Goal: Task Accomplishment & Management: Use online tool/utility

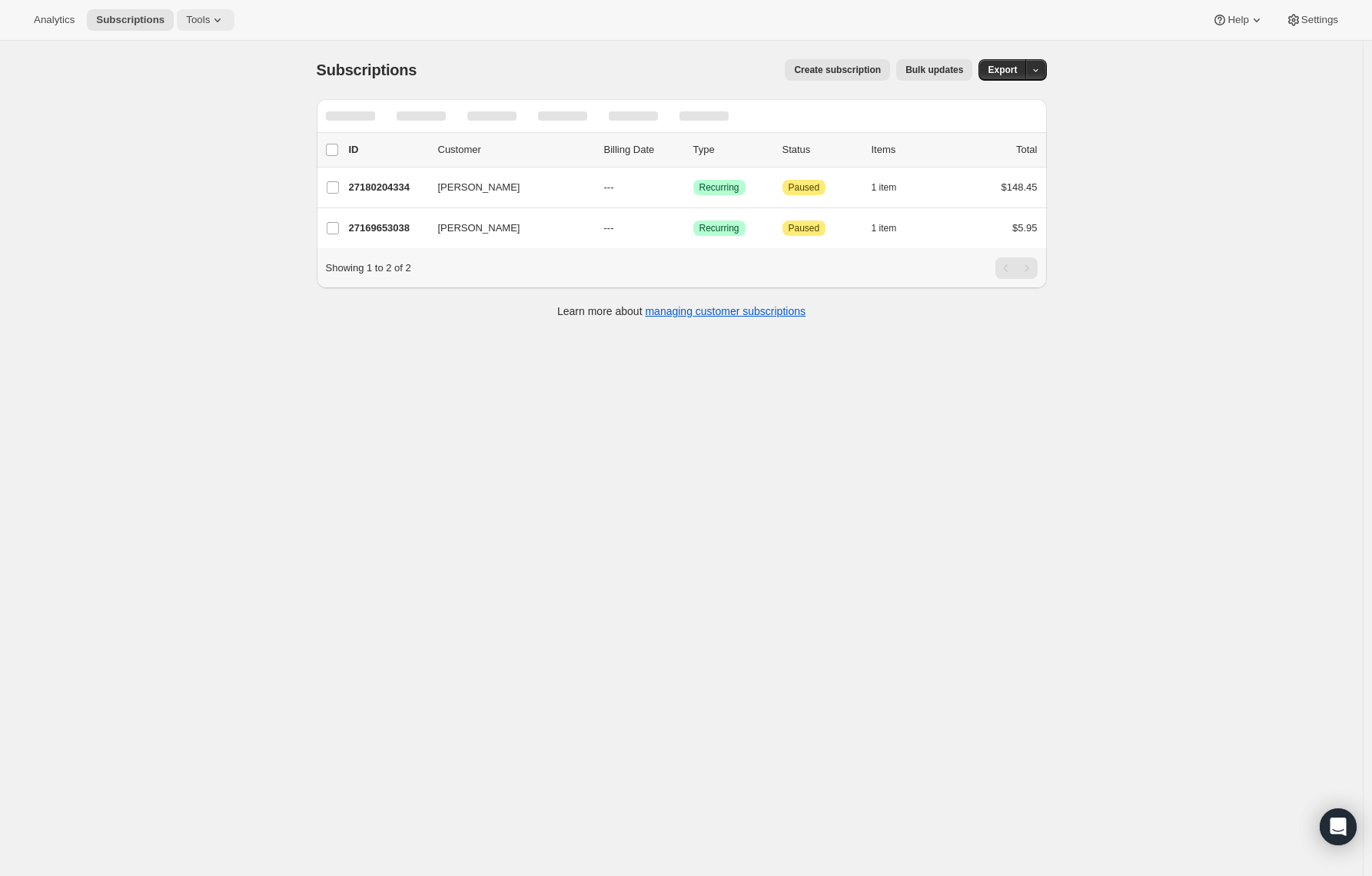
click at [204, 14] on span "Tools" at bounding box center [197, 20] width 23 height 12
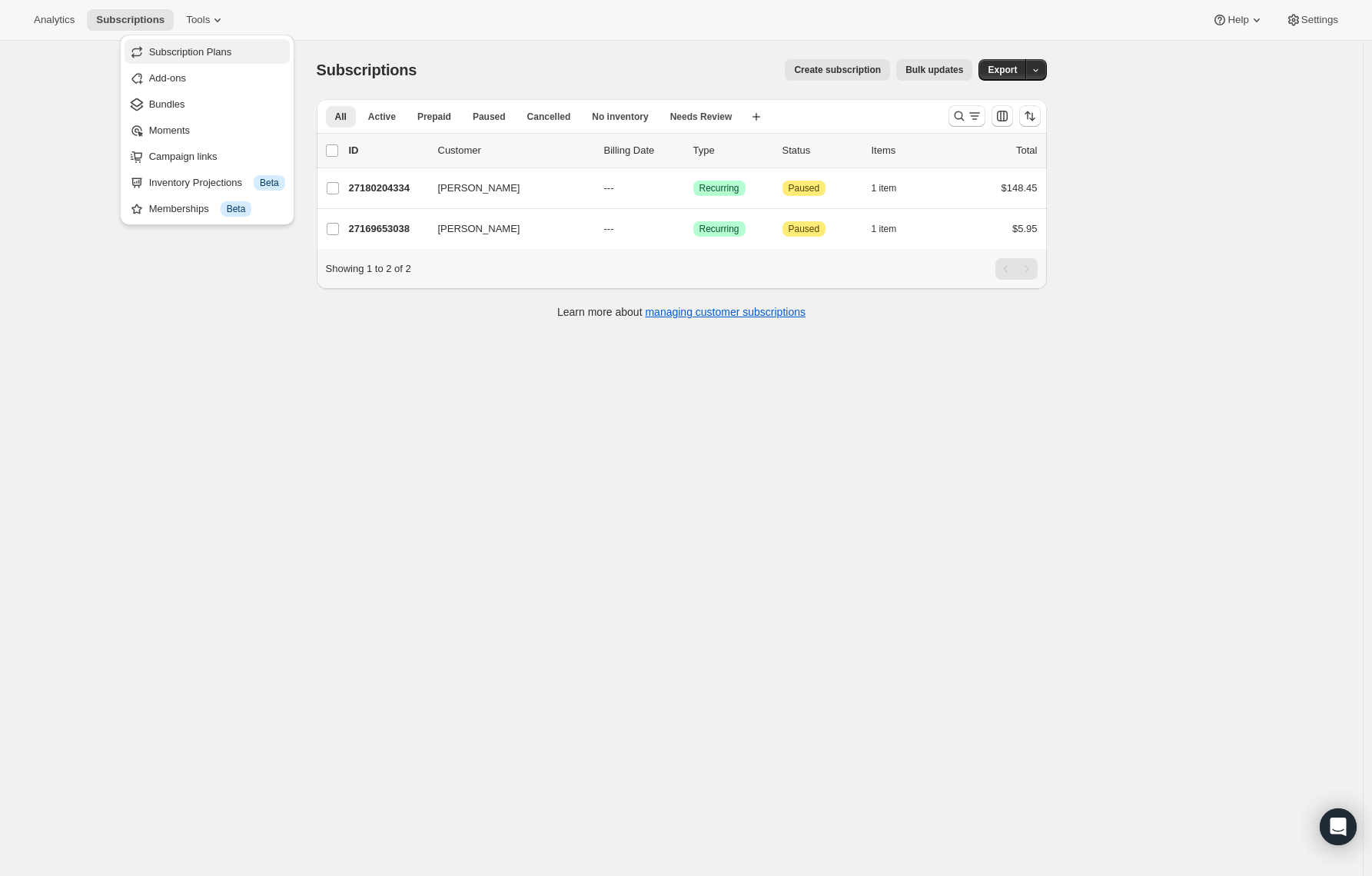
click at [182, 56] on span "Subscription Plans" at bounding box center [190, 51] width 83 height 11
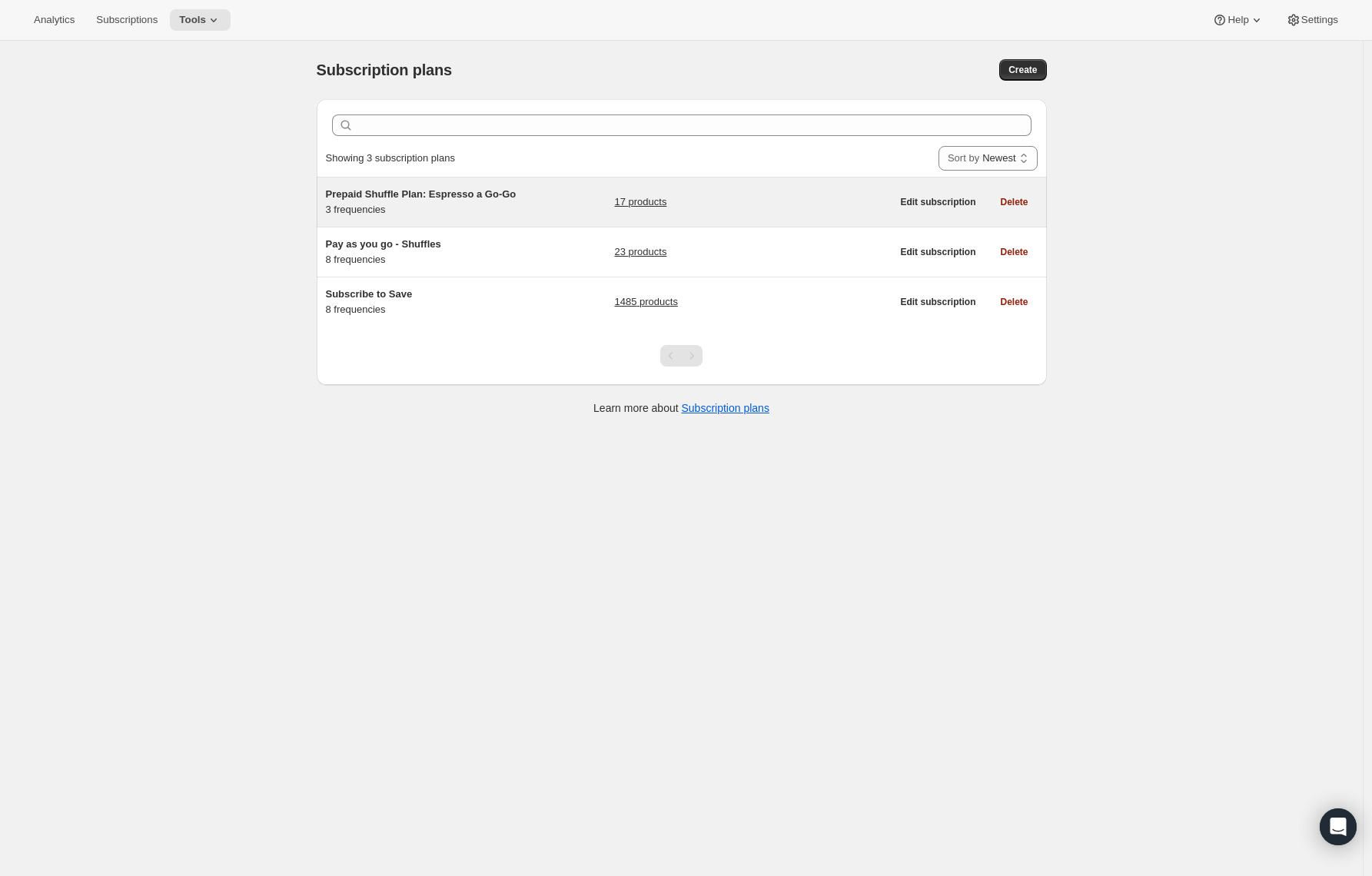
click at [405, 195] on span "Prepaid Shuffle Plan: Espresso a Go-Go" at bounding box center [421, 194] width 191 height 11
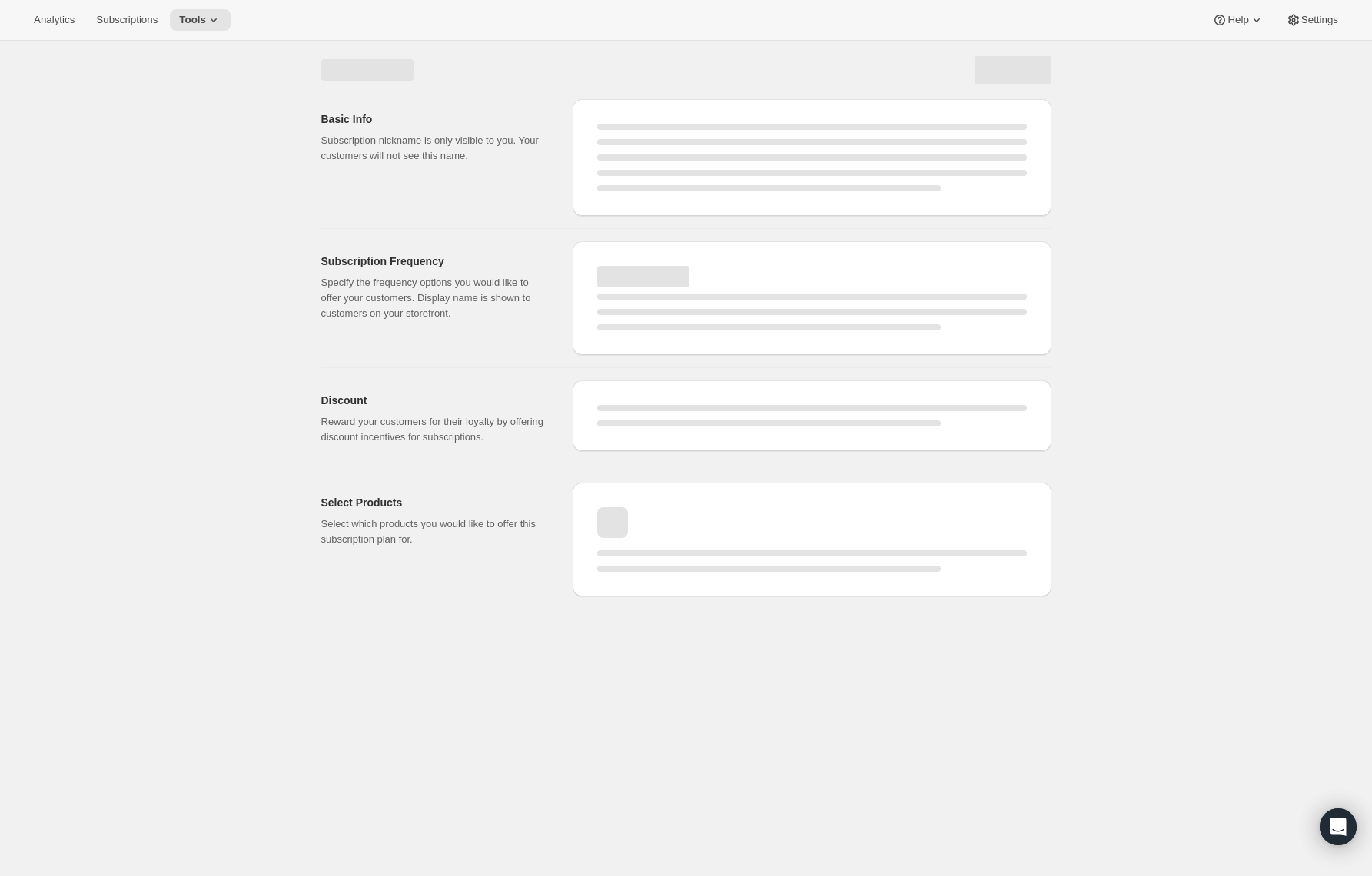
select select "WEEK"
select select "MONTH"
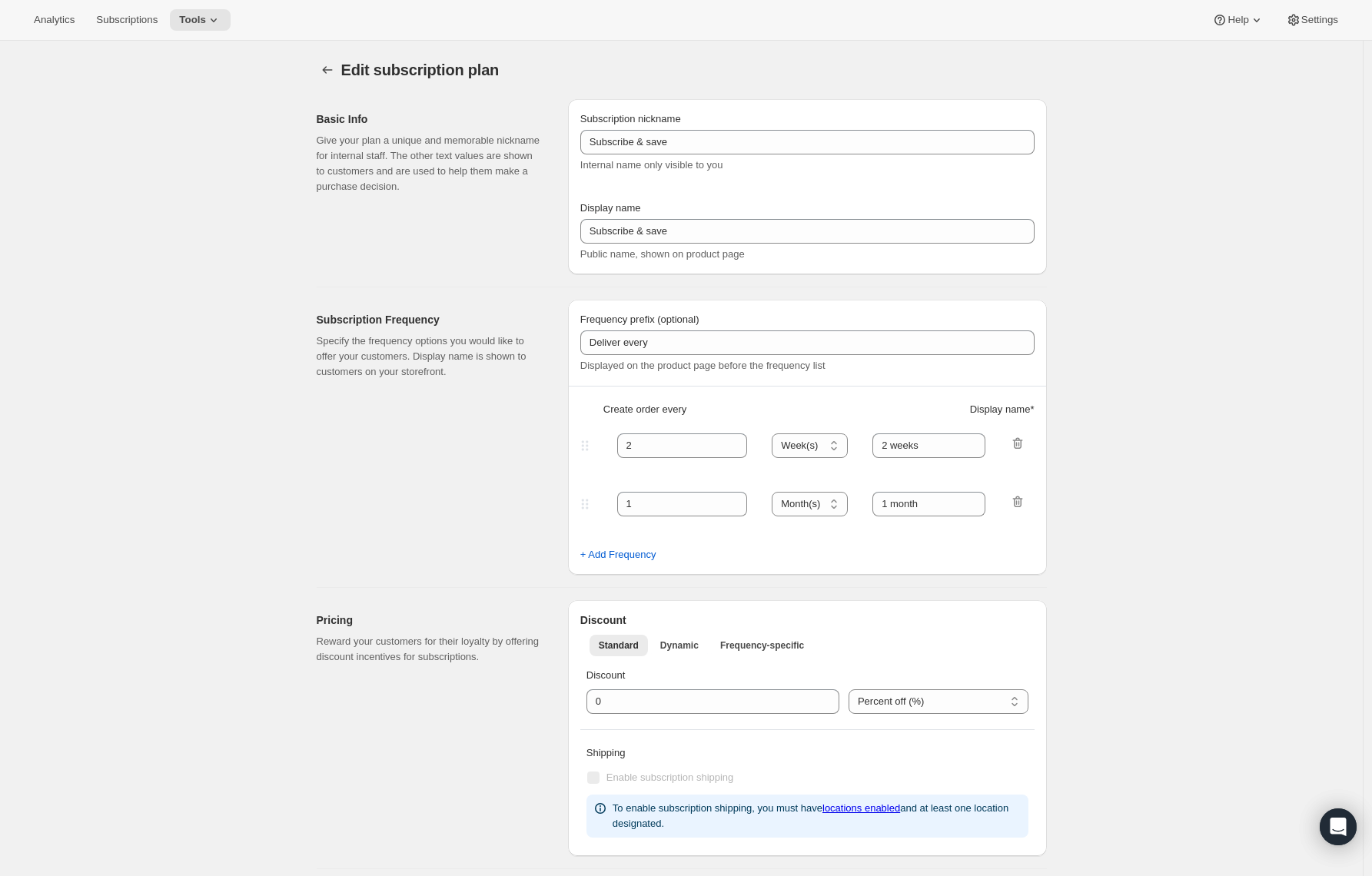
type input "Prepaid Shuffle Plan: Espresso a Go-Go"
type input "Prepay and Save"
select select "MONTH"
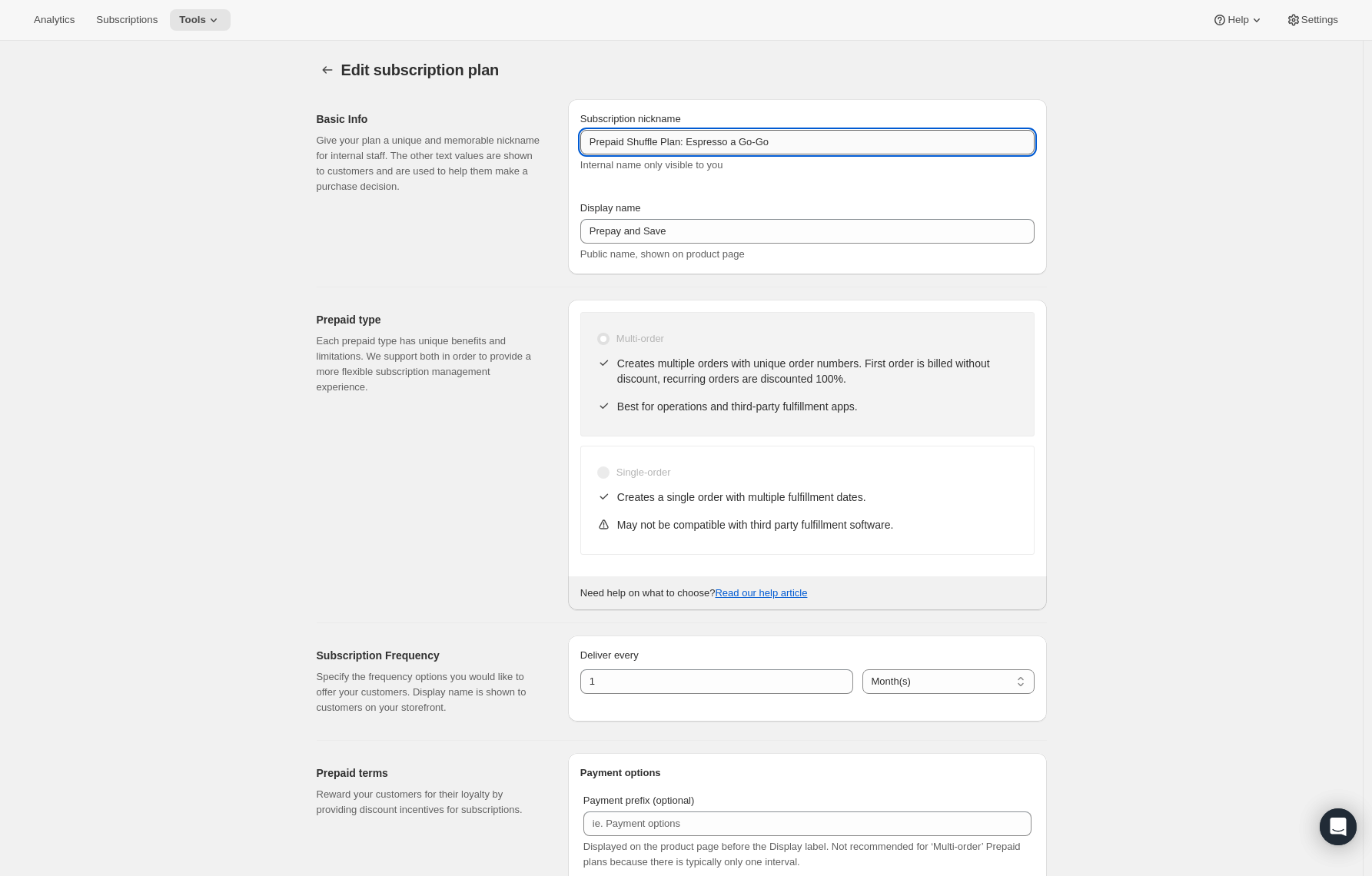
click at [613, 142] on input "Prepaid Shuffle Plan: Espresso a Go-Go" at bounding box center [807, 142] width 454 height 24
click at [813, 140] on input "Prepaid Shuffle Plan: Espresso a Go-Go" at bounding box center [807, 142] width 454 height 24
click at [768, 131] on input "Prepaid Shuffle Plan: Espresso a Go-Go (8-12oz)" at bounding box center [807, 142] width 454 height 24
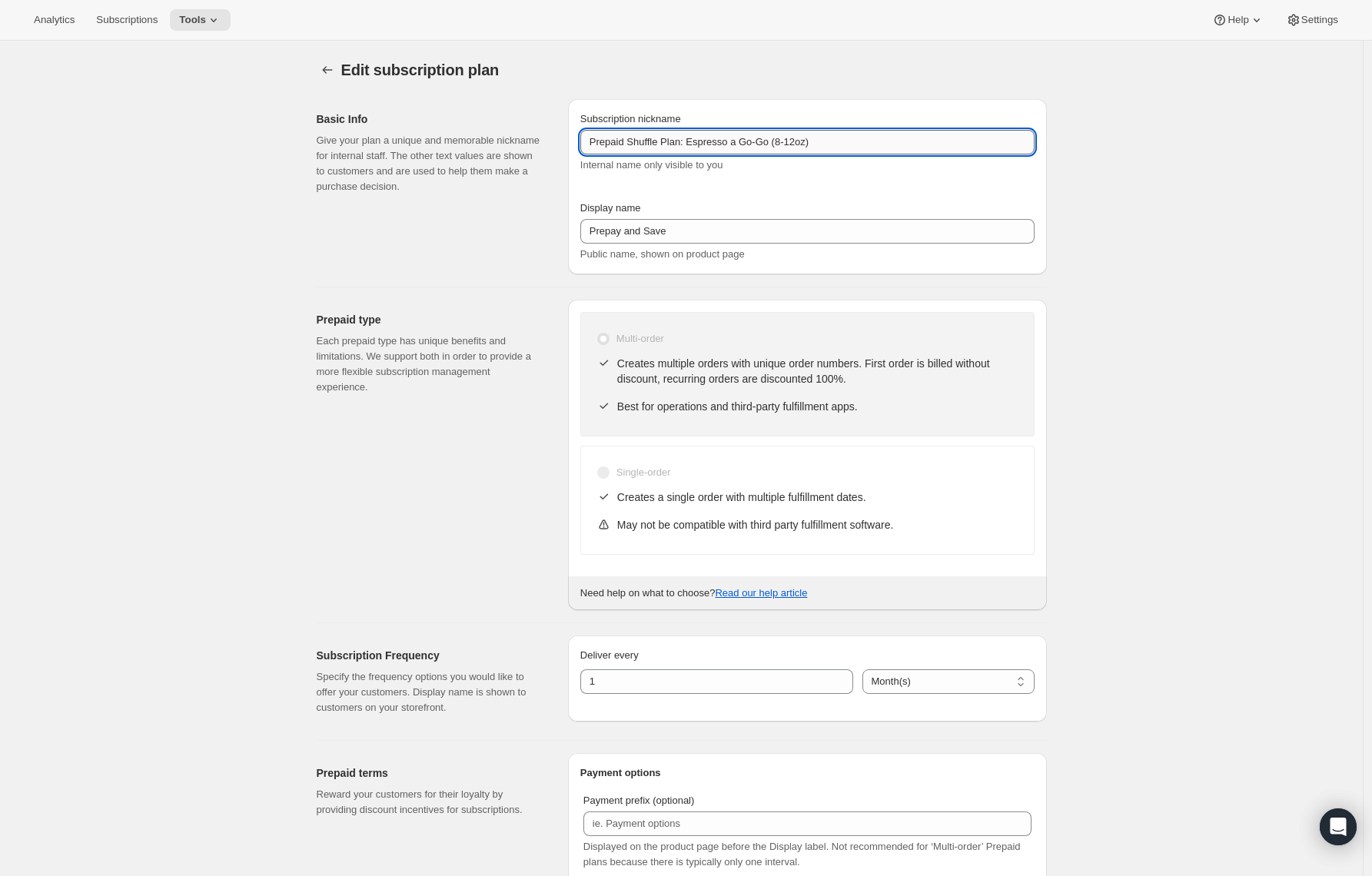
click at [768, 131] on input "Prepaid Shuffle Plan: Espresso a Go-Go (8-12oz)" at bounding box center [807, 142] width 454 height 24
type input "Prepaid Shuffle Plan: Espresso a Go-Go (8-12oz)"
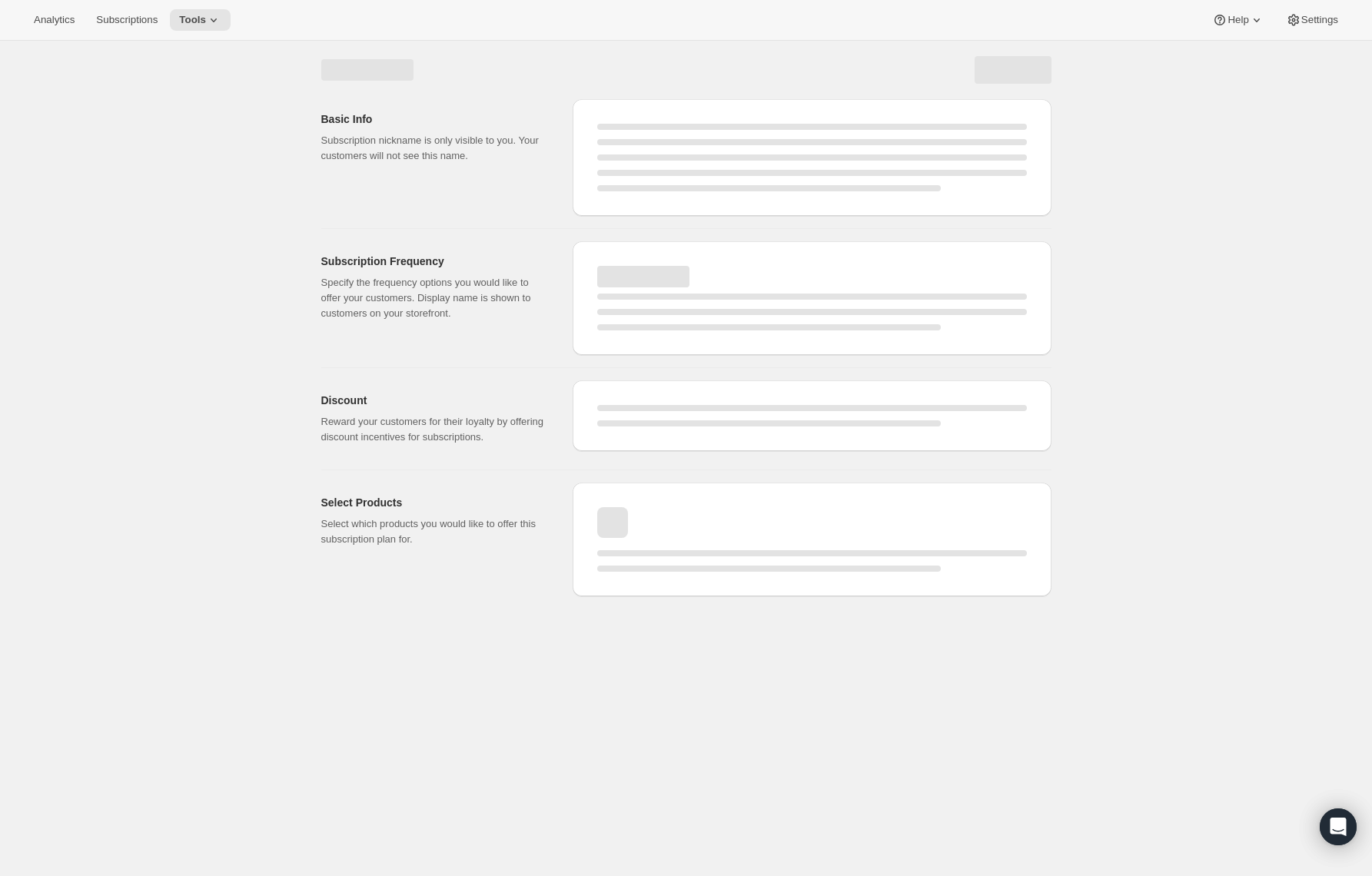
select select "MONTH"
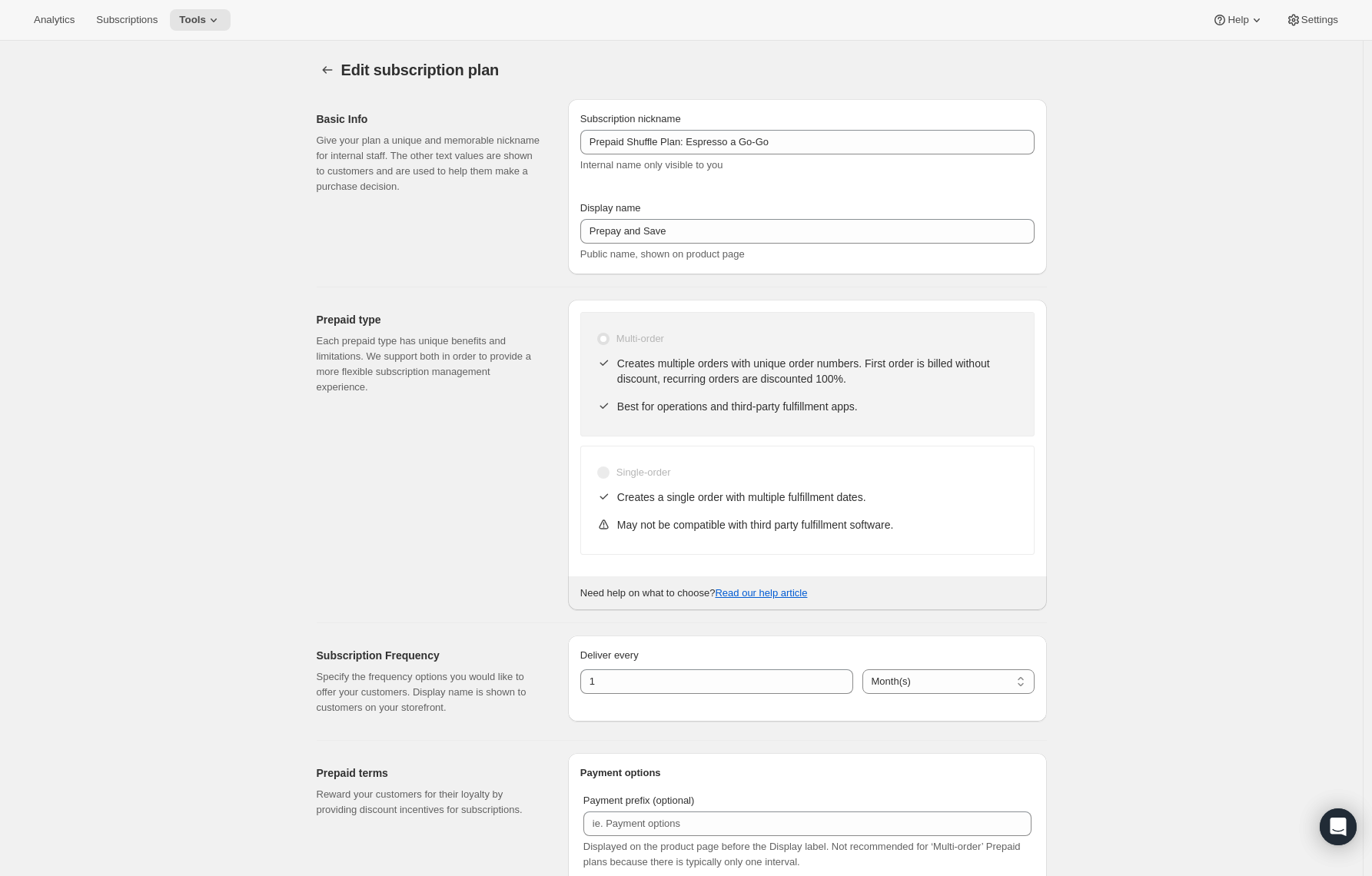
type input "Prepaid Shuffle Plan: Espresso a Go-Go (8-12oz)"
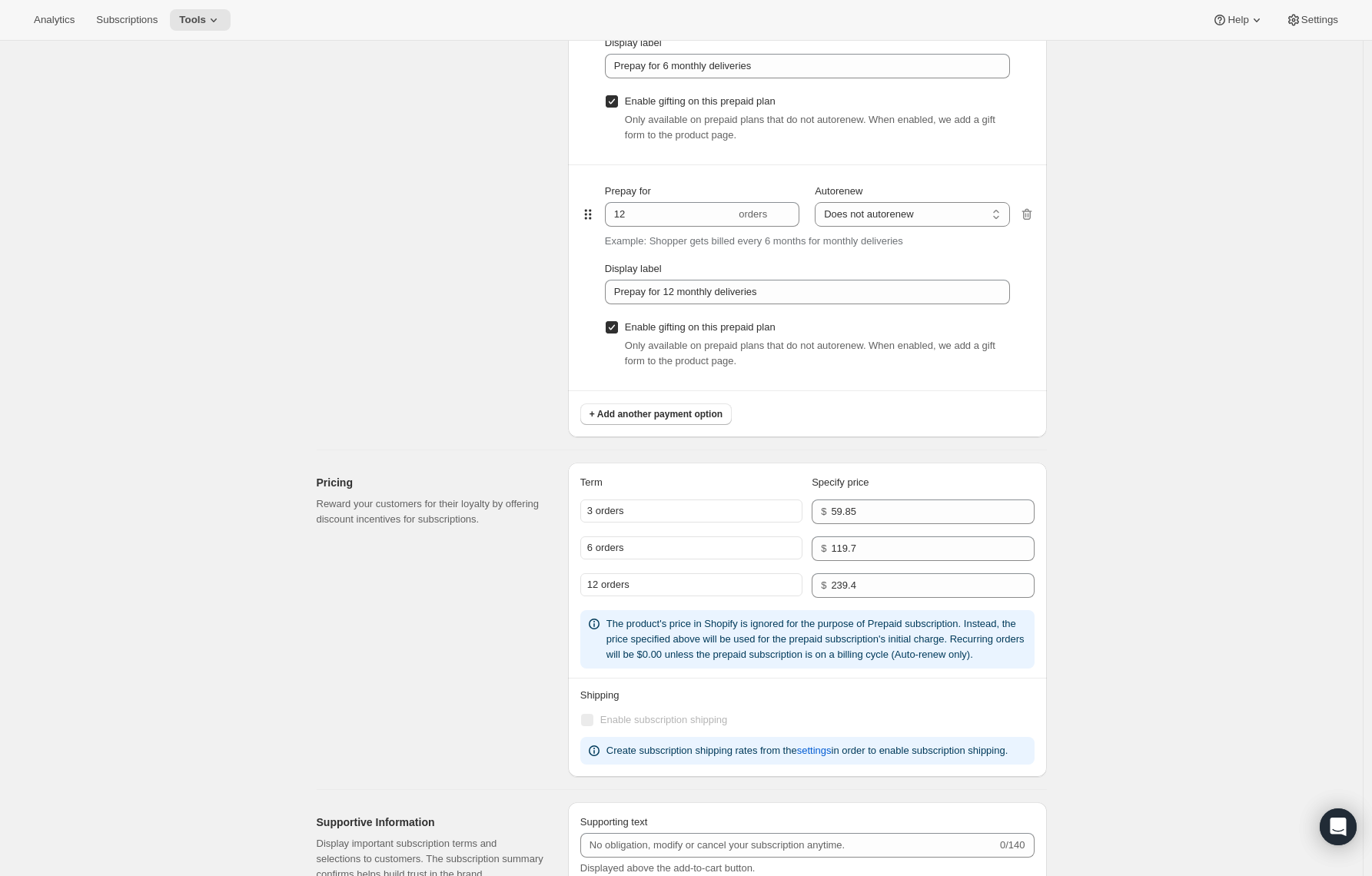
scroll to position [1375, 0]
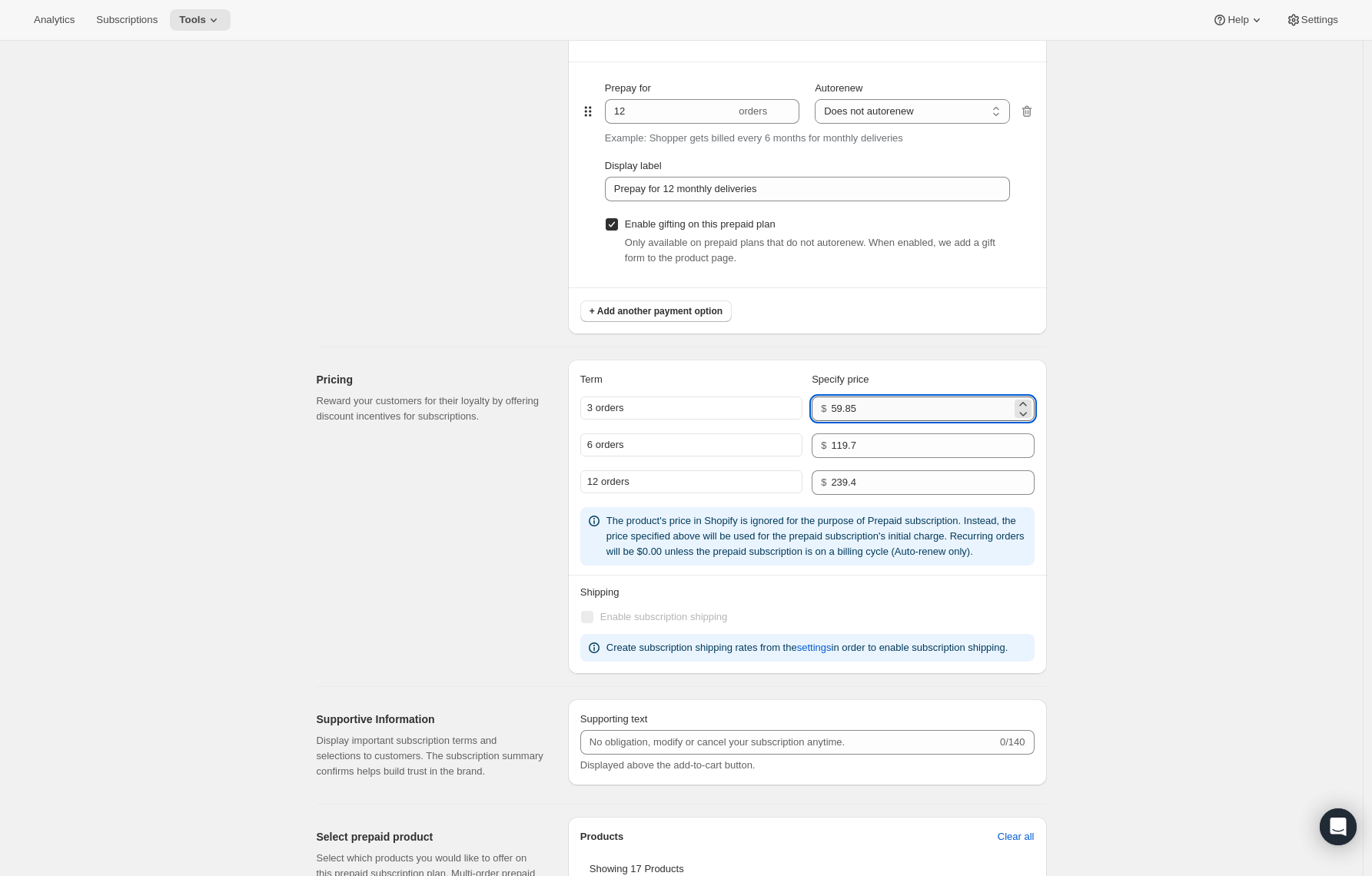
click at [919, 412] on input "59.85" at bounding box center [921, 409] width 180 height 24
drag, startPoint x: 914, startPoint y: 405, endPoint x: 795, endPoint y: 402, distance: 119.0
click at [795, 402] on div "3 orders $ 59.85" at bounding box center [807, 409] width 454 height 24
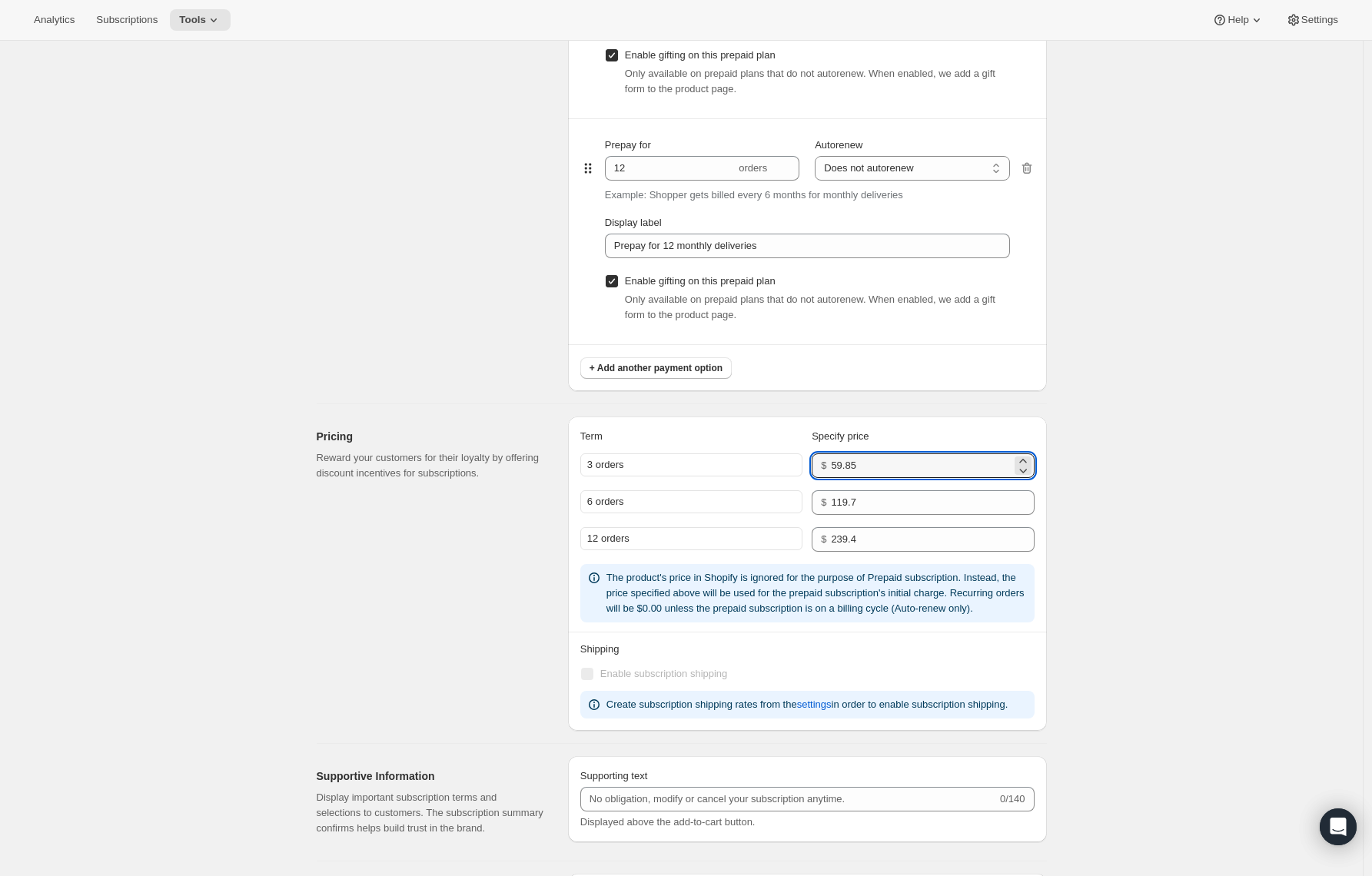
scroll to position [1294, 0]
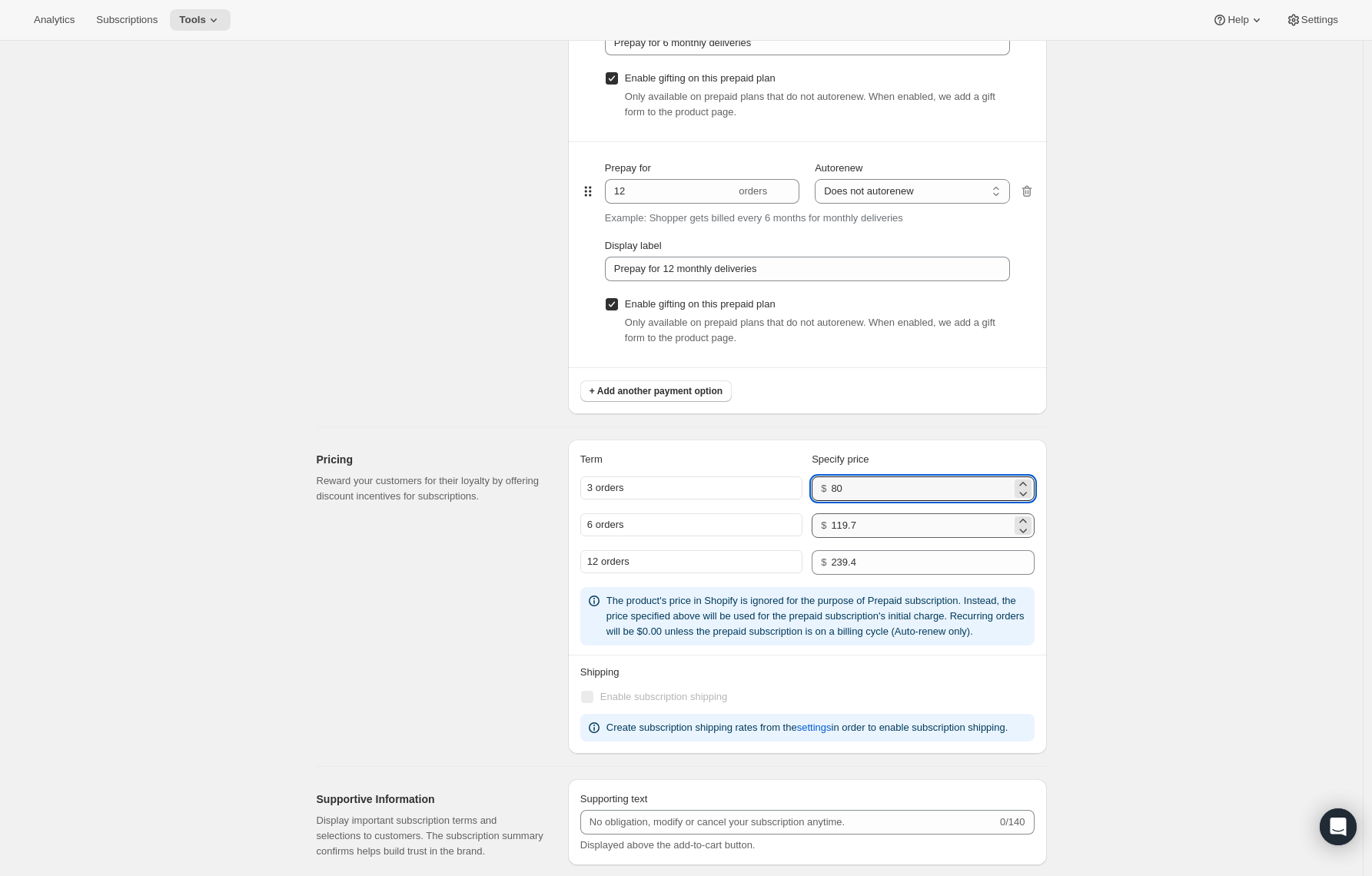
type input "80"
click at [884, 532] on input "119.7" at bounding box center [921, 526] width 180 height 24
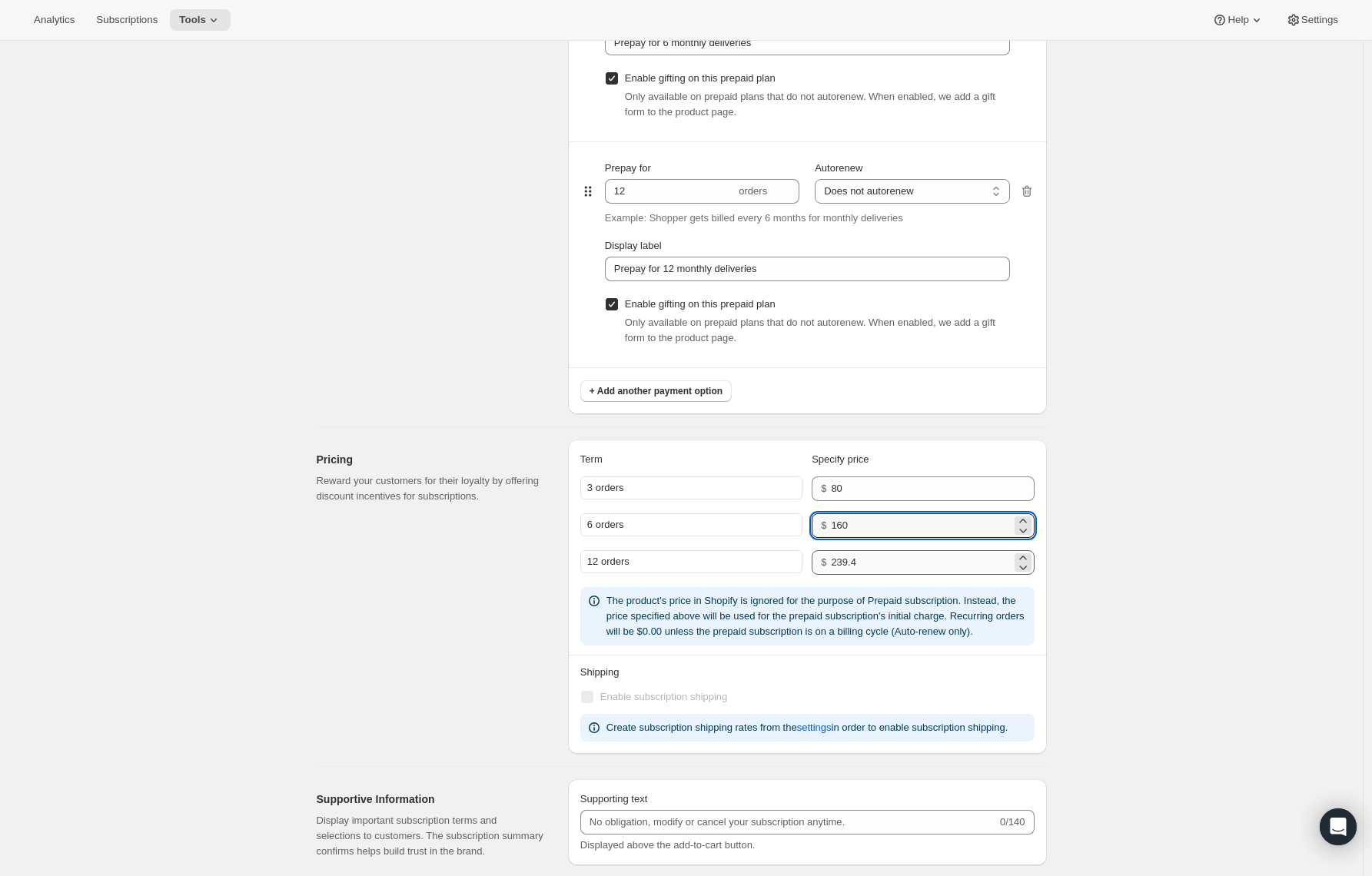
type input "160"
click at [851, 560] on input "239.4" at bounding box center [921, 562] width 180 height 24
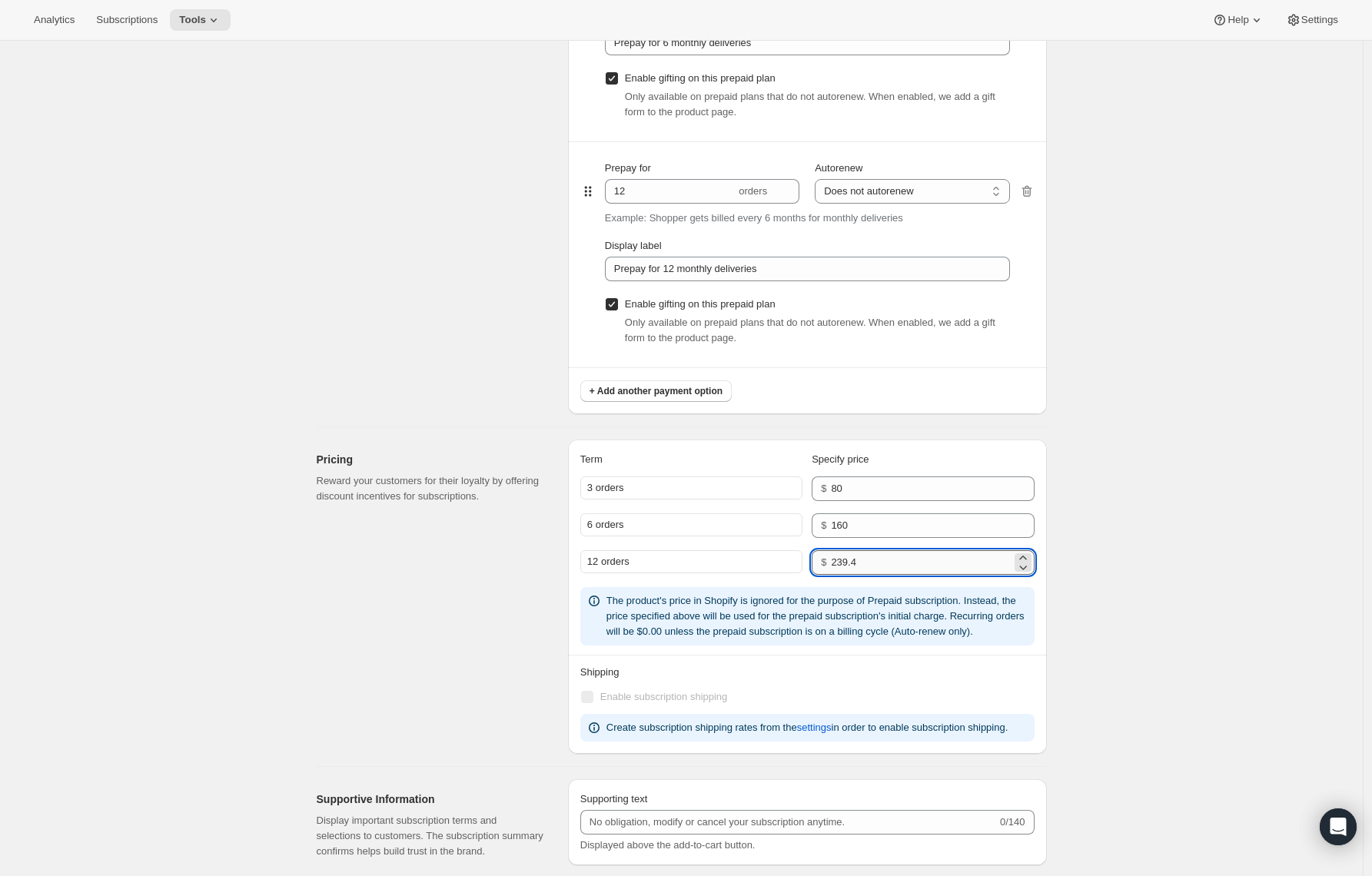
click at [851, 560] on input "239.4" at bounding box center [921, 562] width 180 height 24
type input "320"
click at [1121, 411] on div "Edit subscription plan. This page is ready Edit subscription plan Subscription …" at bounding box center [681, 424] width 1363 height 3356
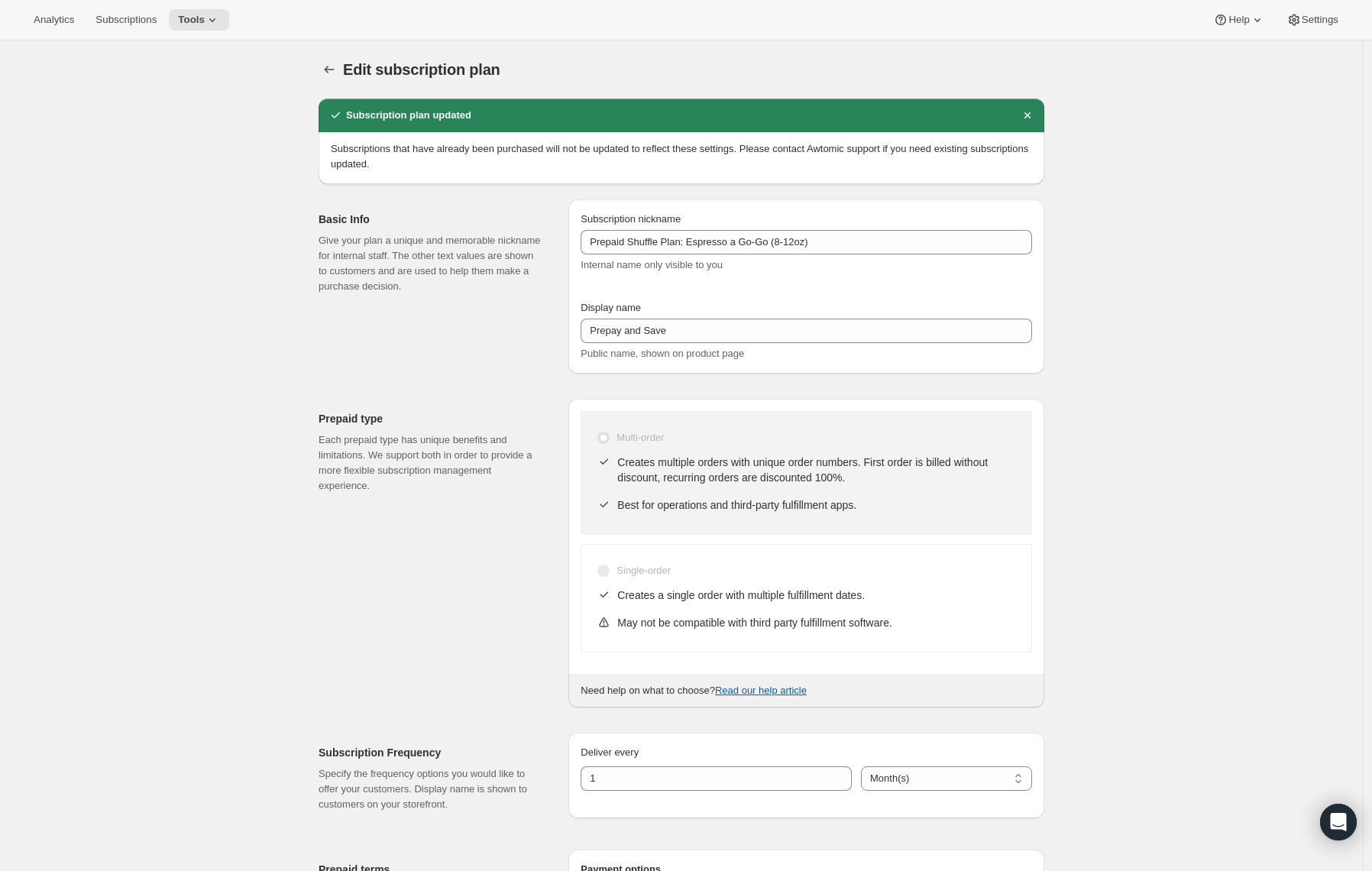
click at [1367, 62] on html "Analytics Subscriptions Tools Help Settings Skip to content Edit subscription p…" at bounding box center [686, 436] width 1372 height 871
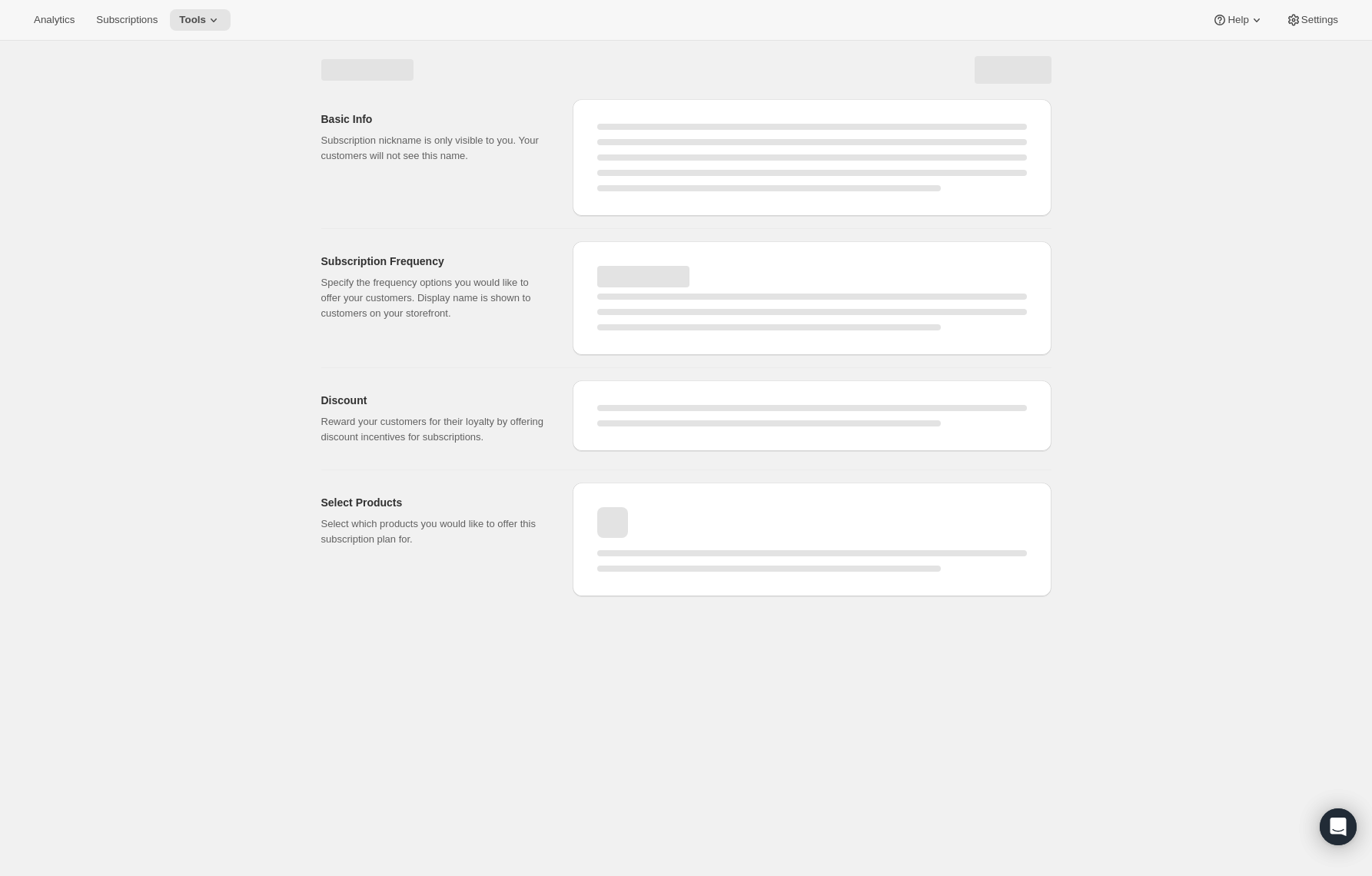
select select "MONTH"
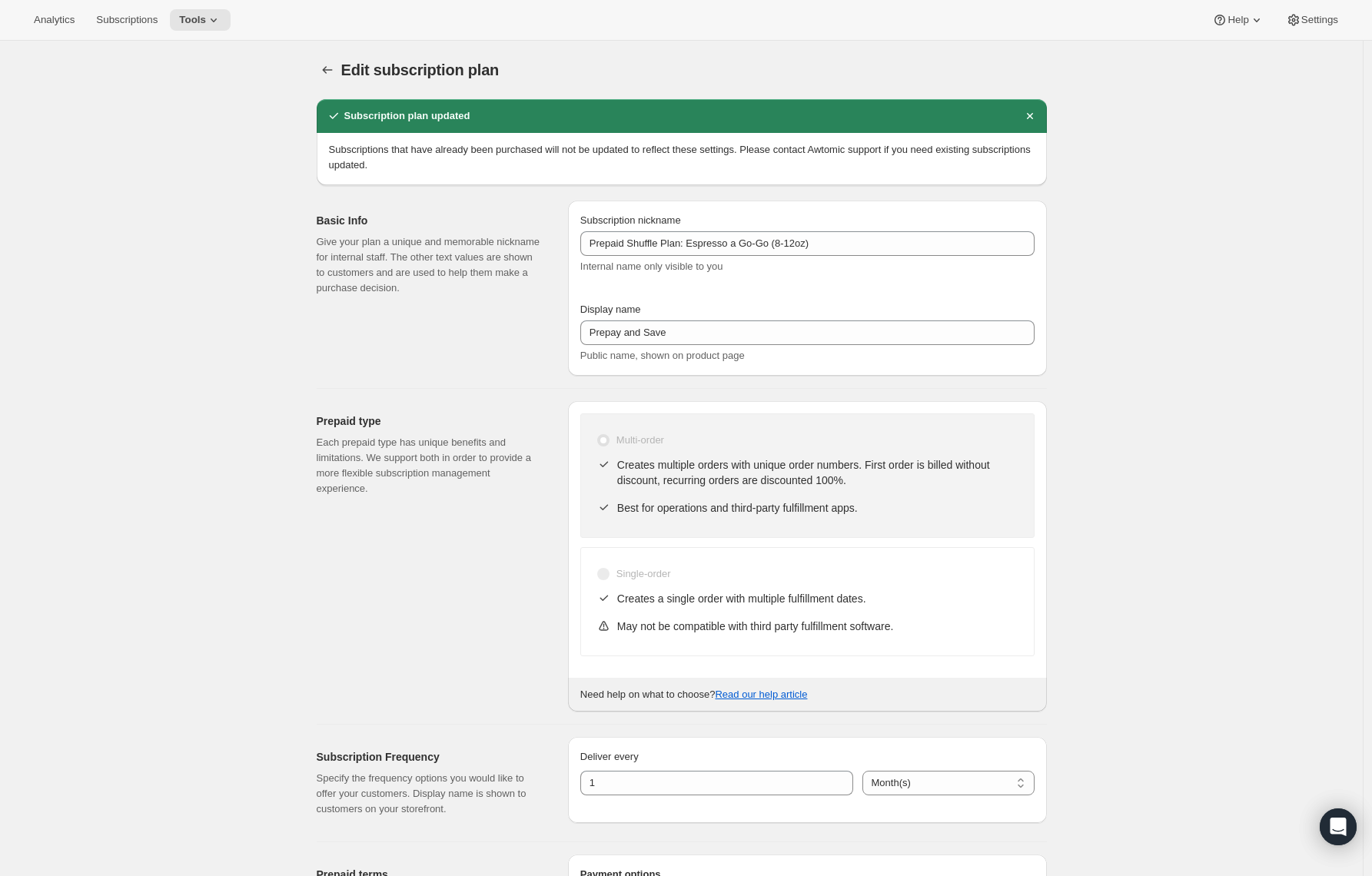
type input "80"
type input "160"
type input "320"
click at [611, 318] on div "Display name Prepay and Save Public name, shown on product page" at bounding box center [807, 333] width 454 height 62
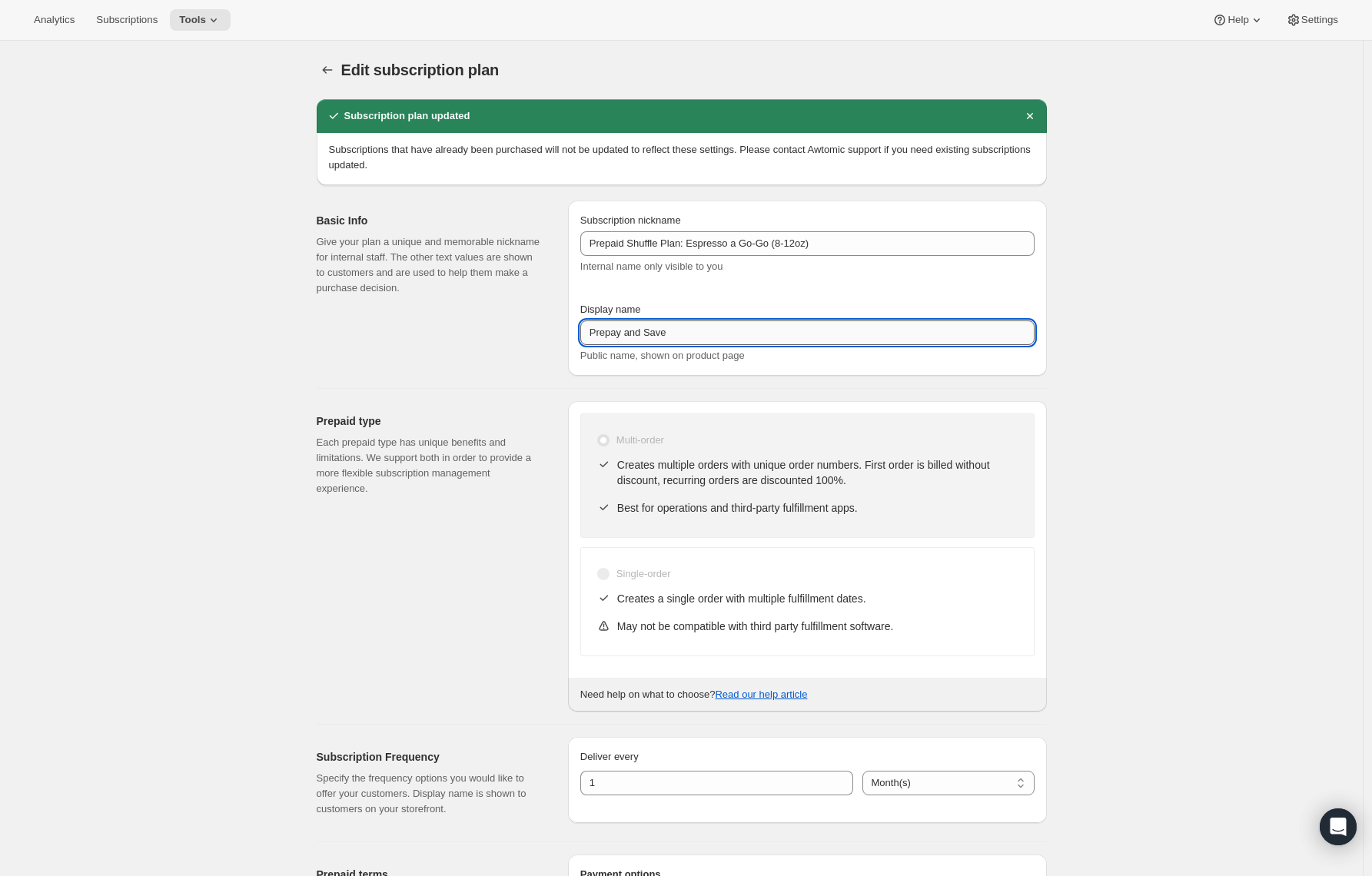
click at [612, 322] on input "Prepay and Save" at bounding box center [807, 333] width 454 height 24
click at [613, 325] on input "Prepay and Save" at bounding box center [807, 333] width 454 height 24
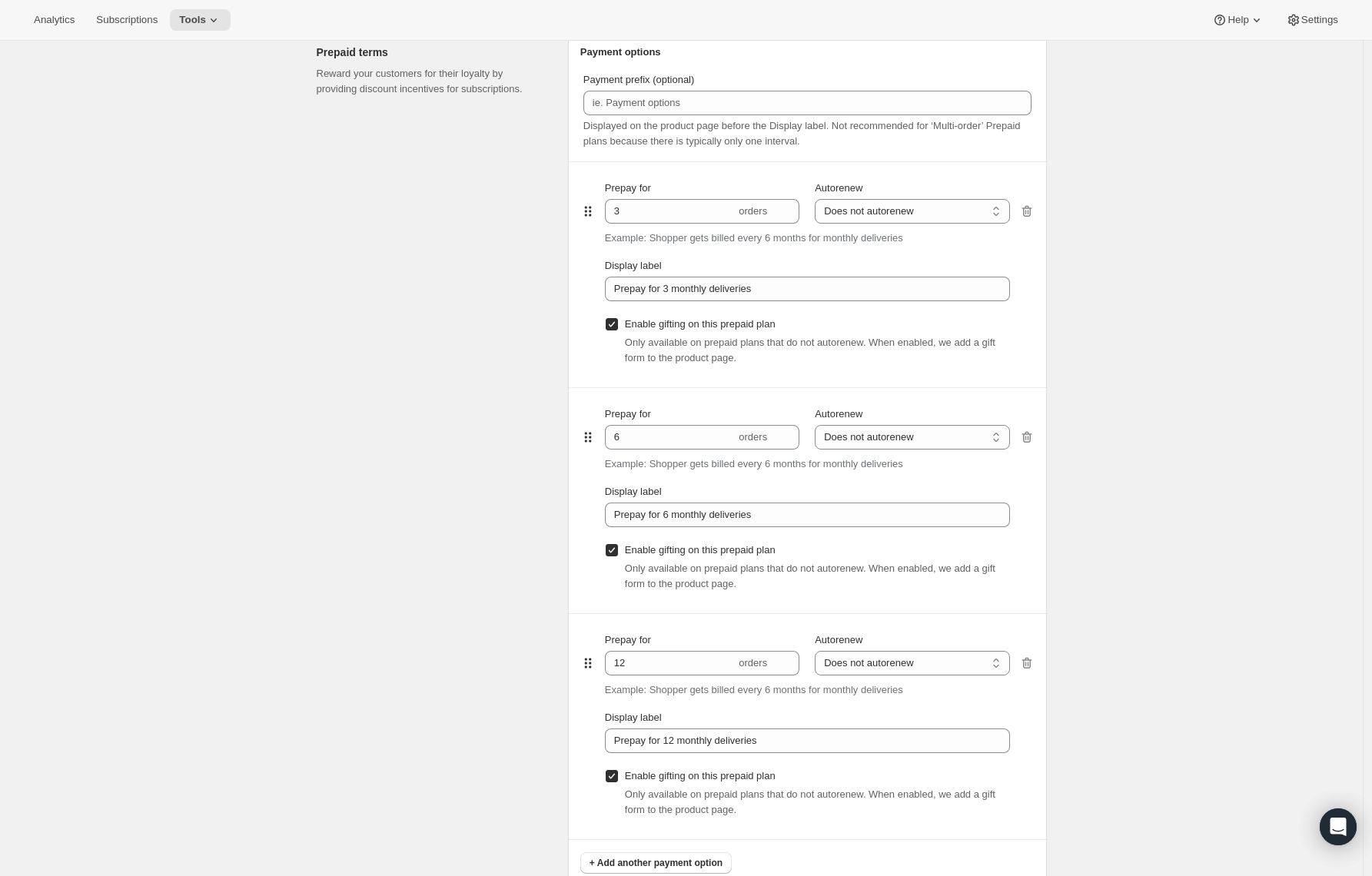
scroll to position [825, 0]
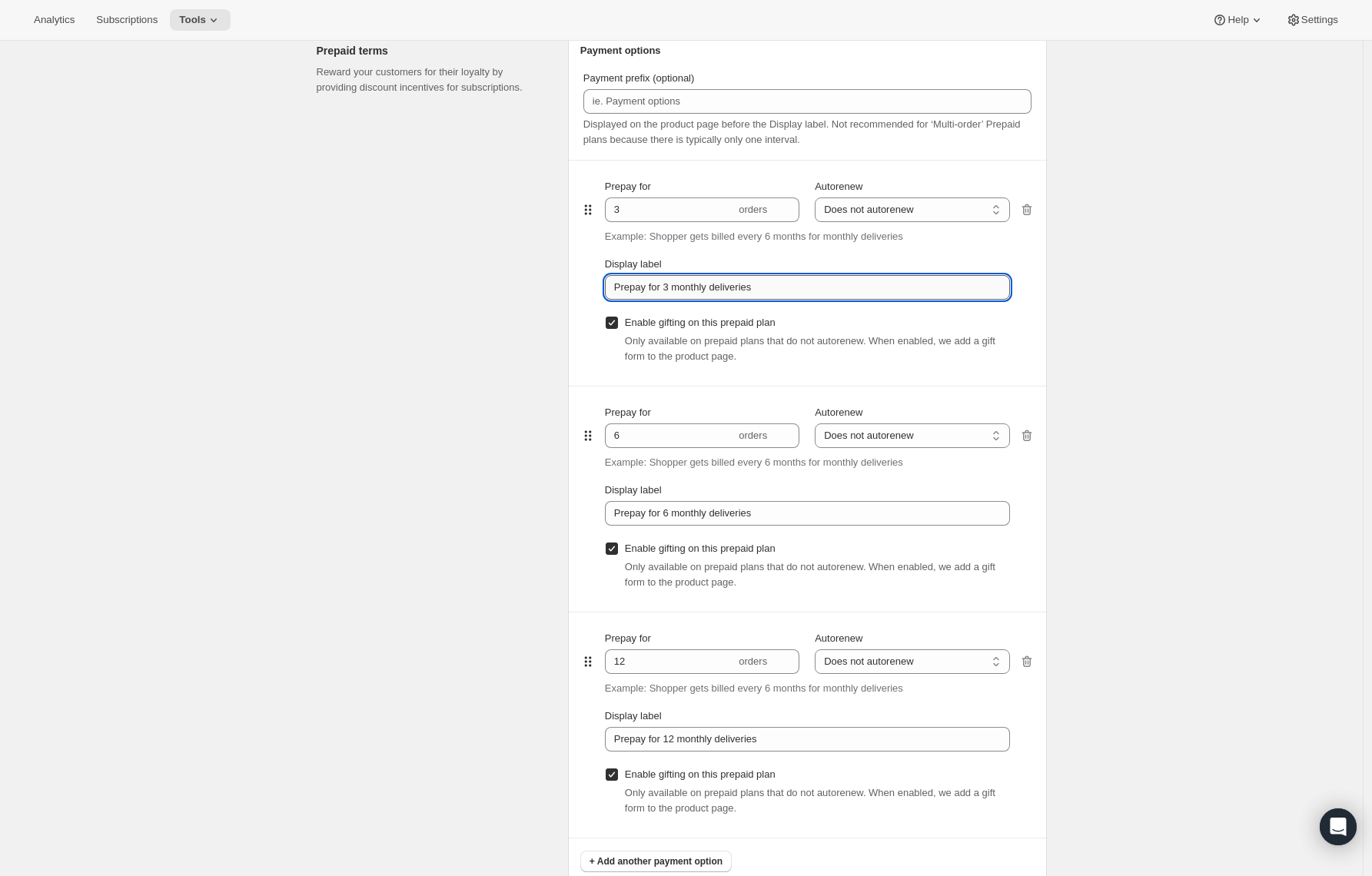
click at [659, 286] on input "Prepay for 3 monthly deliveries" at bounding box center [807, 287] width 405 height 24
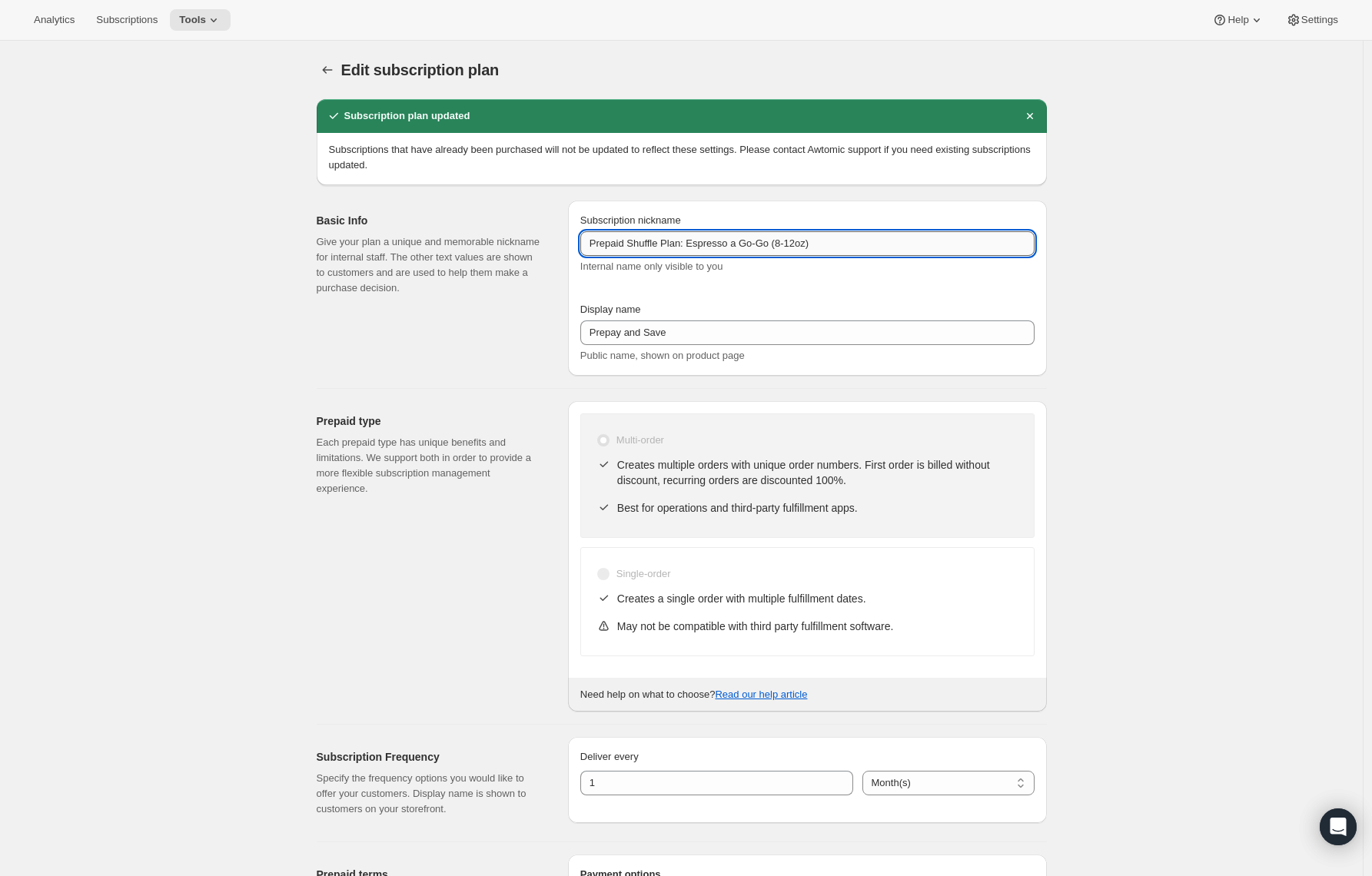
click at [615, 241] on input "Prepaid Shuffle Plan: Espresso a Go-Go (8-12oz)" at bounding box center [807, 243] width 454 height 24
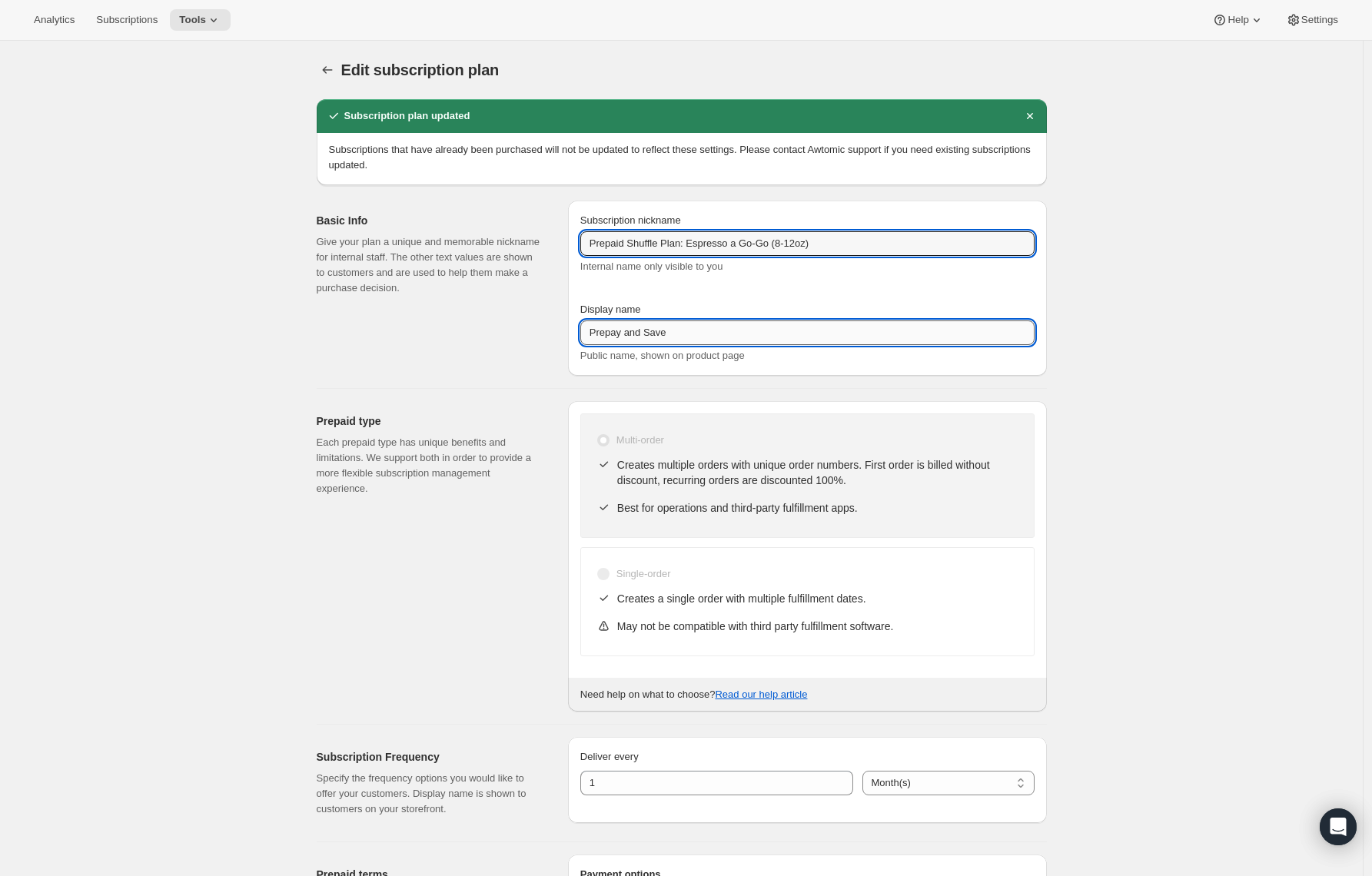
click at [659, 336] on input "Prepay and Save" at bounding box center [807, 333] width 454 height 24
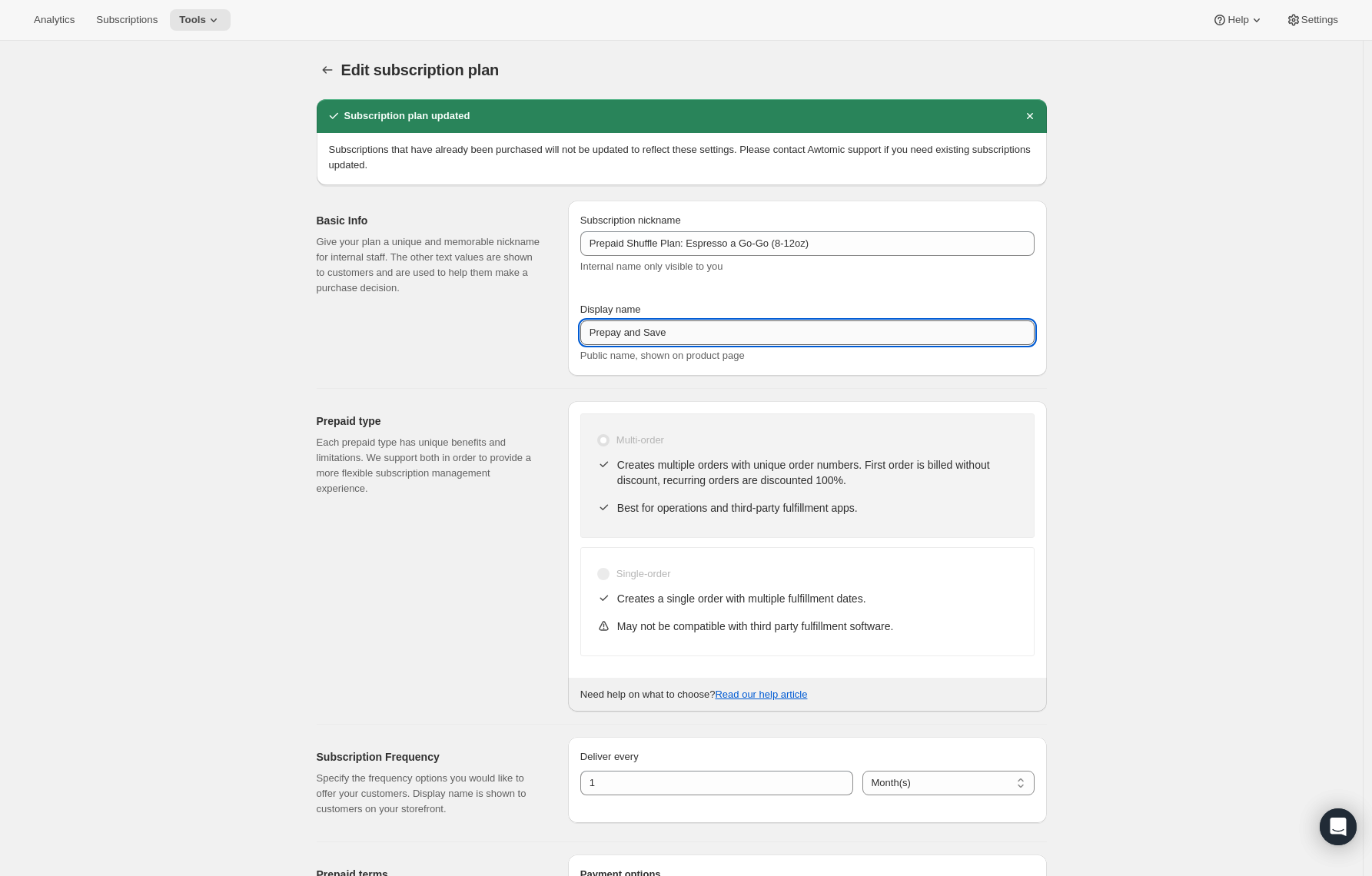
click at [659, 336] on input "Prepay and Save" at bounding box center [807, 333] width 454 height 24
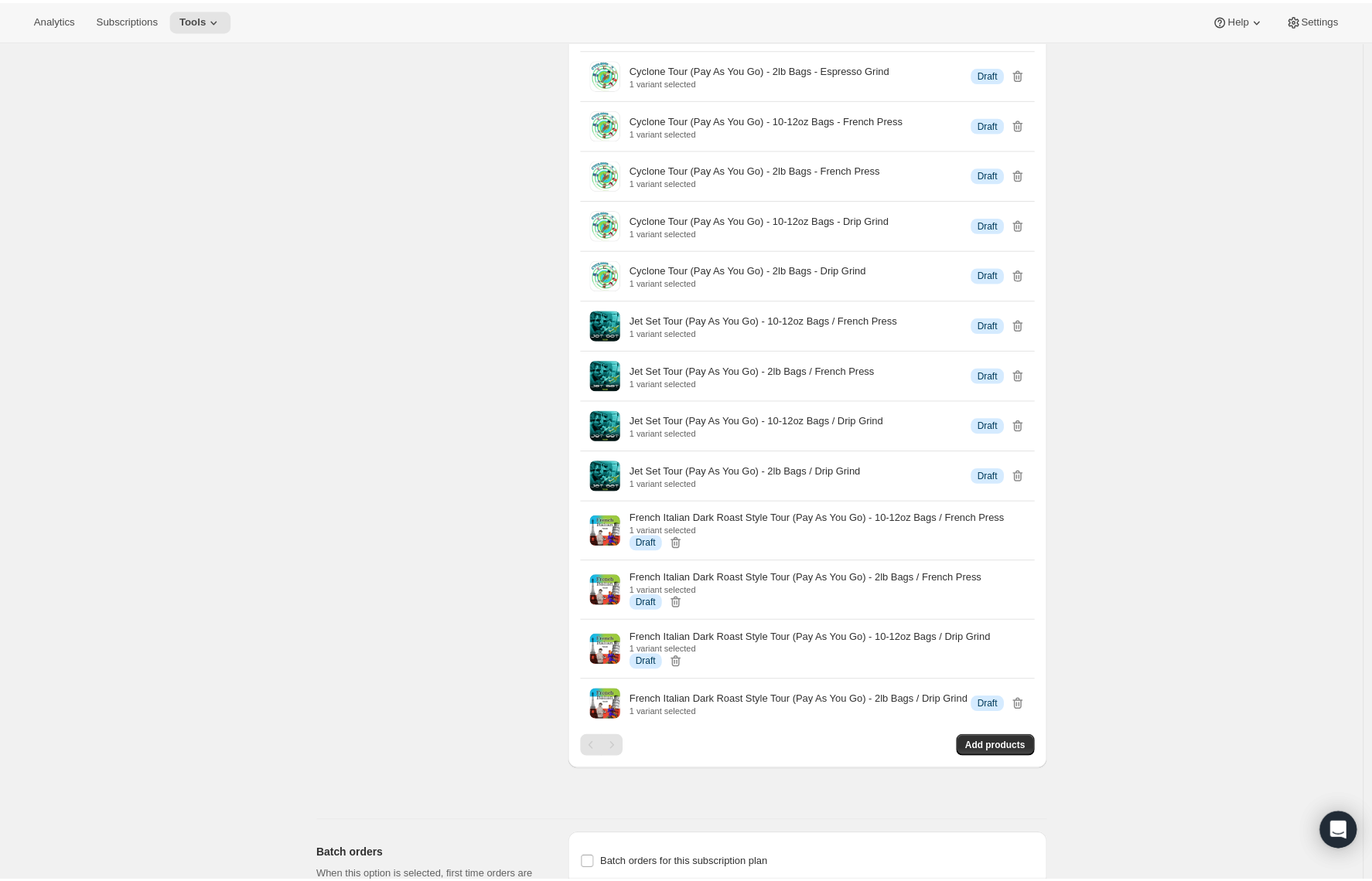
scroll to position [2600, 0]
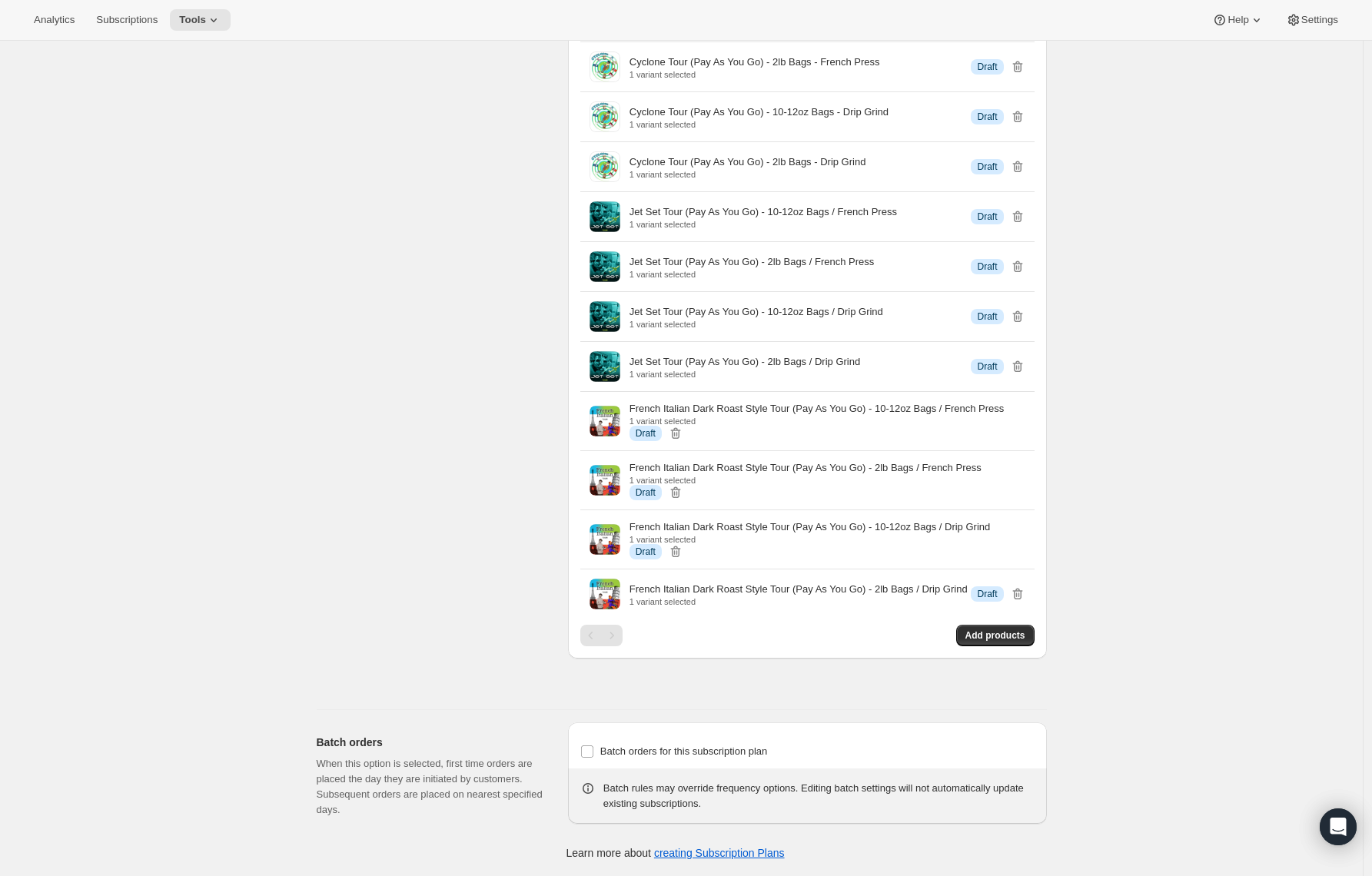
click at [710, 807] on div "Batch rules may override frequency options. Editing batch settings will not aut…" at bounding box center [819, 796] width 431 height 31
click at [591, 788] on icon at bounding box center [588, 789] width 15 height 15
click at [444, 811] on p "When this option is selected, first time orders are placed the day they are ini…" at bounding box center [430, 787] width 226 height 62
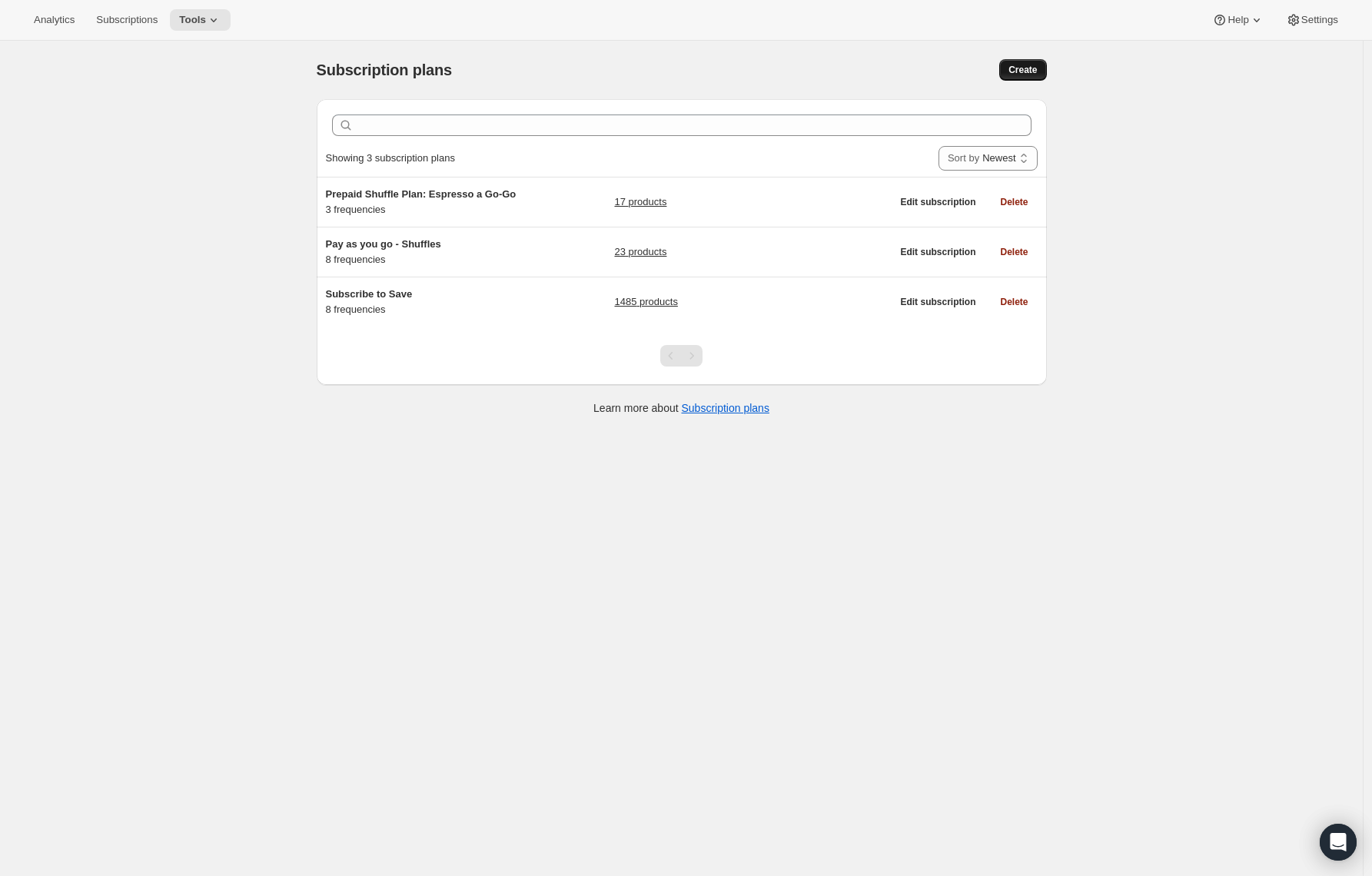
click at [1032, 80] on button "Create" at bounding box center [1023, 69] width 47 height 22
select select "WEEK"
select select "MONTH"
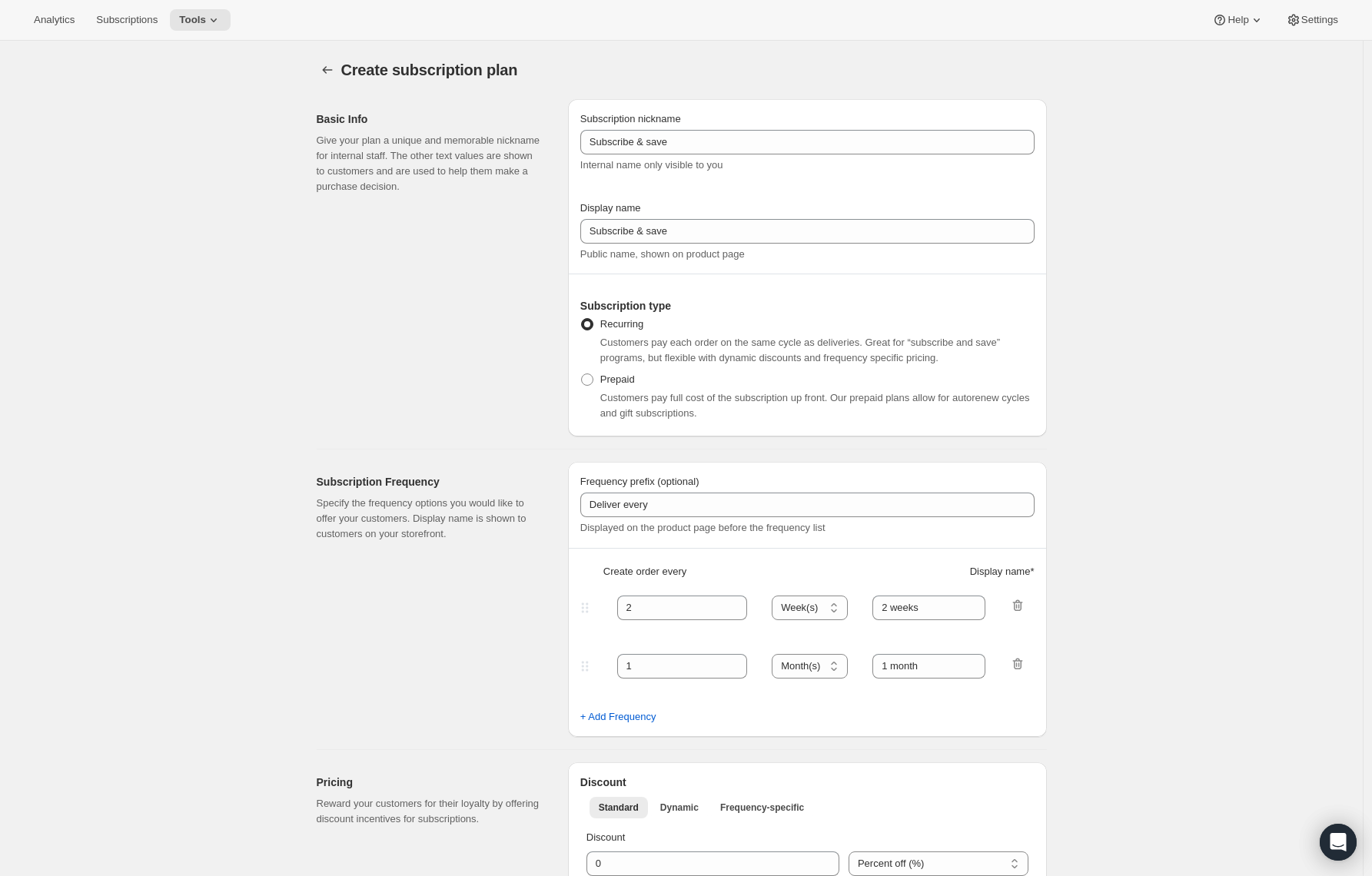
click at [1024, 71] on div "Create subscription plan" at bounding box center [681, 69] width 730 height 22
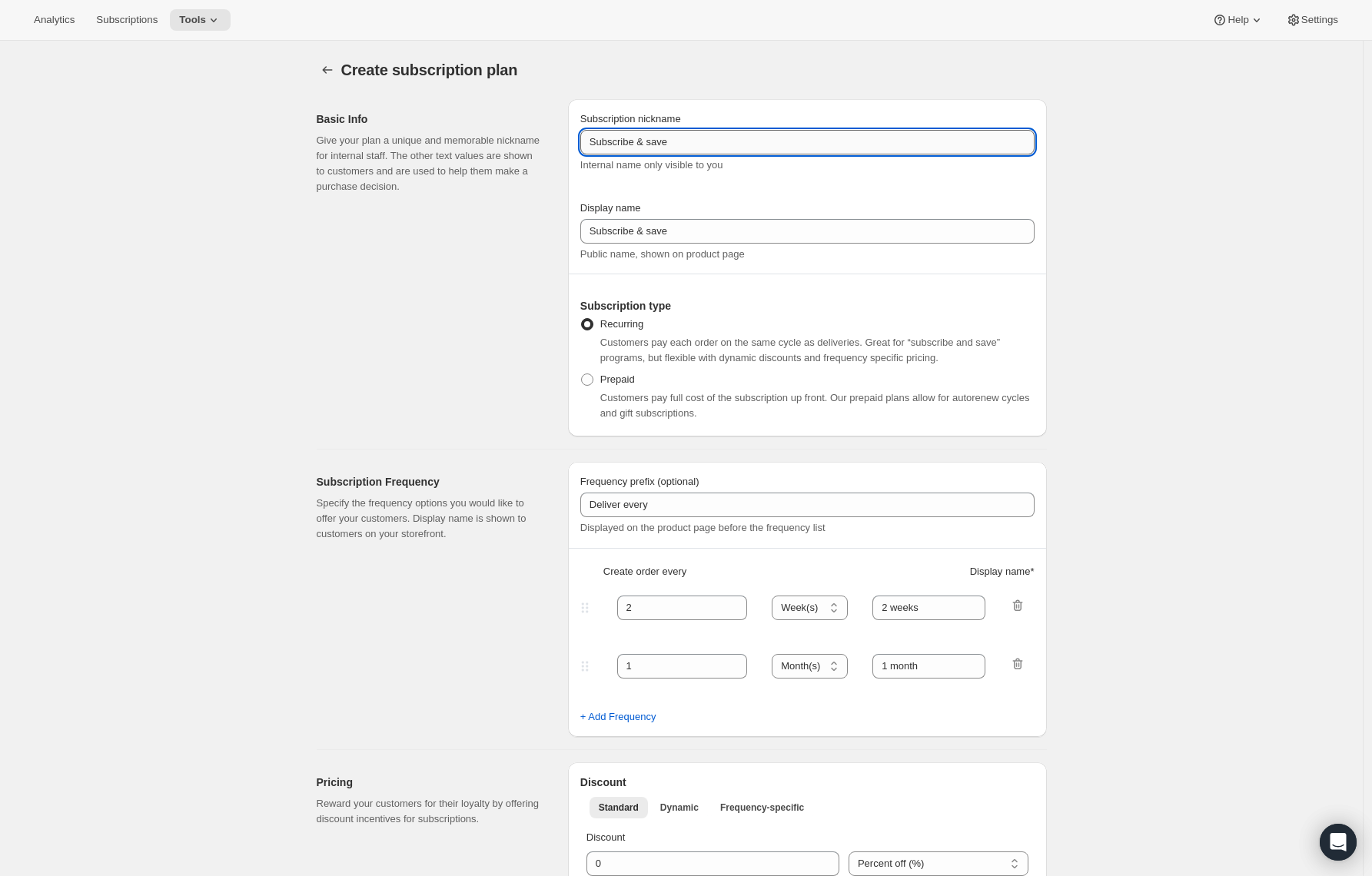
click at [636, 151] on input "Subscribe & save" at bounding box center [807, 142] width 454 height 24
click at [635, 144] on input "Subscribe & save" at bounding box center [807, 142] width 454 height 24
paste input "Prepaid Shuffle Plan: Espresso a Go-Go (8-12oz)"
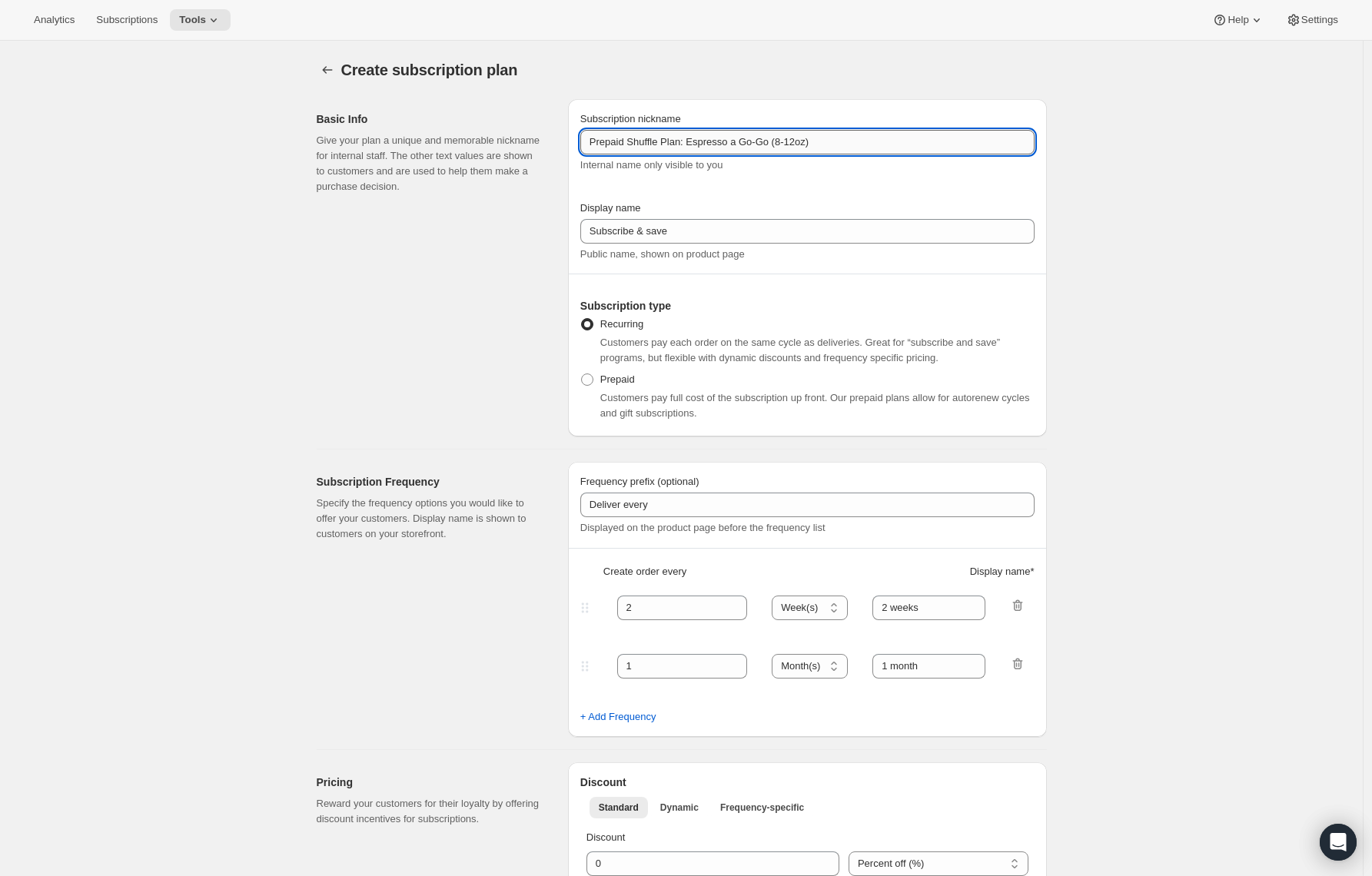
click at [809, 142] on input "Prepaid Shuffle Plan: Espresso a Go-Go (8-12oz)" at bounding box center [807, 142] width 454 height 24
type input "Prepaid Shuffle Plan: Espresso a Go-Go (2lb)"
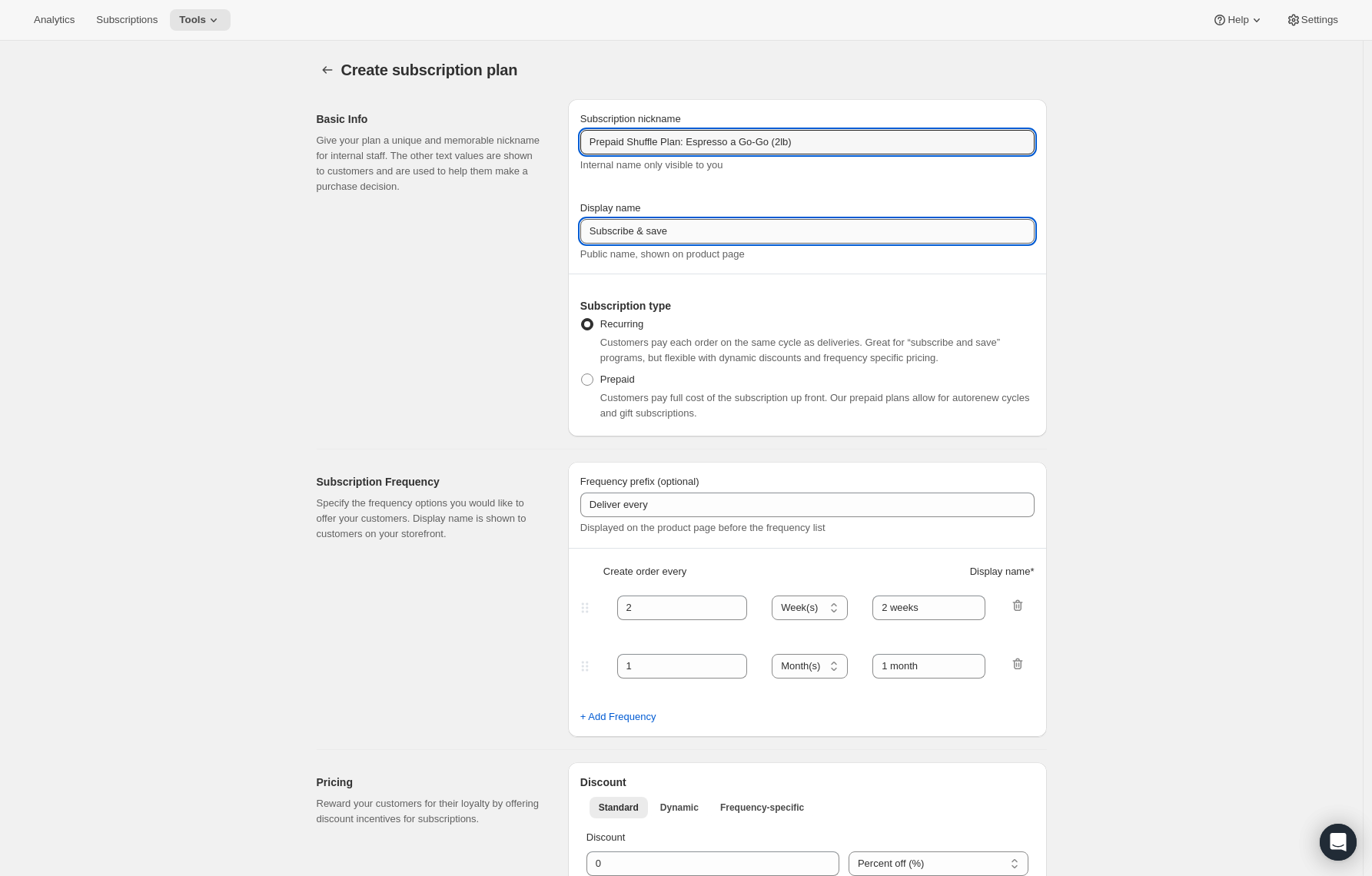
click at [610, 226] on input "Subscribe & save" at bounding box center [807, 231] width 454 height 24
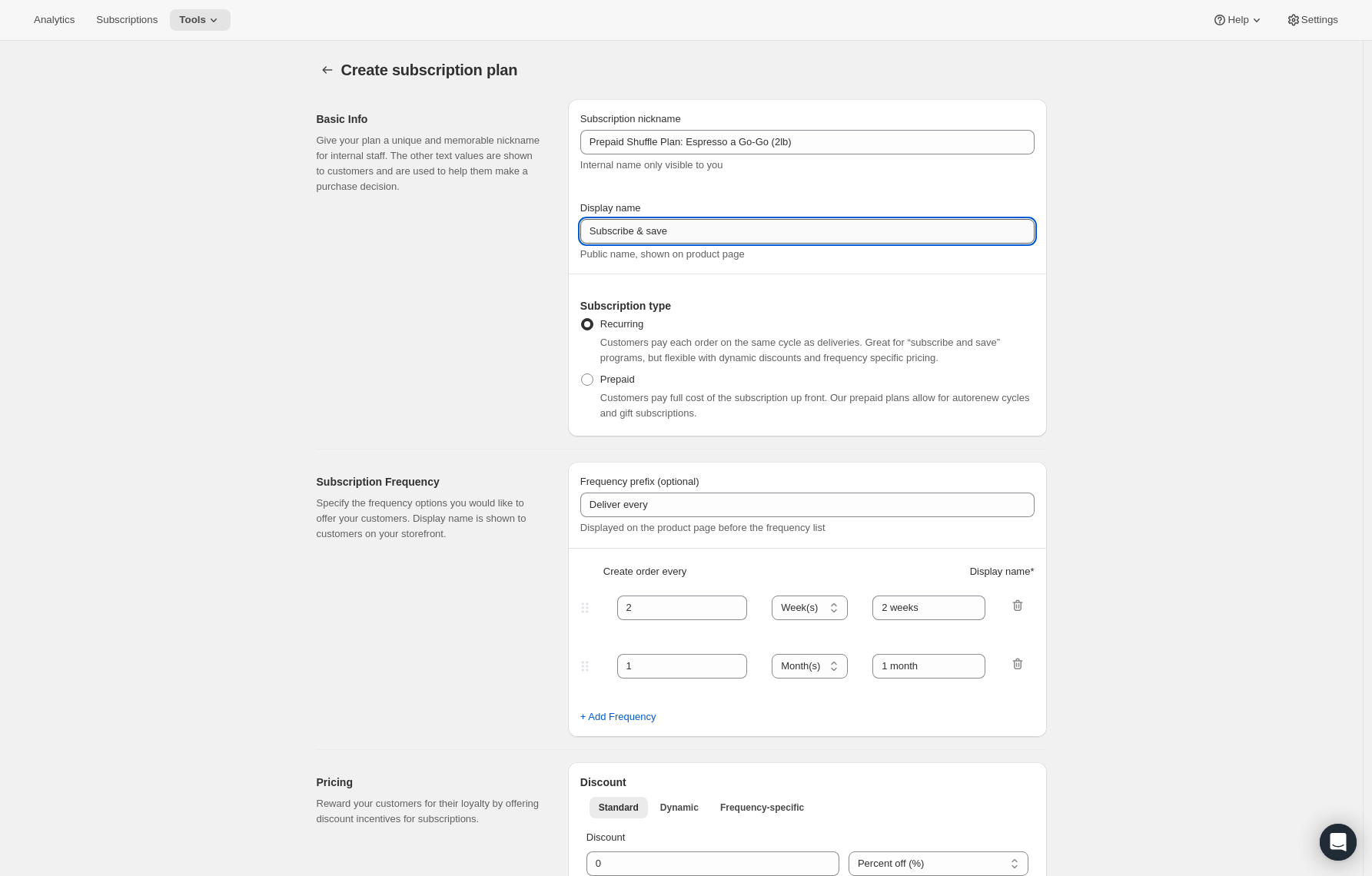
click at [610, 226] on input "Subscribe & save" at bounding box center [807, 231] width 454 height 24
paste input "Prepay and S"
type input "Prepay and Save"
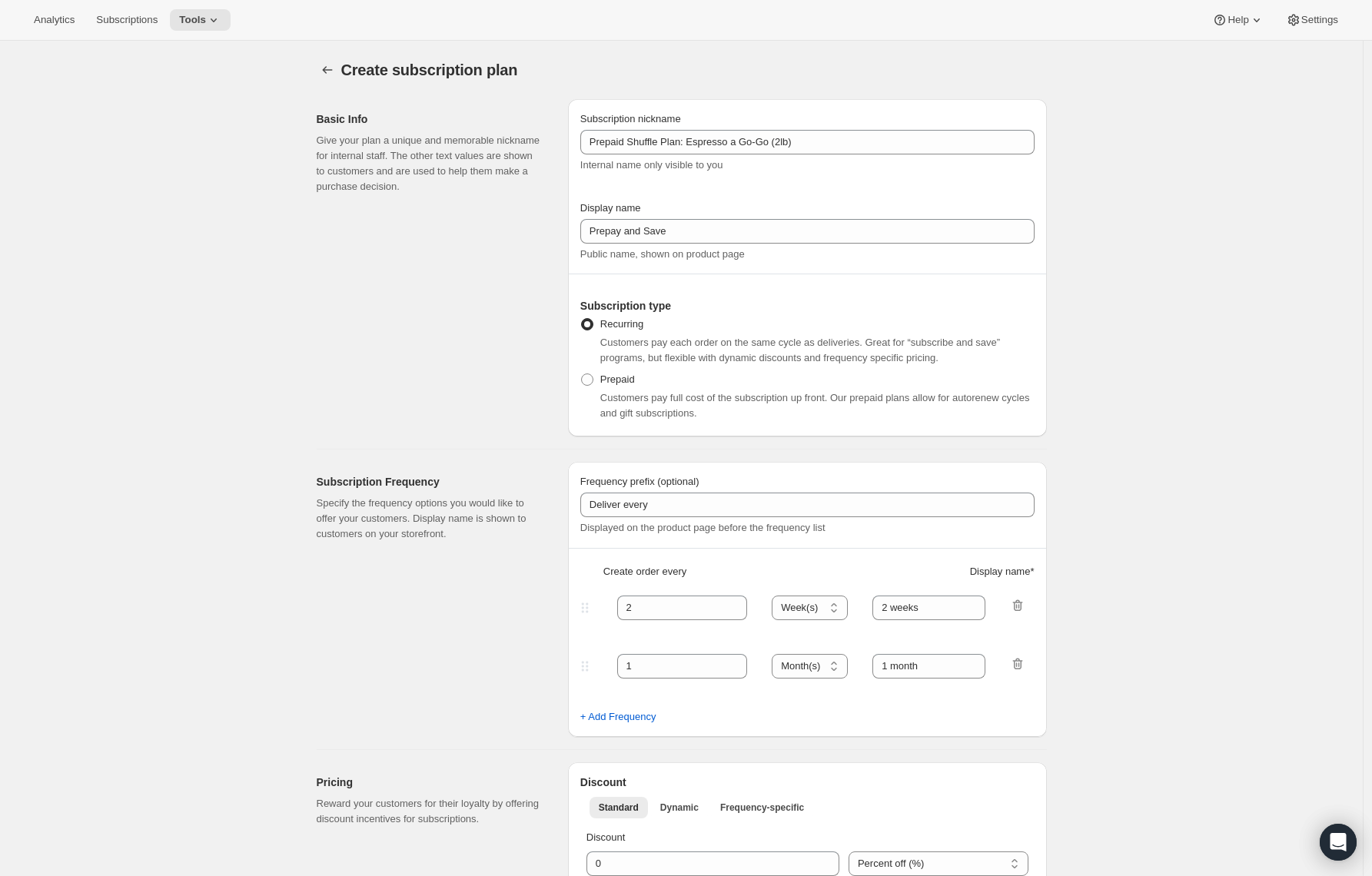
click at [595, 368] on div "Recurring Customers pay each order on the same cycle as deliveries. Great for “…" at bounding box center [807, 341] width 454 height 55
click at [593, 376] on span at bounding box center [587, 379] width 12 height 12
click at [582, 374] on input "Prepaid" at bounding box center [581, 373] width 1 height 1
radio input "true"
select select "MONTH"
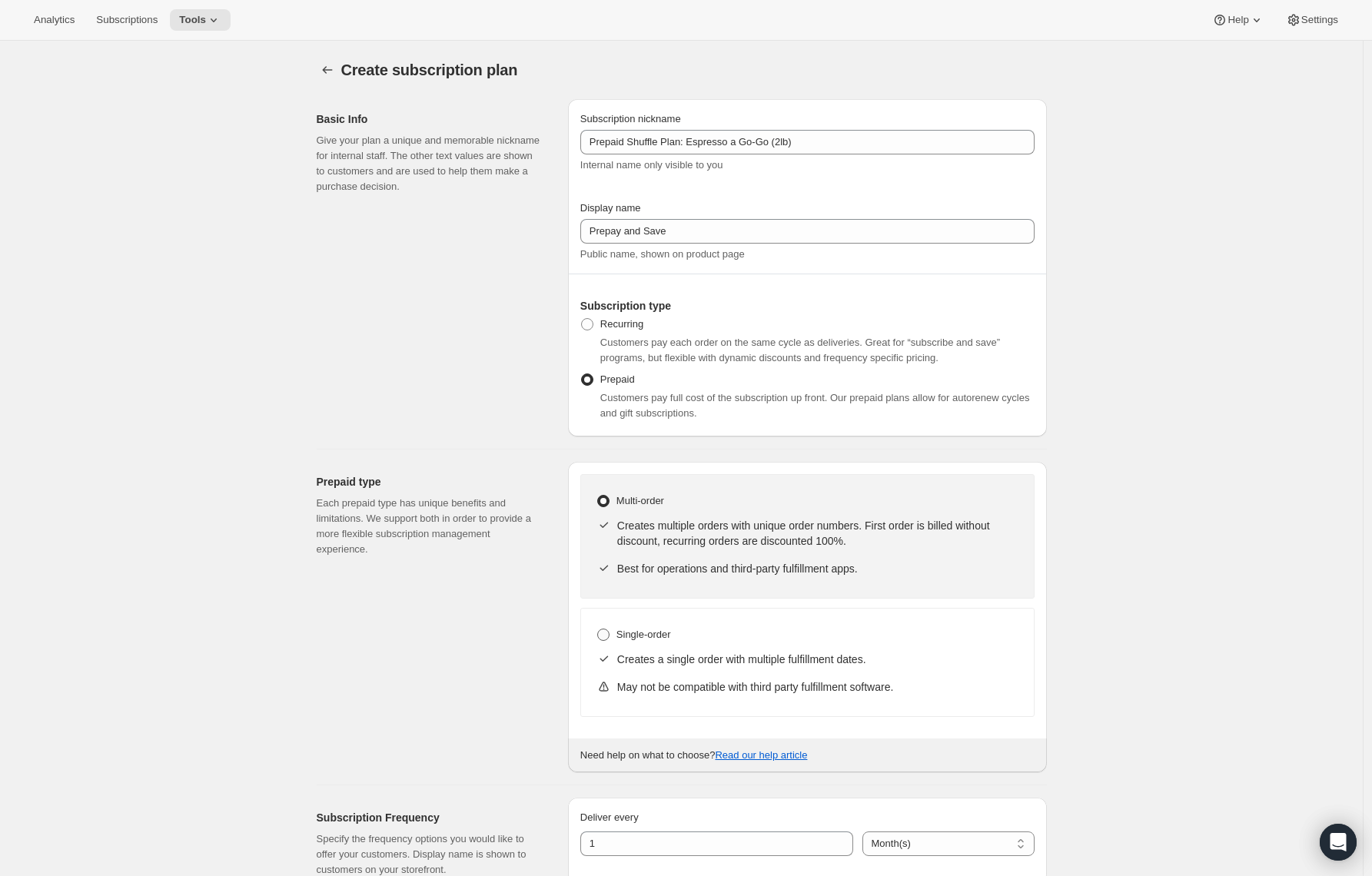
click at [617, 634] on label "Single-order" at bounding box center [634, 635] width 75 height 22
click at [598, 630] on input "Single-order" at bounding box center [597, 629] width 1 height 1
radio input "true"
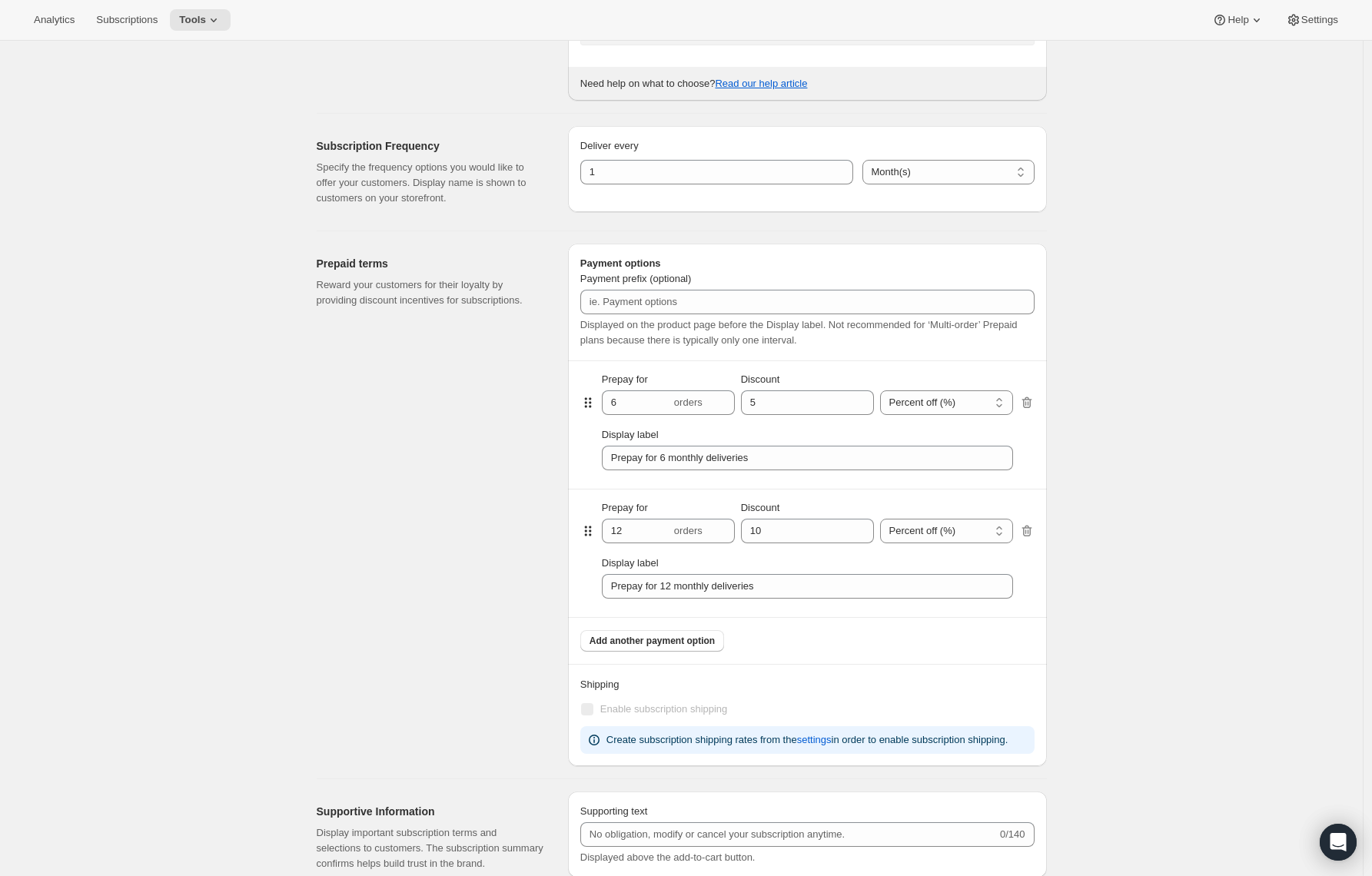
scroll to position [698, 0]
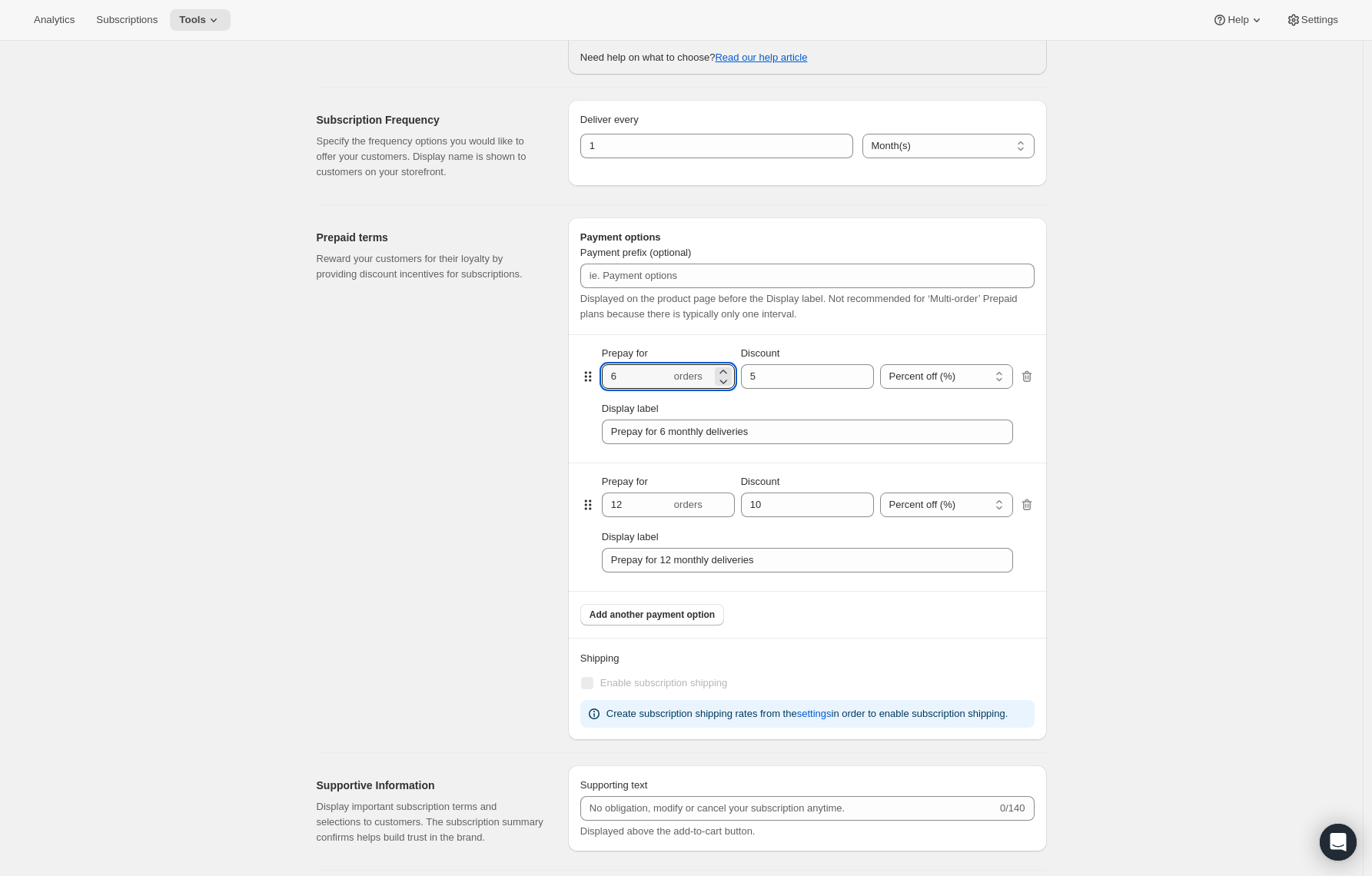
drag, startPoint x: 622, startPoint y: 375, endPoint x: 604, endPoint y: 375, distance: 18.0
click at [604, 375] on div "Prepay for 6 orders Discount Percent off (%) Dollars off ($) Percent off (%)" at bounding box center [807, 367] width 454 height 45
click at [504, 372] on div "Prepaid terms Reward your customers for their loyalty by providing discount inc…" at bounding box center [435, 478] width 239 height 523
click at [639, 605] on button "Add another payment option" at bounding box center [652, 615] width 144 height 22
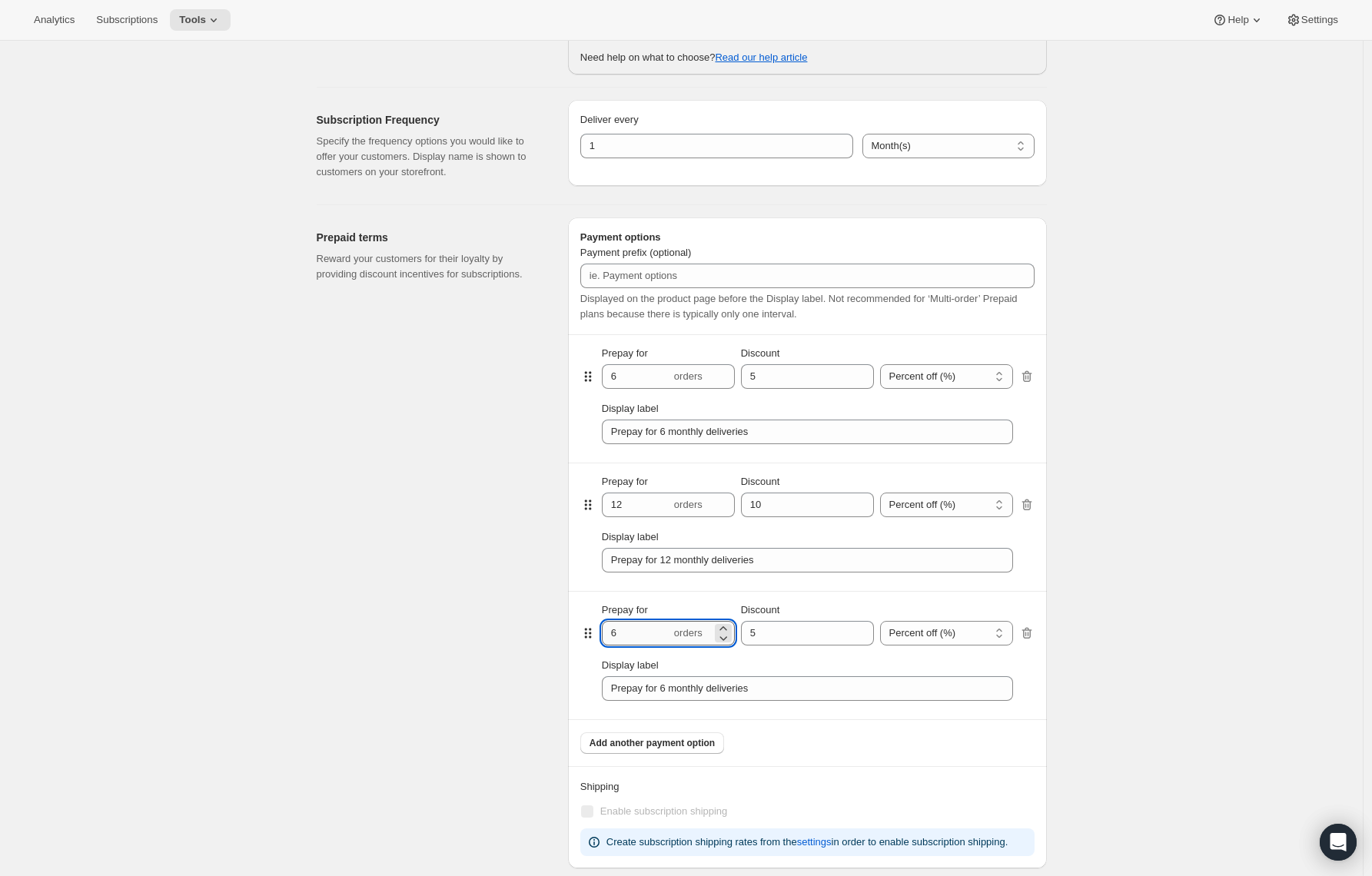
drag, startPoint x: 633, startPoint y: 632, endPoint x: 614, endPoint y: 631, distance: 19.0
click at [614, 631] on input "6" at bounding box center [636, 634] width 69 height 24
type input "3"
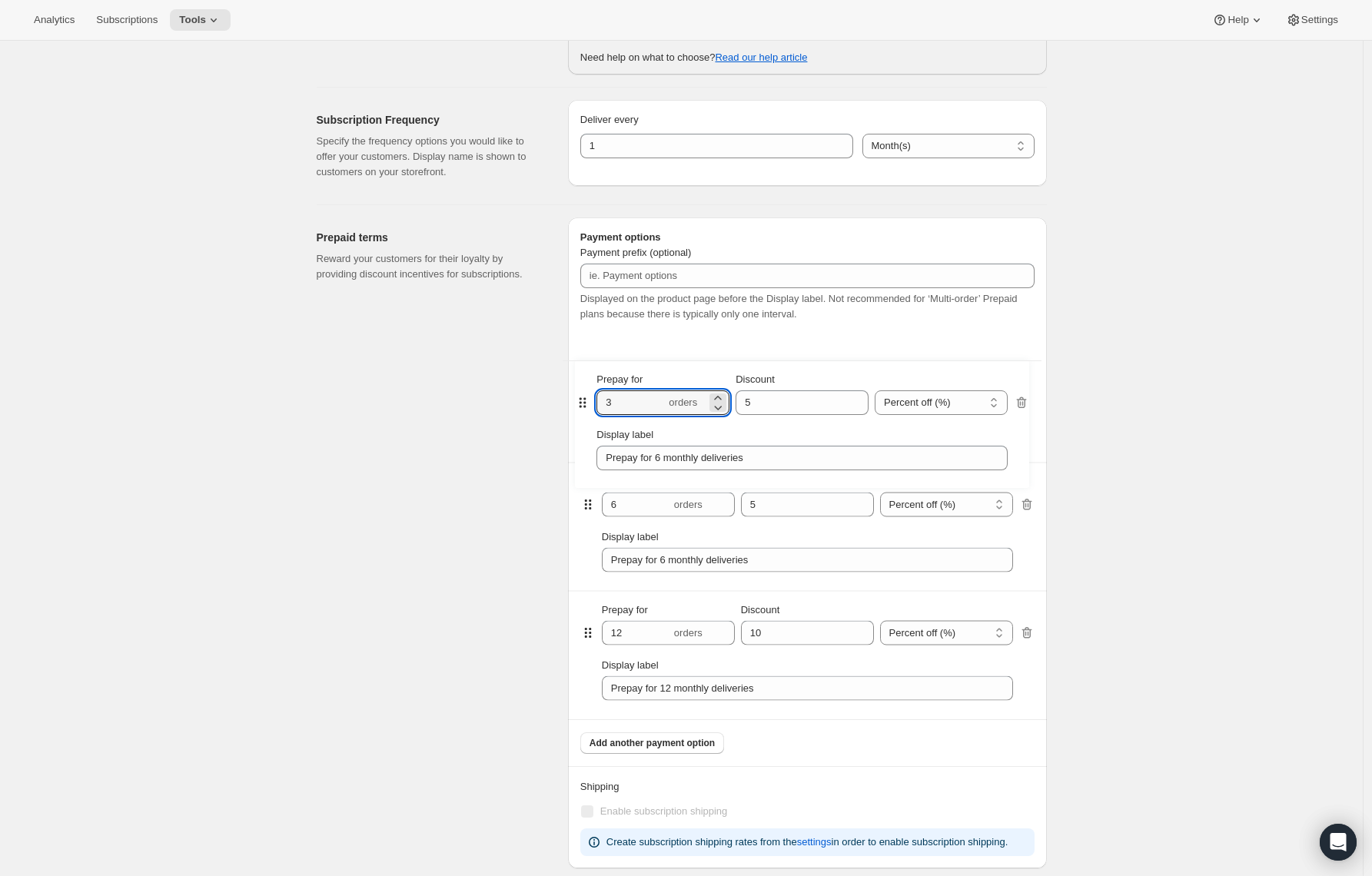
drag, startPoint x: 596, startPoint y: 635, endPoint x: 585, endPoint y: 385, distance: 250.2
click at [585, 384] on div "Prepay for 6 orders Discount Percent off (%) Dollars off ($) Percent off (%) Di…" at bounding box center [807, 527] width 454 height 386
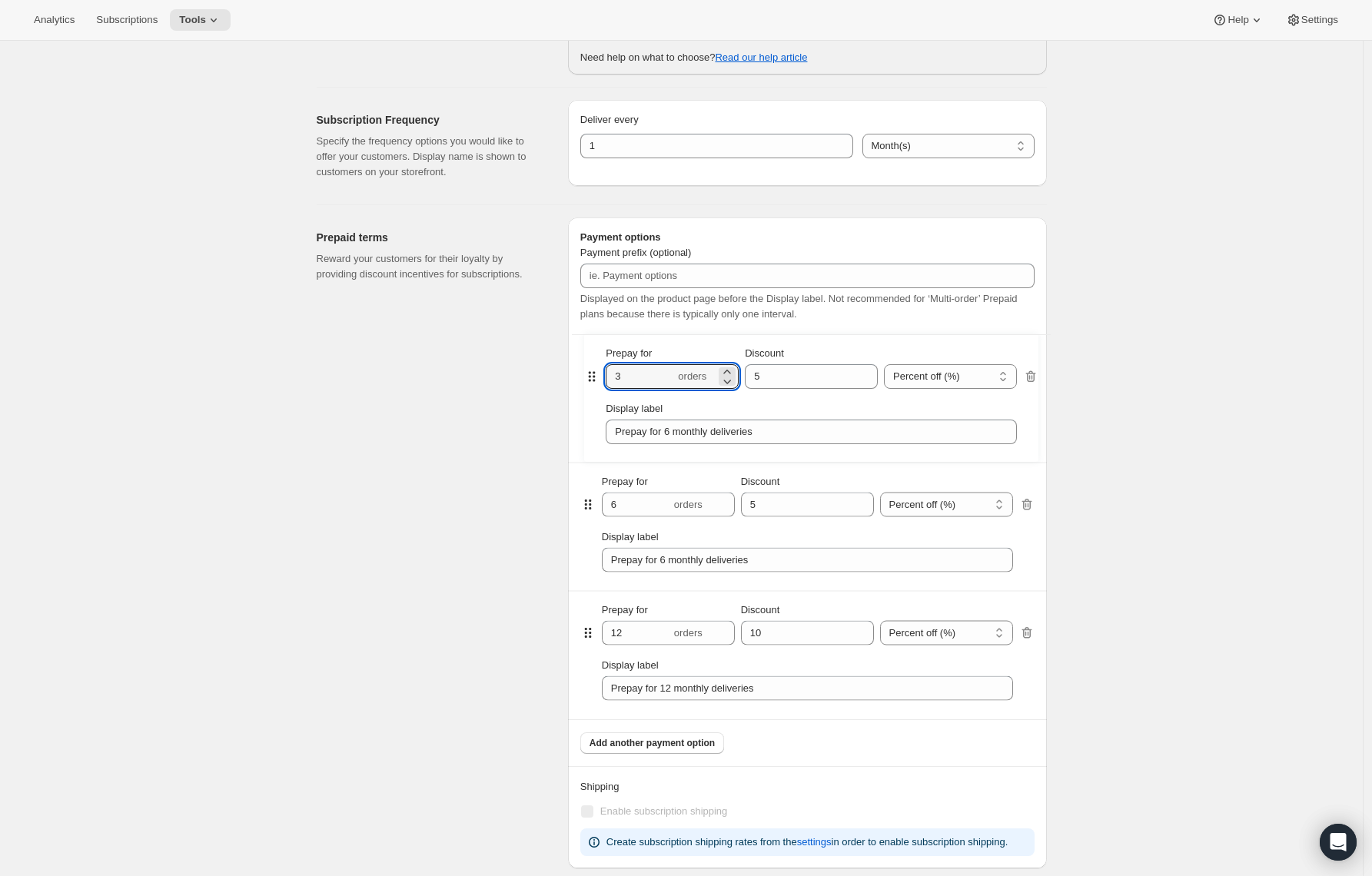
type input "3"
type input "6"
type input "5"
type input "Prepay for 6 monthly deliveries"
type input "12"
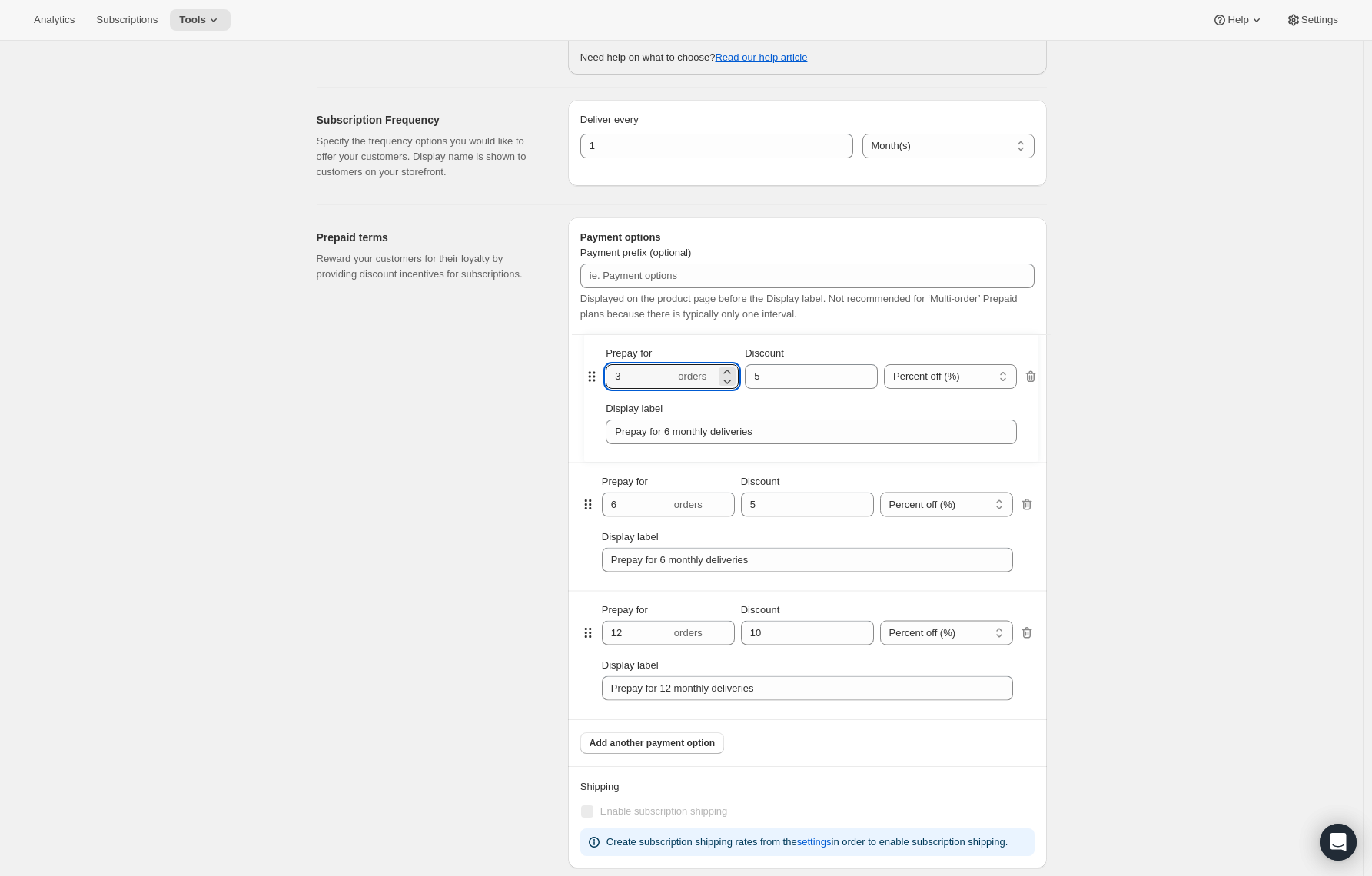
type input "10"
type input "Prepay for 12 monthly deliveries"
type input "12"
click at [902, 377] on select "Percent off (%) Dollars off ($)" at bounding box center [947, 376] width 133 height 24
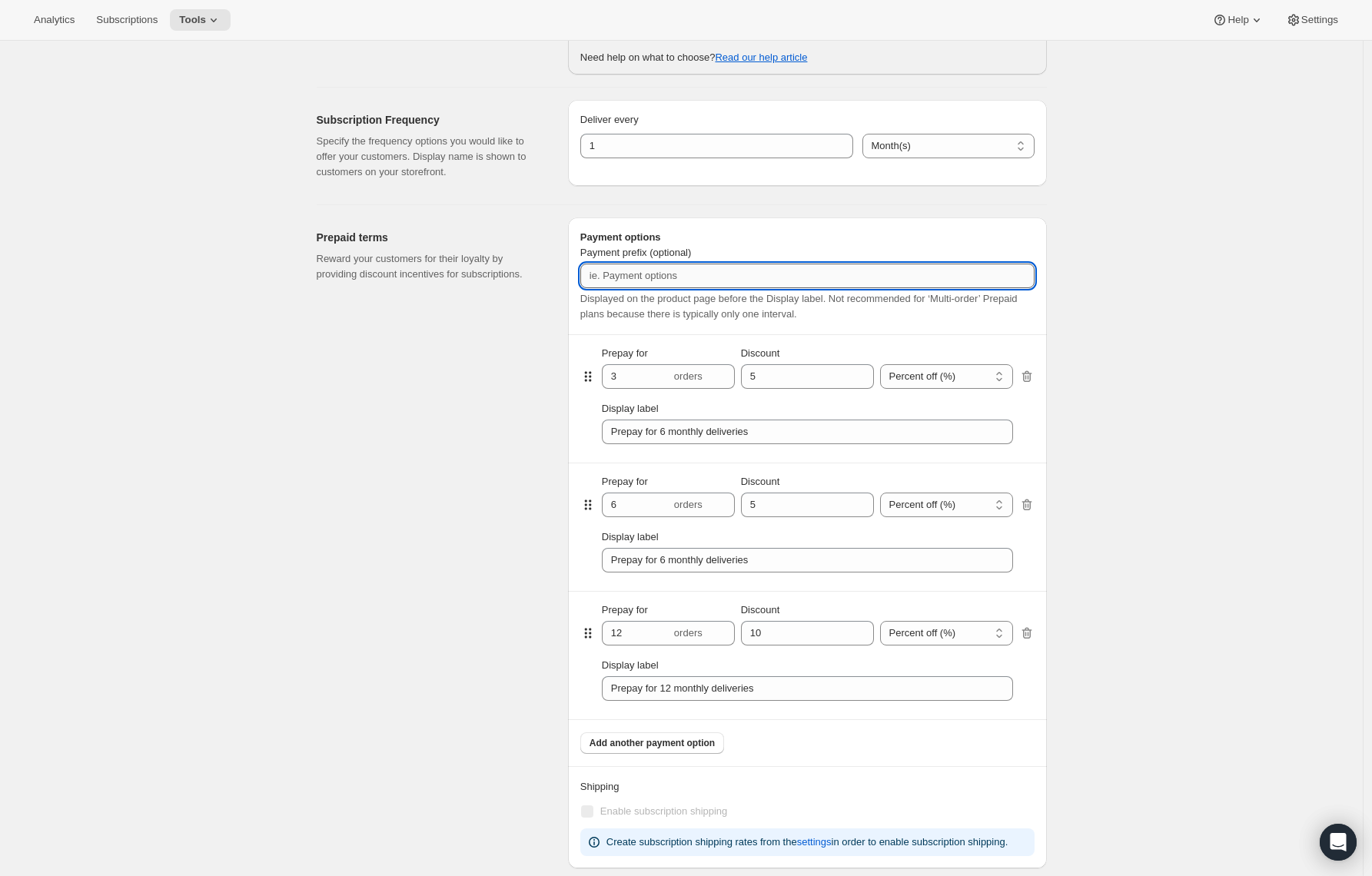
click at [601, 279] on input "Payment prefix (optional)" at bounding box center [807, 276] width 454 height 24
click at [518, 285] on div "Prepaid terms Reward your customers for their loyalty by providing discount inc…" at bounding box center [435, 543] width 239 height 651
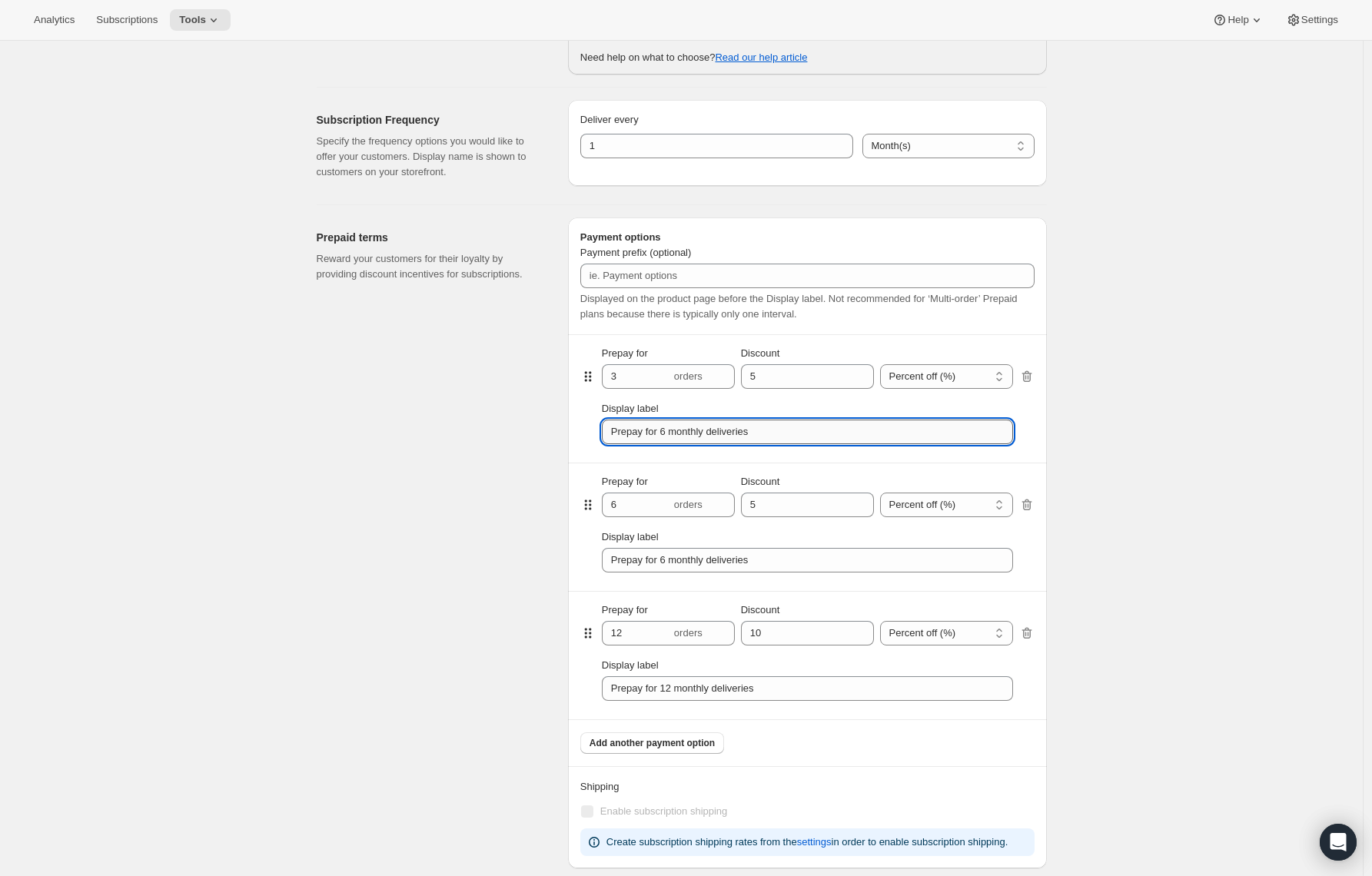
click at [661, 431] on input "Prepay for 6 monthly deliveries" at bounding box center [807, 431] width 411 height 24
click at [1007, 375] on select "Percent off (%) Dollars off ($)" at bounding box center [947, 376] width 133 height 24
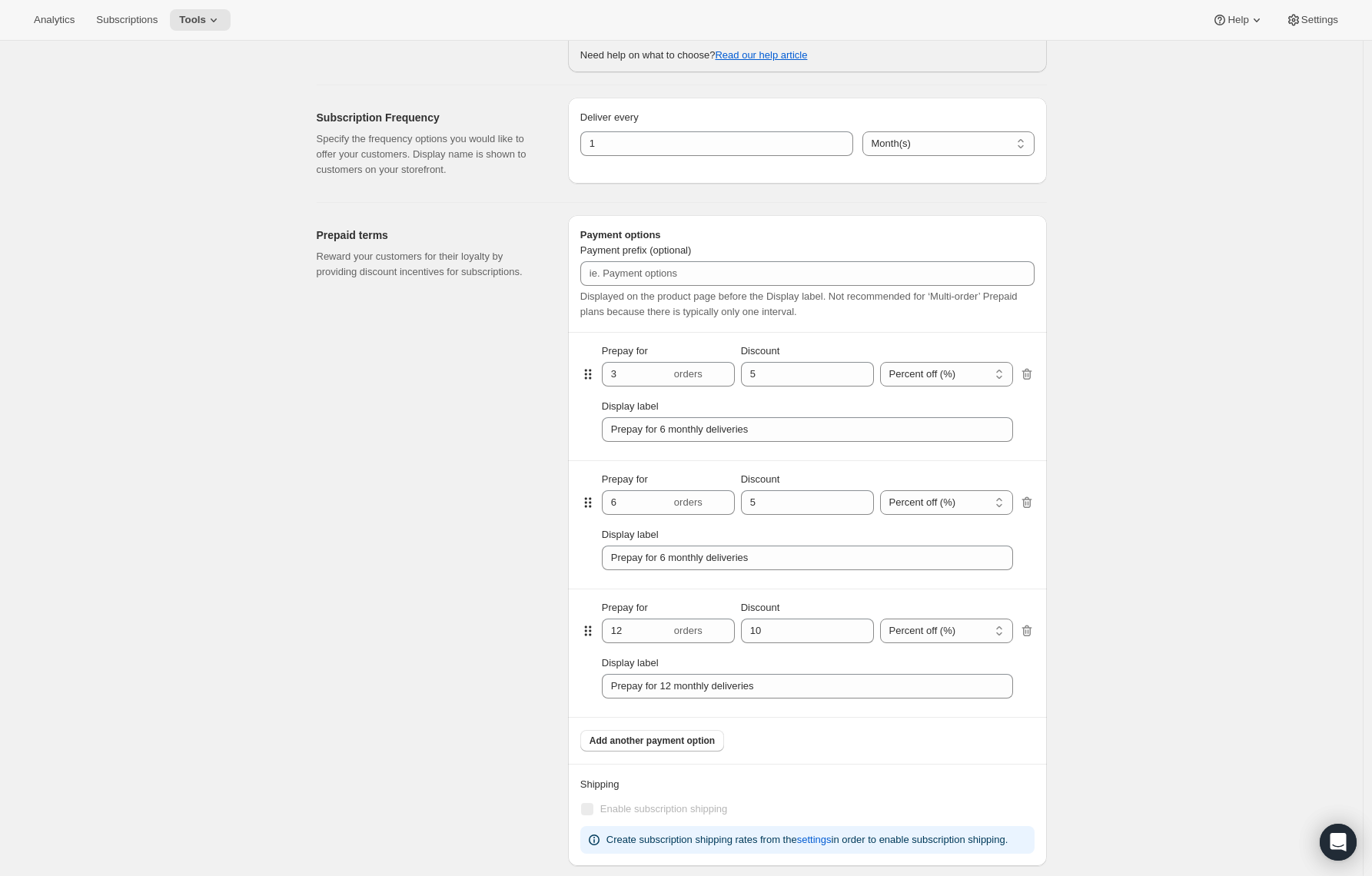
scroll to position [699, 0]
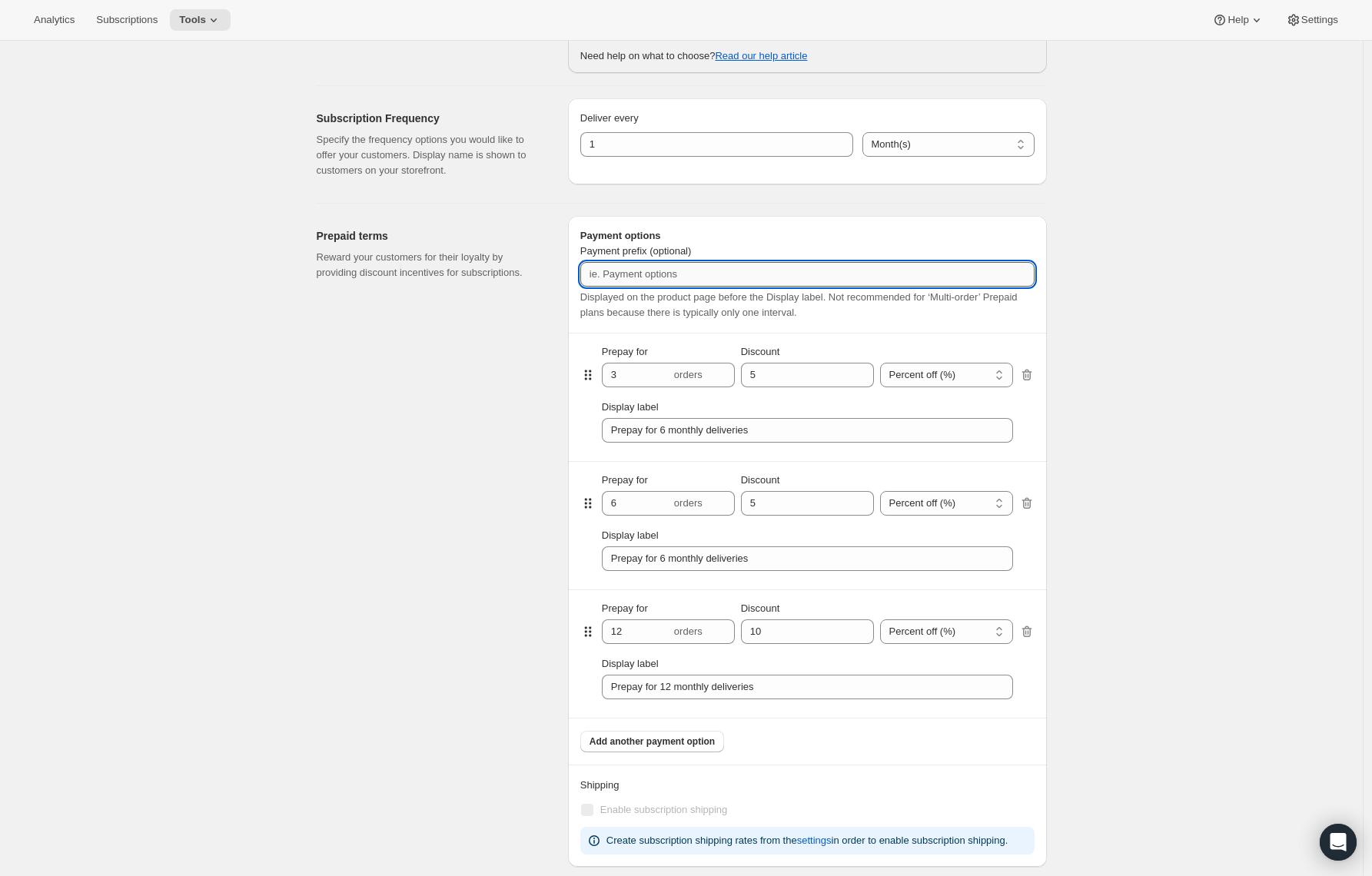
click at [661, 268] on input "Payment prefix (optional)" at bounding box center [807, 274] width 454 height 24
click at [674, 310] on span "Displayed on the product page before the Display label. Not recommended for ‘Mu…" at bounding box center [798, 304] width 437 height 27
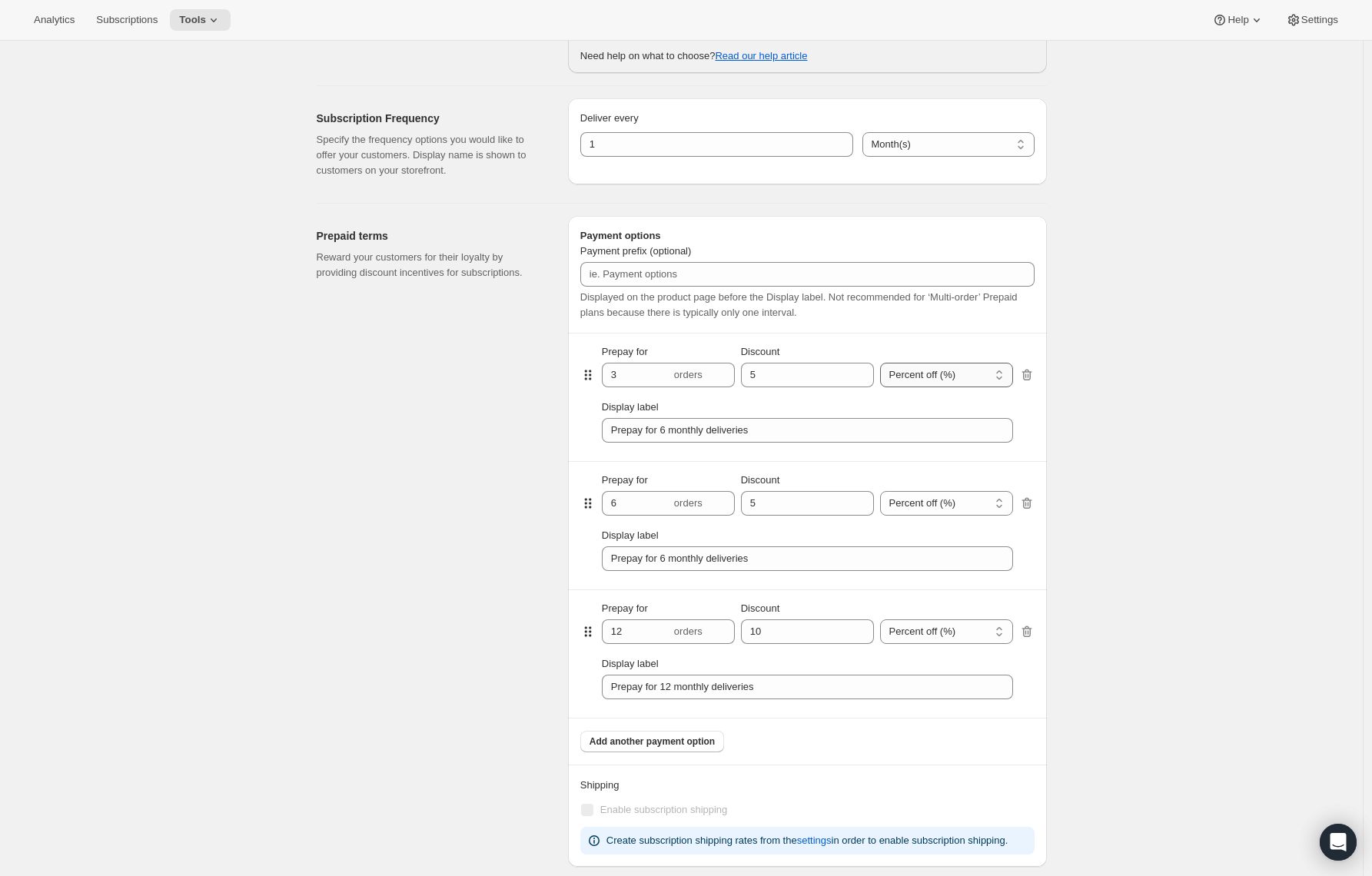
click at [901, 380] on select "Percent off (%) Dollars off ($)" at bounding box center [947, 375] width 133 height 24
click at [631, 372] on input "3" at bounding box center [636, 375] width 69 height 24
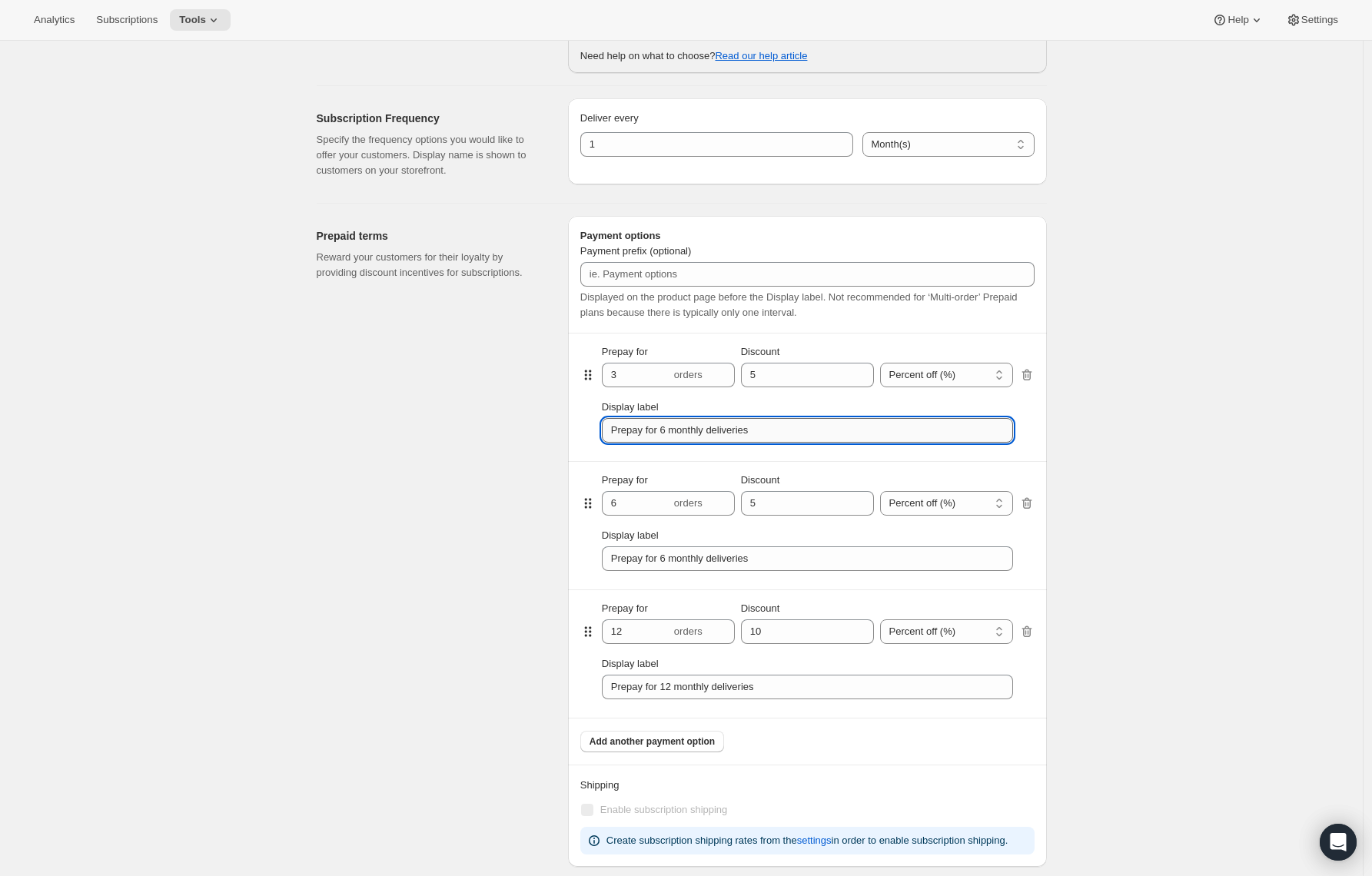
click at [653, 420] on input "Prepay for 6 monthly deliveries" at bounding box center [807, 431] width 411 height 24
click at [658, 431] on input "Prepay for 6 monthly deliveries" at bounding box center [807, 431] width 411 height 24
paste input "3"
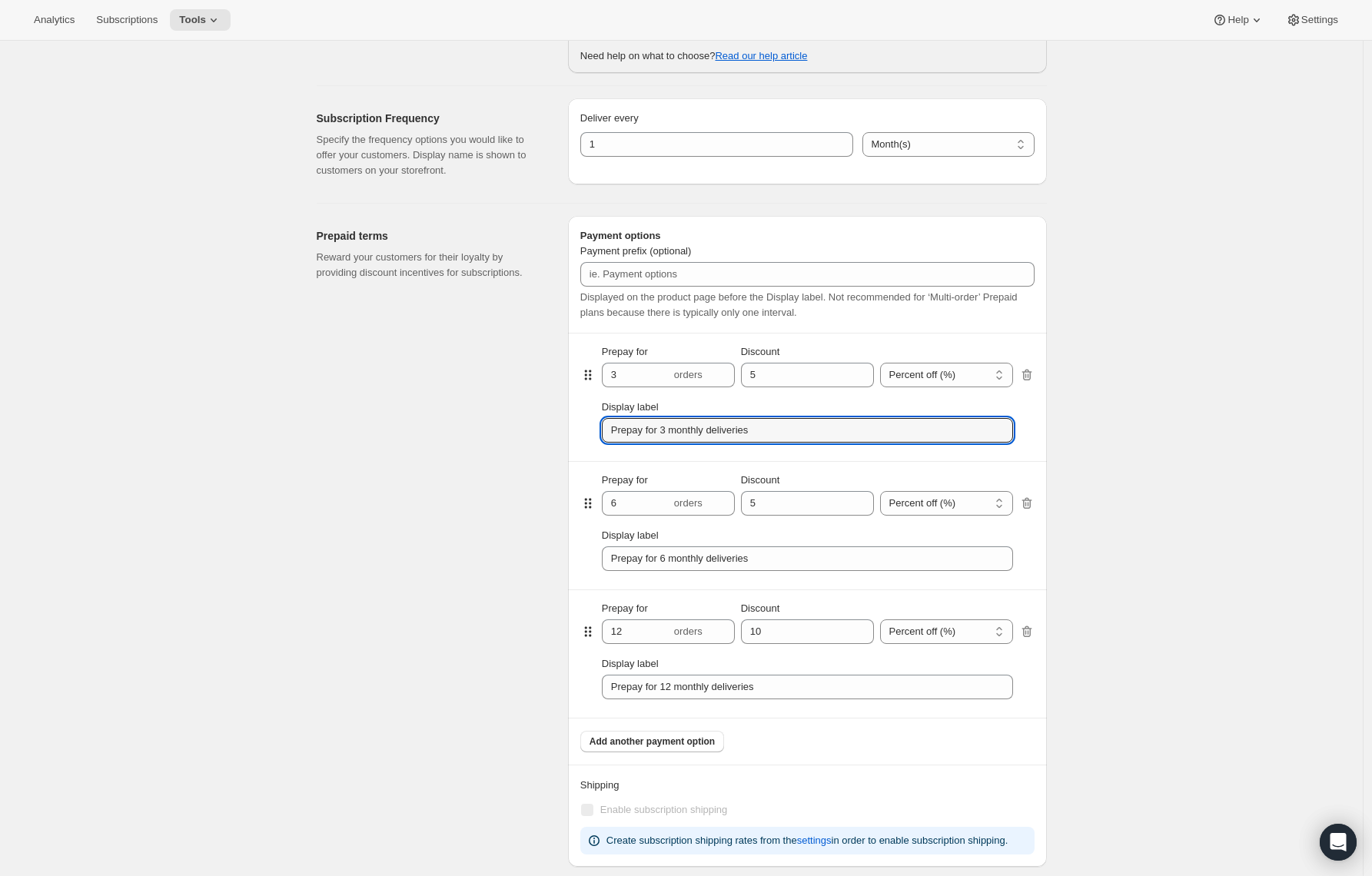
type input "Prepay for 3 monthly deliveries"
click at [518, 402] on div "Prepaid terms Reward your customers for their loyalty by providing discount inc…" at bounding box center [435, 542] width 239 height 651
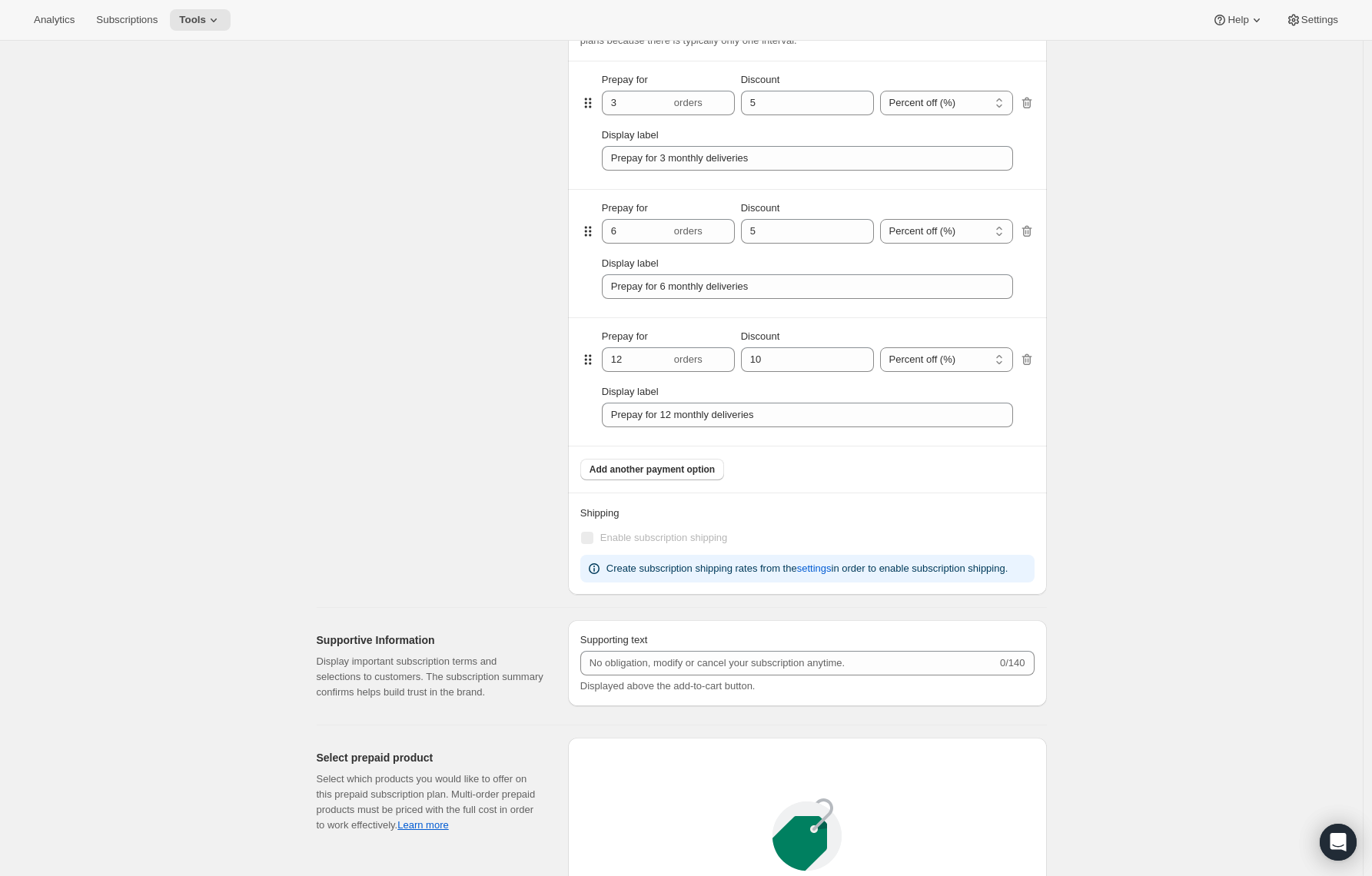
scroll to position [1008, 0]
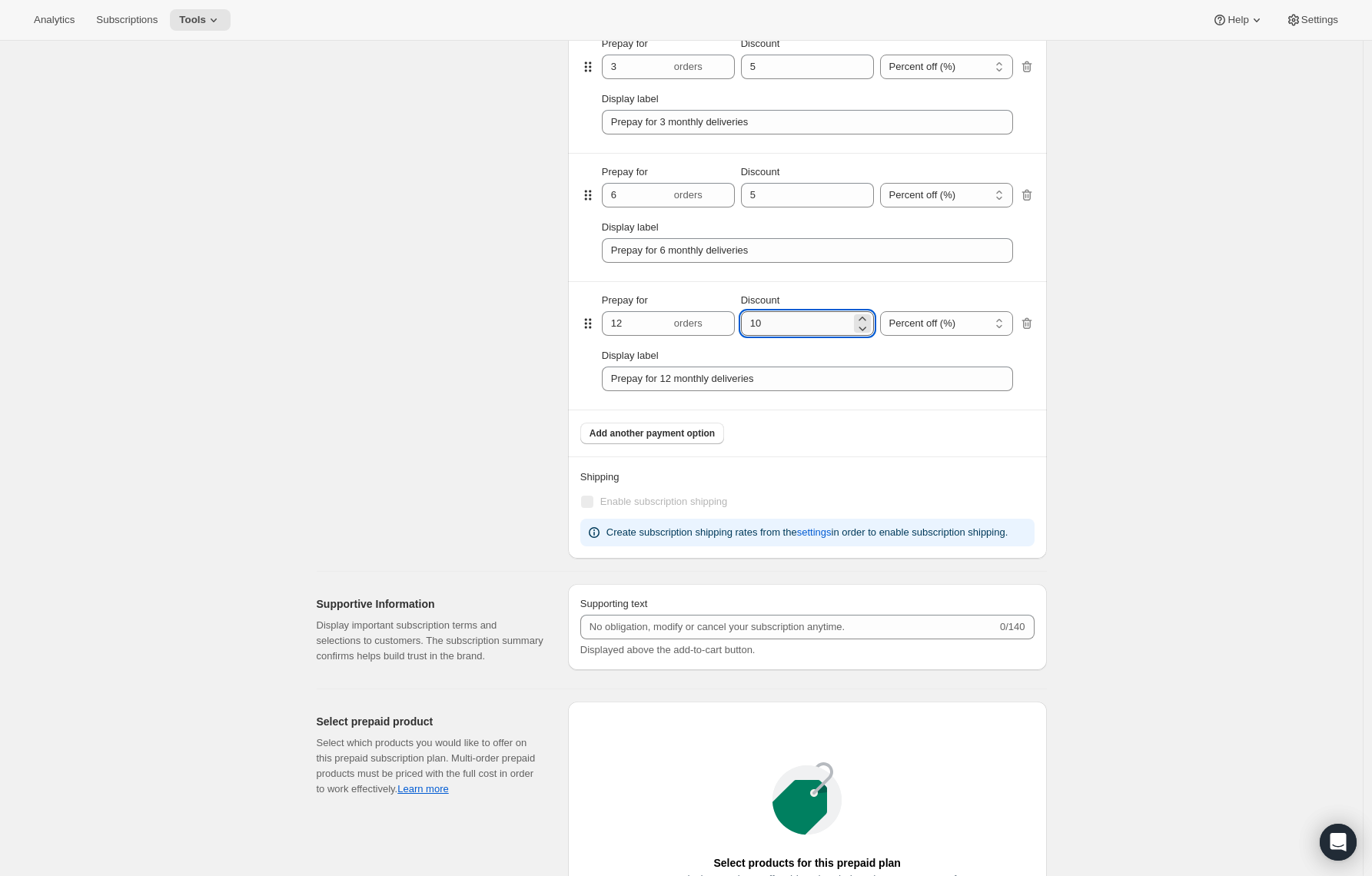
click at [790, 331] on input "Discount" at bounding box center [795, 324] width 109 height 24
click at [788, 330] on input "Discount" at bounding box center [795, 324] width 109 height 24
type input "5"
click at [468, 350] on div "Prepaid terms Reward your customers for their loyalty by providing discount inc…" at bounding box center [435, 233] width 239 height 651
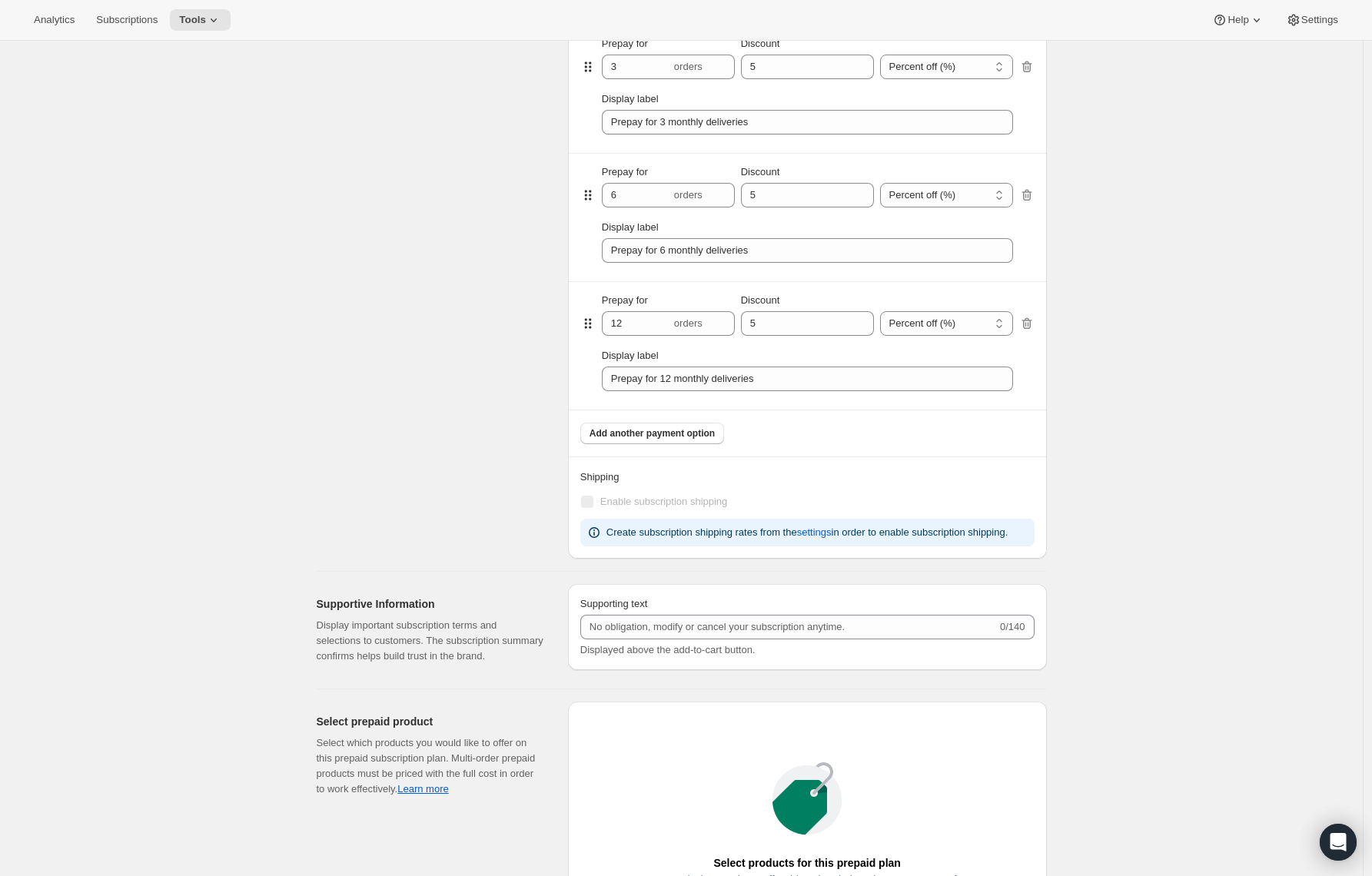
scroll to position [0, 0]
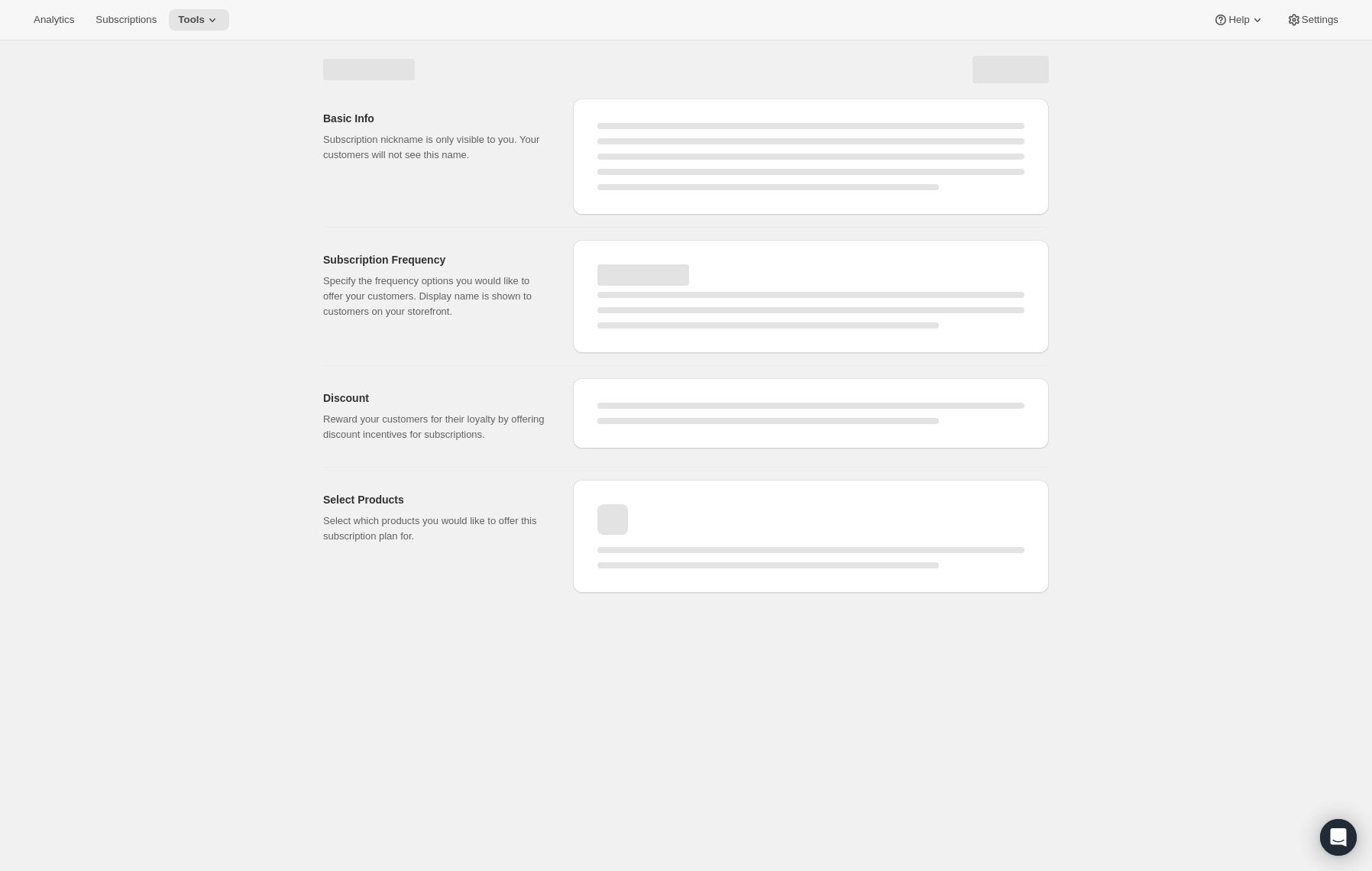
select select "WEEK"
select select "MONTH"
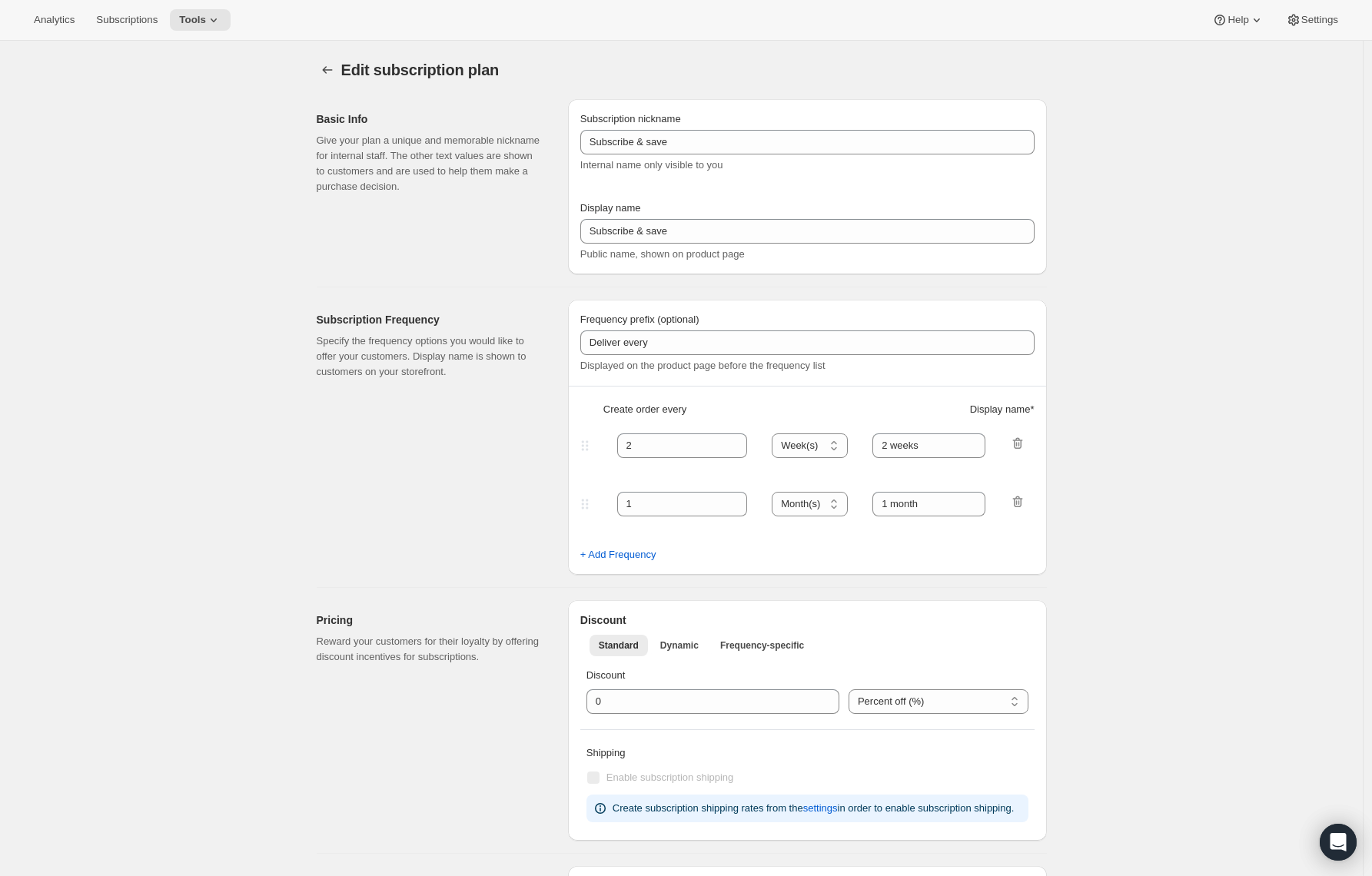
type input "Prepaid Shuffle Plan: Espresso a Go-Go (2lb)"
type input "Prepay and Save"
select select "MONTH"
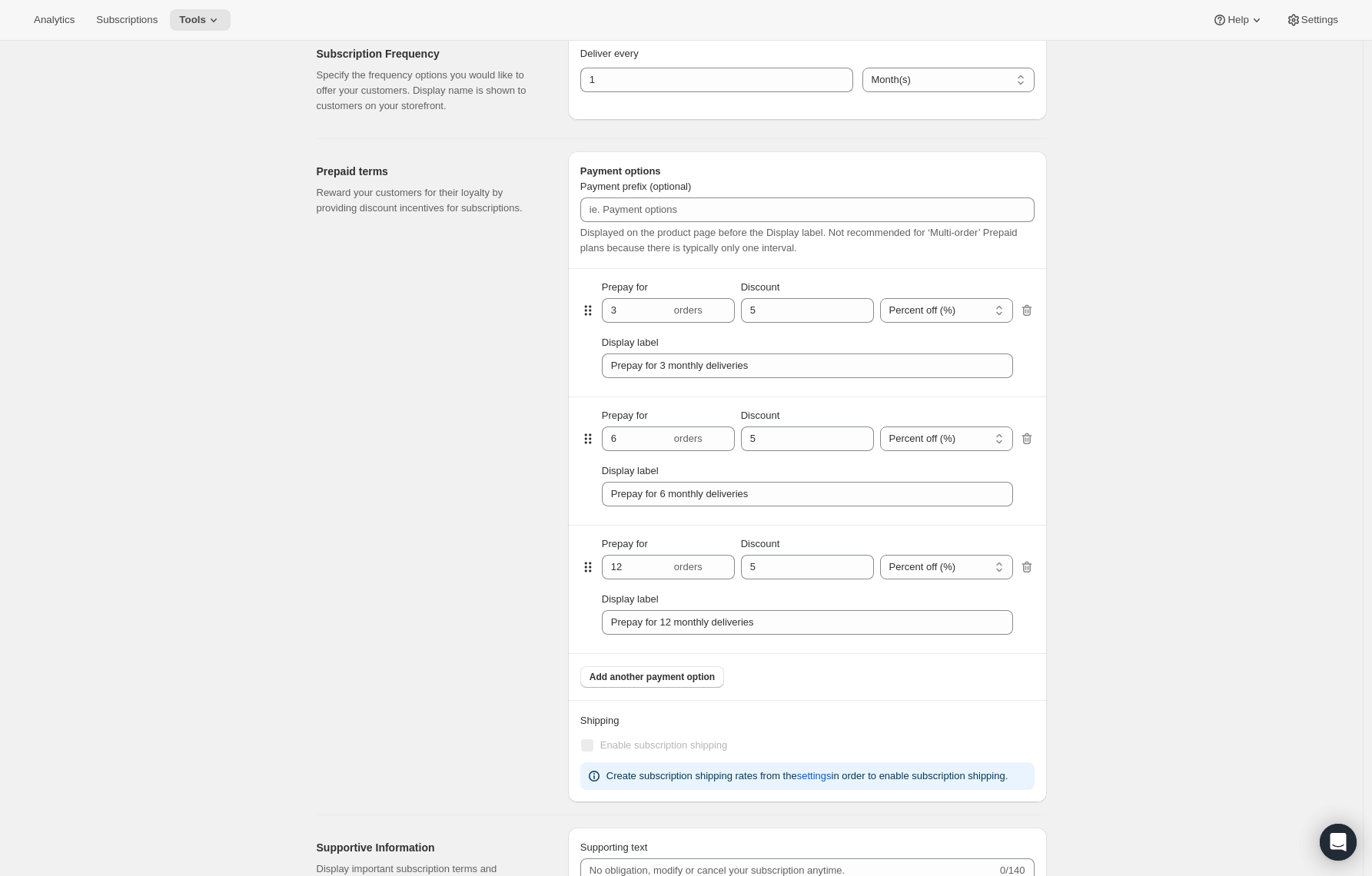
scroll to position [718, 0]
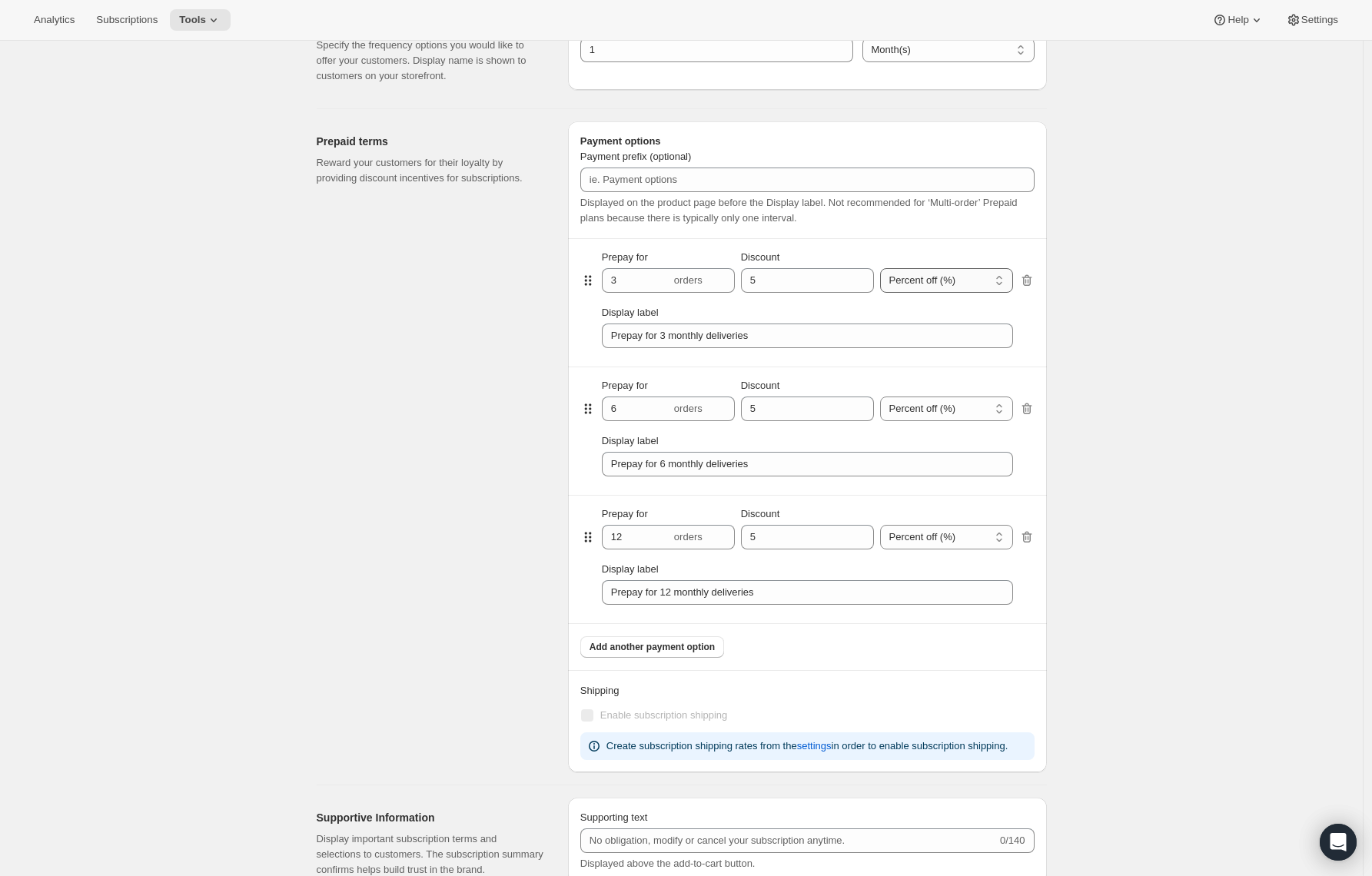
click at [947, 285] on select "Percent off (%) Dollars off ($)" at bounding box center [947, 281] width 133 height 24
click at [884, 269] on select "Percent off (%) Dollars off ($)" at bounding box center [947, 281] width 133 height 24
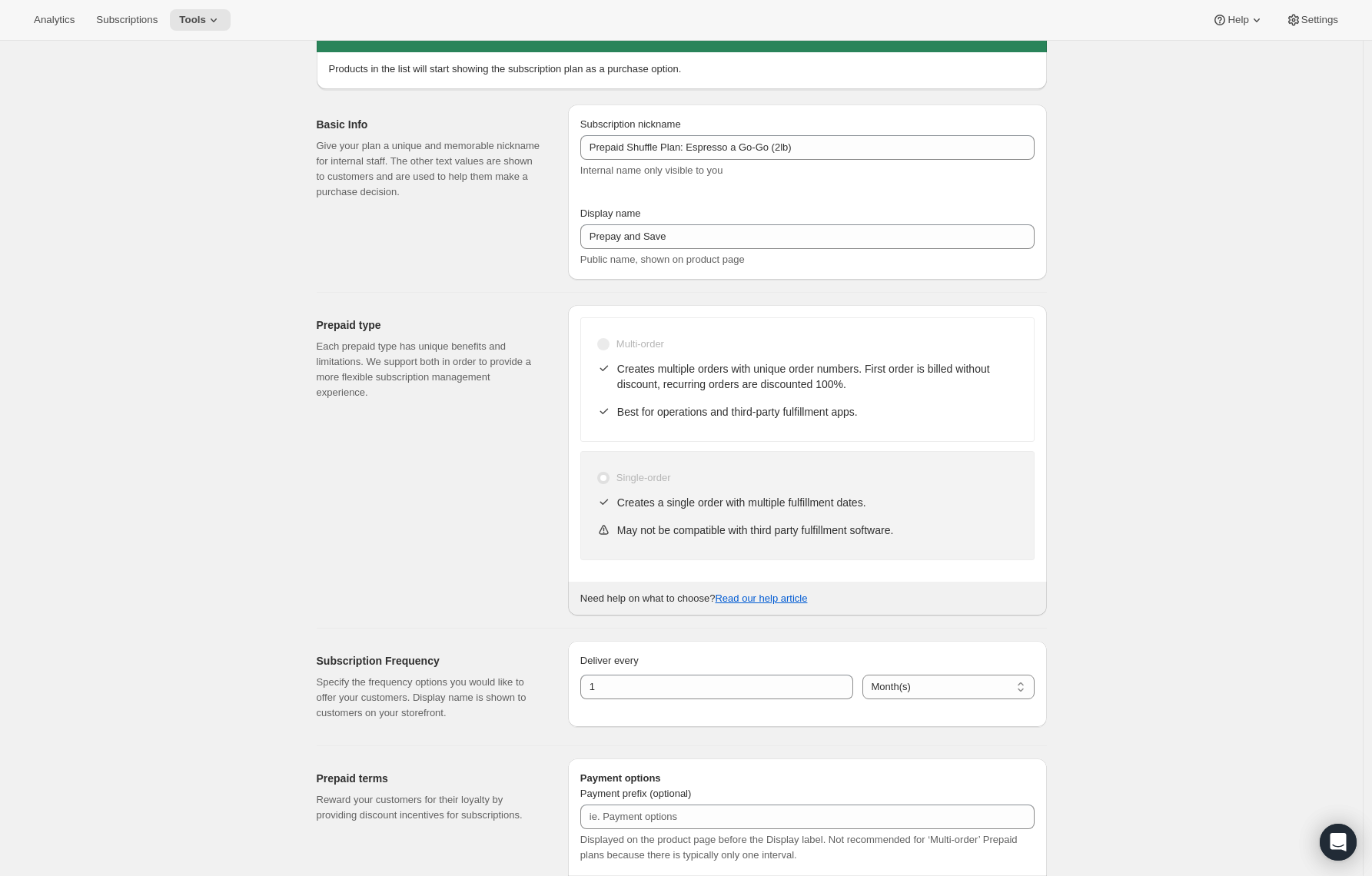
scroll to position [77, 0]
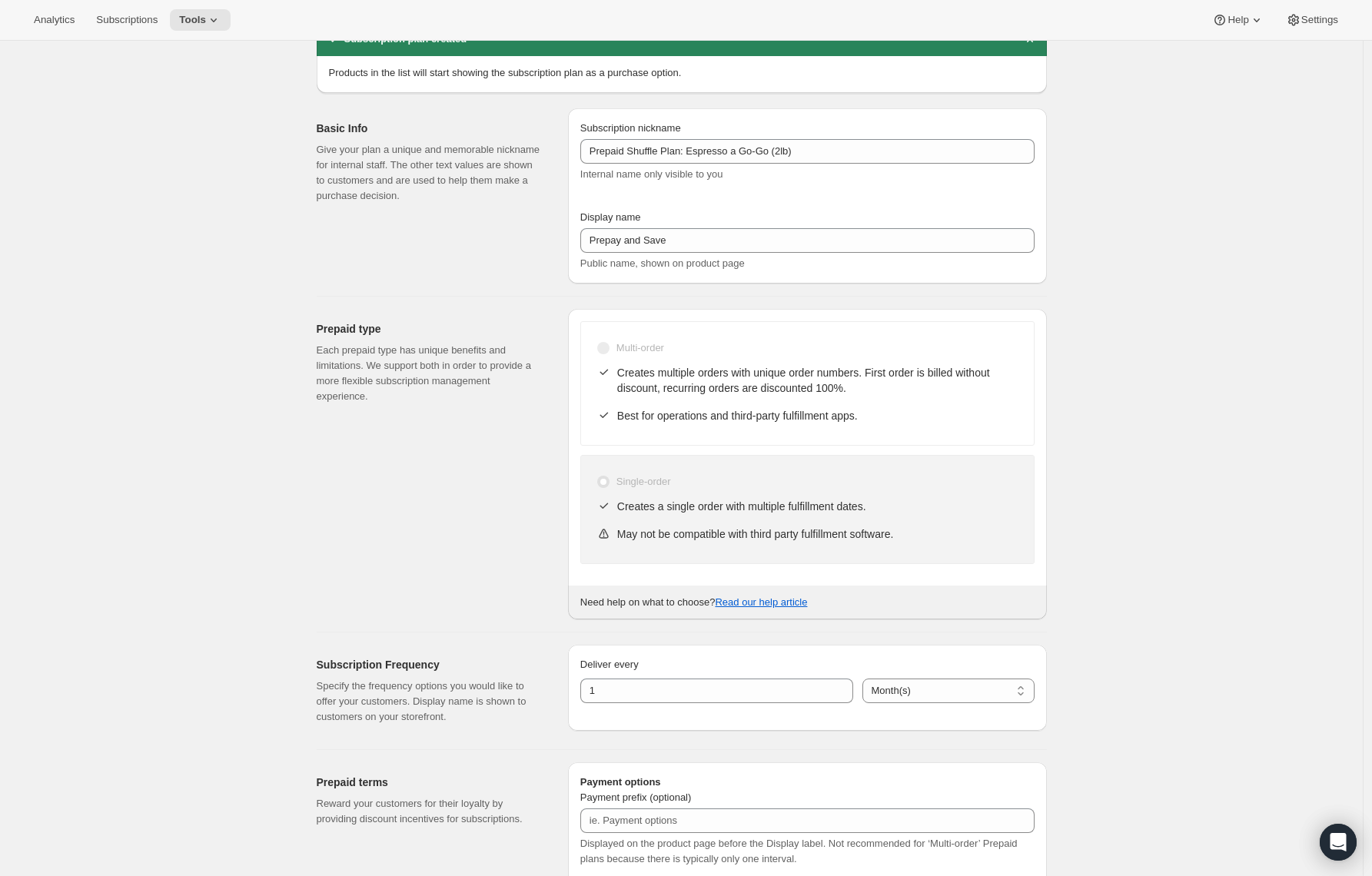
click at [609, 480] on span at bounding box center [603, 481] width 12 height 12
click at [206, 22] on span "Tools" at bounding box center [192, 20] width 27 height 12
click at [190, 53] on span "Subscription Plans" at bounding box center [189, 51] width 83 height 11
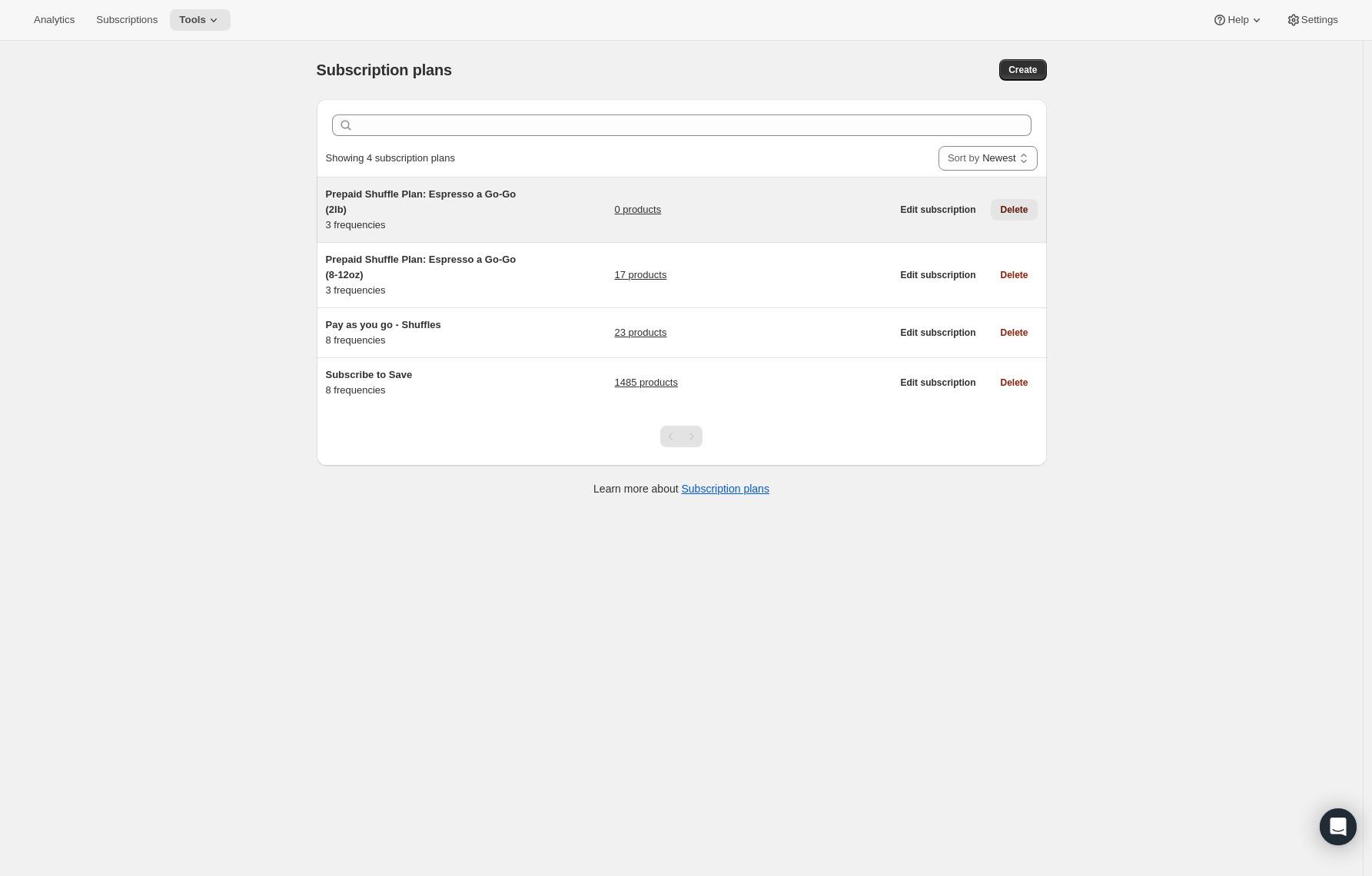
click at [1023, 211] on span "Delete" at bounding box center [1014, 210] width 28 height 12
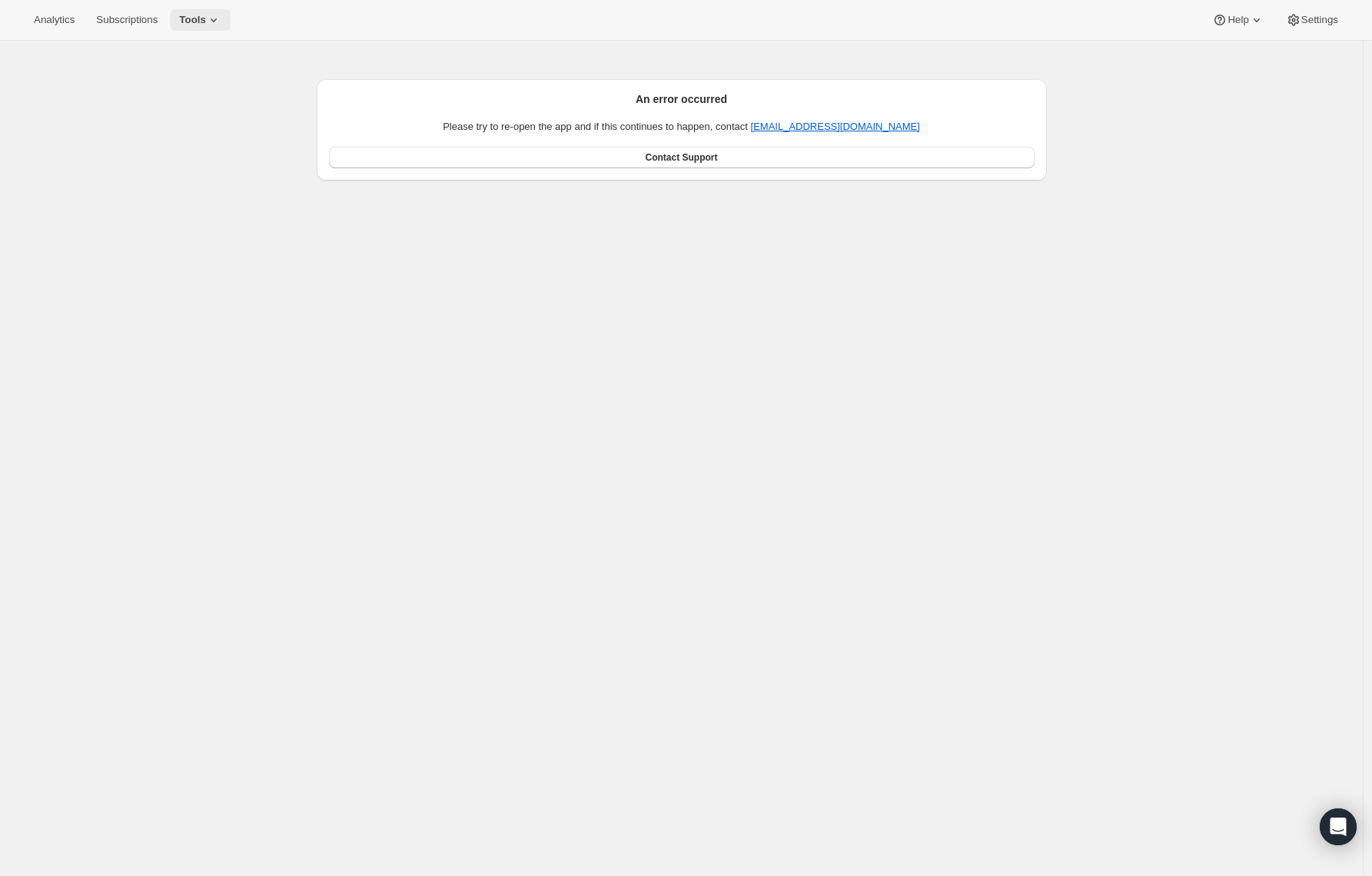
click at [201, 10] on button "Tools" at bounding box center [200, 20] width 61 height 22
click at [195, 57] on span "Subscription Plans" at bounding box center [189, 51] width 83 height 11
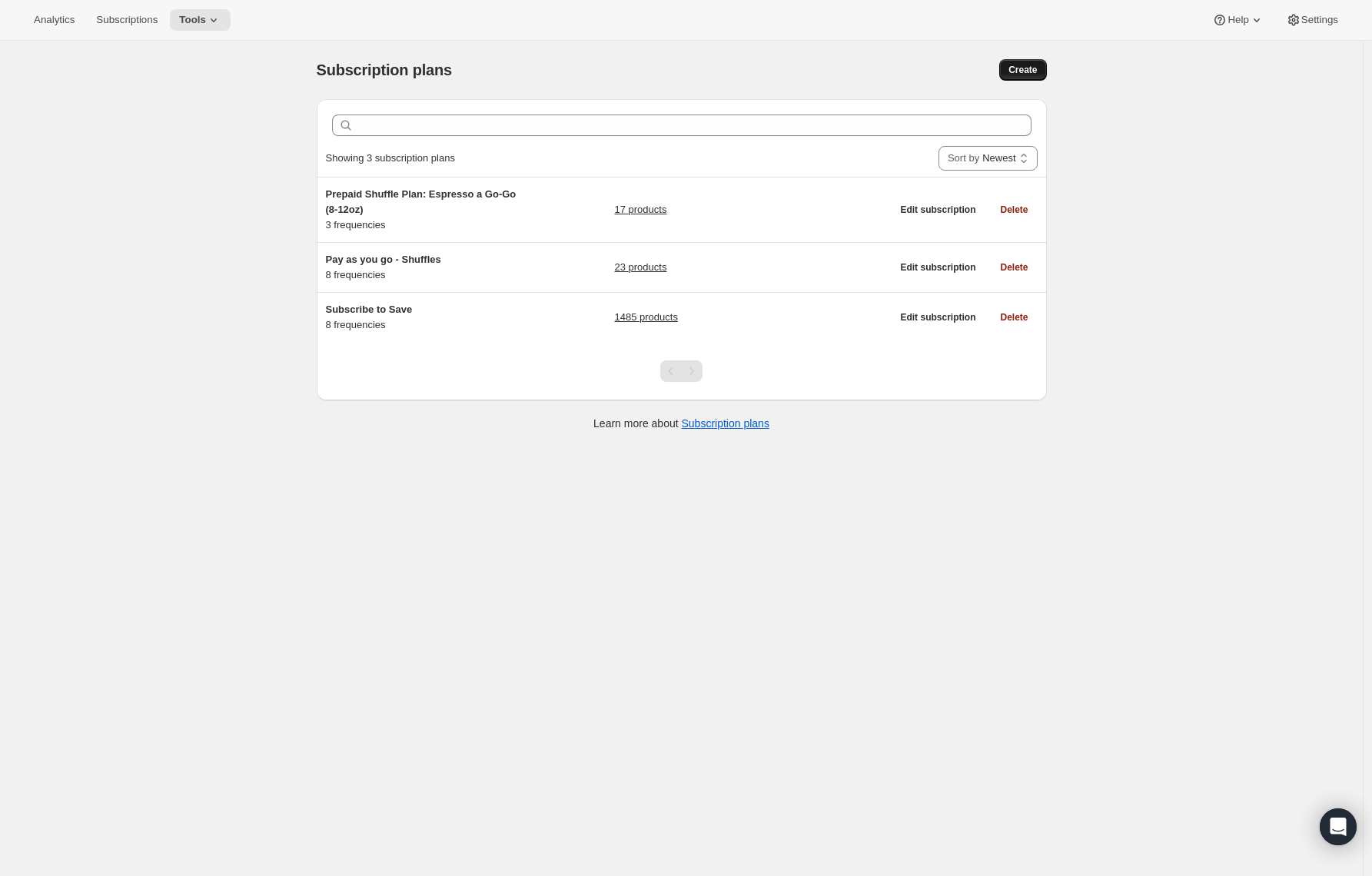
click at [1007, 67] on button "Create" at bounding box center [1023, 69] width 47 height 22
select select "WEEK"
select select "MONTH"
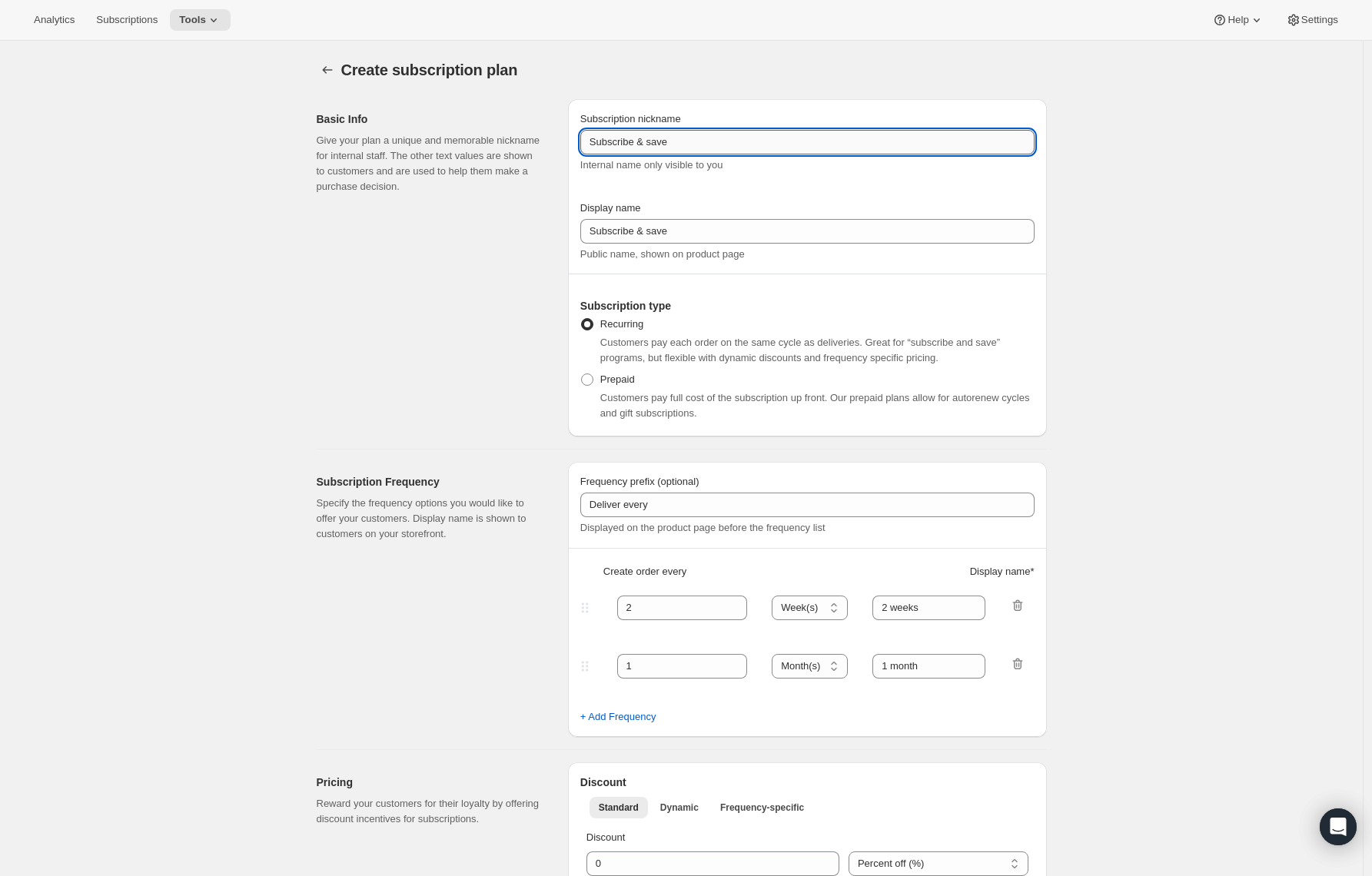
click at [639, 150] on input "Subscribe & save" at bounding box center [807, 142] width 454 height 24
paste input "Prepay for 3 monthly deliveries"
paste input "Prepaid Shuffle Plan: Espresso a Go-Go (8-12oz)"
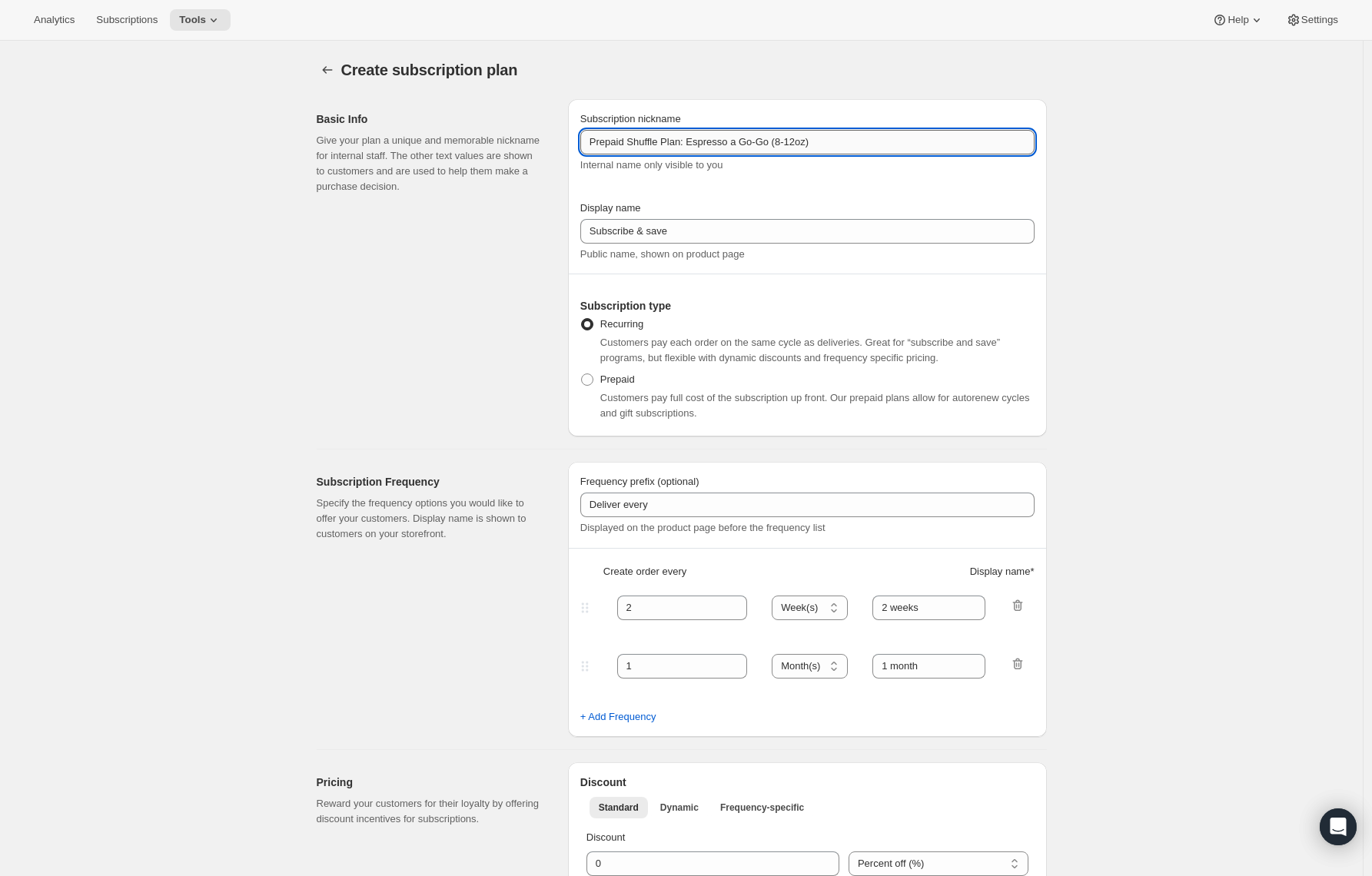
click at [807, 140] on input "Prepaid Shuffle Plan: Espresso a Go-Go (8-12oz)" at bounding box center [807, 142] width 454 height 24
type input "Prepaid Shuffle Plan: Espresso a Go-Go (2lb)"
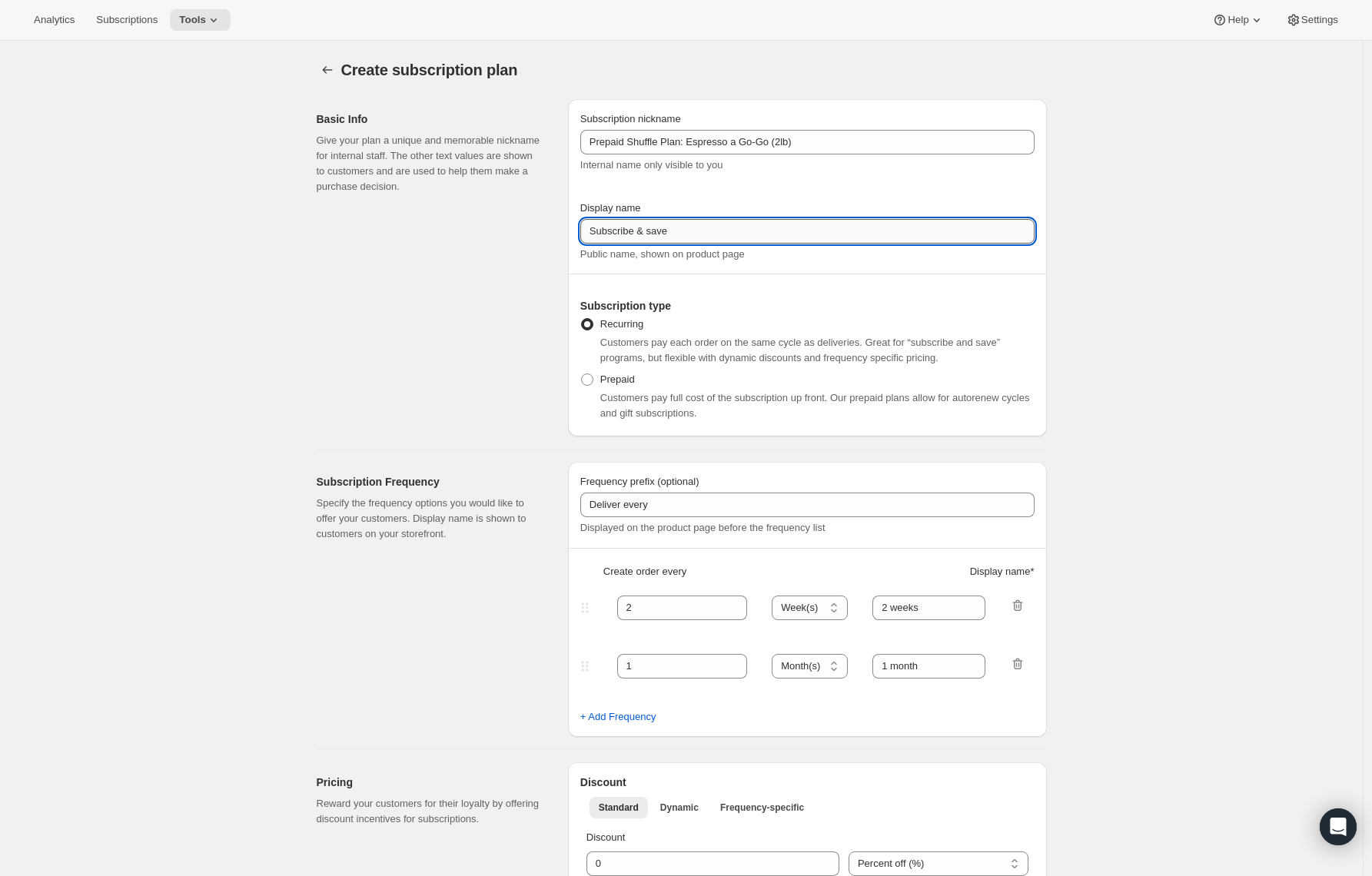
click at [609, 233] on input "Subscribe & save" at bounding box center [807, 231] width 454 height 24
click at [609, 234] on input "Subscribe & save" at bounding box center [807, 231] width 454 height 24
paste input "Prepay and S"
type input "Prepay and Save"
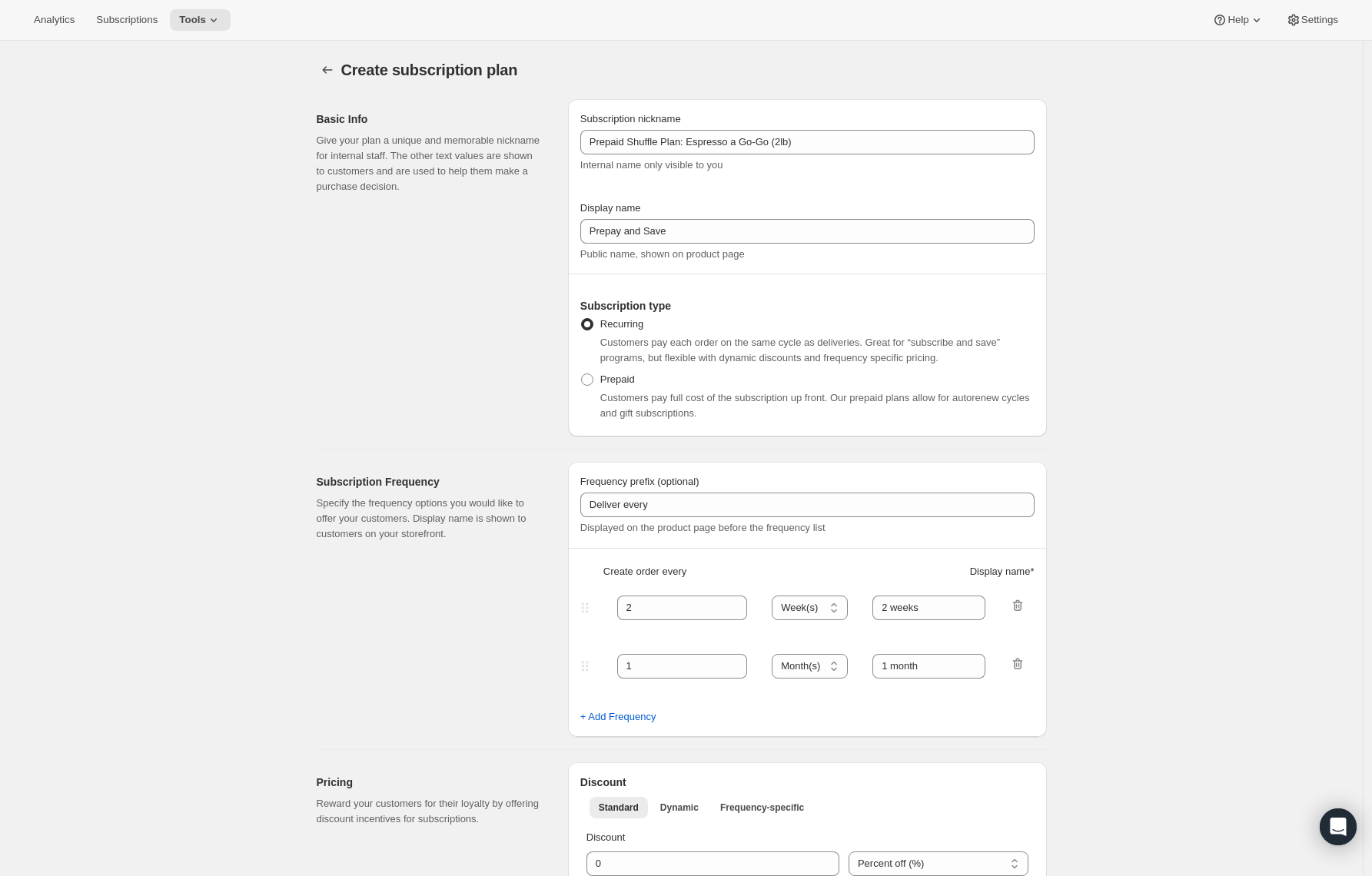
click at [582, 381] on div "Subscription nickname Prepaid Shuffle Plan: Espresso a Go-Go (2lb) Internal nam…" at bounding box center [808, 268] width 479 height 338
click at [589, 381] on span at bounding box center [587, 379] width 12 height 12
click at [582, 374] on input "Prepaid" at bounding box center [581, 373] width 1 height 1
radio input "true"
select select "MONTH"
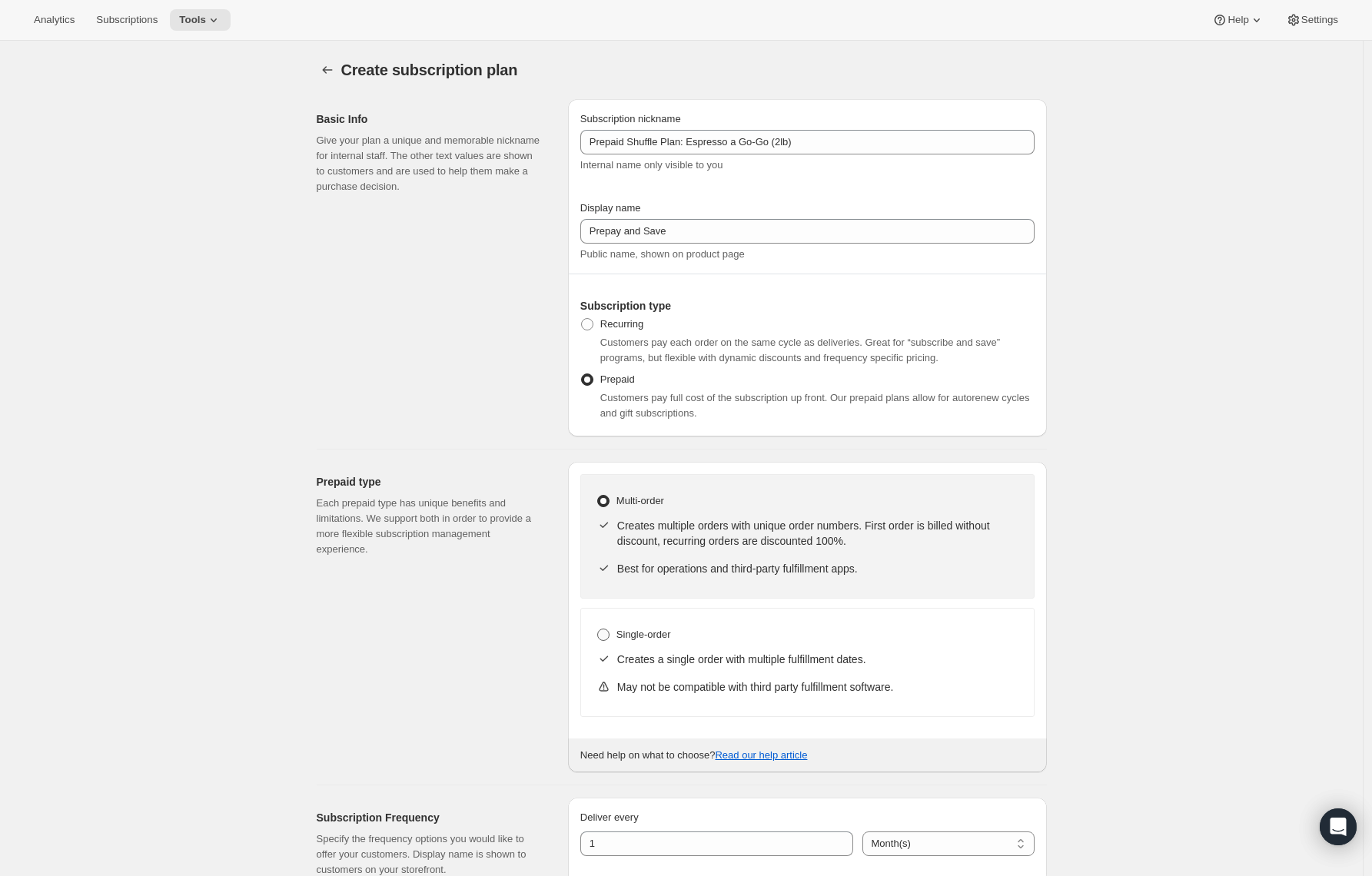
click at [607, 638] on span at bounding box center [603, 635] width 12 height 12
click at [598, 630] on input "Single-order" at bounding box center [597, 629] width 1 height 1
radio input "true"
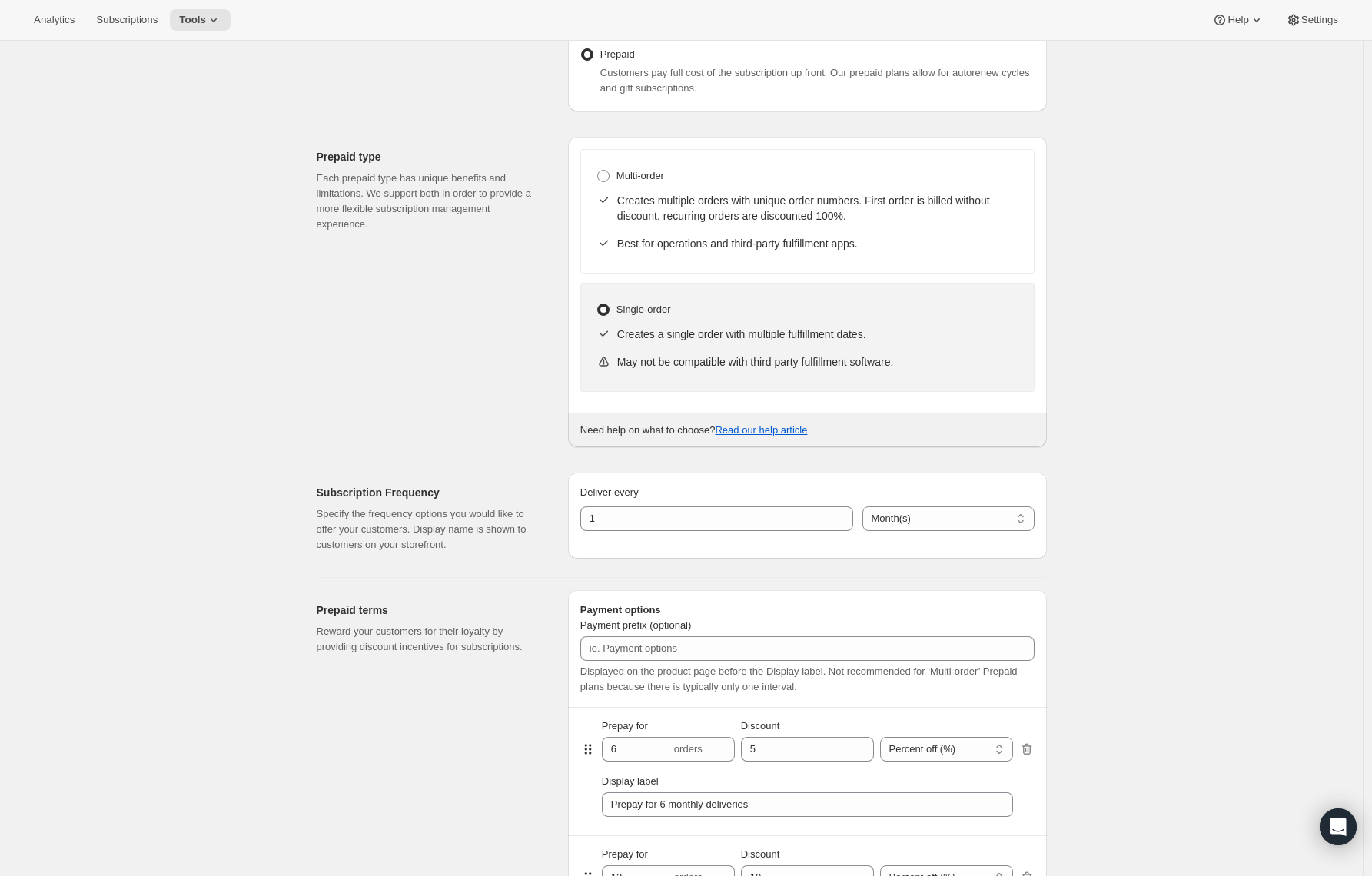
scroll to position [325, 0]
click at [674, 363] on p "May not be compatible with third party fulfillment software." at bounding box center [818, 362] width 401 height 15
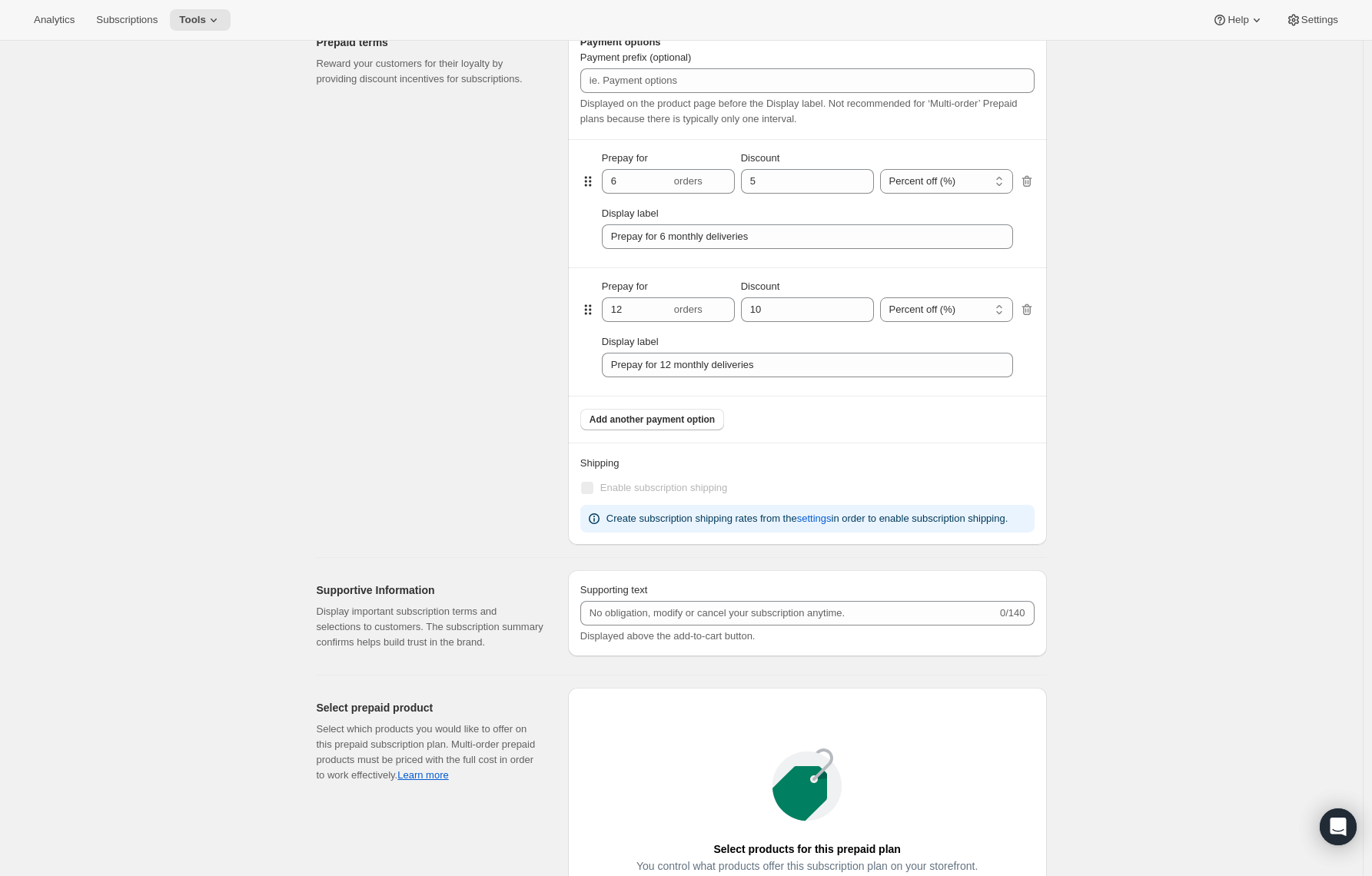
scroll to position [895, 0]
click at [901, 178] on select "Percent off (%) Dollars off ($)" at bounding box center [947, 180] width 133 height 24
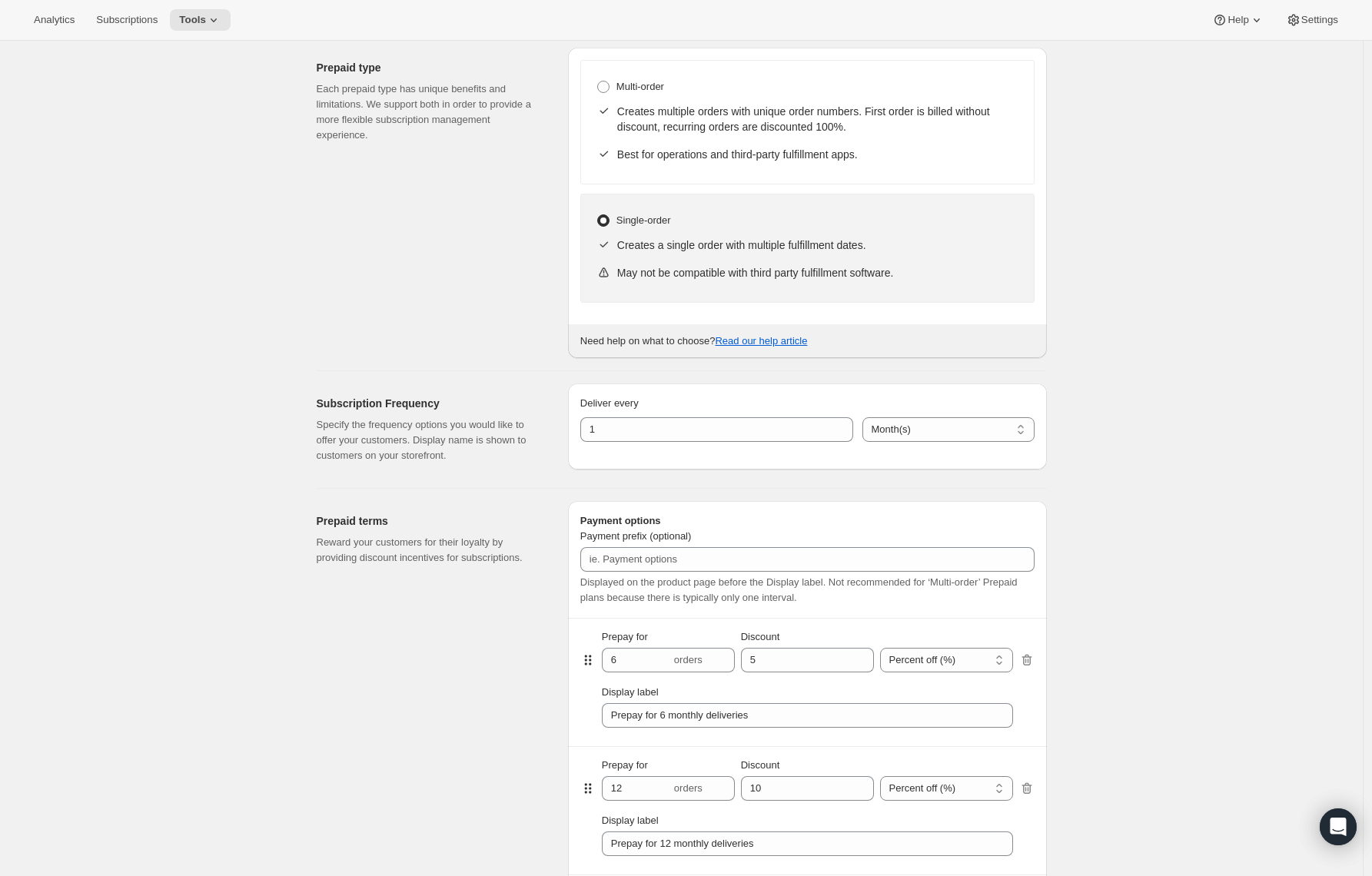
scroll to position [362, 0]
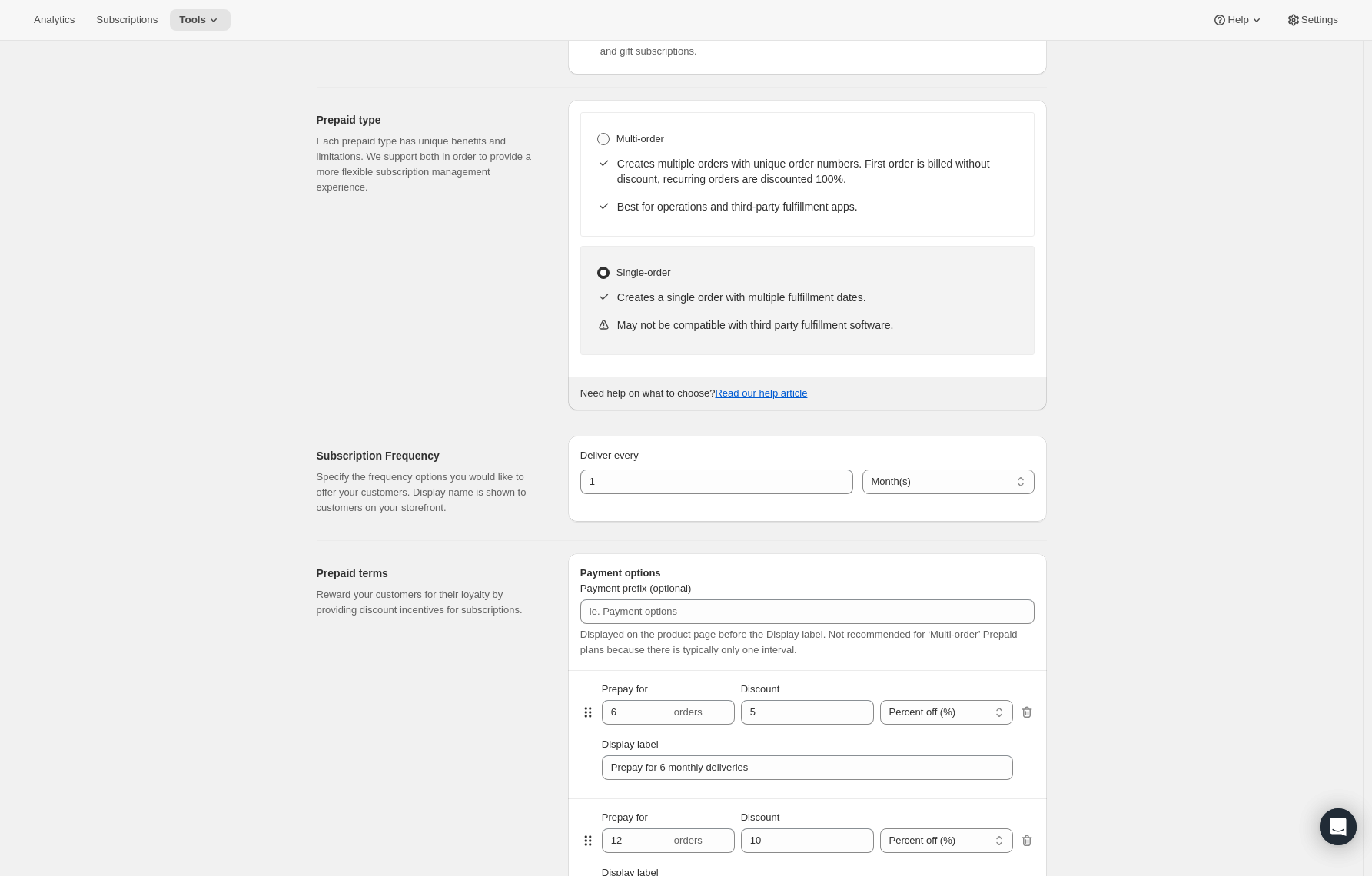
click at [609, 139] on span at bounding box center [603, 139] width 12 height 12
click at [598, 134] on input "Multi-order" at bounding box center [597, 133] width 1 height 1
radio input "true"
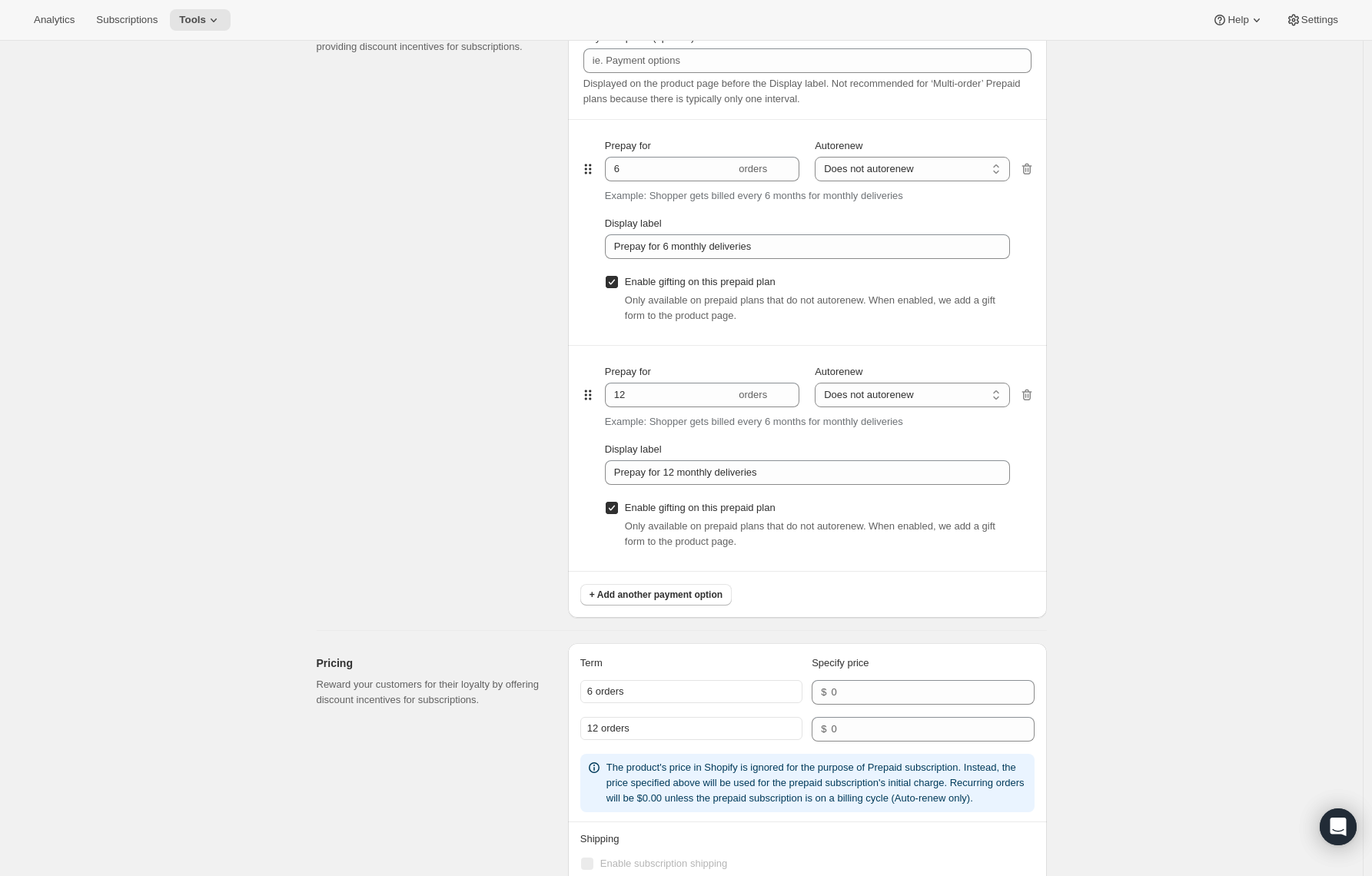
scroll to position [913, 0]
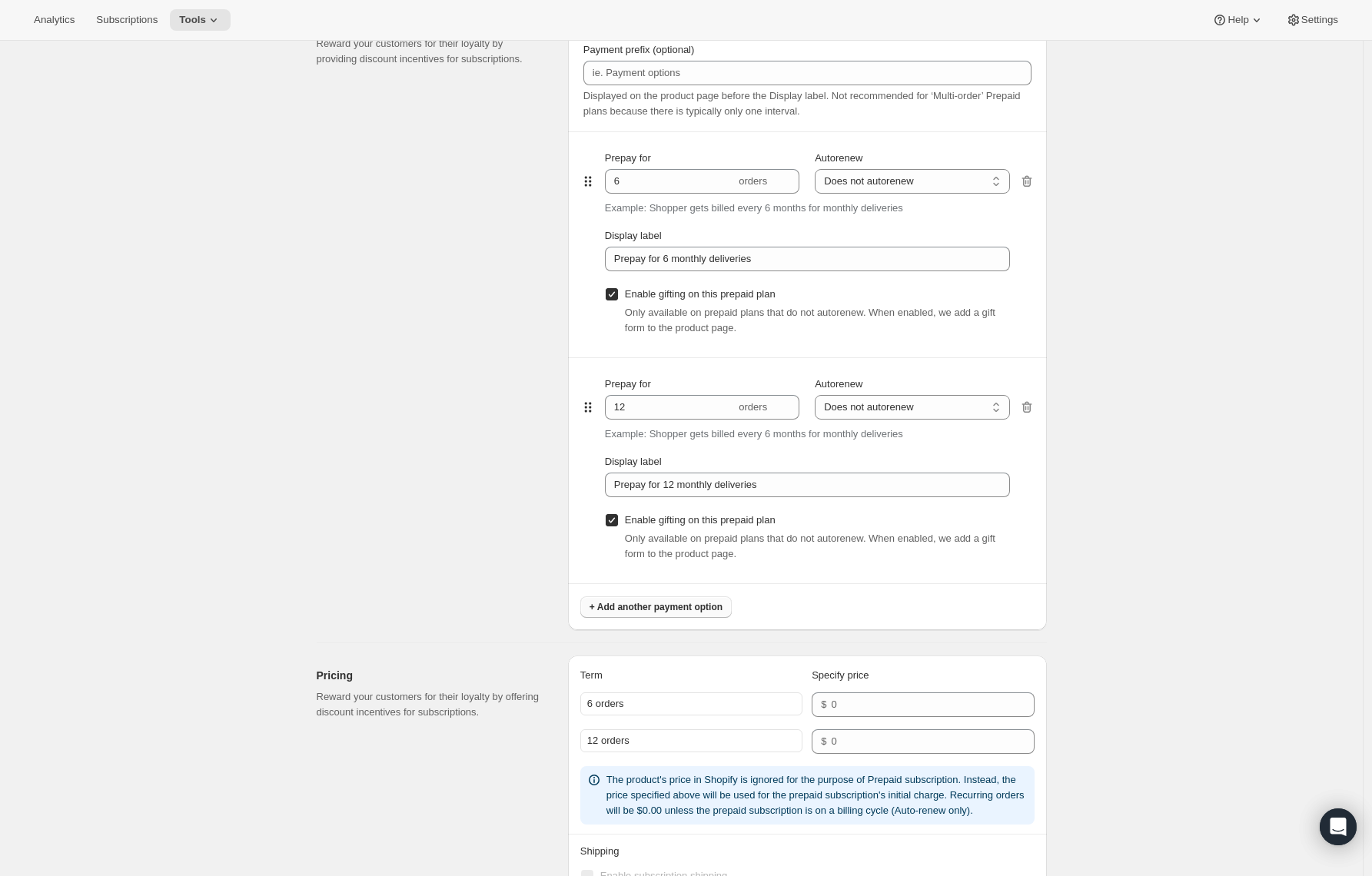
click at [625, 601] on span "+ Add another payment option" at bounding box center [656, 606] width 133 height 12
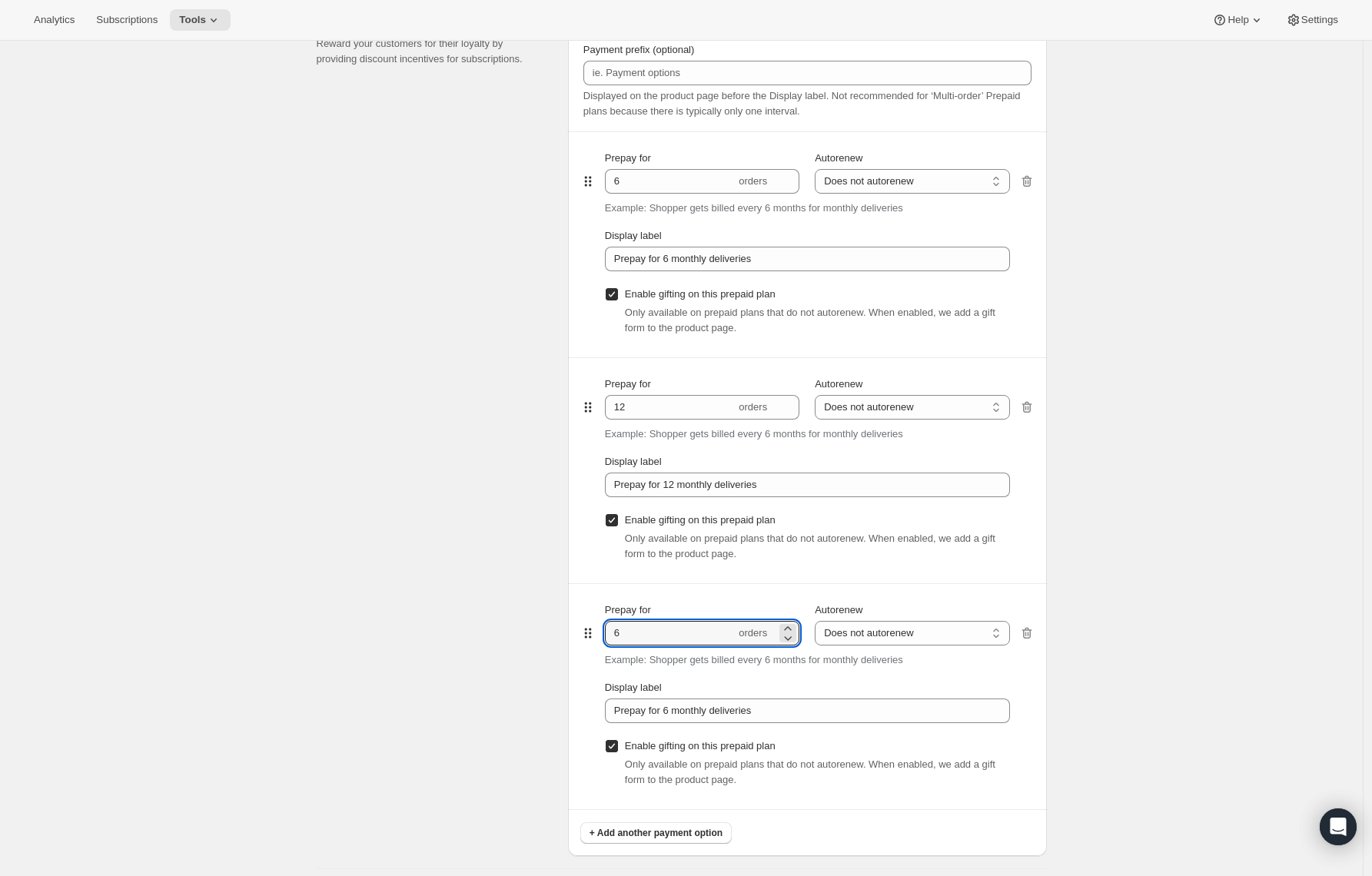
drag, startPoint x: 630, startPoint y: 631, endPoint x: 607, endPoint y: 629, distance: 23.1
click at [608, 630] on input "6" at bounding box center [670, 634] width 131 height 24
type input "3"
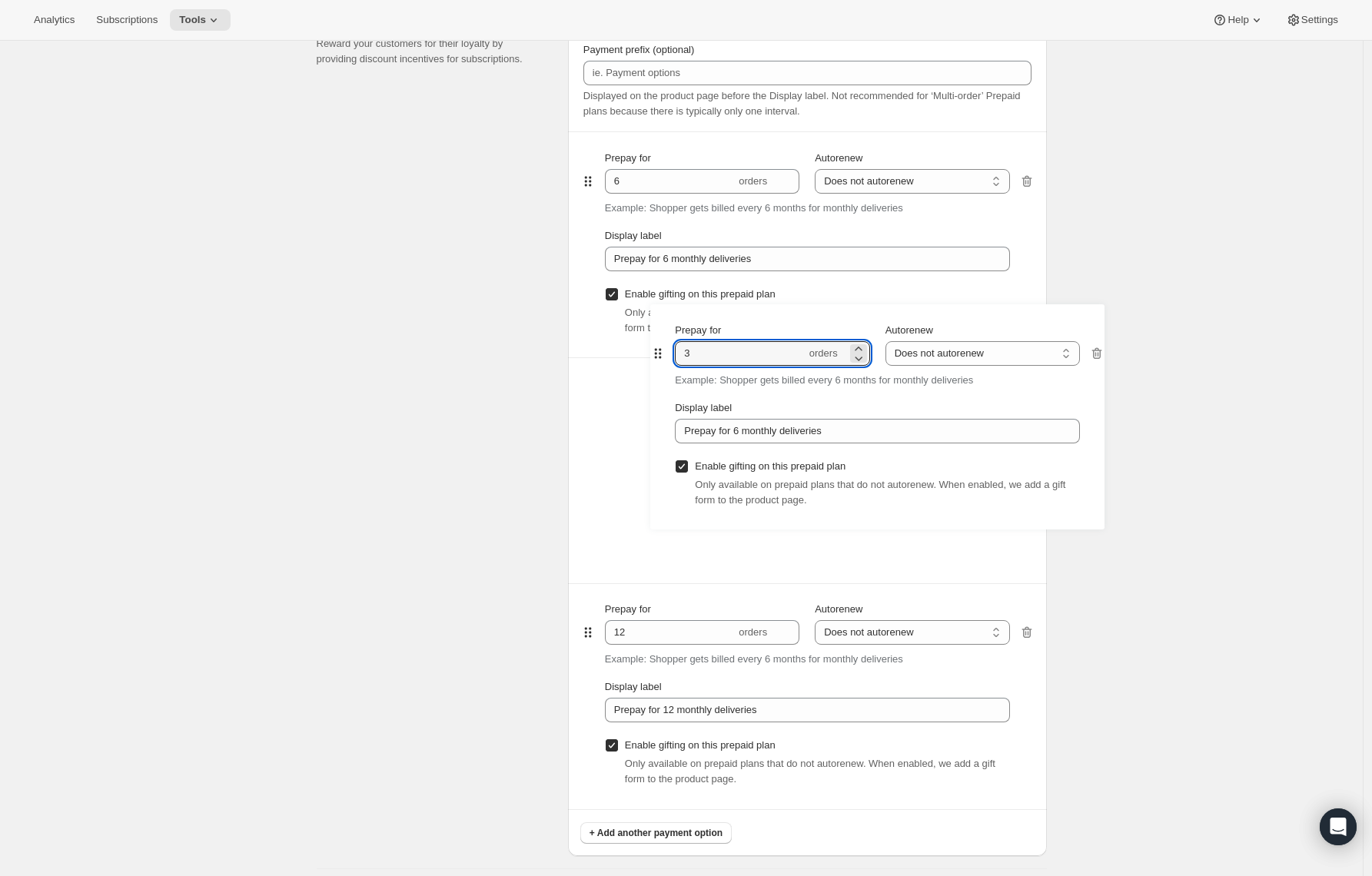
scroll to position [914, 0]
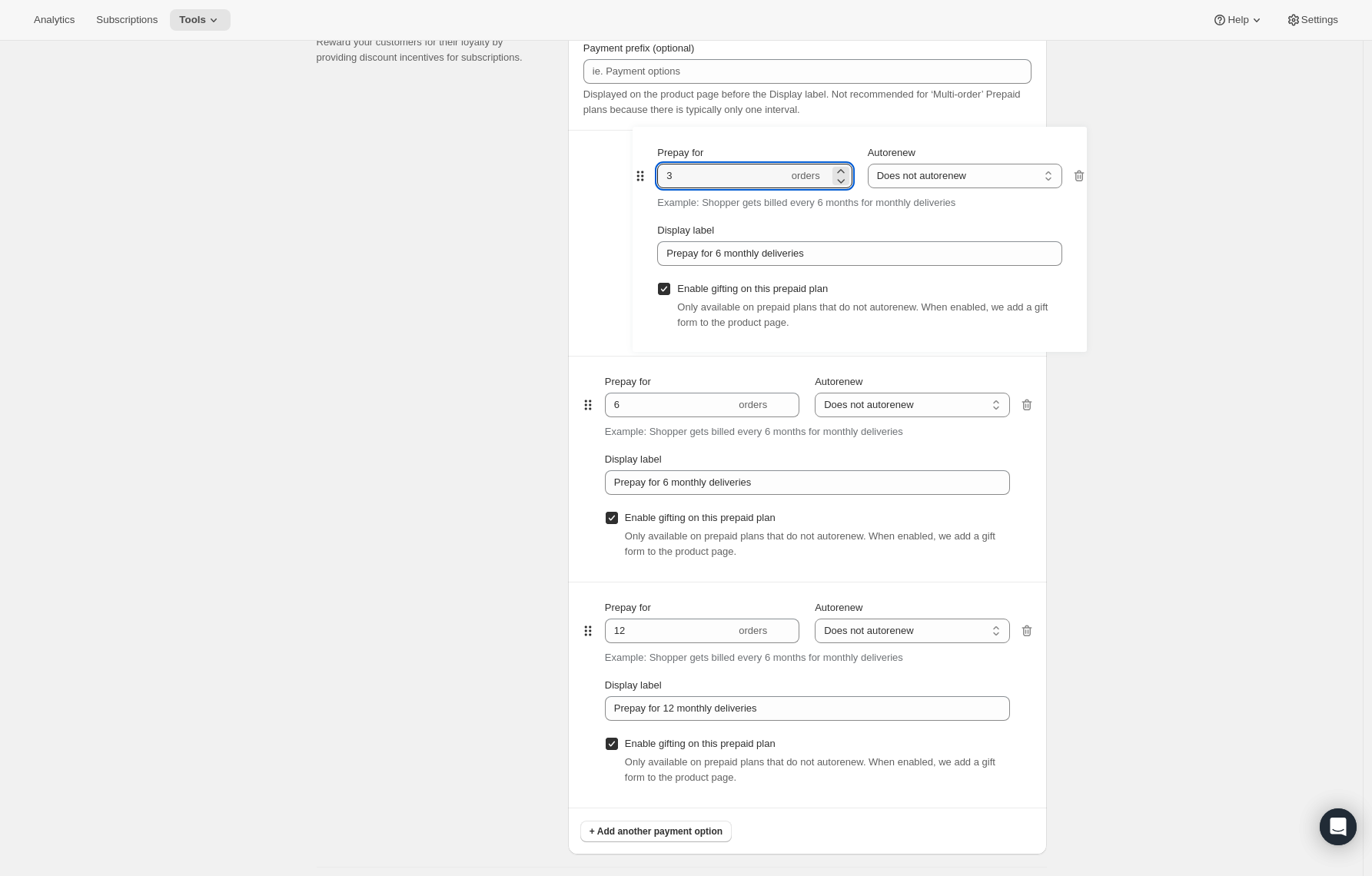
drag, startPoint x: 591, startPoint y: 627, endPoint x: 644, endPoint y: 164, distance: 466.0
click at [642, 161] on div "Prepay for 6 orders Autorenew Does not autorenew Renews after prepaid period Do…" at bounding box center [807, 469] width 454 height 678
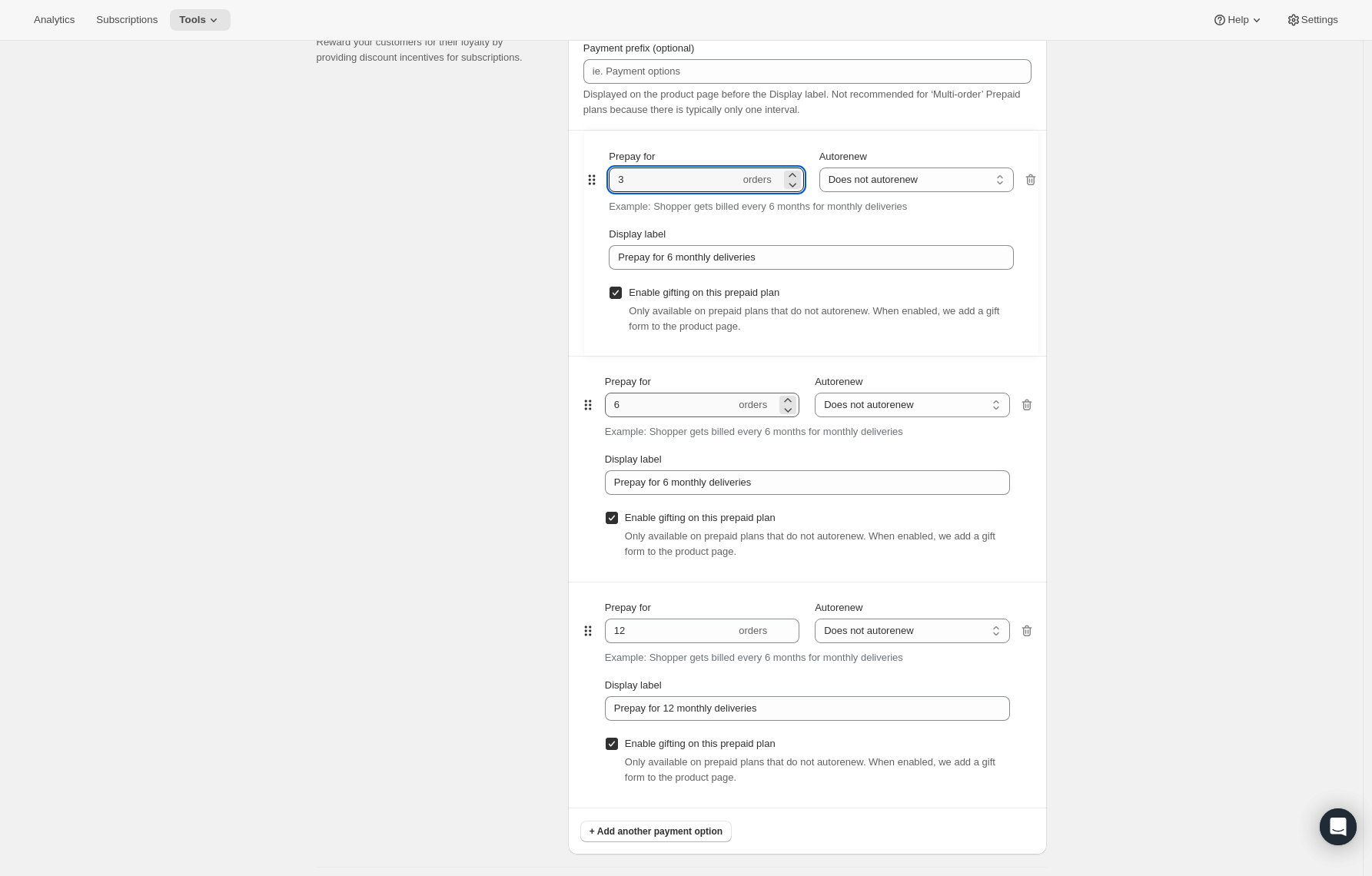
type input "3"
type input "6"
type input "Prepay for 6 monthly deliveries"
type input "12"
type input "Prepay for 12 monthly deliveries"
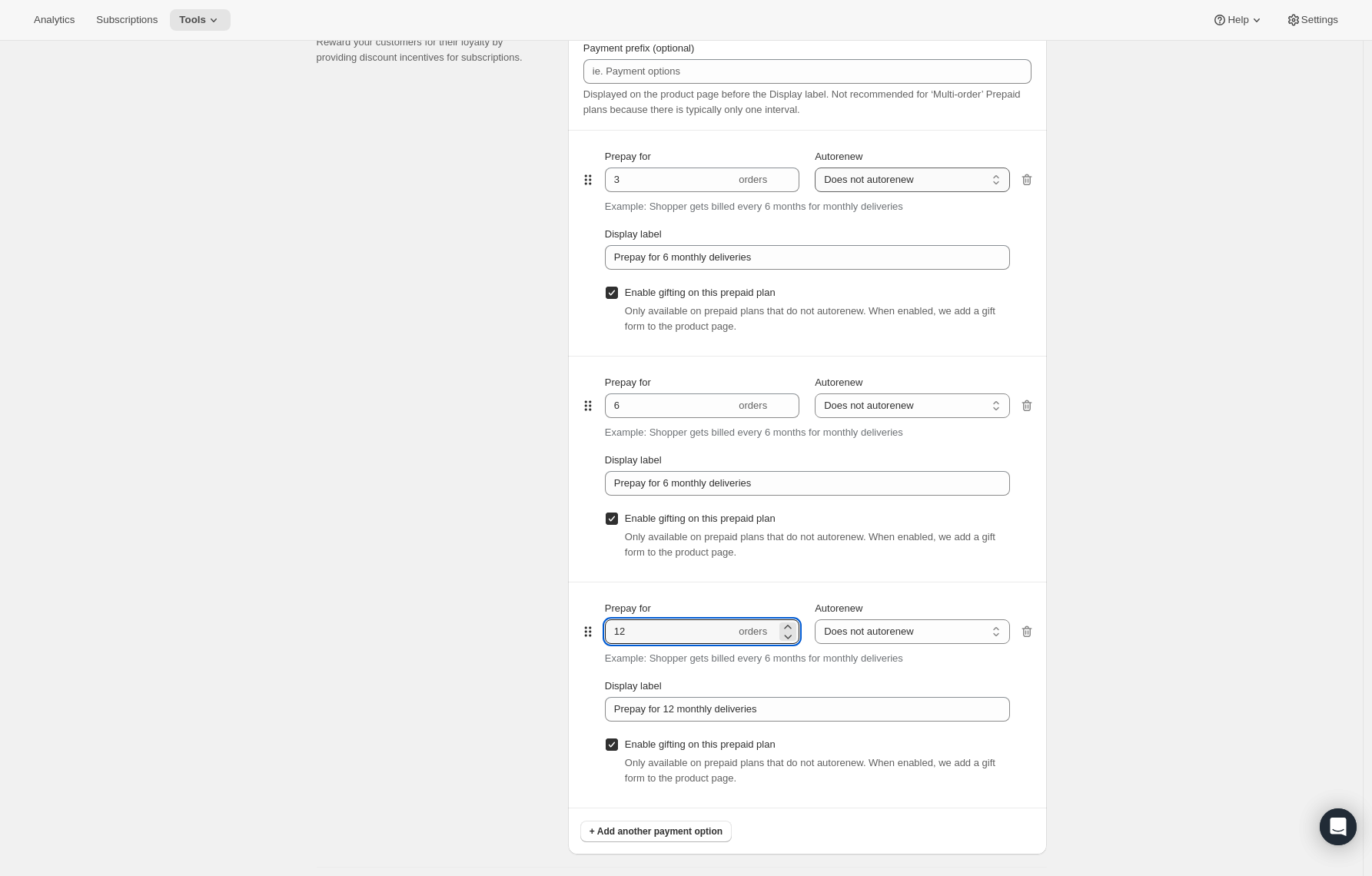
type input "12"
click at [902, 179] on select "Does not autorenew Renews after prepaid period" at bounding box center [912, 180] width 195 height 24
click at [1178, 176] on div "Create subscription plan. This page is ready Create subscription plan Basic Inf…" at bounding box center [681, 487] width 1363 height 2723
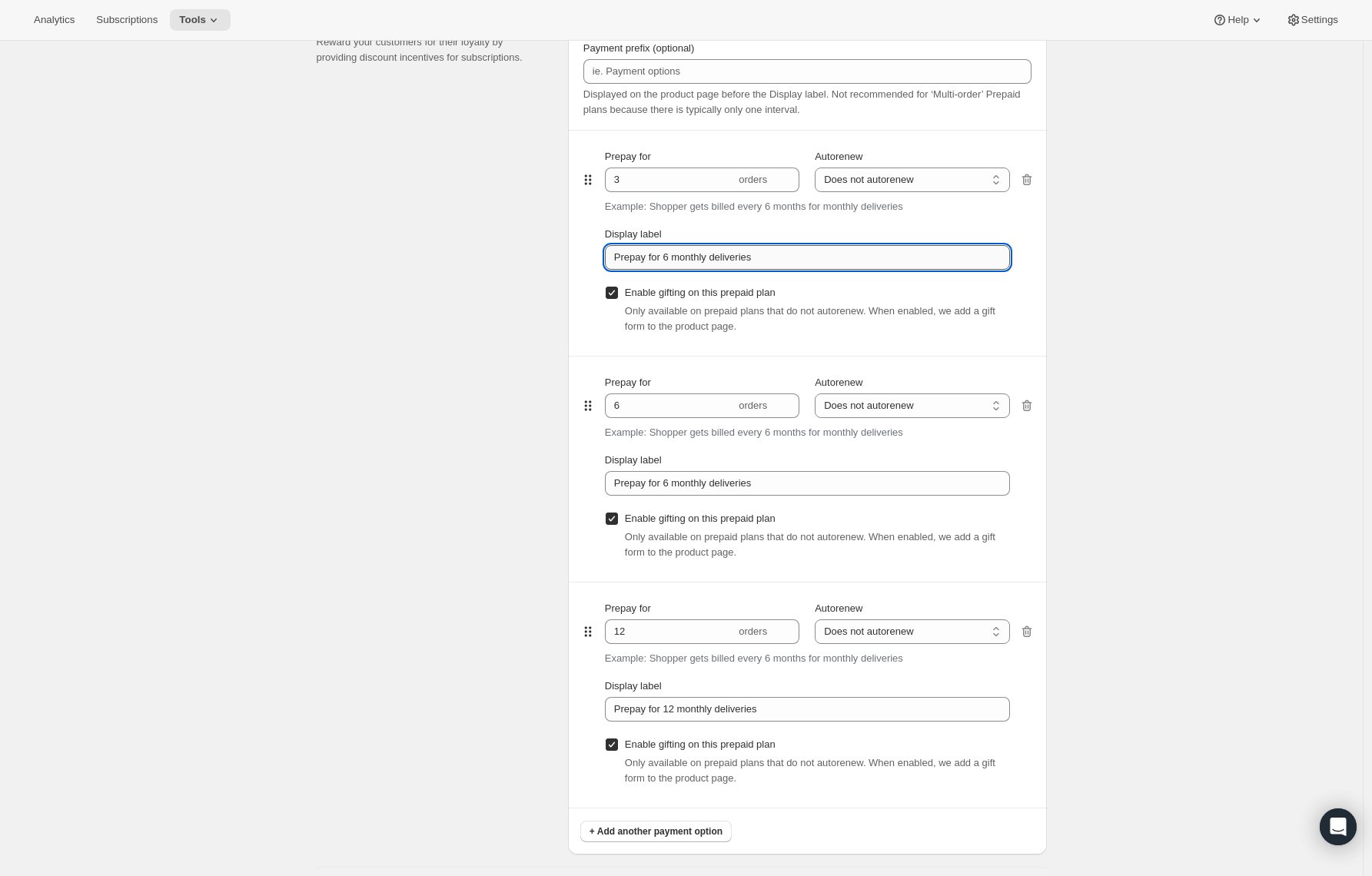
click at [676, 263] on input "Prepay for 6 monthly deliveries" at bounding box center [807, 257] width 405 height 24
type input "Prepay for 3 monthly deliveries"
click at [1080, 377] on div "Create subscription plan. This page is ready Create subscription plan Basic Inf…" at bounding box center [681, 487] width 1363 height 2723
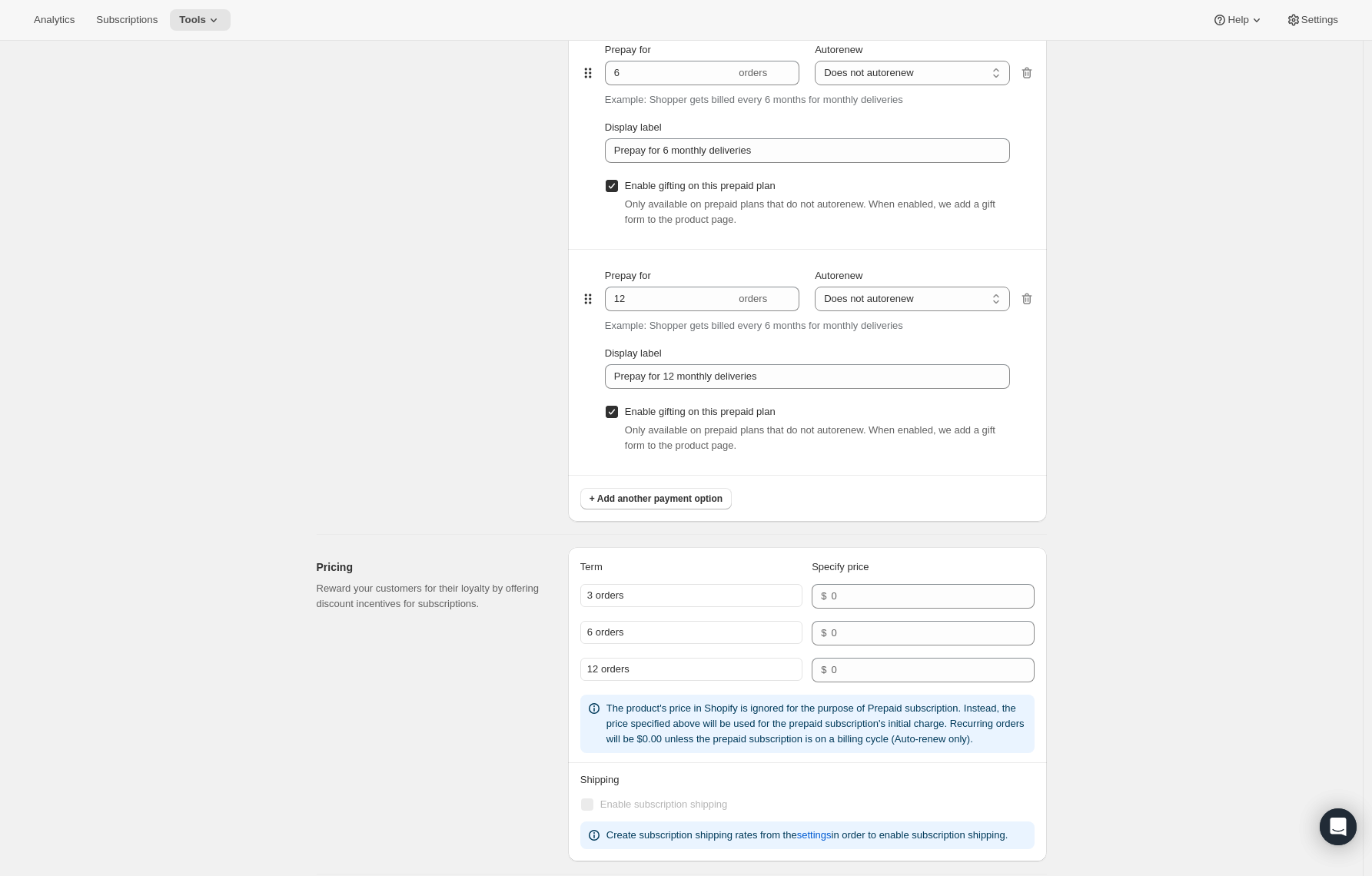
scroll to position [1237, 0]
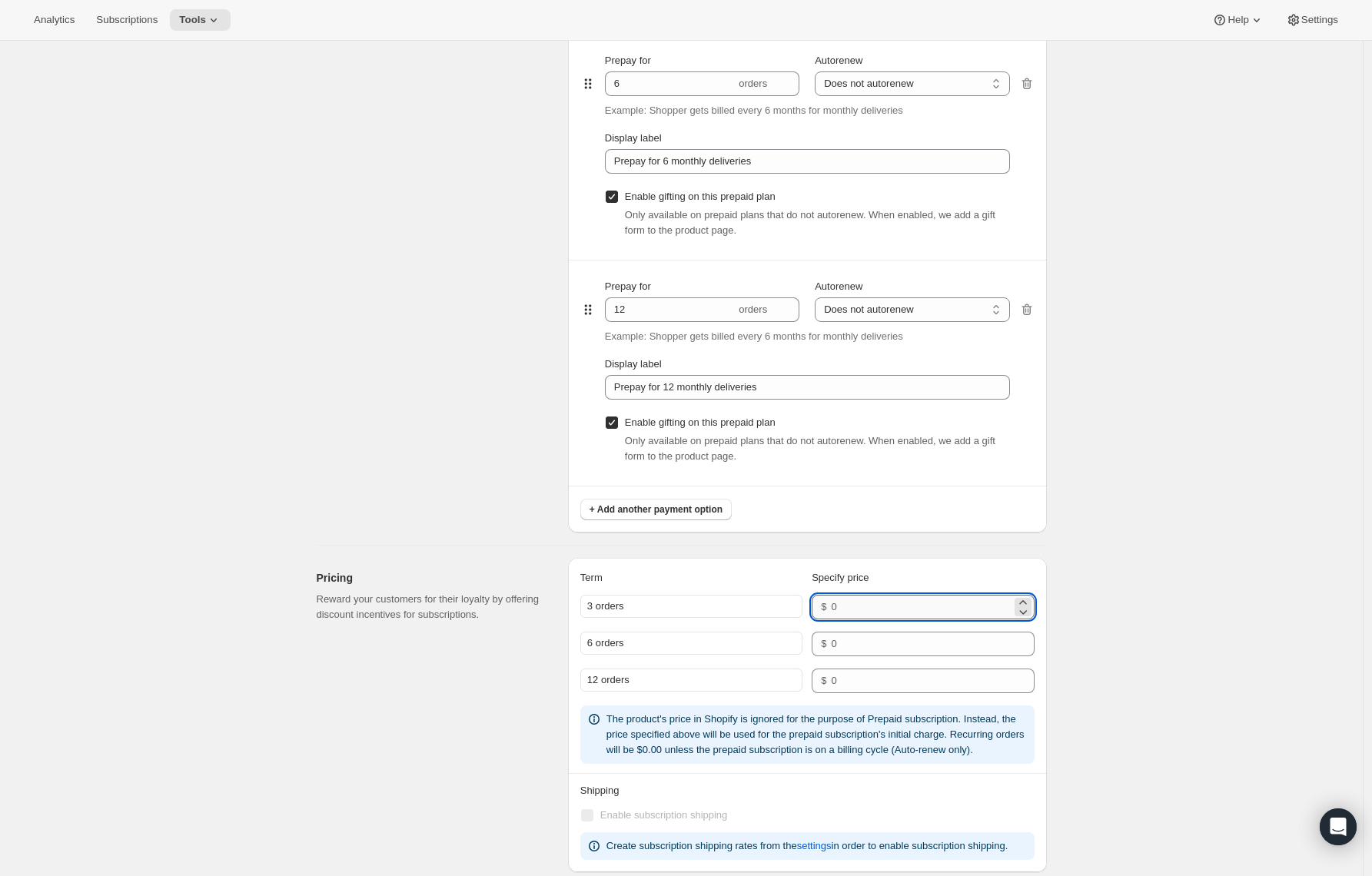
click at [851, 607] on input "number" at bounding box center [921, 607] width 180 height 24
type input "160"
click at [842, 652] on input "number" at bounding box center [921, 644] width 180 height 24
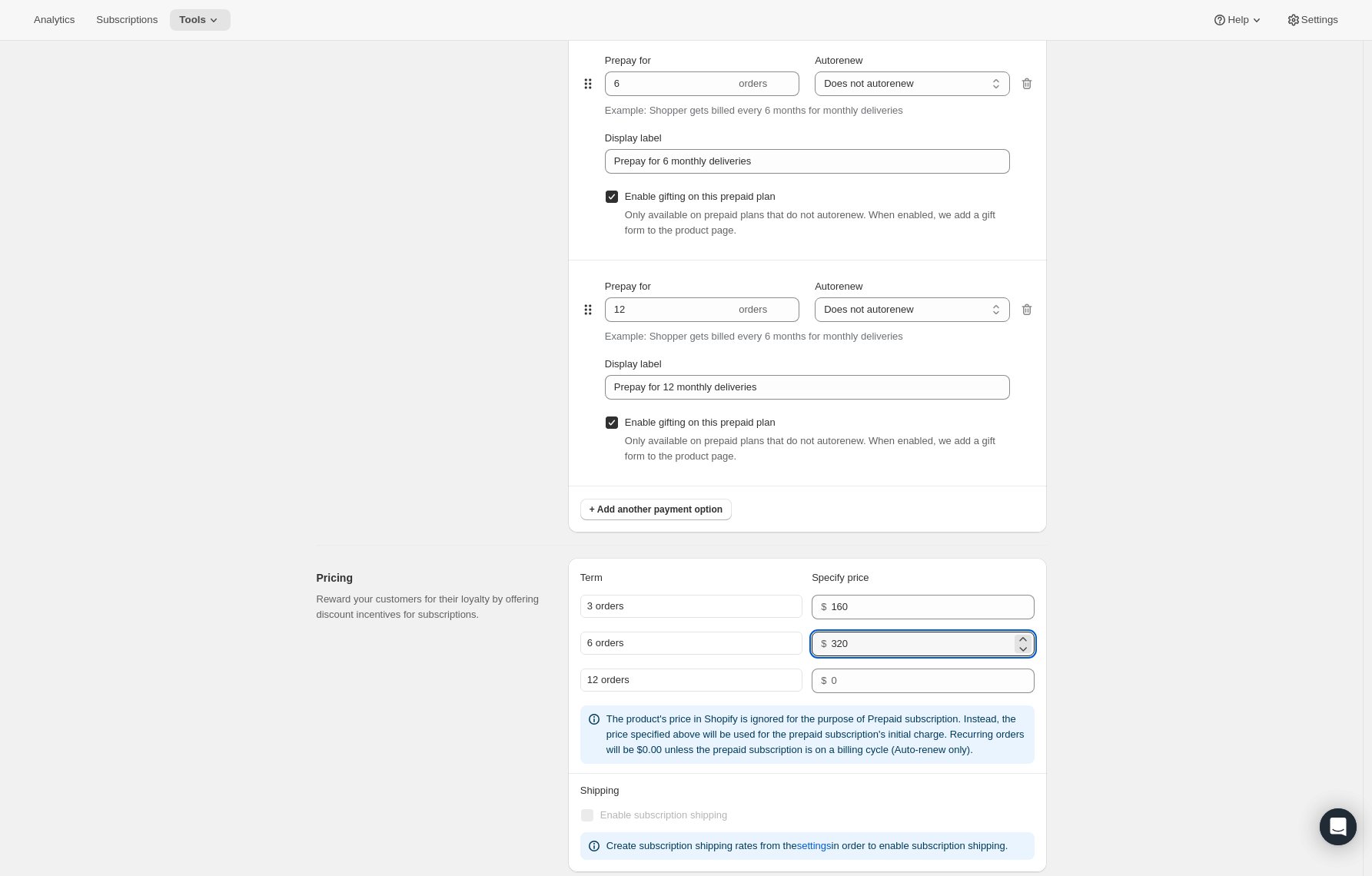
type input "320"
click at [837, 680] on input "number" at bounding box center [921, 681] width 180 height 24
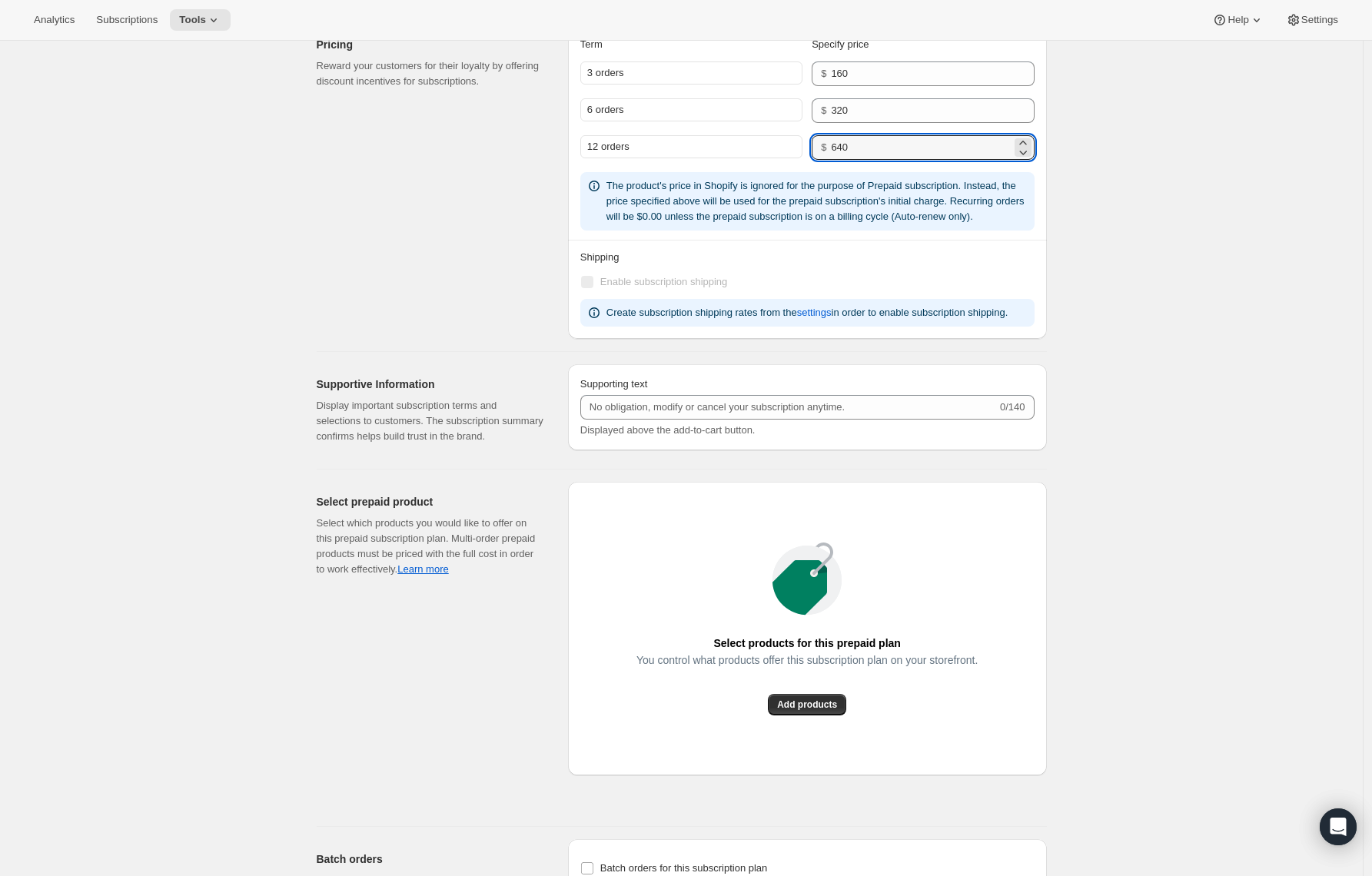
scroll to position [1955, 0]
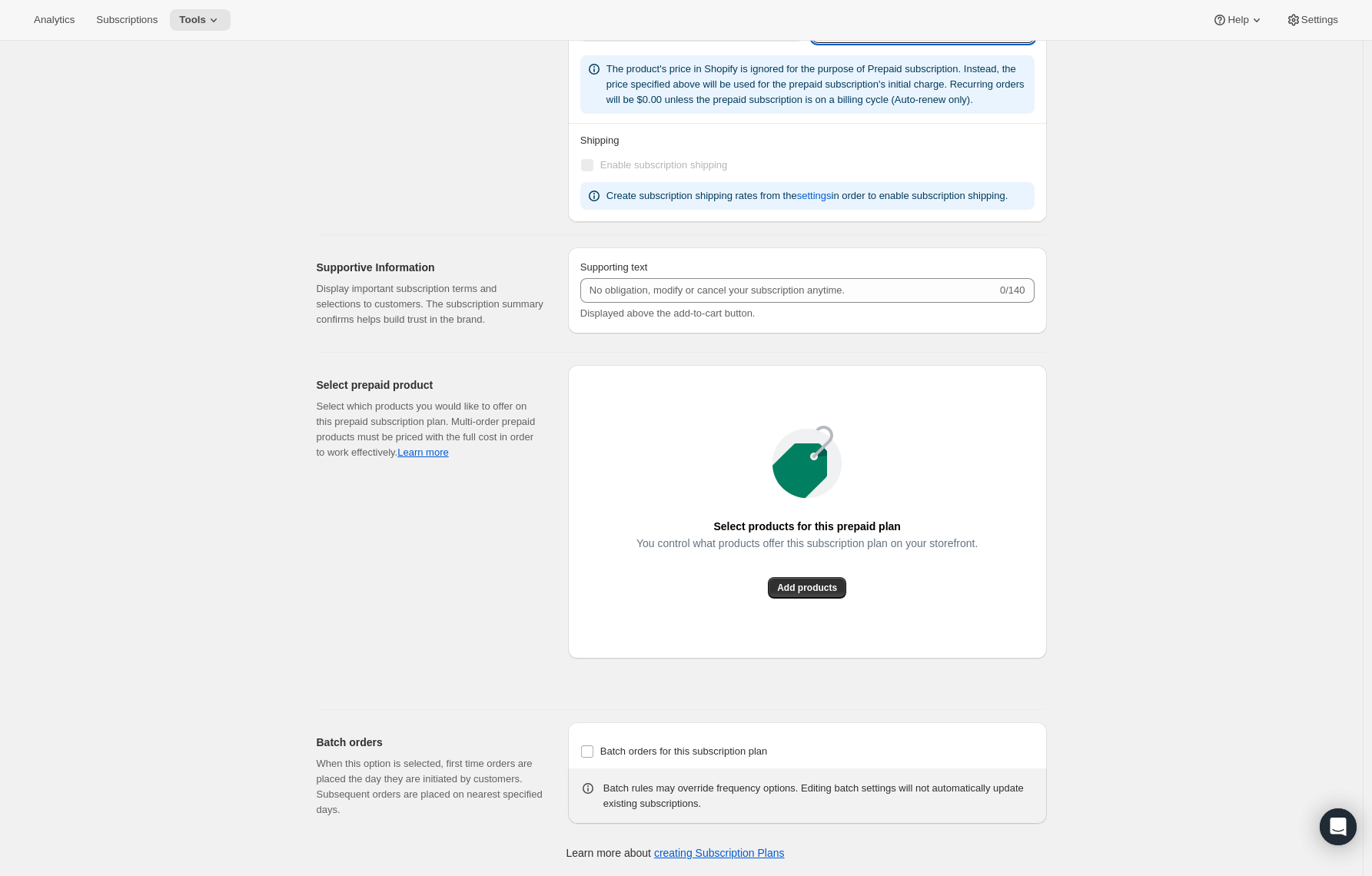
type input "640"
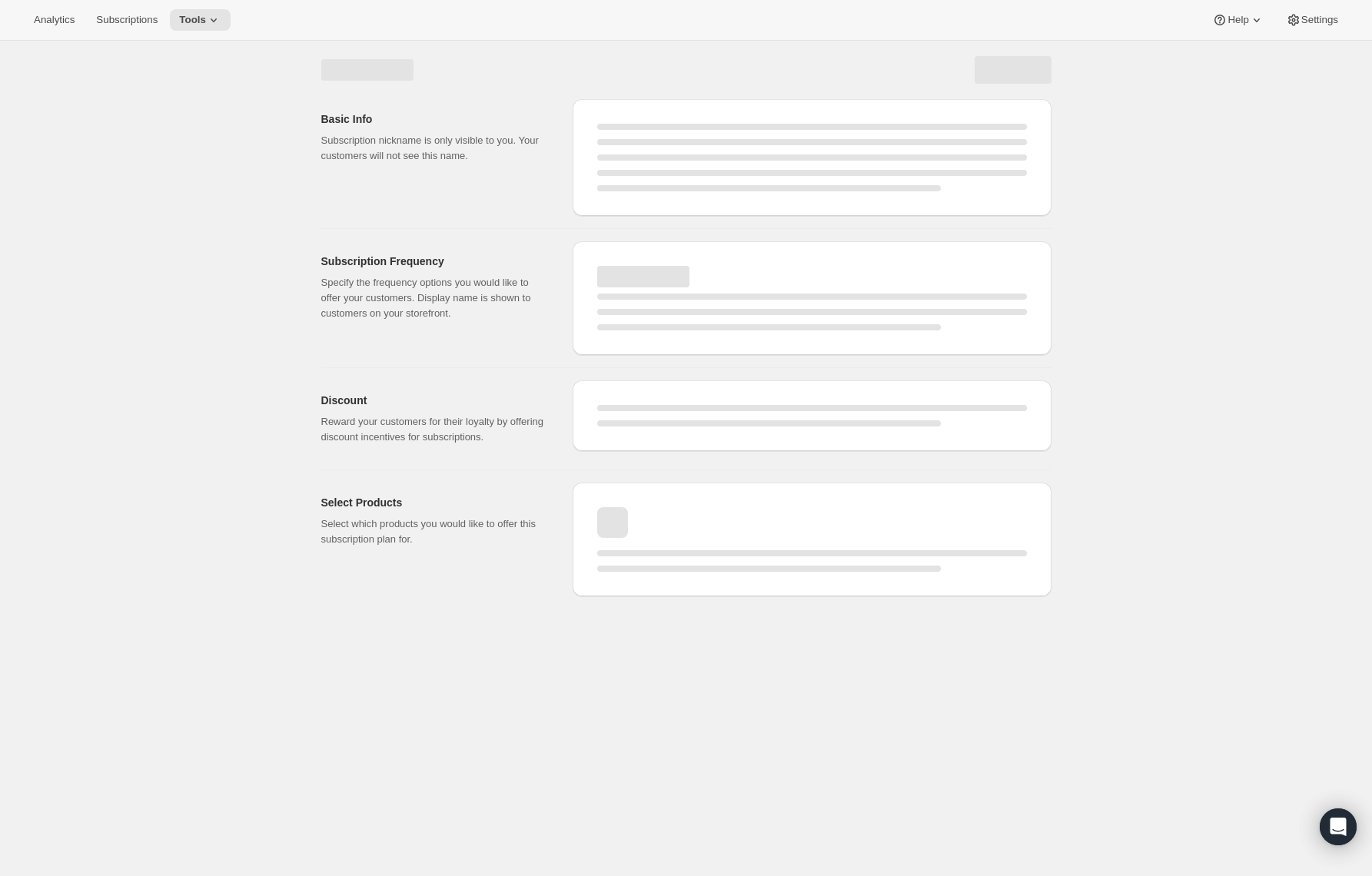
scroll to position [0, 0]
select select "WEEK"
select select "MONTH"
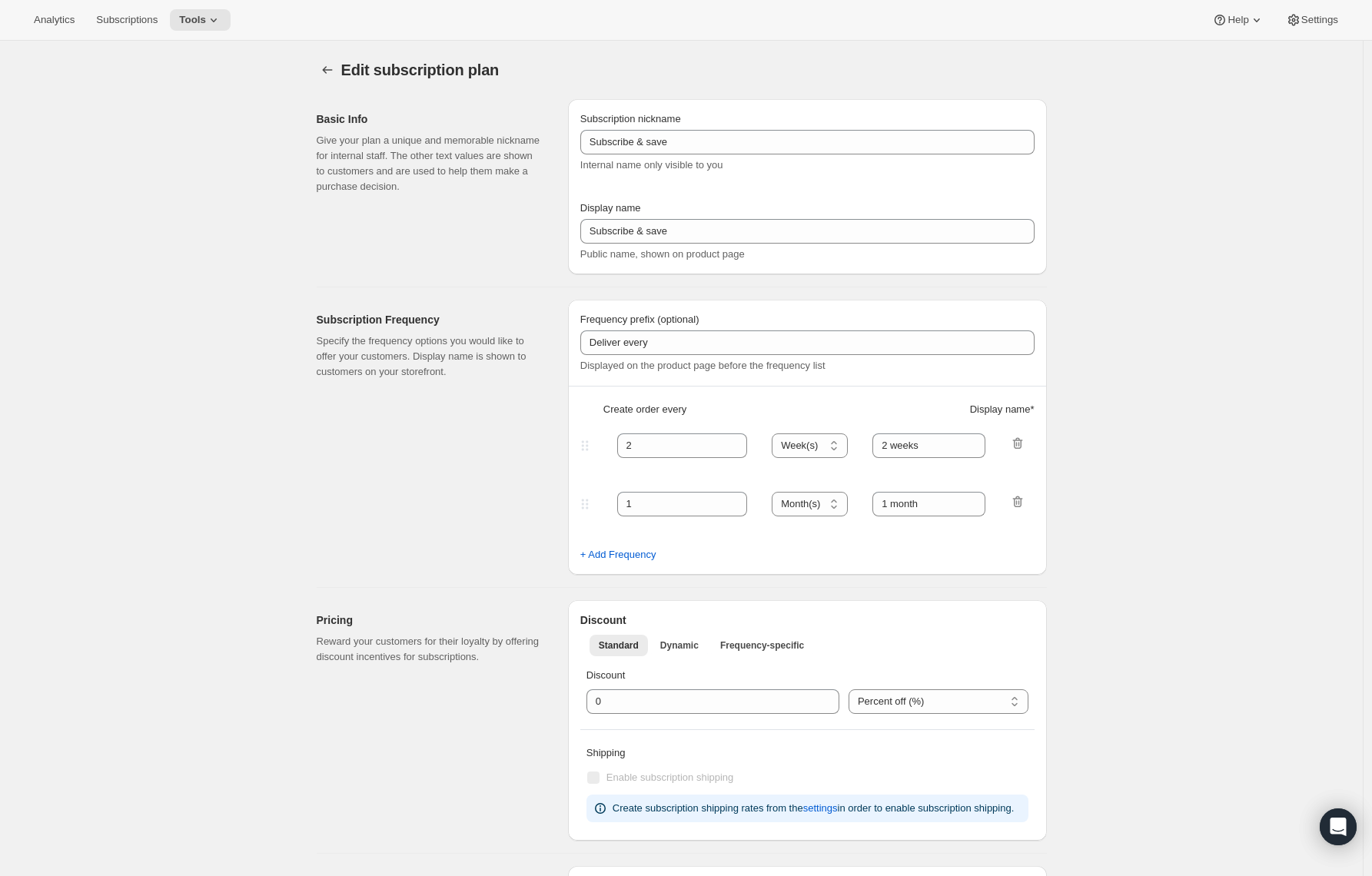
type input "Prepaid Shuffle Plan: Espresso a Go-Go (2lb)"
type input "Prepay and Save"
select select "MONTH"
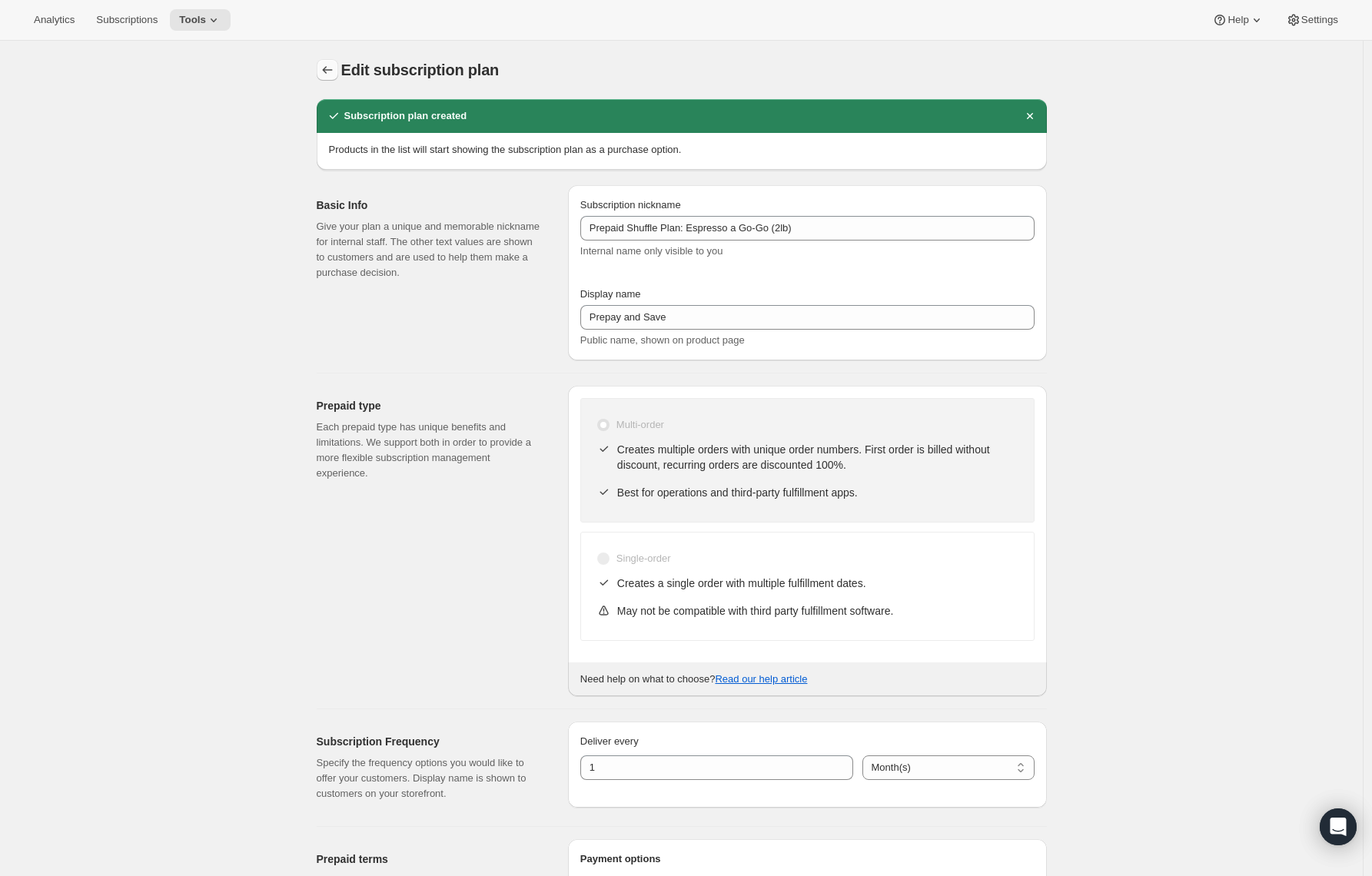
click at [331, 66] on icon "Subscription plans" at bounding box center [328, 70] width 15 height 15
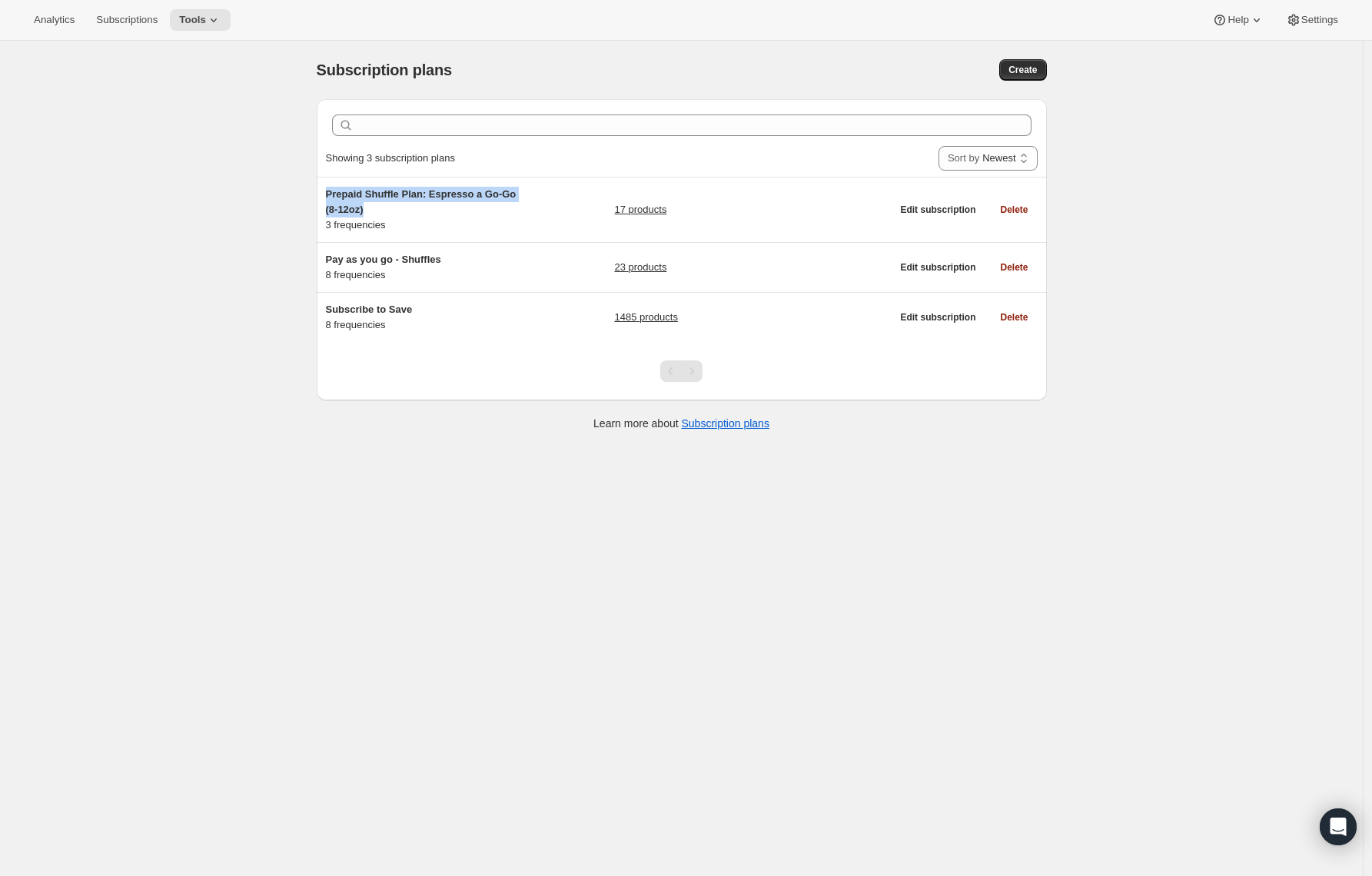
drag, startPoint x: 394, startPoint y: 209, endPoint x: 307, endPoint y: 196, distance: 88.0
click at [307, 196] on div "Subscription plans. This page is ready Subscription plans Create Clear Showing …" at bounding box center [682, 244] width 767 height 406
copy span "Prepaid Shuffle Plan: Espresso a Go-Go (8-12oz)"
click at [1028, 67] on span "Create" at bounding box center [1023, 69] width 28 height 12
select select "WEEK"
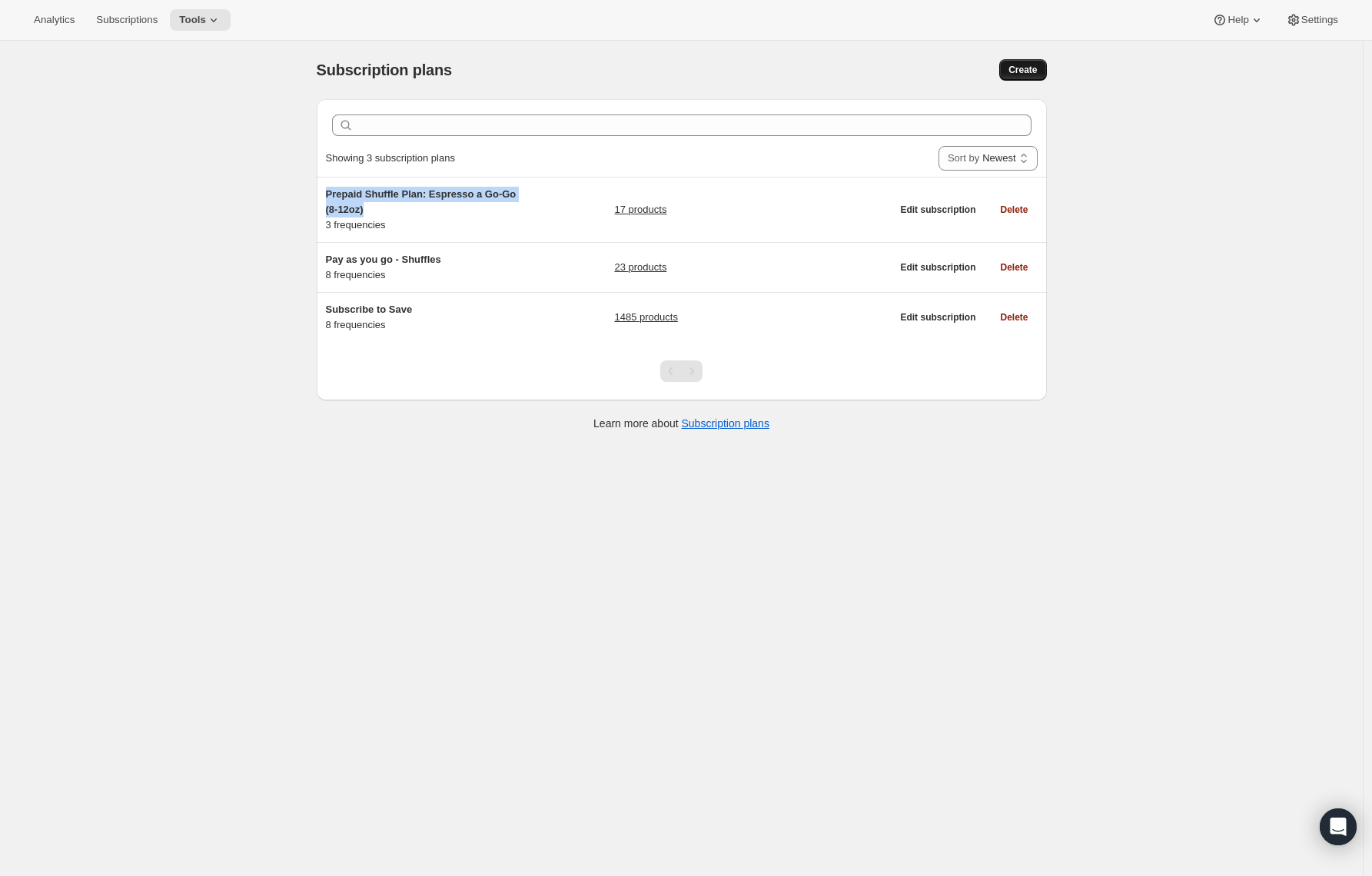
select select "MONTH"
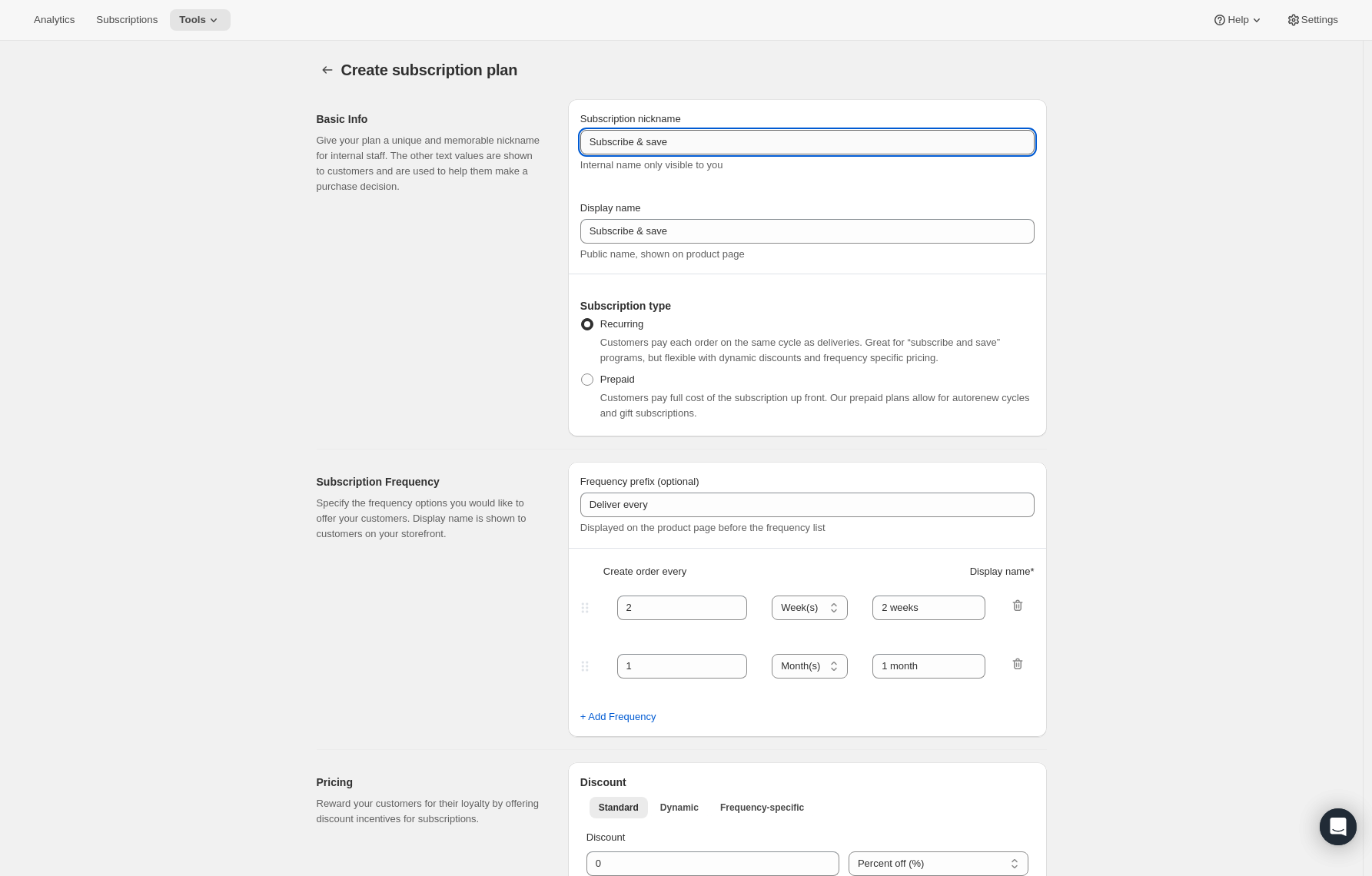
click at [664, 148] on input "Subscribe & save" at bounding box center [807, 142] width 454 height 24
paste input "Prepaid Shuffle Plan: Espresso a Go-Go (8-12oz)"
drag, startPoint x: 664, startPoint y: 141, endPoint x: 523, endPoint y: 139, distance: 141.0
click at [521, 139] on div "Basic Info Give your plan a unique and memorable nickname for internal staff. T…" at bounding box center [675, 262] width 742 height 350
click at [844, 142] on input "Prepaid Shuffle Plan: Espresso a Go-Go (8-12oz)ve" at bounding box center [807, 142] width 454 height 24
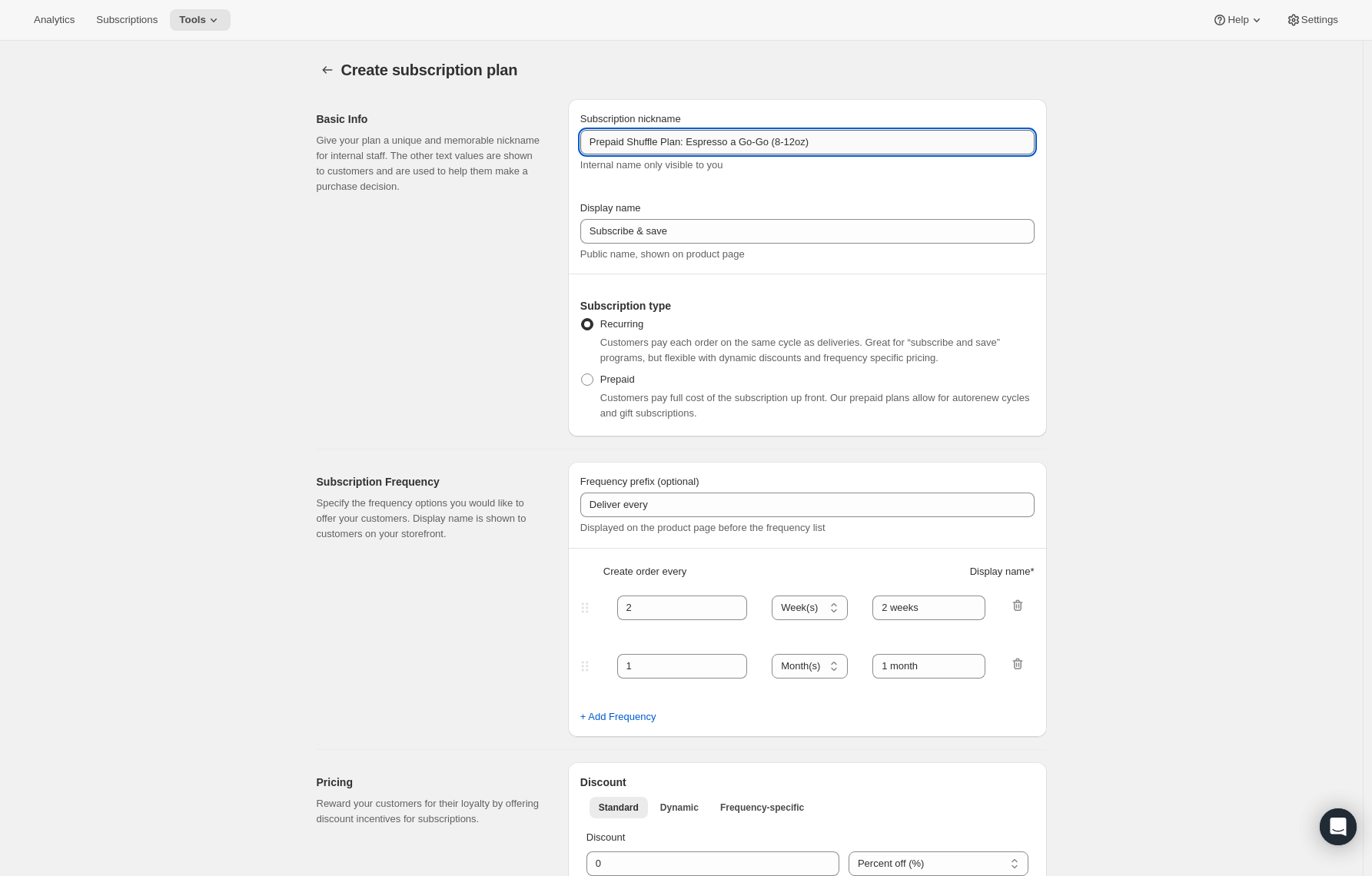
drag, startPoint x: 695, startPoint y: 139, endPoint x: 781, endPoint y: 144, distance: 86.1
click at [781, 143] on input "Prepaid Shuffle Plan: Espresso a Go-Go (8-12oz)" at bounding box center [807, 142] width 454 height 24
type input "Prepaid Shuffle Plan: Jet Set (8-12oz)"
click at [598, 374] on label "Prepaid" at bounding box center [607, 379] width 54 height 22
click at [582, 374] on input "Prepaid" at bounding box center [581, 373] width 1 height 1
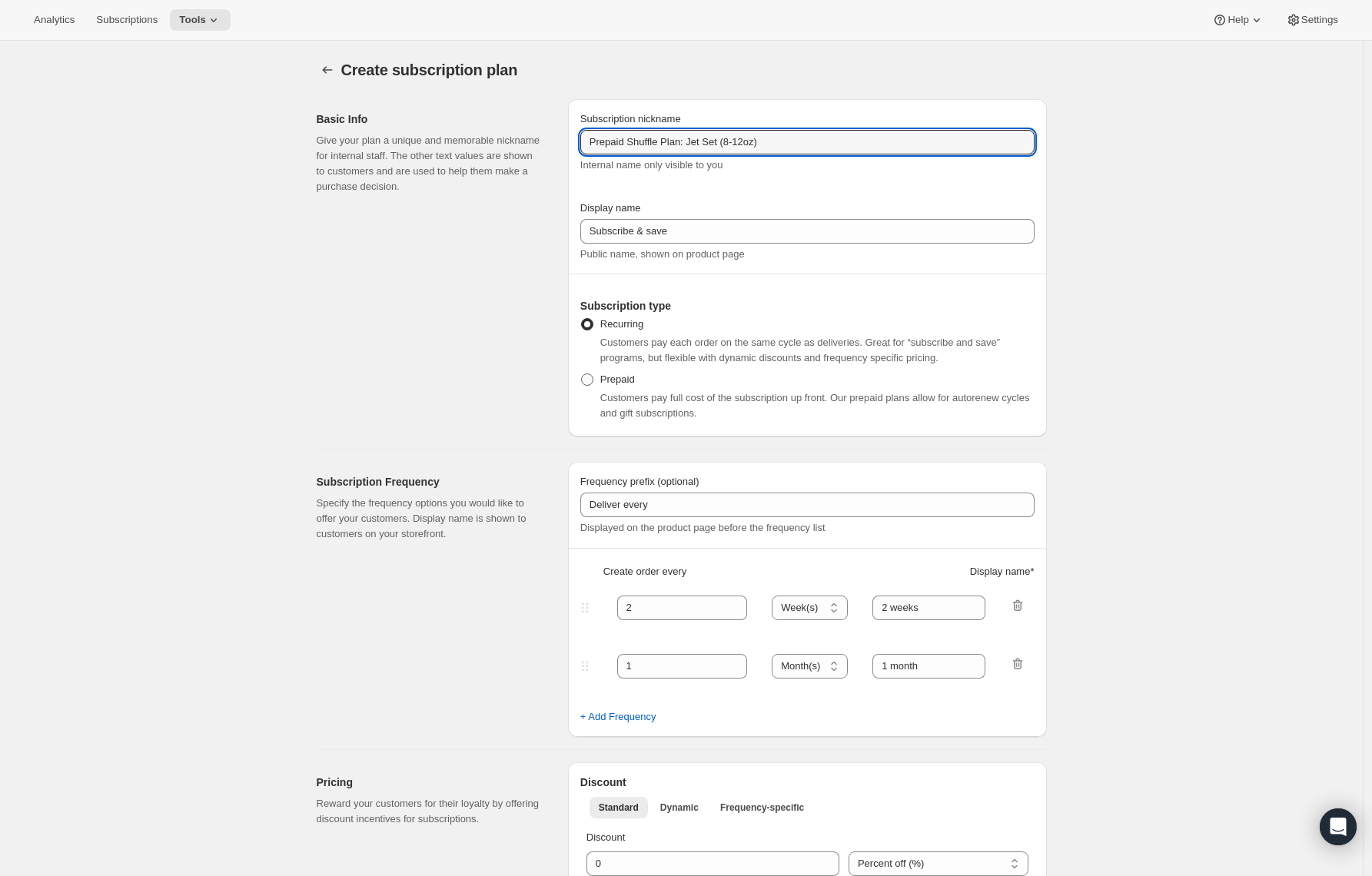
radio input "true"
select select "MONTH"
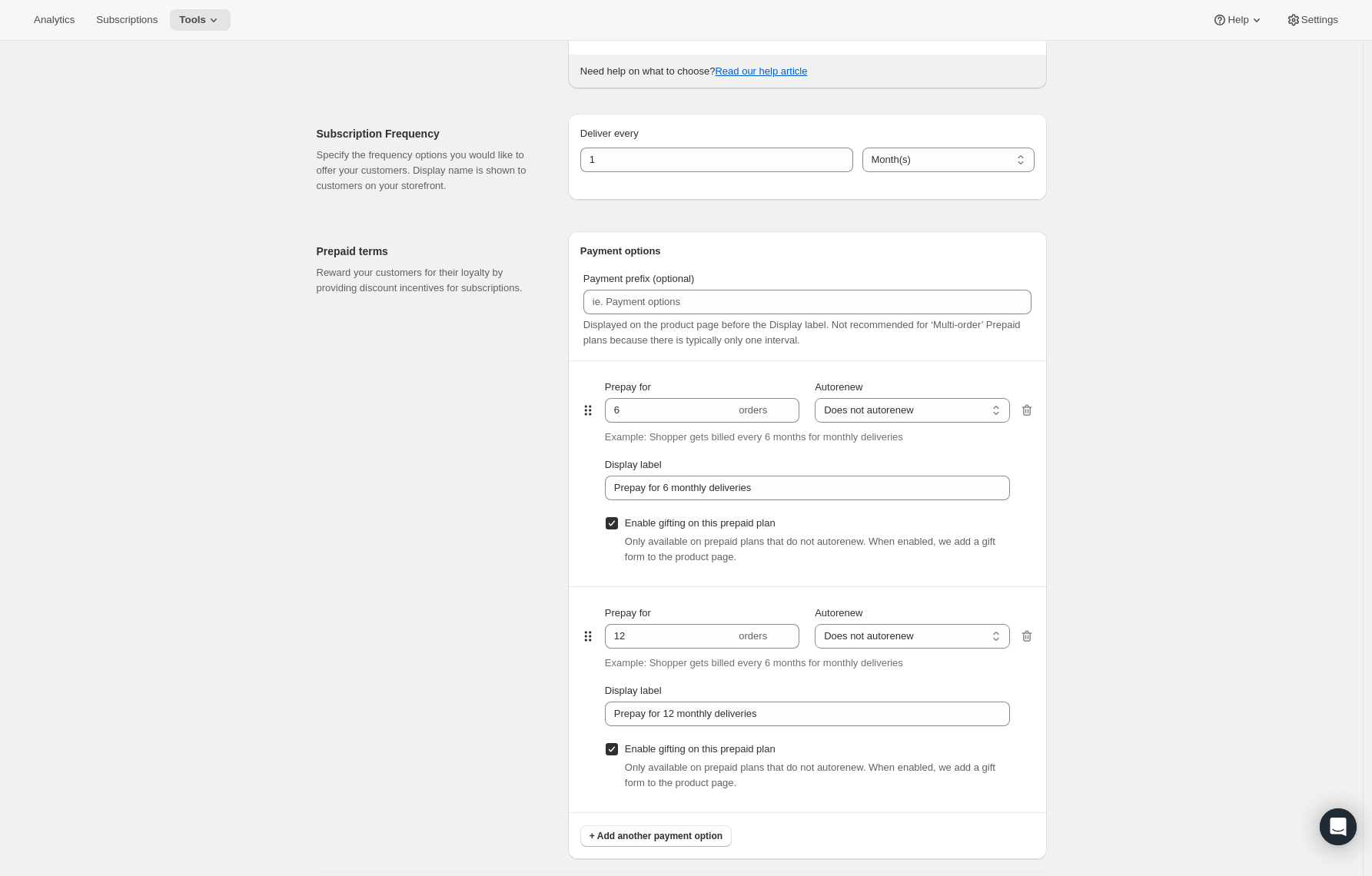
scroll to position [712, 0]
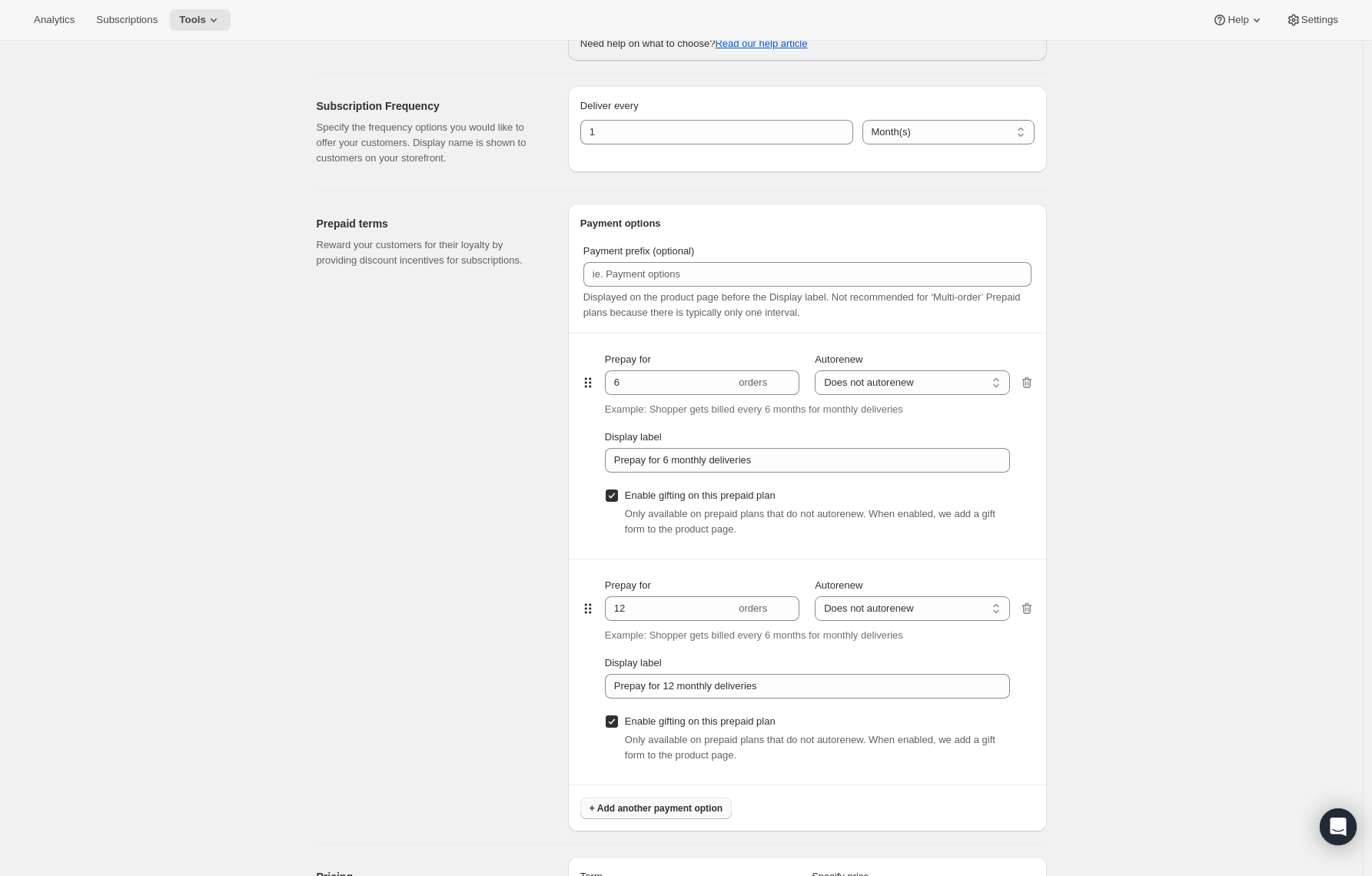
click at [618, 812] on span "+ Add another payment option" at bounding box center [656, 809] width 133 height 12
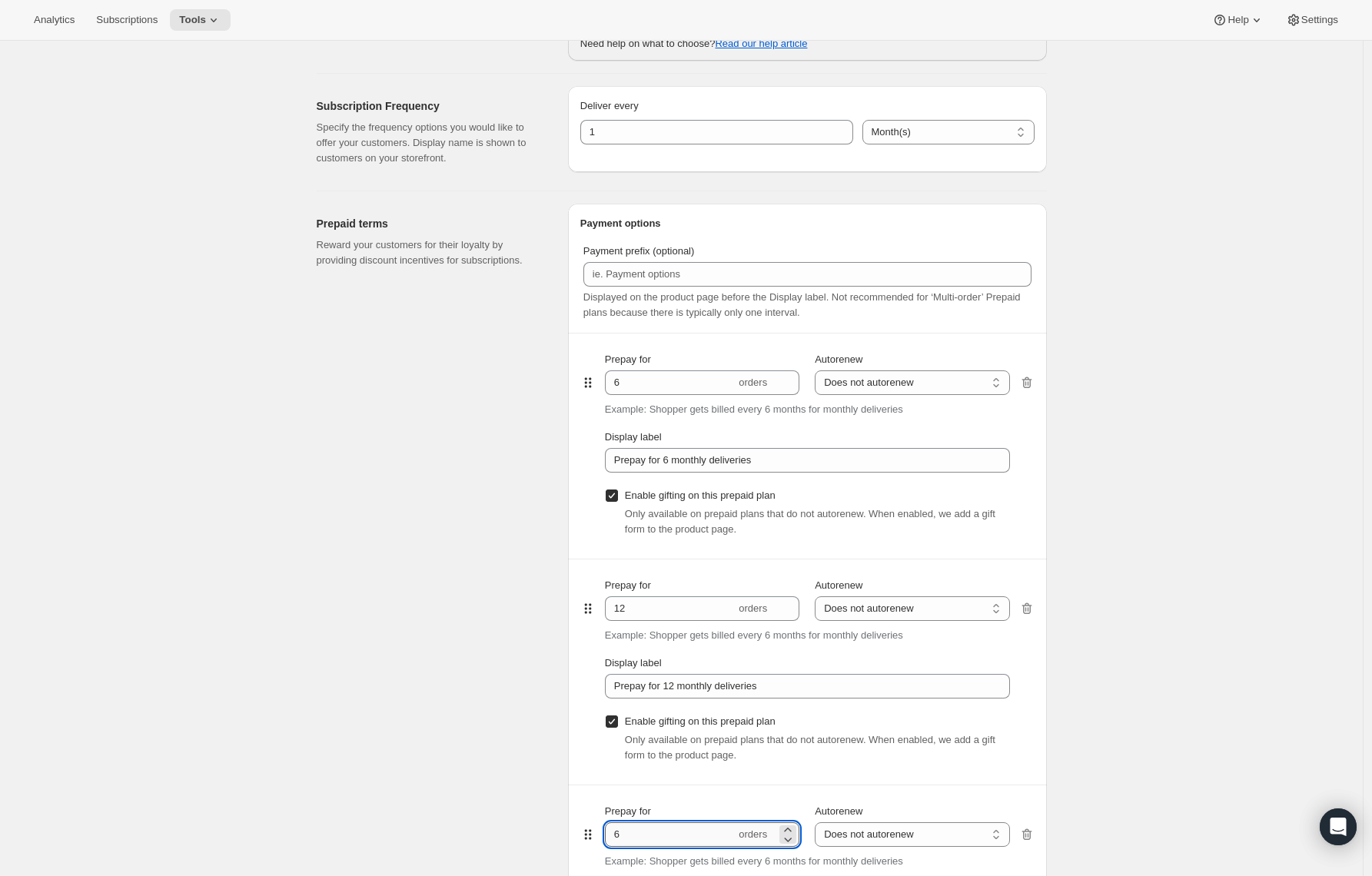
drag, startPoint x: 624, startPoint y: 838, endPoint x: 610, endPoint y: 836, distance: 14.1
click at [610, 836] on input "6" at bounding box center [670, 835] width 131 height 24
type input "3"
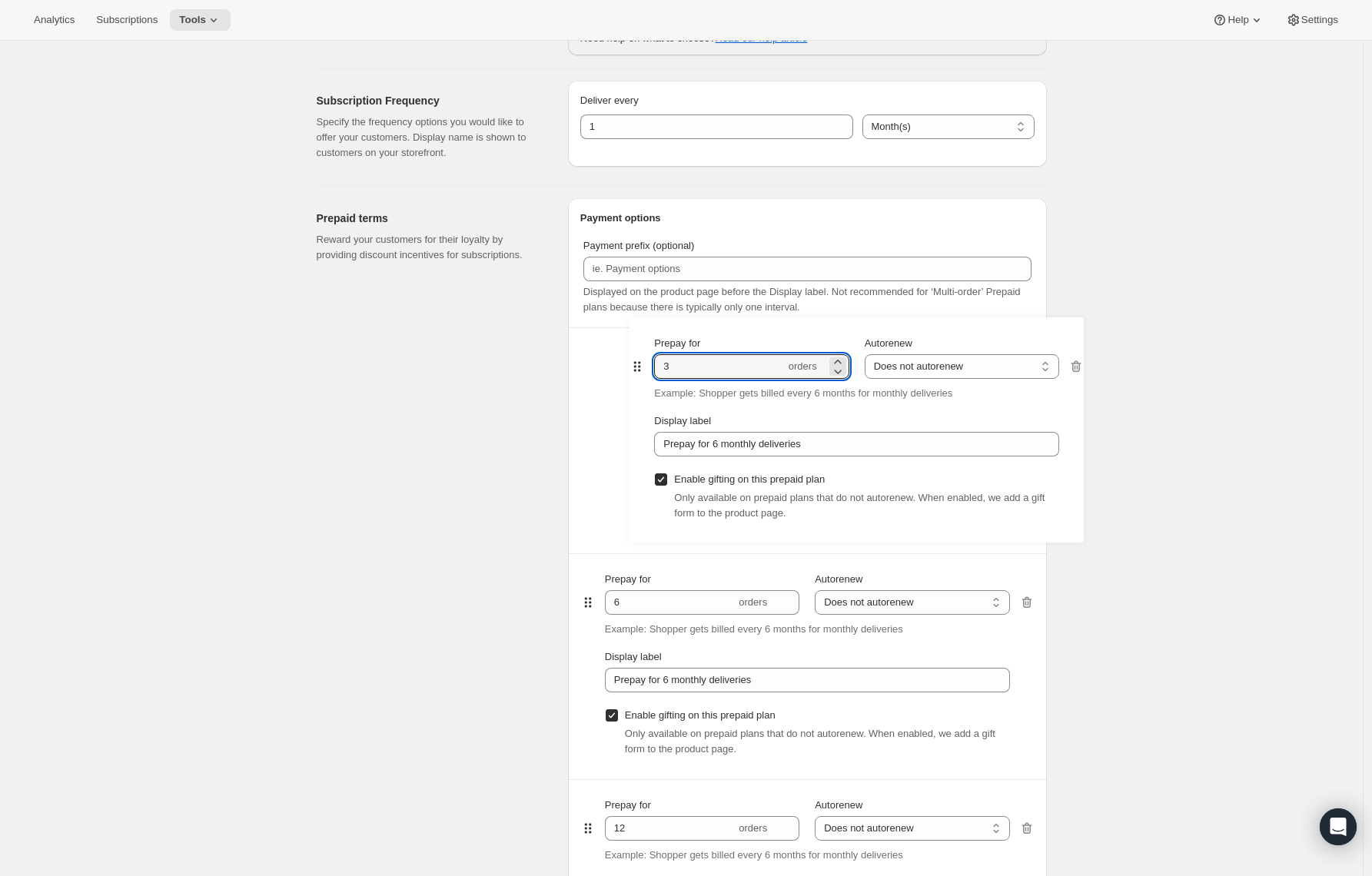
drag, startPoint x: 595, startPoint y: 831, endPoint x: 638, endPoint y: 352, distance: 480.9
click at [638, 352] on div "Prepay for 6 orders Autorenew Does not autorenew Renews after prepaid period Do…" at bounding box center [807, 666] width 454 height 678
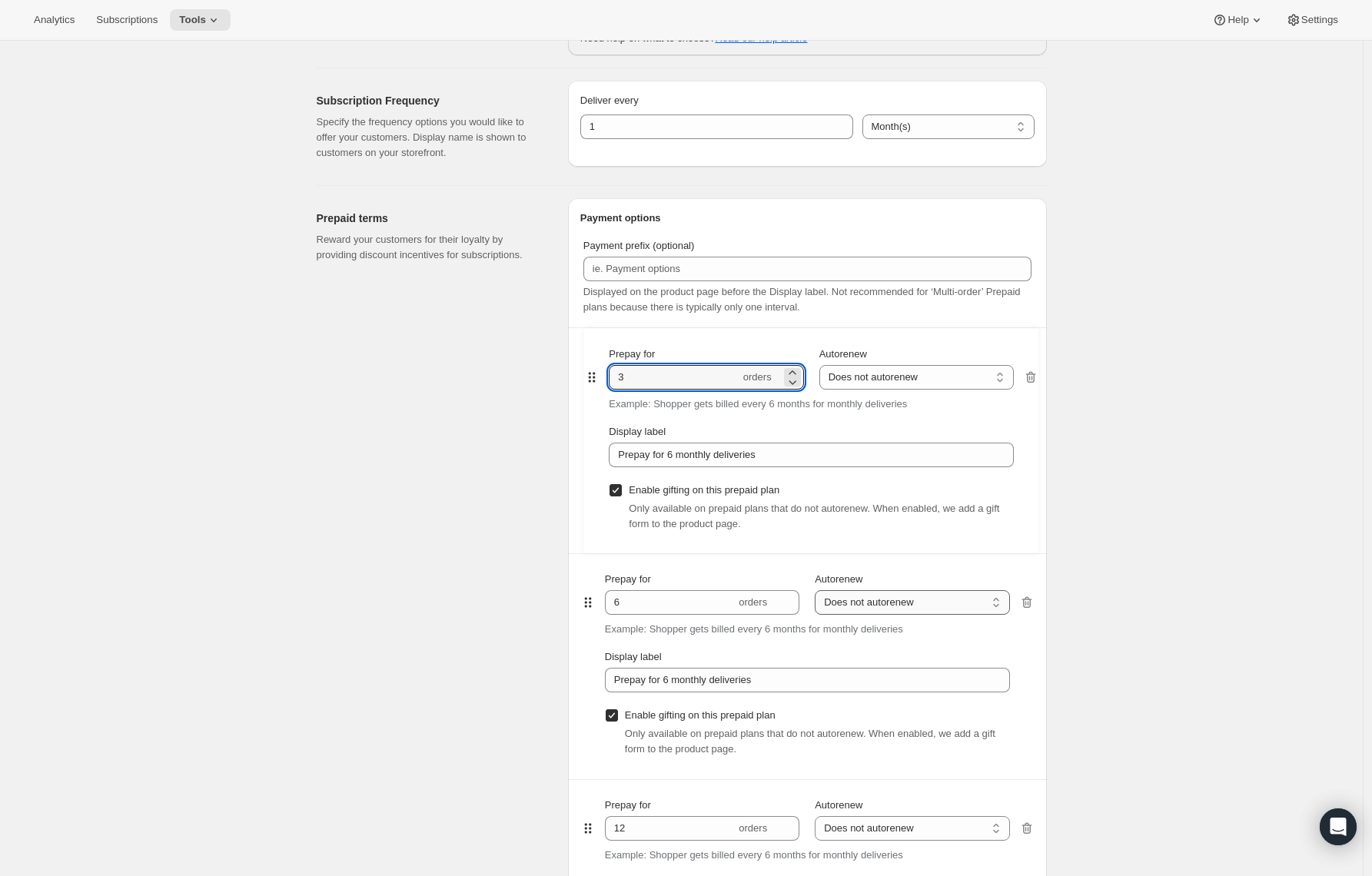
type input "3"
type input "6"
type input "Prepay for 6 monthly deliveries"
type input "12"
type input "Prepay for 12 monthly deliveries"
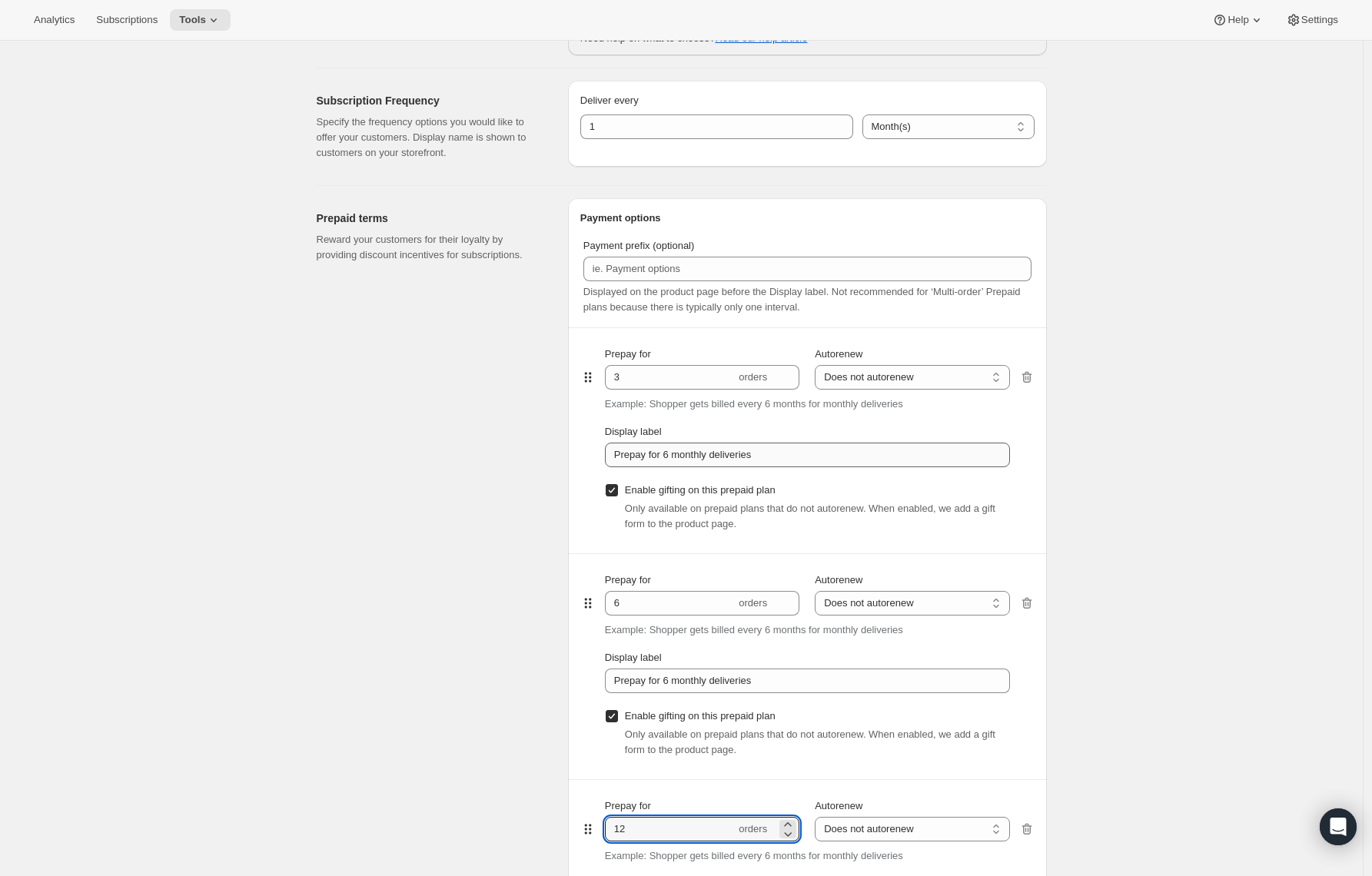
type input "12"
click at [674, 456] on input "Prepay for 6 monthly deliveries" at bounding box center [807, 455] width 405 height 24
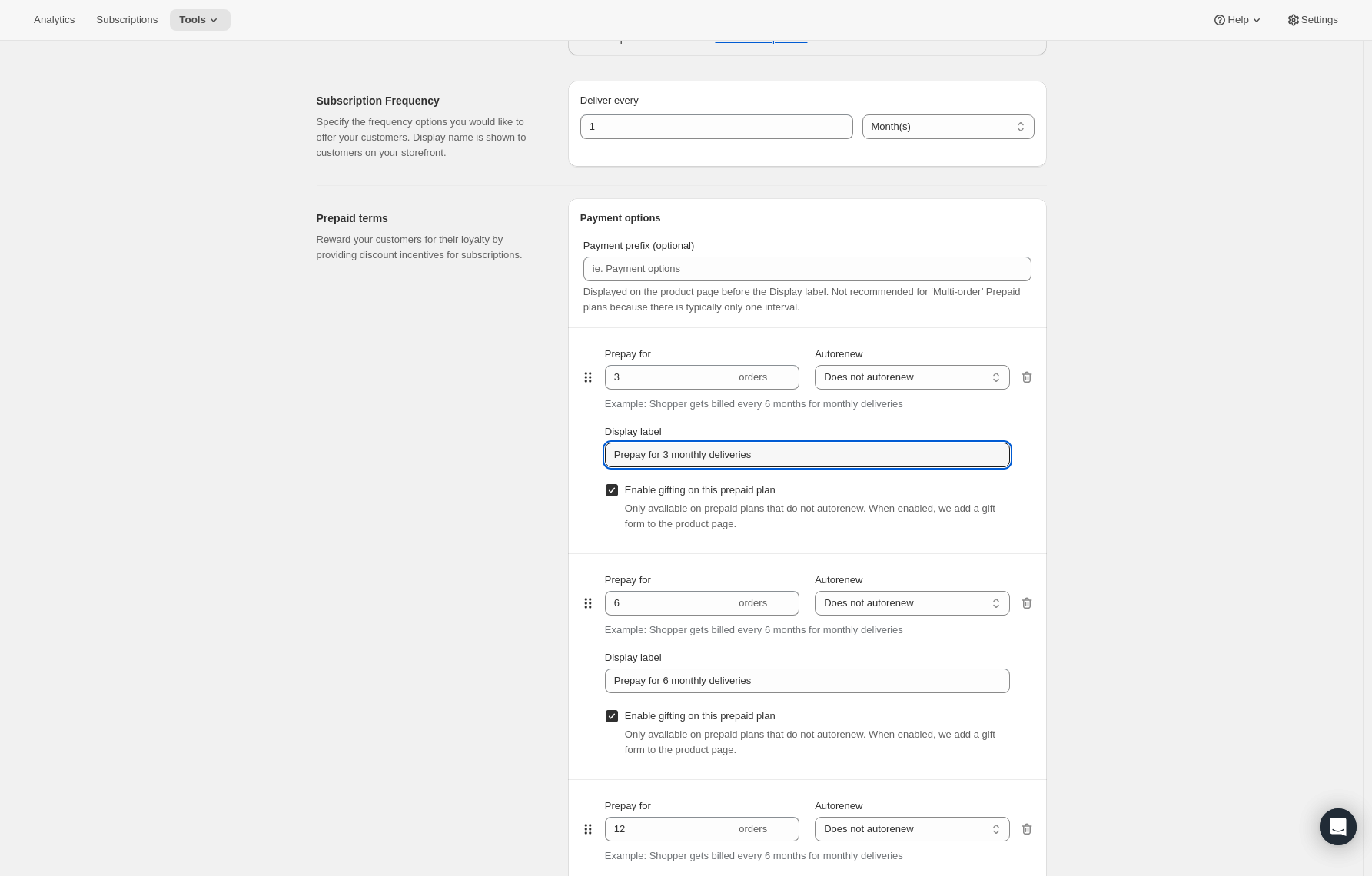
type input "Prepay for 3 monthly deliveries"
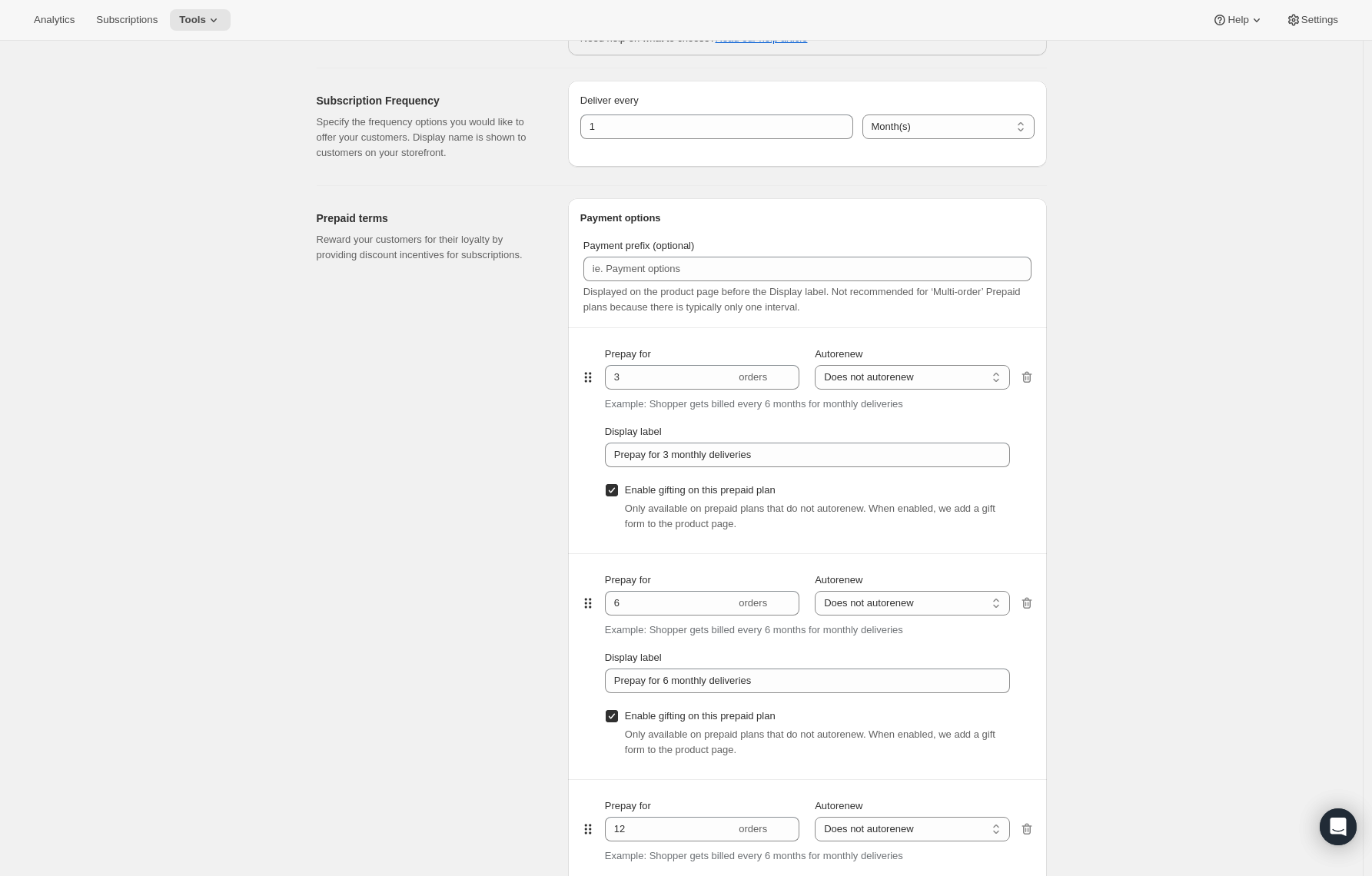
click at [1339, 489] on div "Create subscription plan. This page is ready Create subscription plan Basic Inf…" at bounding box center [681, 684] width 1363 height 2723
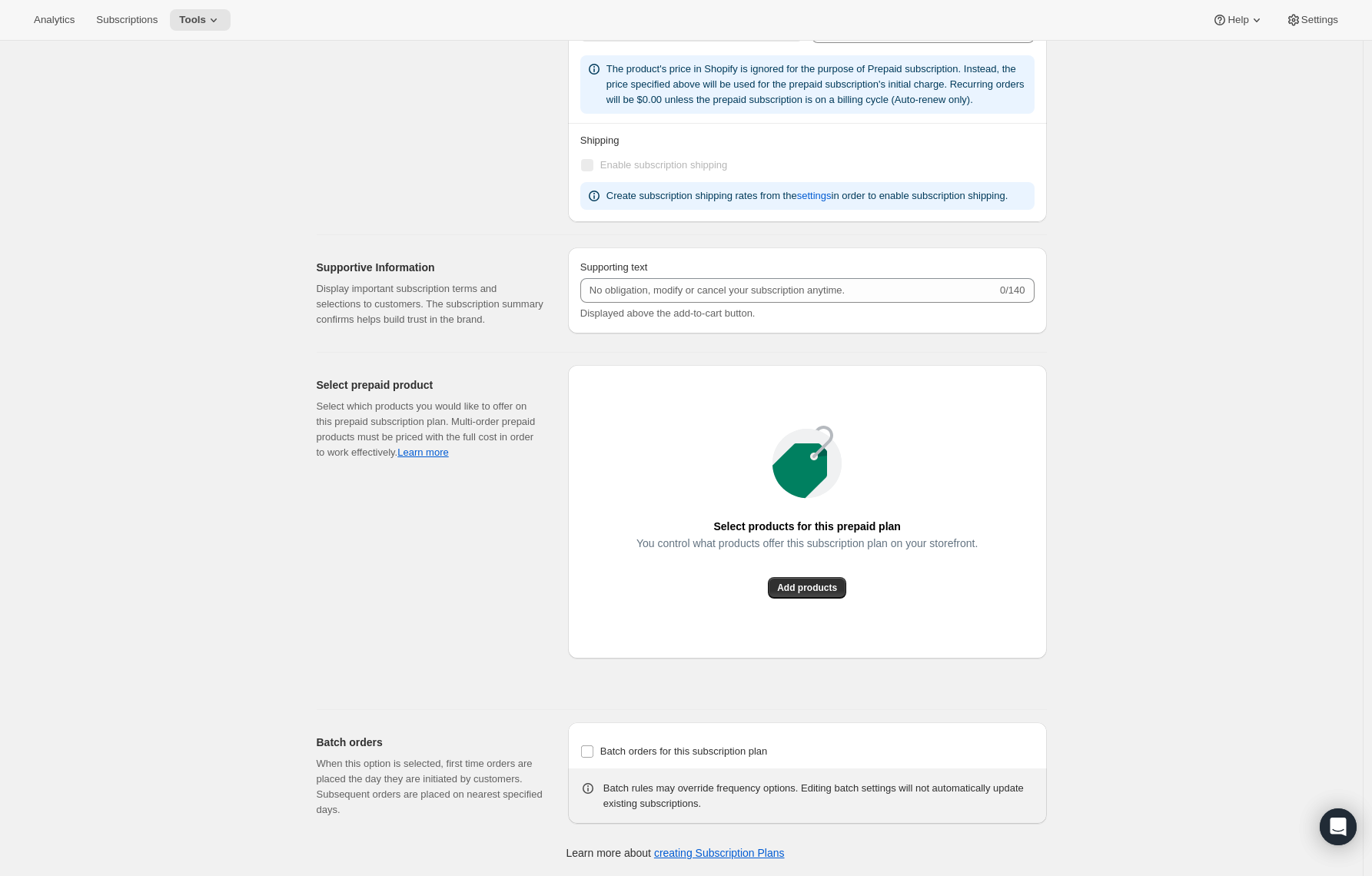
scroll to position [0, 0]
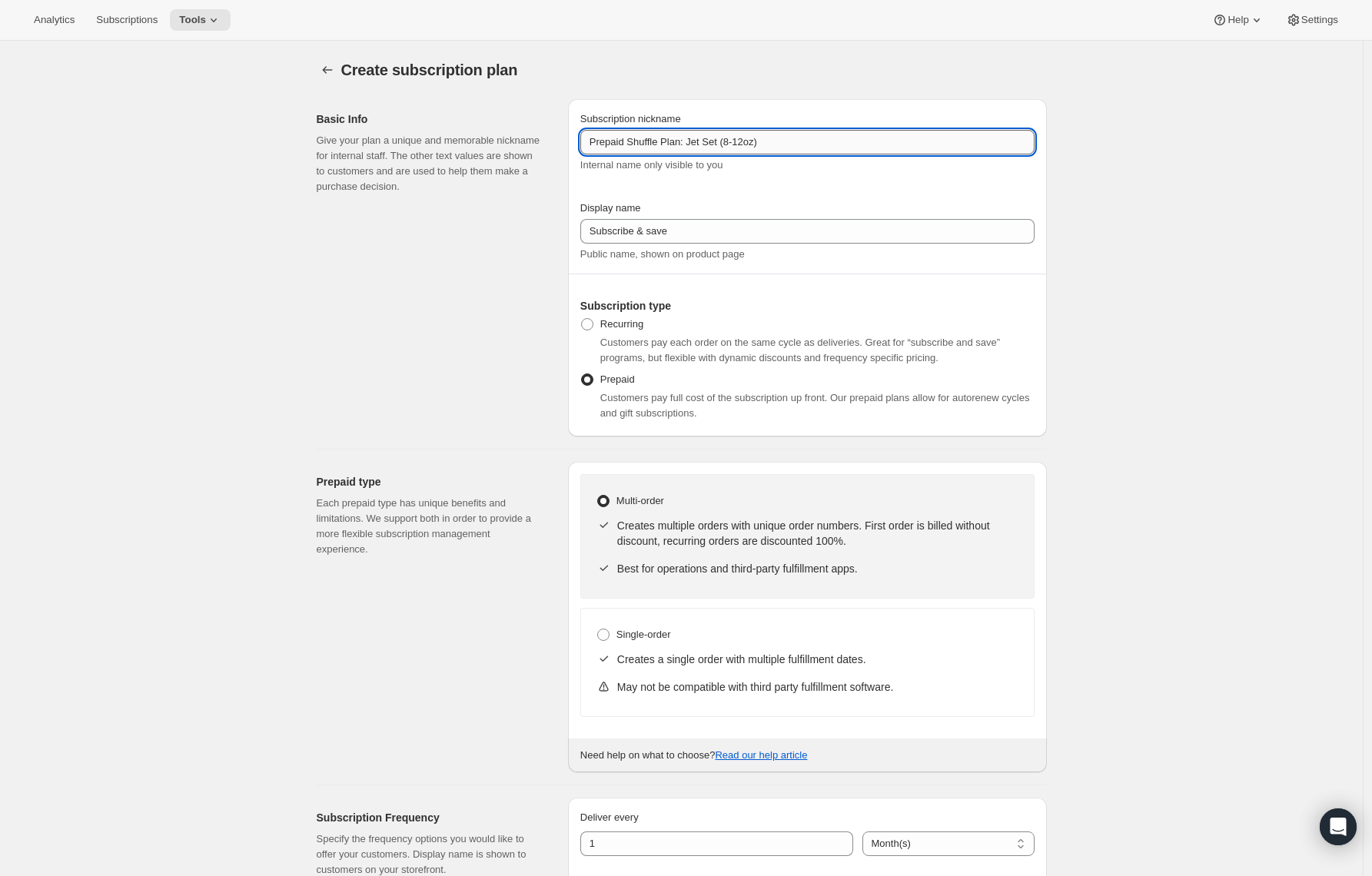
click at [778, 142] on input "Prepaid Shuffle Plan: Jet Set (8-12oz)" at bounding box center [807, 142] width 454 height 24
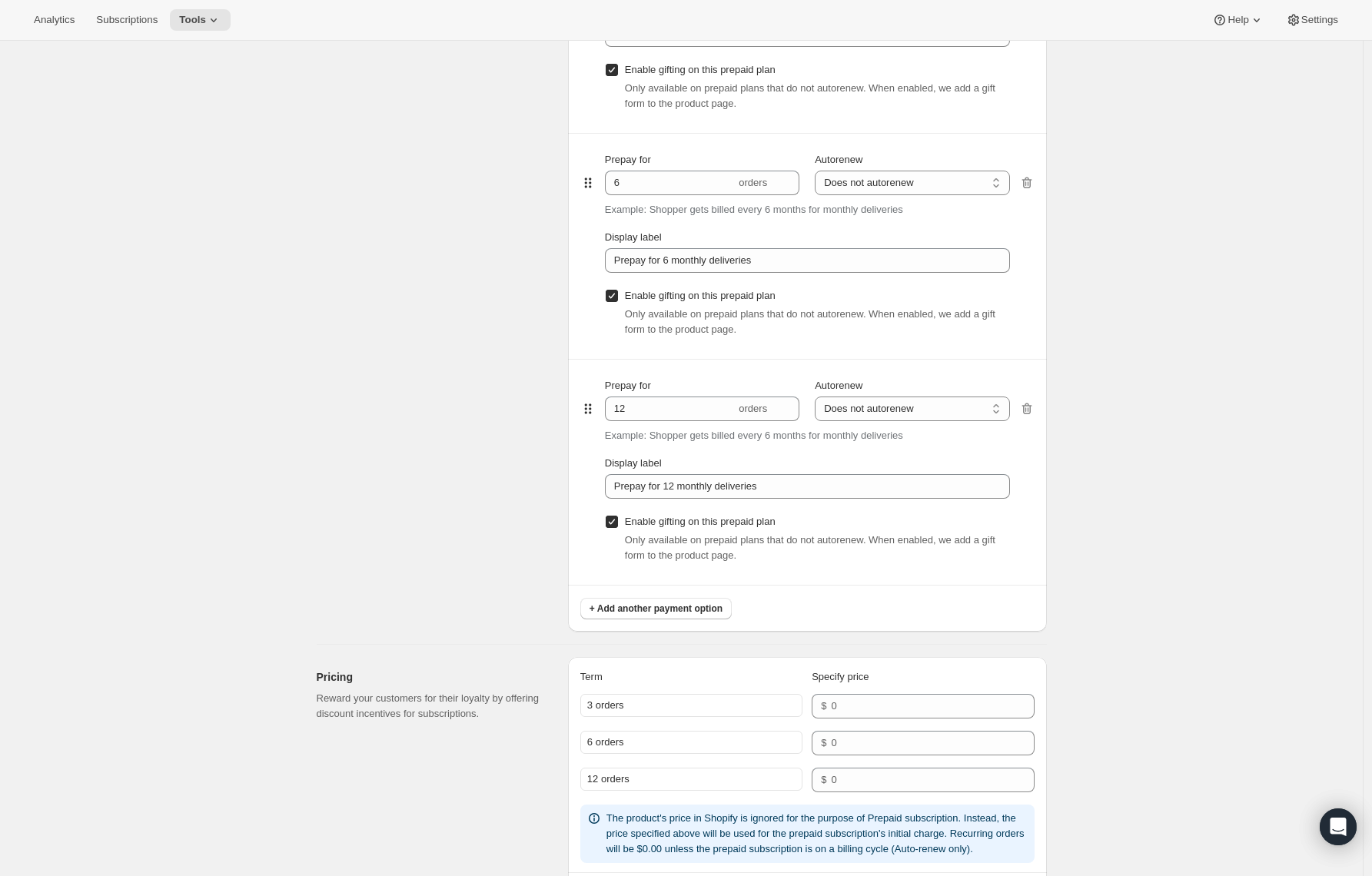
scroll to position [1589, 0]
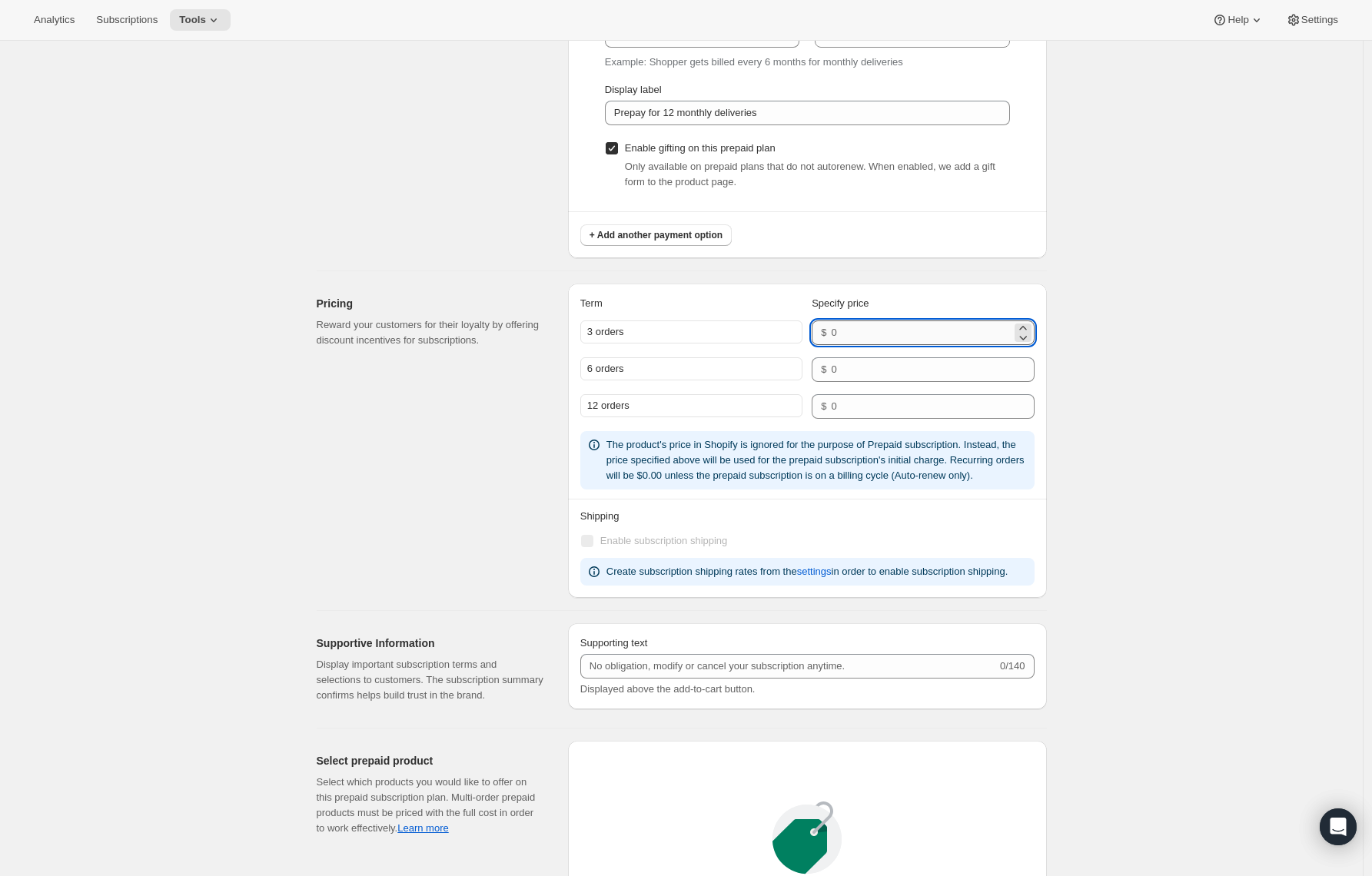
click at [839, 336] on input "number" at bounding box center [921, 333] width 180 height 24
type input "80"
click at [851, 372] on input "number" at bounding box center [921, 370] width 180 height 24
type input "160"
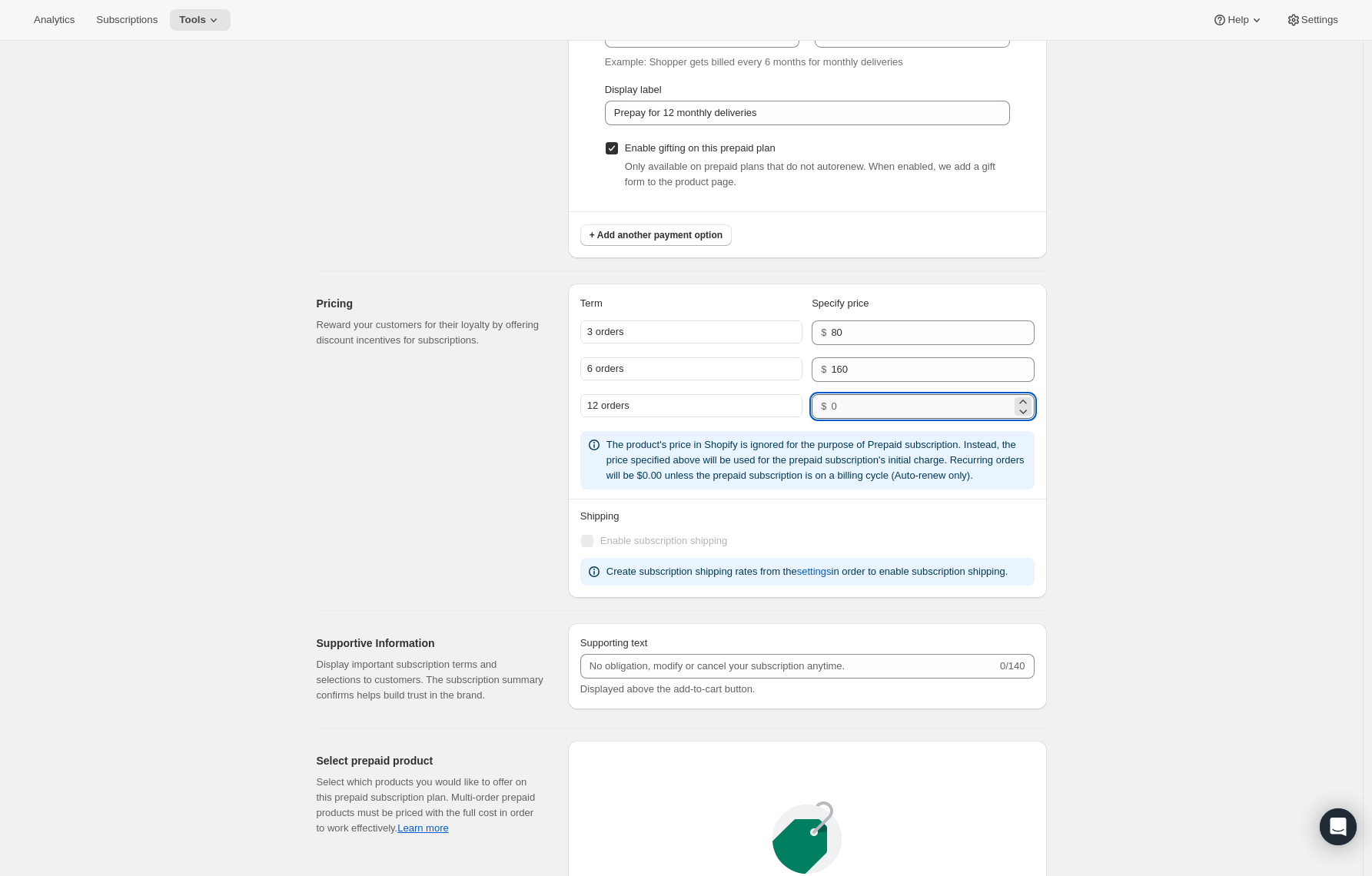
click at [859, 400] on input "number" at bounding box center [921, 406] width 180 height 24
type input "320"
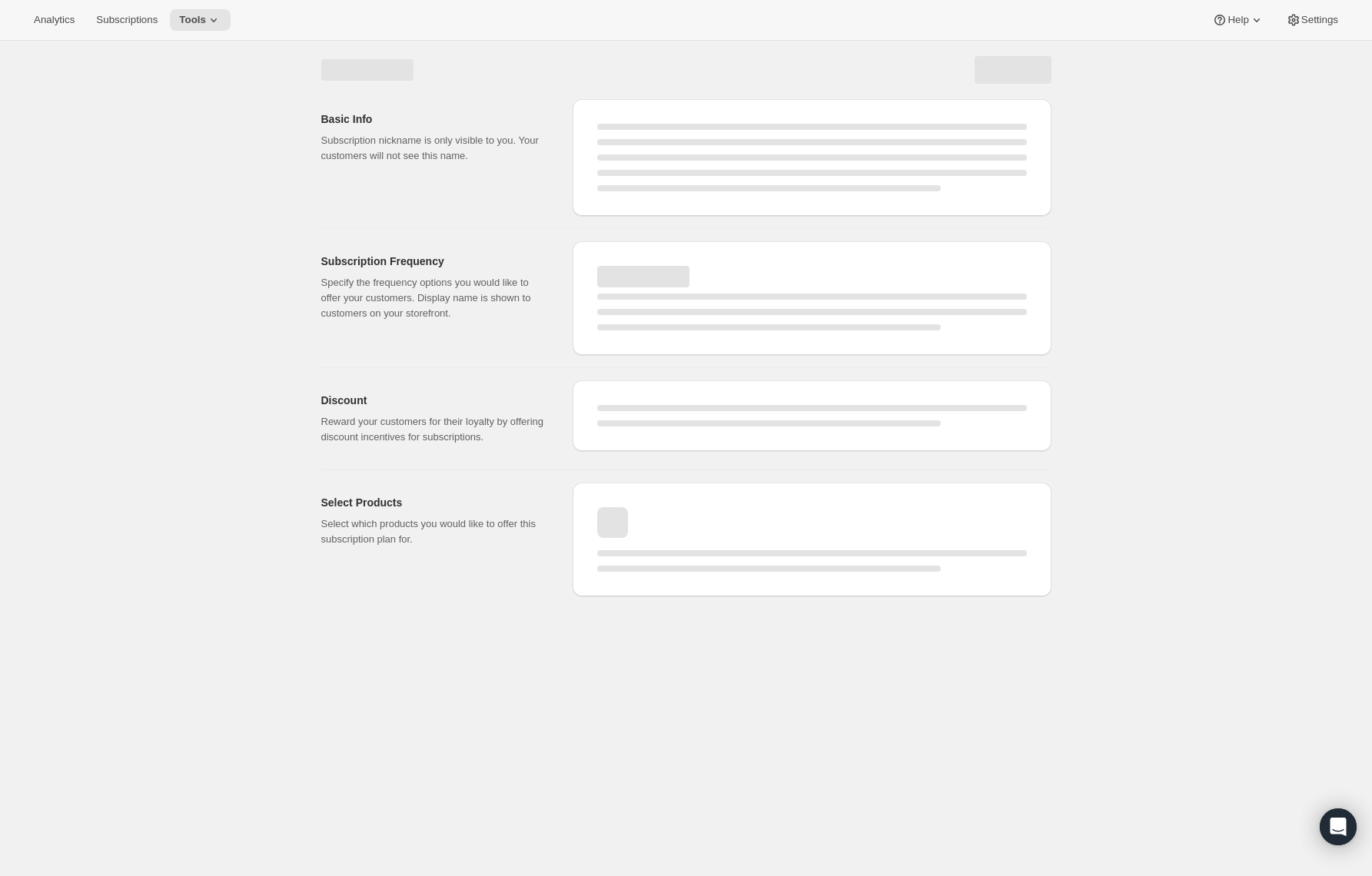
scroll to position [0, 0]
select select "WEEK"
select select "MONTH"
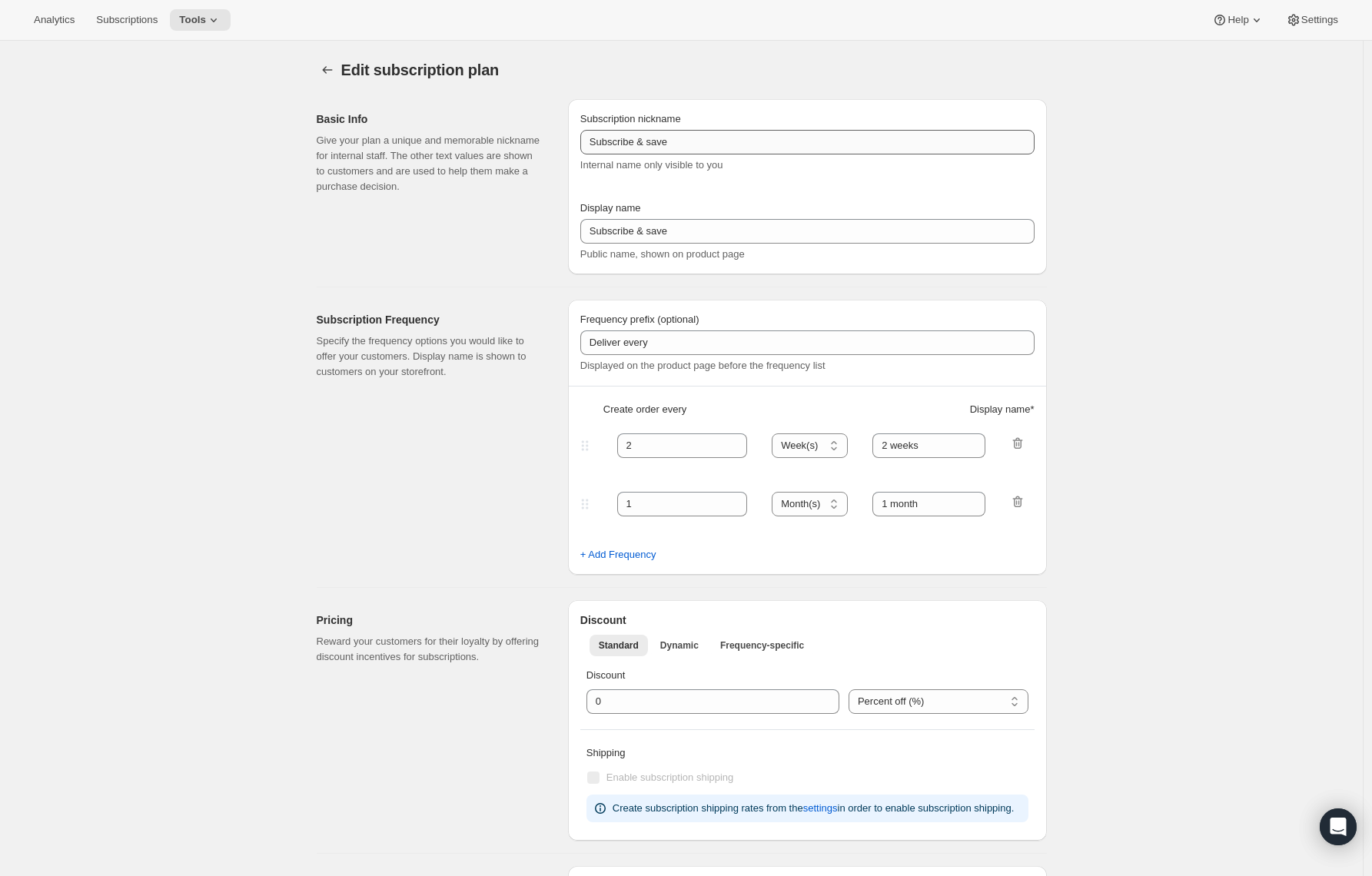
type input "Prepaid Shuffle Plan: Jet Set (8-12oz)"
select select "MONTH"
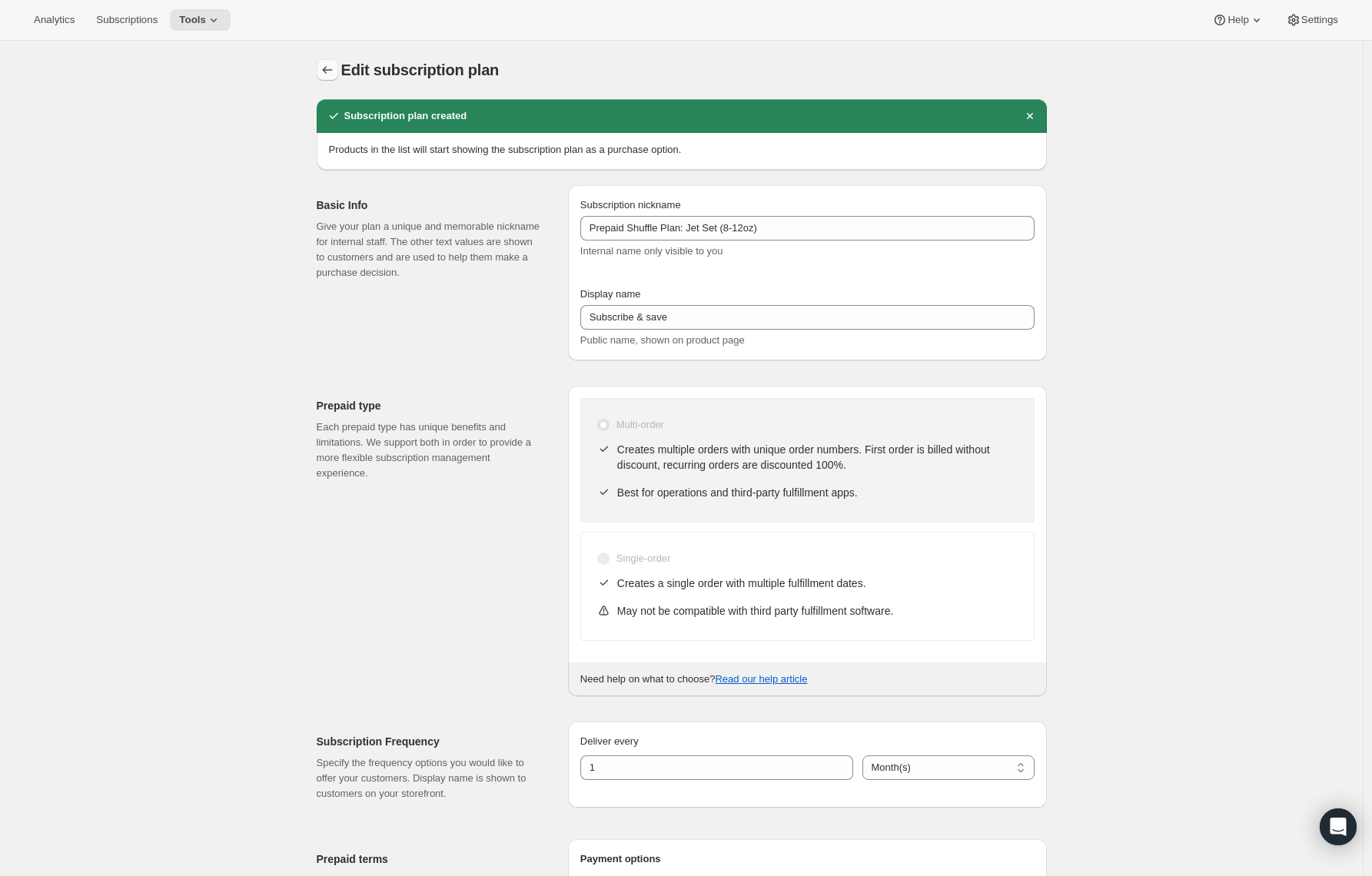
click at [329, 69] on icon "Subscription plans" at bounding box center [328, 70] width 15 height 15
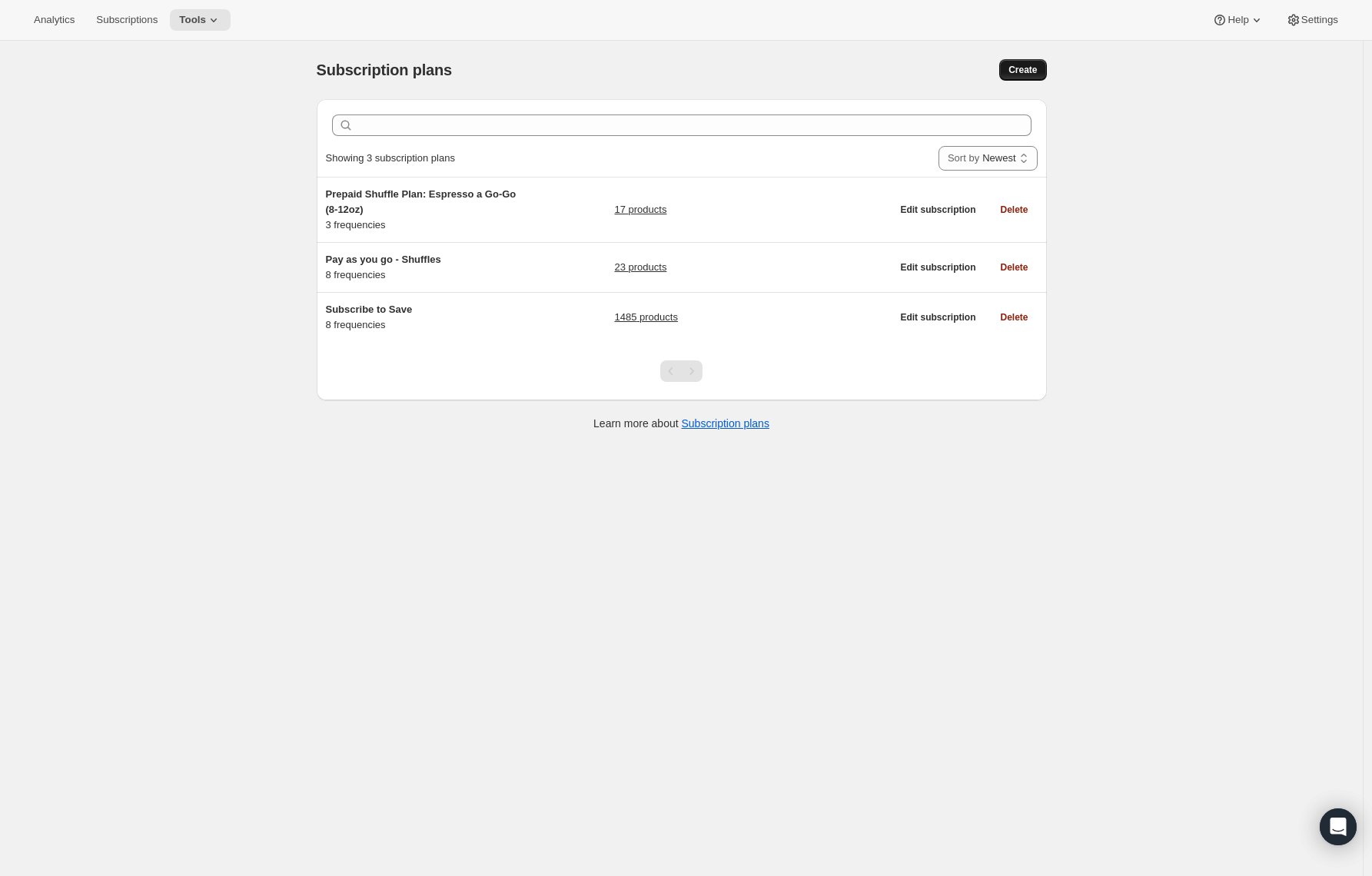
click at [1023, 72] on span "Create" at bounding box center [1023, 69] width 28 height 12
select select "WEEK"
select select "MONTH"
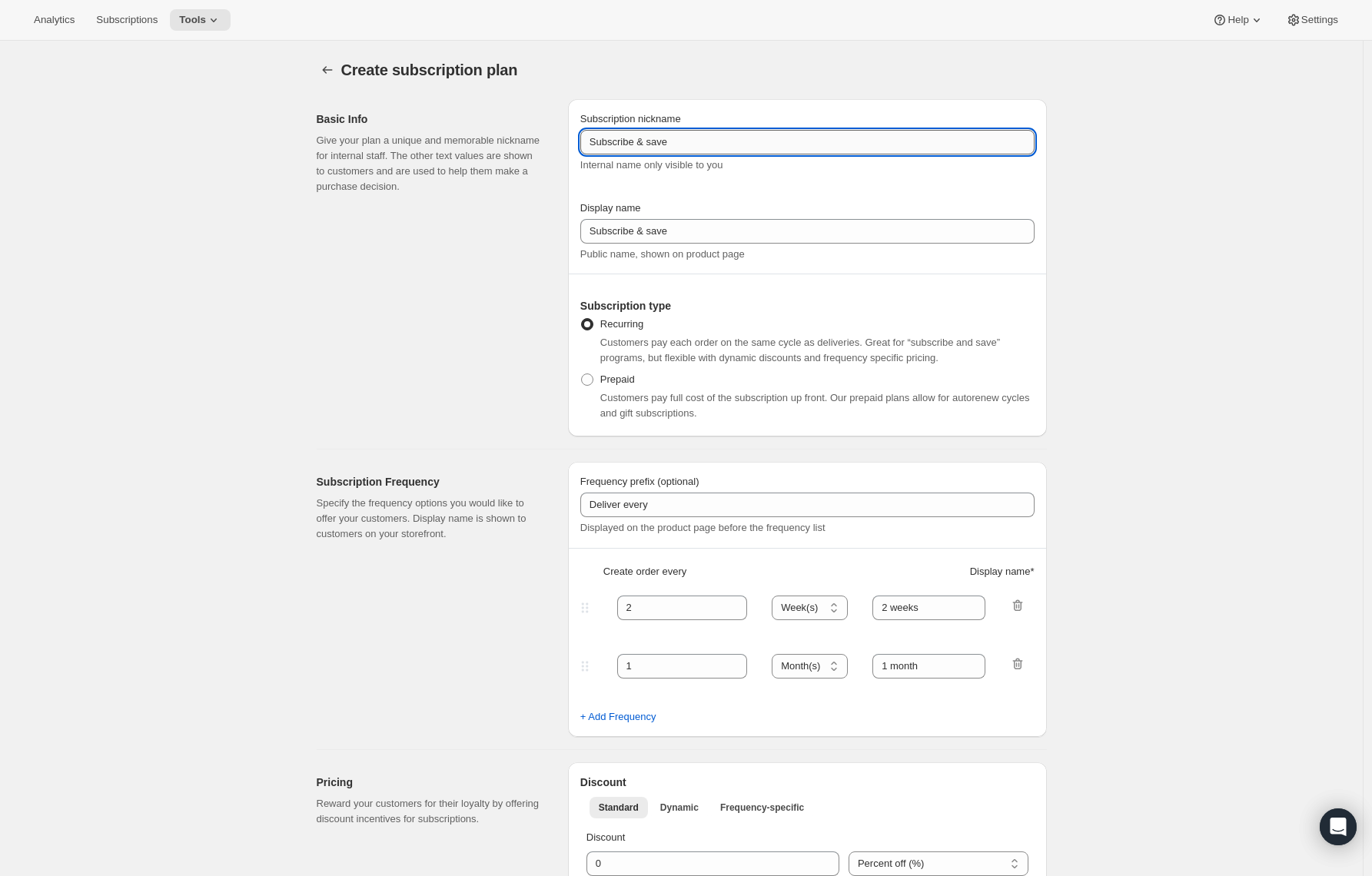
click at [635, 142] on input "Subscribe & save" at bounding box center [807, 142] width 454 height 24
paste input "Prepaid Shuffle Plan: Jet Set (8-12oz)"
type input "Prepaid Shuffle Plan: Jet Set (8-12oz)"
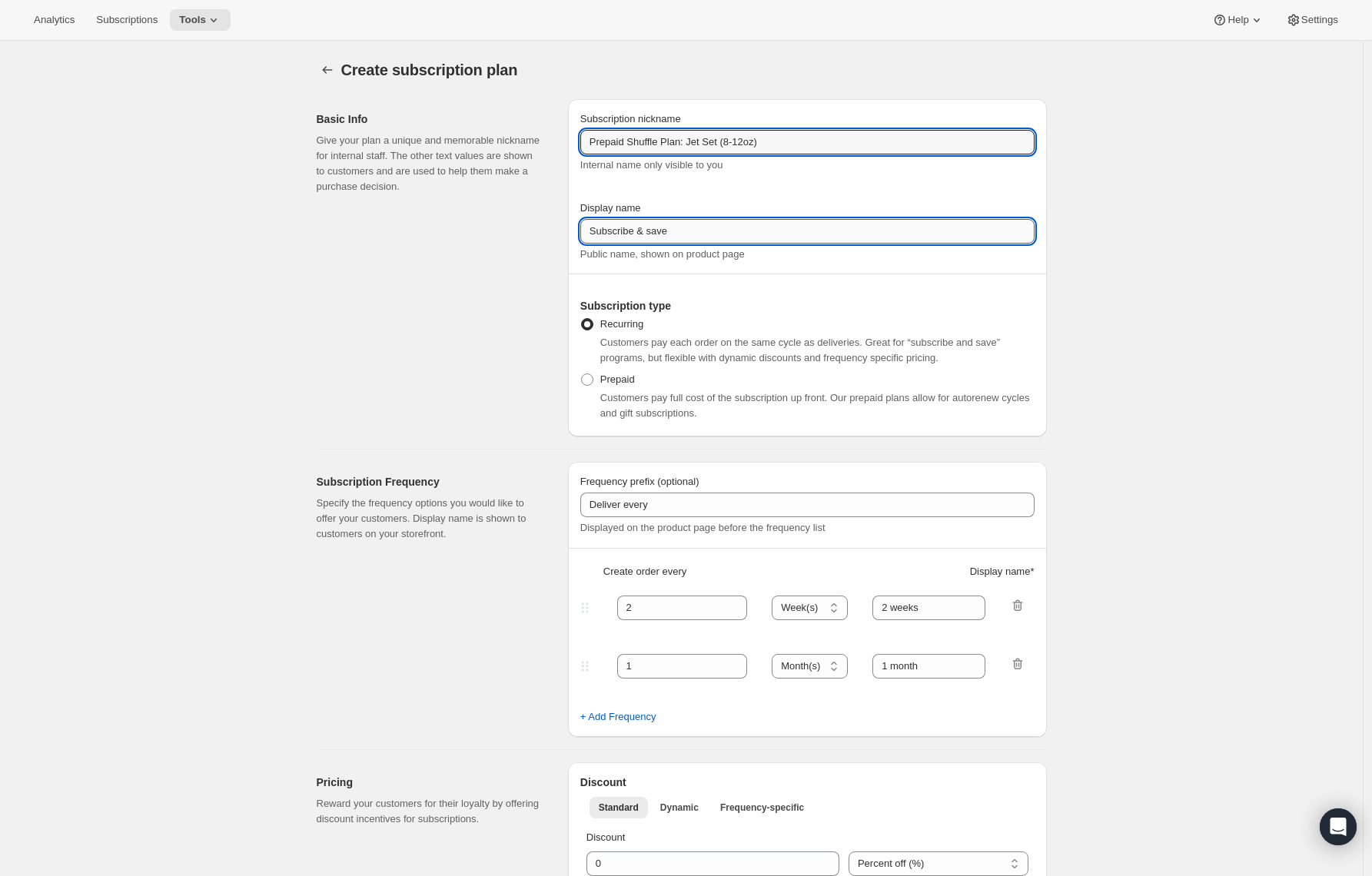
click at [612, 232] on input "Subscribe & save" at bounding box center [807, 231] width 454 height 24
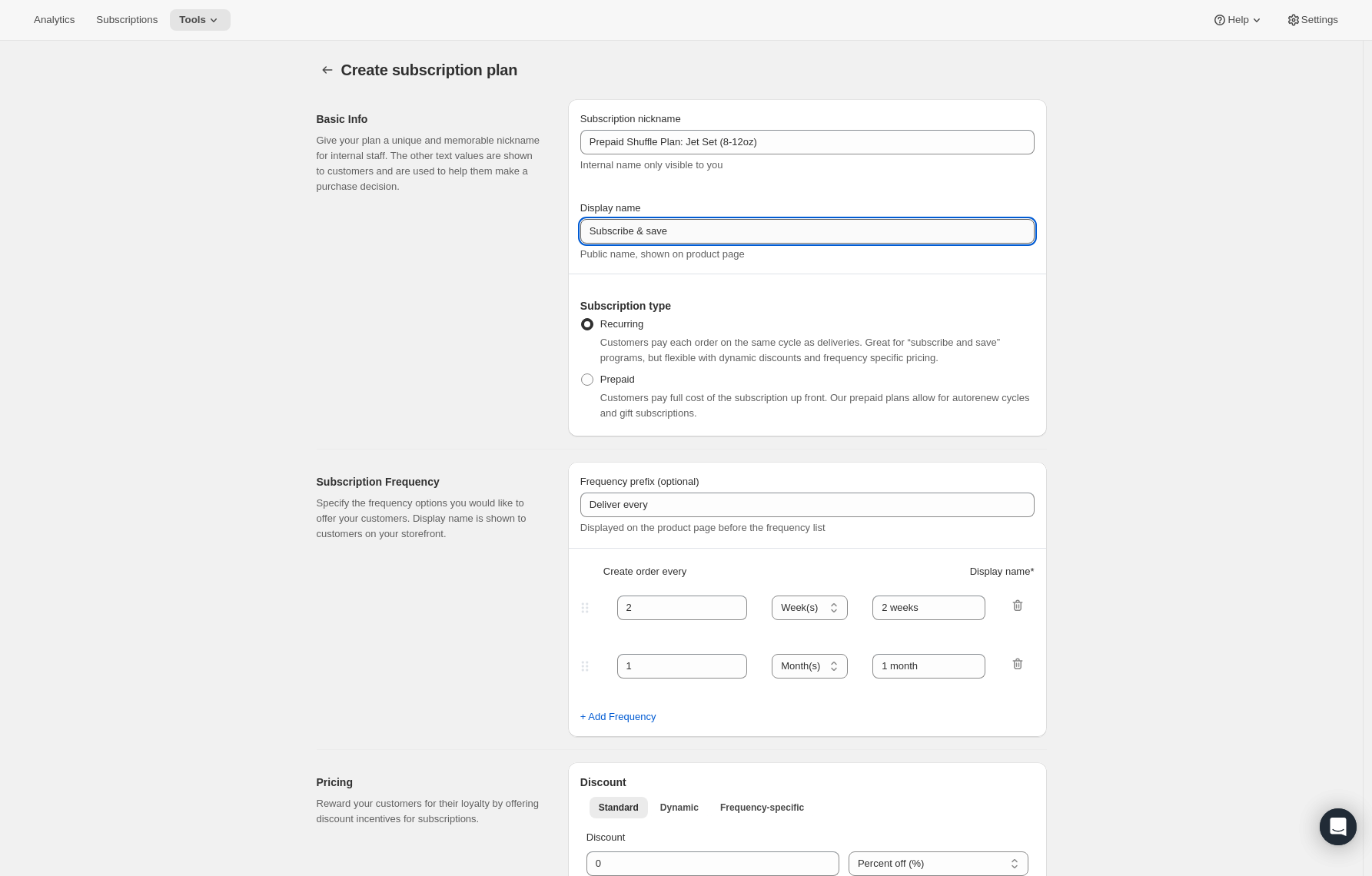
click at [612, 232] on input "Subscribe & save" at bounding box center [807, 231] width 454 height 24
type input "Prepay & save"
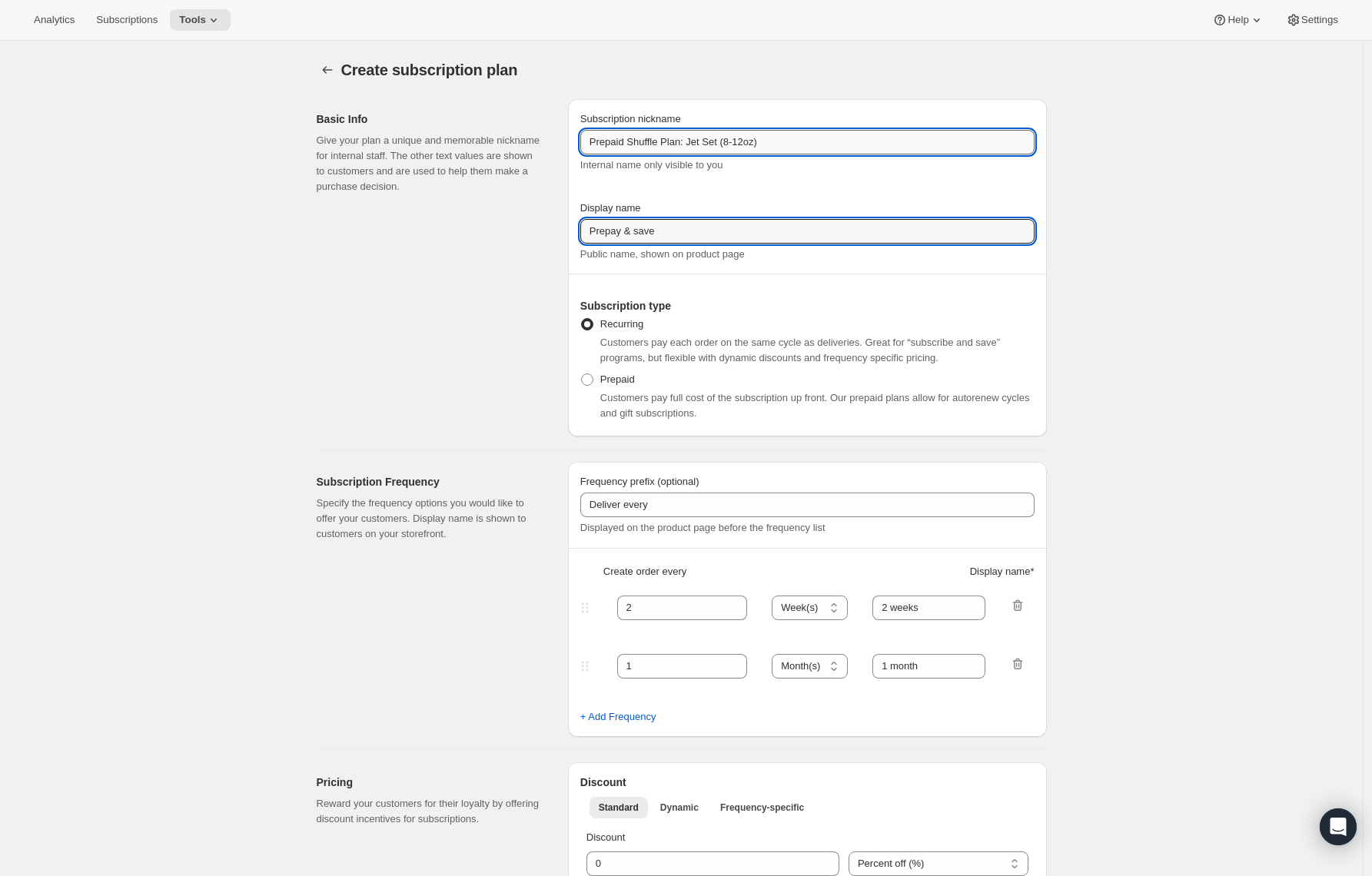
click at [767, 142] on input "Prepaid Shuffle Plan: Jet Set (8-12oz)" at bounding box center [807, 142] width 454 height 24
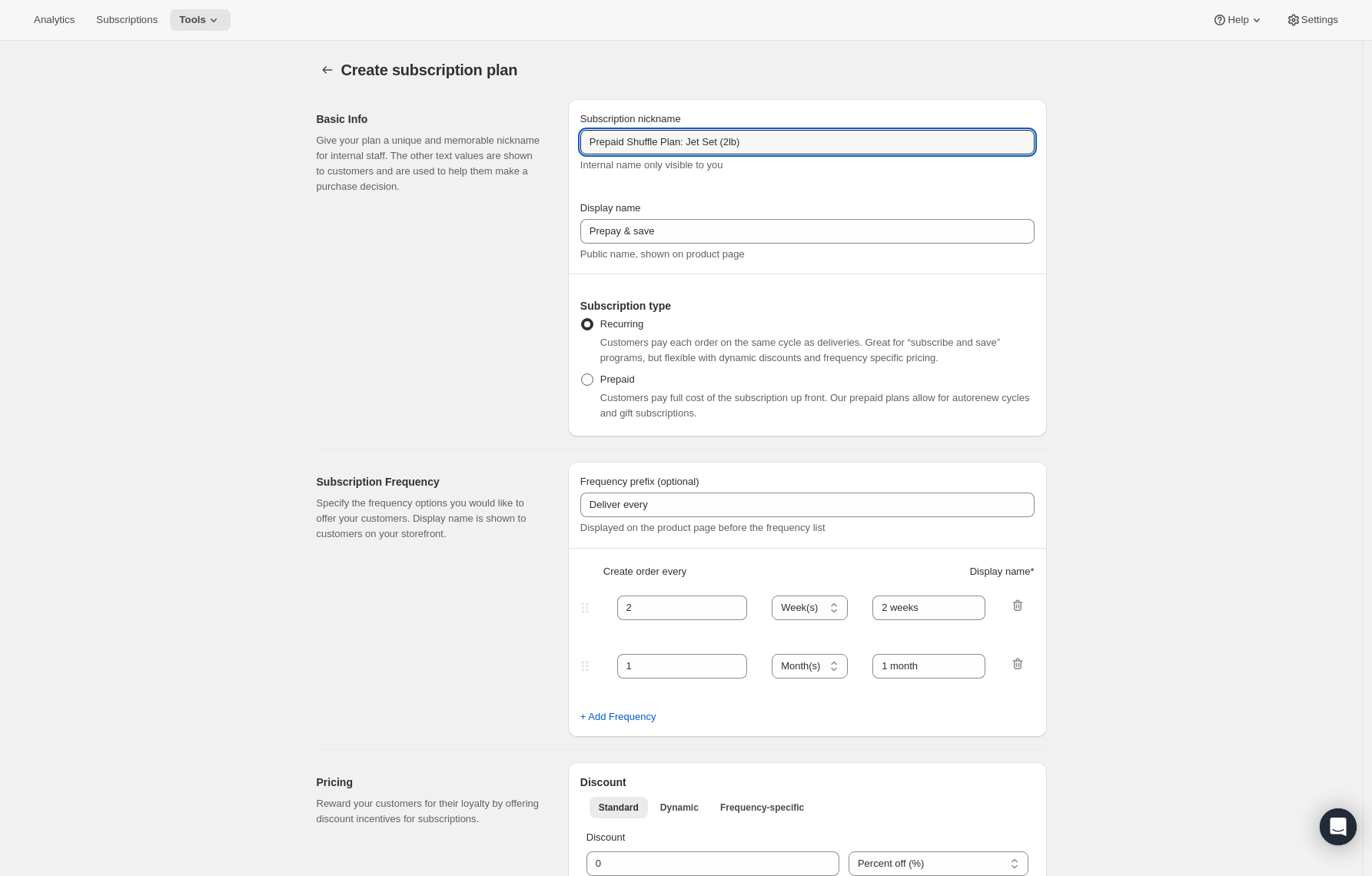
type input "Prepaid Shuffle Plan: Jet Set (2lb)"
click at [593, 378] on span at bounding box center [587, 379] width 12 height 12
click at [582, 374] on input "Prepaid" at bounding box center [581, 373] width 1 height 1
radio input "true"
select select "MONTH"
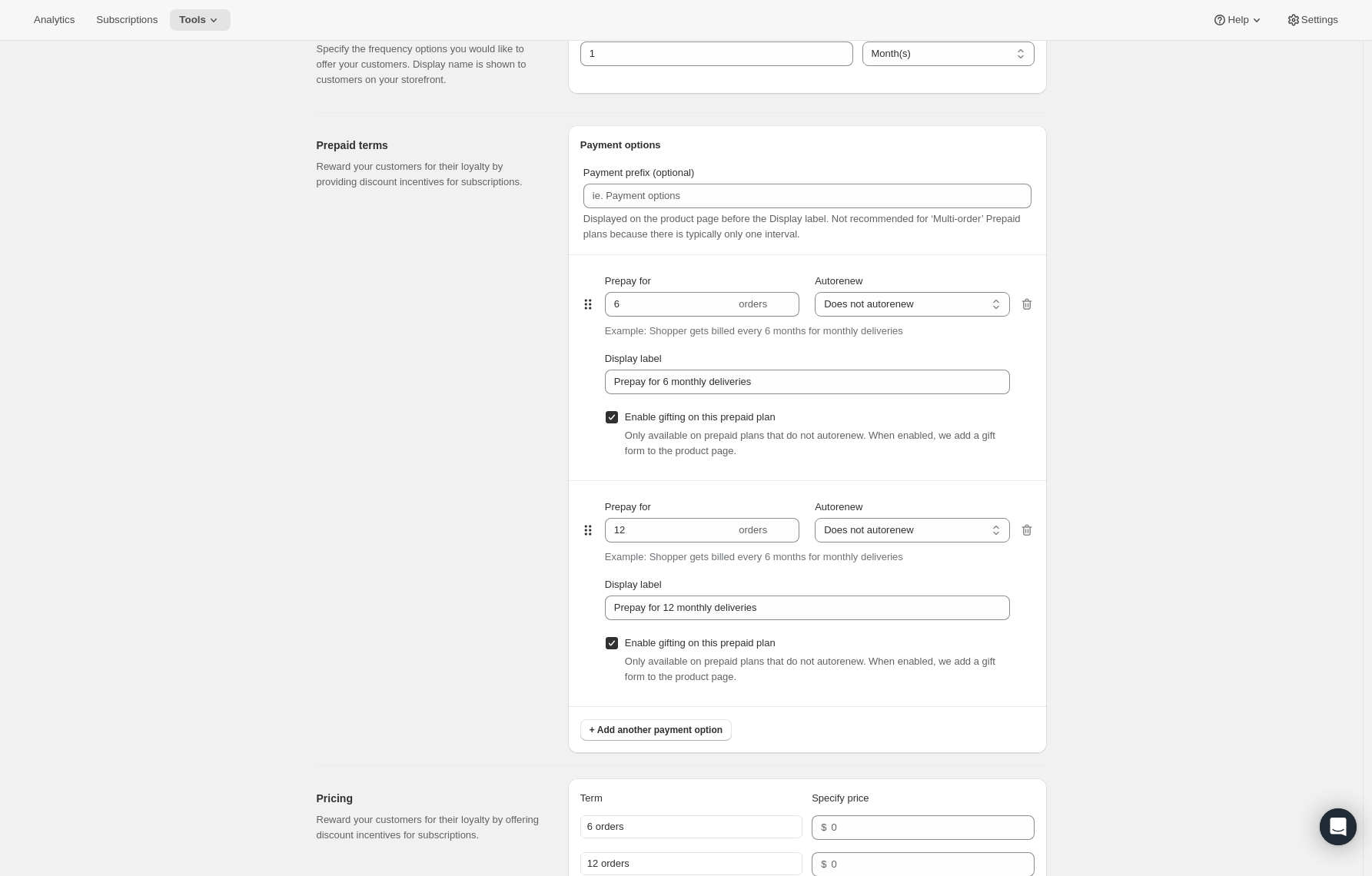
scroll to position [803, 0]
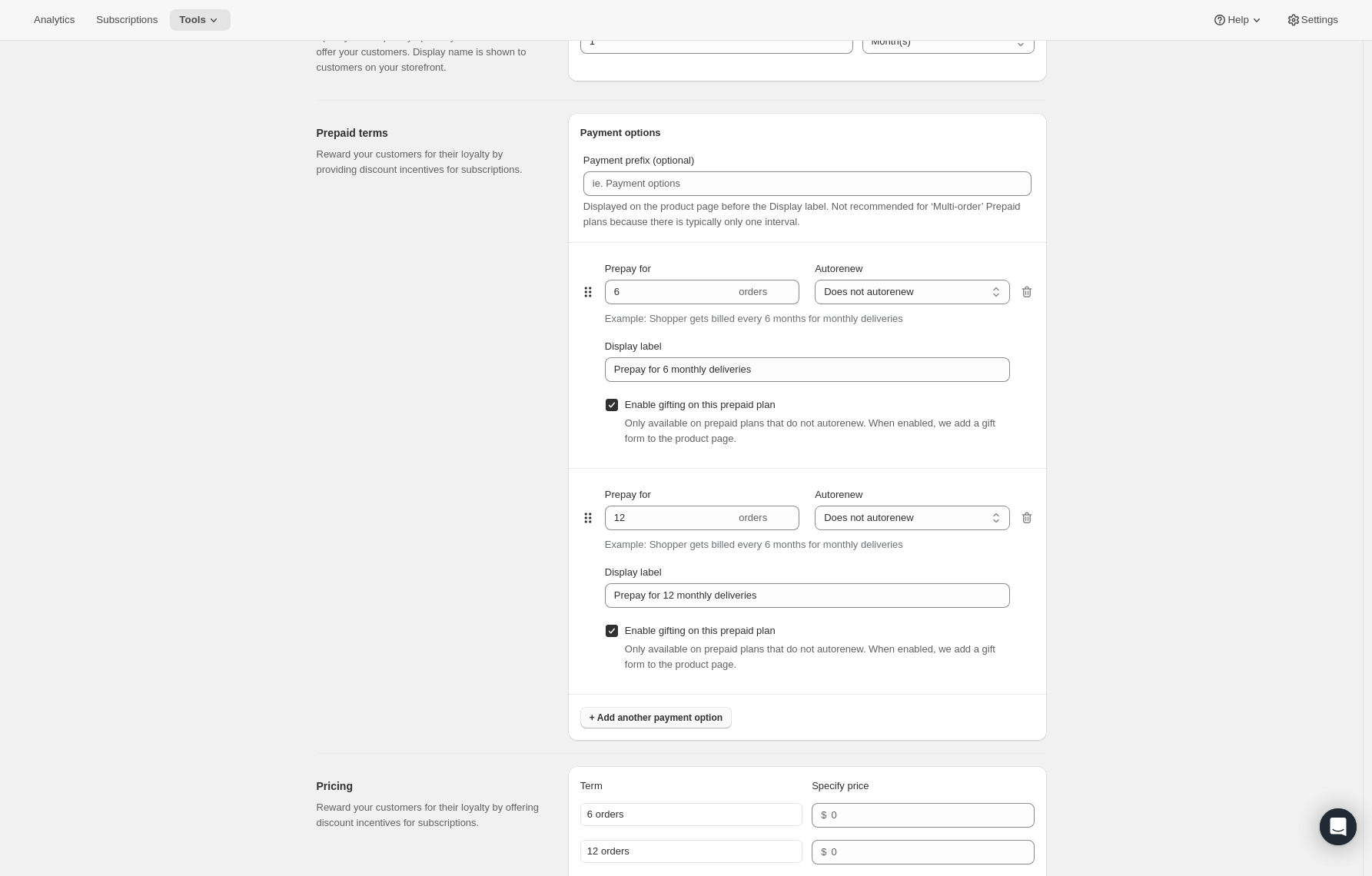
click at [612, 721] on span "+ Add another payment option" at bounding box center [656, 718] width 133 height 12
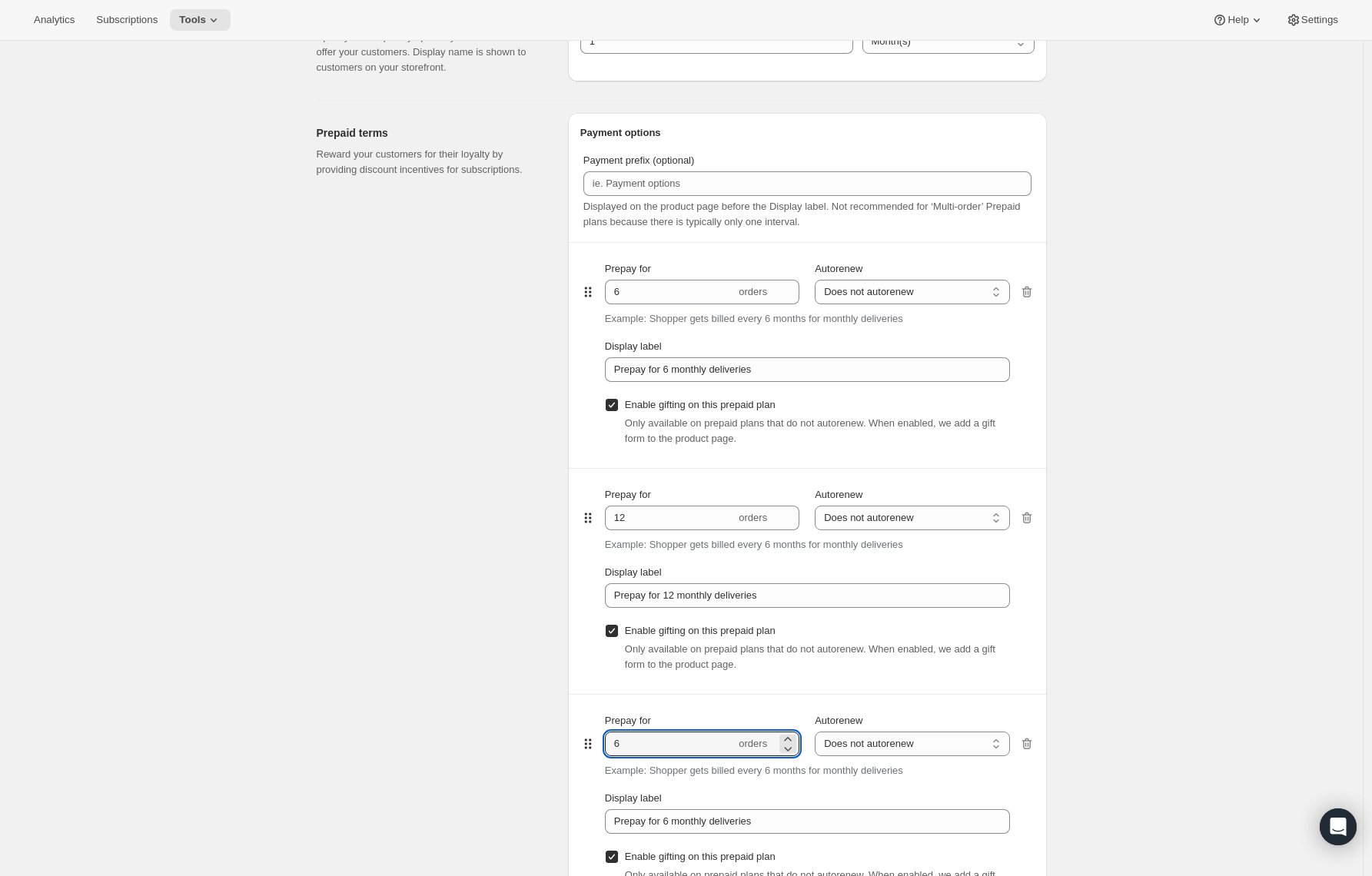
drag, startPoint x: 637, startPoint y: 747, endPoint x: 605, endPoint y: 751, distance: 32.2
click at [605, 752] on div "Prepay for 6 orders Autorenew Does not autorenew Renews after prepaid period Do…" at bounding box center [807, 808] width 454 height 226
type input "3"
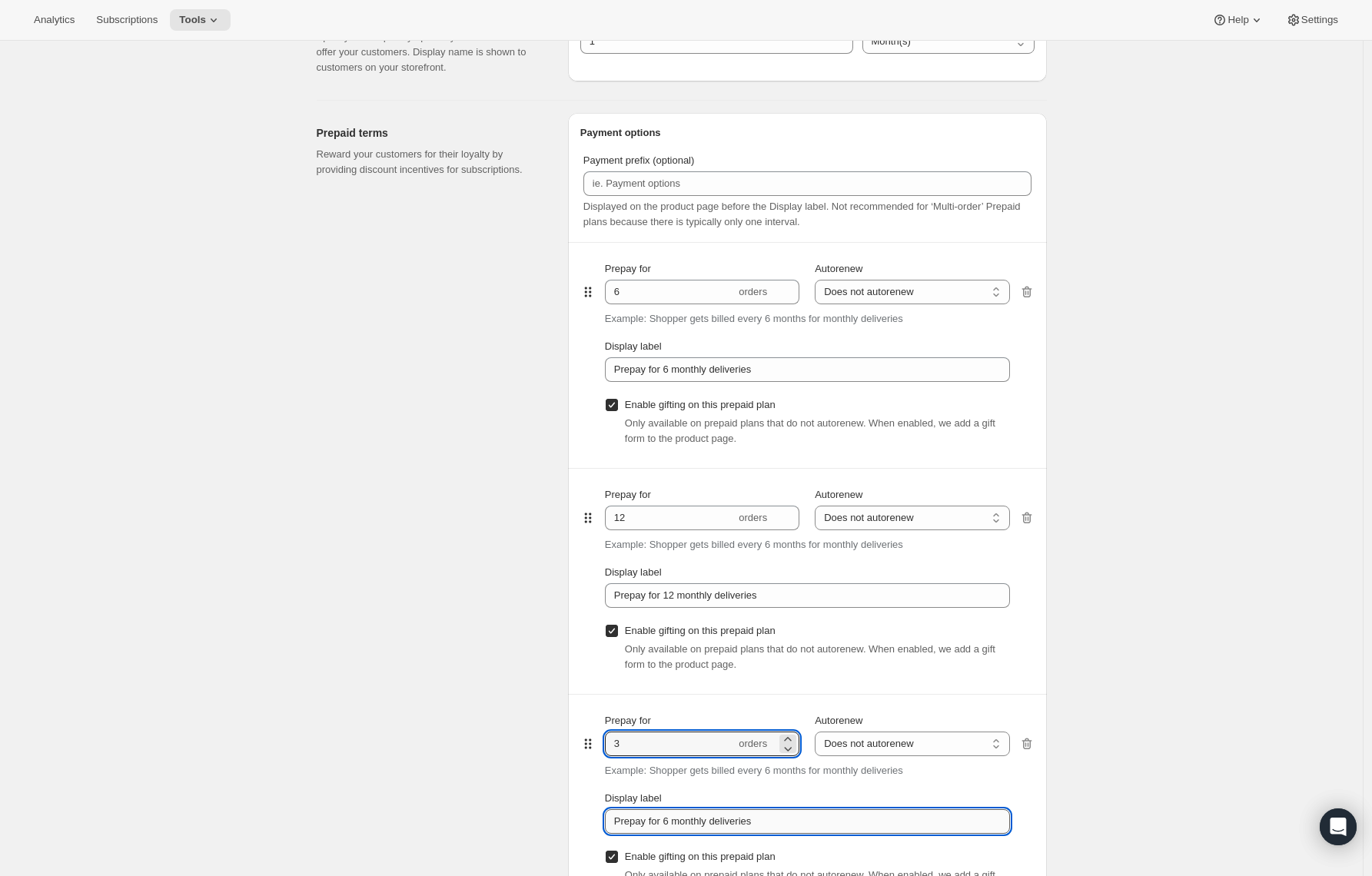
click at [674, 824] on input "Prepay for 6 monthly deliveries" at bounding box center [807, 822] width 405 height 24
type input "Prepay for 3 monthly deliveries"
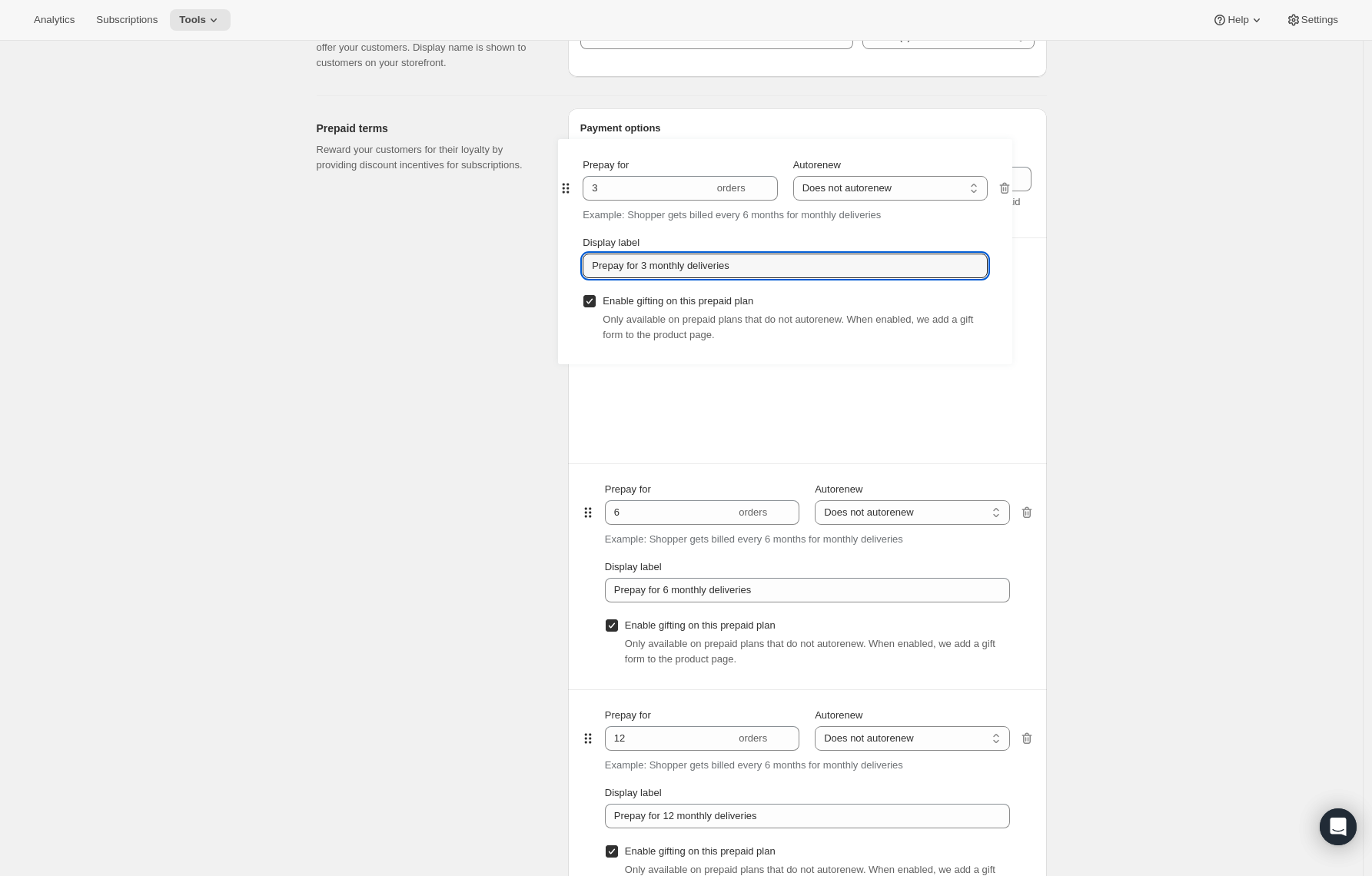
drag, startPoint x: 592, startPoint y: 743, endPoint x: 565, endPoint y: 183, distance: 560.7
click at [565, 183] on div "Prepaid terms Reward your customers for their loyalty by providing discount inc…" at bounding box center [675, 530] width 742 height 867
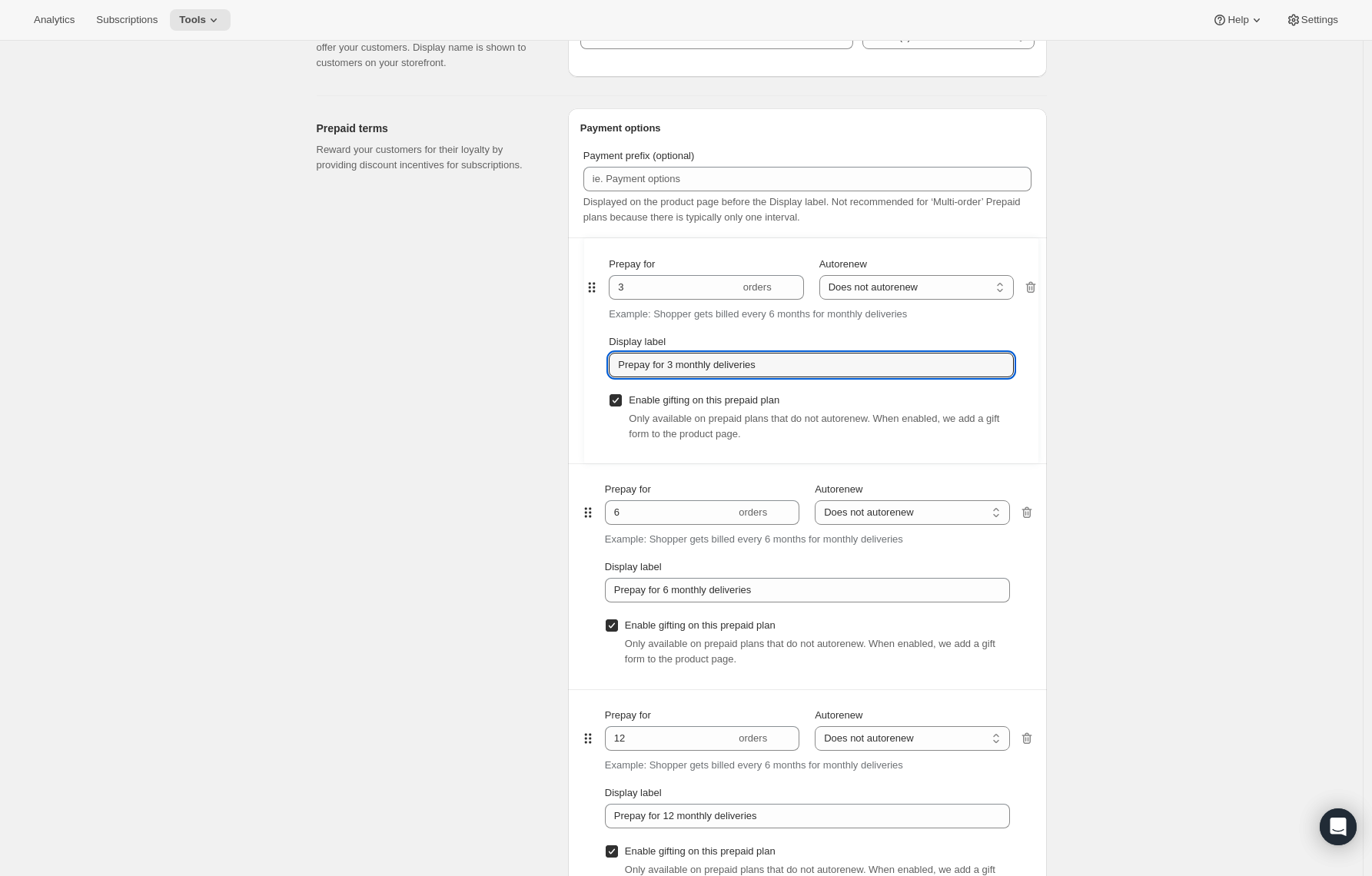
type input "3"
type input "Prepay for 3 monthly deliveries"
type input "6"
type input "Prepay for 6 monthly deliveries"
type input "12"
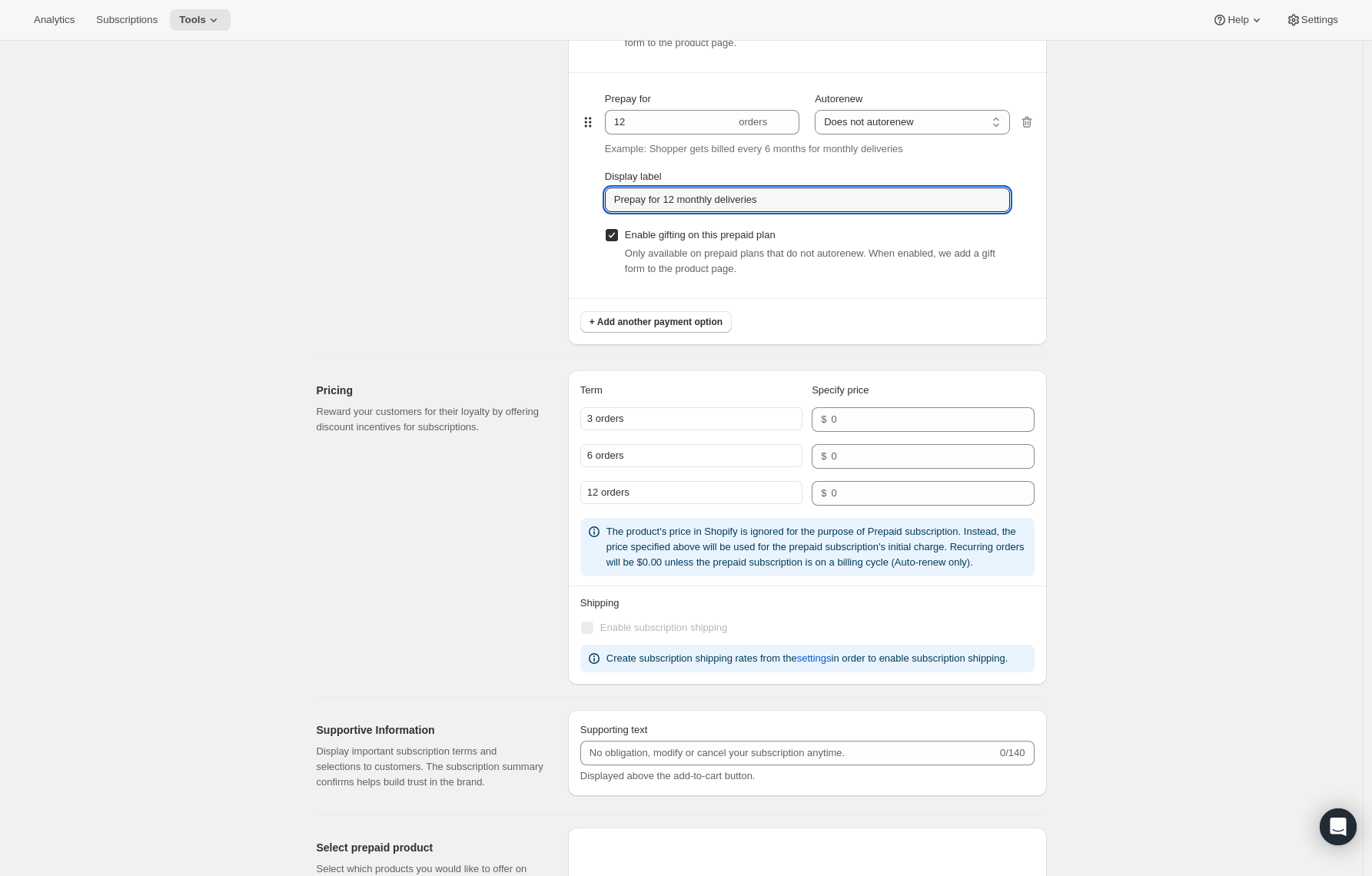
scroll to position [1423, 0]
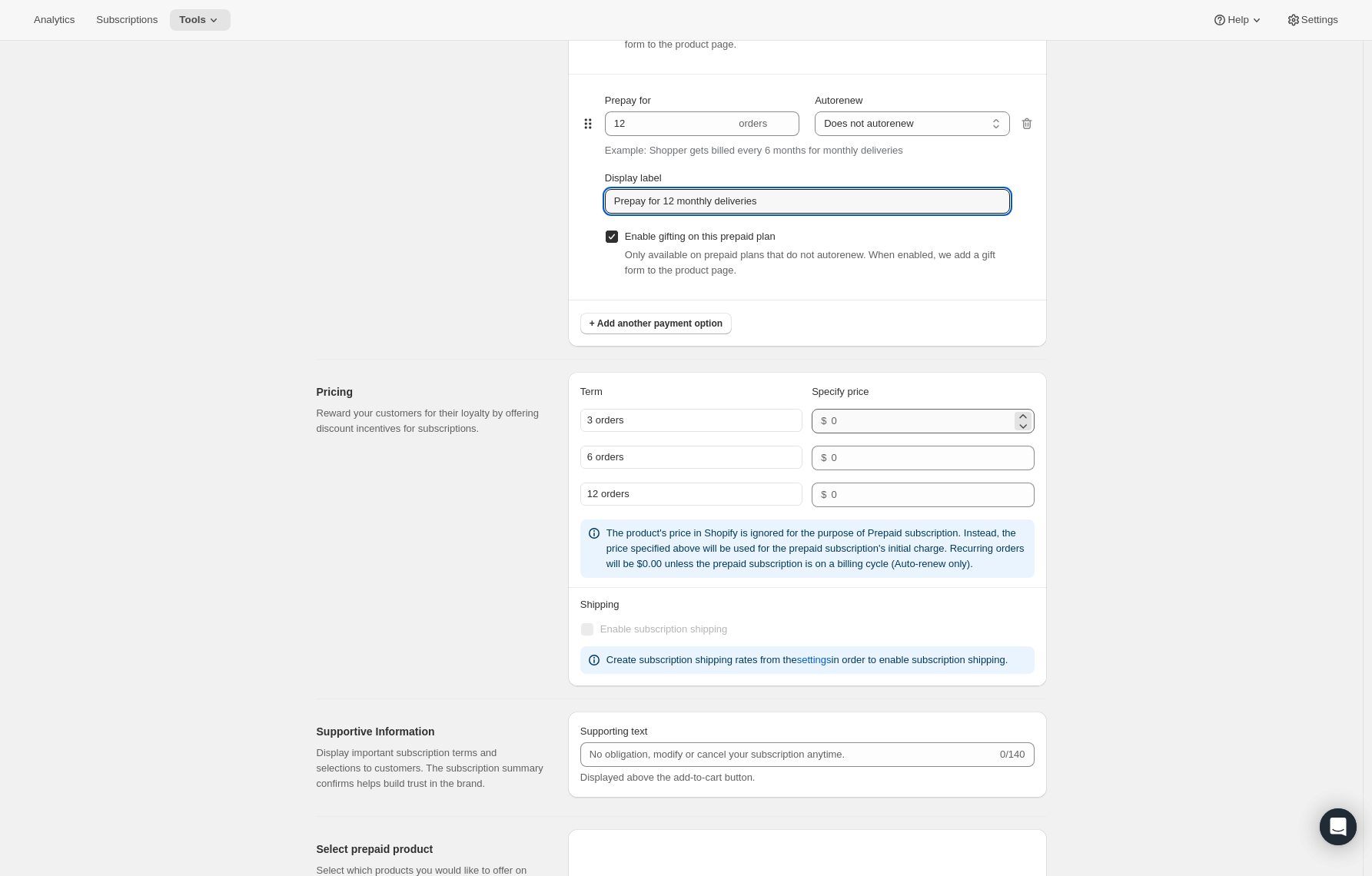
type input "Prepay for 12 monthly deliveries"
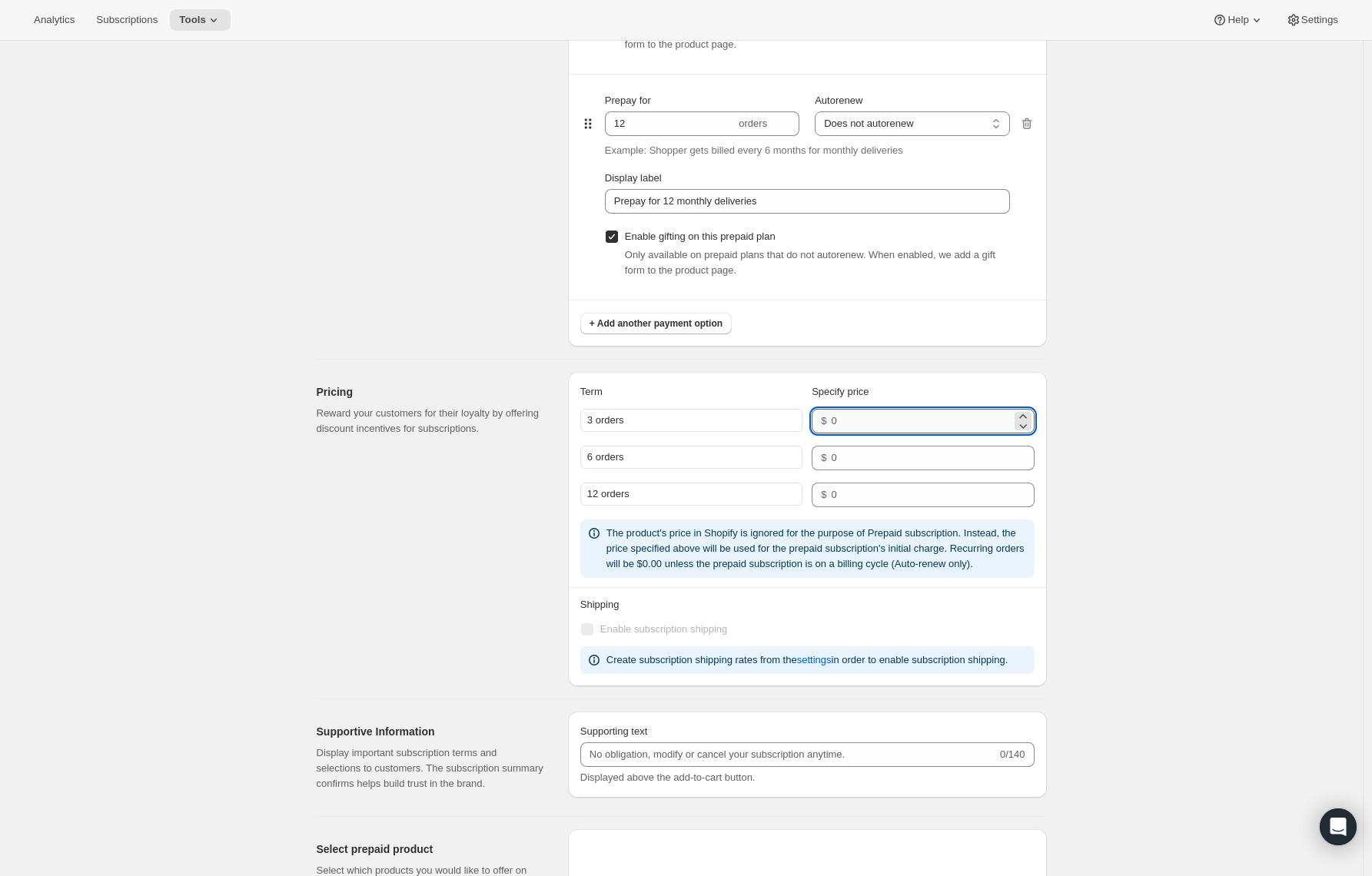
click at [886, 424] on input "number" at bounding box center [921, 421] width 180 height 24
type input "160"
click at [880, 450] on input "number" at bounding box center [921, 458] width 180 height 24
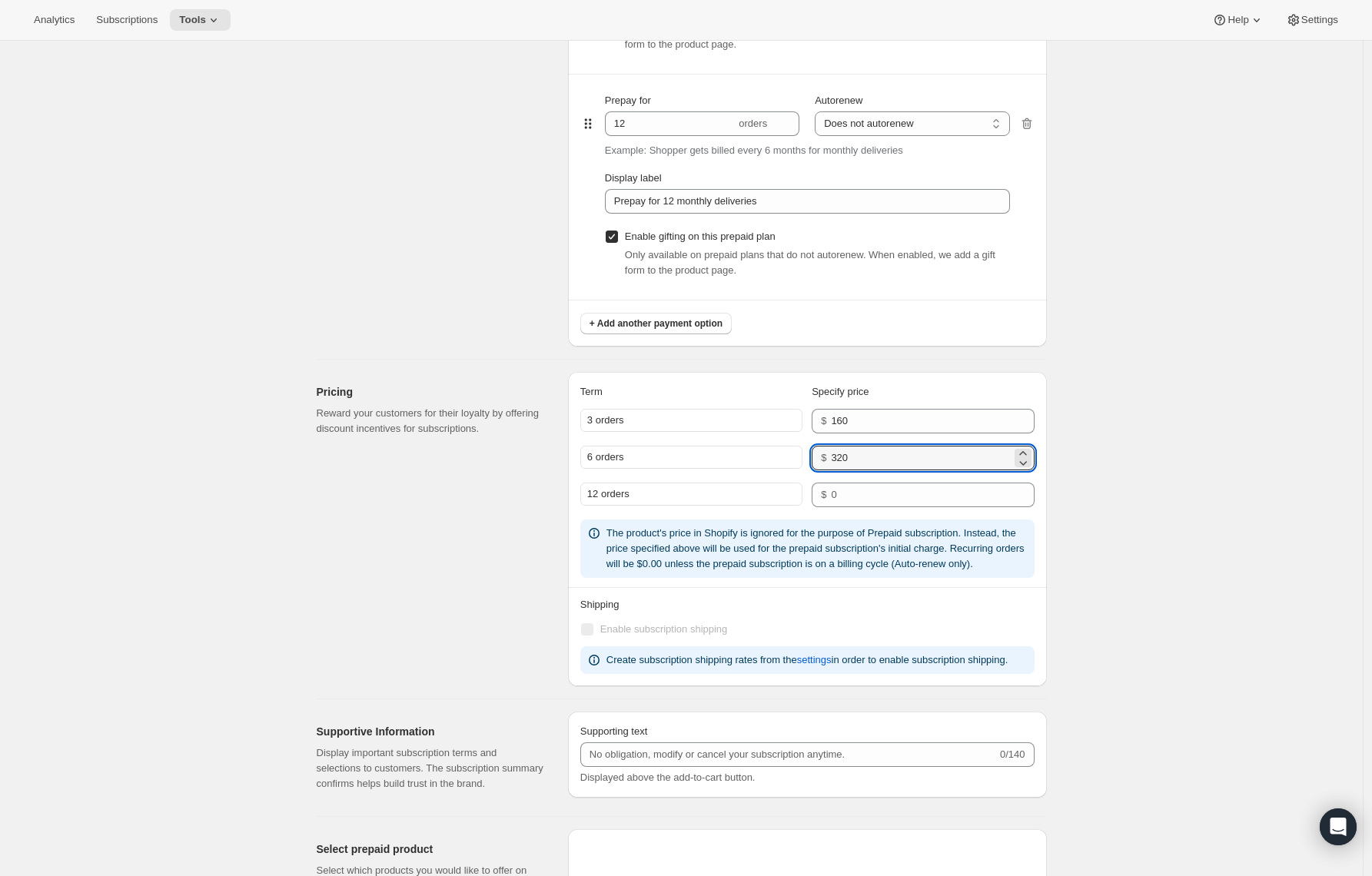
type input "320"
drag, startPoint x: 878, startPoint y: 478, endPoint x: 872, endPoint y: 486, distance: 10.0
click at [877, 478] on div "6 orders $ 320" at bounding box center [807, 463] width 454 height 36
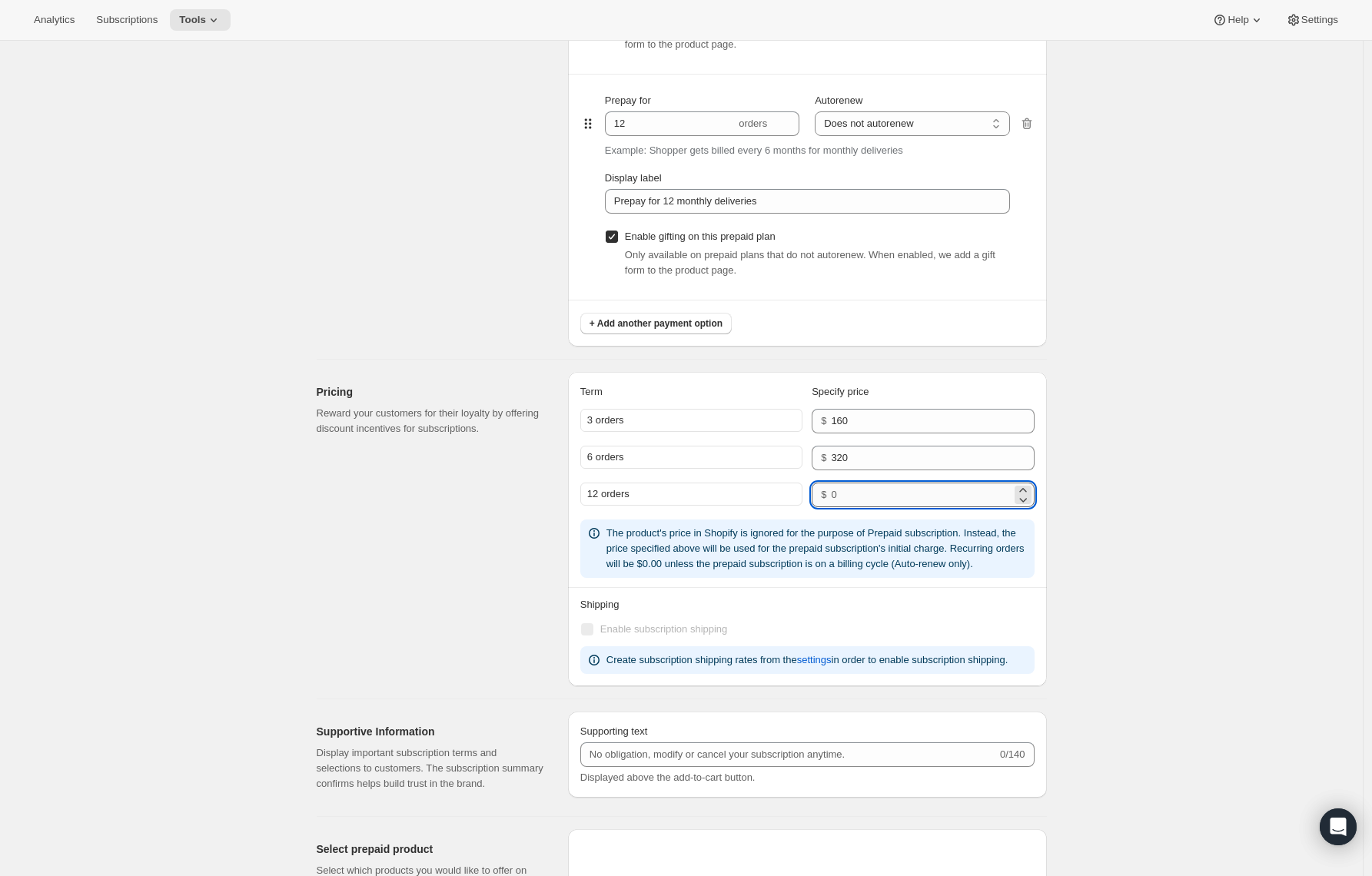
click at [869, 493] on input "number" at bounding box center [921, 495] width 180 height 24
type input "4"
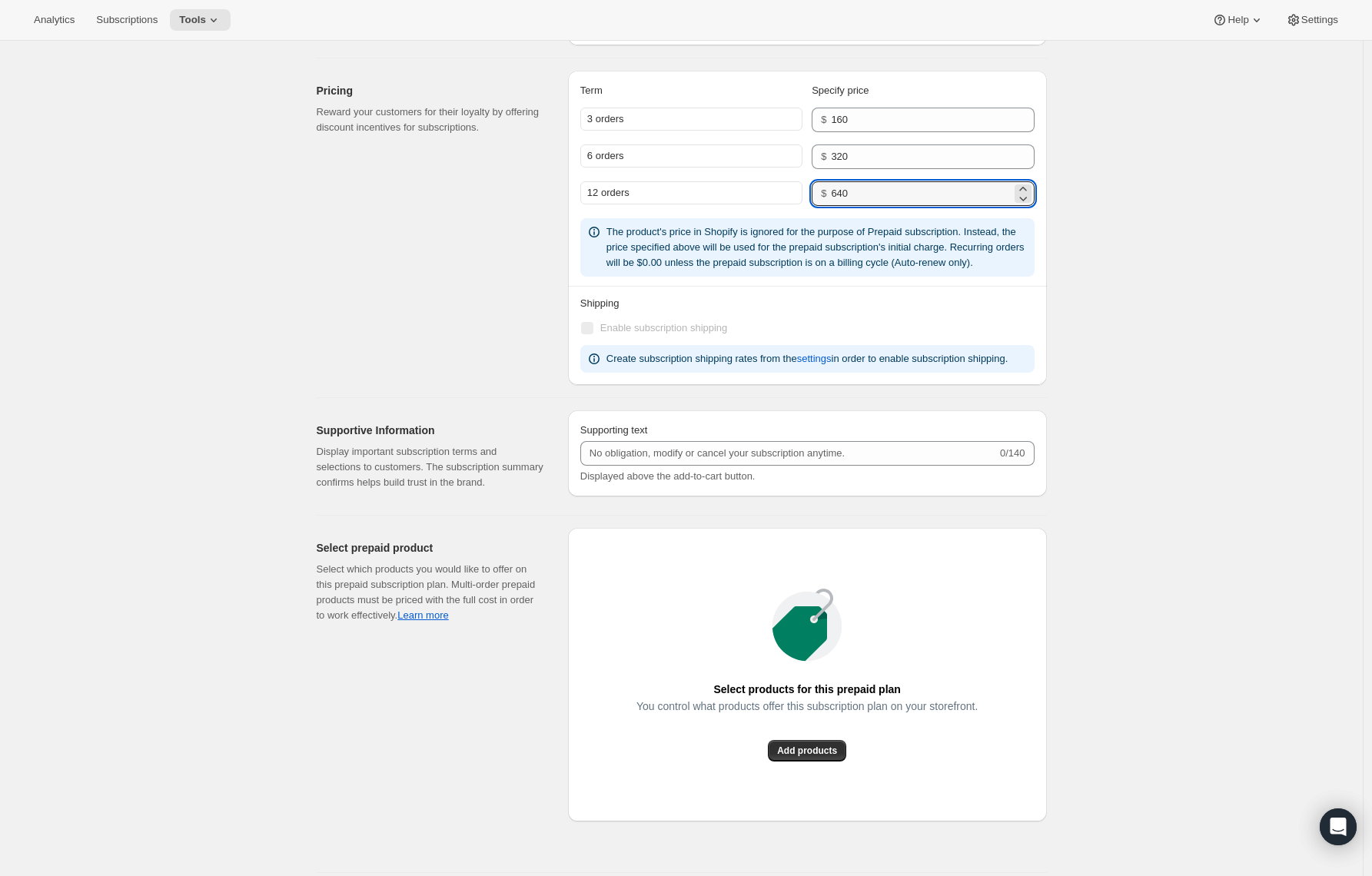
scroll to position [1032, 0]
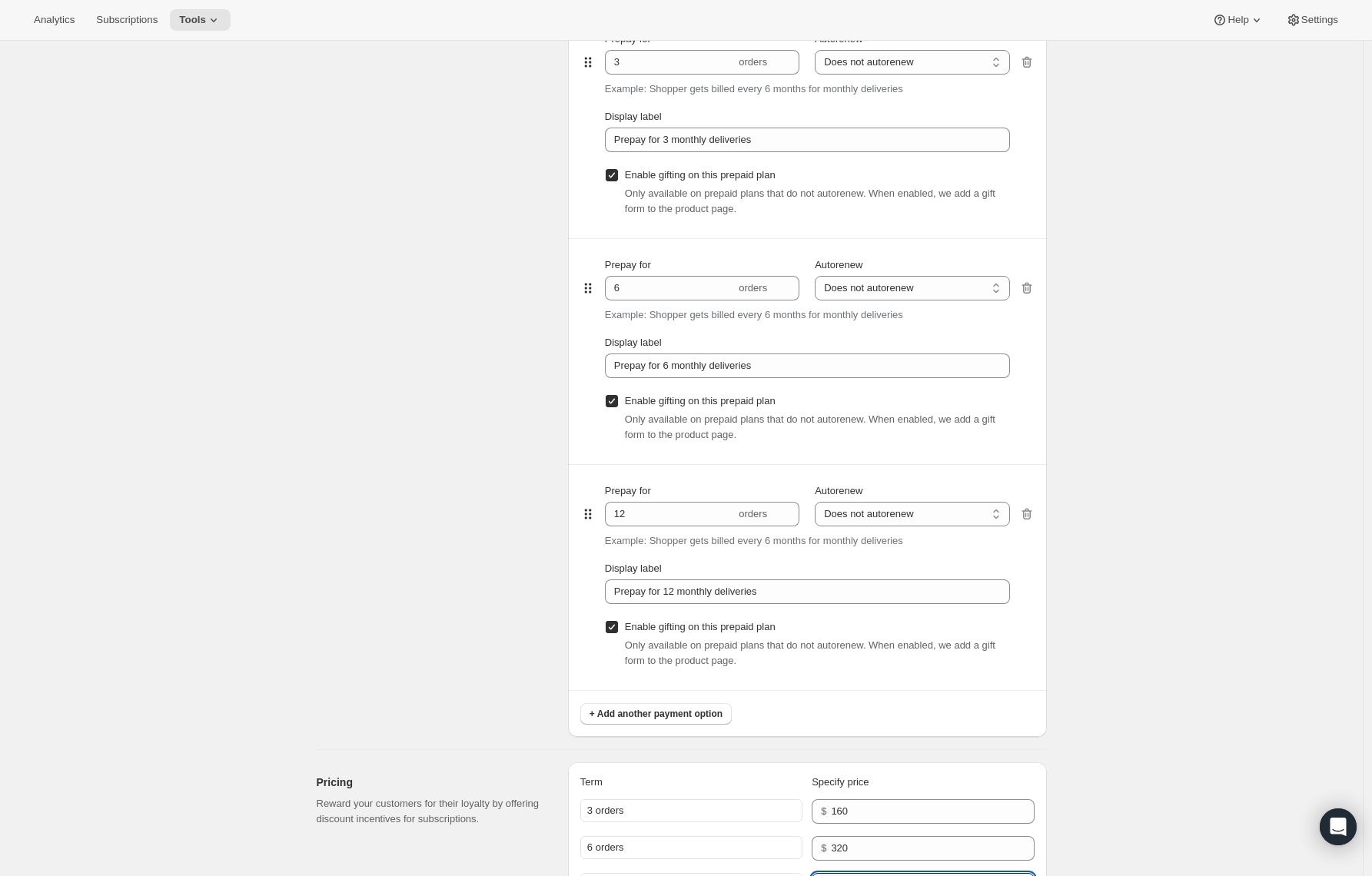
type input "640"
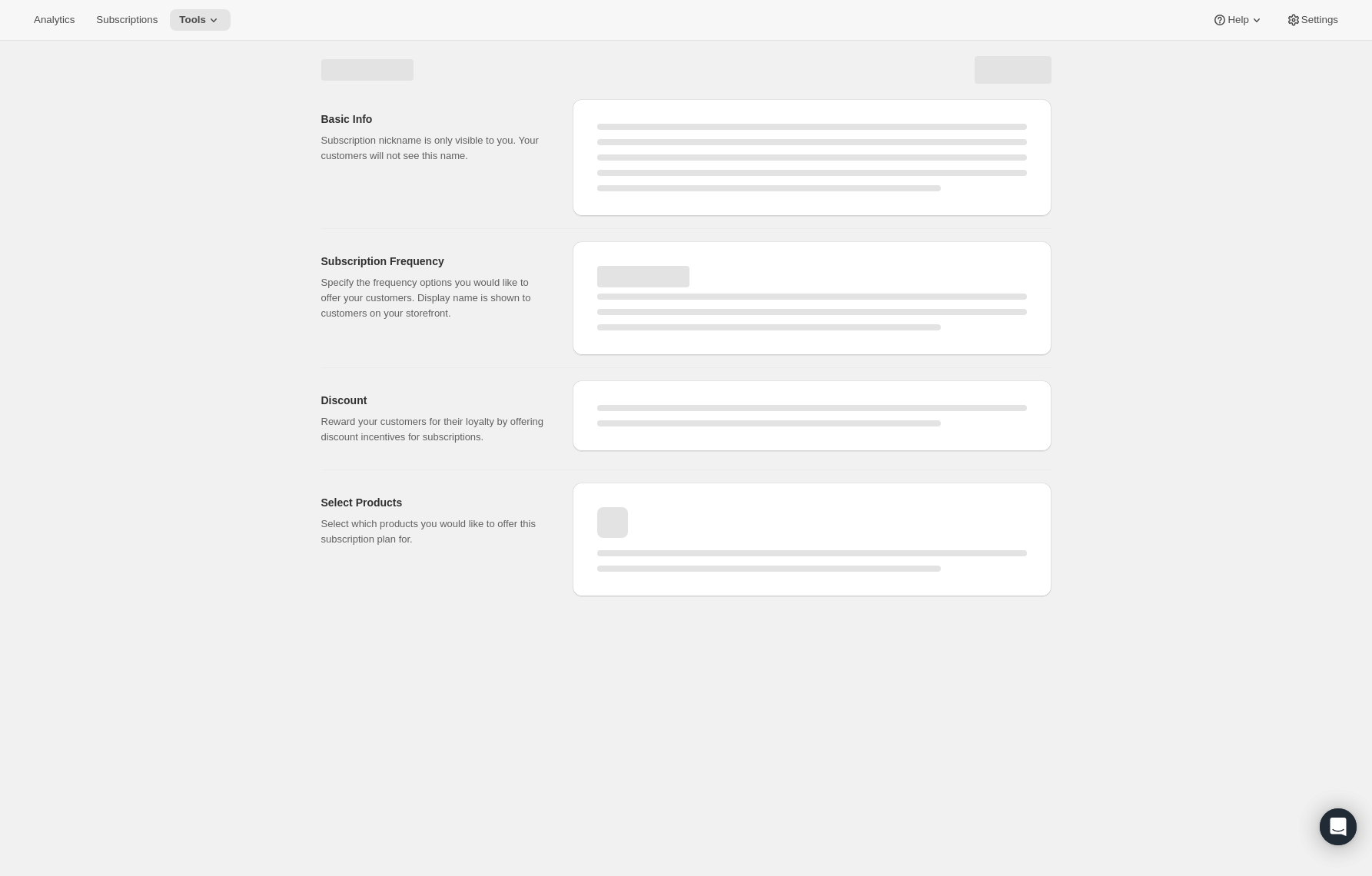
scroll to position [0, 0]
select select "WEEK"
select select "MONTH"
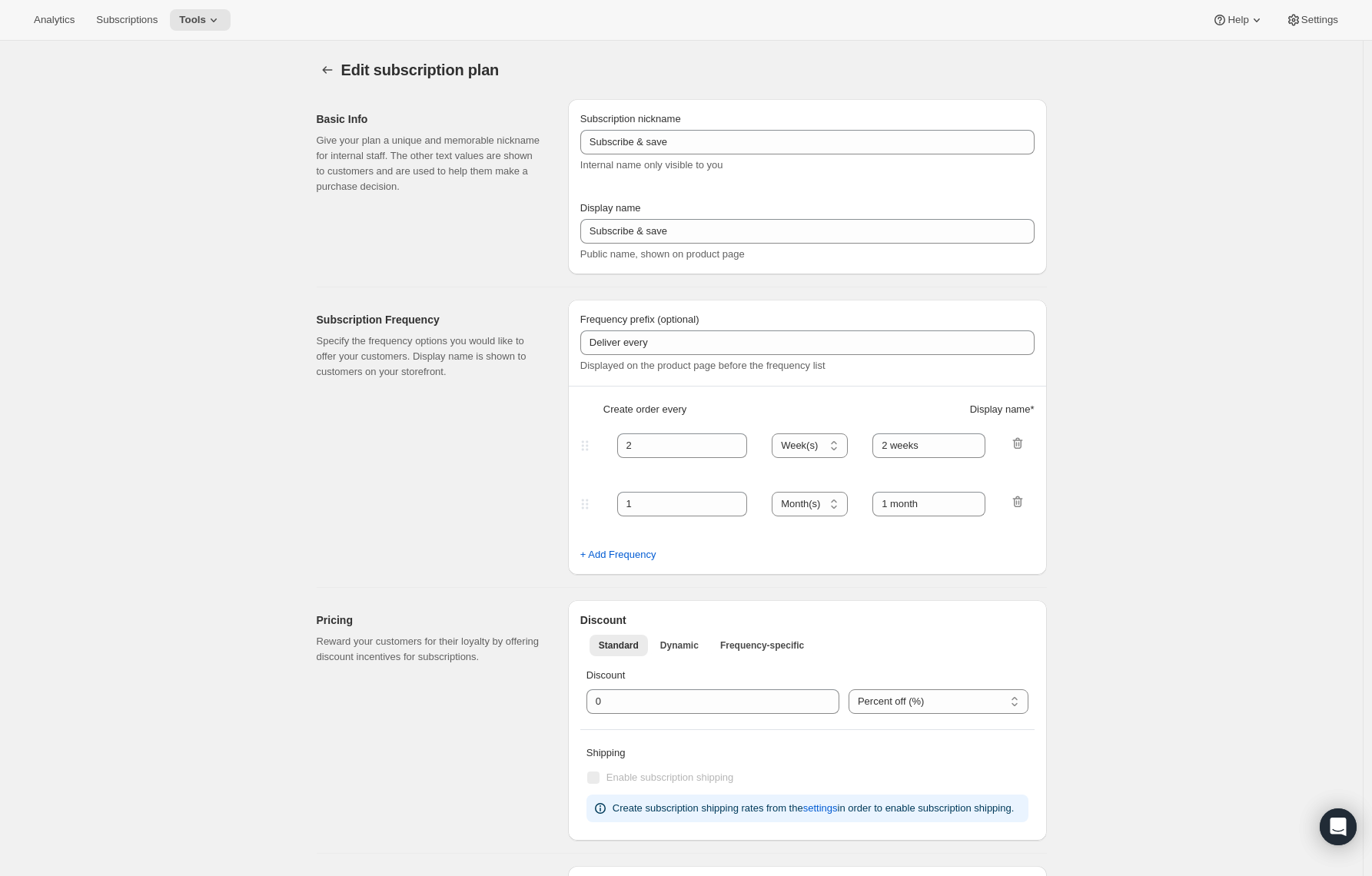
type input "Prepaid Shuffle Plan: Jet Set (2lb)"
type input "Prepay & save"
select select "MONTH"
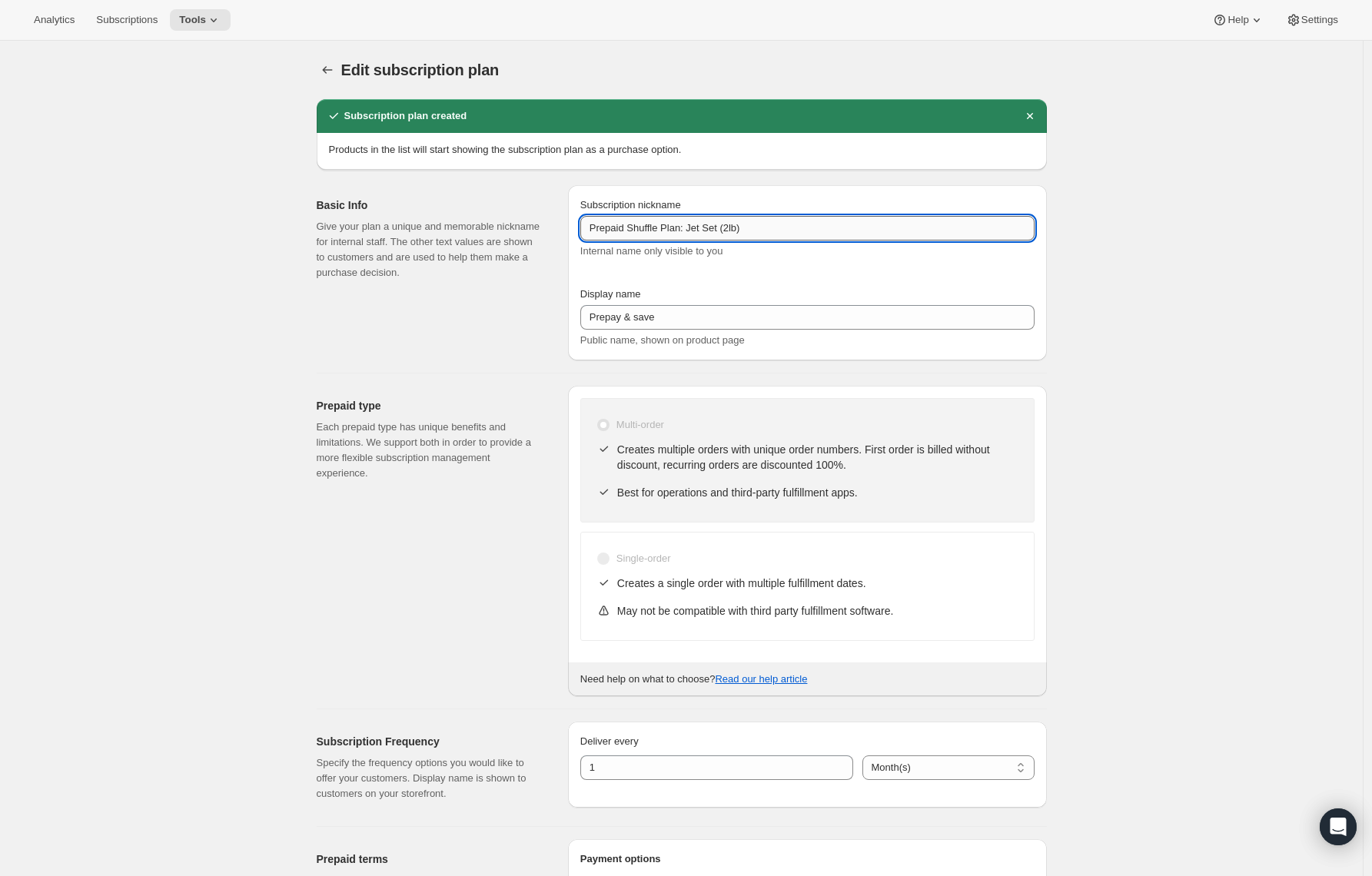
click at [689, 220] on input "Prepaid Shuffle Plan: Jet Set (2lb)" at bounding box center [807, 228] width 454 height 24
click at [321, 66] on button "Subscription plans" at bounding box center [327, 69] width 22 height 22
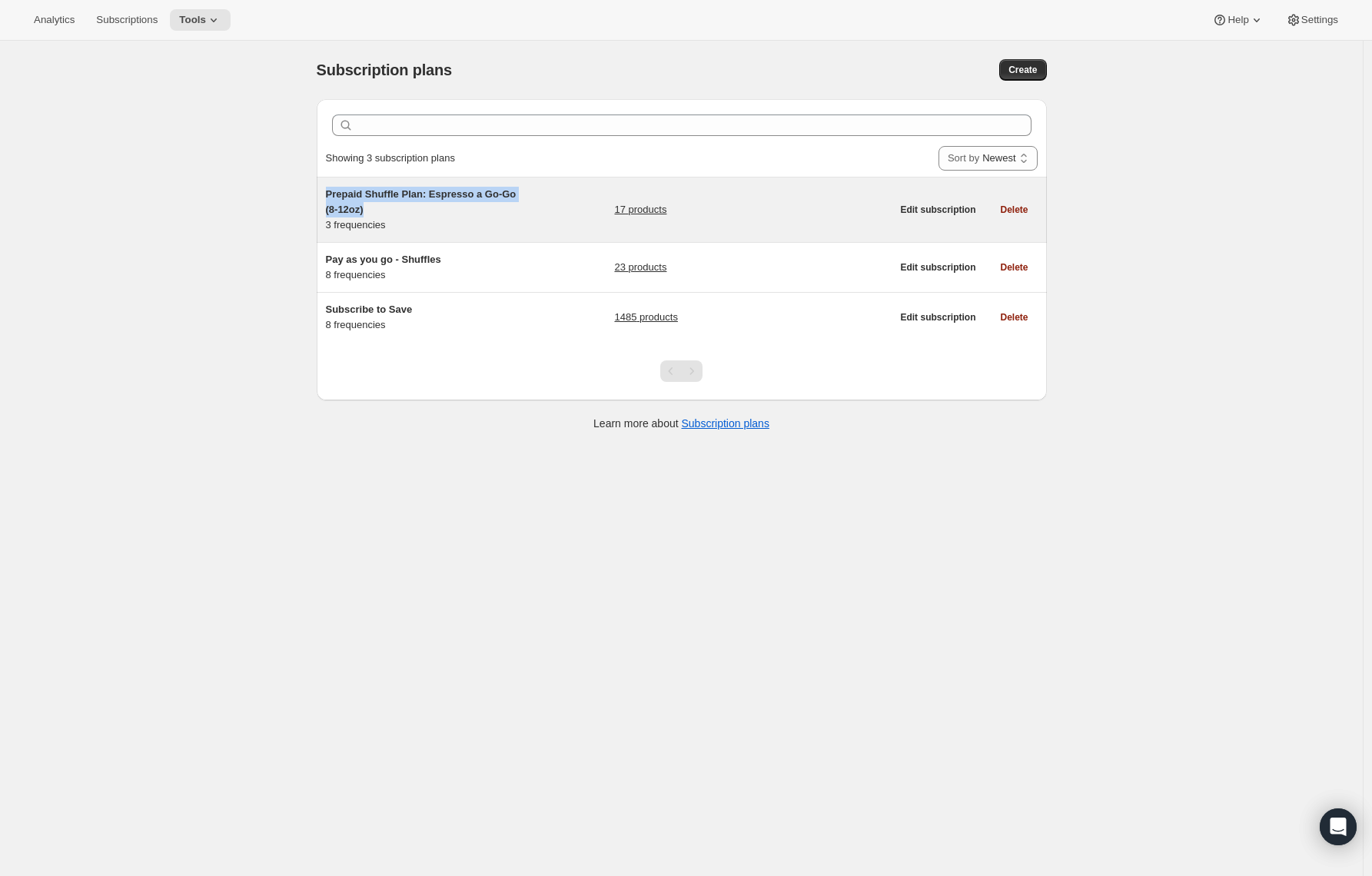
drag, startPoint x: 414, startPoint y: 211, endPoint x: 330, endPoint y: 195, distance: 85.5
click at [330, 195] on h5 "Prepaid Shuffle Plan: Espresso a Go-Go (8-12oz)" at bounding box center [421, 202] width 192 height 31
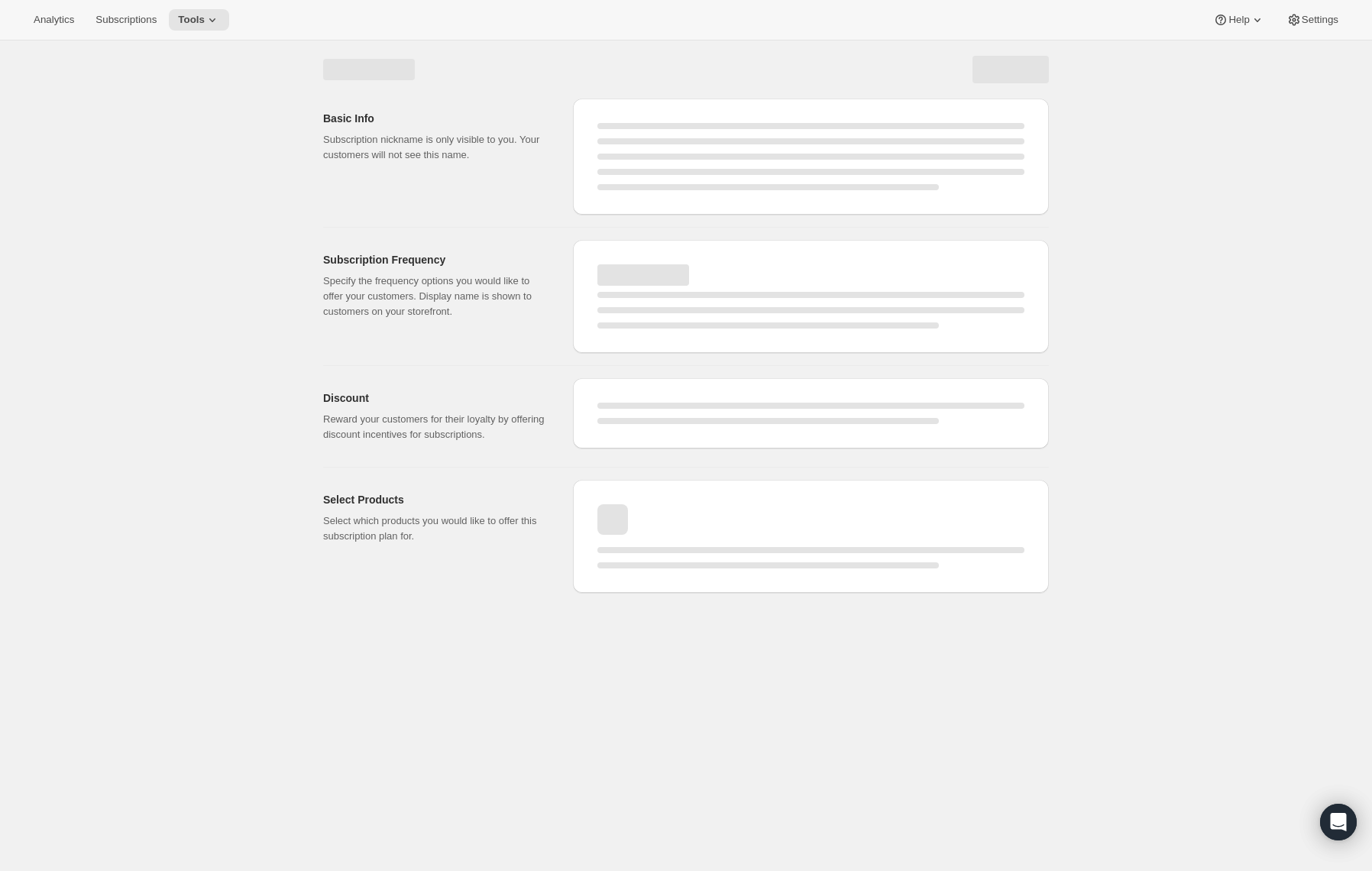
select select "WEEK"
select select "MONTH"
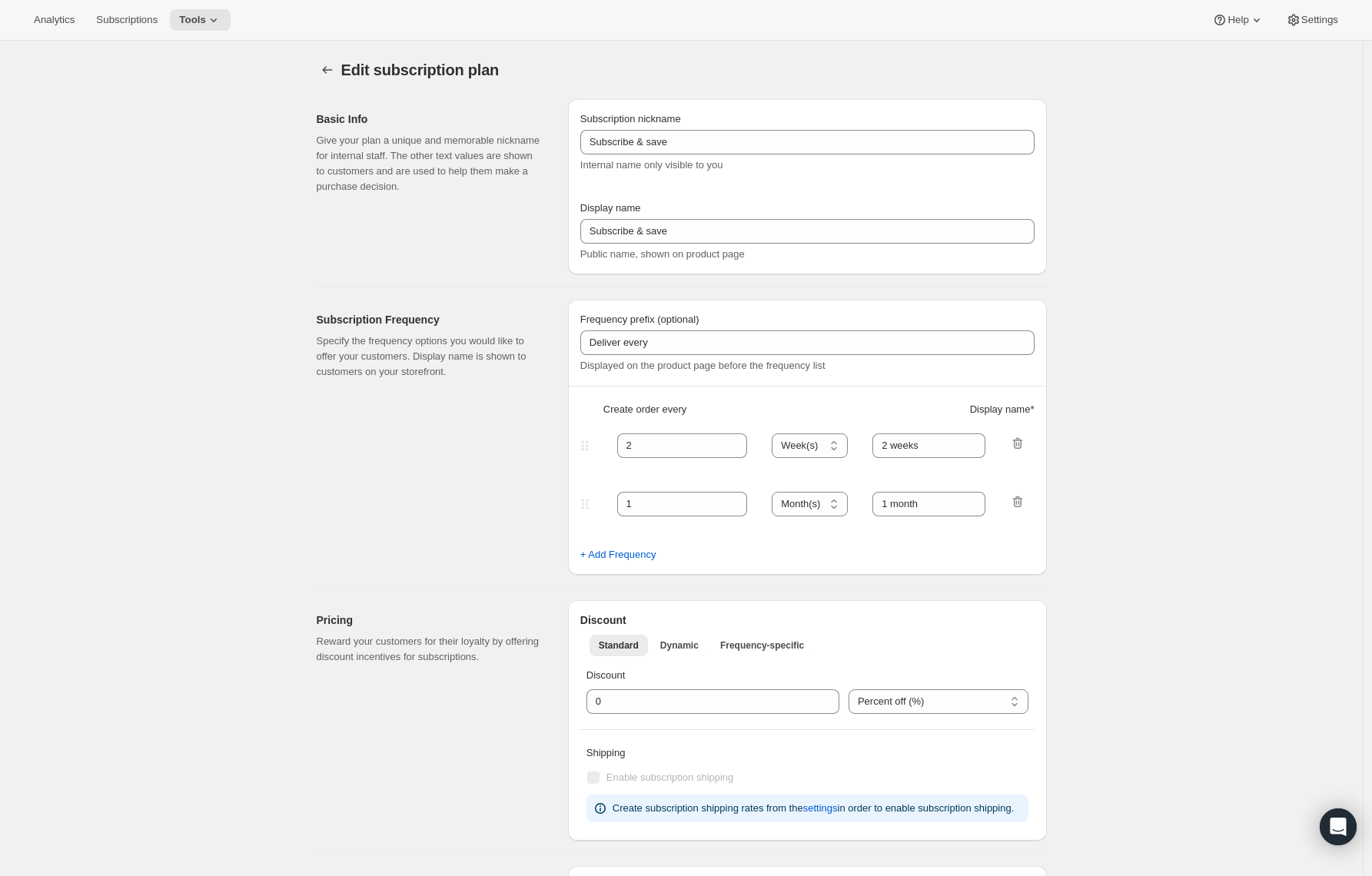
type input "Prepaid Shuffle Plan: Espresso a Go-Go (8-12oz)"
type input "Prepay and Save"
select select "MONTH"
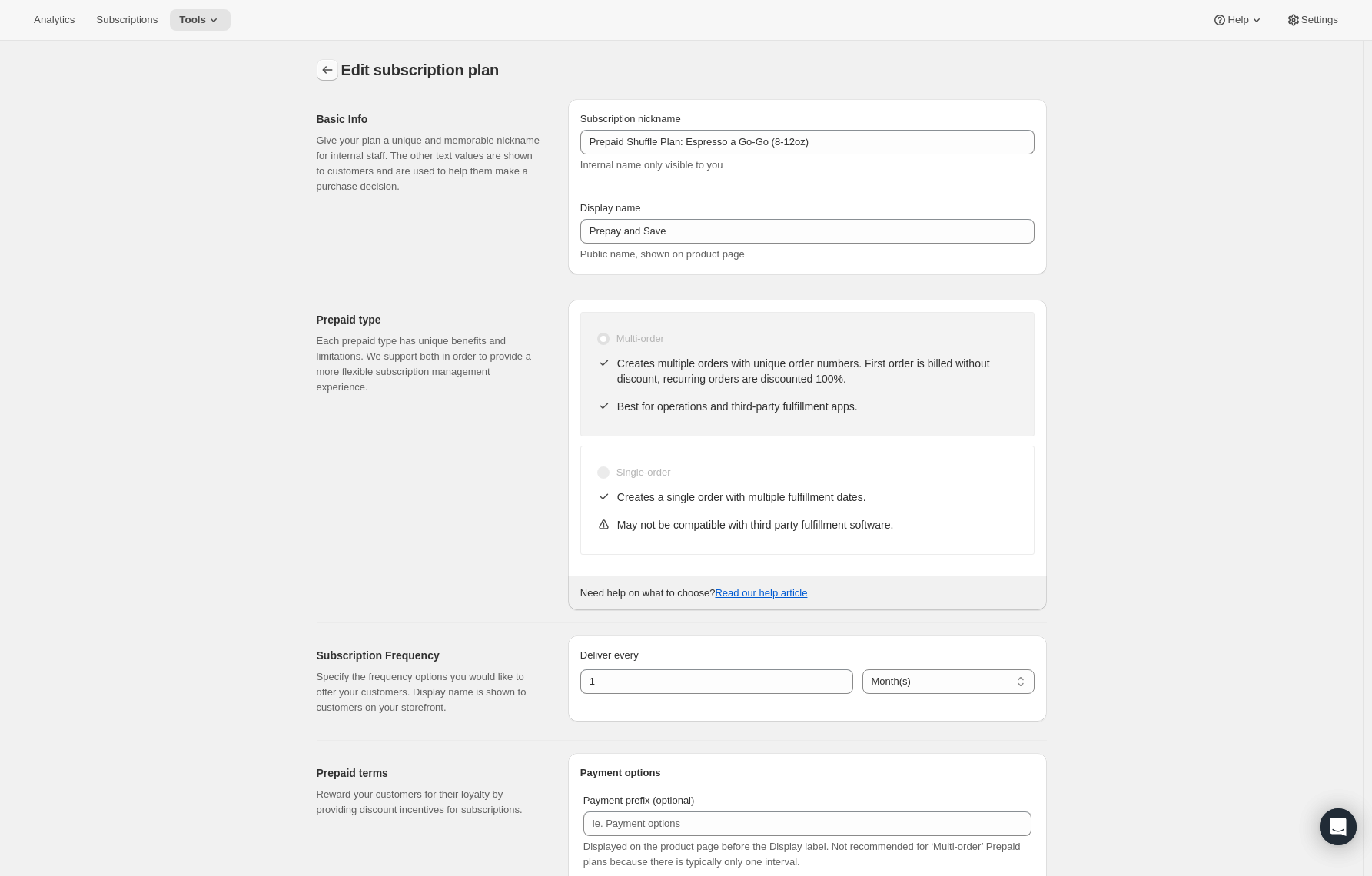
click at [331, 75] on icon "Subscription plans" at bounding box center [328, 70] width 15 height 15
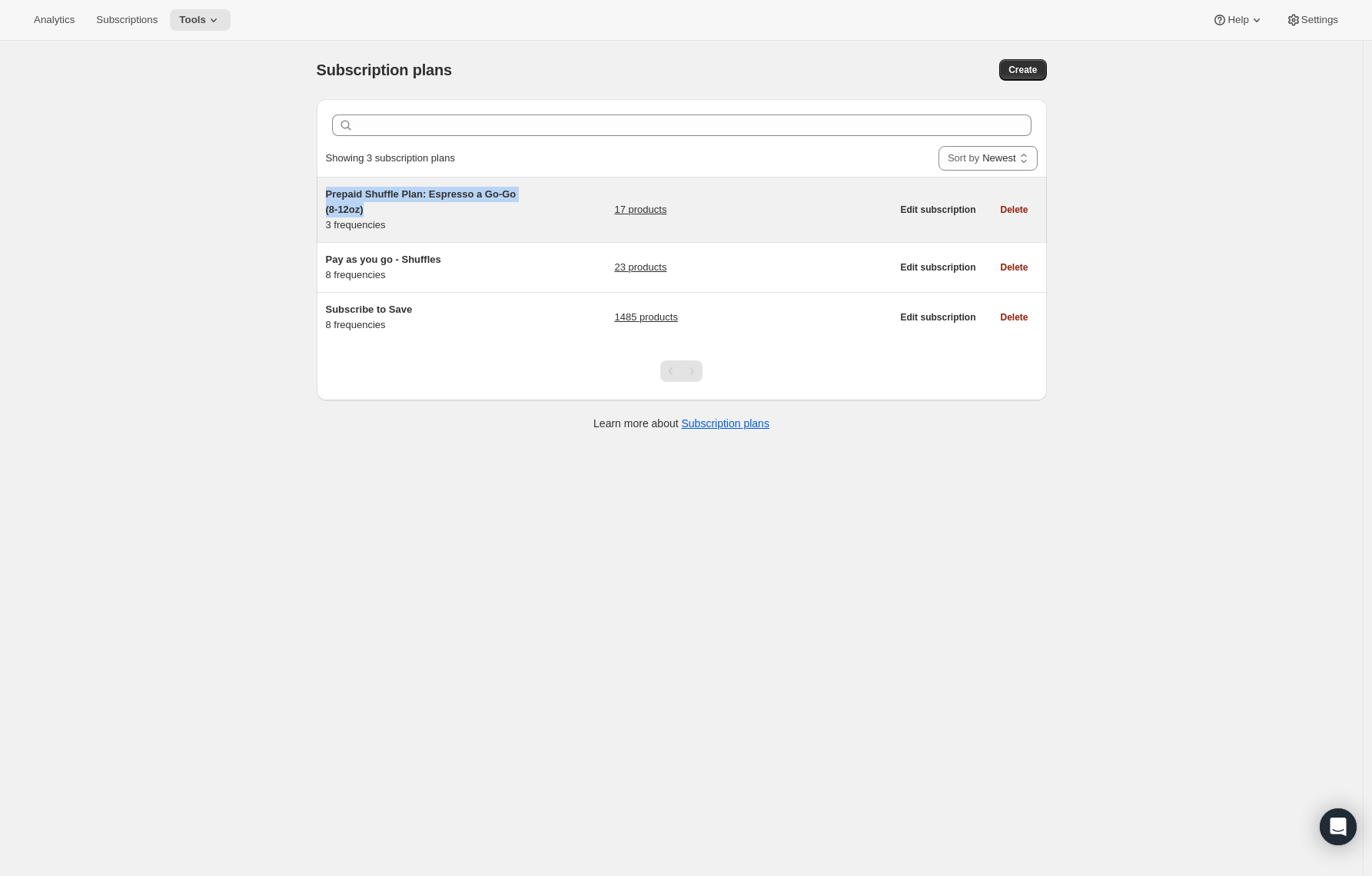
drag, startPoint x: 381, startPoint y: 207, endPoint x: 326, endPoint y: 197, distance: 55.9
click at [326, 197] on div "Prepaid Shuffle Plan: Espresso a Go-Go (8-12oz) 3 frequencies 17 products Edit …" at bounding box center [681, 210] width 730 height 65
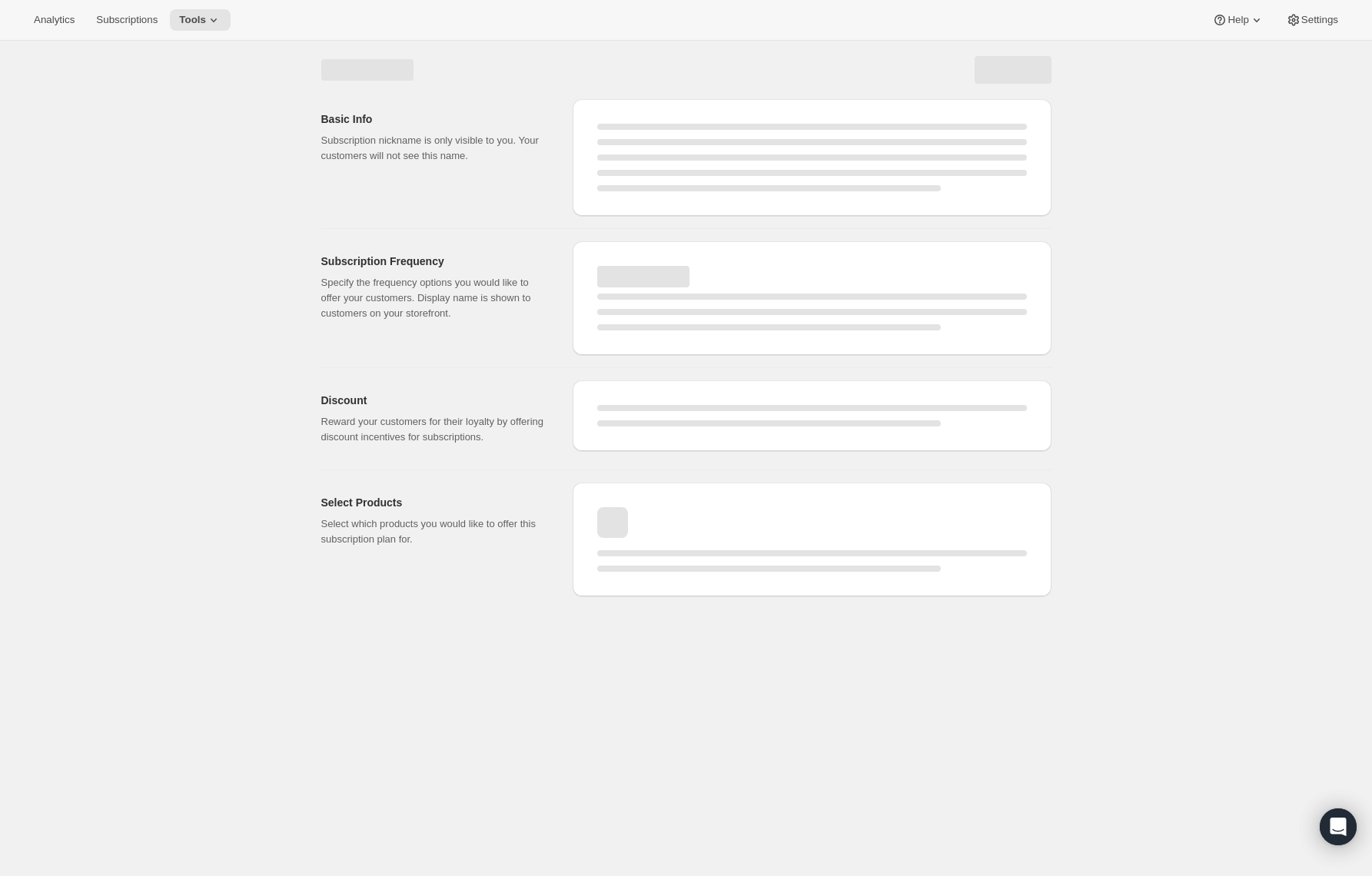
select select "WEEK"
select select "MONTH"
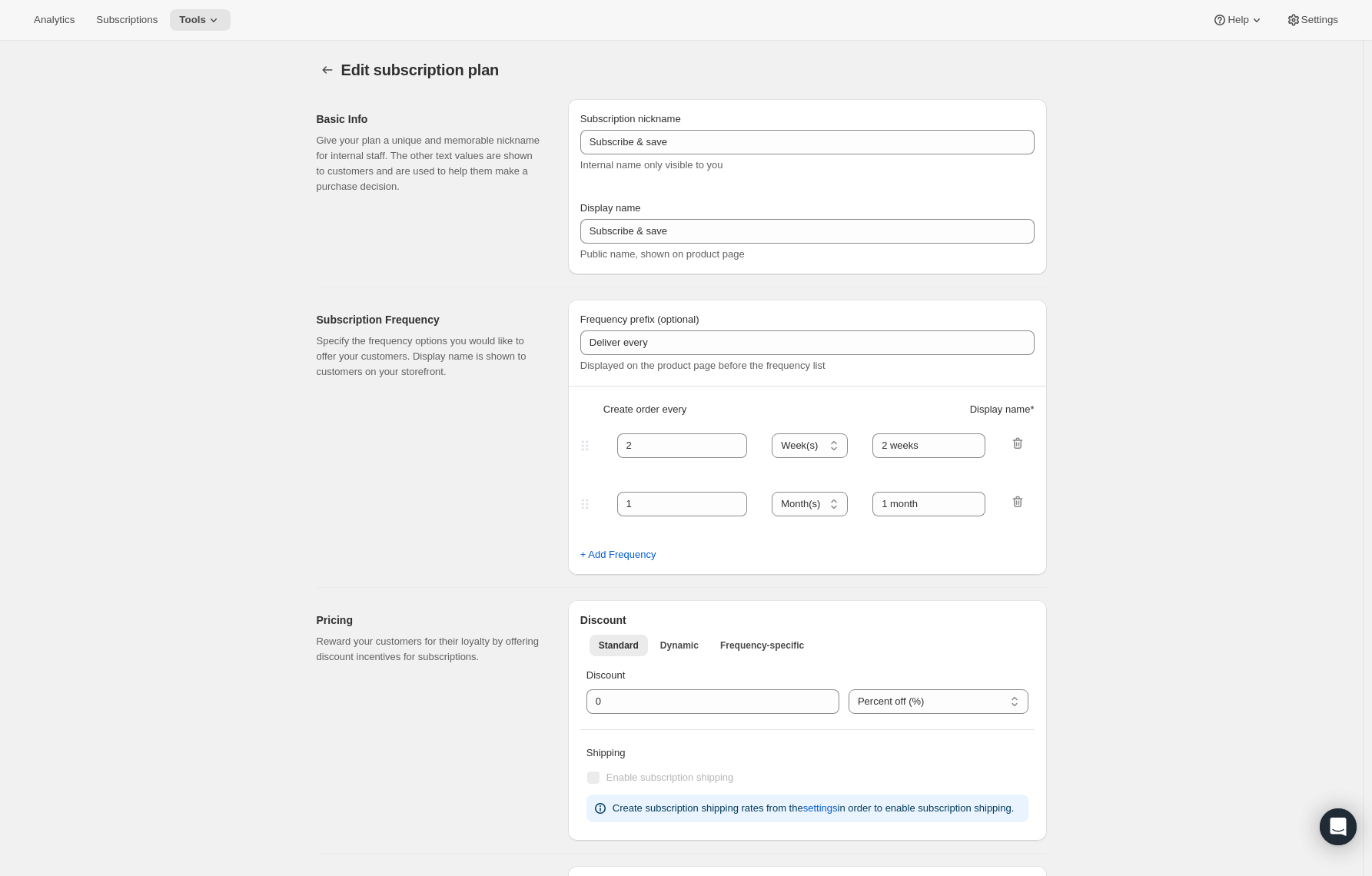
type input "Prepaid Shuffle Plan: Espresso a Go-Go (8-12oz)"
type input "Prepay and Save"
select select "MONTH"
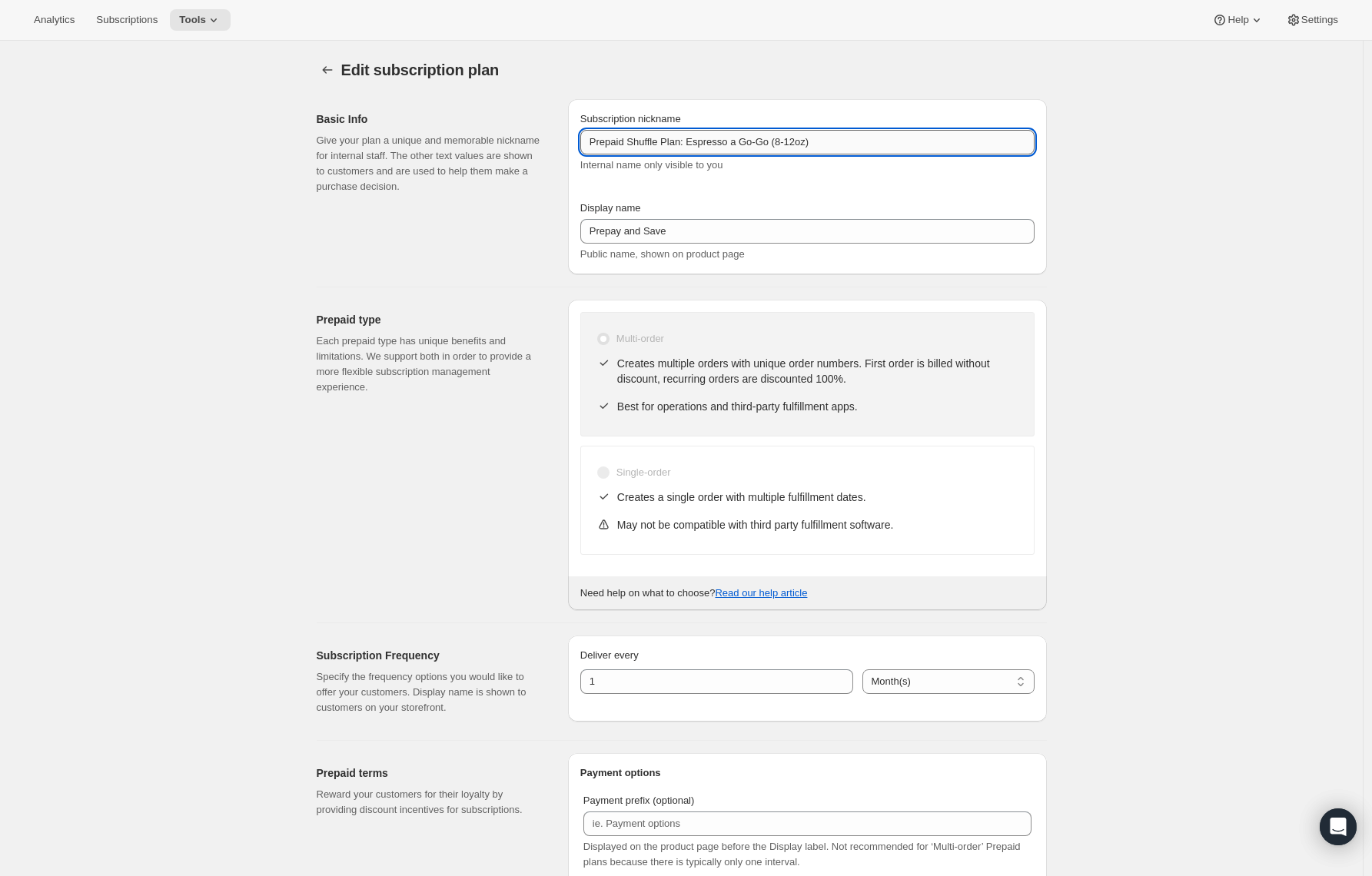
click at [660, 148] on input "Prepaid Shuffle Plan: Espresso a Go-Go (8-12oz)" at bounding box center [807, 142] width 454 height 24
click at [659, 147] on input "Prepaid Shuffle Plan: Espresso a Go-Go (8-12oz)" at bounding box center [807, 142] width 454 height 24
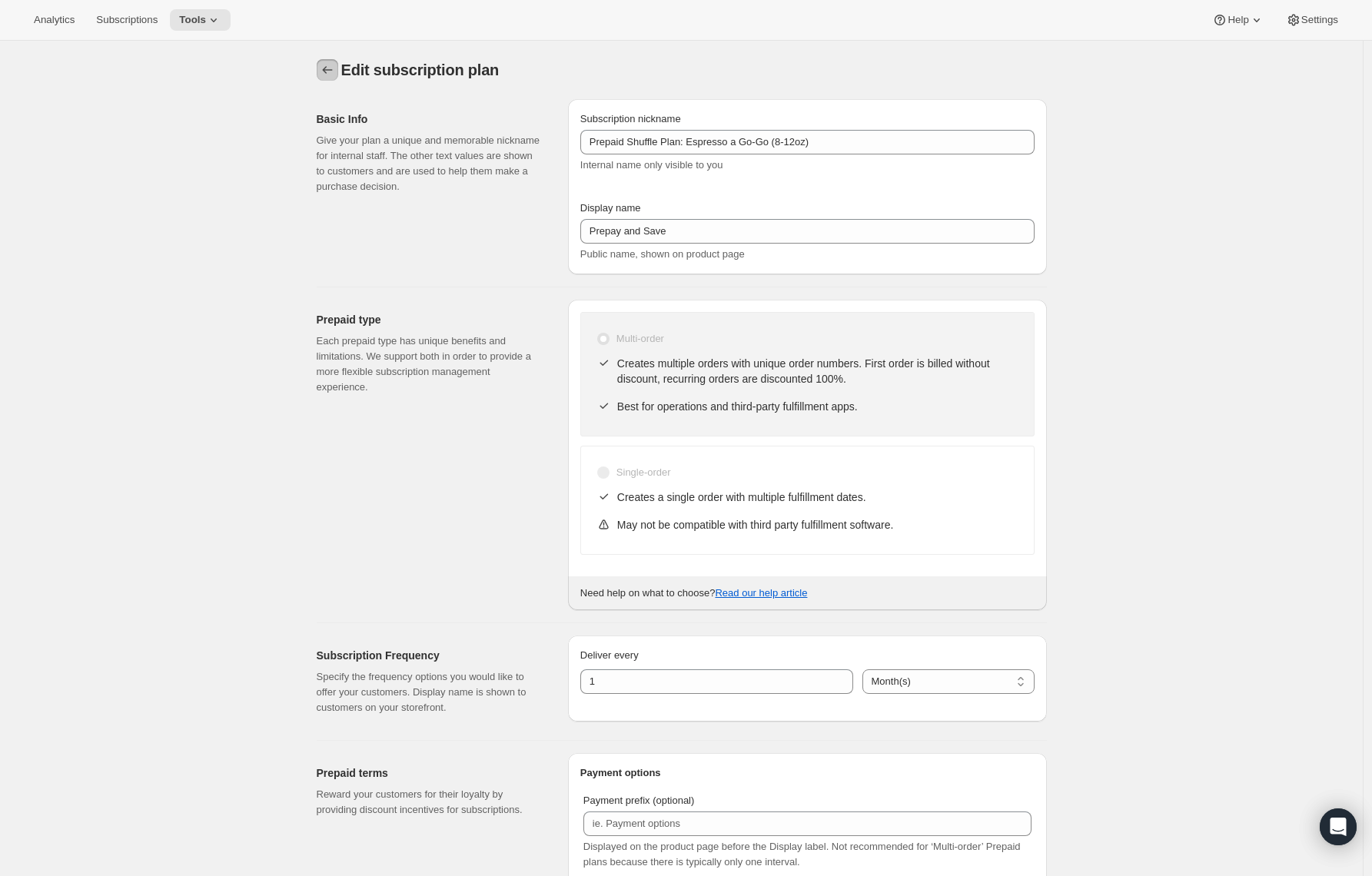
click at [335, 67] on icon "Subscription plans" at bounding box center [328, 70] width 15 height 15
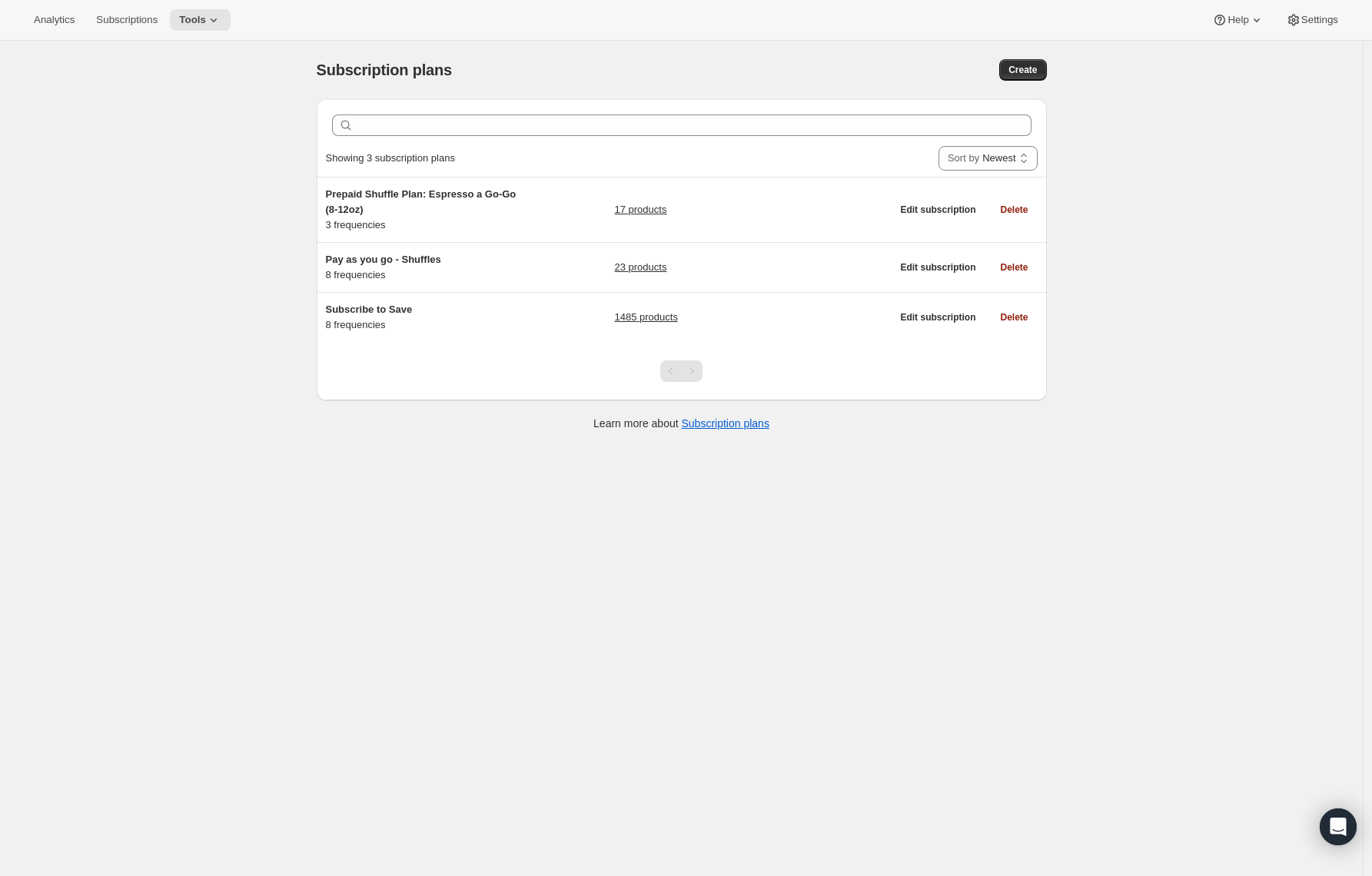
click at [691, 375] on div "Pagination" at bounding box center [692, 371] width 22 height 22
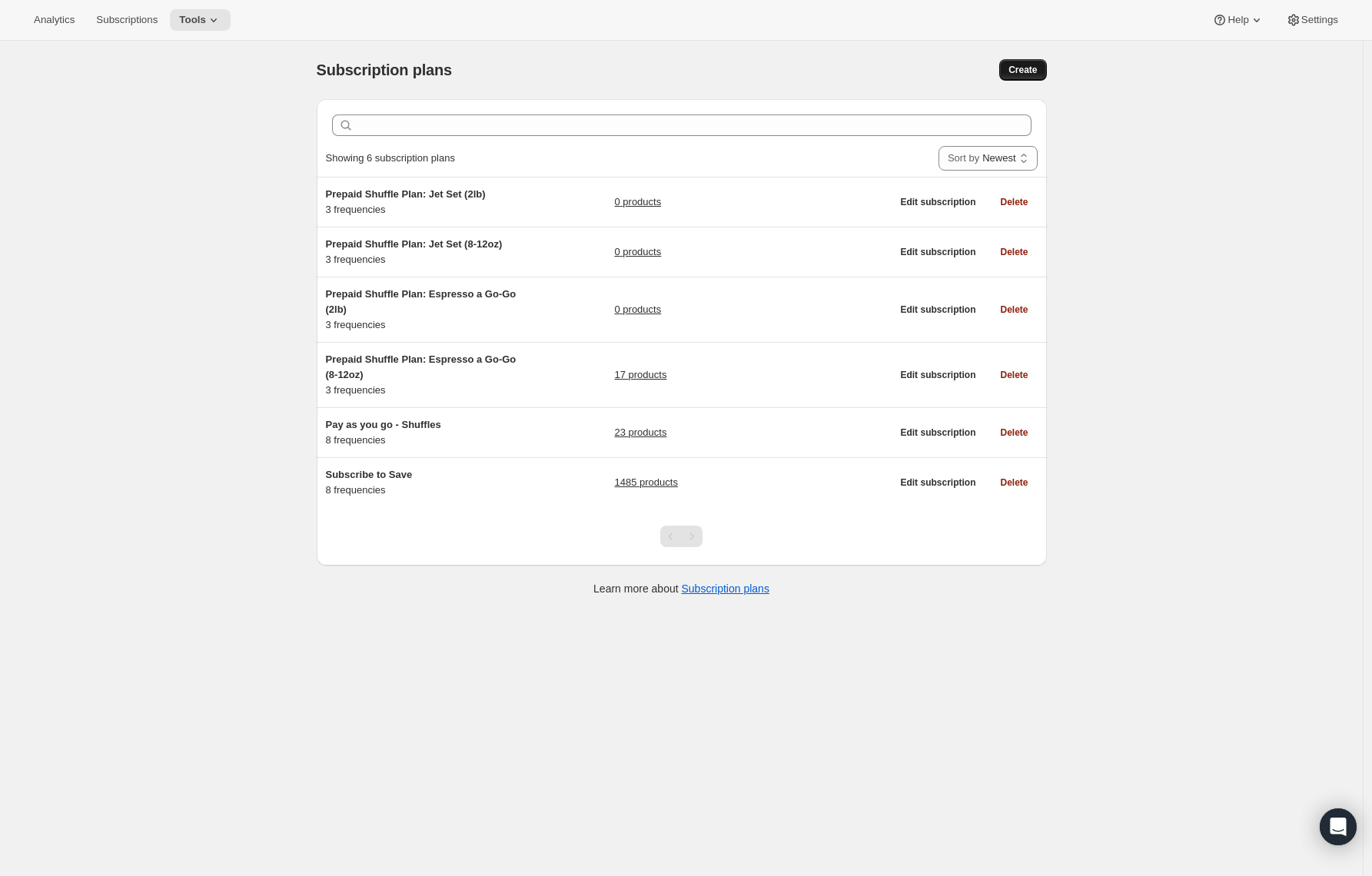
click at [1023, 67] on span "Create" at bounding box center [1023, 69] width 28 height 12
select select "WEEK"
select select "MONTH"
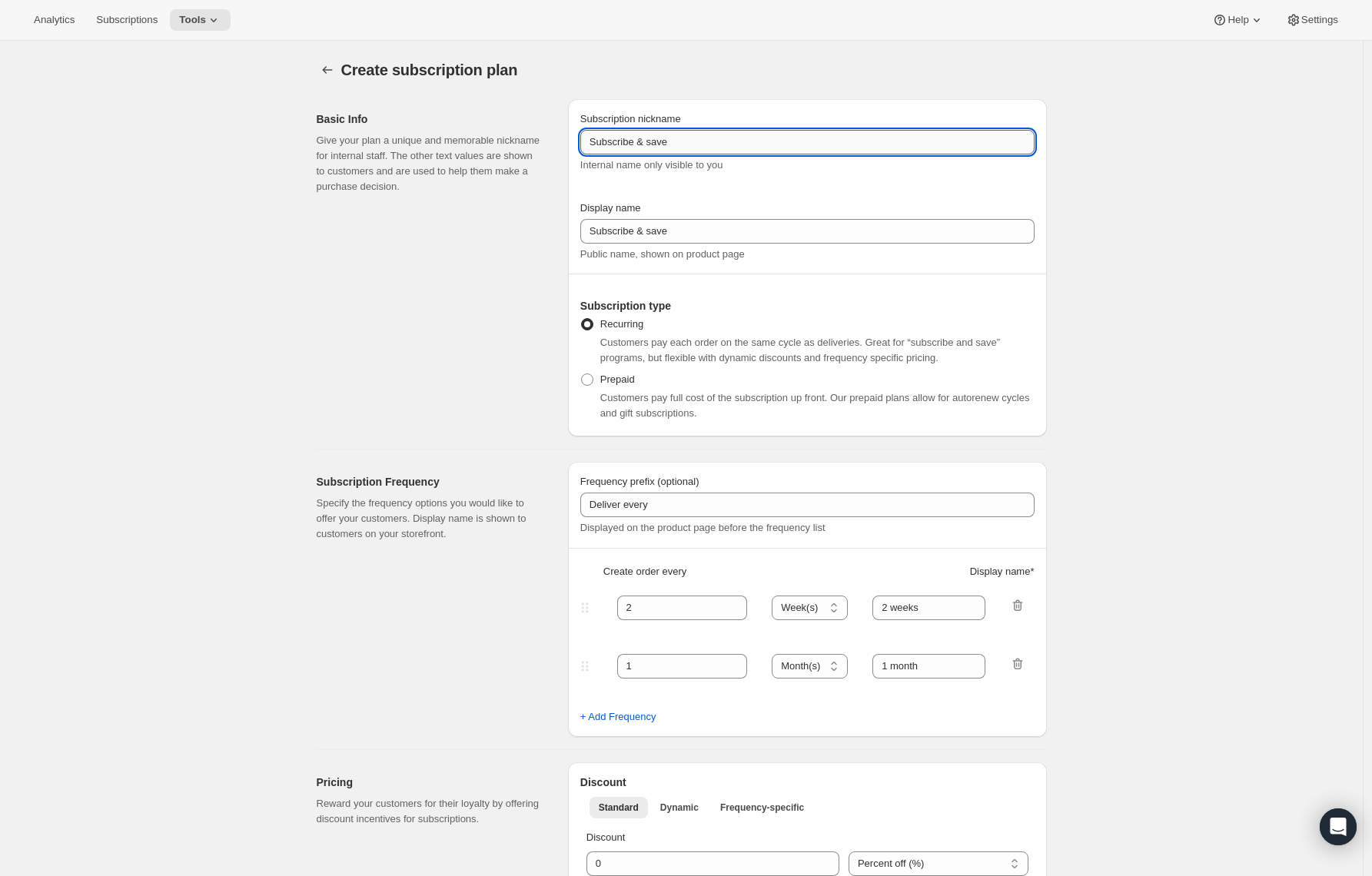
click at [653, 142] on input "Subscribe & save" at bounding box center [807, 142] width 454 height 24
paste input "Prepaid Shuffle Plan: Espresso a Go-Go (8-12oz)"
click at [647, 141] on input "Subscribe & Prepaid Shuffle Plan: Espresso a Go-Go (8-12oz)save" at bounding box center [807, 142] width 454 height 24
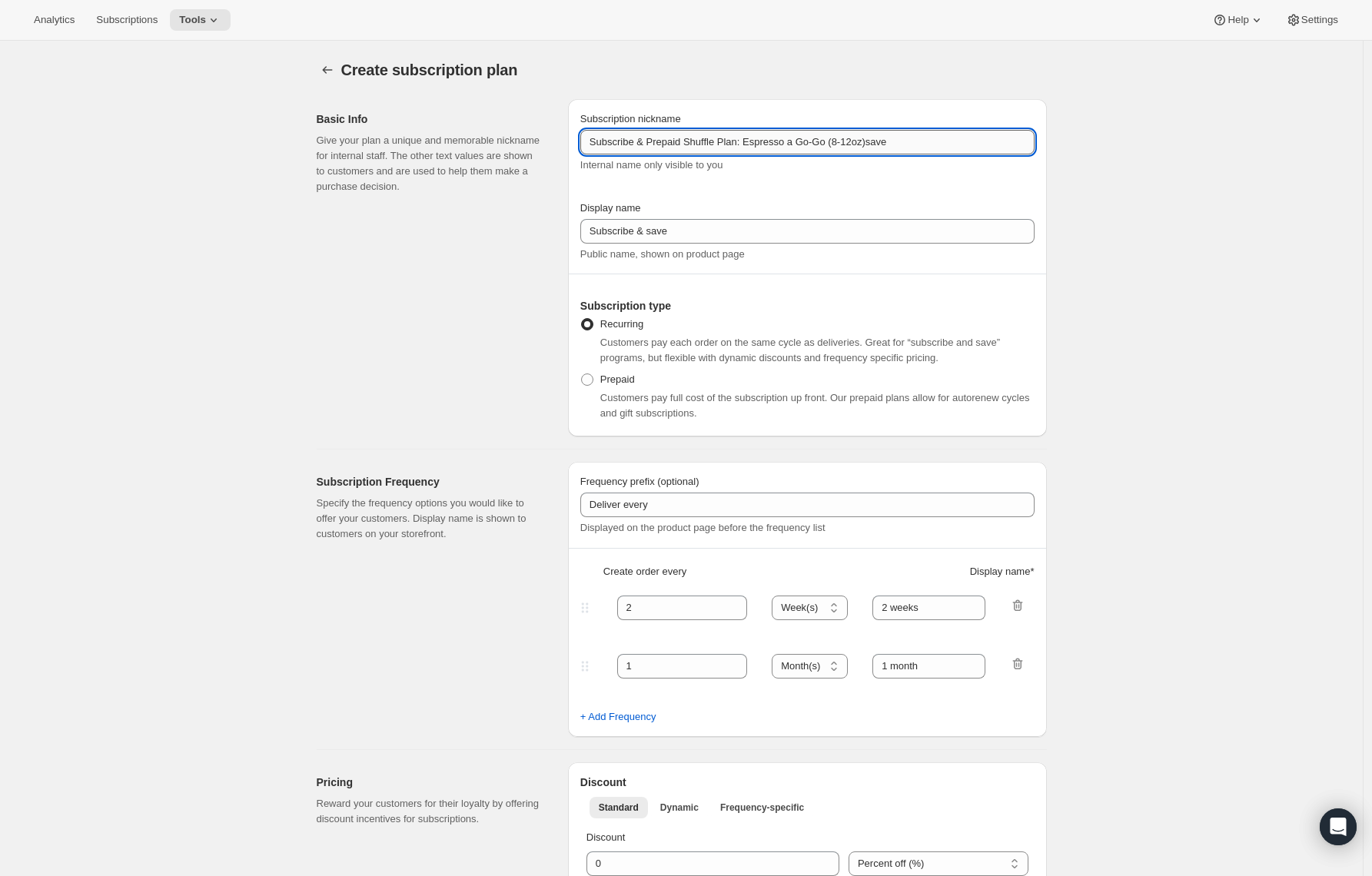
paste input "Prepaid Shuffle Plan: Espresso a Go-Go (8-12oz)"
drag, startPoint x: 782, startPoint y: 143, endPoint x: 696, endPoint y: 149, distance: 86.2
click at [696, 149] on input "Prepaid Shuffle Plan: Espresso a Go-Go (8-12oz)" at bounding box center [807, 142] width 454 height 24
type input "Prepaid Shuffle Plan: French Italian (8-12oz)"
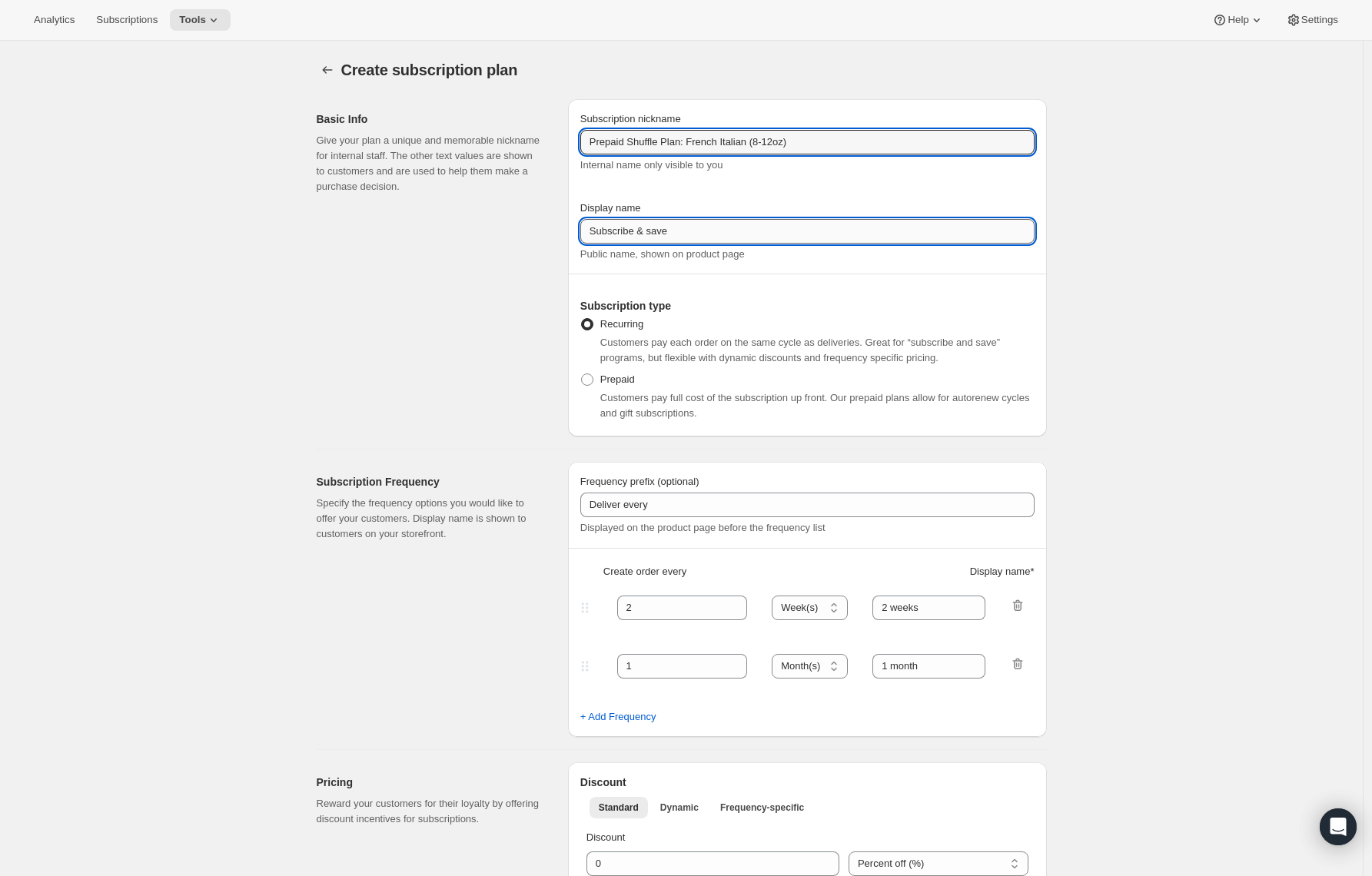
click at [639, 234] on input "Subscribe & save" at bounding box center [807, 231] width 454 height 24
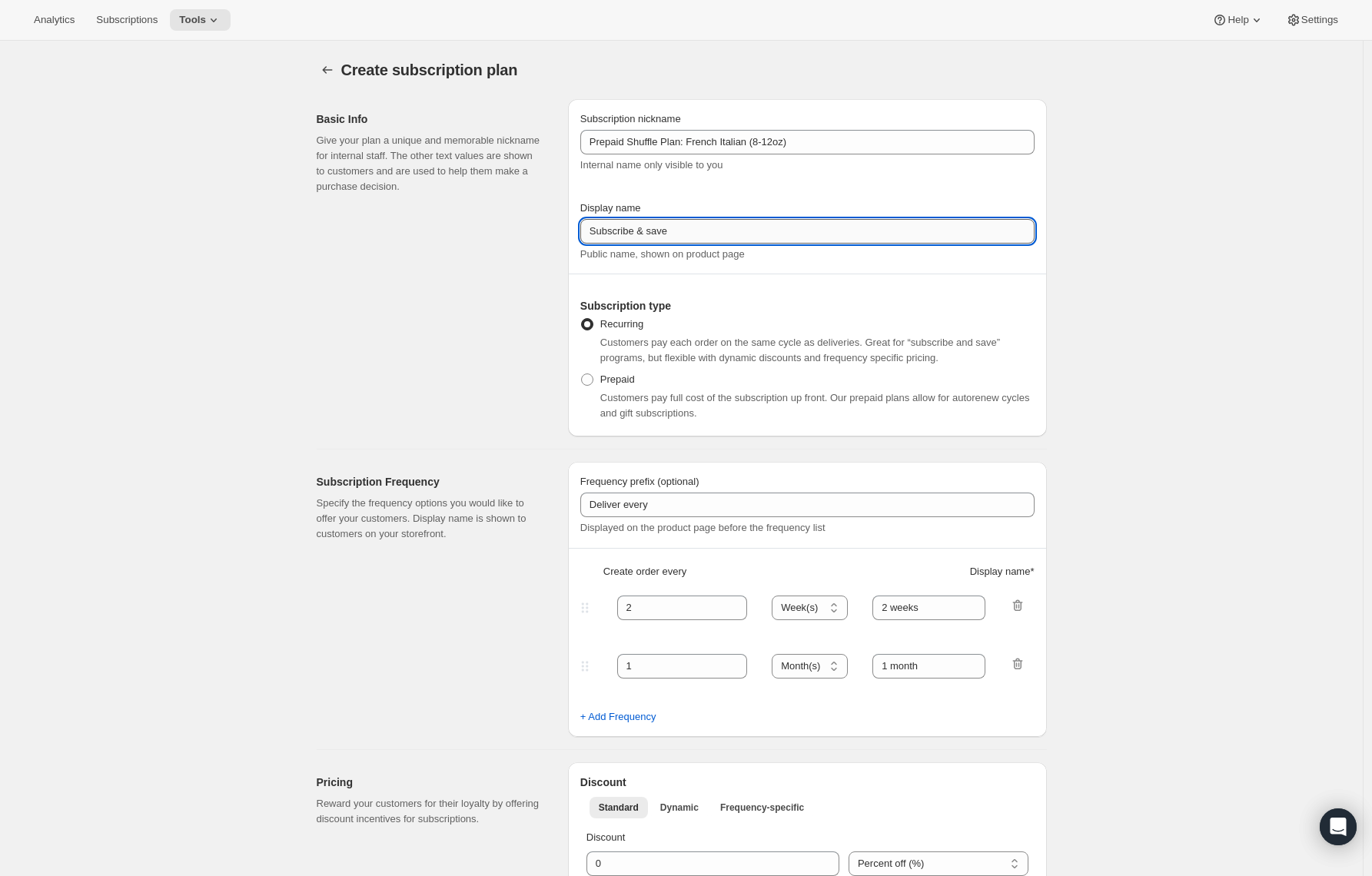
click at [639, 234] on input "Subscribe & save" at bounding box center [807, 231] width 454 height 24
click at [621, 233] on input "Subscribe & save" at bounding box center [807, 231] width 454 height 24
type input "Prepay & save"
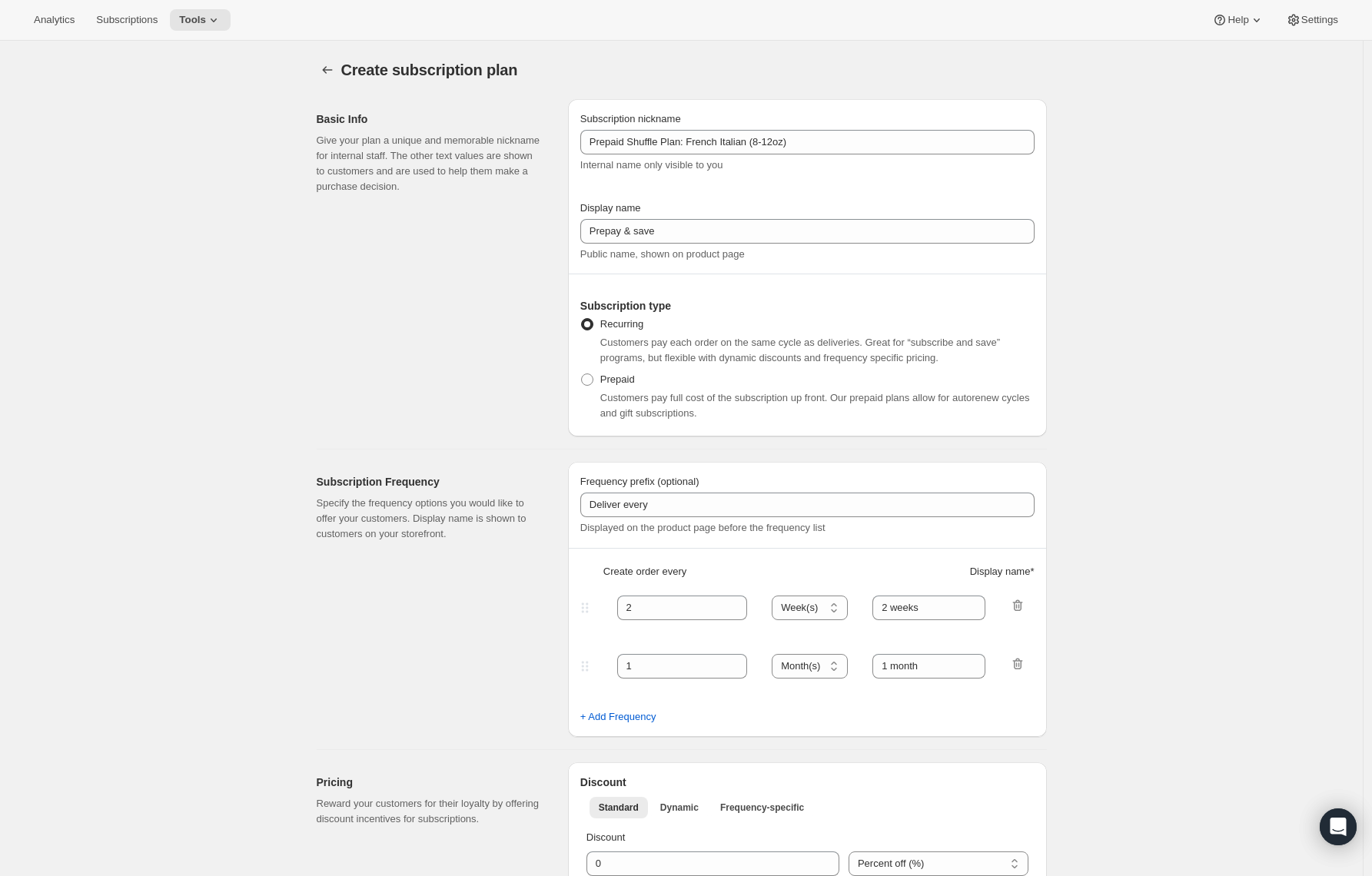
click at [588, 394] on div "Customers pay full cost of the subscription up front. Our prepaid plans allow f…" at bounding box center [807, 405] width 454 height 31
click at [584, 382] on span at bounding box center [587, 379] width 14 height 14
click at [582, 374] on input "Prepaid" at bounding box center [581, 373] width 1 height 1
radio input "true"
select select "MONTH"
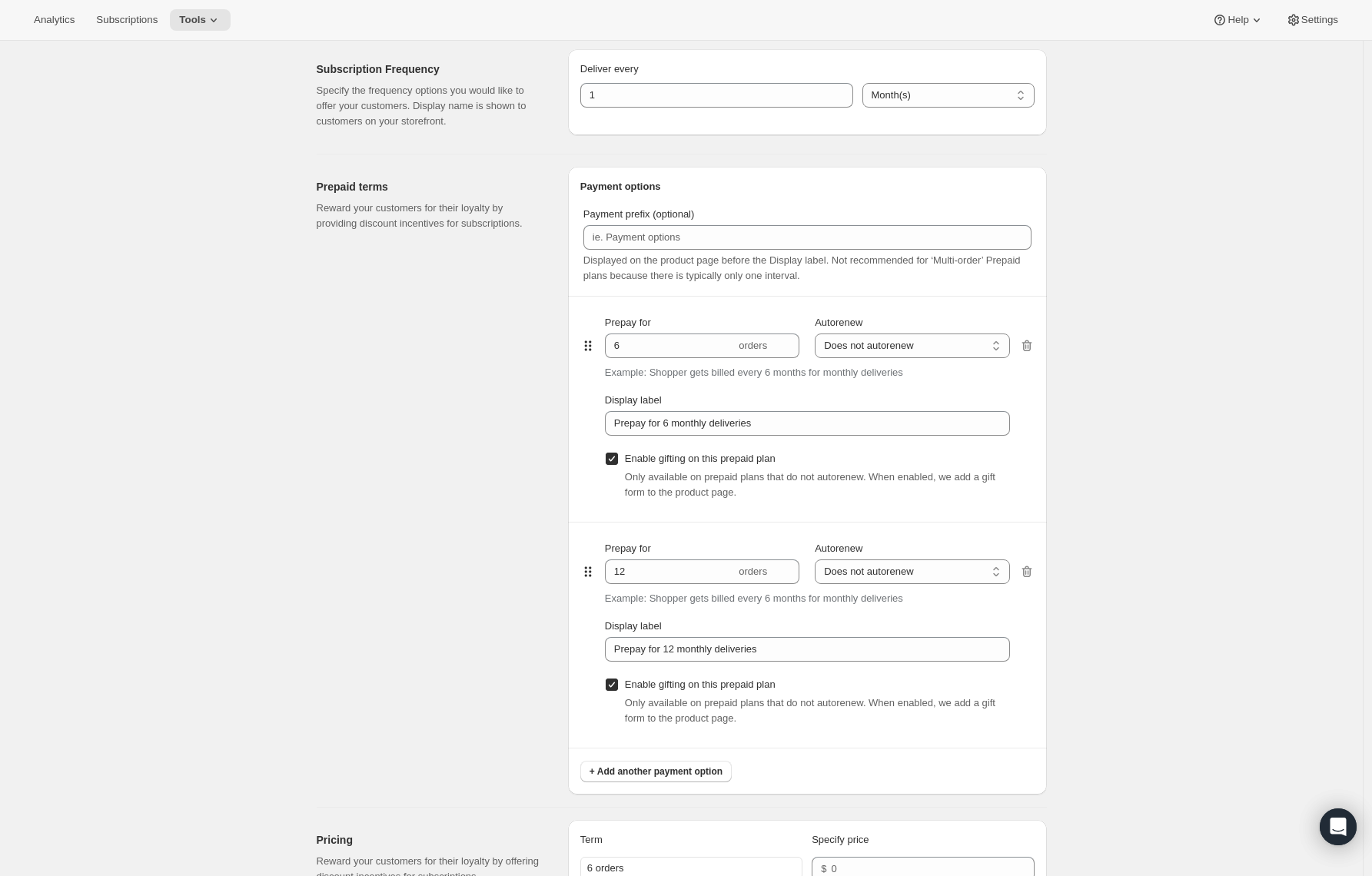
scroll to position [912, 0]
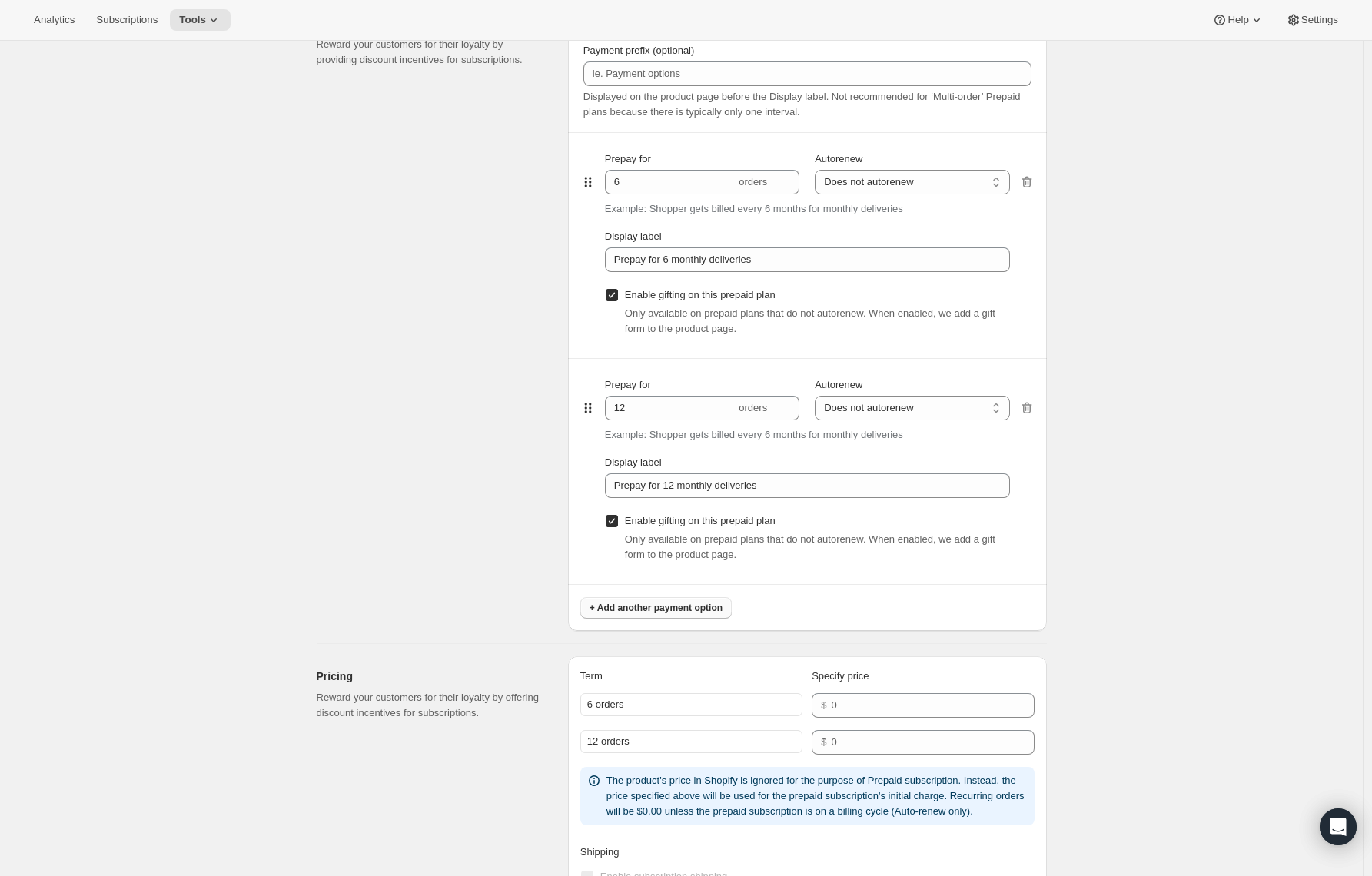
click at [631, 614] on button "+ Add another payment option" at bounding box center [656, 607] width 152 height 22
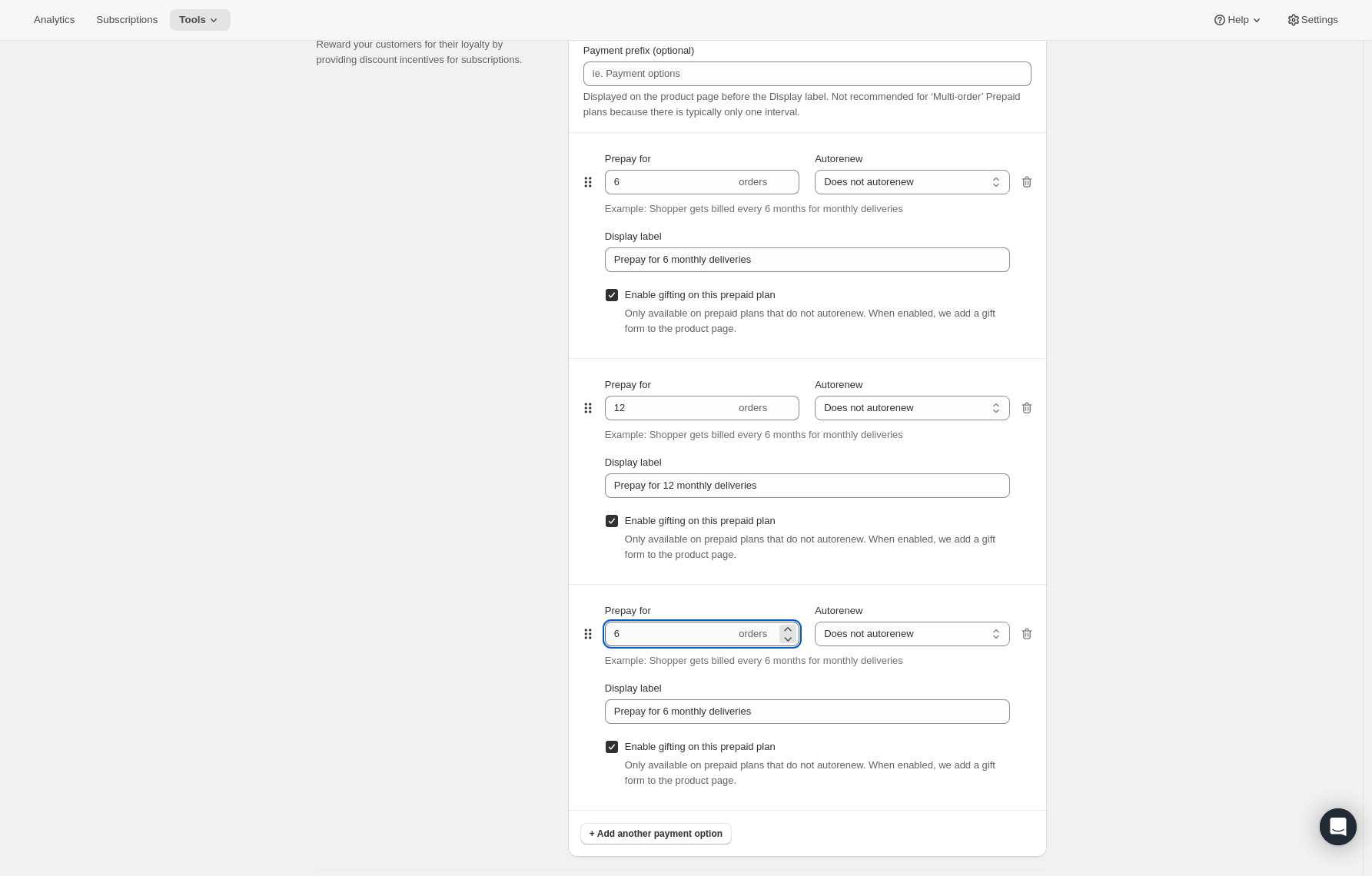
drag, startPoint x: 634, startPoint y: 629, endPoint x: 617, endPoint y: 631, distance: 17.1
click at [617, 631] on input "6" at bounding box center [670, 635] width 131 height 24
type input "3"
click at [675, 712] on input "Prepay for 6 monthly deliveries" at bounding box center [807, 711] width 405 height 24
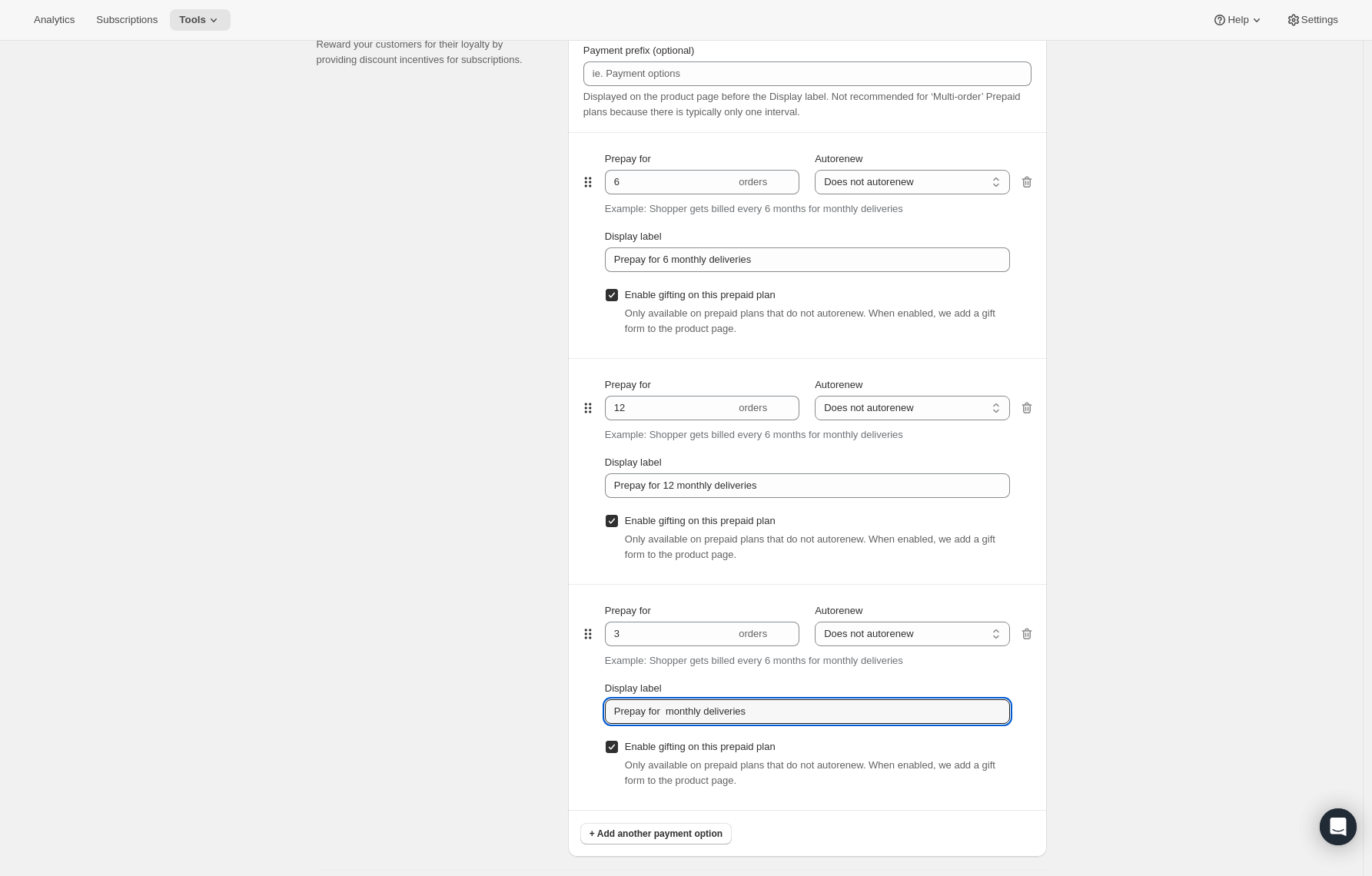
type input "Prepay for 3 monthly deliveries"
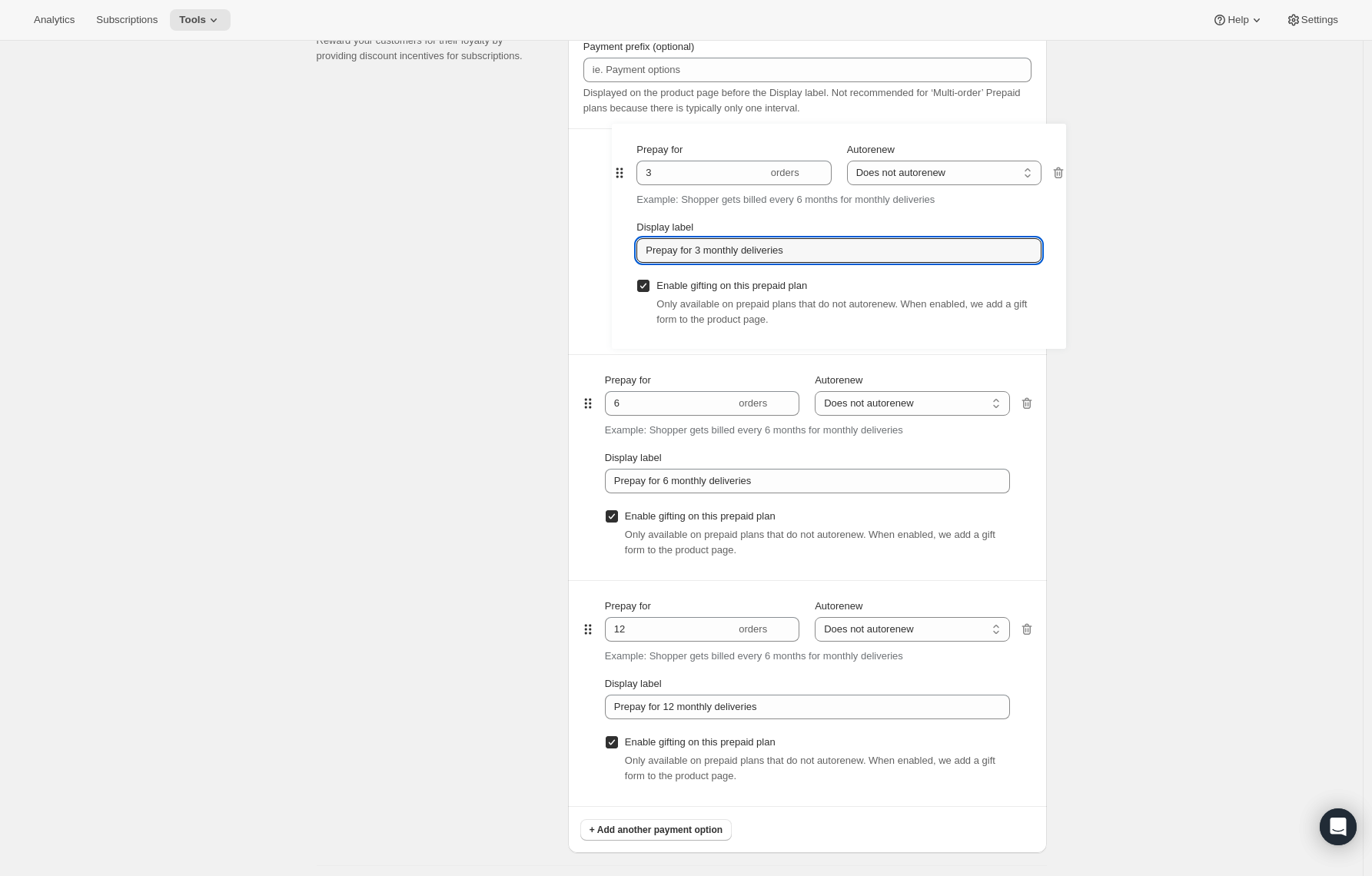
drag, startPoint x: 591, startPoint y: 625, endPoint x: 620, endPoint y: 169, distance: 456.9
click at [619, 168] on div "Prepay for 6 orders Autorenew Does not autorenew Renews after prepaid period Do…" at bounding box center [807, 467] width 454 height 678
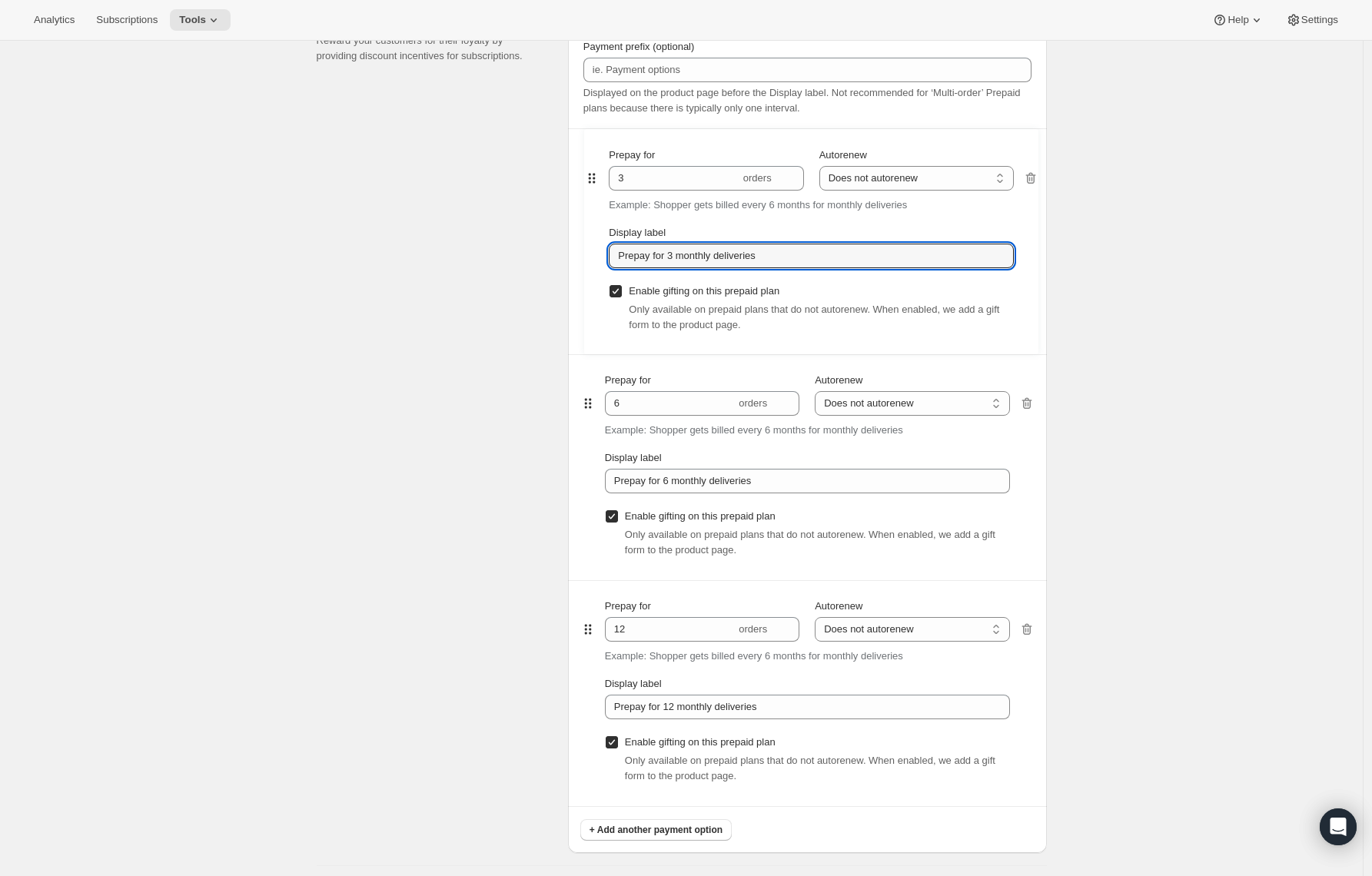
type input "3"
type input "Prepay for 3 monthly deliveries"
type input "6"
type input "Prepay for 6 monthly deliveries"
type input "12"
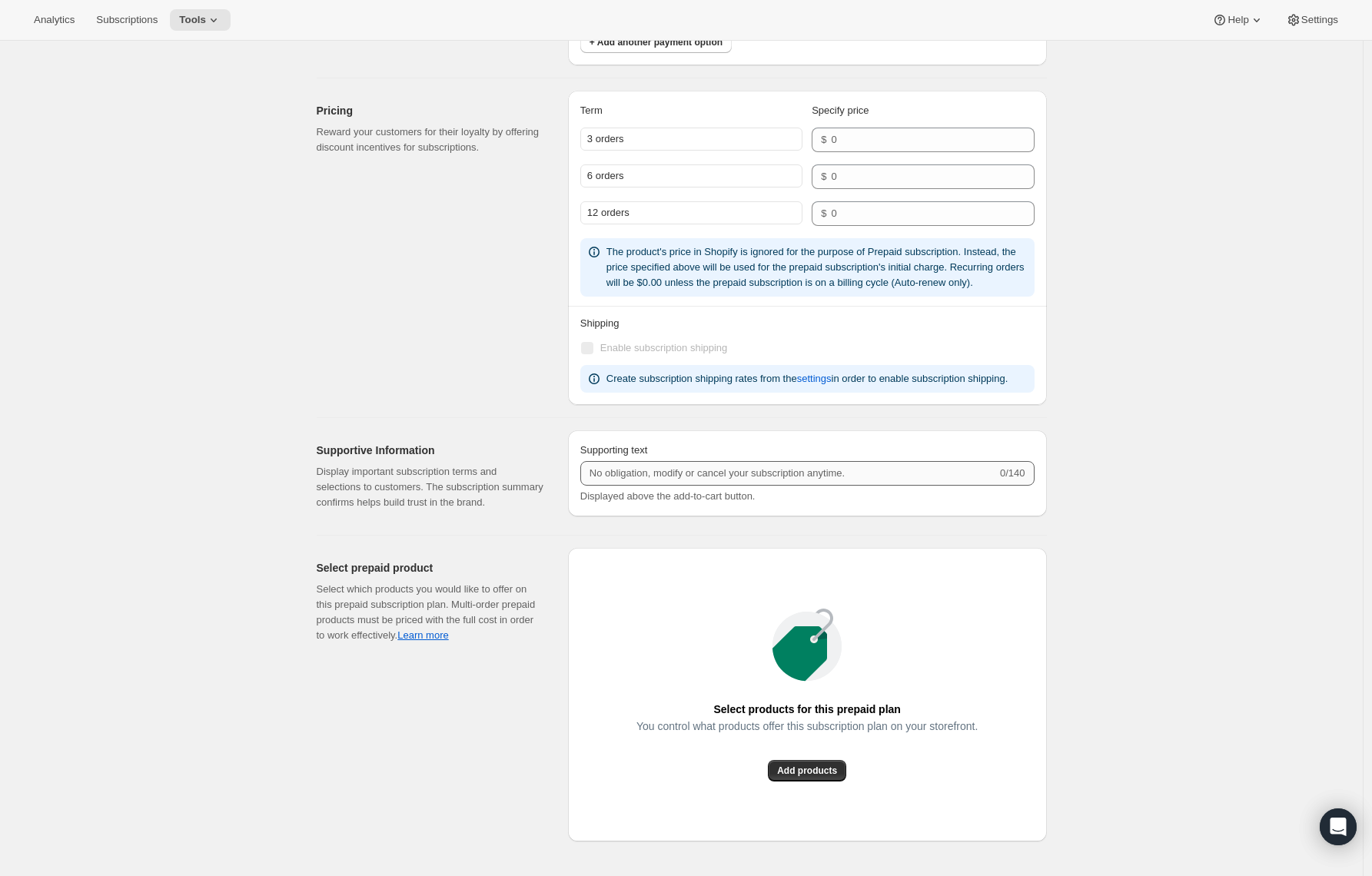
scroll to position [1702, 0]
type input "Prepay for 12 monthly deliveries"
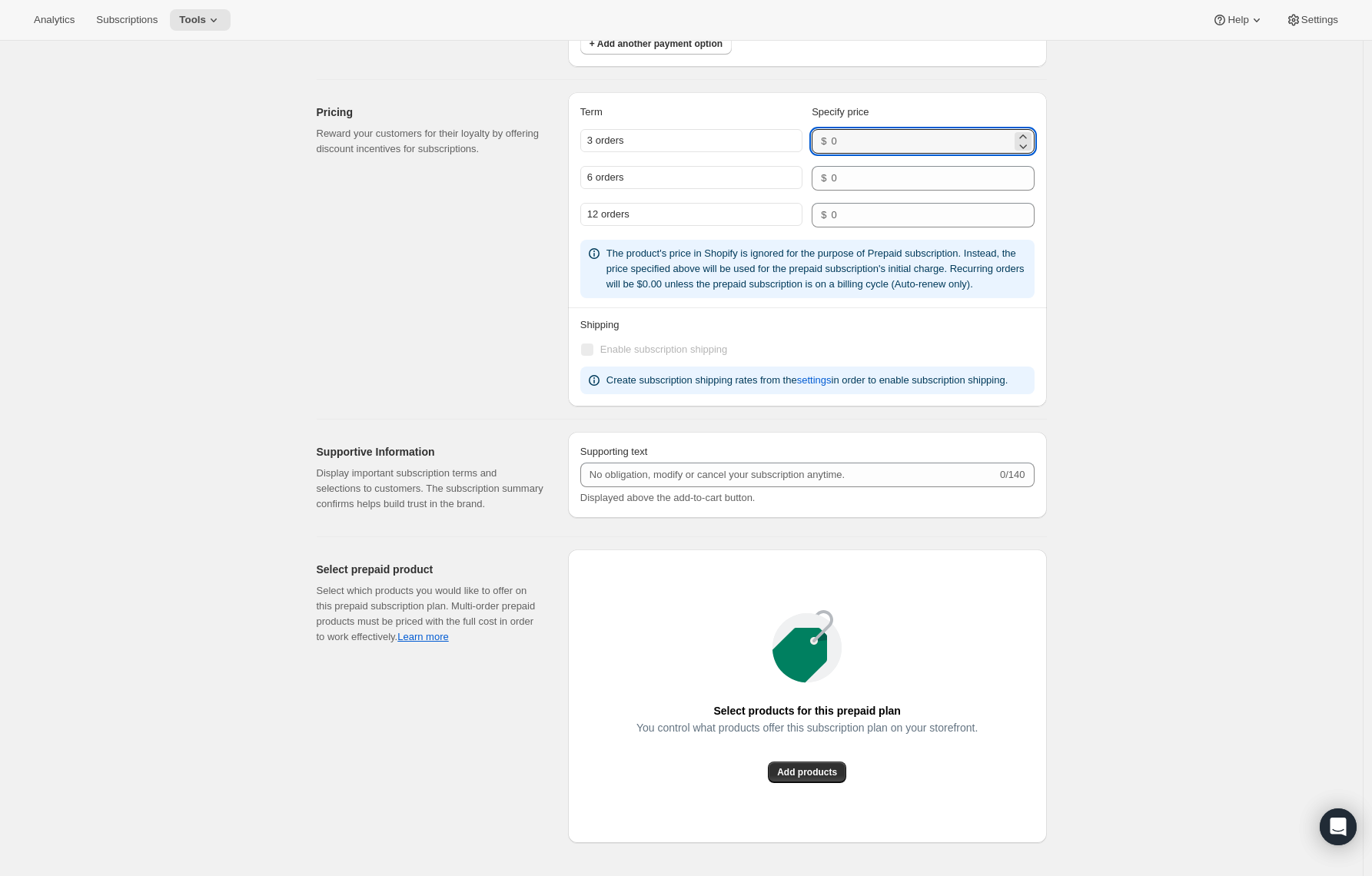
drag, startPoint x: 837, startPoint y: 141, endPoint x: 830, endPoint y: 152, distance: 13.0
click at [837, 141] on input "number" at bounding box center [921, 141] width 180 height 24
type input "80"
click at [851, 186] on input "number" at bounding box center [921, 178] width 180 height 24
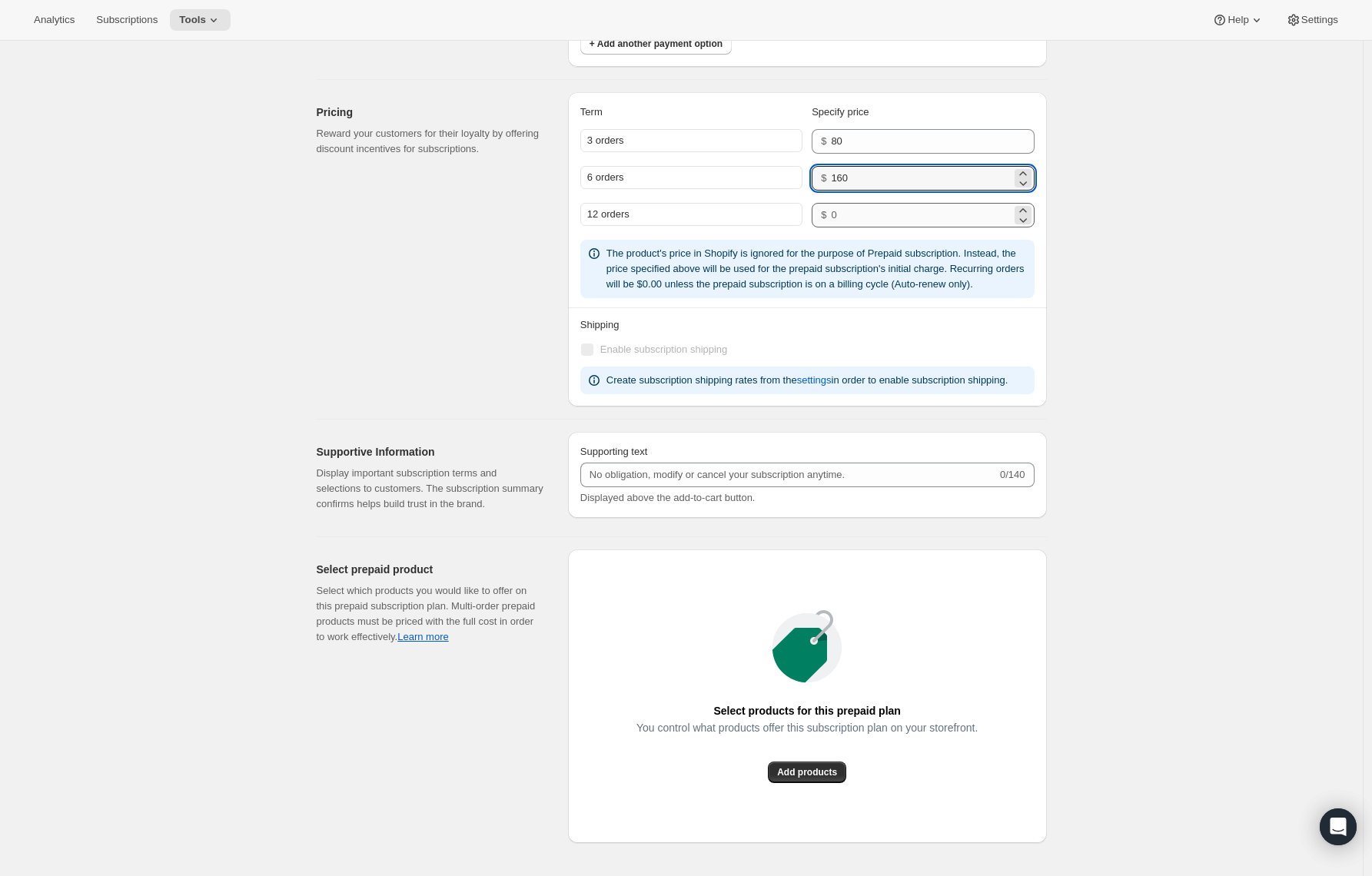
type input "160"
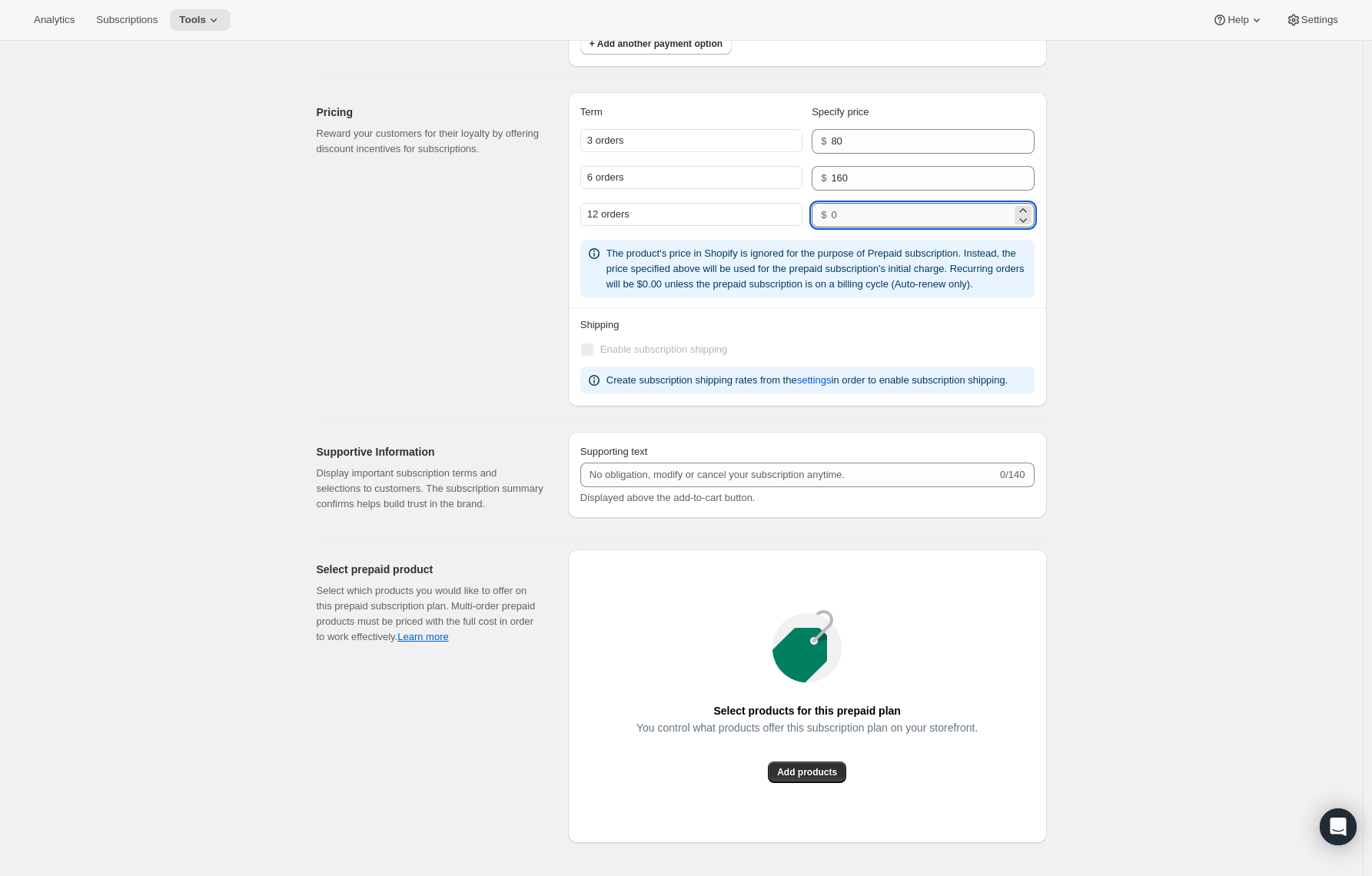
click at [858, 217] on input "number" at bounding box center [921, 215] width 180 height 24
type input "32"
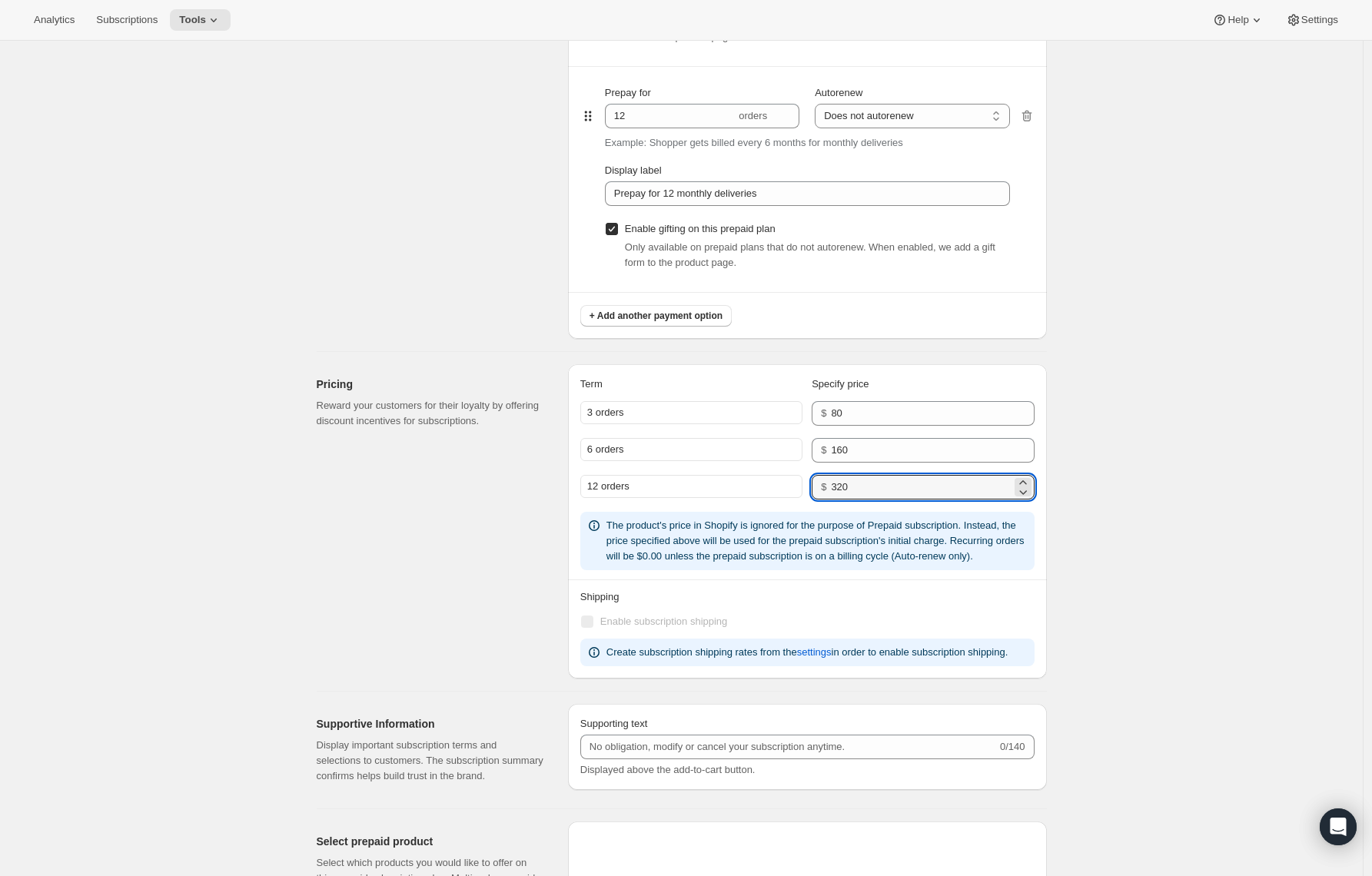
scroll to position [0, 0]
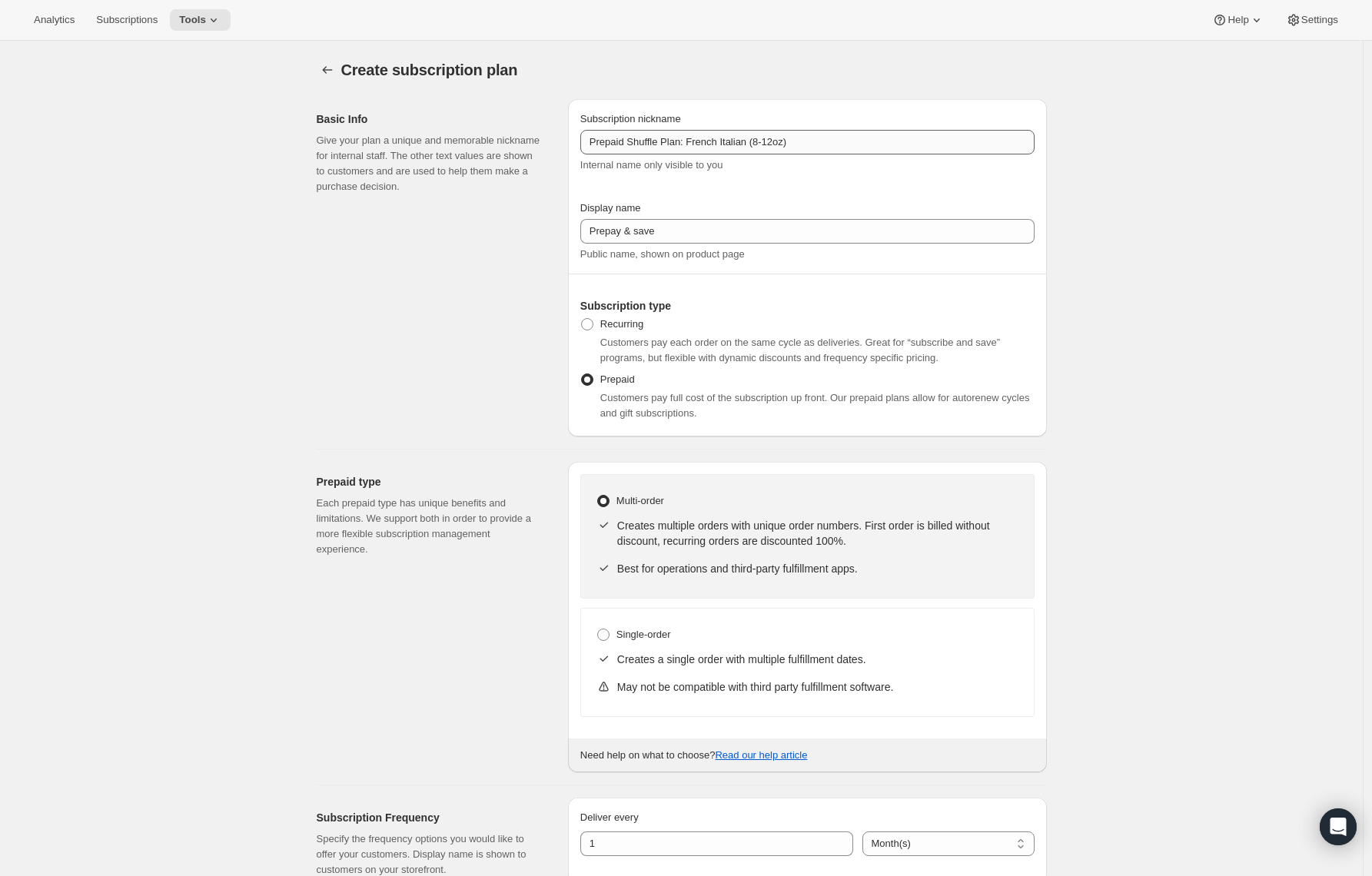
type input "320"
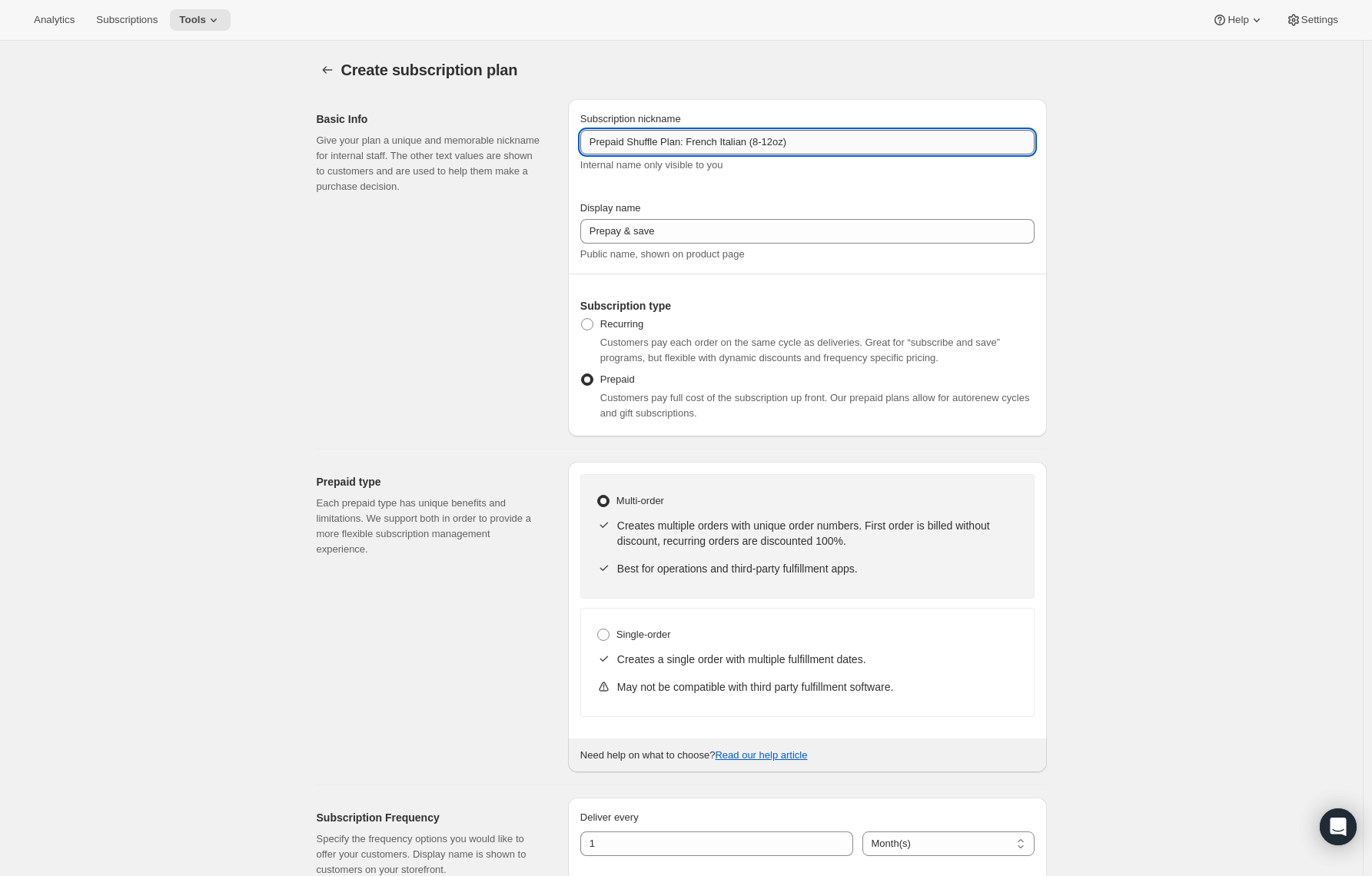
click at [772, 135] on input "Prepaid Shuffle Plan: French Italian (8-12oz)" at bounding box center [807, 142] width 454 height 24
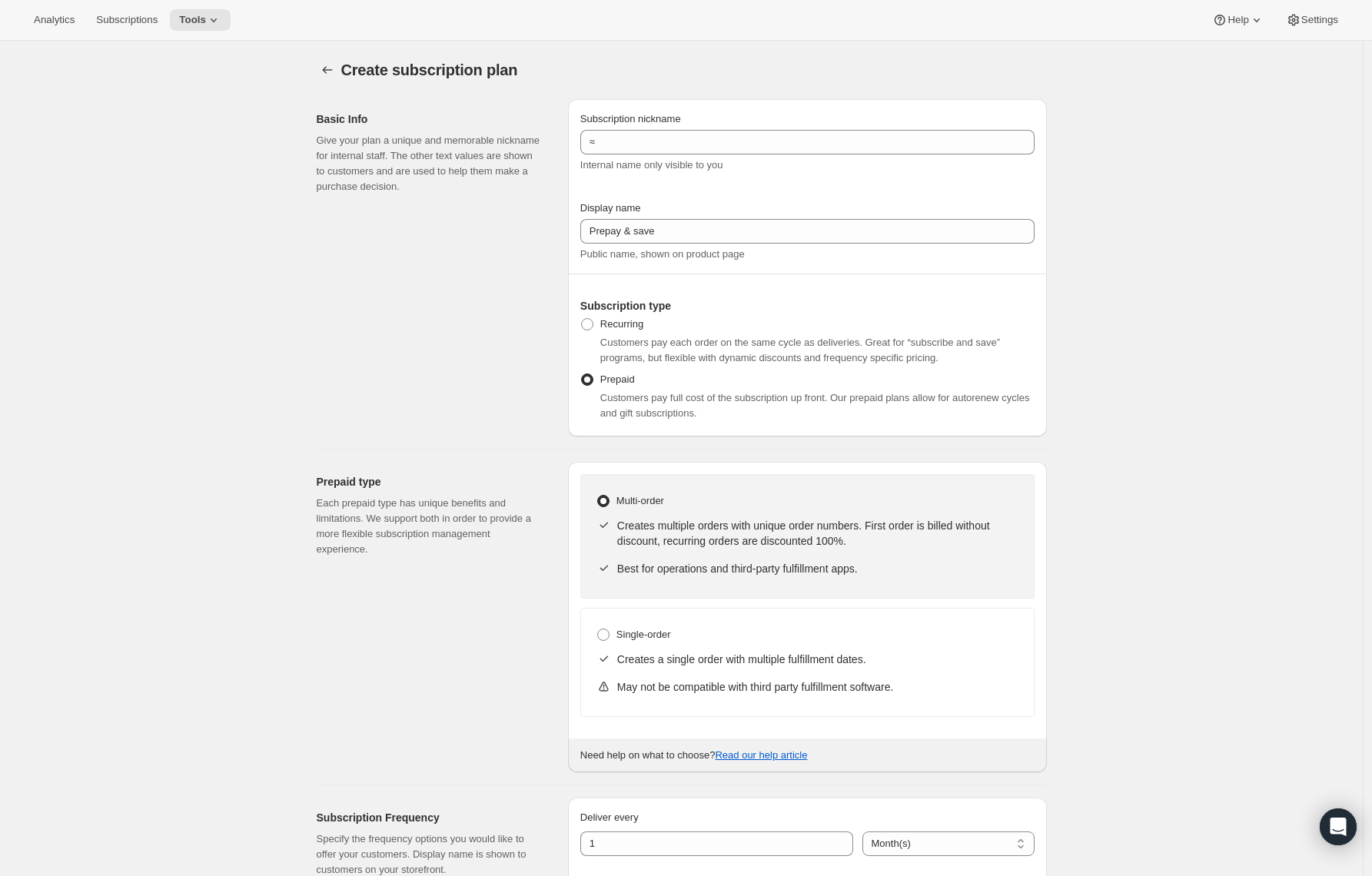
drag, startPoint x: 712, startPoint y: 101, endPoint x: 712, endPoint y: 110, distance: 9.0
click at [712, 106] on div "Subscription nickname ≈ Internal name only visible to you Display name Prepay &…" at bounding box center [808, 268] width 479 height 338
drag, startPoint x: 712, startPoint y: 118, endPoint x: 708, endPoint y: 128, distance: 10.8
click at [712, 118] on div "Subscription nickname" at bounding box center [807, 119] width 454 height 15
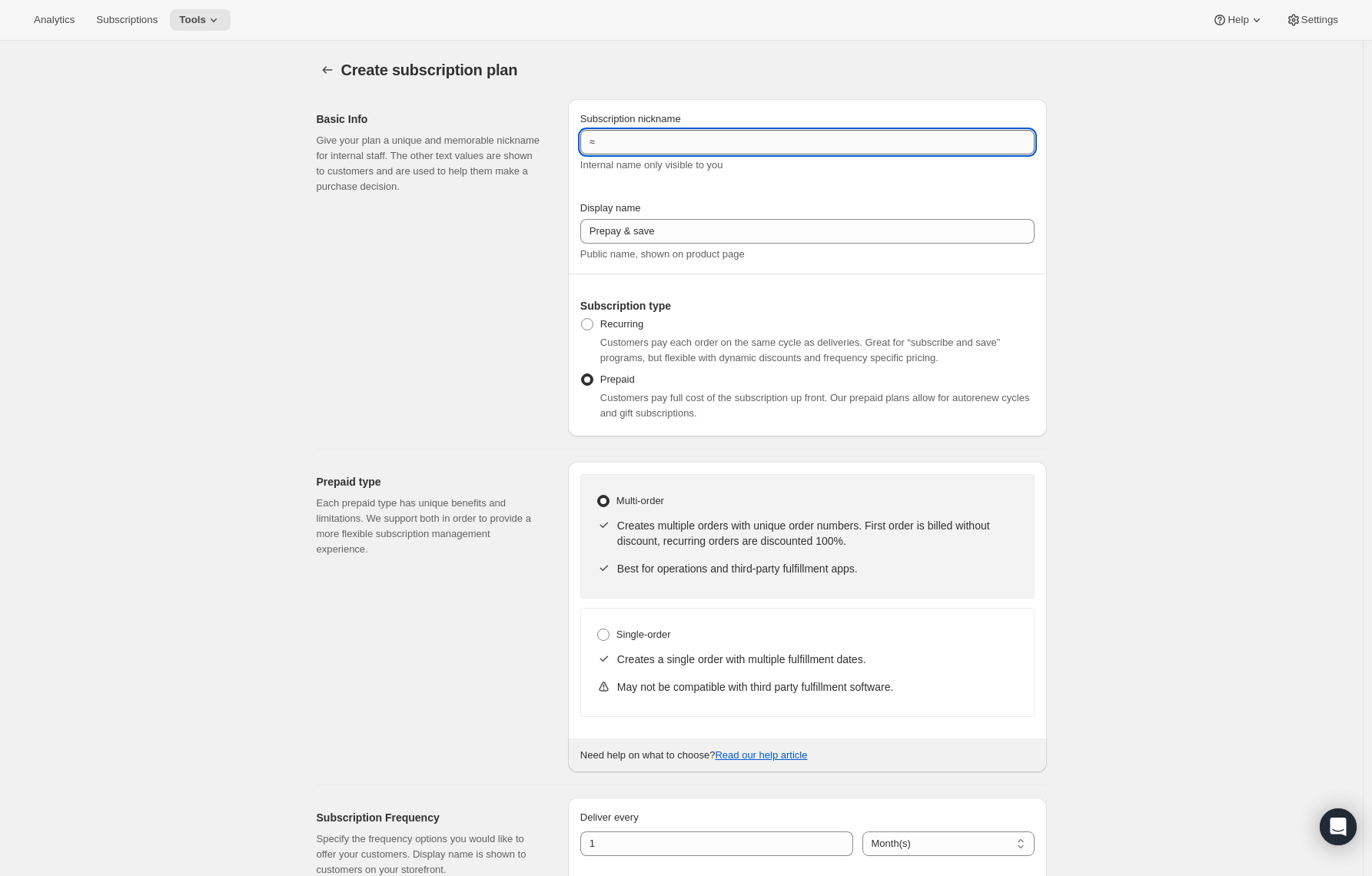
click at [708, 130] on input "≈" at bounding box center [807, 142] width 454 height 24
type input "Prepaid Shuffle Plan: French Italian (8-12oz)"
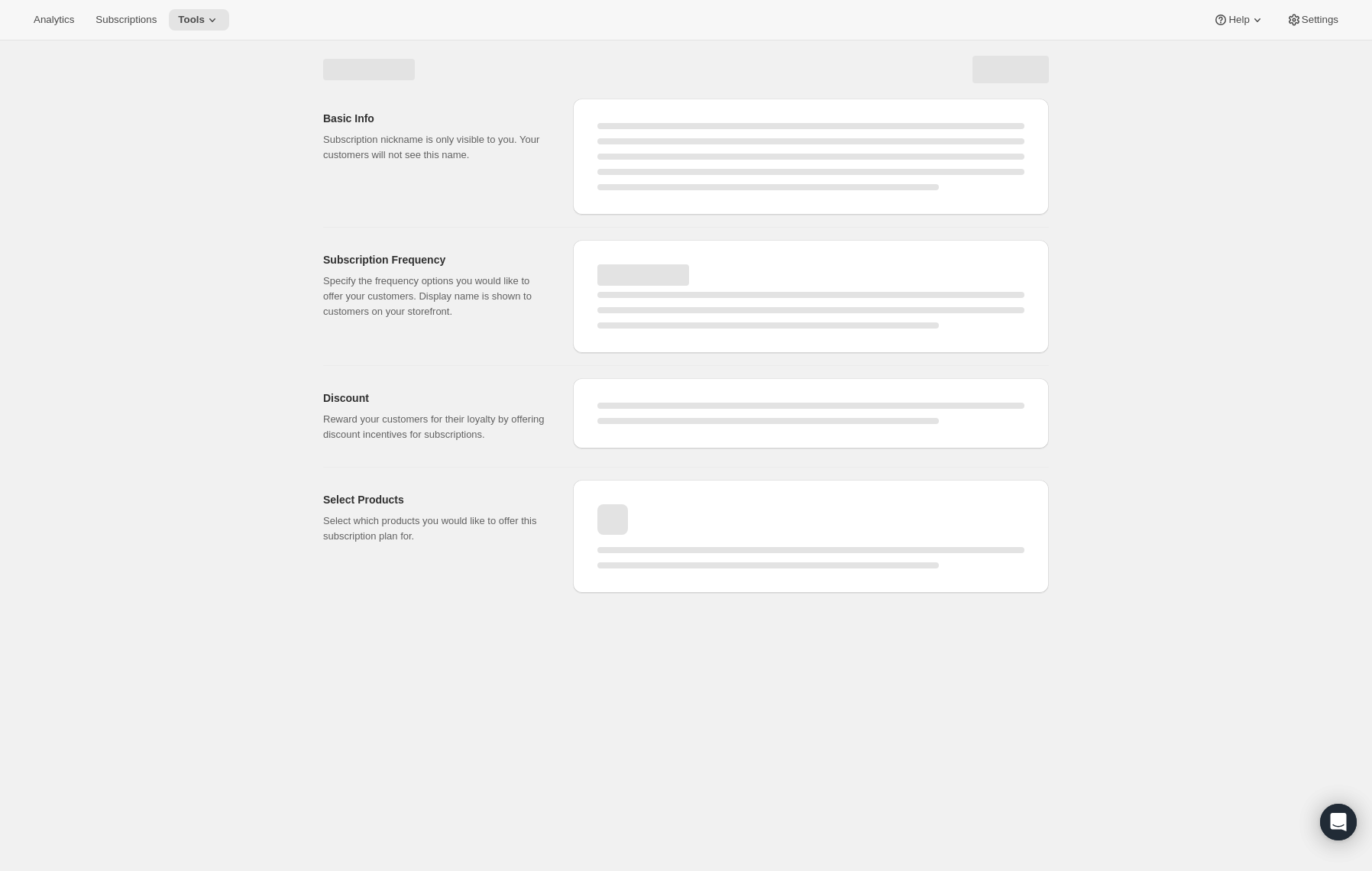
select select "WEEK"
select select "MONTH"
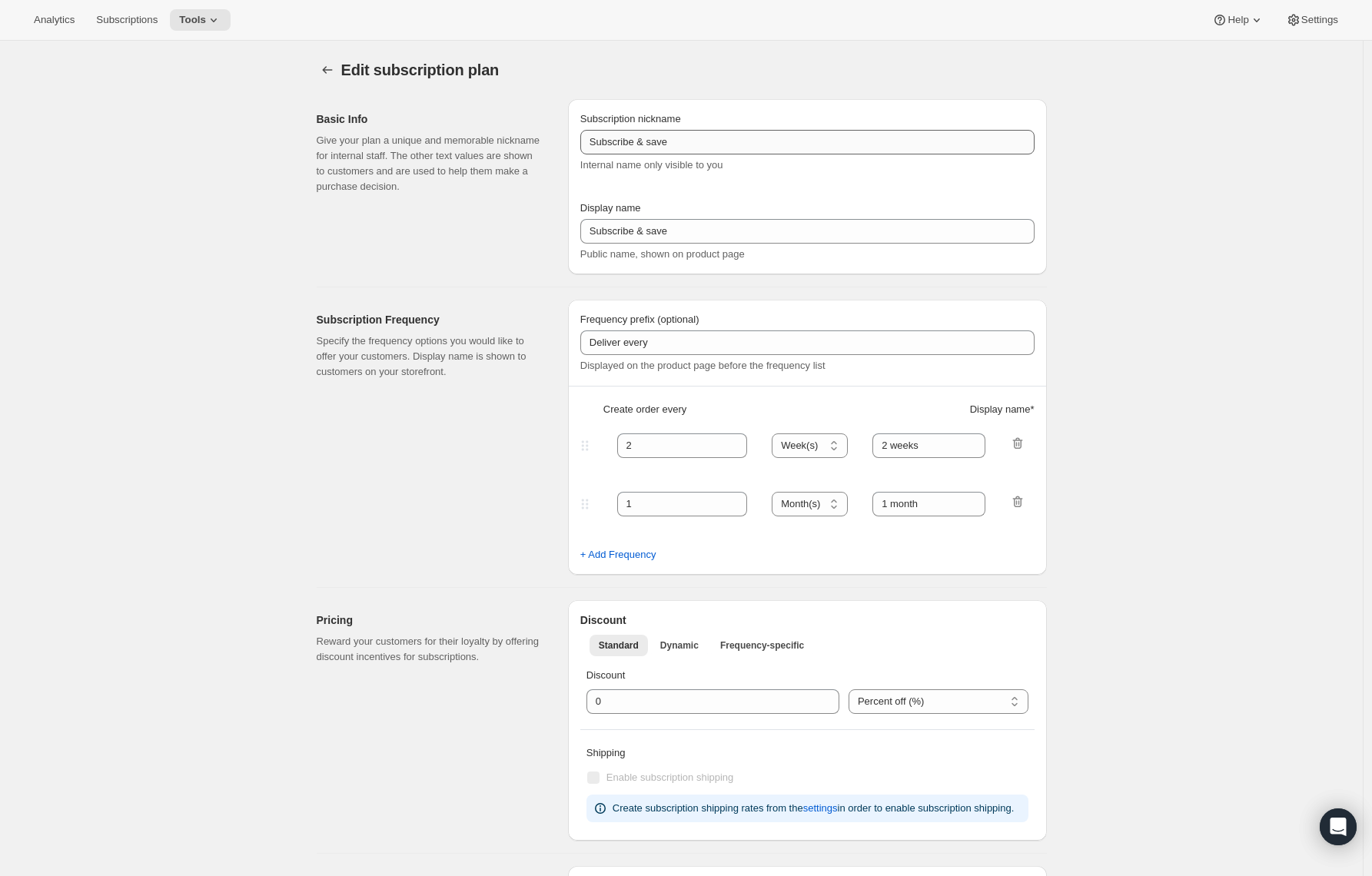
type input "≈"
type input "Prepay & save"
select select "MONTH"
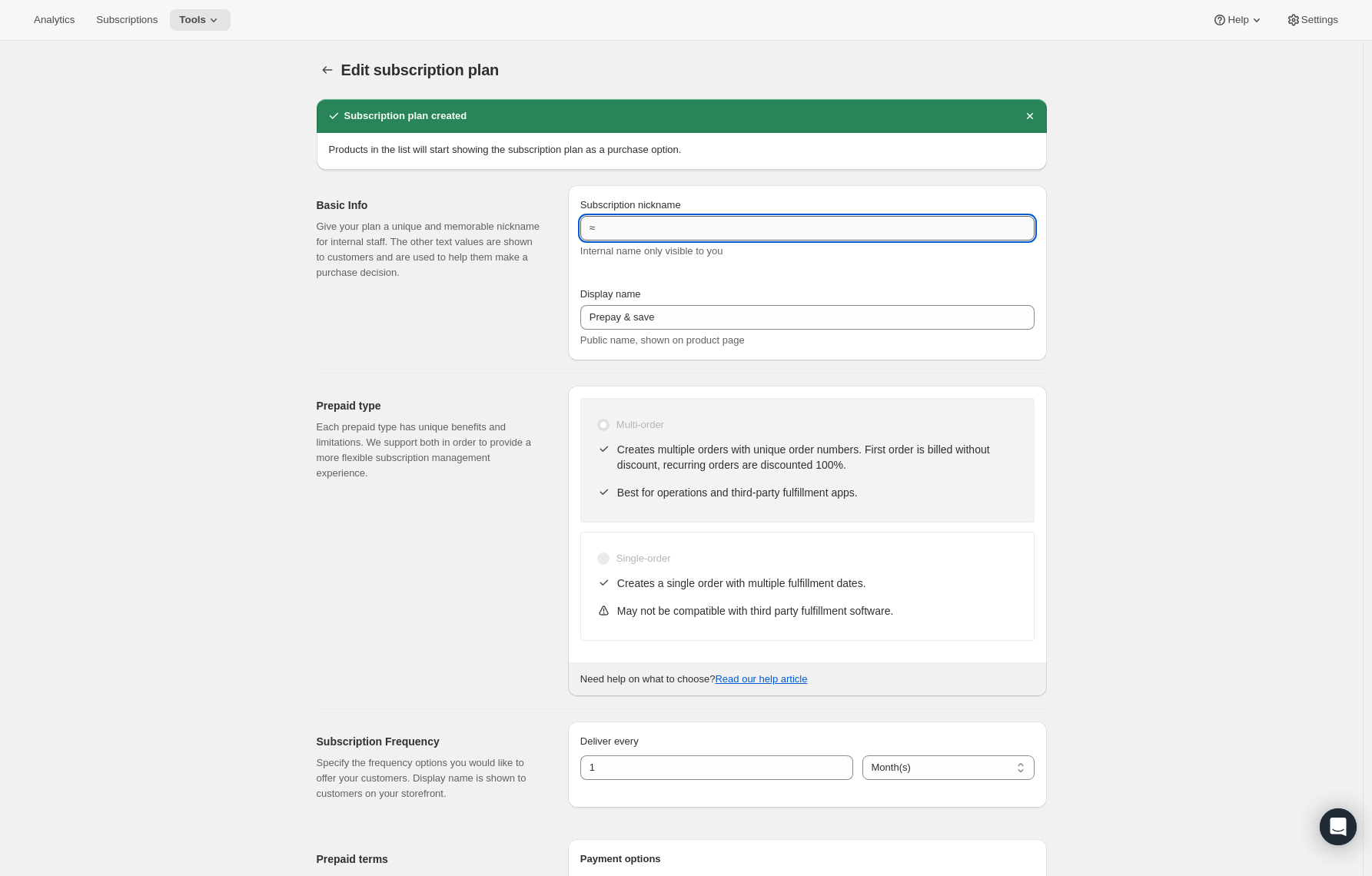
click at [648, 227] on input "≈" at bounding box center [807, 228] width 454 height 24
paste input "Prepaid Shuffle Plan: Espresso a Go-Go (8-12oz)"
drag, startPoint x: 693, startPoint y: 226, endPoint x: 781, endPoint y: 230, distance: 88.1
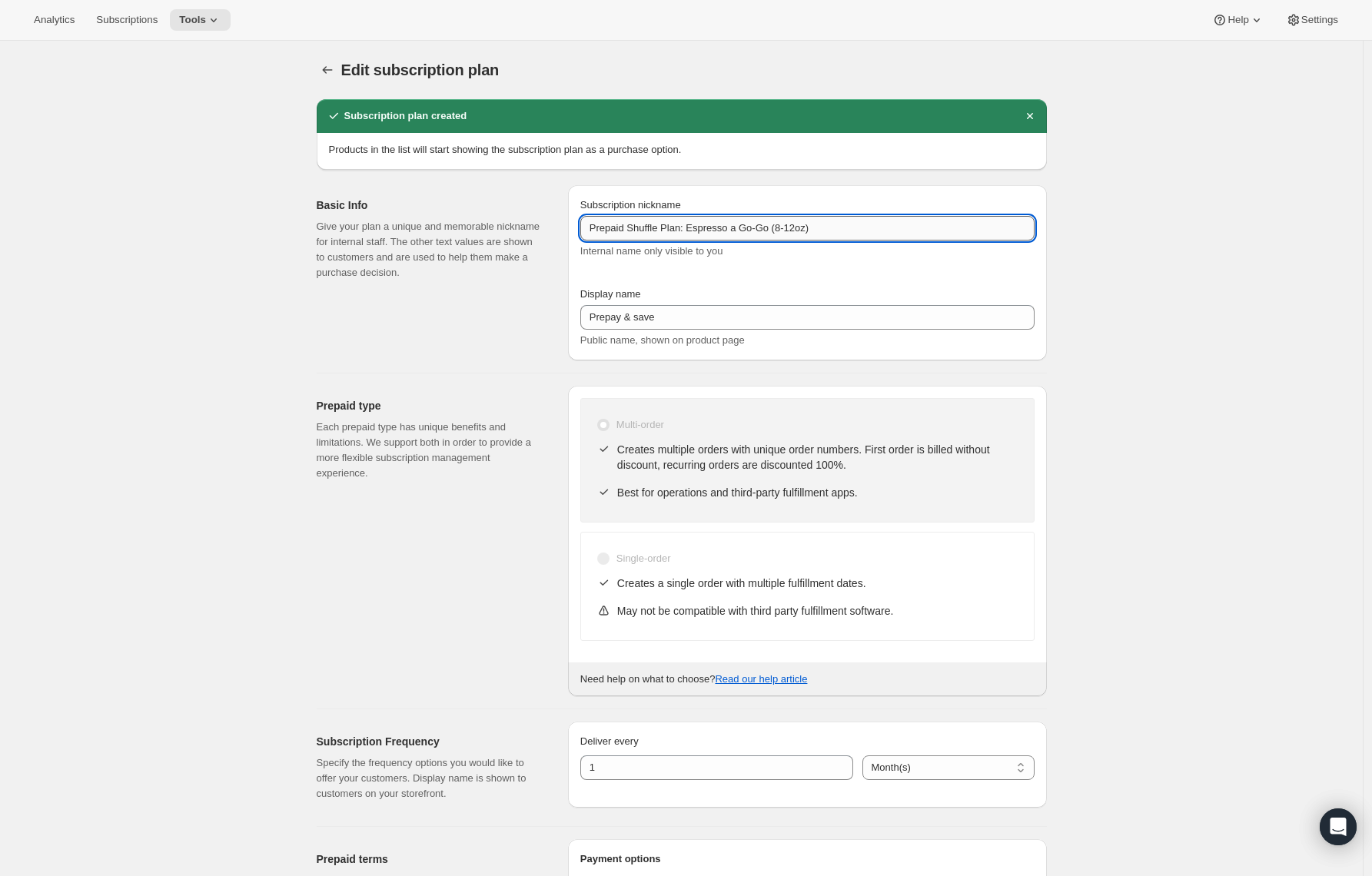
click at [781, 230] on input "Prepaid Shuffle Plan: Espresso a Go-Go (8-12oz)" at bounding box center [807, 228] width 454 height 24
click at [747, 224] on input "Prepaid Shuffle Plan:French Italian (8-12oz)" at bounding box center [807, 228] width 454 height 24
type input "Prepaid Shuffle Plan:French Italian (8-12oz)"
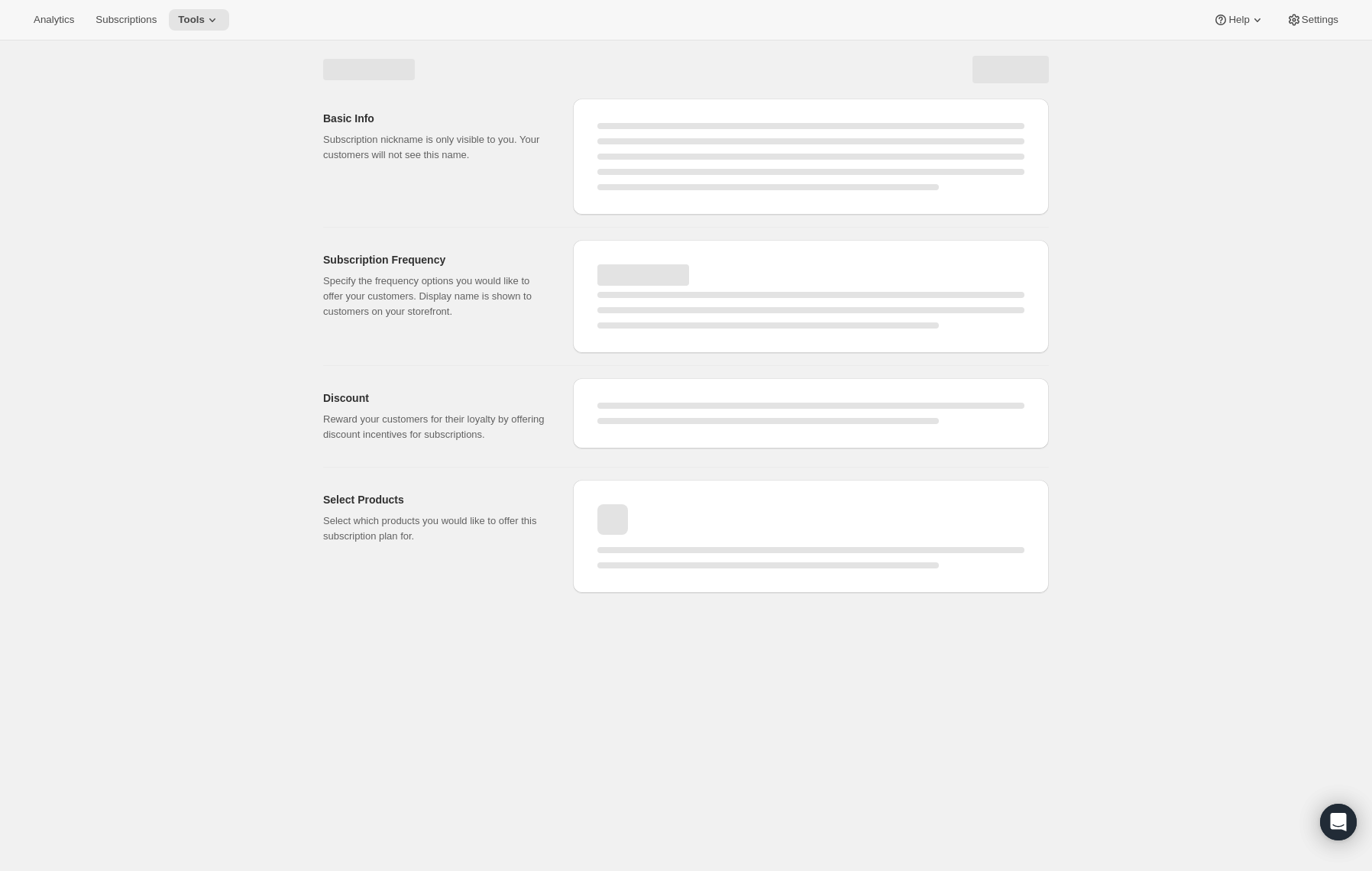
select select "MONTH"
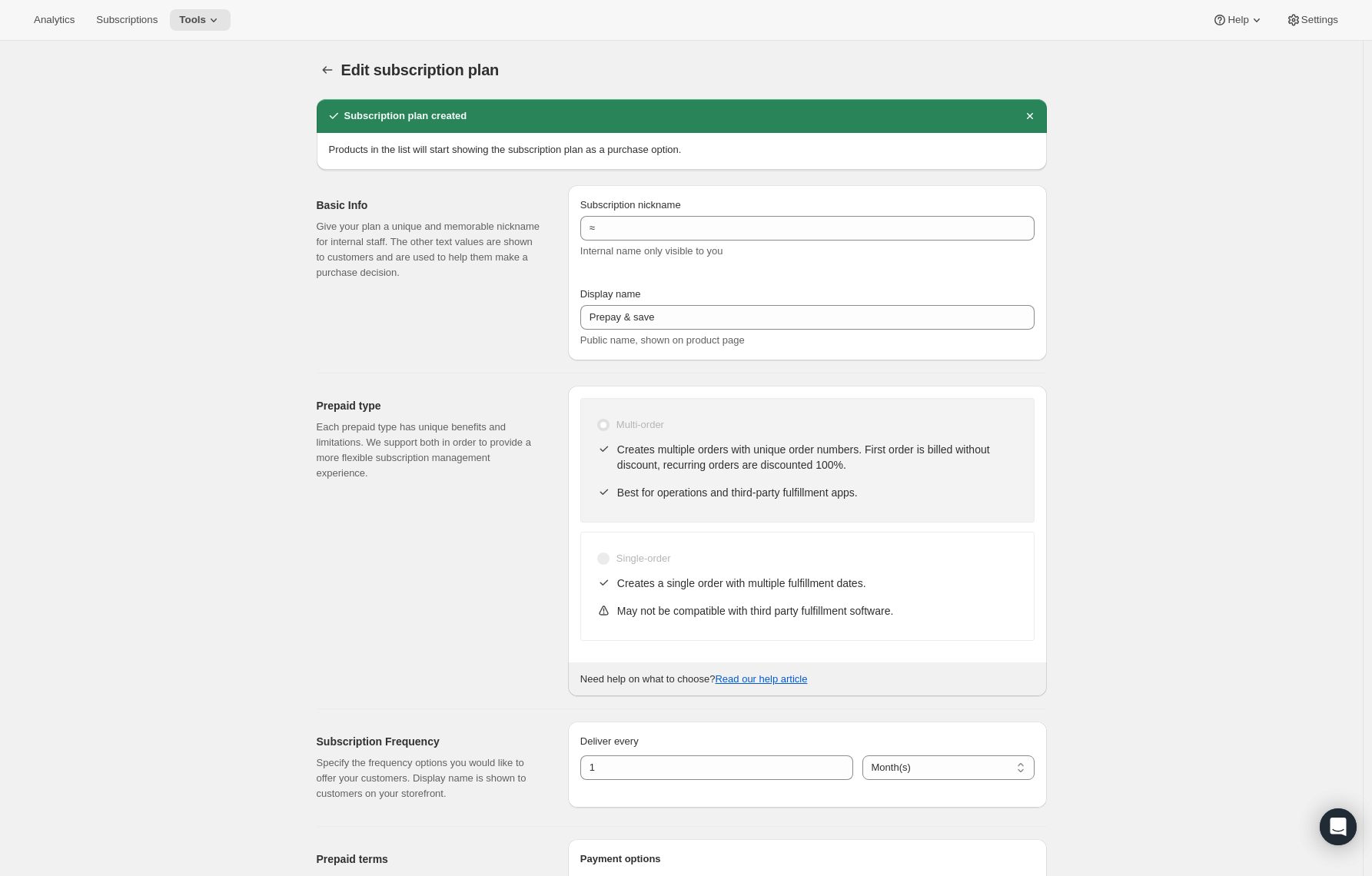
type input "Prepaid Shuffle Plan:French Italian (8-12oz)"
checkbox input "true"
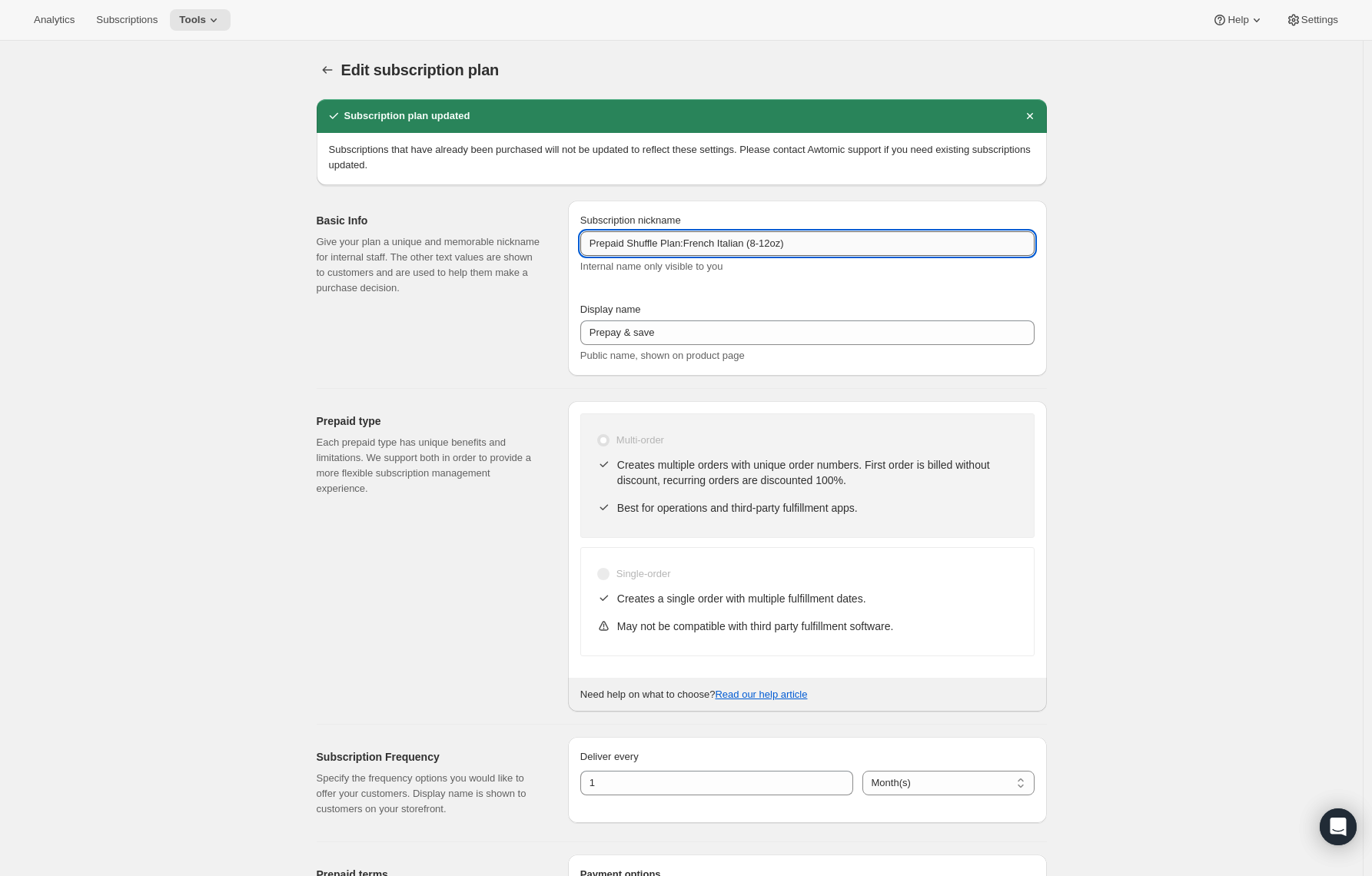
click at [693, 246] on input "Prepaid Shuffle Plan:French Italian (8-12oz)" at bounding box center [807, 243] width 454 height 24
type input "Prepaid Shuffle Plan: French Italian (8-12oz)"
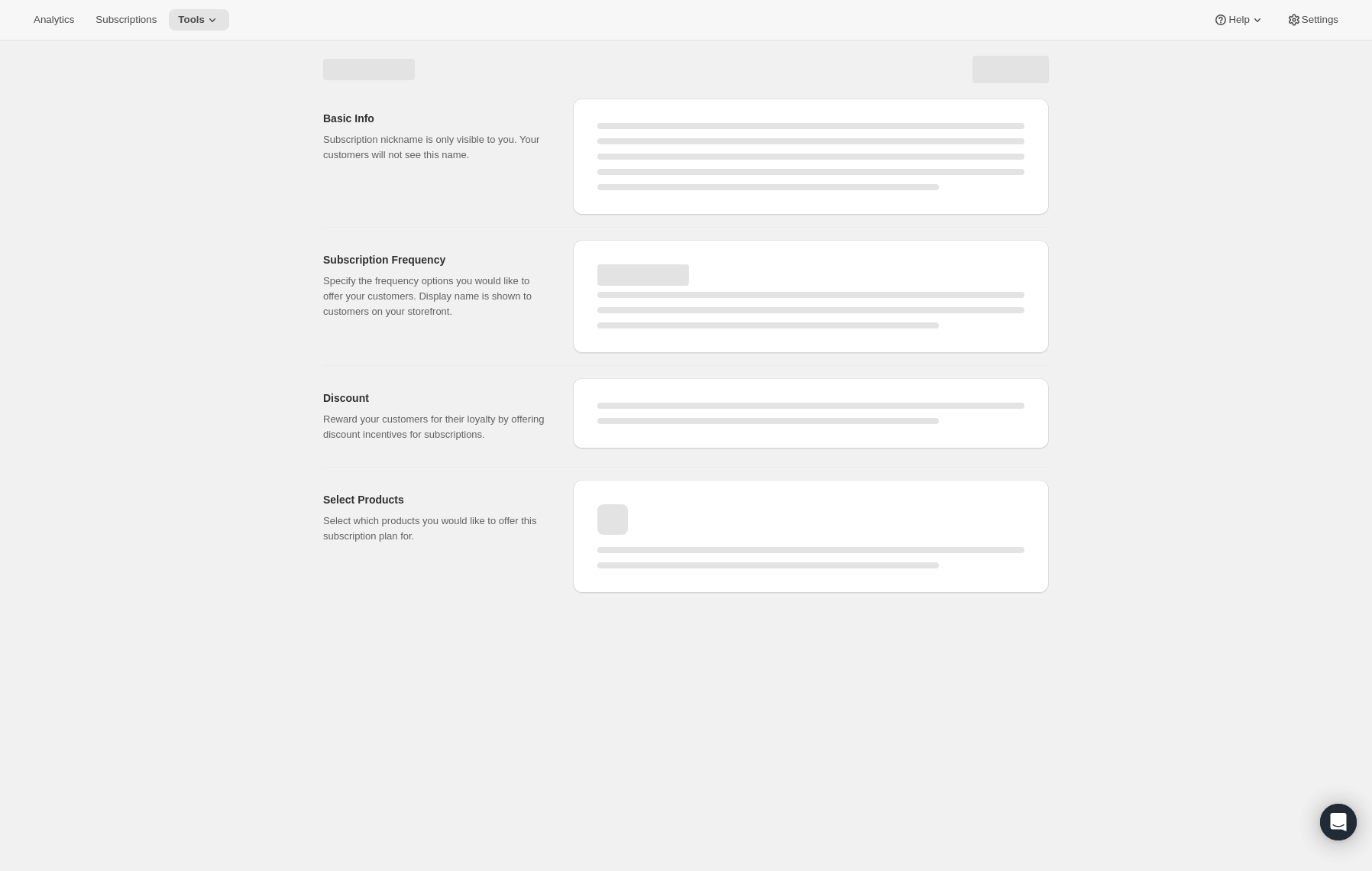
select select "MONTH"
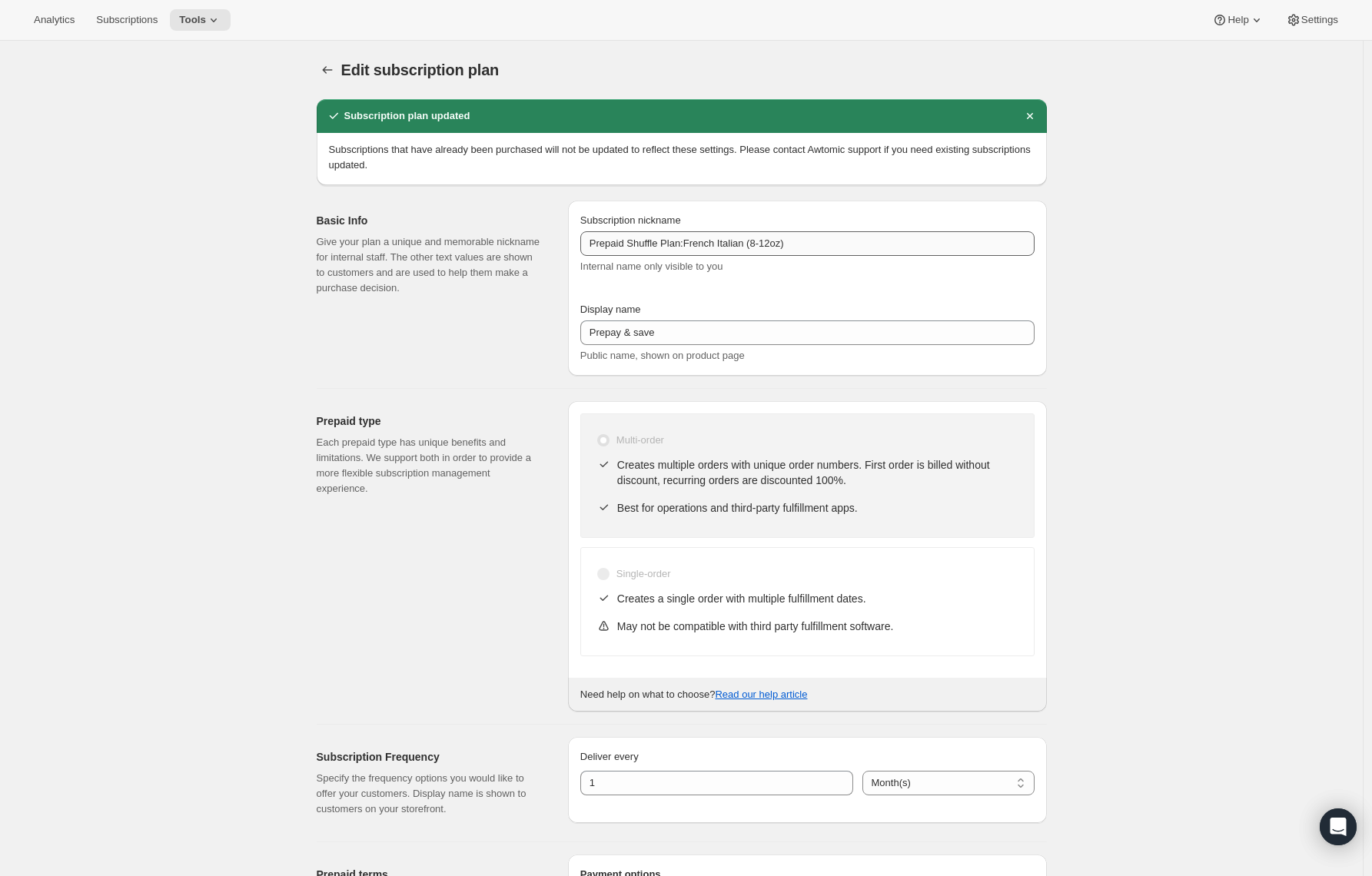
type input "Prepaid Shuffle Plan: French Italian (8-12oz)"
checkbox input "false"
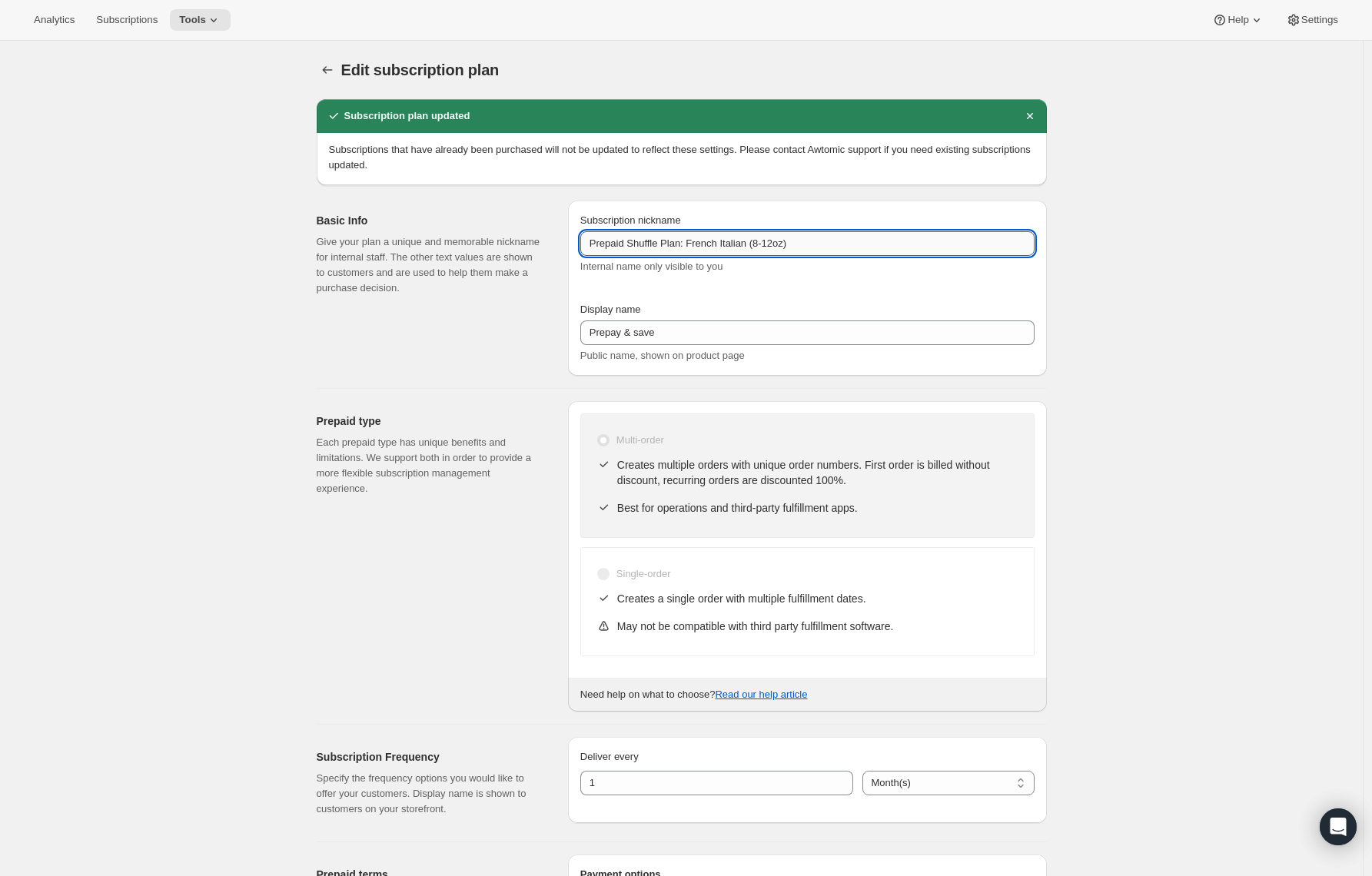
click at [653, 239] on input "Prepaid Shuffle Plan: French Italian (8-12oz)" at bounding box center [807, 243] width 454 height 24
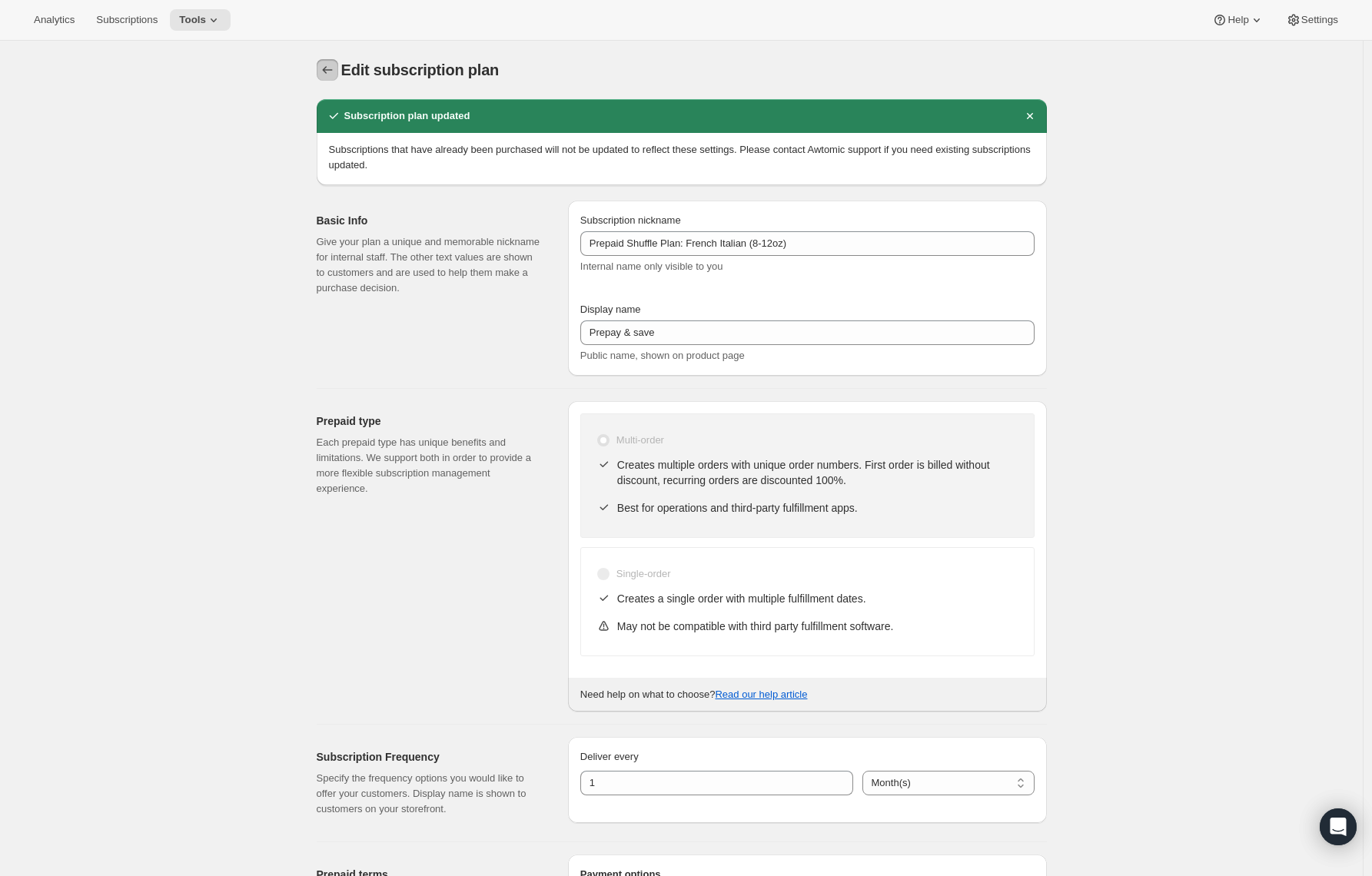
click at [335, 73] on icon "Subscription plans" at bounding box center [328, 70] width 15 height 15
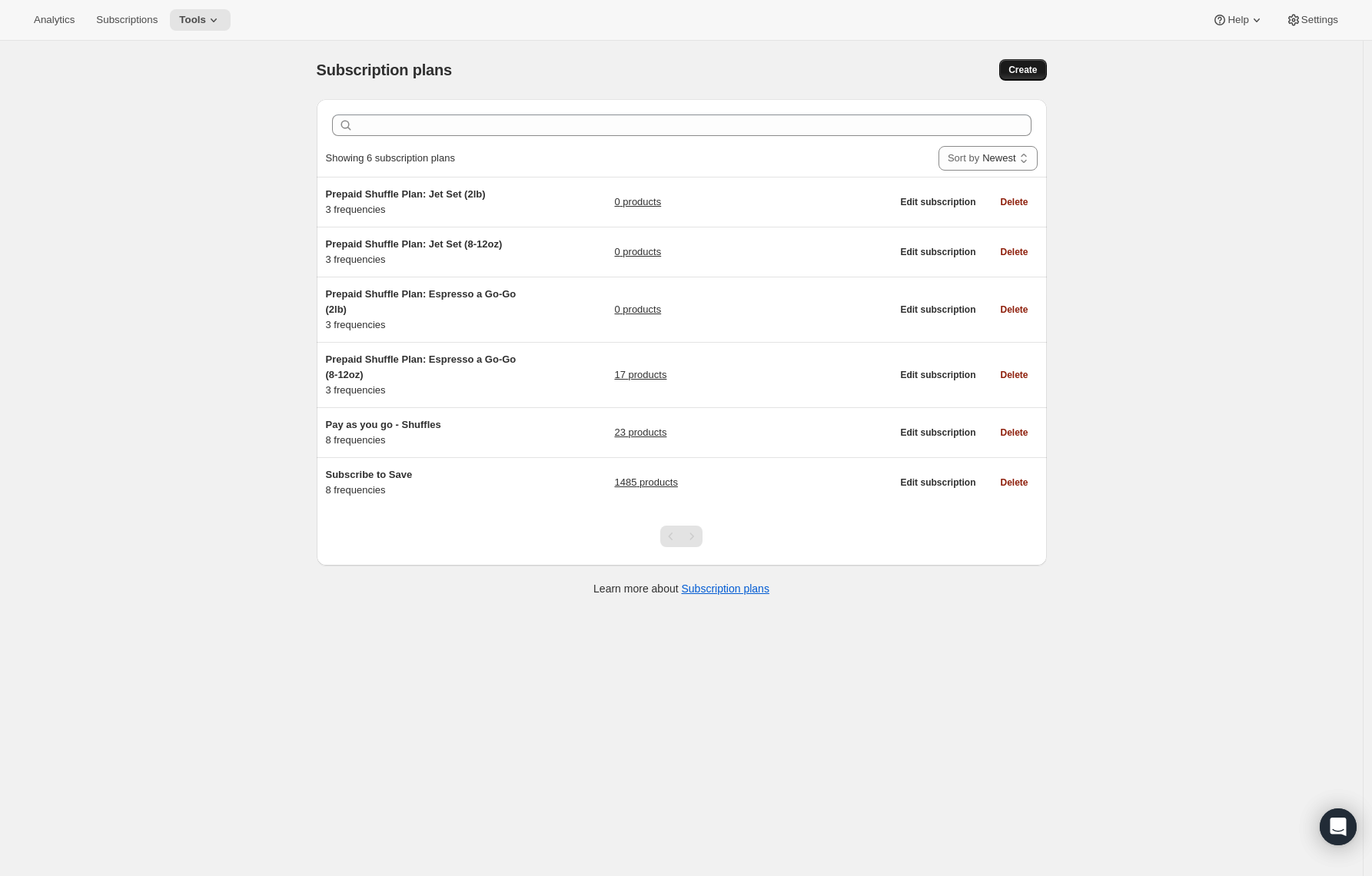
click at [1036, 71] on span "Create" at bounding box center [1023, 69] width 28 height 12
select select "WEEK"
select select "MONTH"
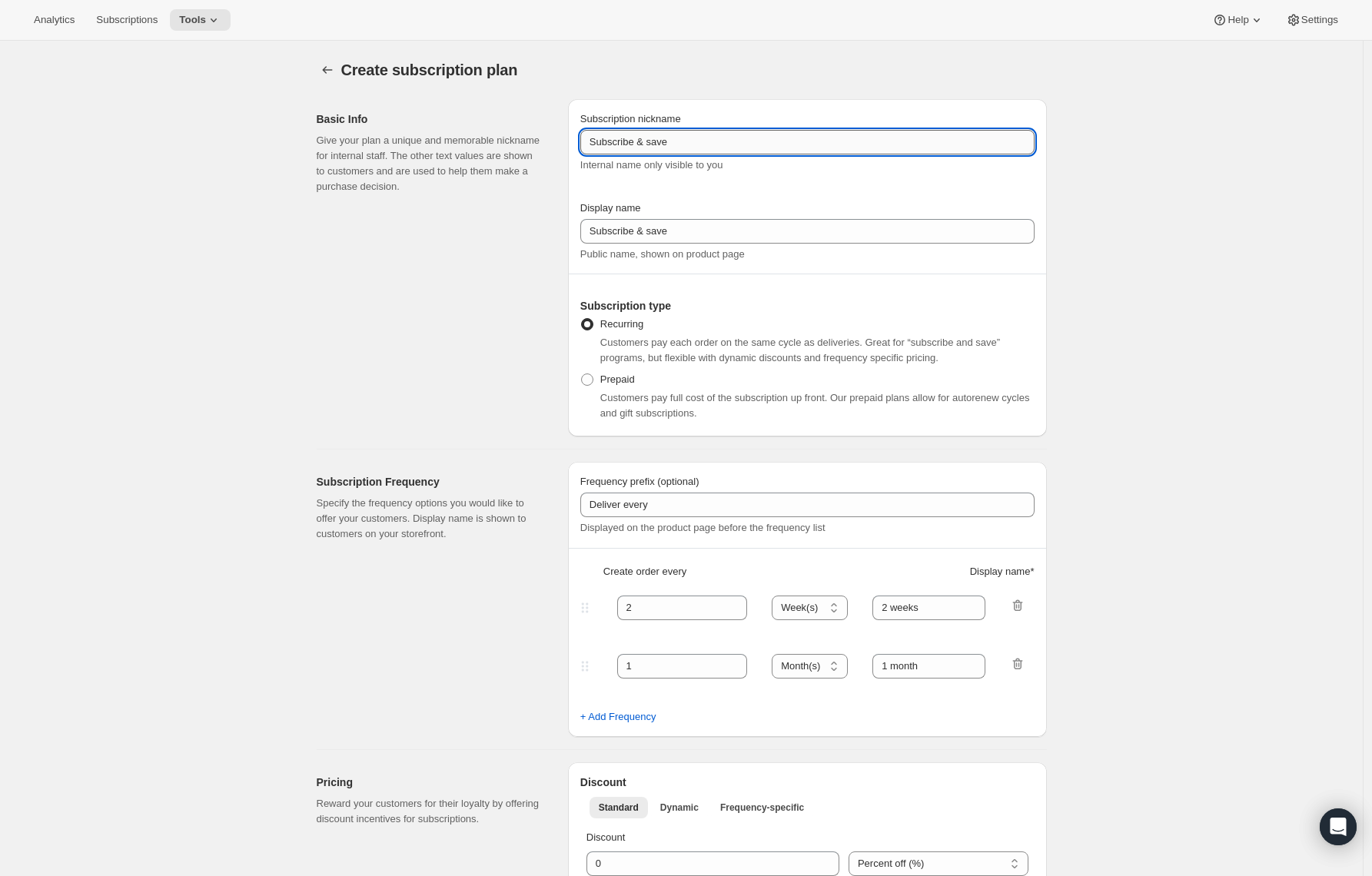
click at [722, 144] on input "Subscribe & save" at bounding box center [807, 142] width 454 height 24
paste input "Prepaid Shuffle Plan: French Italian (8-12oz)"
click at [693, 148] on input "Subscribe & savePrepaid Shuffle Plan: French Italian (8-12oz)" at bounding box center [807, 142] width 454 height 24
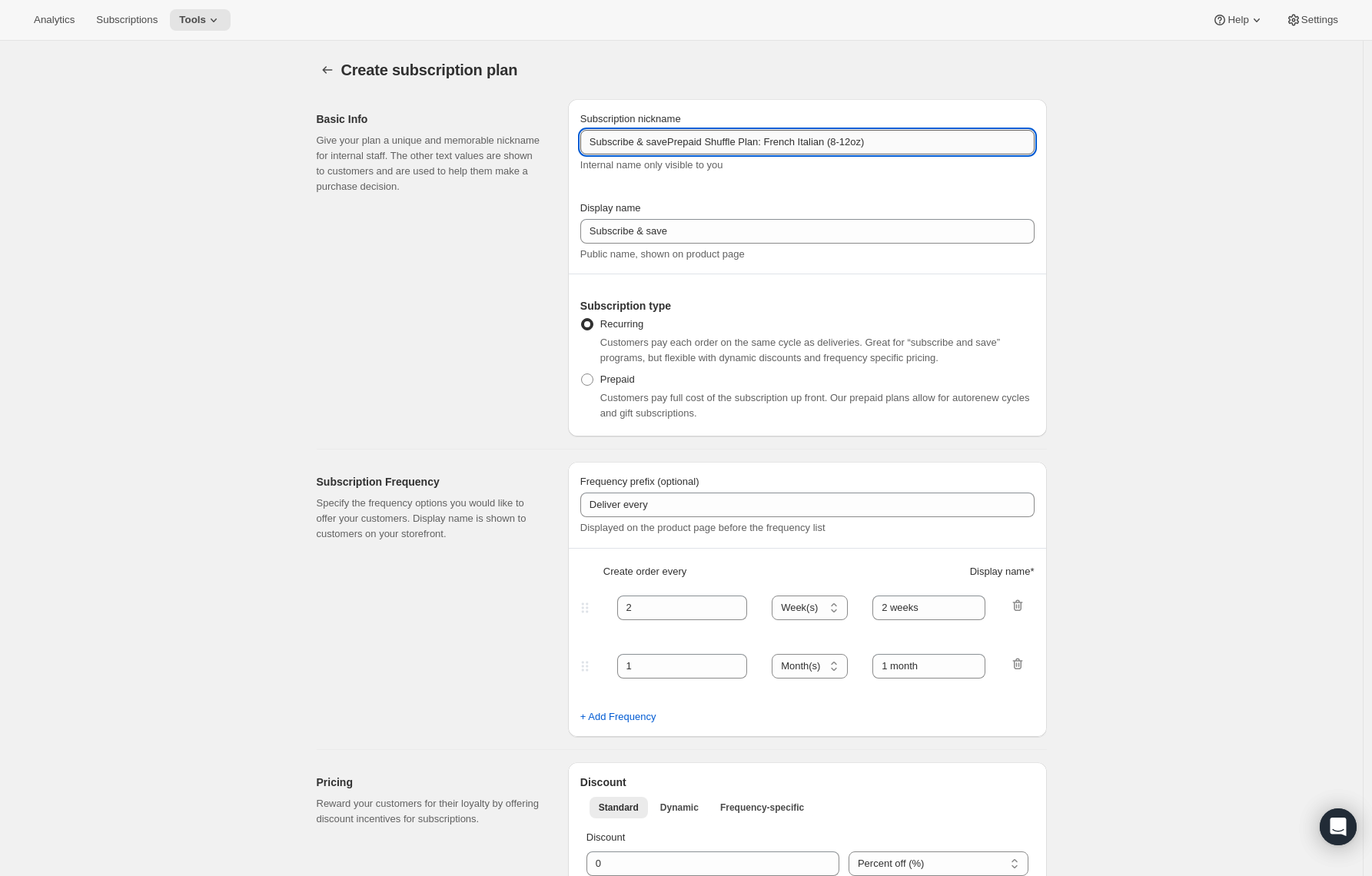
paste input "text"
click at [784, 141] on input "Prepaid Shuffle Plan: French Italian (8-12oz)" at bounding box center [807, 142] width 454 height 24
click at [782, 144] on input "Prepaid Shuffle Plan: French Italian (2oz)" at bounding box center [807, 142] width 454 height 24
type input "Prepaid Shuffle Plan: French Italian (2lb)"
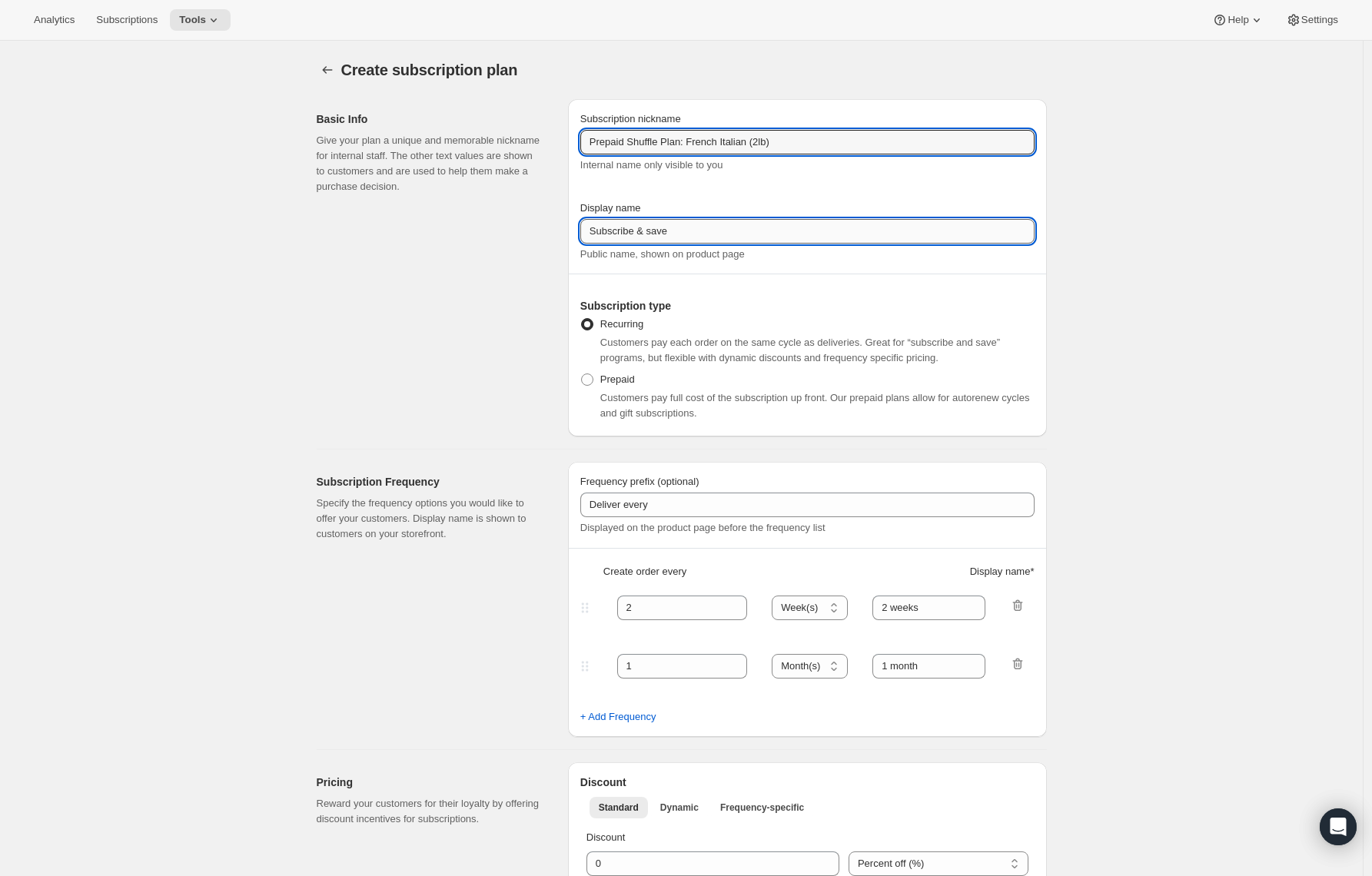
click at [602, 237] on input "Subscribe & save" at bounding box center [807, 231] width 454 height 24
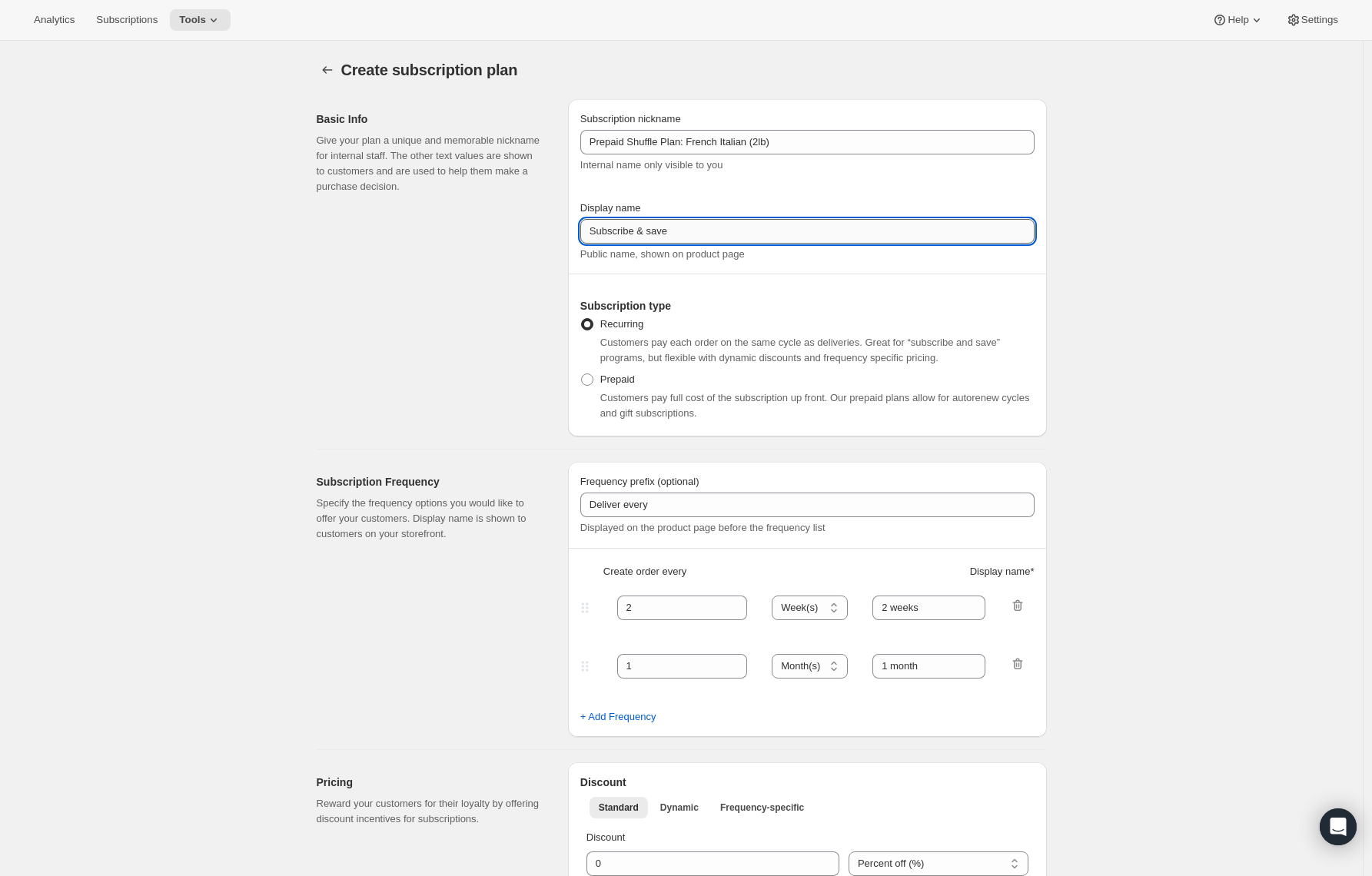
click at [603, 237] on input "Subscribe & save" at bounding box center [807, 231] width 454 height 24
click at [604, 233] on input "Subscribe & save" at bounding box center [807, 231] width 454 height 24
click at [605, 233] on input "Subscribe & save" at bounding box center [807, 231] width 454 height 24
type input "Prepay & save"
click at [594, 380] on span at bounding box center [587, 379] width 14 height 14
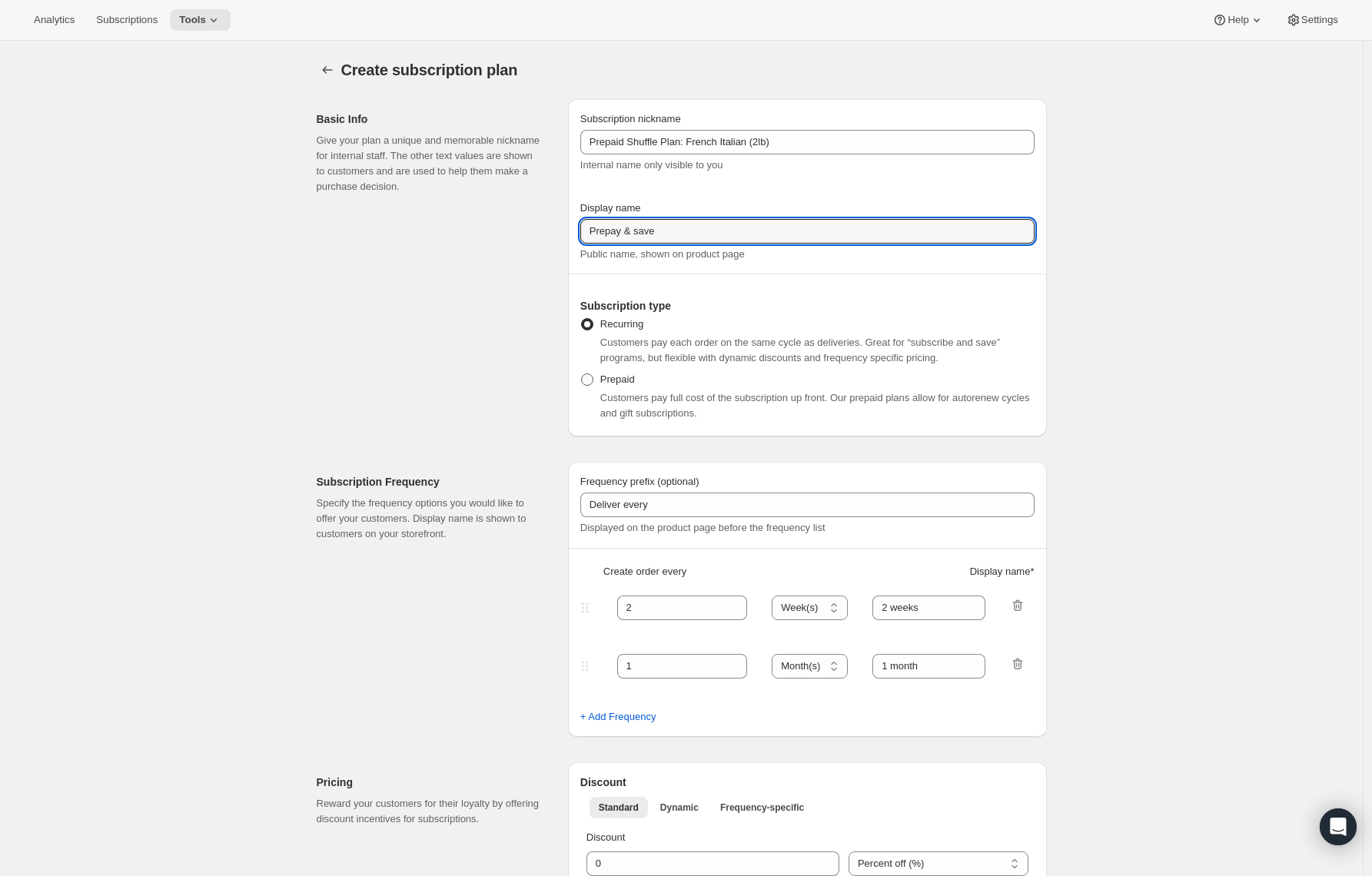
click at [582, 374] on input "Prepaid" at bounding box center [581, 373] width 1 height 1
radio input "true"
select select "MONTH"
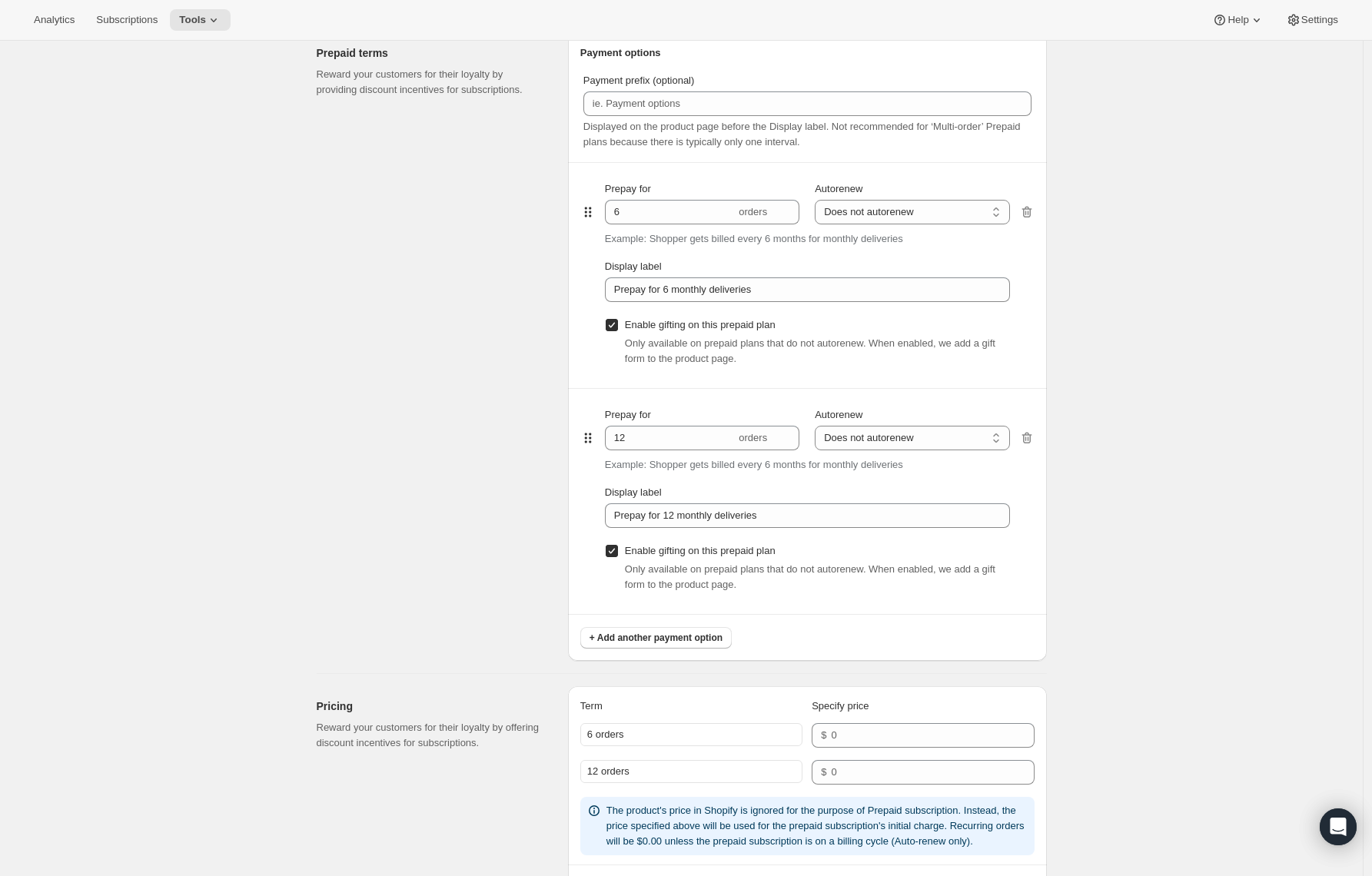
scroll to position [985, 0]
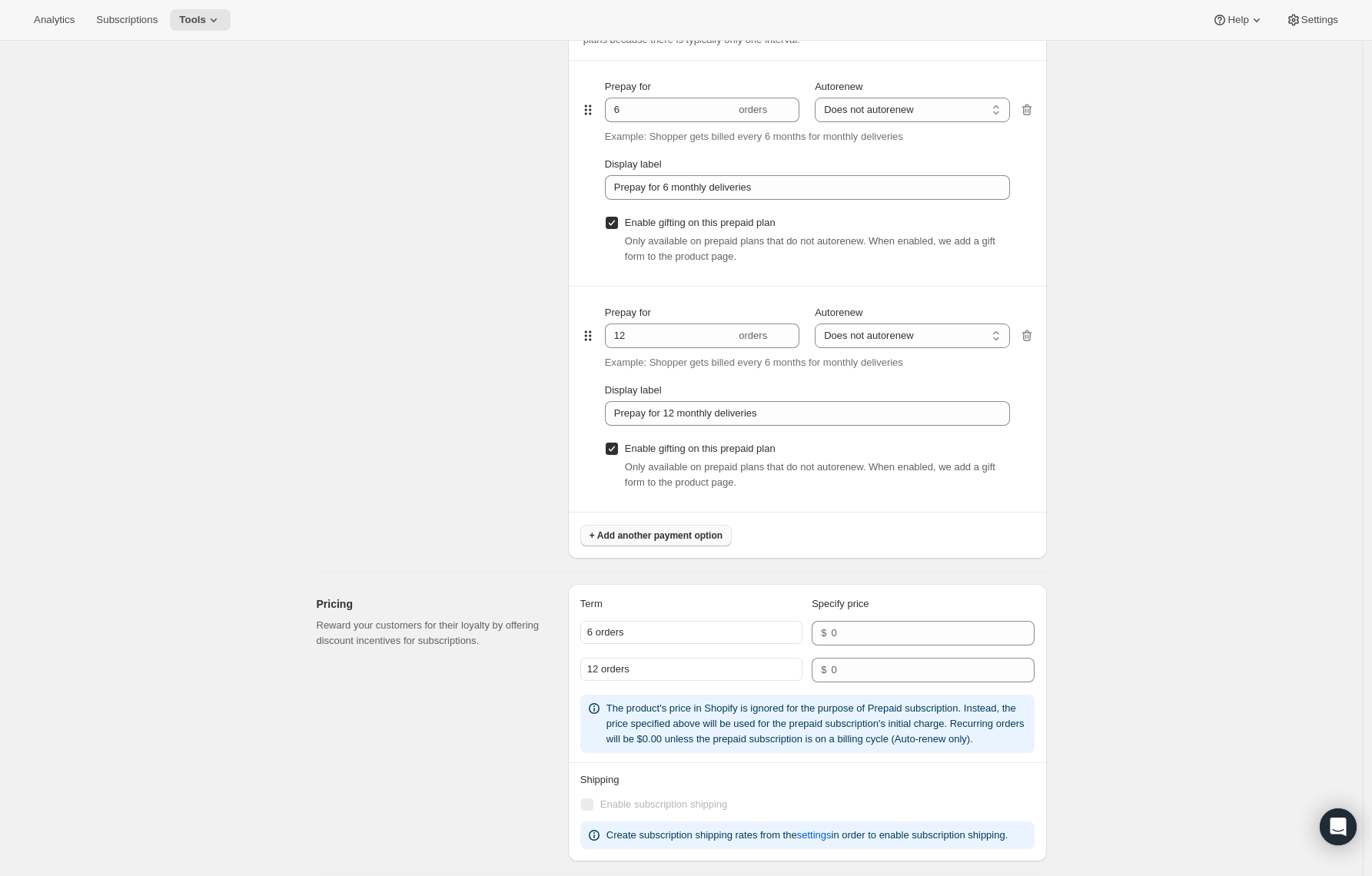
click at [626, 533] on span "+ Add another payment option" at bounding box center [656, 535] width 133 height 12
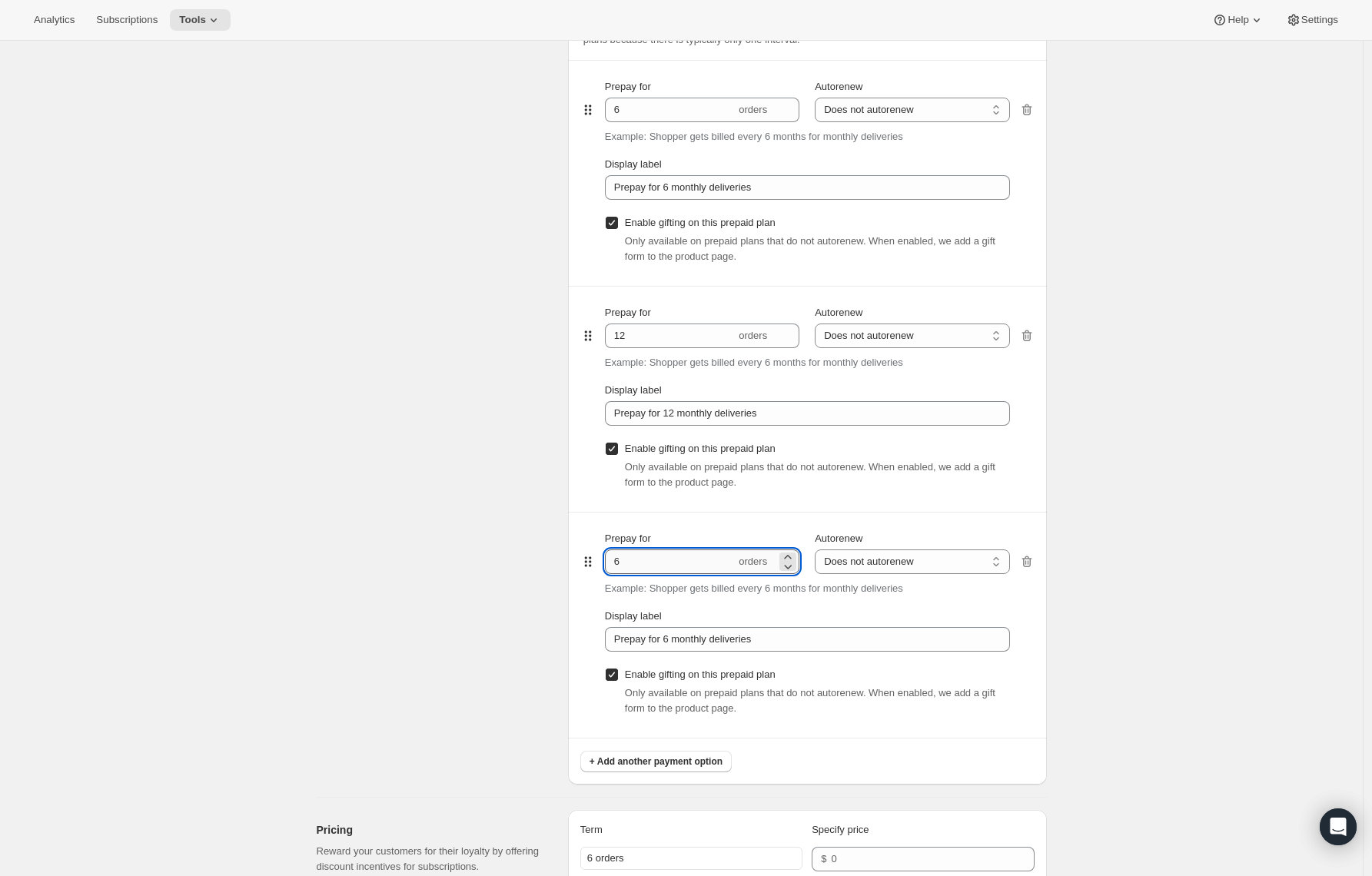
click at [623, 558] on input "6" at bounding box center [670, 562] width 131 height 24
type input "3"
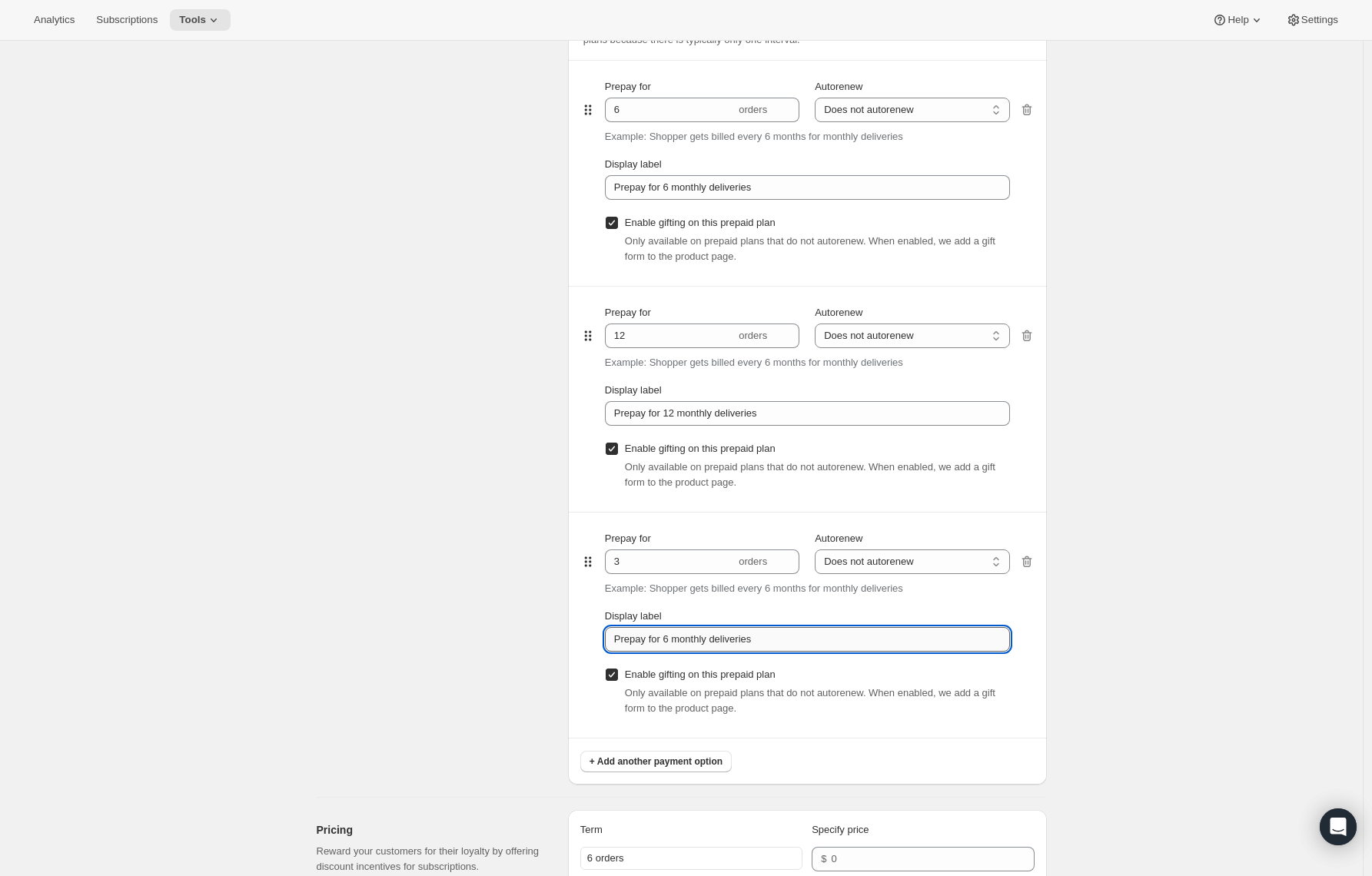
click at [674, 644] on input "Prepay for 6 monthly deliveries" at bounding box center [807, 639] width 405 height 24
type input "Prepay for 3 monthly deliveries"
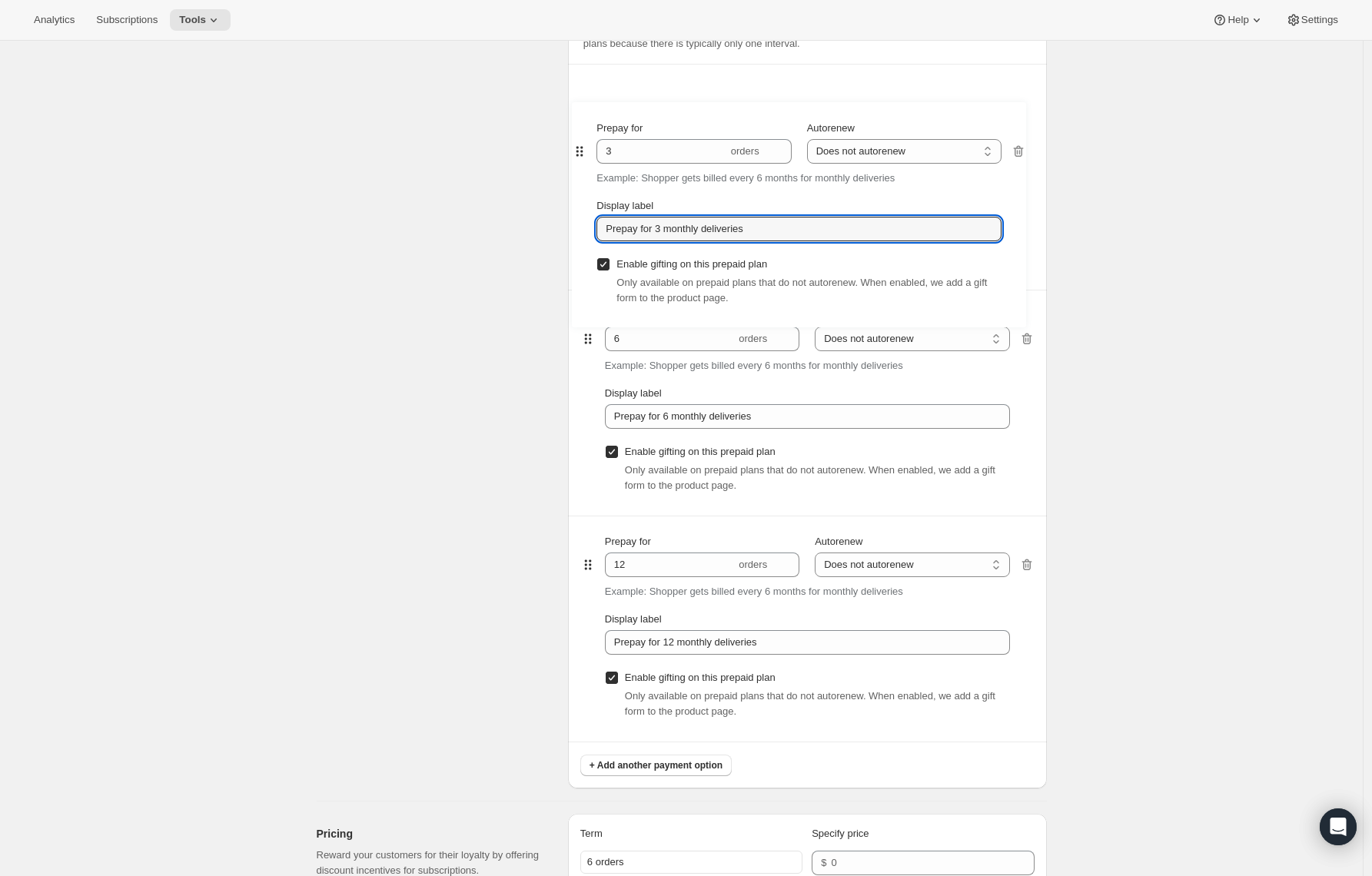
scroll to position [976, 0]
drag, startPoint x: 591, startPoint y: 565, endPoint x: 579, endPoint y: 139, distance: 426.2
click at [579, 139] on div "Payment options Payment prefix (optional) Displayed on the product page before …" at bounding box center [808, 365] width 479 height 854
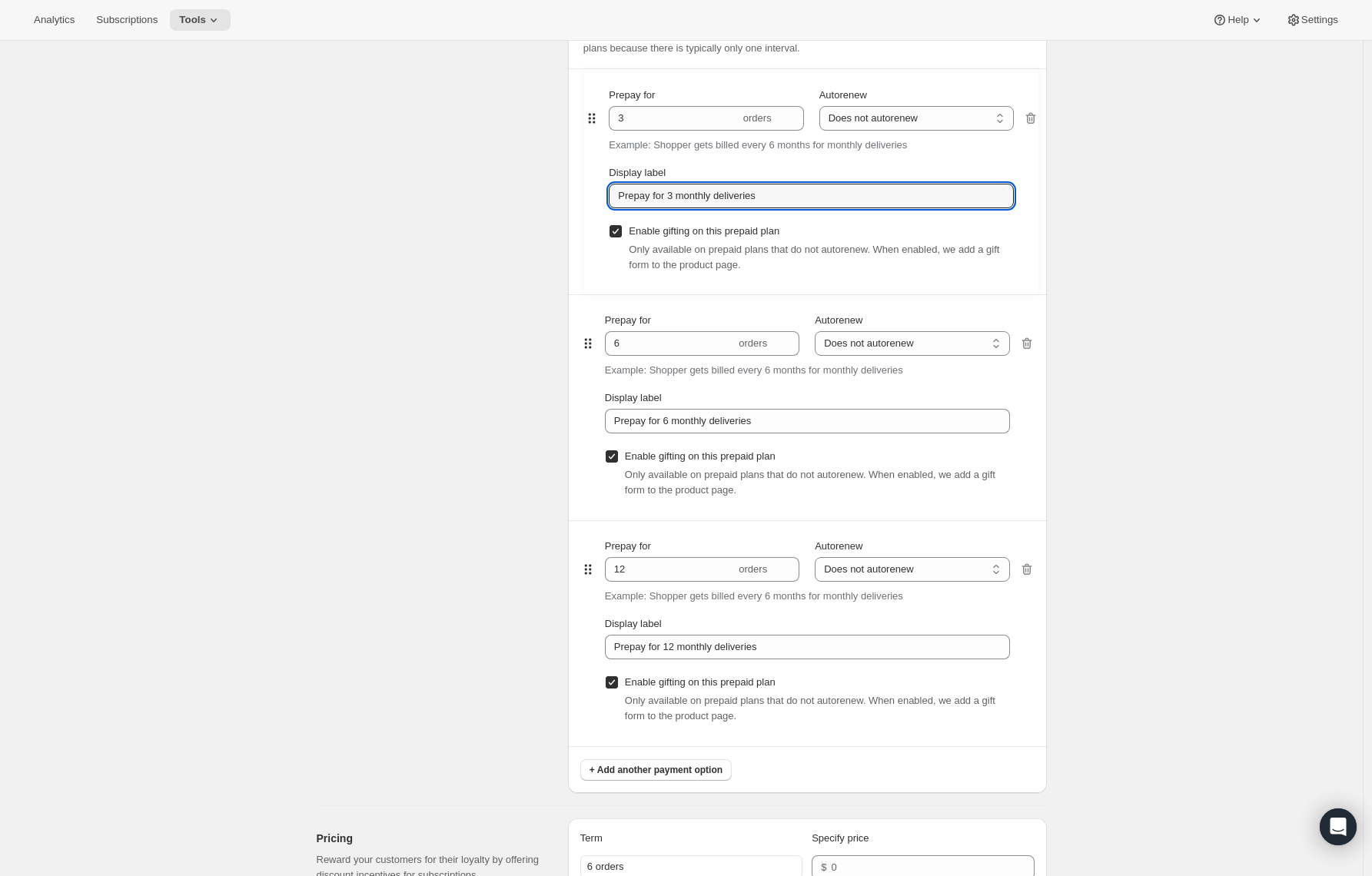
type input "3"
type input "Prepay for 3 monthly deliveries"
type input "6"
type input "Prepay for 6 monthly deliveries"
type input "12"
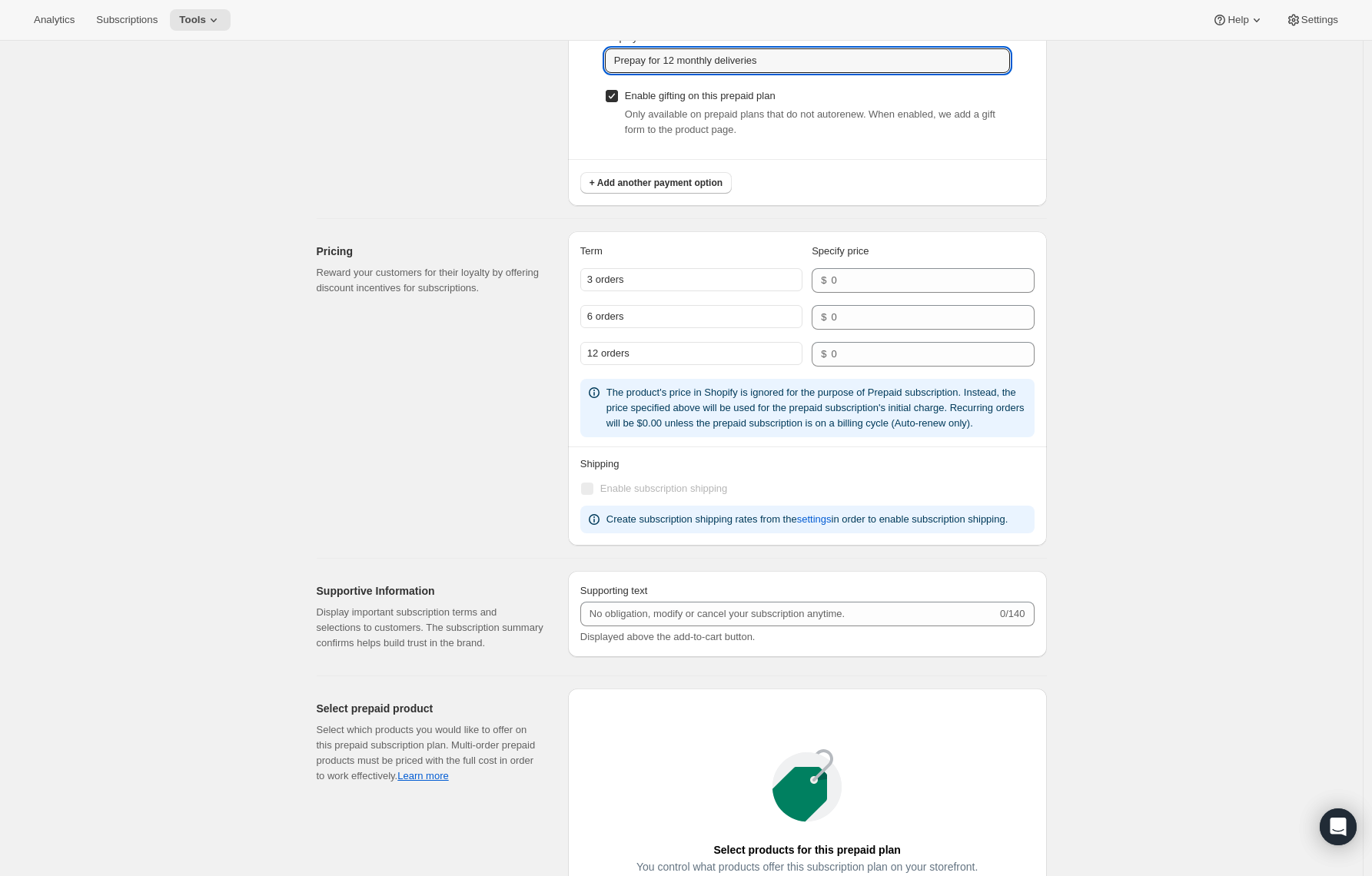
scroll to position [1603, 0]
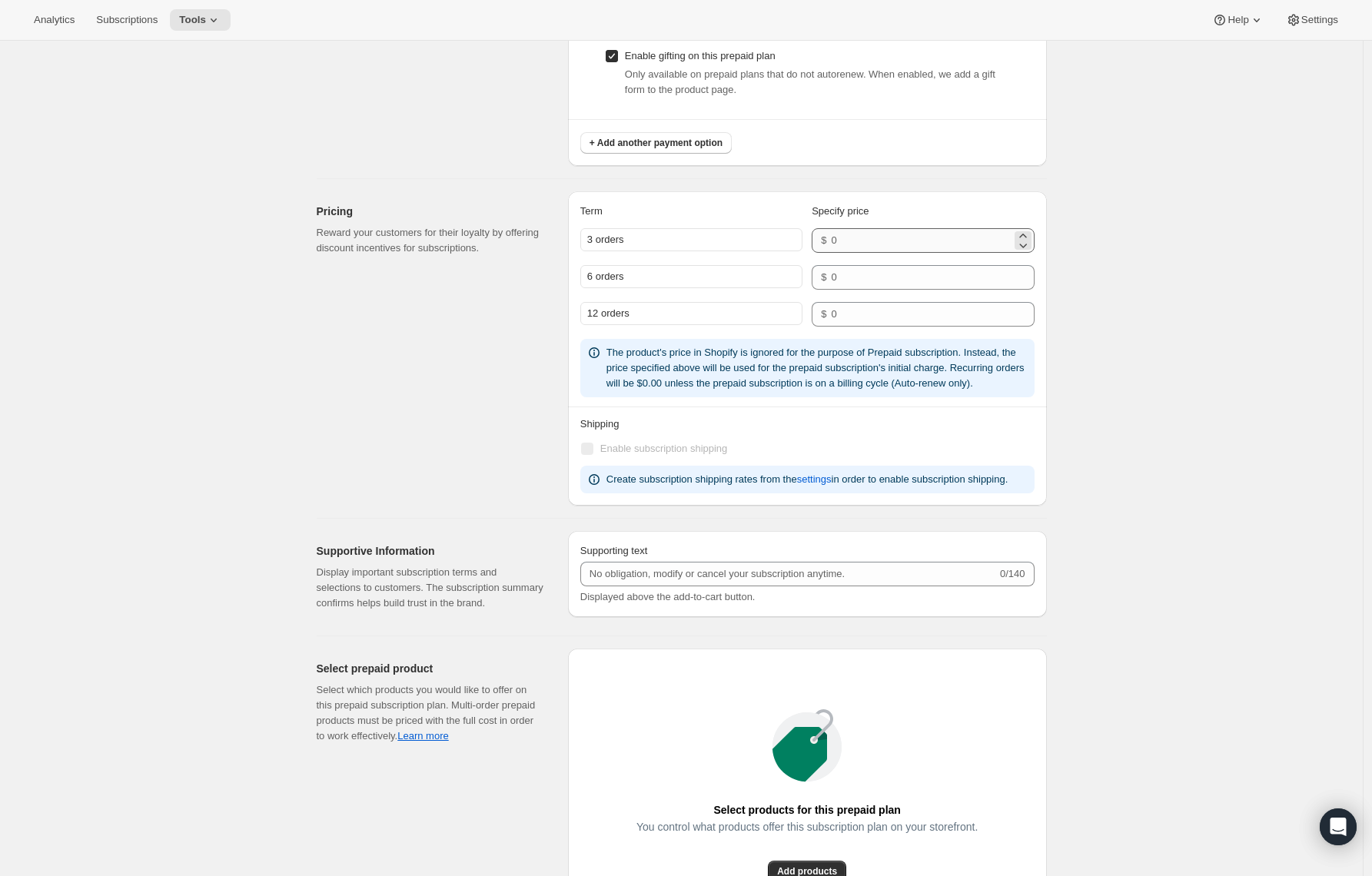
type input "Prepay for 12 monthly deliveries"
click at [860, 245] on input "number" at bounding box center [921, 241] width 180 height 24
type input "160"
click at [876, 270] on input "number" at bounding box center [921, 277] width 180 height 24
type input "320"
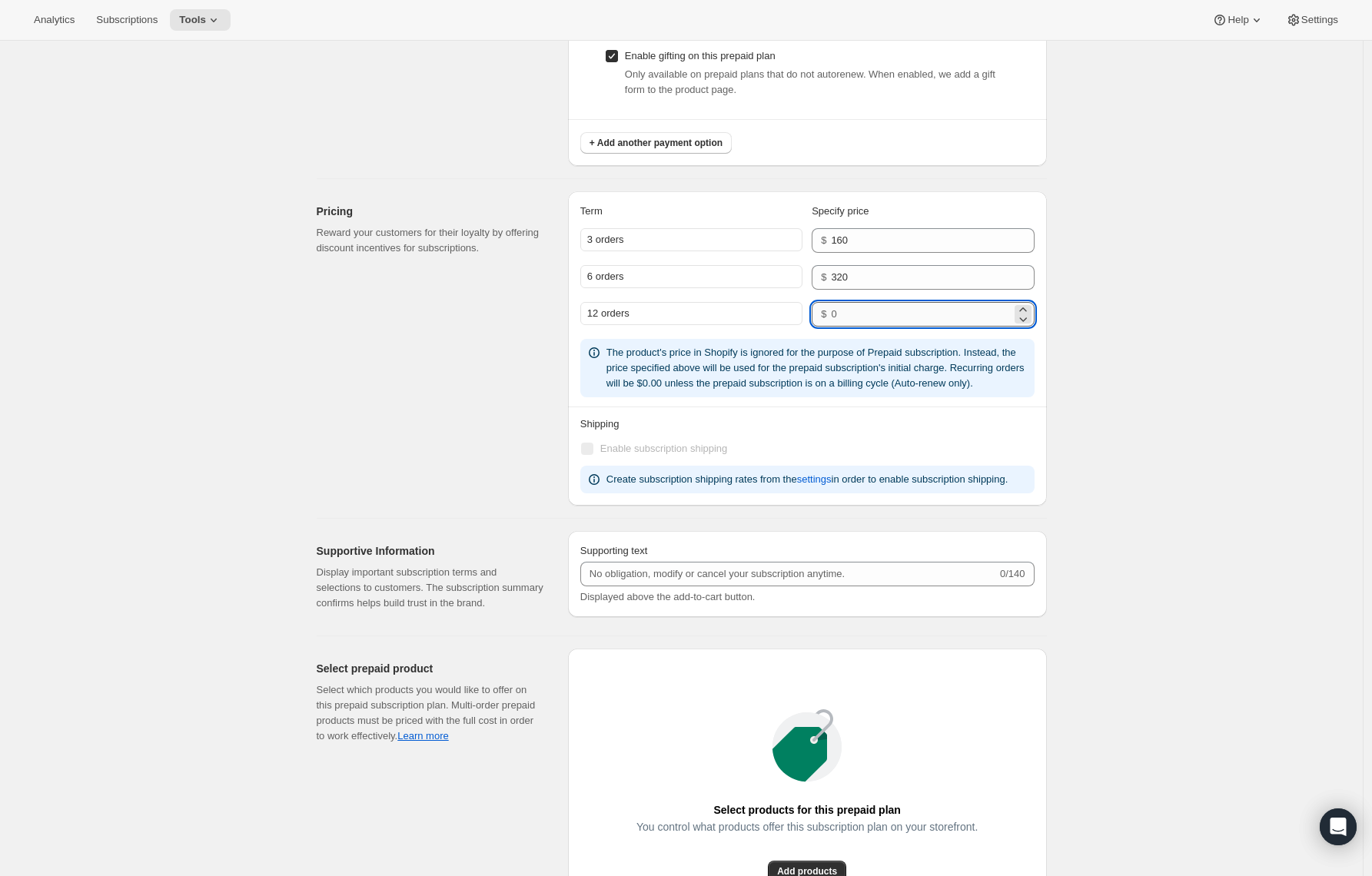
click at [898, 310] on input "number" at bounding box center [921, 314] width 180 height 24
type input "640"
drag, startPoint x: 1371, startPoint y: 676, endPoint x: 1364, endPoint y: 745, distance: 69.4
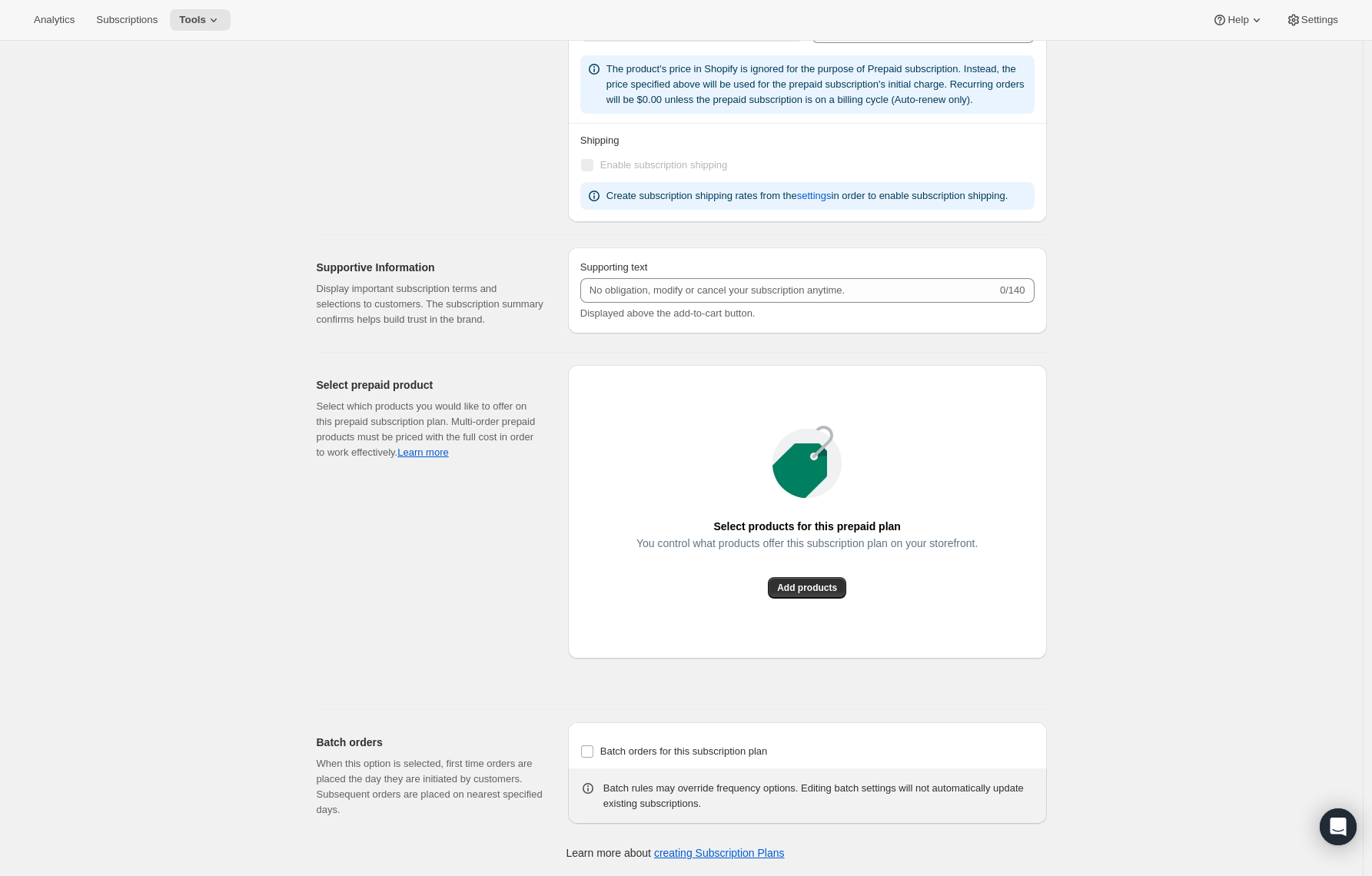
scroll to position [0, 0]
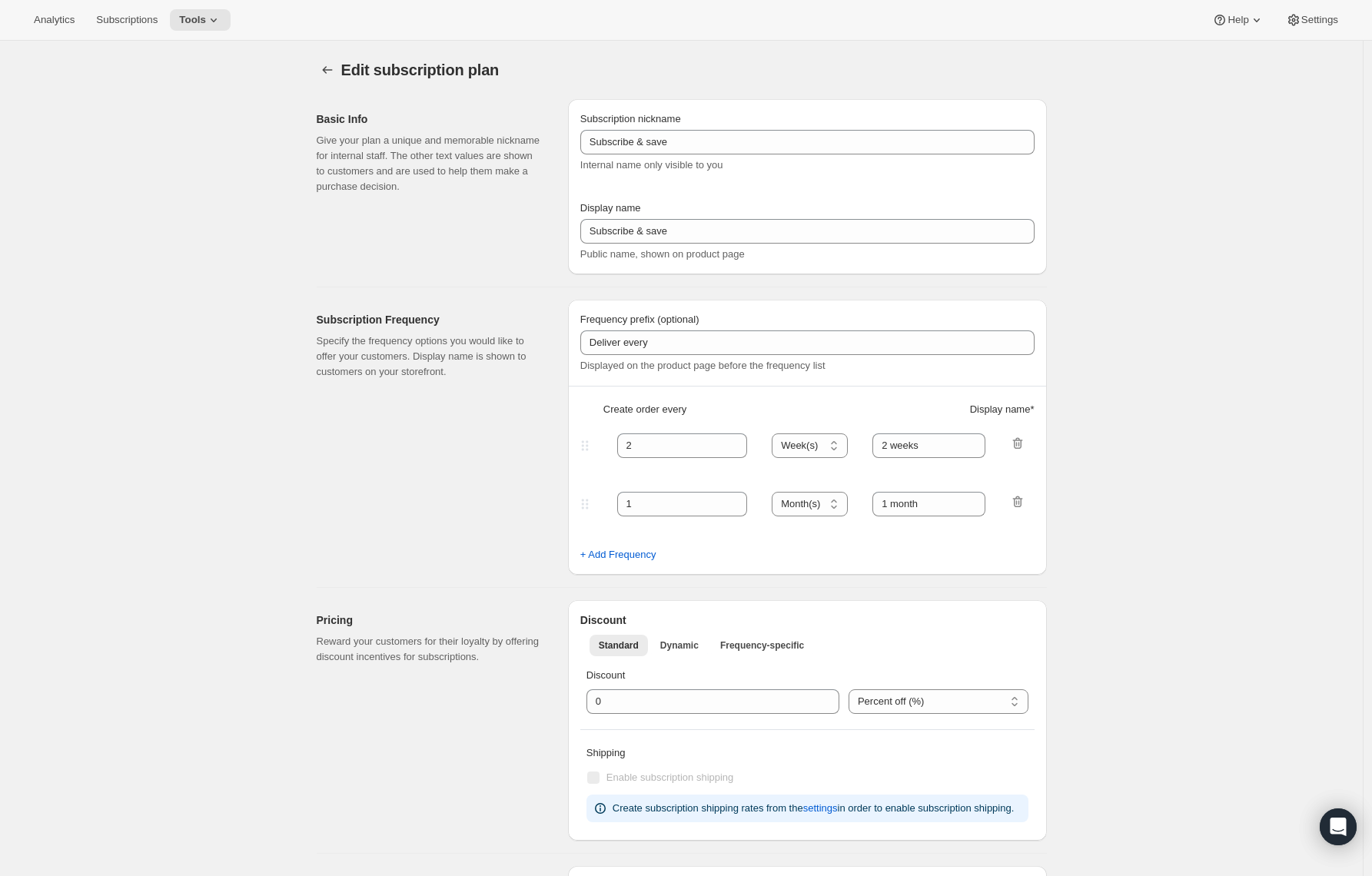
type input "Prepaid Shuffle Plan: French Italian (2lb)"
type input "Prepay & save"
select select "MONTH"
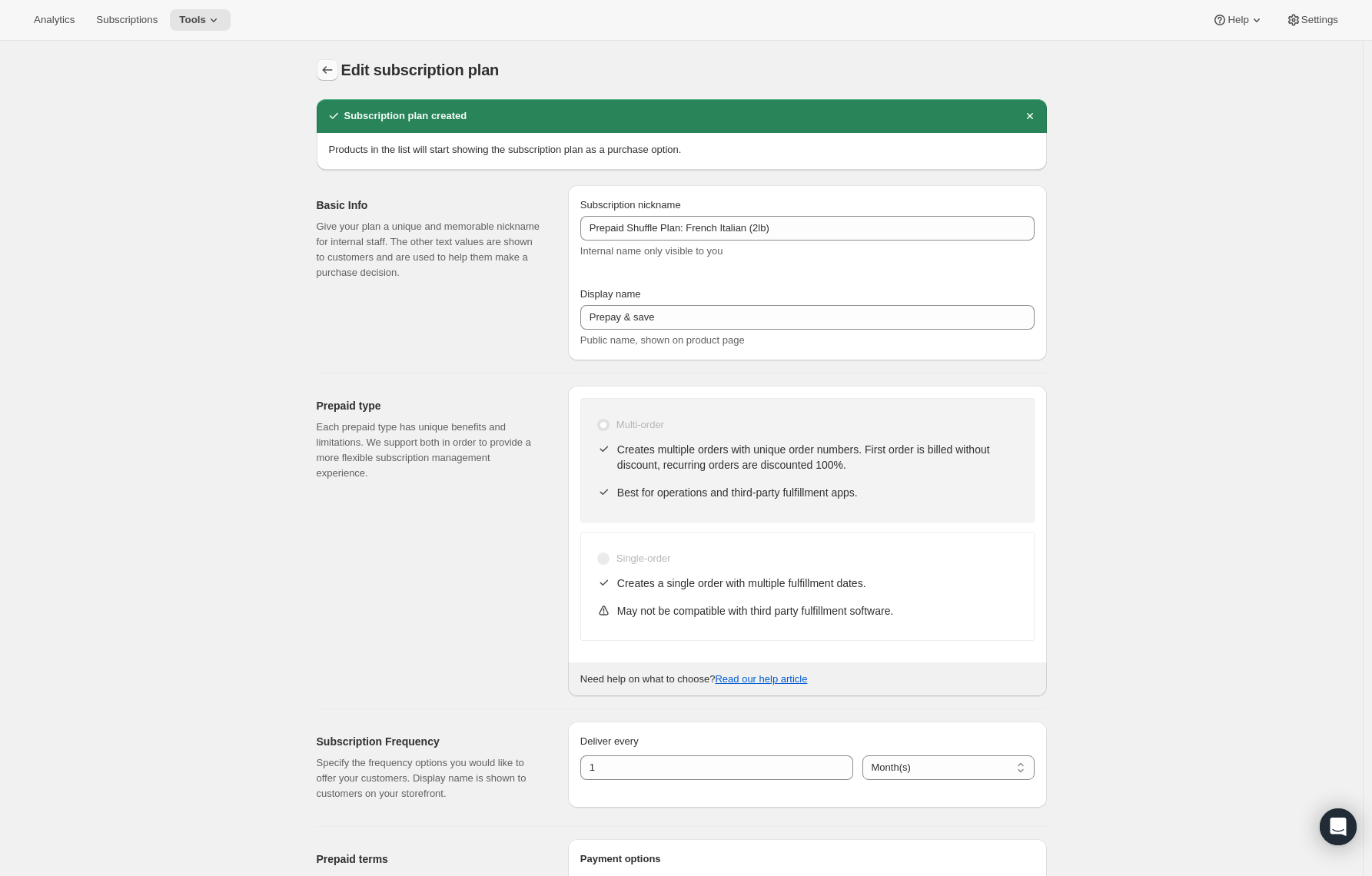
click at [327, 70] on icon "Subscription plans" at bounding box center [327, 70] width 10 height 7
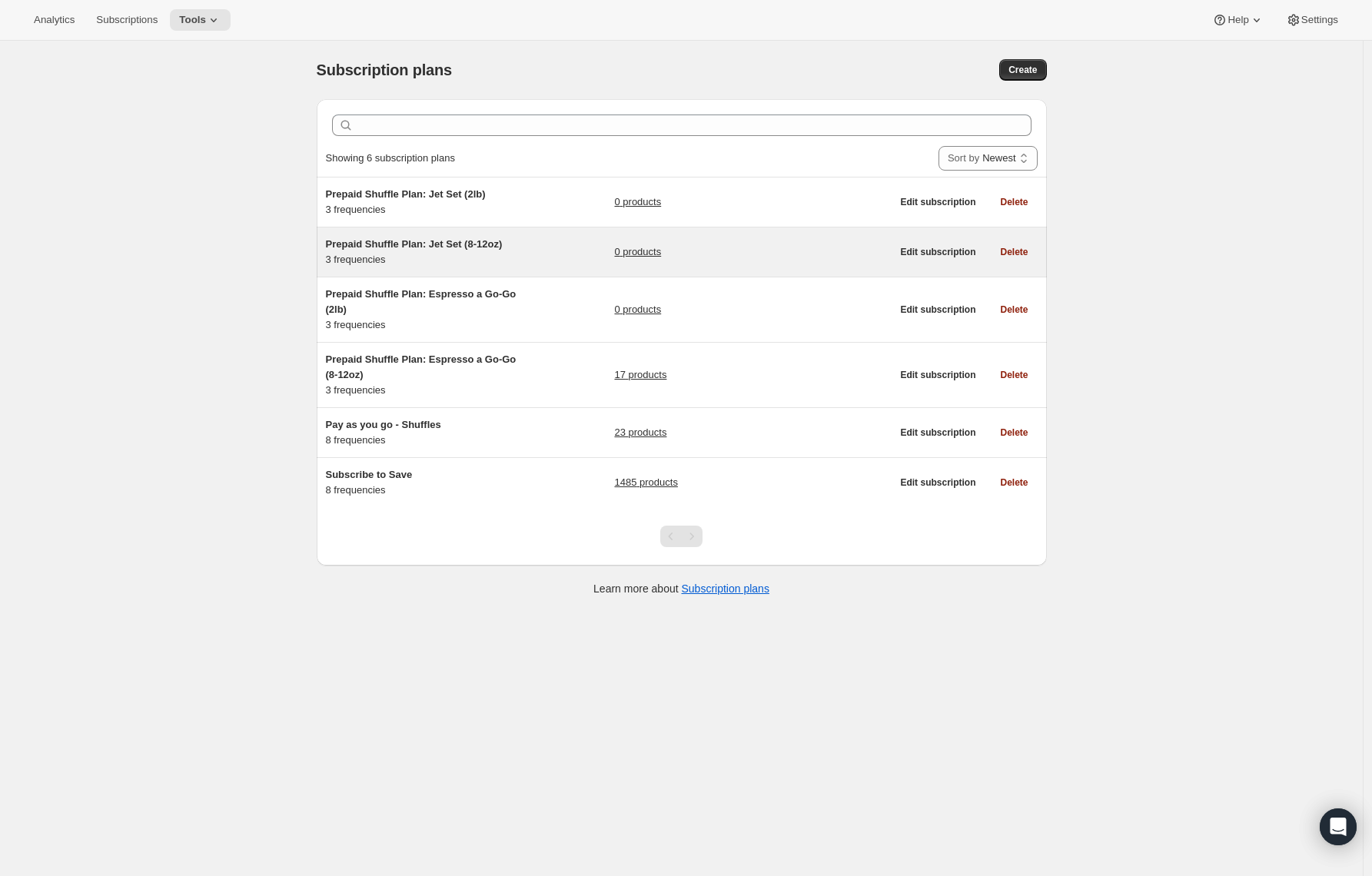
click at [479, 243] on span "Prepaid Shuffle Plan: Jet Set (8-12oz)" at bounding box center [414, 244] width 177 height 11
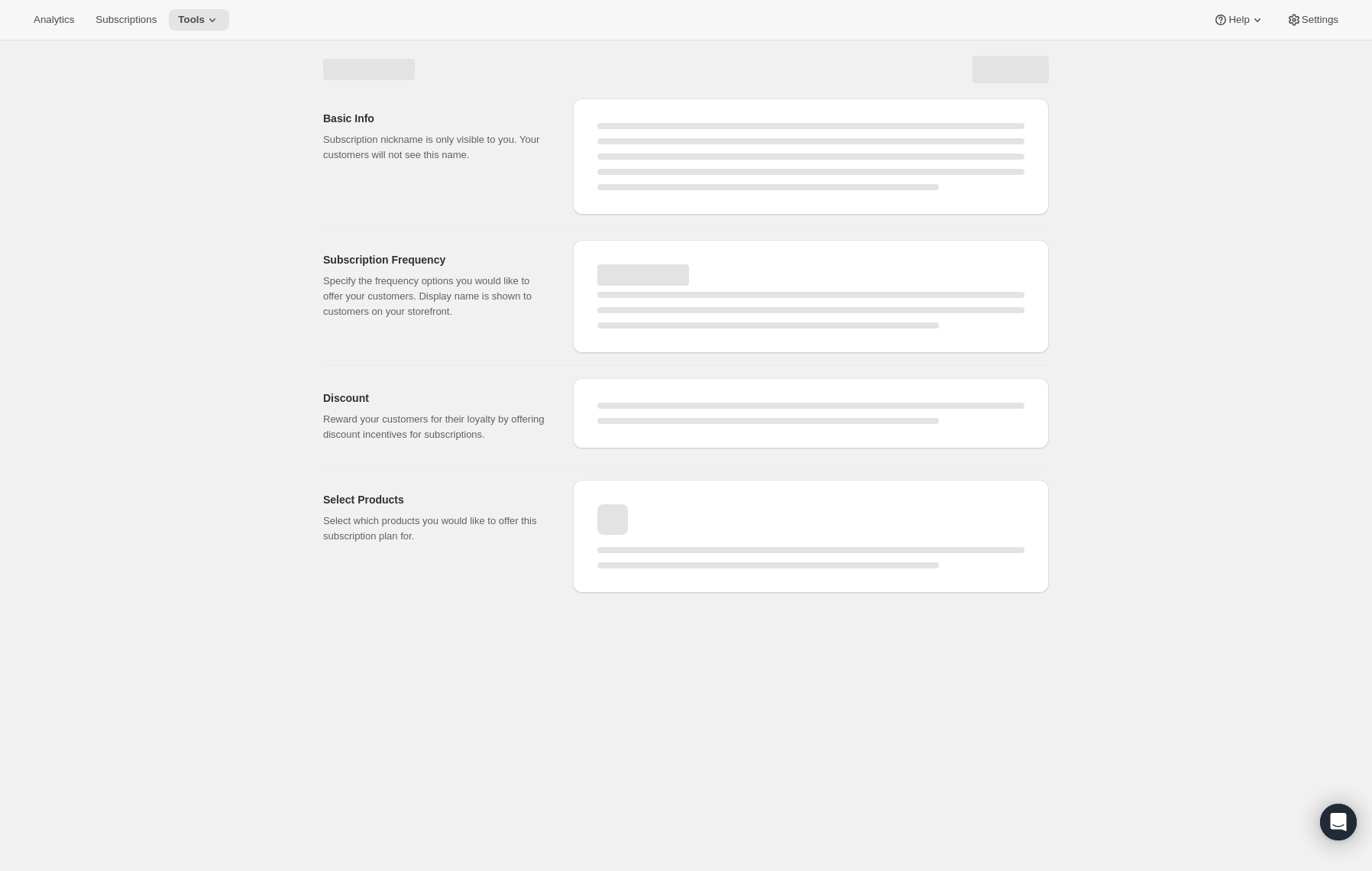
select select "WEEK"
select select "MONTH"
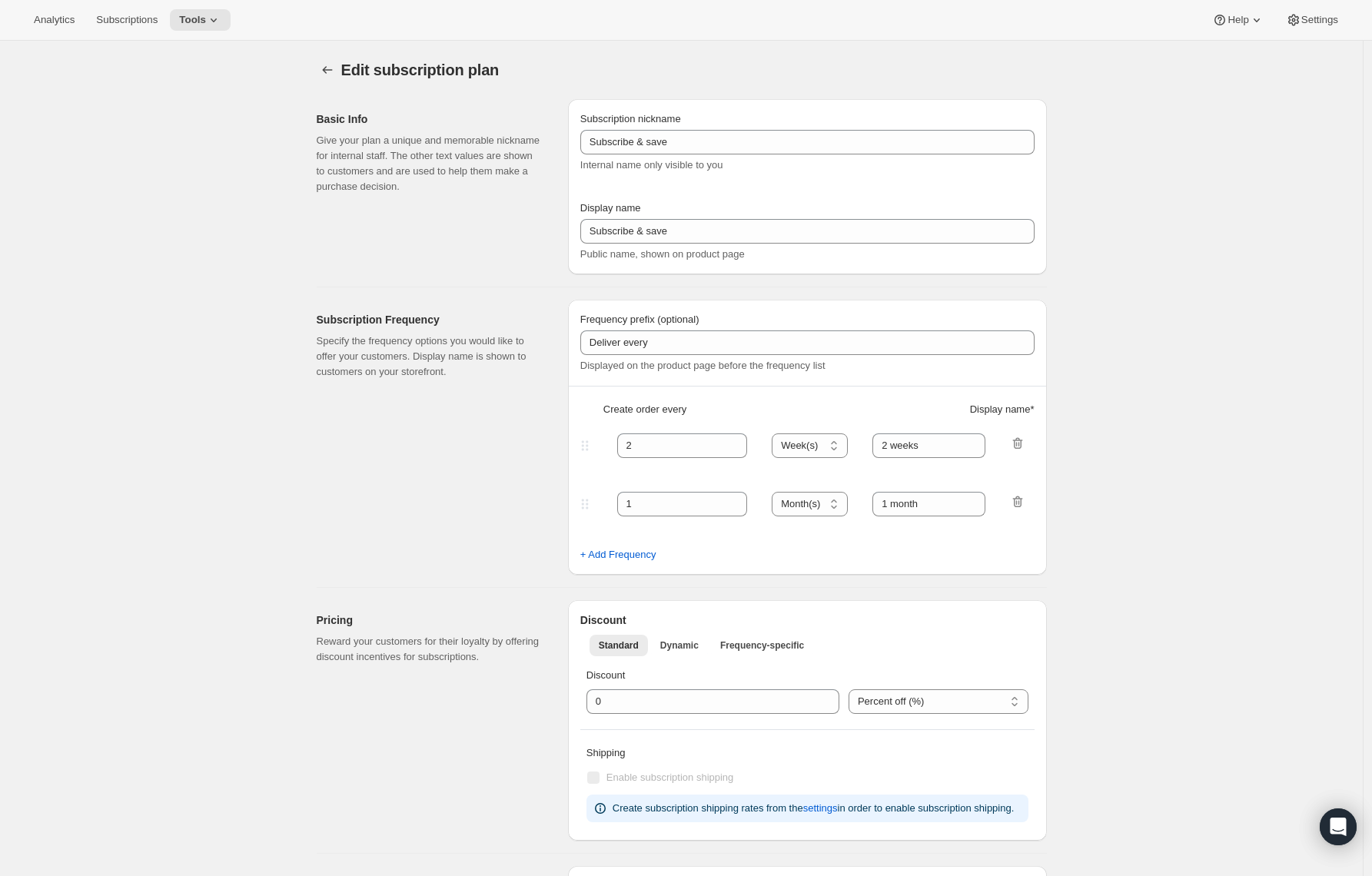
type input "Prepaid Shuffle Plan: Jet Set (8-12oz)"
select select "MONTH"
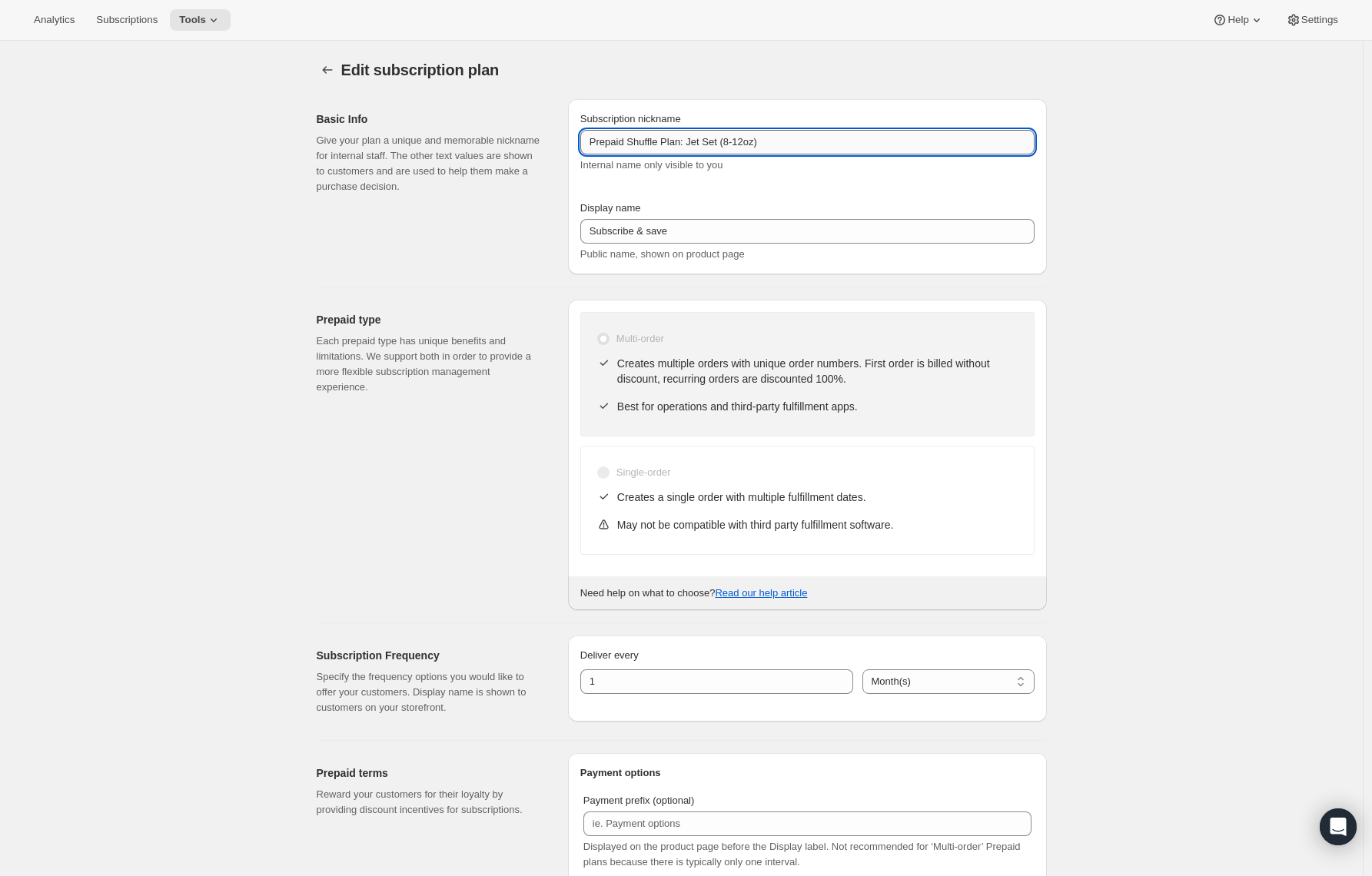
click at [639, 139] on input "Prepaid Shuffle Plan: Jet Set (8-12oz)" at bounding box center [807, 142] width 454 height 24
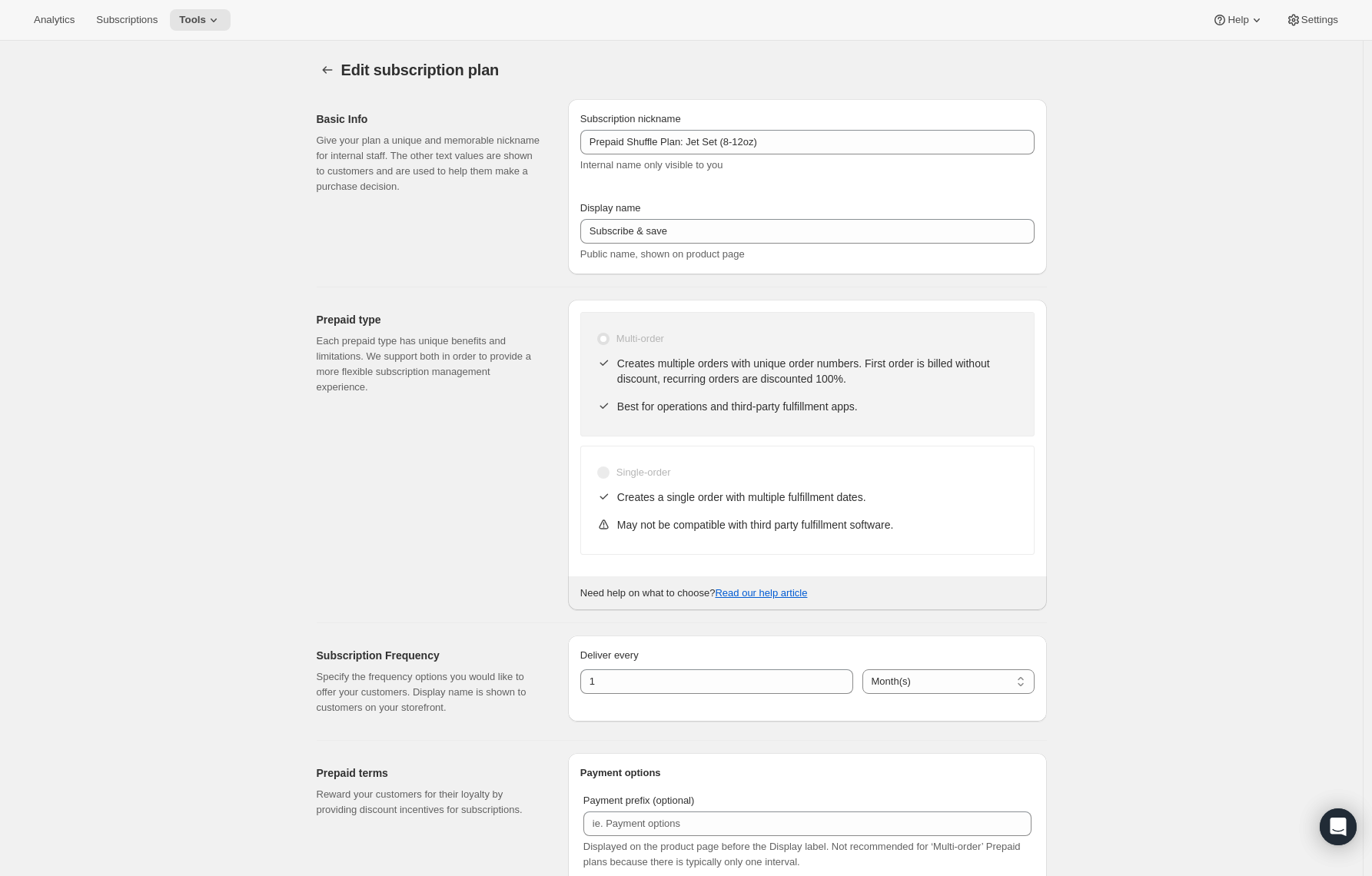
click at [330, 68] on icon "Subscription plans" at bounding box center [328, 70] width 15 height 15
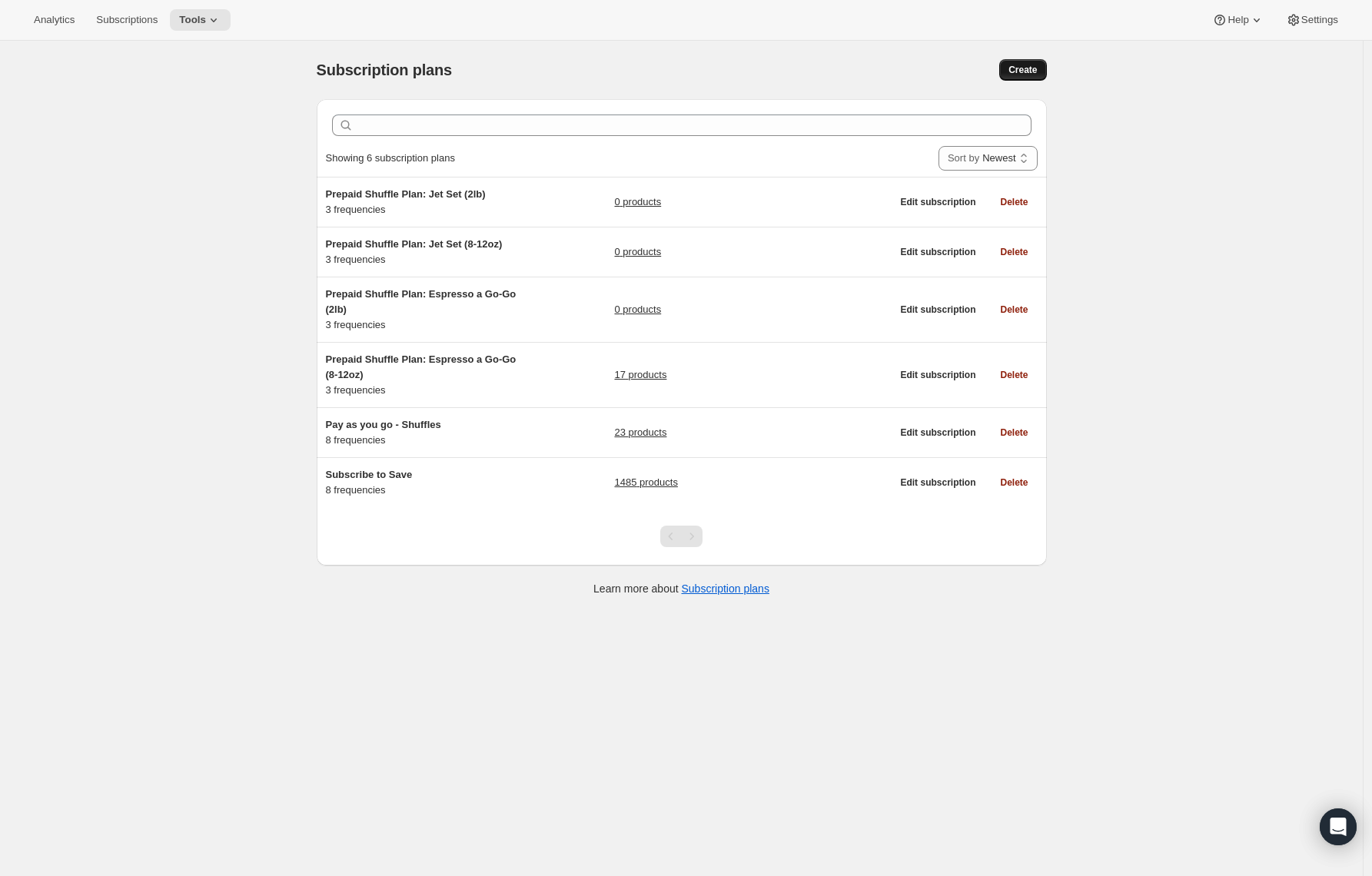
click at [1027, 66] on span "Create" at bounding box center [1023, 69] width 28 height 12
select select "WEEK"
select select "MONTH"
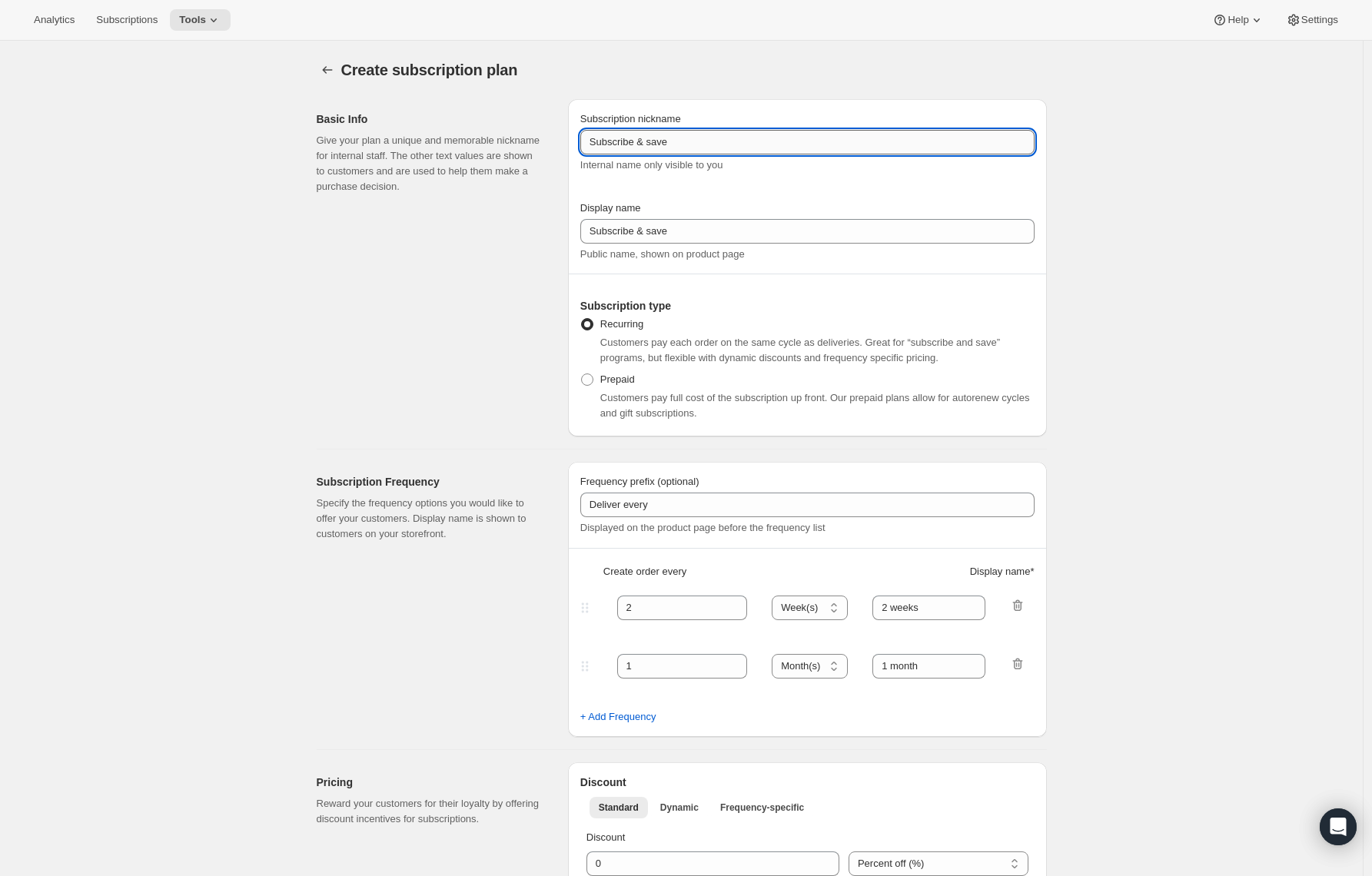
click at [644, 153] on input "Subscribe & save" at bounding box center [807, 142] width 454 height 24
paste input "Prepaid Shuffle Plan: Jet Set (8-12oz)"
click at [643, 144] on input "Subscribe & savePrepaid Shuffle Plan: Jet Set (8-12oz)" at bounding box center [807, 142] width 454 height 24
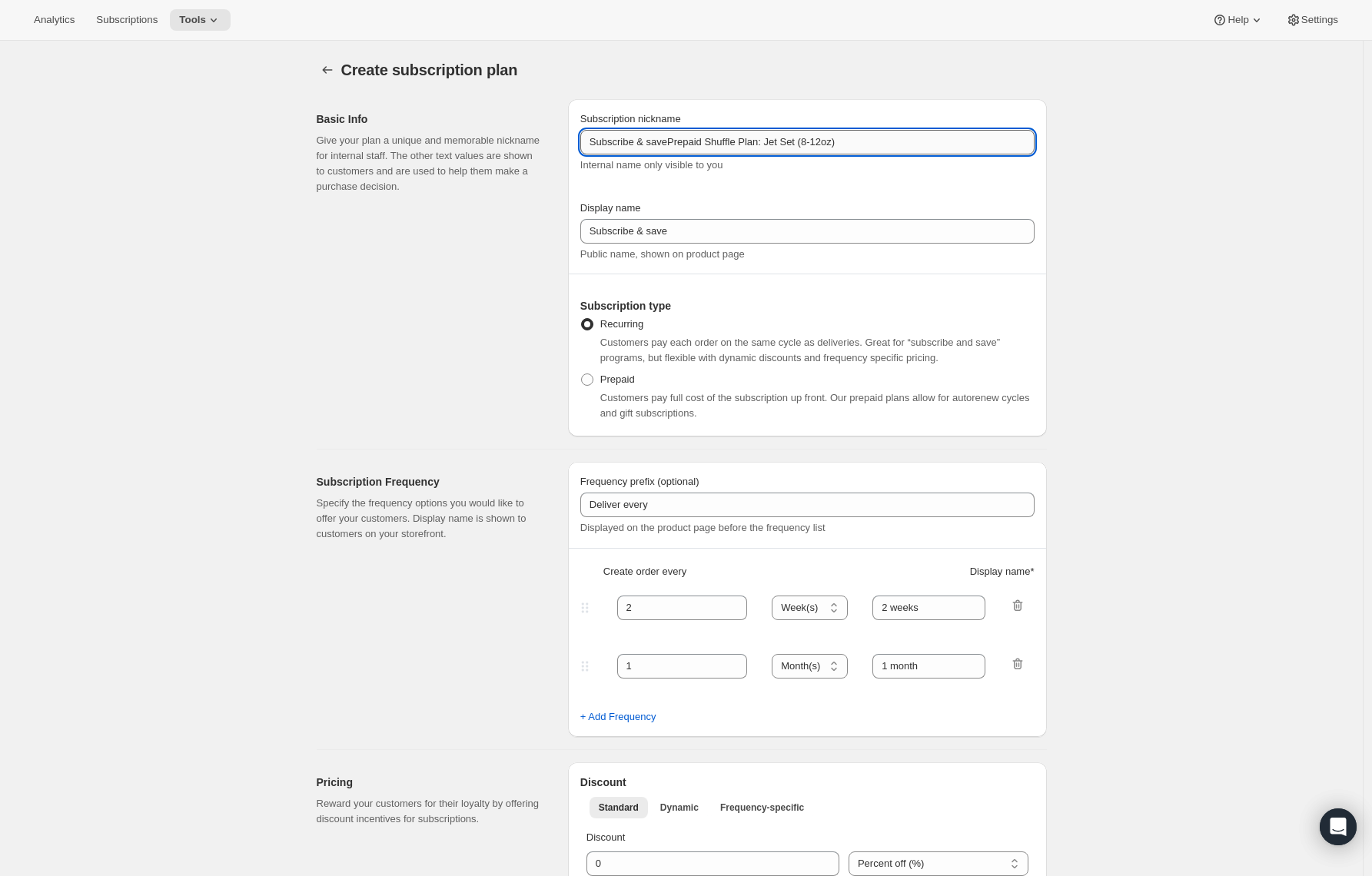
paste input "text"
drag, startPoint x: 732, startPoint y: 143, endPoint x: 730, endPoint y: 152, distance: 9.2
click at [732, 143] on input "Prepaid Shuffle Plan: Jet Set (8-12oz)" at bounding box center [807, 142] width 454 height 24
click at [727, 144] on input "Prepaid Shuffle Plan: Jet Set (8-12oz)" at bounding box center [807, 142] width 454 height 24
type input "Prepaid Shuffle Plan: Cyclone (8-12oz)"
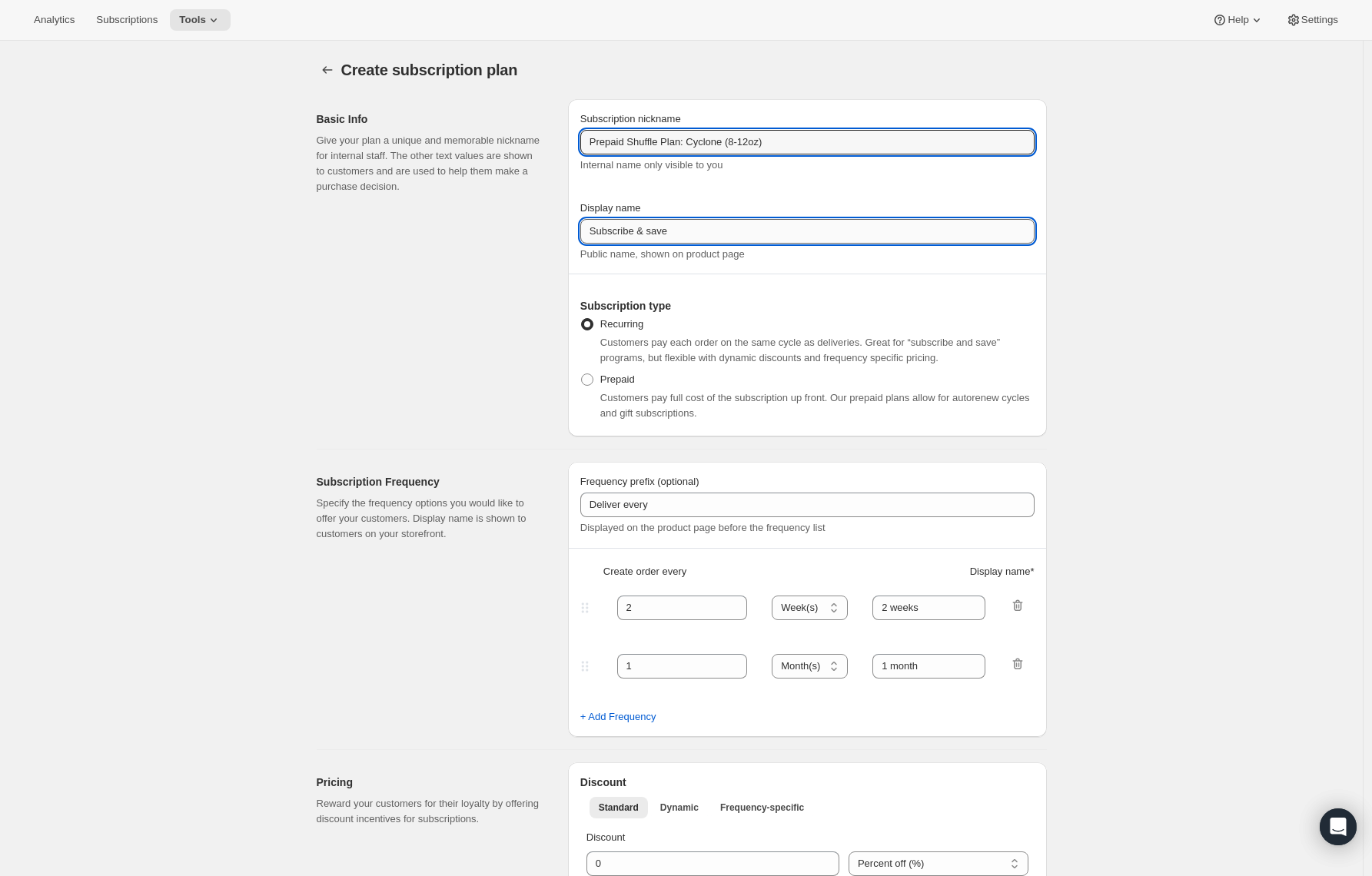
click at [613, 227] on input "Subscribe & save" at bounding box center [807, 231] width 454 height 24
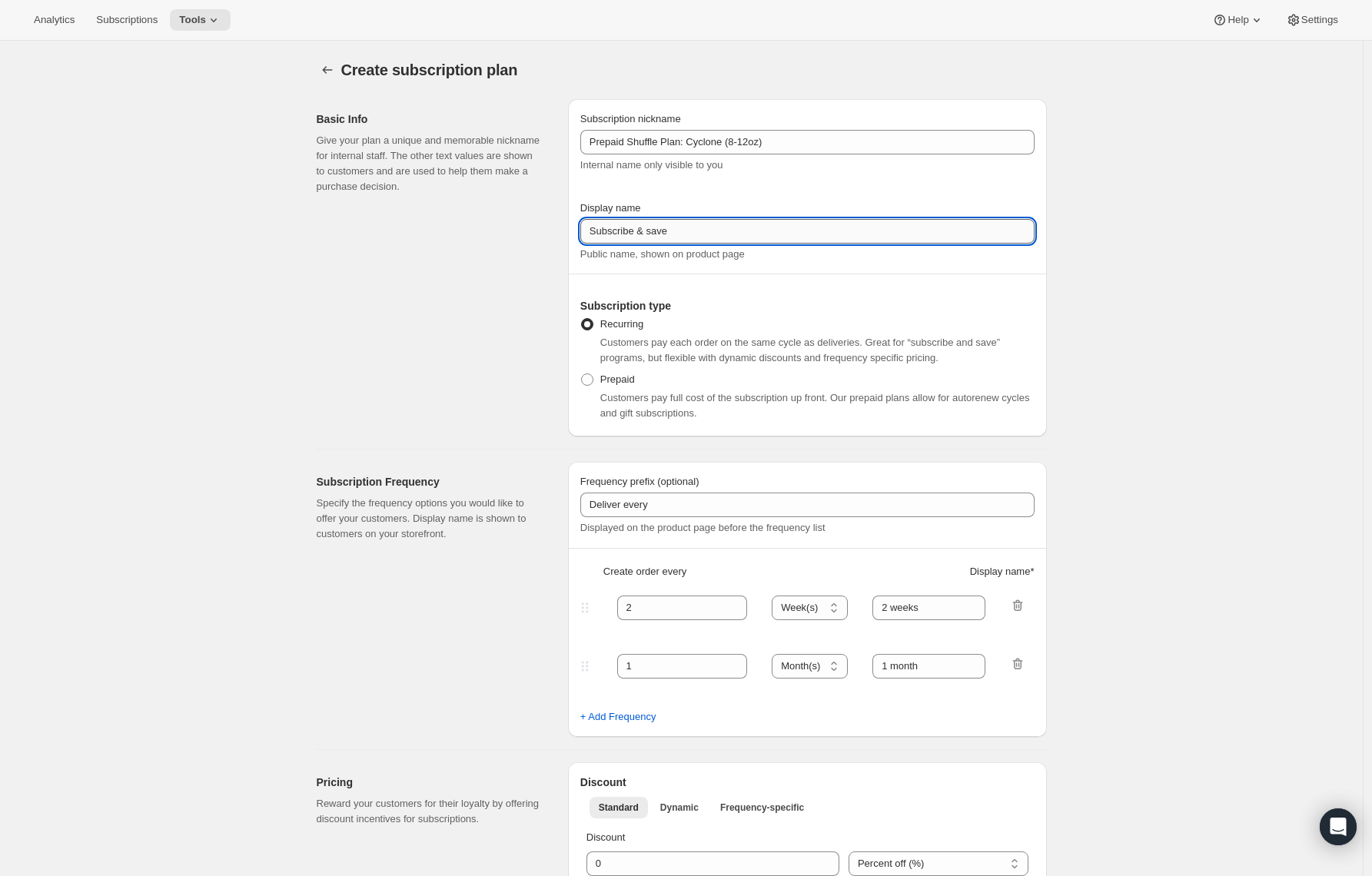
click at [613, 227] on input "Subscribe & save" at bounding box center [807, 231] width 454 height 24
type input "Prepay & save"
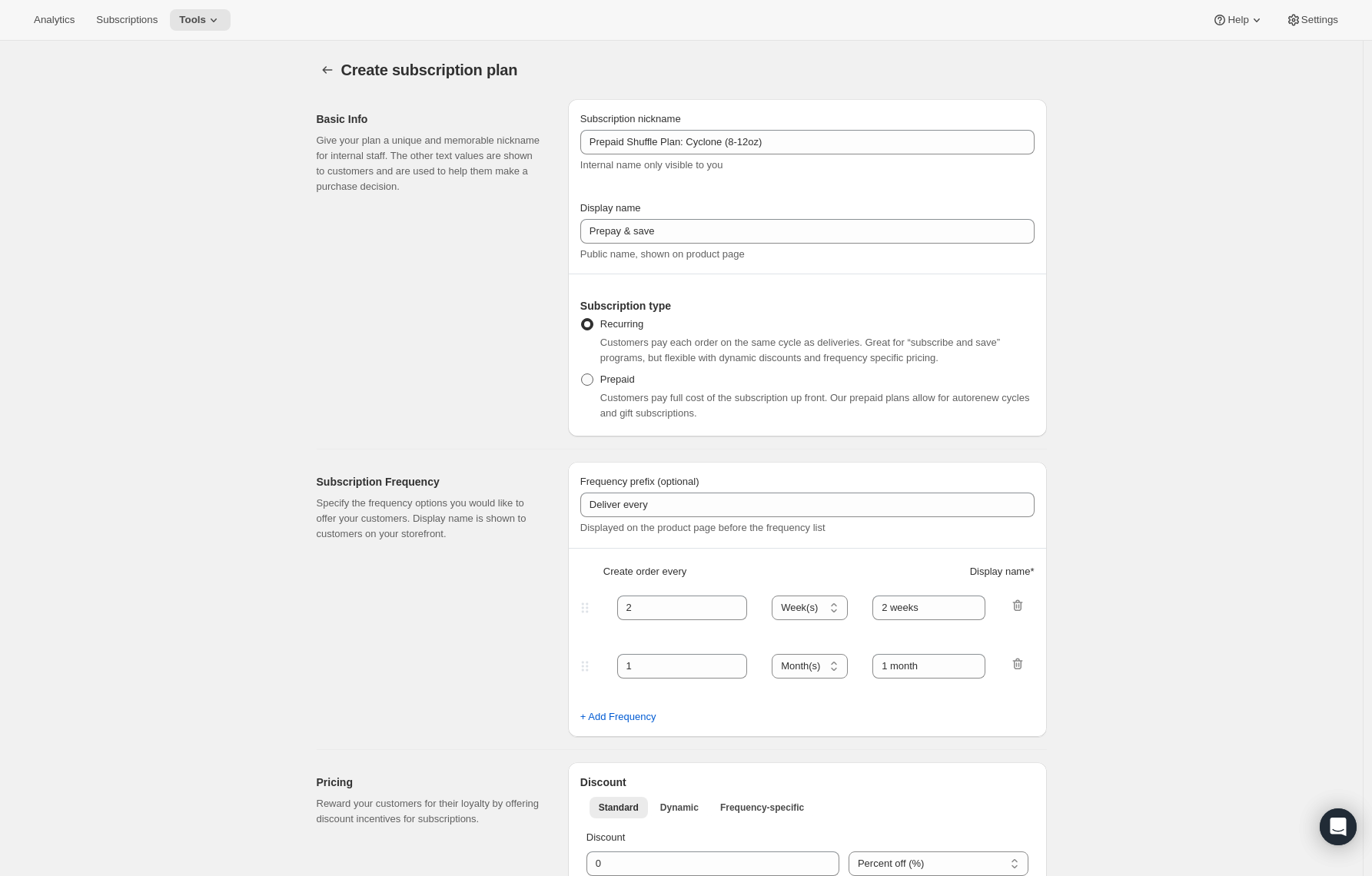
click at [589, 373] on span at bounding box center [587, 379] width 12 height 12
click at [582, 373] on input "Prepaid" at bounding box center [581, 373] width 1 height 1
radio input "true"
select select "MONTH"
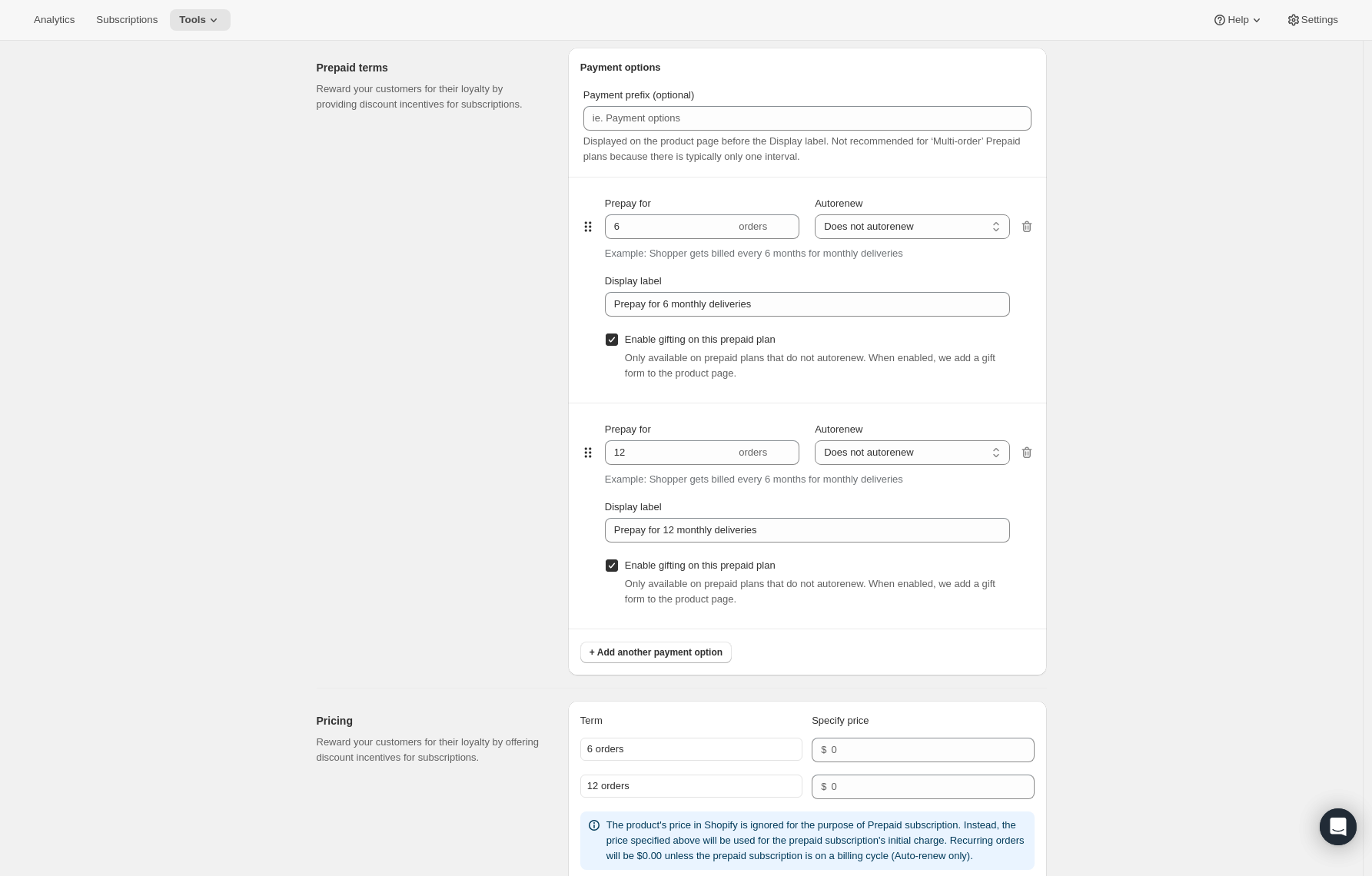
scroll to position [882, 0]
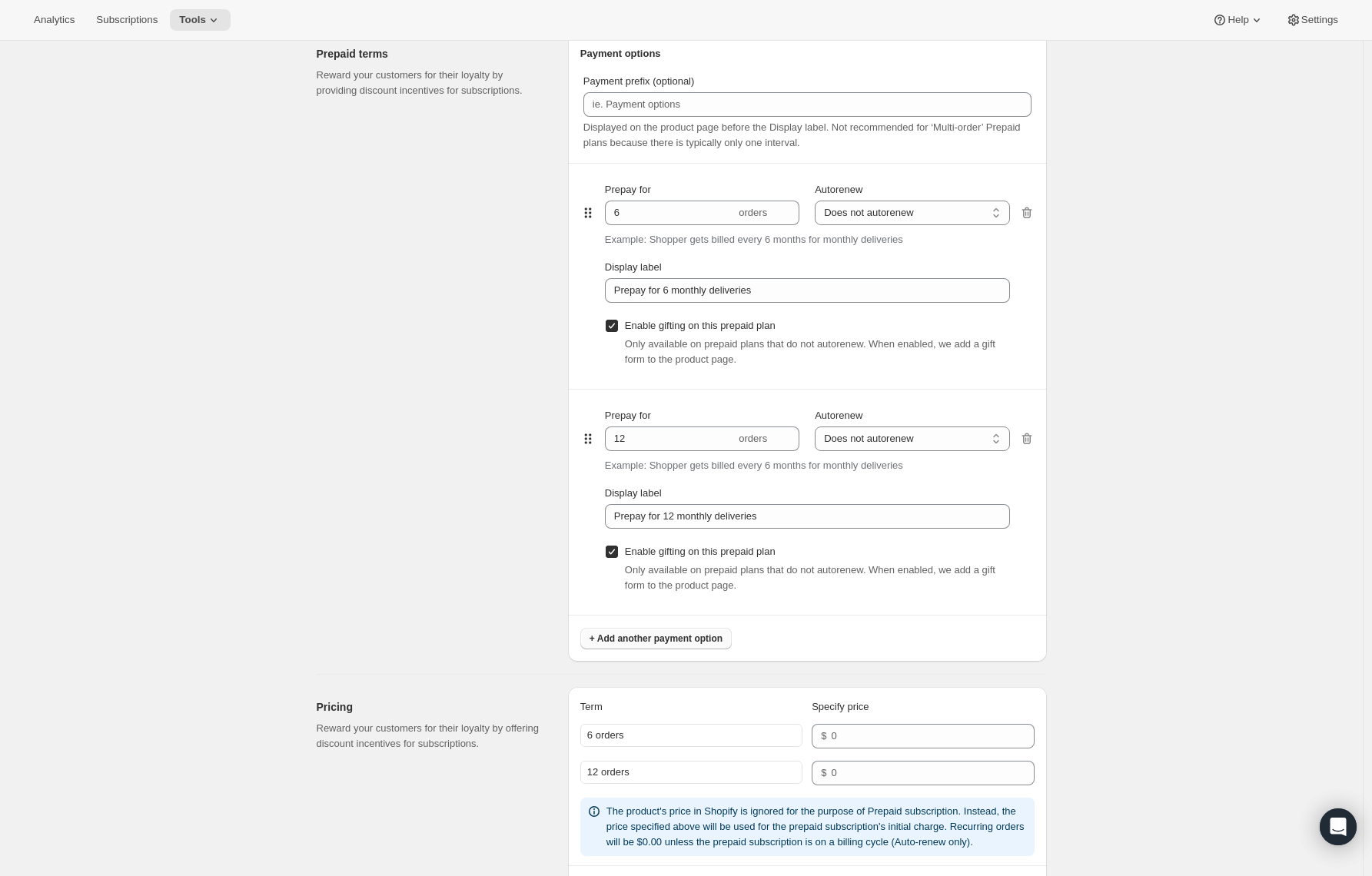
click at [665, 640] on span "+ Add another payment option" at bounding box center [656, 638] width 133 height 12
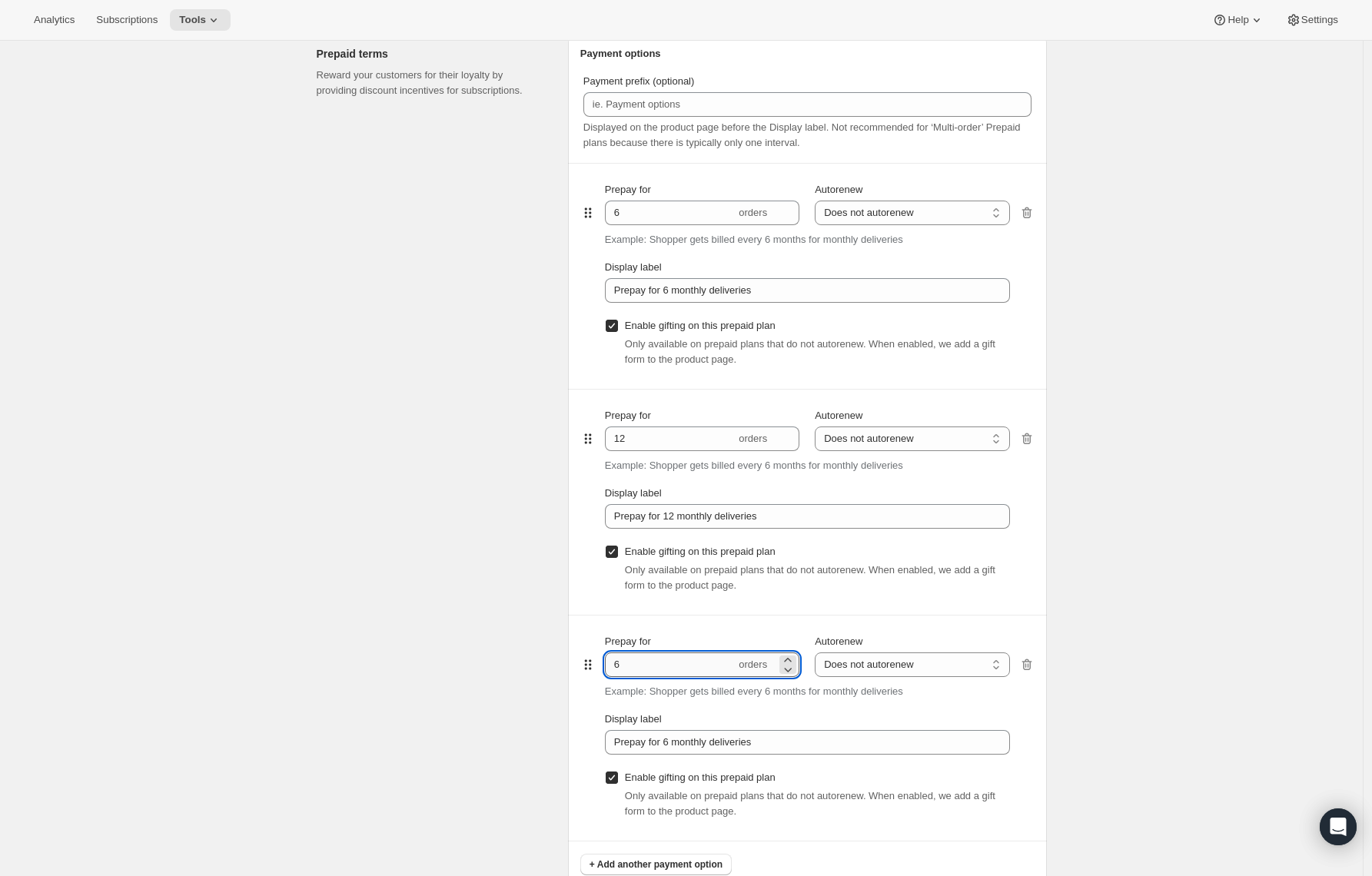
click at [640, 662] on input "6" at bounding box center [670, 664] width 131 height 24
type input "3"
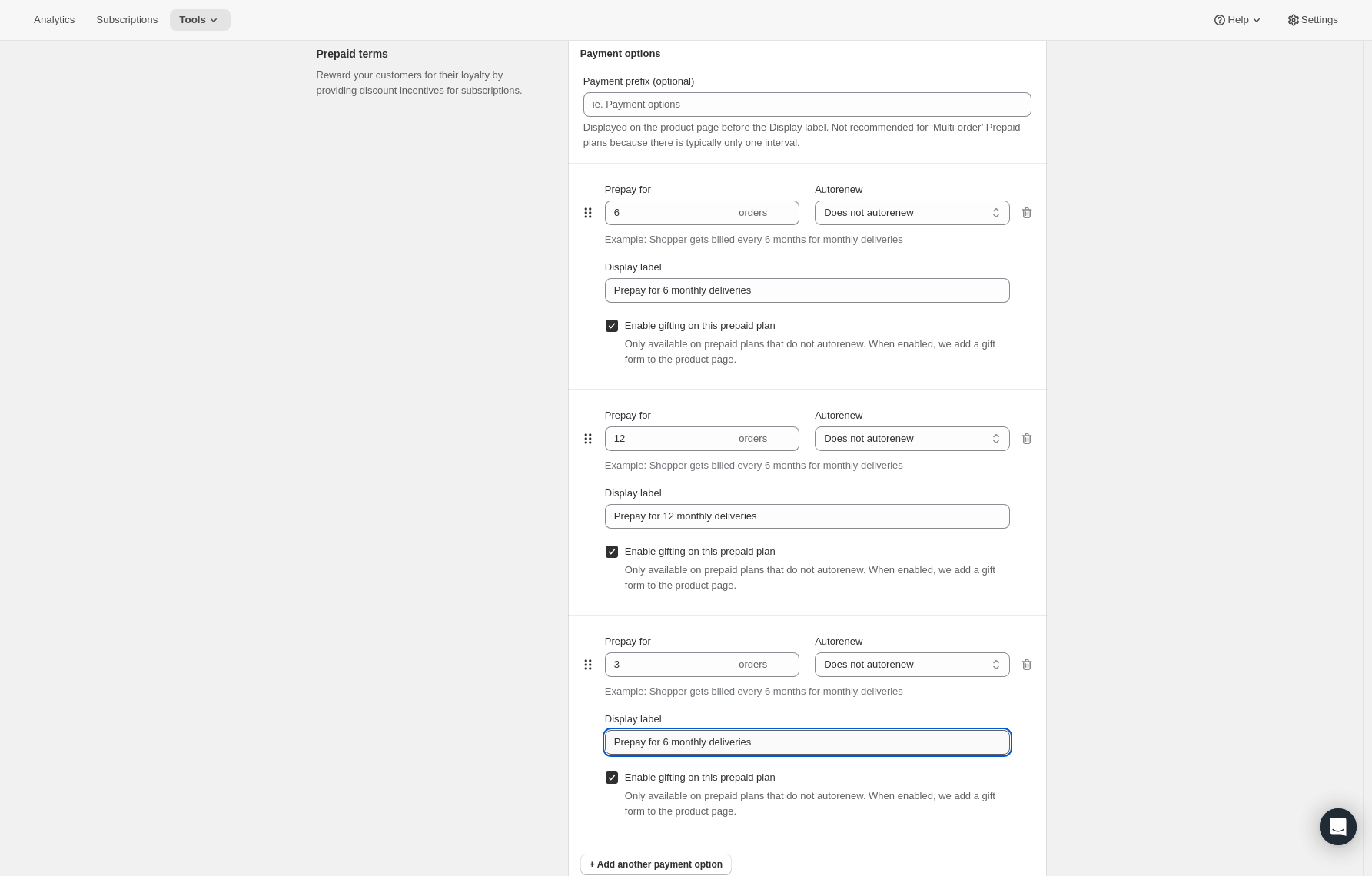
click at [677, 742] on input "Prepay for 6 monthly deliveries" at bounding box center [807, 742] width 405 height 24
type input "Prepay for 3 monthly deliveries"
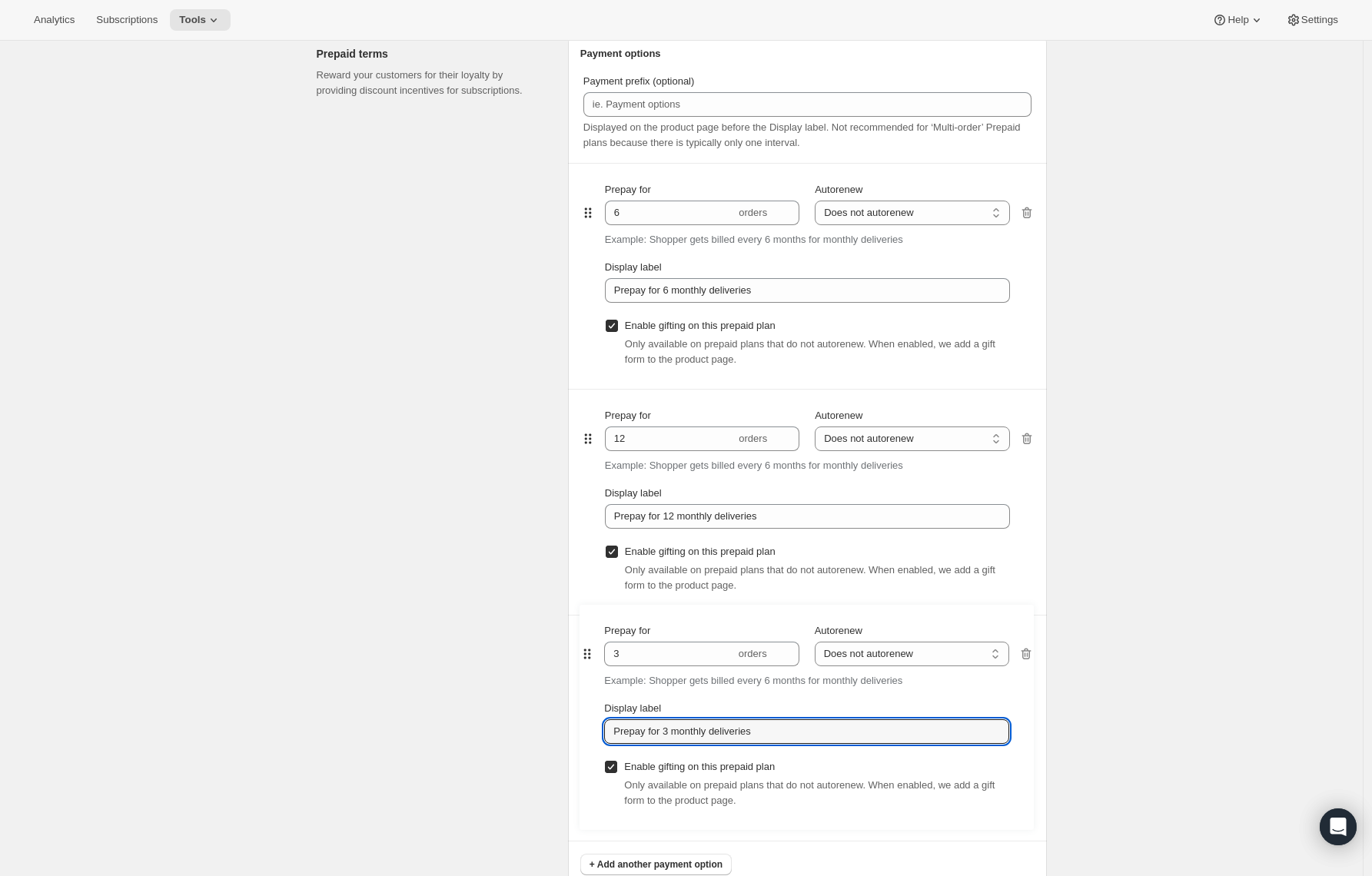
scroll to position [884, 0]
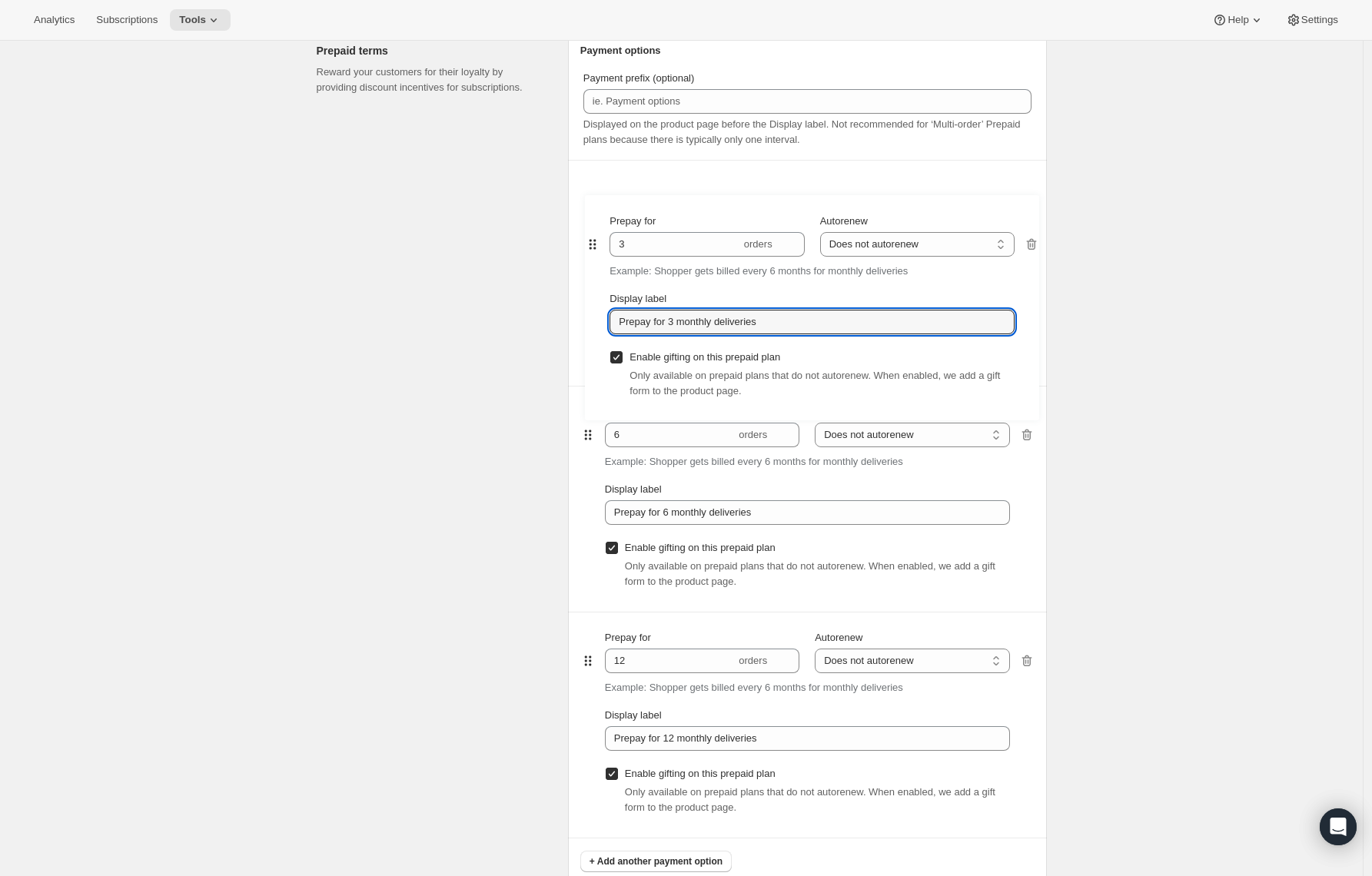
drag, startPoint x: 593, startPoint y: 669, endPoint x: 621, endPoint y: 254, distance: 415.9
click at [591, 240] on div "Prepay for 6 orders Autorenew Does not autorenew Renews after prepaid period Do…" at bounding box center [807, 499] width 454 height 678
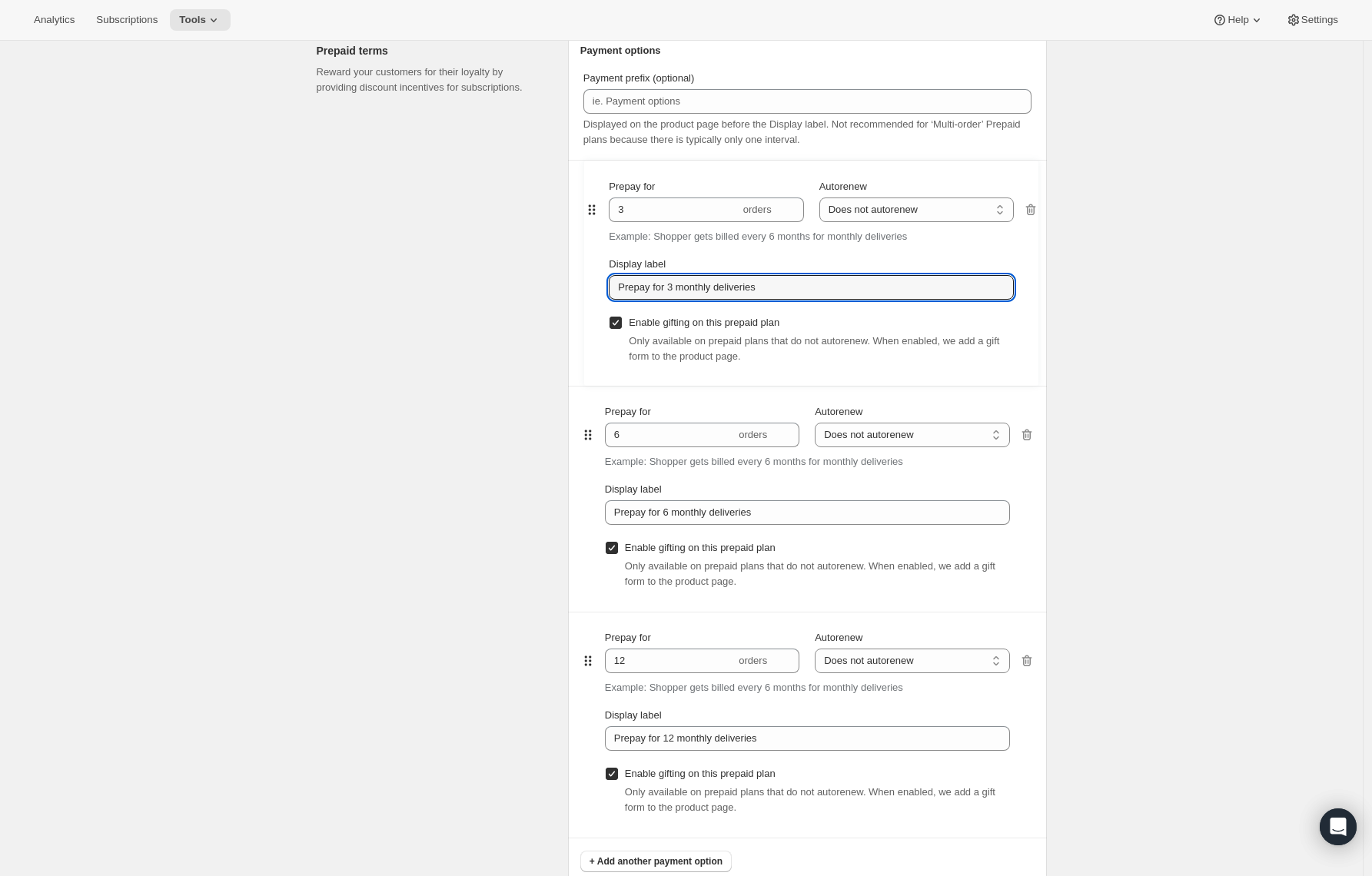
type input "3"
type input "Prepay for 3 monthly deliveries"
type input "6"
type input "Prepay for 6 monthly deliveries"
type input "12"
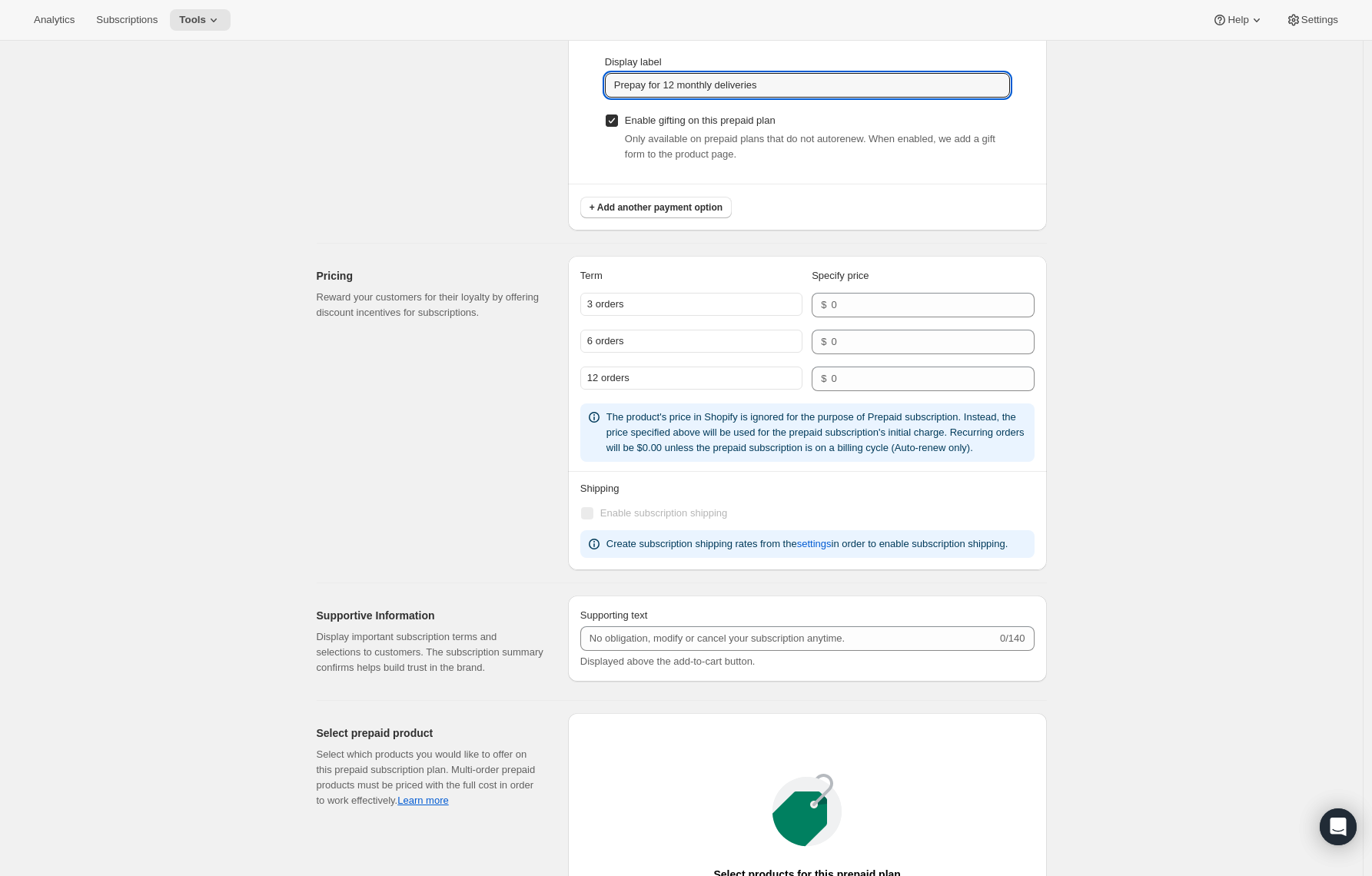
scroll to position [1537, 0]
type input "Prepay for 12 monthly deliveries"
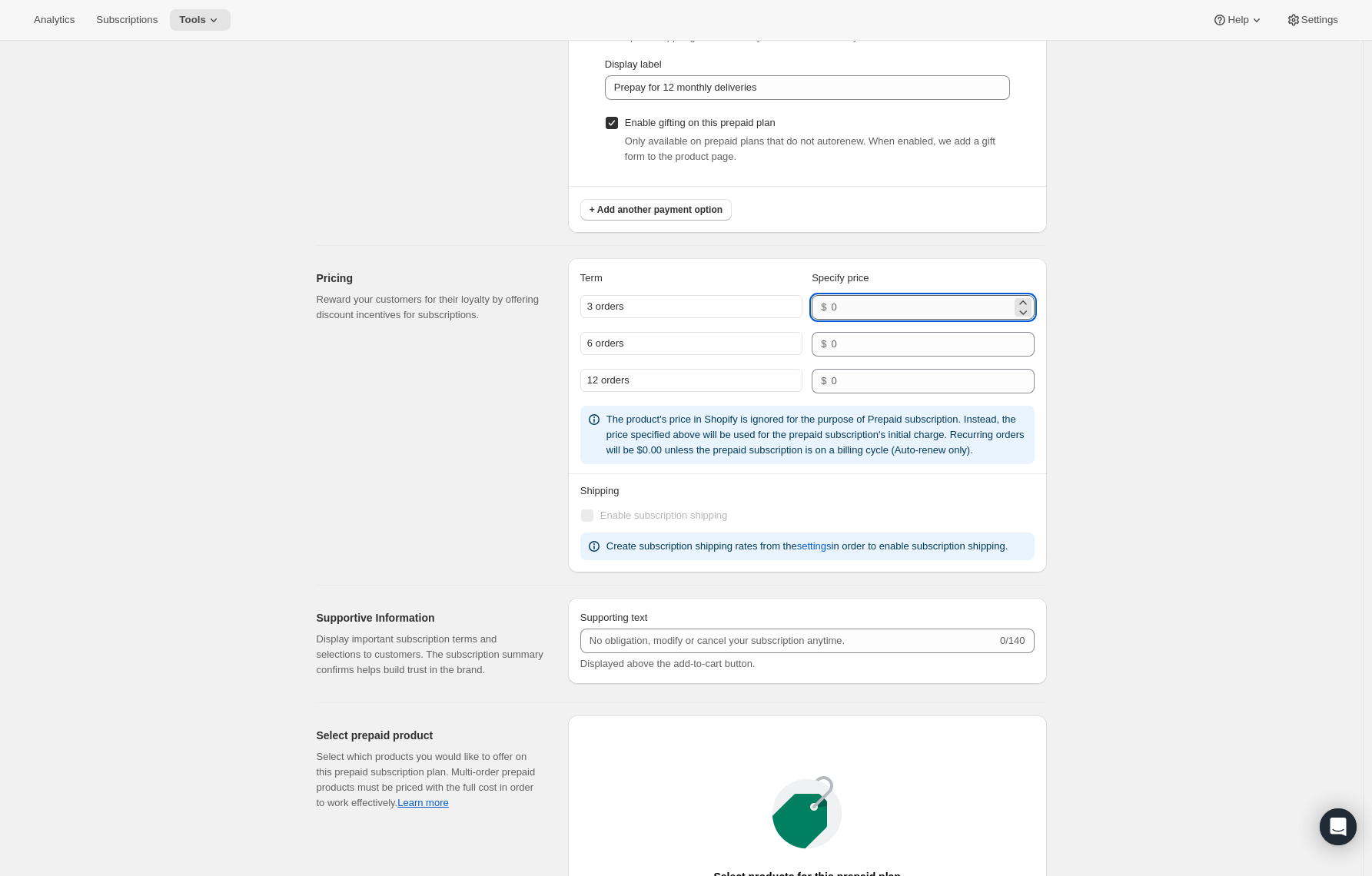
click at [839, 314] on input "number" at bounding box center [921, 307] width 180 height 24
type input "80"
click at [855, 340] on input "number" at bounding box center [921, 344] width 180 height 24
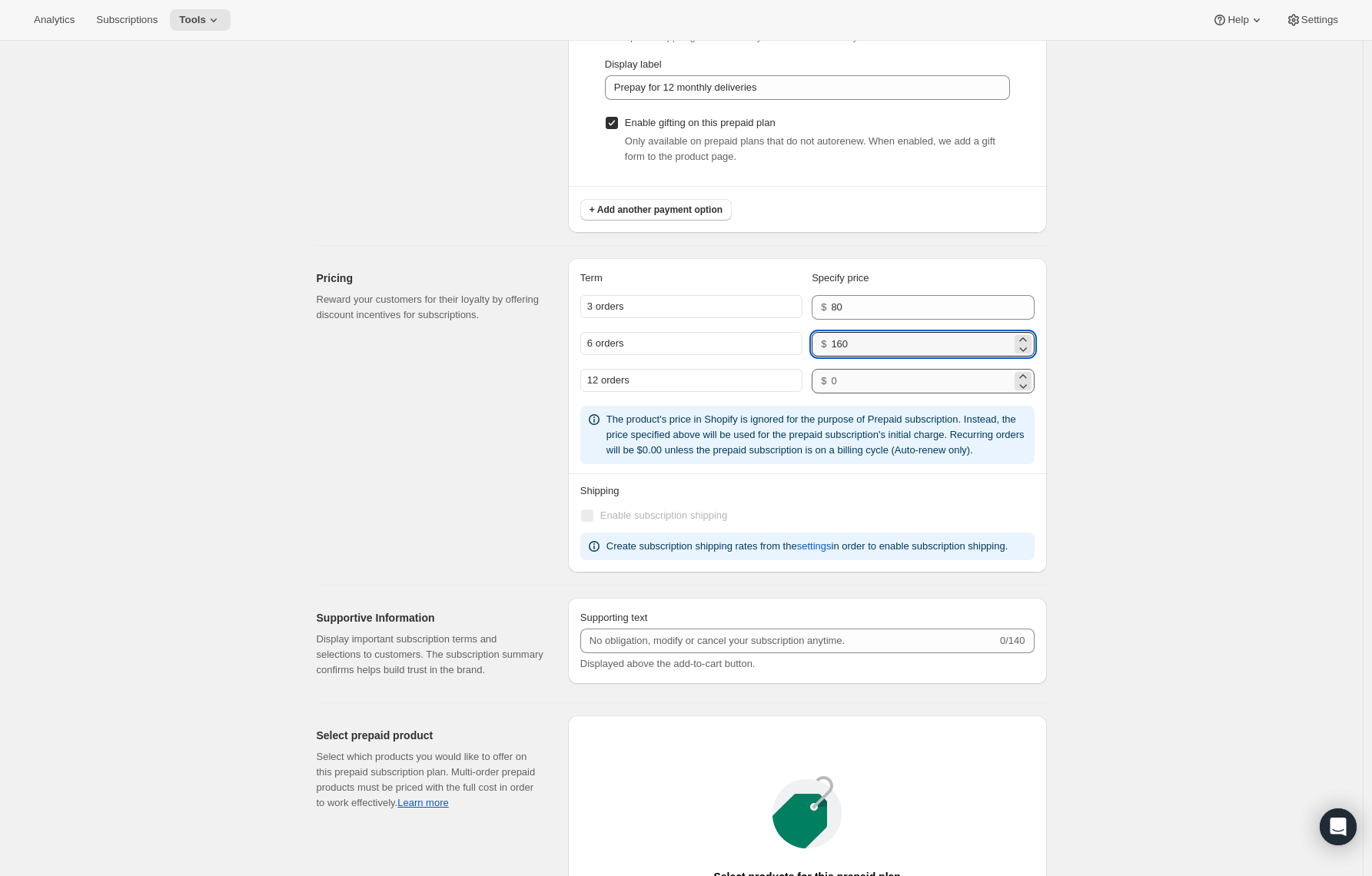
type input "160"
click at [869, 382] on input "number" at bounding box center [921, 381] width 180 height 24
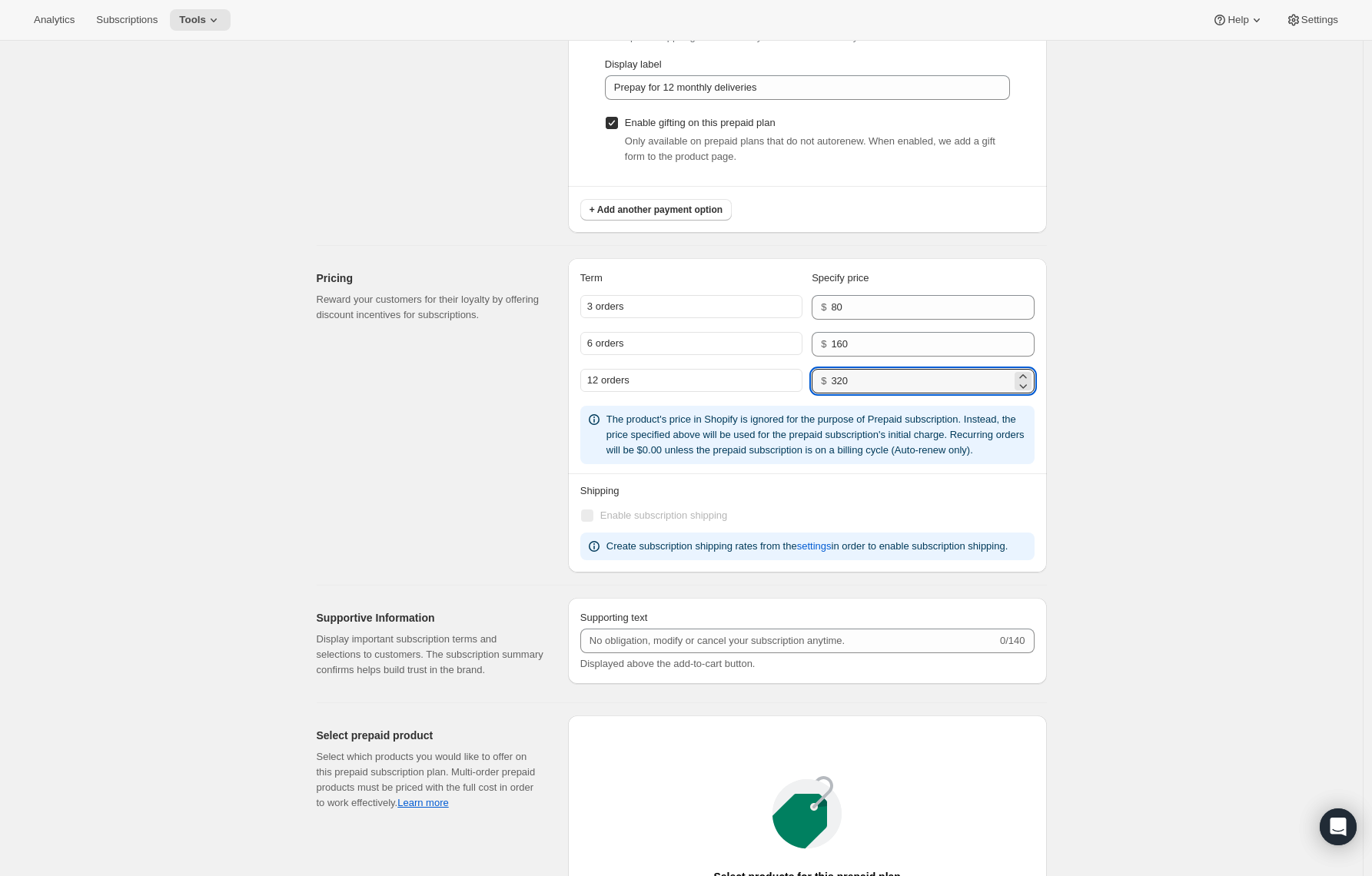
type input "320"
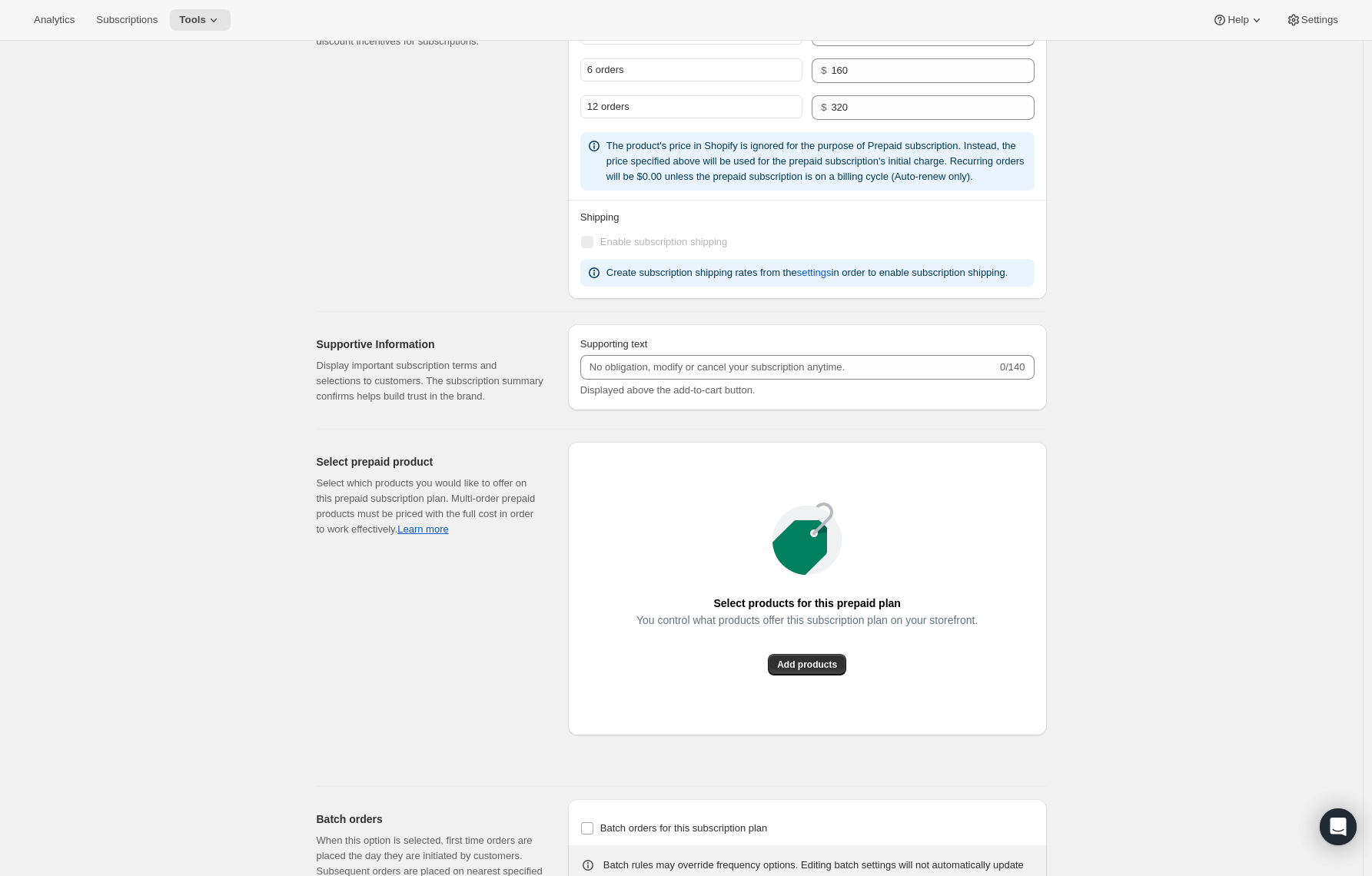
scroll to position [1955, 0]
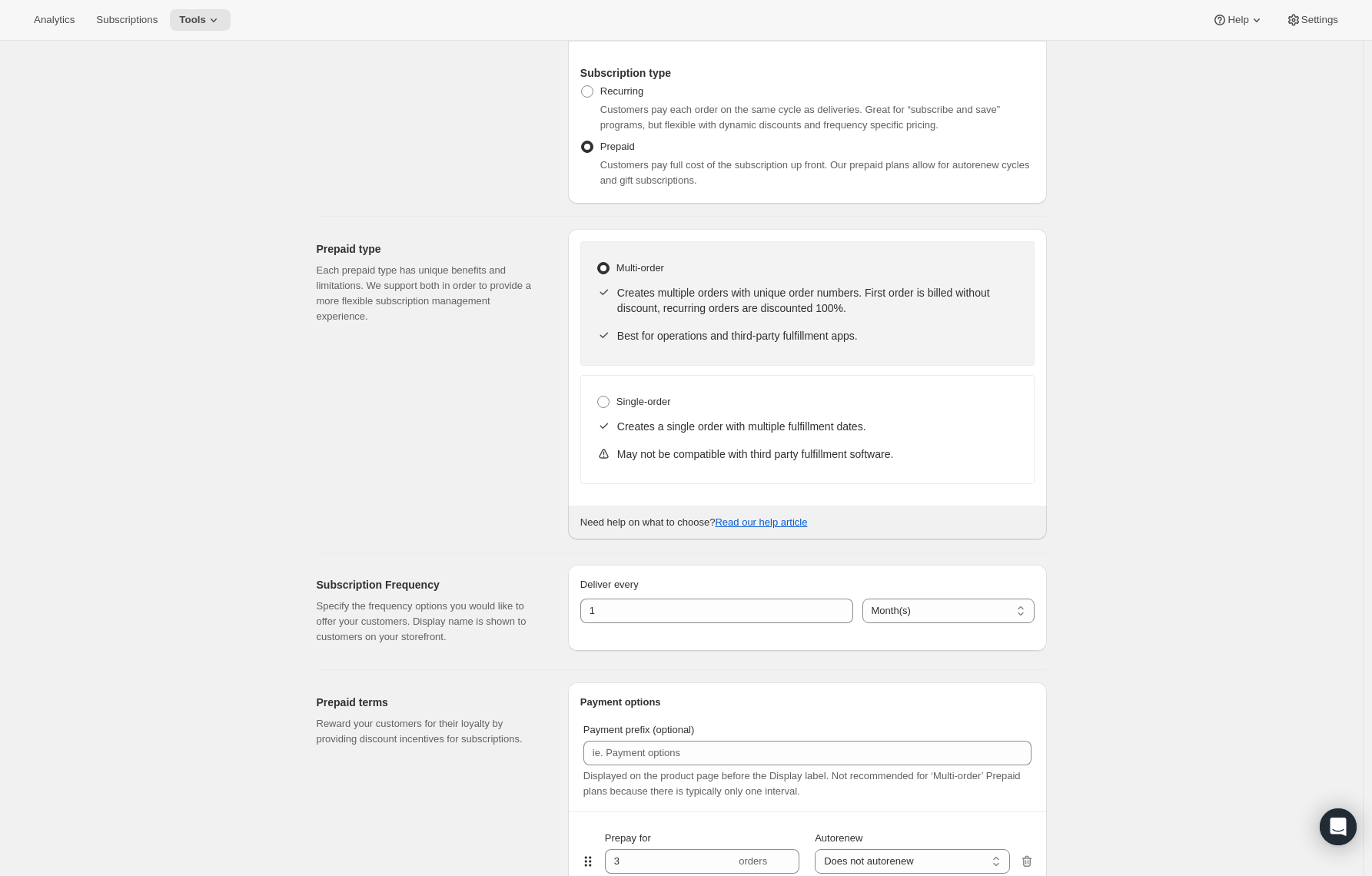
scroll to position [0, 0]
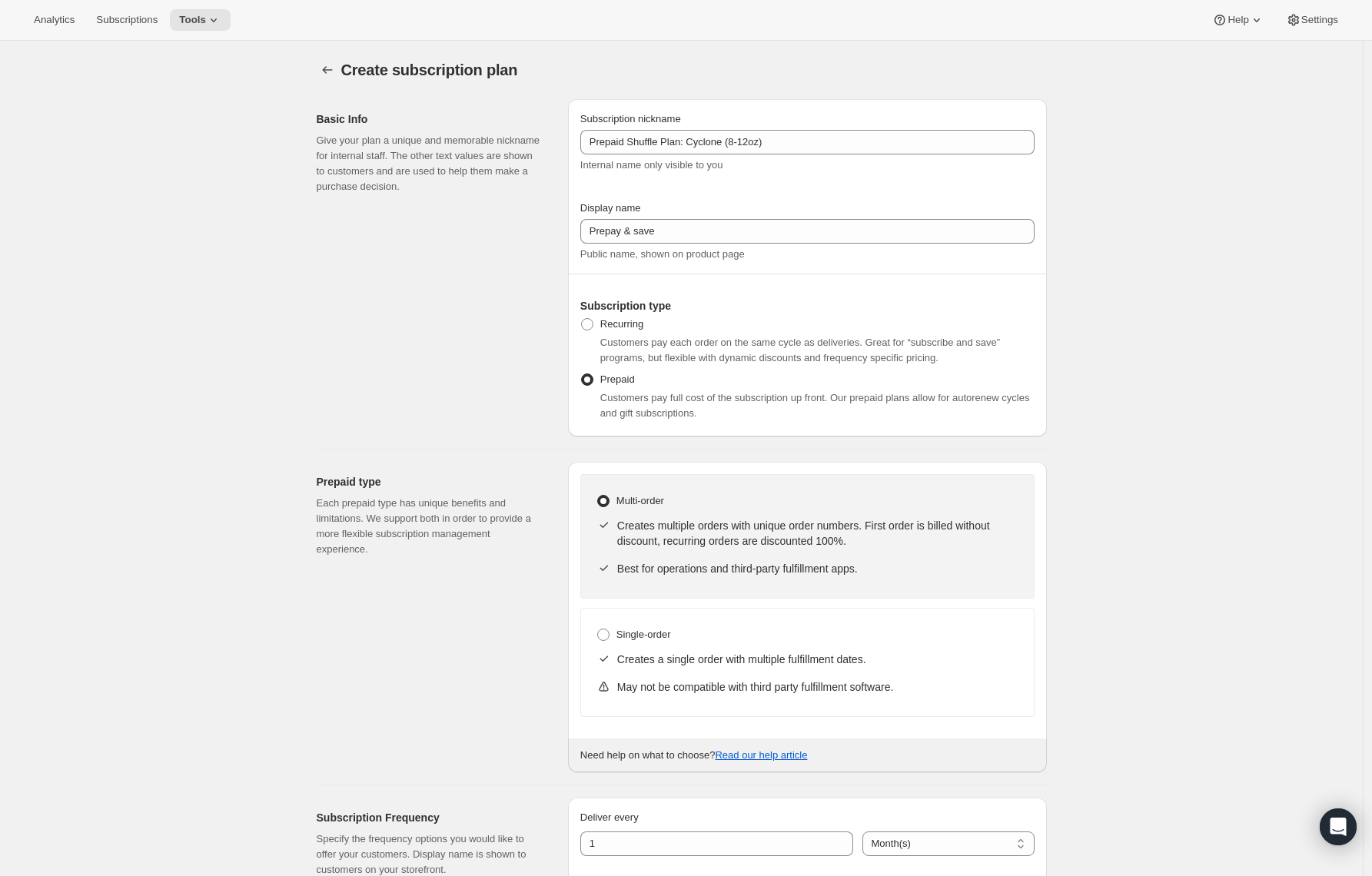
click at [762, 122] on div "Subscription nickname" at bounding box center [807, 119] width 454 height 15
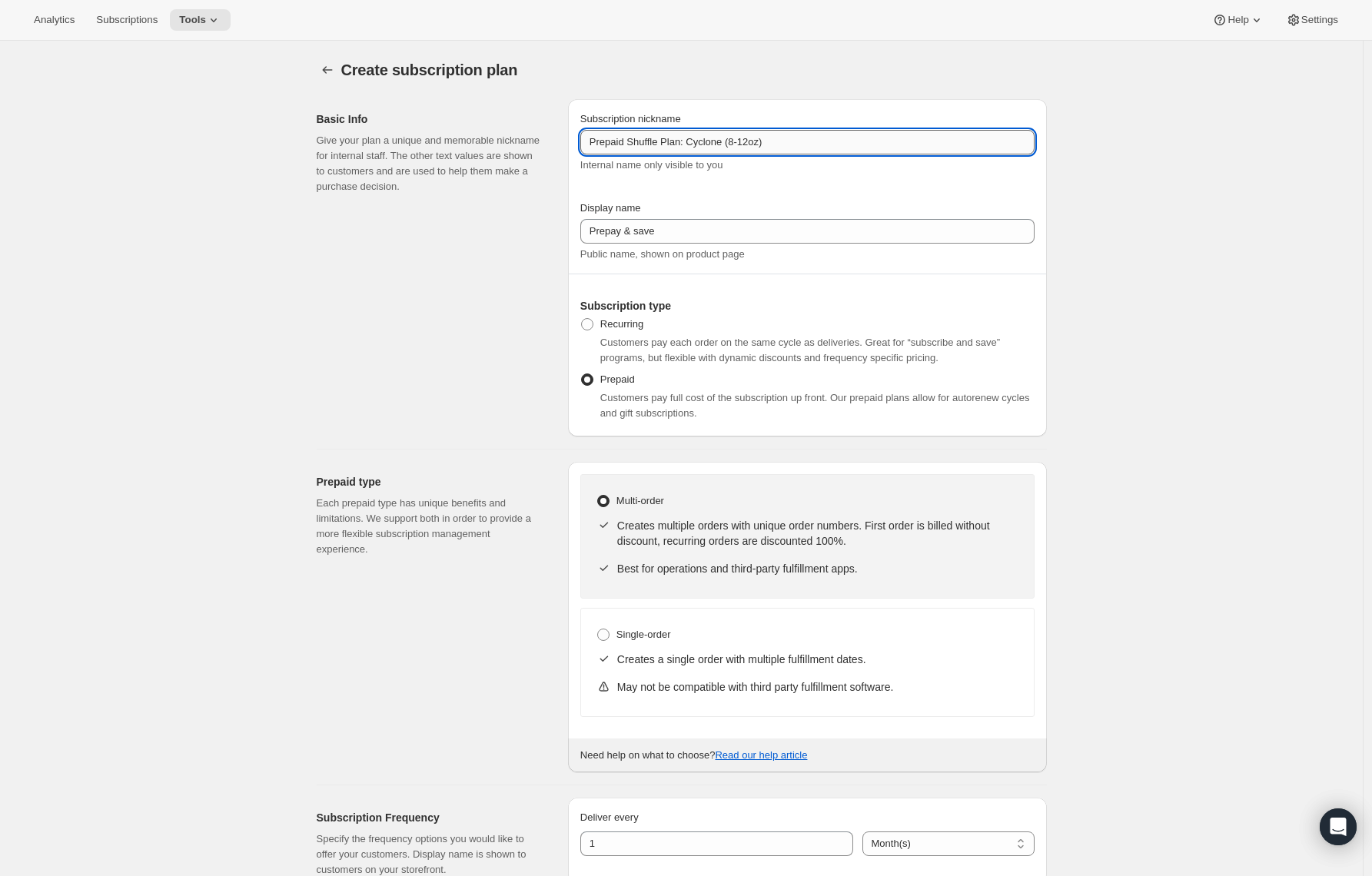
click at [760, 136] on input "Prepaid Shuffle Plan: Cyclone (8-12oz)" at bounding box center [807, 142] width 454 height 24
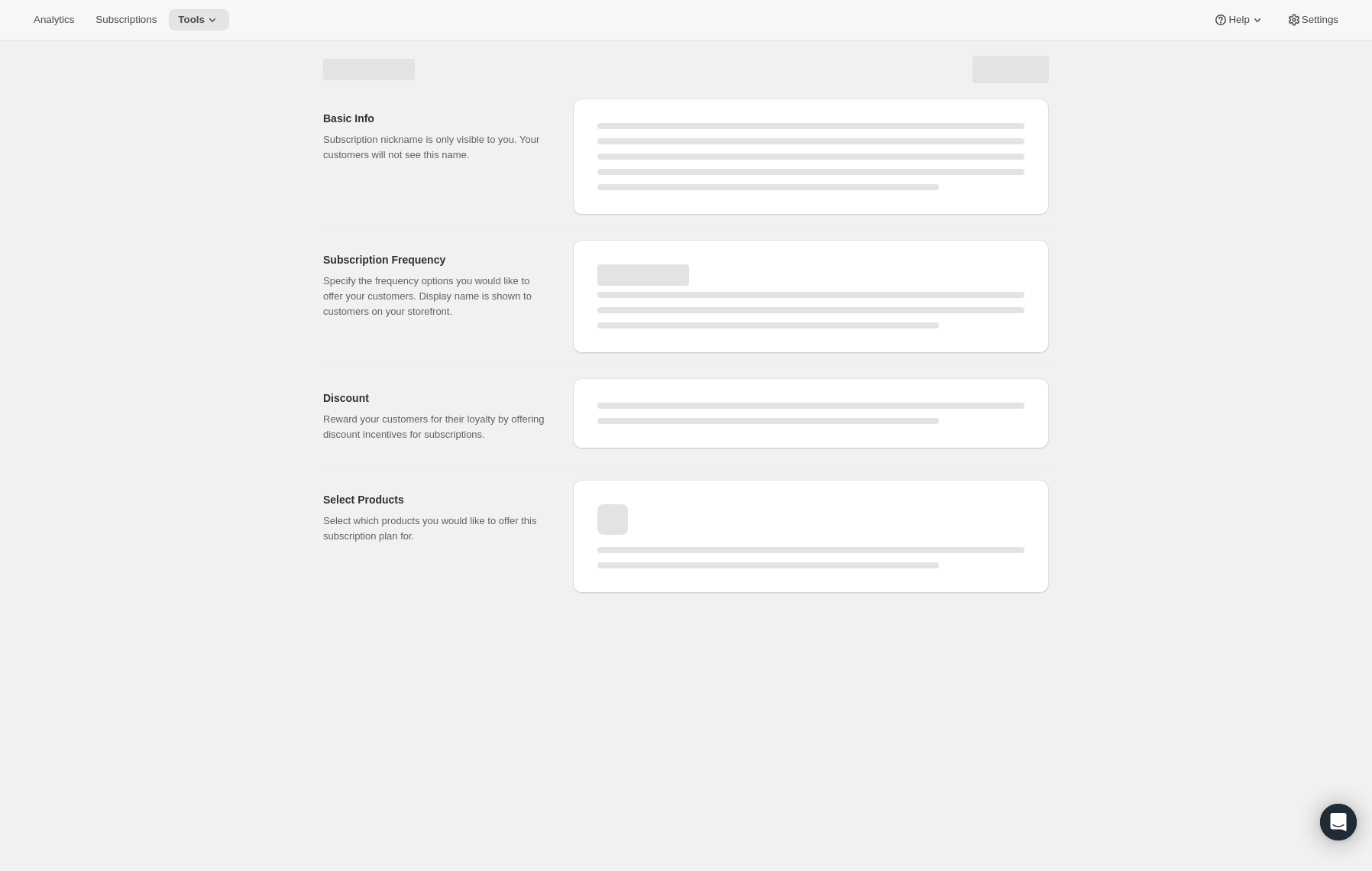
select select "WEEK"
select select "MONTH"
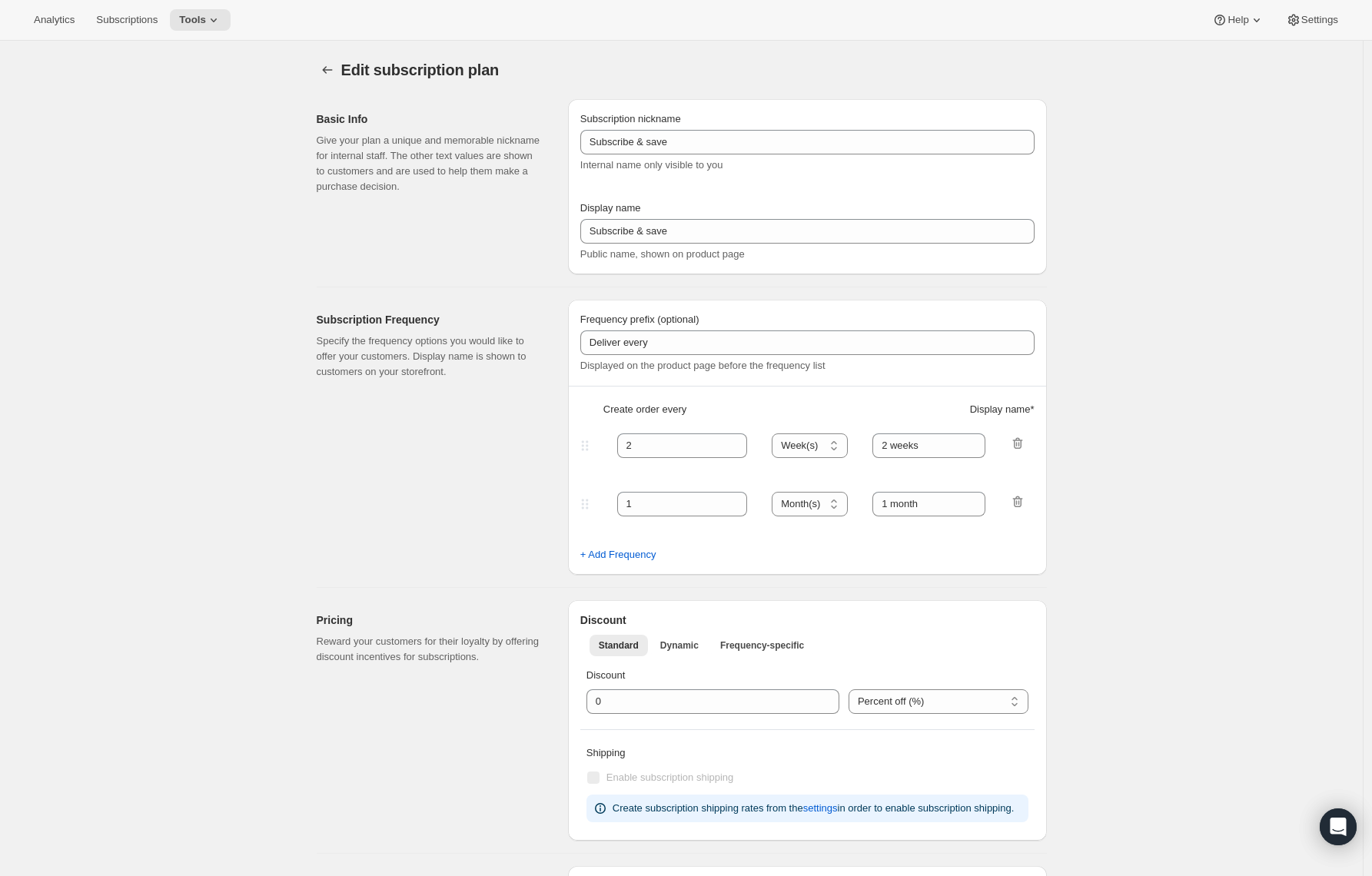
type input "Prepaid Shuffle Plan: Cyclone (8-12oz)"
type input "Prepay & save"
click at [326, 70] on icon "Subscription plans" at bounding box center [328, 70] width 15 height 15
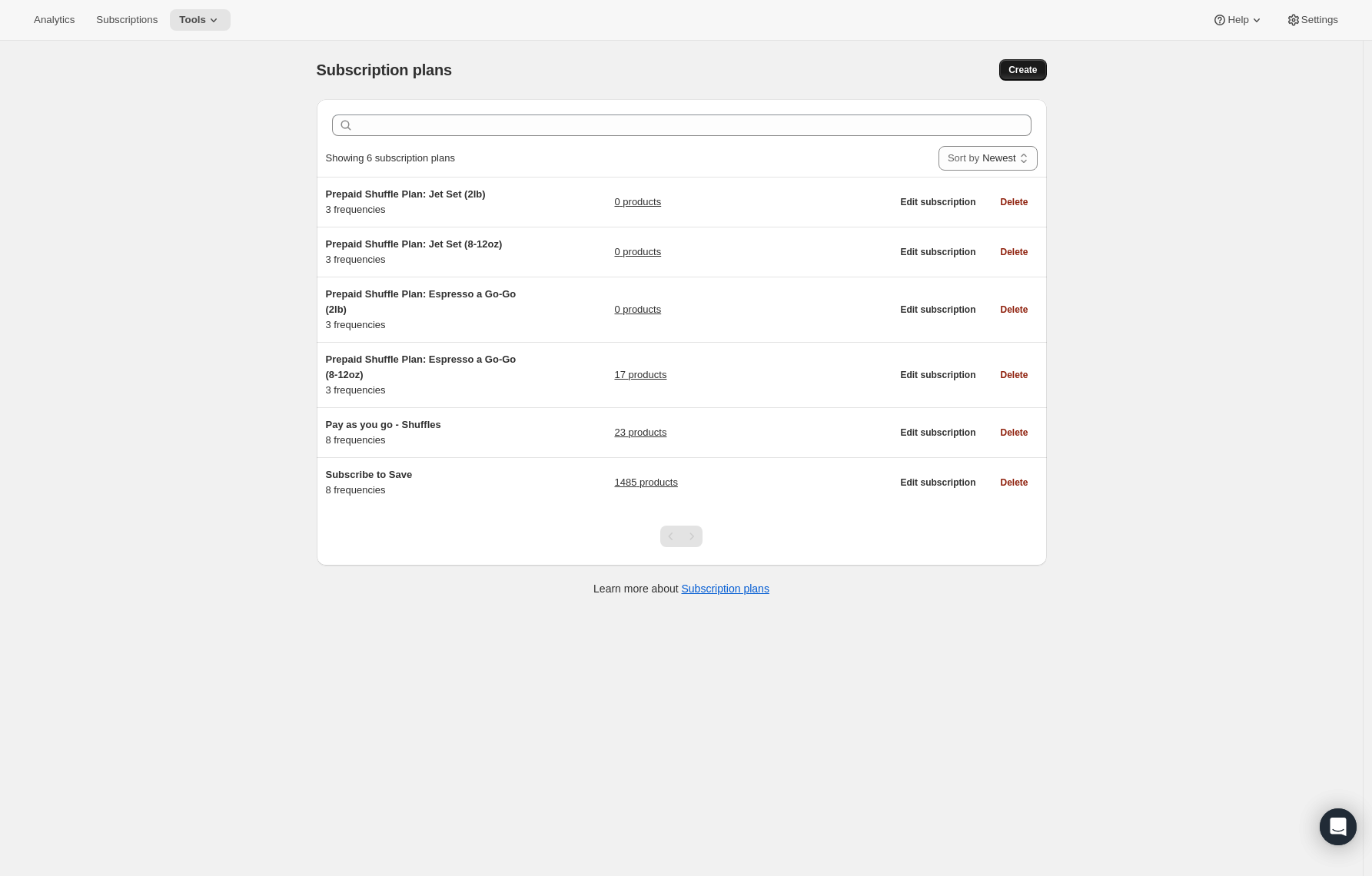
click at [1044, 63] on button "Create" at bounding box center [1023, 69] width 47 height 22
select select "WEEK"
select select "MONTH"
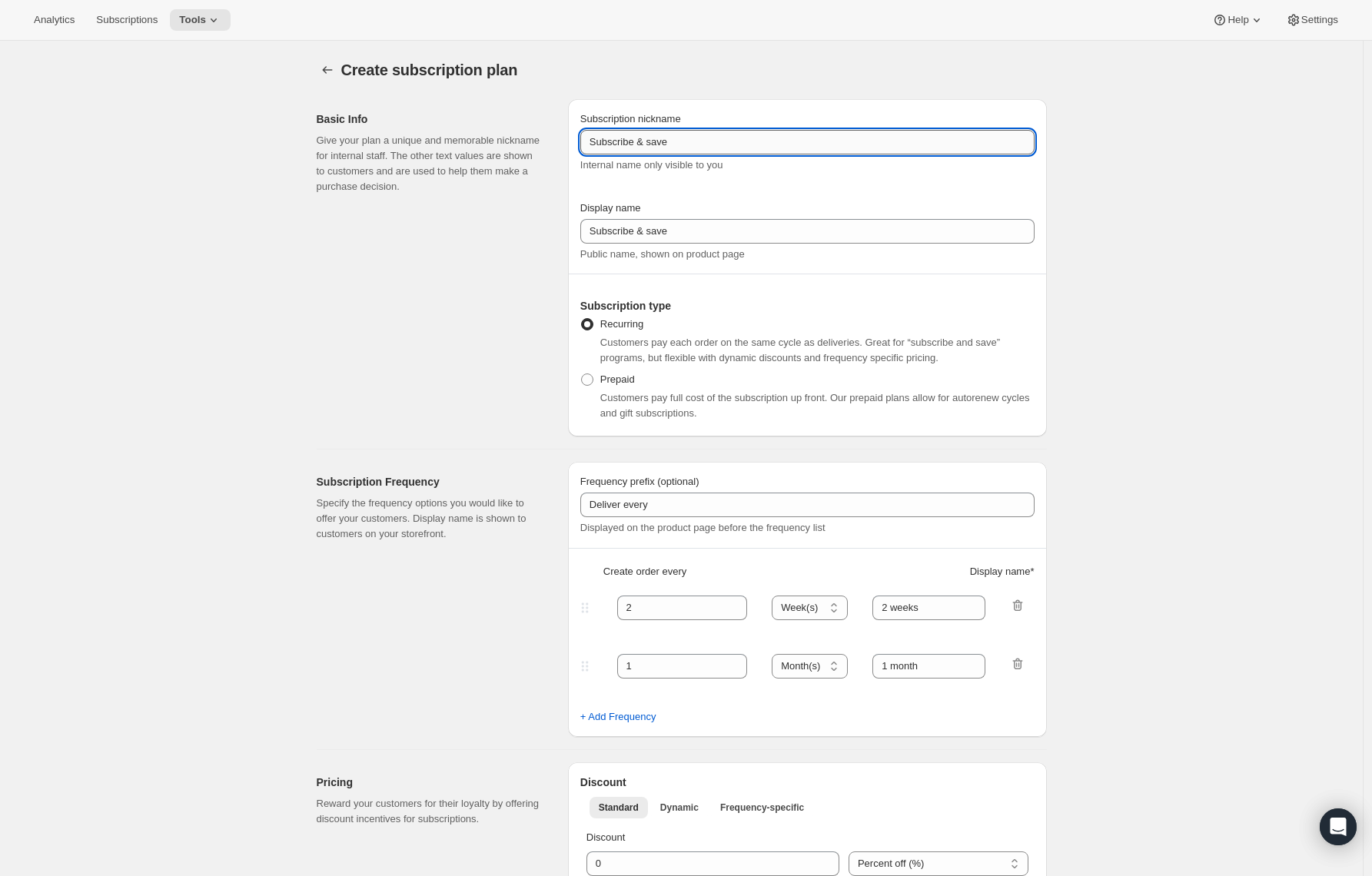
click at [611, 145] on input "Subscribe & save" at bounding box center [807, 142] width 454 height 24
paste input "Prepaid Shuffle Plan: Cyclone (8-12oz)"
click at [611, 145] on input "SubPrepaid Shuffle Plan: Cyclone (8-12oz)scribe & save" at bounding box center [807, 142] width 454 height 24
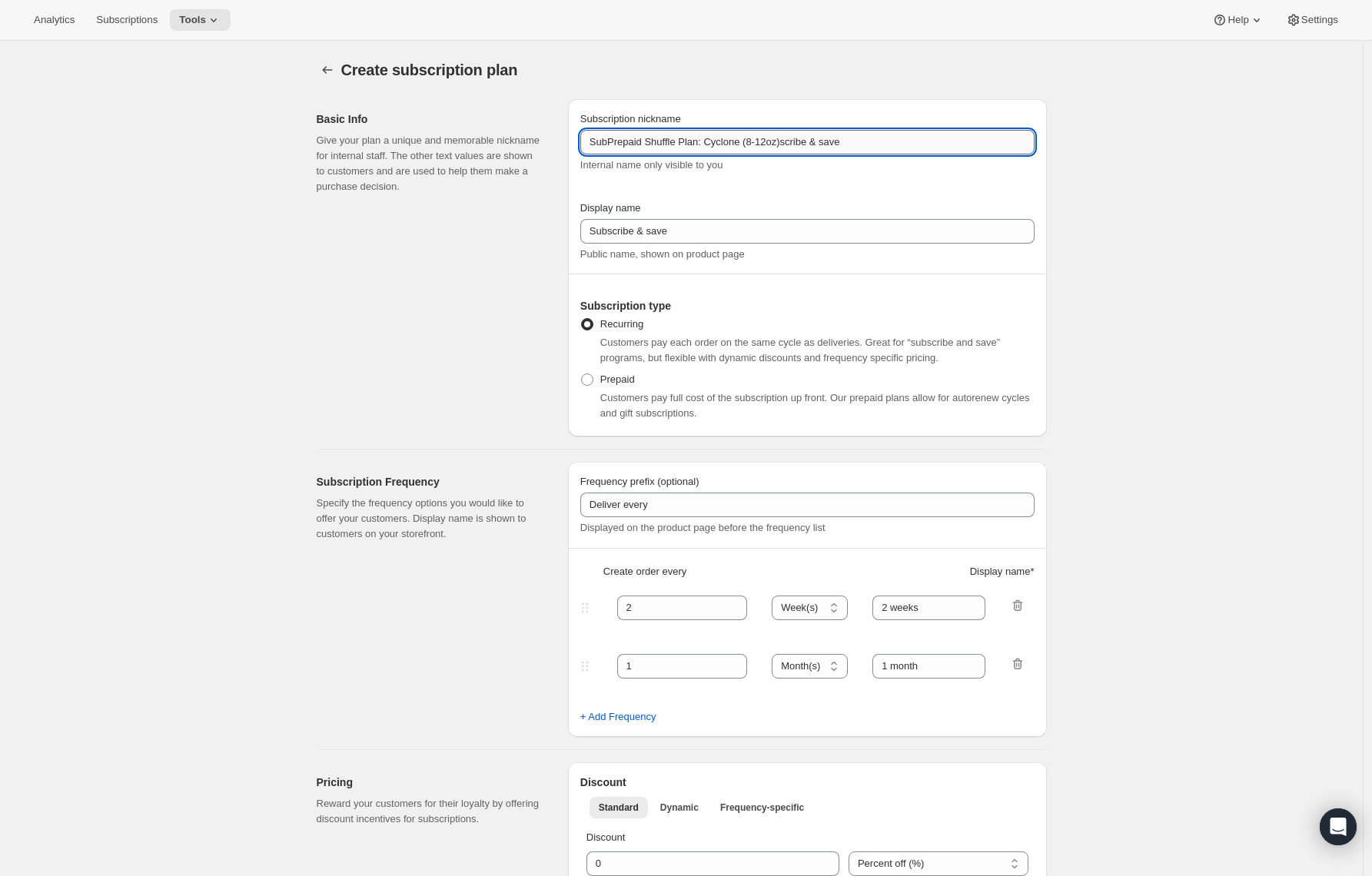
paste input "Prepaid Shuffle Plan: Cyclone (8-12oz)"
click at [759, 139] on input "Prepaid Shuffle Plan: Cyclone (8-12oz)" at bounding box center [807, 142] width 454 height 24
click at [758, 140] on input "Prepaid Shuffle Plan: Cyclone (2oz)" at bounding box center [807, 142] width 454 height 24
type input "Prepaid Shuffle Plan: Cyclone (2lb)"
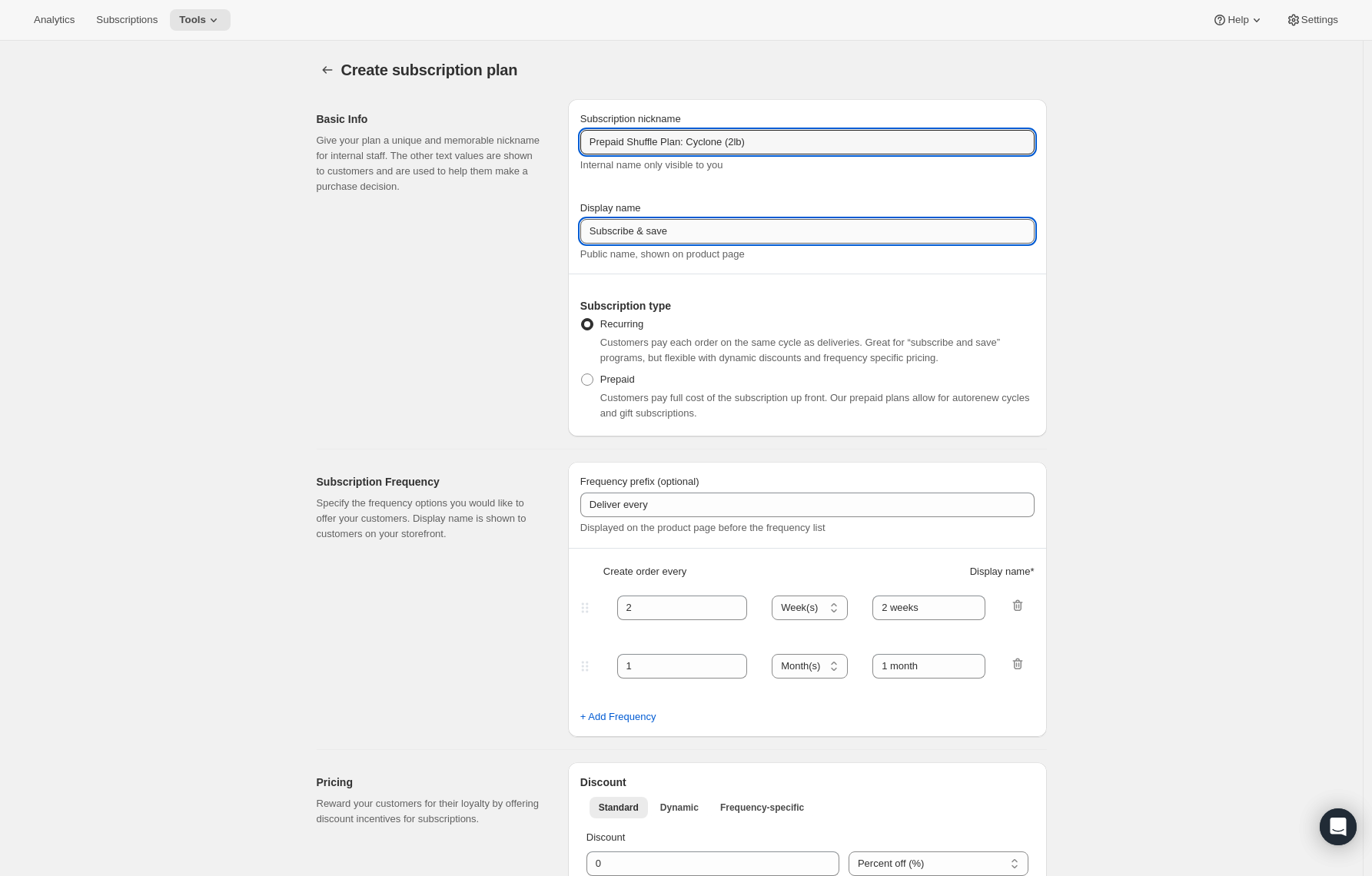
click at [633, 225] on input "Subscribe & save" at bounding box center [807, 231] width 454 height 24
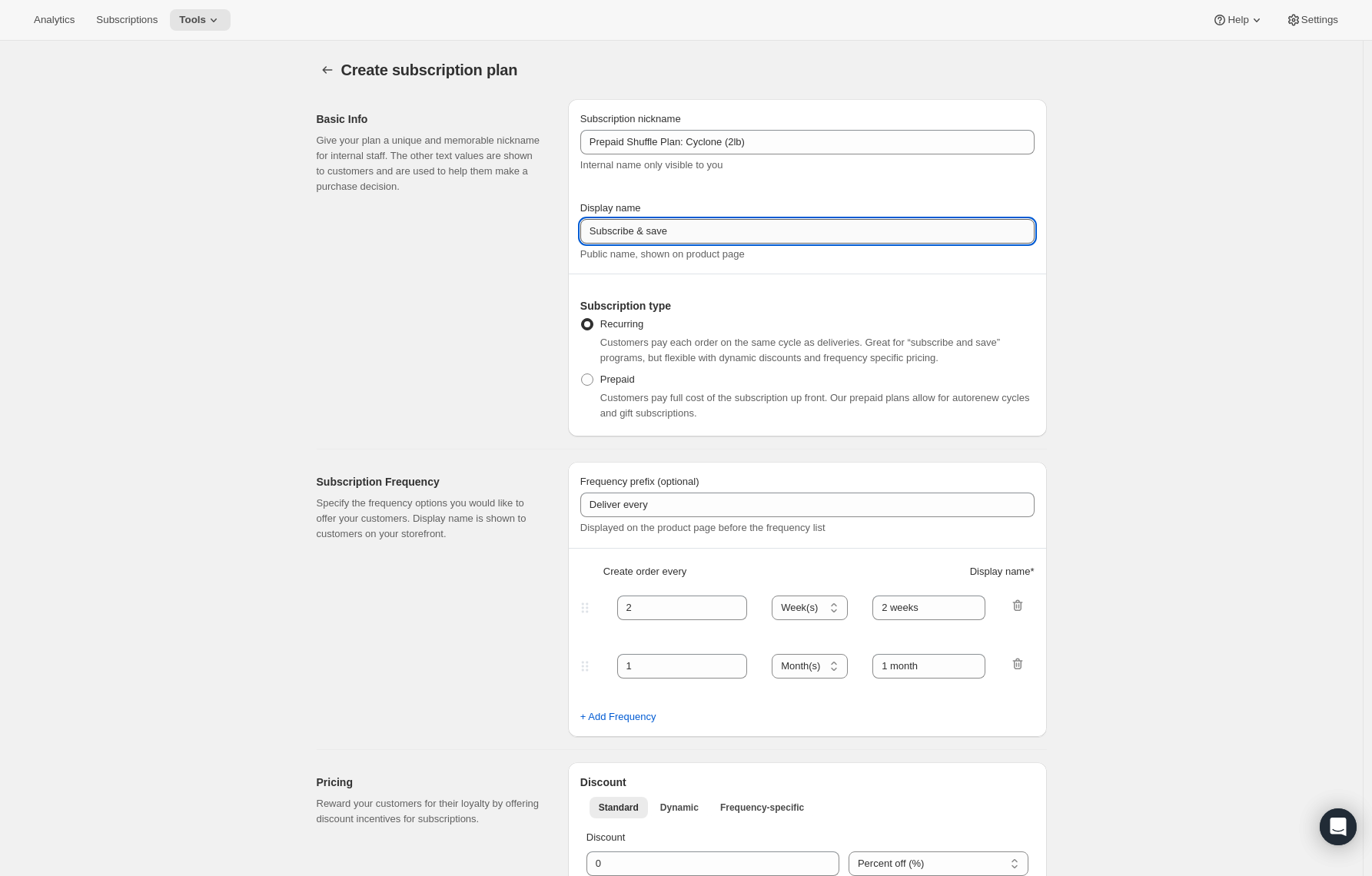
click at [633, 225] on input "Subscribe & save" at bounding box center [807, 231] width 454 height 24
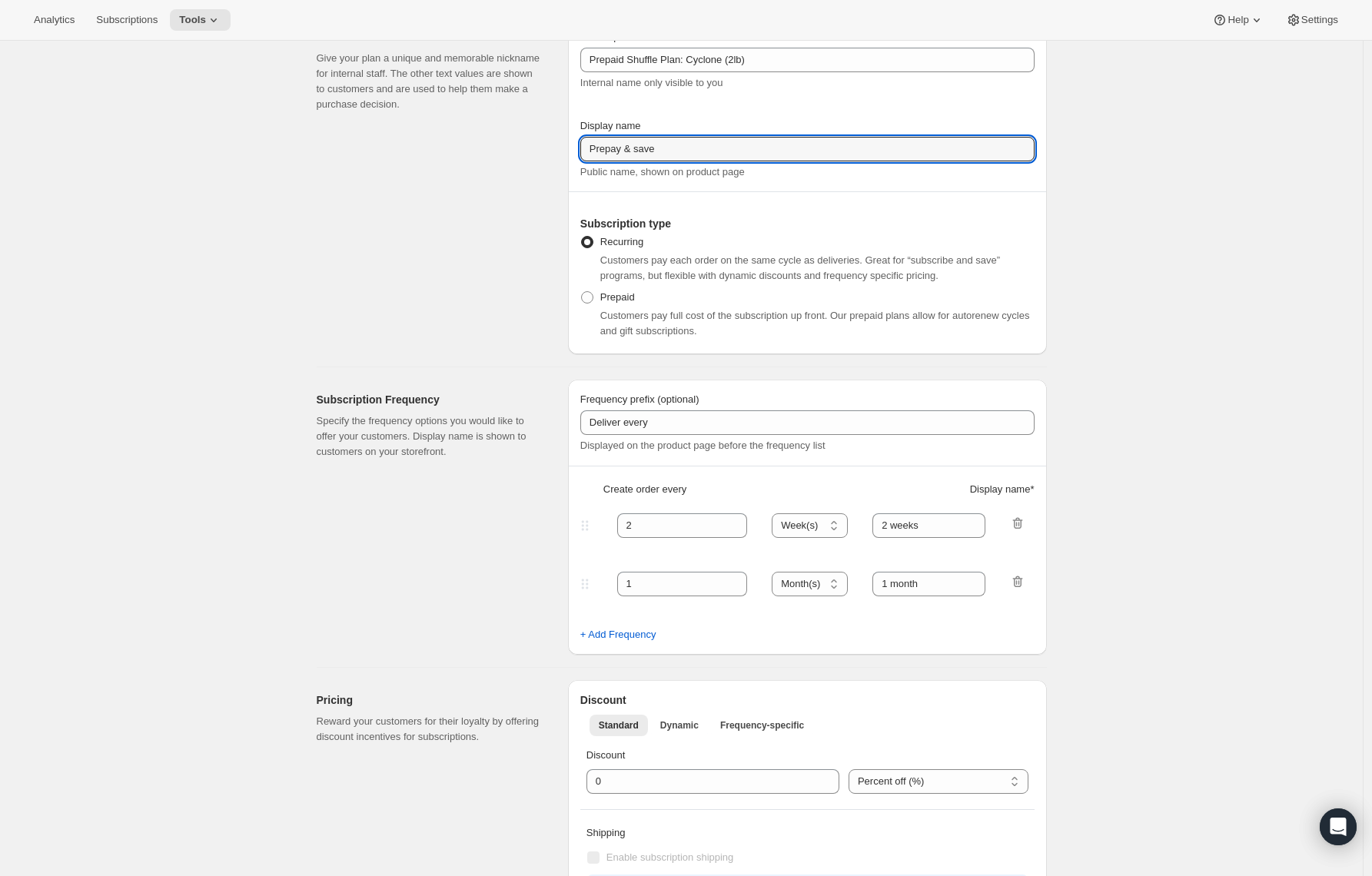
scroll to position [183, 0]
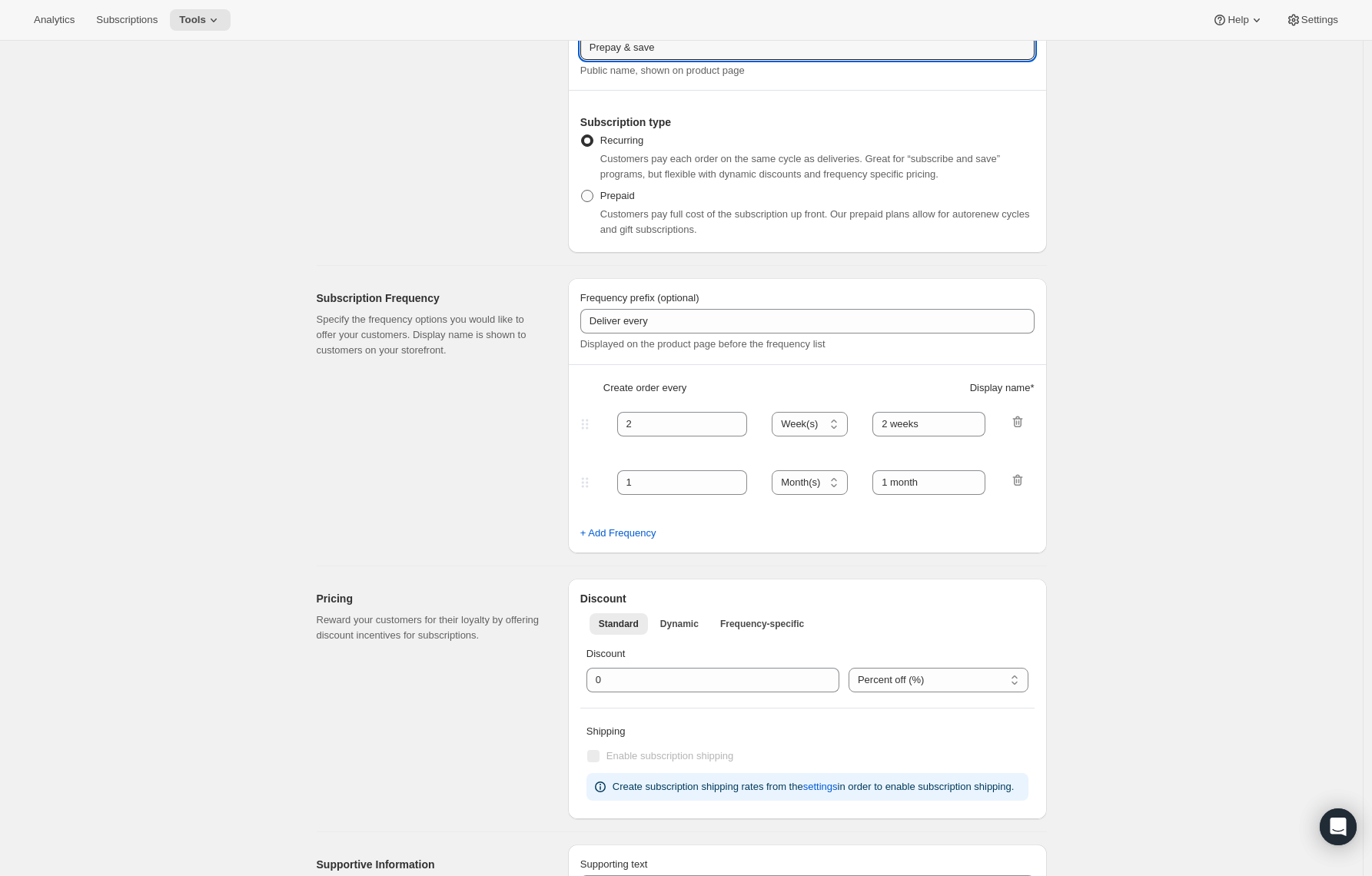
type input "Prepay & save"
click at [635, 197] on span "Prepaid" at bounding box center [618, 196] width 35 height 11
click at [582, 191] on input "Prepaid" at bounding box center [581, 190] width 1 height 1
radio input "true"
select select "MONTH"
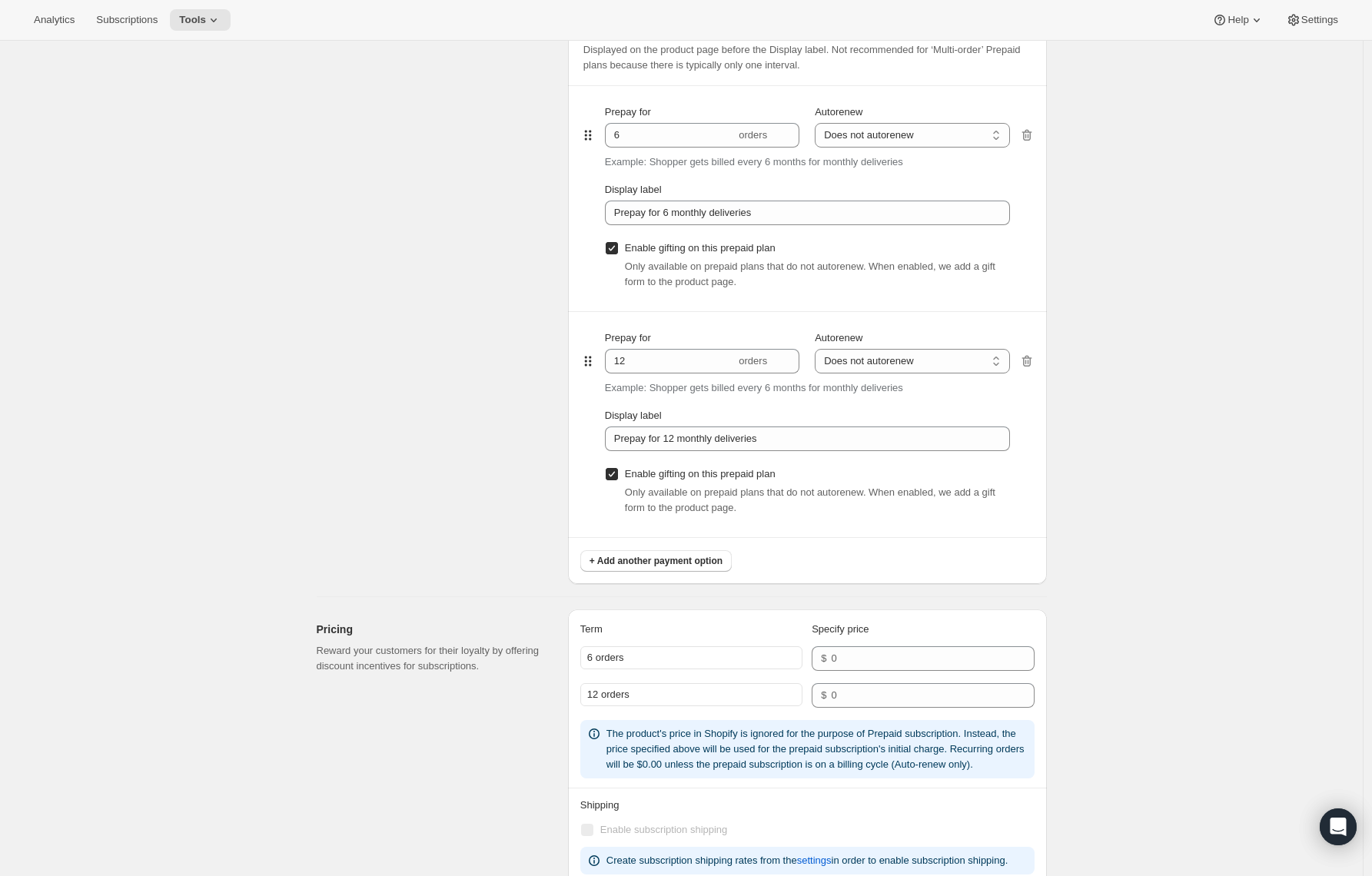
scroll to position [957, 0]
click at [662, 564] on span "+ Add another payment option" at bounding box center [656, 562] width 133 height 12
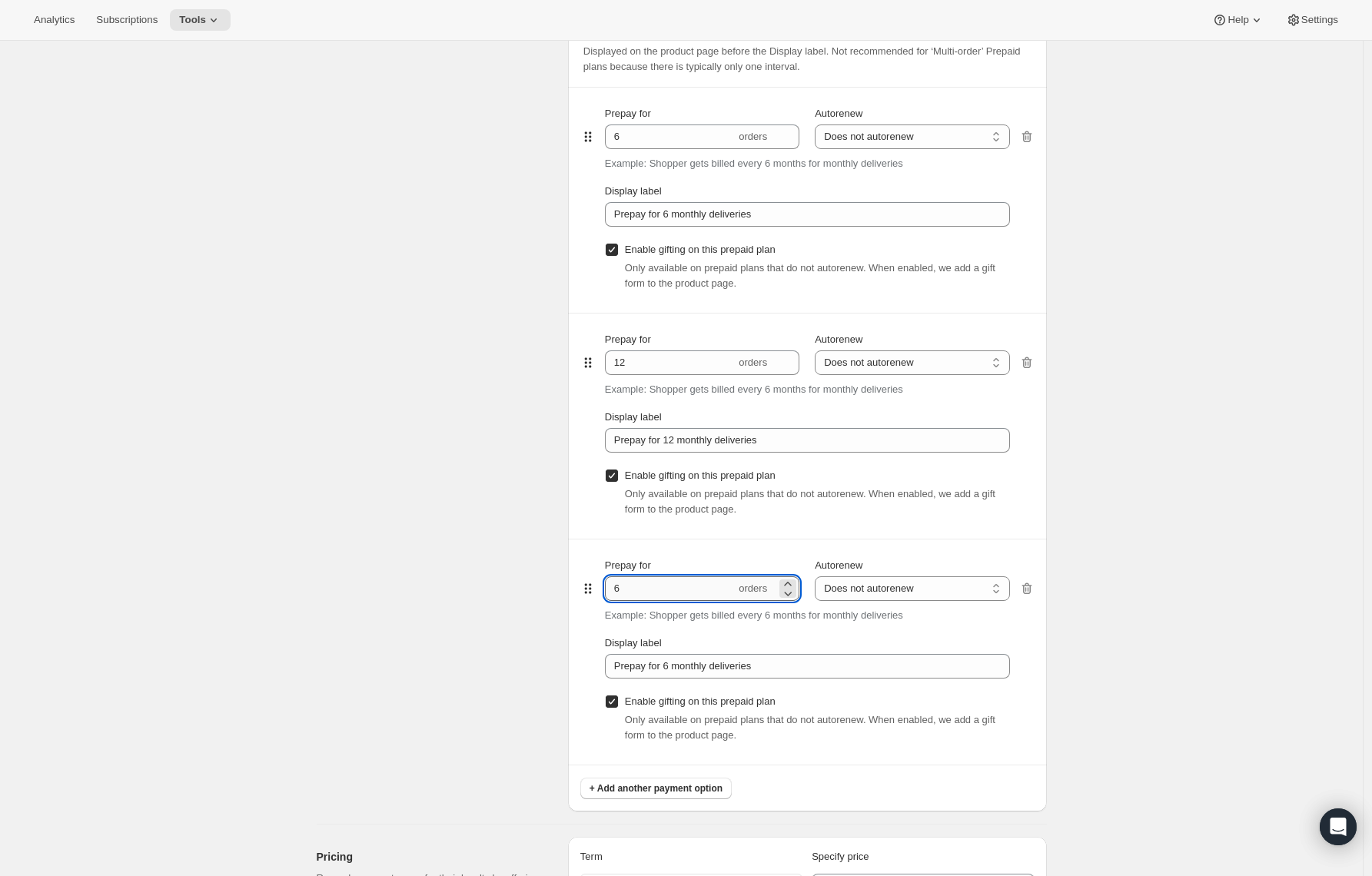
click at [637, 588] on input "6" at bounding box center [670, 589] width 131 height 24
type input "3"
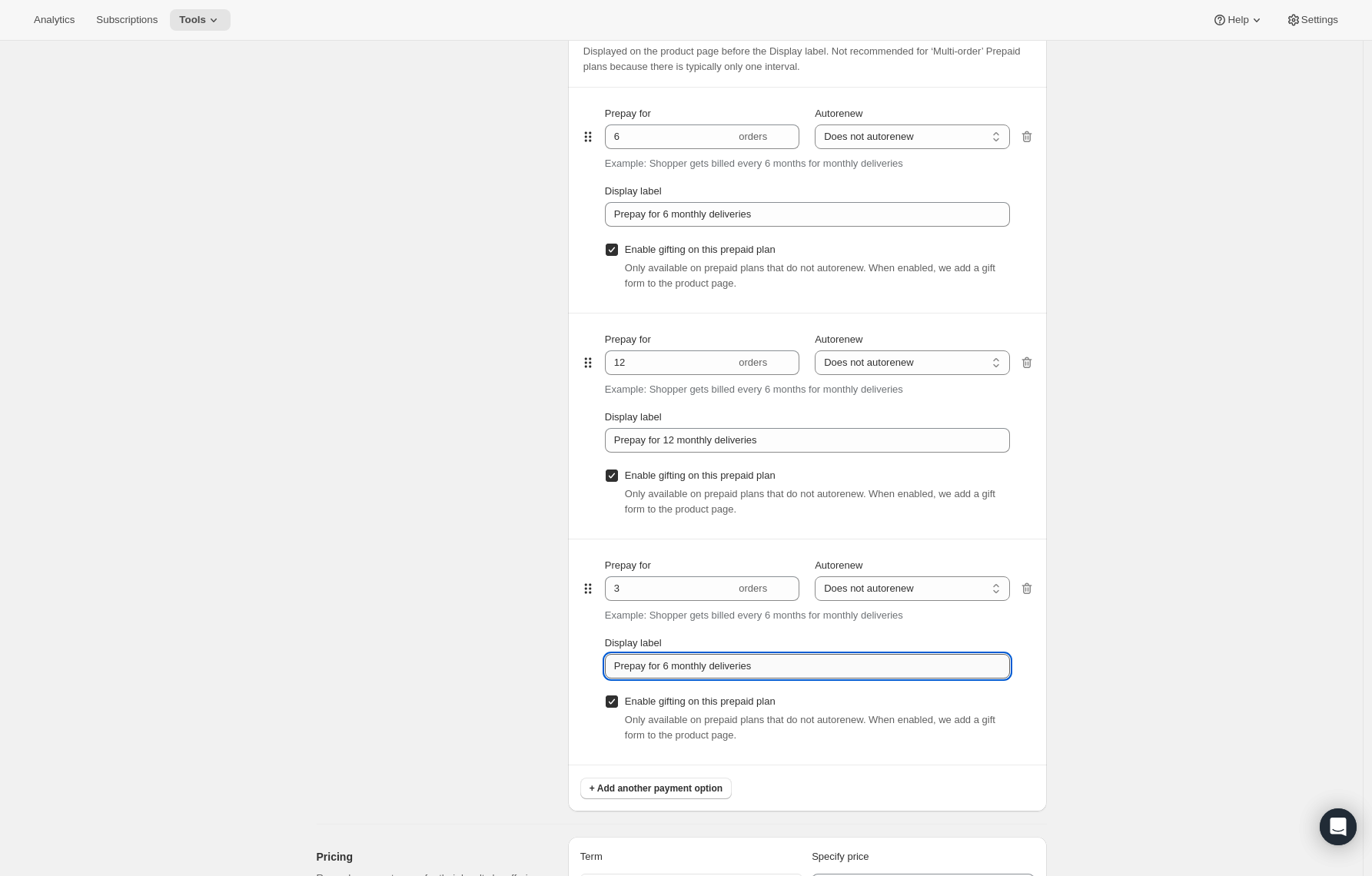
click at [675, 669] on input "Prepay for 6 monthly deliveries" at bounding box center [807, 666] width 405 height 24
type input "Prepay for 3 monthly deliveries"
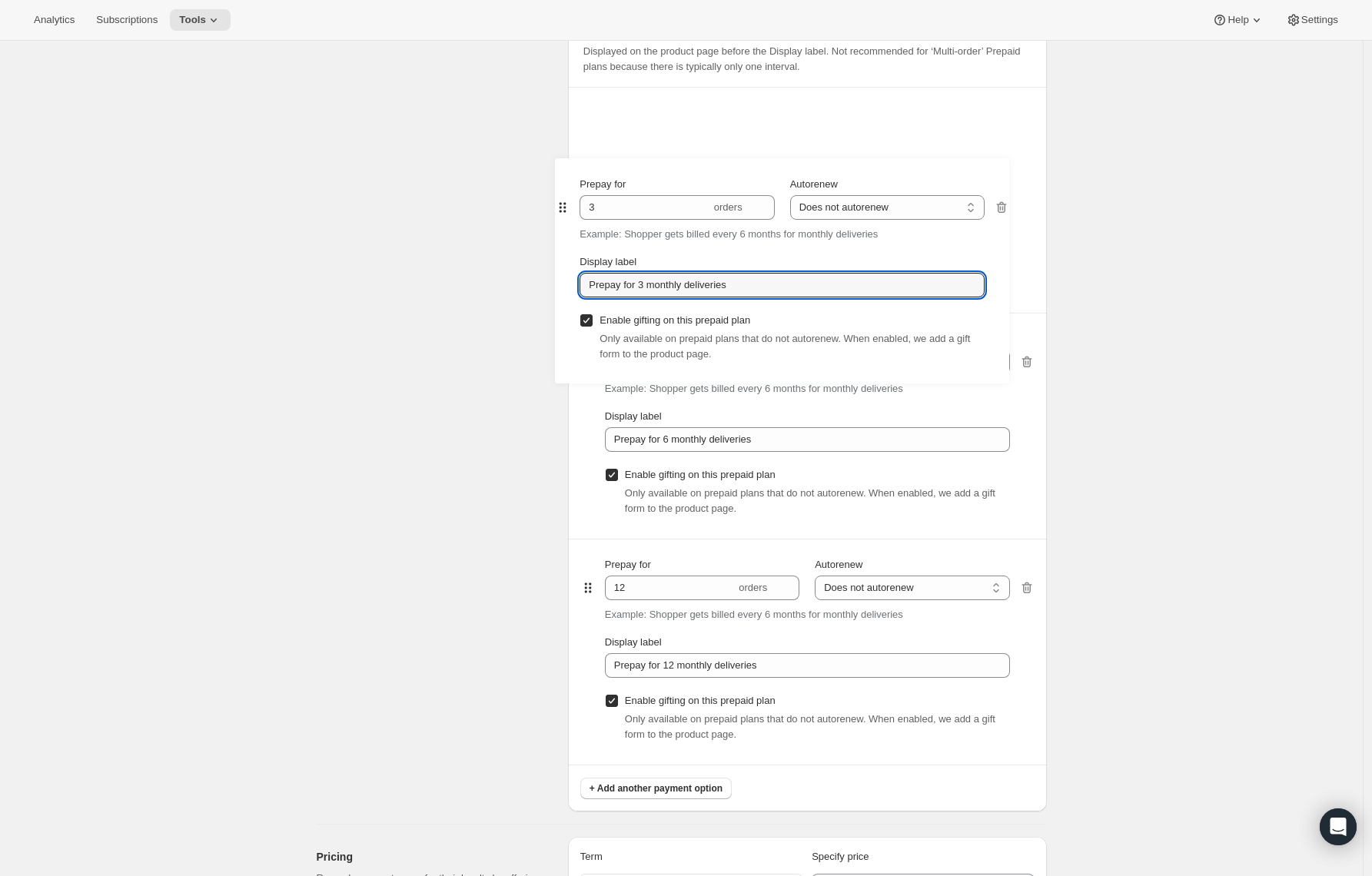
drag, startPoint x: 599, startPoint y: 588, endPoint x: 567, endPoint y: 166, distance: 423.2
click at [567, 166] on div "Prepaid terms Reward your customers for their loyalty by providing discount inc…" at bounding box center [675, 379] width 742 height 867
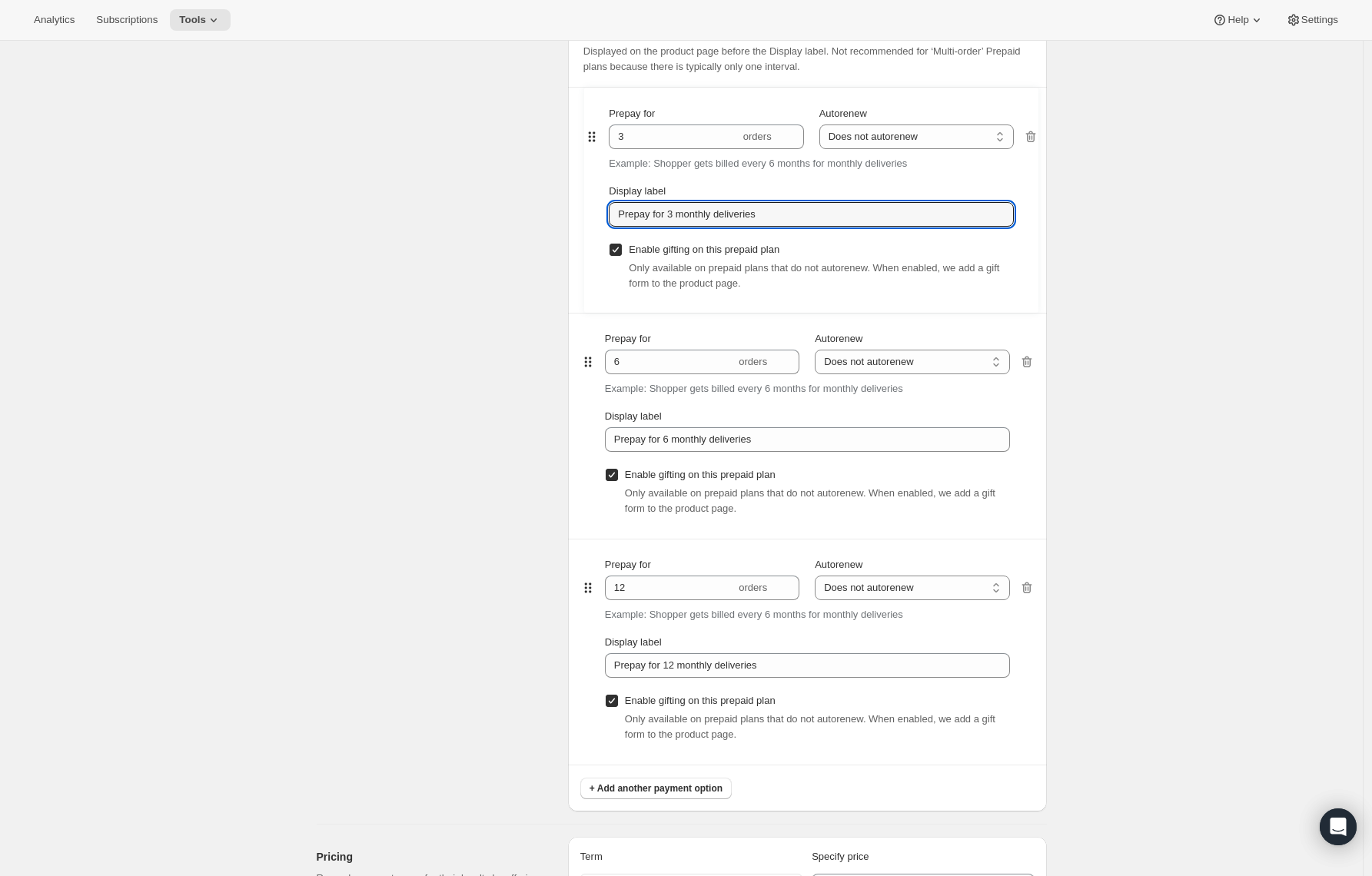
type input "3"
type input "Prepay for 3 monthly deliveries"
type input "6"
type input "Prepay for 6 monthly deliveries"
type input "12"
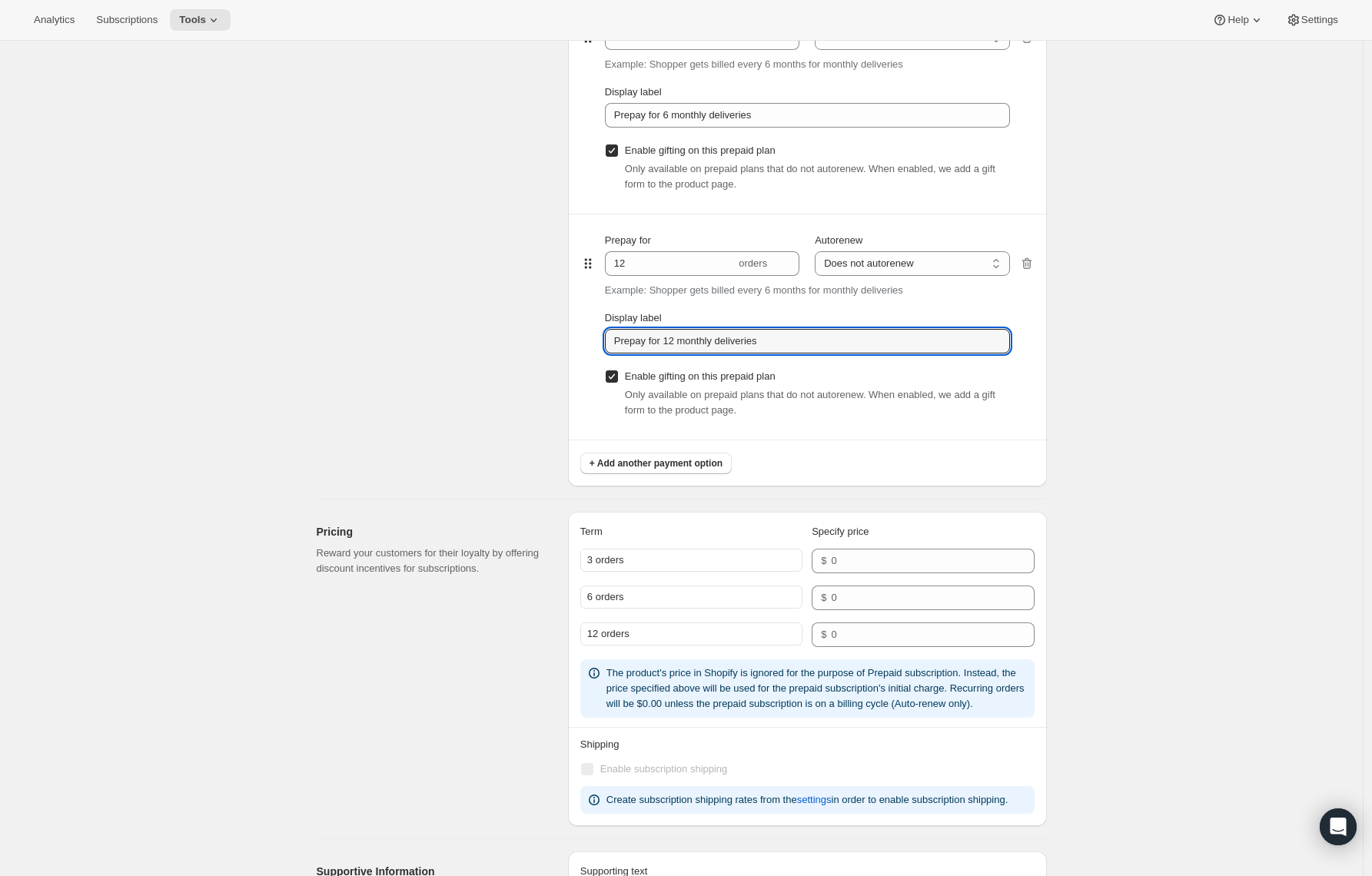
scroll to position [1401, 0]
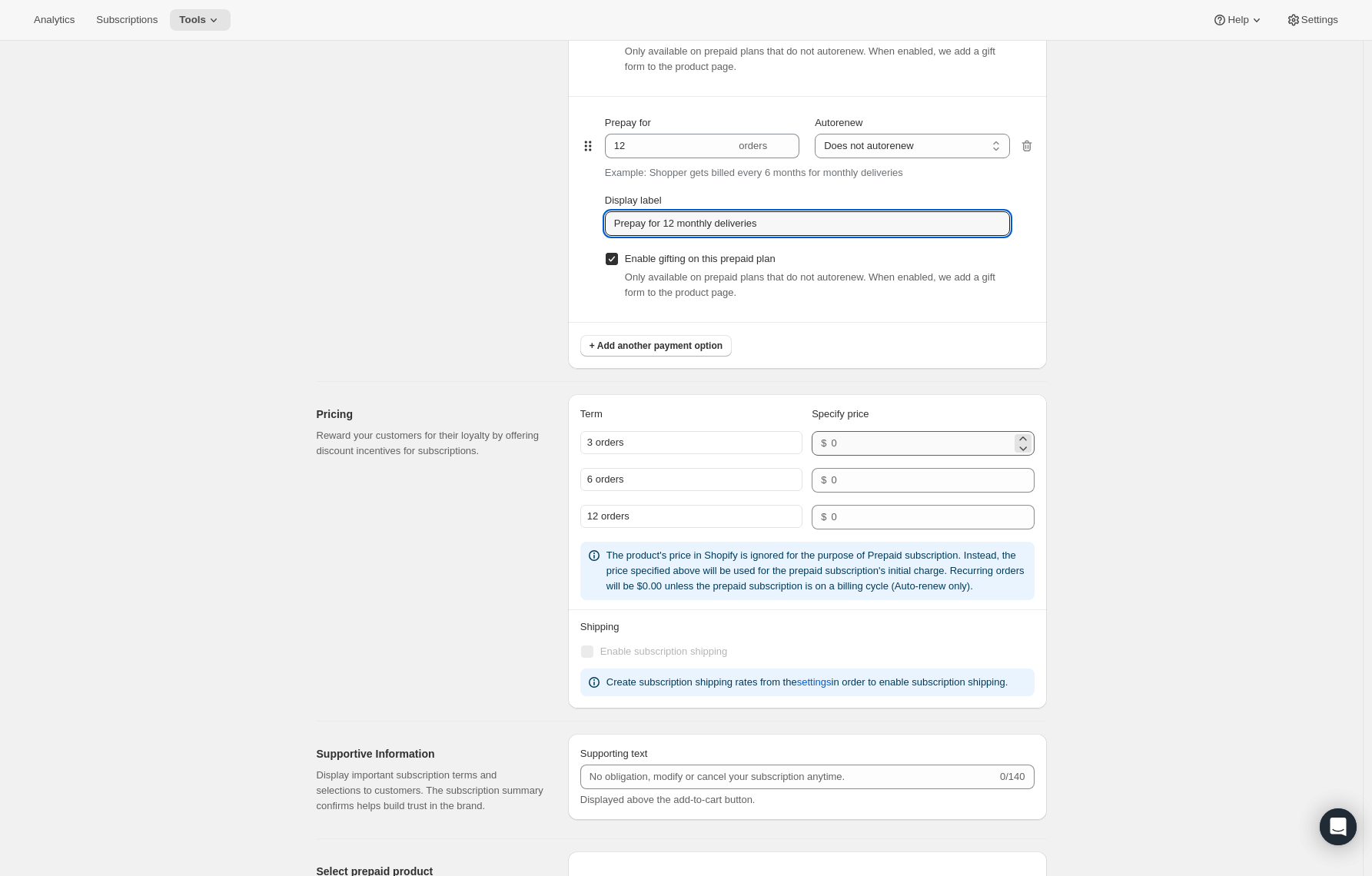
type input "Prepay for 12 monthly deliveries"
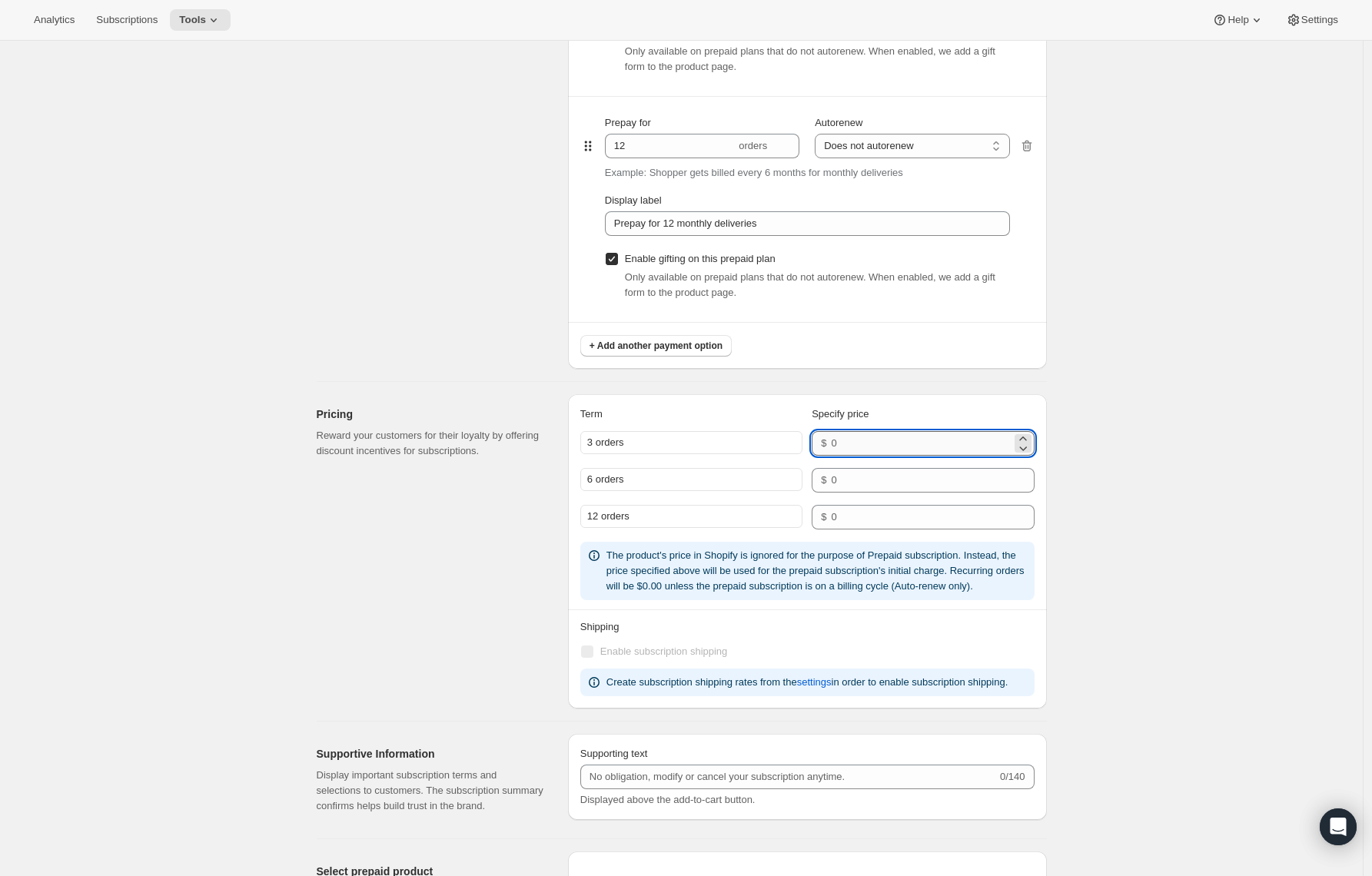
click at [881, 452] on input "number" at bounding box center [921, 444] width 180 height 24
type input "160"
click at [878, 480] on input "number" at bounding box center [921, 480] width 180 height 24
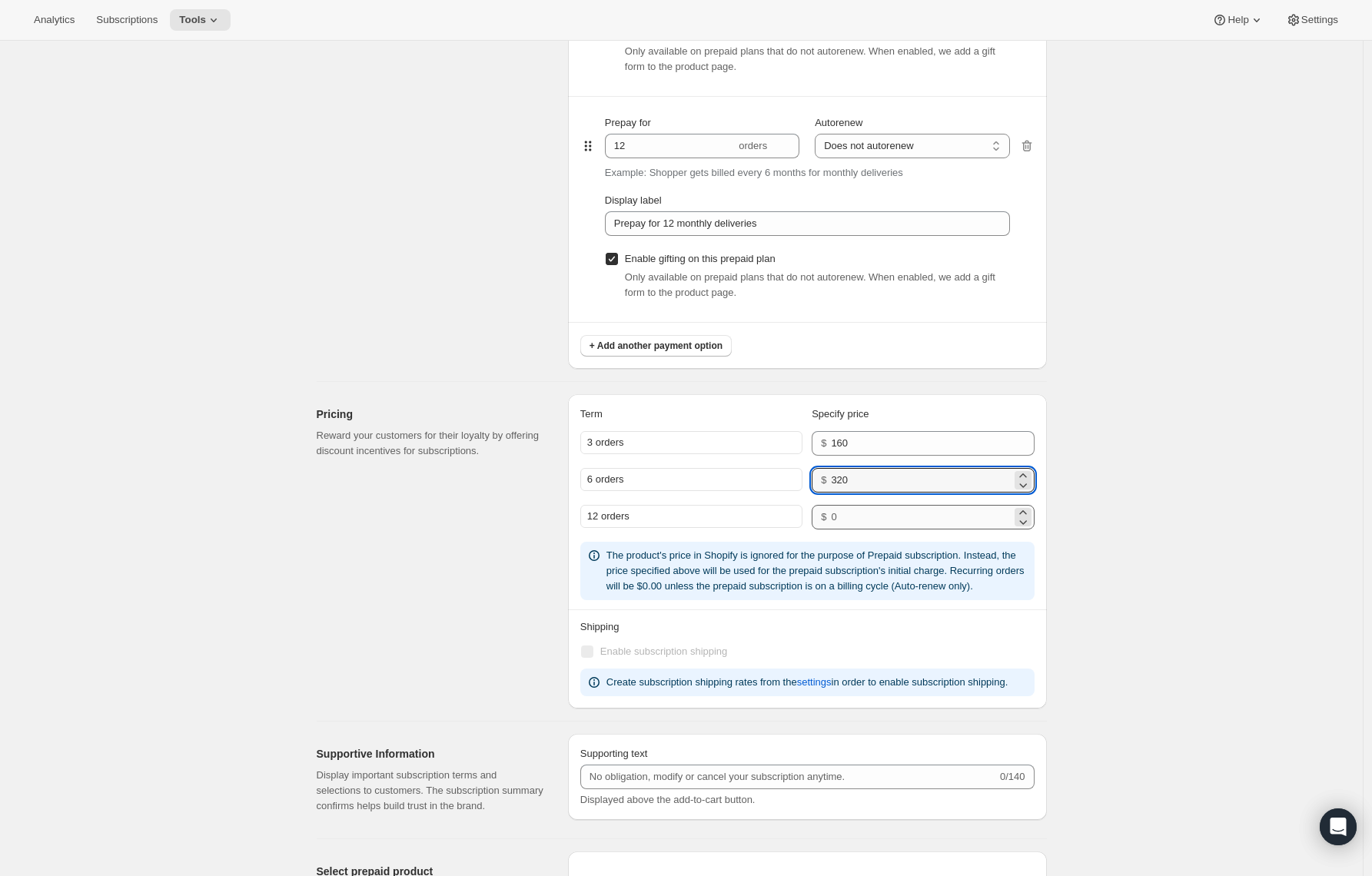
type input "320"
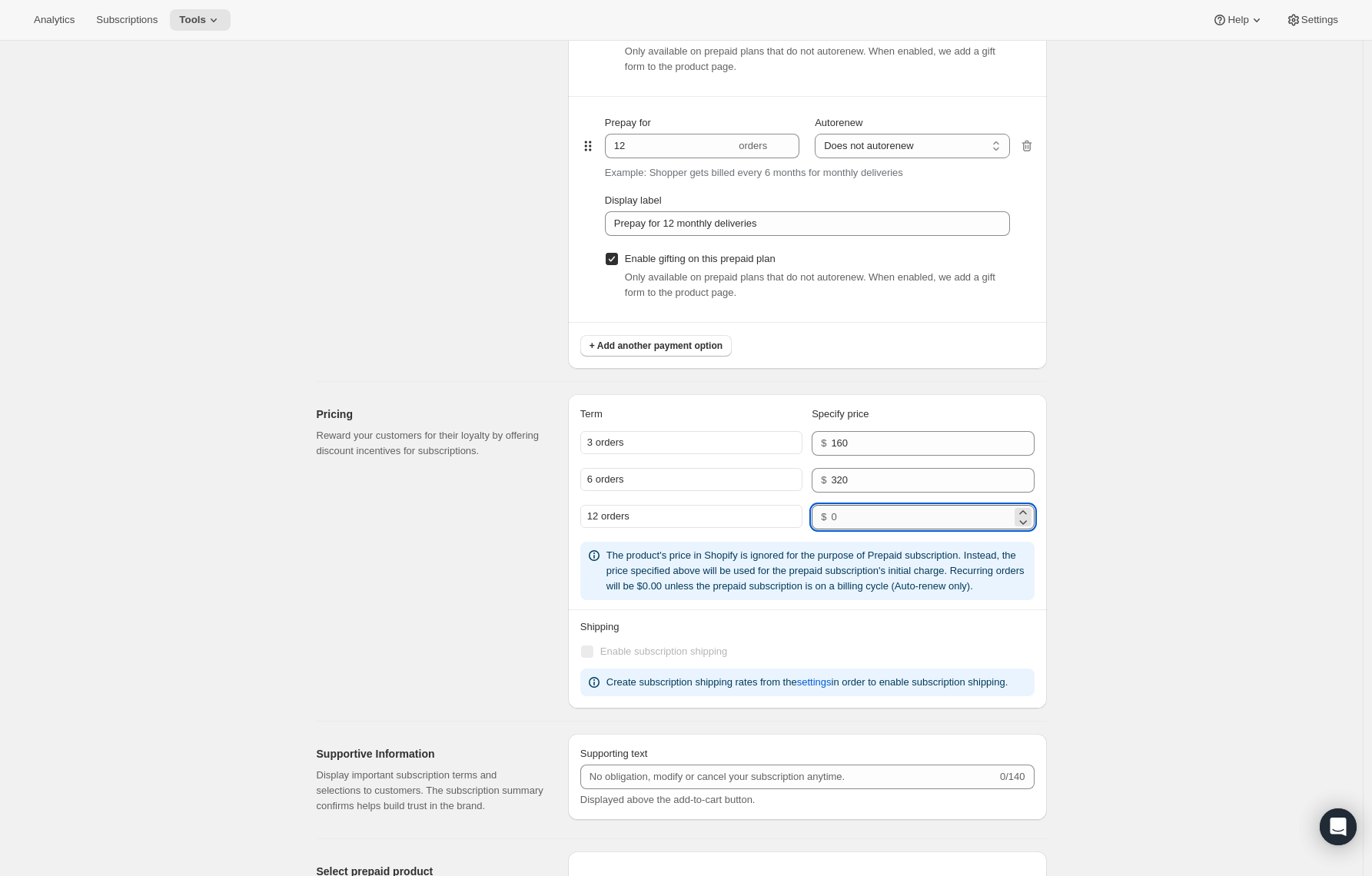
click at [876, 506] on input "number" at bounding box center [921, 518] width 180 height 24
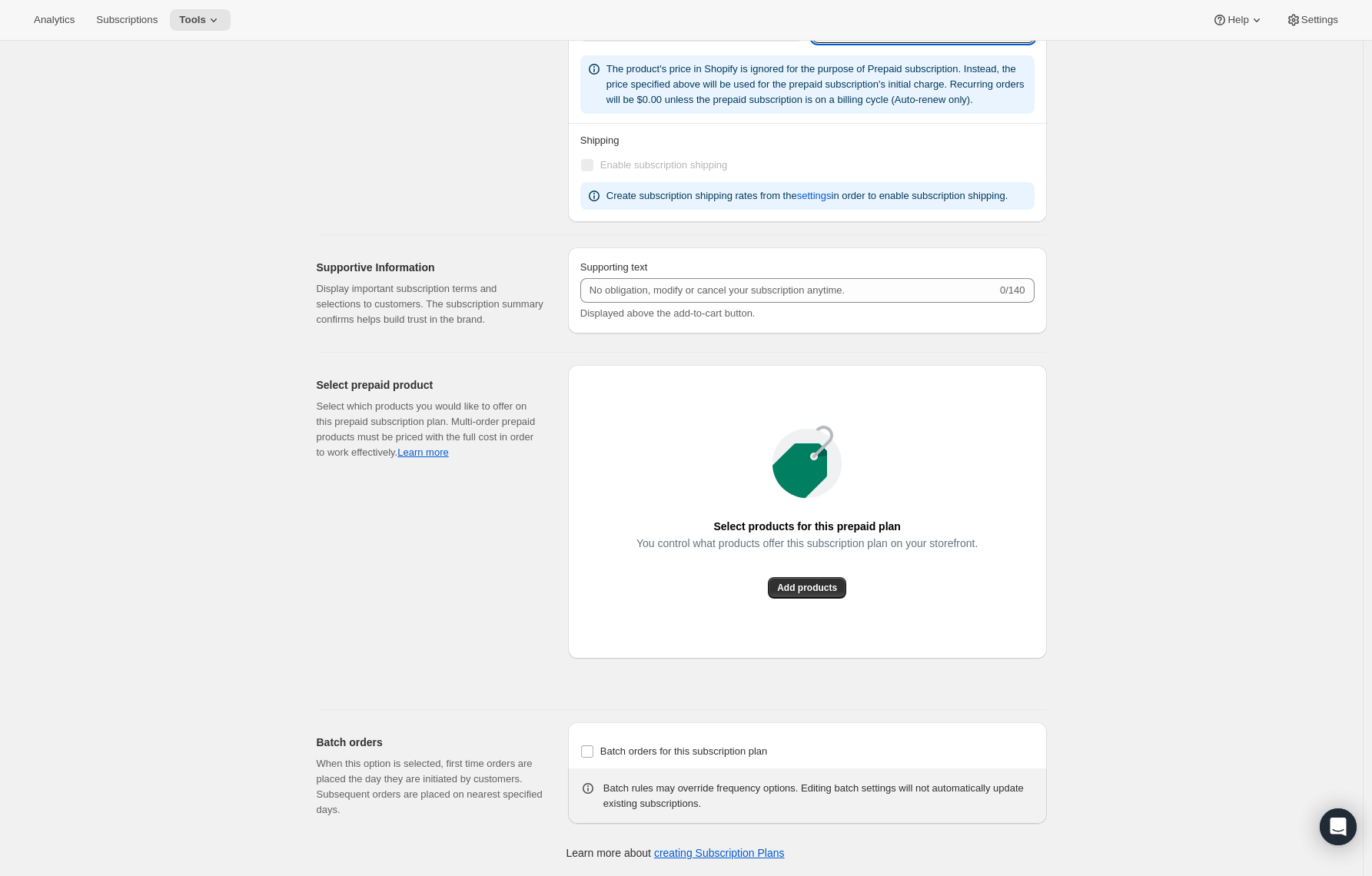
scroll to position [0, 0]
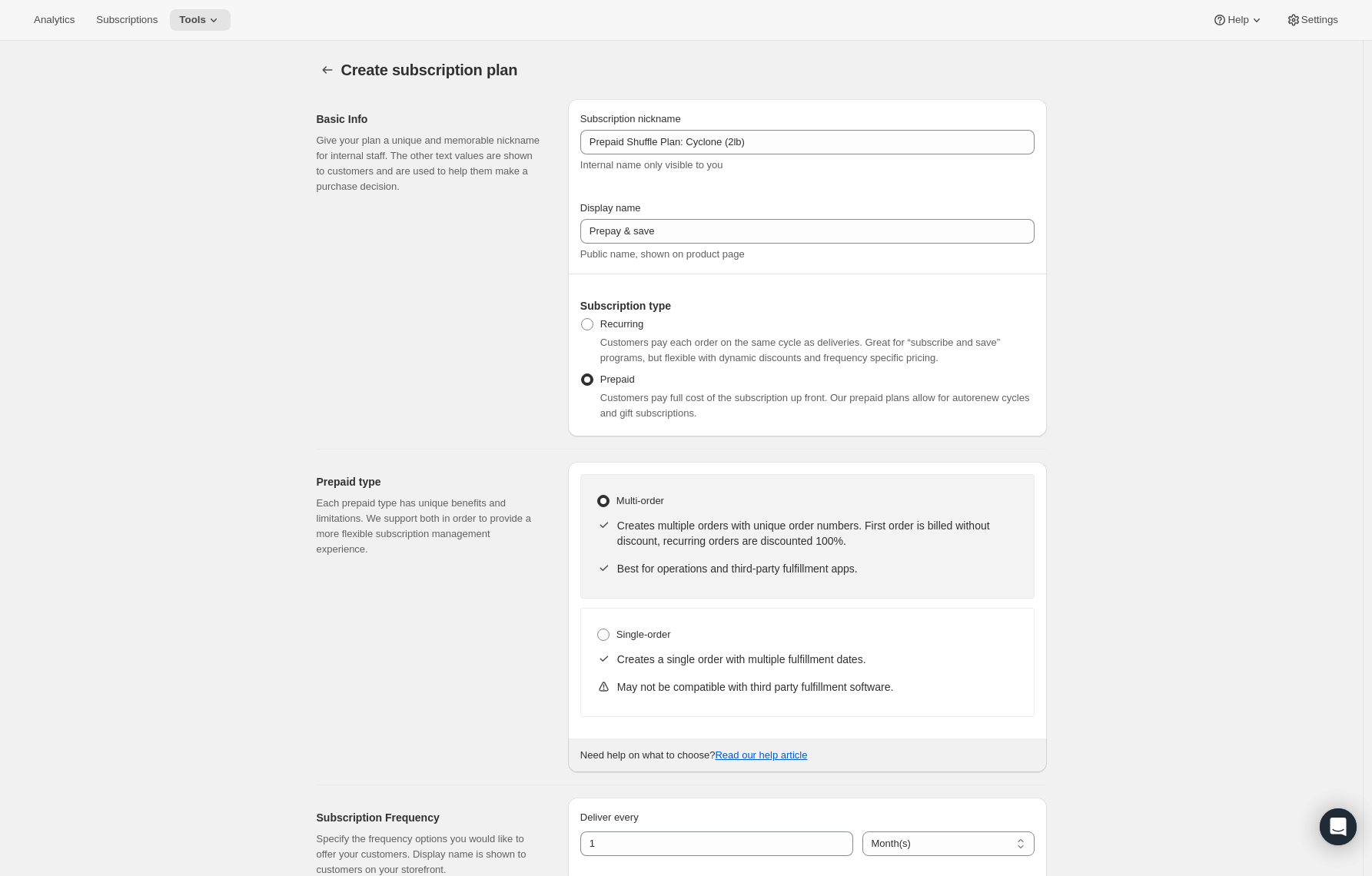
type input "640"
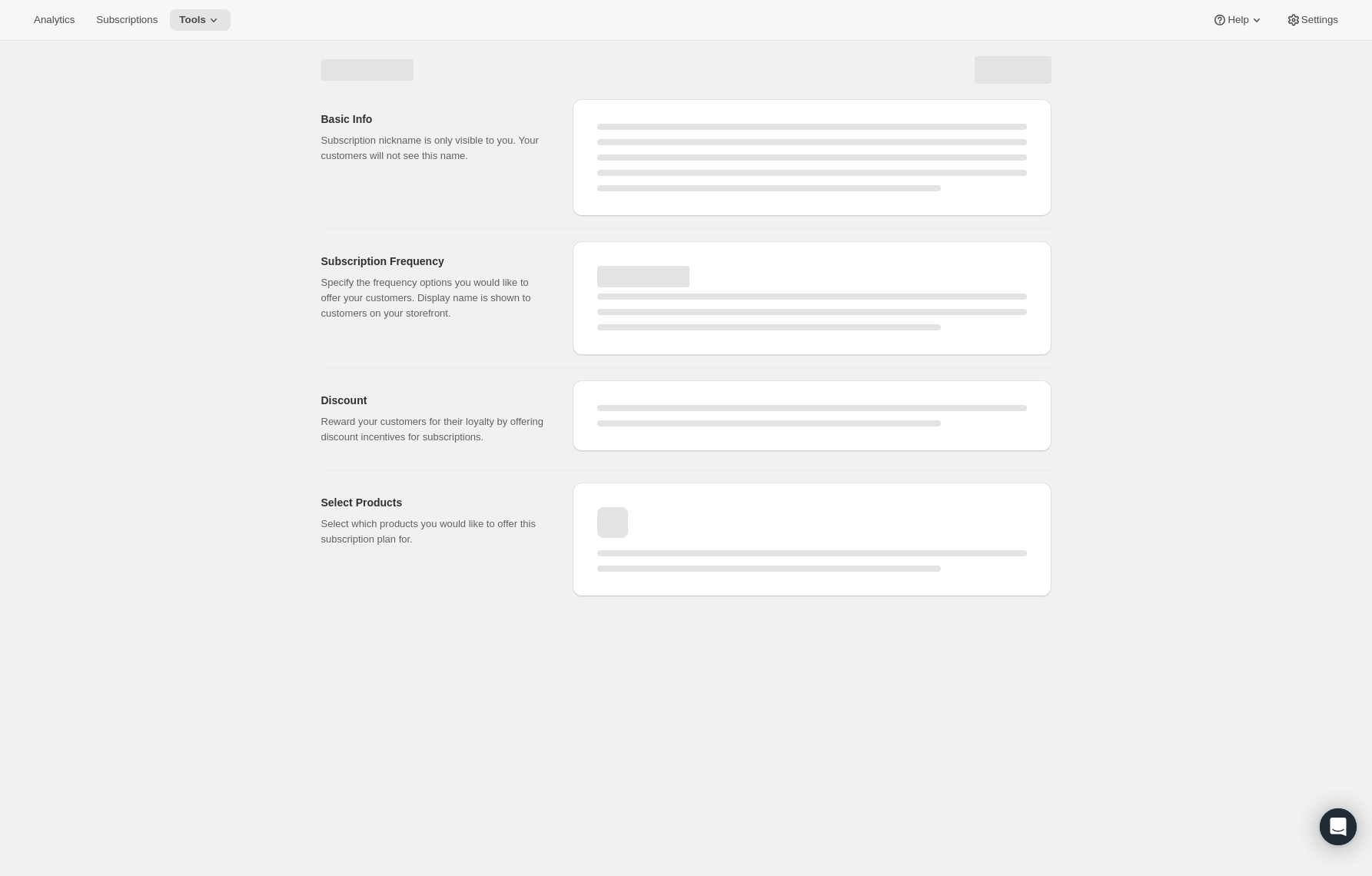
select select "WEEK"
select select "MONTH"
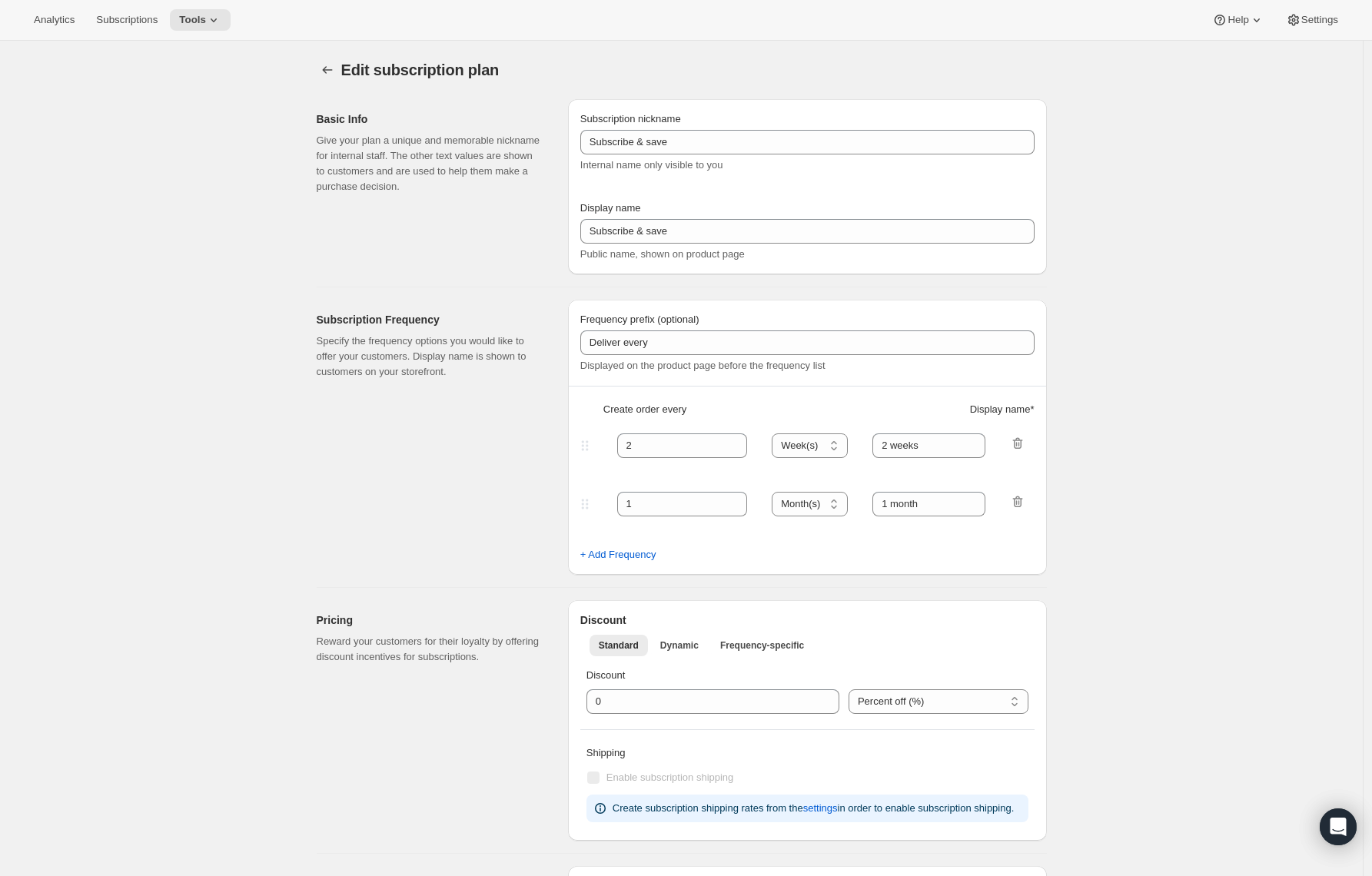
type input "Prepaid Shuffle Plan: Cyclone (2lb)"
type input "Prepay & save"
select select "MONTH"
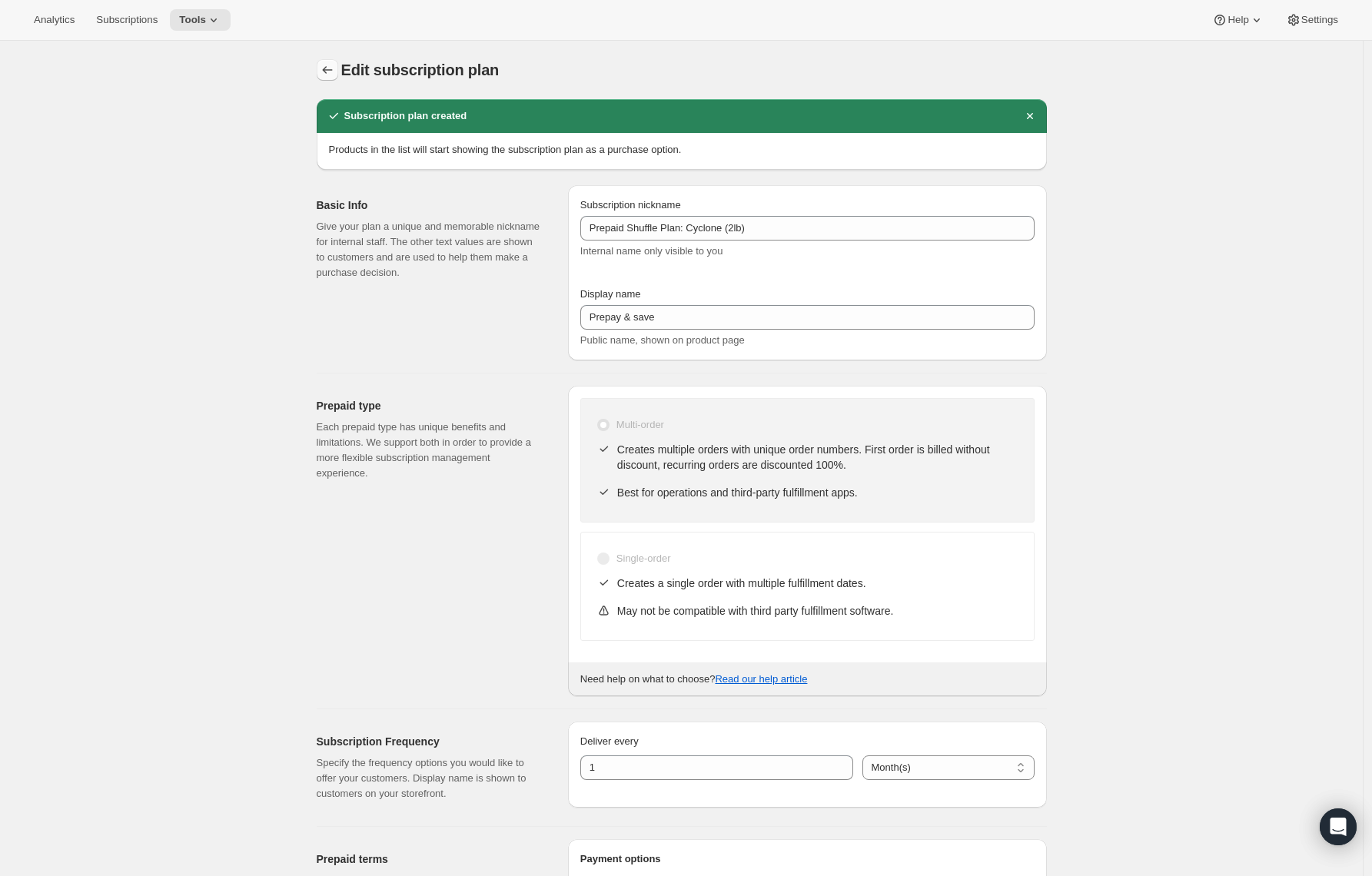
click at [330, 65] on icon "Subscription plans" at bounding box center [328, 70] width 15 height 15
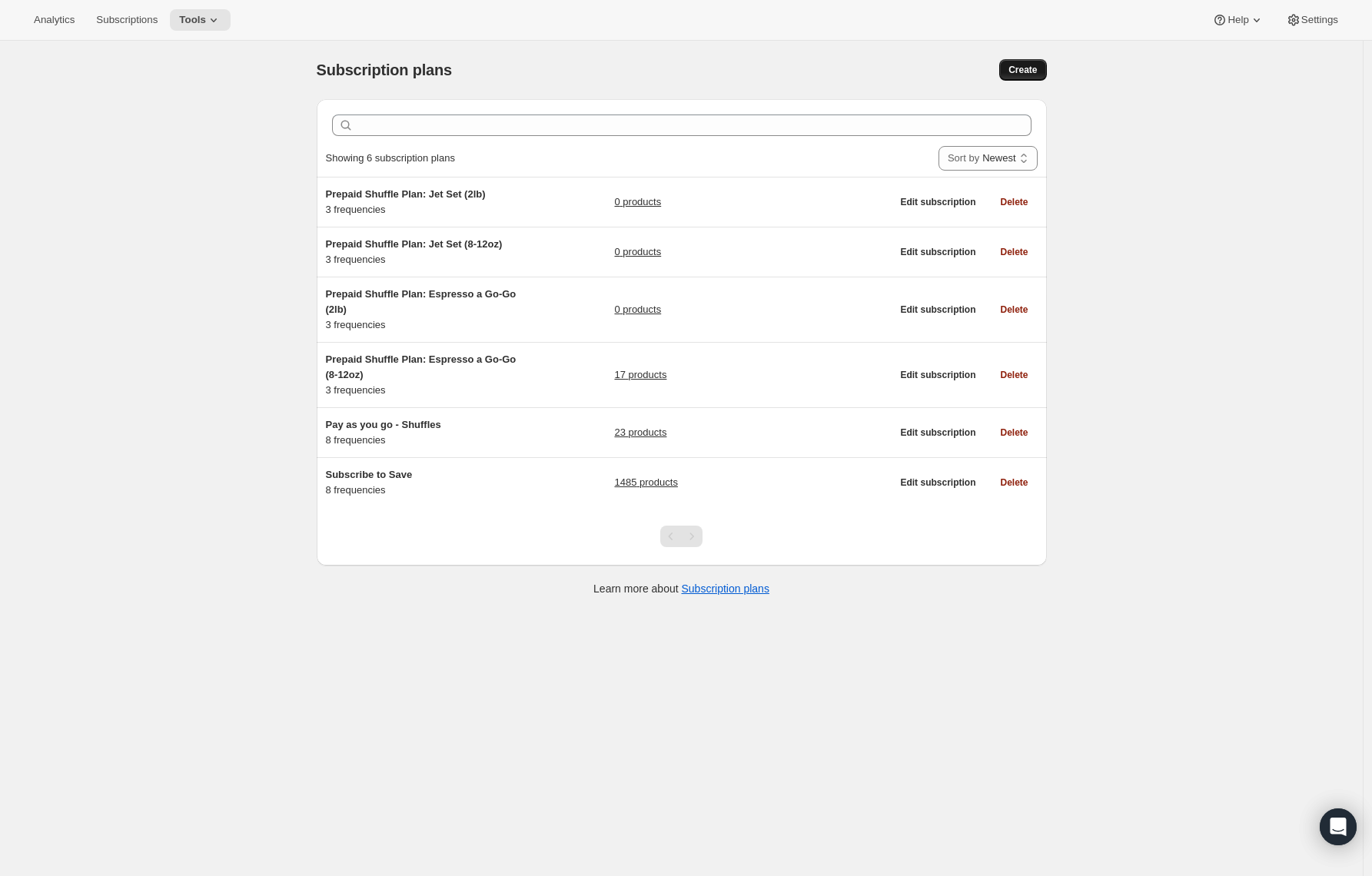
click at [1018, 66] on span "Create" at bounding box center [1023, 69] width 28 height 12
select select "WEEK"
select select "MONTH"
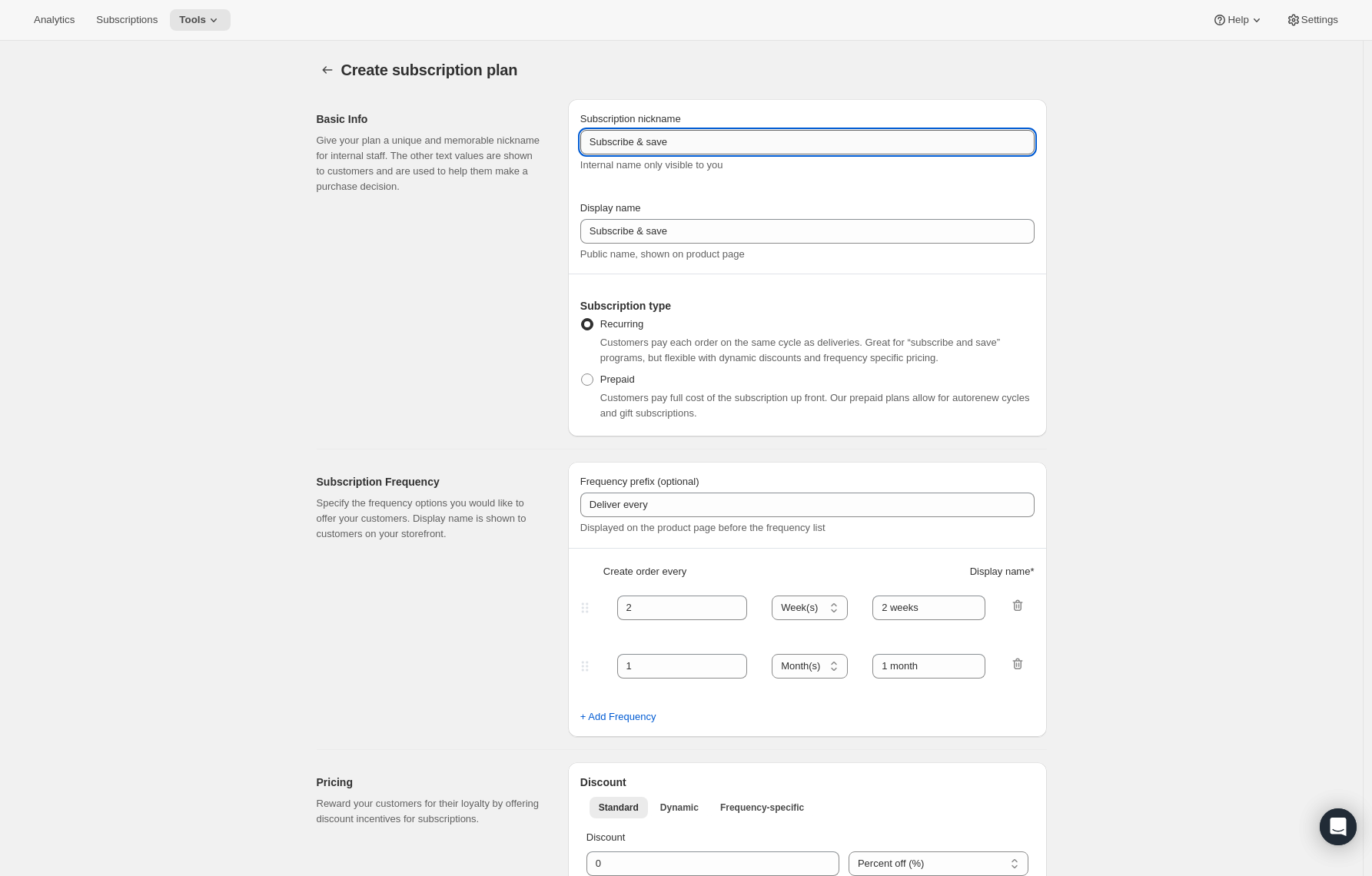
click at [708, 145] on input "Subscribe & save" at bounding box center [807, 142] width 454 height 24
paste input "Prepaid Shuffle Plan: Cyclone (8-12oz)"
click at [704, 141] on input "Prepaid Shuffle Plan: Cyclone (8-12oz)" at bounding box center [807, 142] width 454 height 24
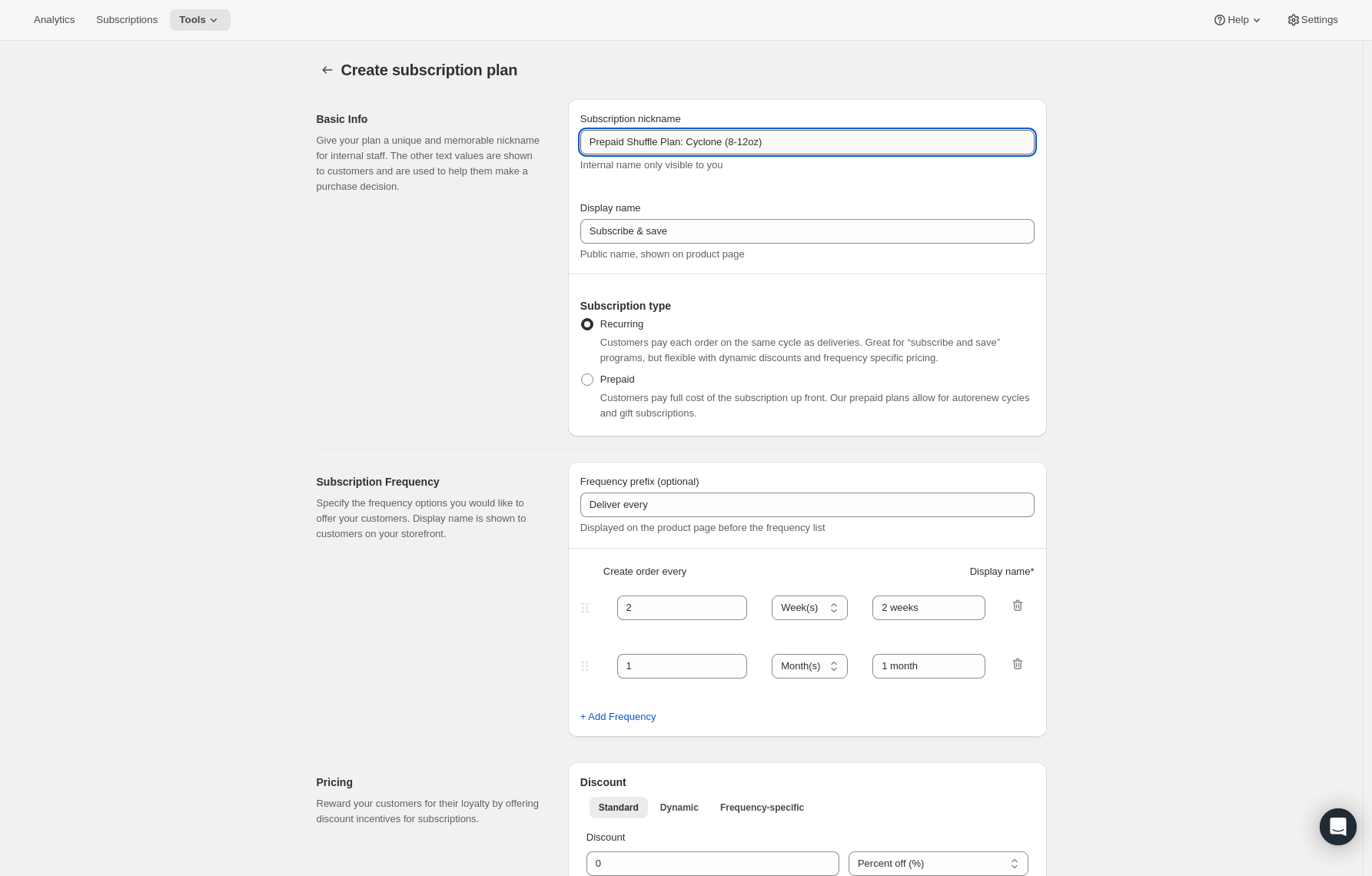
click at [704, 141] on input "Prepaid Shuffle Plan: Cyclone (8-12oz)" at bounding box center [807, 142] width 454 height 24
drag, startPoint x: 721, startPoint y: 140, endPoint x: 845, endPoint y: 148, distance: 124.3
click at [845, 147] on input "Prepaid Shuffle Plan: Ryan (8-12oz)" at bounding box center [807, 142] width 454 height 24
click at [708, 144] on input "Prepaid Shuffle Plan: Ryan" at bounding box center [807, 142] width 454 height 24
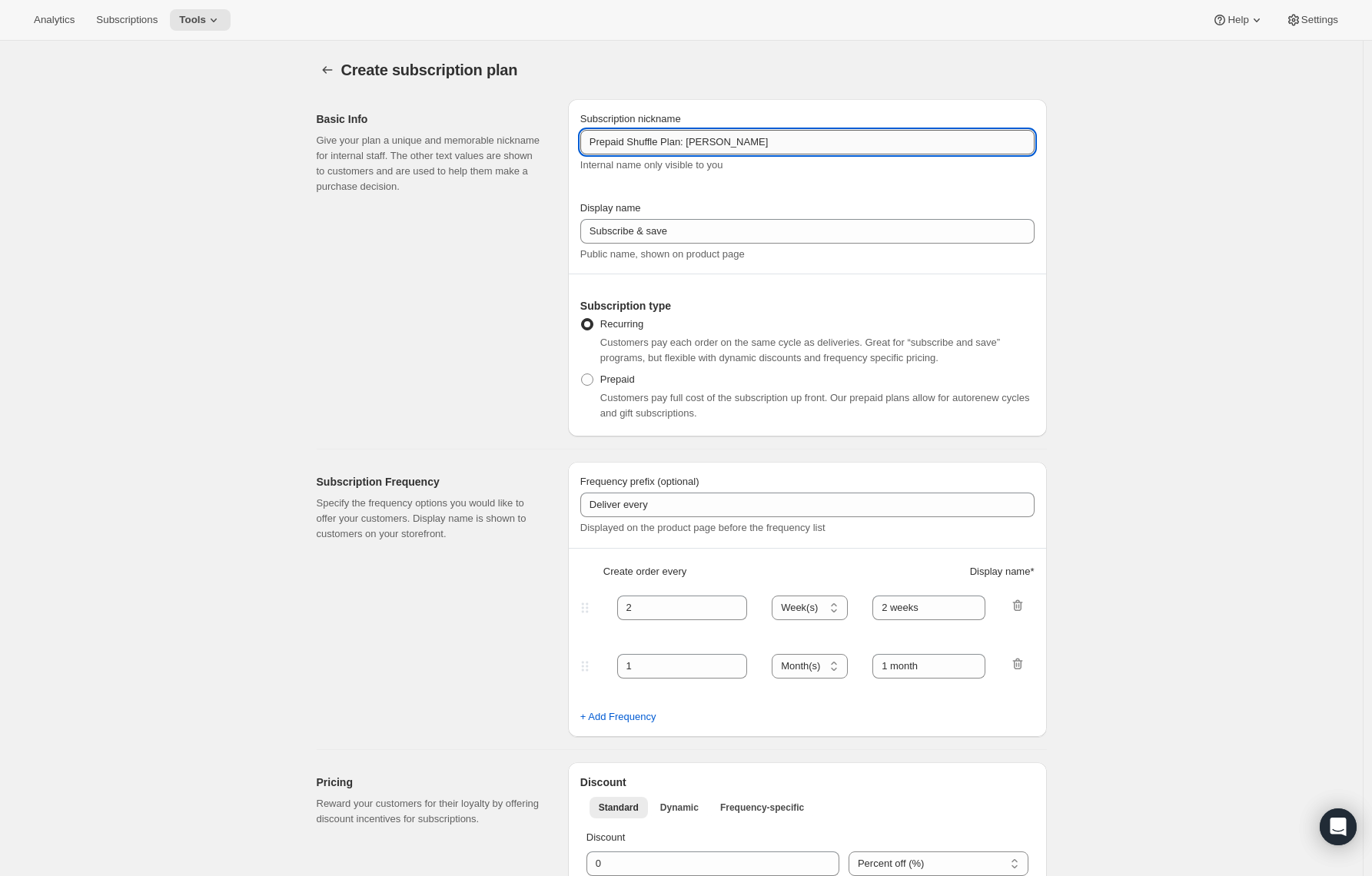
paste input "Castelaz's New Art of Coffee Tour"
type input "Prepaid Shuffle Plan: Ryan Castelaz's New Art of Coffee Tour"
click at [600, 386] on label "Prepaid" at bounding box center [607, 379] width 54 height 22
click at [582, 374] on input "Prepaid" at bounding box center [581, 373] width 1 height 1
radio input "true"
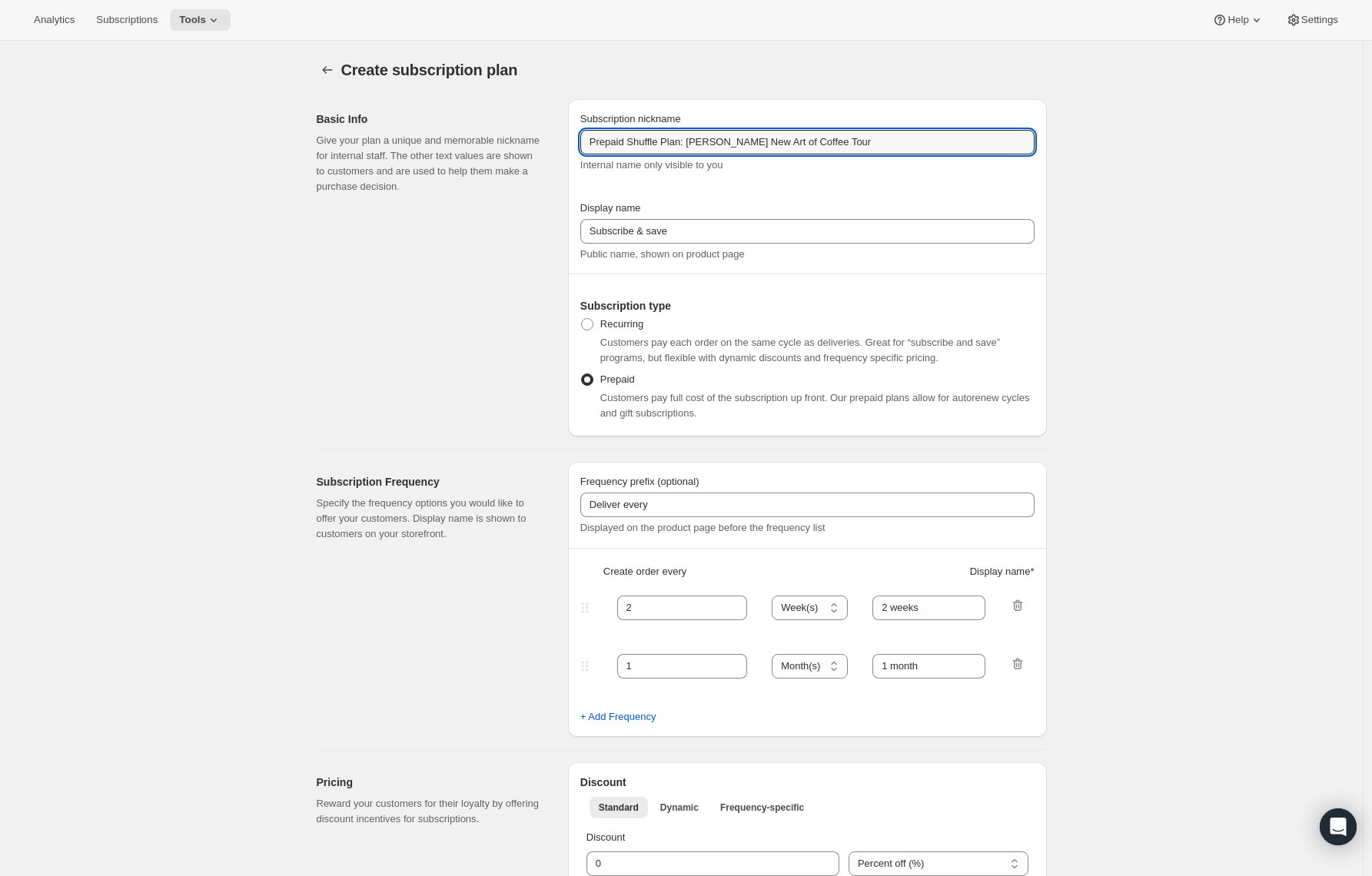
select select "MONTH"
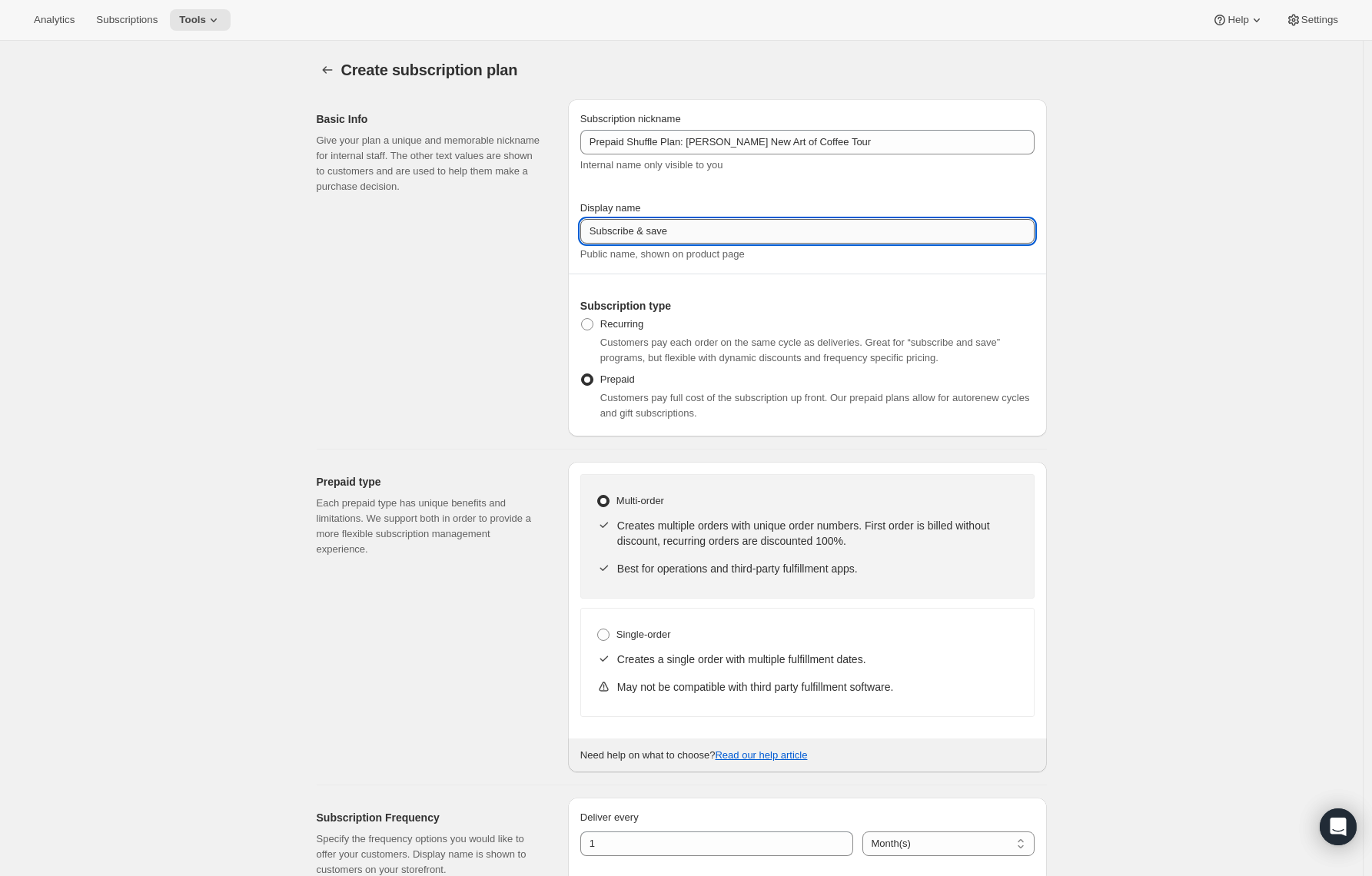
click at [619, 224] on input "Subscribe & save" at bounding box center [807, 231] width 454 height 24
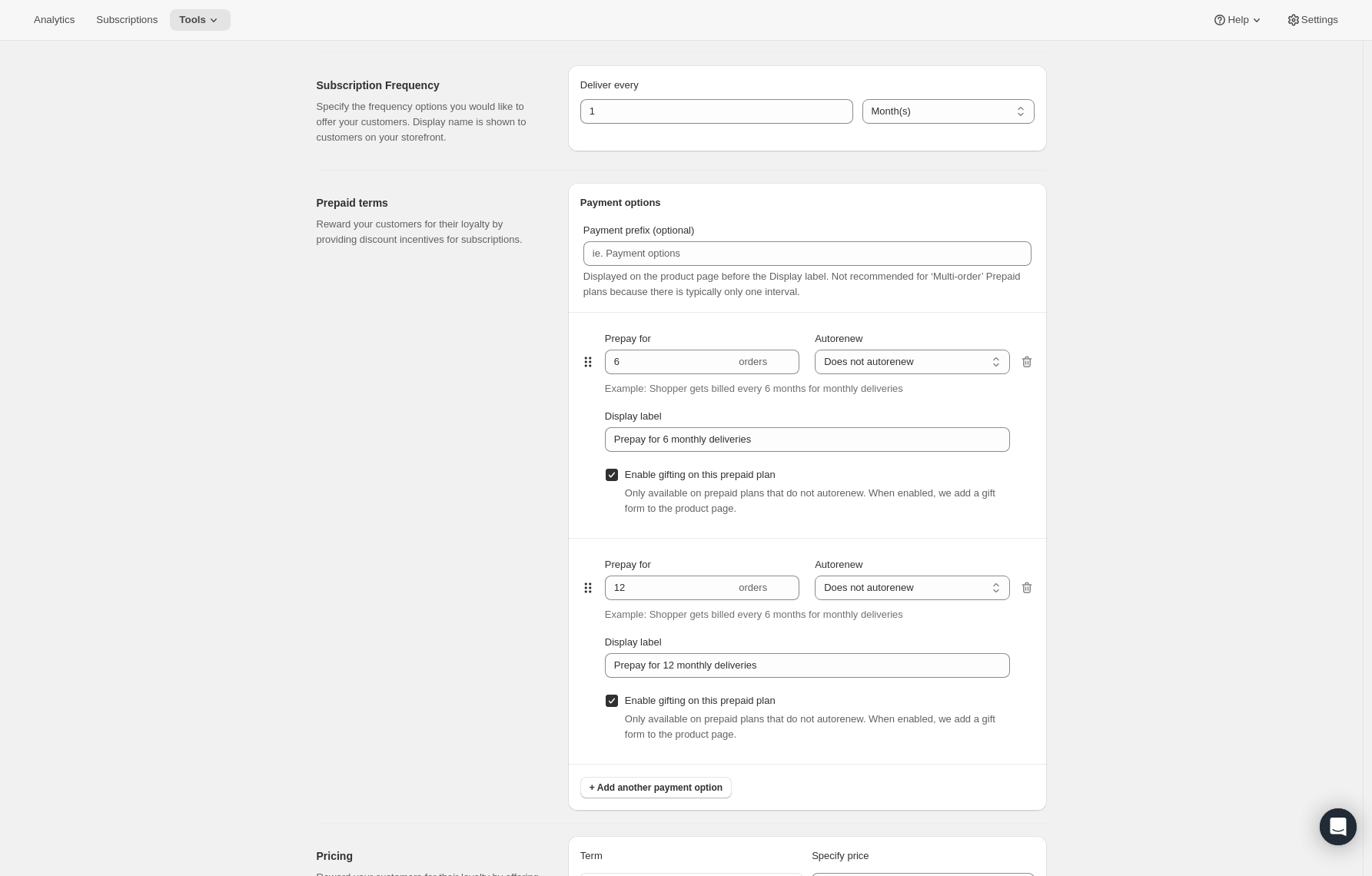
scroll to position [899, 0]
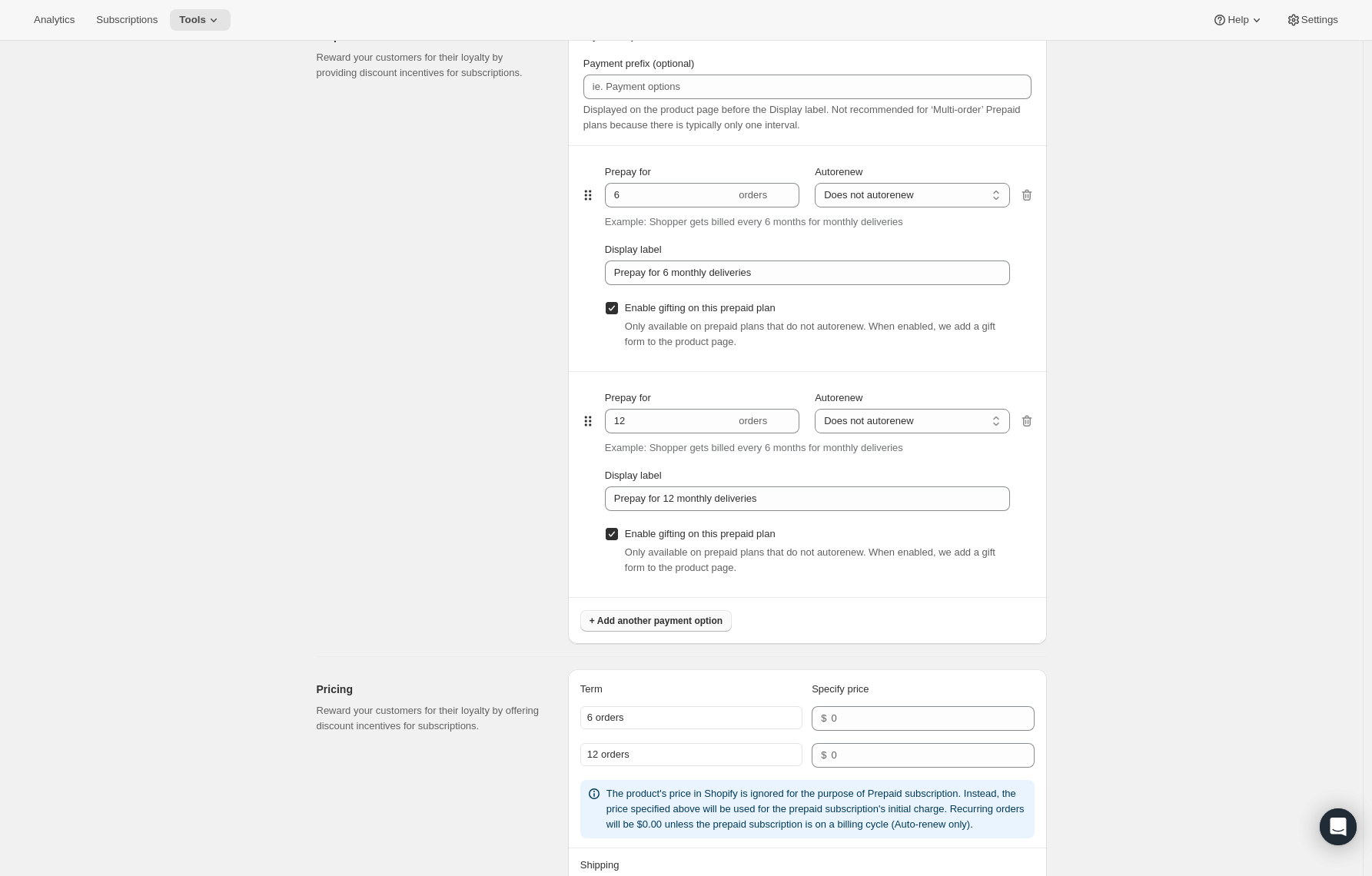
type input "Prepay & save"
click at [695, 613] on button "+ Add another payment option" at bounding box center [656, 620] width 152 height 22
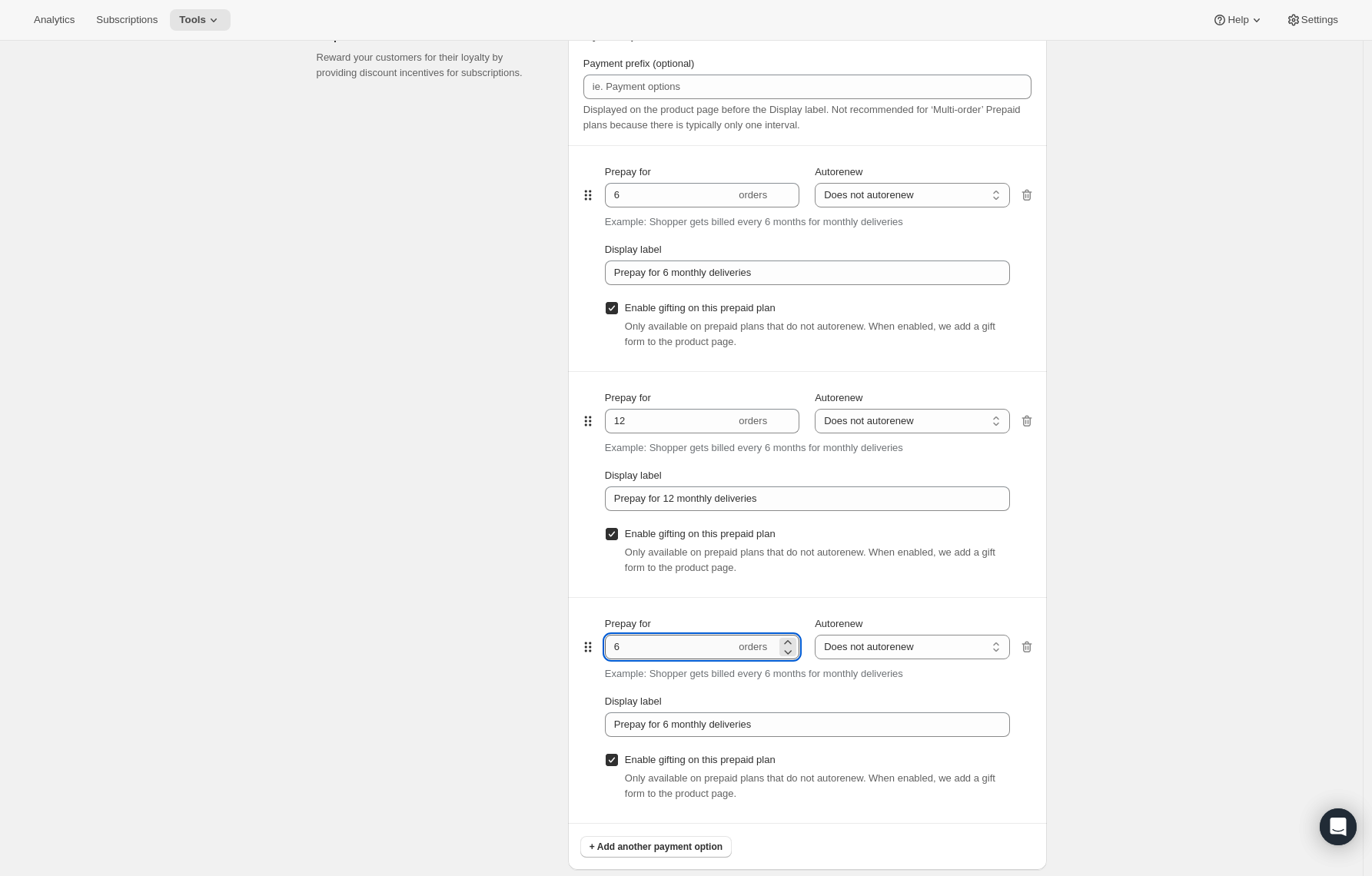
click at [635, 636] on input "6" at bounding box center [670, 647] width 131 height 24
click at [635, 644] on input "6" at bounding box center [670, 647] width 131 height 24
type input "3"
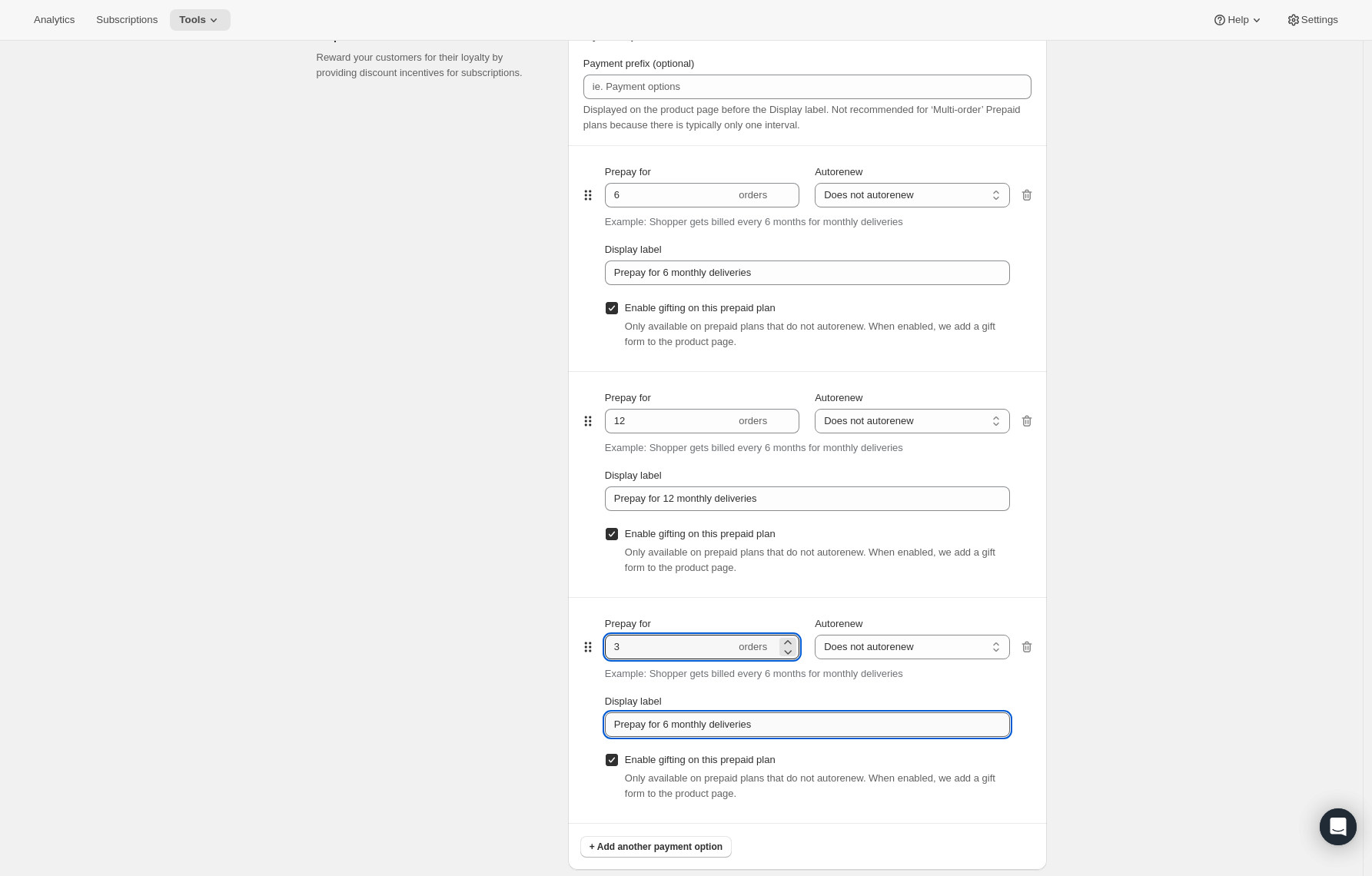
click at [675, 726] on input "Prepay for 6 monthly deliveries" at bounding box center [807, 724] width 405 height 24
type input "Prepay for 3 monthly deliveries"
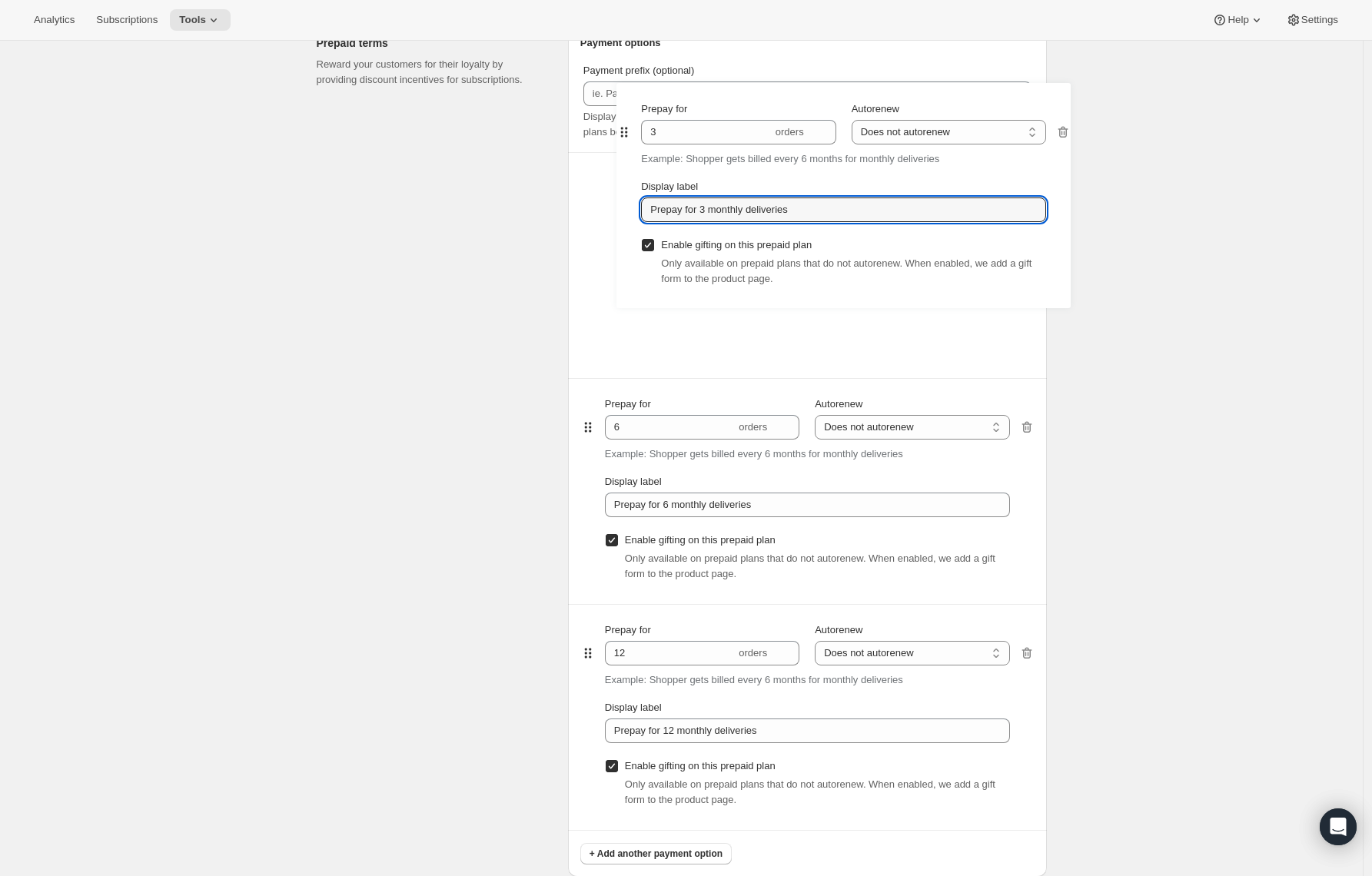
drag, startPoint x: 591, startPoint y: 652, endPoint x: 624, endPoint y: 133, distance: 520.0
click at [624, 133] on div "Payment prefix (optional) Displayed on the product page before the Display labe…" at bounding box center [807, 463] width 454 height 802
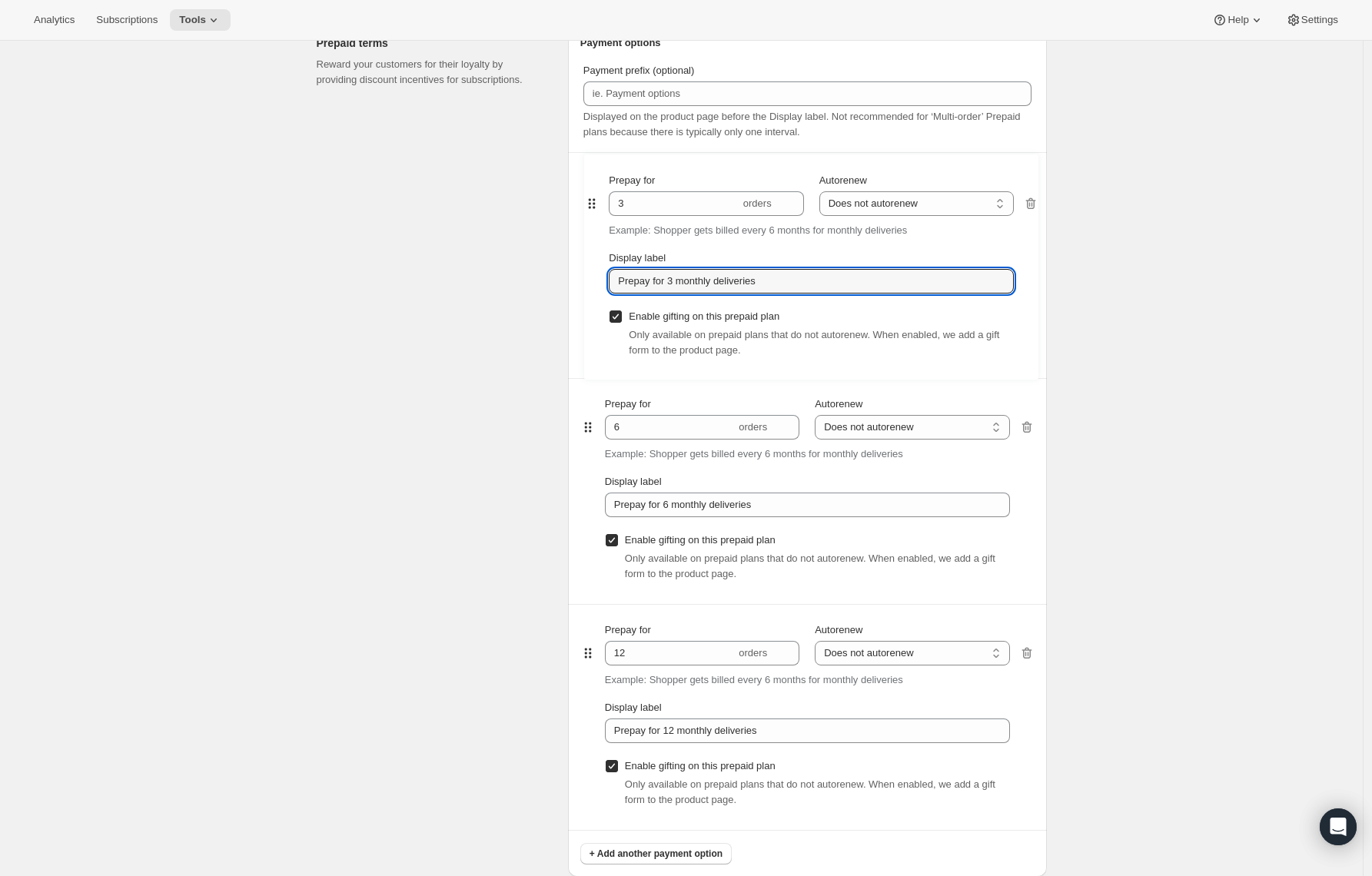
scroll to position [891, 0]
type input "3"
type input "Prepay for 3 monthly deliveries"
type input "6"
type input "Prepay for 6 monthly deliveries"
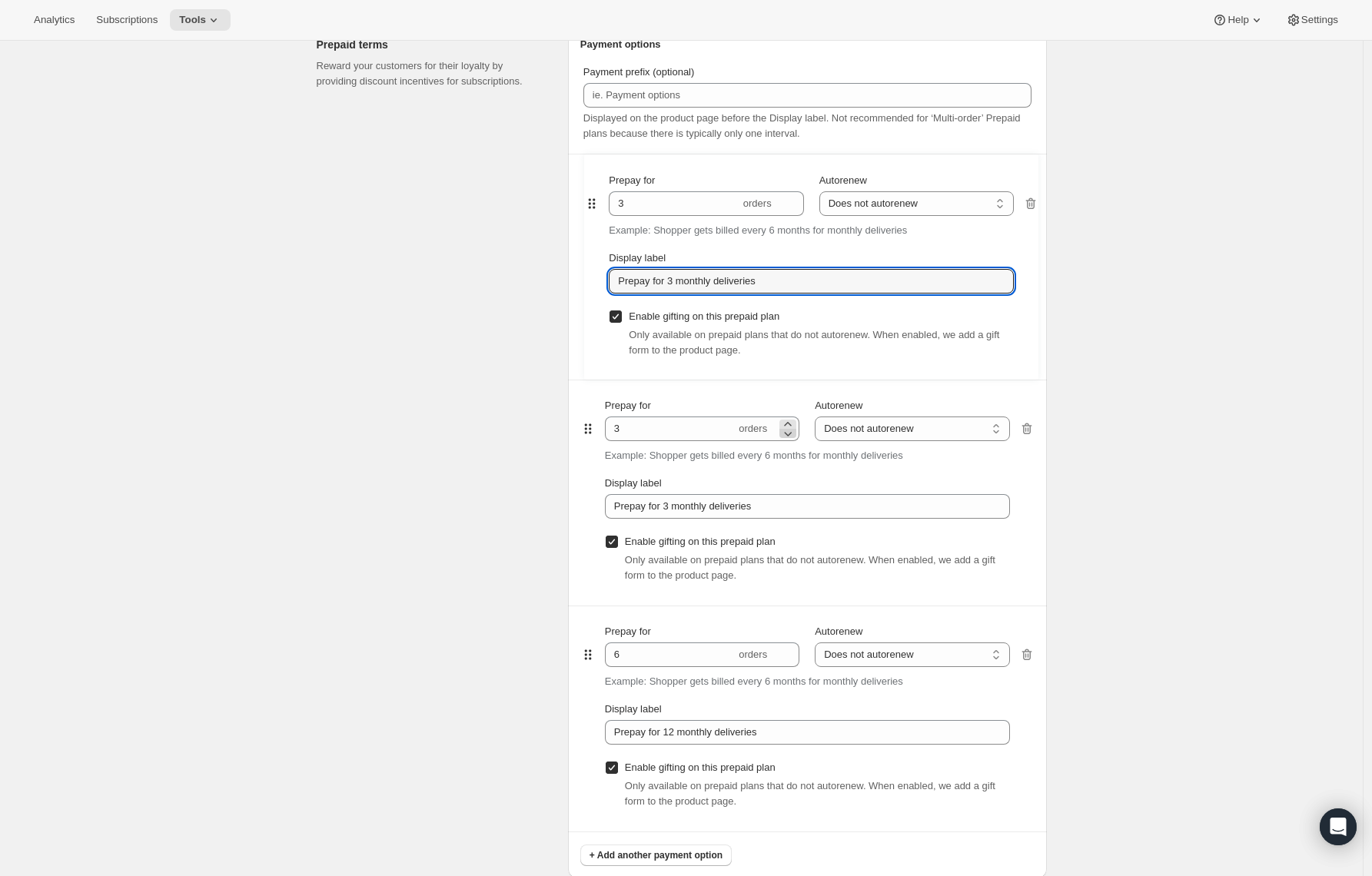
type input "12"
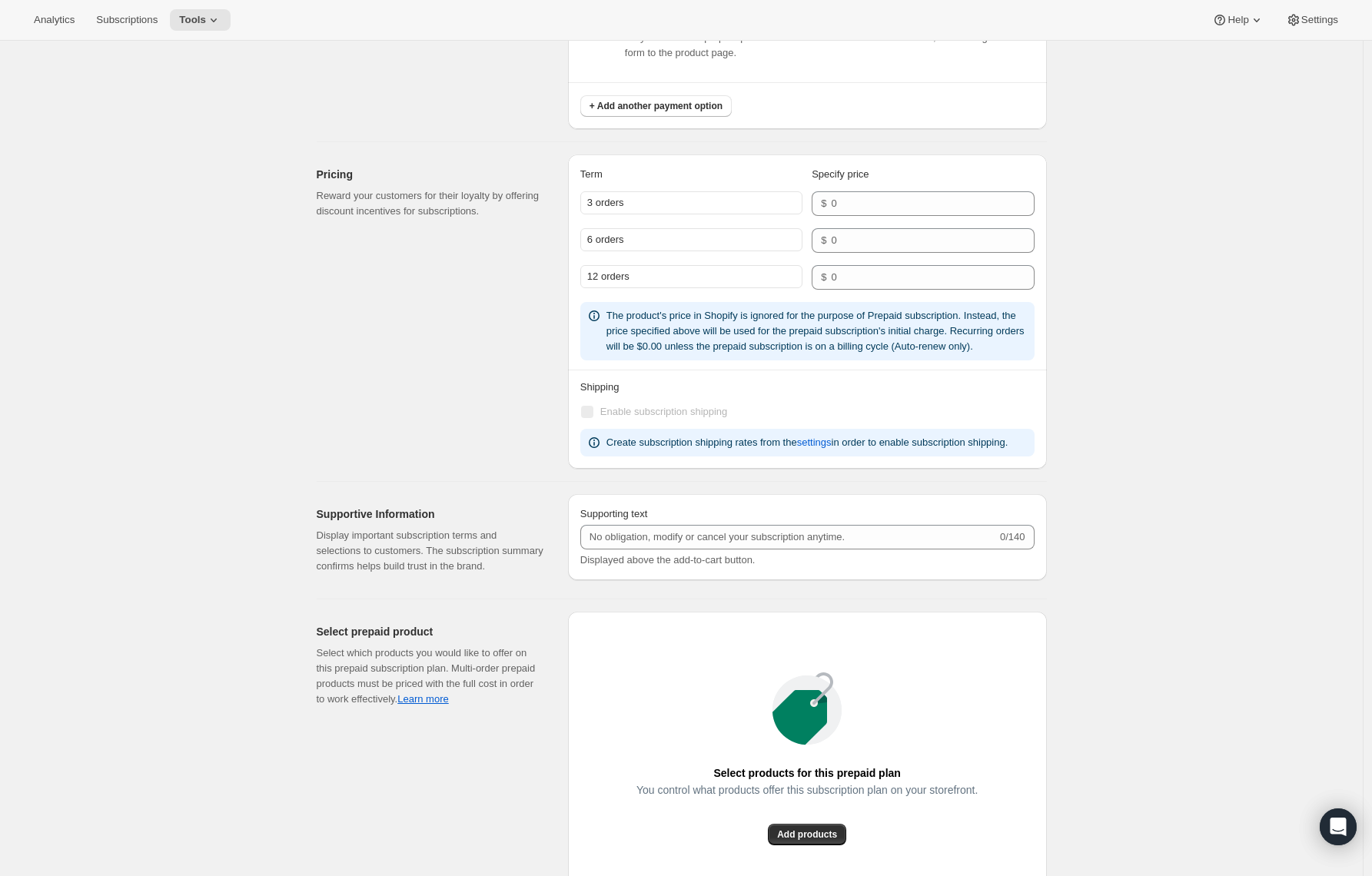
scroll to position [1633, 0]
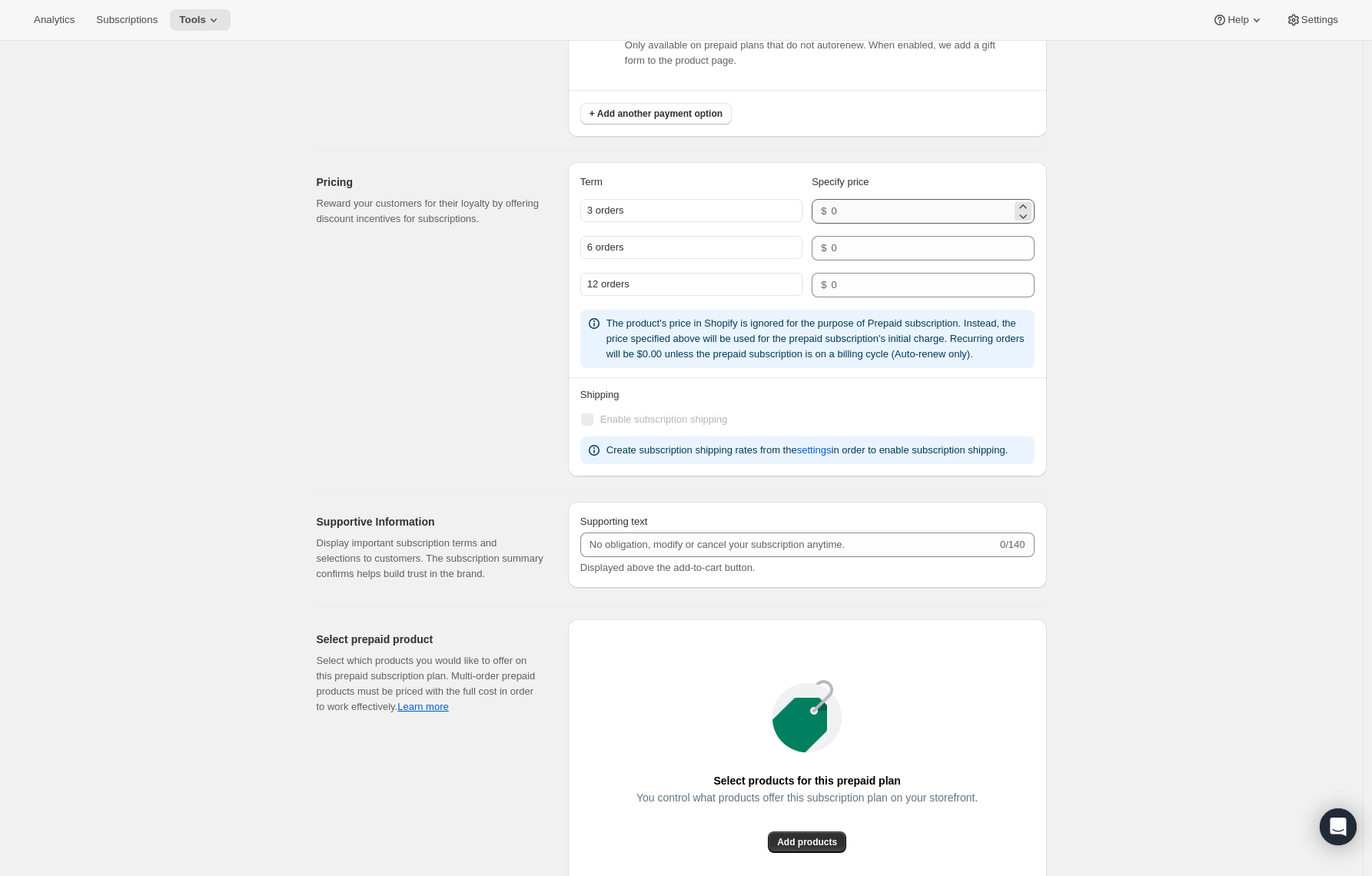
type input "Prepay for 12 monthly deliveries"
click at [856, 218] on input "number" at bounding box center [921, 212] width 180 height 24
type input "80"
click at [837, 255] on input "number" at bounding box center [921, 248] width 180 height 24
type input "160"
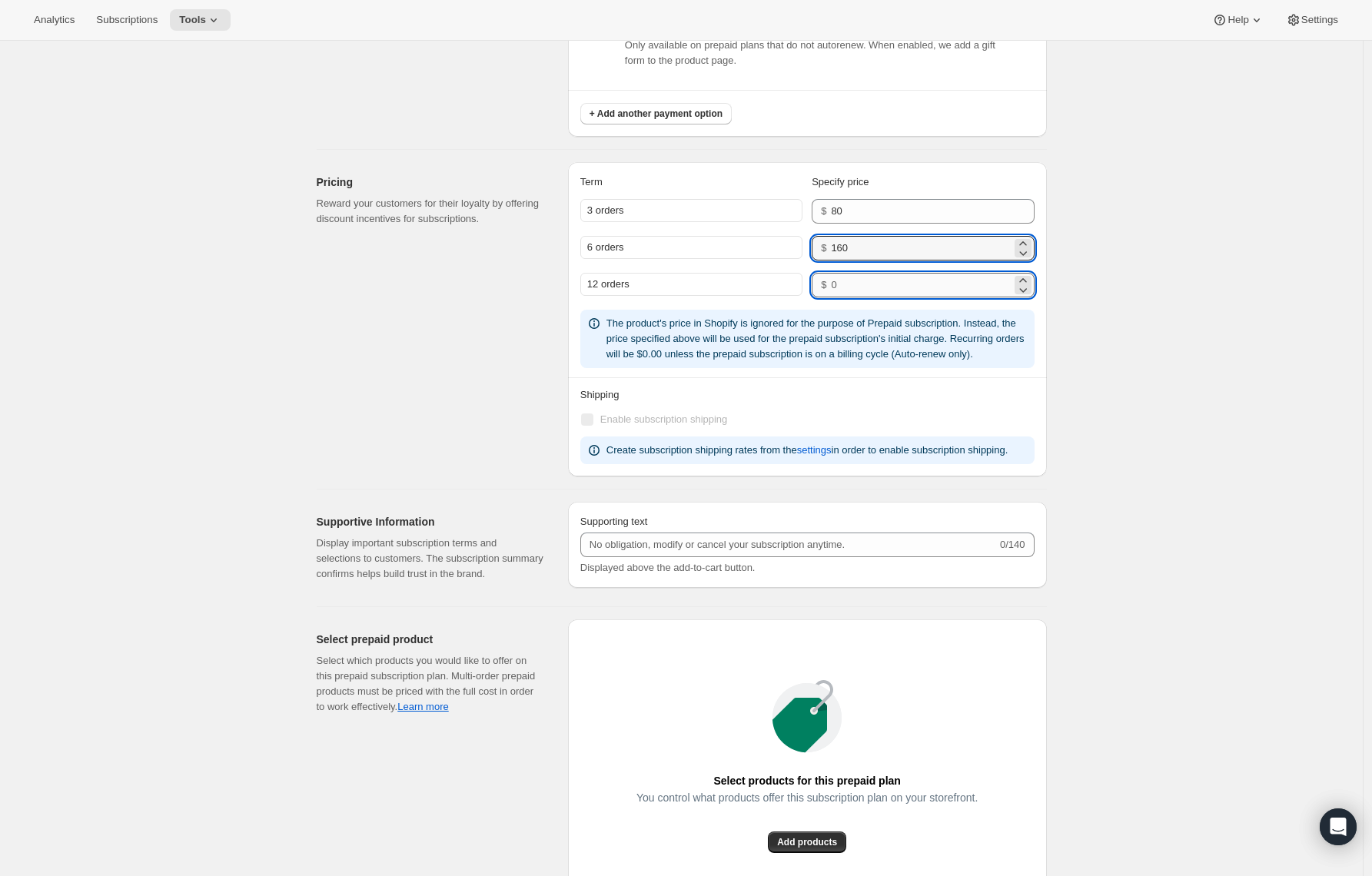
click at [855, 283] on input "number" at bounding box center [921, 285] width 180 height 24
type input "320"
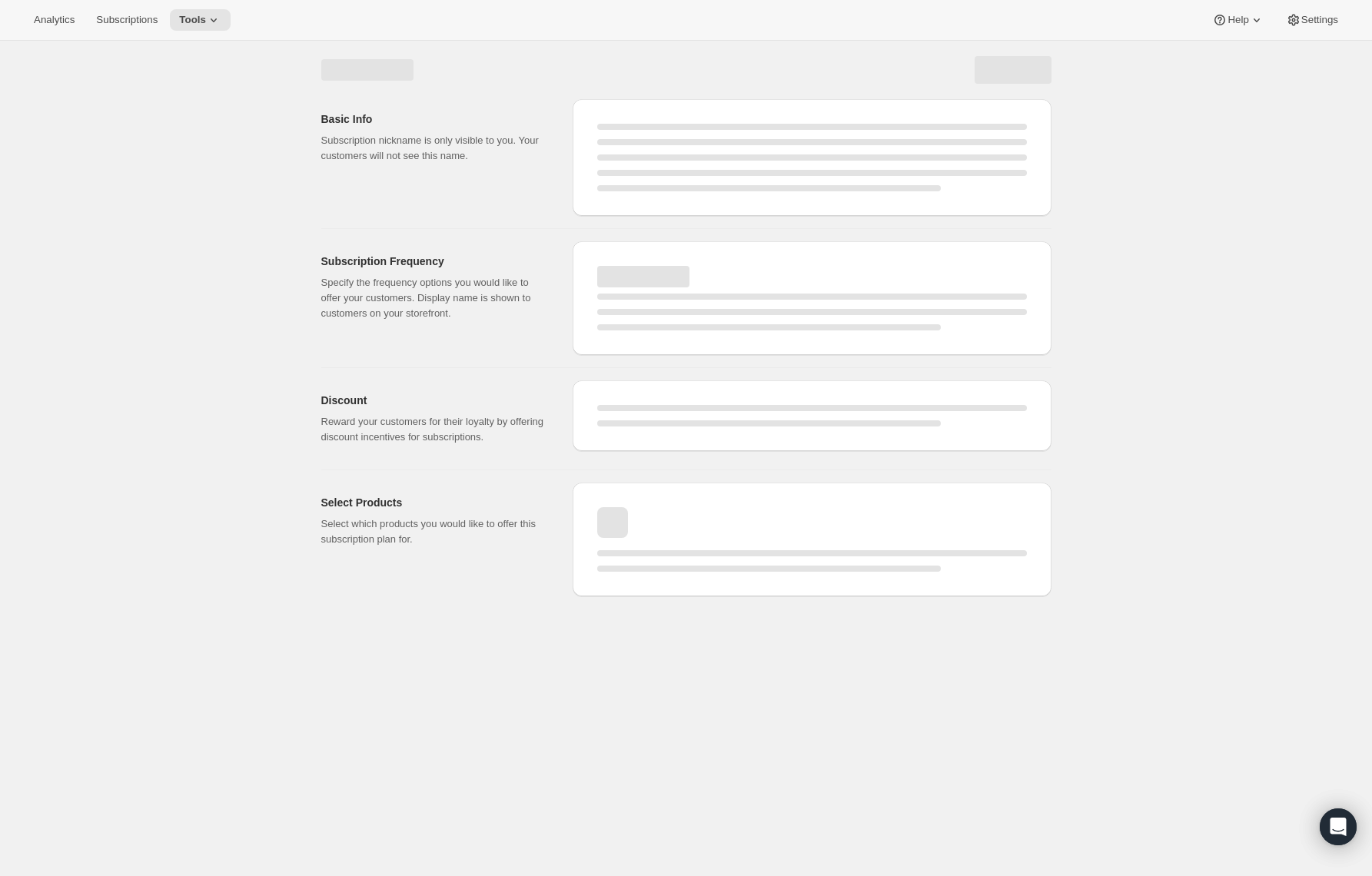
scroll to position [0, 0]
select select "WEEK"
select select "MONTH"
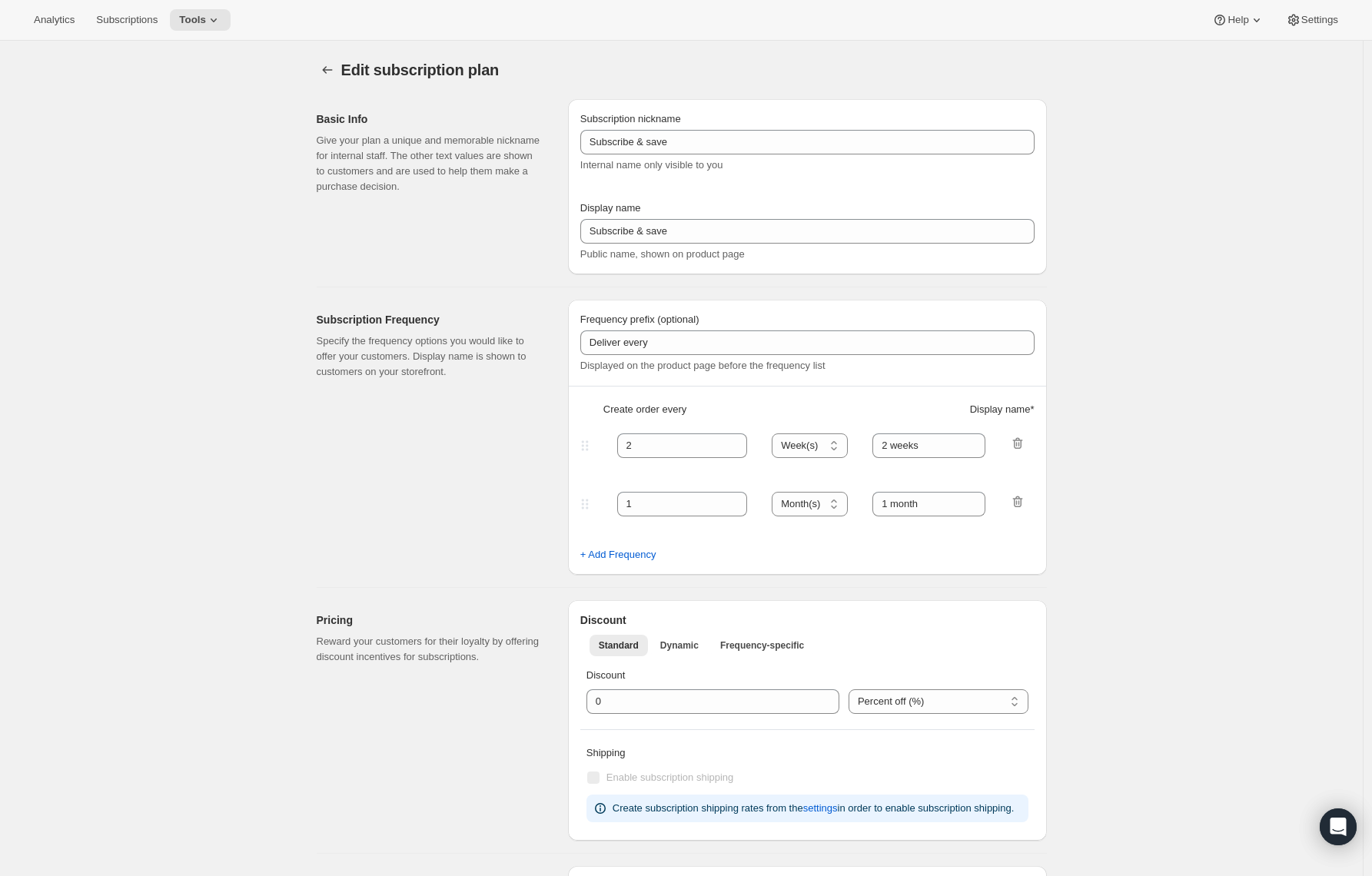
type input "Prepaid Shuffle Plan: Ryan Castelaz's New Art of Coffee Tour"
type input "Prepay & save"
select select "MONTH"
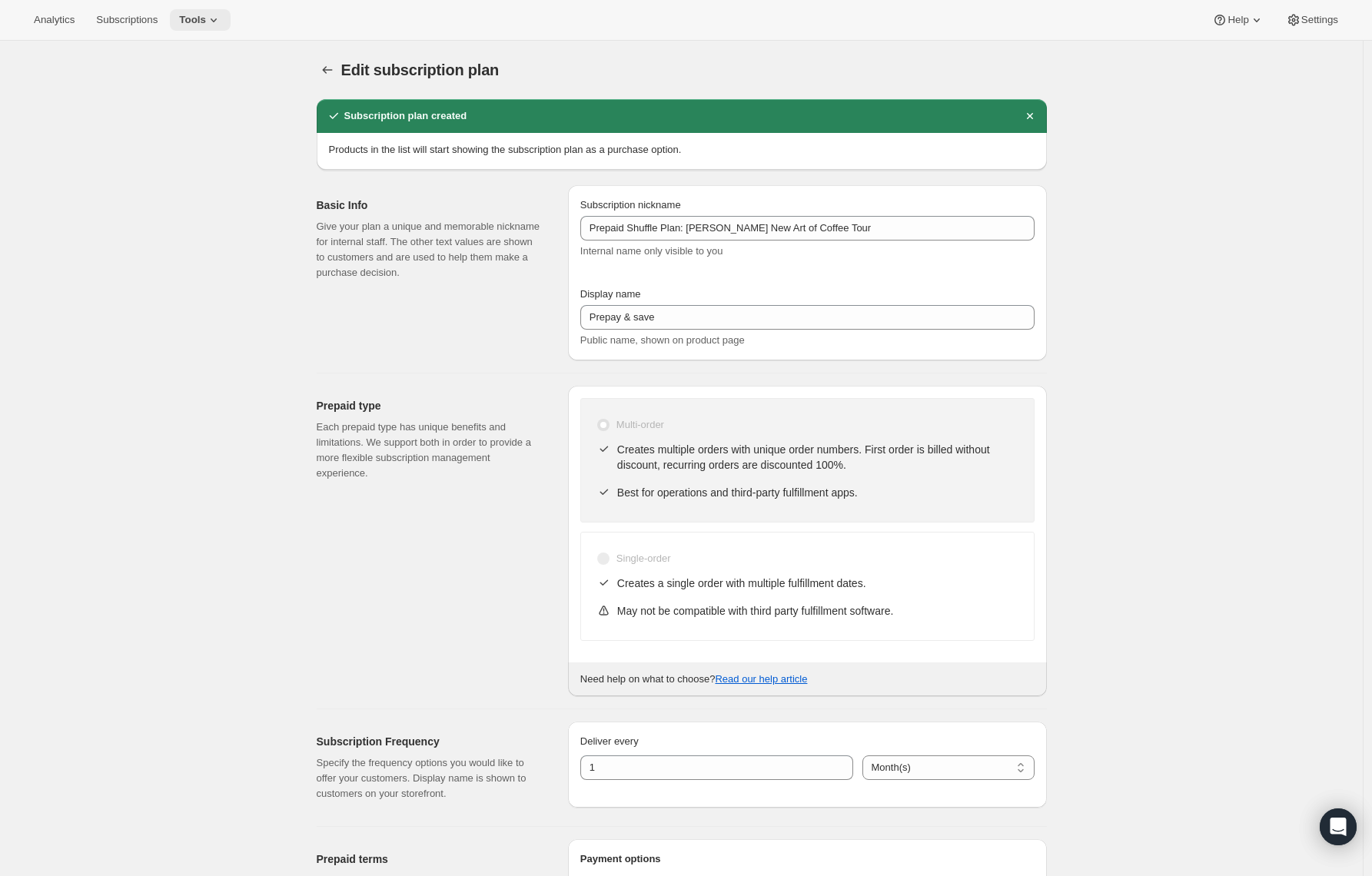
click at [206, 15] on span "Tools" at bounding box center [192, 20] width 27 height 12
click at [174, 101] on span "Bundles" at bounding box center [166, 104] width 36 height 11
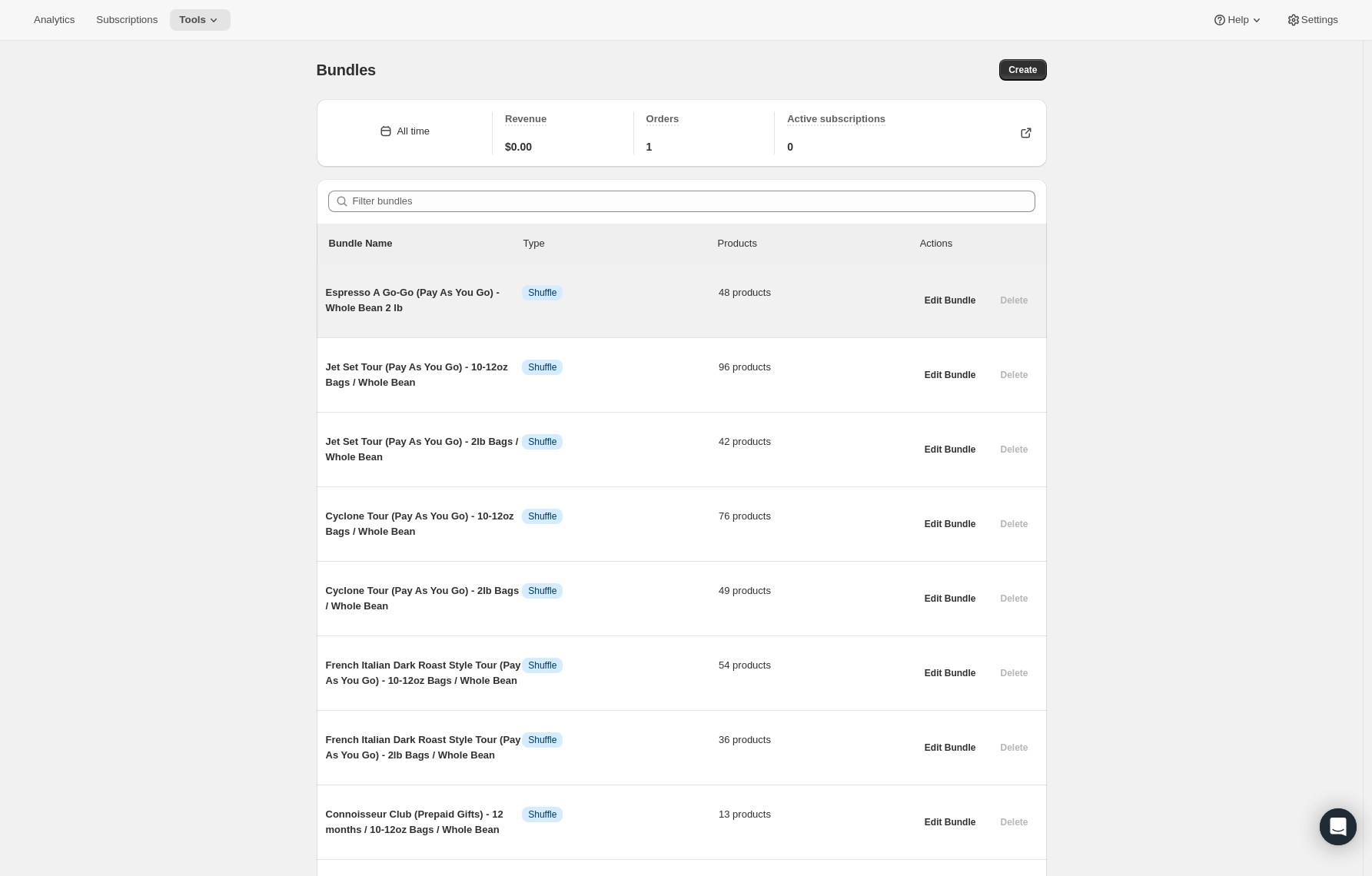
click at [381, 309] on span "Espresso A Go-Go (Pay As You Go) - Whole Bean 2 lb" at bounding box center [424, 300] width 197 height 31
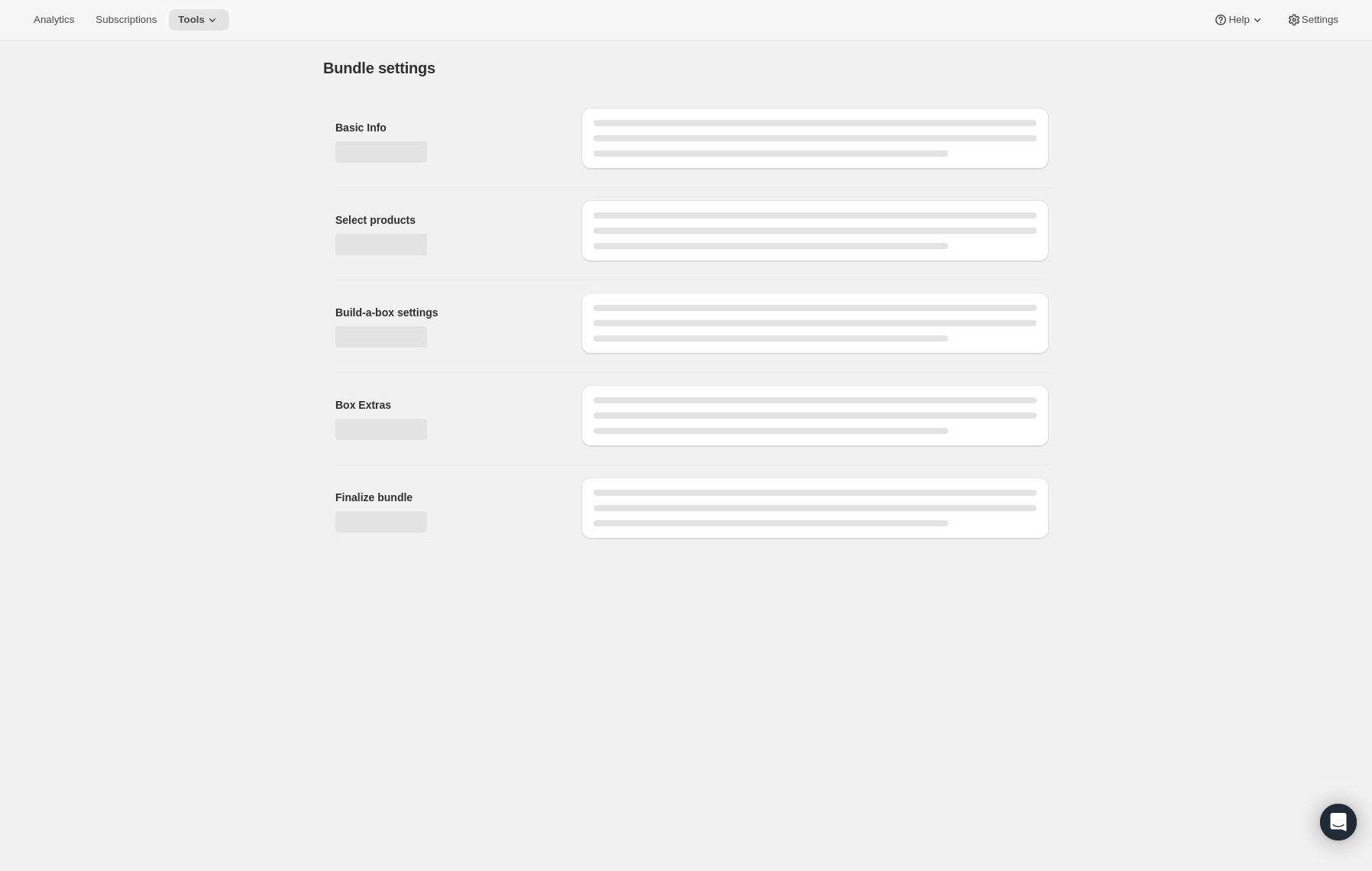
type input "Espresso A Go-Go (Pay As You Go) - Whole Bean 2 lb"
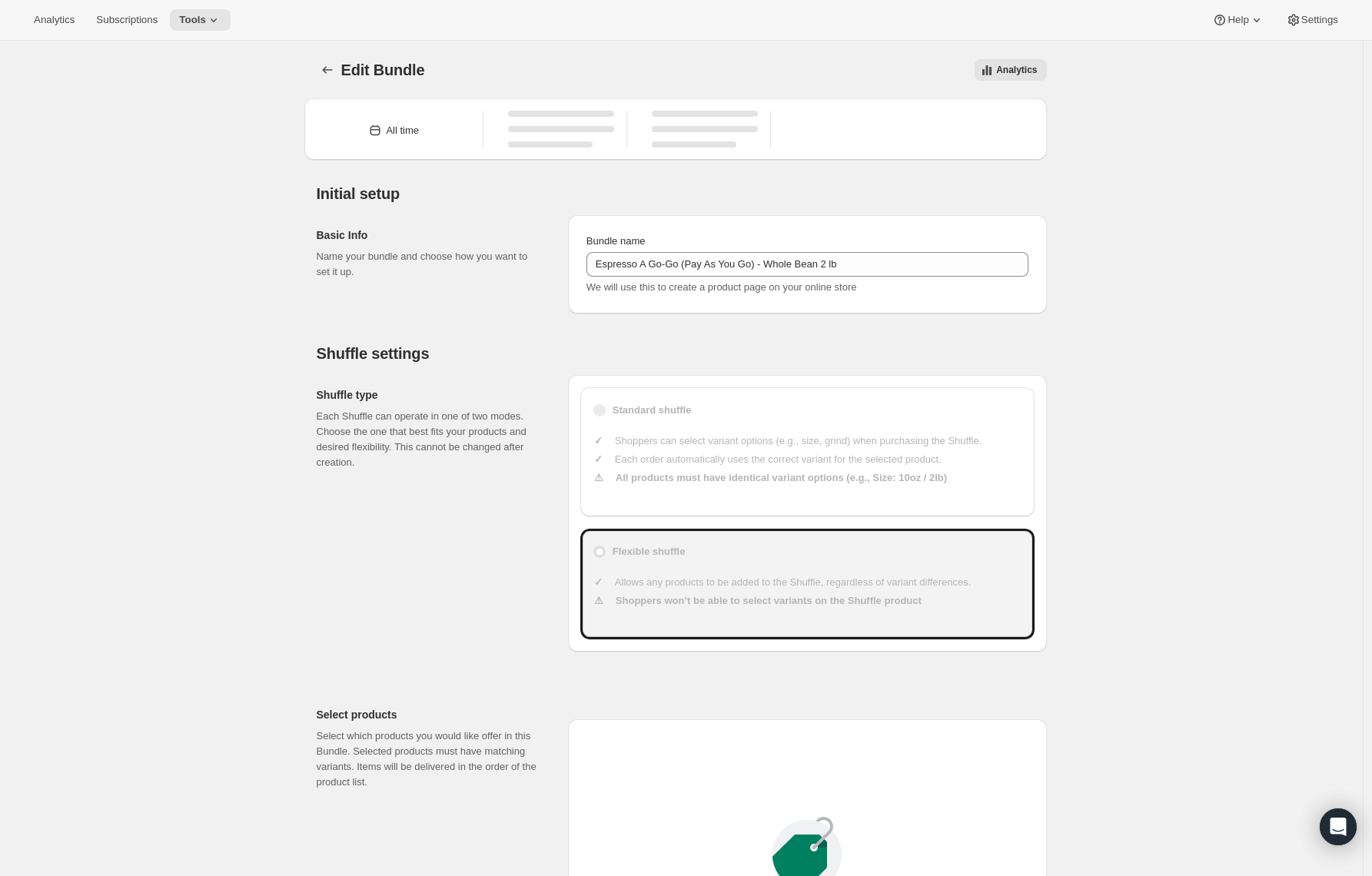
type input "30"
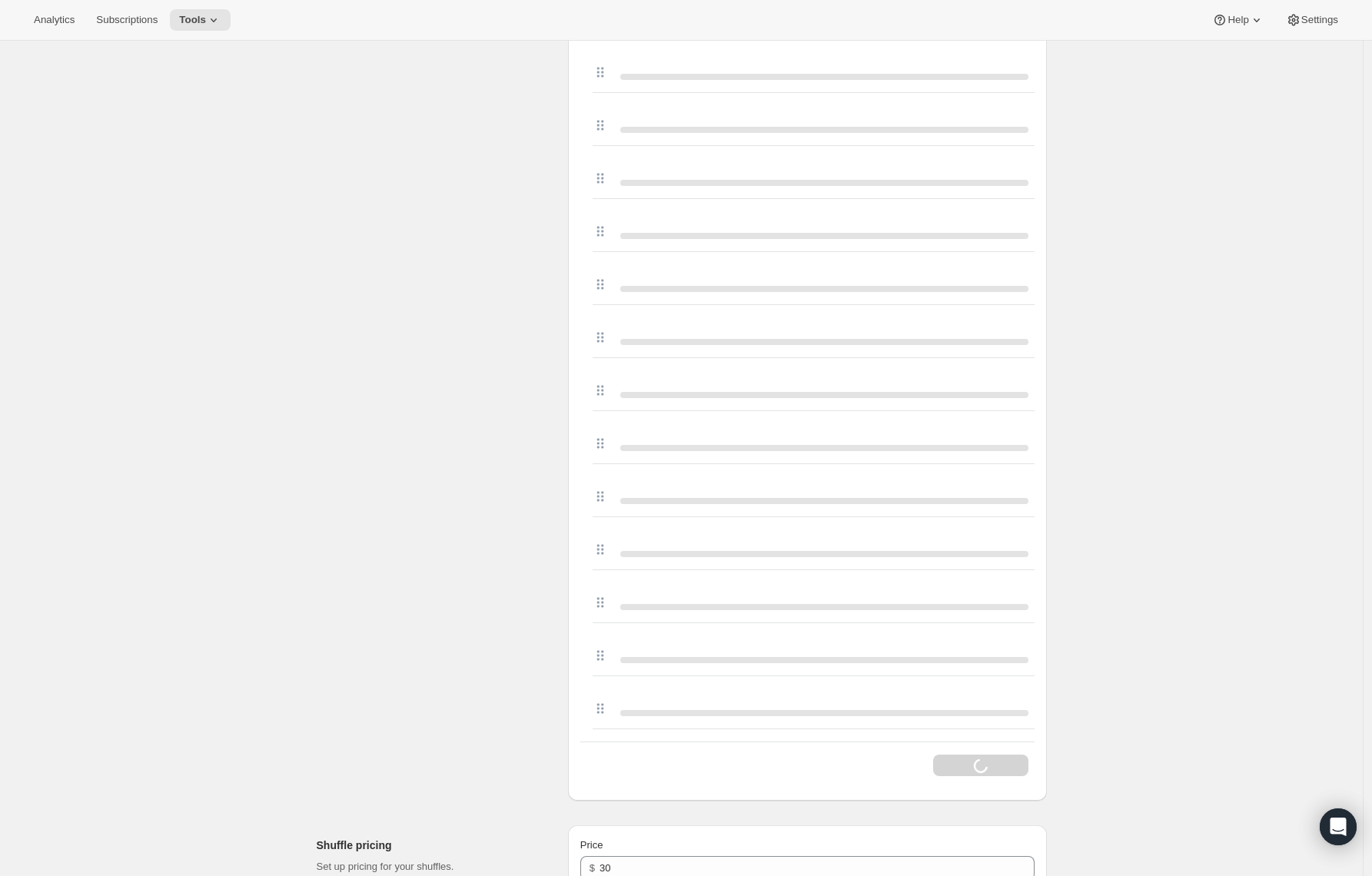
scroll to position [3188, 0]
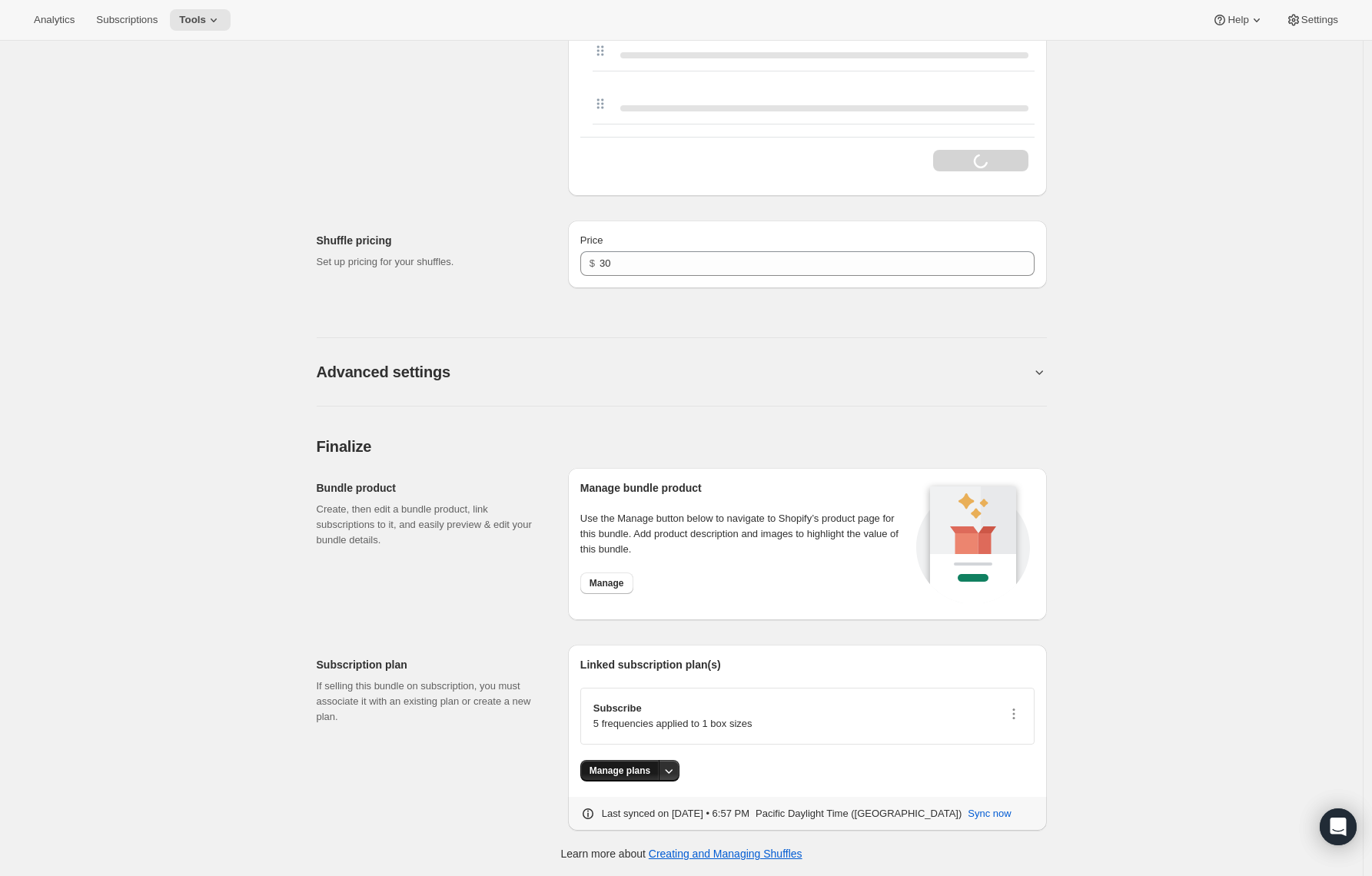
click at [627, 777] on button "Manage plans" at bounding box center [620, 770] width 80 height 22
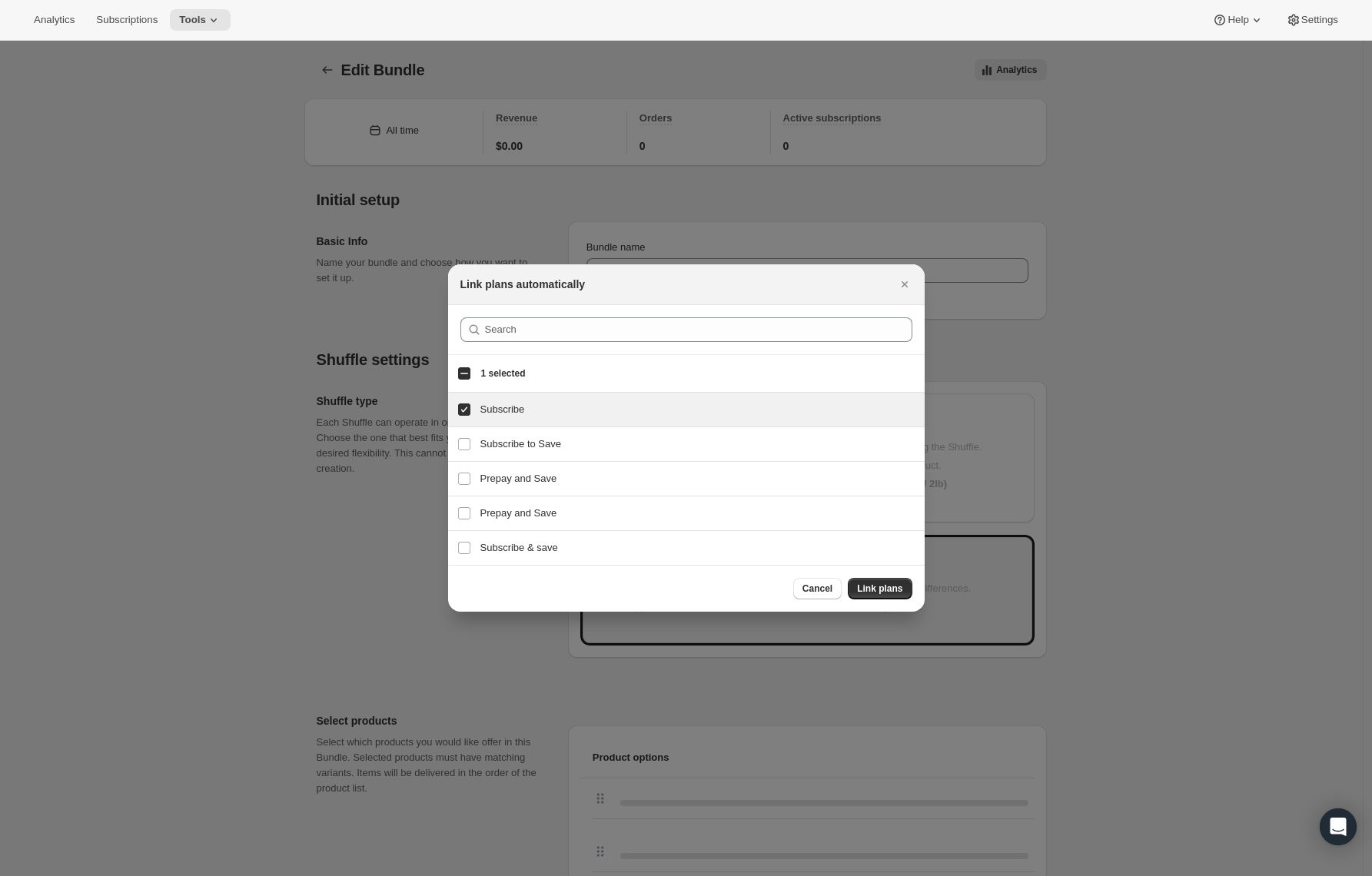
scroll to position [0, 0]
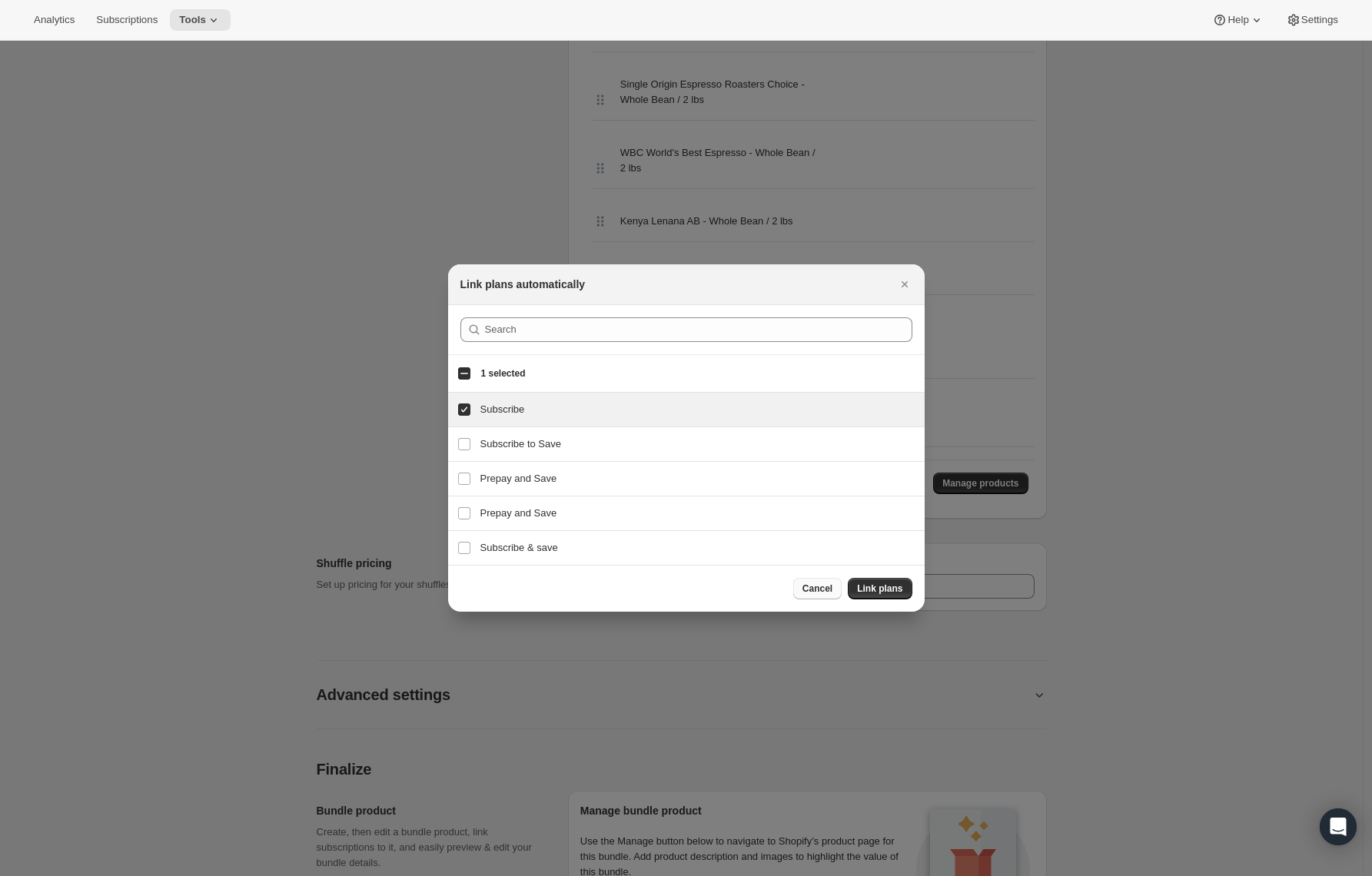
click at [799, 583] on button "Cancel" at bounding box center [818, 589] width 49 height 22
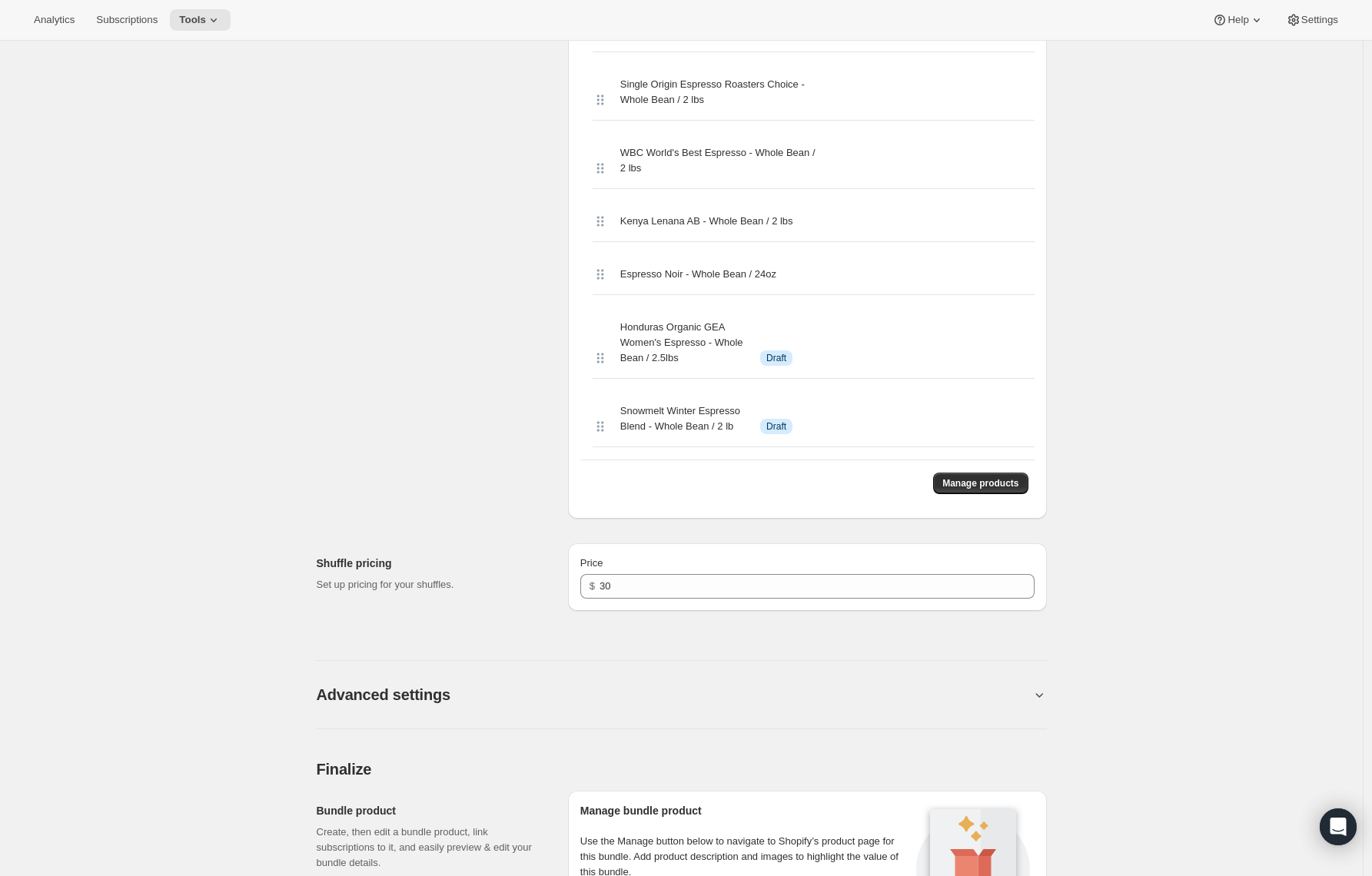
drag, startPoint x: 411, startPoint y: 312, endPoint x: 442, endPoint y: 313, distance: 31.0
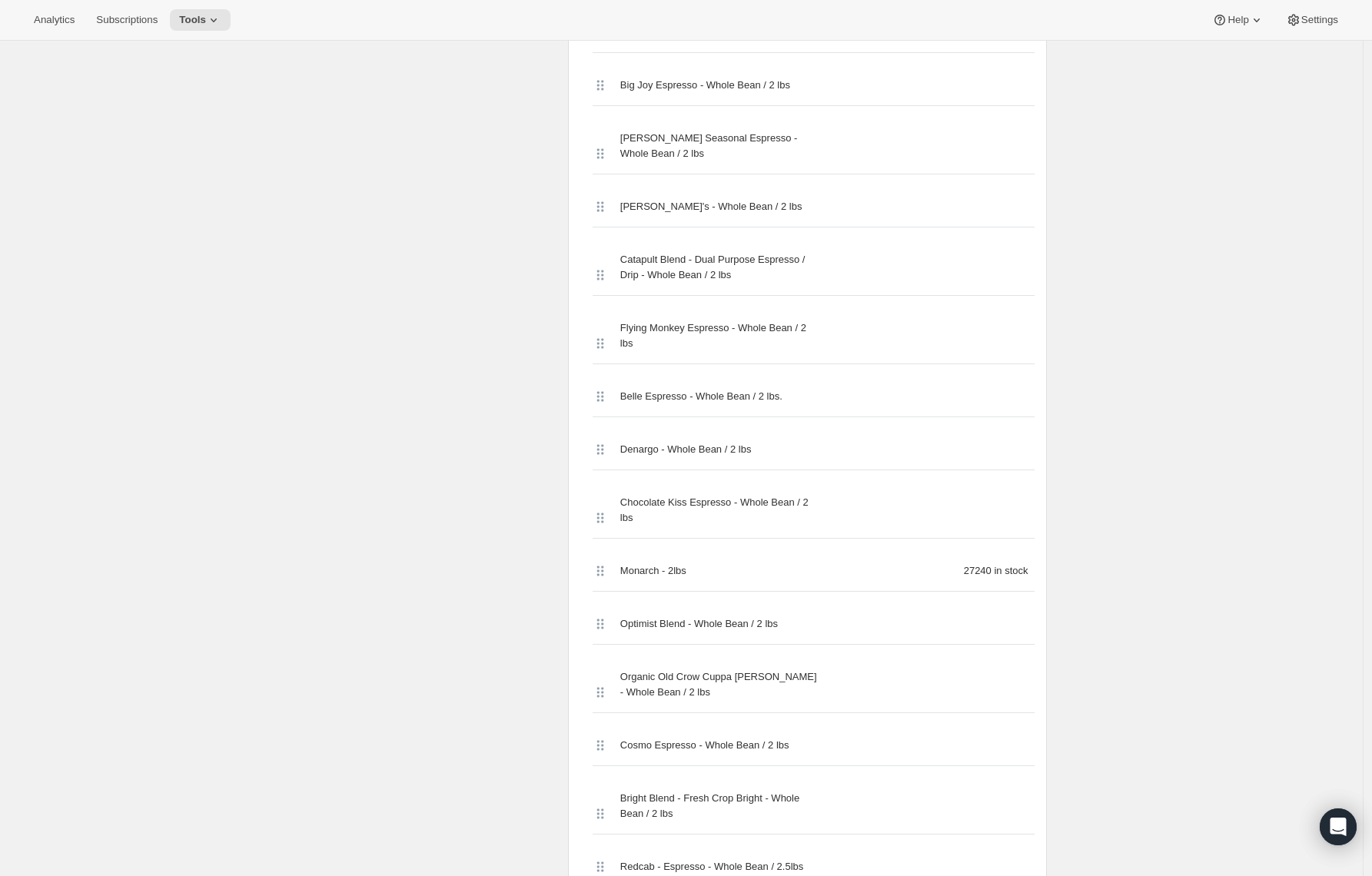
scroll to position [0, 0]
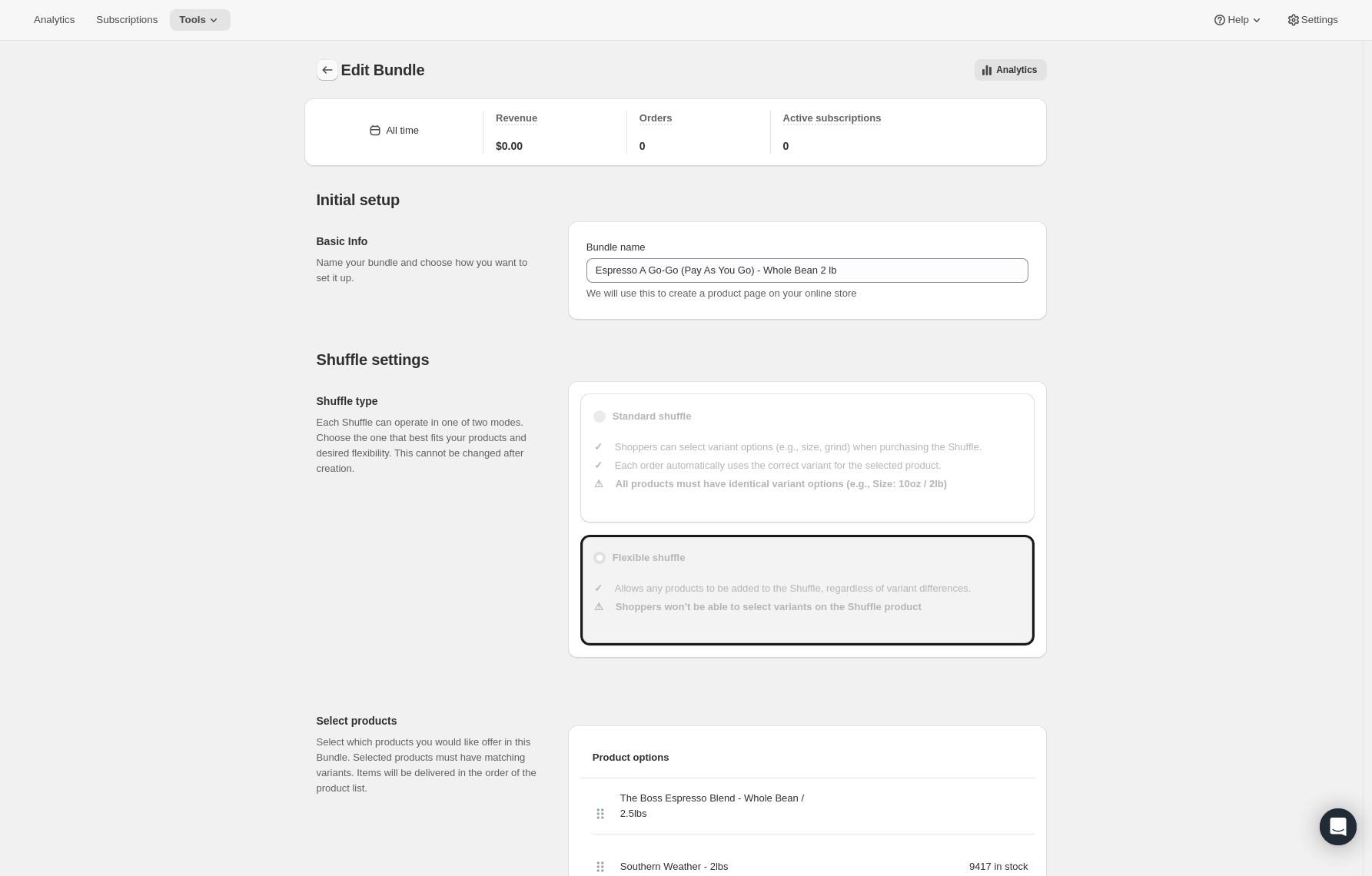
click at [332, 80] on button "Bundles" at bounding box center [327, 69] width 22 height 22
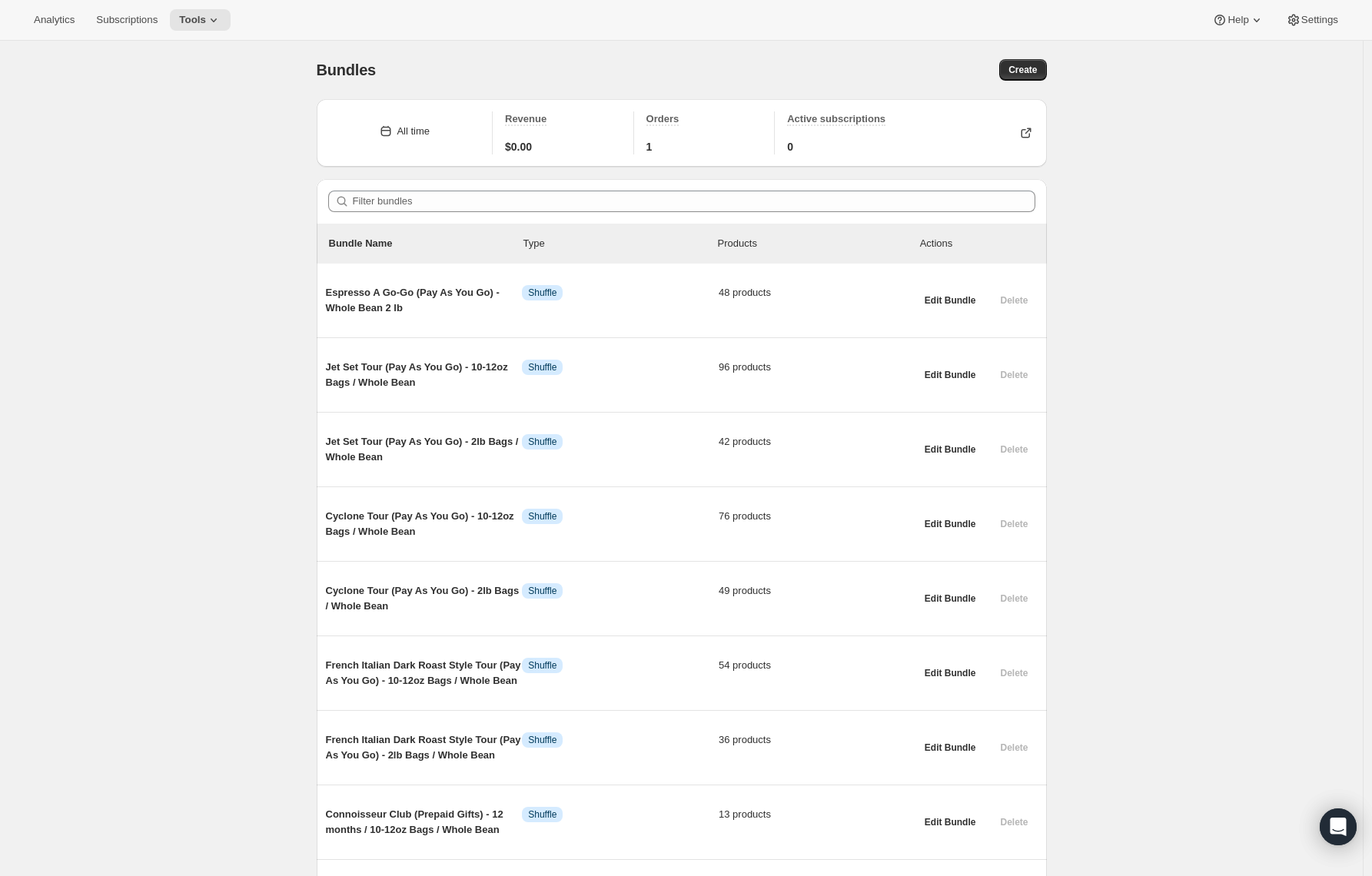
click at [193, 14] on span "Tools" at bounding box center [192, 20] width 27 height 12
click at [183, 54] on span "Subscription Plans" at bounding box center [189, 51] width 83 height 11
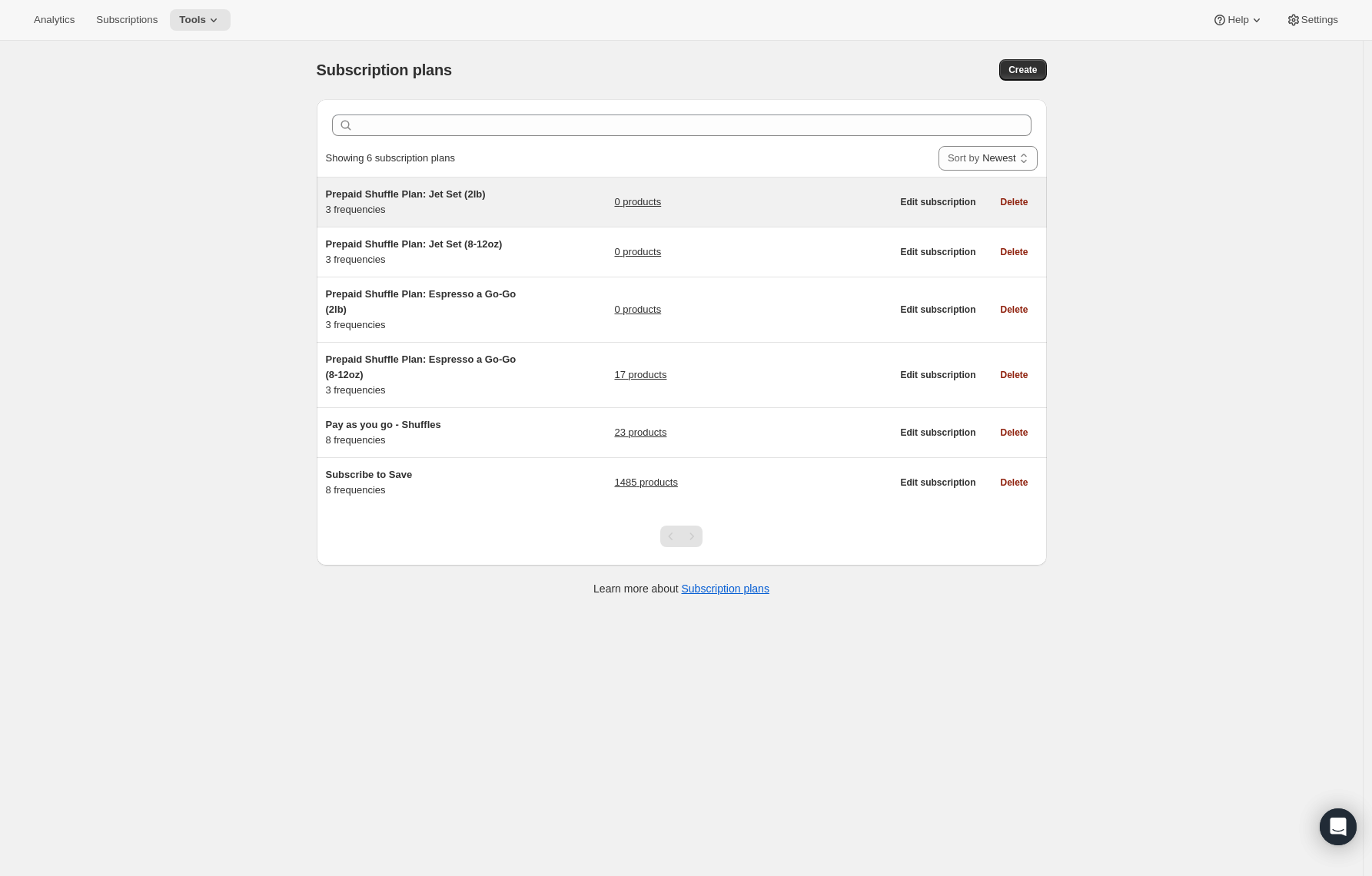
click at [372, 188] on span "Prepaid Shuffle Plan: Jet Set (2lb)" at bounding box center [405, 194] width 160 height 11
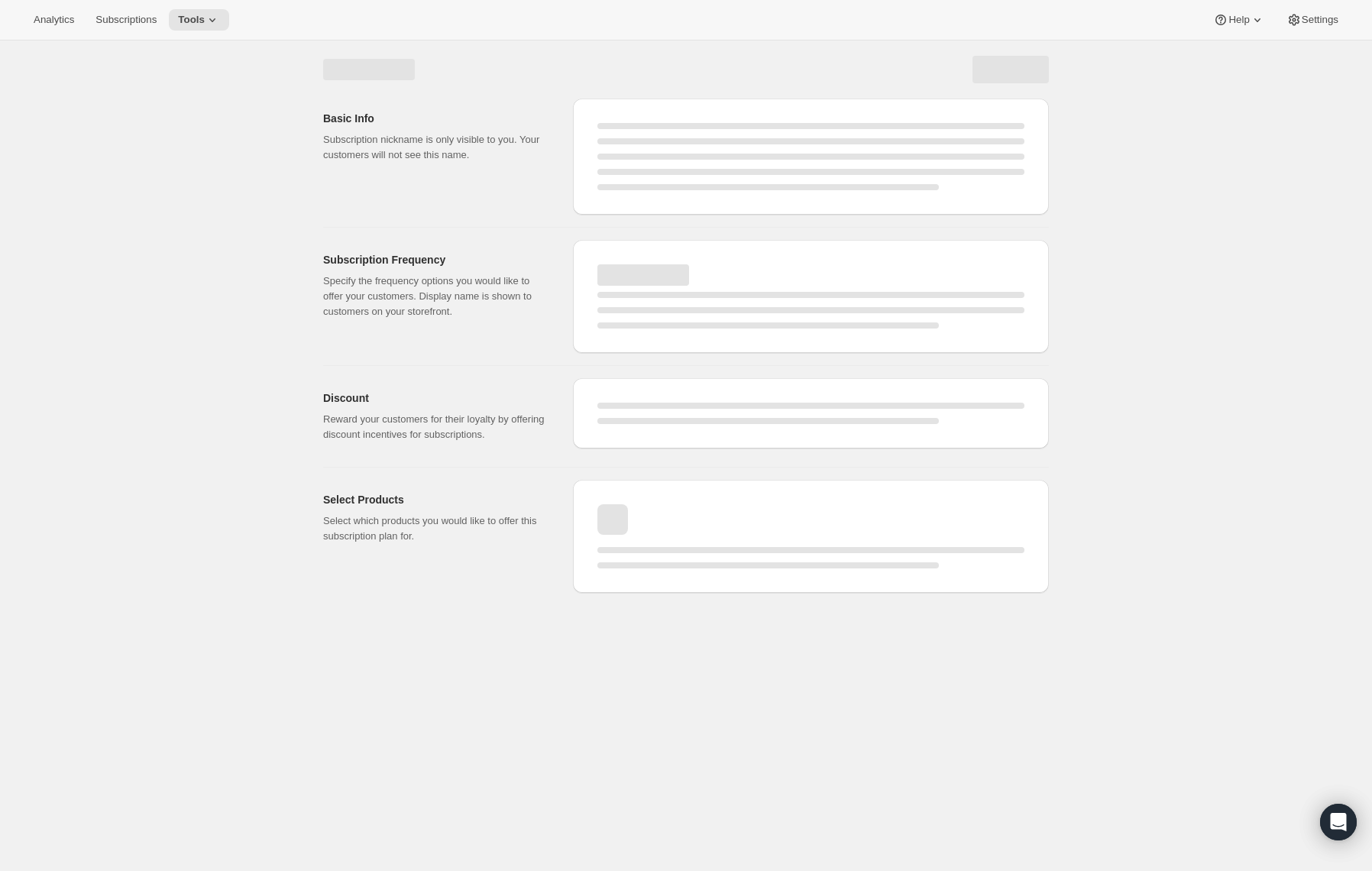
select select "WEEK"
select select "MONTH"
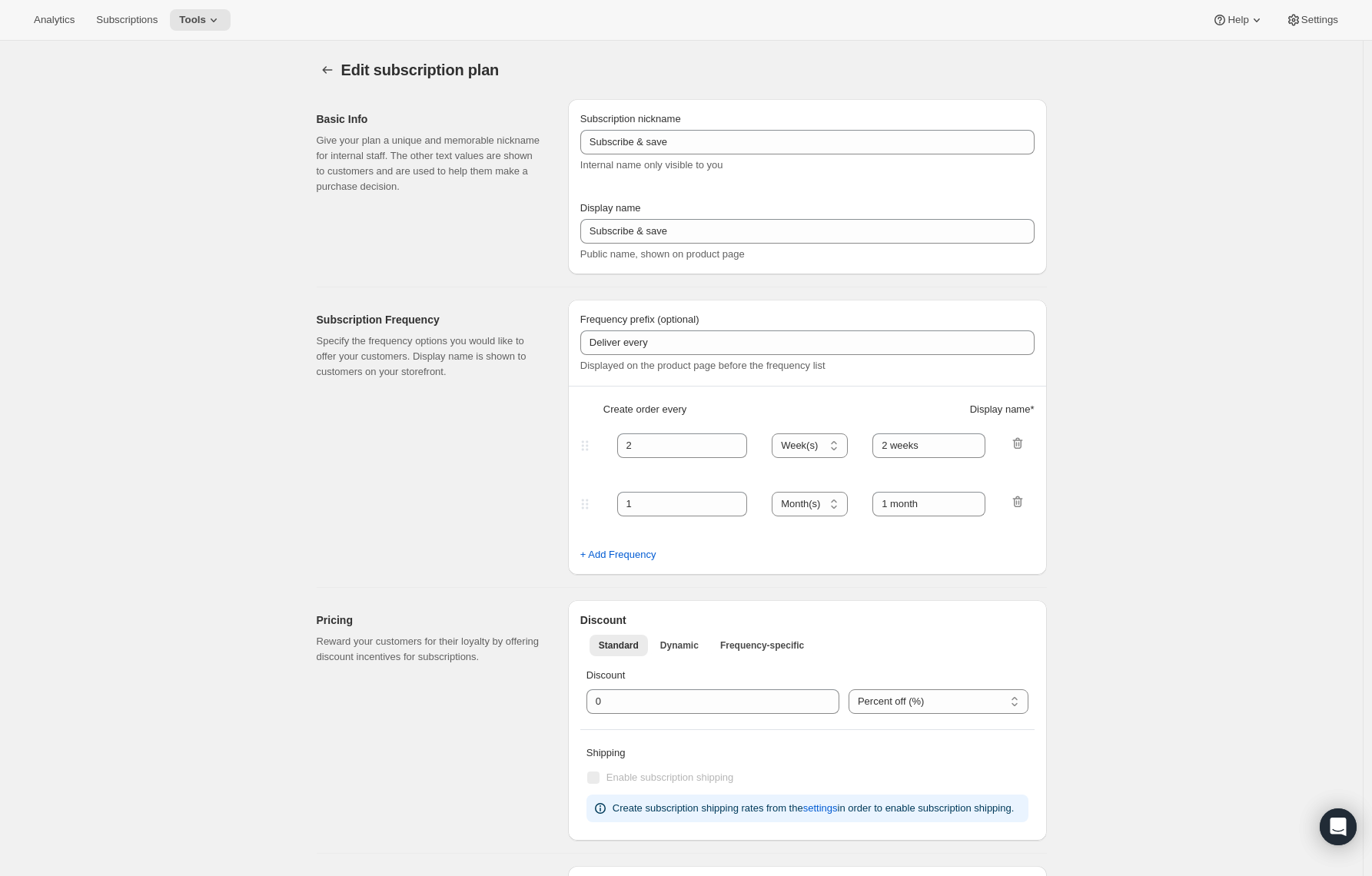
type input "Prepaid Shuffle Plan: Jet Set (2lb)"
type input "Prepay & save"
select select "MONTH"
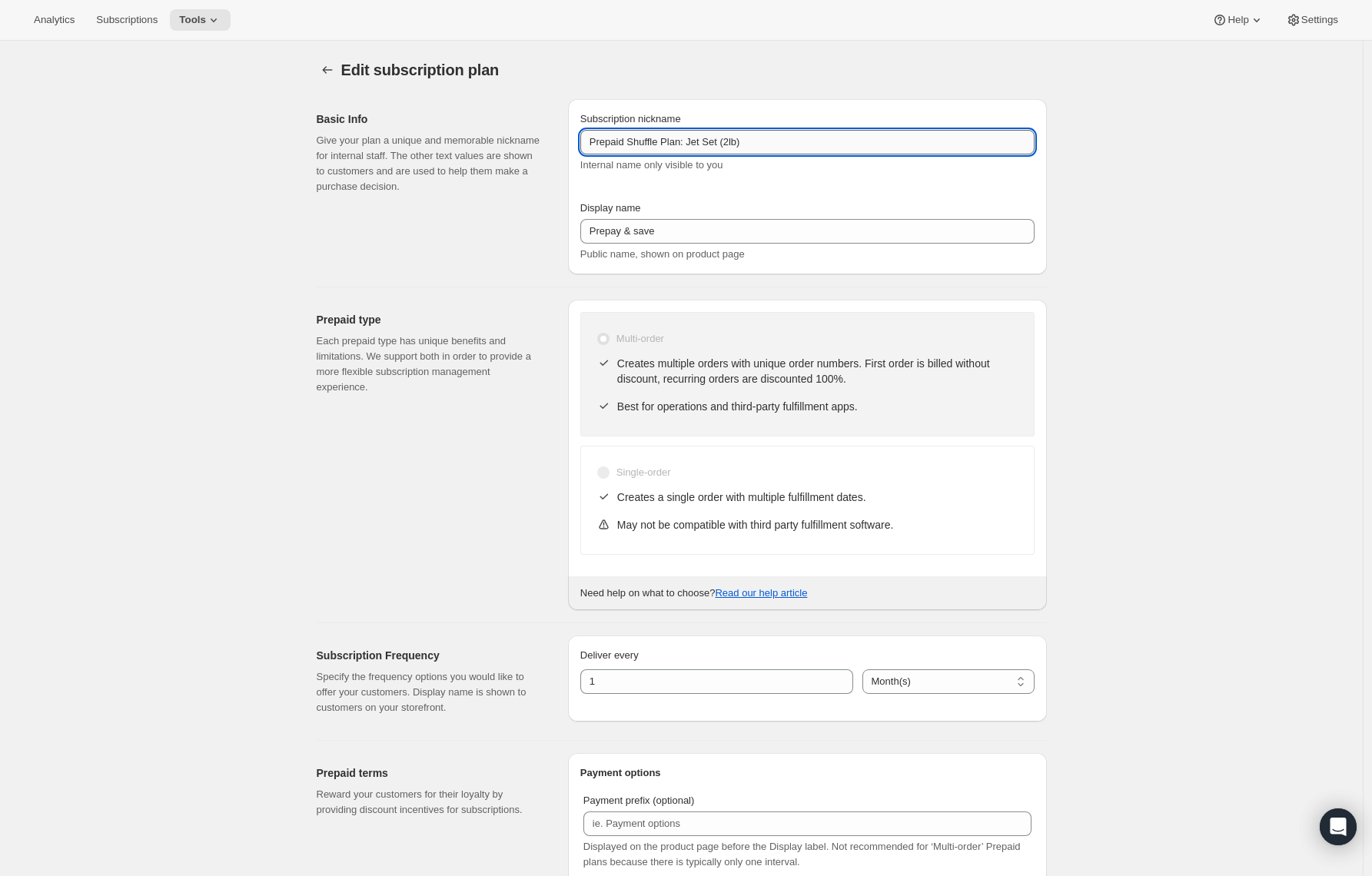
click at [650, 146] on input "Prepaid Shuffle Plan: Jet Set (2lb)" at bounding box center [807, 142] width 454 height 24
click at [663, 144] on input "Prepaid Shuffle Plan: Jet Set (2lb)" at bounding box center [807, 142] width 454 height 24
drag, startPoint x: 696, startPoint y: 141, endPoint x: 755, endPoint y: 145, distance: 59.1
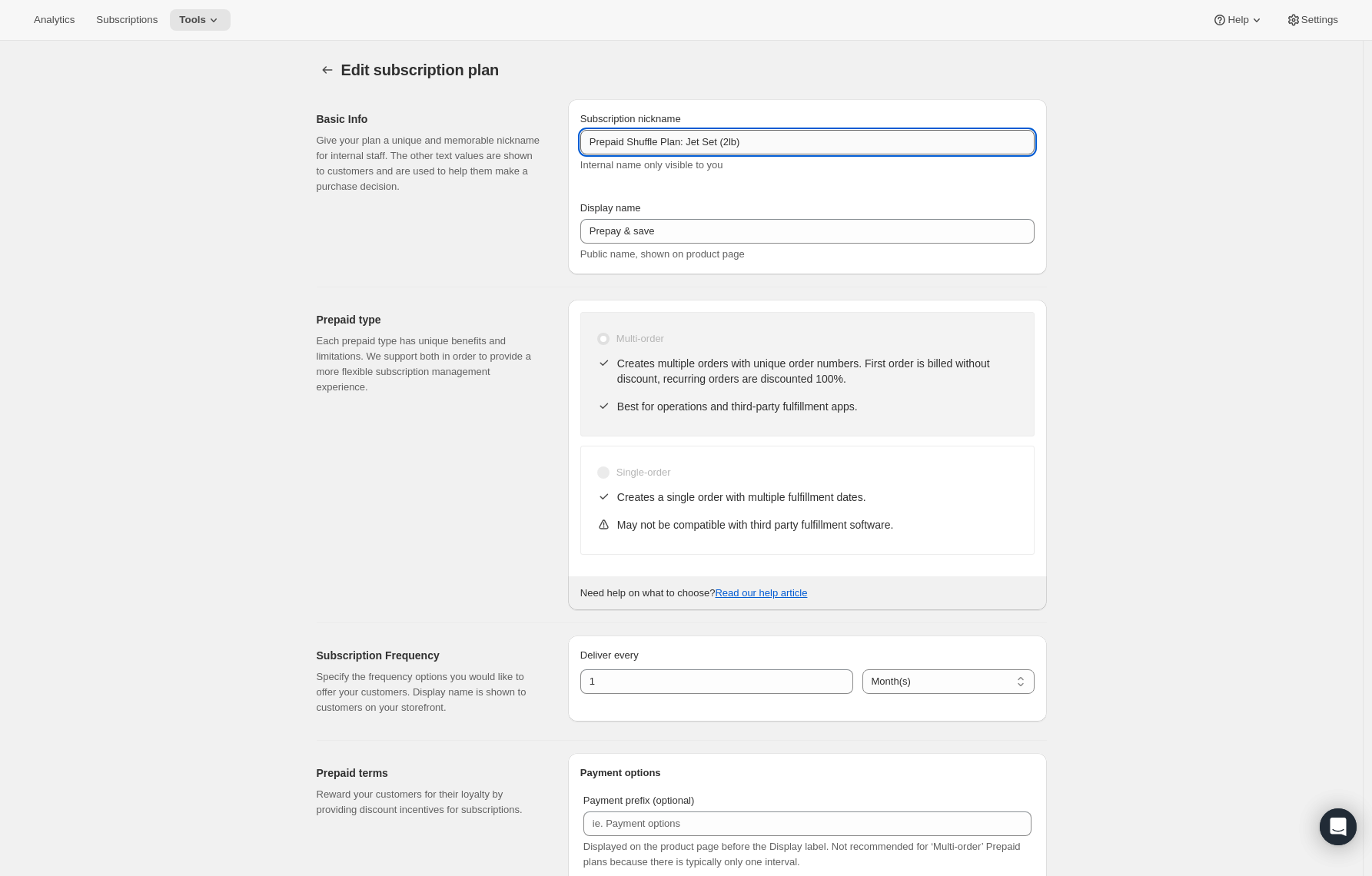
click at [755, 145] on input "Prepaid Shuffle Plan: Jet Set (2lb)" at bounding box center [807, 142] width 454 height 24
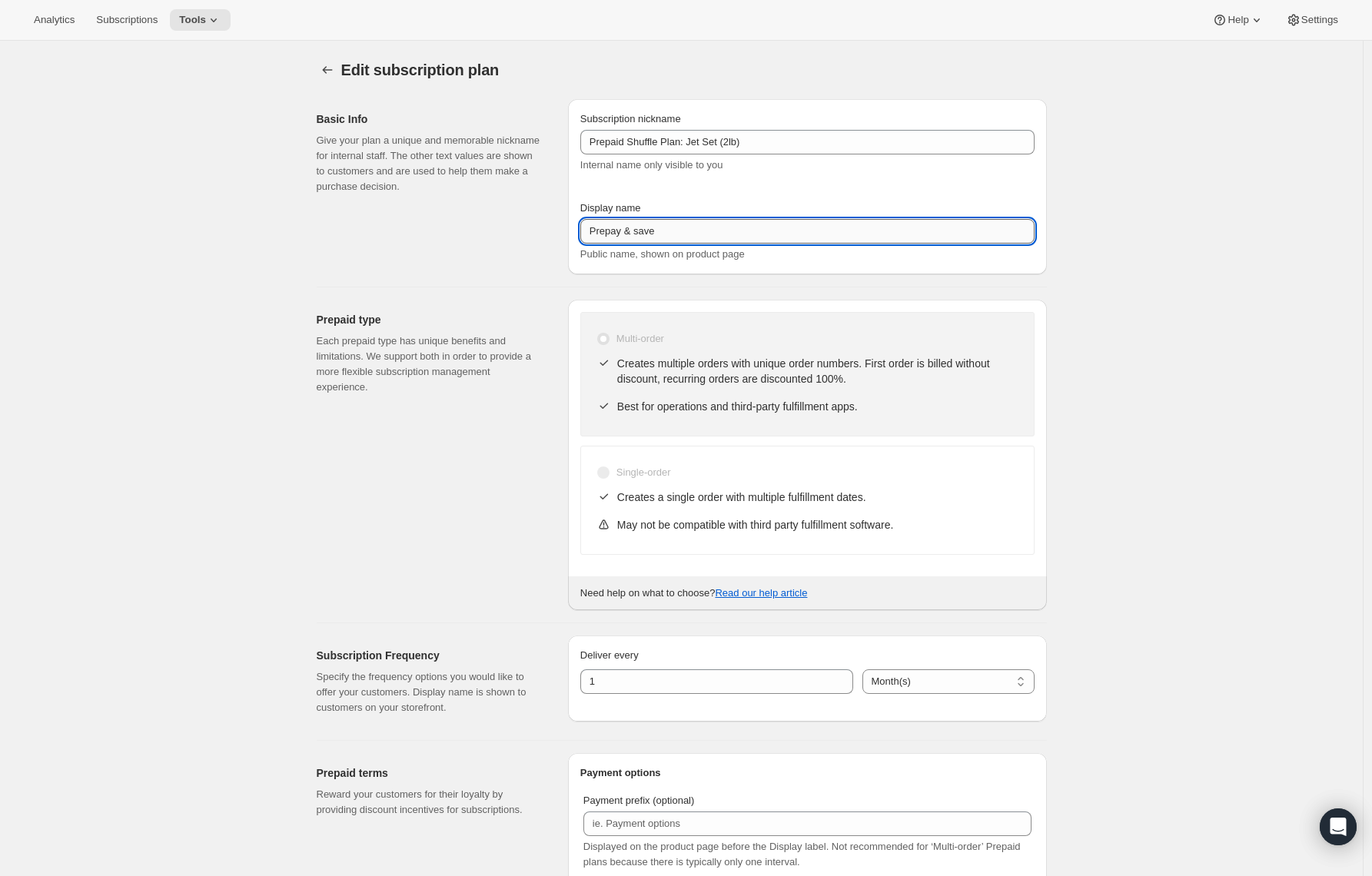
drag, startPoint x: 629, startPoint y: 231, endPoint x: 681, endPoint y: 238, distance: 52.5
click at [681, 238] on input "Prepay & save" at bounding box center [807, 231] width 454 height 24
paste input "Jet Set (2lb)"
click at [664, 230] on input "Prepay for the Jet Set (2lb)" at bounding box center [807, 231] width 454 height 24
type input "Prepay for Jet Set (2lb)"
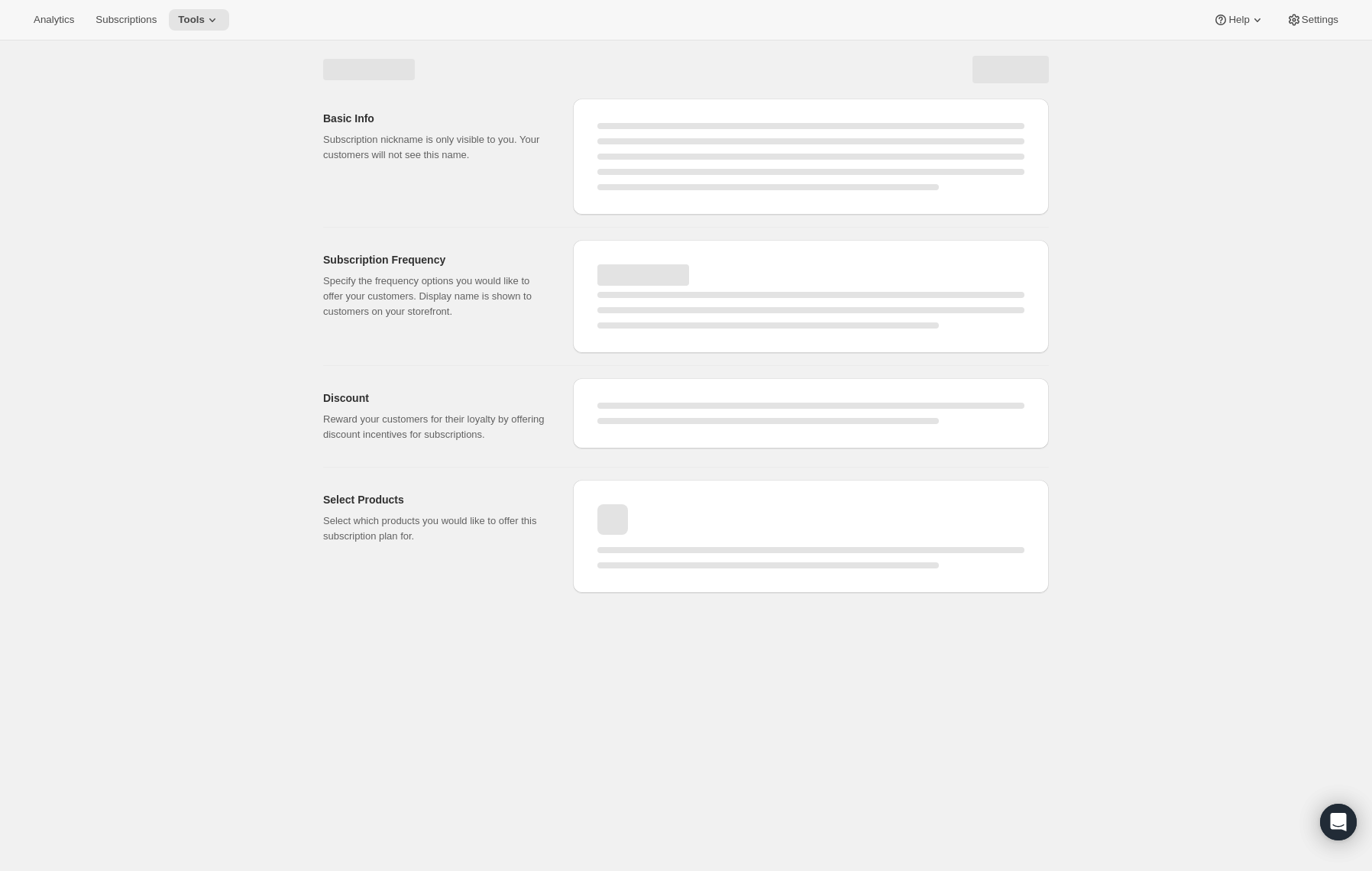
select select "MONTH"
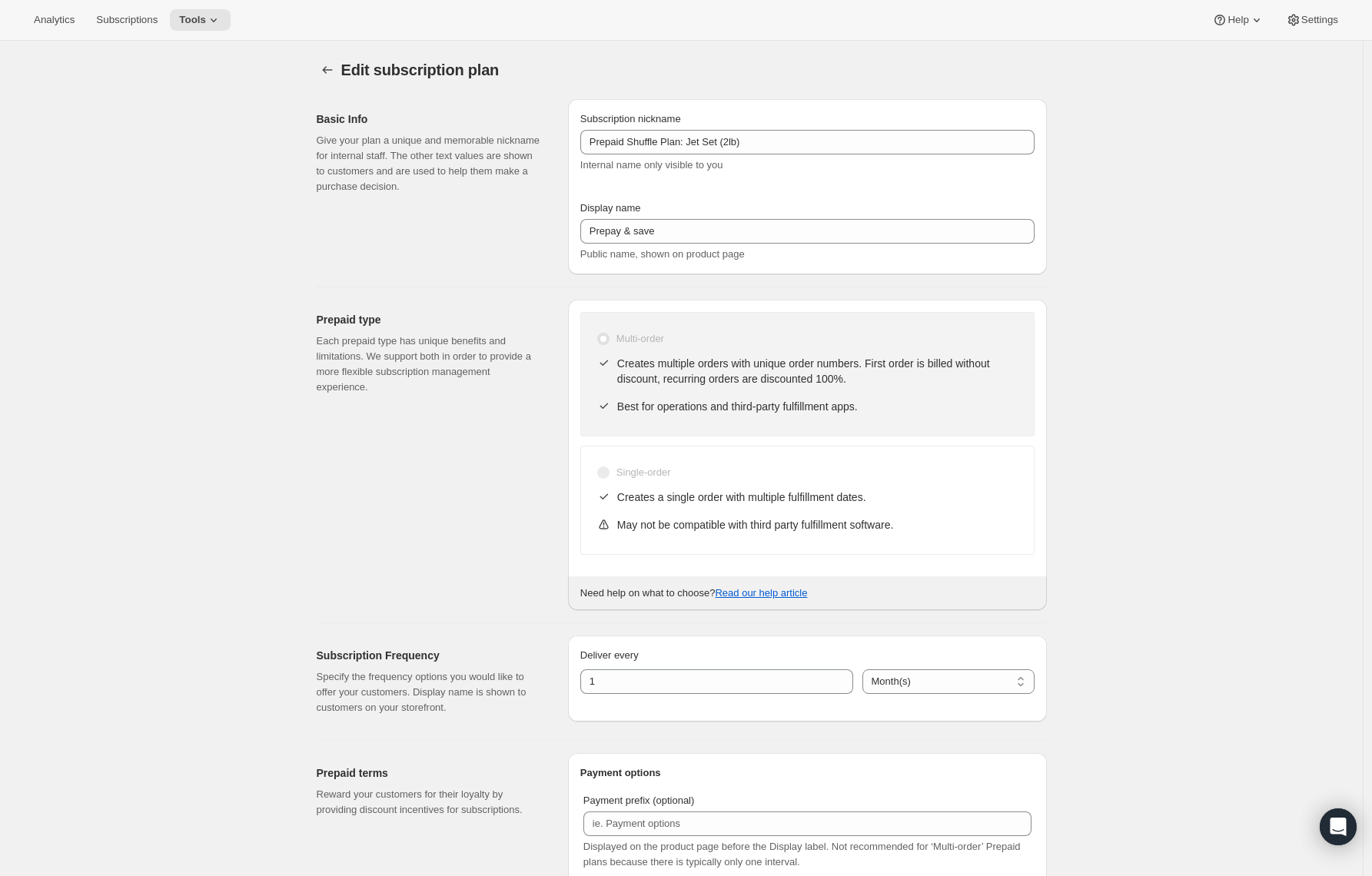
type input "Prepay for Jet Set (2lb)"
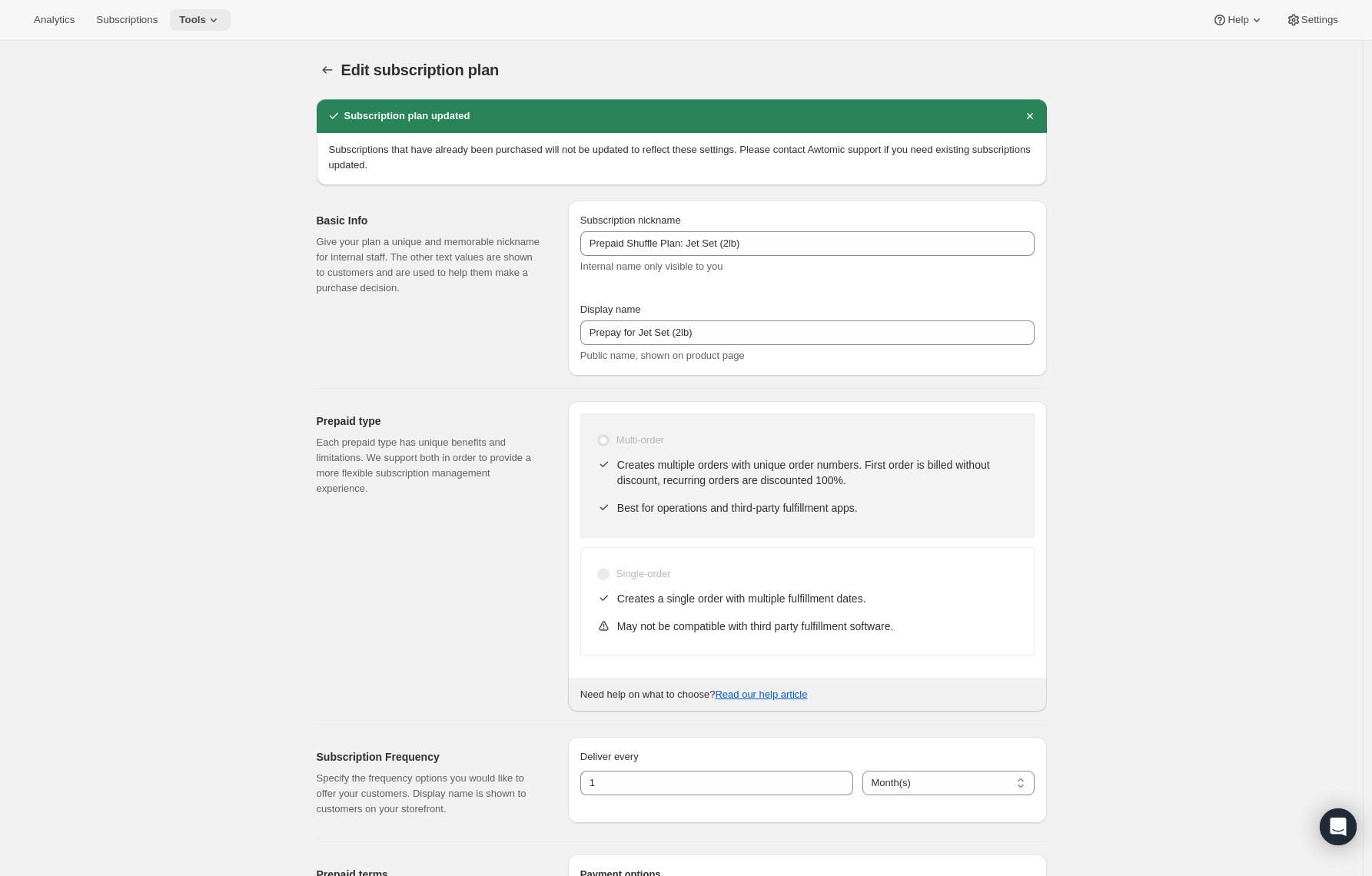
click at [206, 21] on span "Tools" at bounding box center [192, 20] width 27 height 12
click at [196, 52] on span "Subscription Plans" at bounding box center [189, 51] width 83 height 11
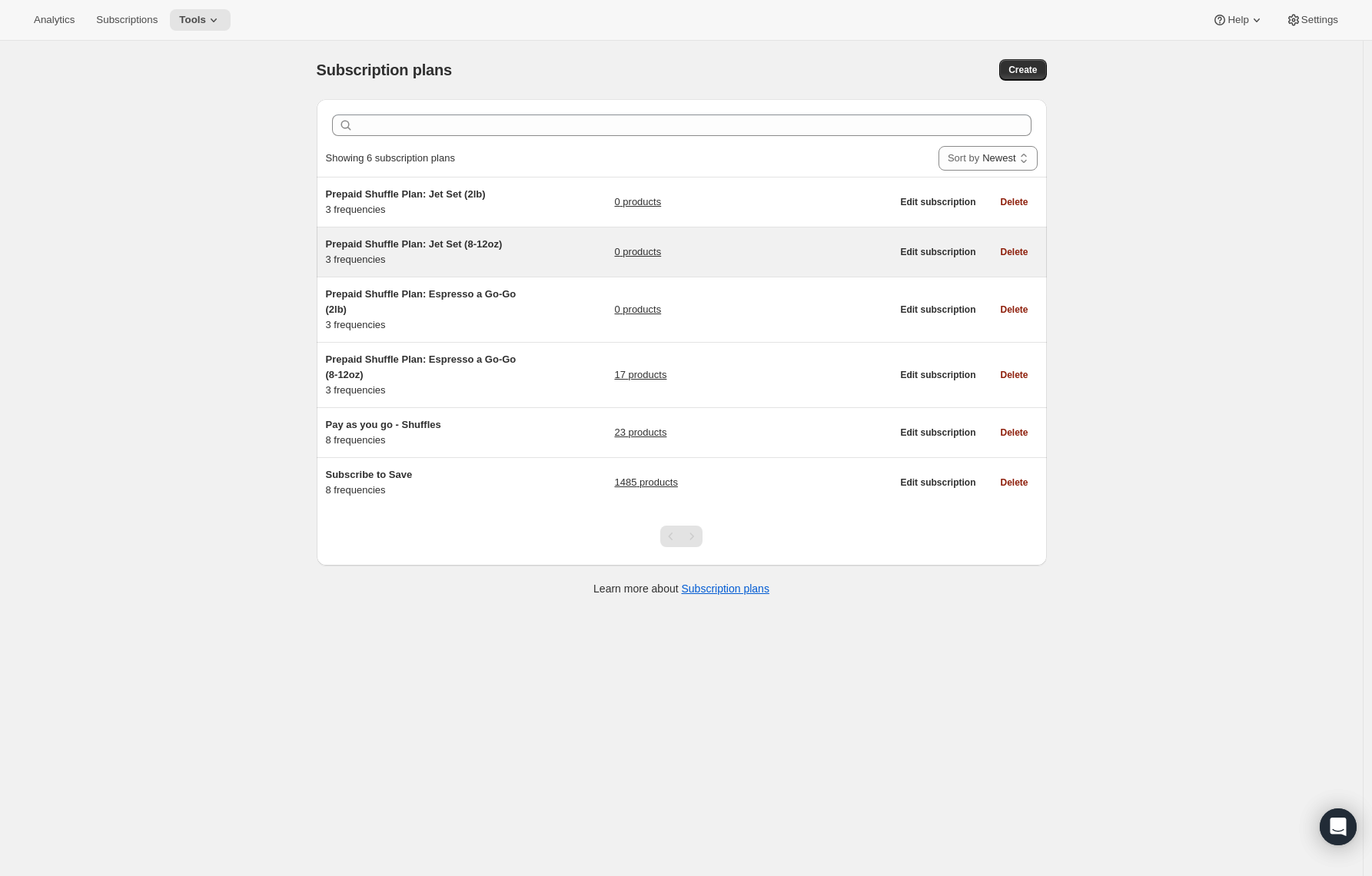
click at [391, 239] on span "Prepaid Shuffle Plan: Jet Set (8-12oz)" at bounding box center [414, 244] width 177 height 11
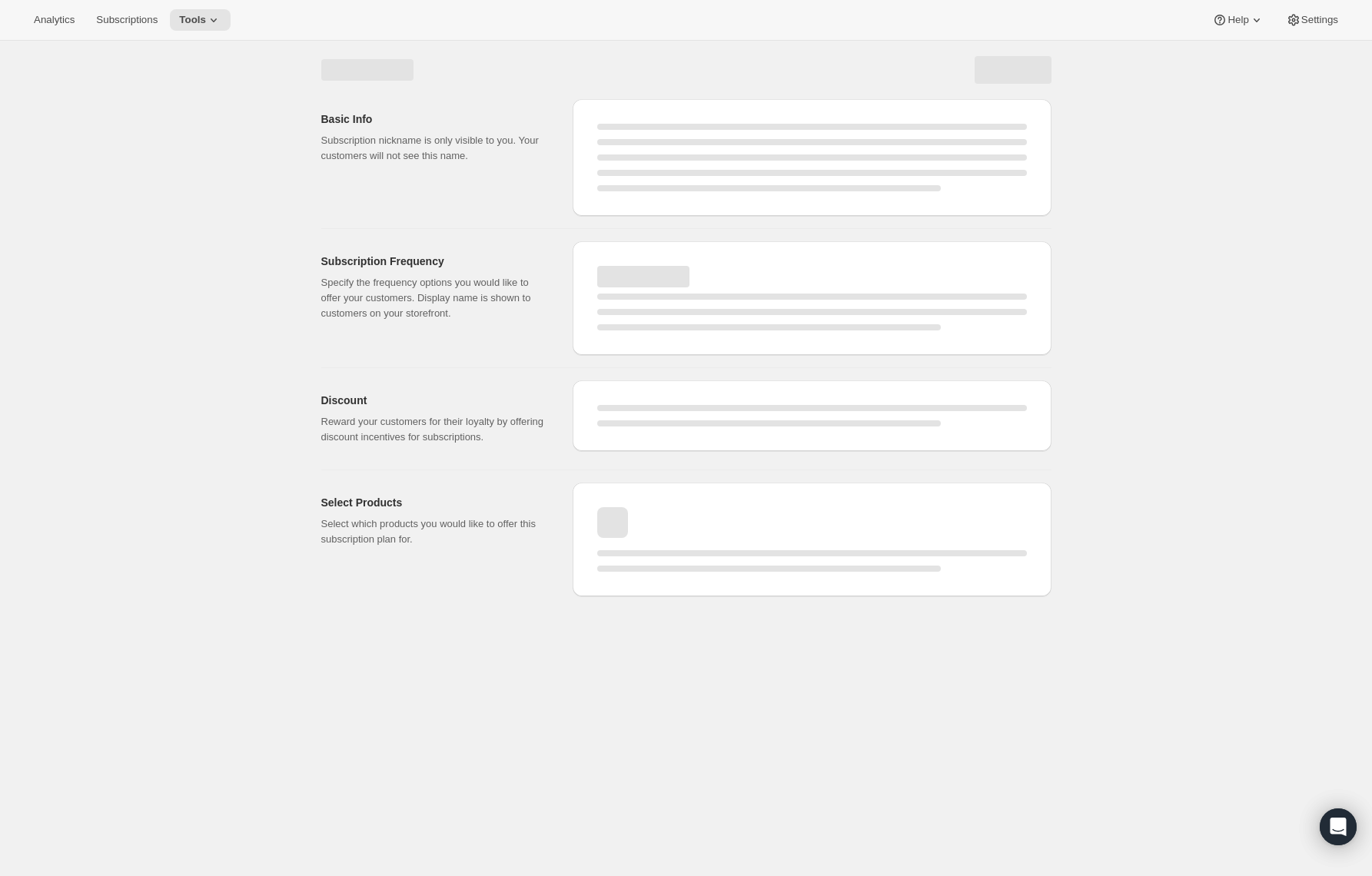
select select "WEEK"
select select "MONTH"
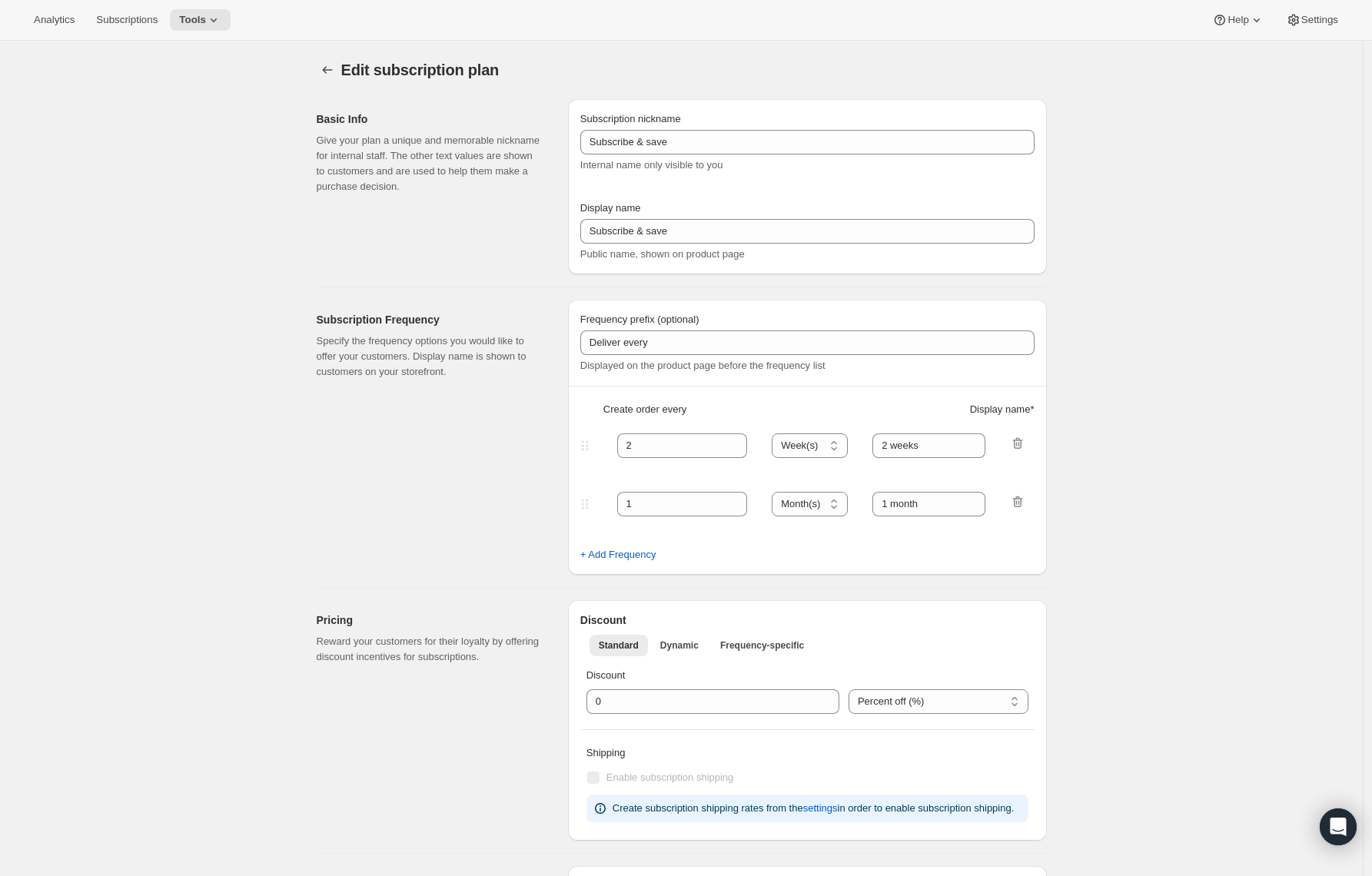
type input "Prepaid Shuffle Plan: Jet Set (8-12oz)"
select select "MONTH"
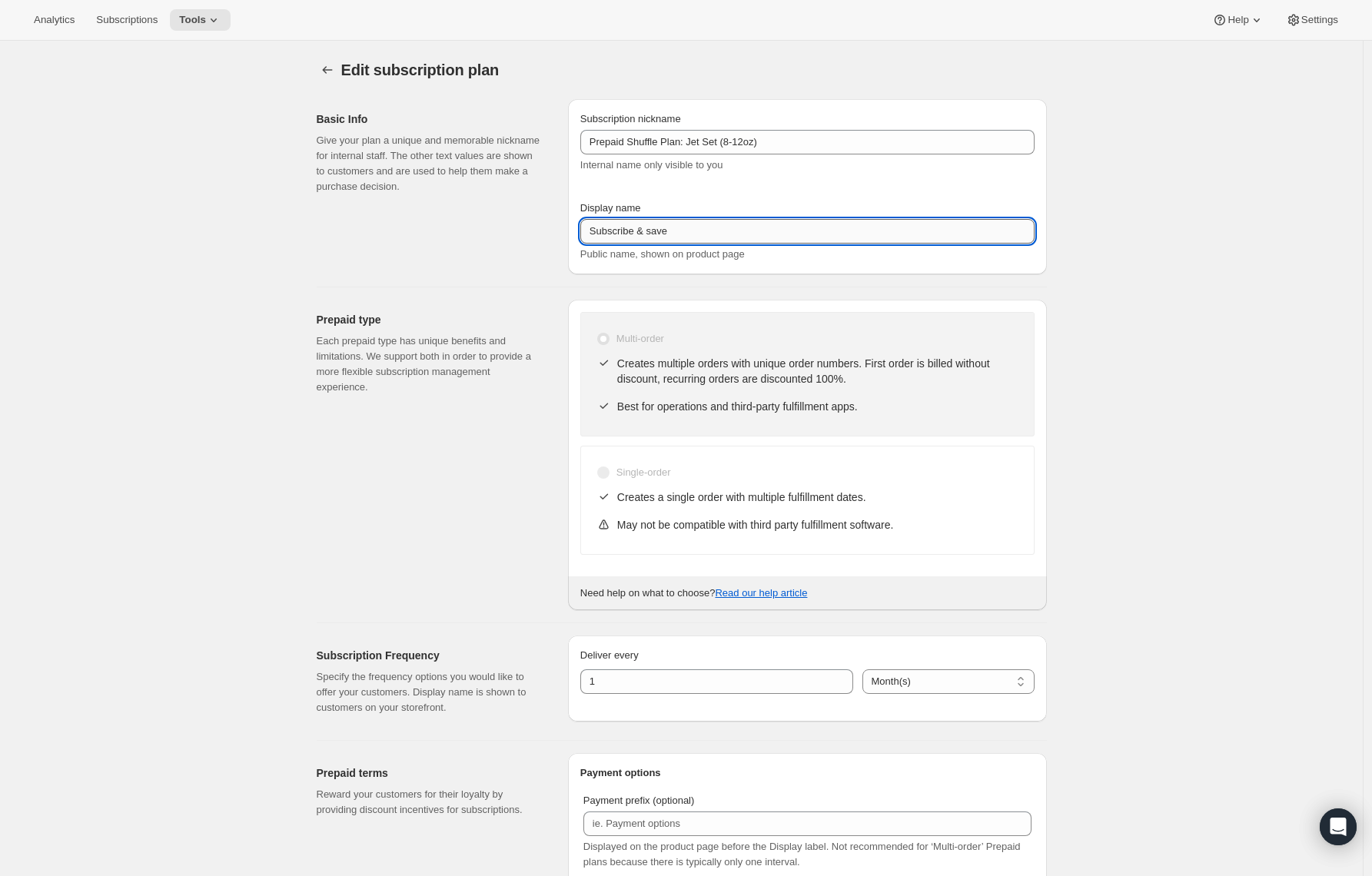
click at [634, 223] on input "Subscribe & save" at bounding box center [807, 231] width 454 height 24
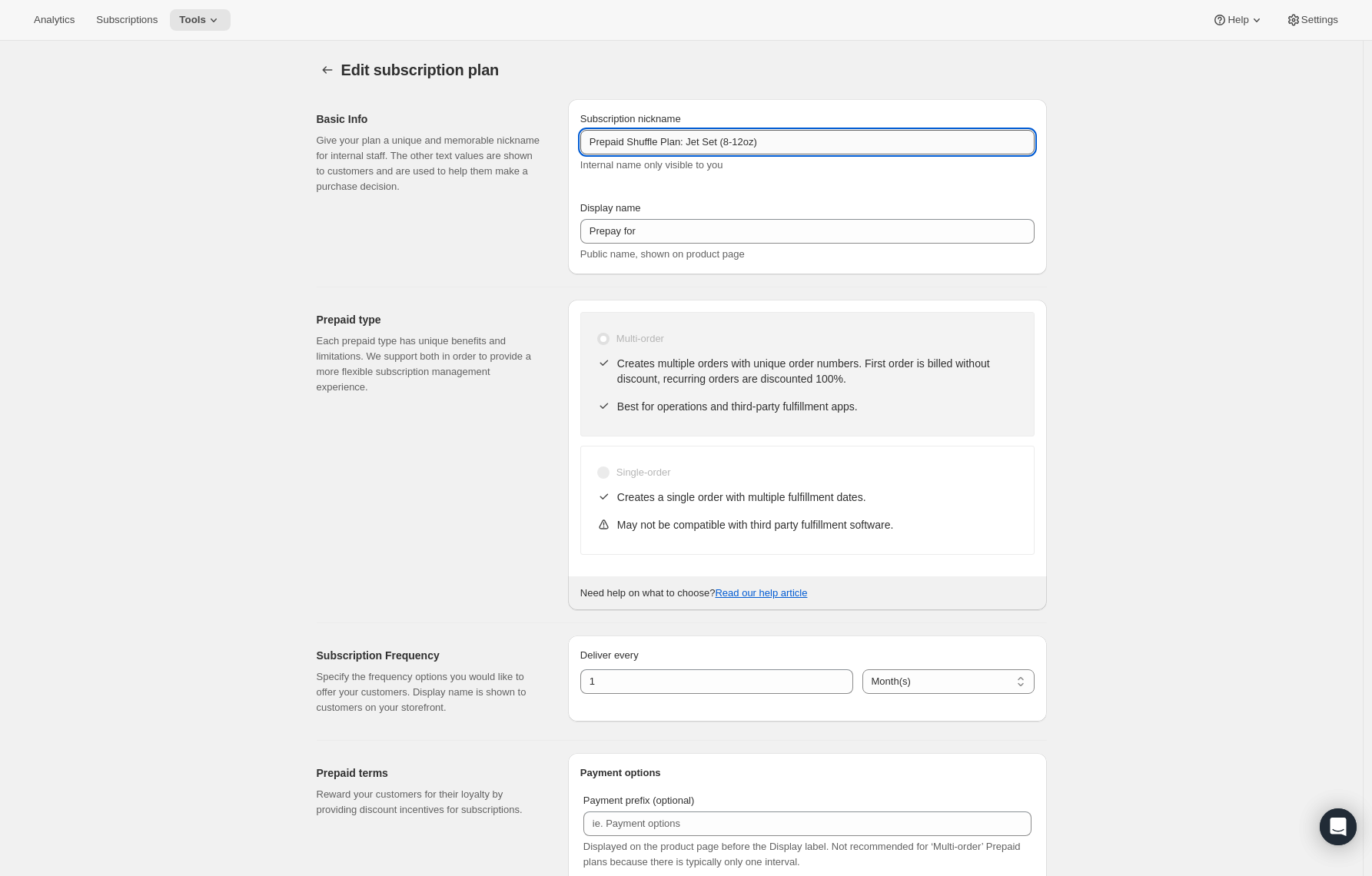
drag, startPoint x: 695, startPoint y: 139, endPoint x: 808, endPoint y: 138, distance: 113.0
click at [811, 135] on input "Prepaid Shuffle Plan: Jet Set (8-12oz)" at bounding box center [807, 142] width 454 height 24
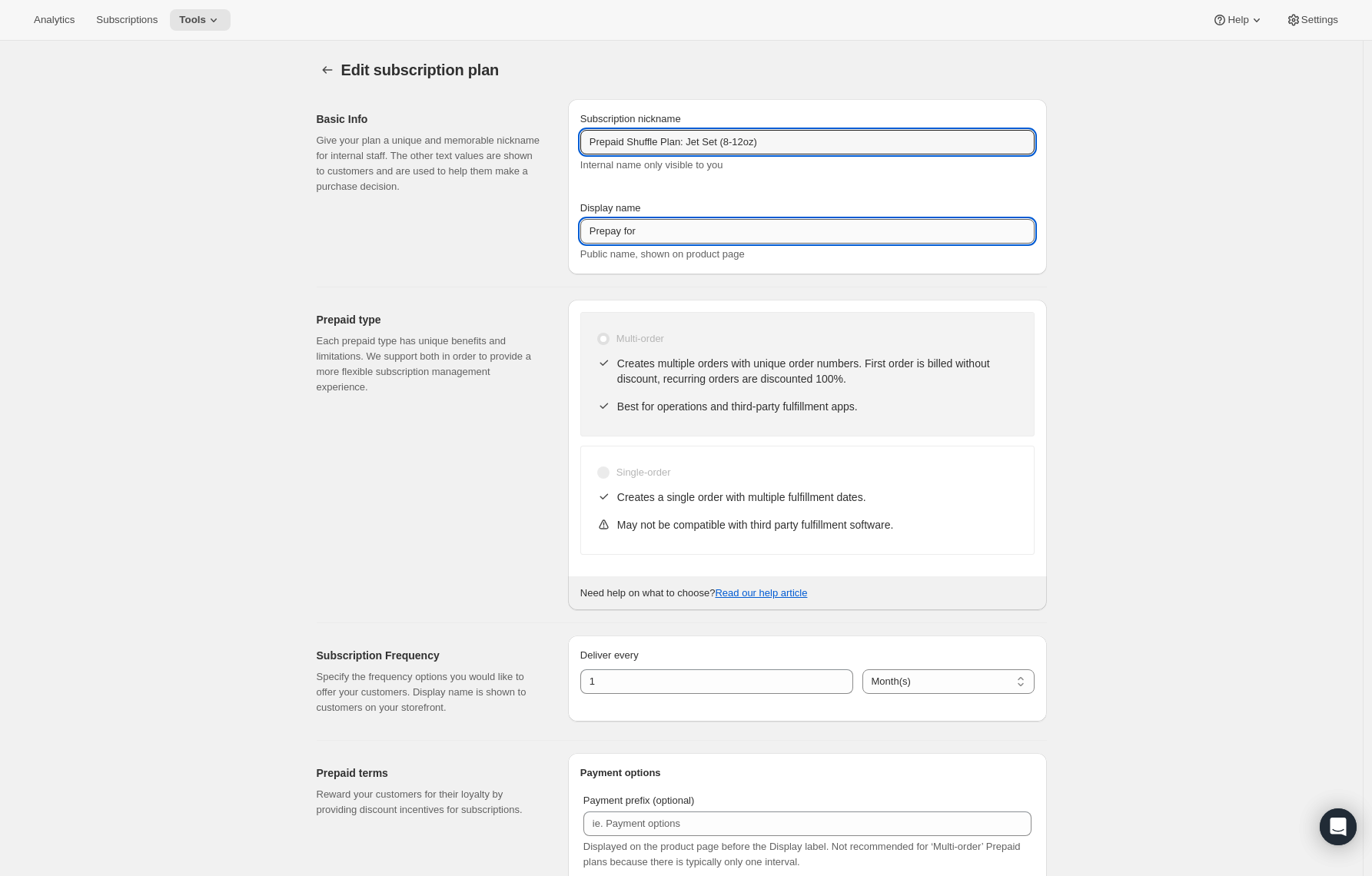
click at [687, 231] on input "Prepay for" at bounding box center [807, 231] width 454 height 24
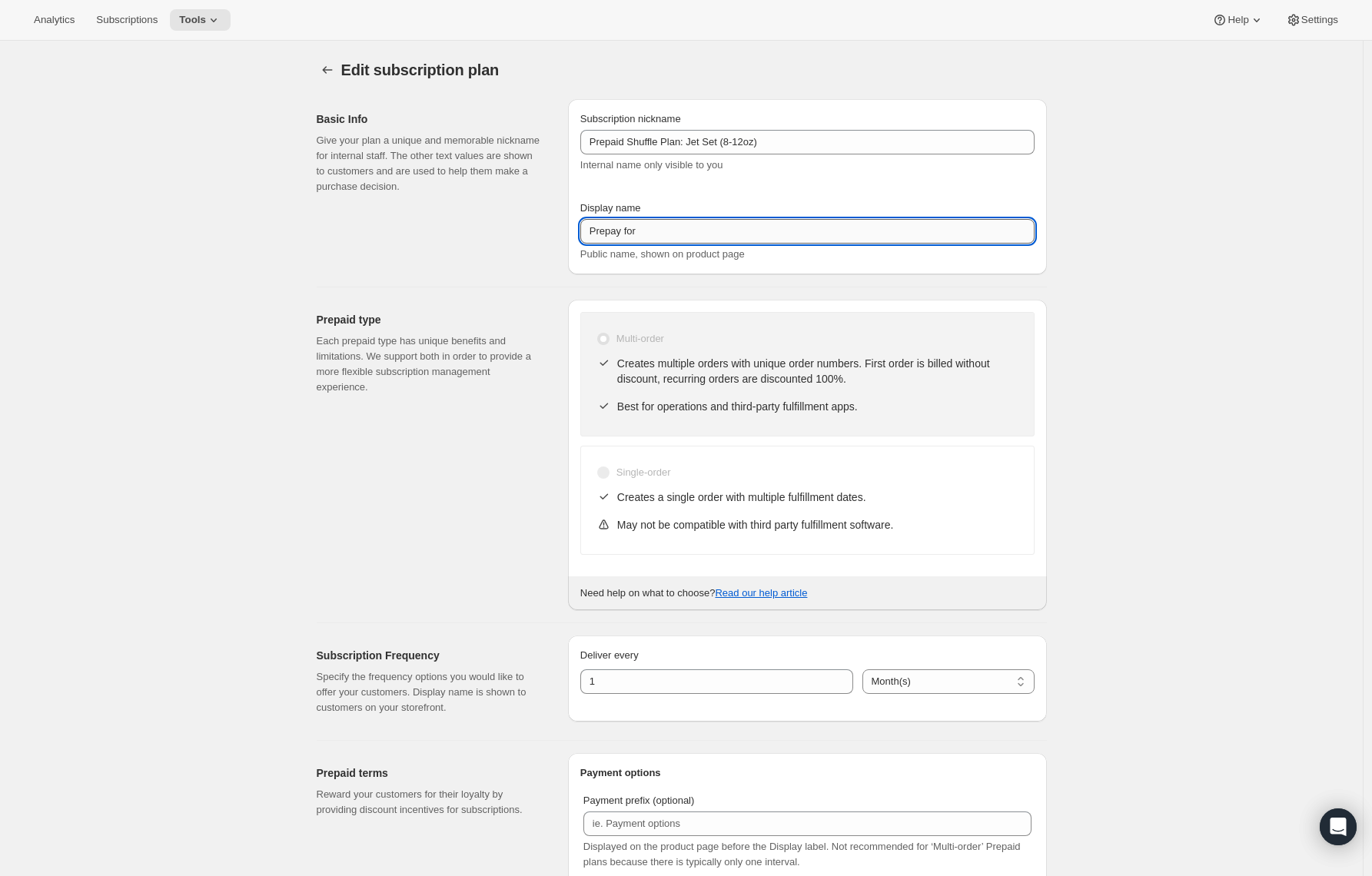
paste input "Jet Set (8-12oz)"
type input "Prepay for Jet Set (8-12oz)"
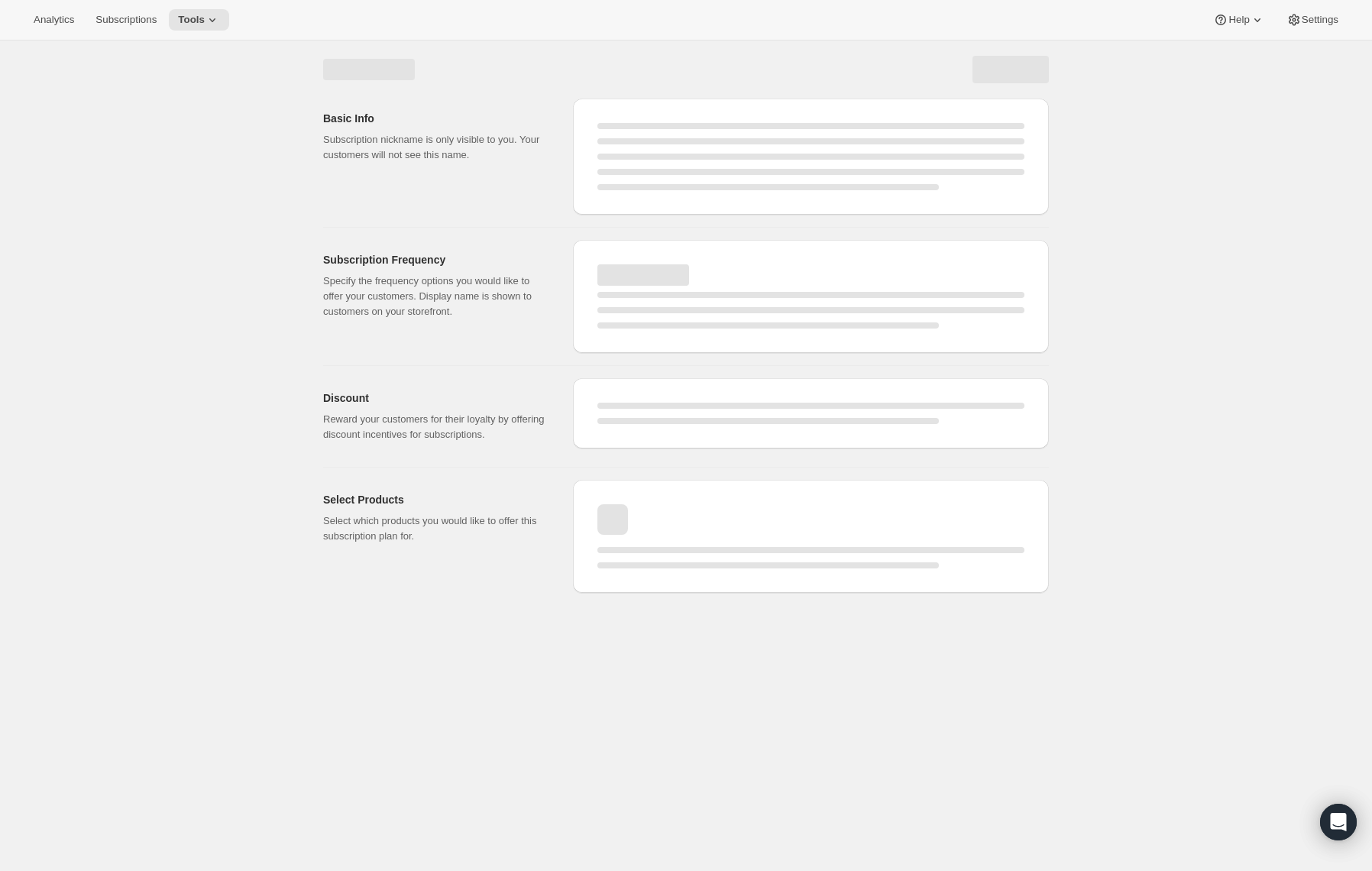
select select "MONTH"
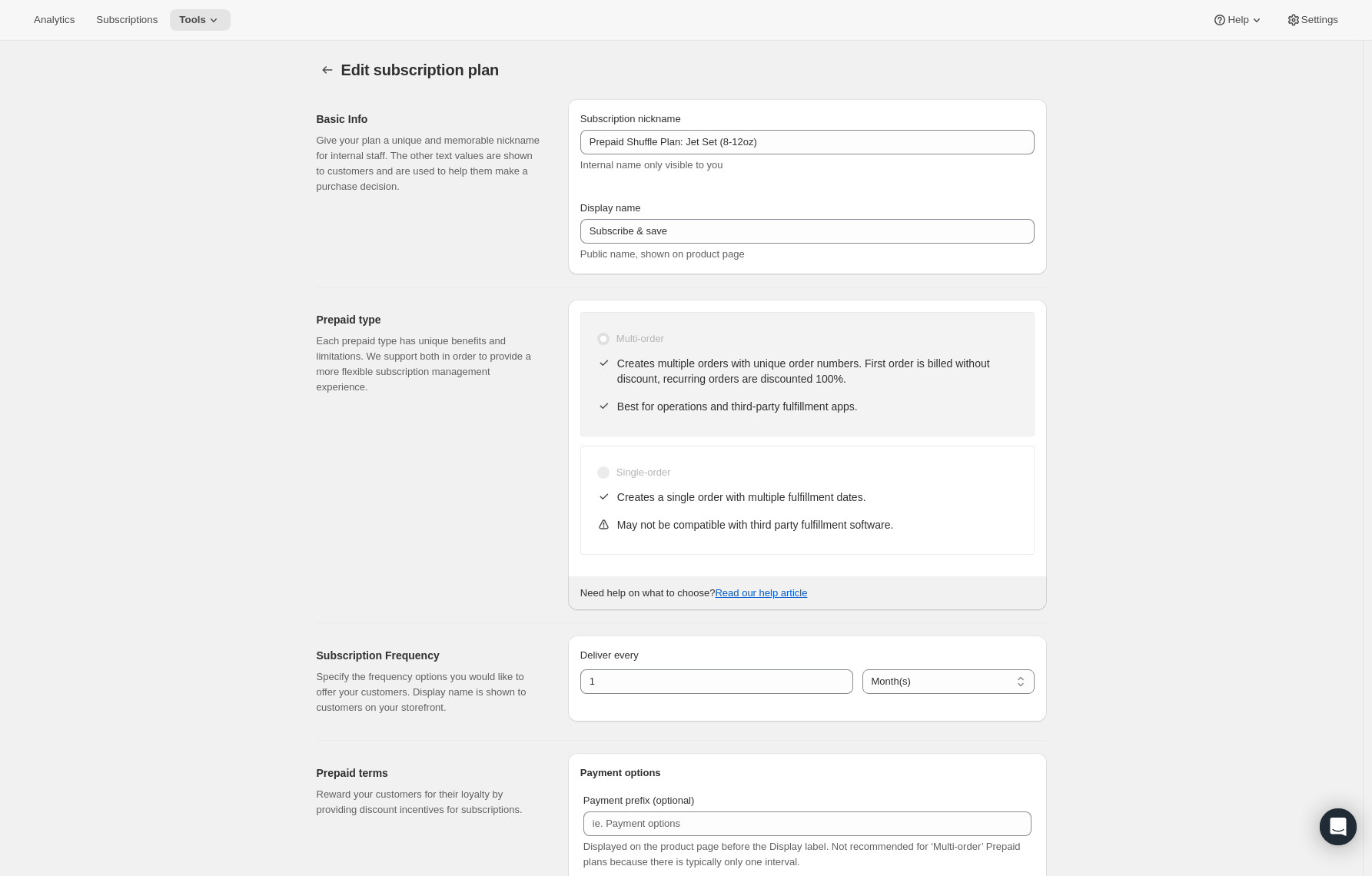
type input "Prepay for Jet Set (8-12oz)"
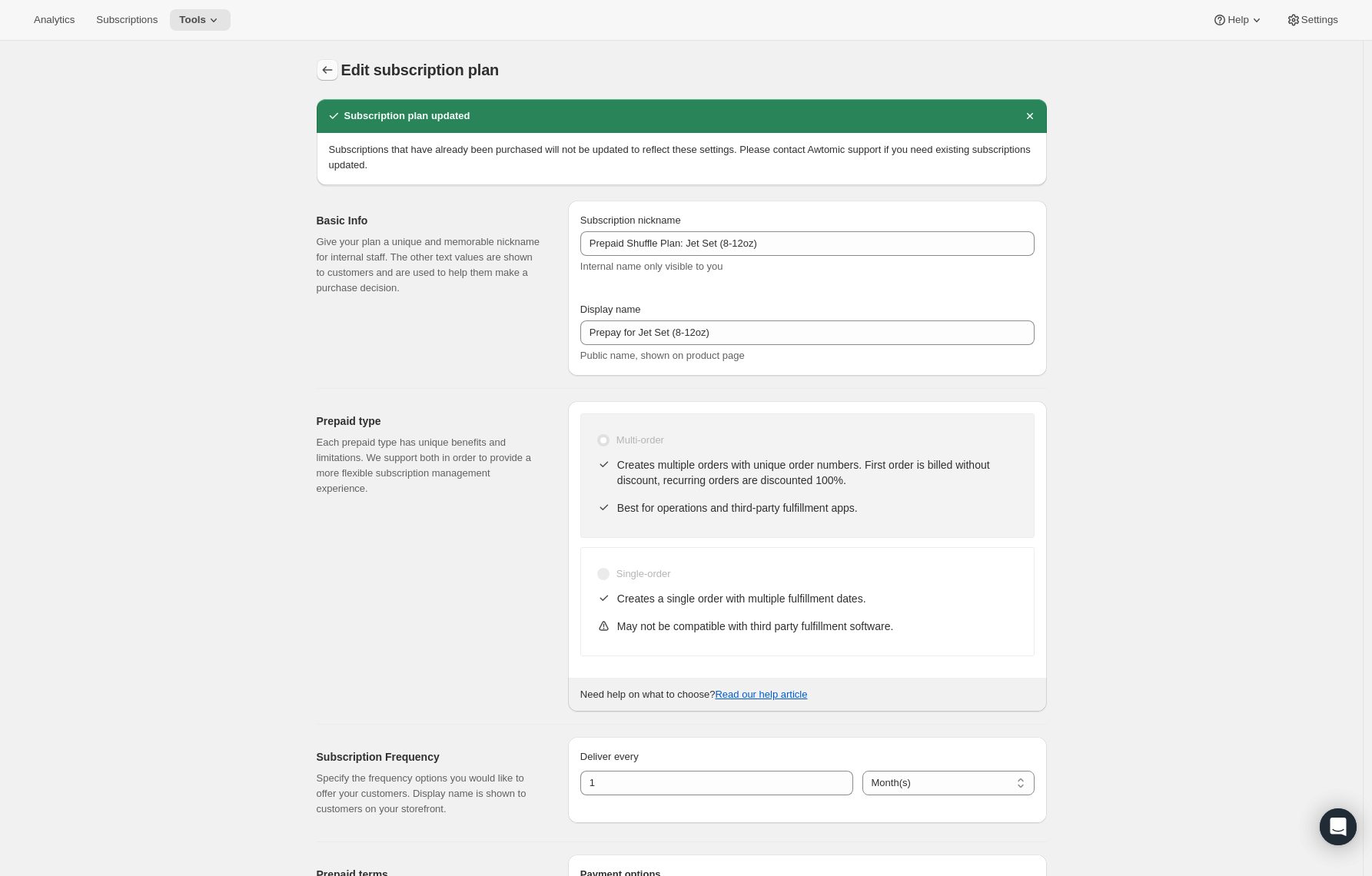
click at [320, 66] on button "Subscription plans" at bounding box center [327, 69] width 22 height 22
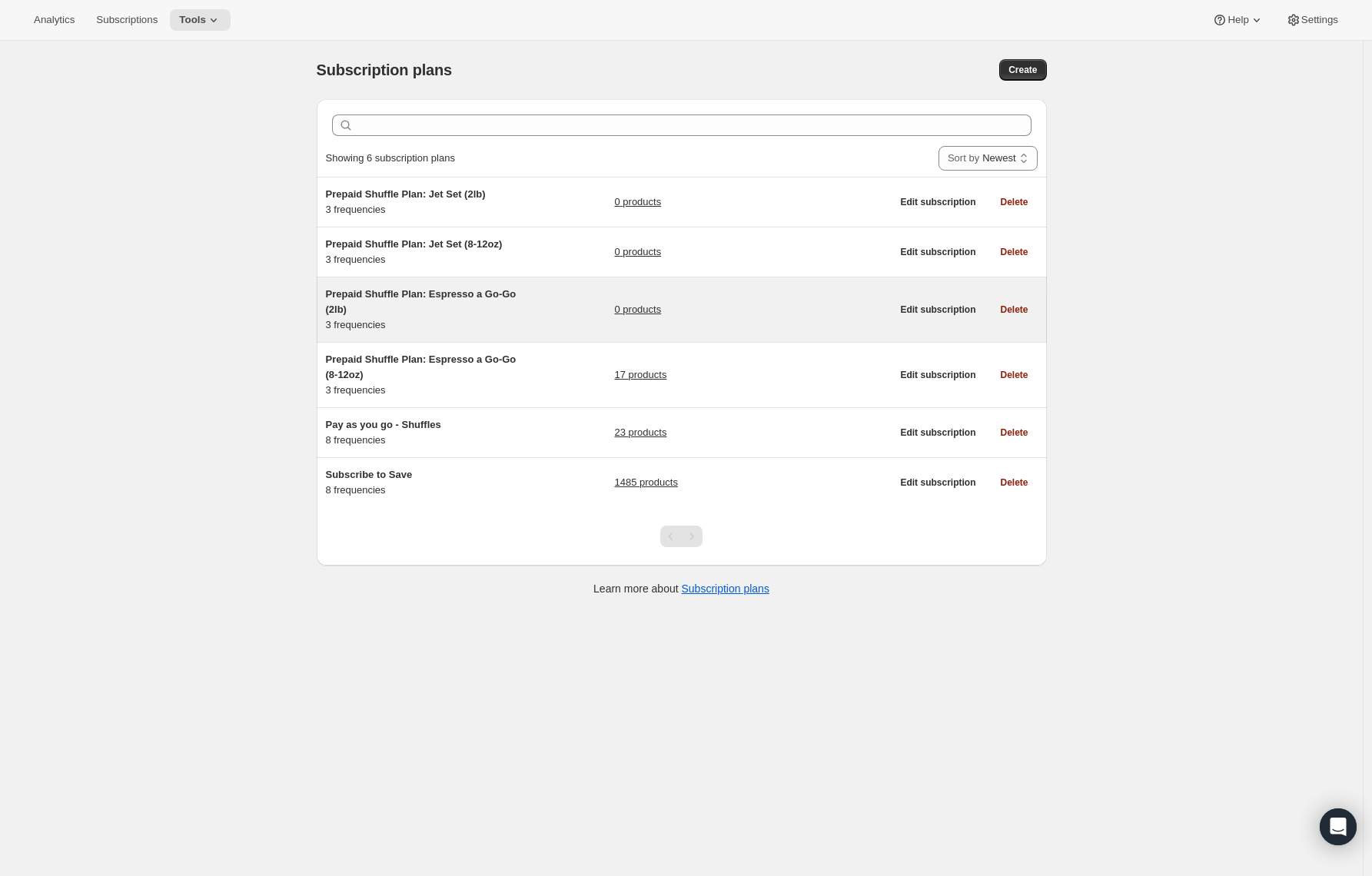
click at [415, 295] on span "Prepaid Shuffle Plan: Espresso a Go-Go (2lb)" at bounding box center [421, 301] width 191 height 27
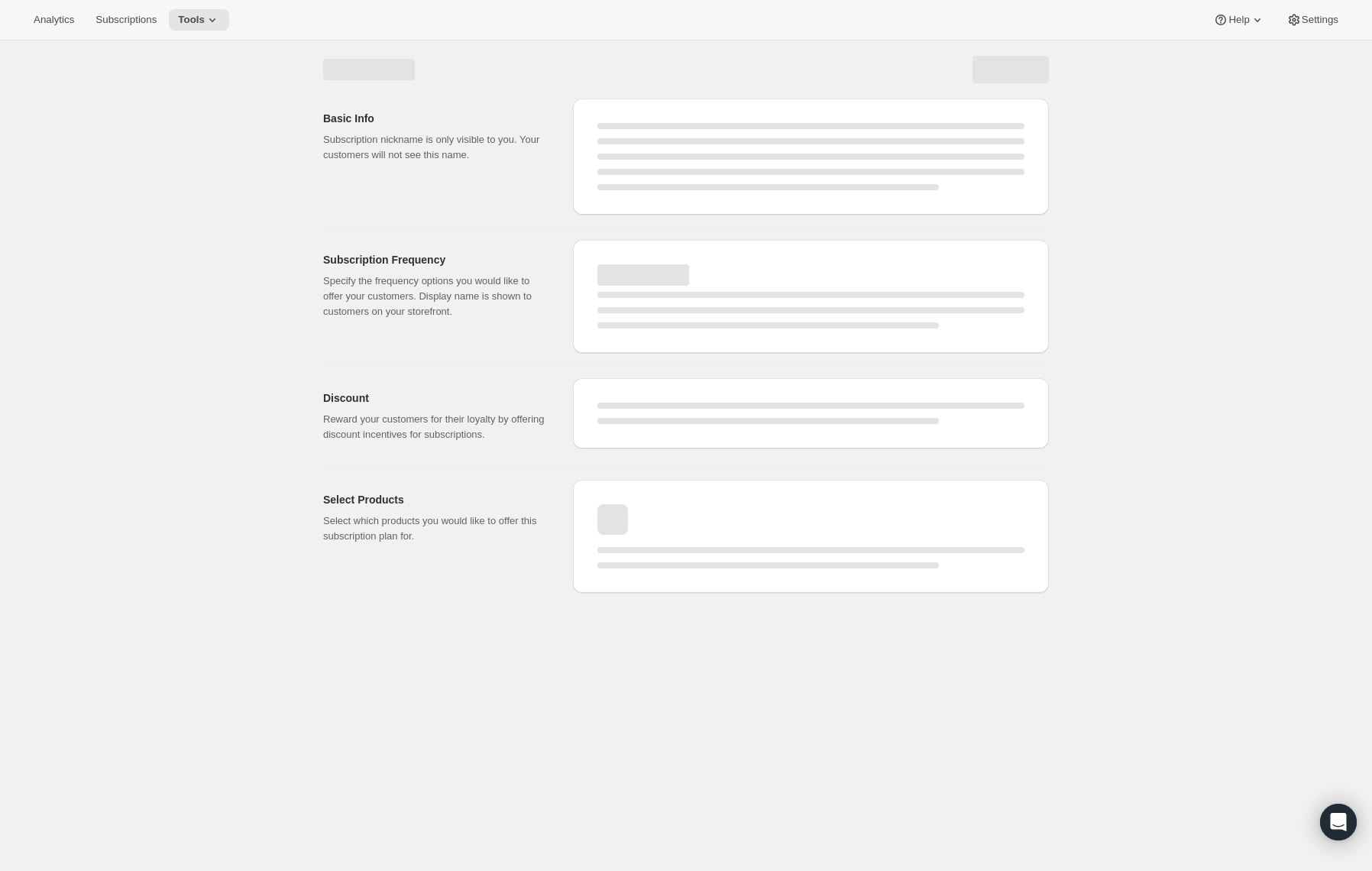
select select "WEEK"
select select "MONTH"
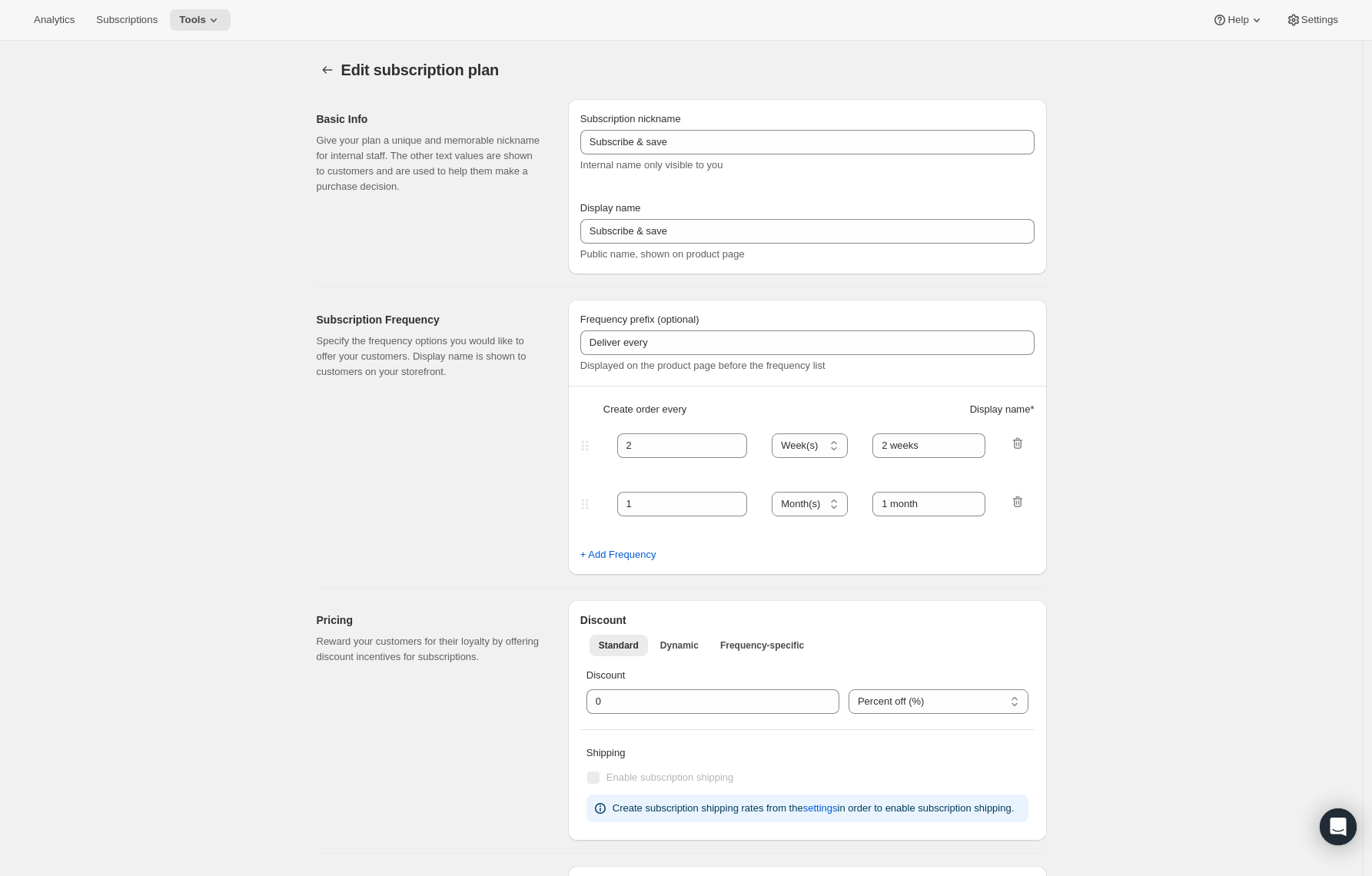
type input "Prepaid Shuffle Plan: Espresso a Go-Go (2lb)"
type input "Prepay and Save"
select select "MONTH"
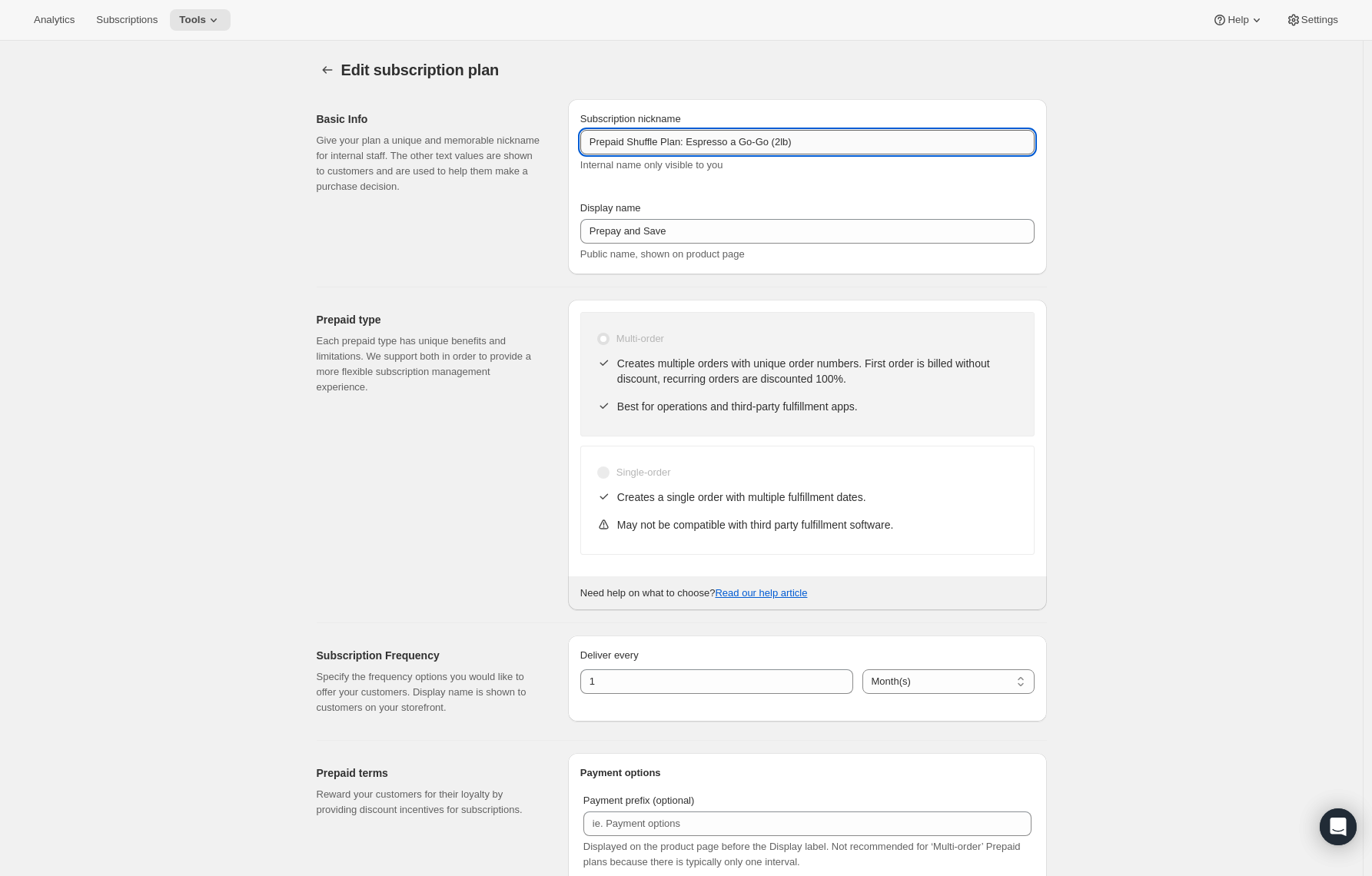
drag, startPoint x: 694, startPoint y: 141, endPoint x: 833, endPoint y: 144, distance: 139.0
click at [835, 144] on input "Prepaid Shuffle Plan: Espresso a Go-Go (2lb)" at bounding box center [807, 142] width 454 height 24
drag, startPoint x: 828, startPoint y: 142, endPoint x: 695, endPoint y: 145, distance: 133.0
click at [695, 145] on input "Prepaid Shuffle Plan: Espresso a Go-Go (2lb)" at bounding box center [807, 142] width 454 height 24
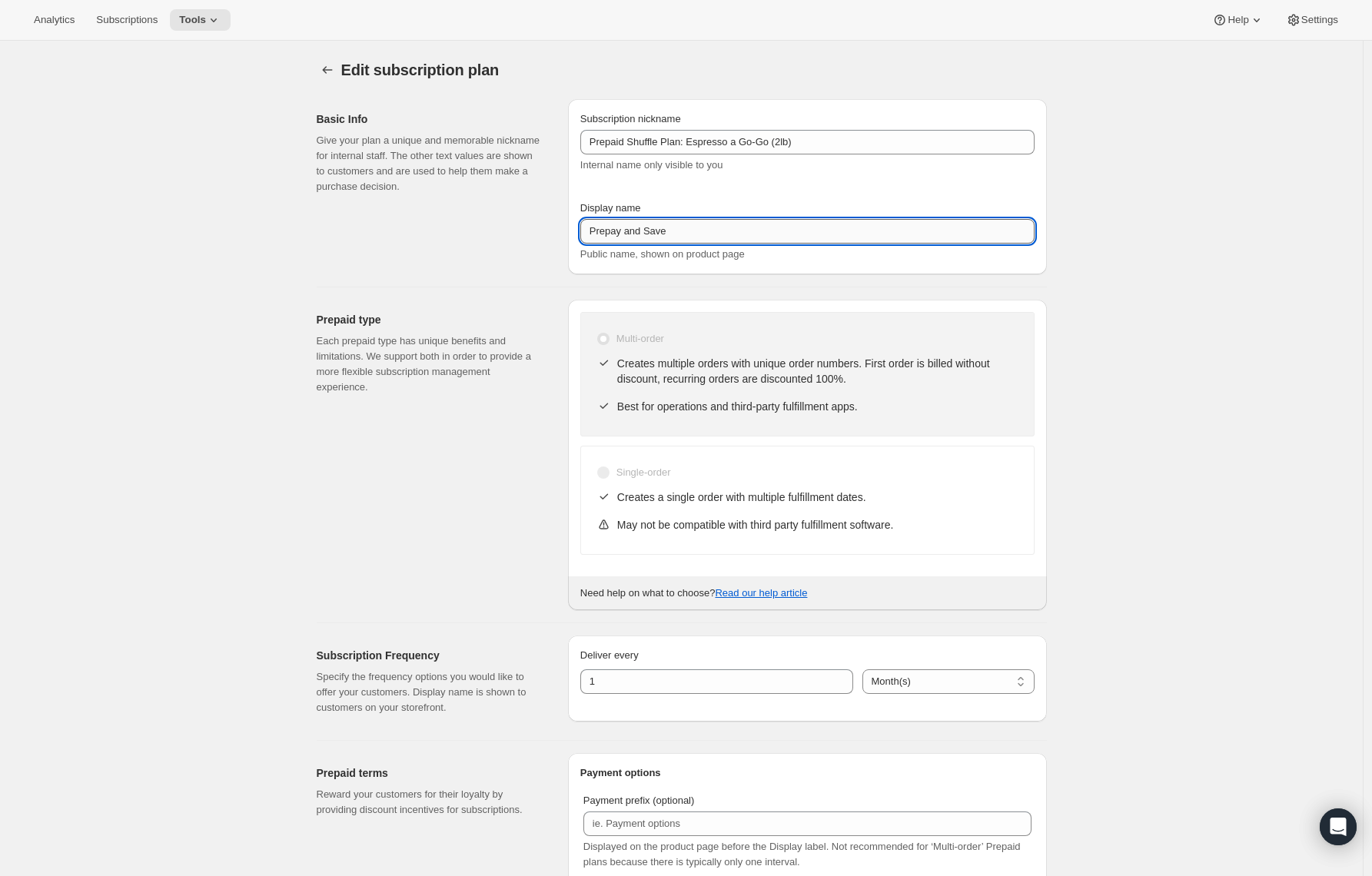
drag, startPoint x: 626, startPoint y: 235, endPoint x: 695, endPoint y: 235, distance: 69.0
click at [695, 235] on input "Prepay and Save" at bounding box center [807, 231] width 454 height 24
paste input "Espresso a Go-Go (2lb)"
click at [642, 235] on input "Prepay fro Espresso a Go-Go (2lb)" at bounding box center [807, 231] width 454 height 24
type input "Prepay for Espresso a Go-Go (2lb)"
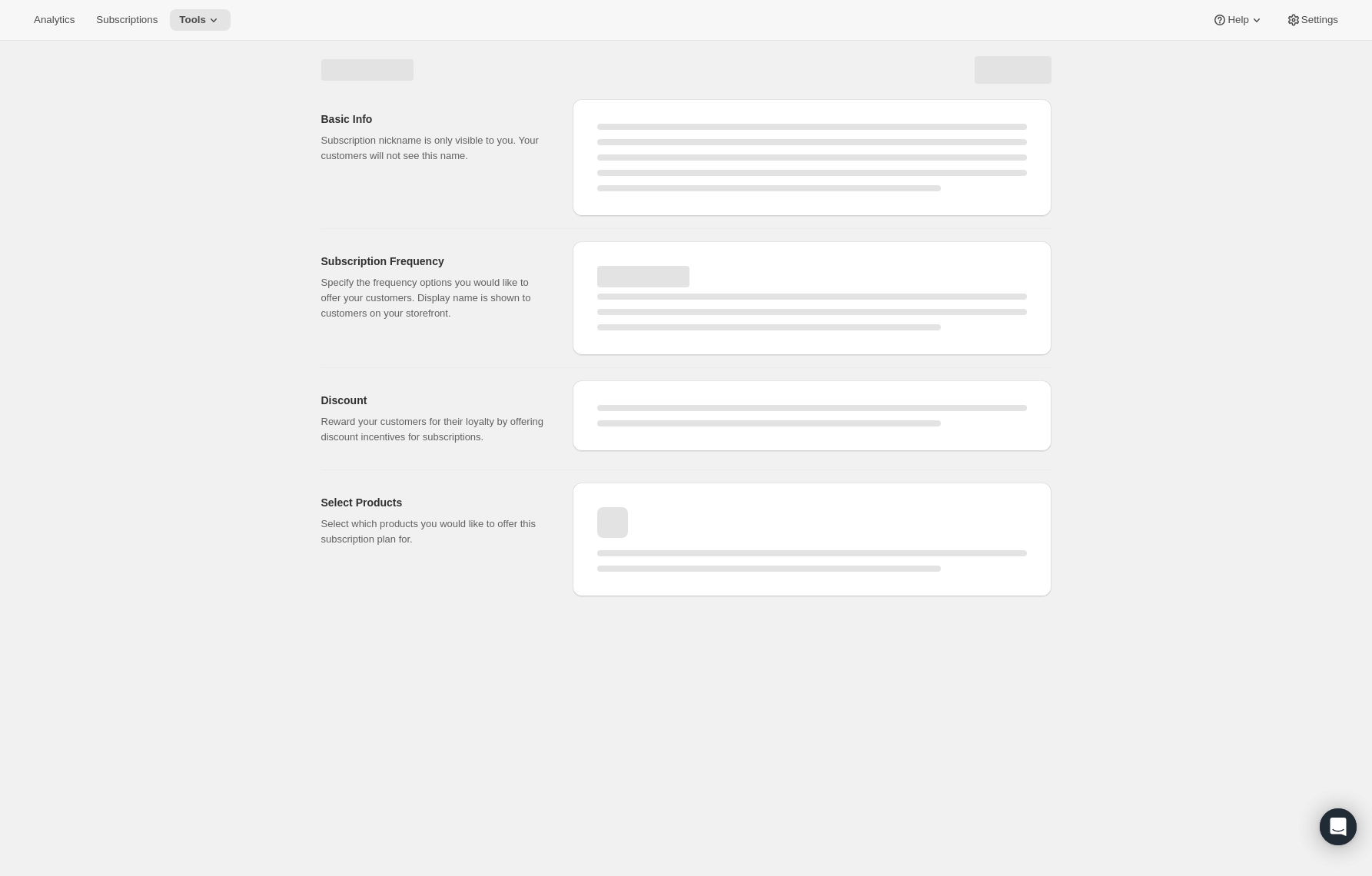
select select "MONTH"
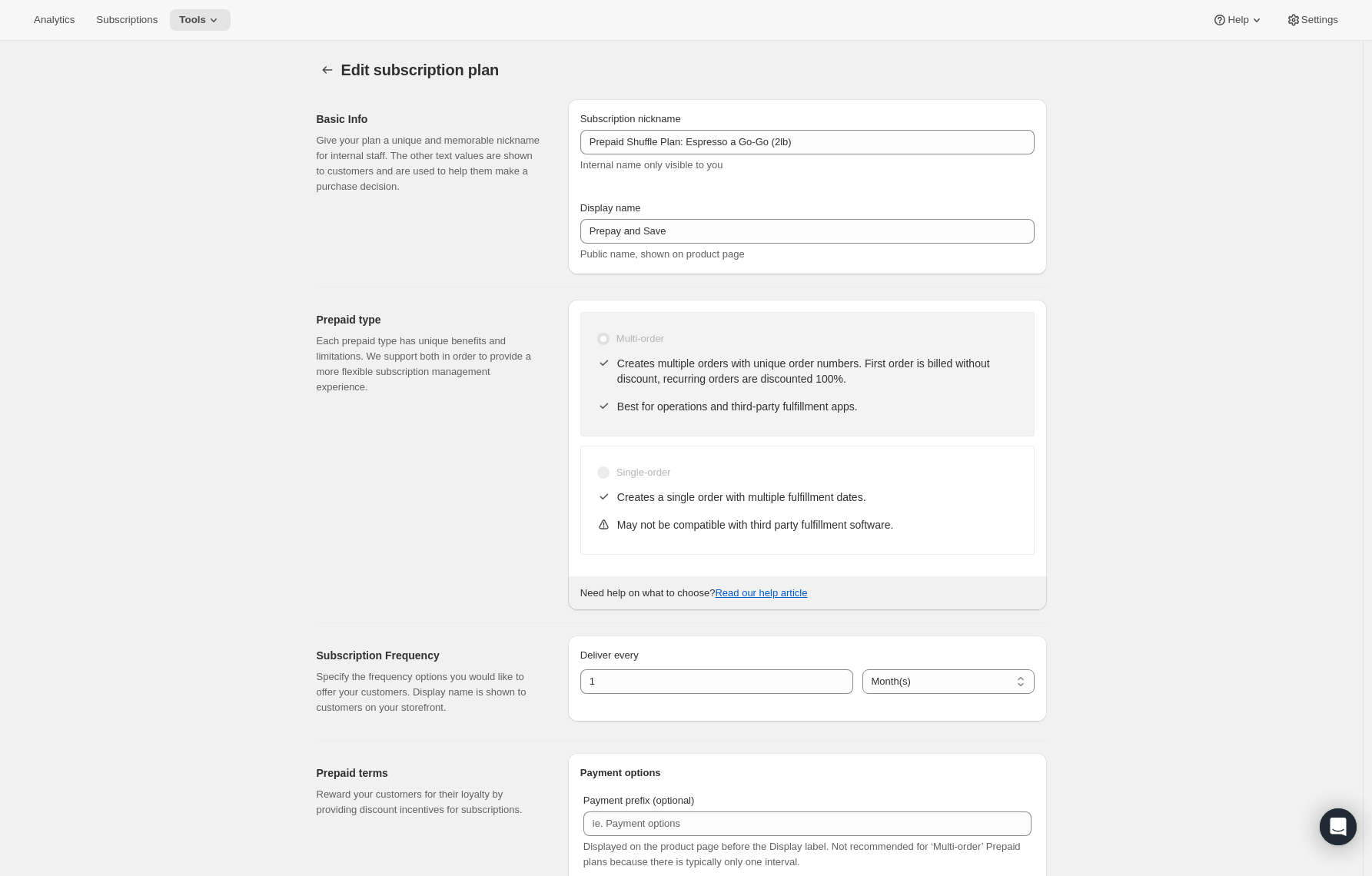
type input "Prepay for Espresso a Go-Go (2lb)"
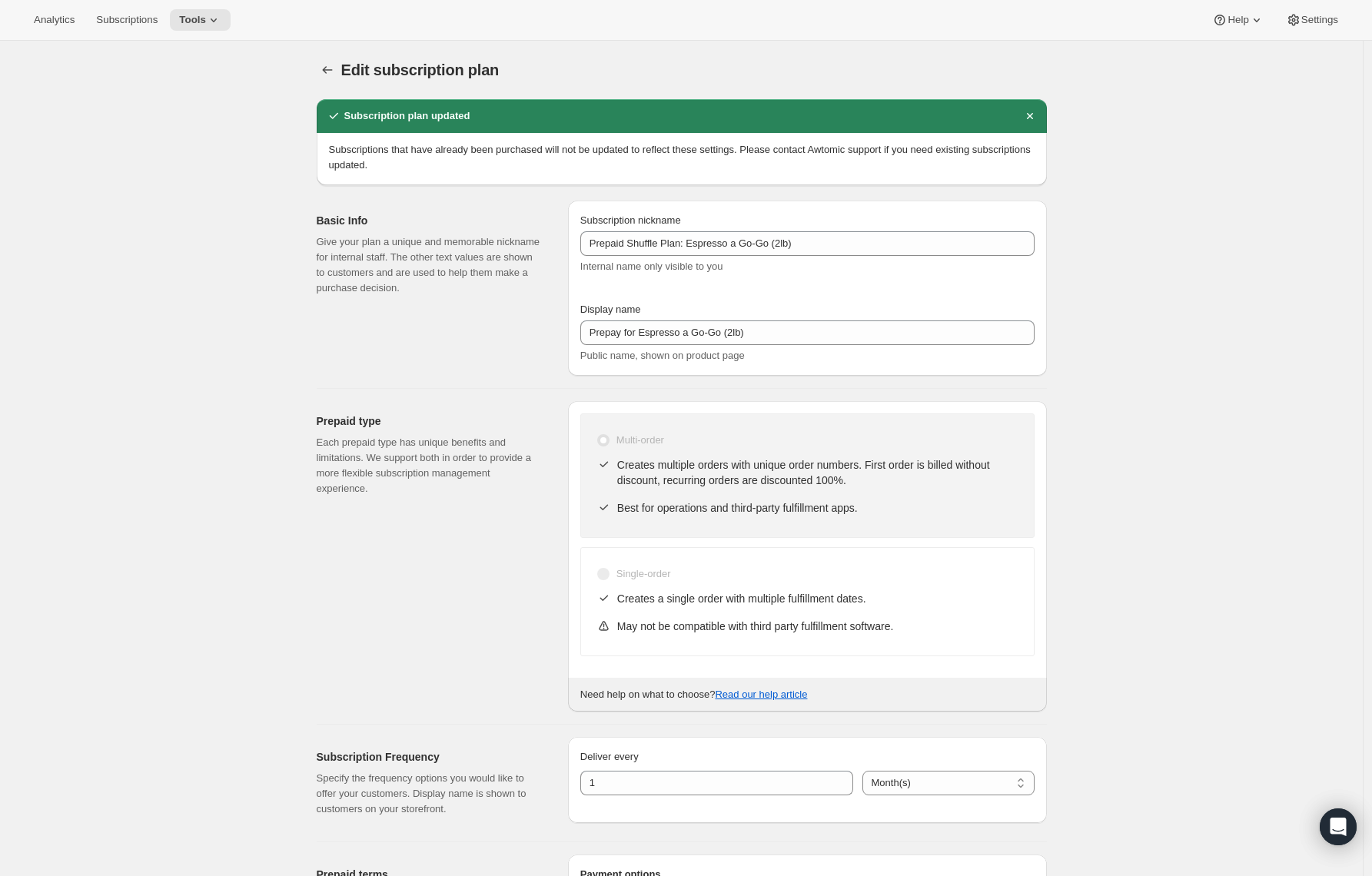
click at [329, 69] on icon "Subscription plans" at bounding box center [328, 70] width 15 height 15
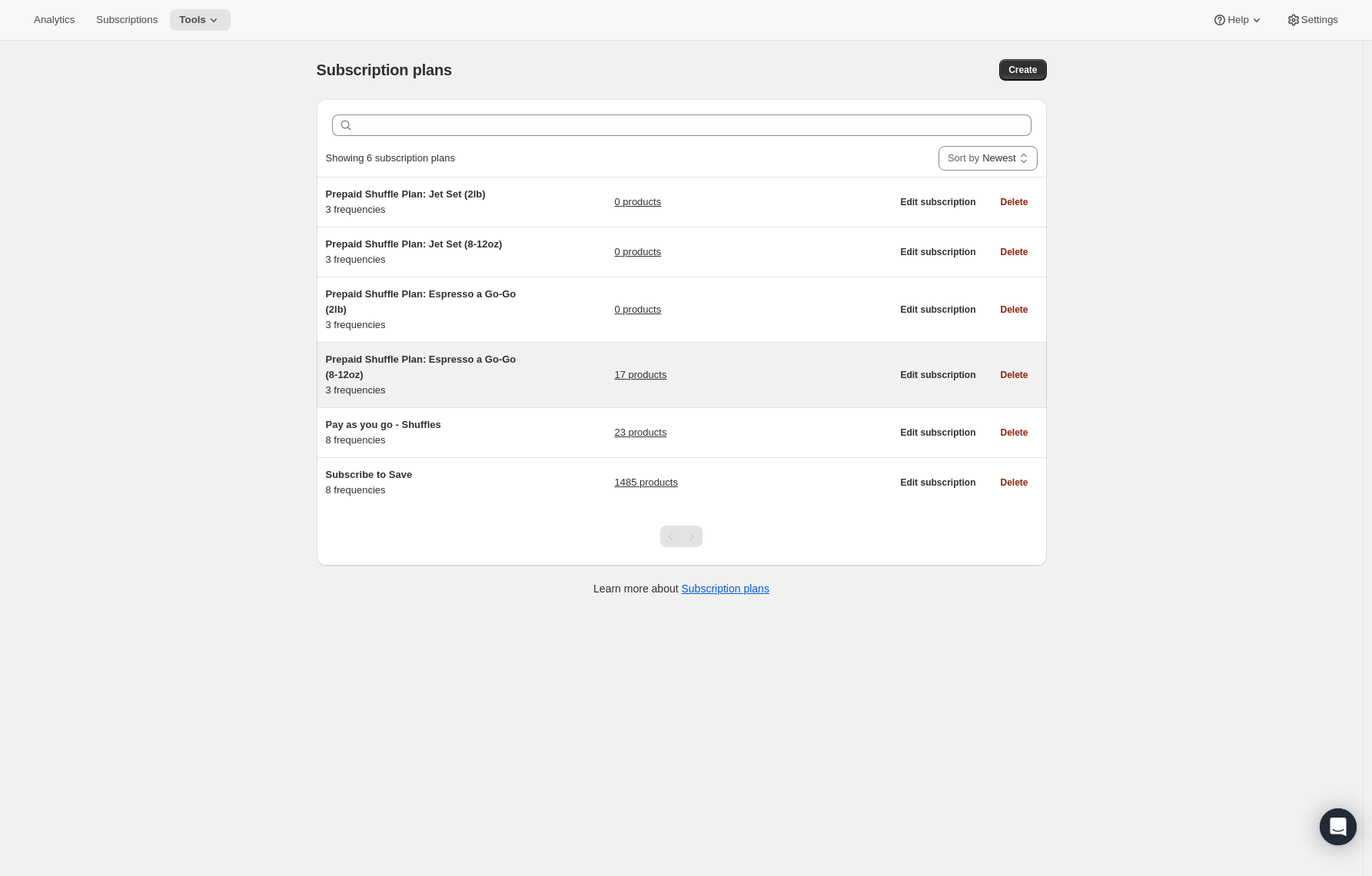
click at [446, 355] on span "Prepaid Shuffle Plan: Espresso a Go-Go (8-12oz)" at bounding box center [421, 367] width 191 height 27
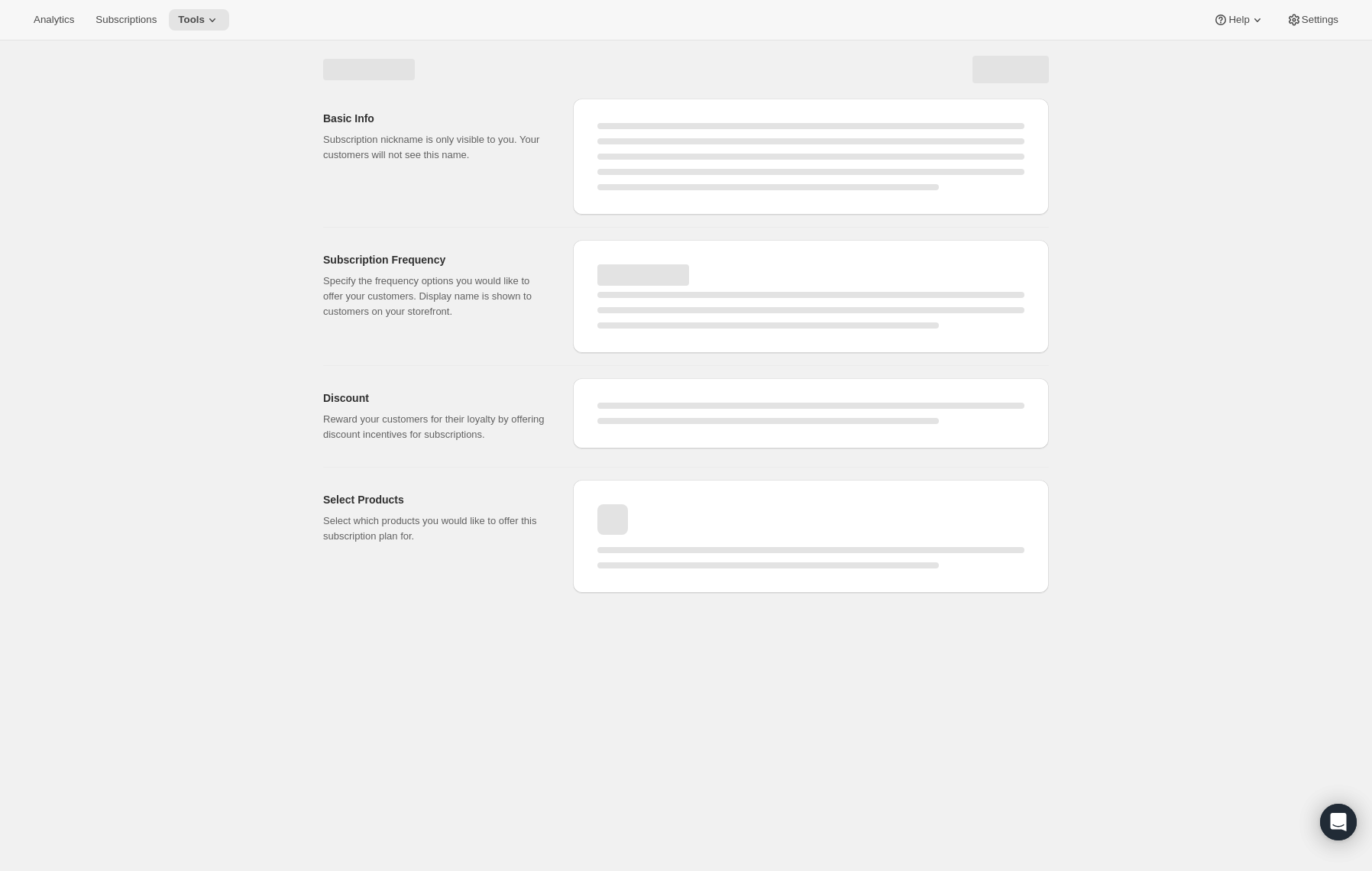
select select "WEEK"
select select "MONTH"
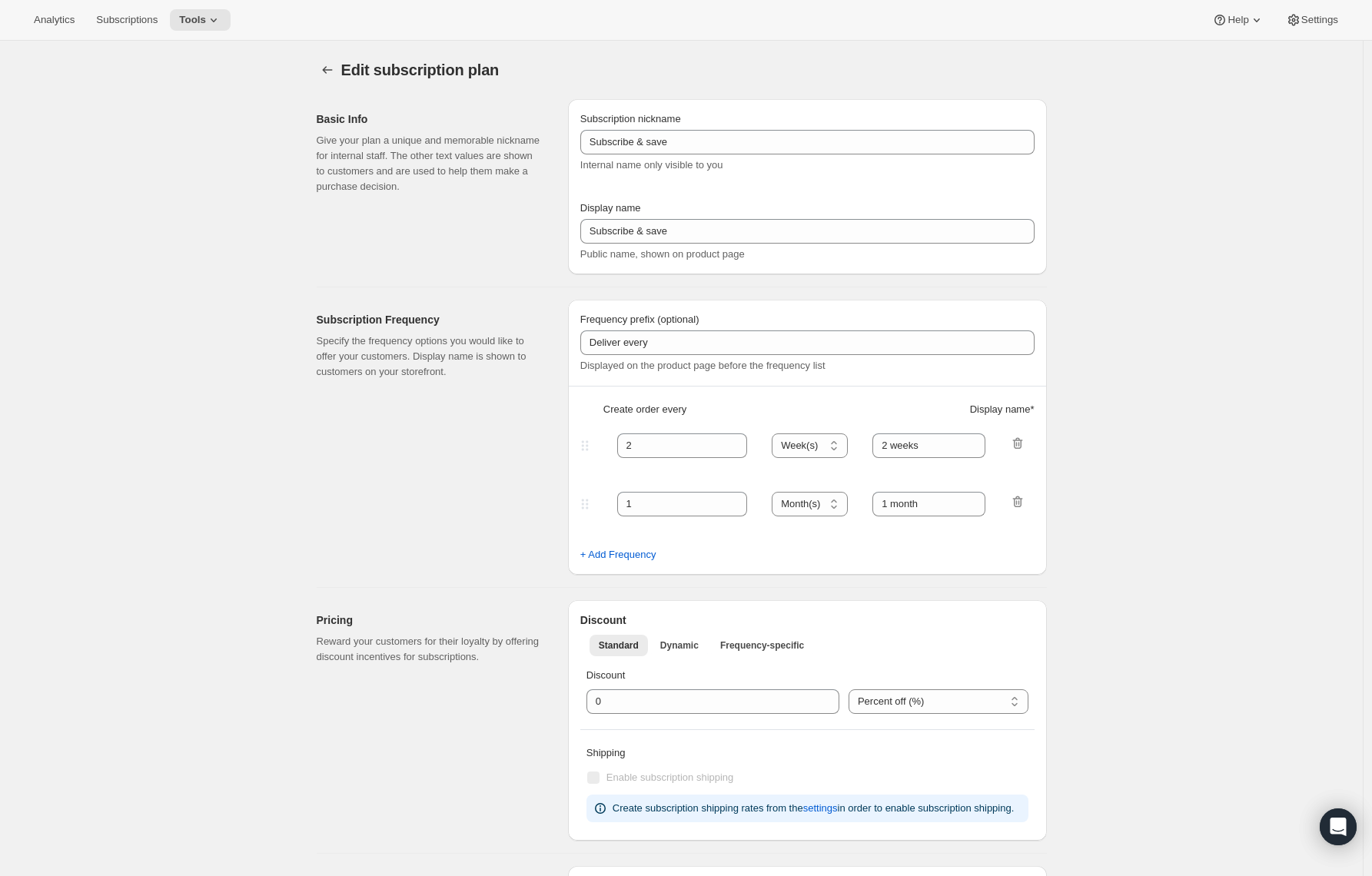
type input "Prepaid Shuffle Plan: Espresso a Go-Go (8-12oz)"
type input "Prepay and Save"
select select "MONTH"
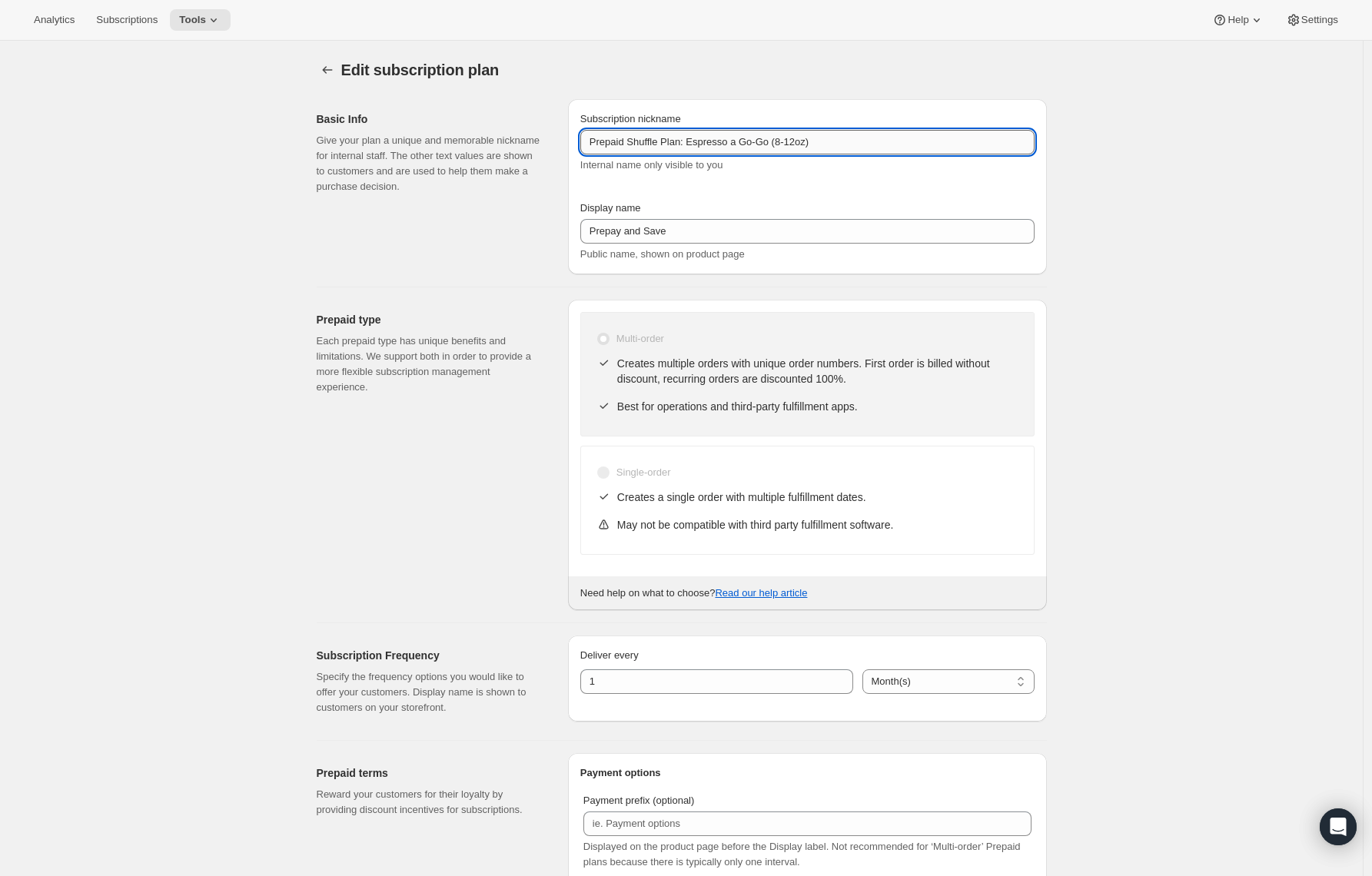
drag, startPoint x: 697, startPoint y: 142, endPoint x: 863, endPoint y: 140, distance: 166.0
click at [863, 140] on input "Prepaid Shuffle Plan: Espresso a Go-Go (8-12oz)" at bounding box center [807, 142] width 454 height 24
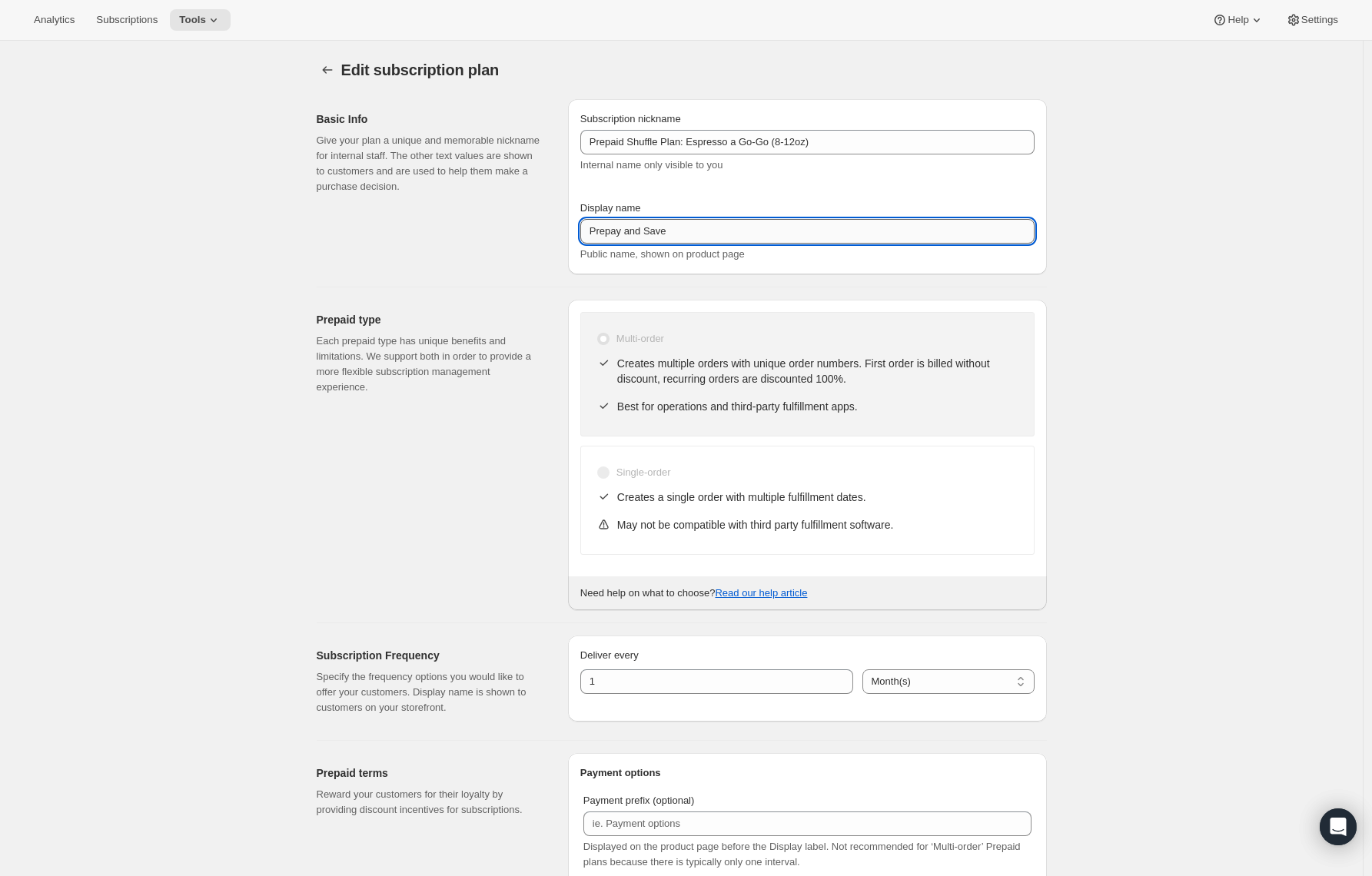
drag, startPoint x: 629, startPoint y: 235, endPoint x: 760, endPoint y: 234, distance: 131.0
click at [761, 234] on input "Prepay and Save" at bounding box center [807, 231] width 454 height 24
paste input "Espresso a Go-Go (8-12oz)"
type input "Prepay for Espresso a Go-Go (8-12oz)"
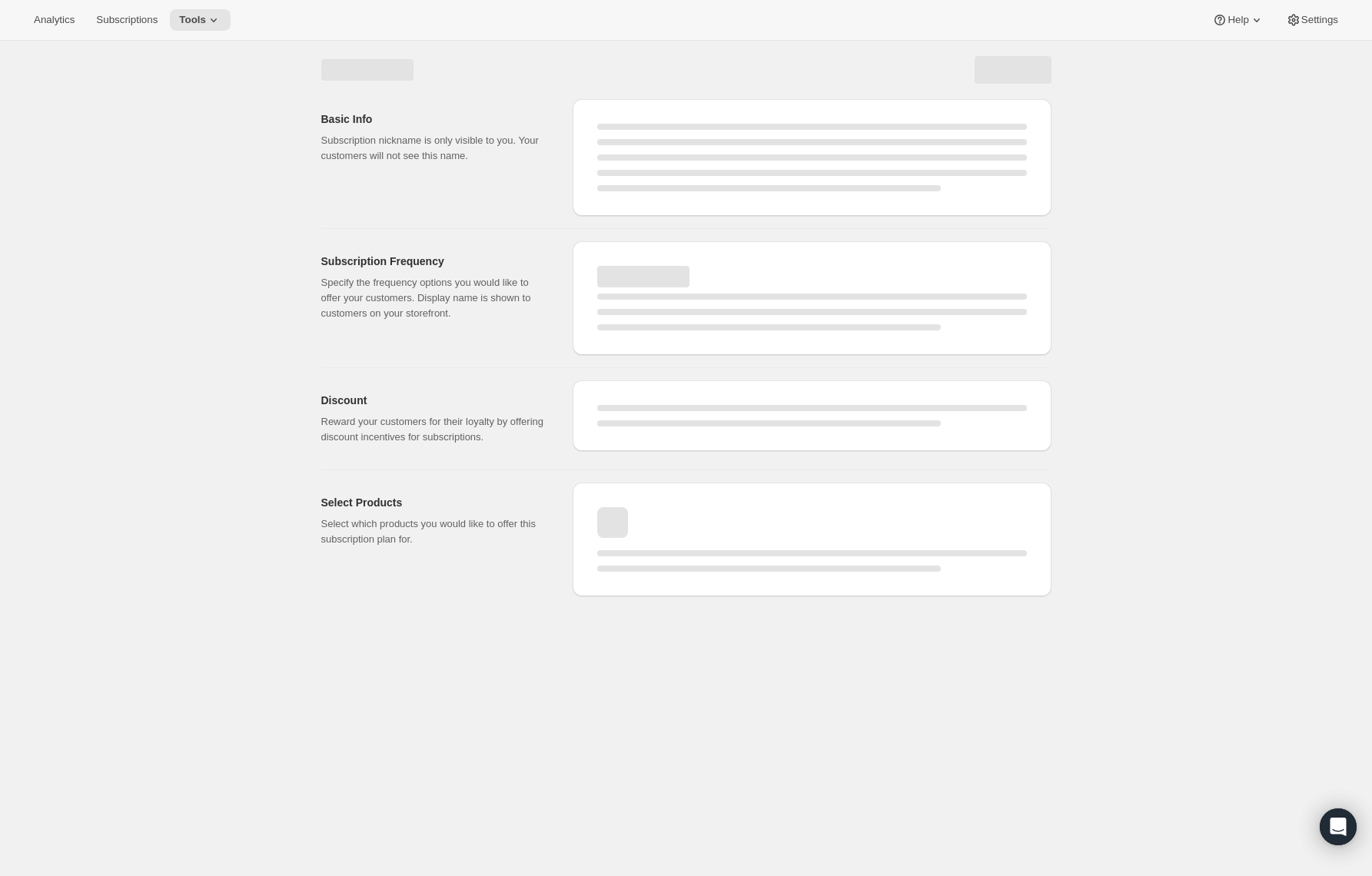
select select "MONTH"
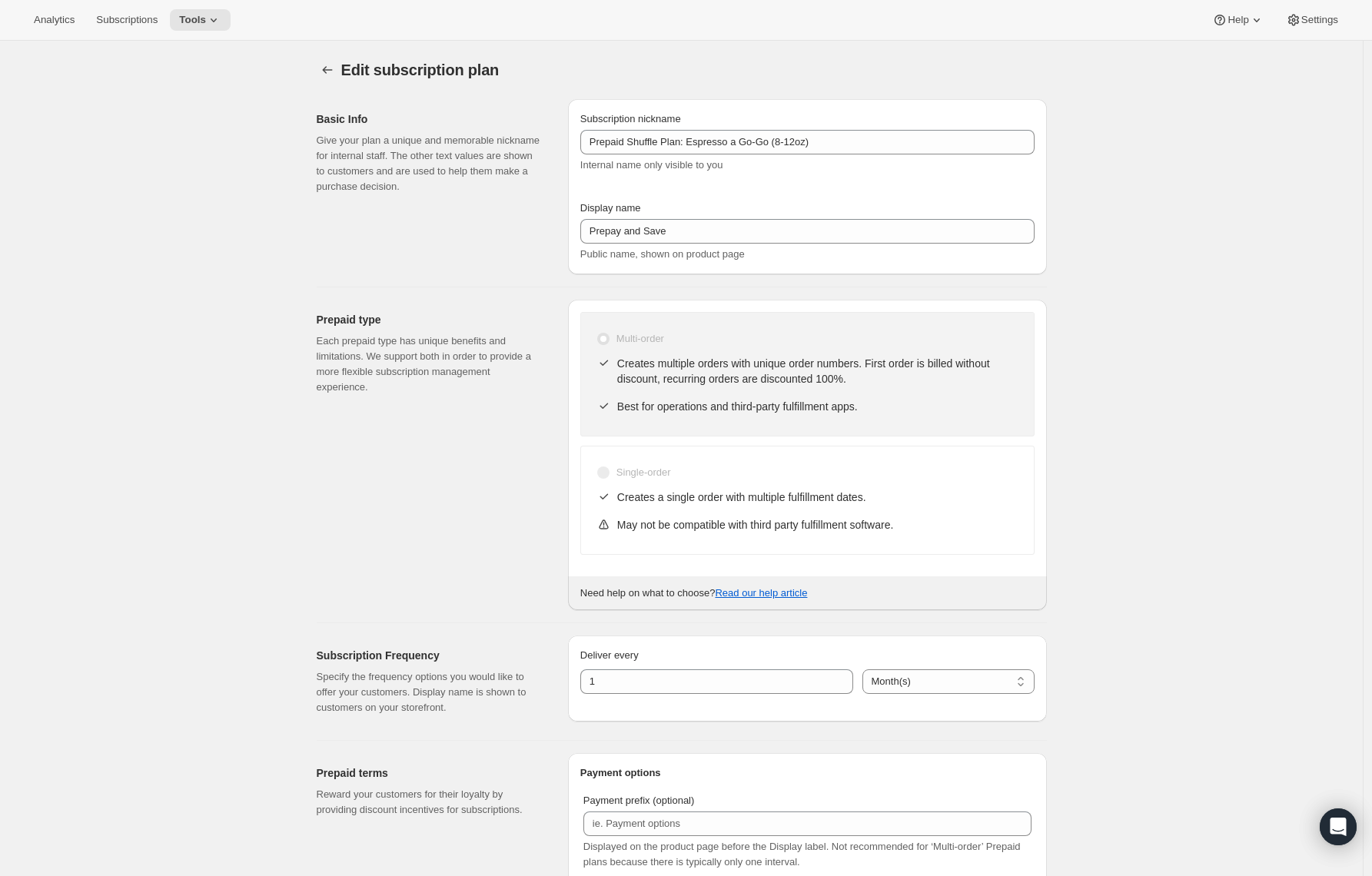
type input "Prepay for Espresso a Go-Go (8-12oz)"
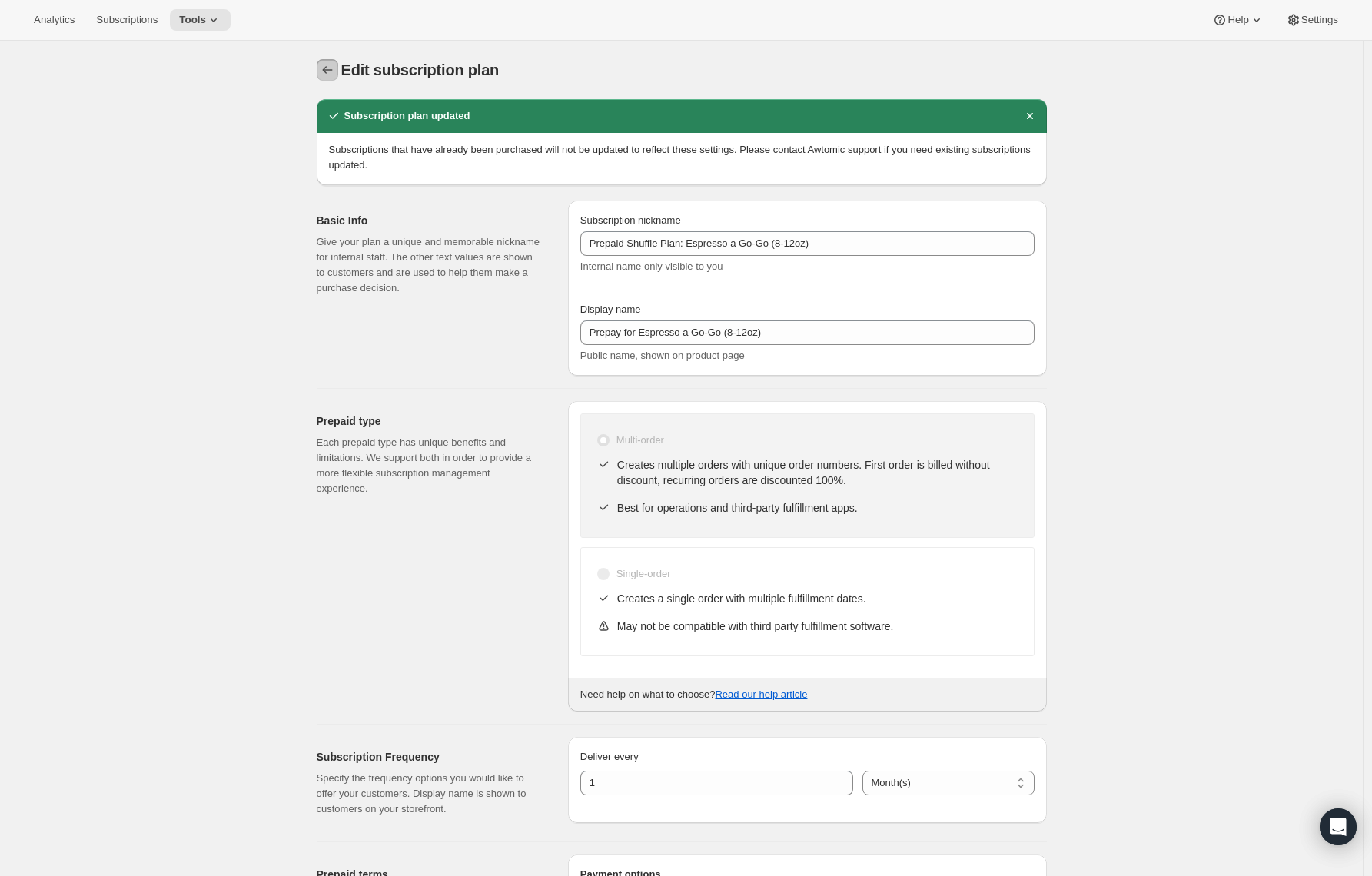
click at [332, 73] on icon "Subscription plans" at bounding box center [328, 70] width 15 height 15
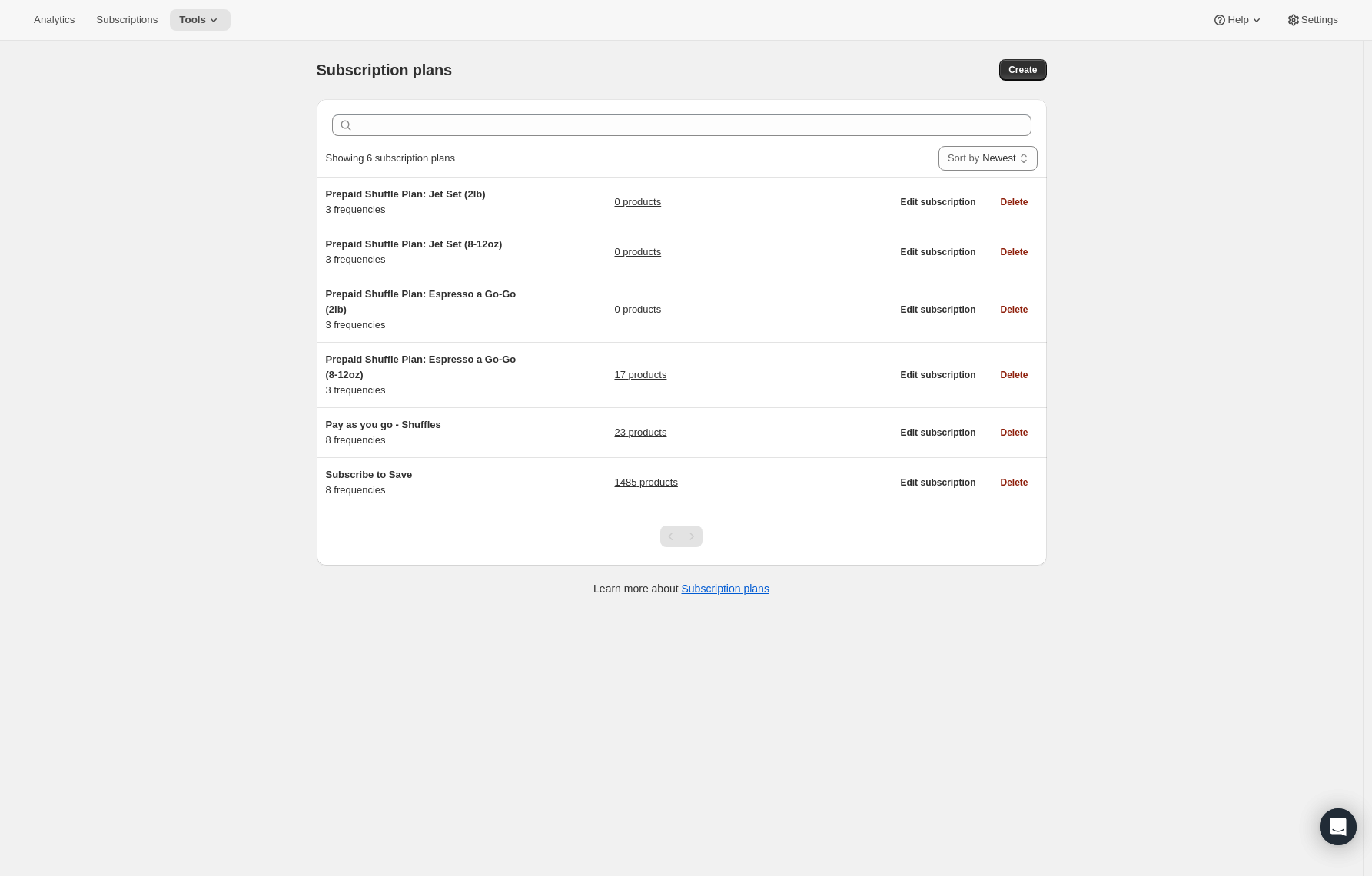
click at [693, 535] on div "Pagination" at bounding box center [692, 536] width 22 height 22
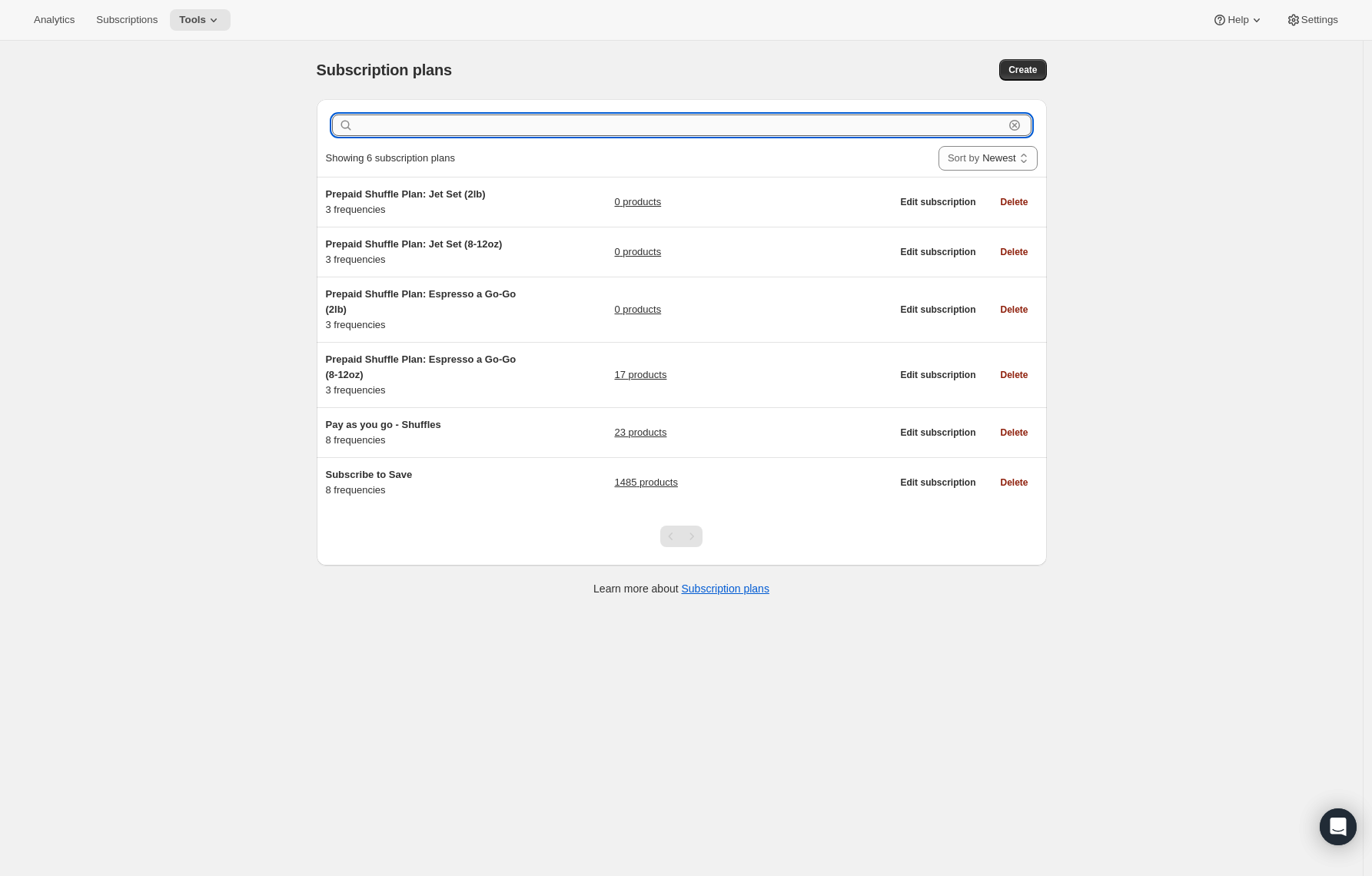
click at [470, 129] on input "text" at bounding box center [680, 124] width 648 height 22
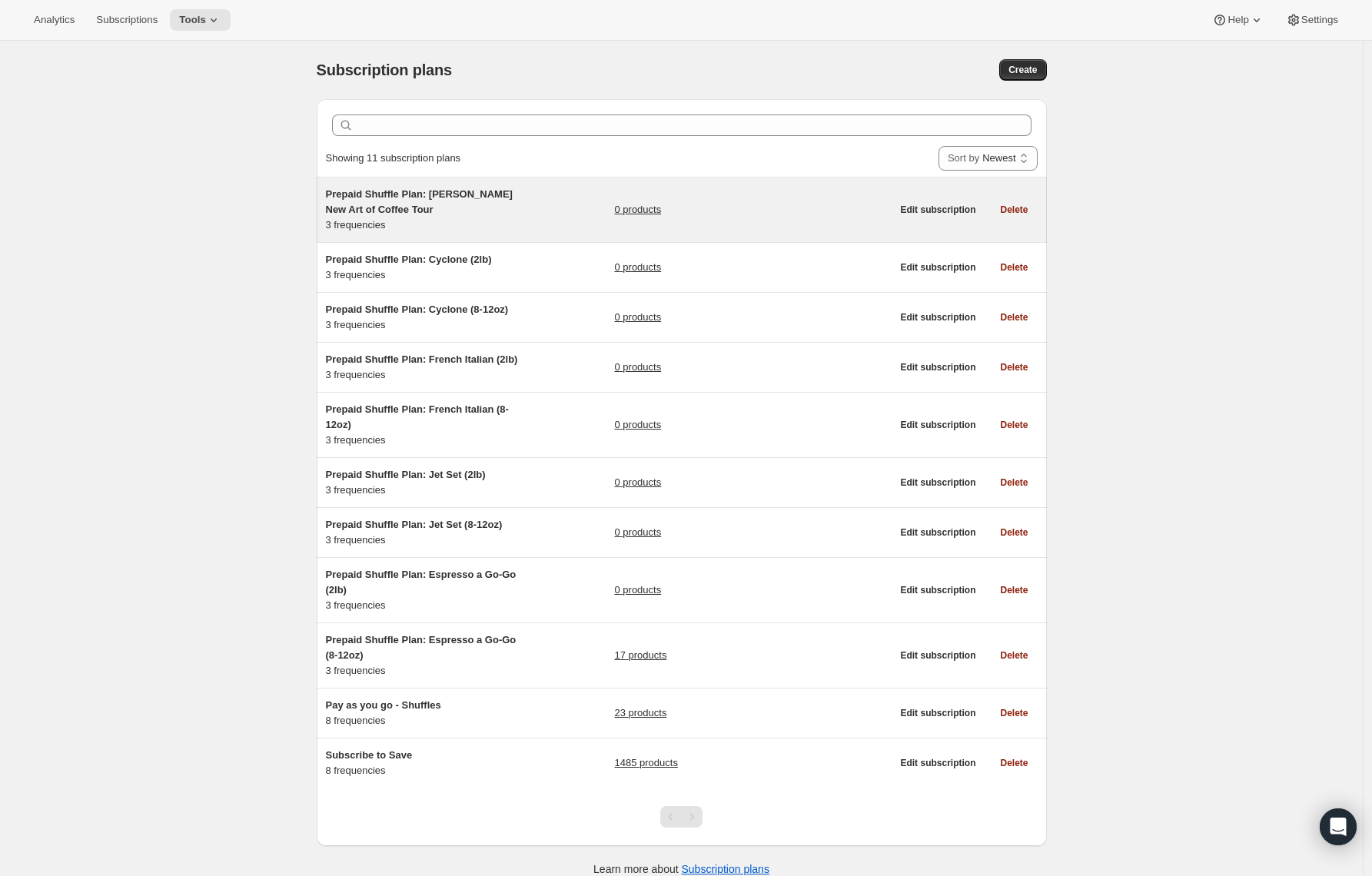
click at [400, 195] on span "Prepaid Shuffle Plan: [PERSON_NAME] New Art of Coffee Tour" at bounding box center [419, 201] width 187 height 27
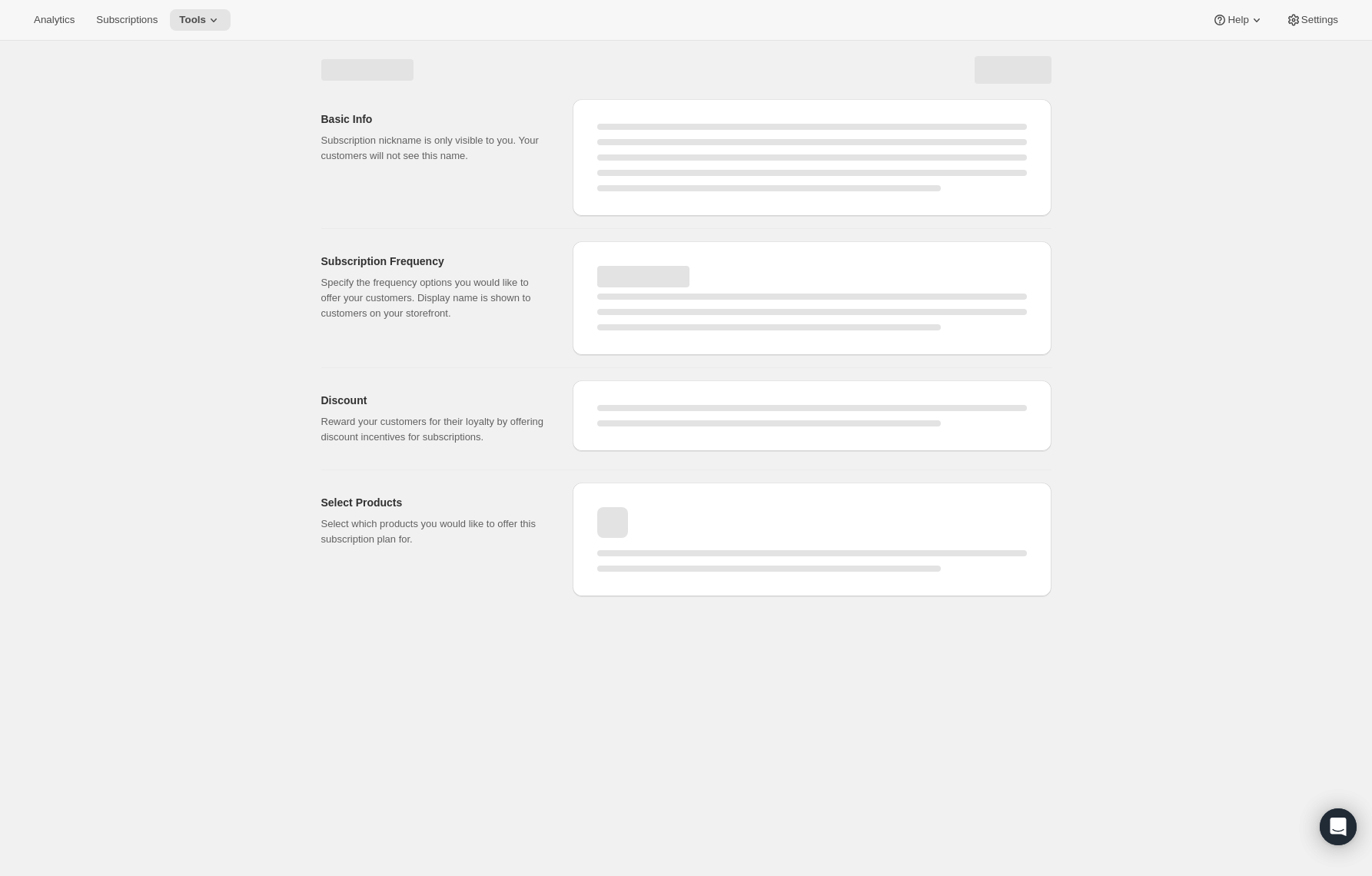
select select "WEEK"
select select "MONTH"
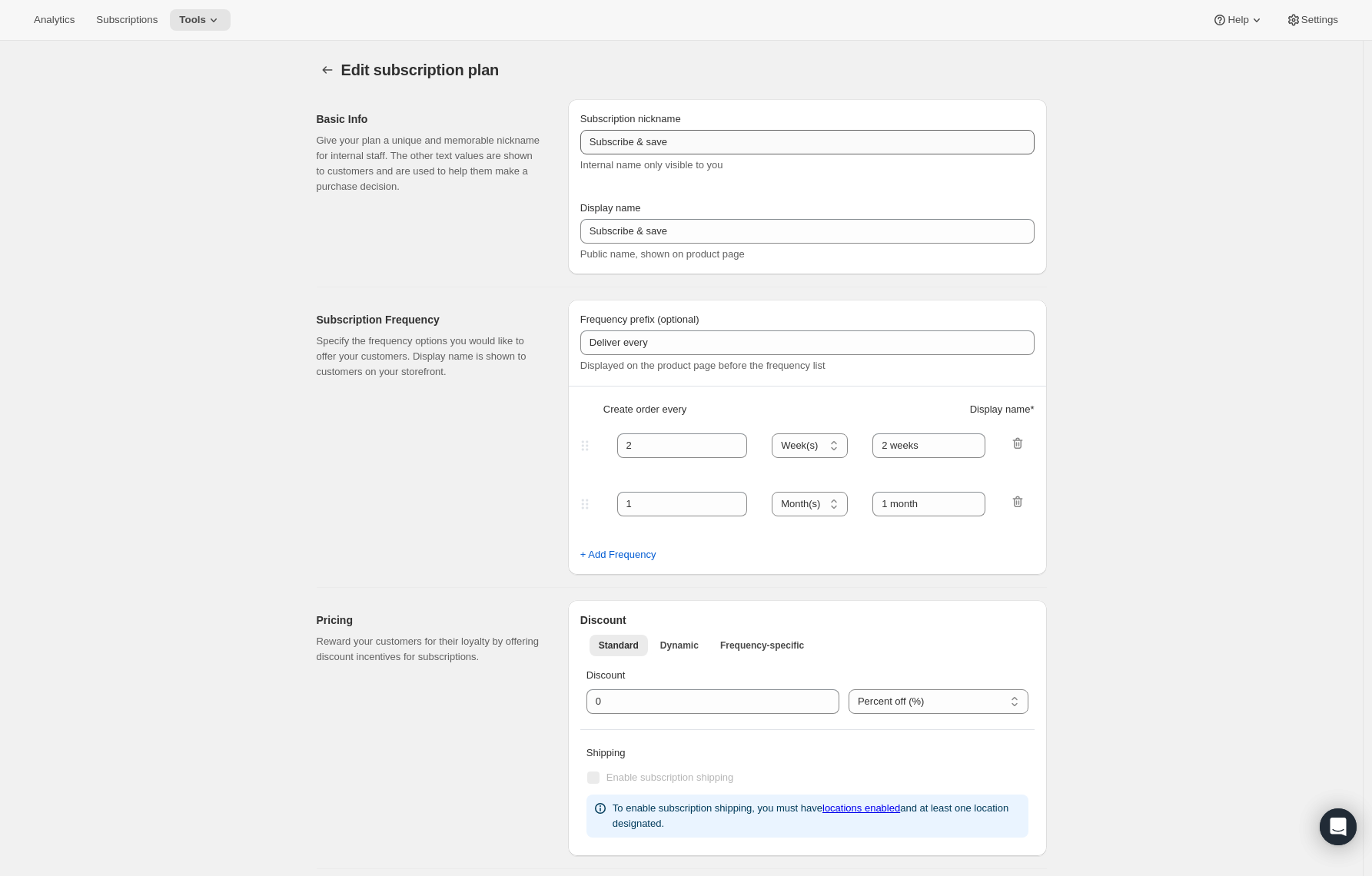
type input "Prepaid Shuffle Plan: [PERSON_NAME] New Art of Coffee Tour"
type input "Prepay & save"
select select "MONTH"
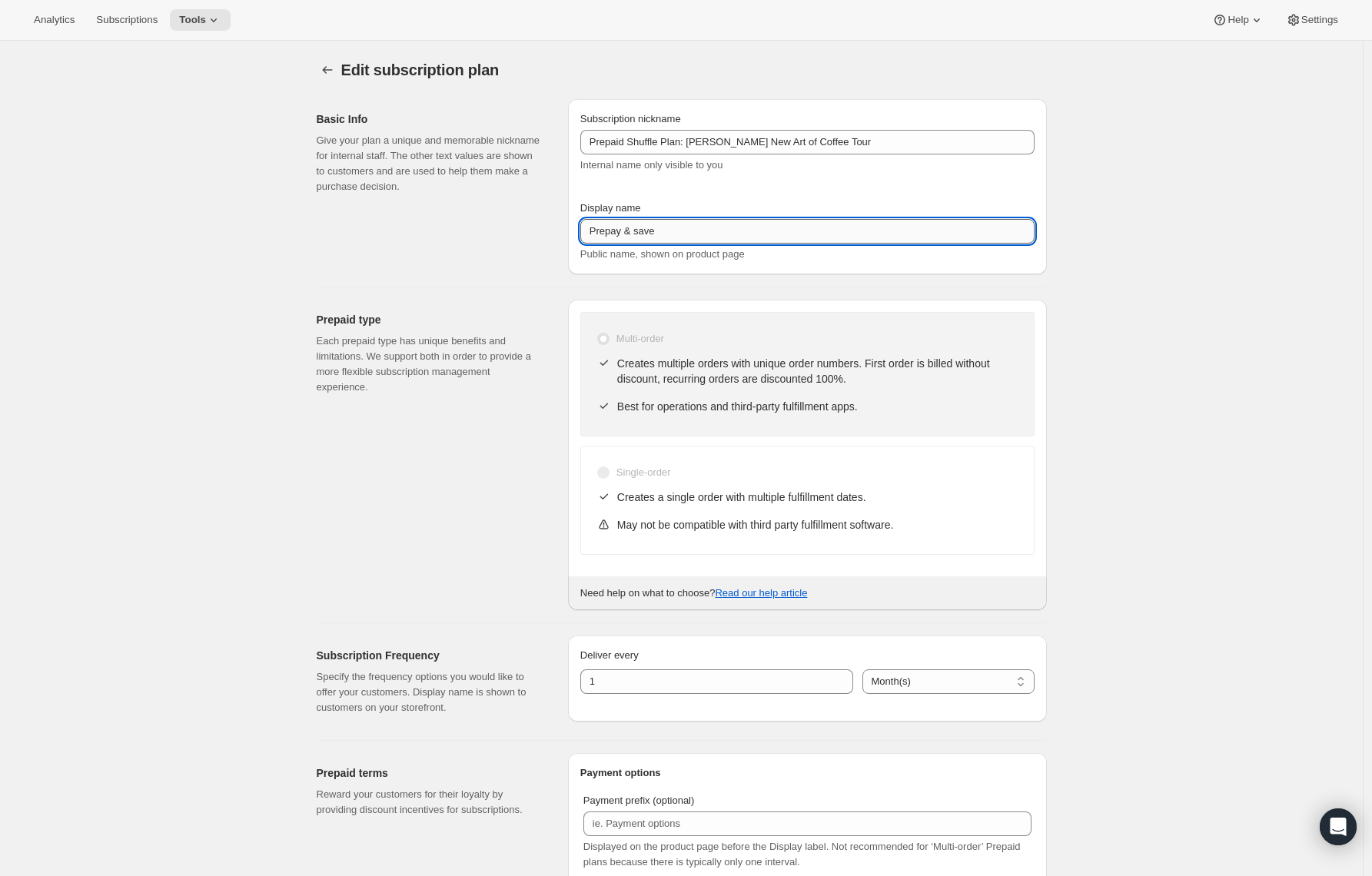
drag, startPoint x: 629, startPoint y: 231, endPoint x: 695, endPoint y: 237, distance: 66.3
click at [695, 237] on input "Prepay & save" at bounding box center [807, 231] width 454 height 24
type input "Prepay for [PERSON_NAME] Tour"
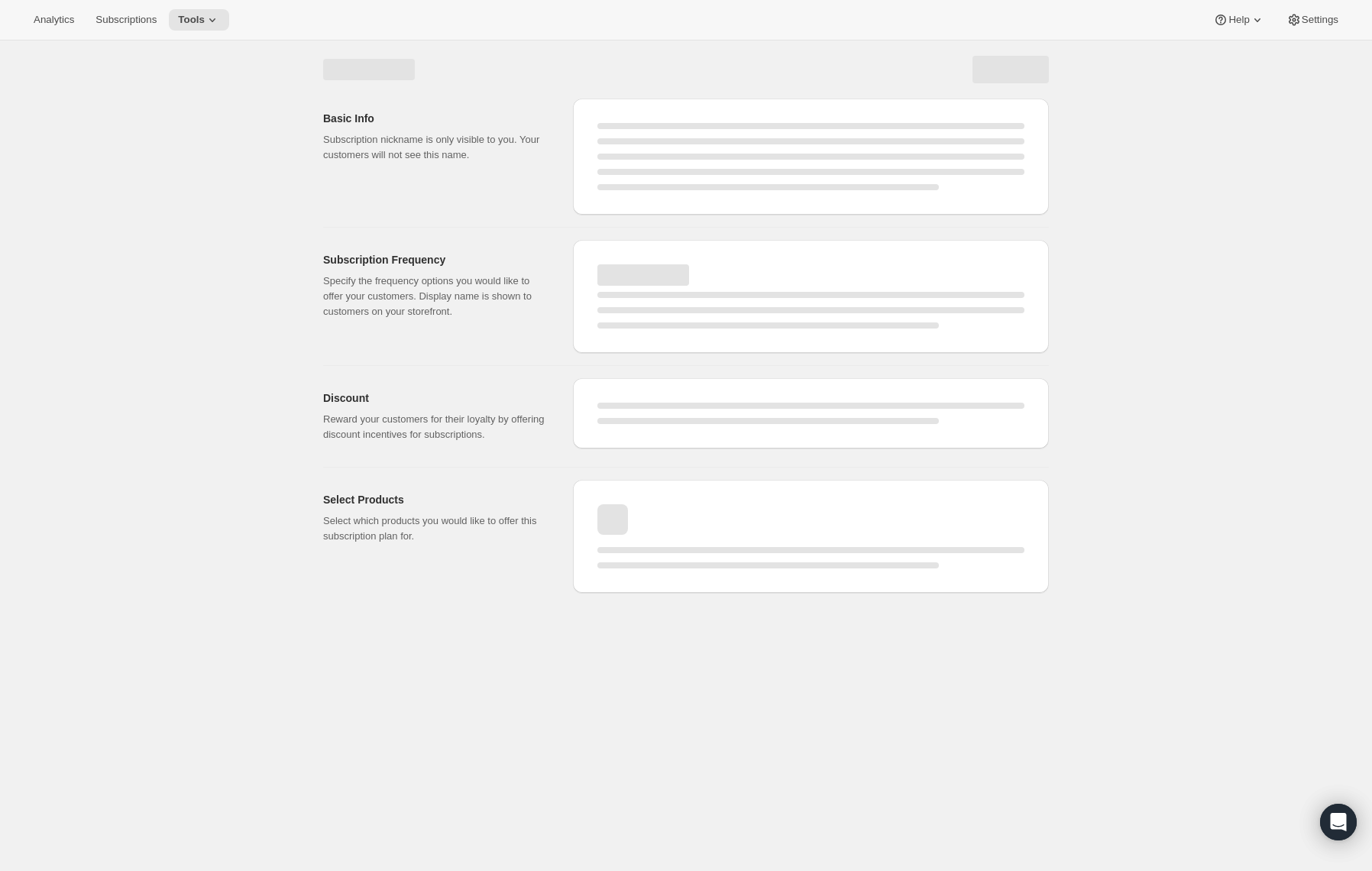
click at [324, 67] on div "Page loading" at bounding box center [368, 69] width 92 height 21
select select "MONTH"
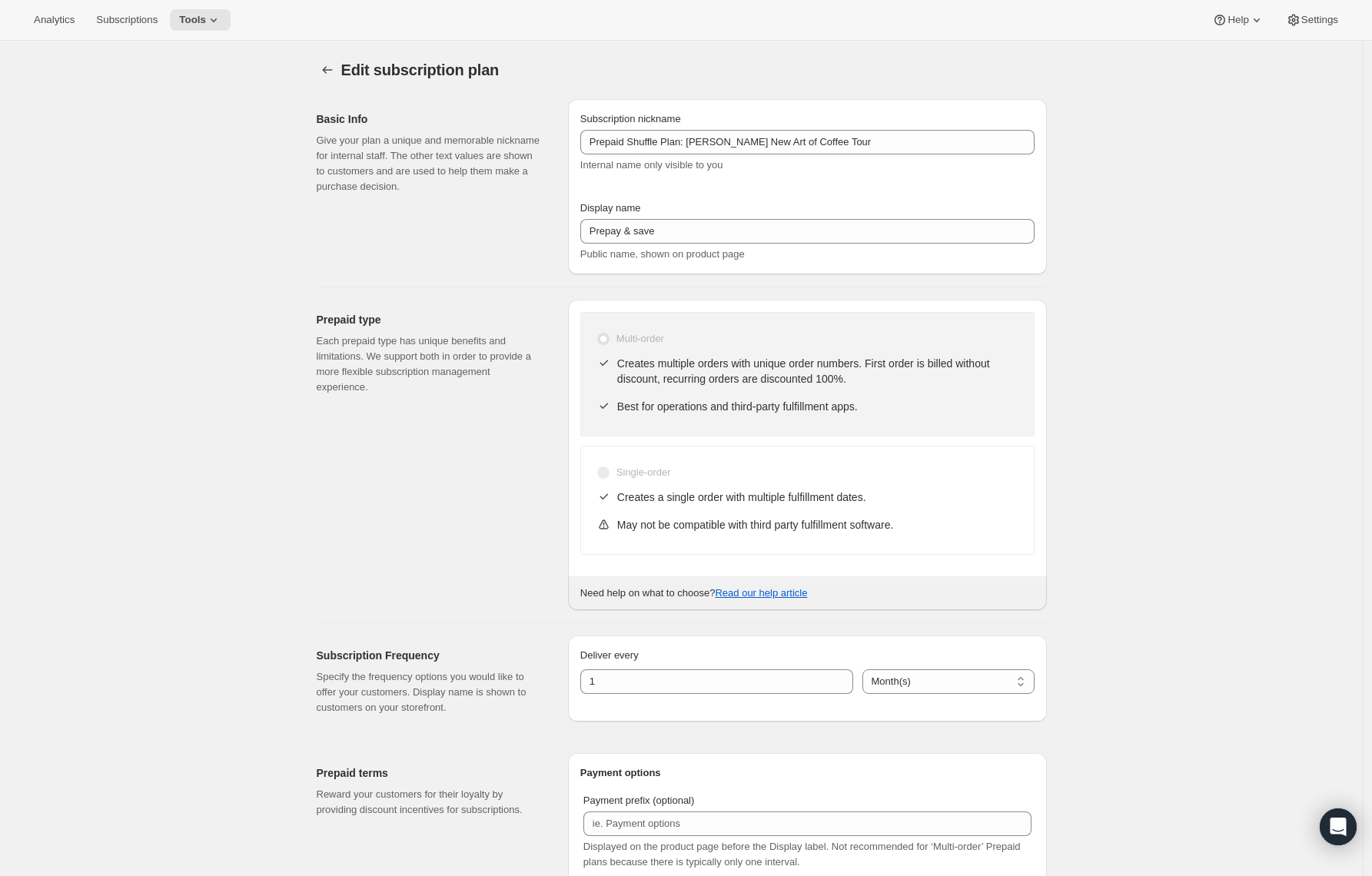
type input "Prepay for [PERSON_NAME] Tour"
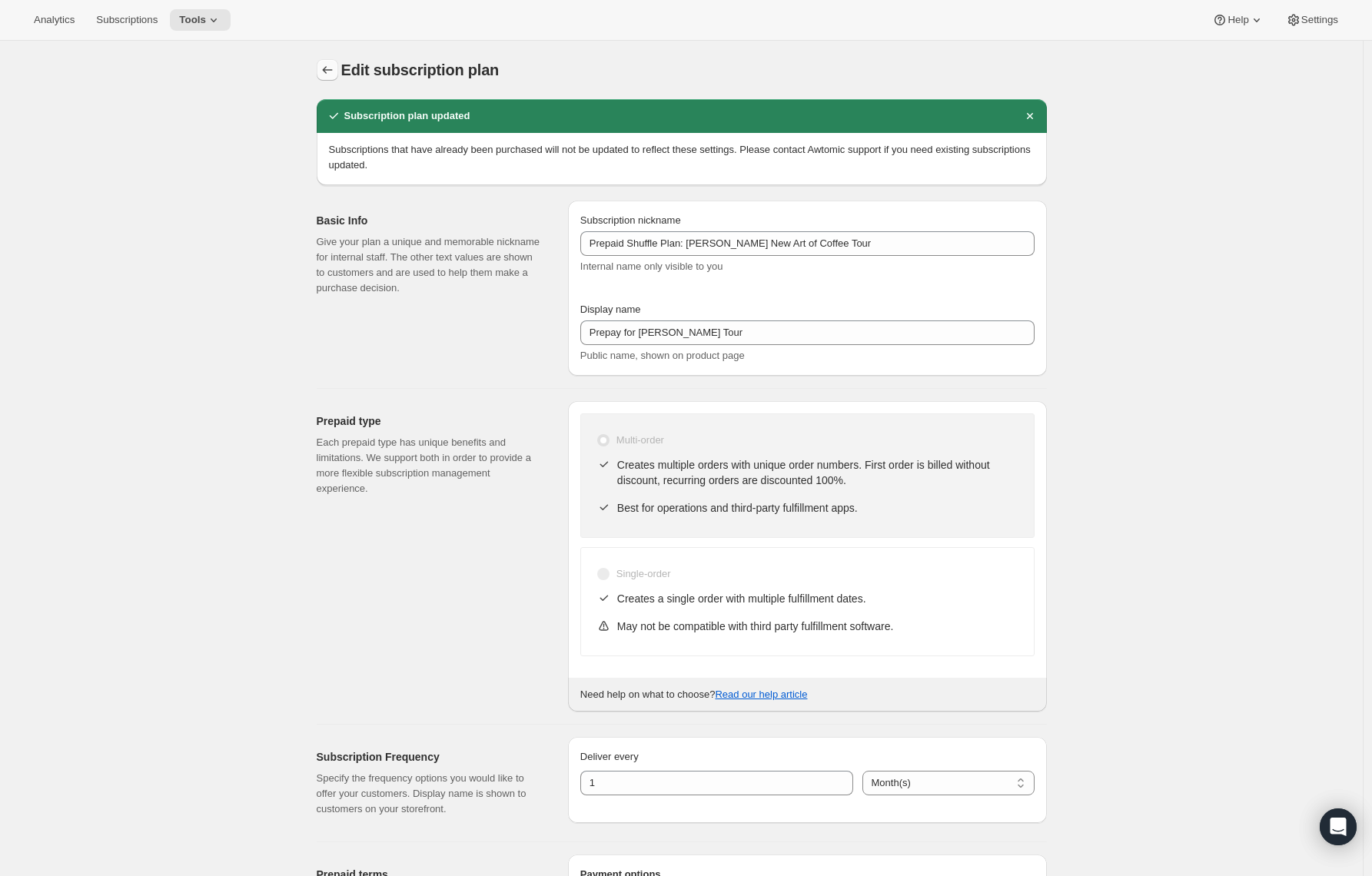
click at [328, 69] on icon "Subscription plans" at bounding box center [327, 70] width 10 height 7
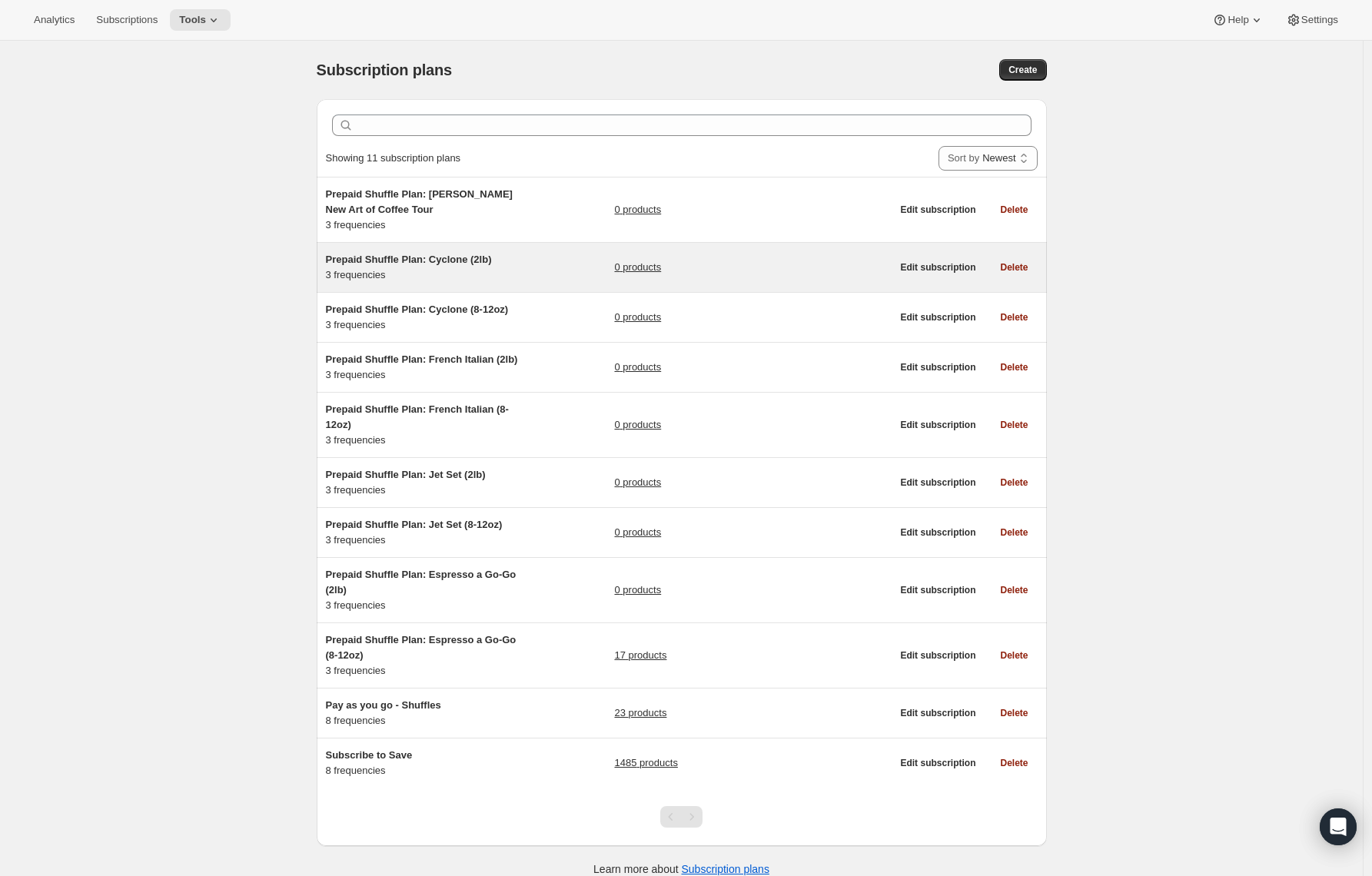
click at [361, 249] on div "Prepaid Shuffle Plan: Cyclone (2lb) 3 frequencies 0 products Edit subscription …" at bounding box center [681, 268] width 730 height 50
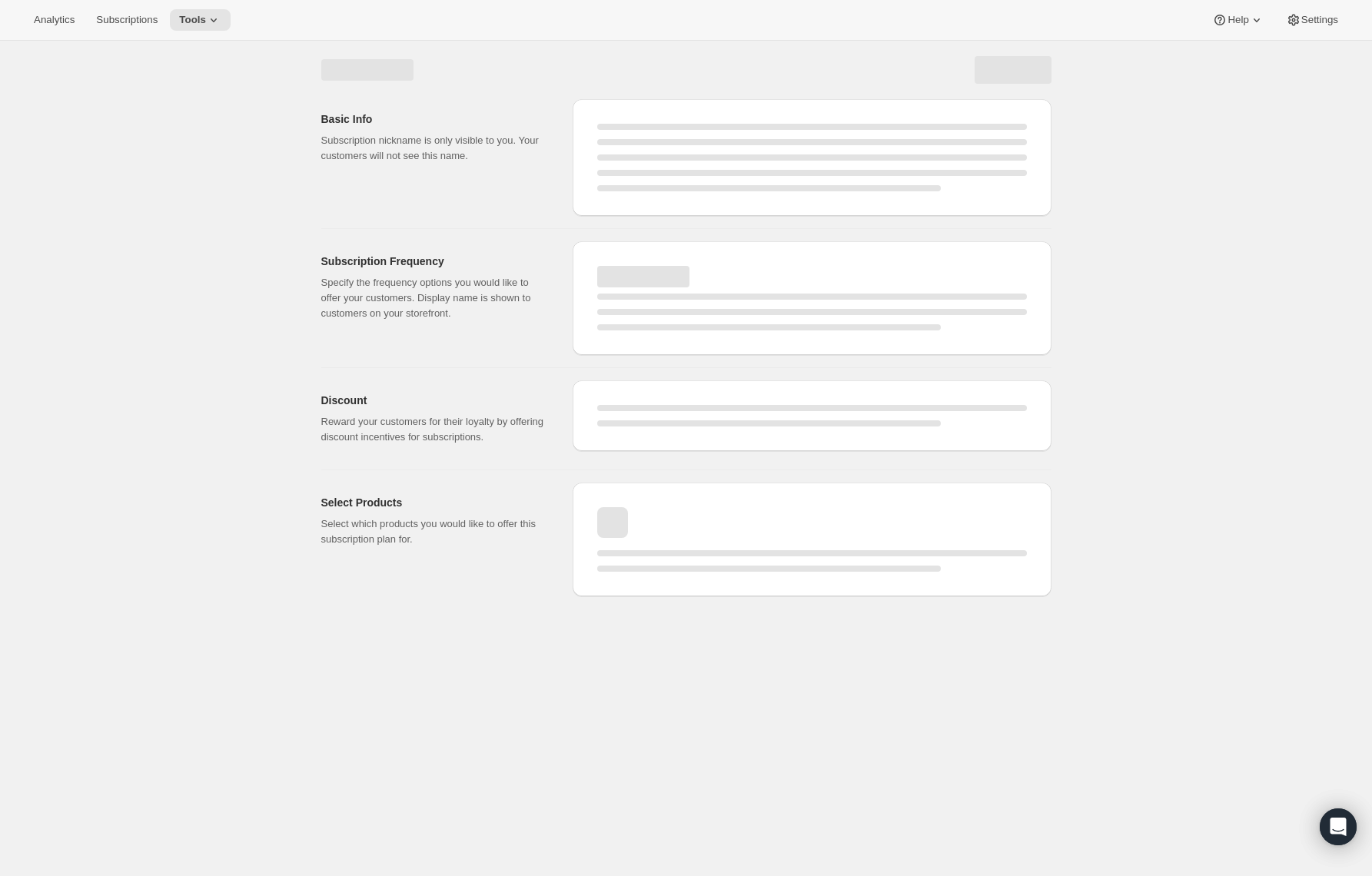
select select "WEEK"
select select "MONTH"
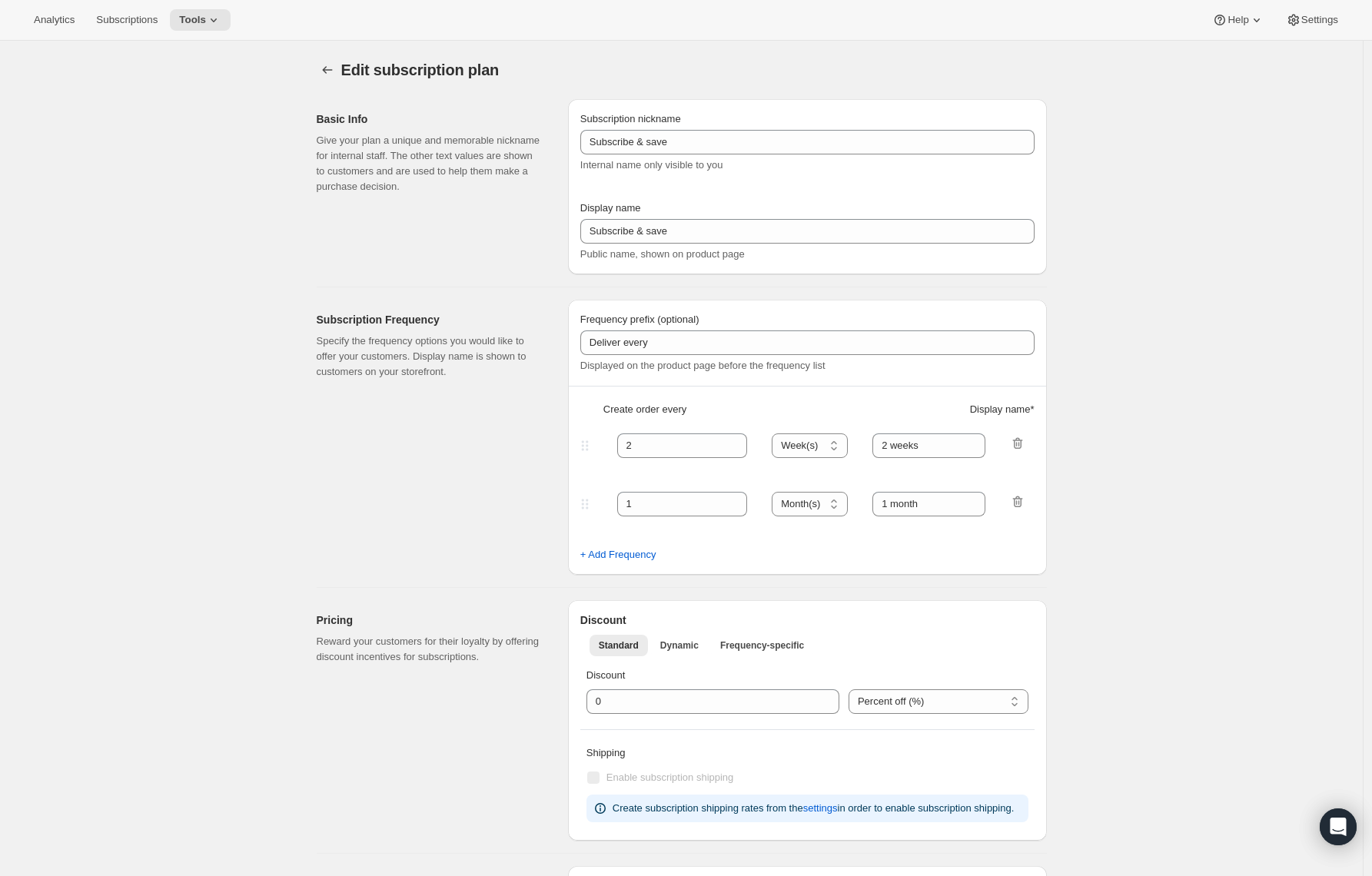
type input "Prepaid Shuffle Plan: Cyclone (2lb)"
type input "Prepay & save"
select select "MONTH"
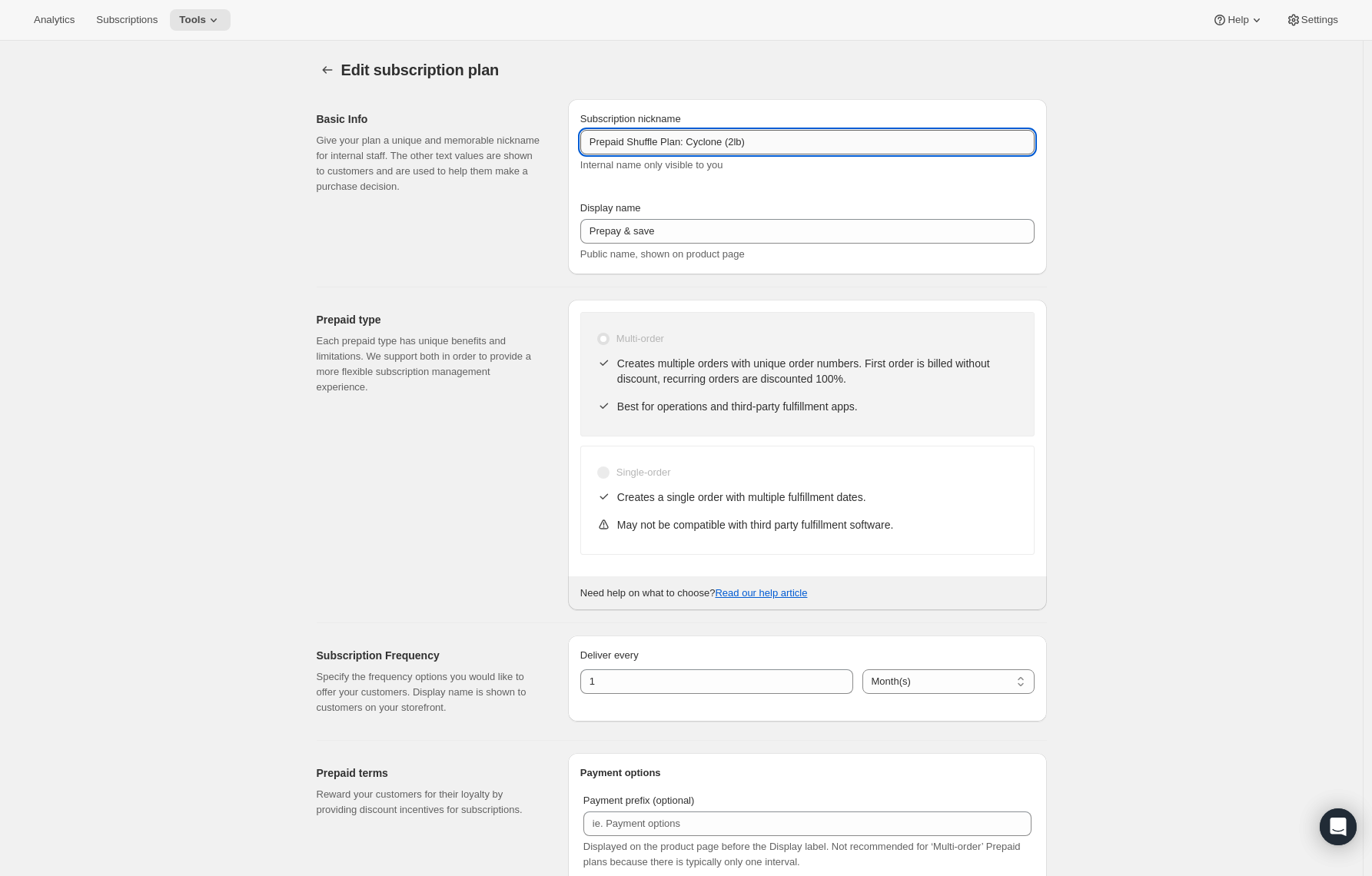
drag, startPoint x: 695, startPoint y: 141, endPoint x: 770, endPoint y: 141, distance: 75.0
click at [770, 141] on input "Prepaid Shuffle Plan: Cyclone (2lb)" at bounding box center [807, 142] width 454 height 24
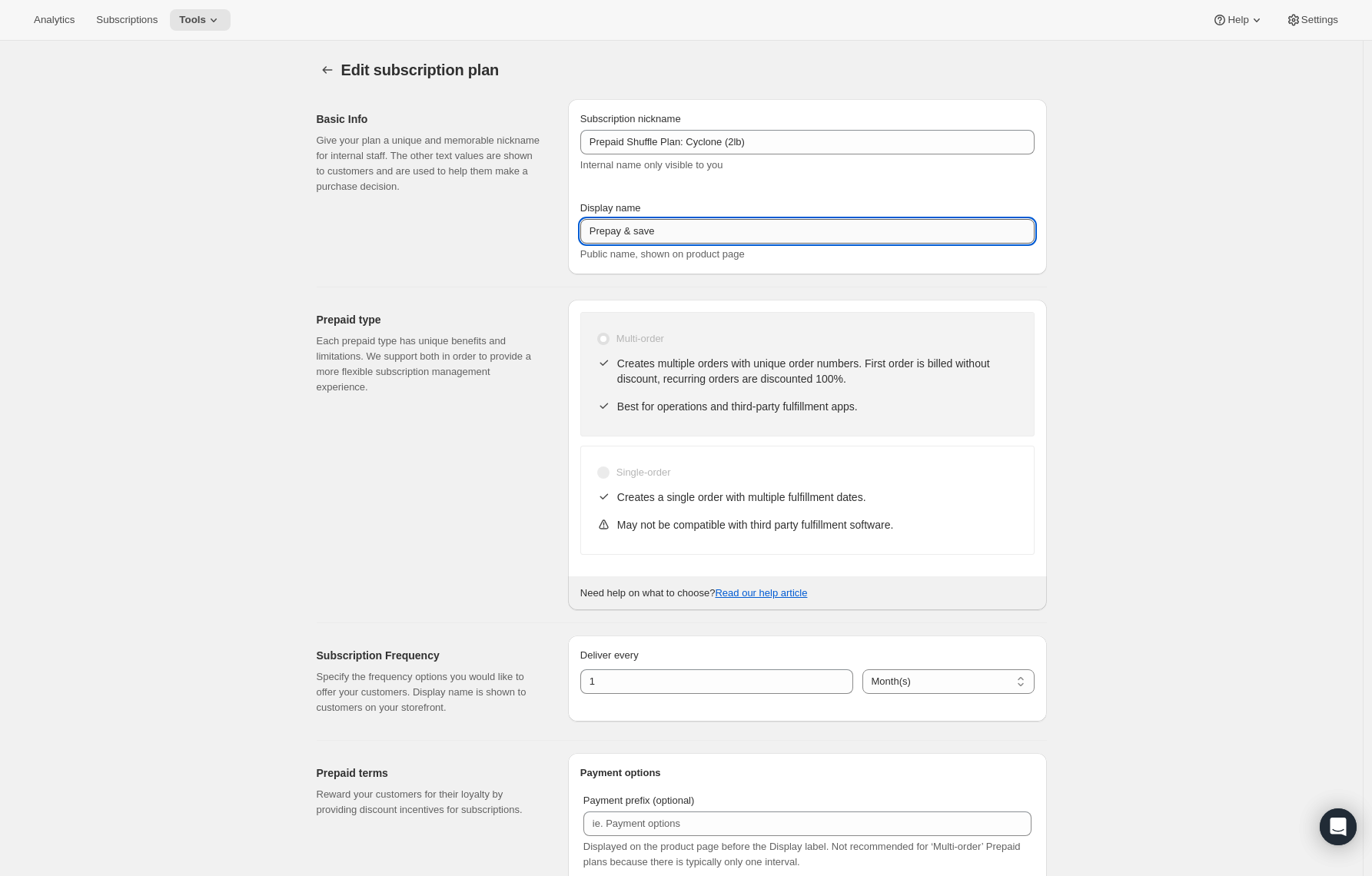
drag, startPoint x: 632, startPoint y: 235, endPoint x: 690, endPoint y: 233, distance: 58.0
click at [690, 232] on input "Prepay & save" at bounding box center [807, 231] width 454 height 24
paste input "Cyclone (2lb)"
type input "Prepay for Cyclone (2lb)"
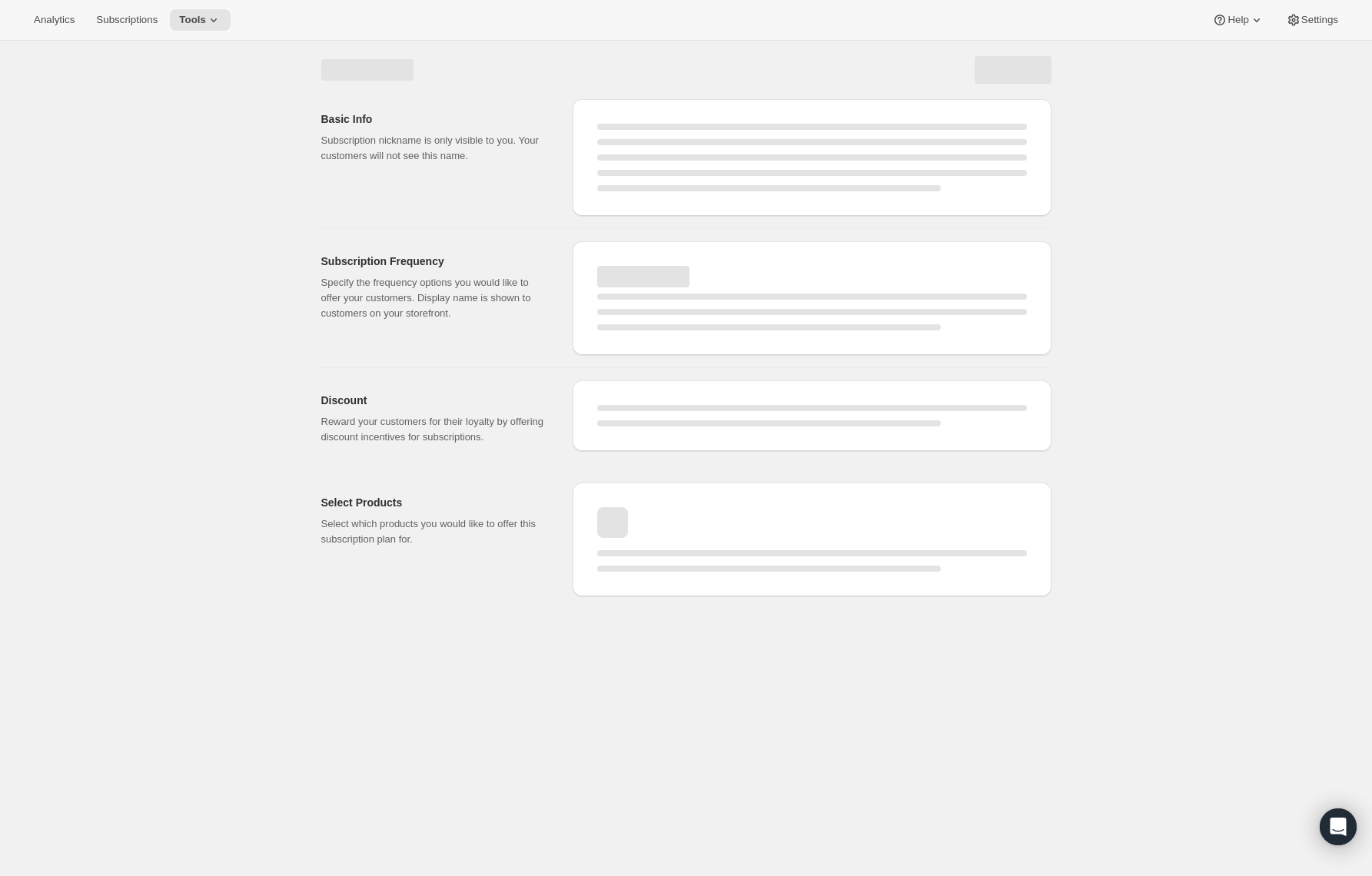
select select "MONTH"
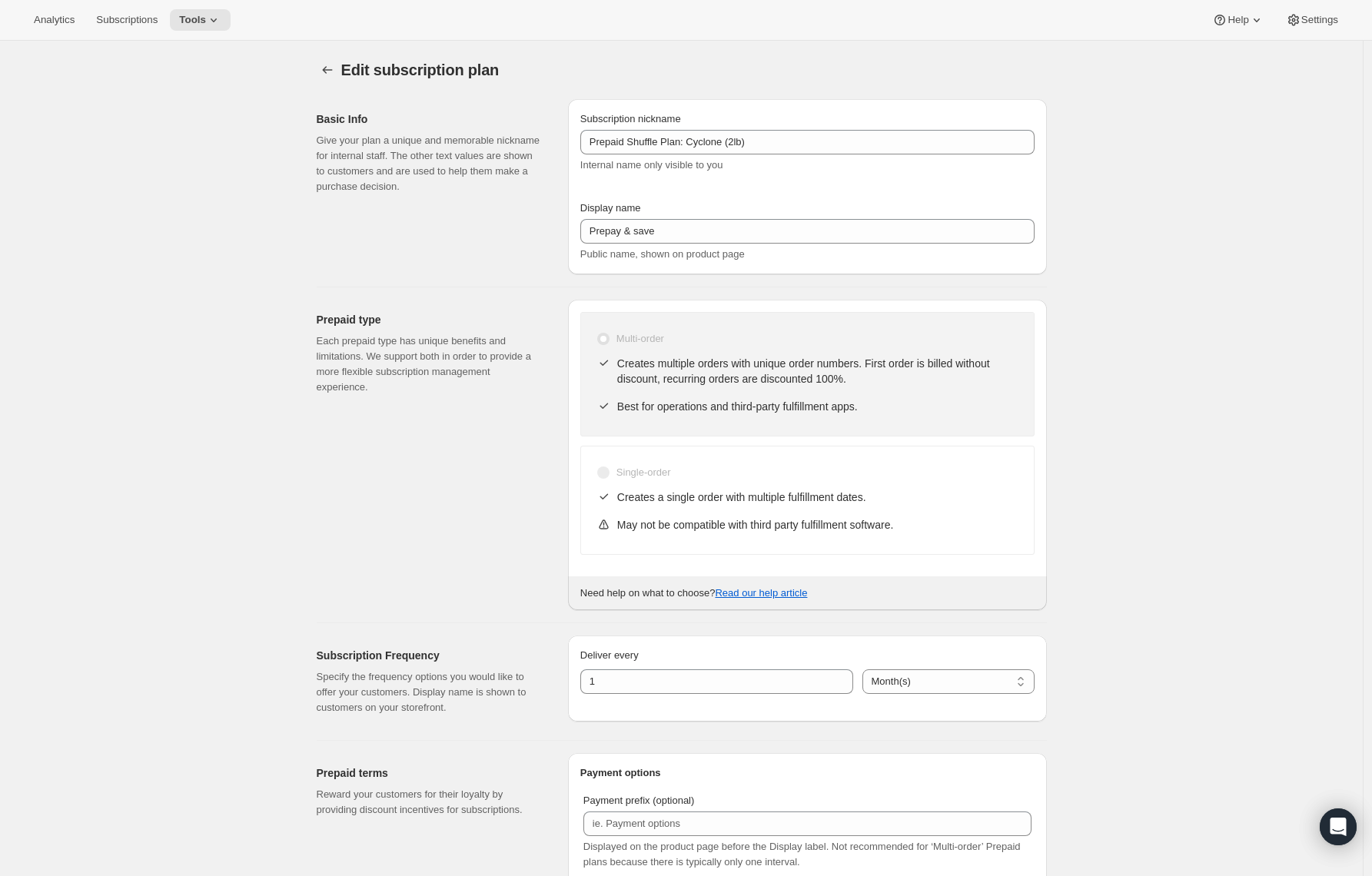
type input "Prepay for Cyclone (2lb)"
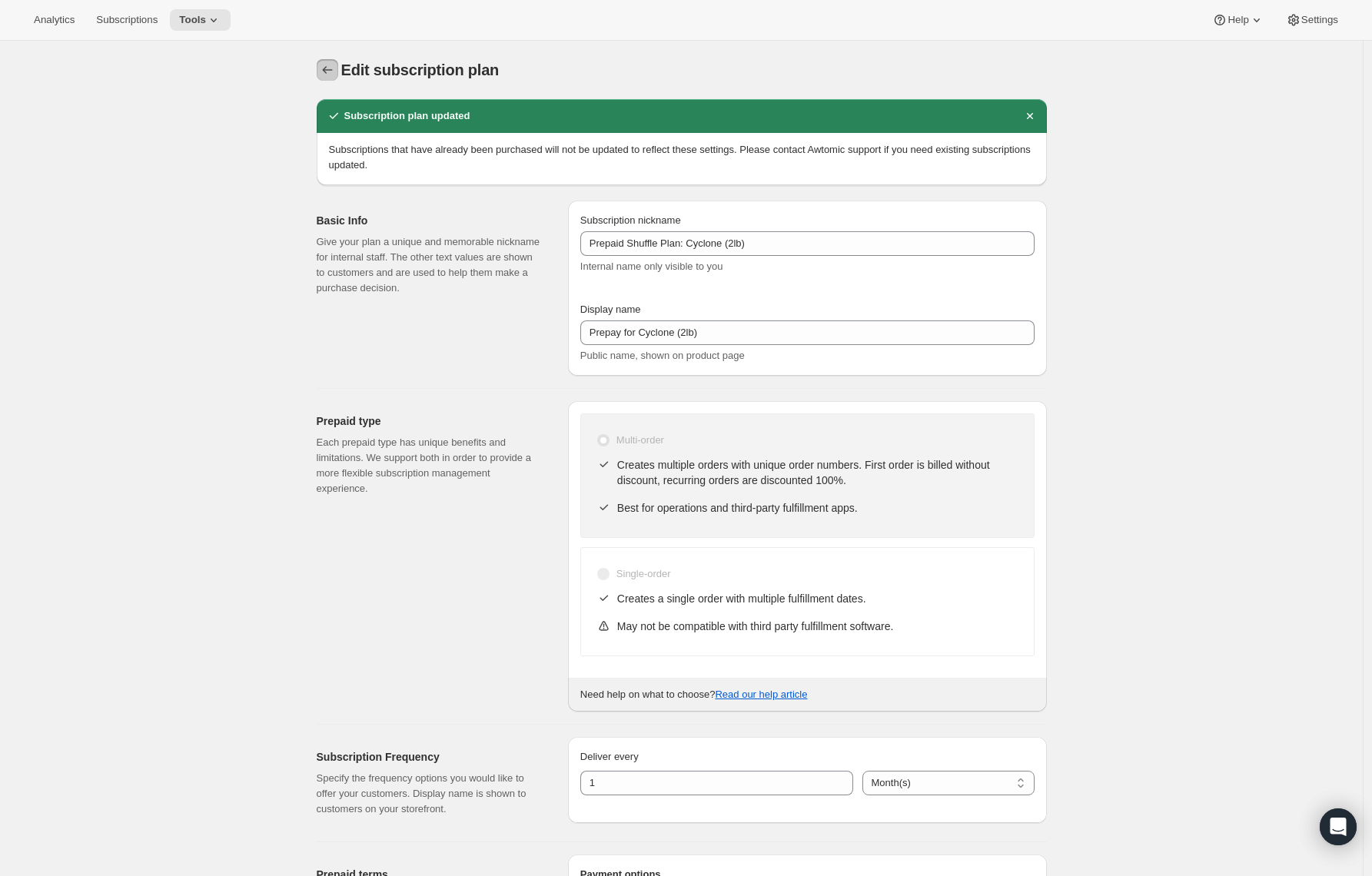
click at [329, 75] on icon "Subscription plans" at bounding box center [328, 70] width 15 height 15
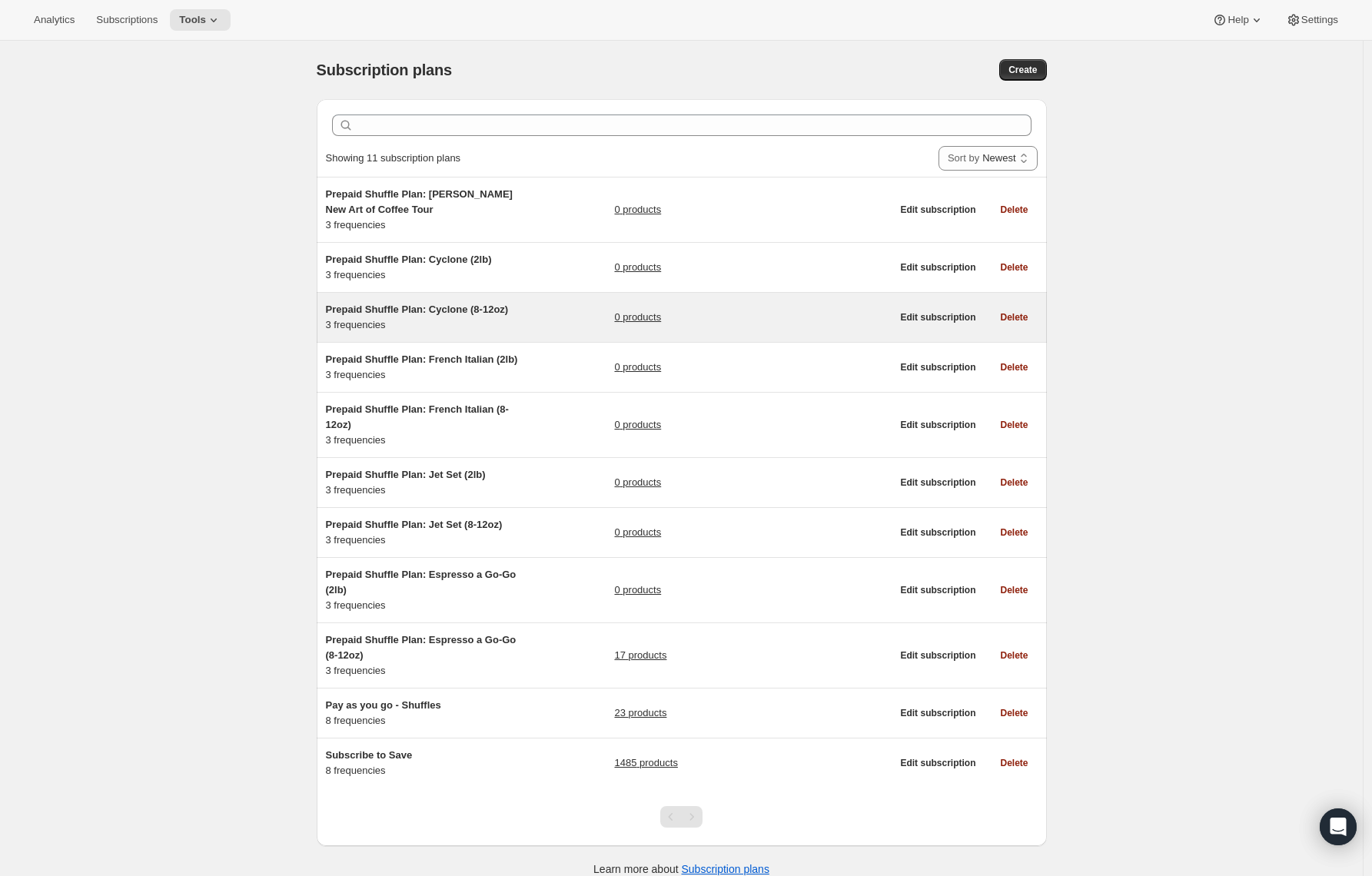
click at [353, 298] on div "Prepaid Shuffle Plan: Cyclone (8-12oz) 3 frequencies 0 products Edit subscripti…" at bounding box center [681, 317] width 730 height 50
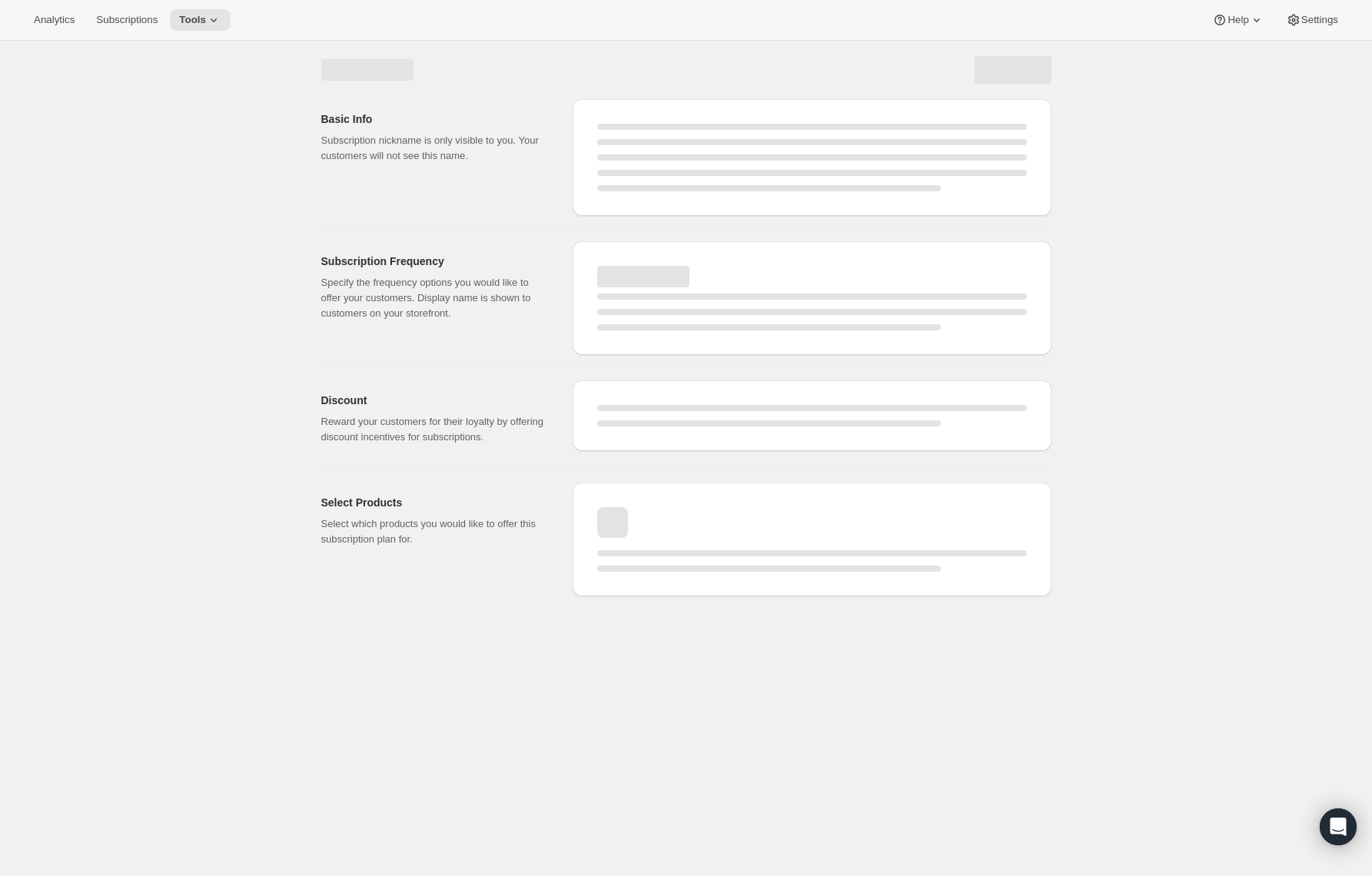
select select "WEEK"
select select "MONTH"
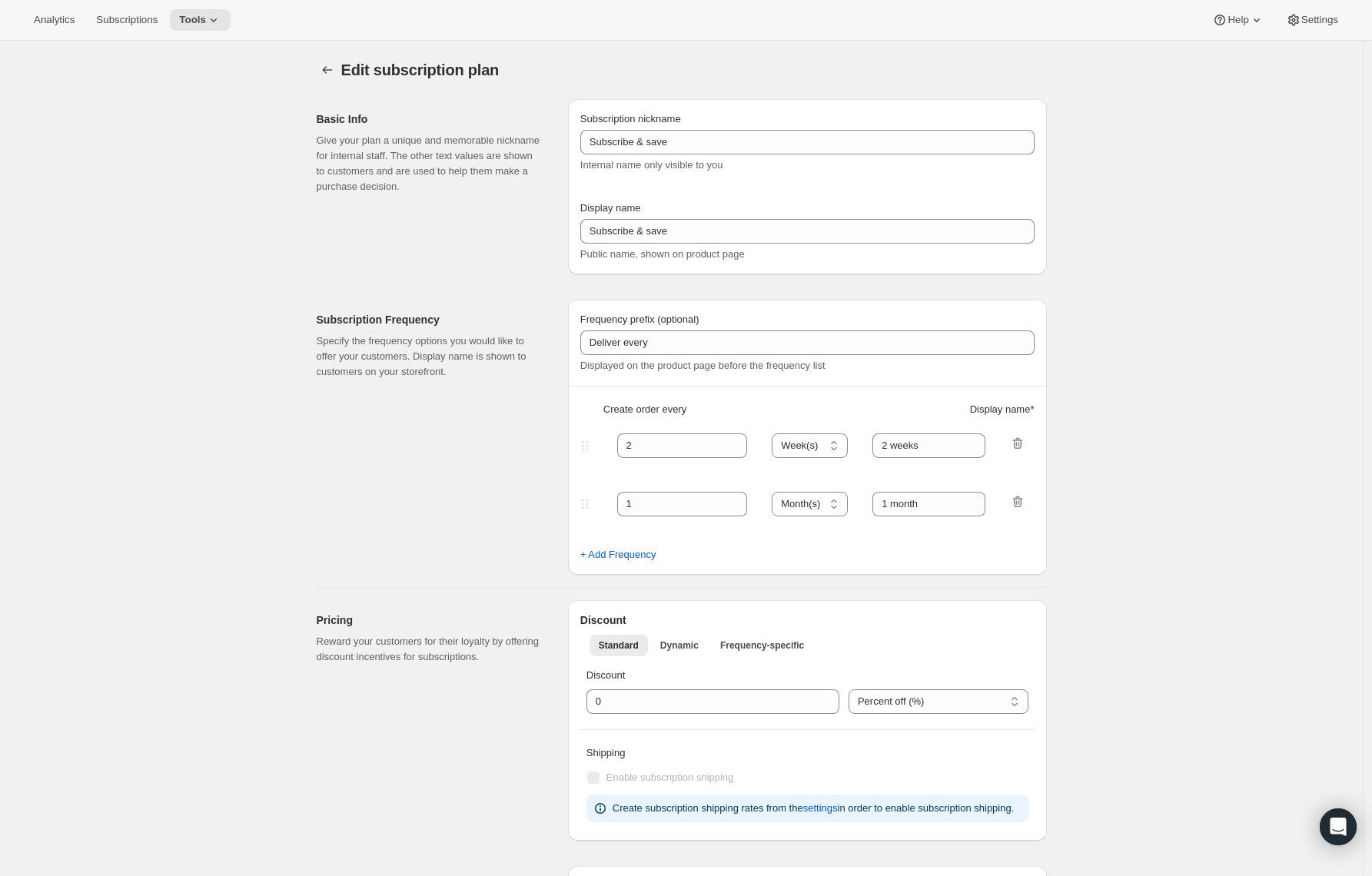
type input "Prepaid Shuffle Plan: Cyclone (8-12oz)"
type input "Prepay & save"
select select "MONTH"
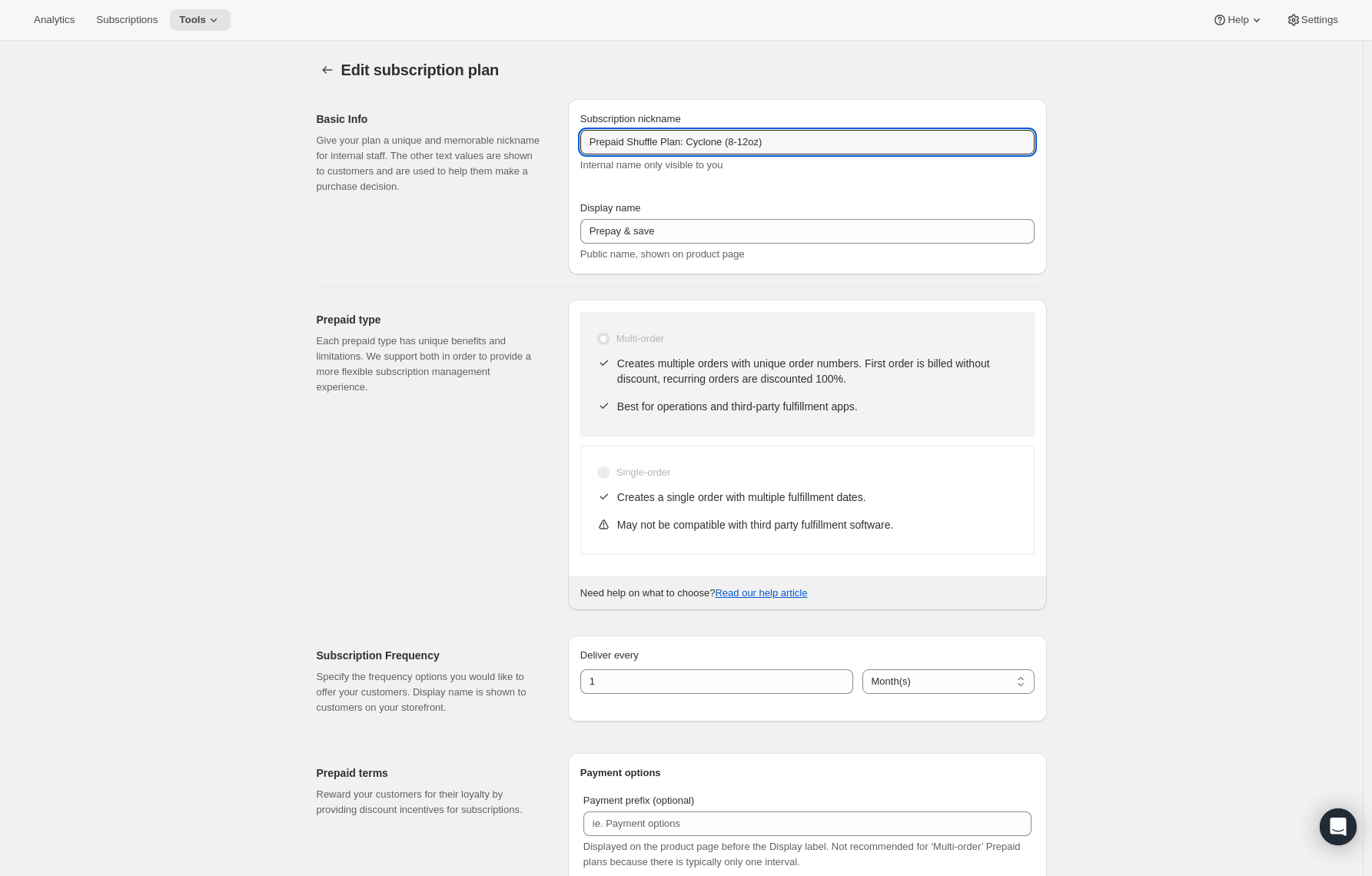
drag, startPoint x: 697, startPoint y: 142, endPoint x: 746, endPoint y: 155, distance: 50.7
click at [781, 140] on input "Prepaid Shuffle Plan: Cyclone (8-12oz)" at bounding box center [807, 142] width 454 height 24
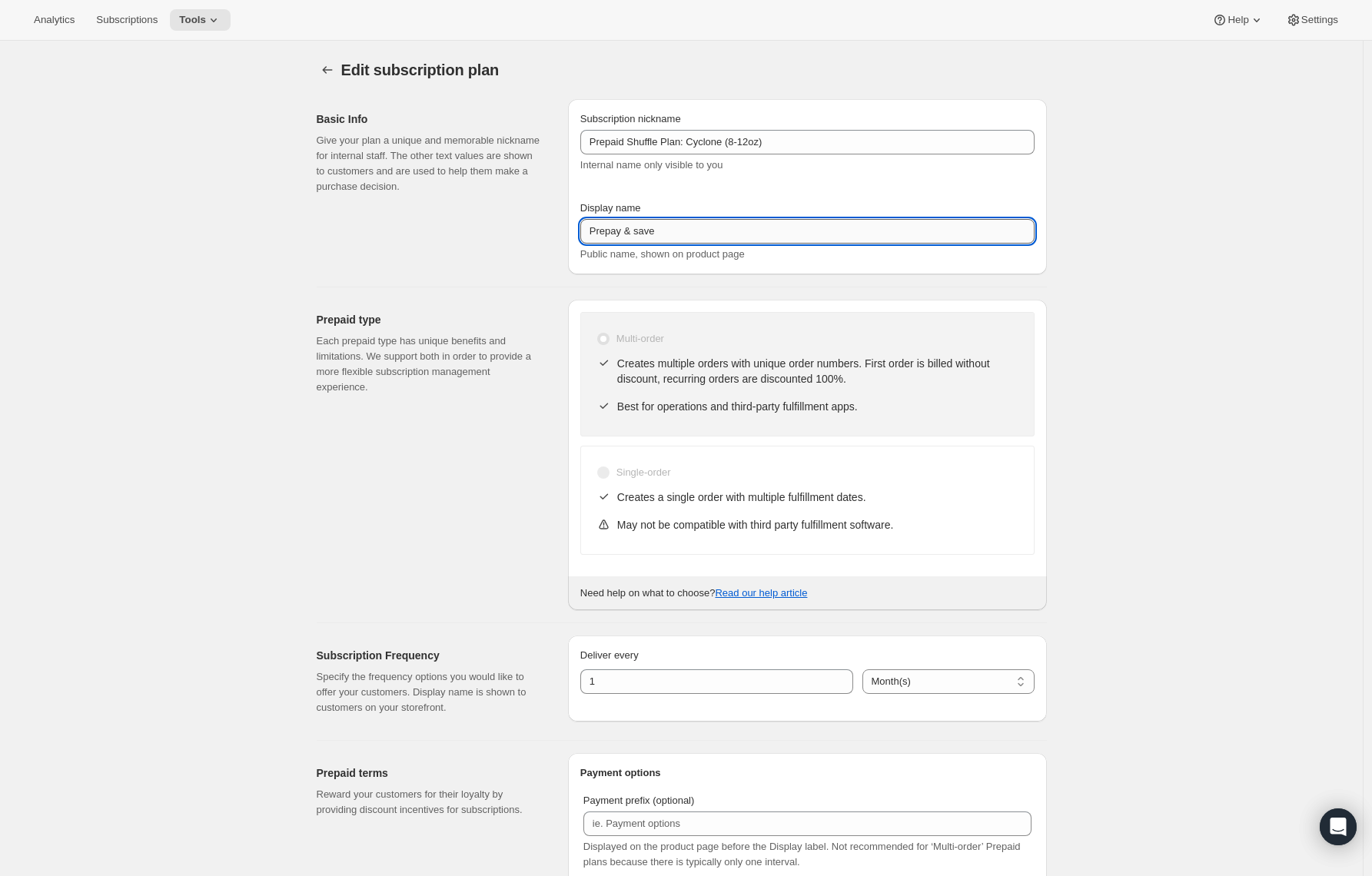
drag, startPoint x: 631, startPoint y: 231, endPoint x: 691, endPoint y: 226, distance: 60.2
click at [691, 226] on input "Prepay & save" at bounding box center [807, 231] width 454 height 24
paste input "Cyclone (8-12oz)"
type input "Prepay for Cyclone (8-12oz)"
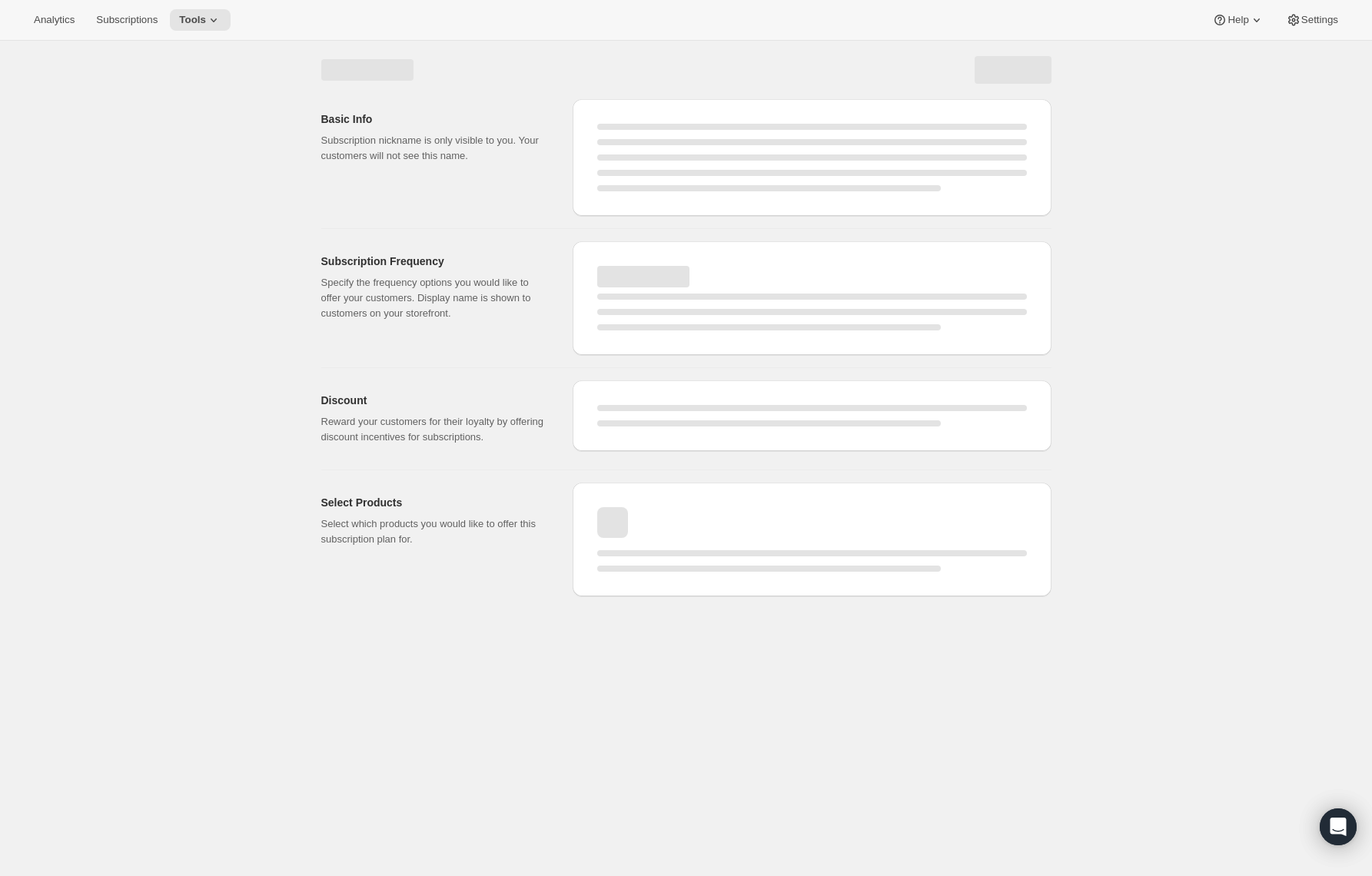
select select "MONTH"
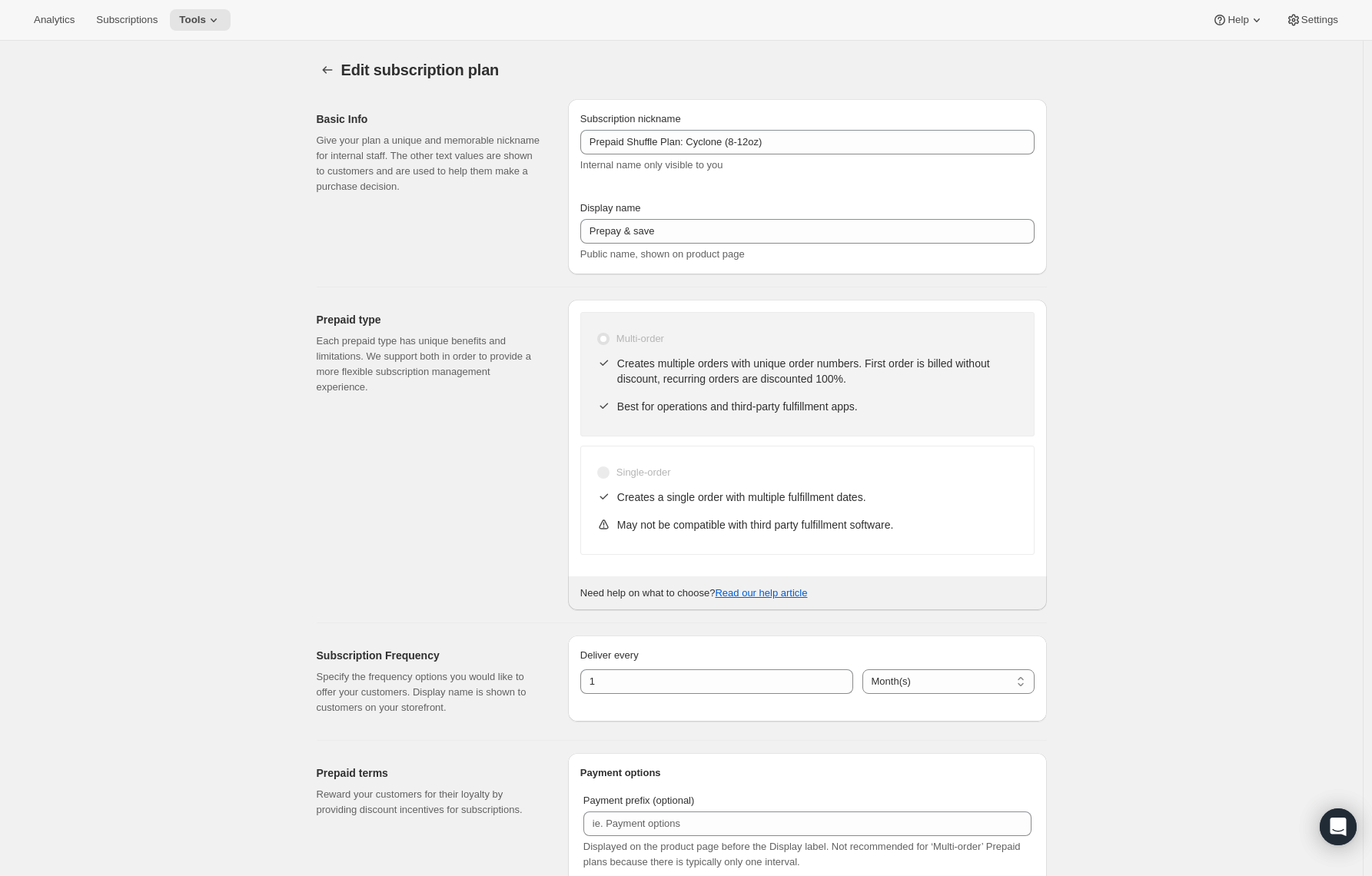
type input "Prepay for Cyclone (8-12oz)"
click at [332, 71] on icon "Subscription plans" at bounding box center [328, 70] width 15 height 15
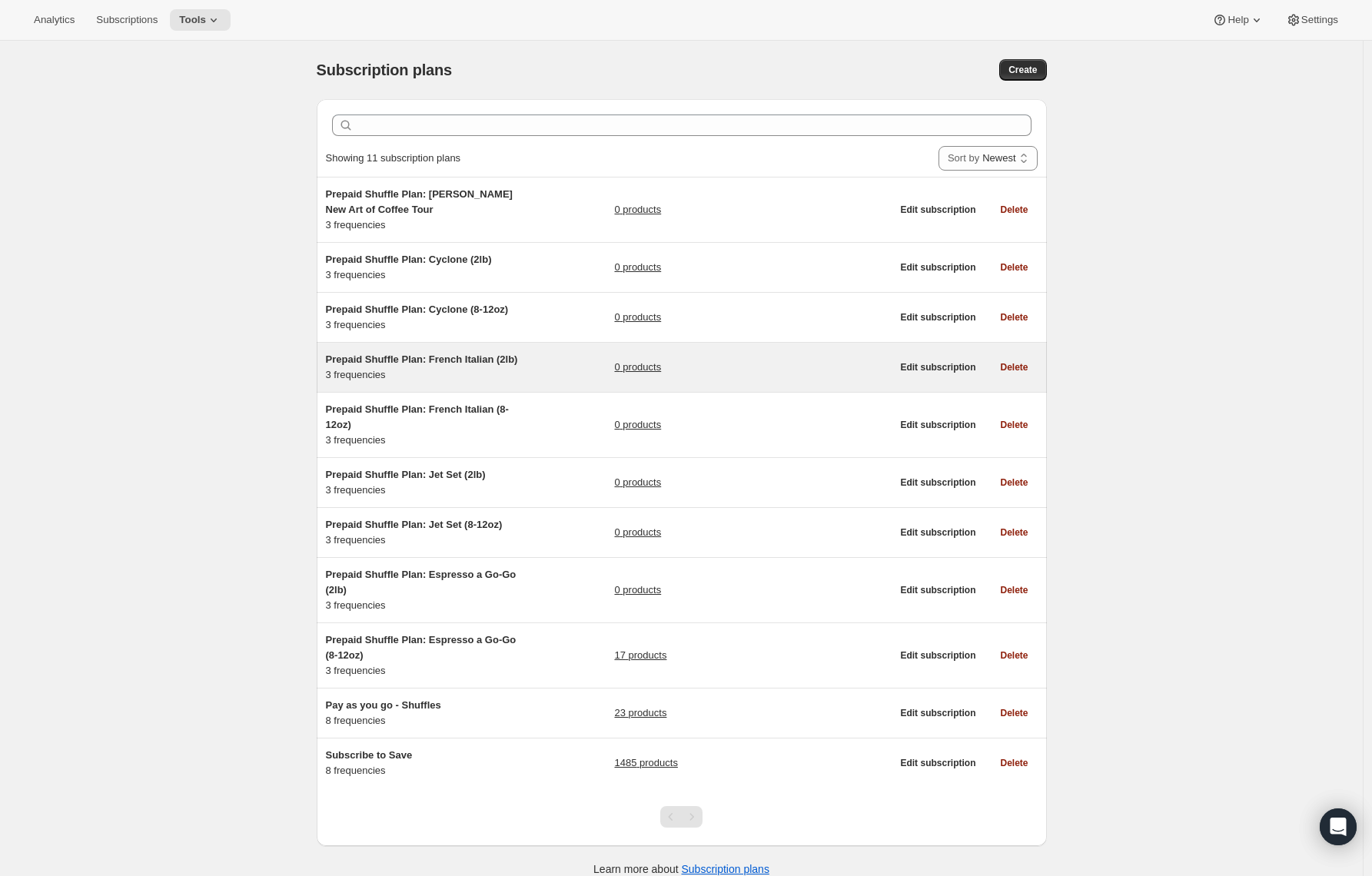
click at [371, 365] on span "Prepaid Shuffle Plan: French Italian (2lb)" at bounding box center [421, 359] width 192 height 11
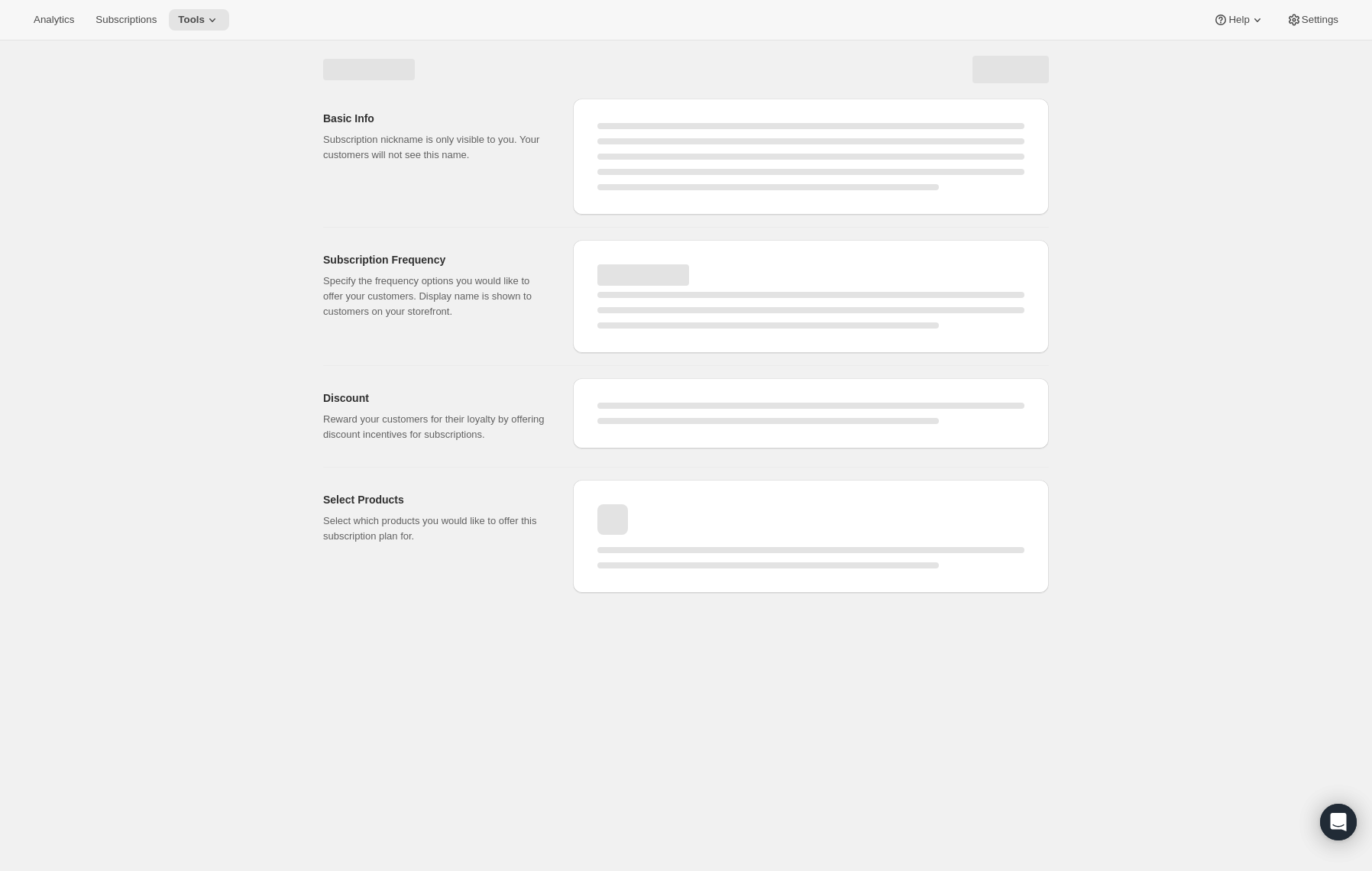
select select "WEEK"
select select "MONTH"
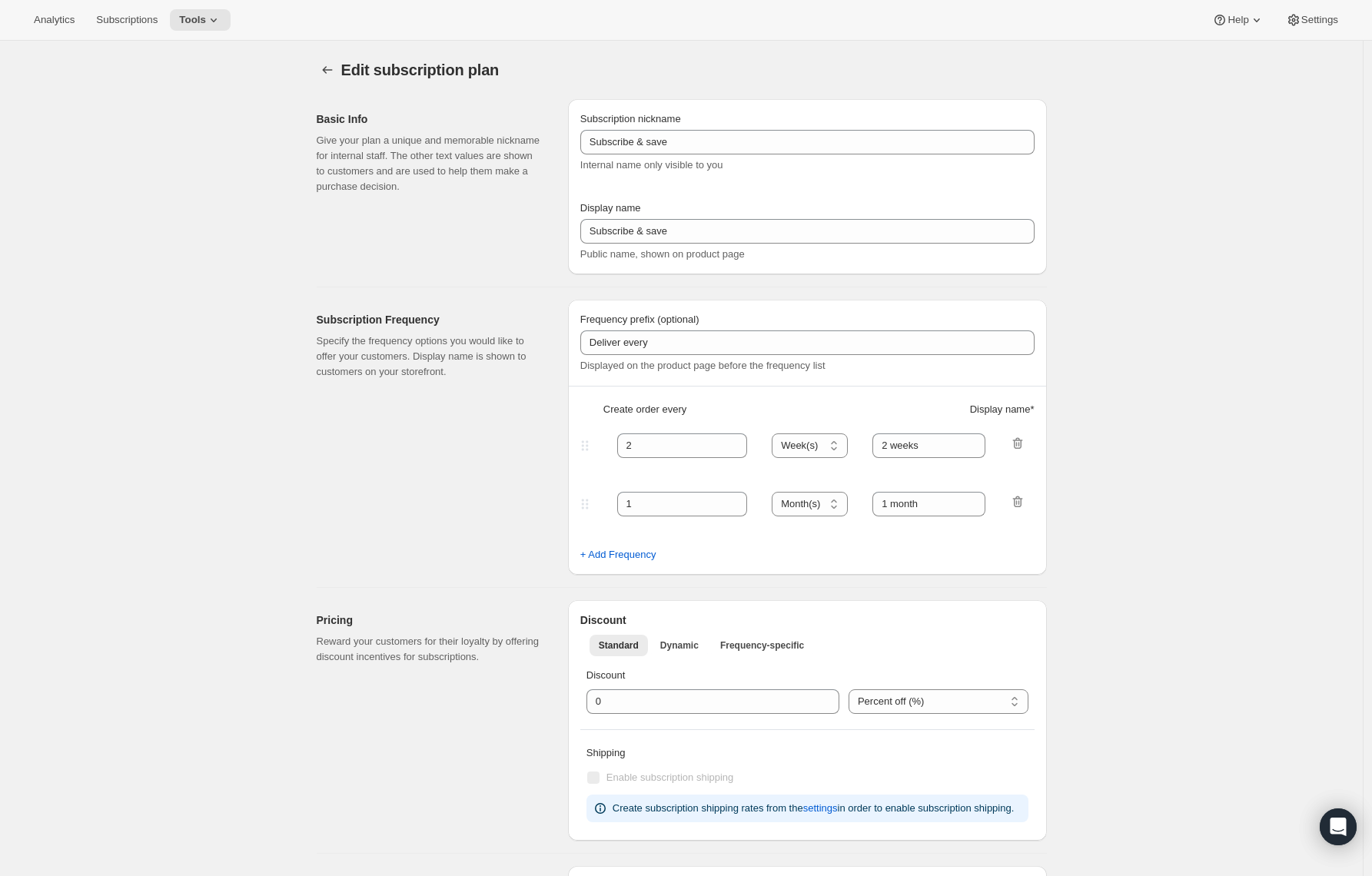
type input "Prepaid Shuffle Plan: French Italian (2lb)"
type input "Prepay & save"
select select "MONTH"
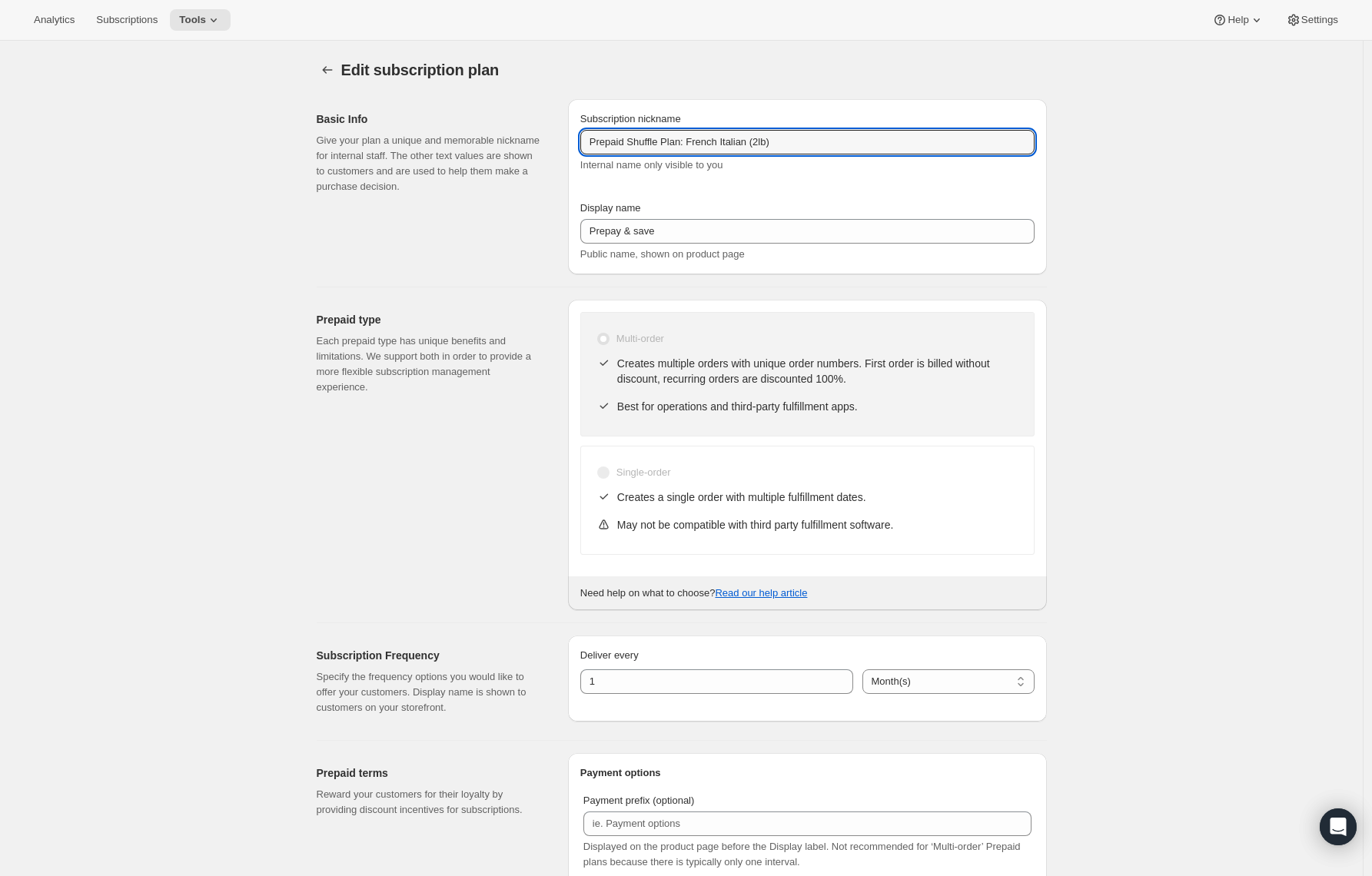
drag, startPoint x: 695, startPoint y: 144, endPoint x: 865, endPoint y: 128, distance: 170.8
click at [867, 127] on div "Subscription nickname Prepaid Shuffle Plan: French Italian (2lb) Internal name …" at bounding box center [807, 142] width 454 height 62
drag, startPoint x: 843, startPoint y: 139, endPoint x: 695, endPoint y: 151, distance: 148.5
click at [696, 147] on input "Prepaid Shuffle Plan: French Italian (2lb)" at bounding box center [807, 142] width 454 height 24
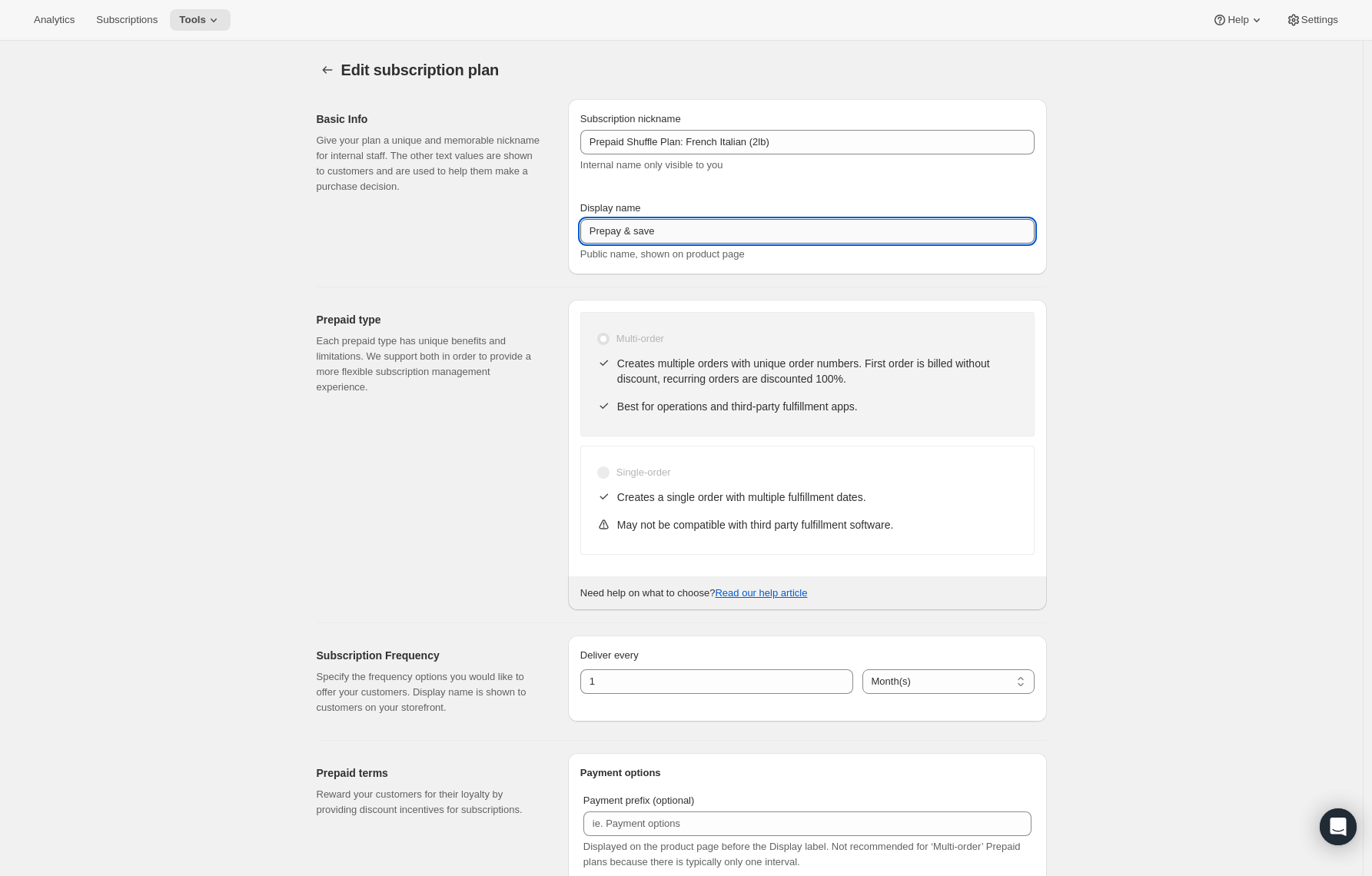
drag, startPoint x: 630, startPoint y: 234, endPoint x: 678, endPoint y: 237, distance: 48.1
click at [678, 237] on input "Prepay & save" at bounding box center [807, 231] width 454 height 24
paste input "French Italian (2lb)"
type input "Prepay for French Italian (2lb)"
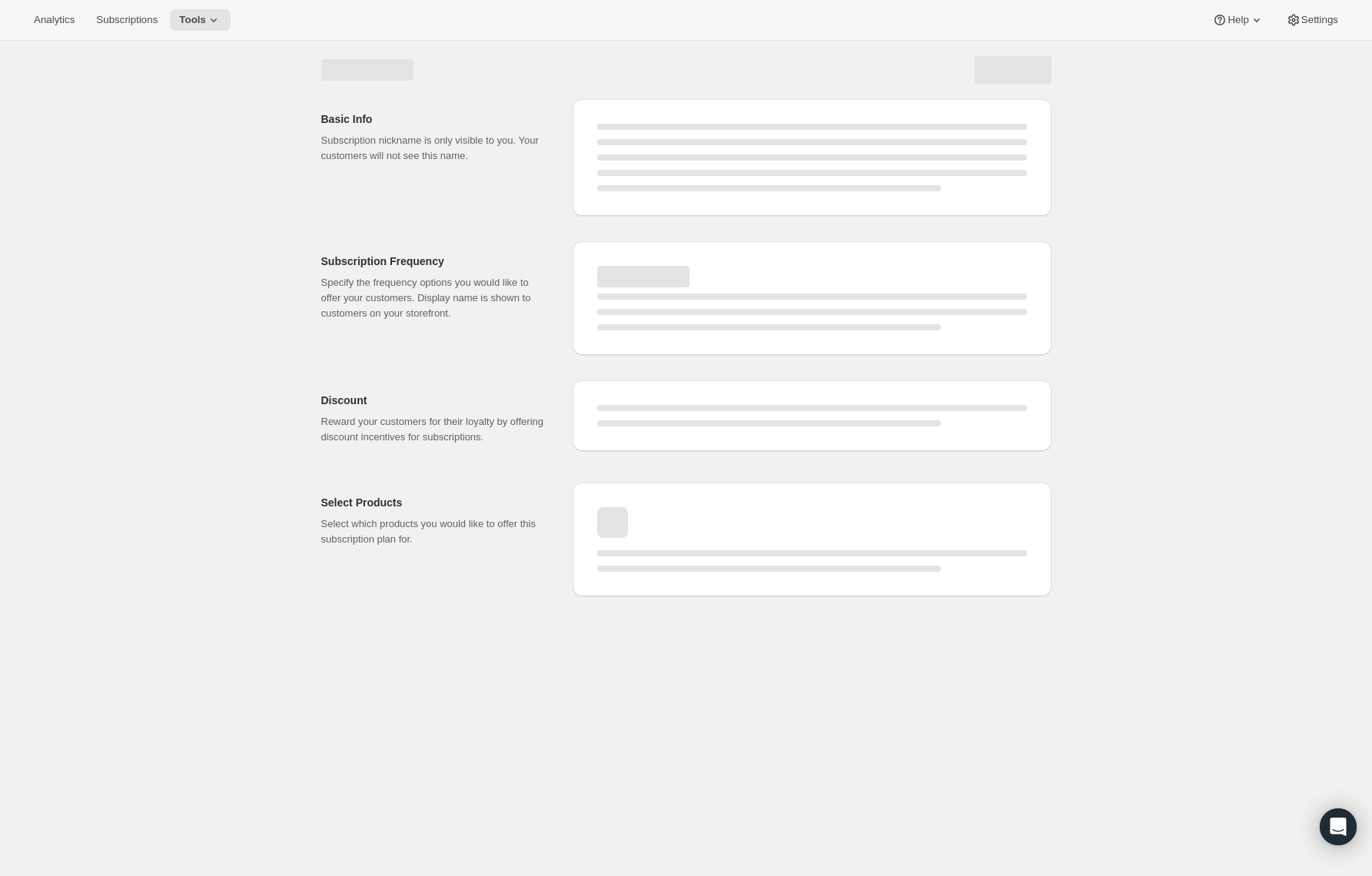
select select "MONTH"
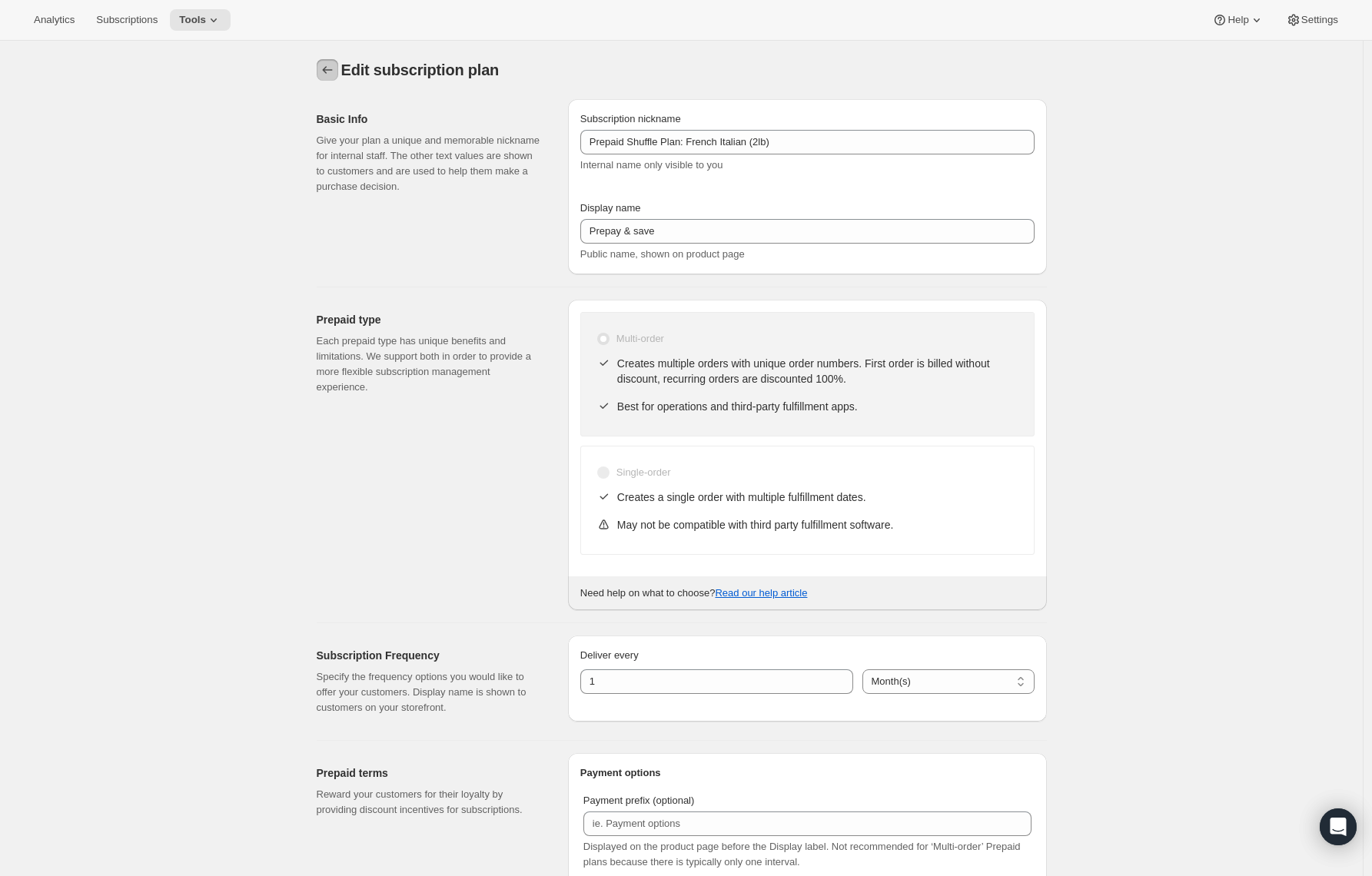
type input "Prepay for French Italian (2lb)"
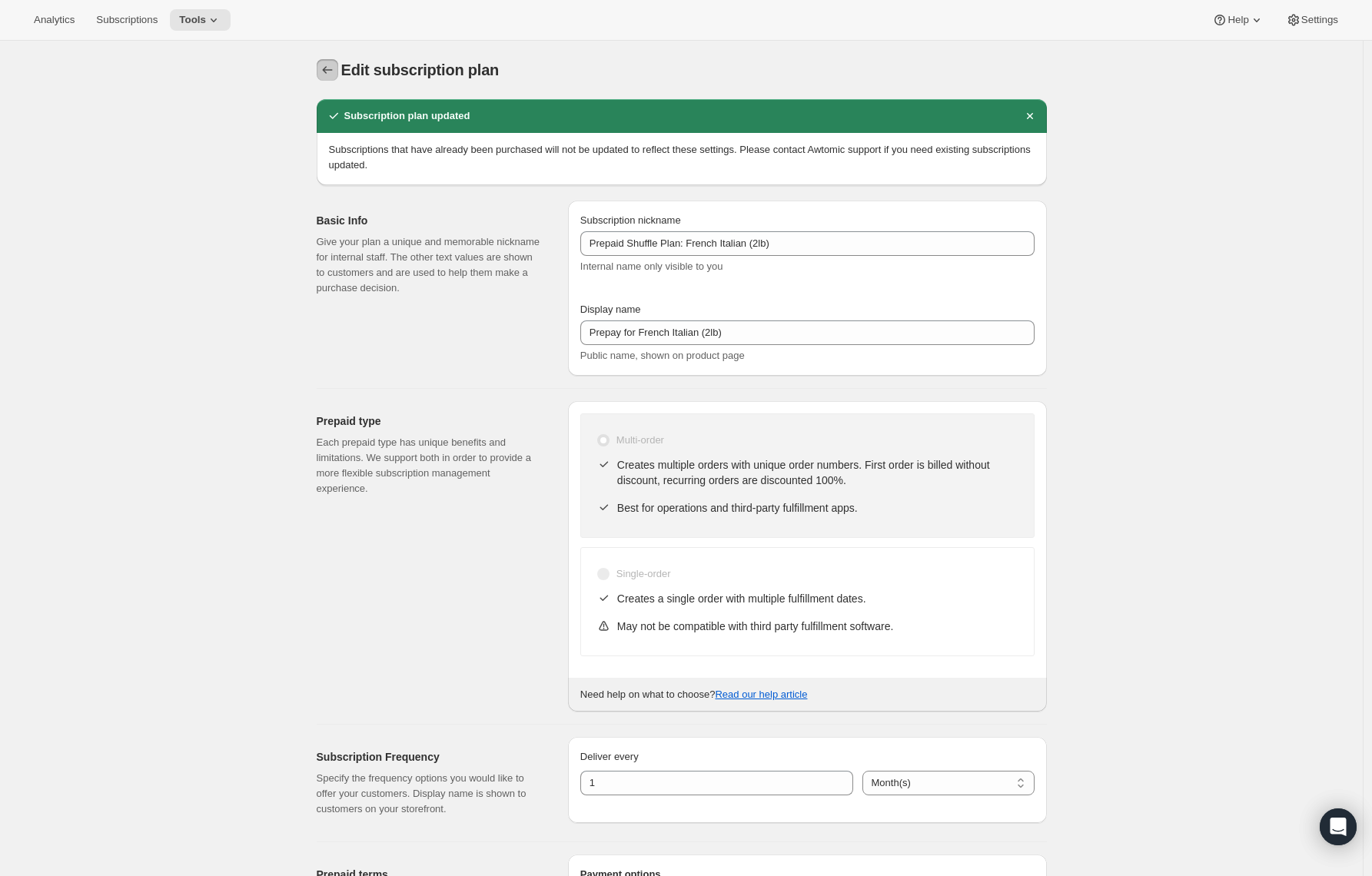
click at [332, 75] on icon "Subscription plans" at bounding box center [328, 70] width 15 height 15
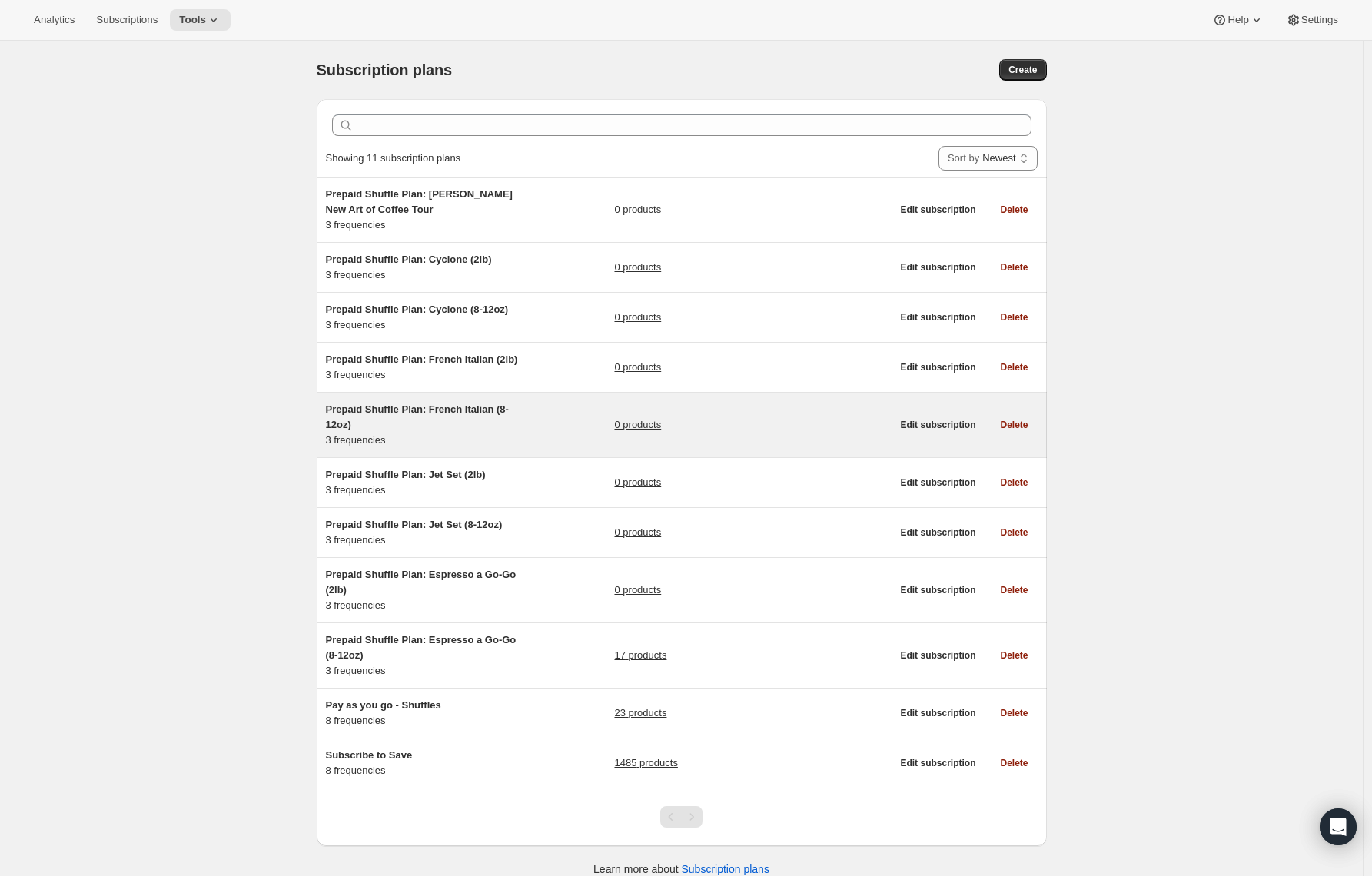
click at [393, 423] on span "Prepaid Shuffle Plan: French Italian (8-12oz)" at bounding box center [416, 416] width 182 height 27
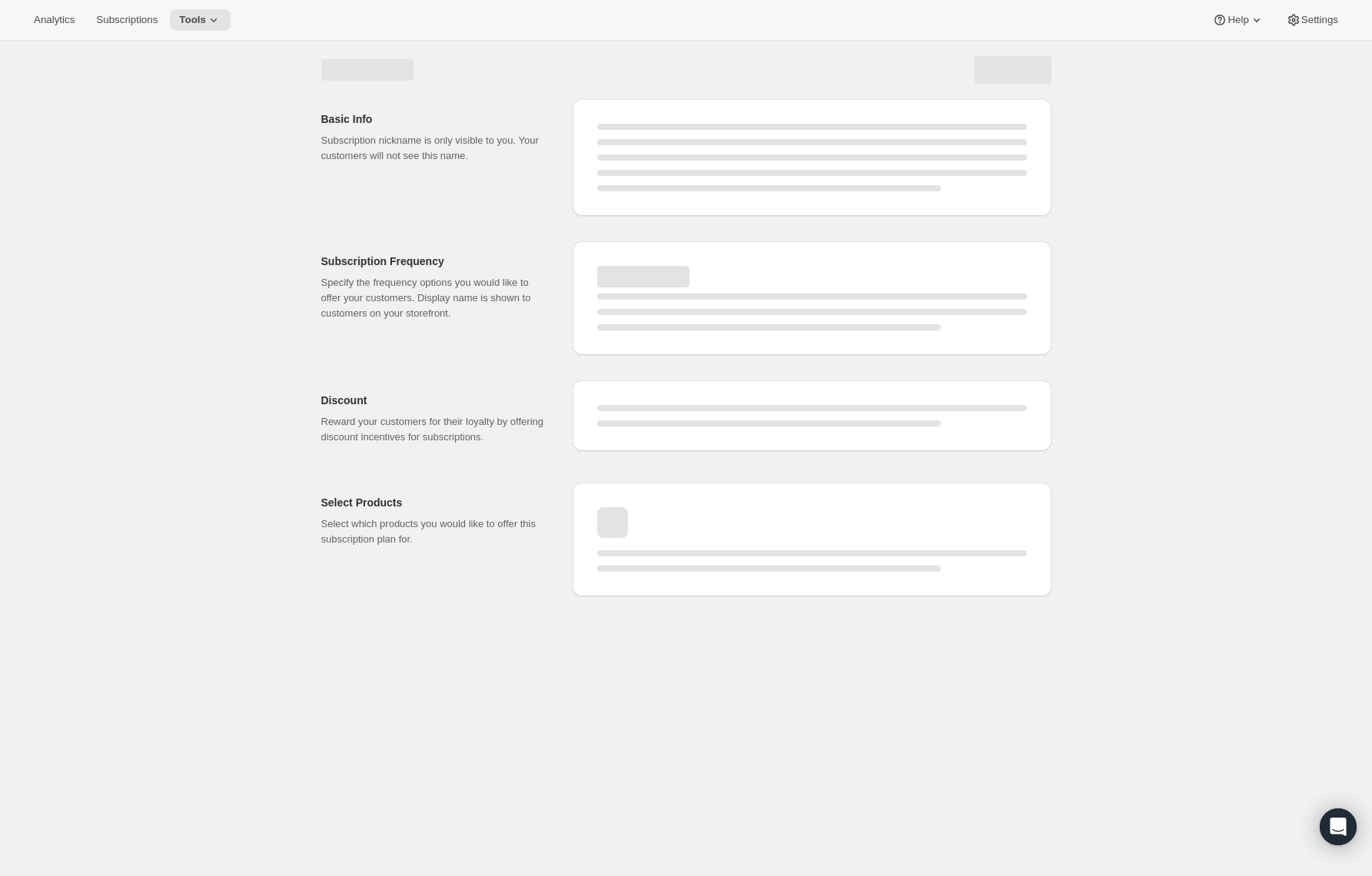
select select "WEEK"
select select "MONTH"
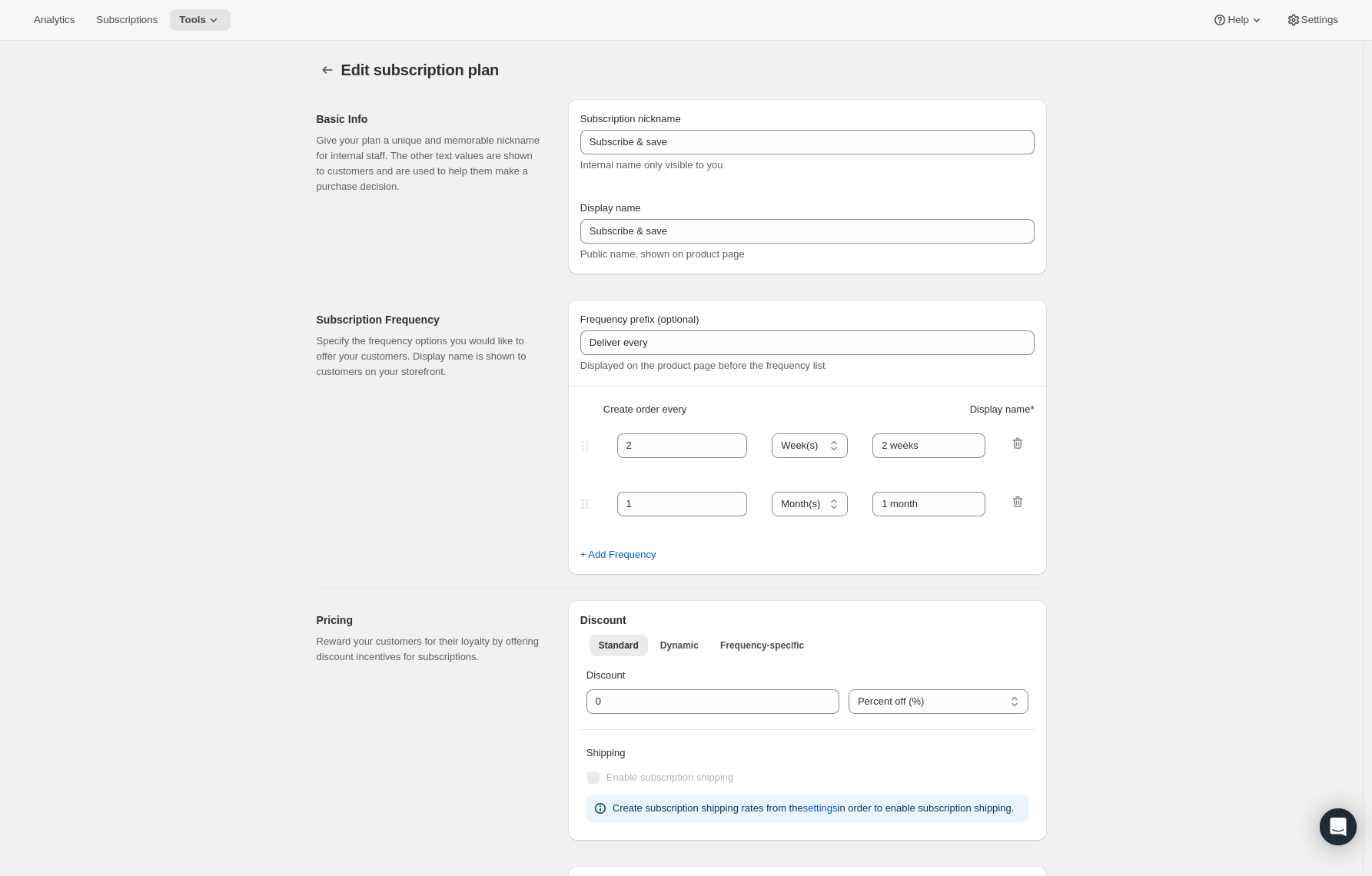
type input "Prepaid Shuffle Plan: French Italian (8-12oz)"
type input "Prepay & save"
select select "MONTH"
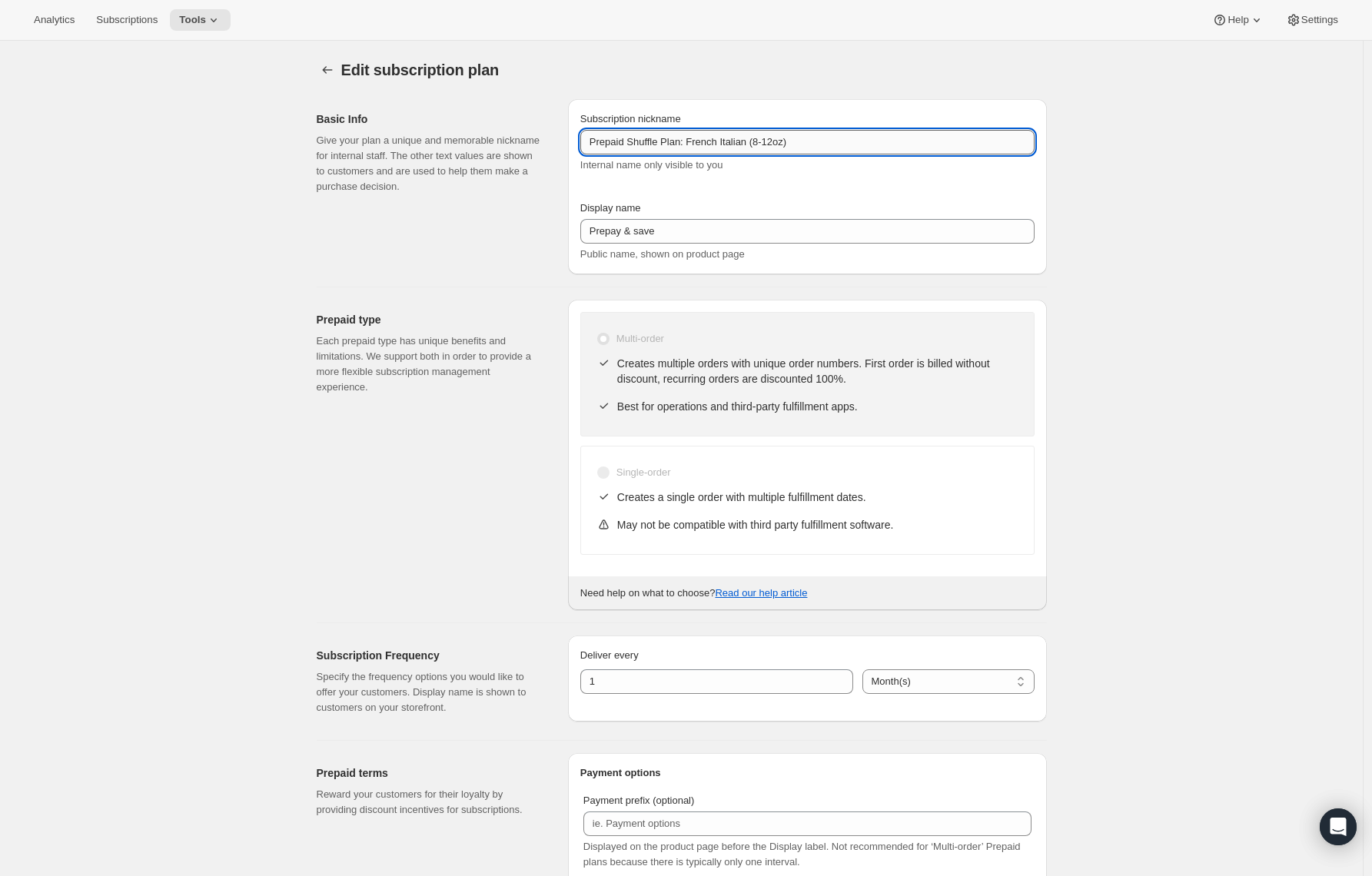
drag, startPoint x: 697, startPoint y: 145, endPoint x: 880, endPoint y: 136, distance: 183.2
click at [880, 136] on input "Prepaid Shuffle Plan: French Italian (8-12oz)" at bounding box center [807, 142] width 454 height 24
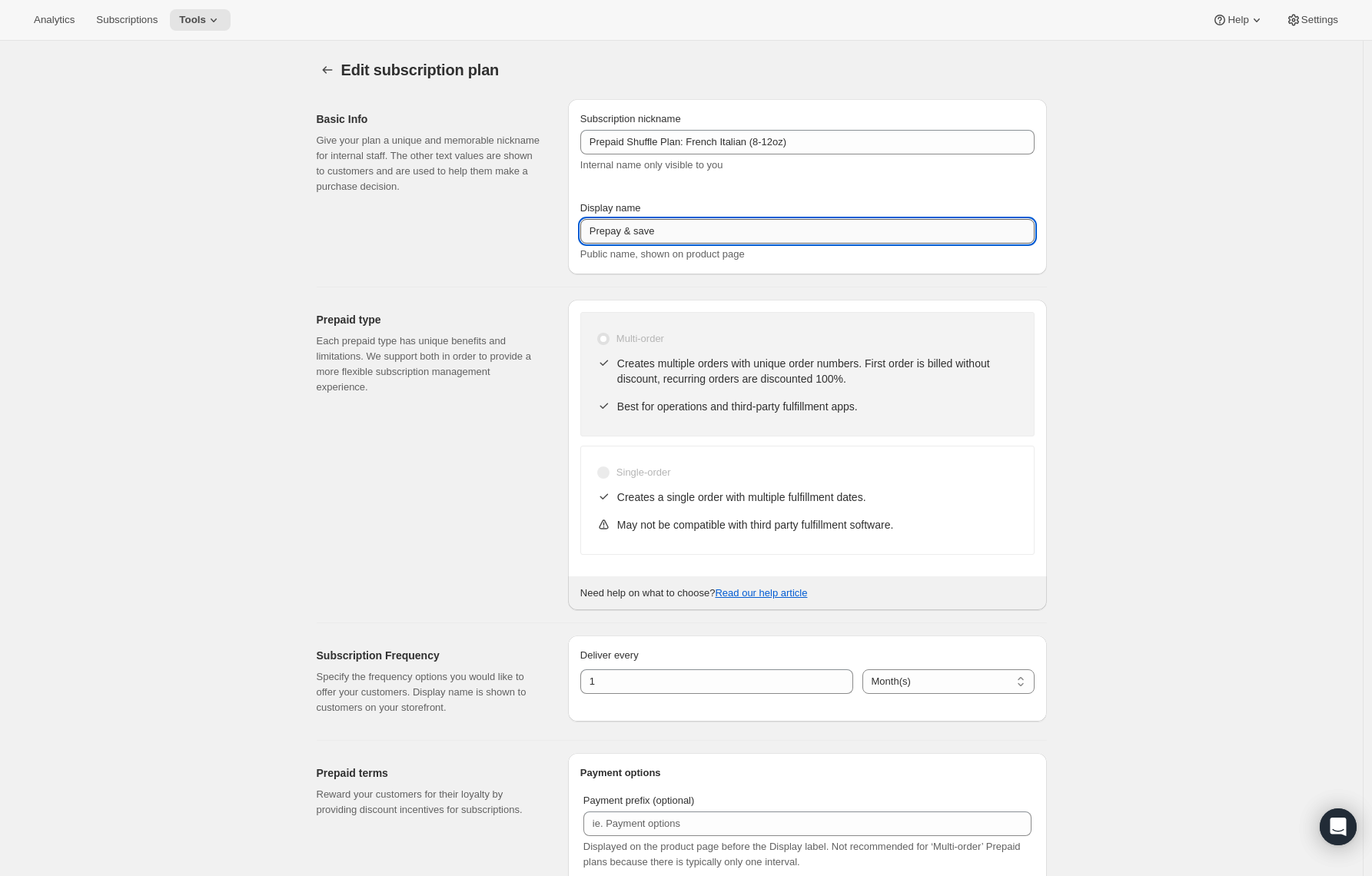
drag, startPoint x: 639, startPoint y: 230, endPoint x: 689, endPoint y: 233, distance: 50.1
click at [689, 233] on input "Prepay & save" at bounding box center [807, 231] width 454 height 24
paste input "French Italian (8-12oz)"
type input "Prepay for French Italian (8-12oz)"
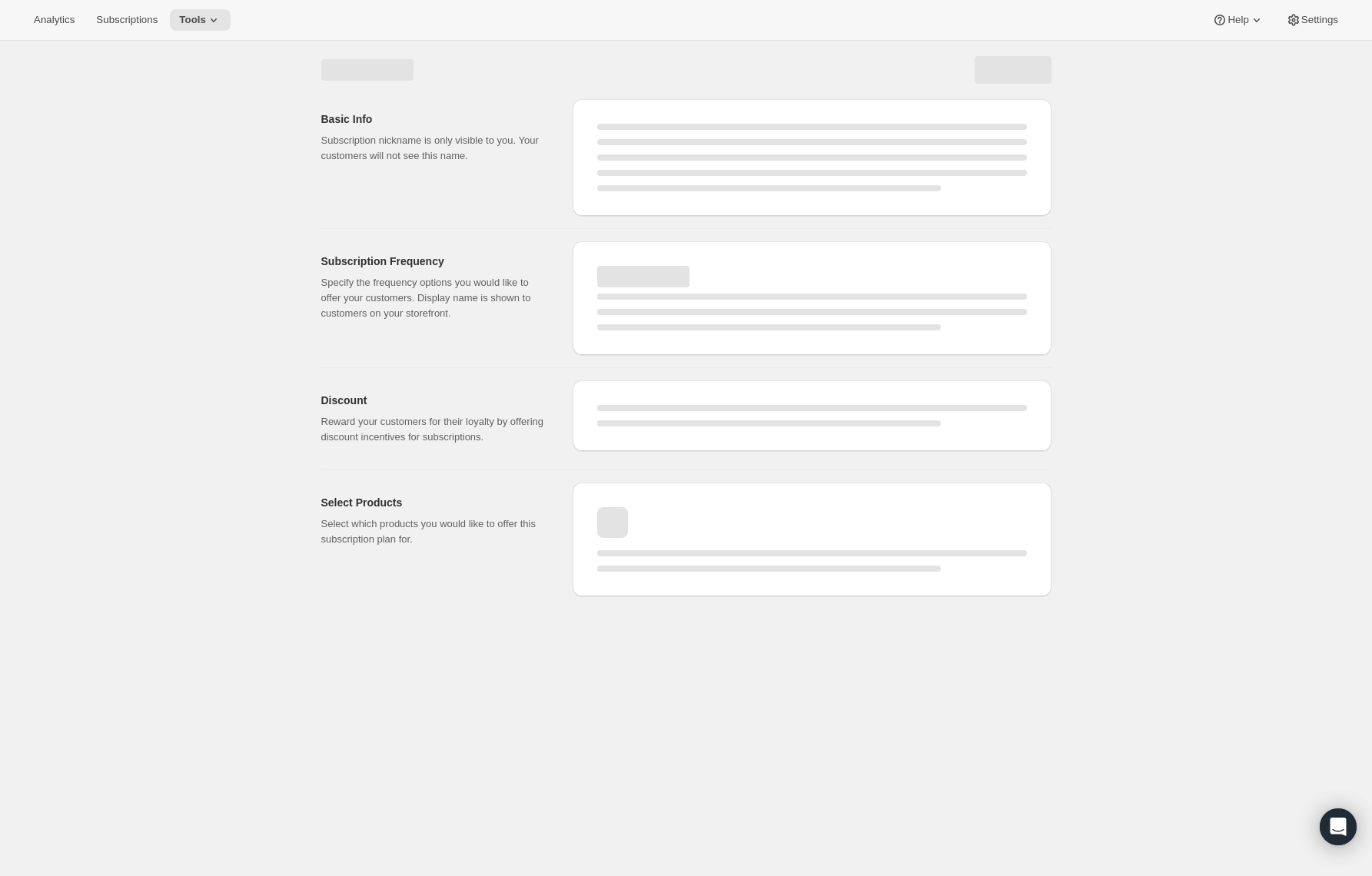
select select "MONTH"
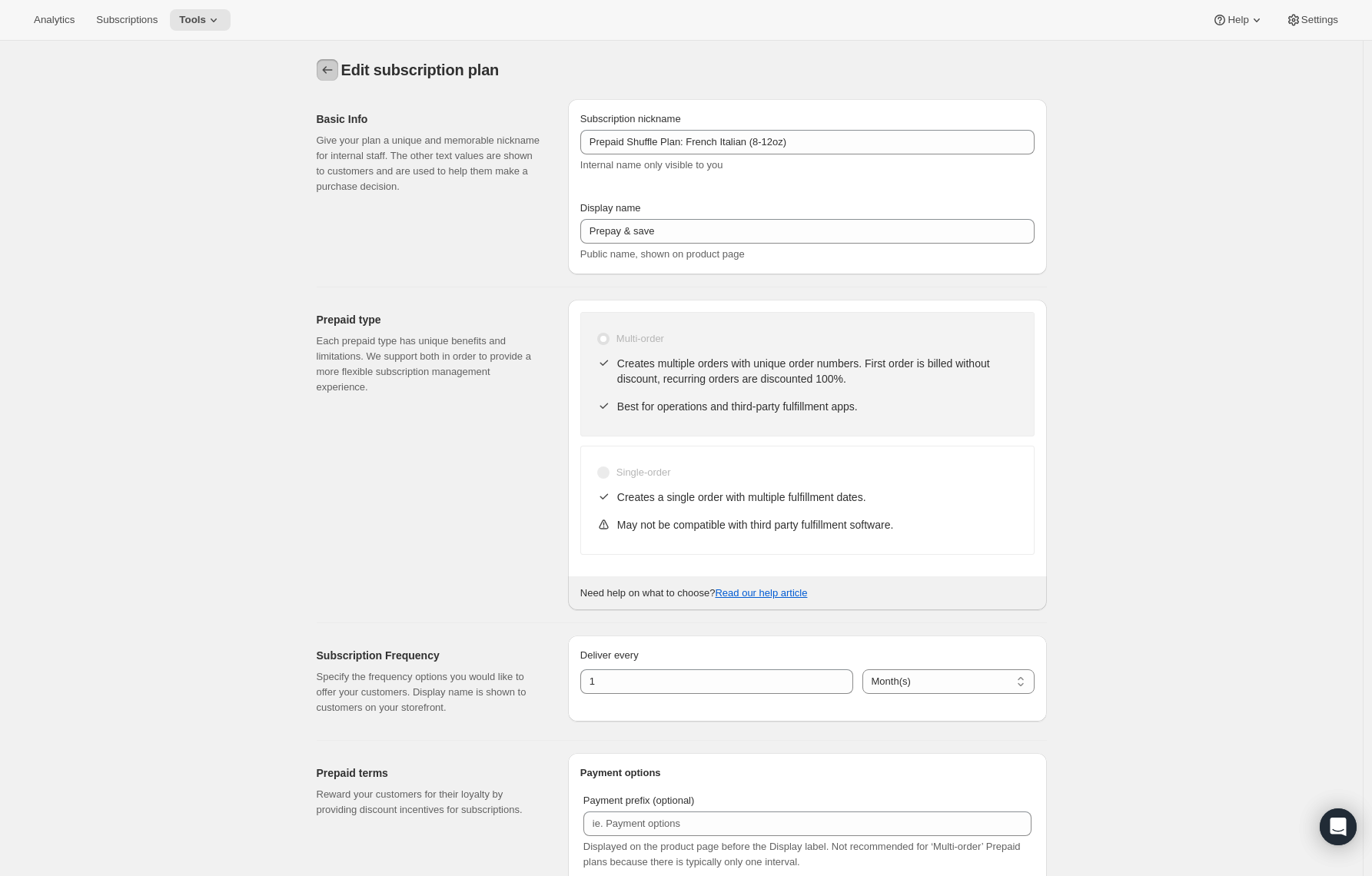
type input "Prepay for French Italian (8-12oz)"
click at [328, 73] on icon "Subscription plans" at bounding box center [328, 70] width 15 height 15
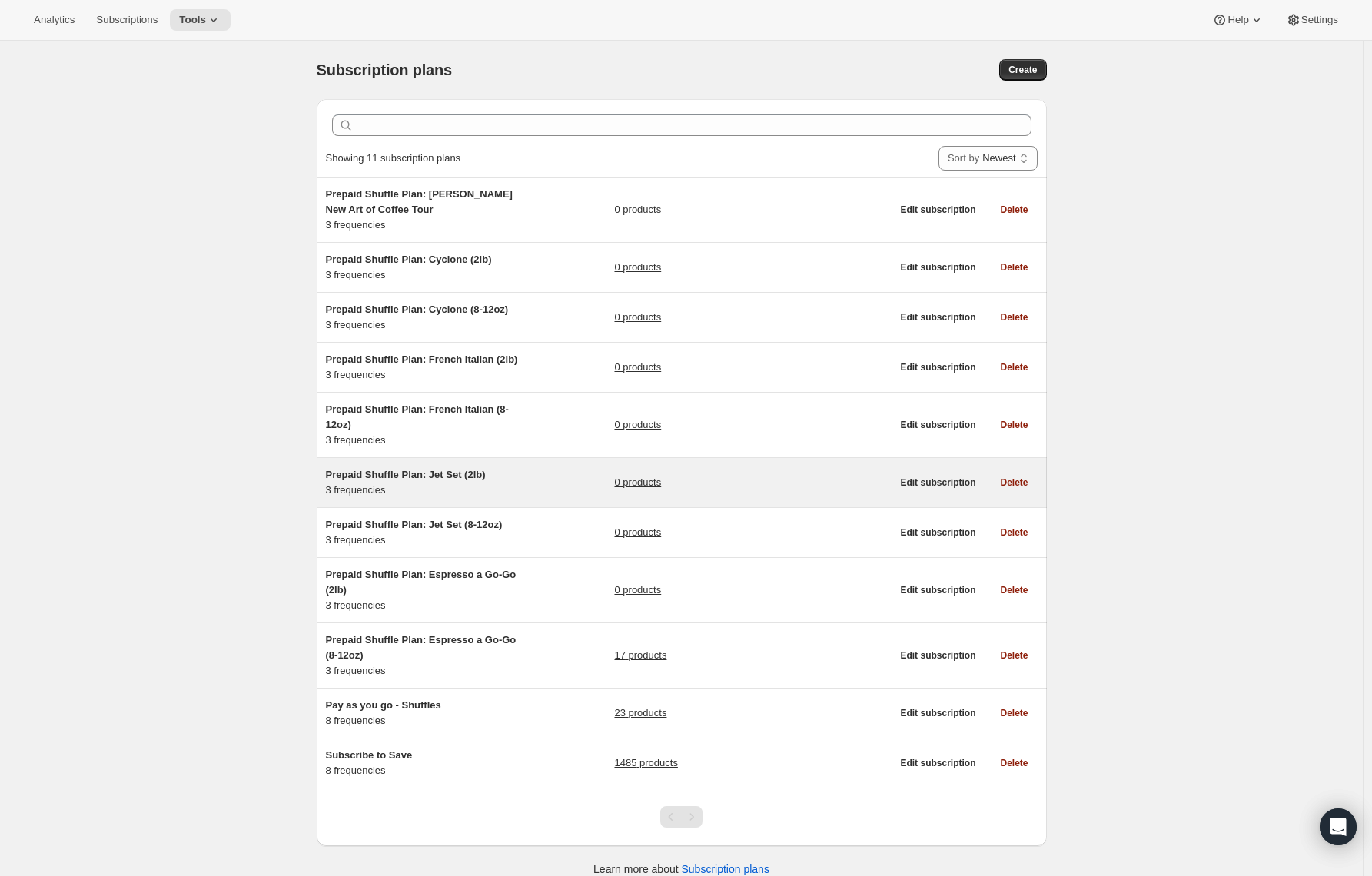
click at [418, 480] on span "Prepaid Shuffle Plan: Jet Set (2lb)" at bounding box center [405, 474] width 160 height 11
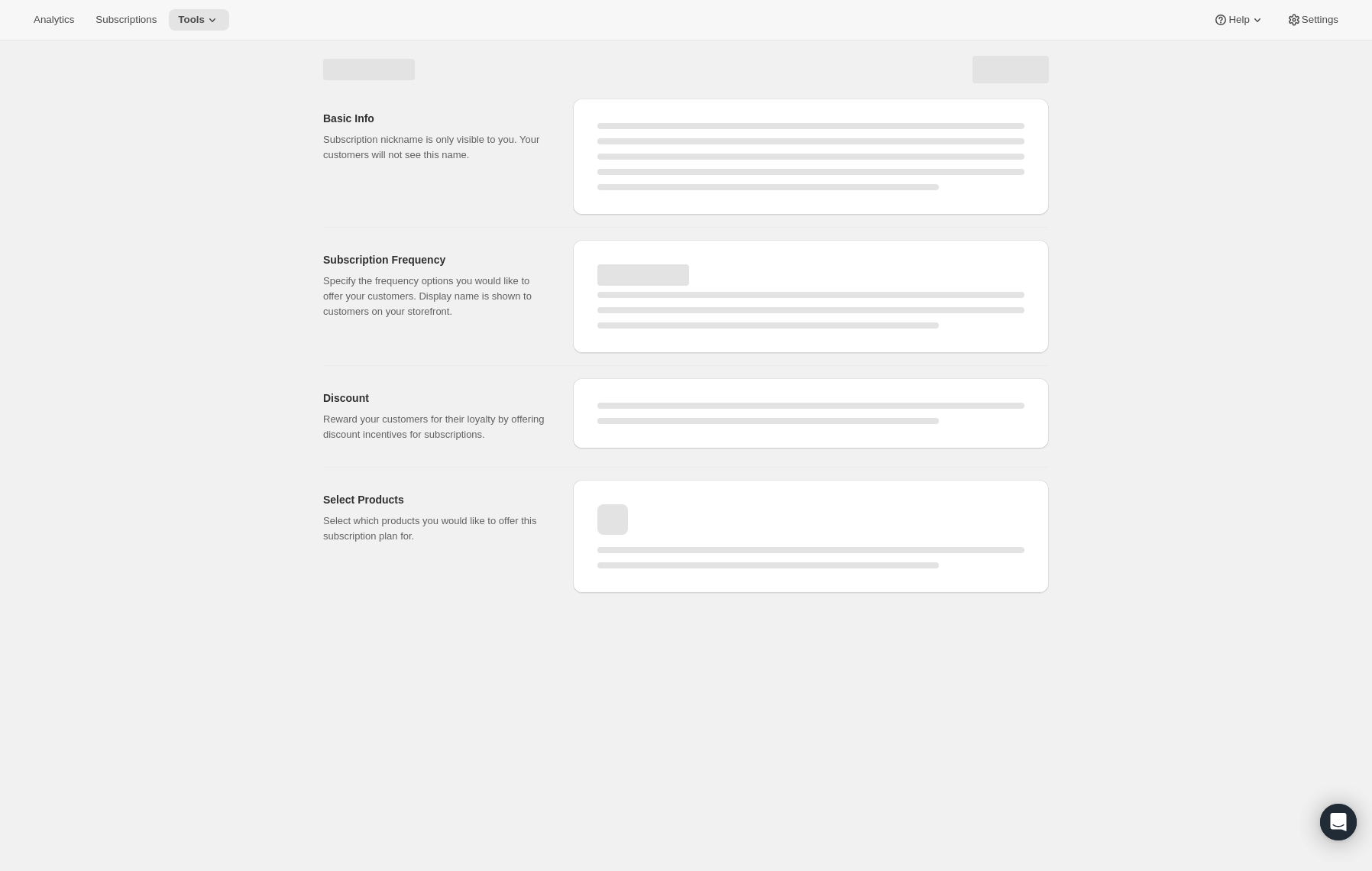
select select "WEEK"
select select "MONTH"
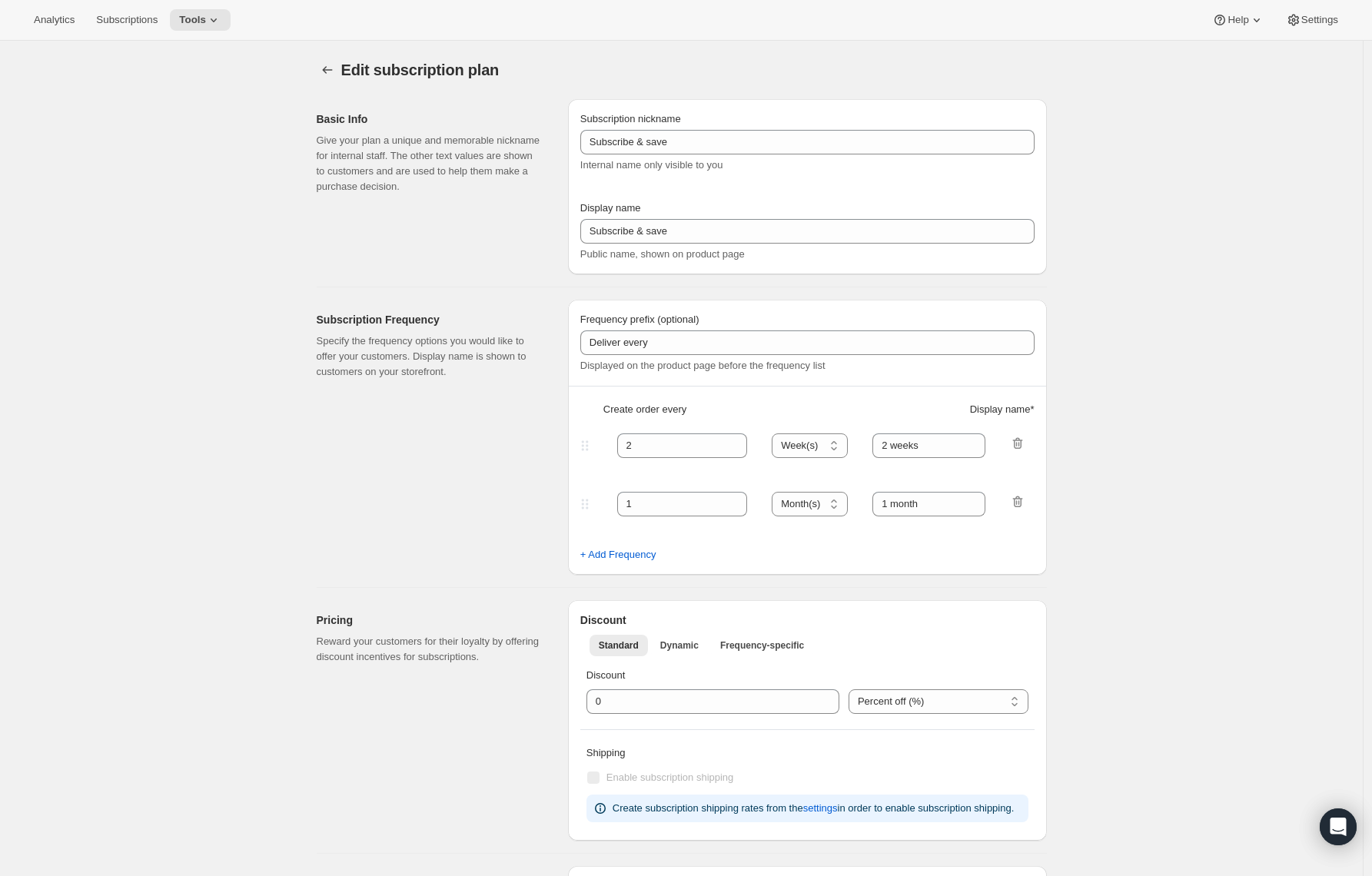
type input "Prepaid Shuffle Plan: Jet Set (2lb)"
type input "Prepay for Jet Set (2lb)"
select select "MONTH"
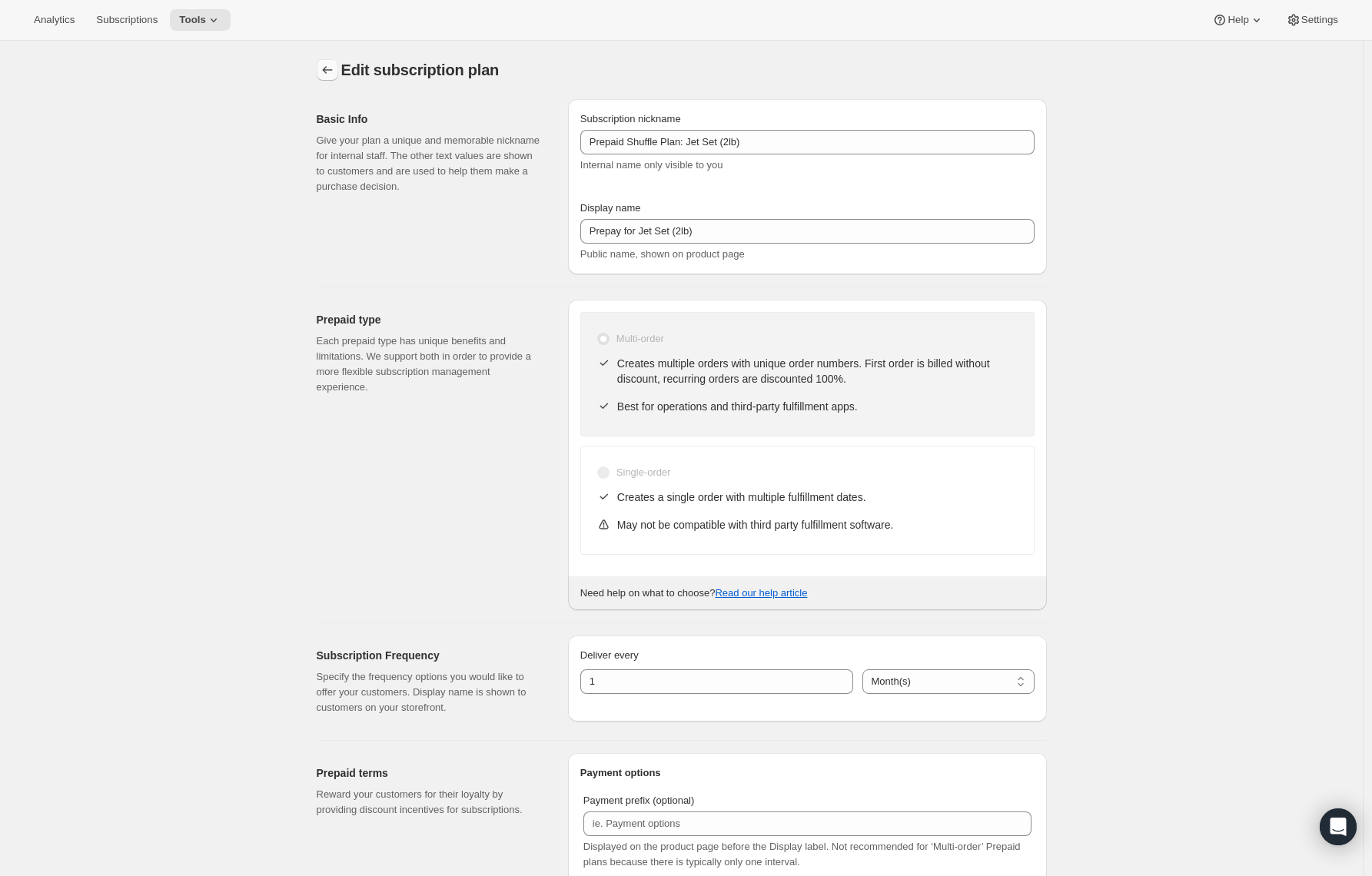
click at [332, 75] on icon "Subscription plans" at bounding box center [328, 70] width 15 height 15
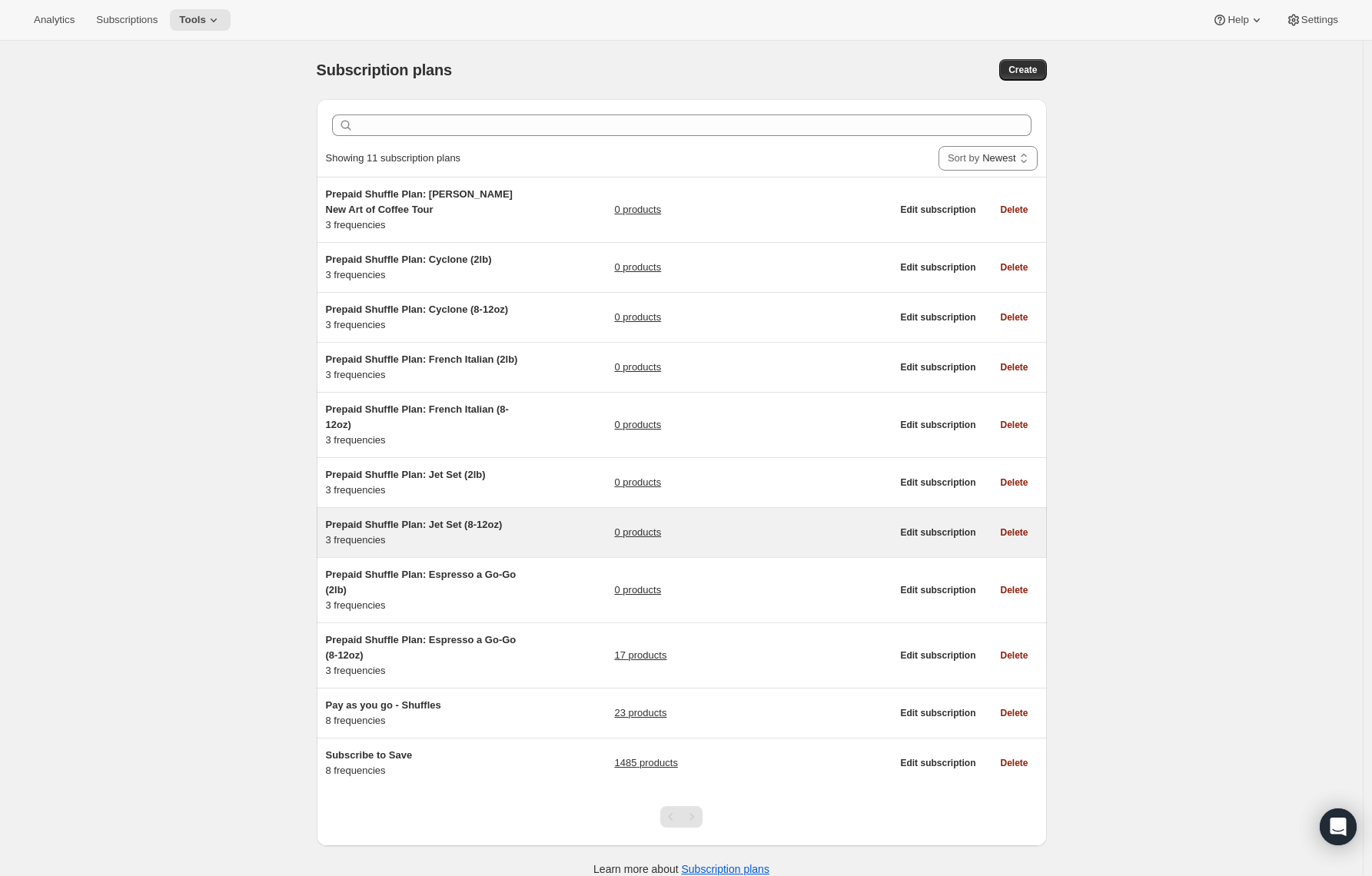
click at [412, 531] on span "Prepaid Shuffle Plan: Jet Set (8-12oz)" at bounding box center [414, 524] width 177 height 11
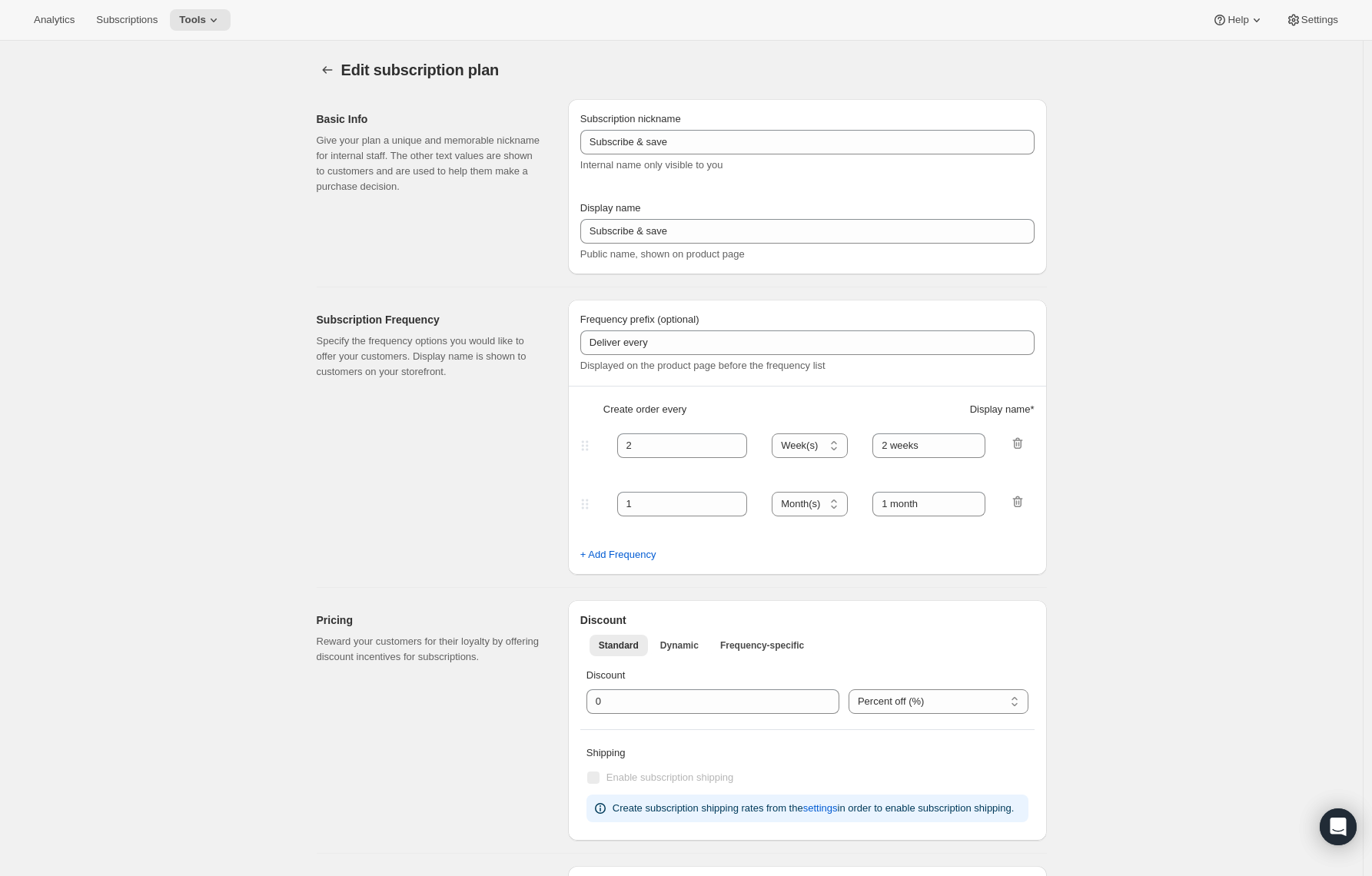
type input "Prepaid Shuffle Plan: Jet Set (8-12oz)"
type input "Prepay for Jet Set (8-12oz)"
select select "MONTH"
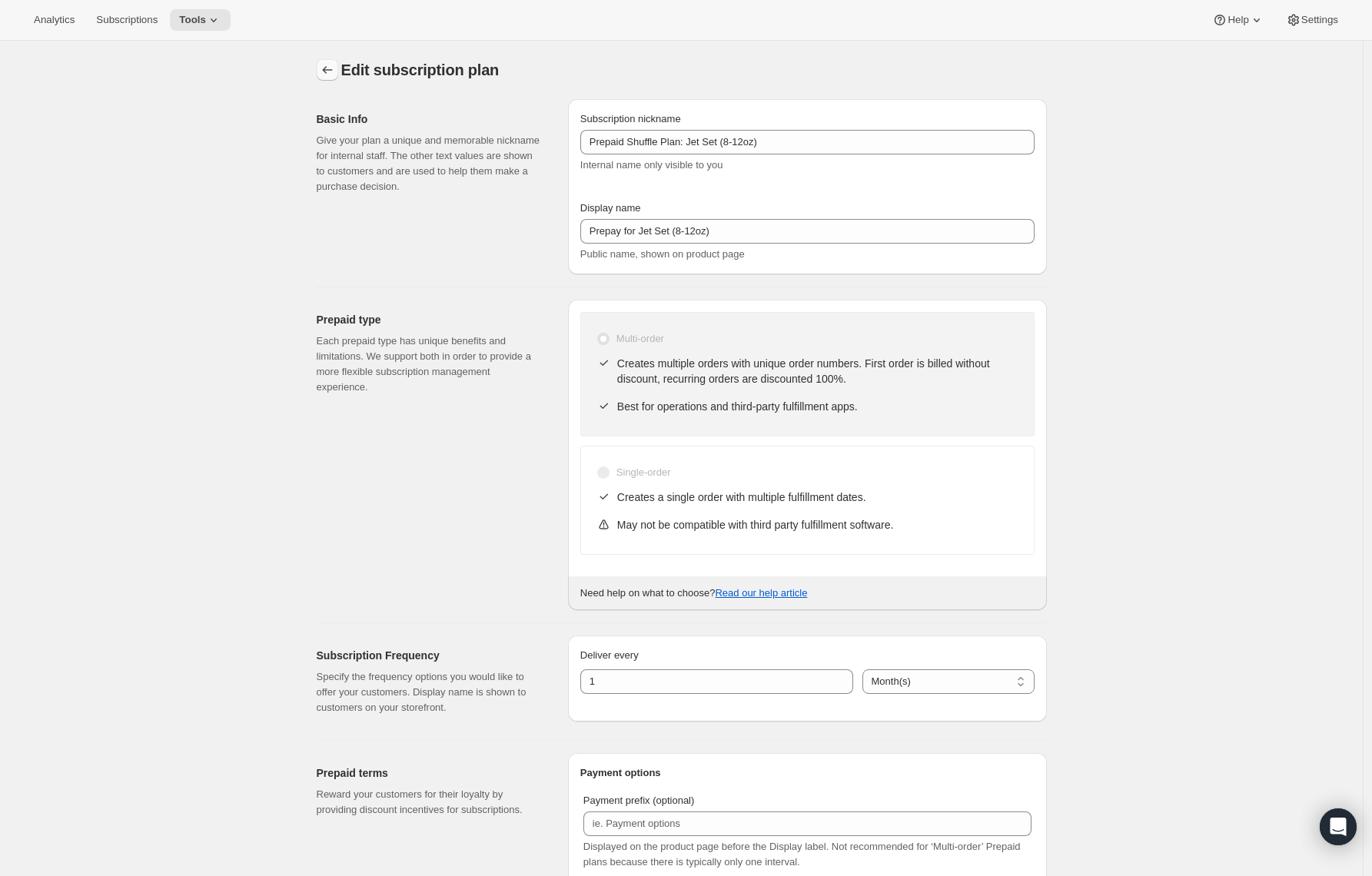
click at [321, 76] on button "Subscription plans" at bounding box center [327, 69] width 22 height 22
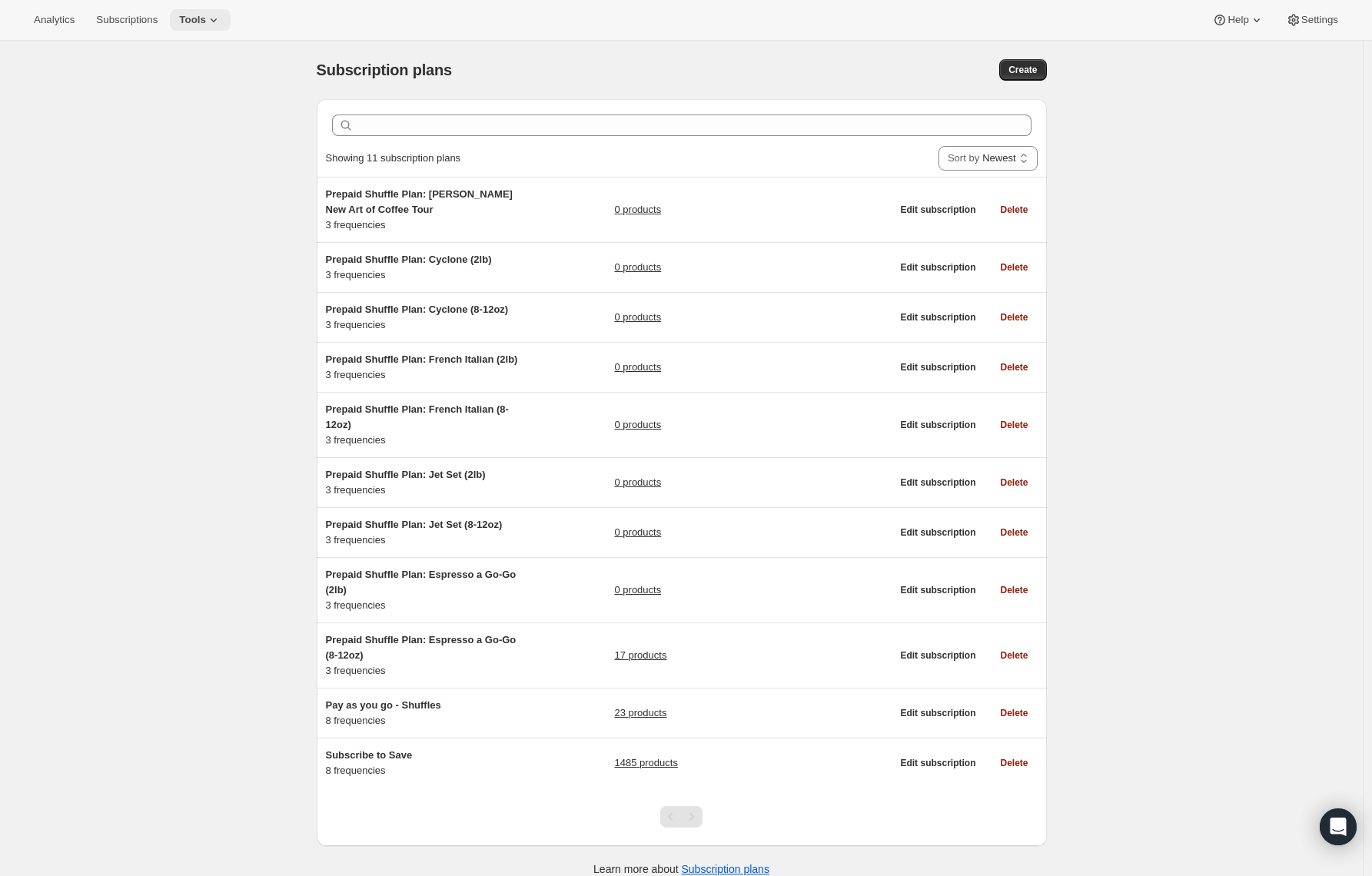
drag, startPoint x: 236, startPoint y: 10, endPoint x: 227, endPoint y: 15, distance: 10.3
click at [230, 14] on button "Tools" at bounding box center [200, 20] width 61 height 22
click at [174, 99] on span "Bundles" at bounding box center [166, 104] width 36 height 11
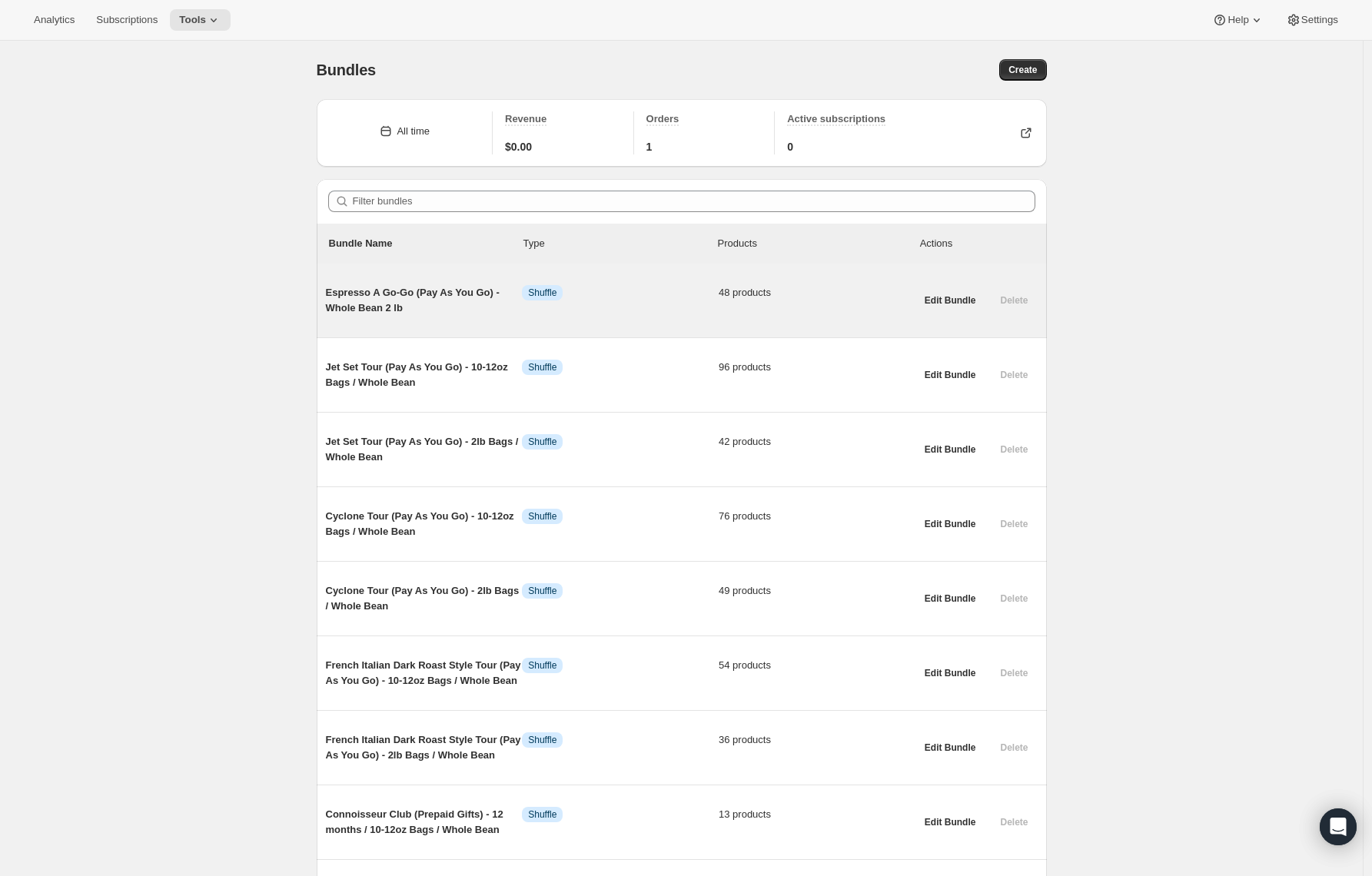
click at [372, 303] on span "Espresso A Go-Go (Pay As You Go) - Whole Bean 2 lb" at bounding box center [424, 300] width 197 height 31
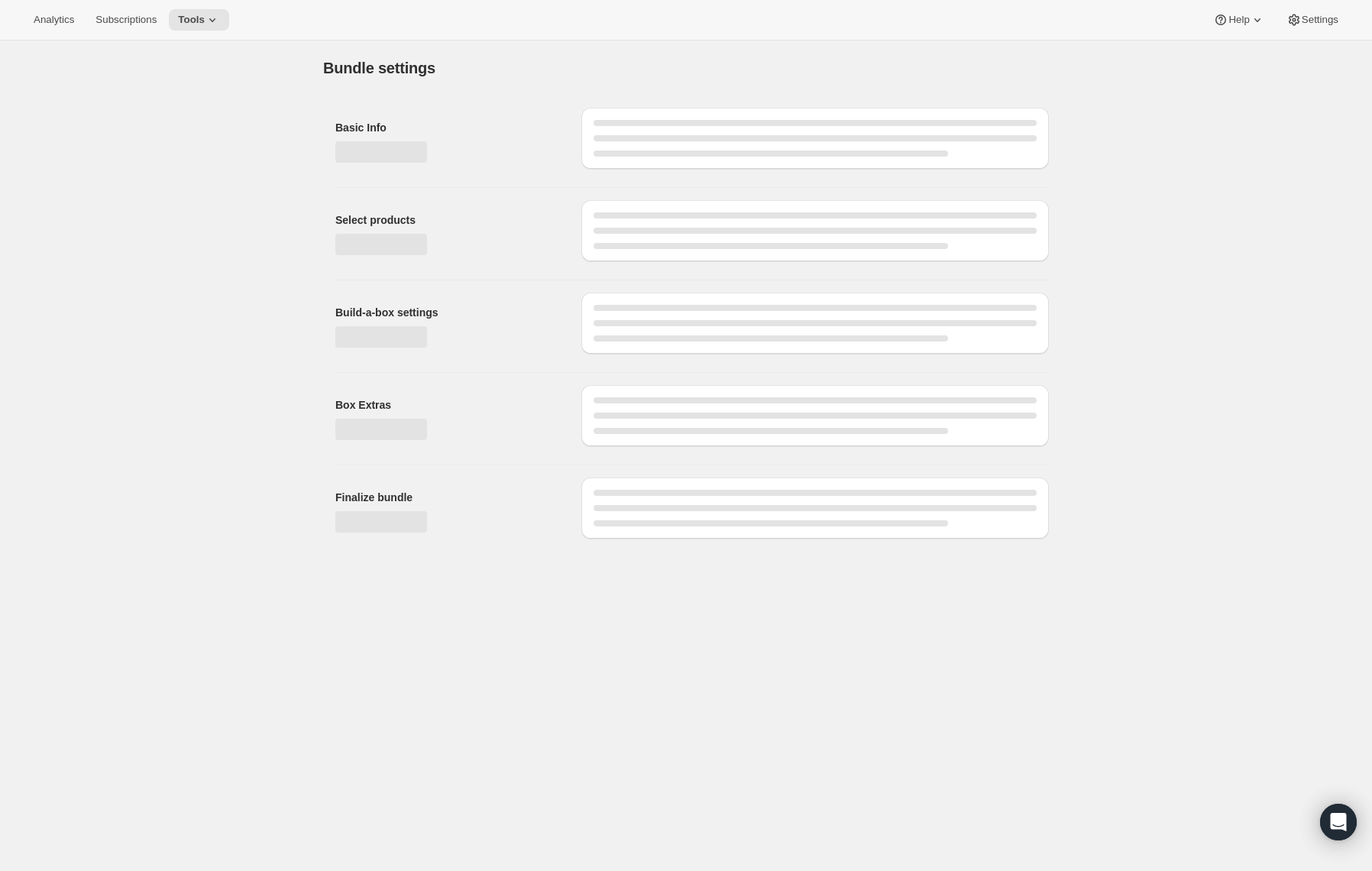
type input "Espresso A Go-Go (Pay As You Go) - Whole Bean 2 lb"
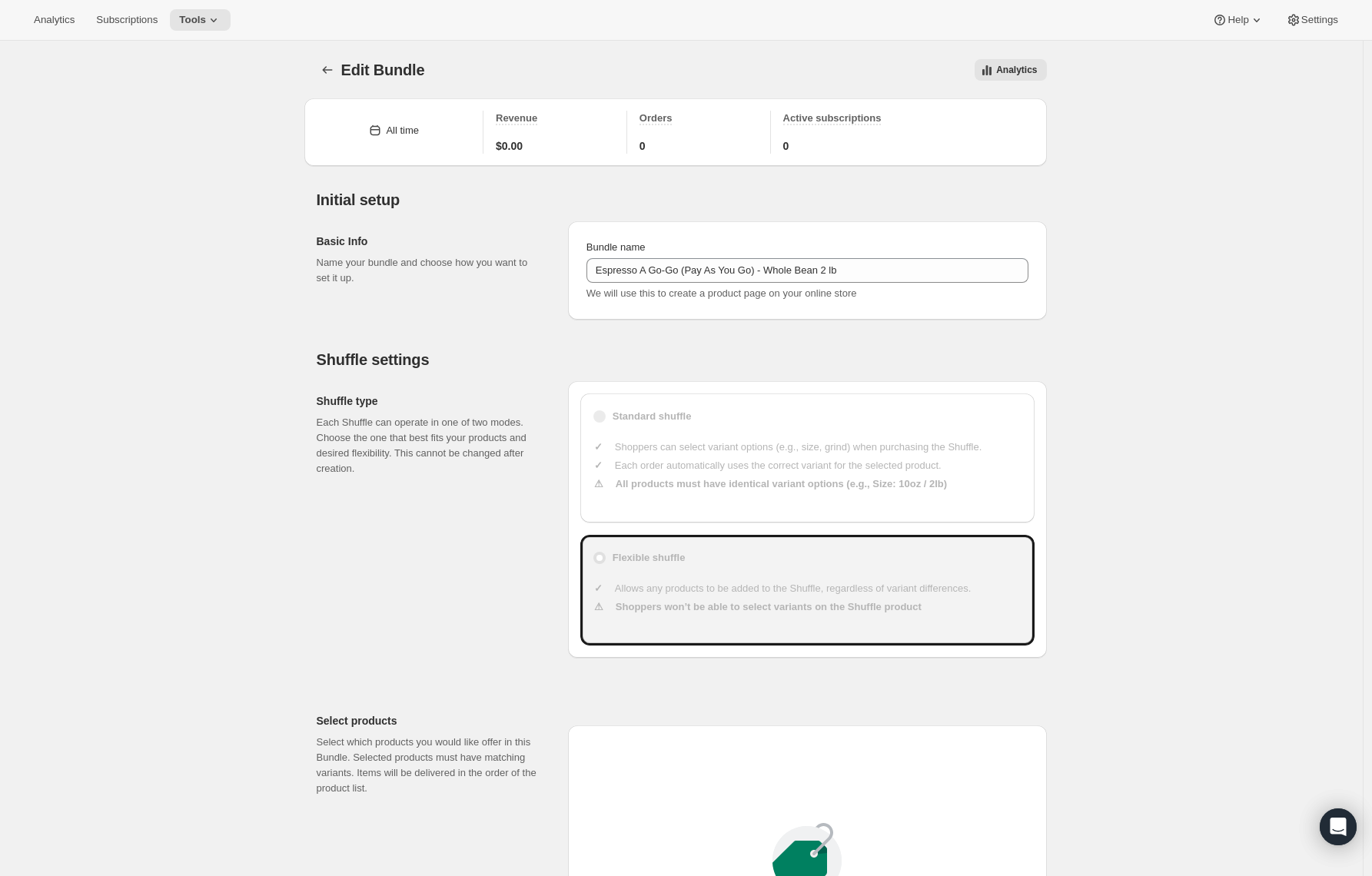
type input "30"
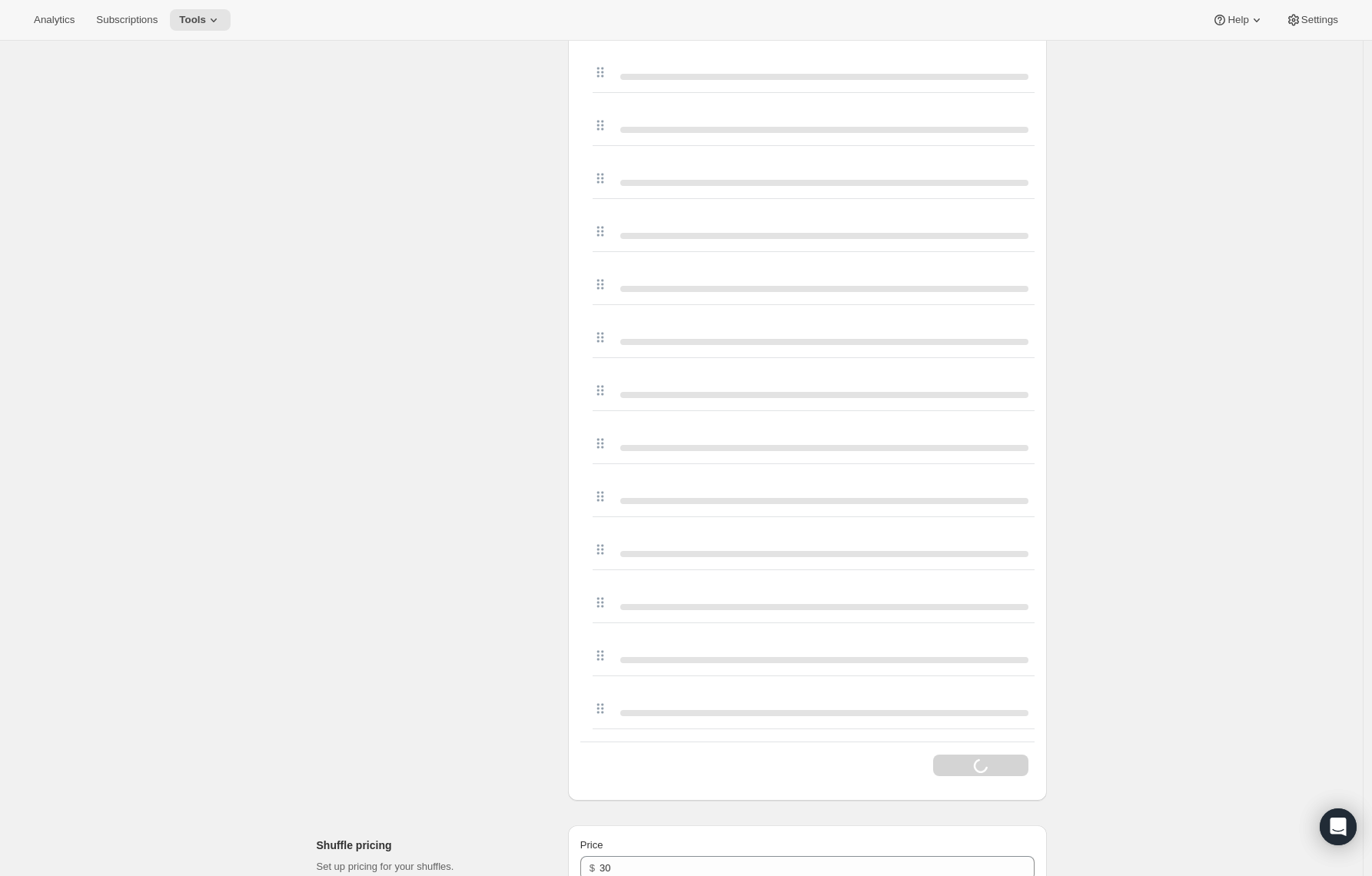
scroll to position [3188, 0]
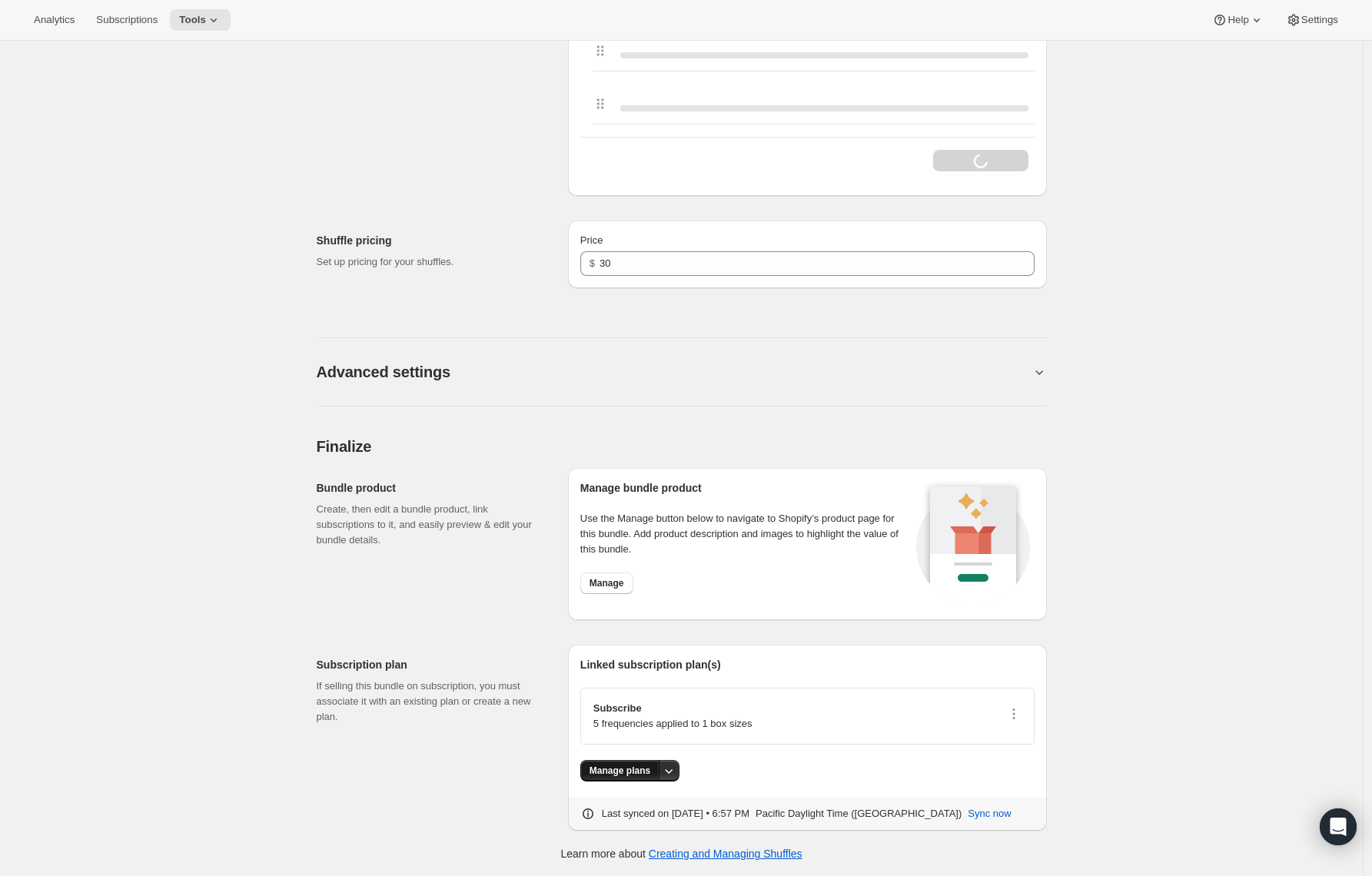
click at [639, 762] on button "Manage plans" at bounding box center [620, 770] width 80 height 22
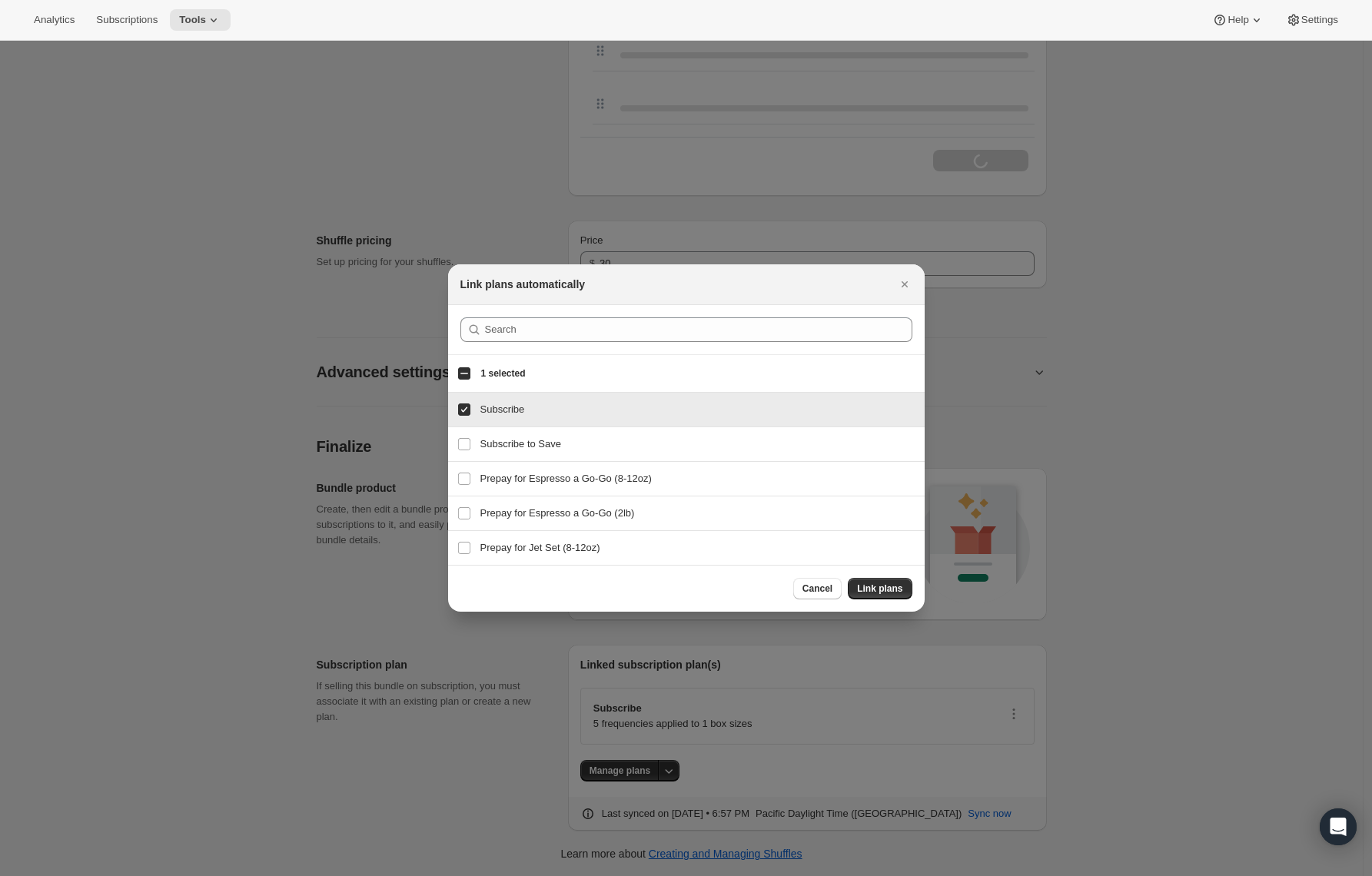
click at [464, 413] on input "Subscribe" at bounding box center [464, 409] width 12 height 12
checkbox input "true"
click at [464, 505] on label "Prepay for Espresso a Go-Go (2lb)" at bounding box center [464, 514] width 32 height 34
click at [464, 507] on input "Prepay for Espresso a Go-Go (2lb)" at bounding box center [464, 513] width 12 height 12
click at [537, 520] on h3 "Prepay for Espresso a Go-Go (2lb)" at bounding box center [697, 513] width 435 height 15
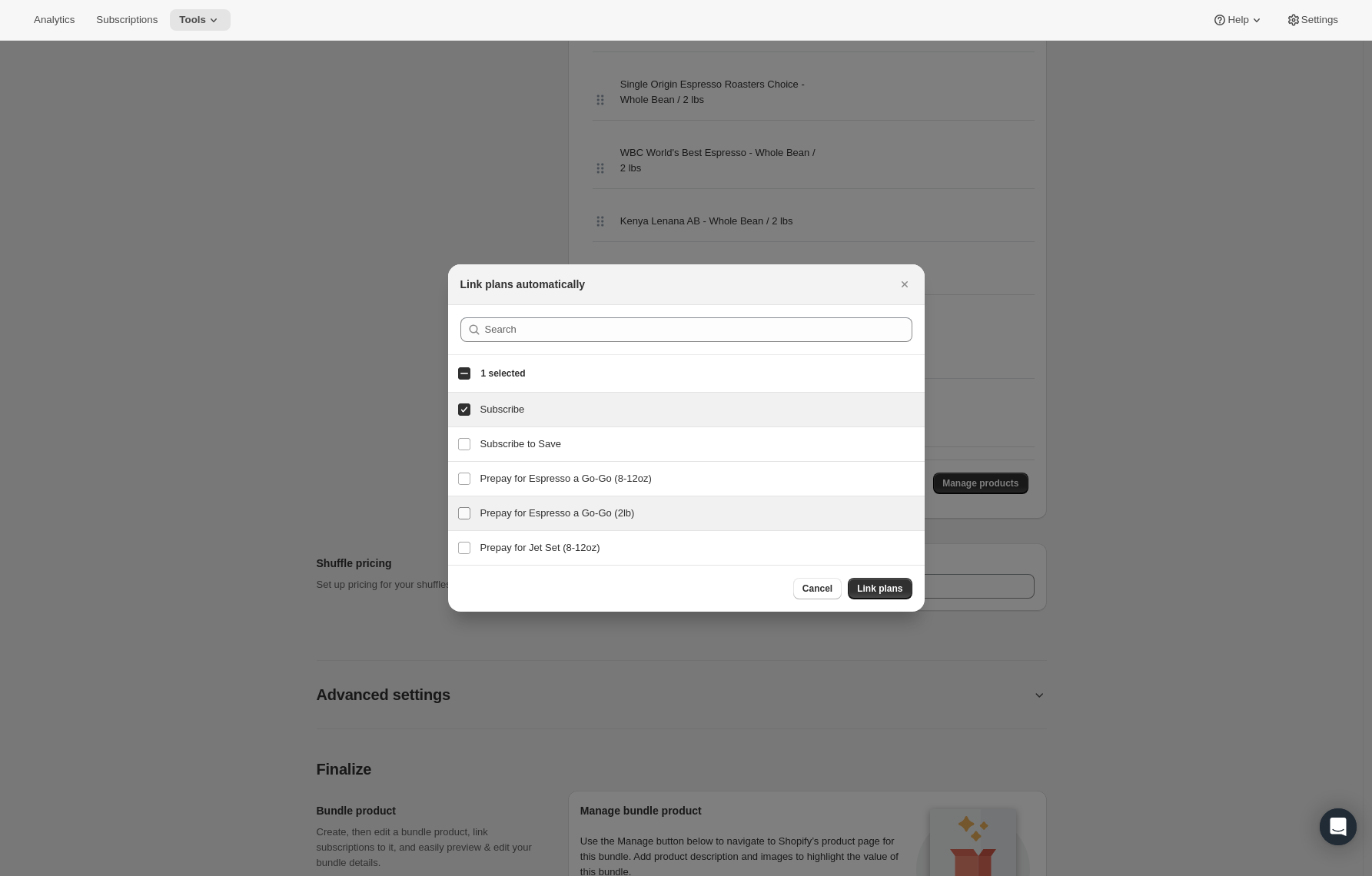
click at [465, 513] on input "Prepay for Espresso a Go-Go (2lb)" at bounding box center [464, 513] width 12 height 12
checkbox input "true"
click at [867, 586] on span "Link plans" at bounding box center [880, 589] width 45 height 12
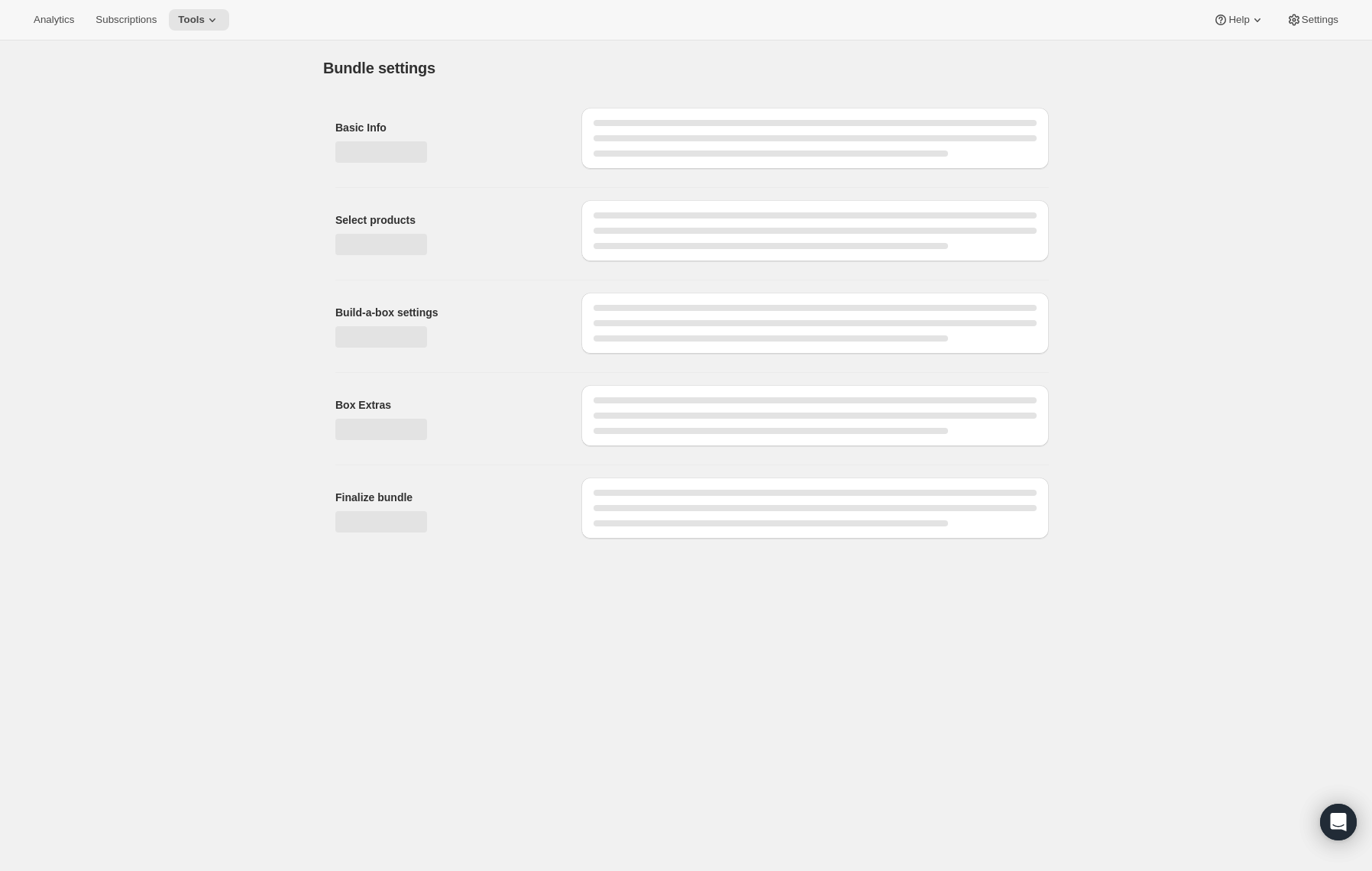
click at [1365, 113] on div "Bundle settings Basic Info Select products Build-a-box settings Box Extras Fina…" at bounding box center [686, 296] width 1372 height 511
click at [1367, 114] on div "Bundle settings Basic Info Select products Build-a-box settings Box Extras Fina…" at bounding box center [686, 296] width 1372 height 511
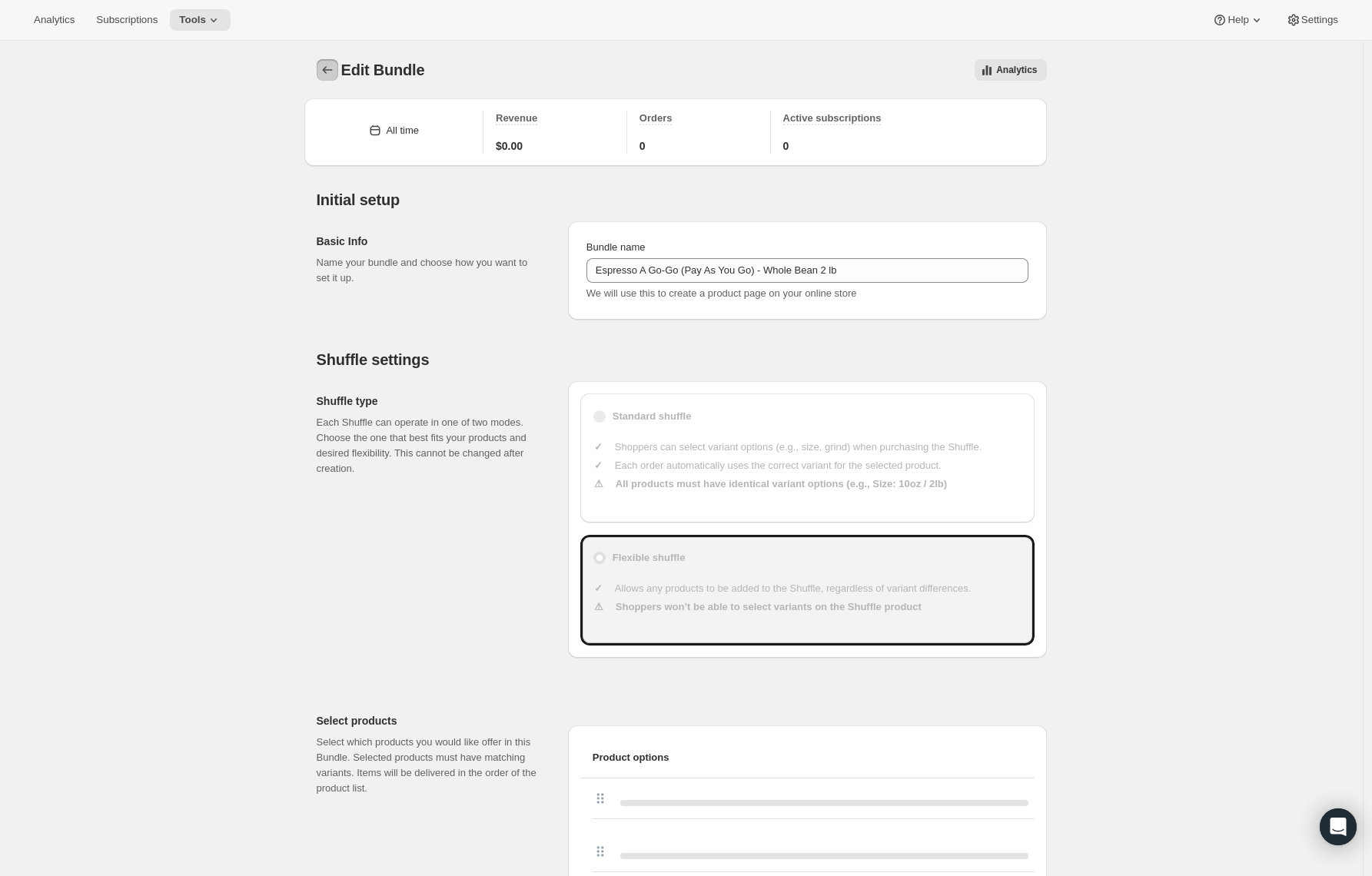
click at [334, 65] on icon "Bundles" at bounding box center [328, 70] width 15 height 15
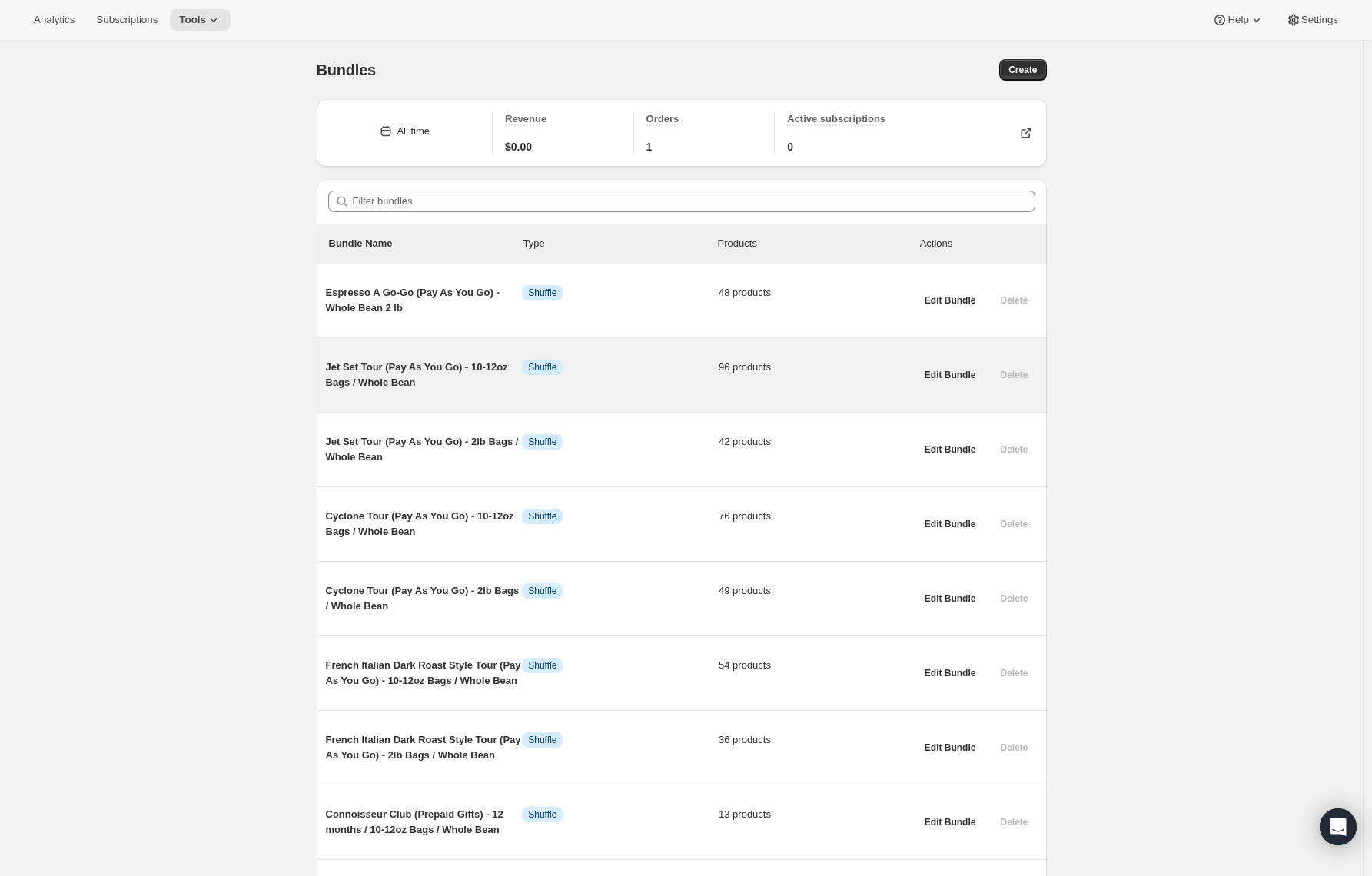
click at [415, 360] on span "Jet Set Tour (Pay As You Go) - 10-12oz Bags / Whole Bean" at bounding box center [424, 374] width 197 height 31
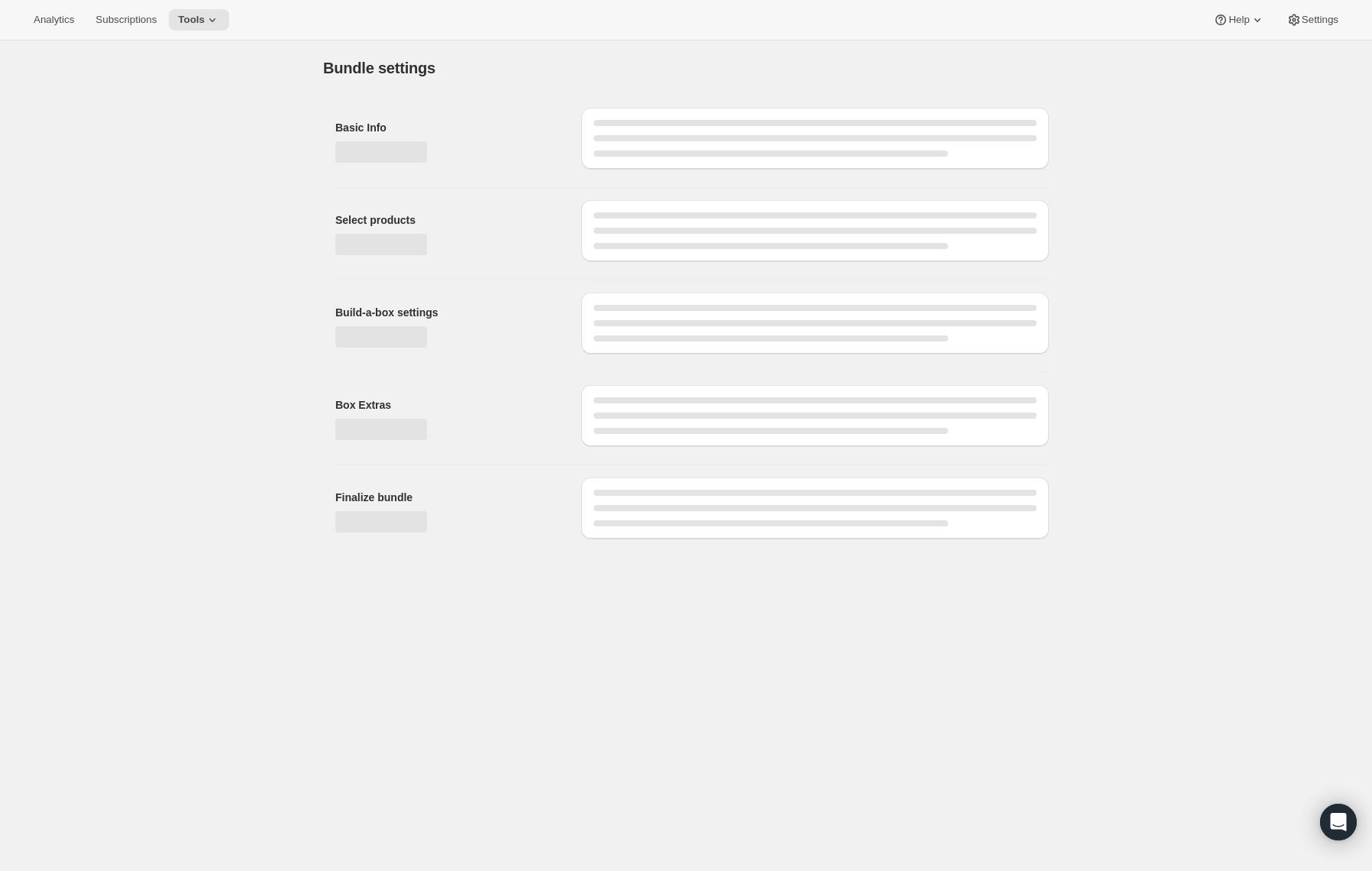
type input "Jet Set Tour (Pay As You Go) - 10-12oz Bags / Whole Bean"
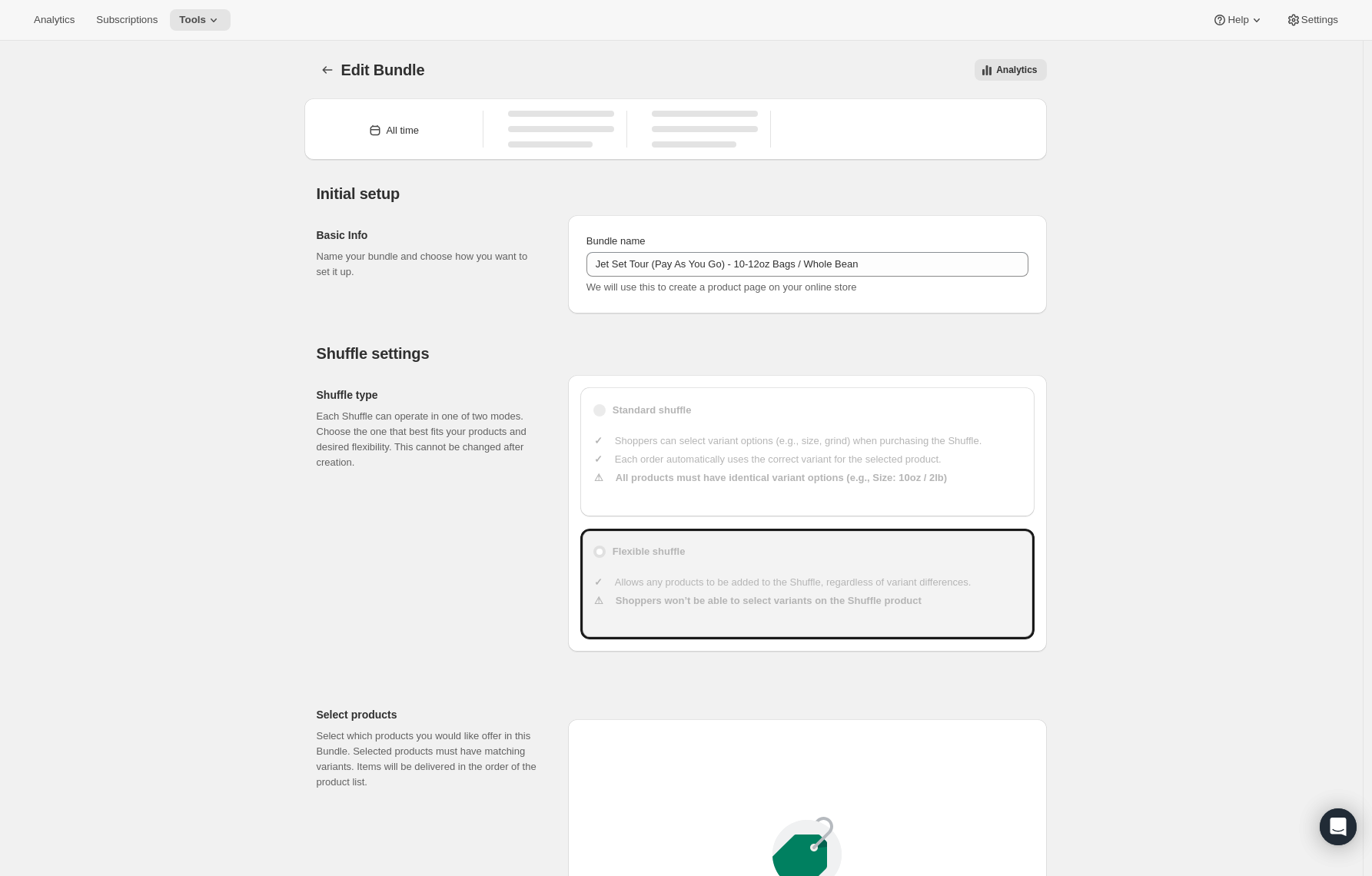
type input "20"
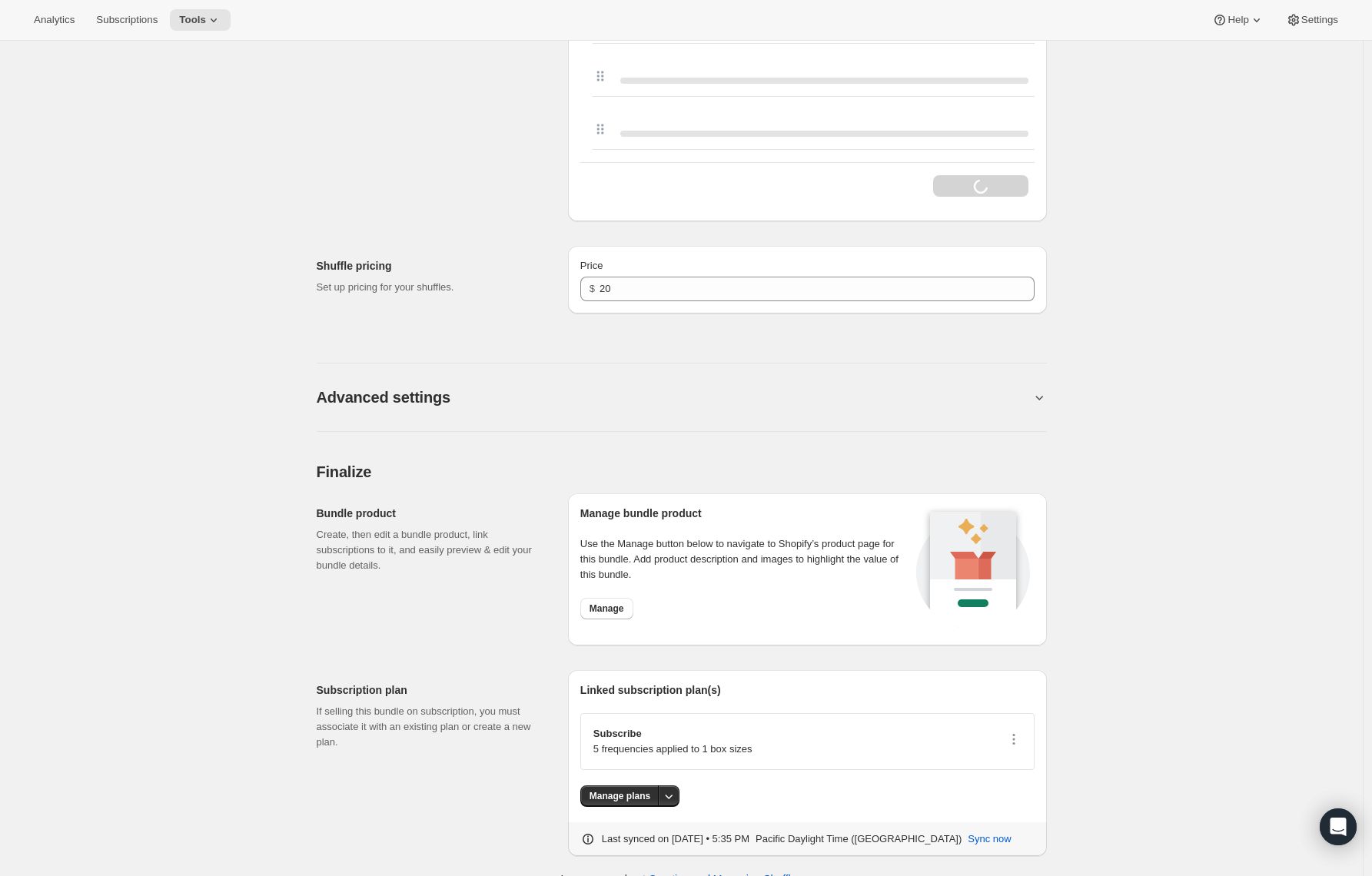
scroll to position [5734, 0]
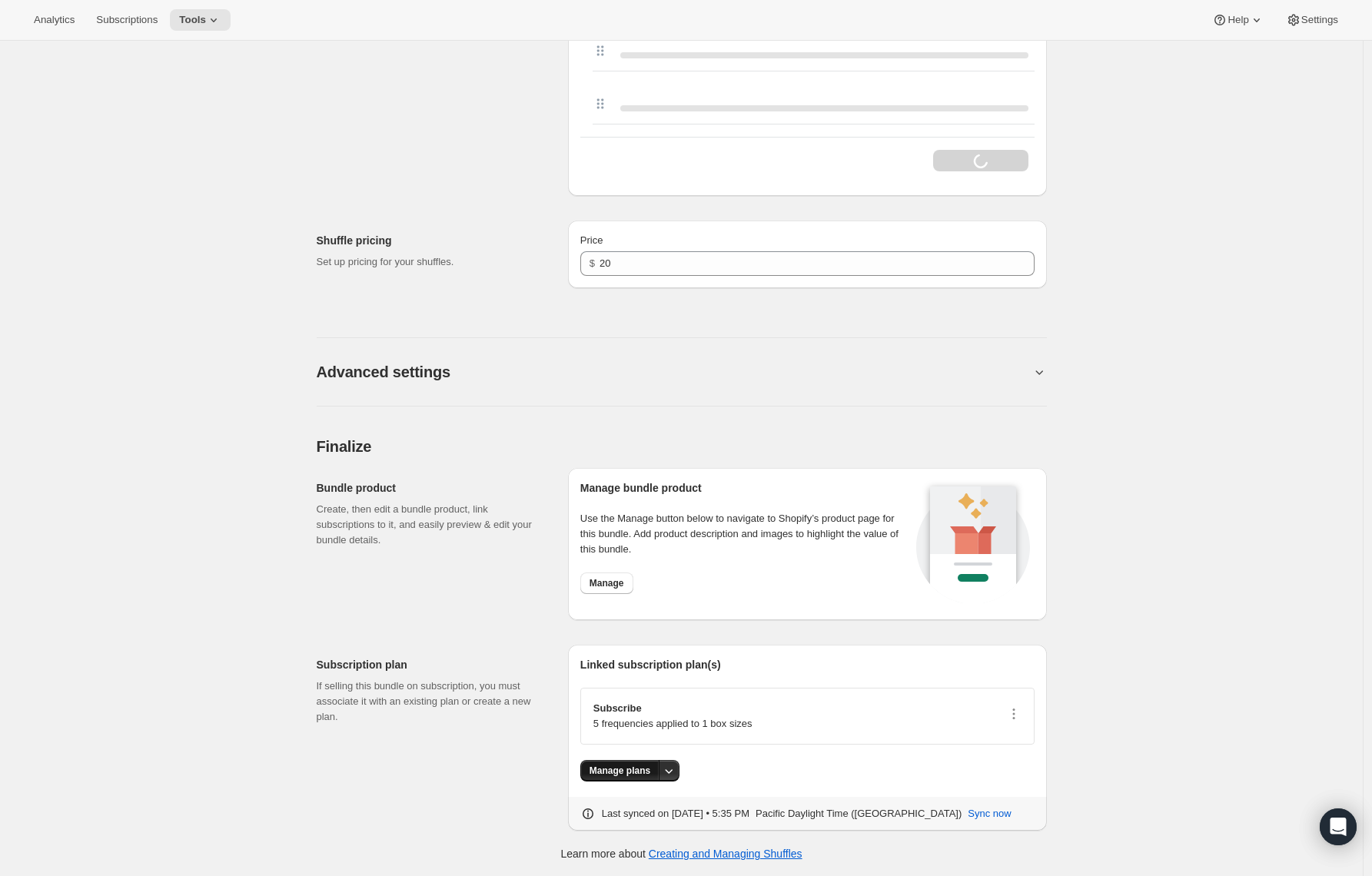
click at [650, 765] on span "Manage plans" at bounding box center [620, 770] width 61 height 12
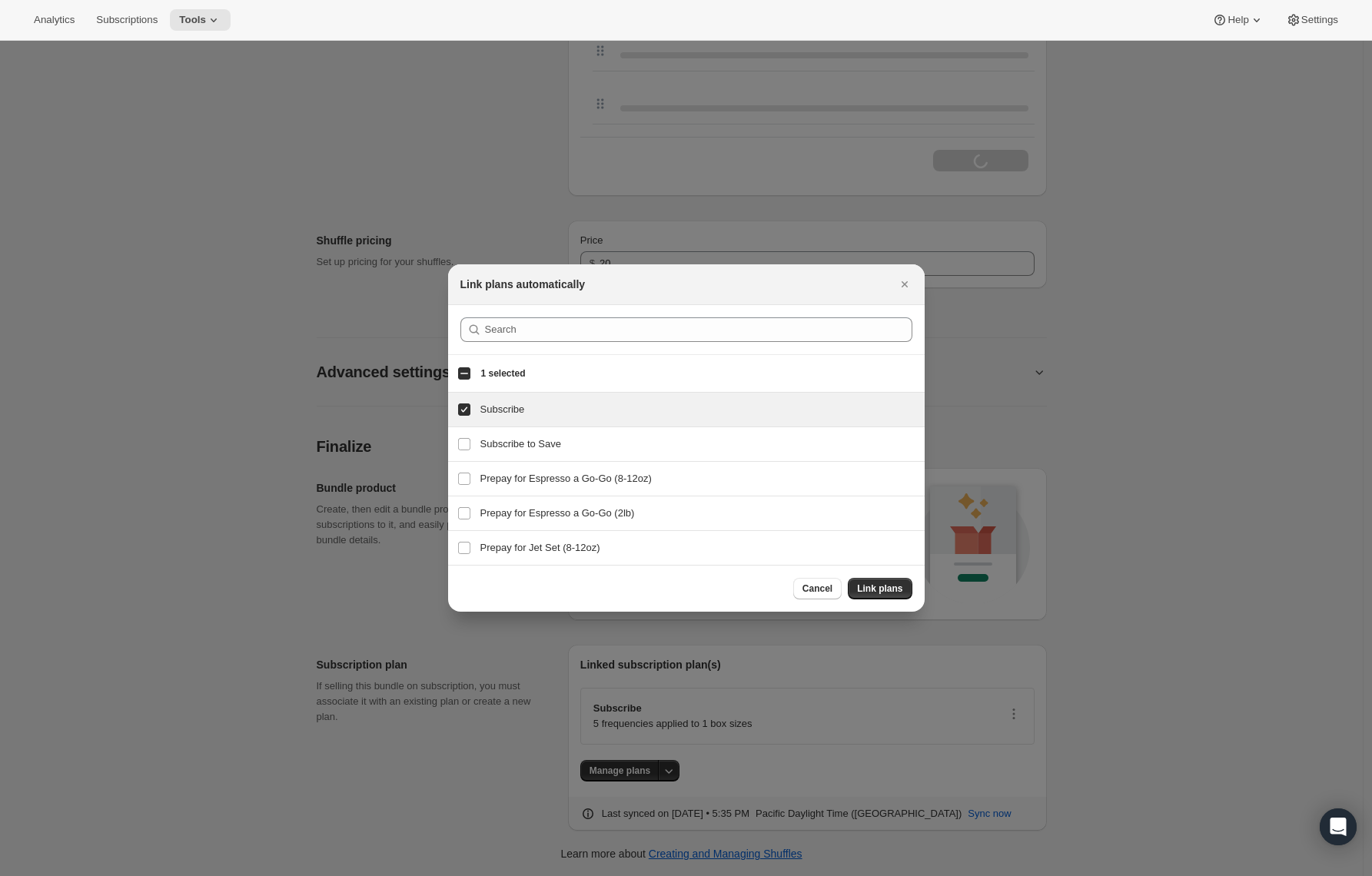
click at [1143, 489] on div at bounding box center [686, 438] width 1372 height 876
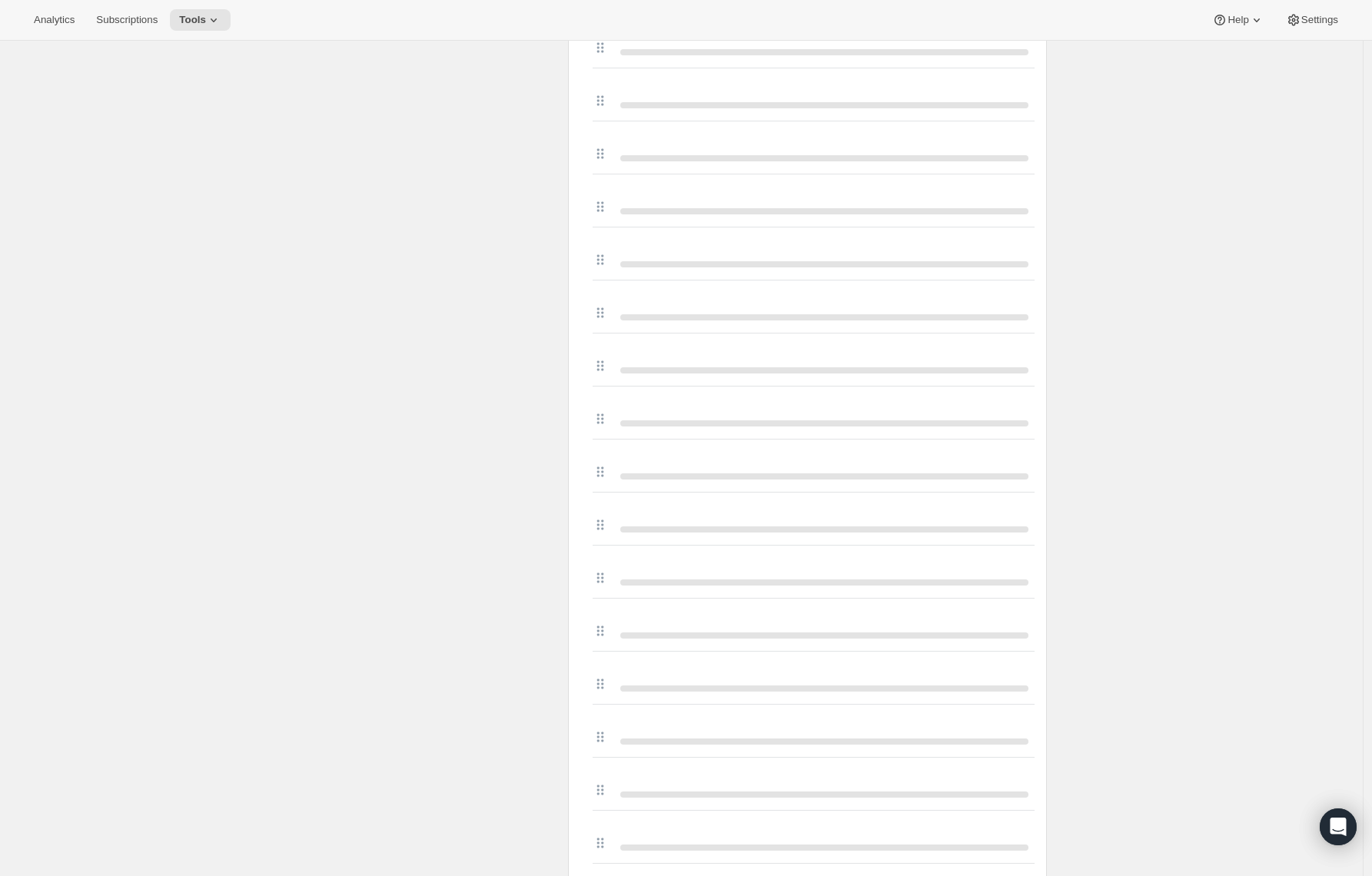
scroll to position [1152, 0]
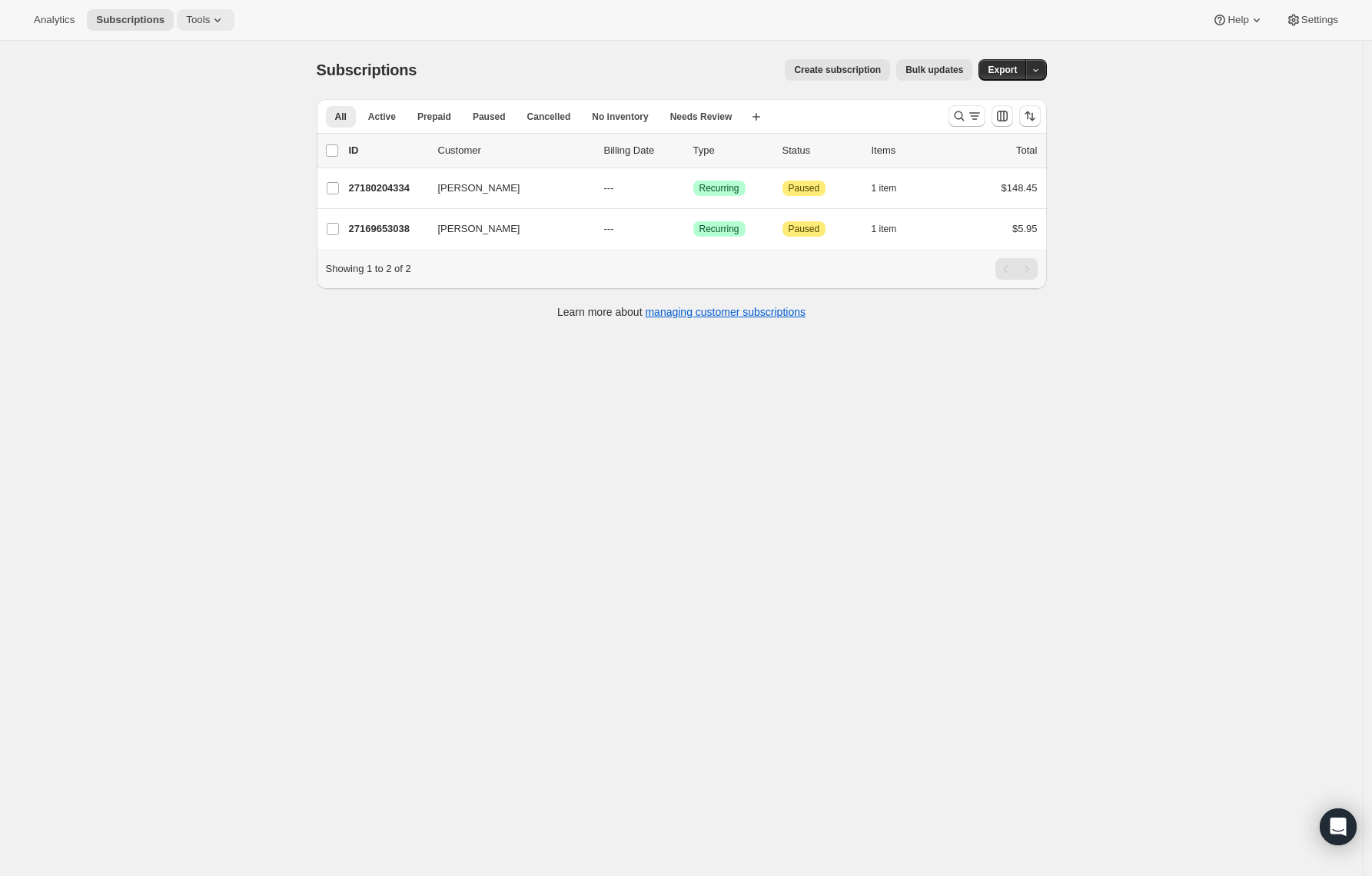
click at [221, 16] on icon at bounding box center [217, 20] width 15 height 15
click at [189, 104] on span "Bundles" at bounding box center [216, 104] width 136 height 15
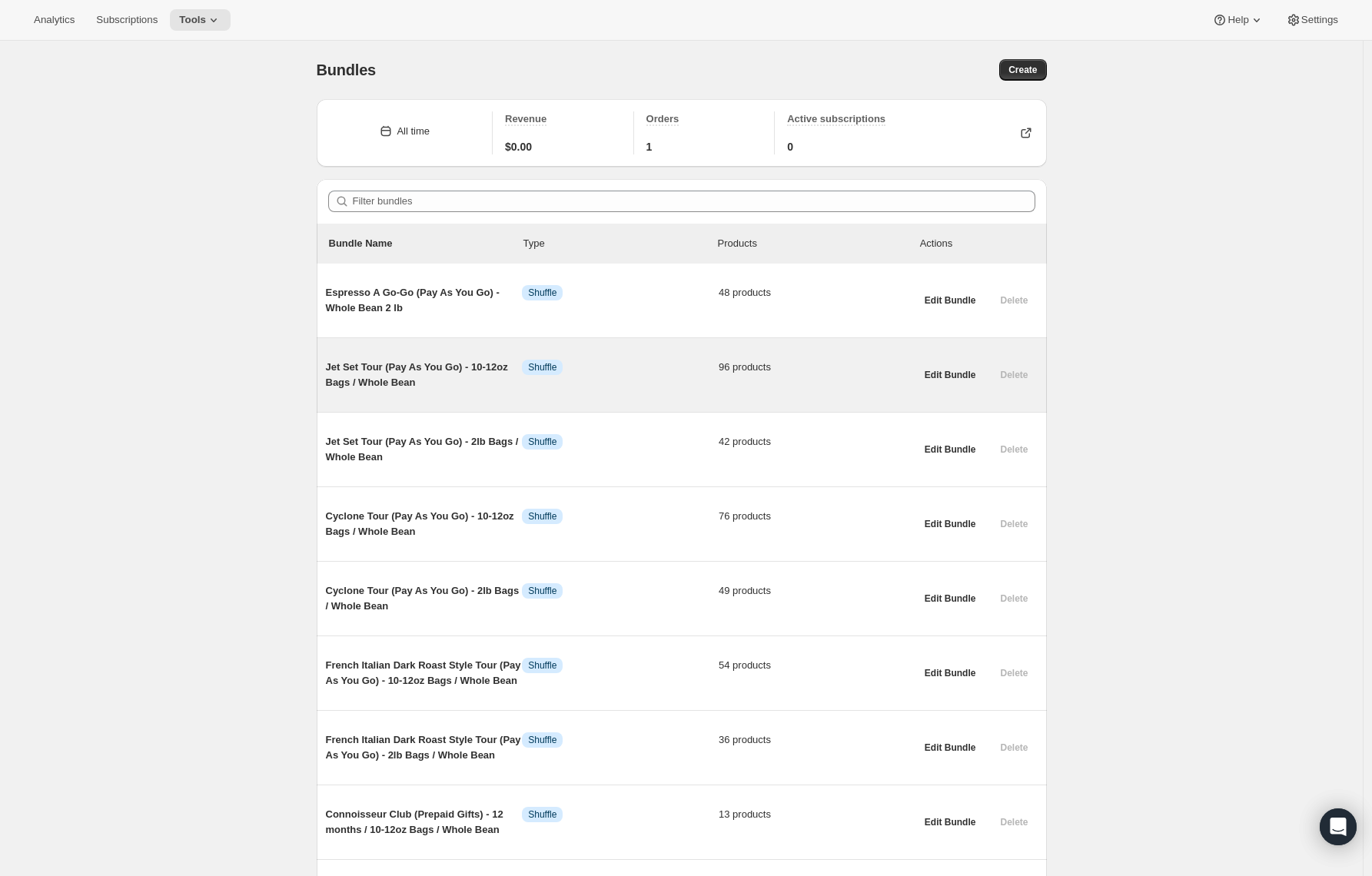
click at [381, 371] on span "Jet Set Tour (Pay As You Go) - 10-12oz Bags / Whole Bean" at bounding box center [424, 374] width 197 height 31
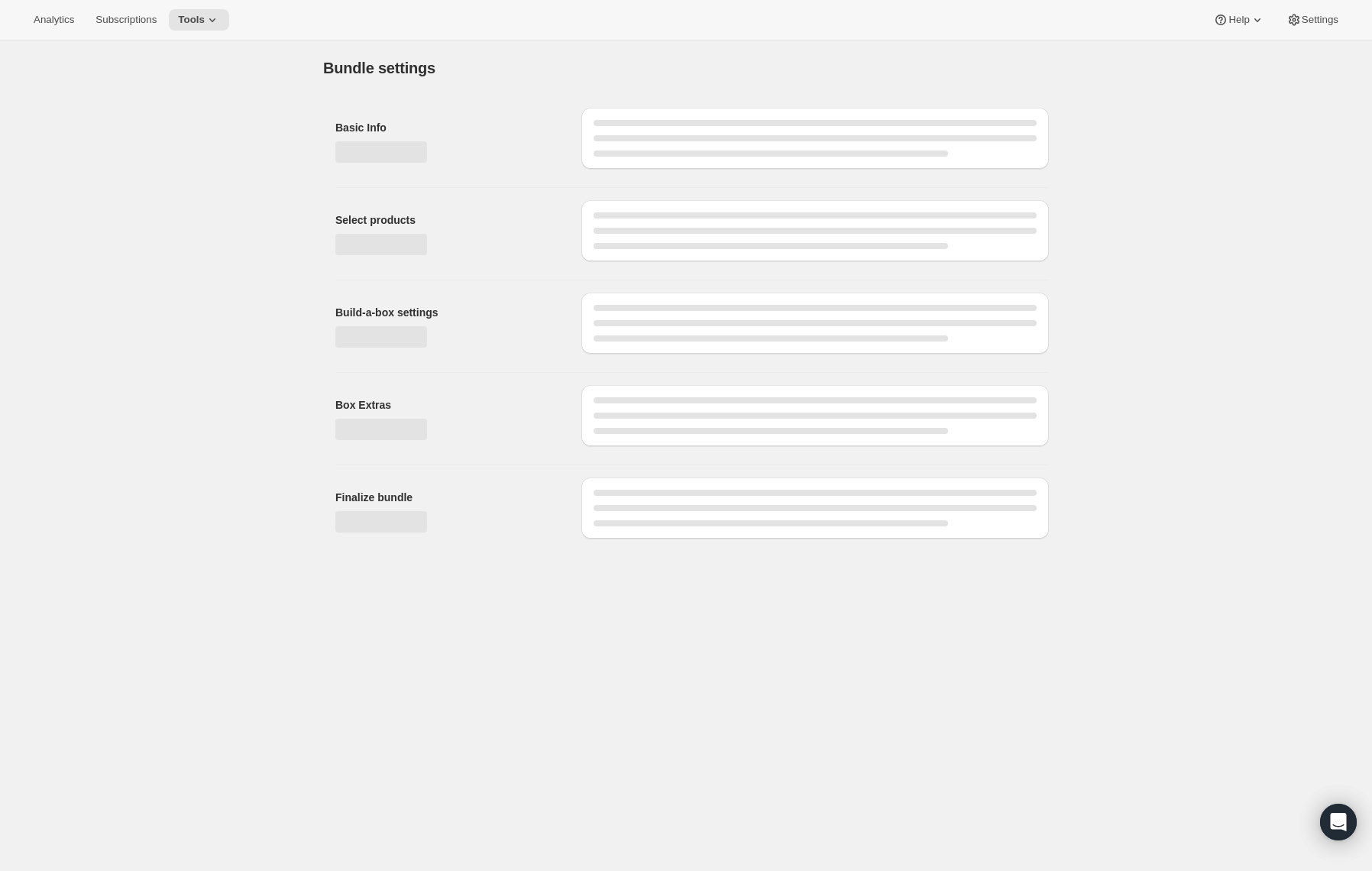
type input "Jet Set Tour (Pay As You Go) - 10-12oz Bags / Whole Bean"
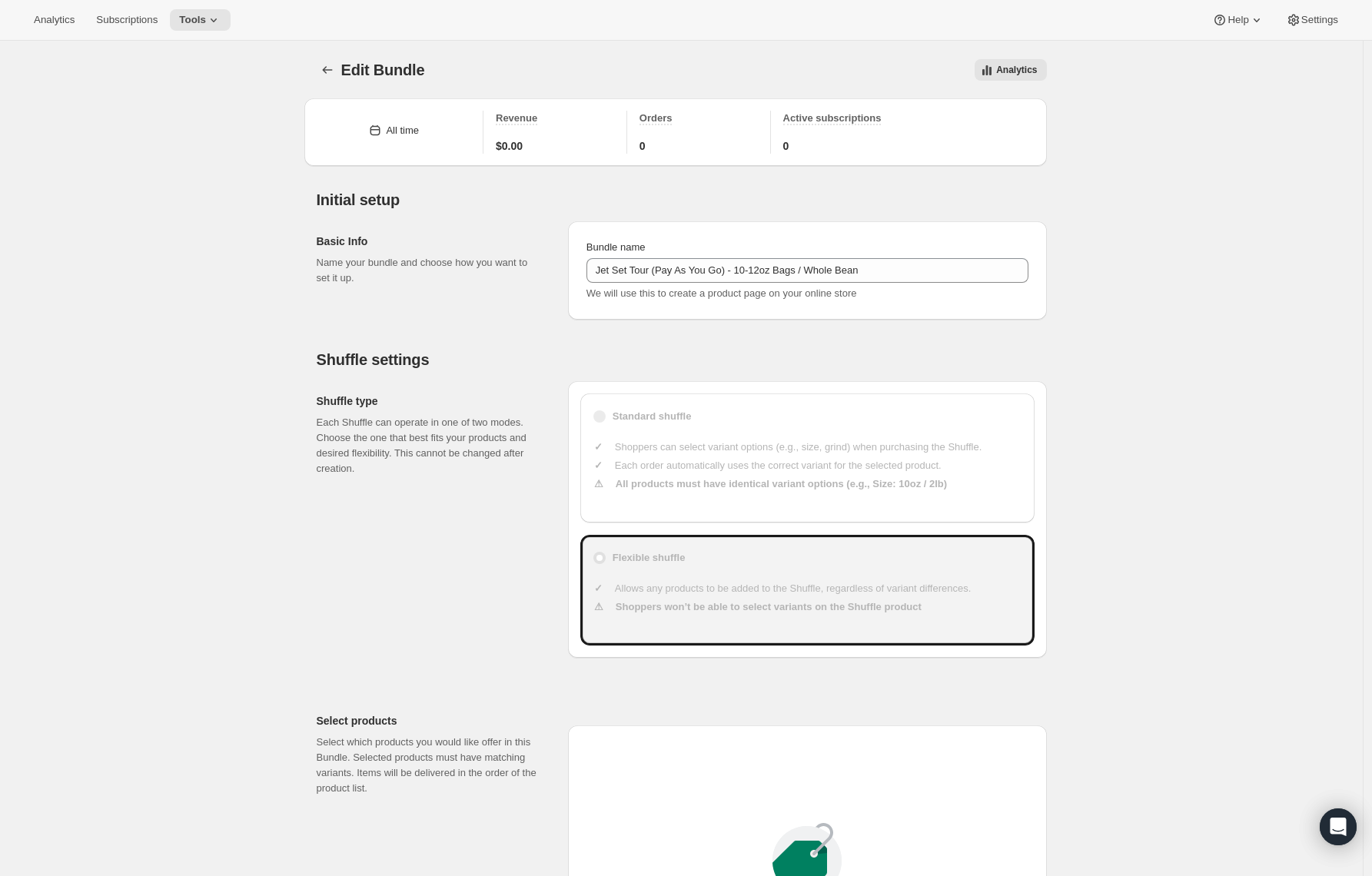
type input "20"
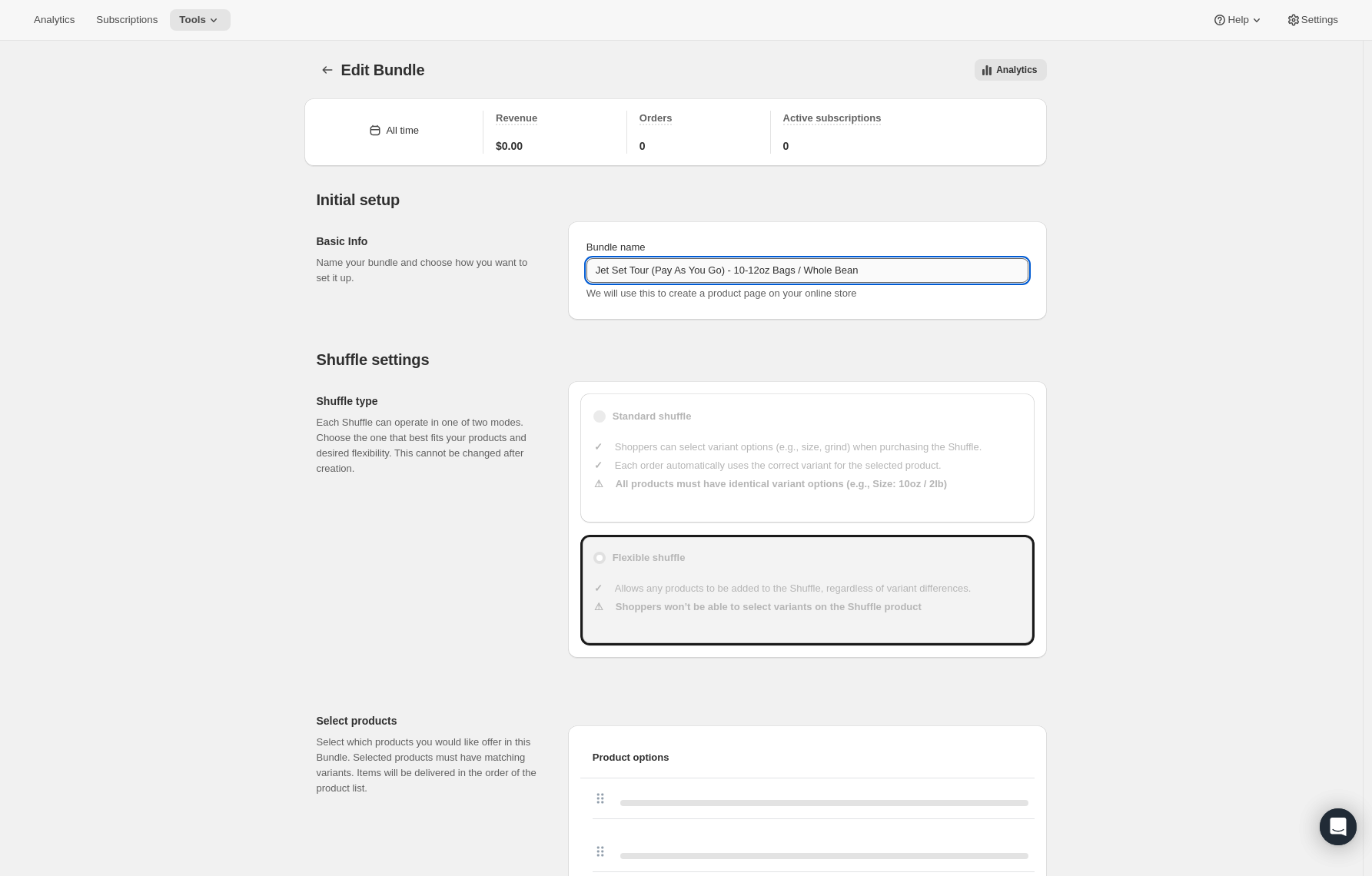
drag, startPoint x: 738, startPoint y: 270, endPoint x: 662, endPoint y: 272, distance: 76.0
click at [662, 272] on input "Jet Set Tour (Pay As You Go) - 10-12oz Bags / Whole Bean" at bounding box center [808, 270] width 442 height 24
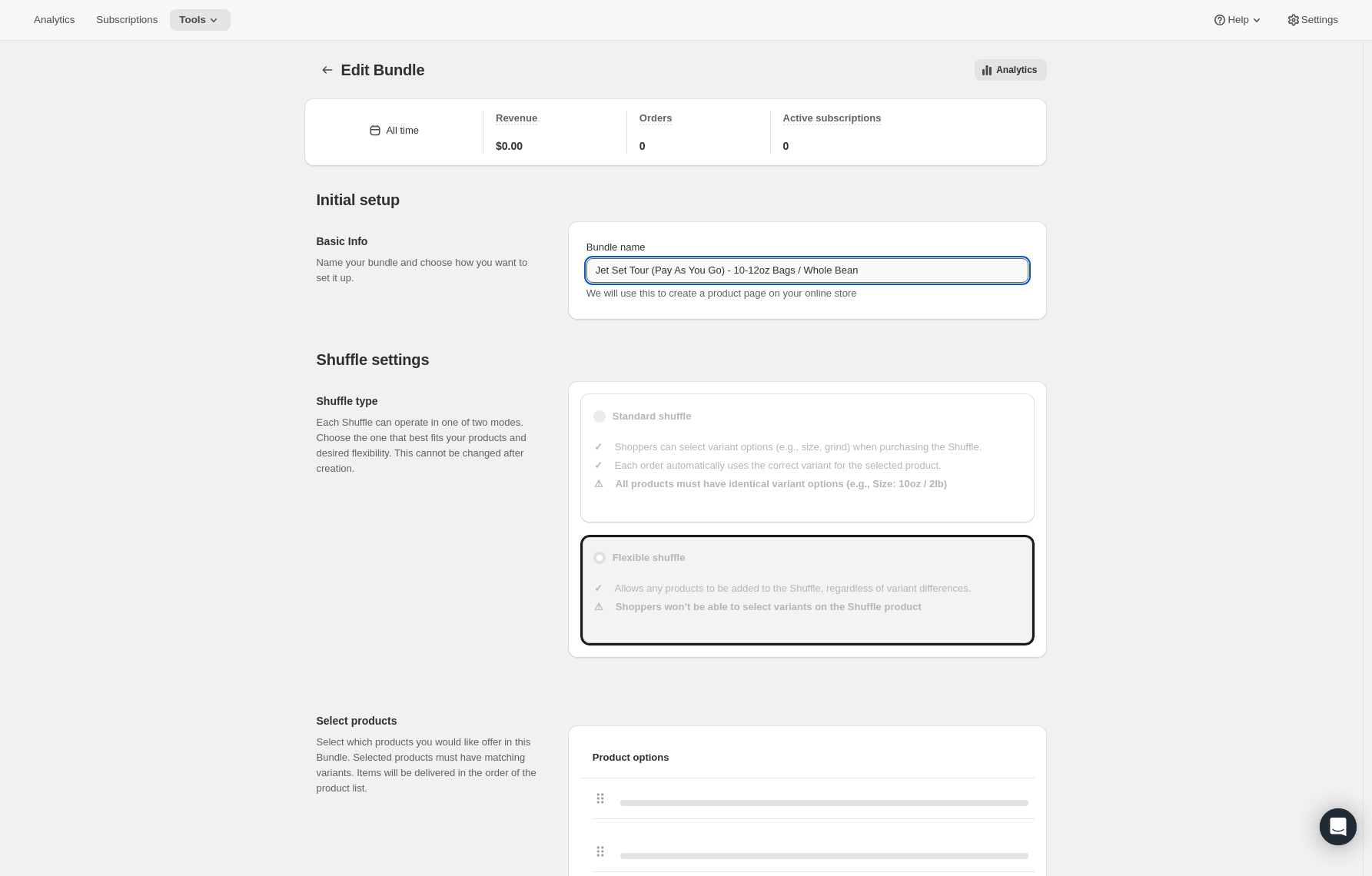
drag, startPoint x: 737, startPoint y: 275, endPoint x: 662, endPoint y: 276, distance: 75.0
click at [662, 276] on input "Jet Set Tour (Pay As You Go) - 10-12oz Bags / Whole Bean" at bounding box center [808, 270] width 442 height 24
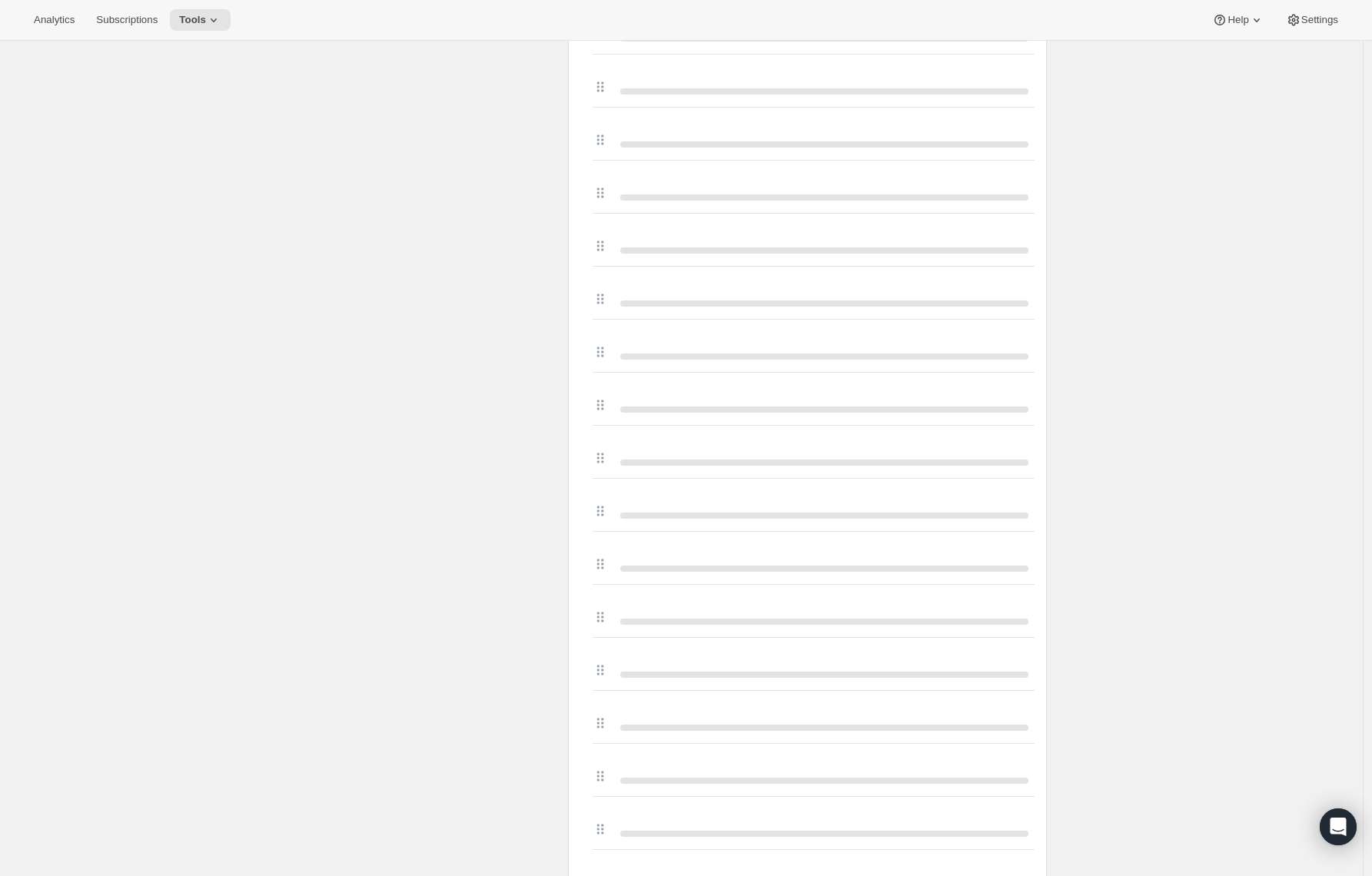
scroll to position [5734, 0]
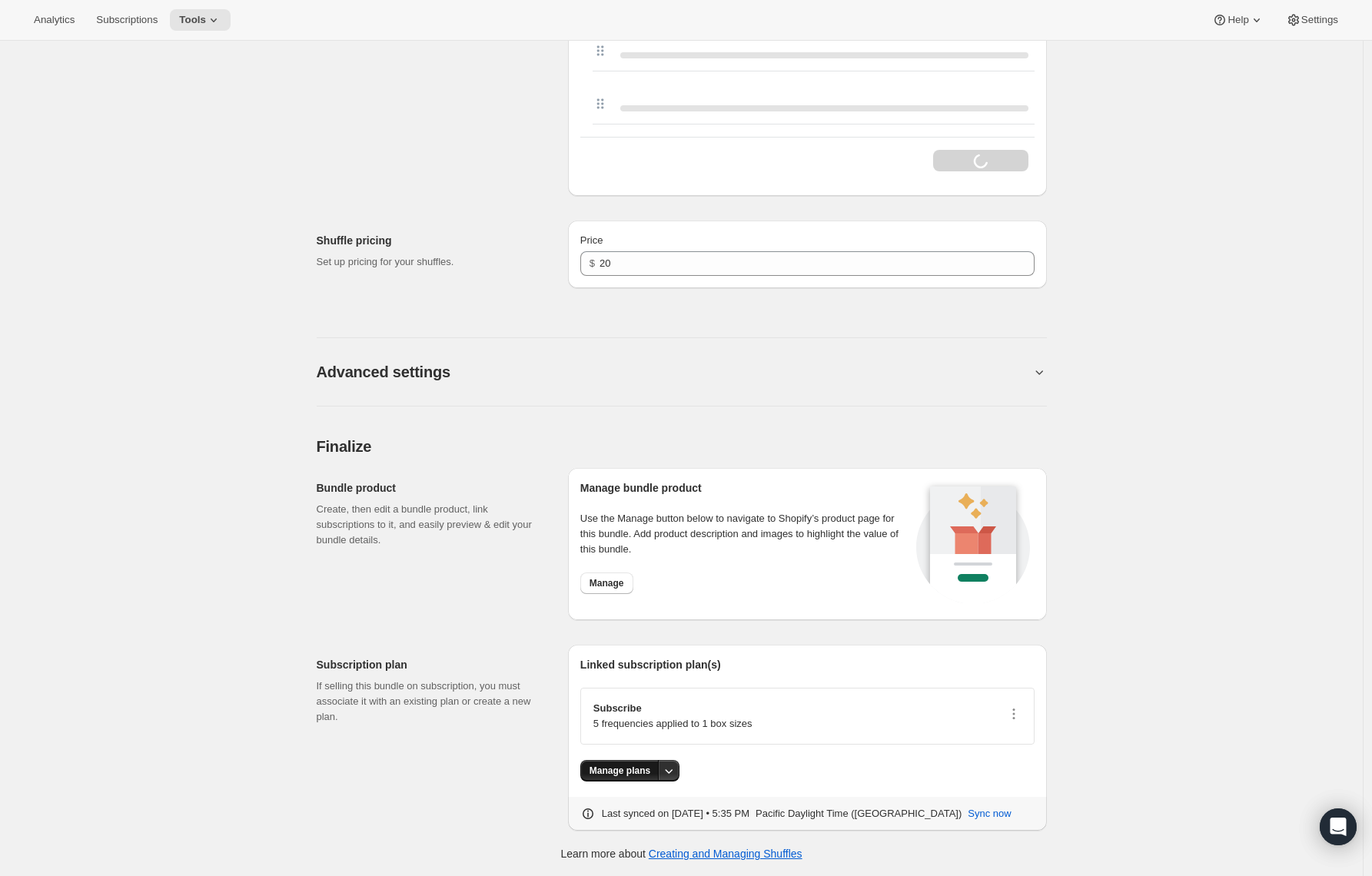
type input "Jet Set Tour - 10-12oz Bags / Whole Bean"
click at [607, 764] on button "Manage plans" at bounding box center [620, 770] width 80 height 22
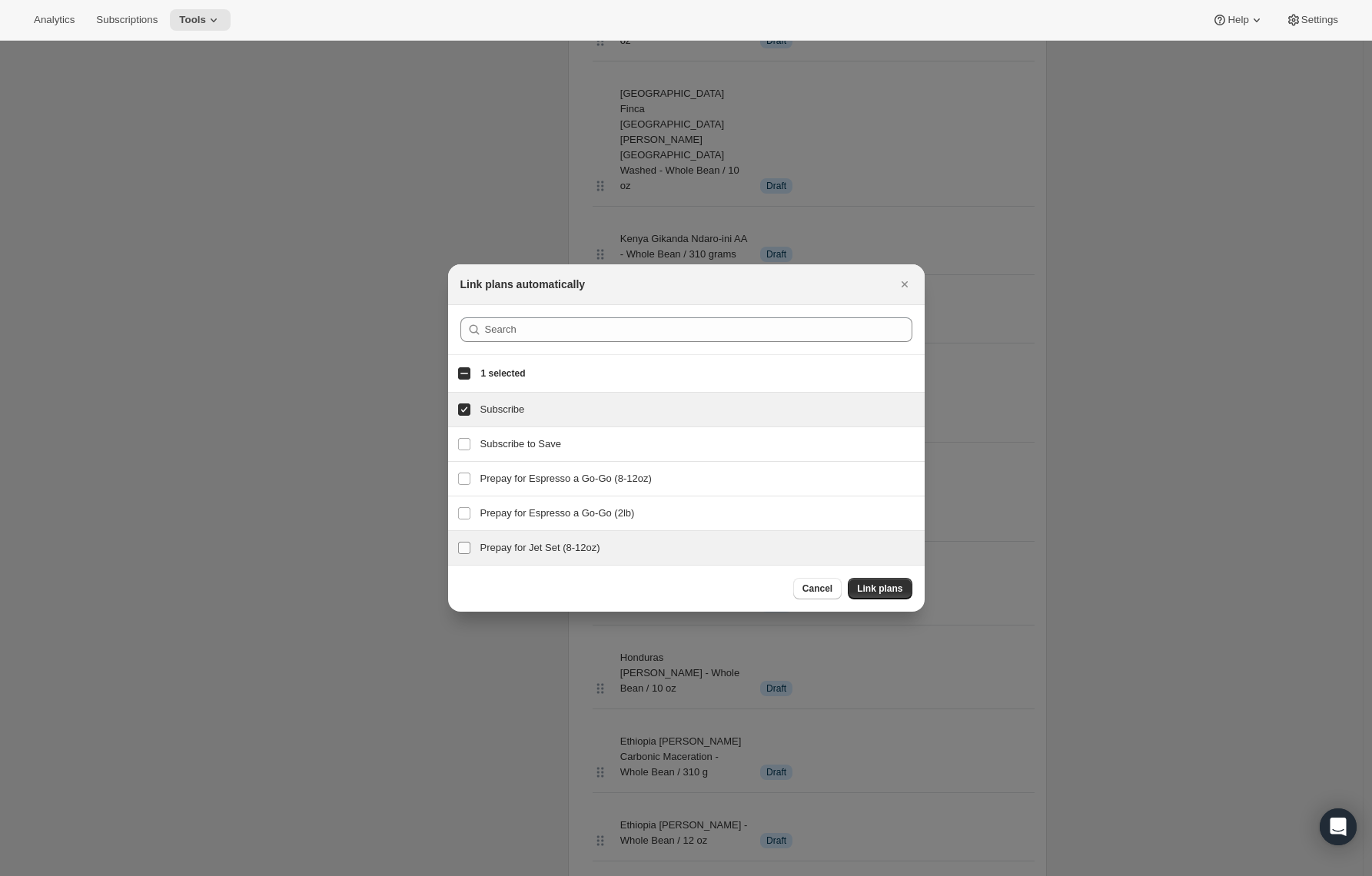
click at [463, 539] on label "Prepay for Jet Set (8-12oz)" at bounding box center [464, 548] width 32 height 34
click at [463, 542] on input "Prepay for Jet Set (8-12oz)" at bounding box center [464, 548] width 12 height 12
checkbox input "true"
click at [858, 584] on span "Link plans" at bounding box center [880, 589] width 45 height 12
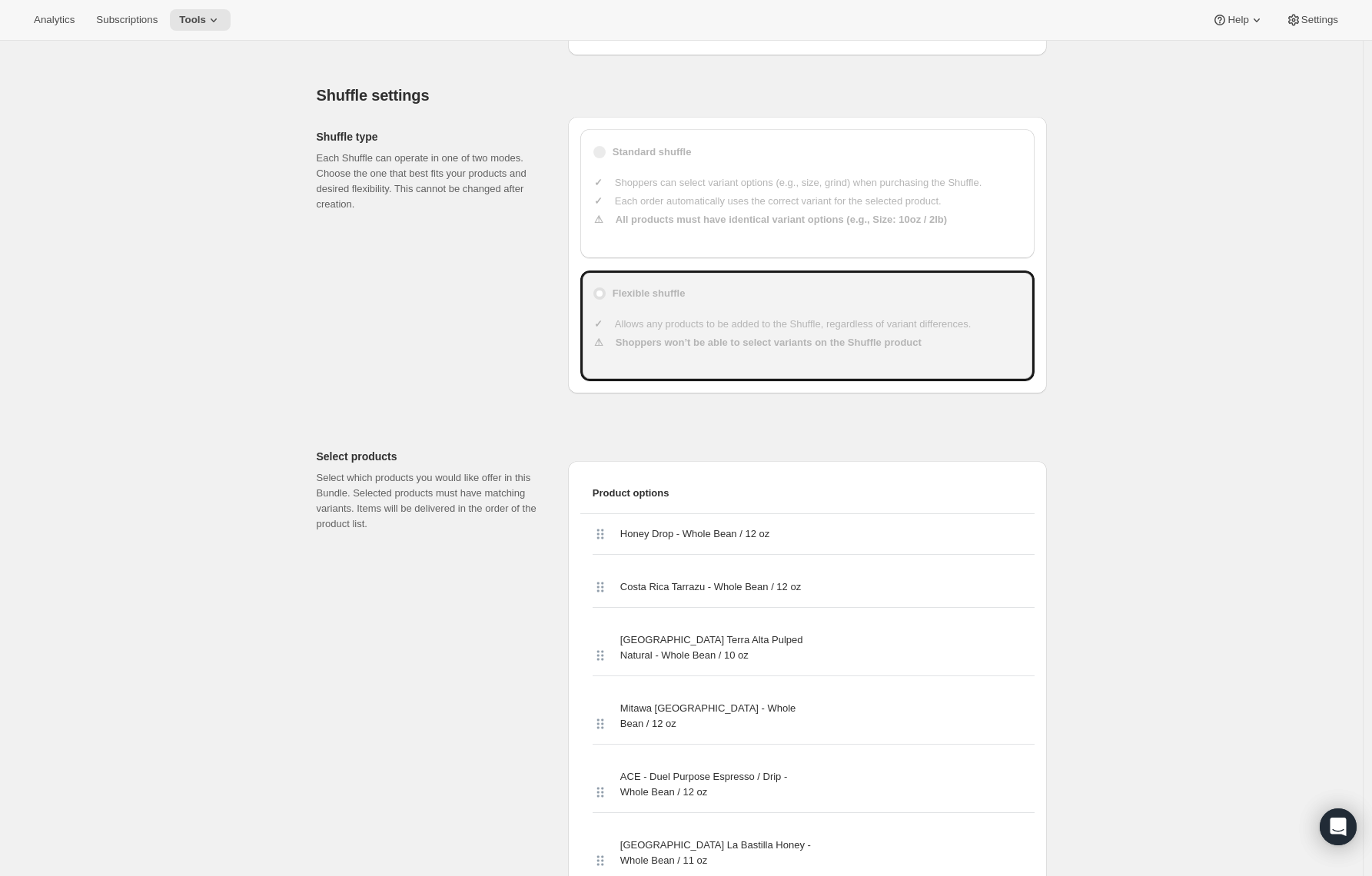
scroll to position [0, 0]
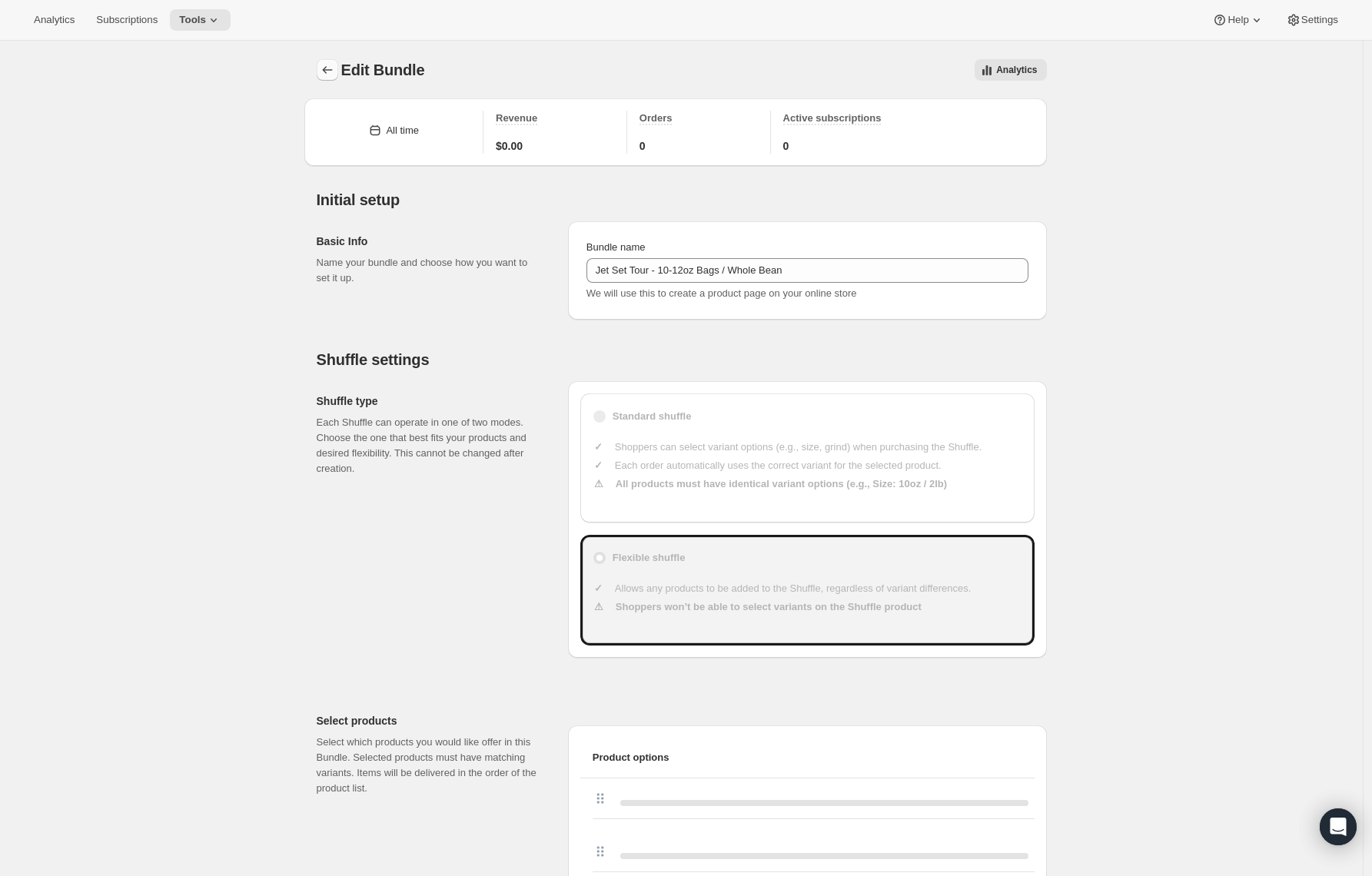
click at [322, 70] on button "Bundles" at bounding box center [327, 69] width 22 height 22
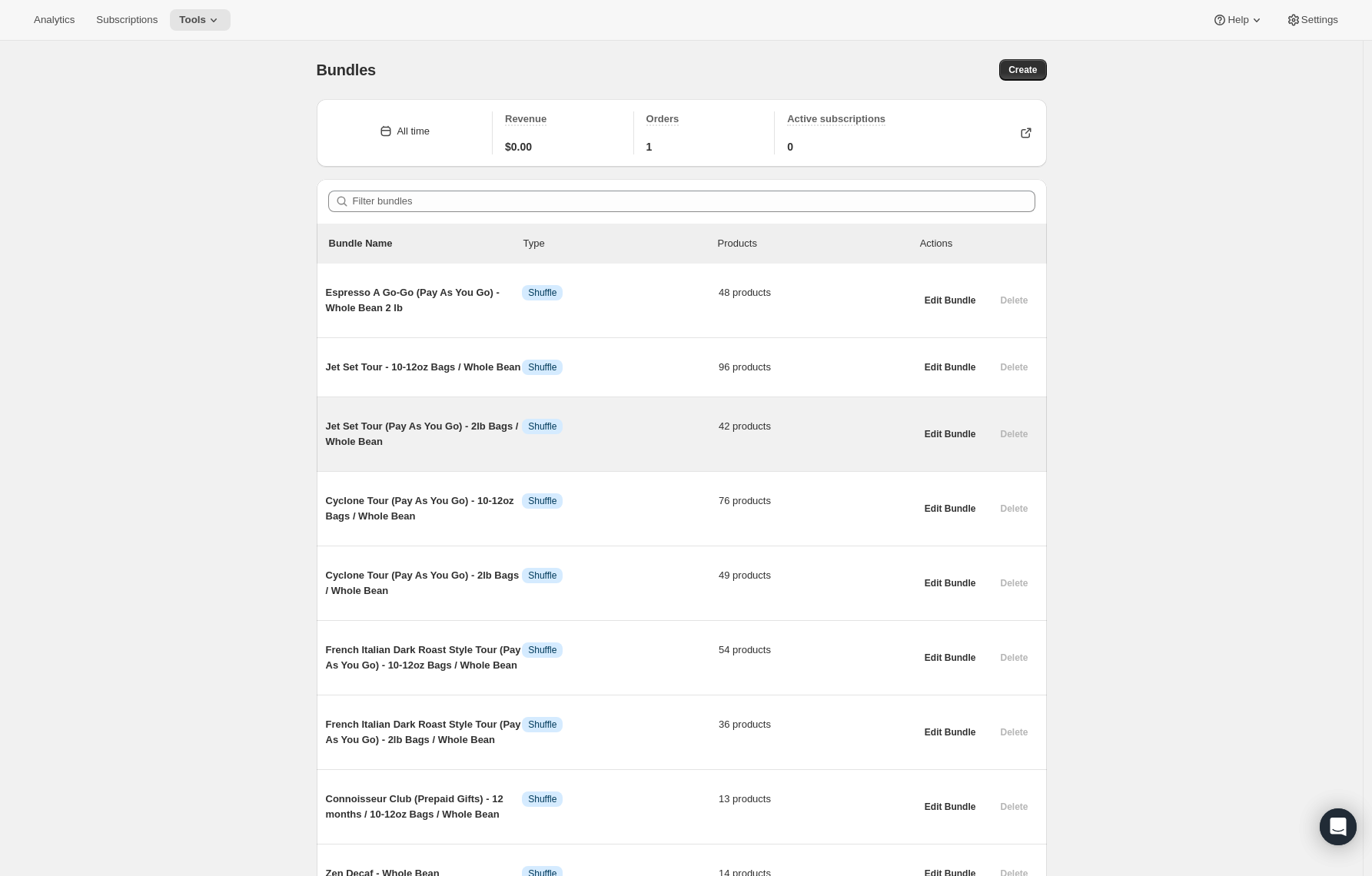
click at [422, 434] on span "Jet Set Tour (Pay As You Go) - 2lb Bags / Whole Bean" at bounding box center [424, 434] width 197 height 31
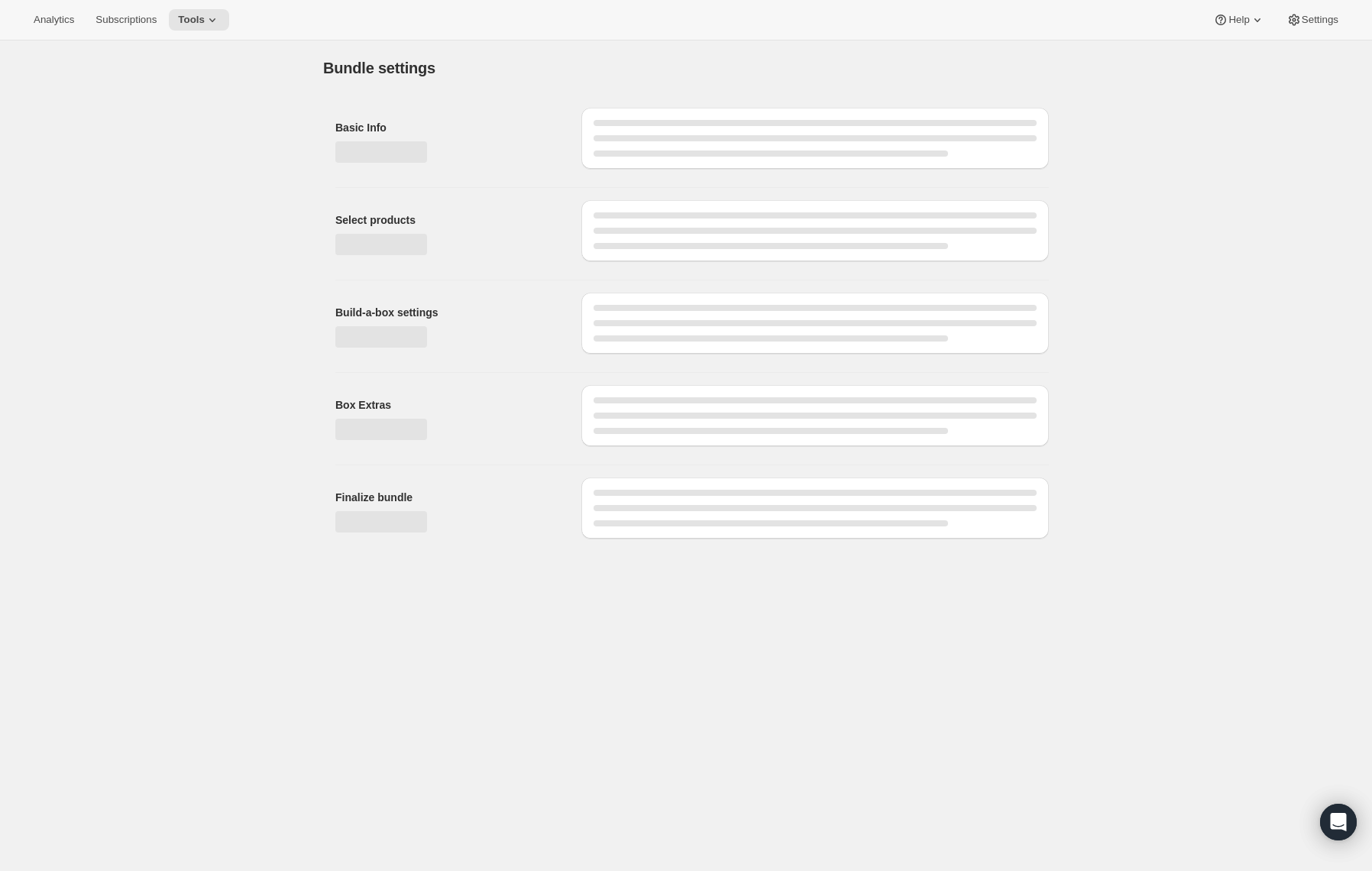
type input "Jet Set Tour (Pay As You Go) - 2lb Bags / Whole Bean"
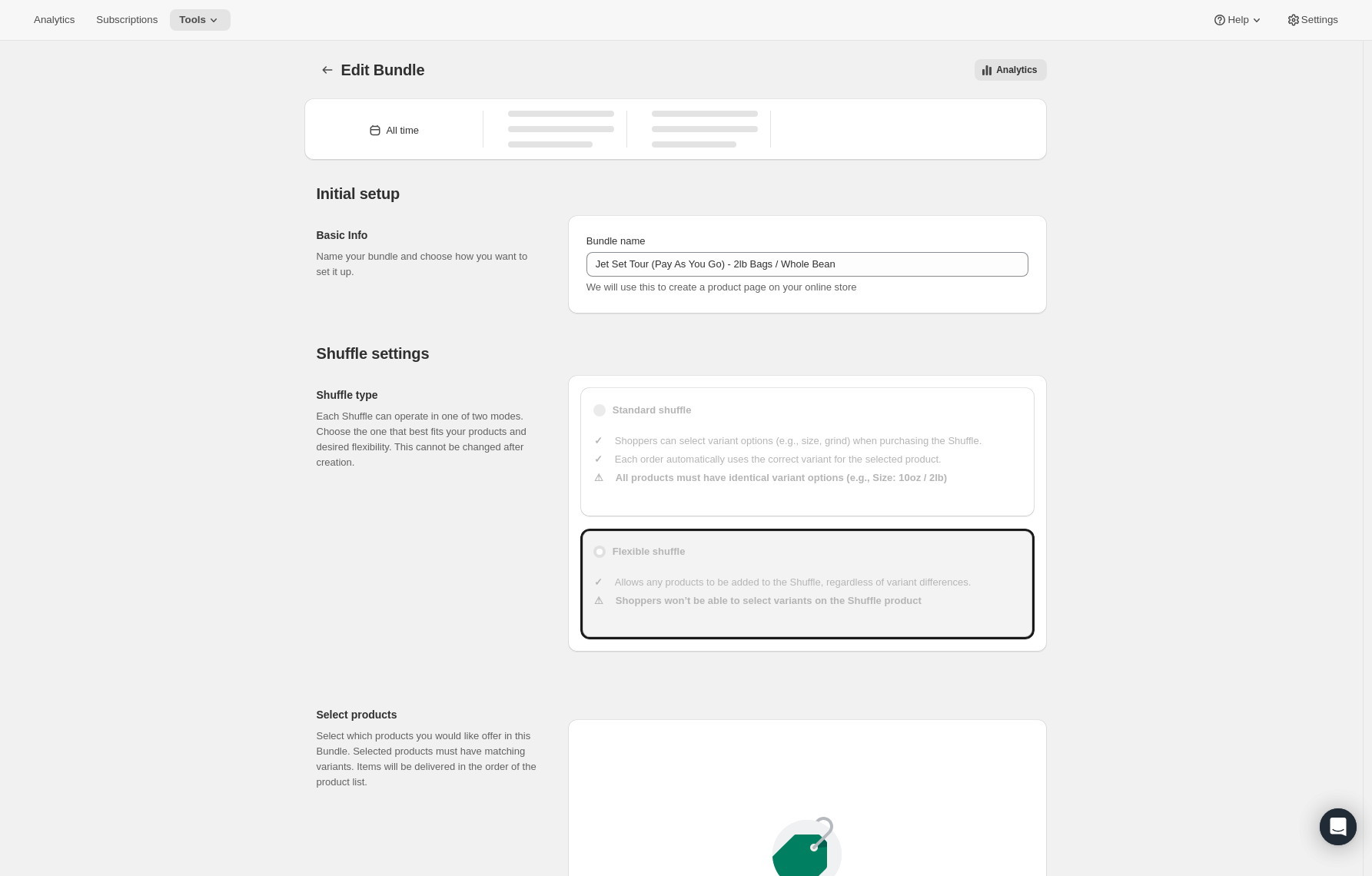
type input "30"
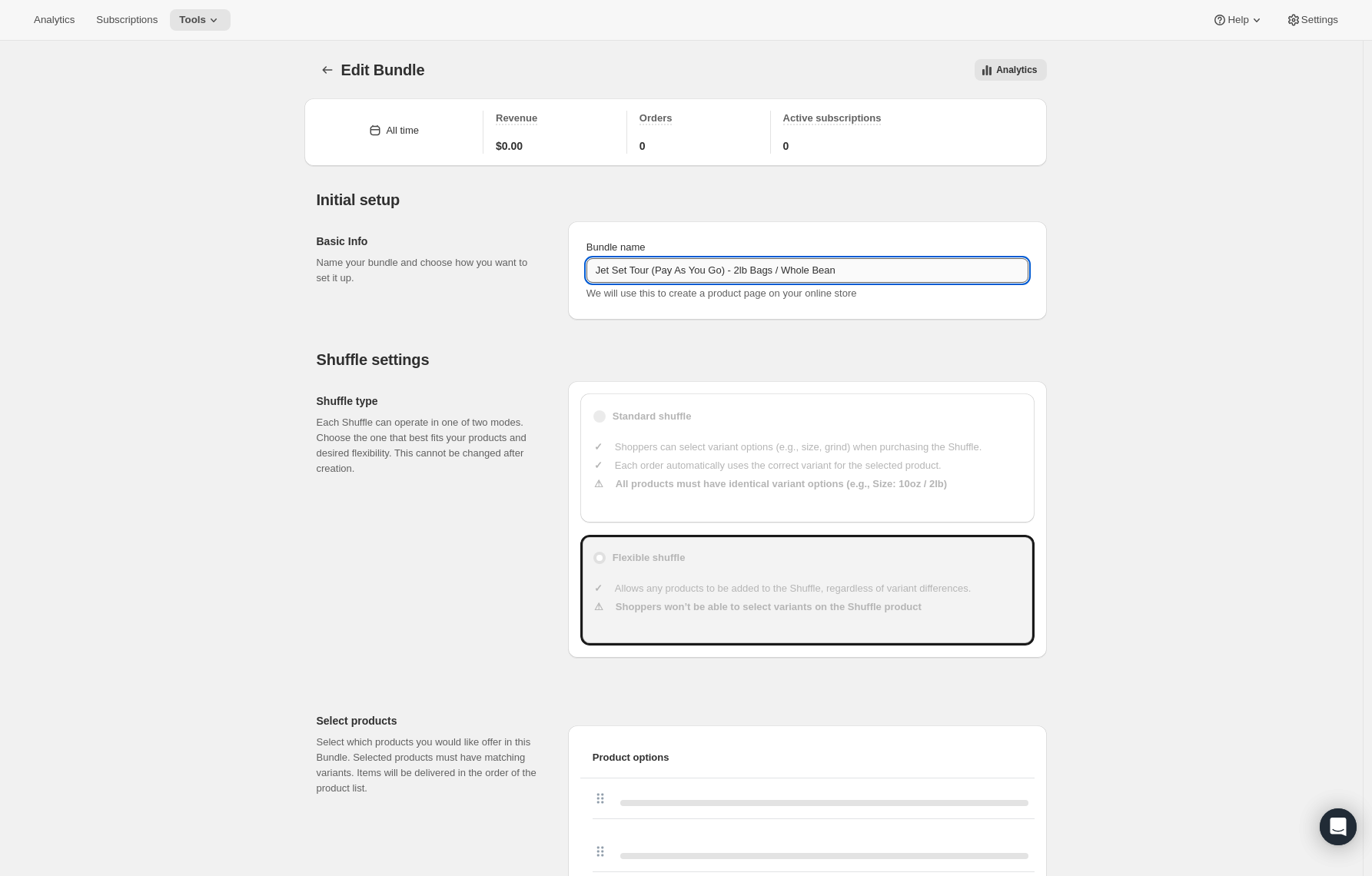
drag, startPoint x: 739, startPoint y: 270, endPoint x: 679, endPoint y: 274, distance: 60.1
click at [679, 274] on input "Jet Set Tour (Pay As You Go) - 2lb Bags / Whole Bean" at bounding box center [808, 270] width 442 height 24
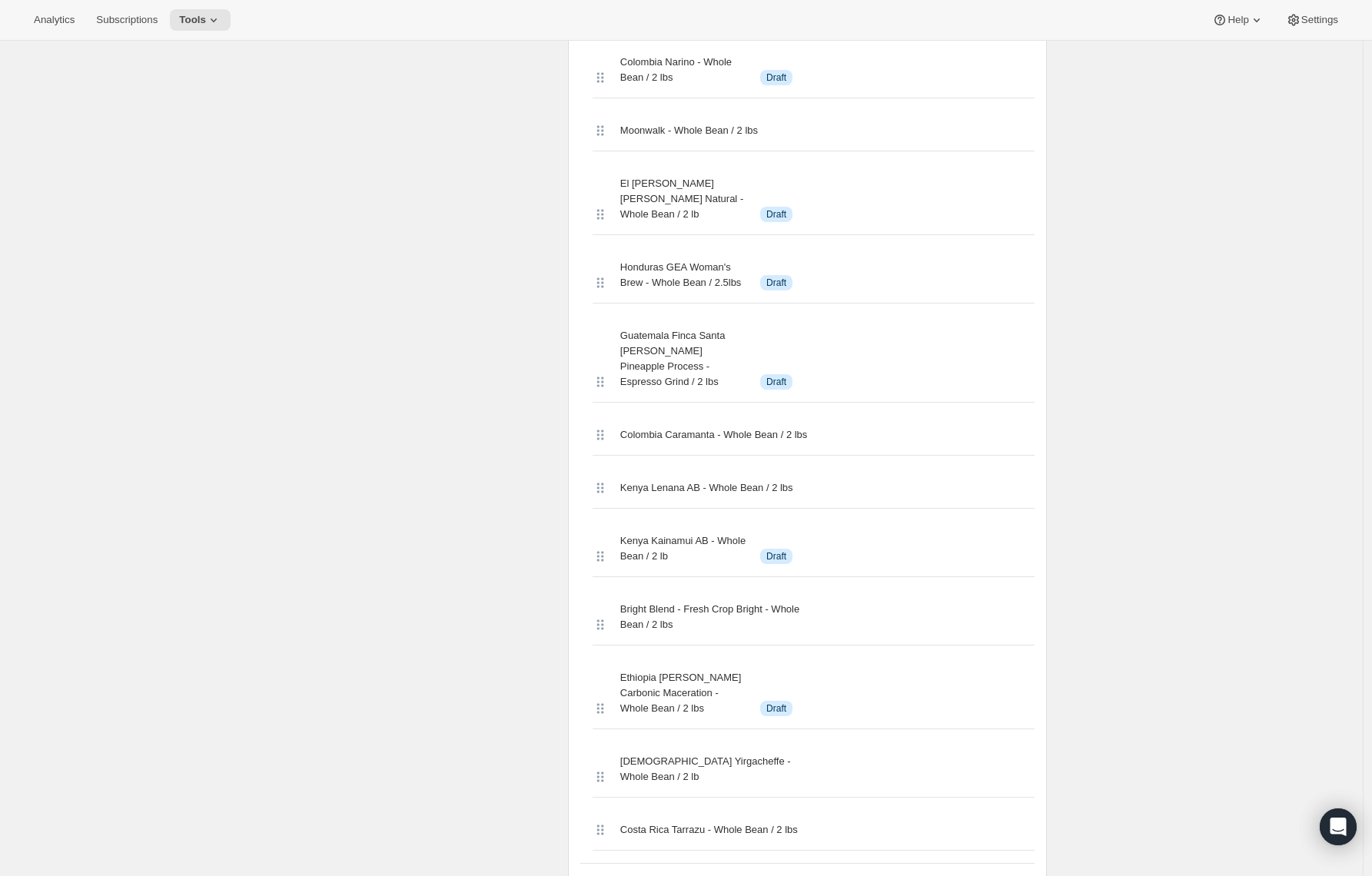
scroll to position [3377, 0]
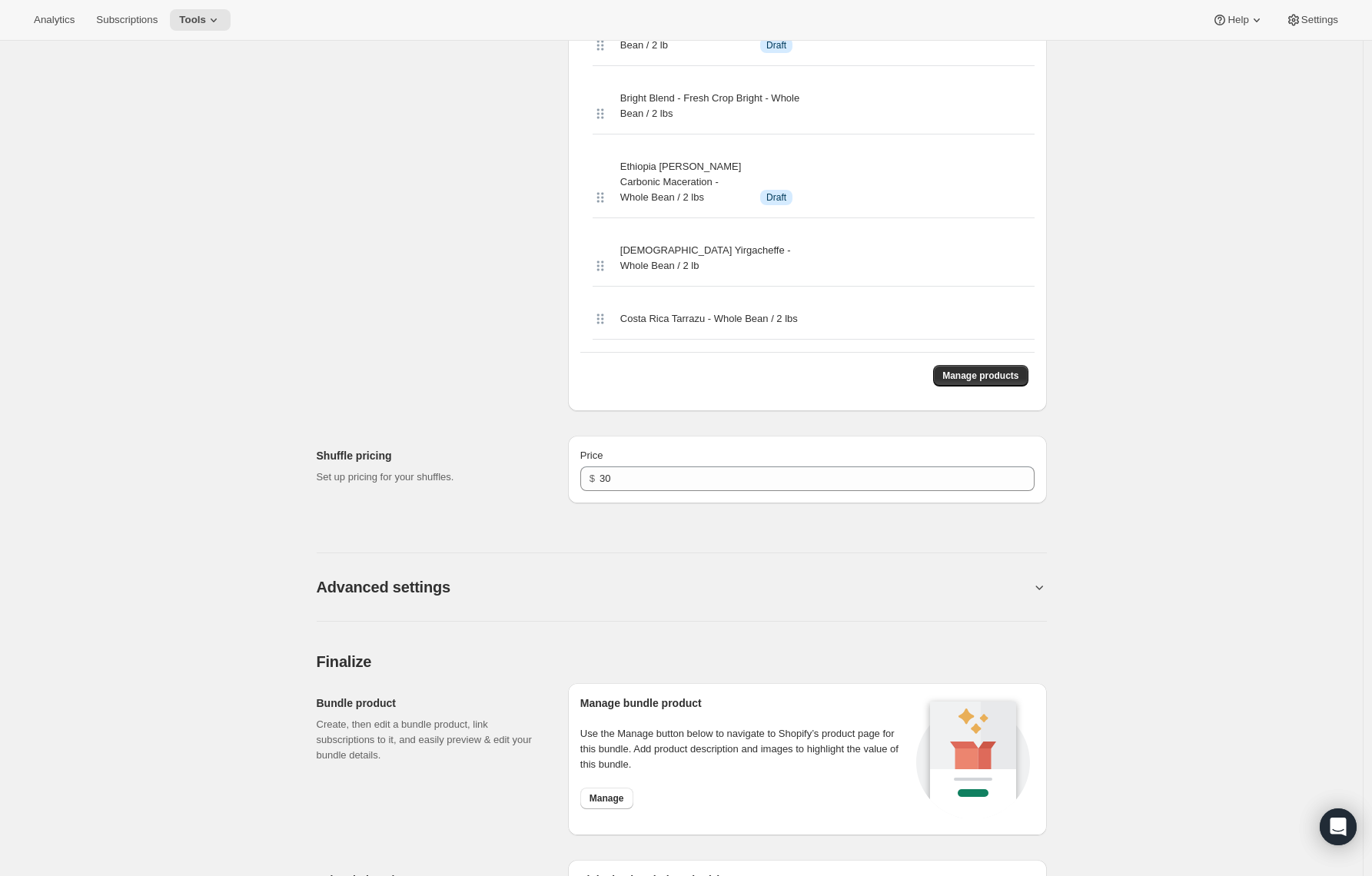
type input "Jet Set Tour - 2lb Bags / Whole Bean"
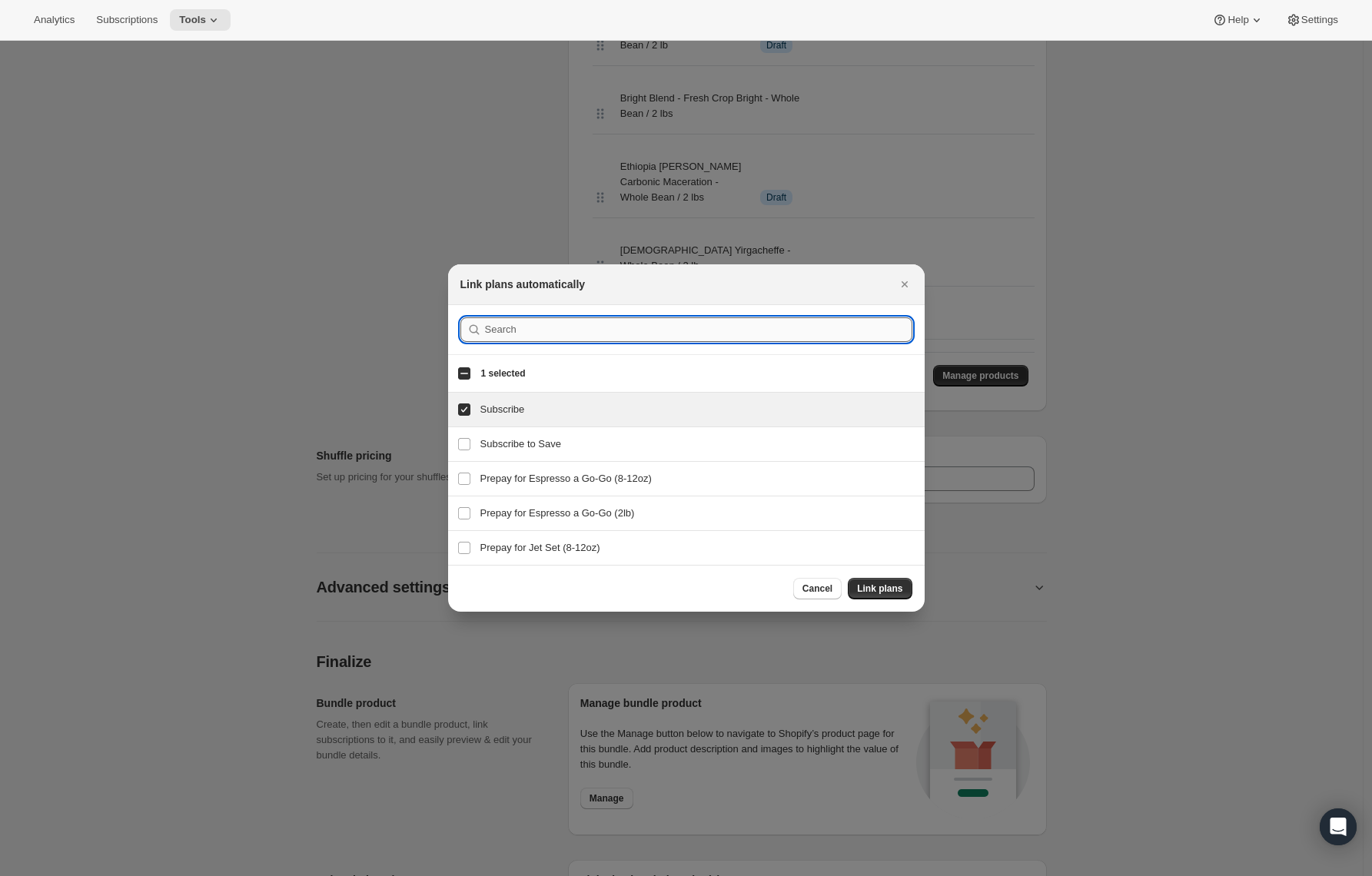
click at [510, 338] on input ":r7f:" at bounding box center [698, 329] width 428 height 24
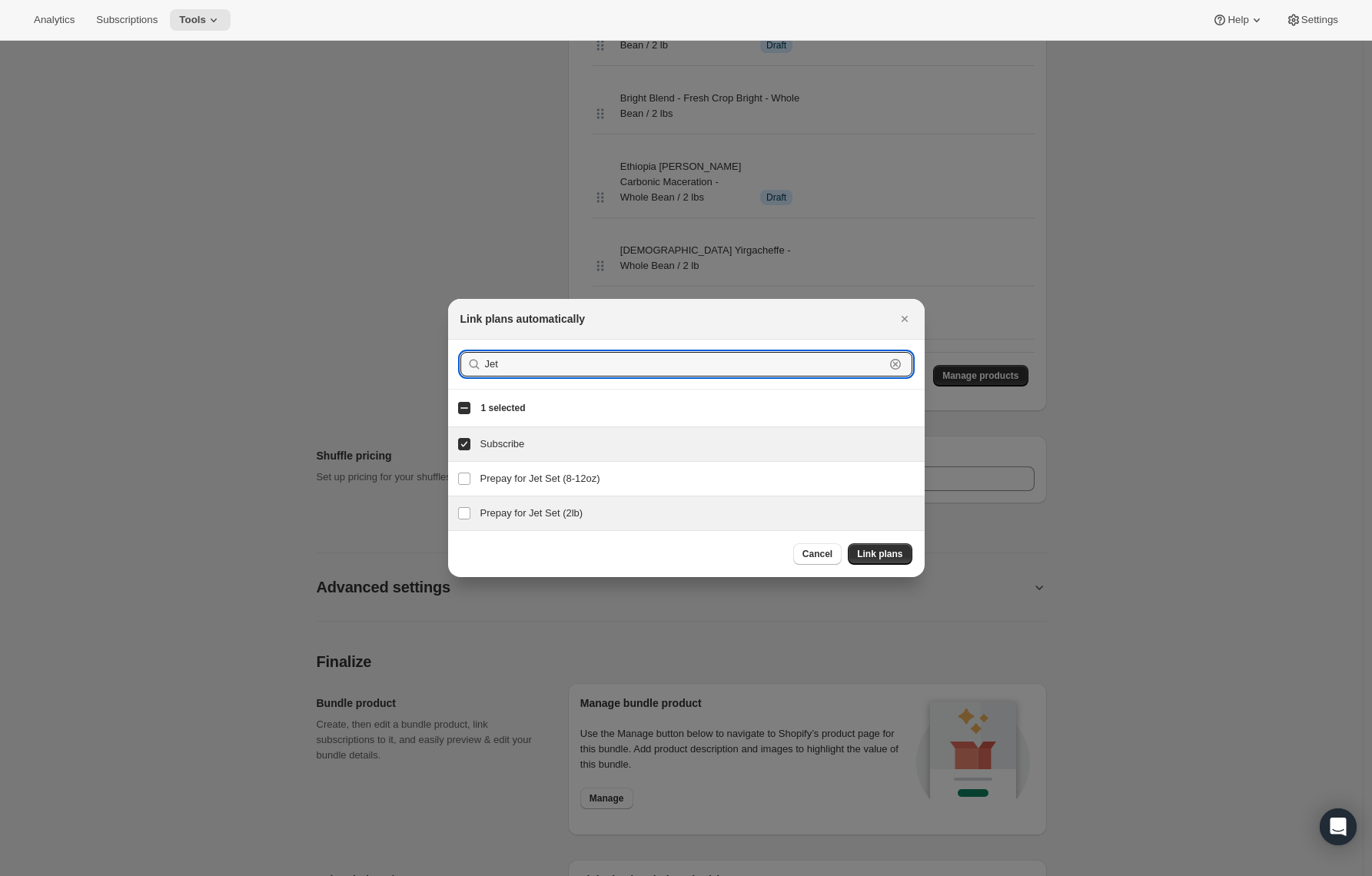
type input "Jet"
click at [505, 503] on div "Prepay for Jet Set (2lb) Prepay for Jet Set (2lb)" at bounding box center [686, 514] width 476 height 34
checkbox input "true"
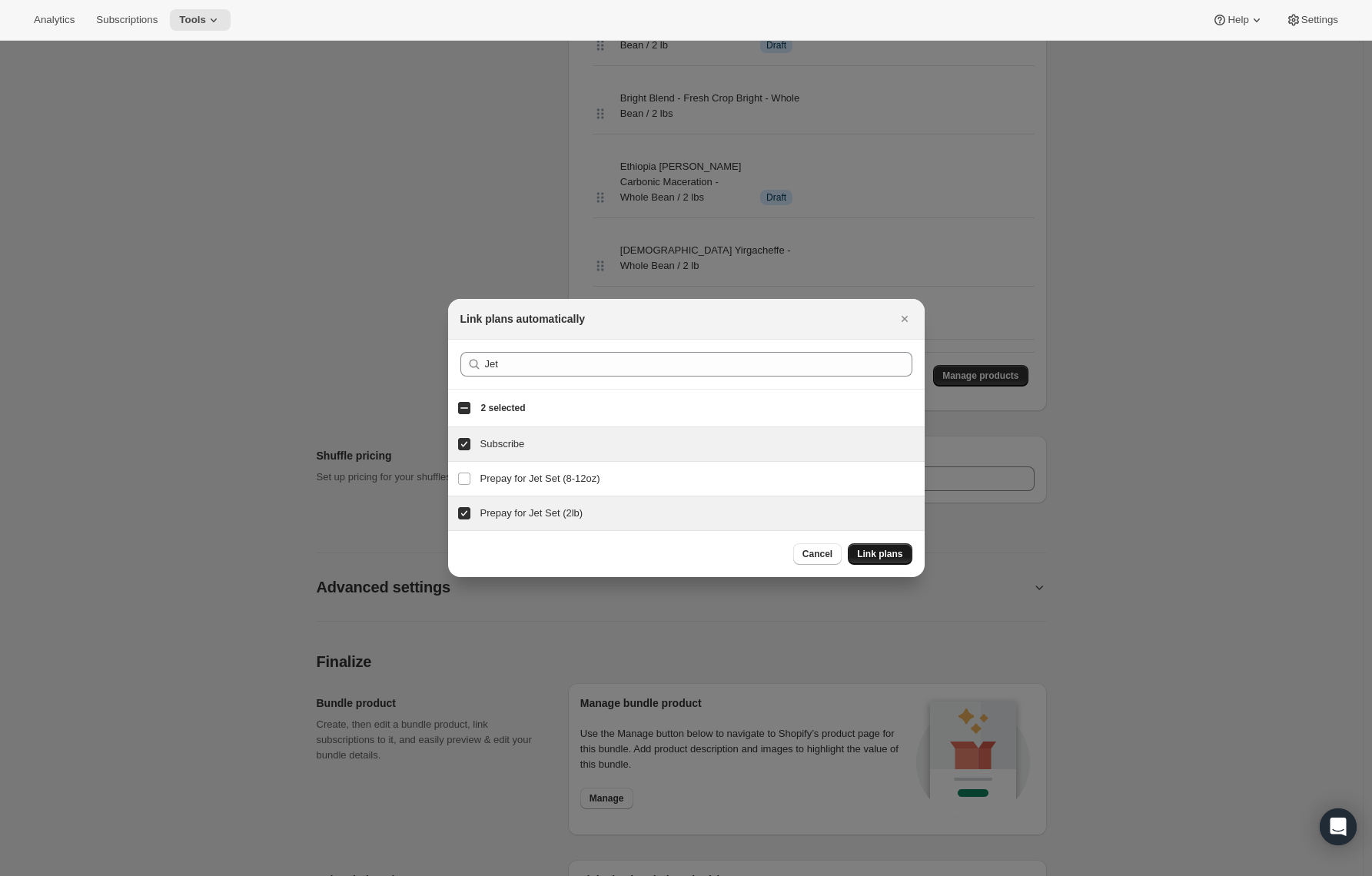
click at [886, 546] on button "Link plans" at bounding box center [880, 554] width 64 height 22
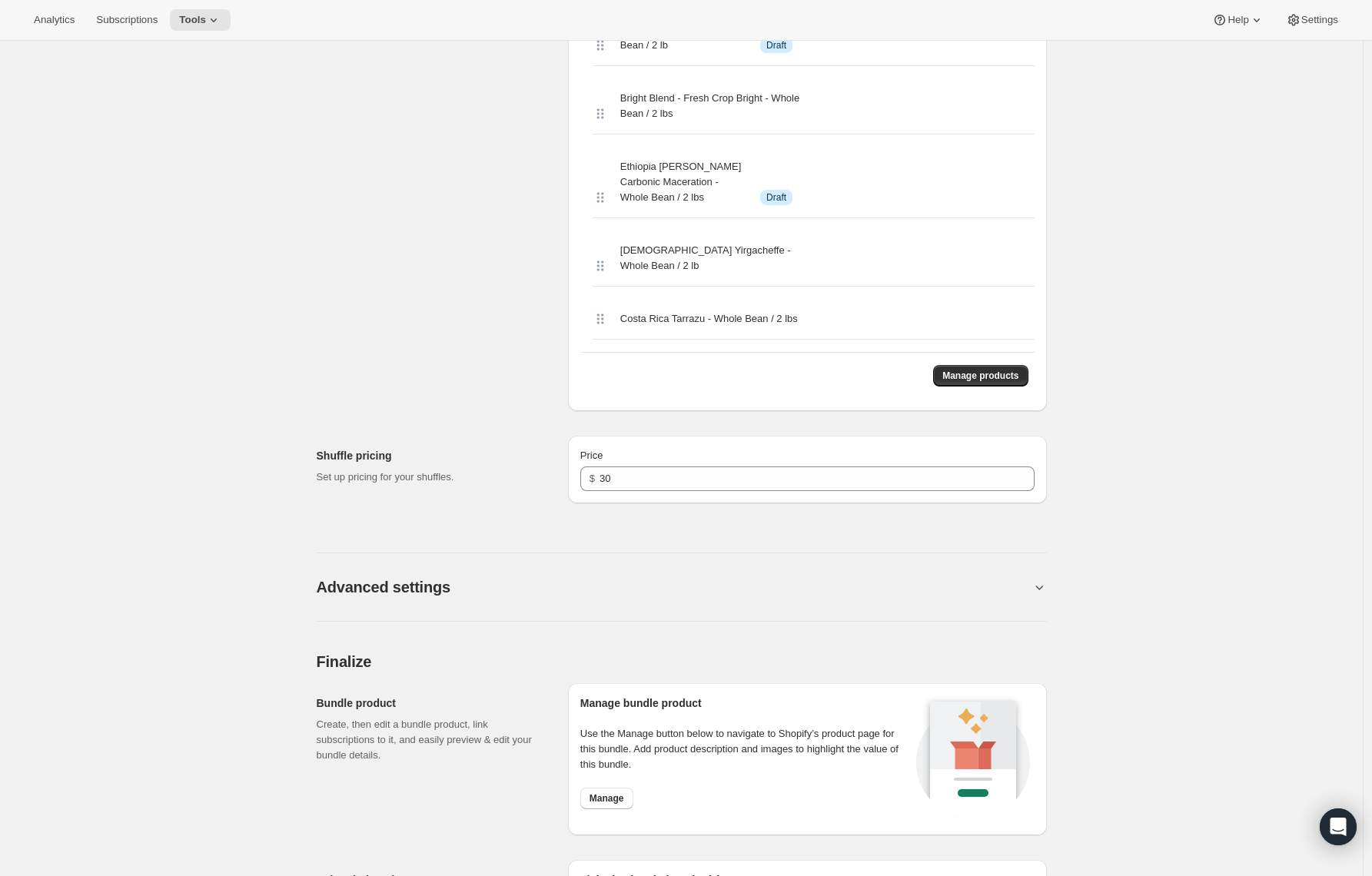
scroll to position [0, 0]
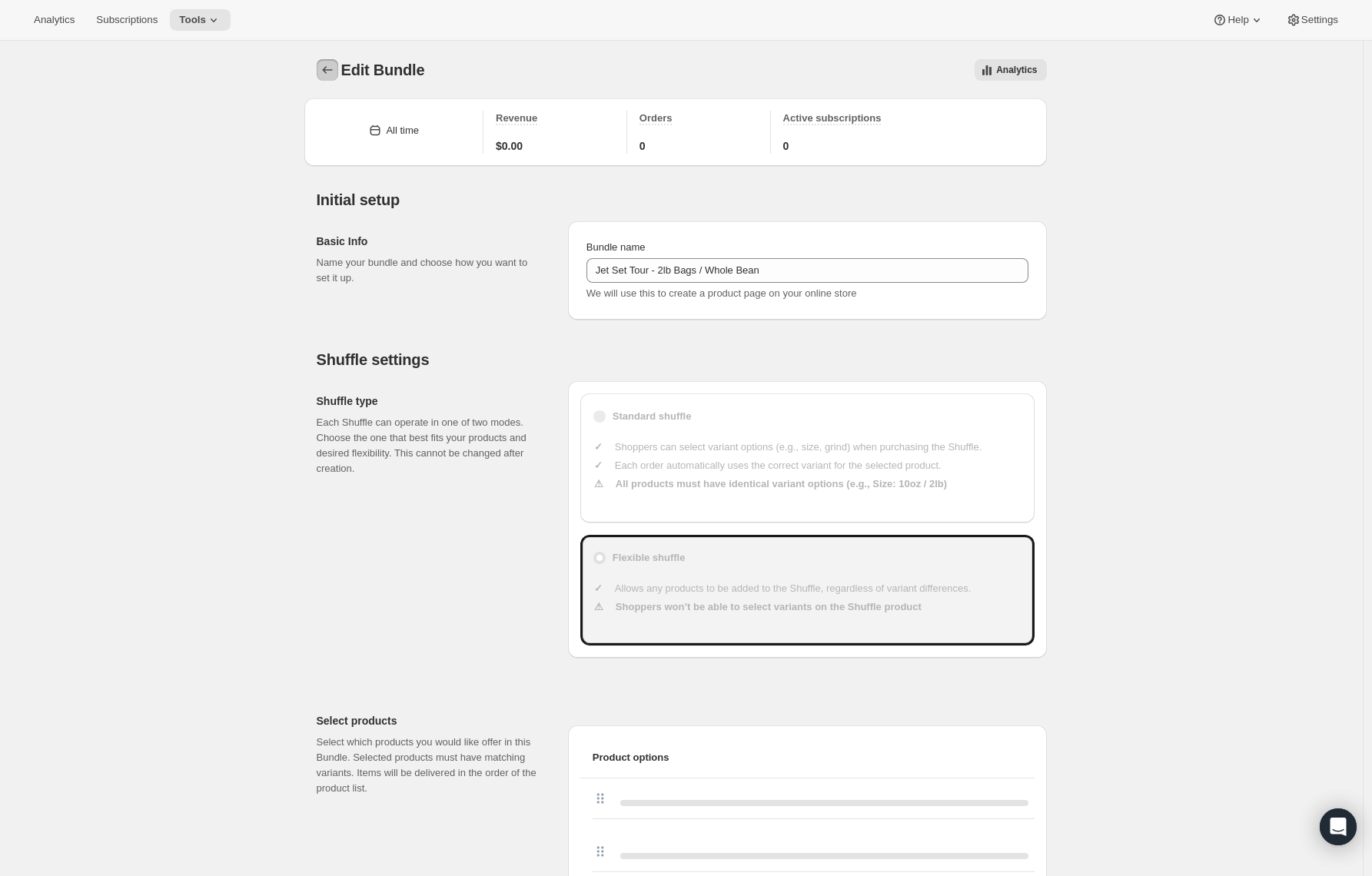
click at [328, 70] on icon "Bundles" at bounding box center [327, 70] width 10 height 7
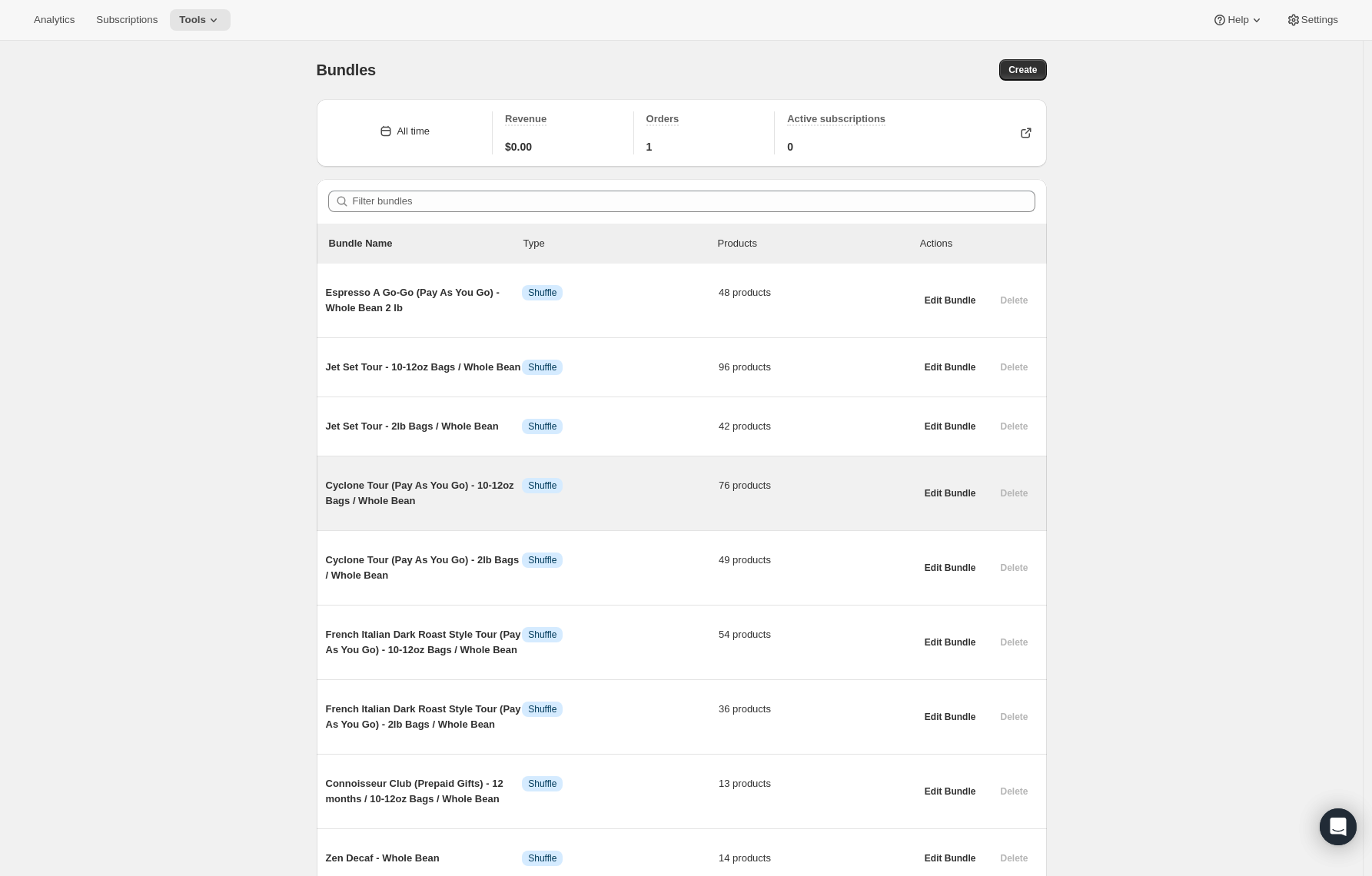
click at [372, 497] on span "Cyclone Tour (Pay As You Go) - 10-12oz Bags / Whole Bean" at bounding box center [424, 493] width 197 height 31
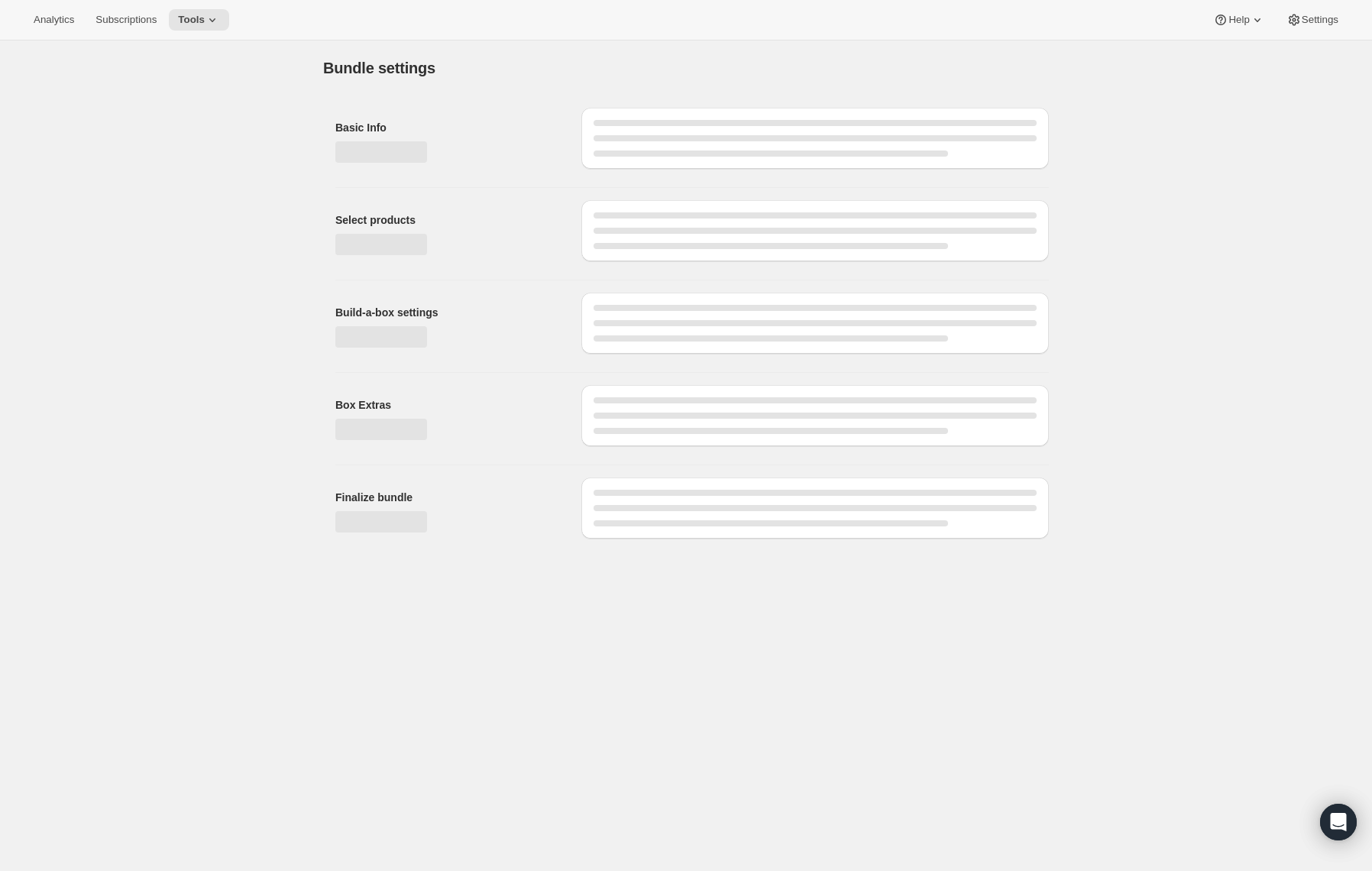
type input "Cyclone Tour (Pay As You Go) - 10-12oz Bags / Whole Bean"
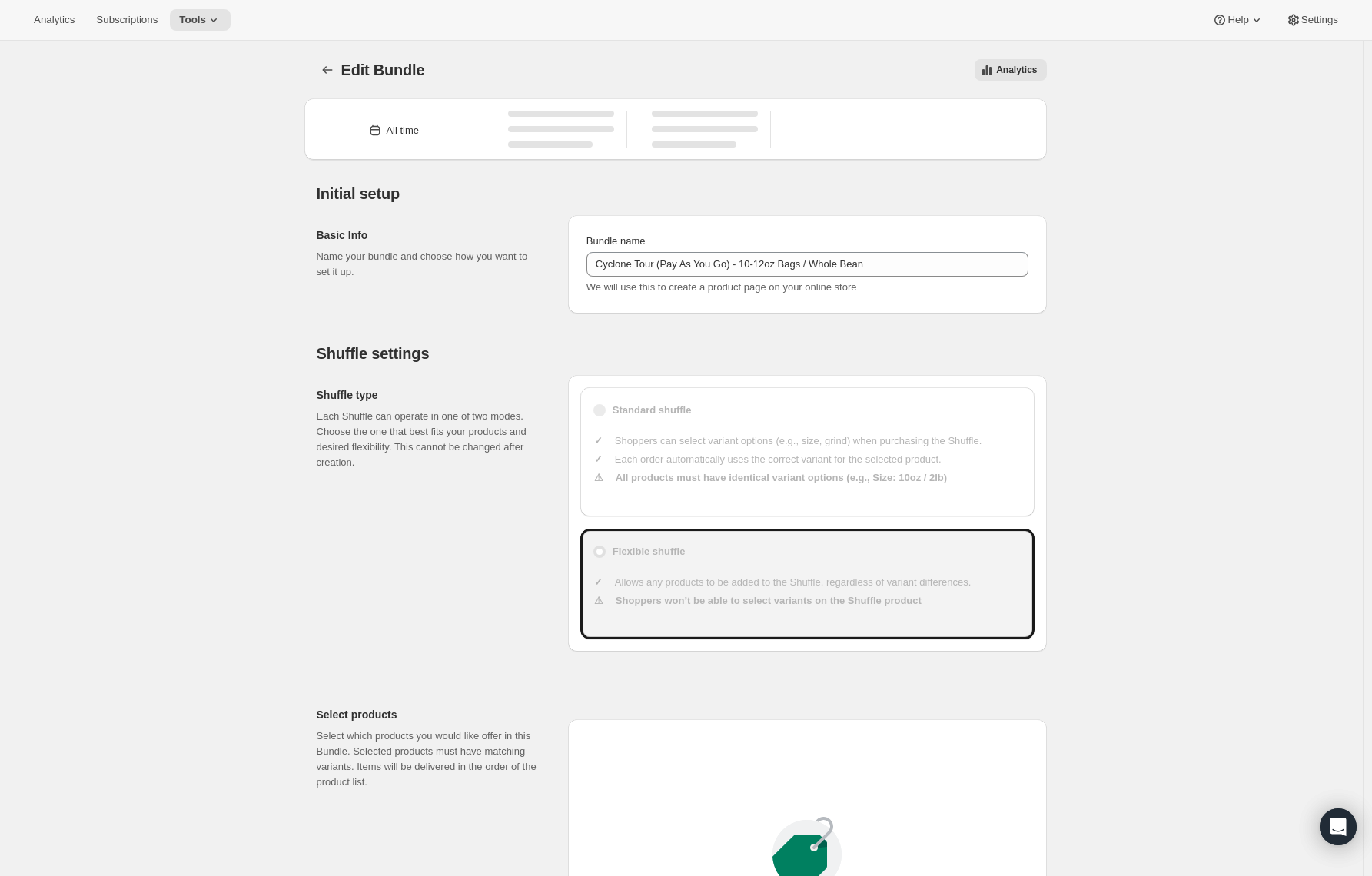
type input "20"
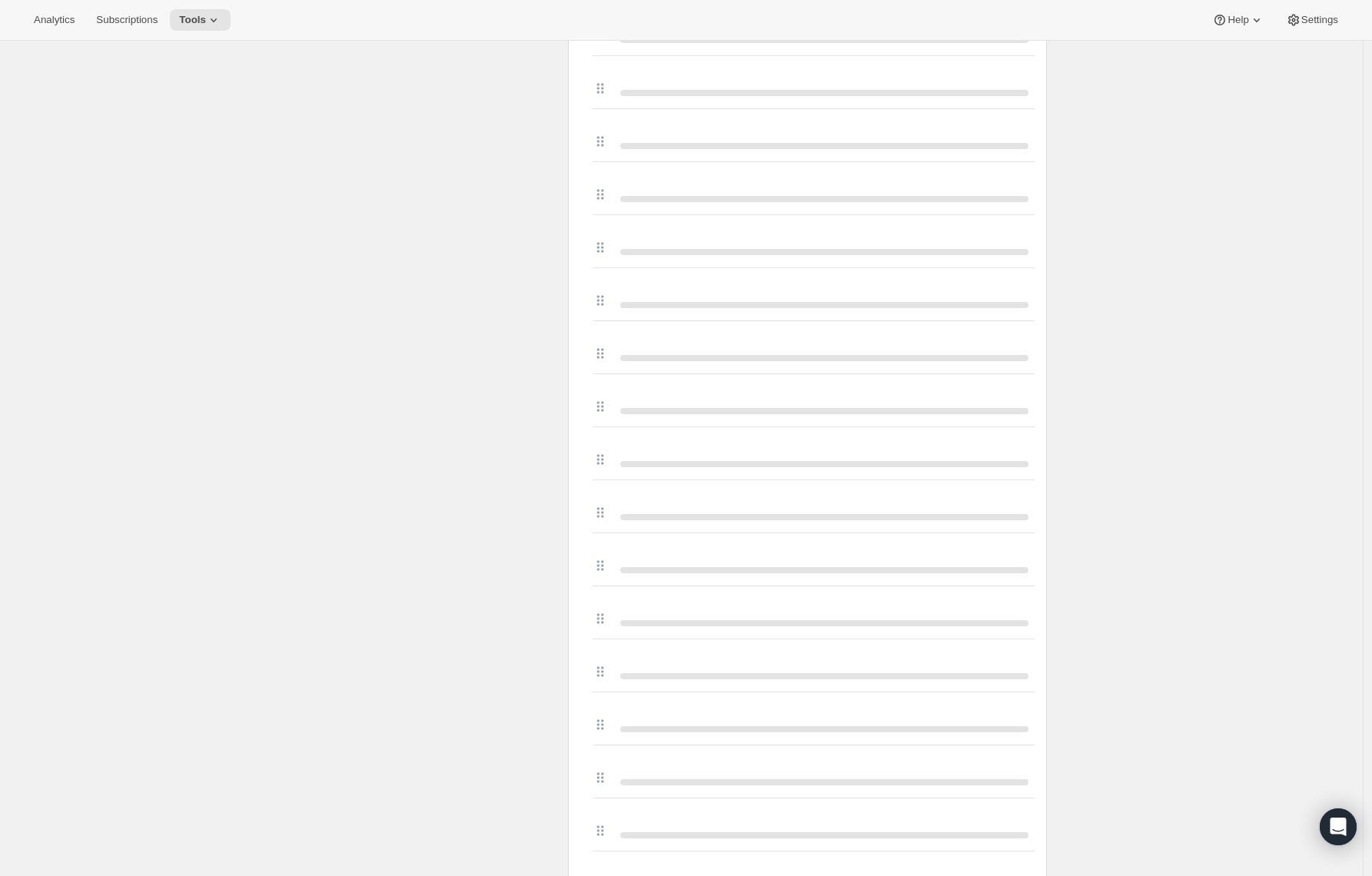
scroll to position [4673, 0]
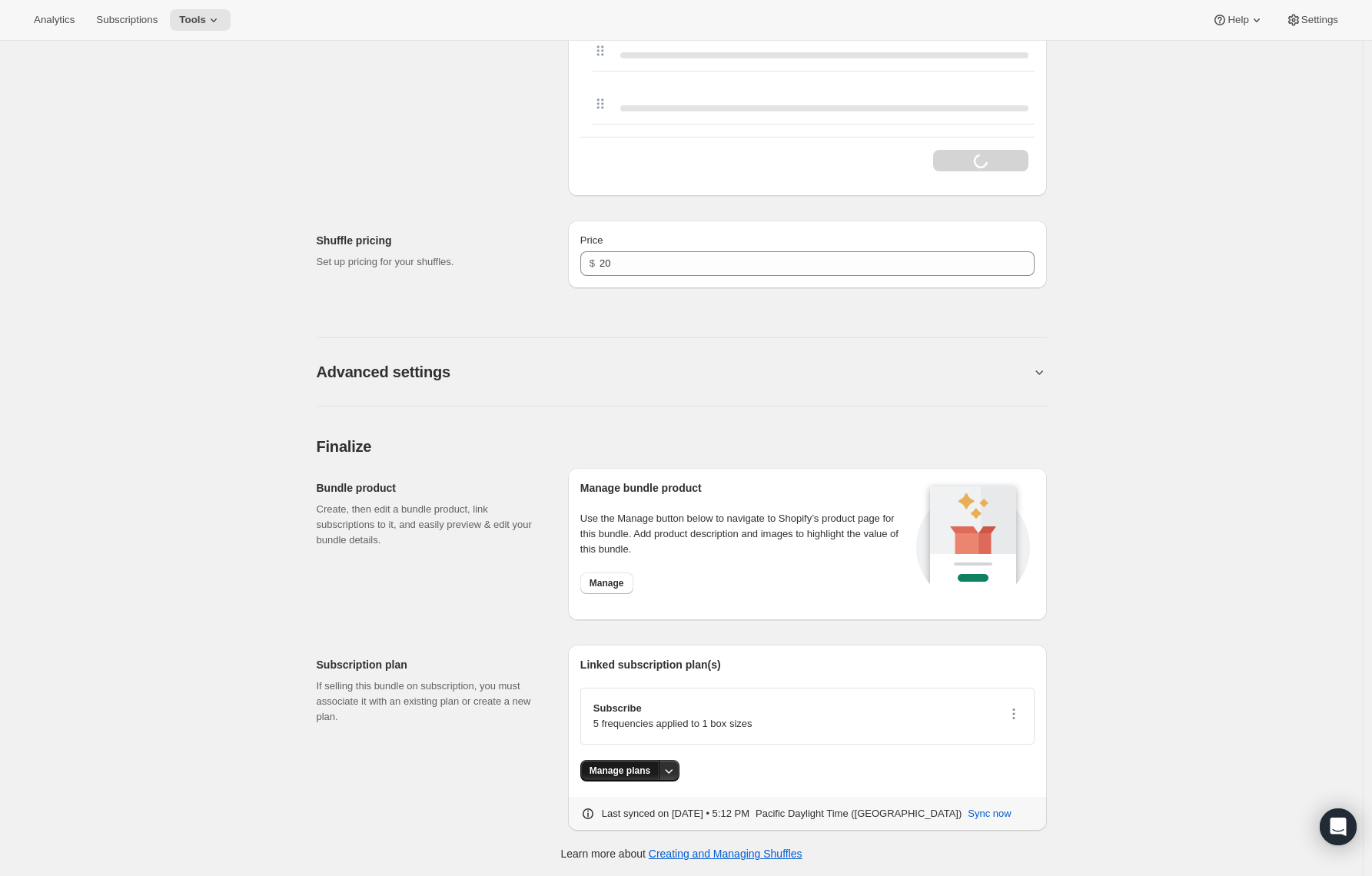
click at [607, 779] on button "Manage plans" at bounding box center [620, 770] width 80 height 22
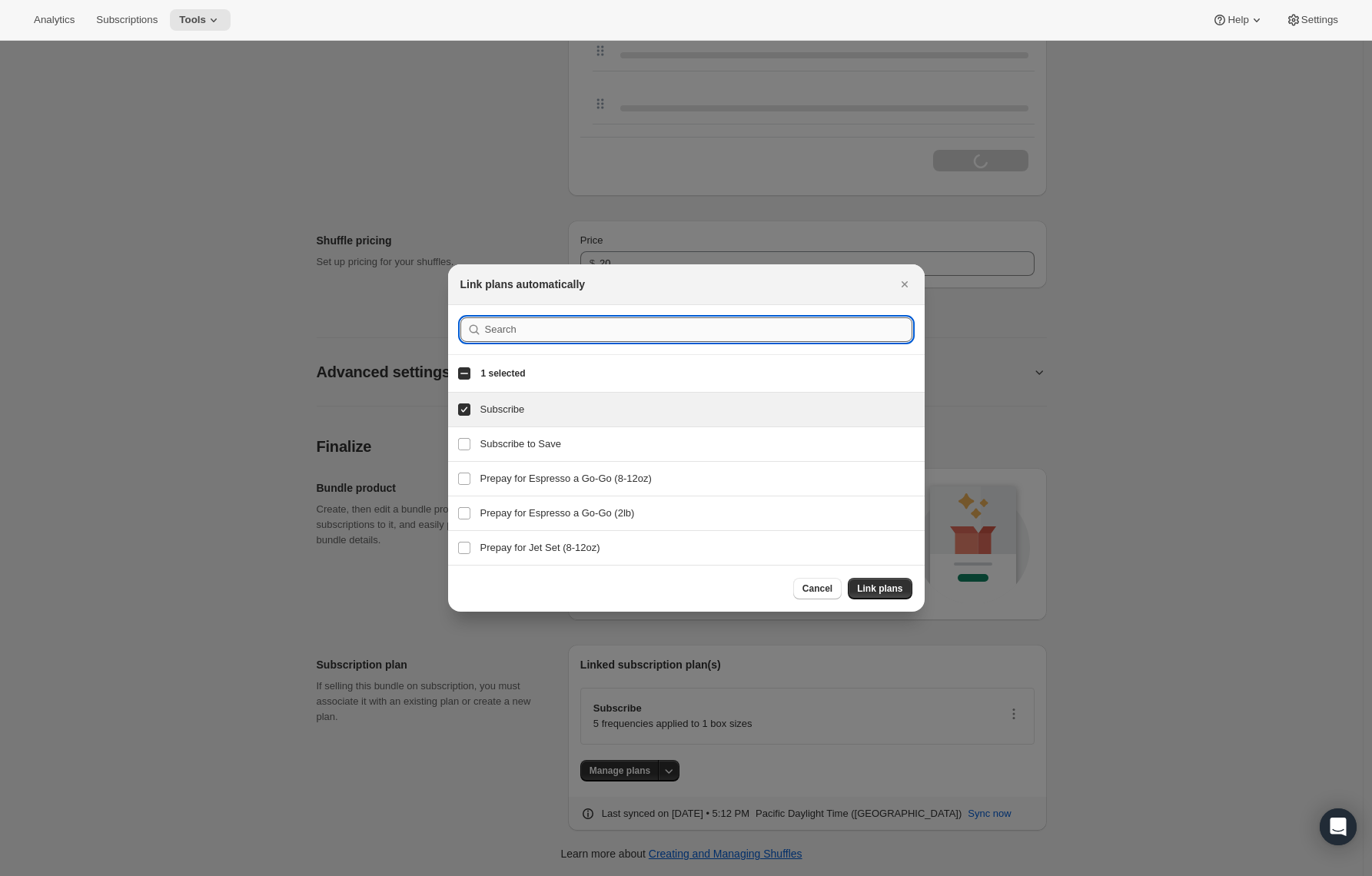
click at [503, 333] on input ":rbc:" at bounding box center [698, 329] width 428 height 24
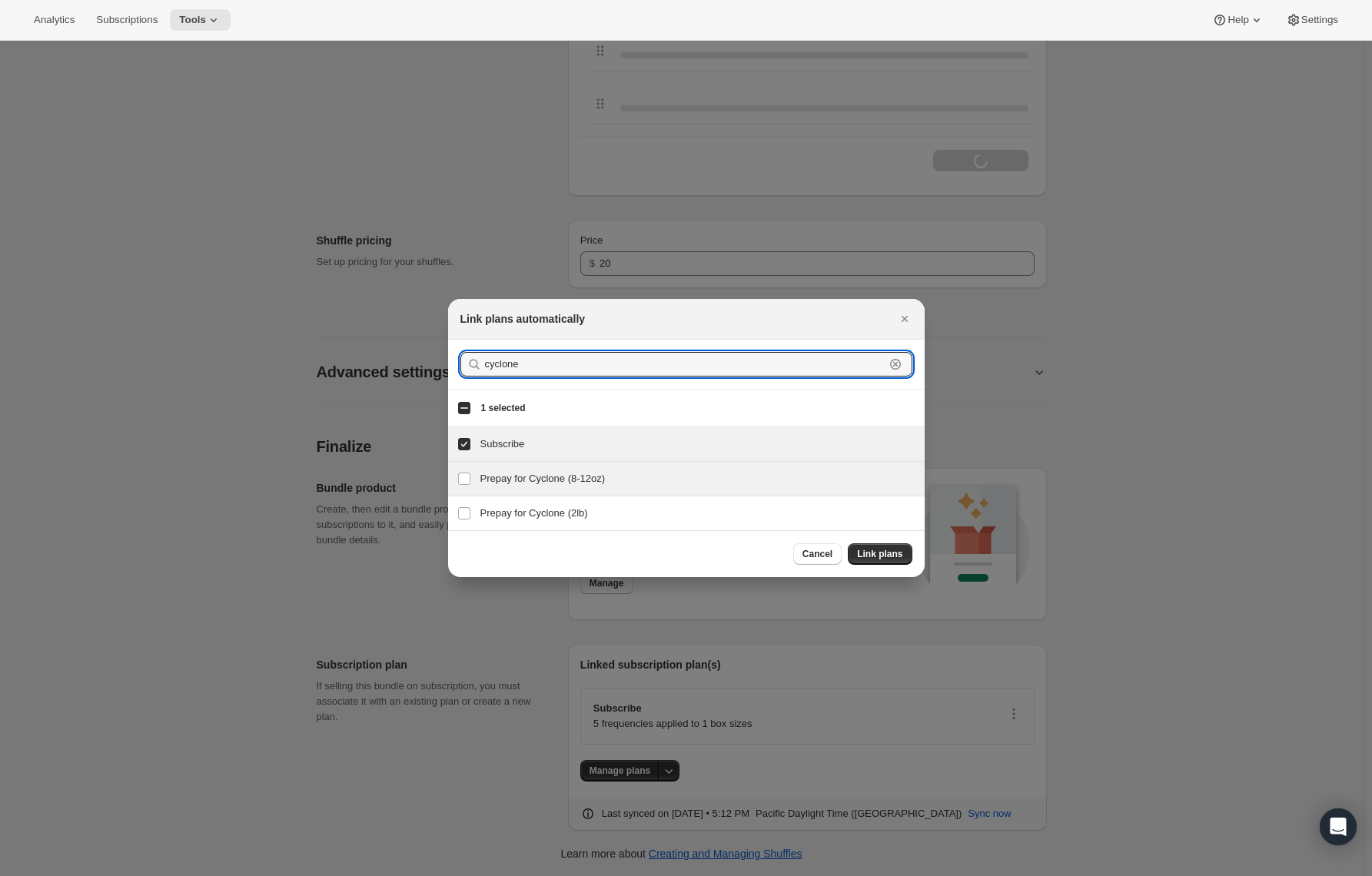
type input "cyclone"
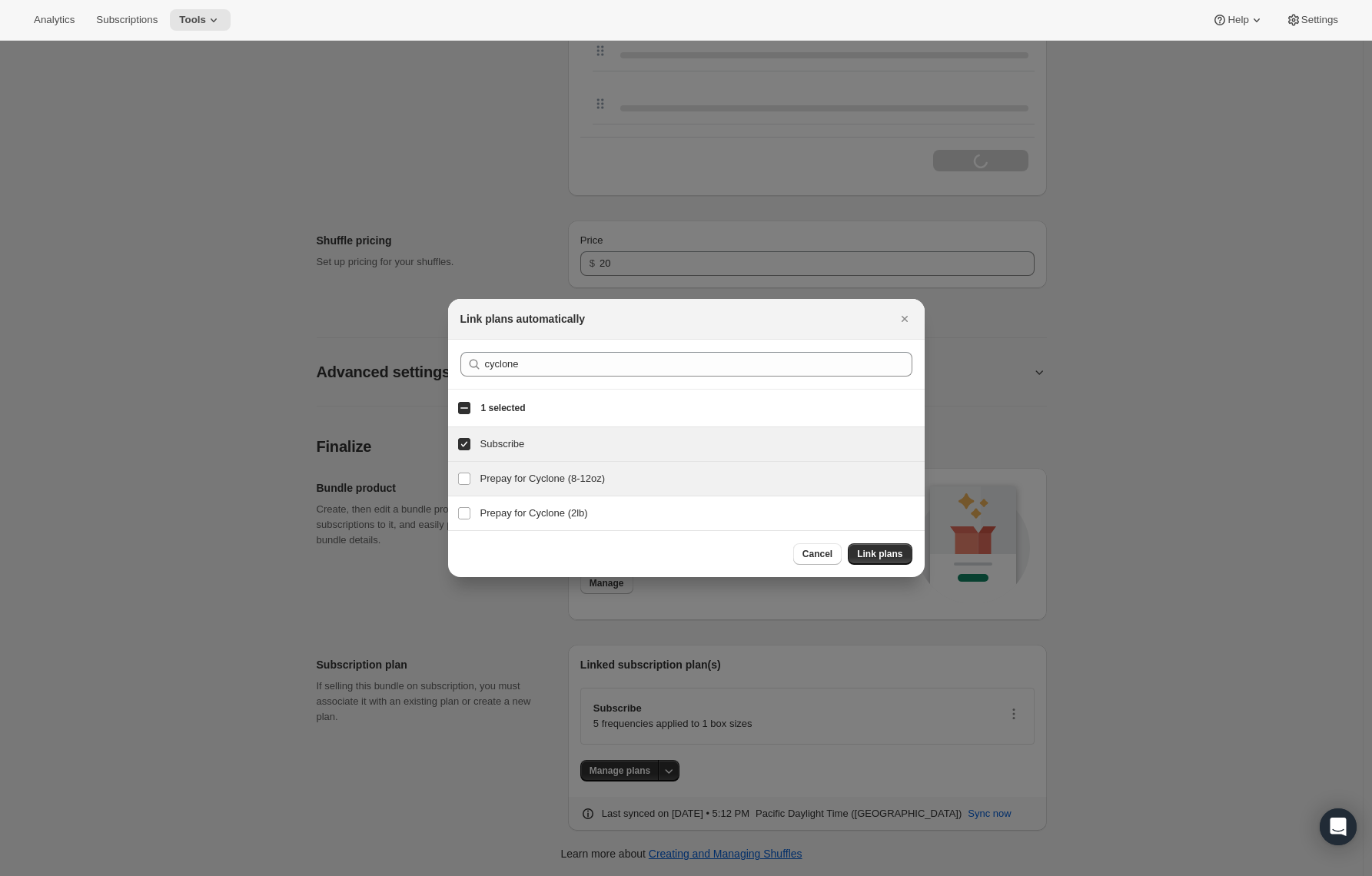
click at [501, 477] on h3 "Prepay for Cyclone (8-12oz)" at bounding box center [697, 479] width 435 height 15
click at [523, 477] on h3 "Prepay for Cyclone (8-12oz)" at bounding box center [697, 479] width 435 height 15
click at [459, 480] on input "Prepay for Cyclone (8-12oz)" at bounding box center [464, 478] width 12 height 12
click at [463, 479] on input "Prepay for Cyclone (8-12oz)" at bounding box center [464, 478] width 12 height 12
click at [460, 481] on input "Prepay for Cyclone (8-12oz)" at bounding box center [464, 478] width 12 height 12
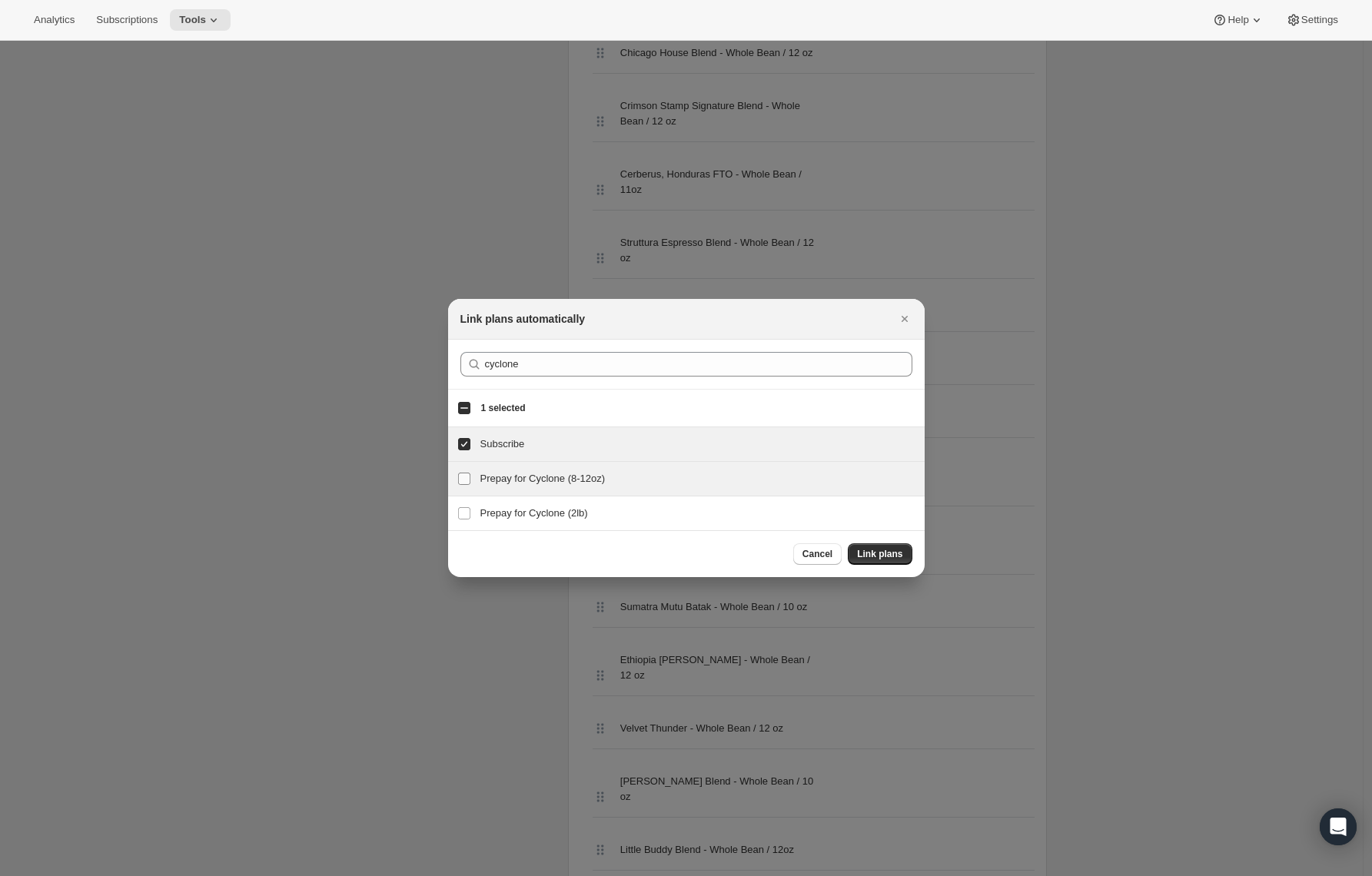
click at [465, 480] on input "Prepay for Cyclone (8-12oz)" at bounding box center [464, 478] width 12 height 12
checkbox input "true"
click at [863, 552] on span "Link plans" at bounding box center [880, 554] width 45 height 12
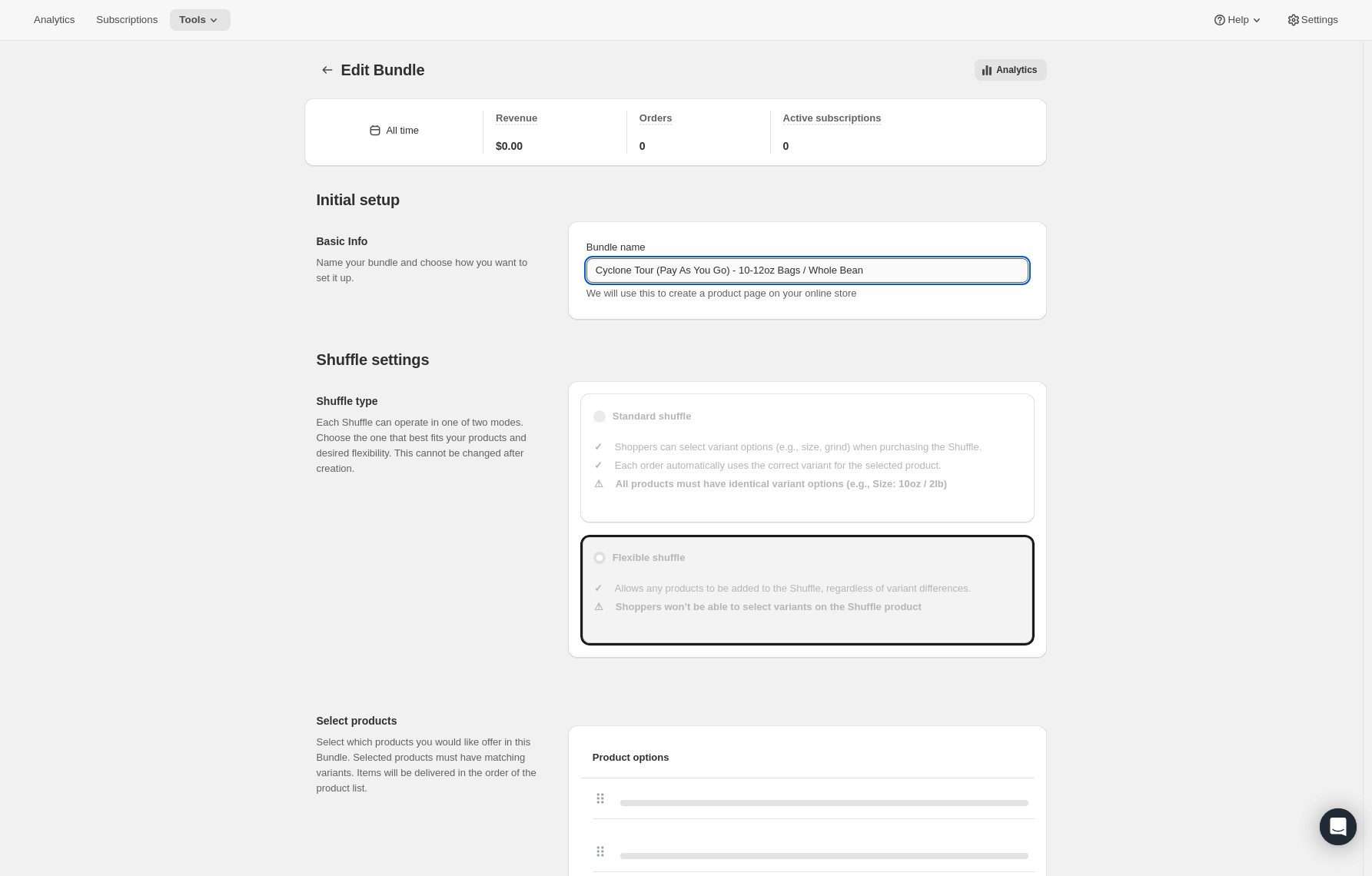
drag, startPoint x: 743, startPoint y: 270, endPoint x: 674, endPoint y: 273, distance: 69.1
click at [674, 273] on input "Cyclone Tour (Pay As You Go) - 10-12oz Bags / Whole Bean" at bounding box center [808, 270] width 442 height 24
type input "Cyclone Tour - 10-12oz Bags / Whole Bean"
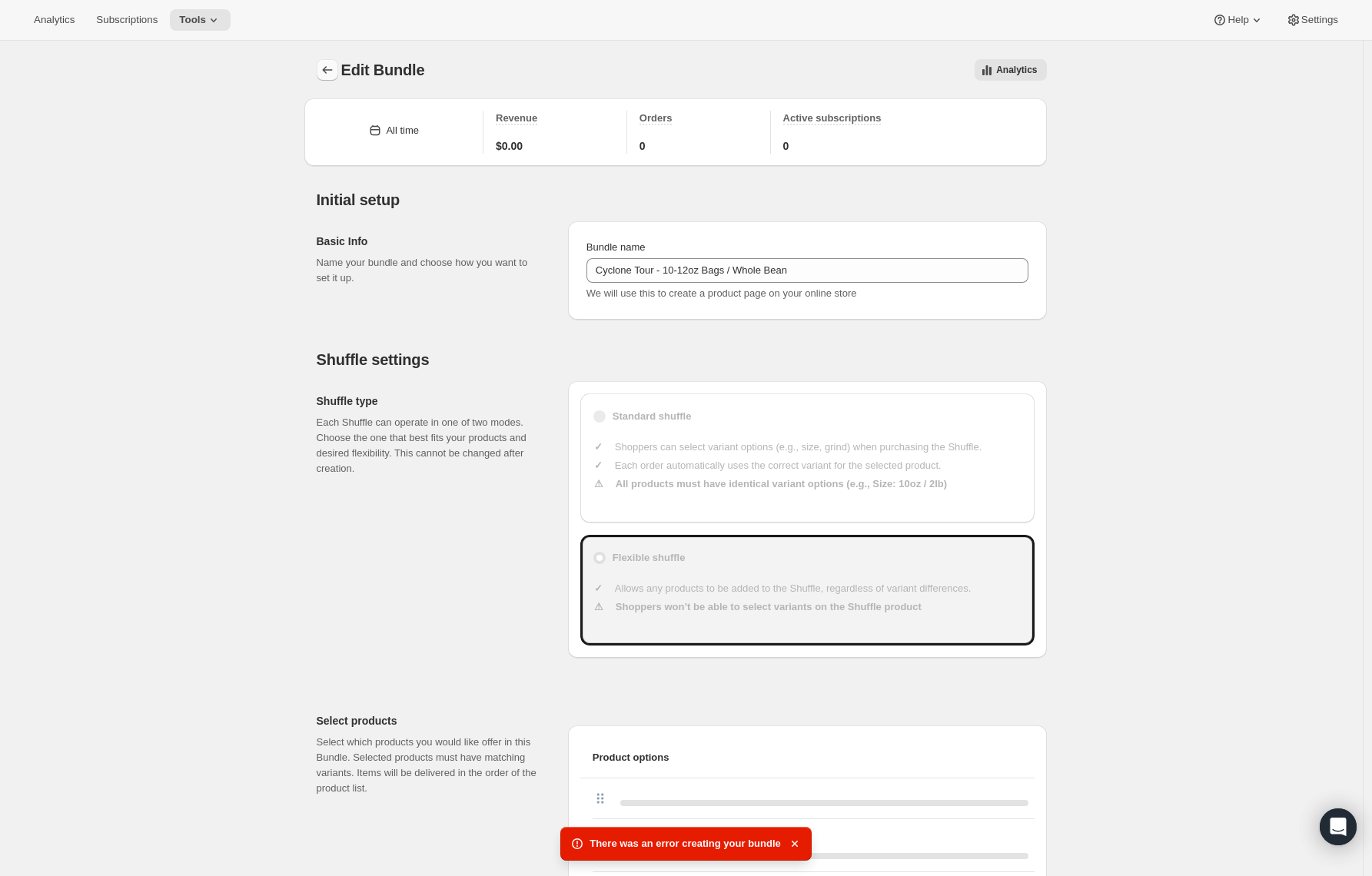
click at [329, 71] on icon "Bundles" at bounding box center [328, 70] width 15 height 15
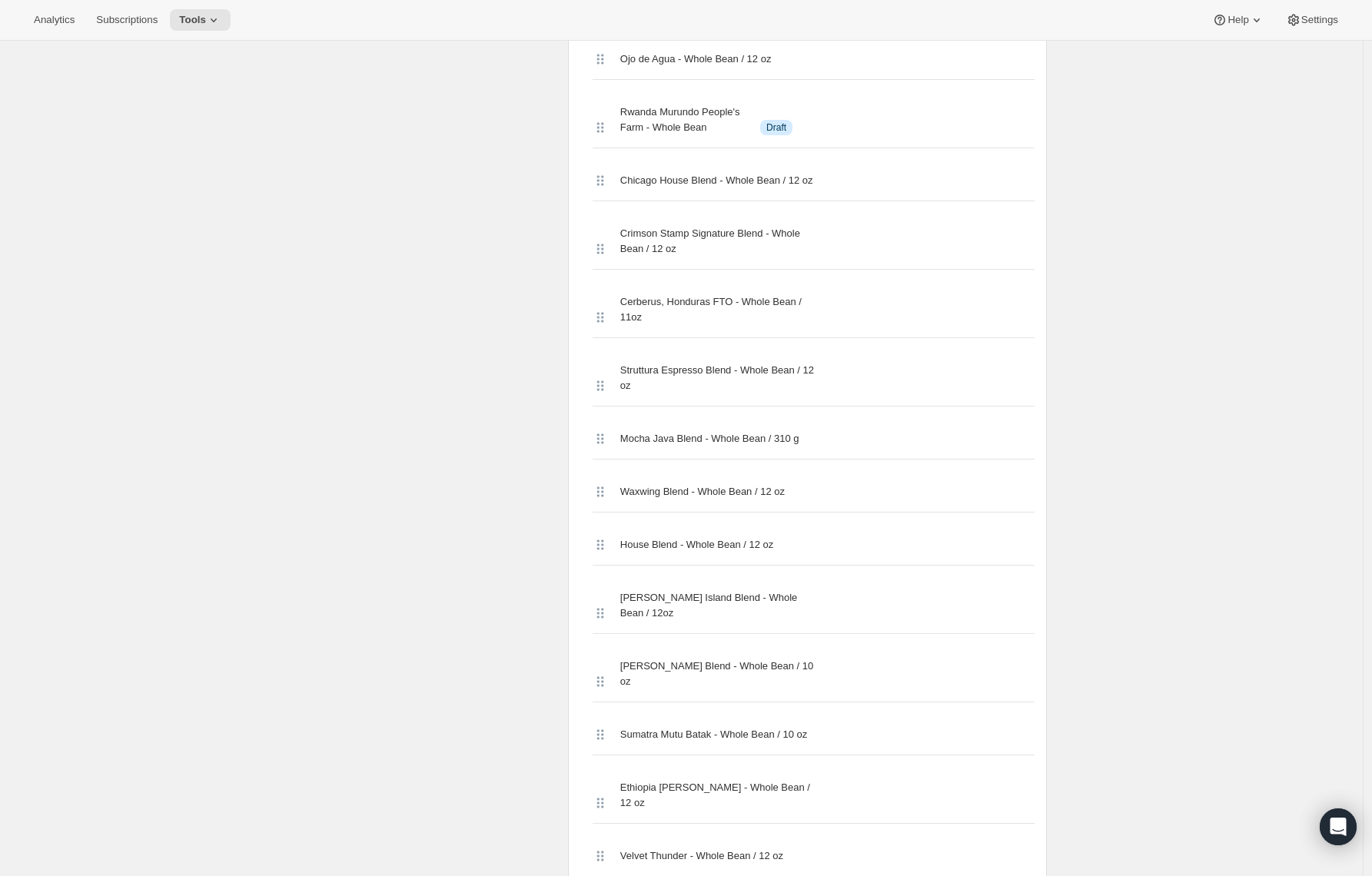
scroll to position [5459, 0]
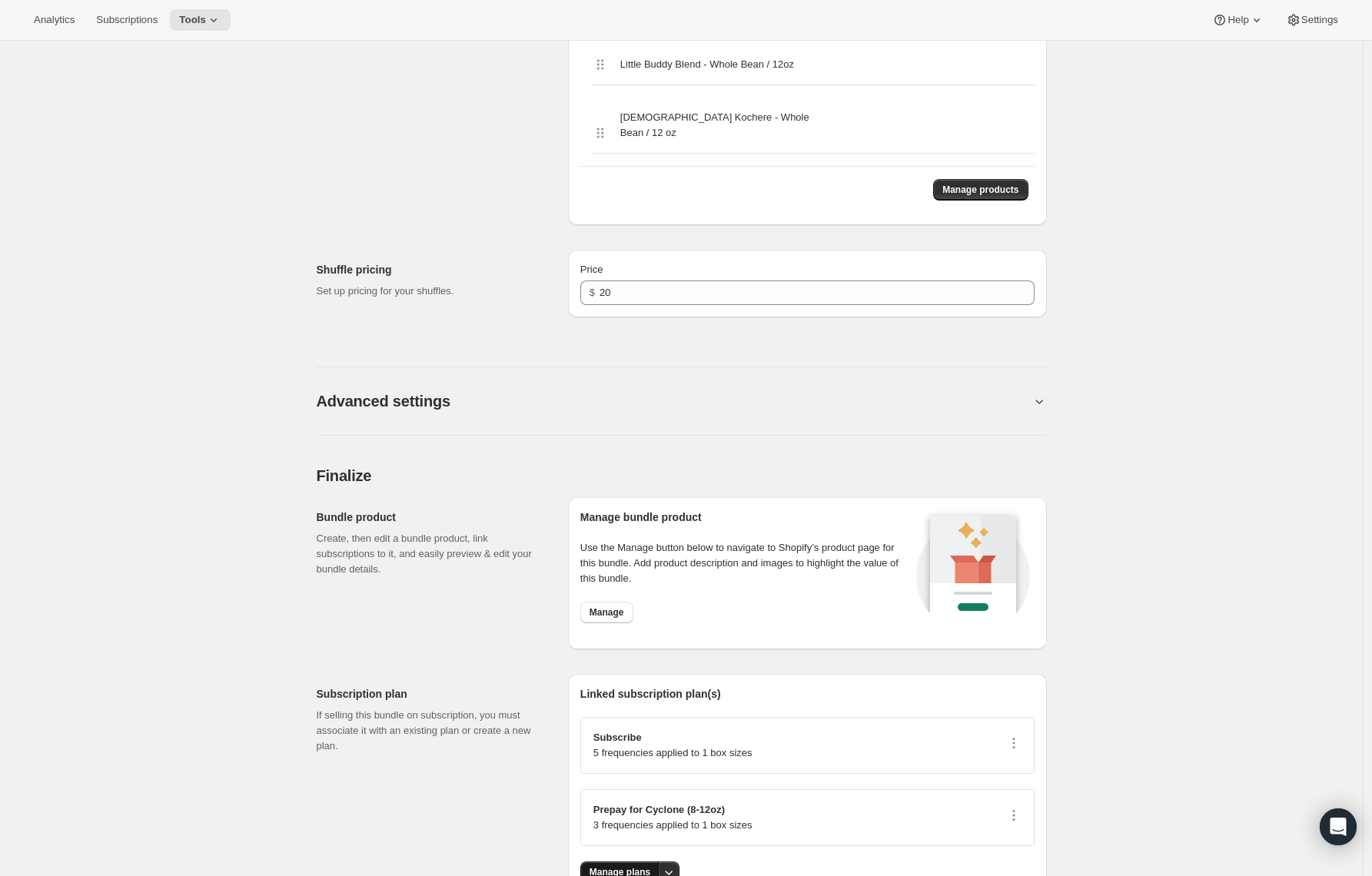
click at [605, 867] on span "Manage plans" at bounding box center [620, 872] width 61 height 12
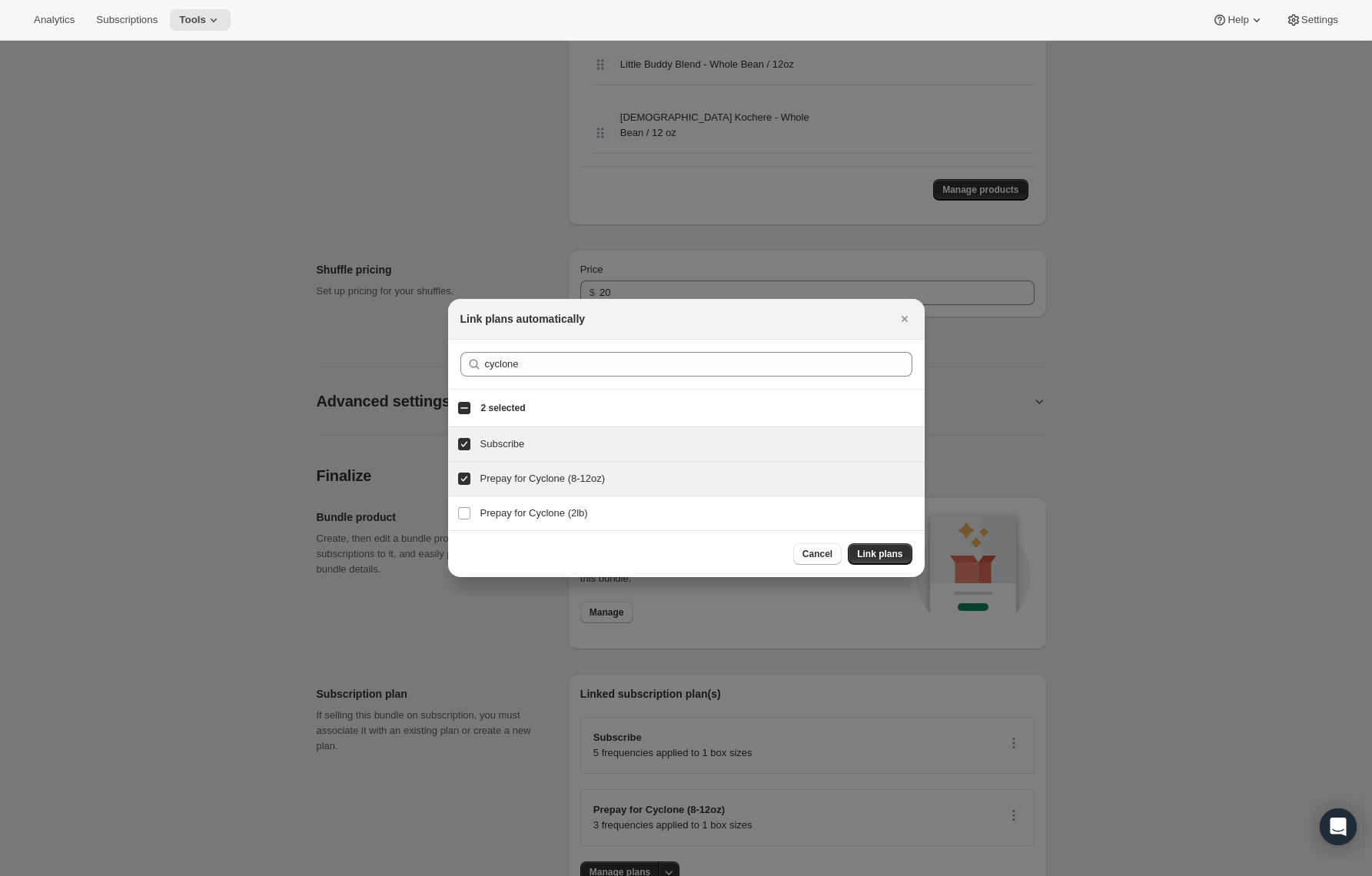
click at [334, 537] on div at bounding box center [686, 438] width 1372 height 876
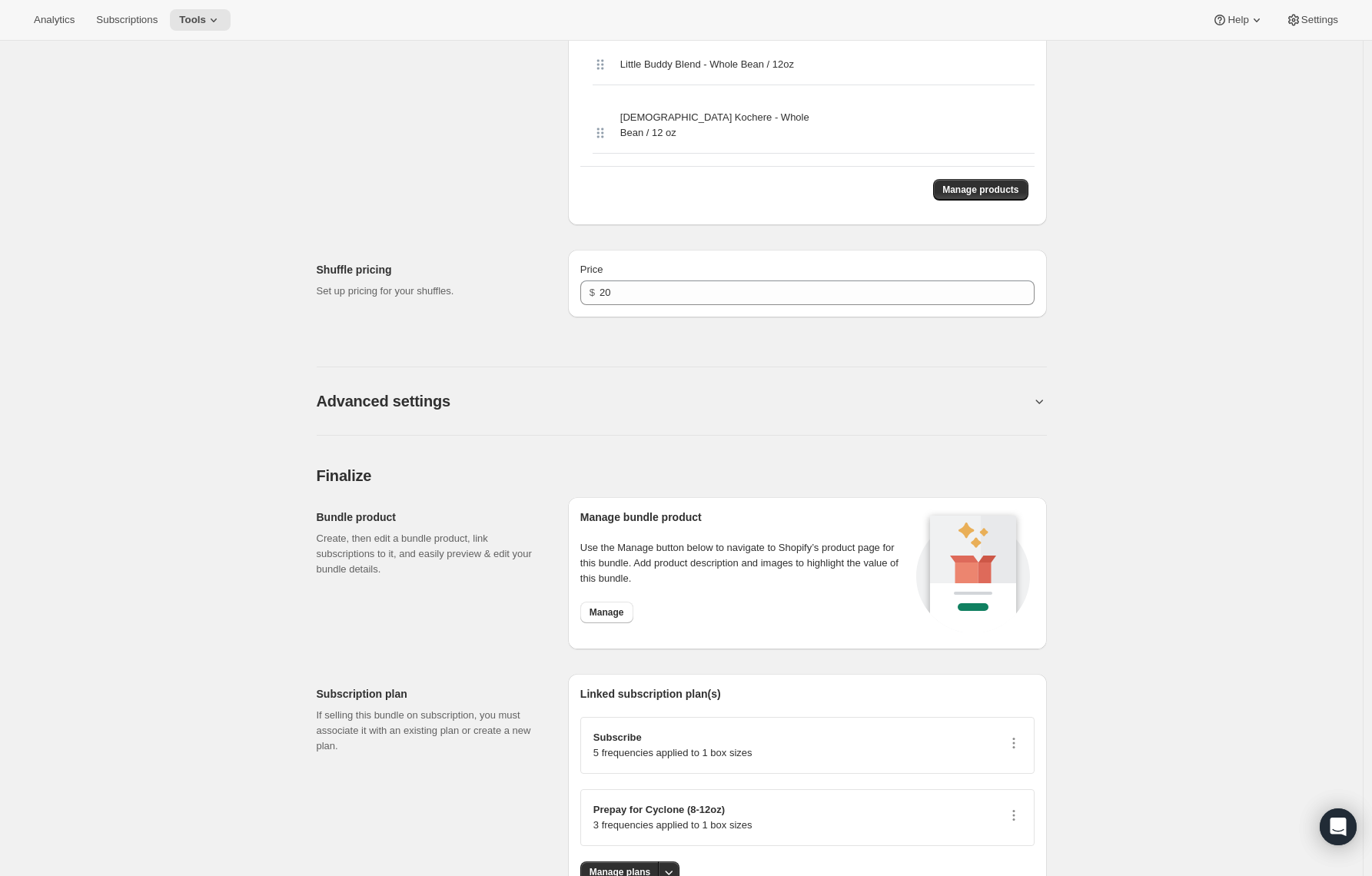
scroll to position [0, 0]
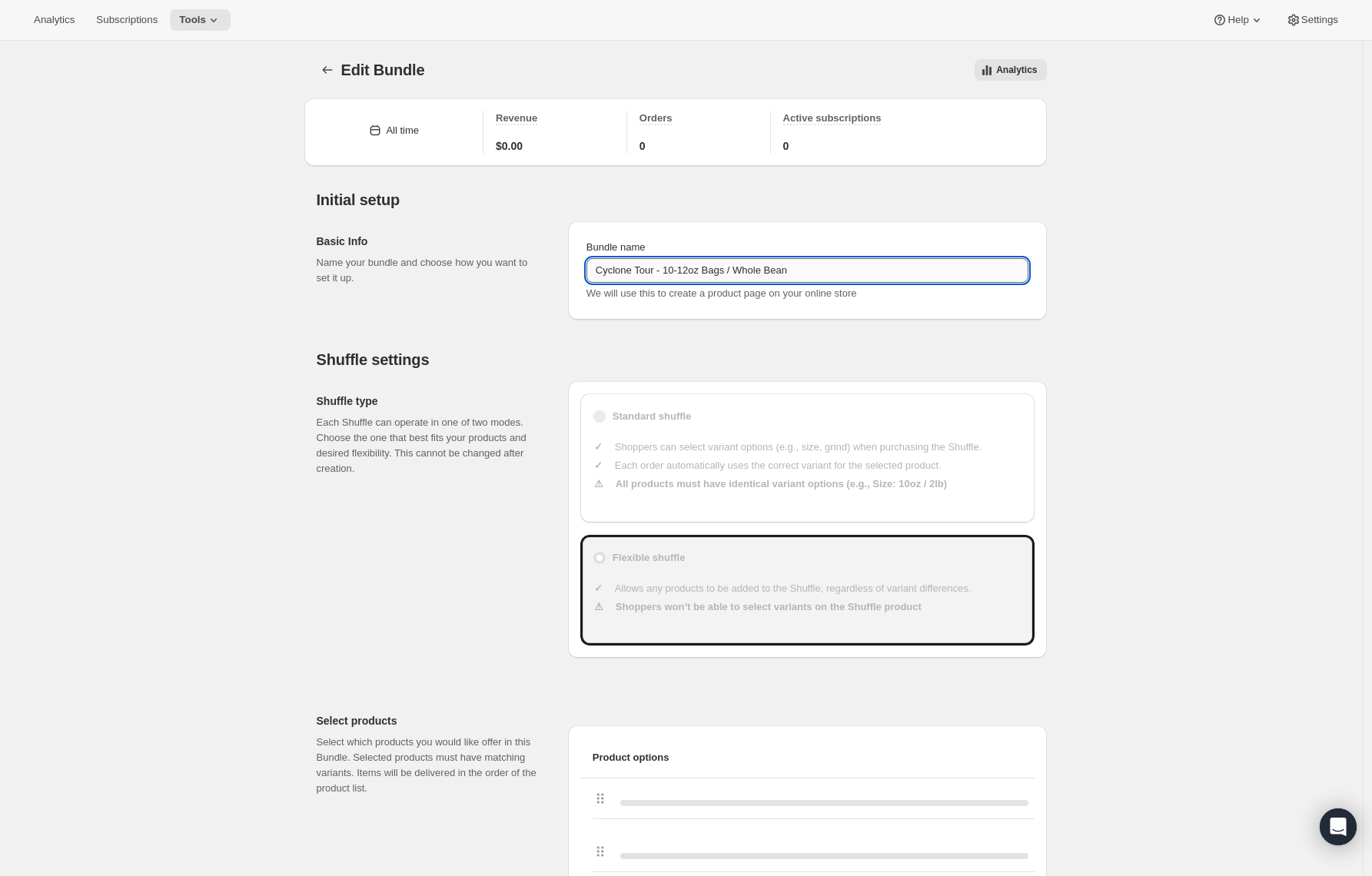
drag, startPoint x: 737, startPoint y: 270, endPoint x: 674, endPoint y: 274, distance: 63.1
click at [674, 274] on input "Cyclone Tour - 10-12oz Bags / Whole Bean" at bounding box center [808, 270] width 442 height 24
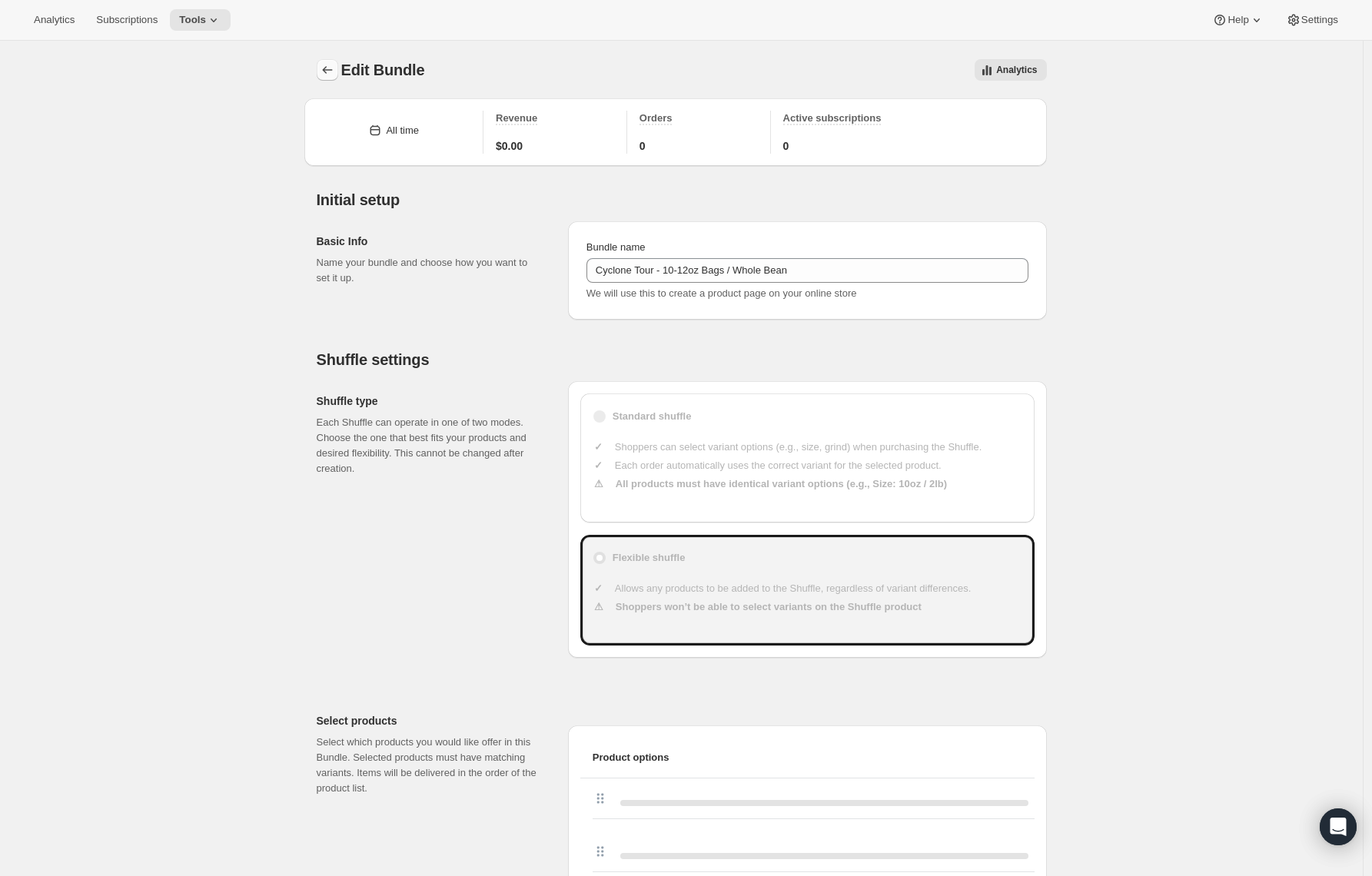
click at [322, 77] on button "Bundles" at bounding box center [327, 69] width 22 height 22
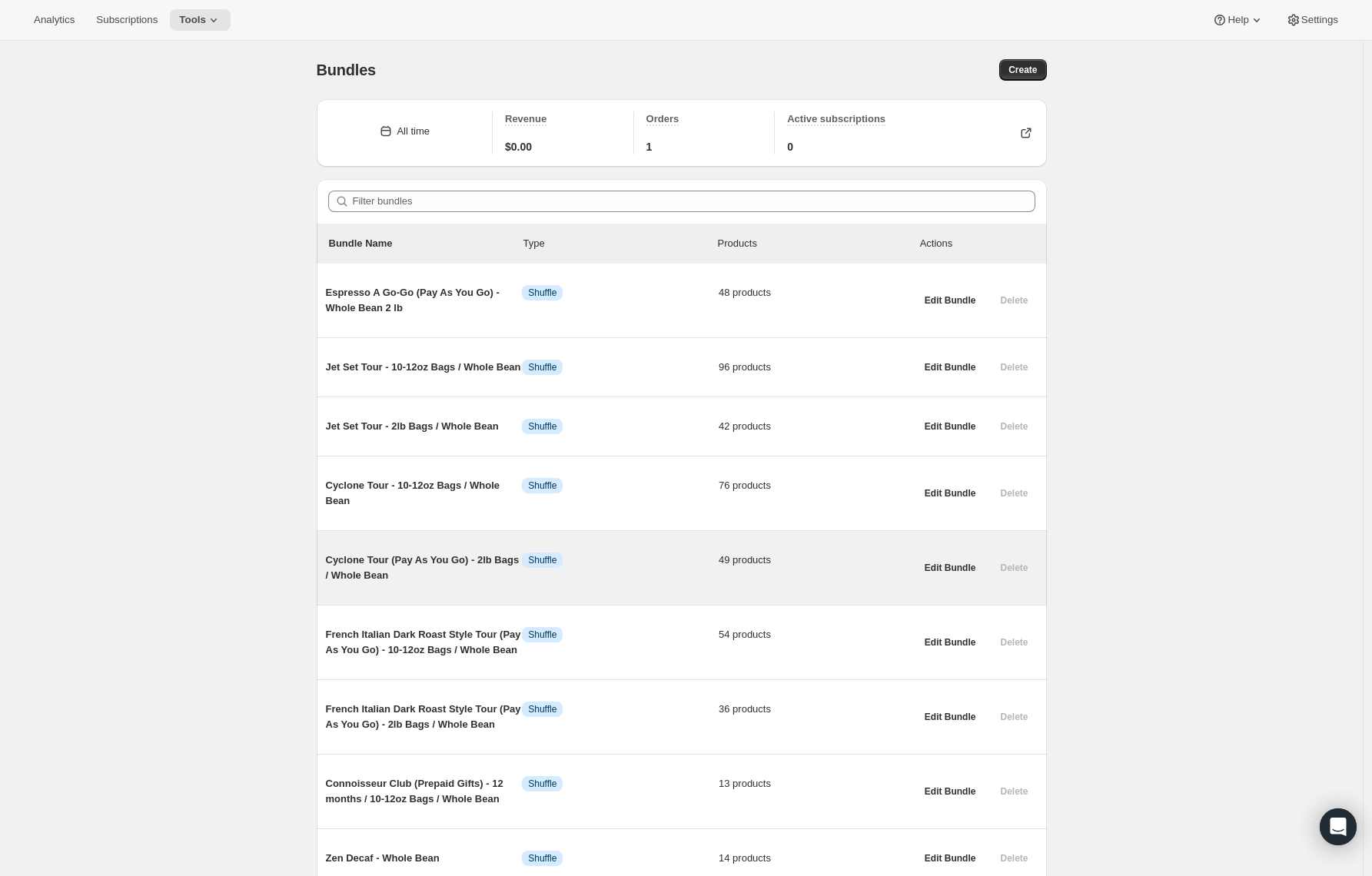
click at [372, 570] on span "Cyclone Tour (Pay As You Go) - 2lb Bags / Whole Bean" at bounding box center [424, 568] width 197 height 31
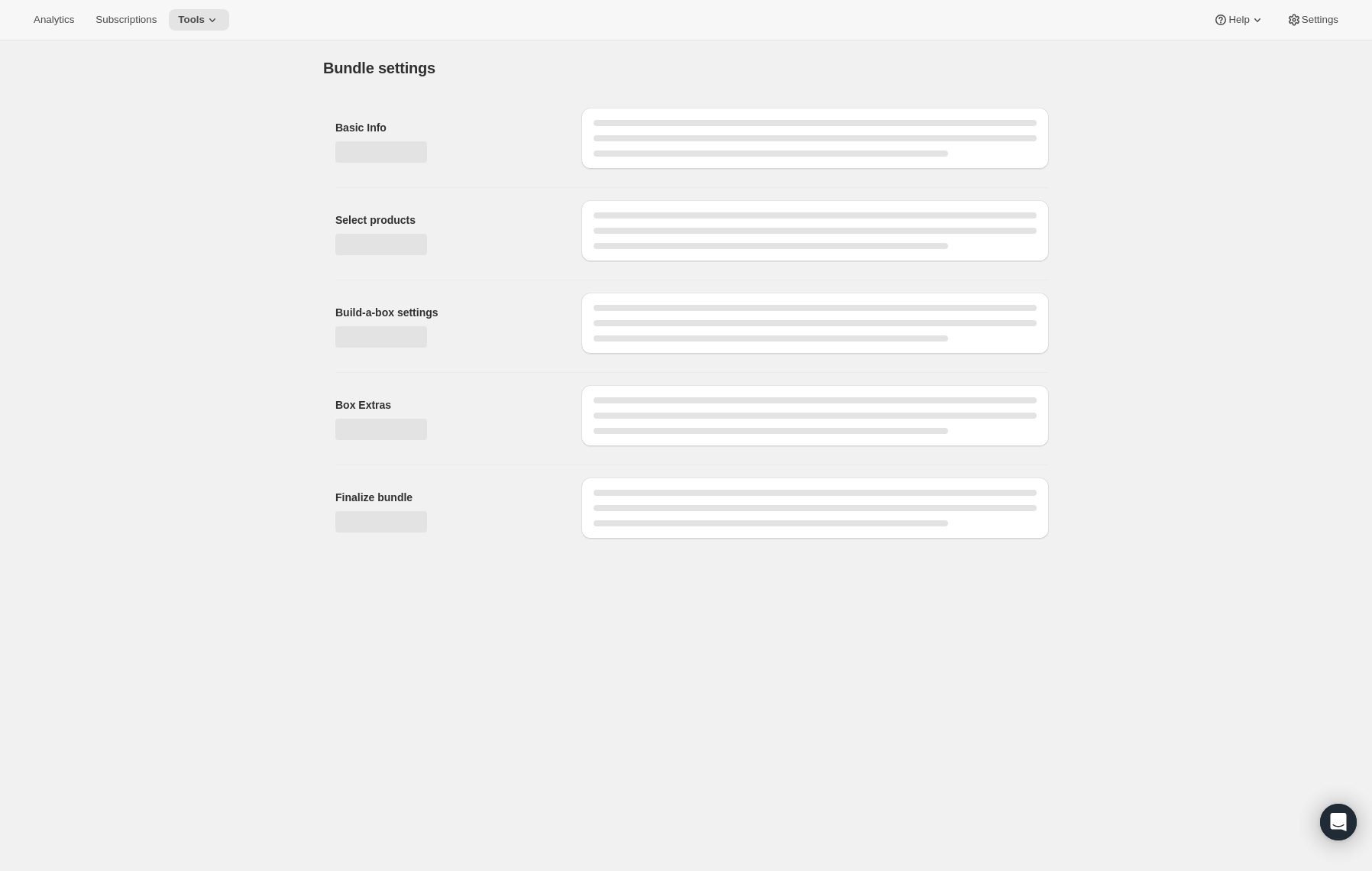
type input "Cyclone Tour (Pay As You Go) - 2lb Bags / Whole Bean"
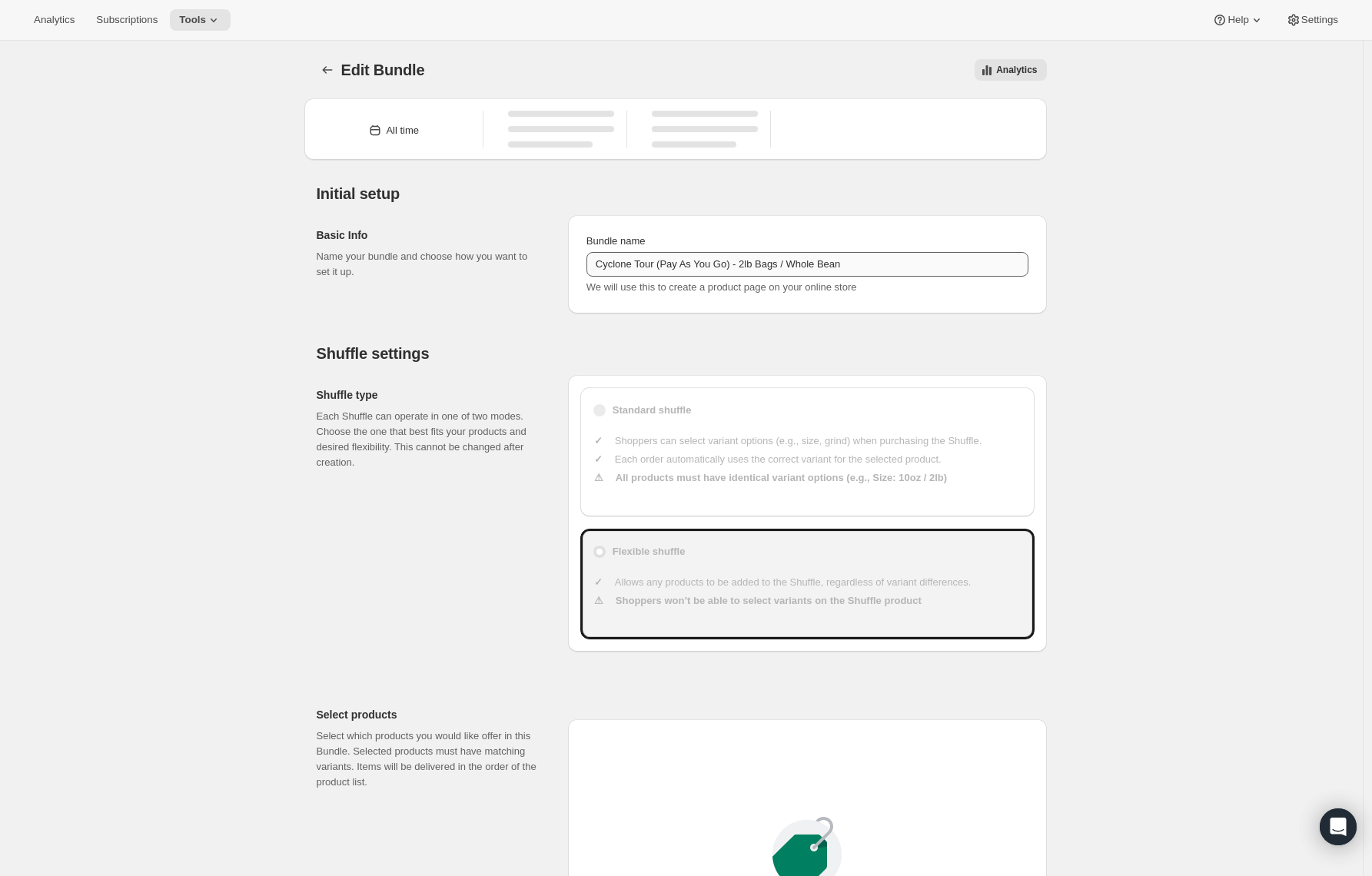
type input "30"
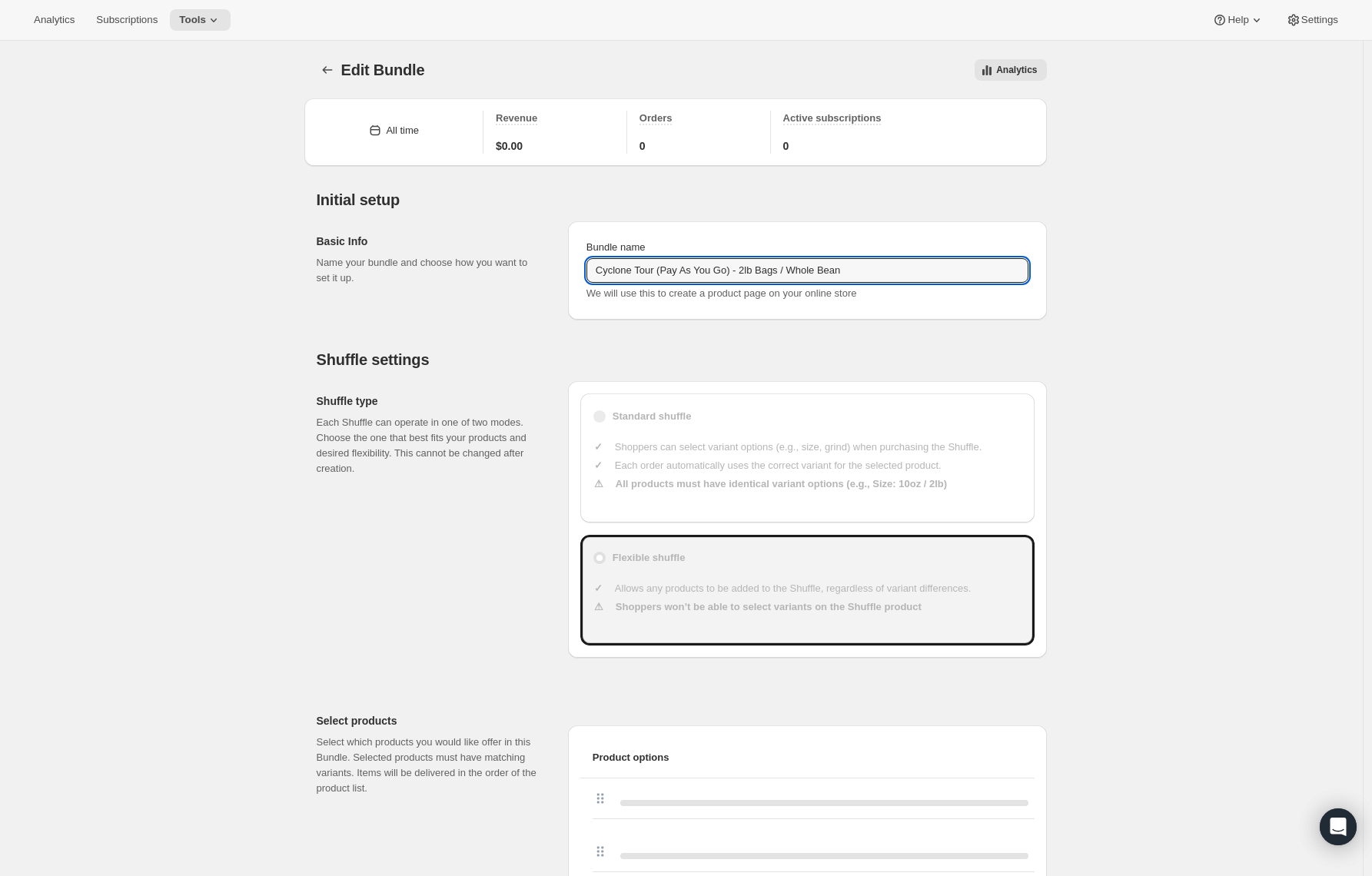
drag, startPoint x: 740, startPoint y: 270, endPoint x: 665, endPoint y: 285, distance: 76.5
click at [668, 275] on input "Cyclone Tour (Pay As You Go) - 2lb Bags / Whole Bean" at bounding box center [808, 270] width 442 height 24
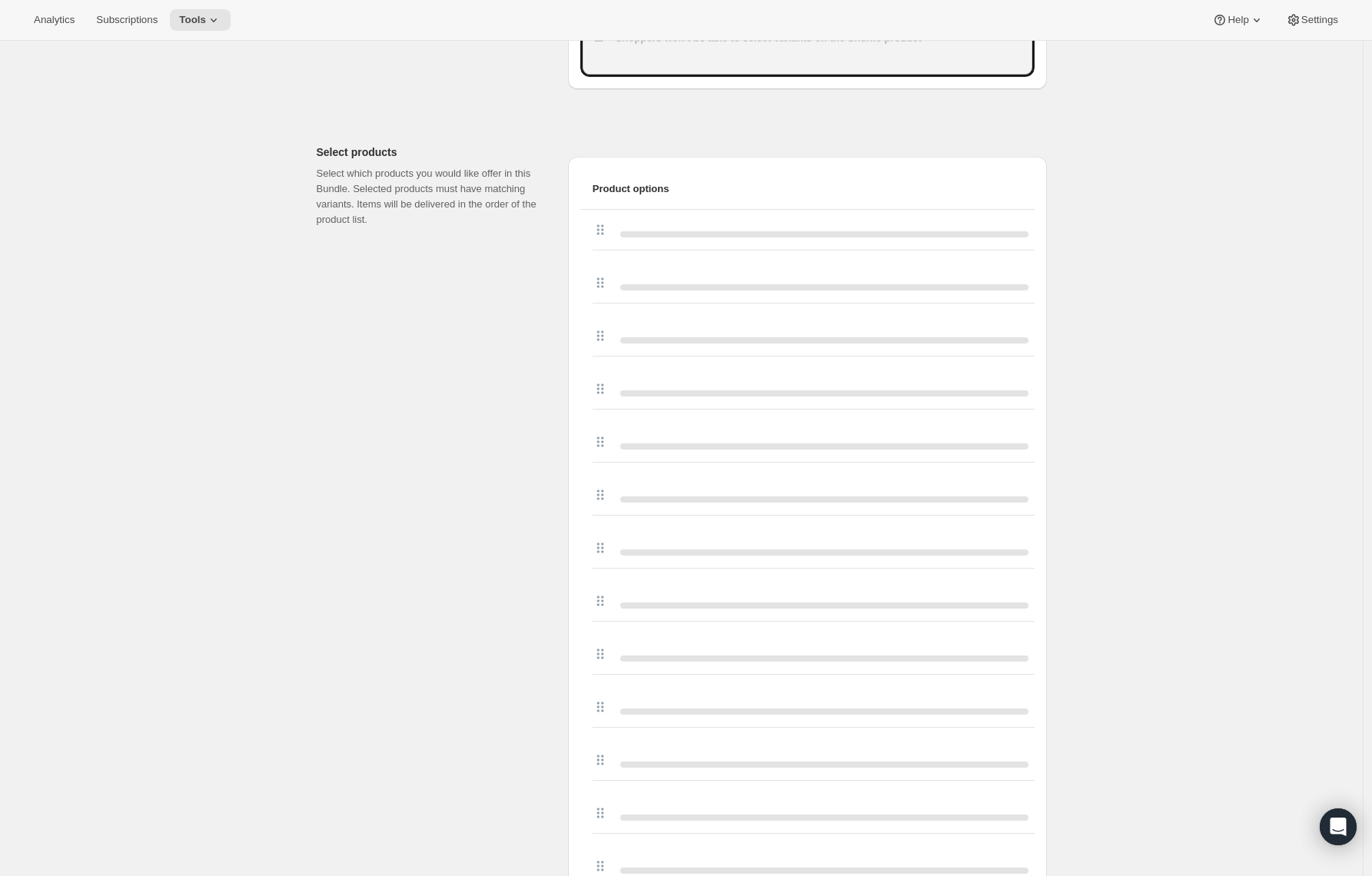
scroll to position [3241, 0]
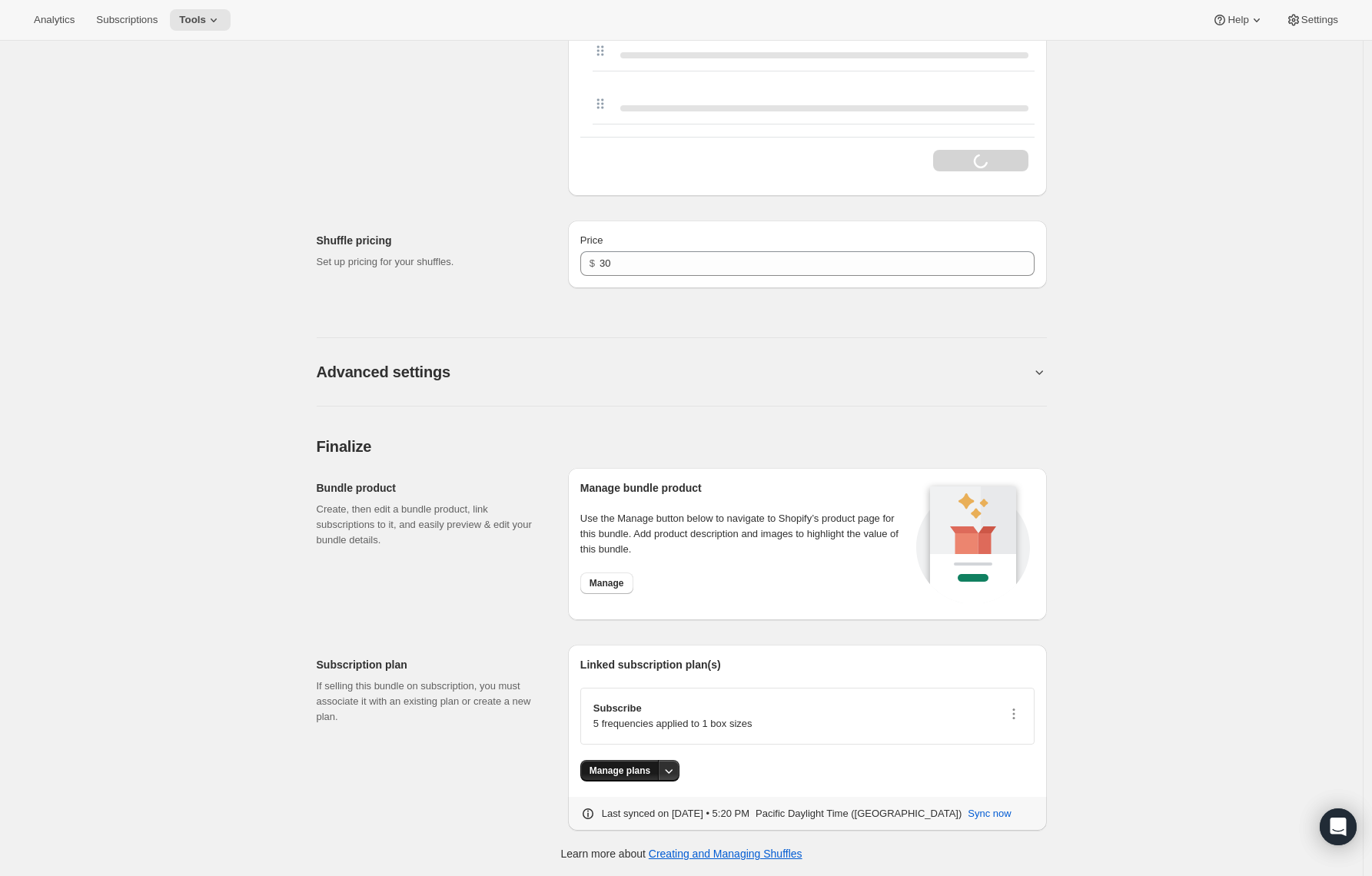
type input "Cyclone Tour - 2lb Bags / Whole Bean"
click at [611, 765] on span "Manage plans" at bounding box center [620, 770] width 61 height 12
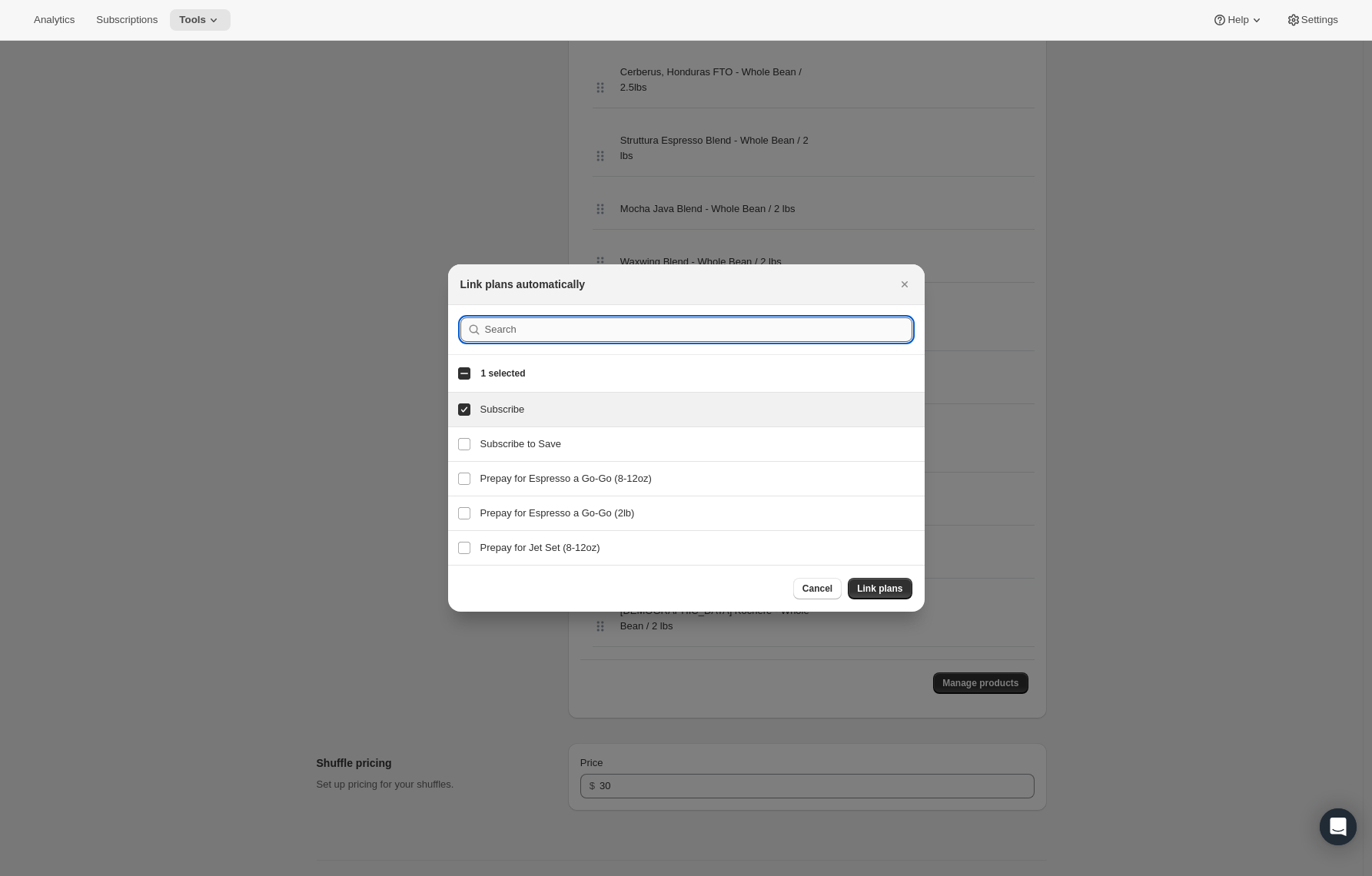
click at [491, 338] on input ":rg0:" at bounding box center [698, 329] width 428 height 24
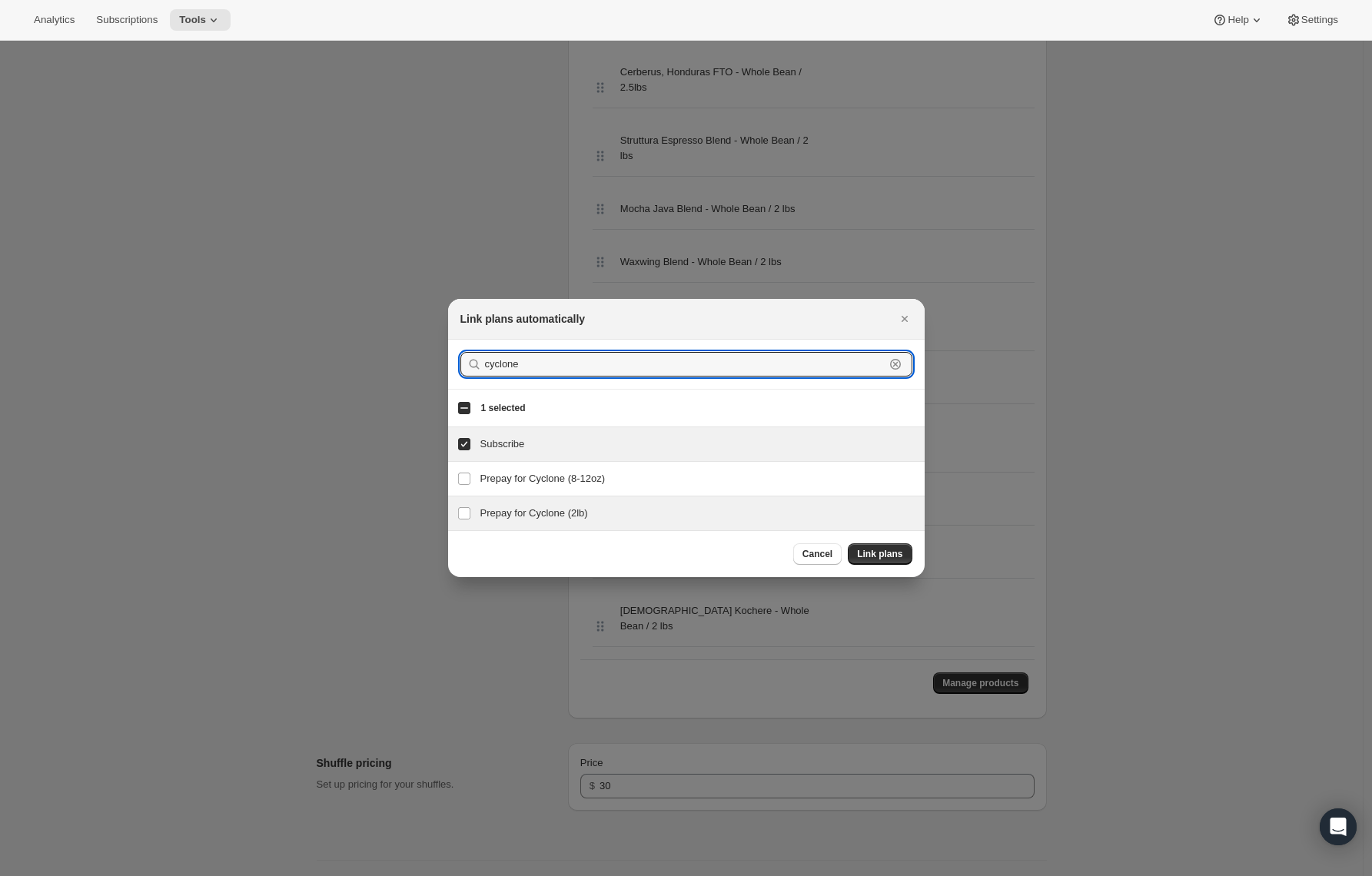
type input "cyclone"
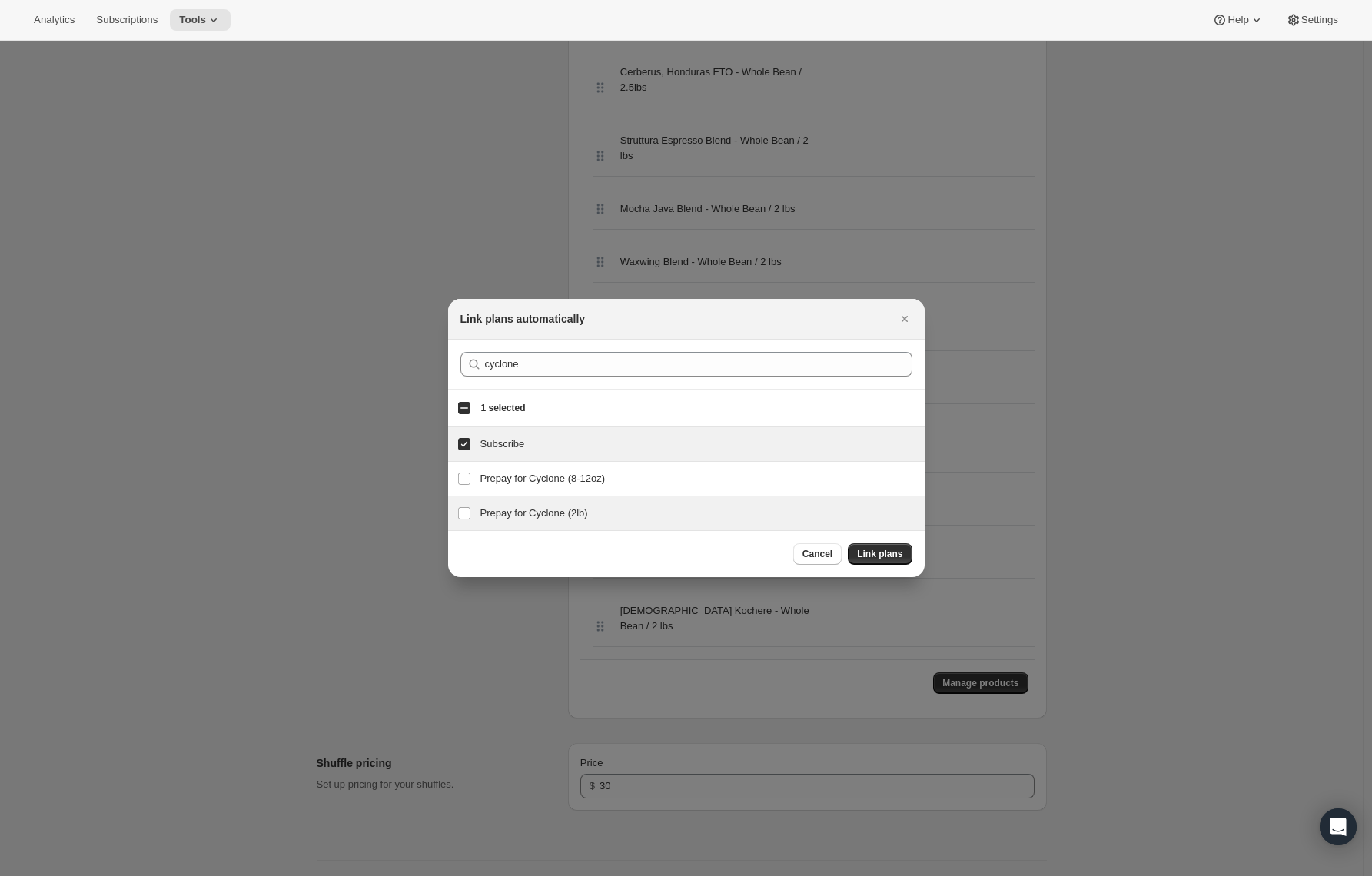
click at [487, 510] on h3 "Prepay for Cyclone (2lb)" at bounding box center [697, 513] width 435 height 15
checkbox input "true"
click at [890, 556] on span "Link plans" at bounding box center [880, 554] width 45 height 12
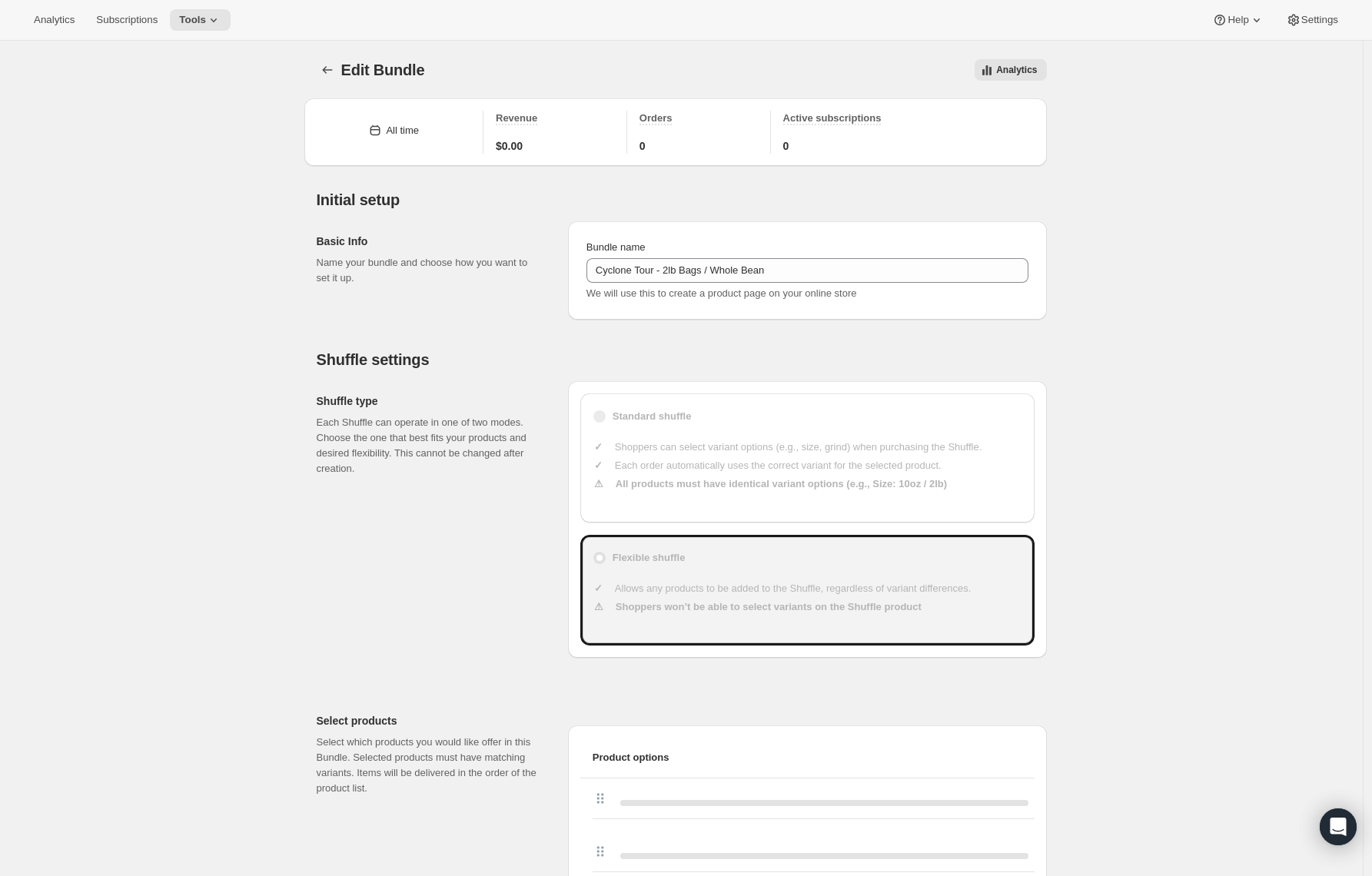
click at [320, 72] on button "Bundles" at bounding box center [327, 69] width 22 height 22
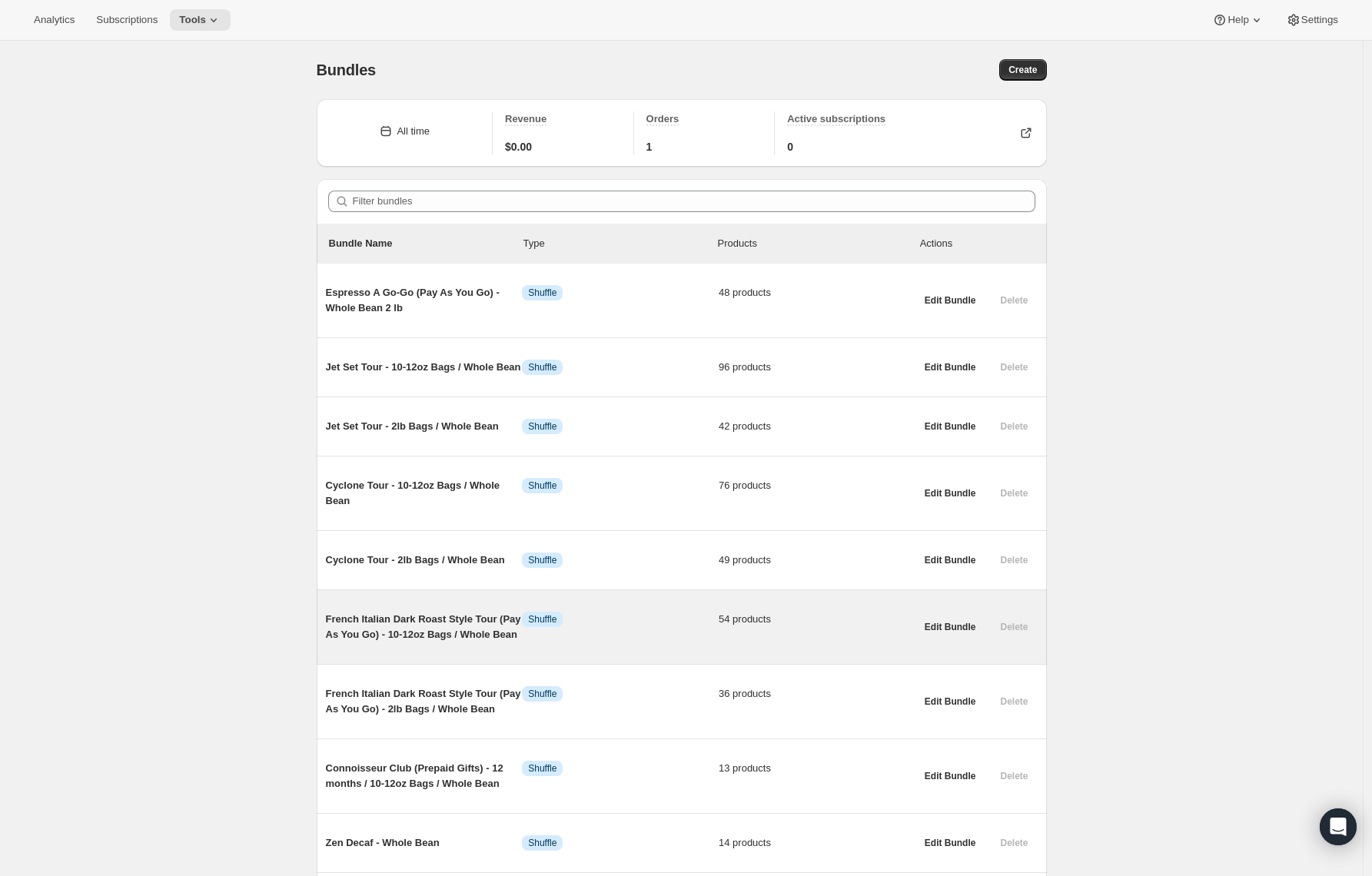
click at [415, 643] on span "French Italian Dark Roast Style Tour (Pay As You Go) - 10-12oz Bags / Whole Bean" at bounding box center [424, 627] width 197 height 31
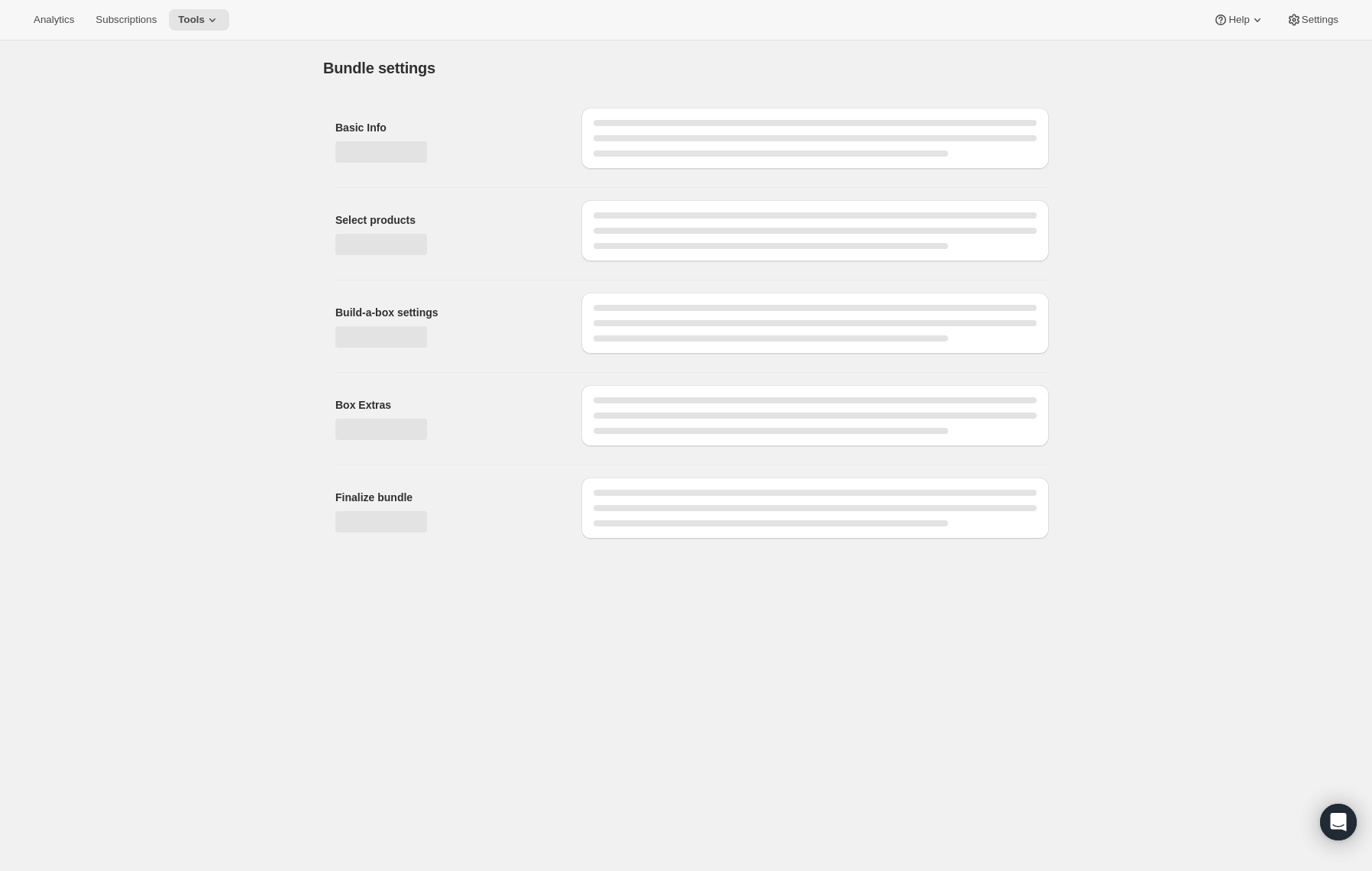
type input "French Italian Dark Roast Style Tour (Pay As You Go) - 10-12oz Bags / Whole Bean"
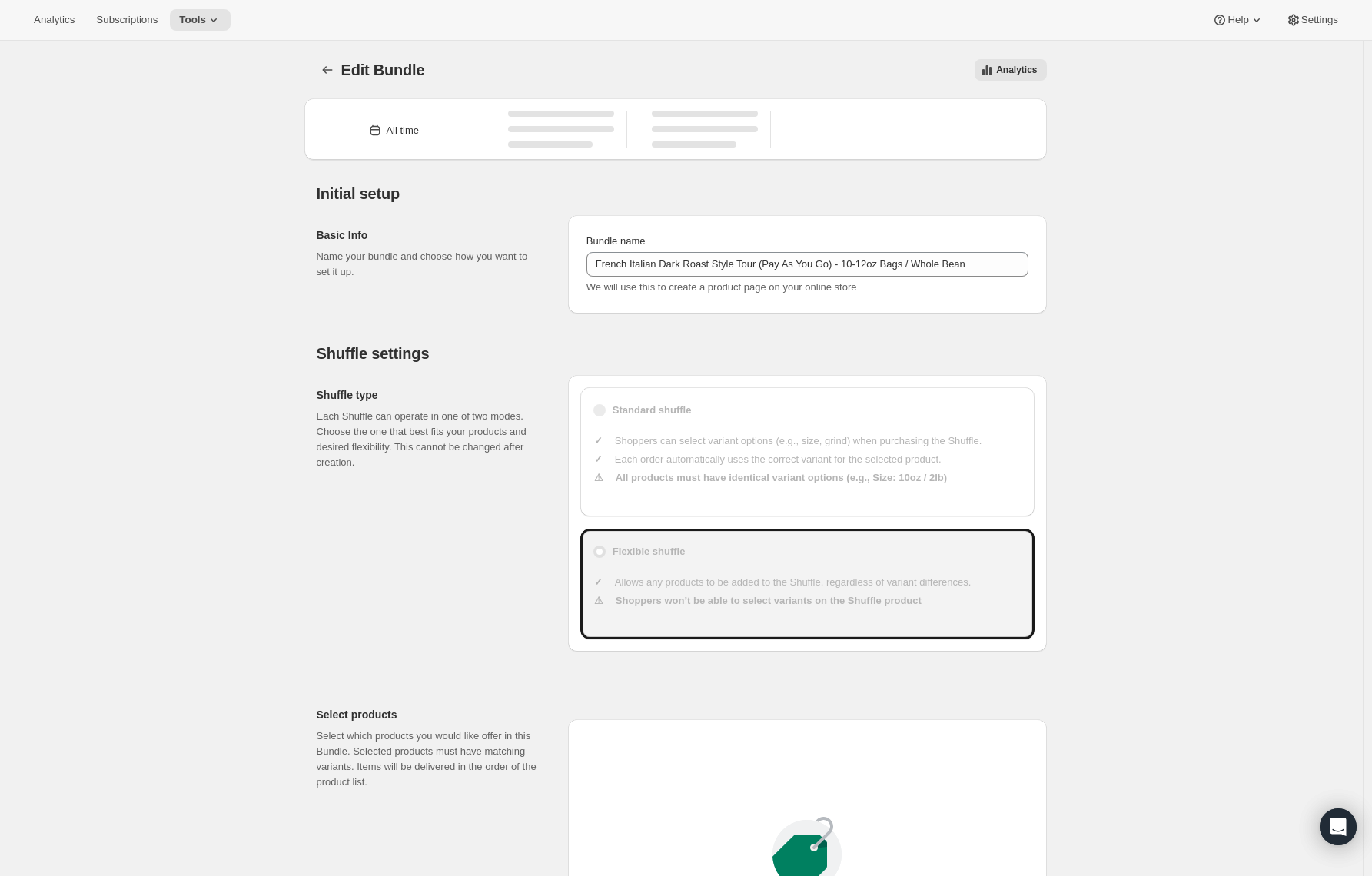
type input "20"
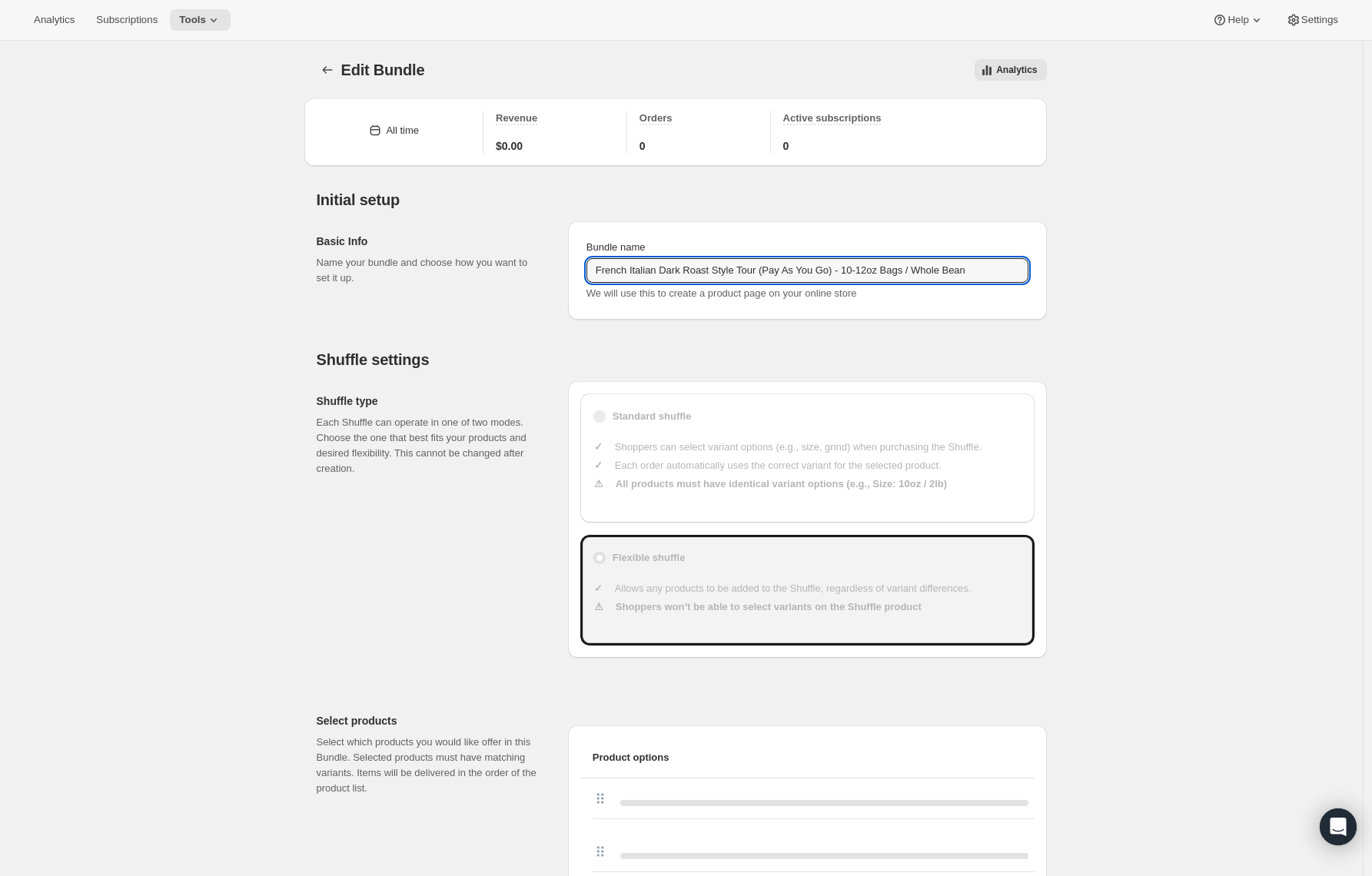
drag, startPoint x: 663, startPoint y: 270, endPoint x: 588, endPoint y: 267, distance: 75.1
click at [588, 267] on div "Bundle name French Italian Dark Roast Style Tour (Pay As You Go) - 10-12oz Bags…" at bounding box center [807, 270] width 454 height 74
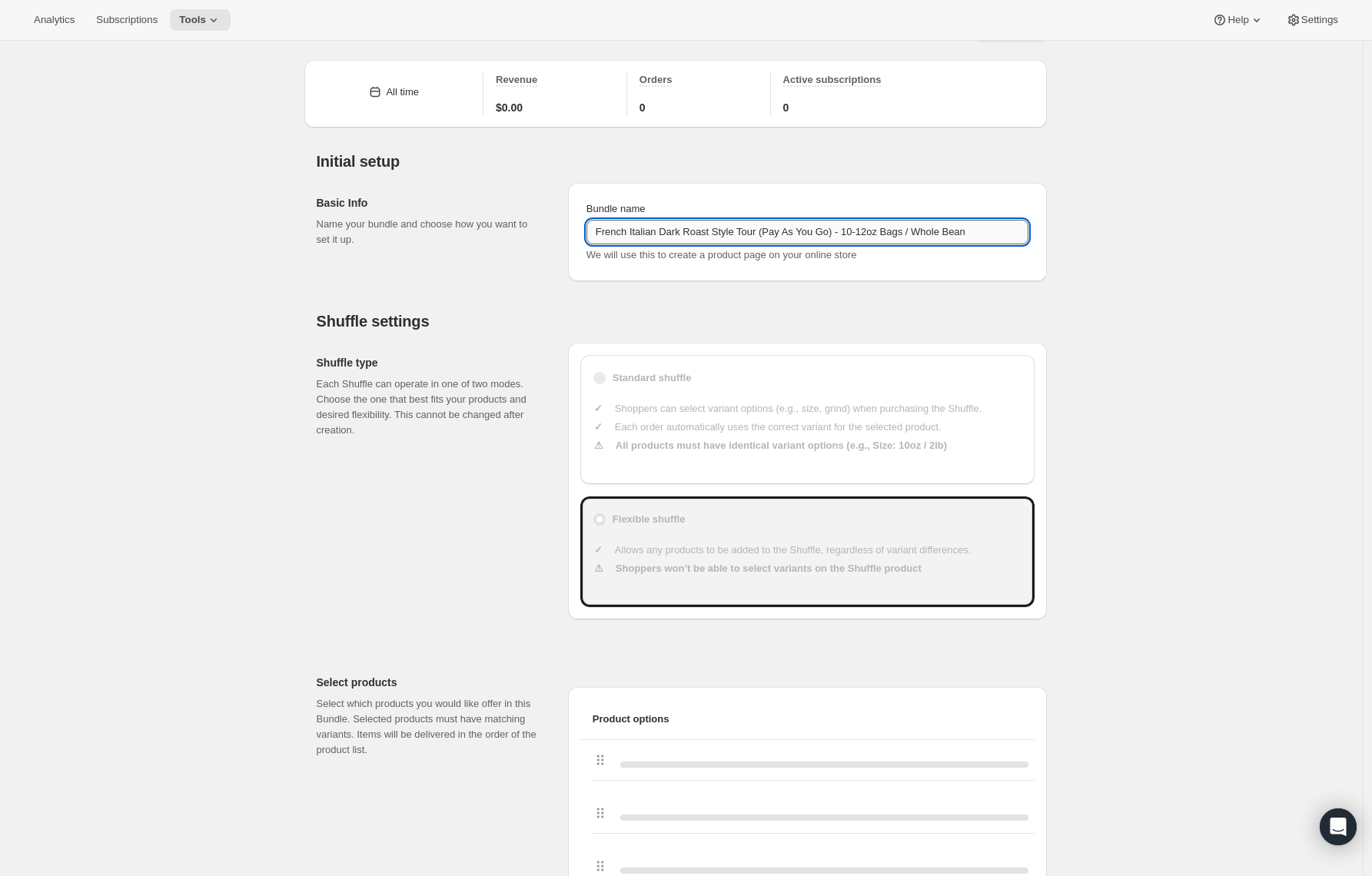
drag, startPoint x: 850, startPoint y: 232, endPoint x: 795, endPoint y: 233, distance: 55.0
click at [795, 233] on input "French Italian Dark Roast Style Tour (Pay As You Go) - 10-12oz Bags / Whole Bean" at bounding box center [808, 232] width 442 height 24
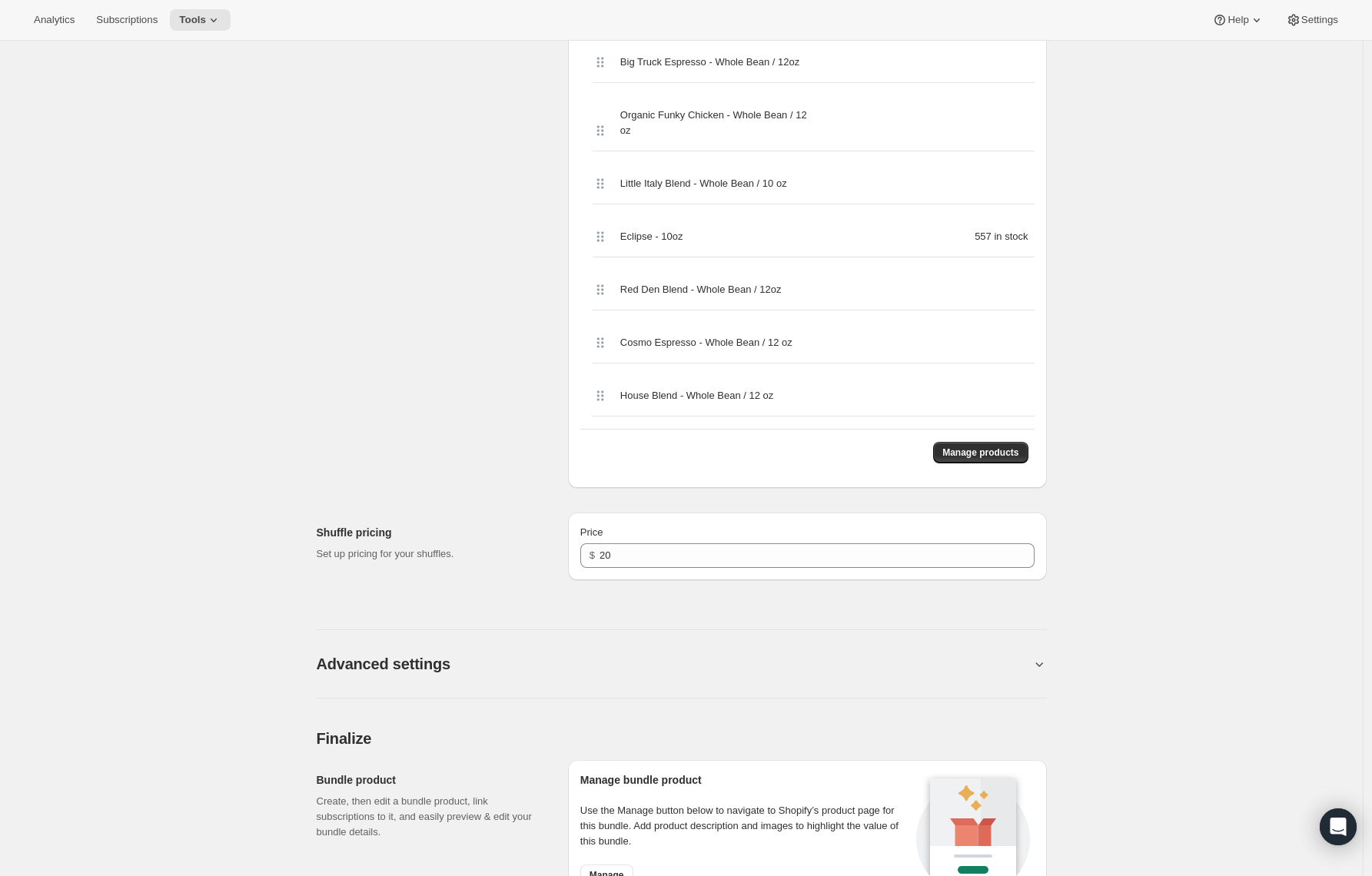
scroll to position [3768, 0]
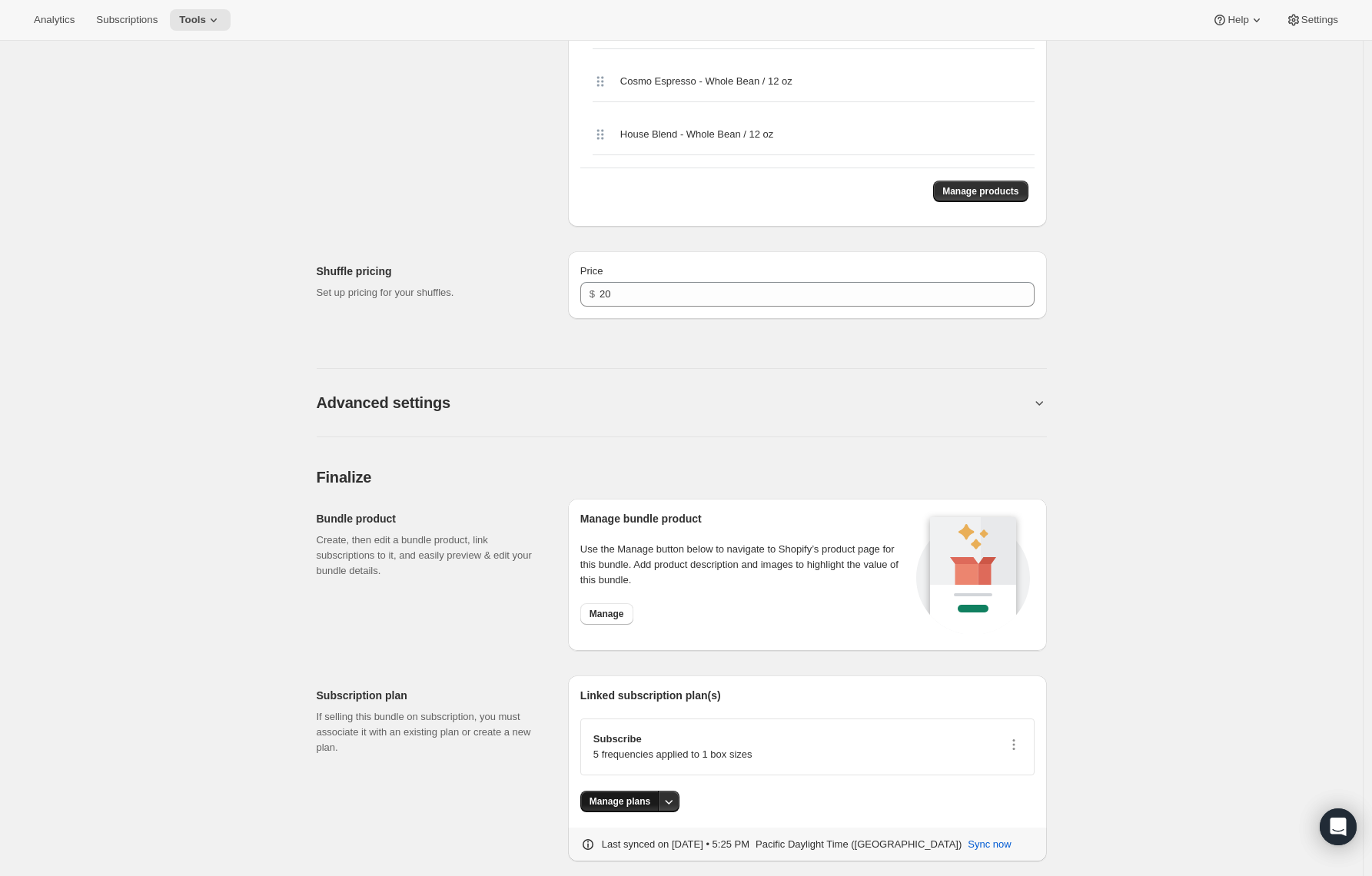
type input "French Italian Dark Roast Style Tour - 10-12oz Bags / Whole Bean"
click at [605, 796] on span "Manage plans" at bounding box center [620, 801] width 61 height 12
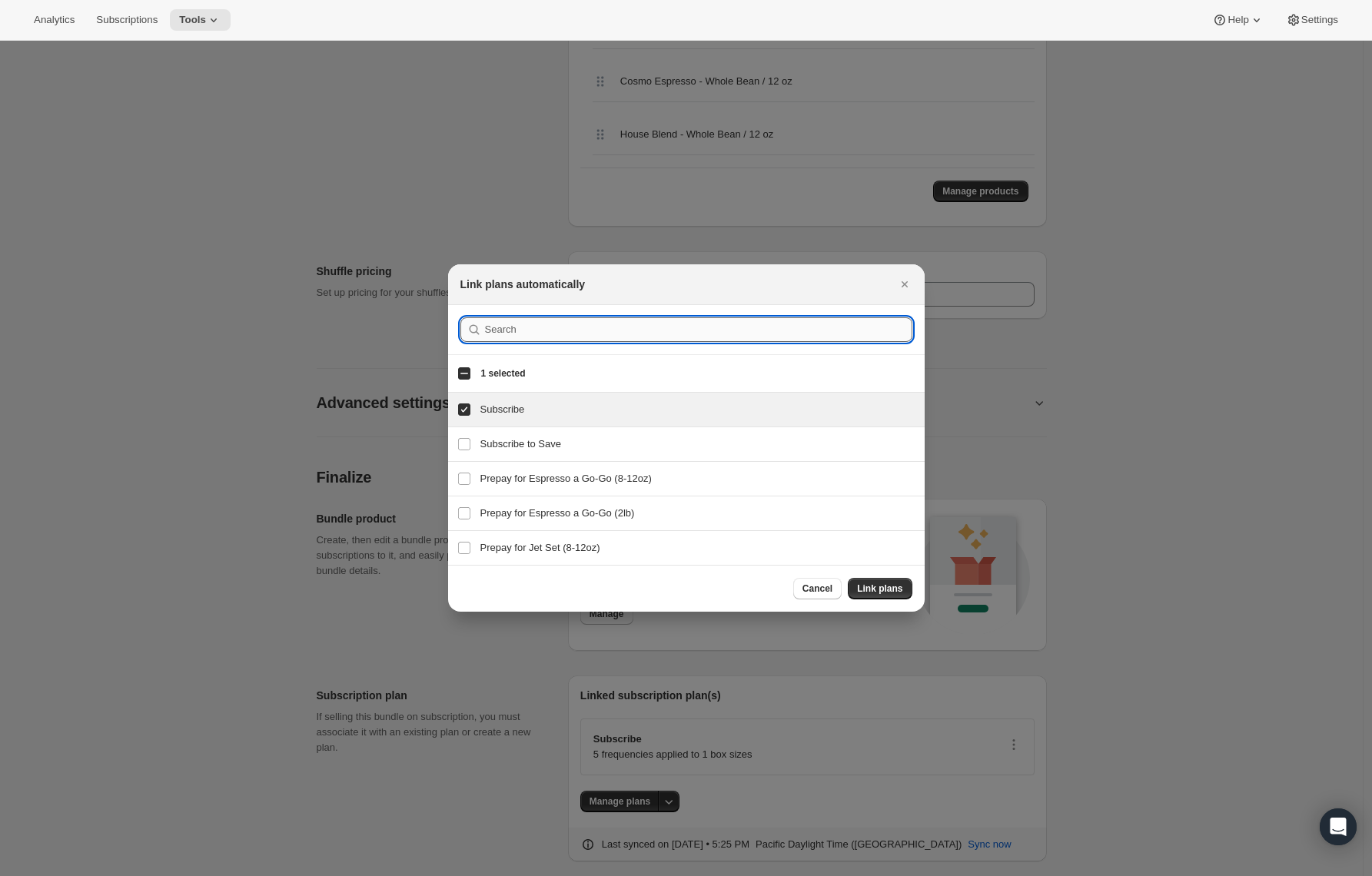
click at [490, 327] on input ":rjt:" at bounding box center [698, 329] width 428 height 24
paste input "French Italian"
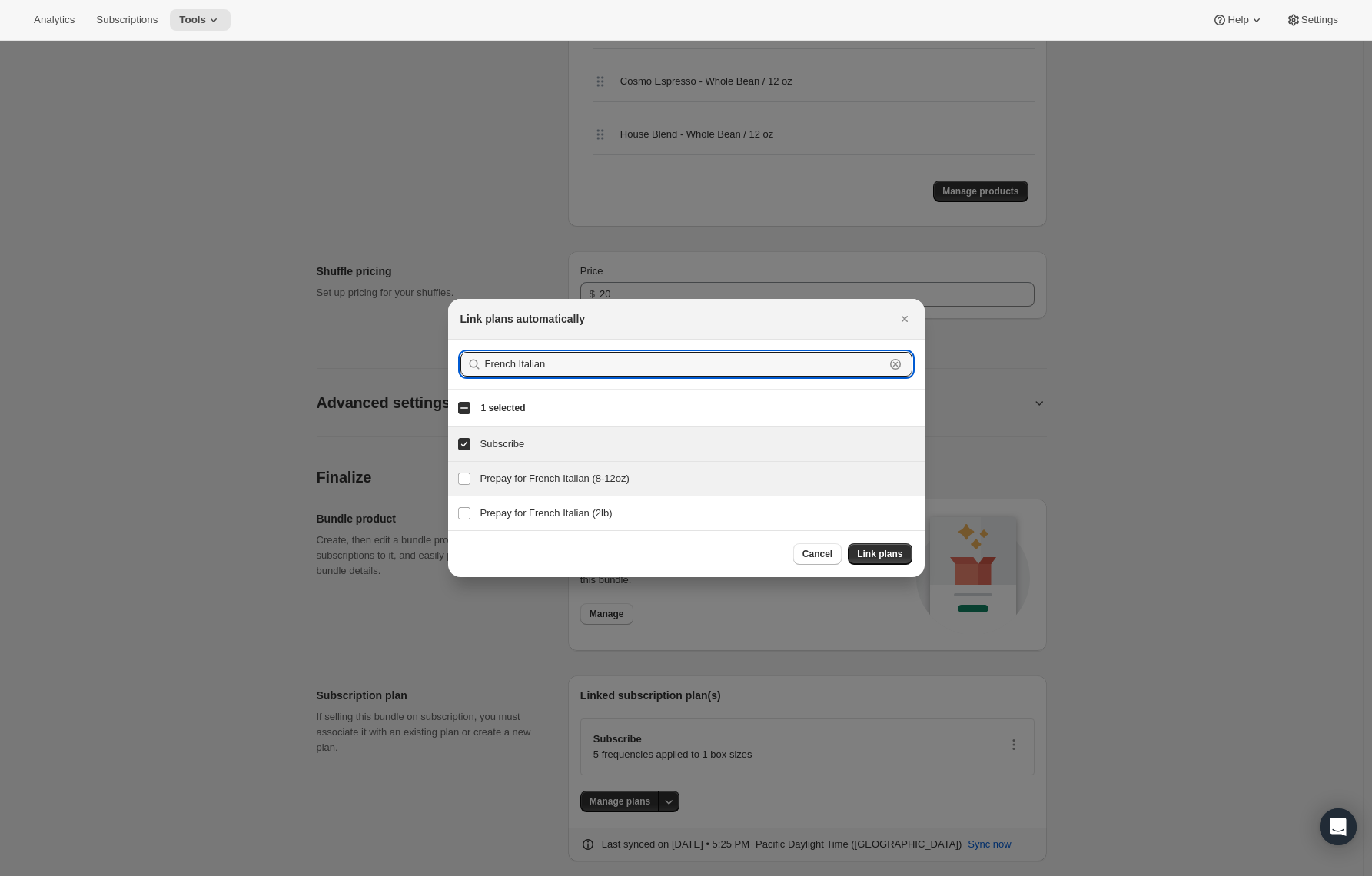
type input "French Italian"
click at [502, 476] on h3 "Prepay for French Italian (8-12oz)" at bounding box center [697, 479] width 435 height 15
checkbox input "true"
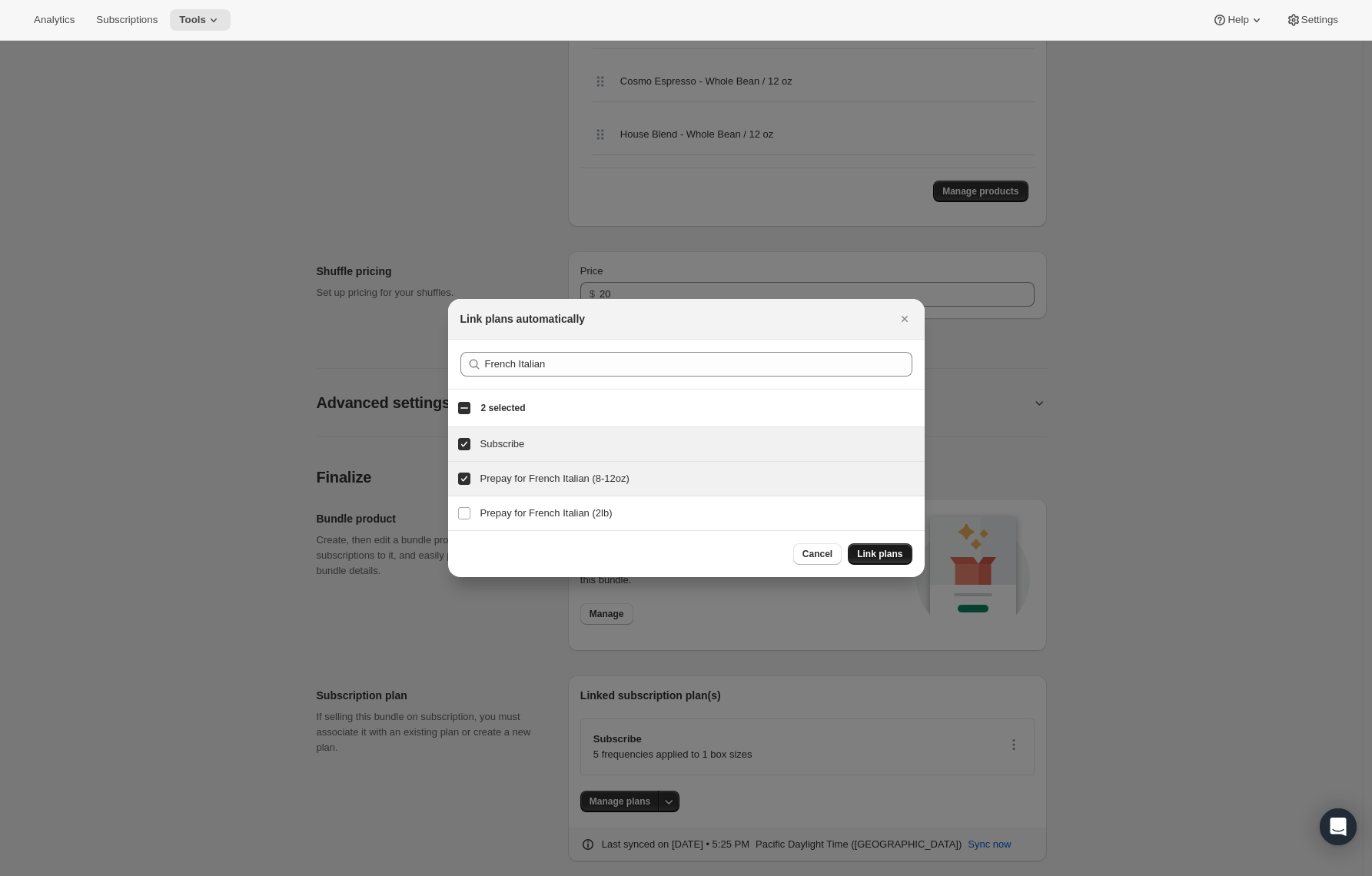
click at [866, 550] on span "Link plans" at bounding box center [880, 554] width 45 height 12
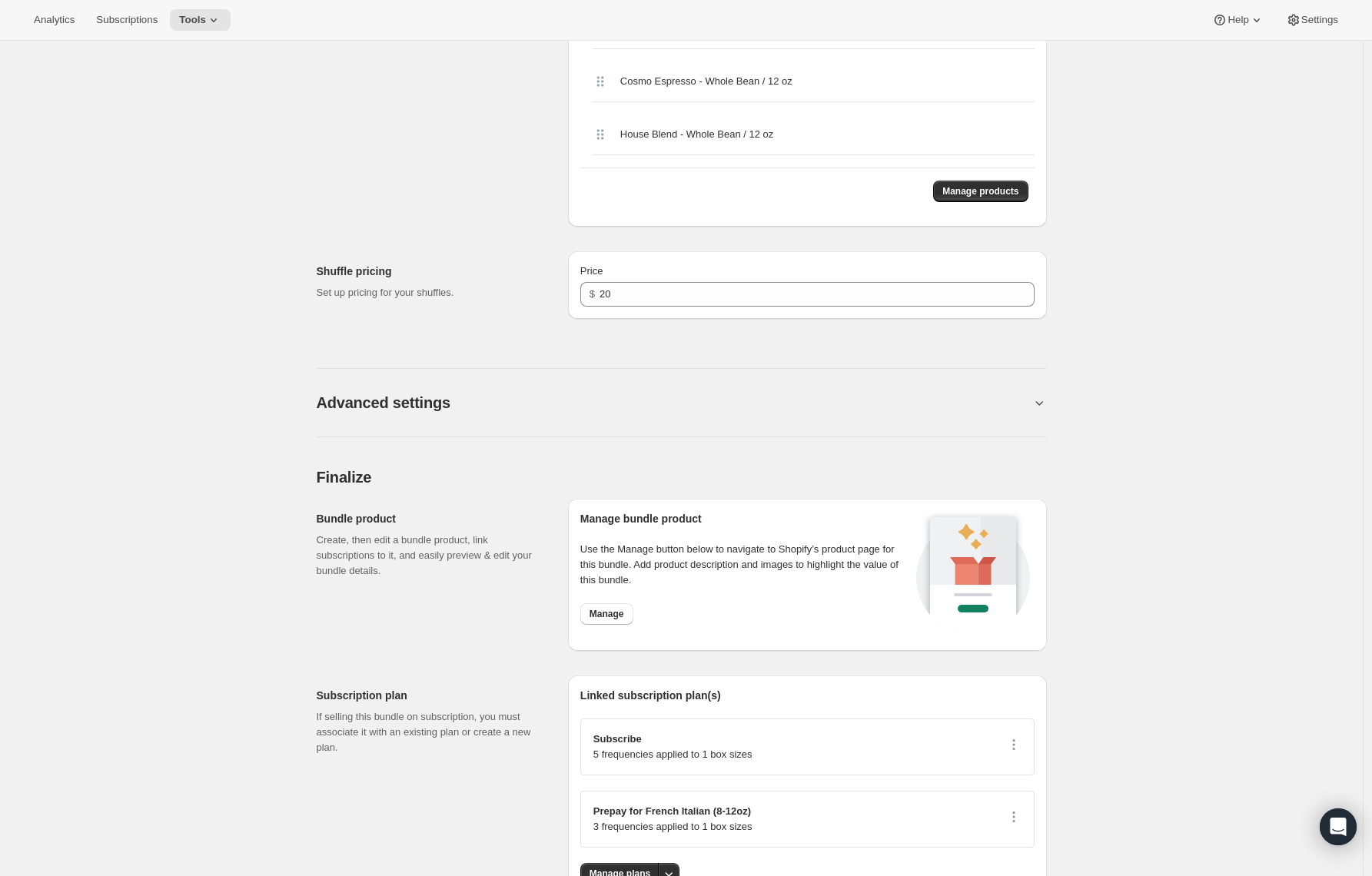
scroll to position [0, 0]
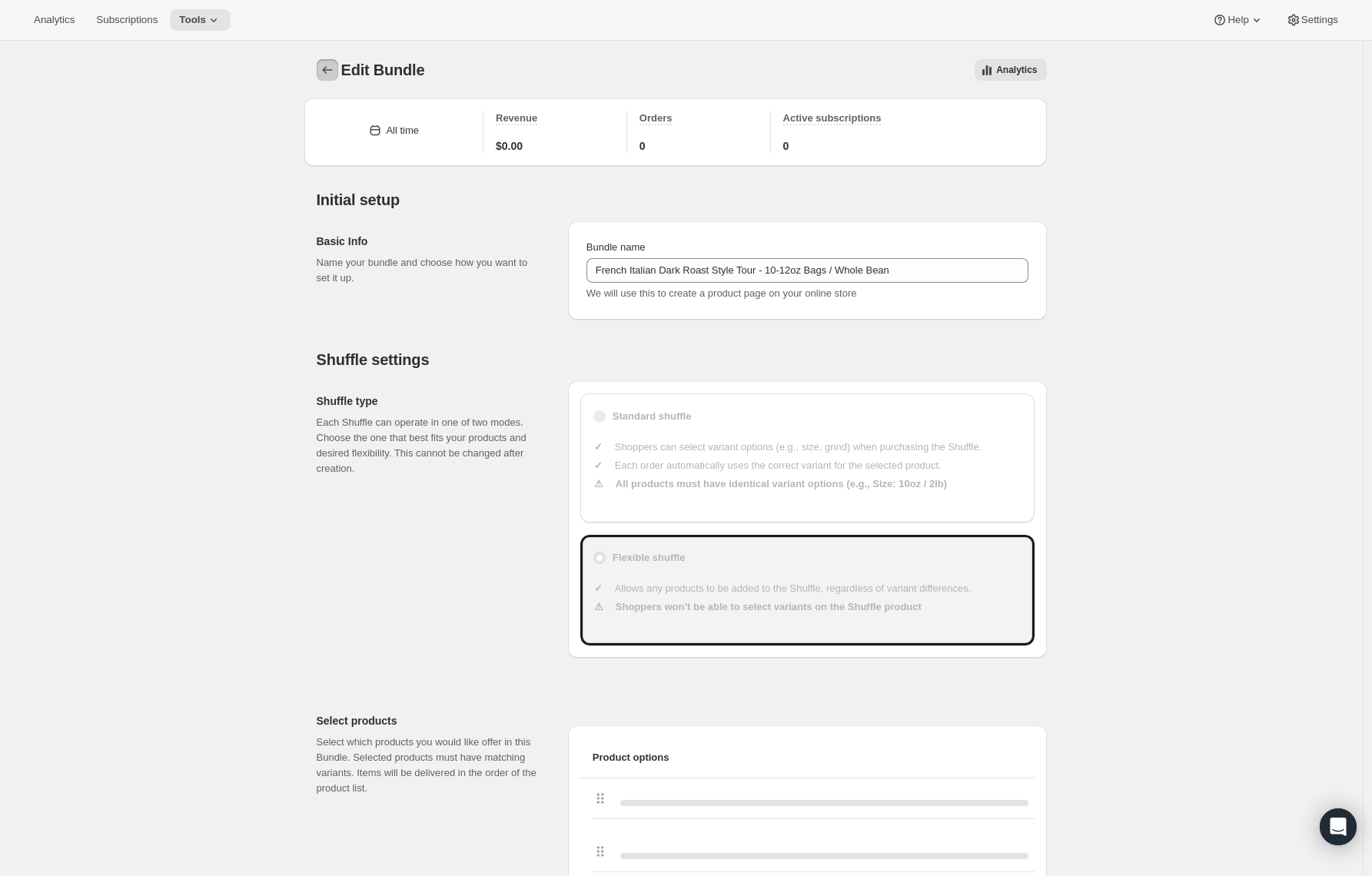
click at [333, 69] on icon "Bundles" at bounding box center [328, 70] width 15 height 15
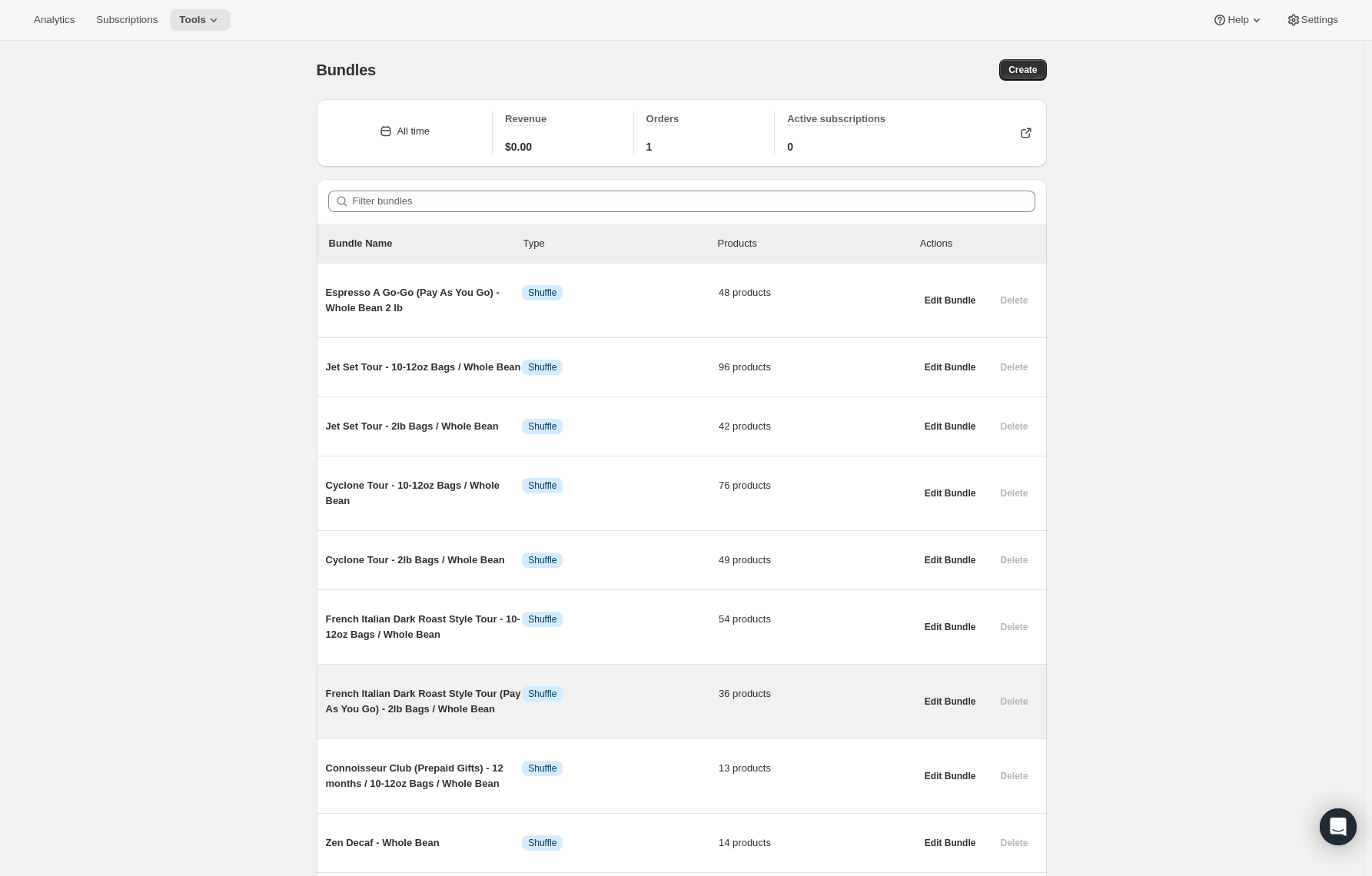
click at [379, 708] on span "French Italian Dark Roast Style Tour (Pay As You Go) - 2lb Bags / Whole Bean" at bounding box center [424, 702] width 197 height 31
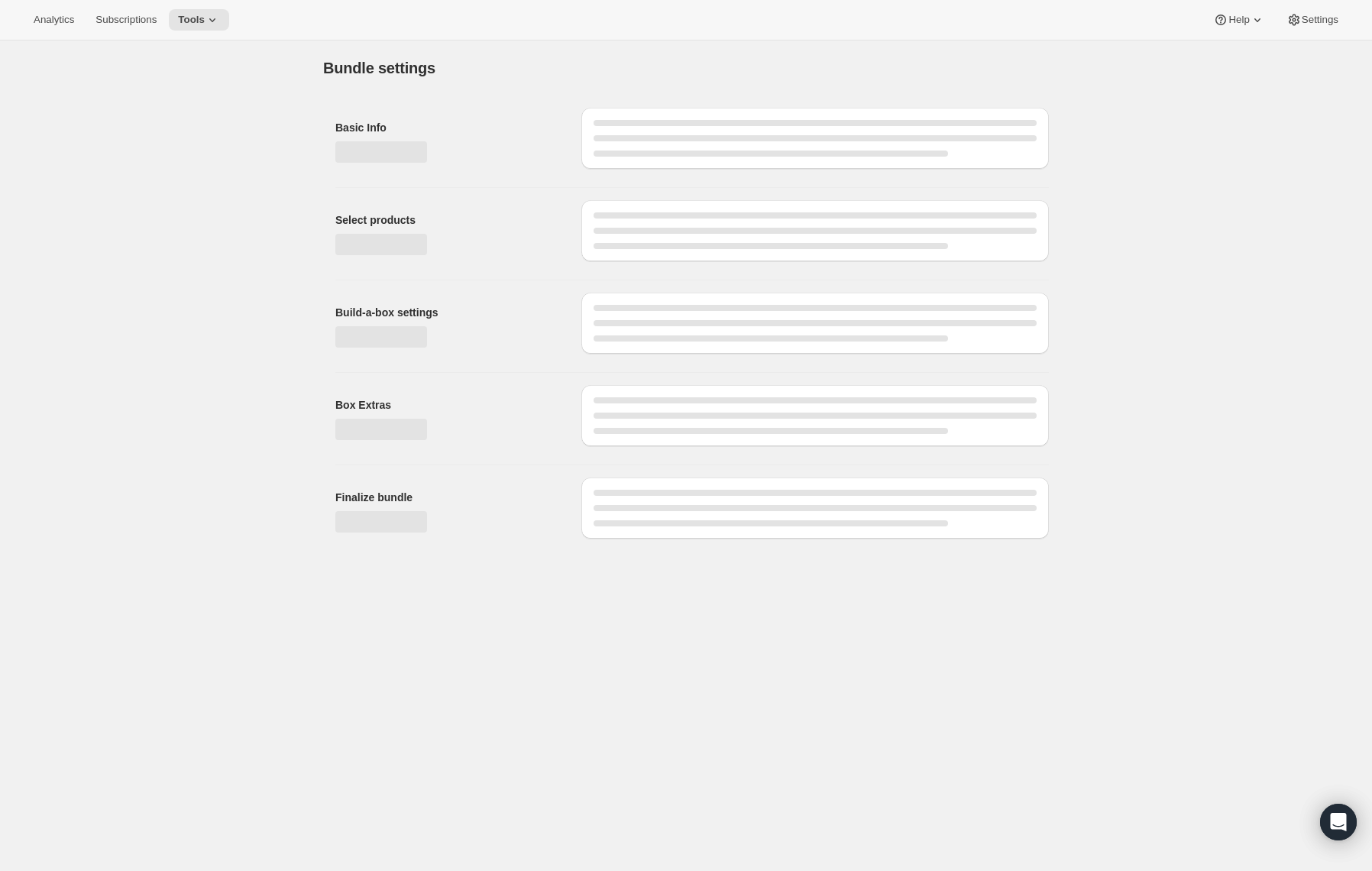
type input "French Italian Dark Roast Style Tour (Pay As You Go) - 2lb Bags / Whole Bean"
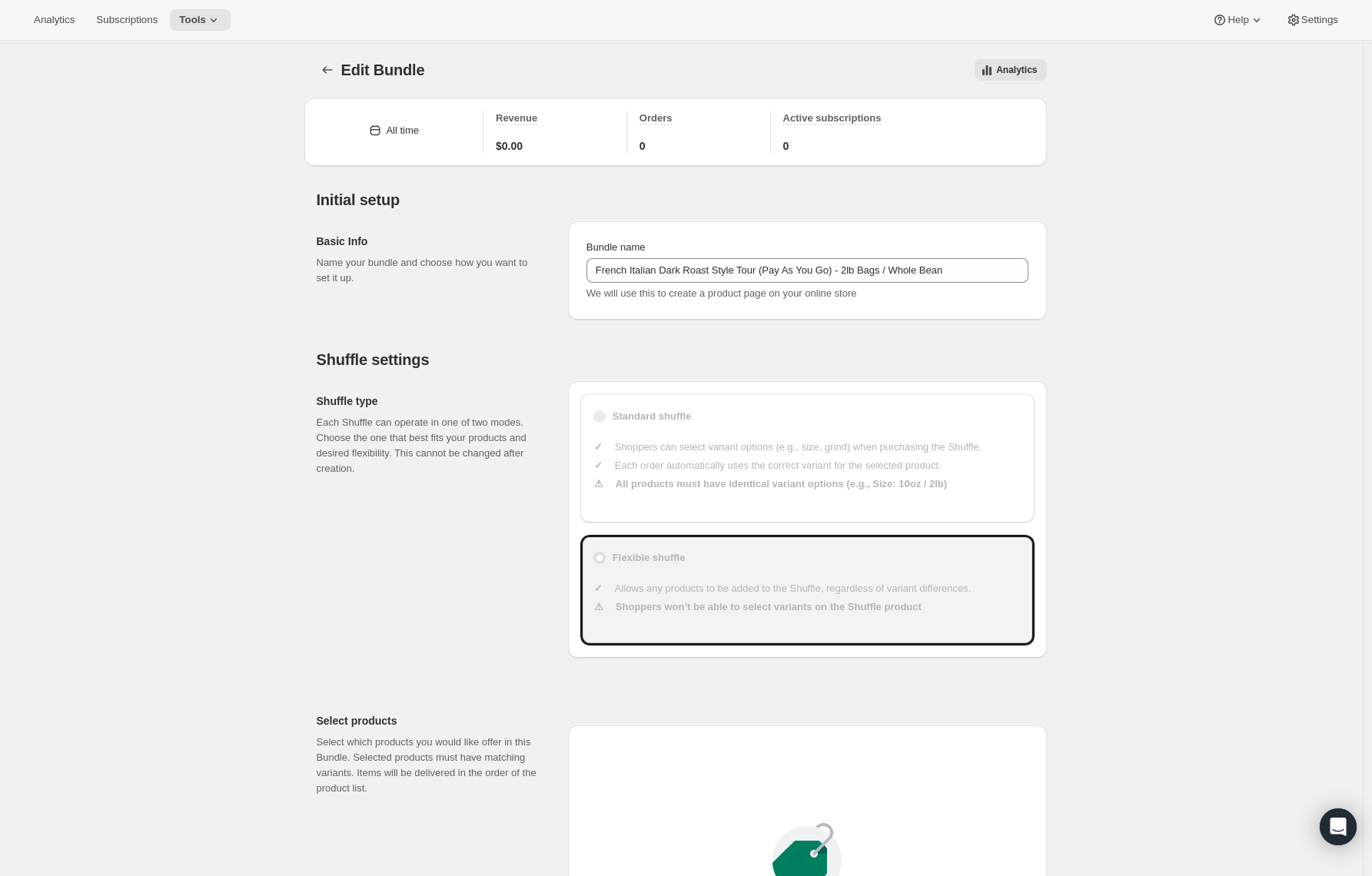
type input "30"
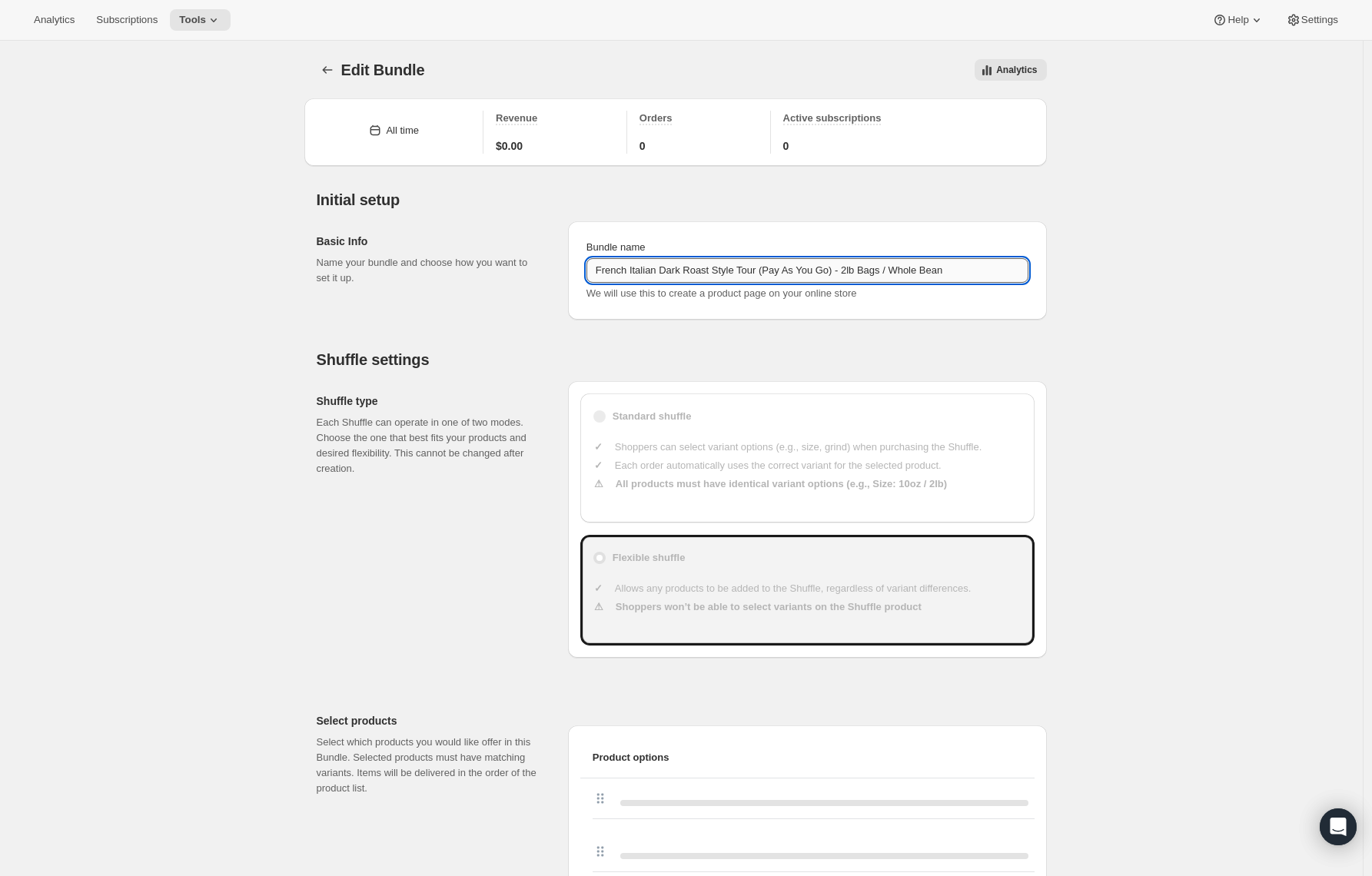
drag, startPoint x: 850, startPoint y: 270, endPoint x: 798, endPoint y: 270, distance: 52.0
click at [798, 270] on input "French Italian Dark Roast Style Tour (Pay As You Go) - 2lb Bags / Whole Bean" at bounding box center [808, 270] width 442 height 24
type input "French Italian Dark Roast Style Tour - 2lb Bags / Whole Bean"
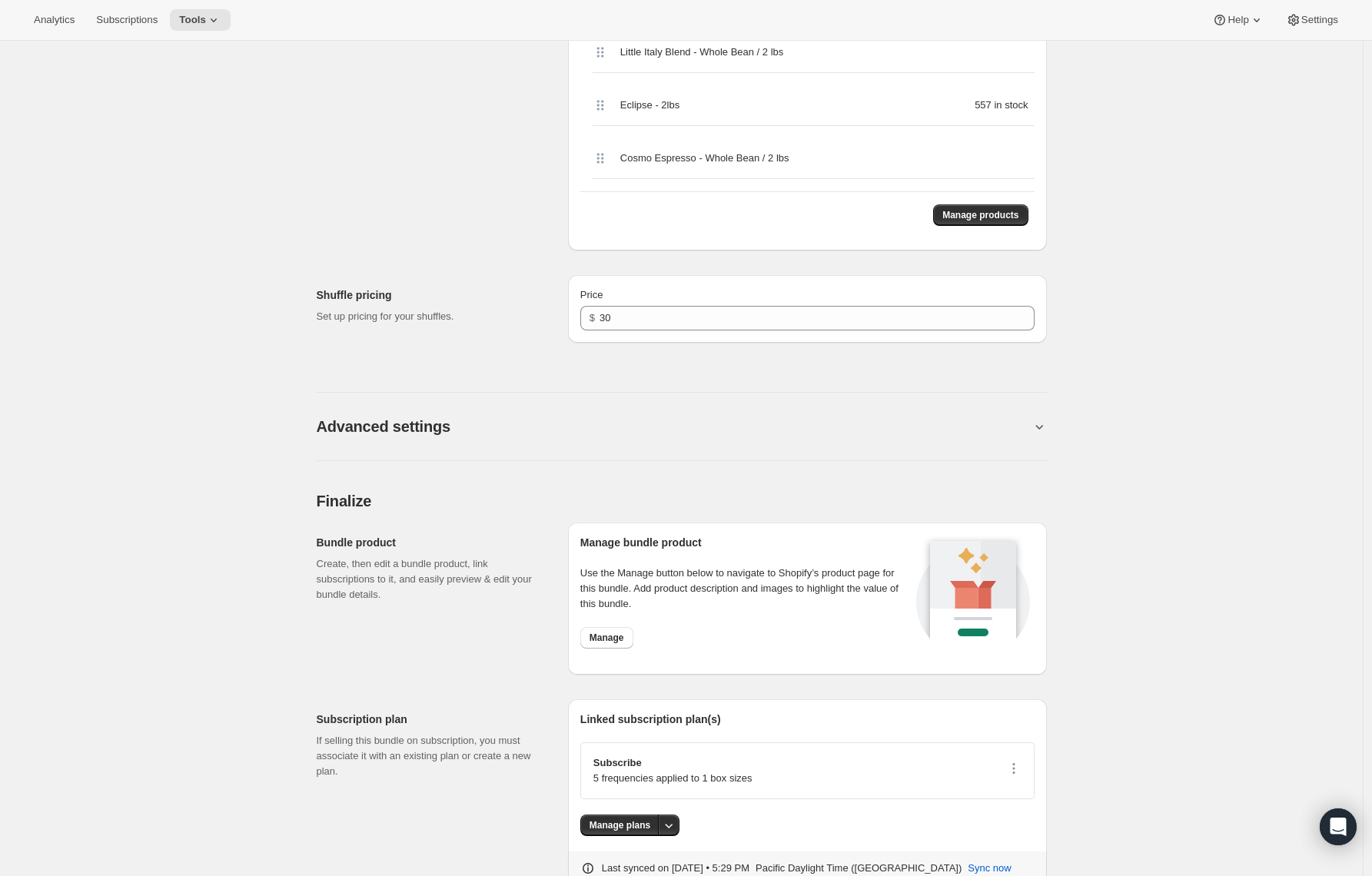
scroll to position [2706, 0]
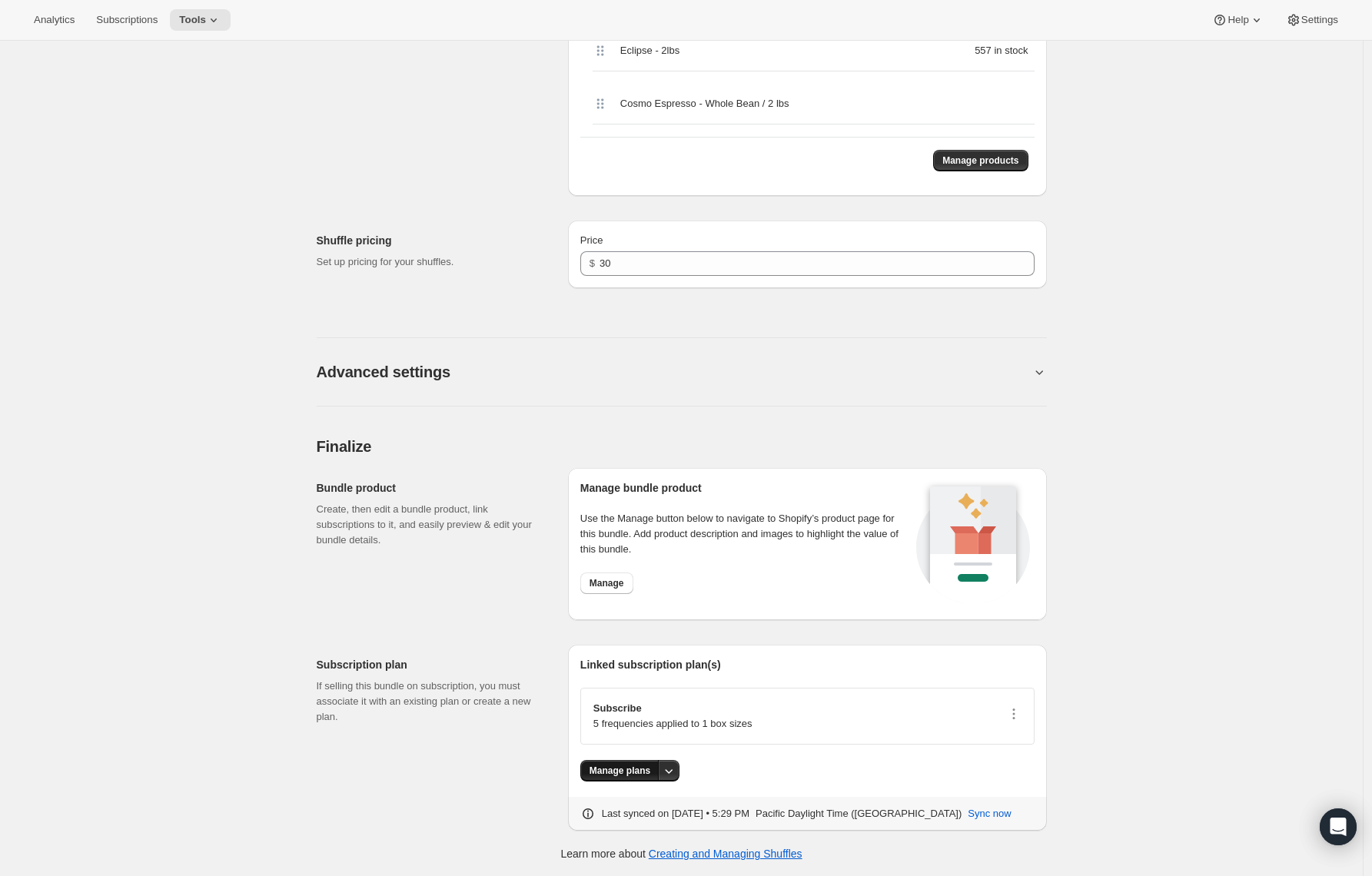
click at [631, 768] on span "Manage plans" at bounding box center [620, 770] width 61 height 12
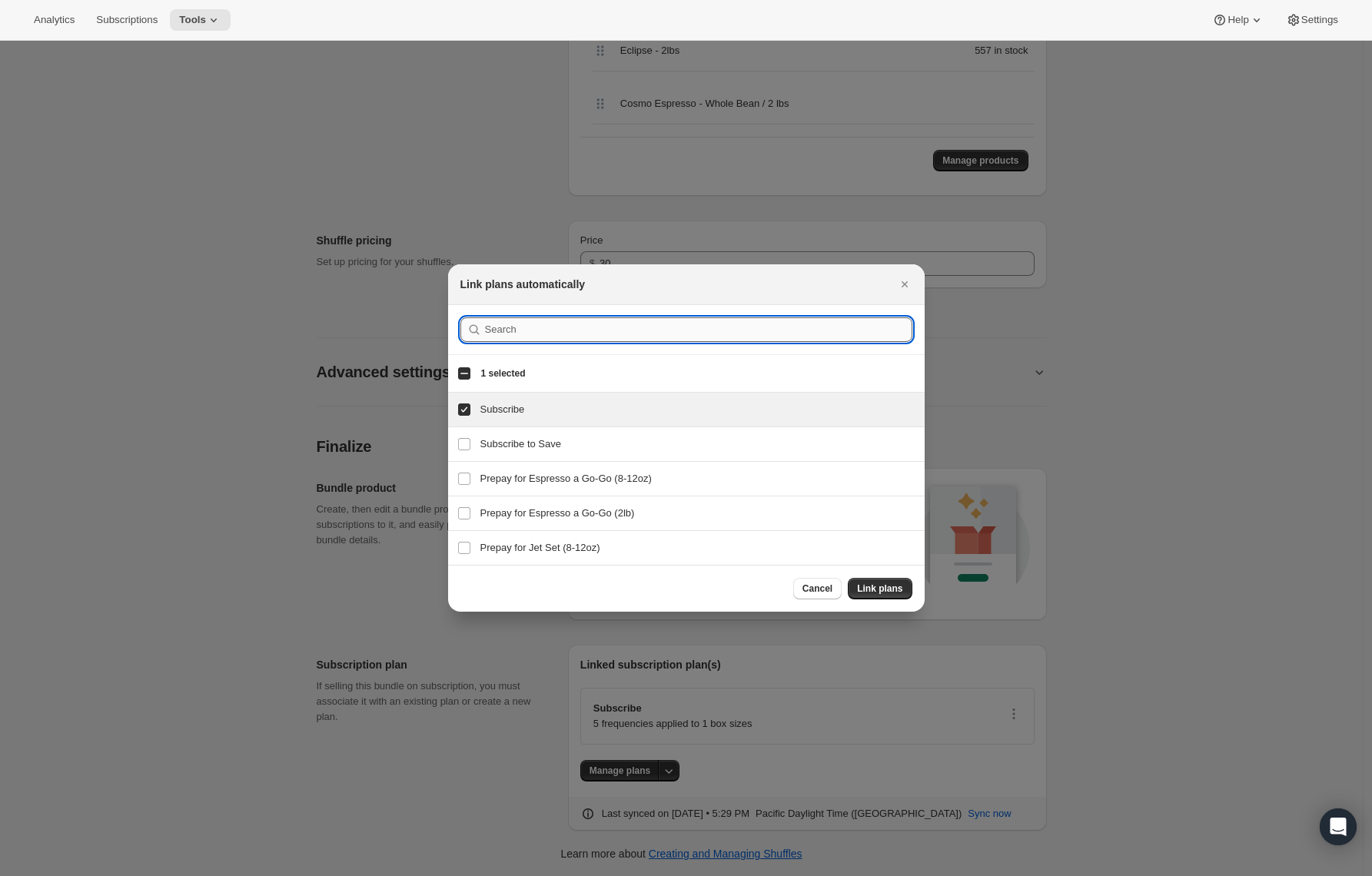
click at [498, 337] on input ":rnq:" at bounding box center [698, 329] width 428 height 24
paste input "French Italian"
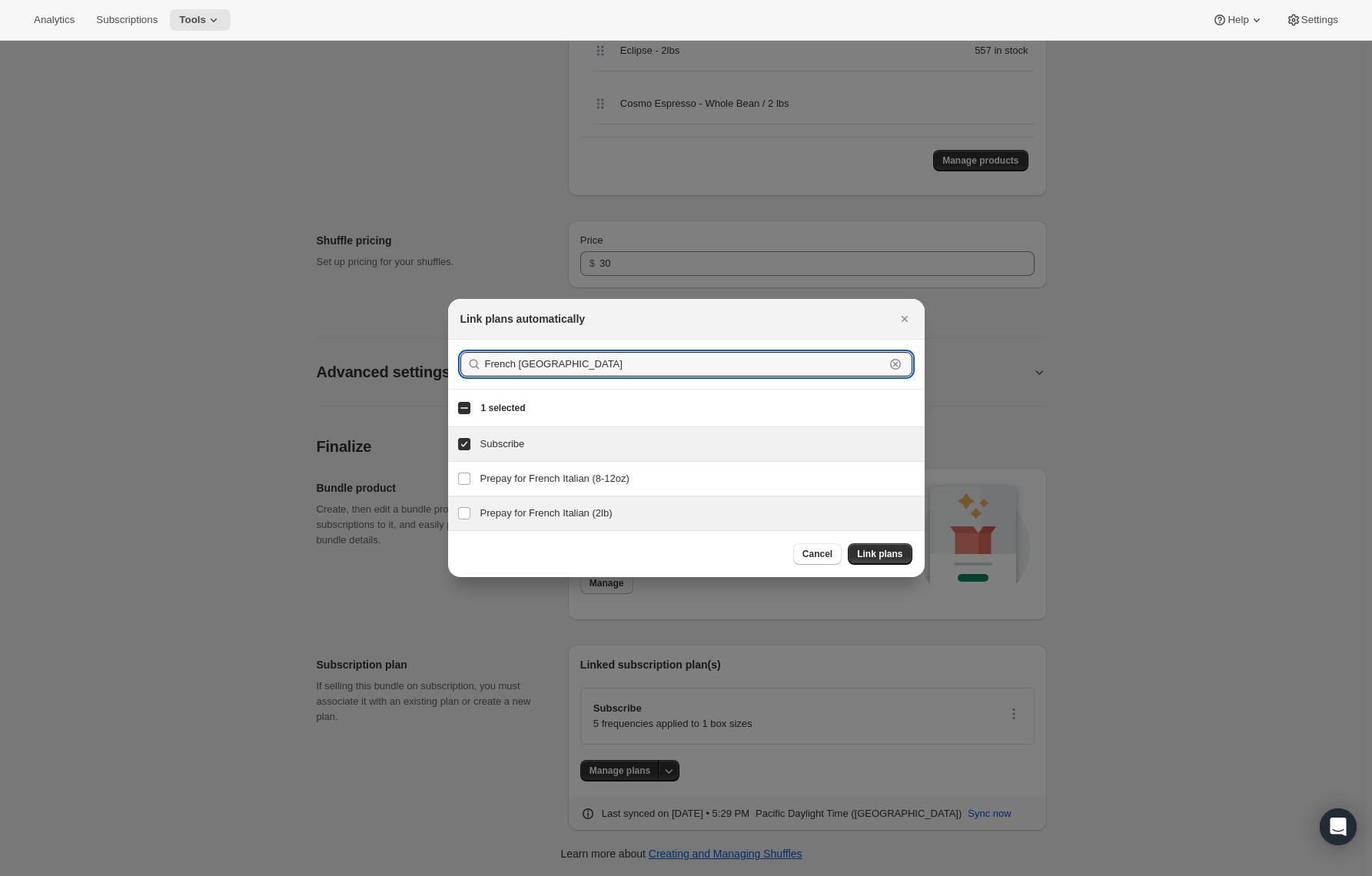
type input "French [GEOGRAPHIC_DATA]"
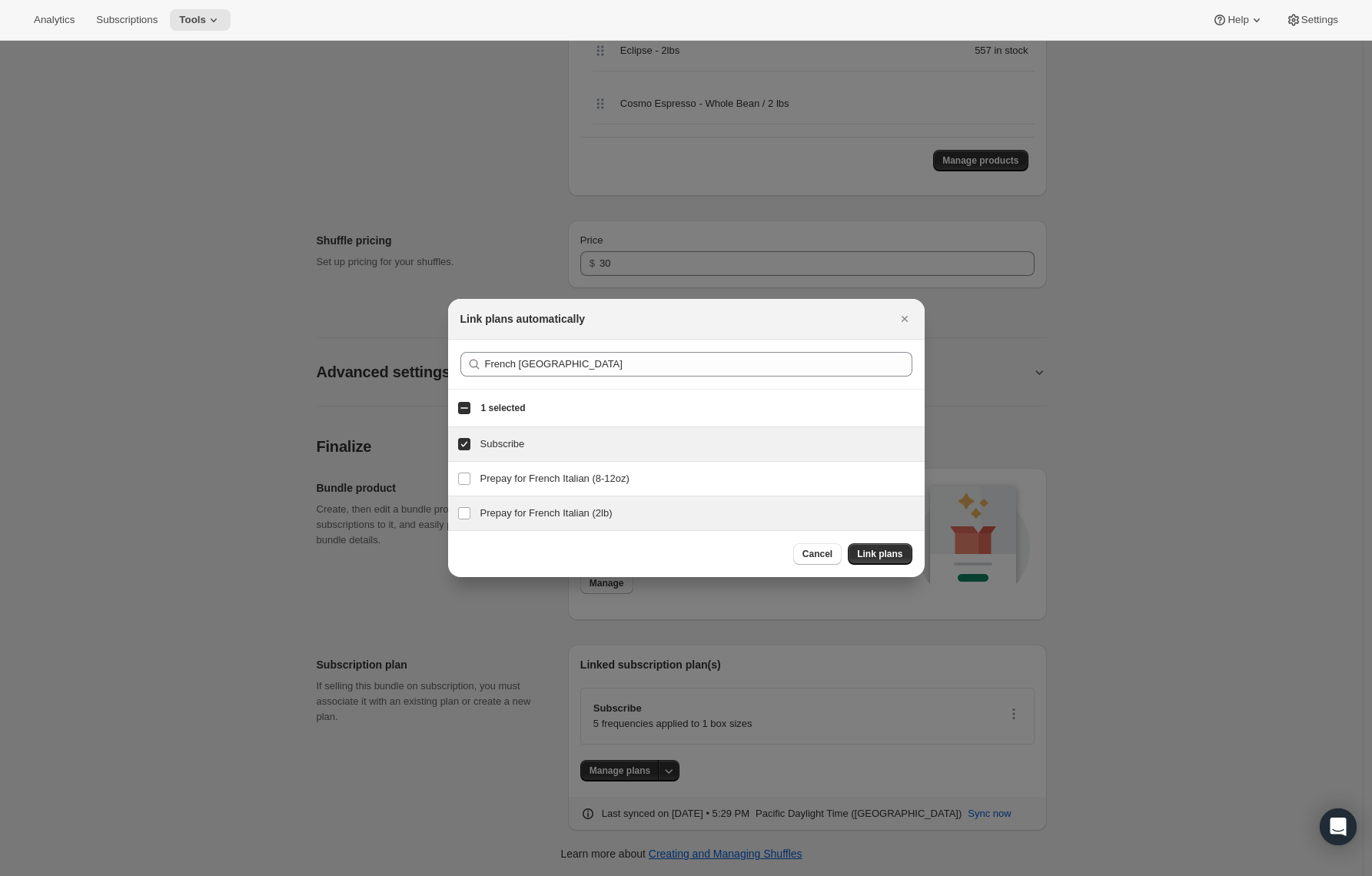
click at [505, 505] on h3 "Prepay for French Italian (2lb)" at bounding box center [697, 513] width 435 height 15
checkbox input "true"
click at [906, 555] on button "Link plans" at bounding box center [880, 554] width 64 height 22
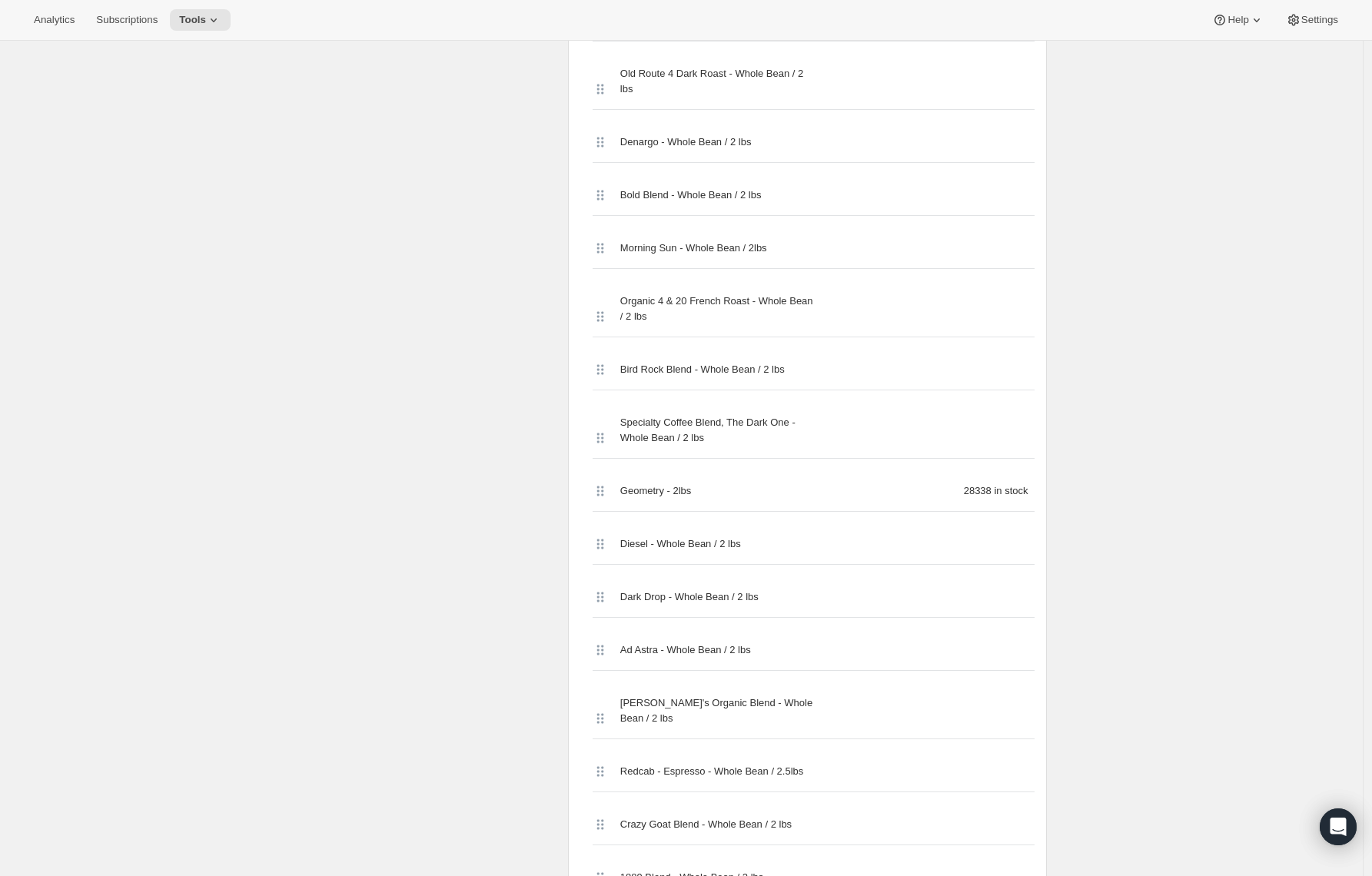
scroll to position [0, 0]
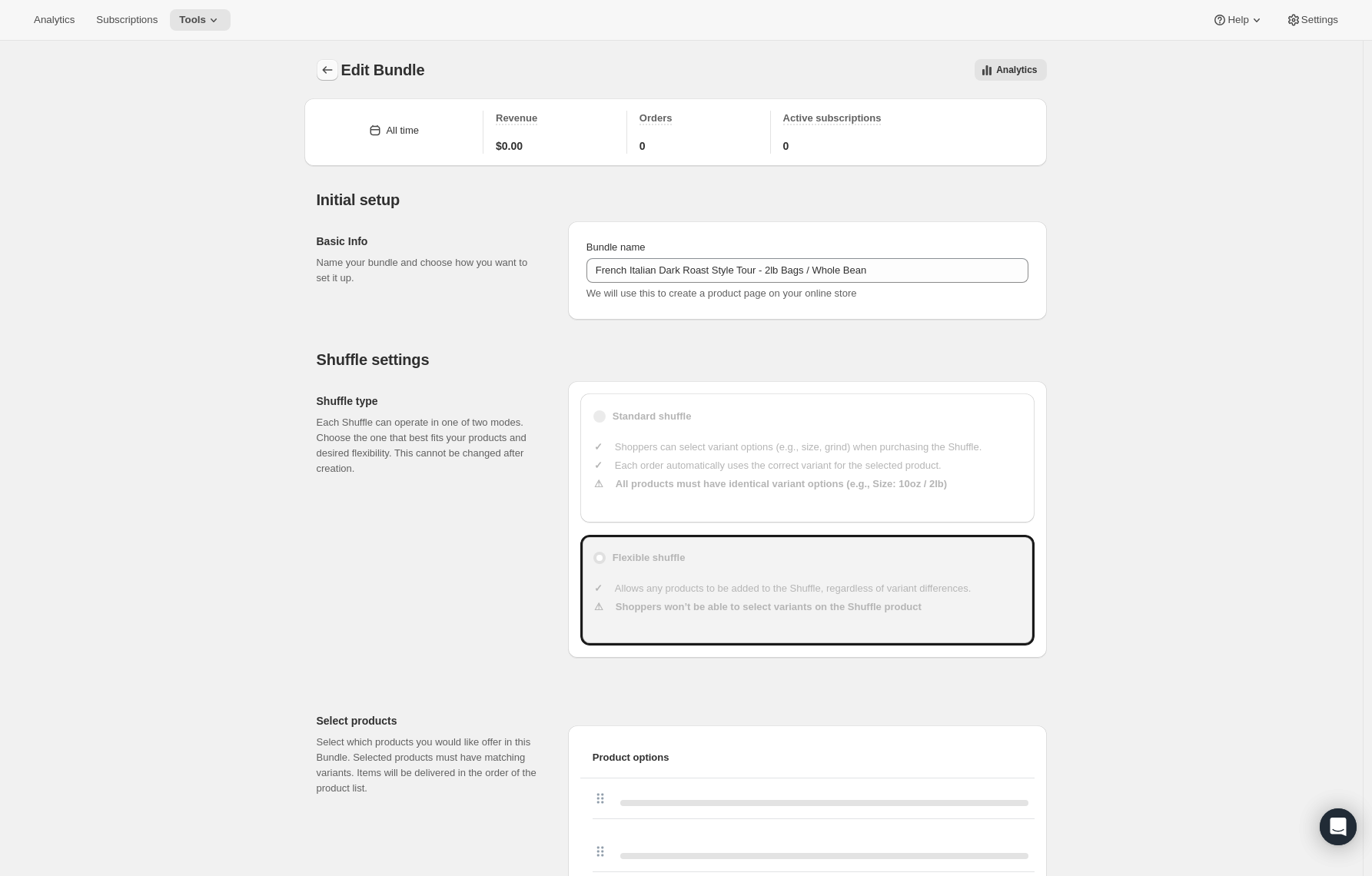
click at [334, 72] on icon "Bundles" at bounding box center [328, 70] width 15 height 15
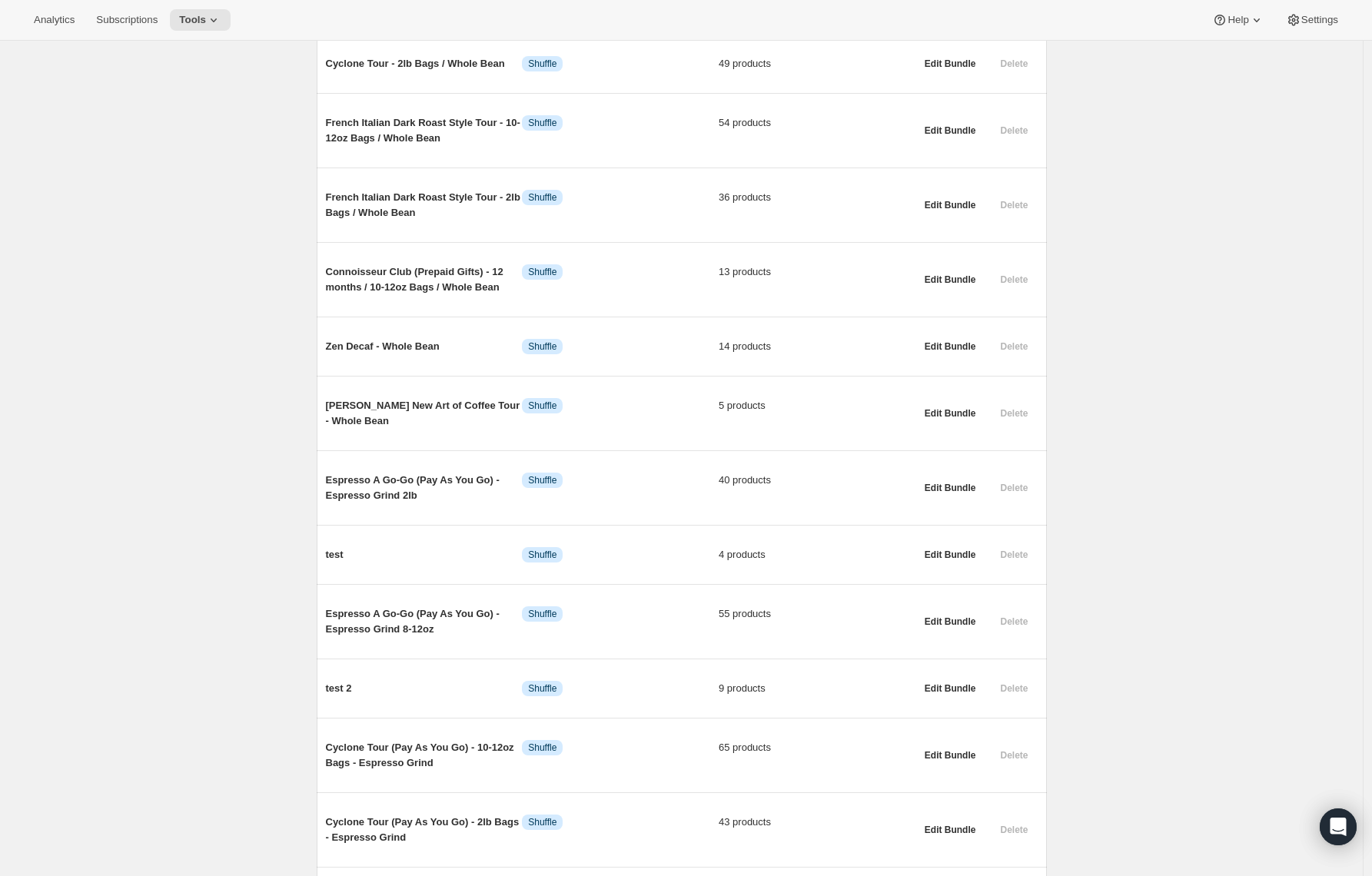
scroll to position [544, 0]
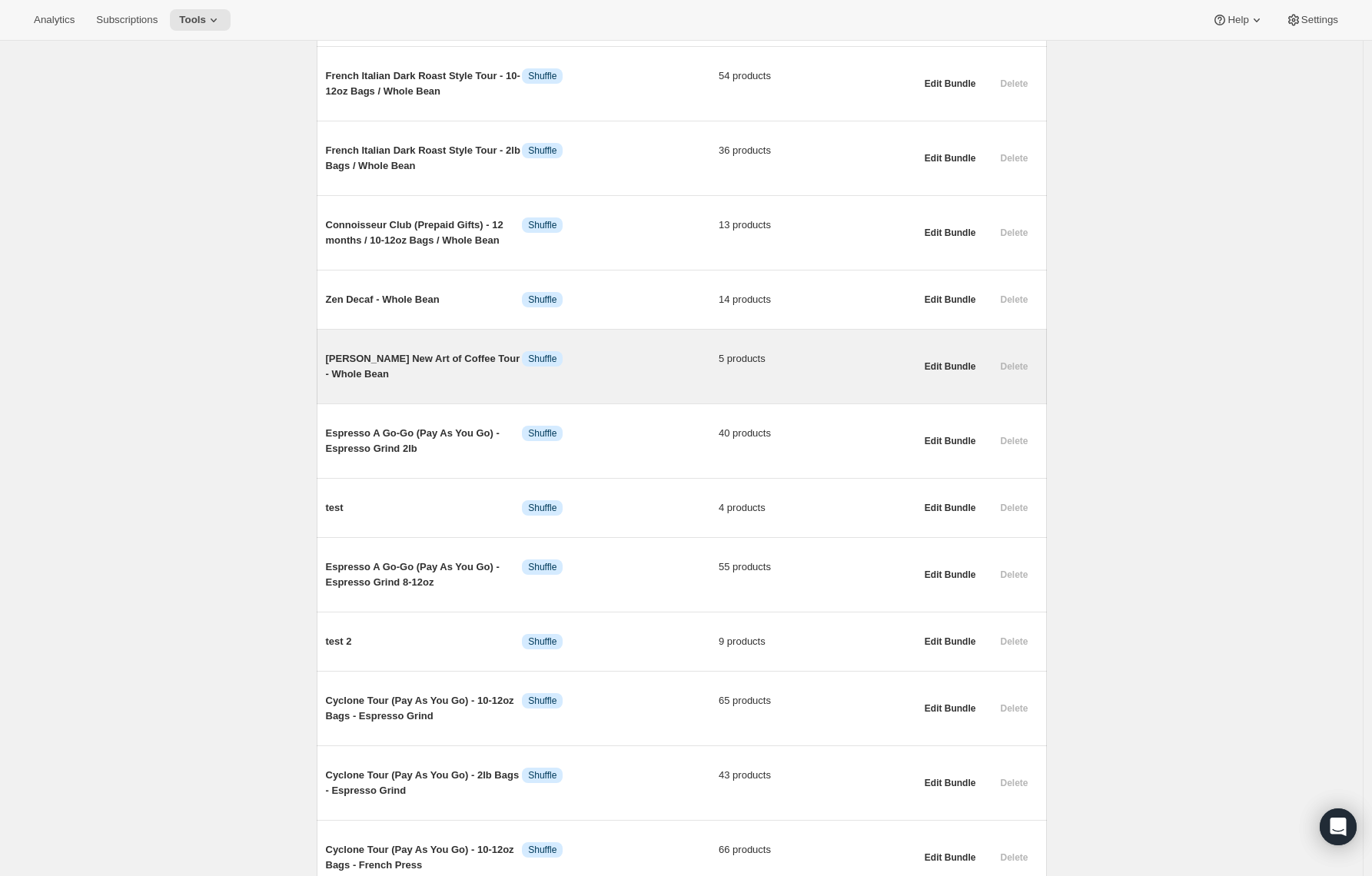
click at [350, 368] on span "[PERSON_NAME] New Art of Coffee Tour - Whole Bean" at bounding box center [424, 366] width 197 height 31
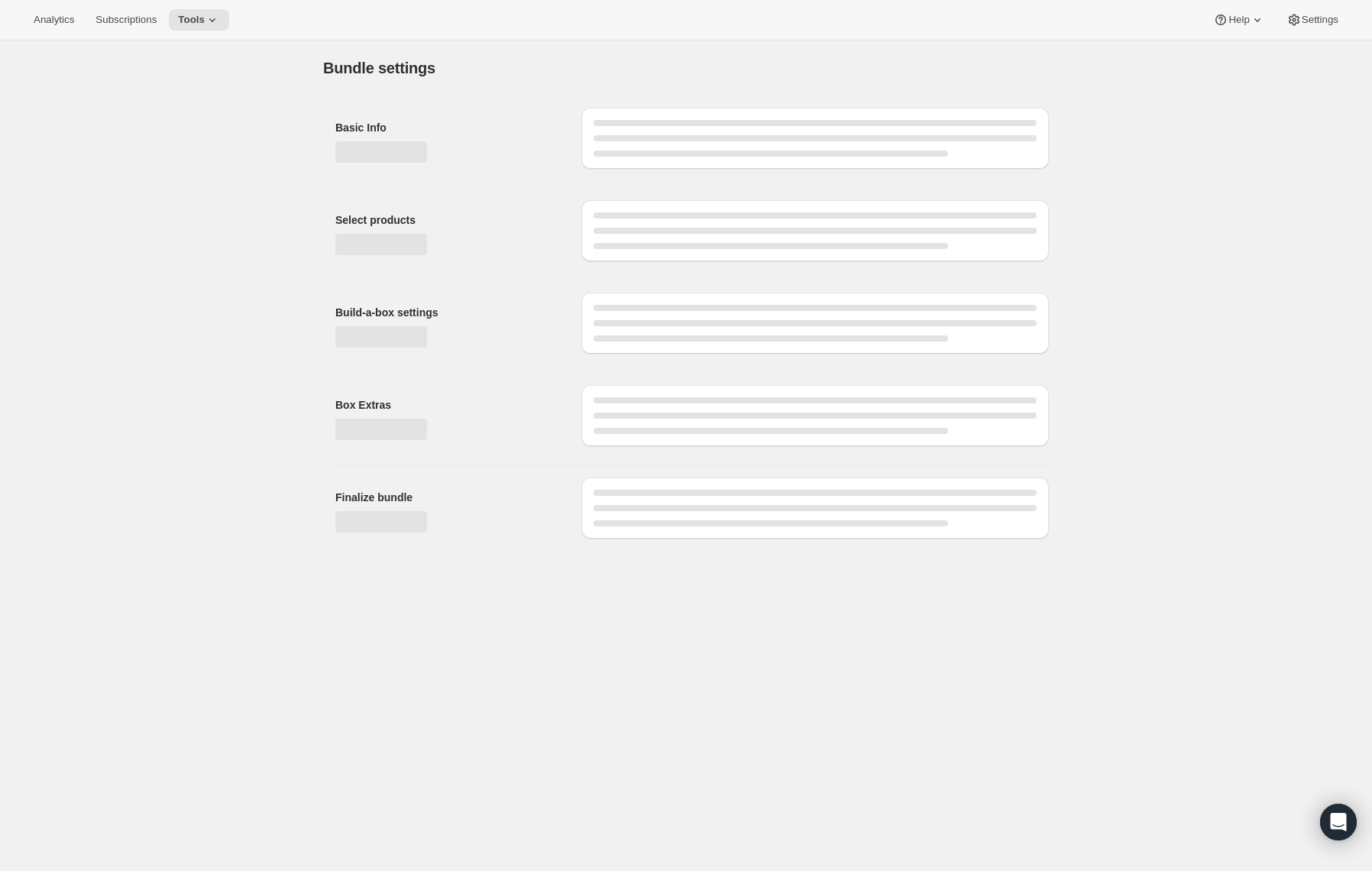
type input "[PERSON_NAME] New Art of Coffee Tour - Whole Bean"
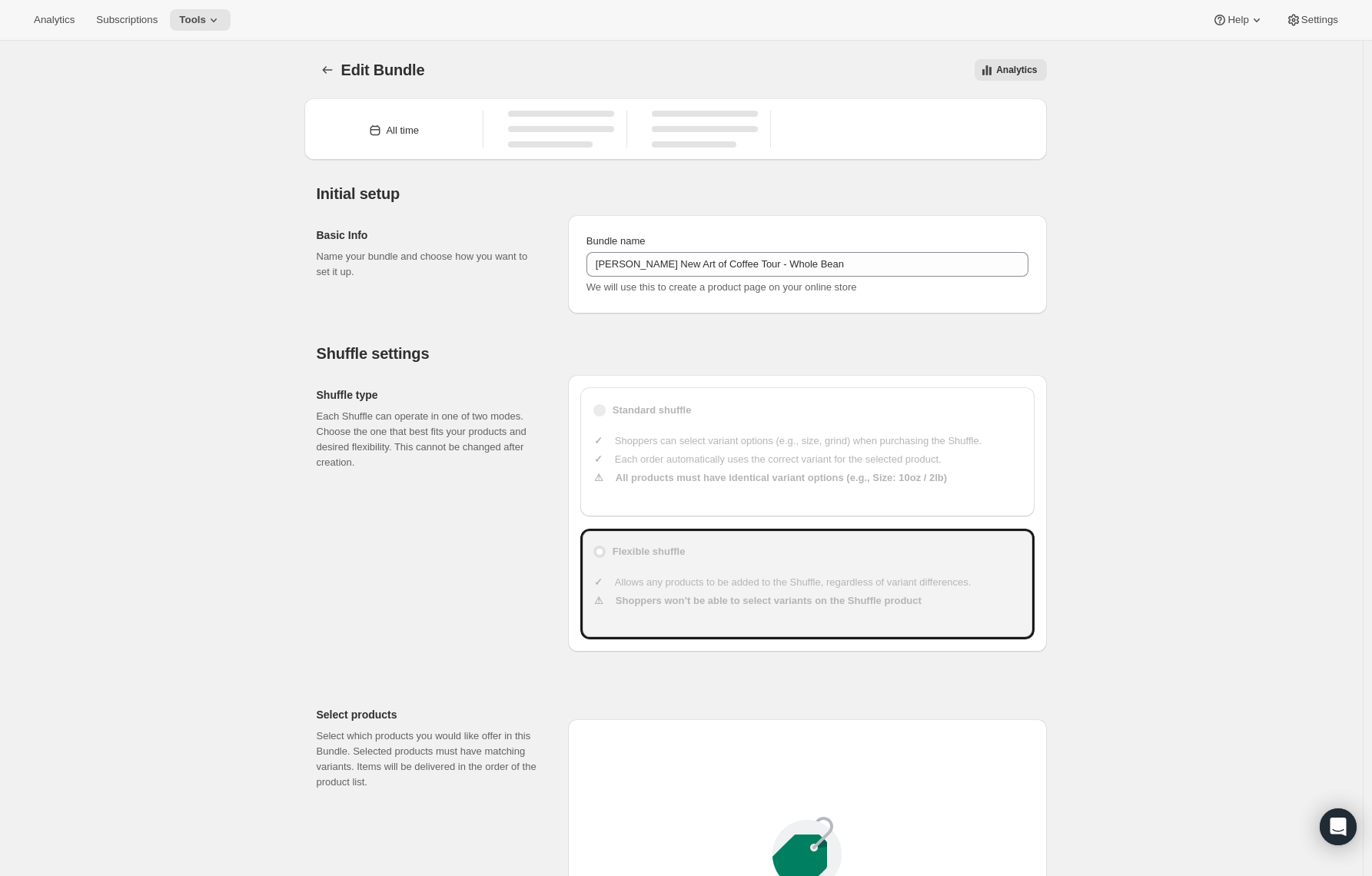
type input "20"
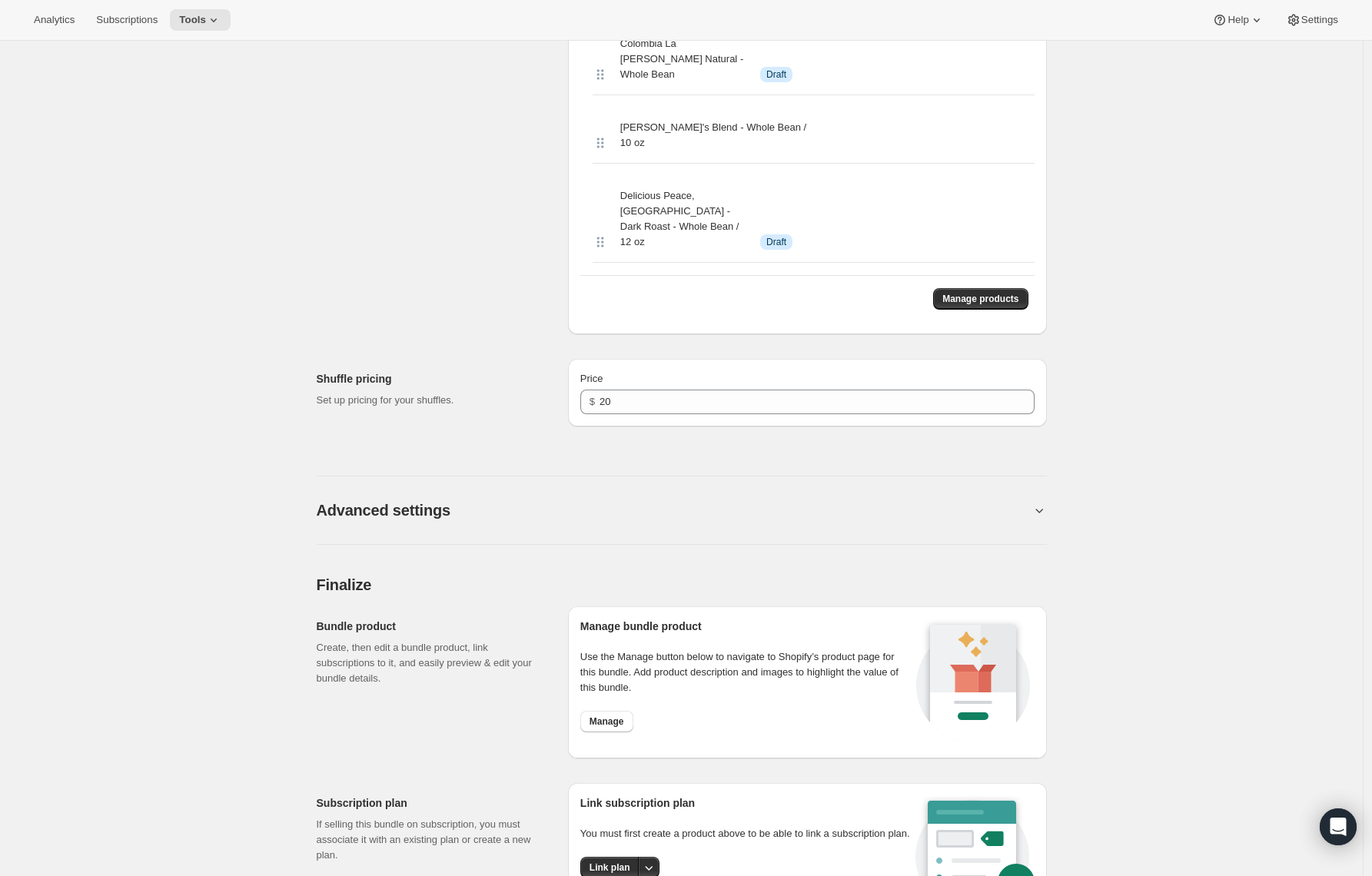
scroll to position [956, 0]
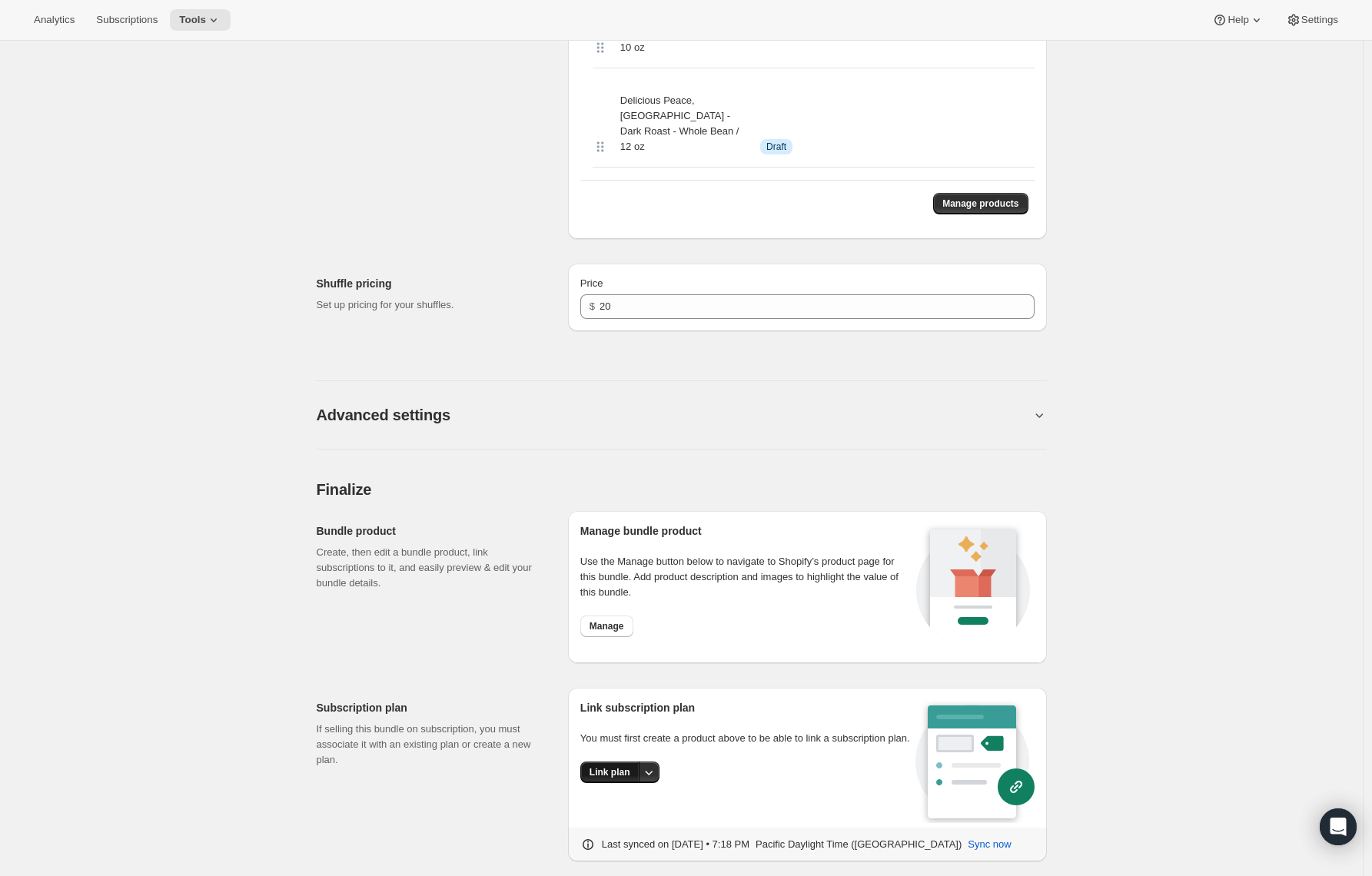
click at [602, 766] on span "Link plan" at bounding box center [610, 772] width 41 height 12
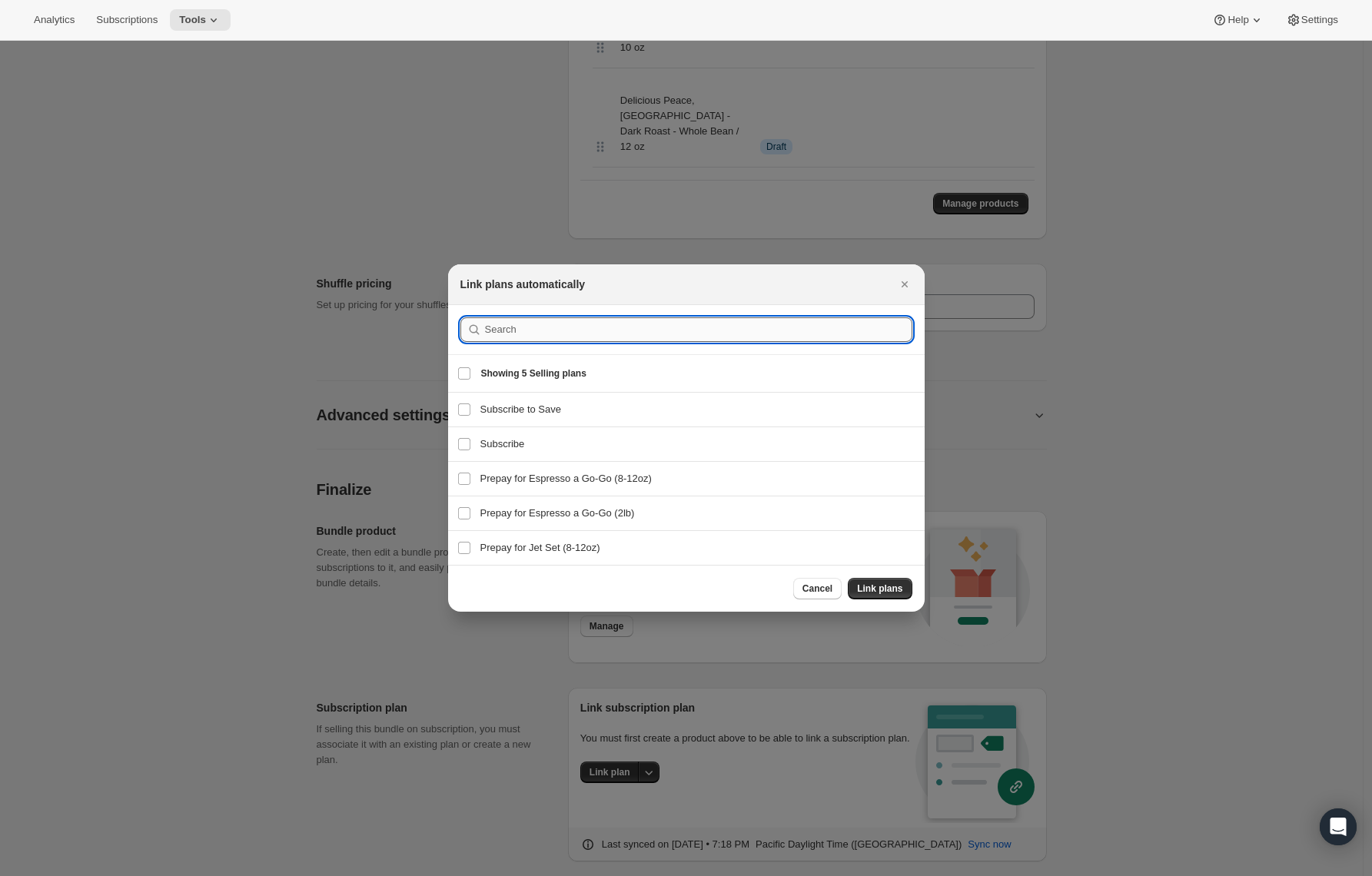
click at [493, 329] on input ":rrn:" at bounding box center [698, 329] width 428 height 24
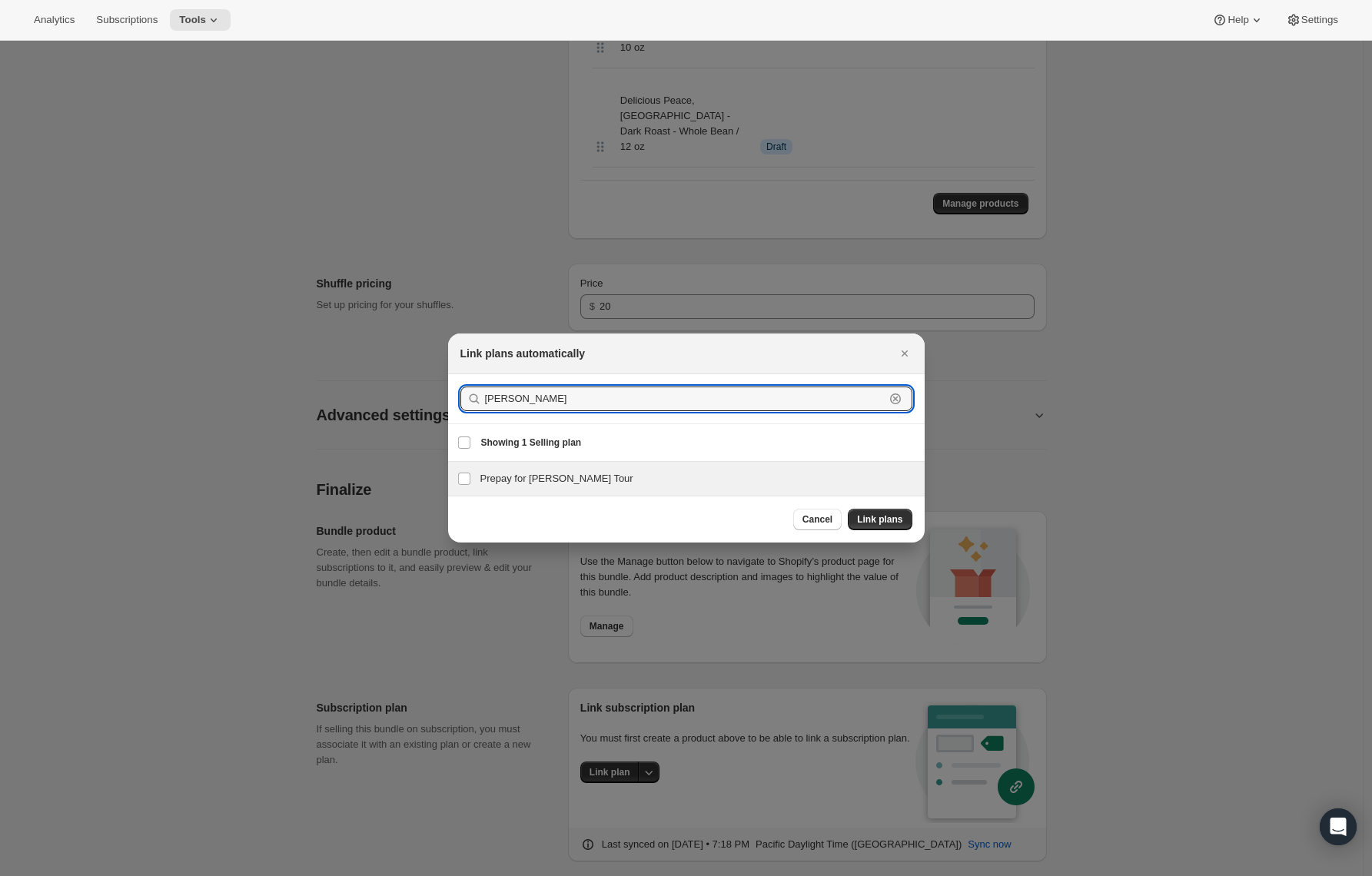
type input "[PERSON_NAME]"
click at [503, 475] on h3 "Prepay for [PERSON_NAME] Tour" at bounding box center [697, 479] width 435 height 15
checkbox input "true"
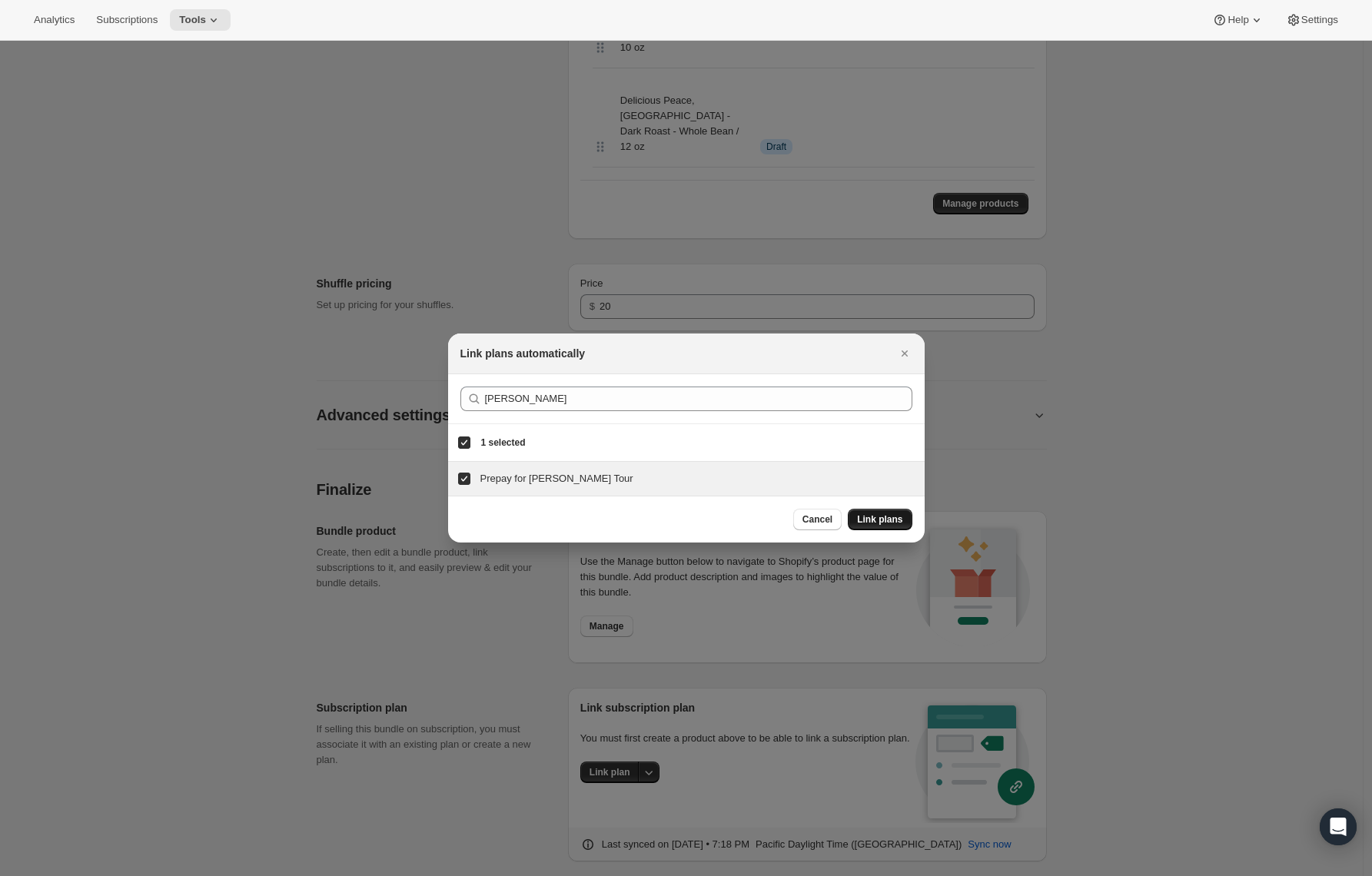
click at [866, 517] on span "Link plans" at bounding box center [880, 519] width 45 height 12
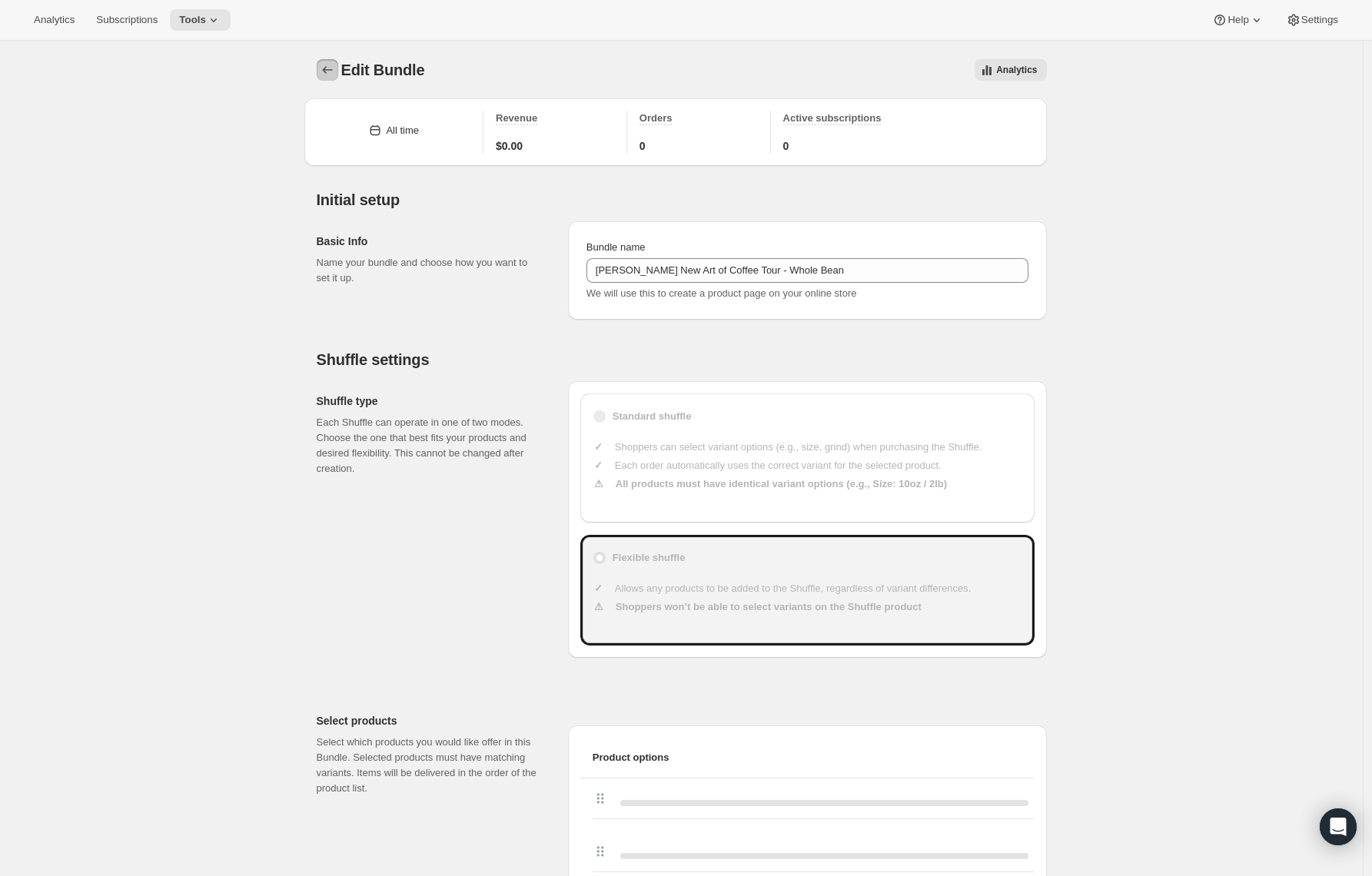
click at [337, 60] on button "Bundles" at bounding box center [327, 69] width 22 height 22
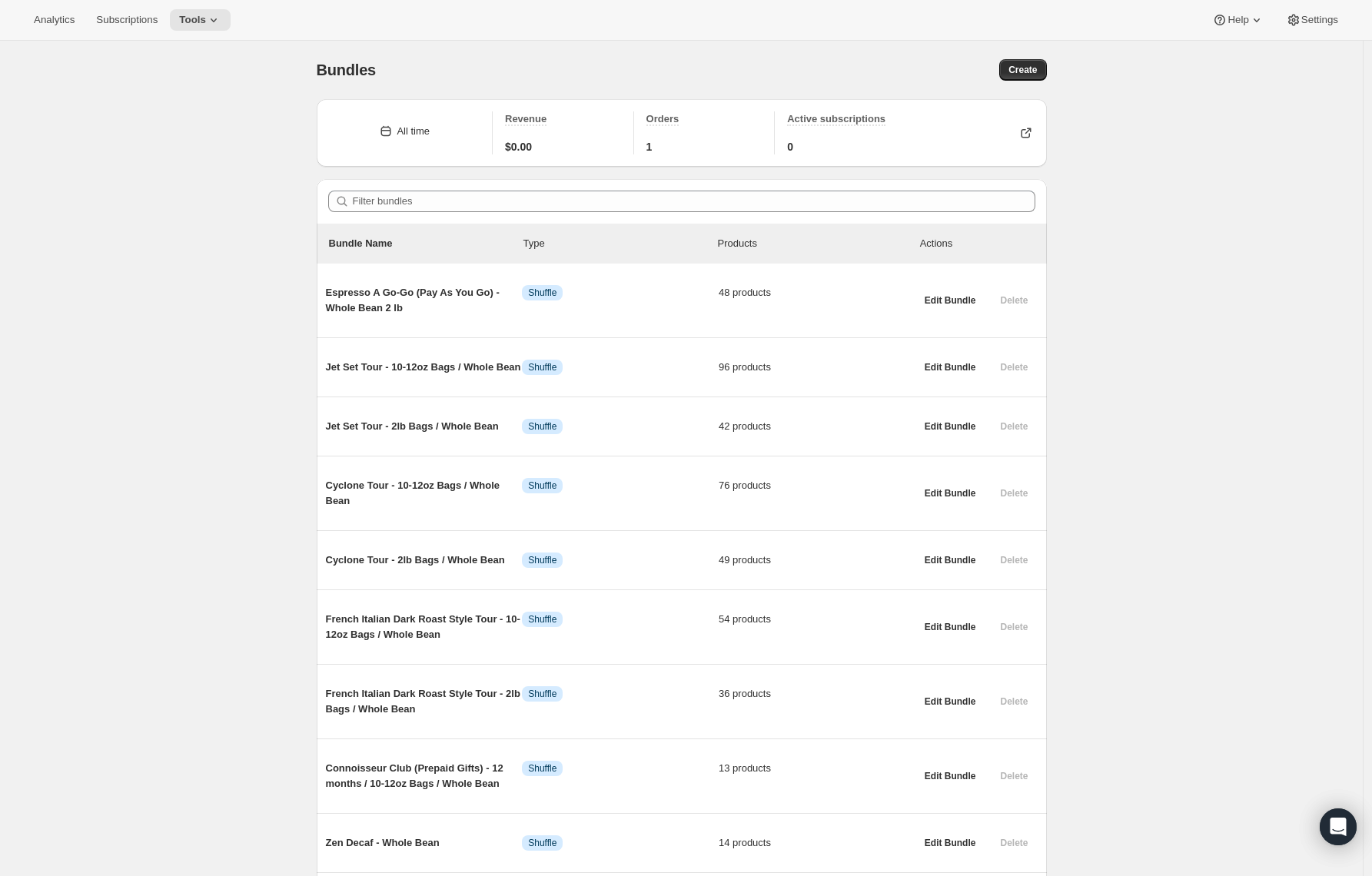
scroll to position [861, 0]
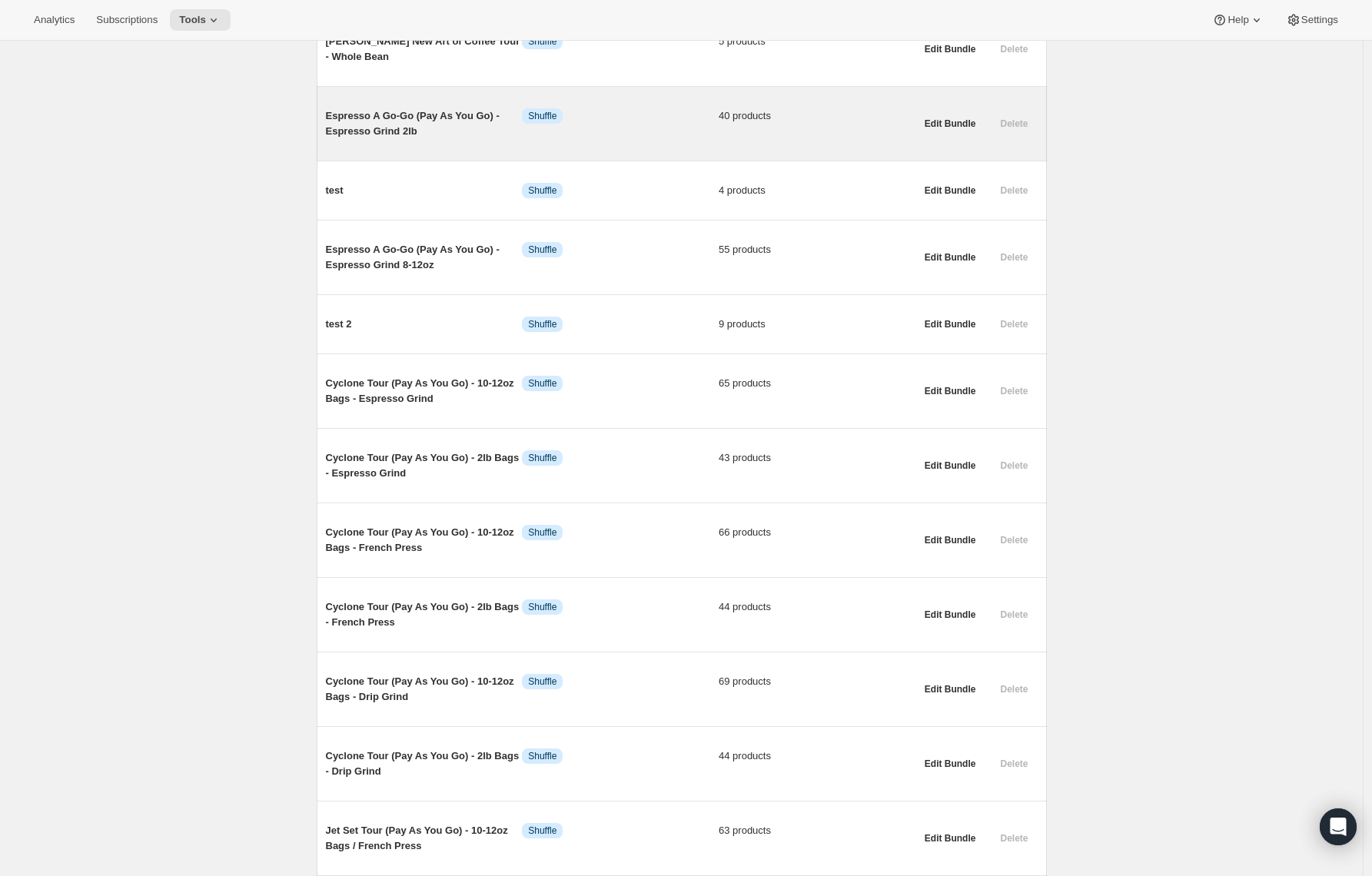
click at [351, 139] on span "Espresso A Go-Go (Pay As You Go) - Espresso Grind 2lb" at bounding box center [424, 124] width 197 height 31
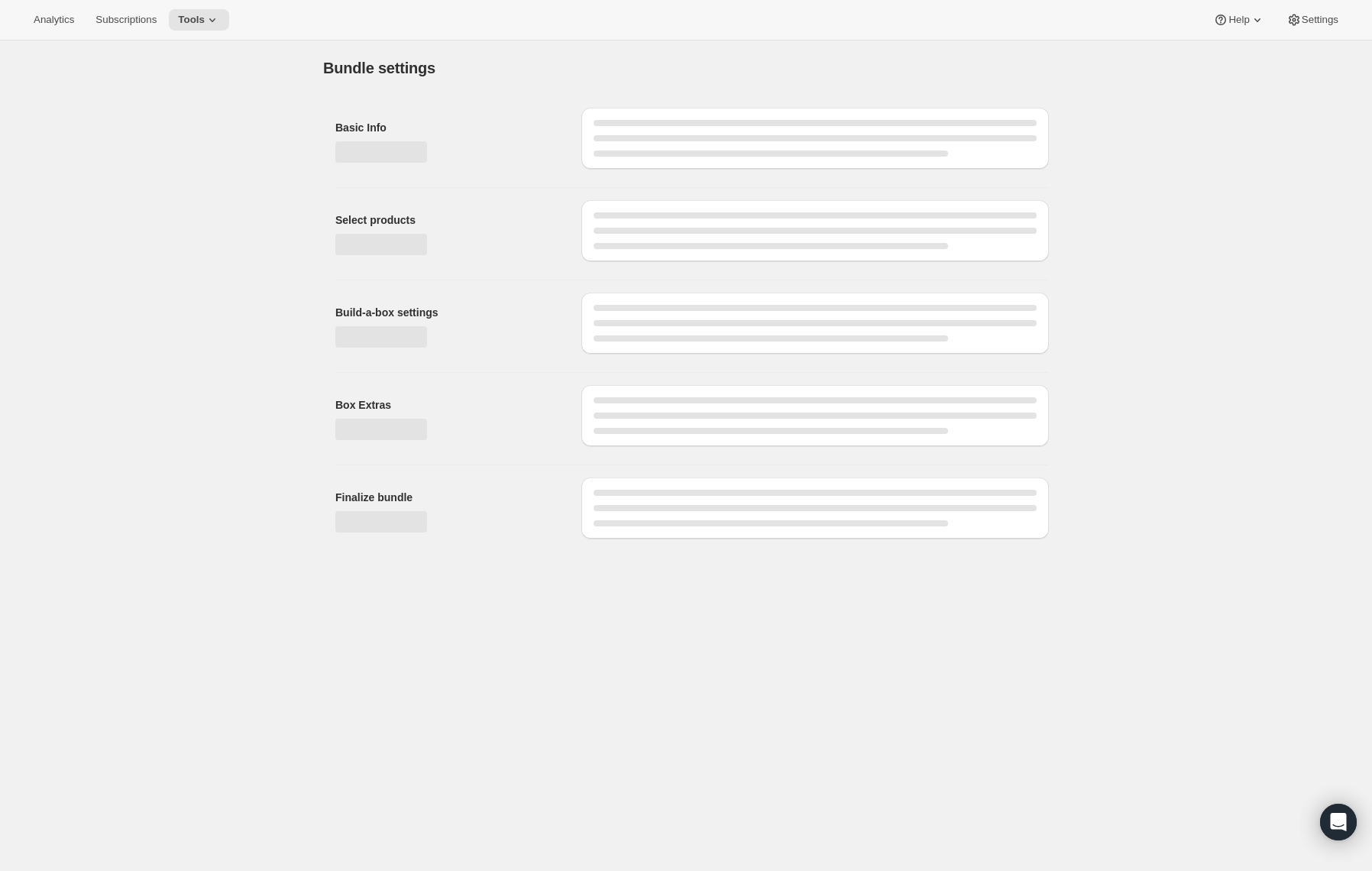
type input "Espresso A Go-Go (Pay As You Go) - Espresso Grind 2lb"
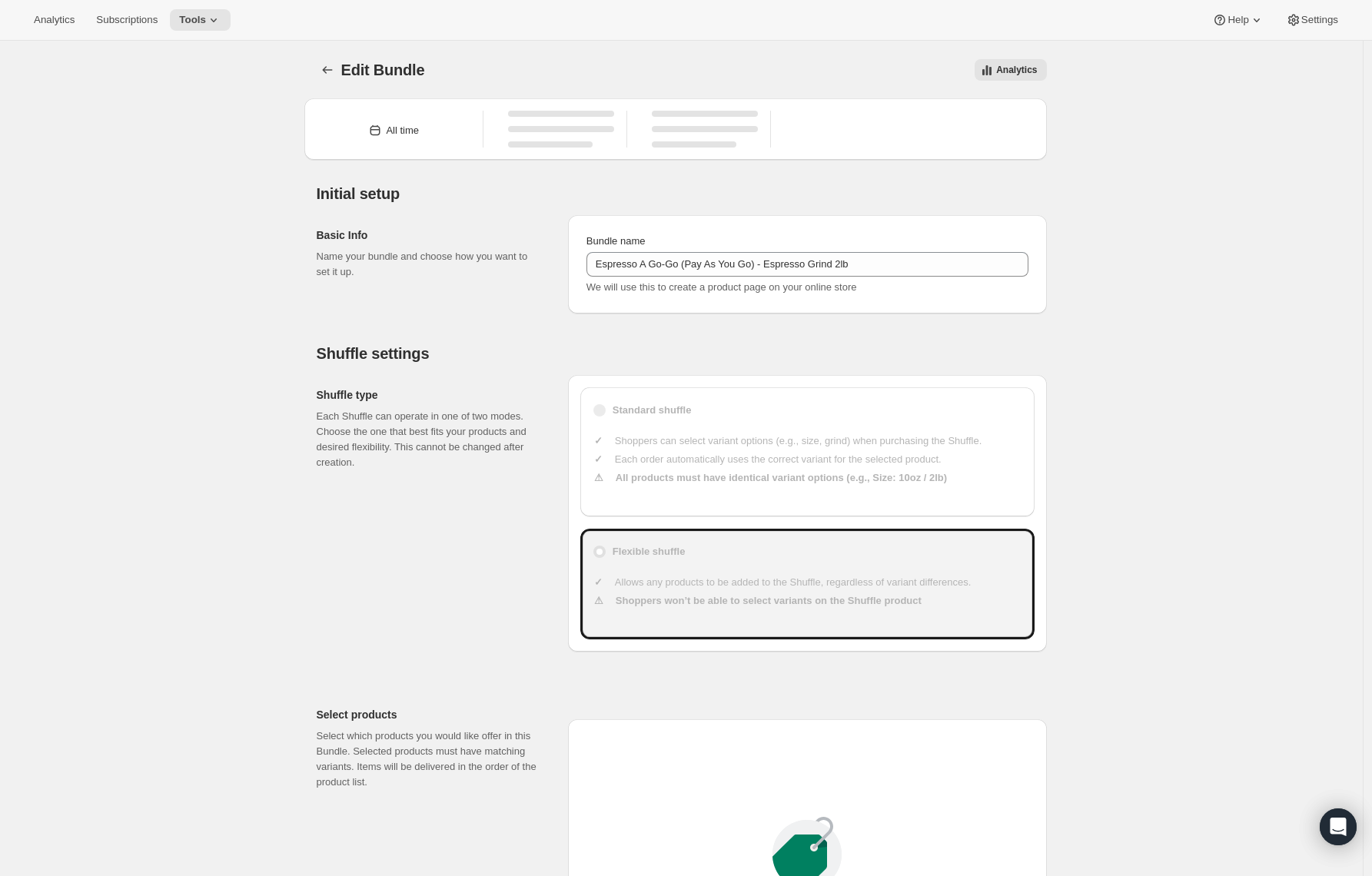
type input "47"
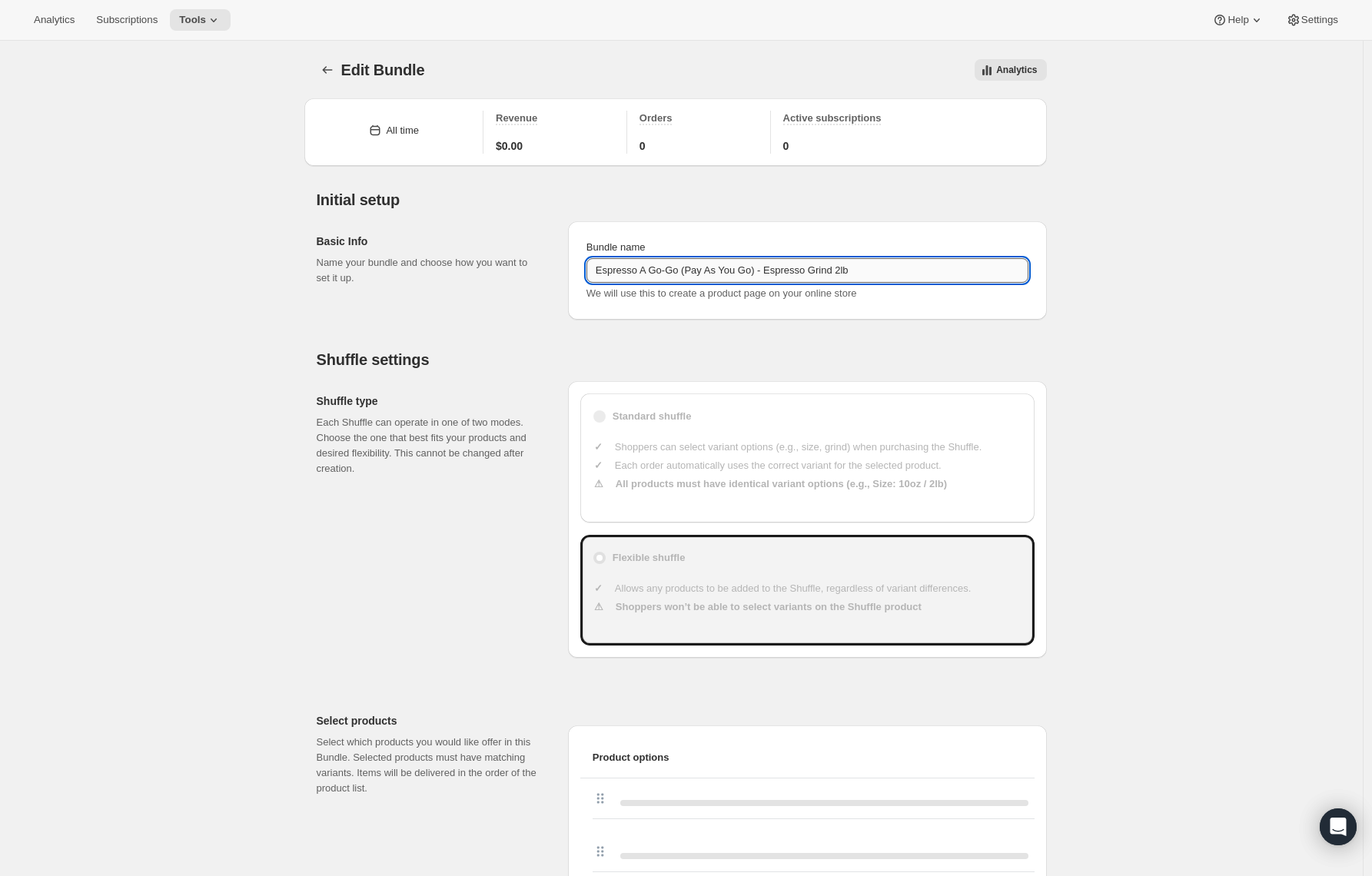
drag, startPoint x: 766, startPoint y: 269, endPoint x: 693, endPoint y: 273, distance: 73.1
click at [693, 273] on input "Espresso A Go-Go (Pay As You Go) - Espresso Grind 2lb" at bounding box center [808, 270] width 442 height 24
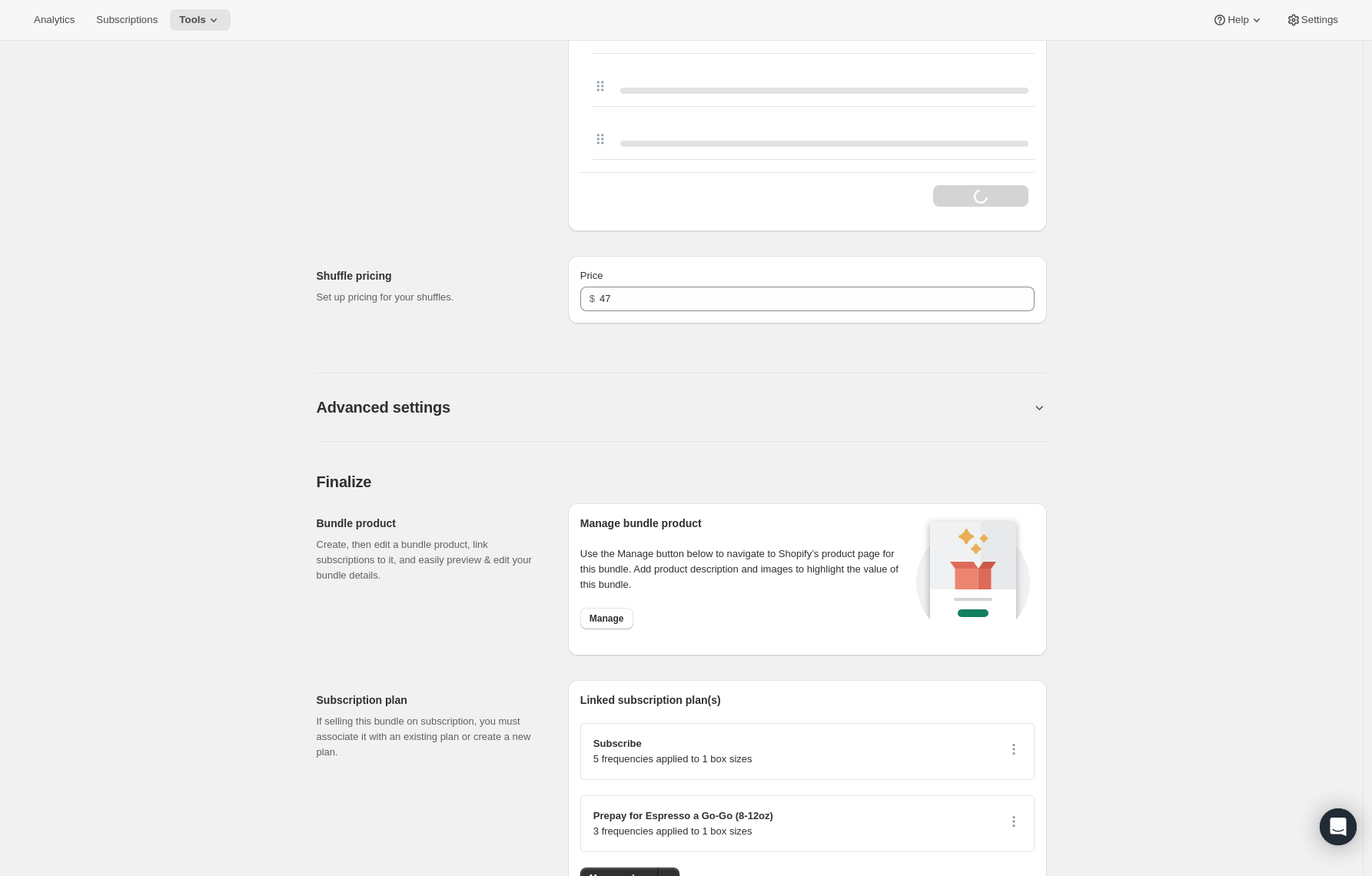
scroll to position [2836, 0]
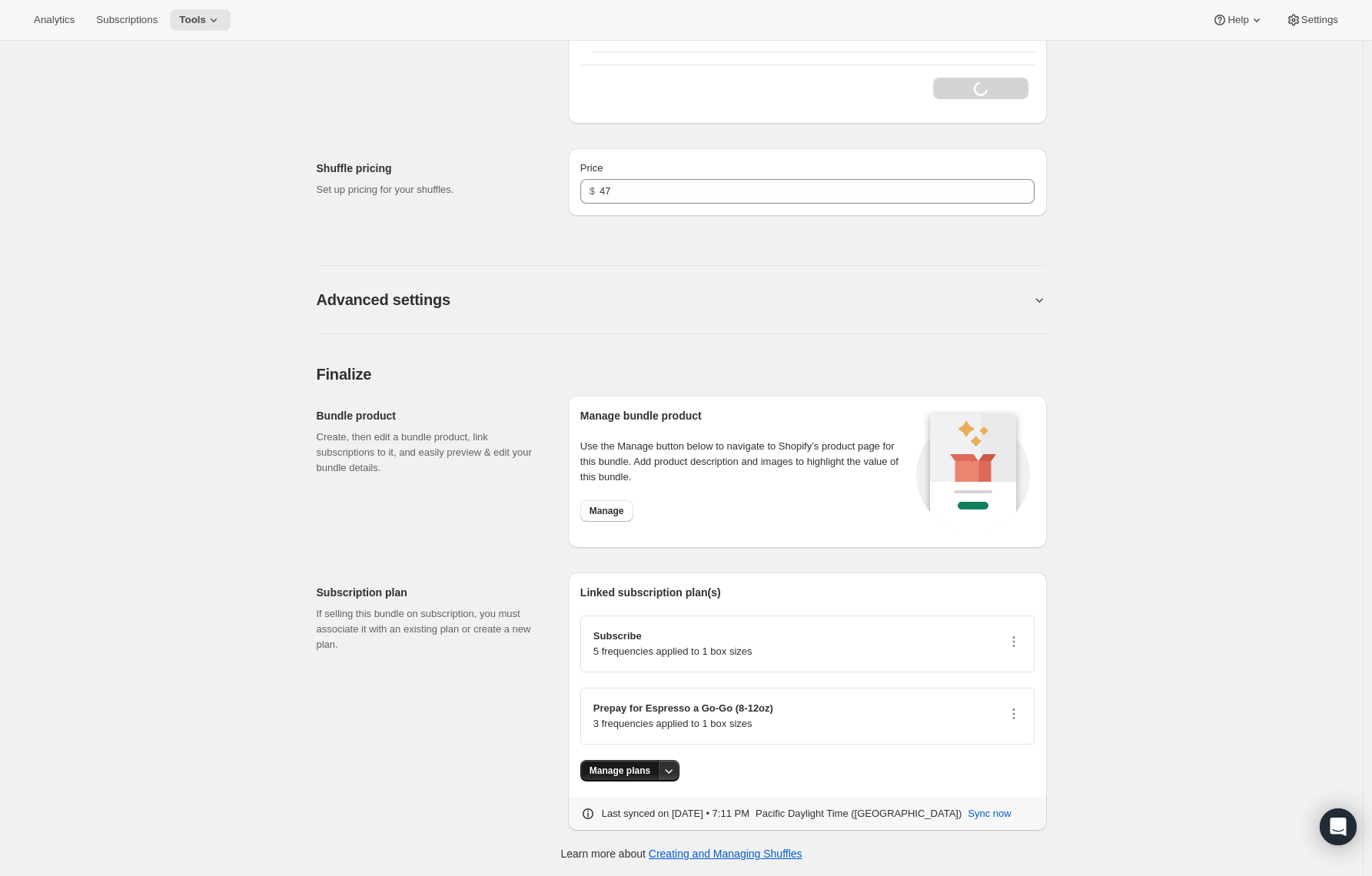
type input "Espresso A Go-Go - Espresso Grind 2lb"
click at [631, 762] on button "Manage plans" at bounding box center [620, 770] width 80 height 22
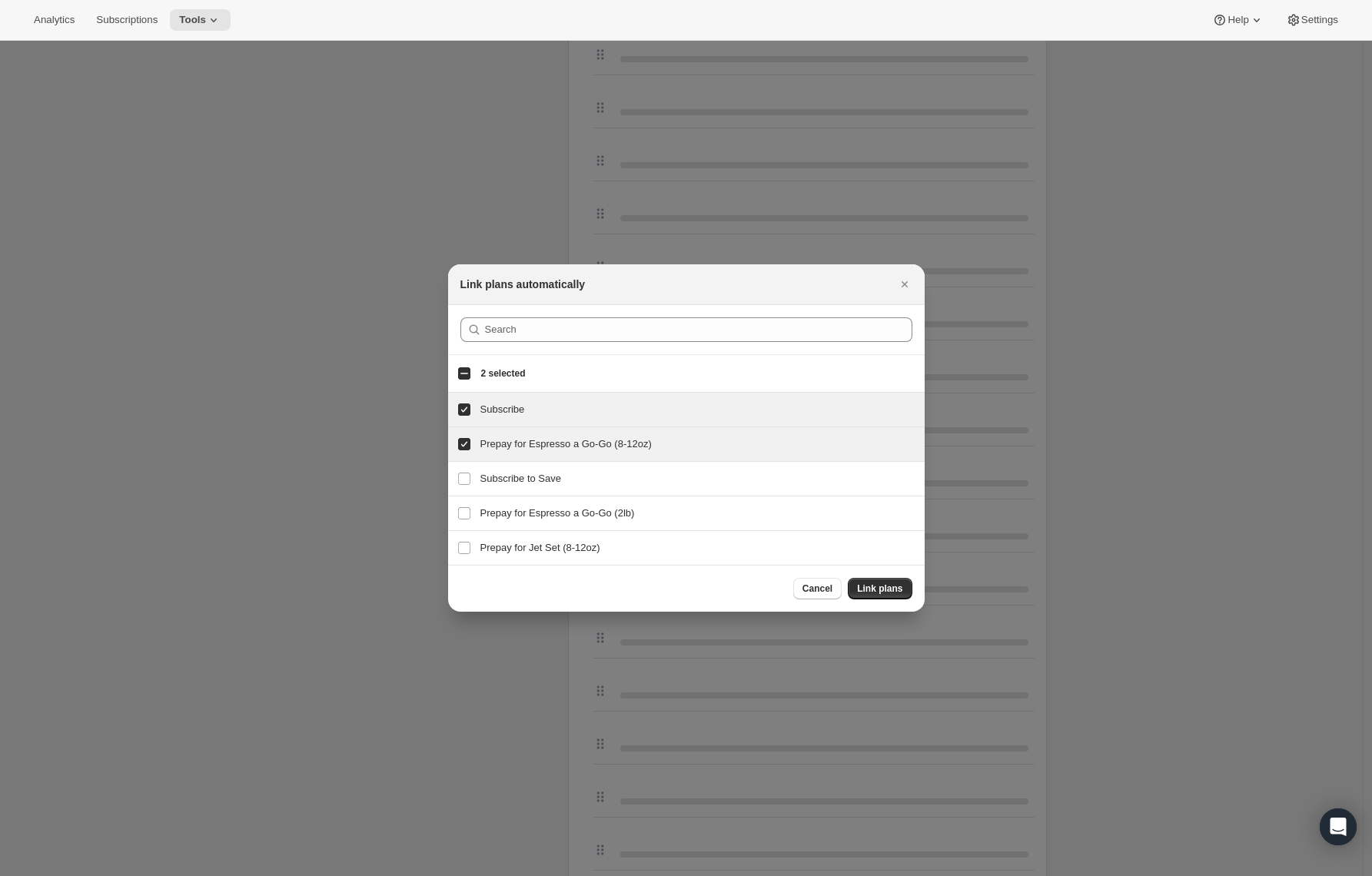
scroll to position [0, 0]
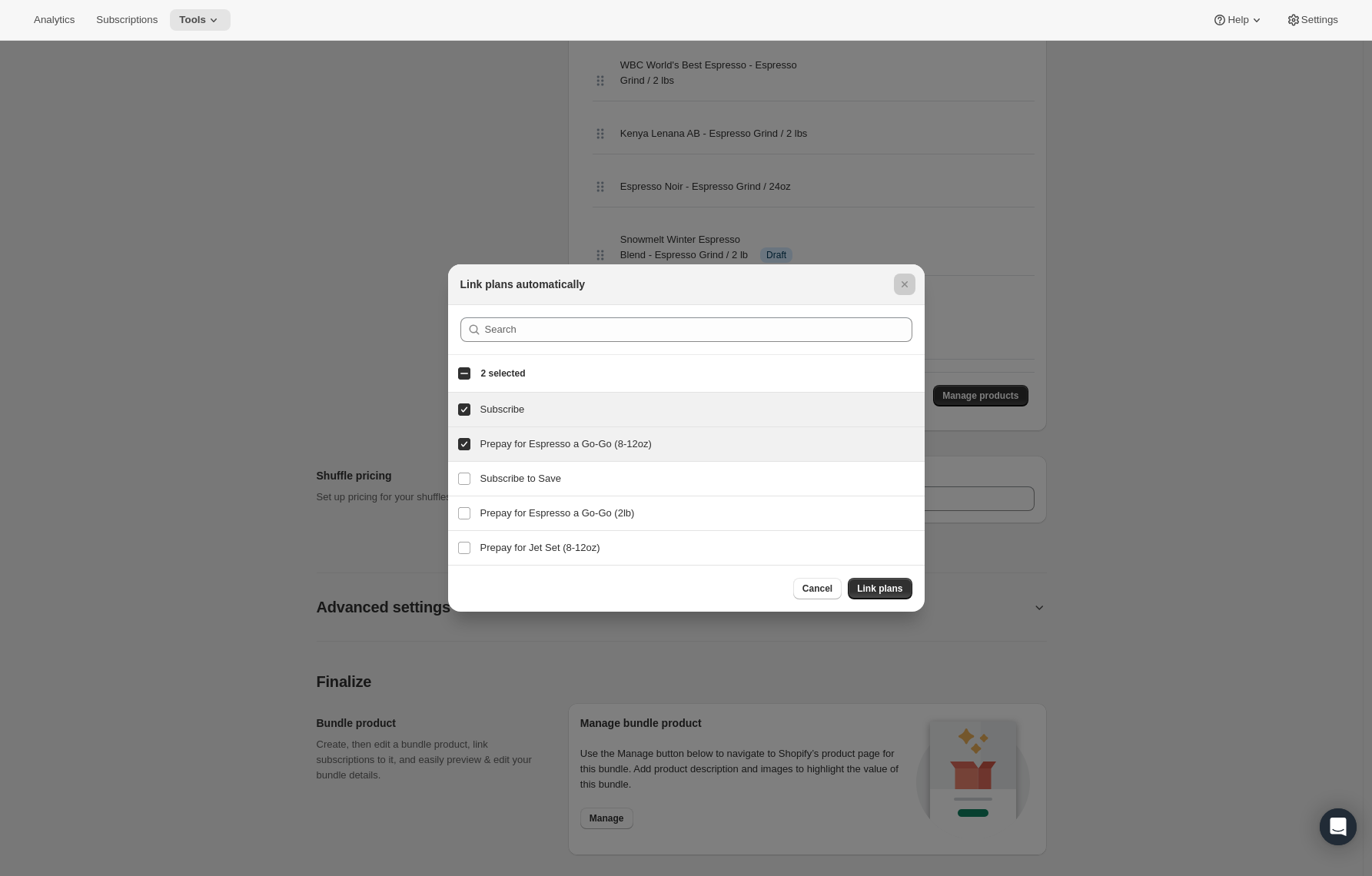
click at [1091, 508] on div at bounding box center [686, 438] width 1372 height 876
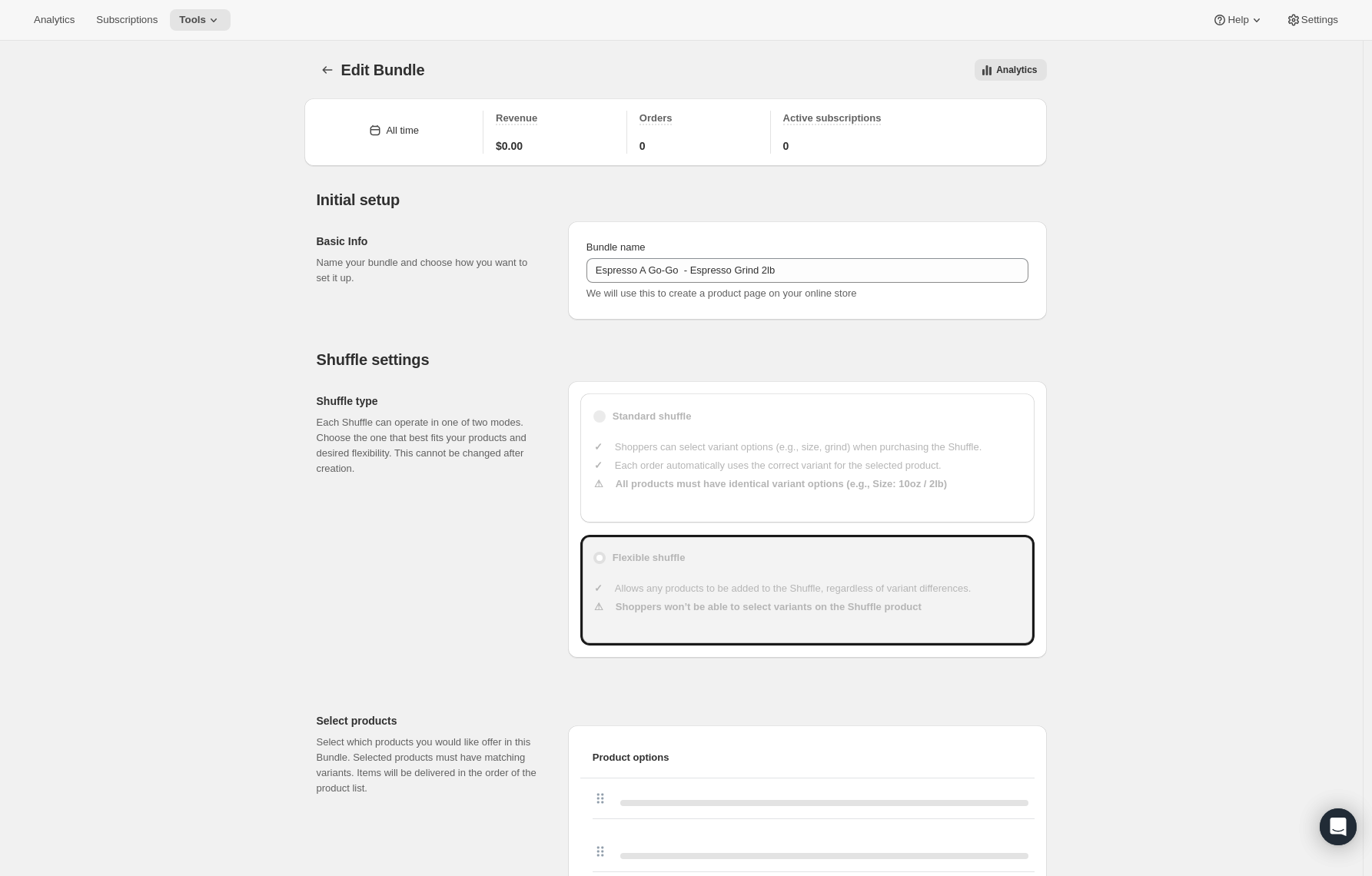
drag, startPoint x: 315, startPoint y: 80, endPoint x: 323, endPoint y: 73, distance: 10.6
click at [323, 73] on button "Bundles" at bounding box center [327, 69] width 22 height 22
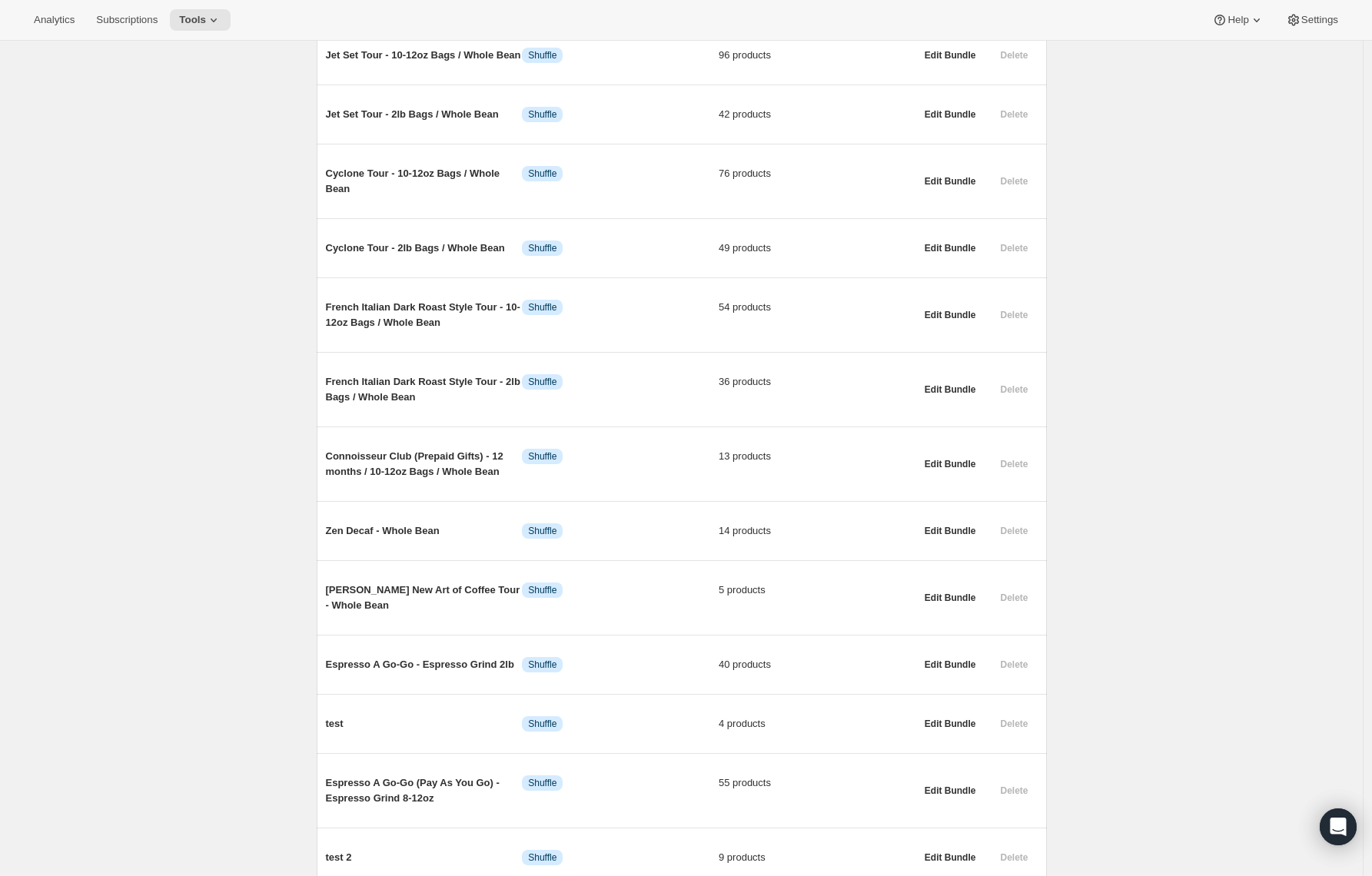
scroll to position [628, 0]
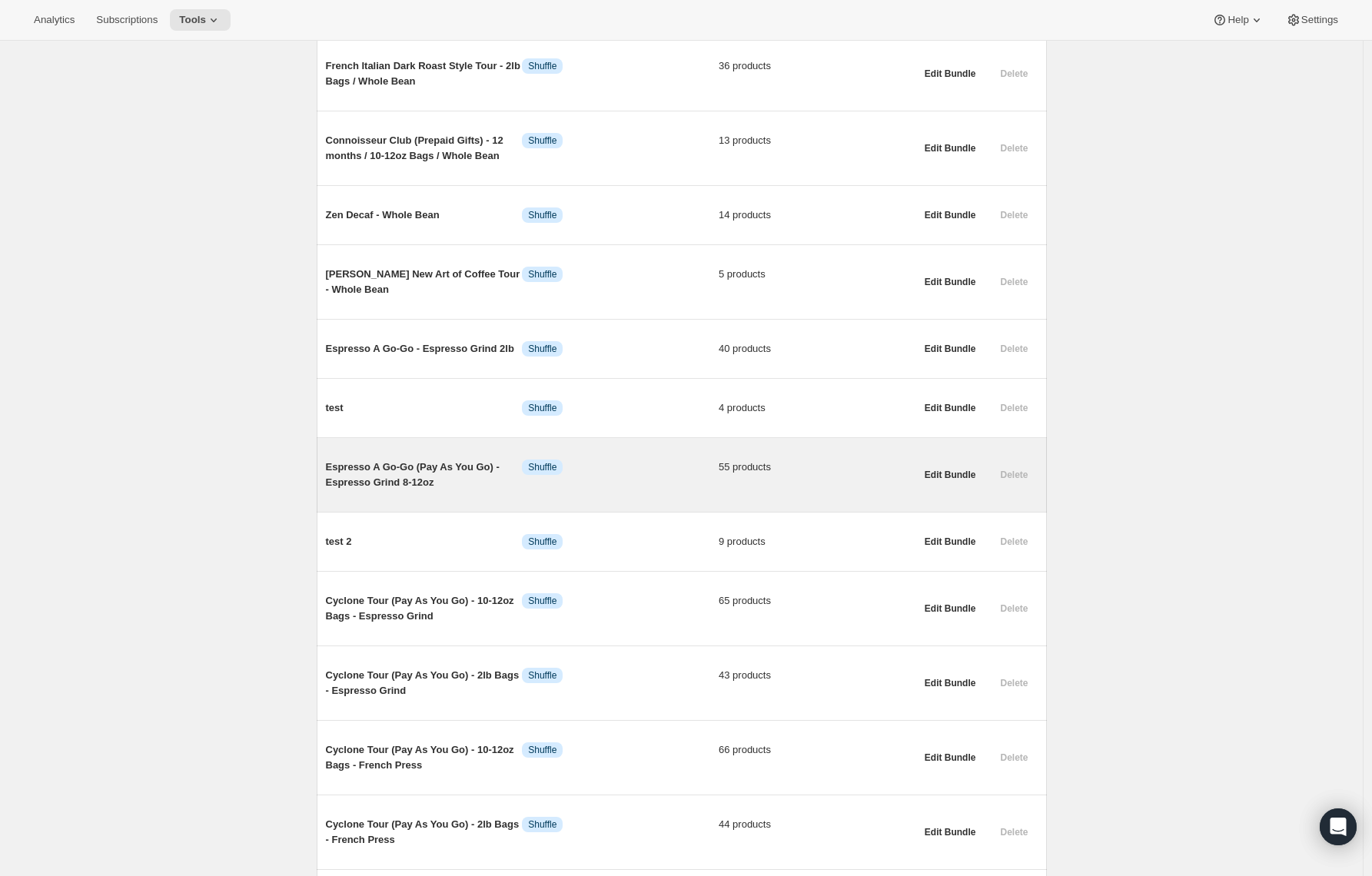
click at [417, 490] on span "Espresso A Go-Go (Pay As You Go) - Espresso Grind 8-12oz" at bounding box center [424, 474] width 197 height 31
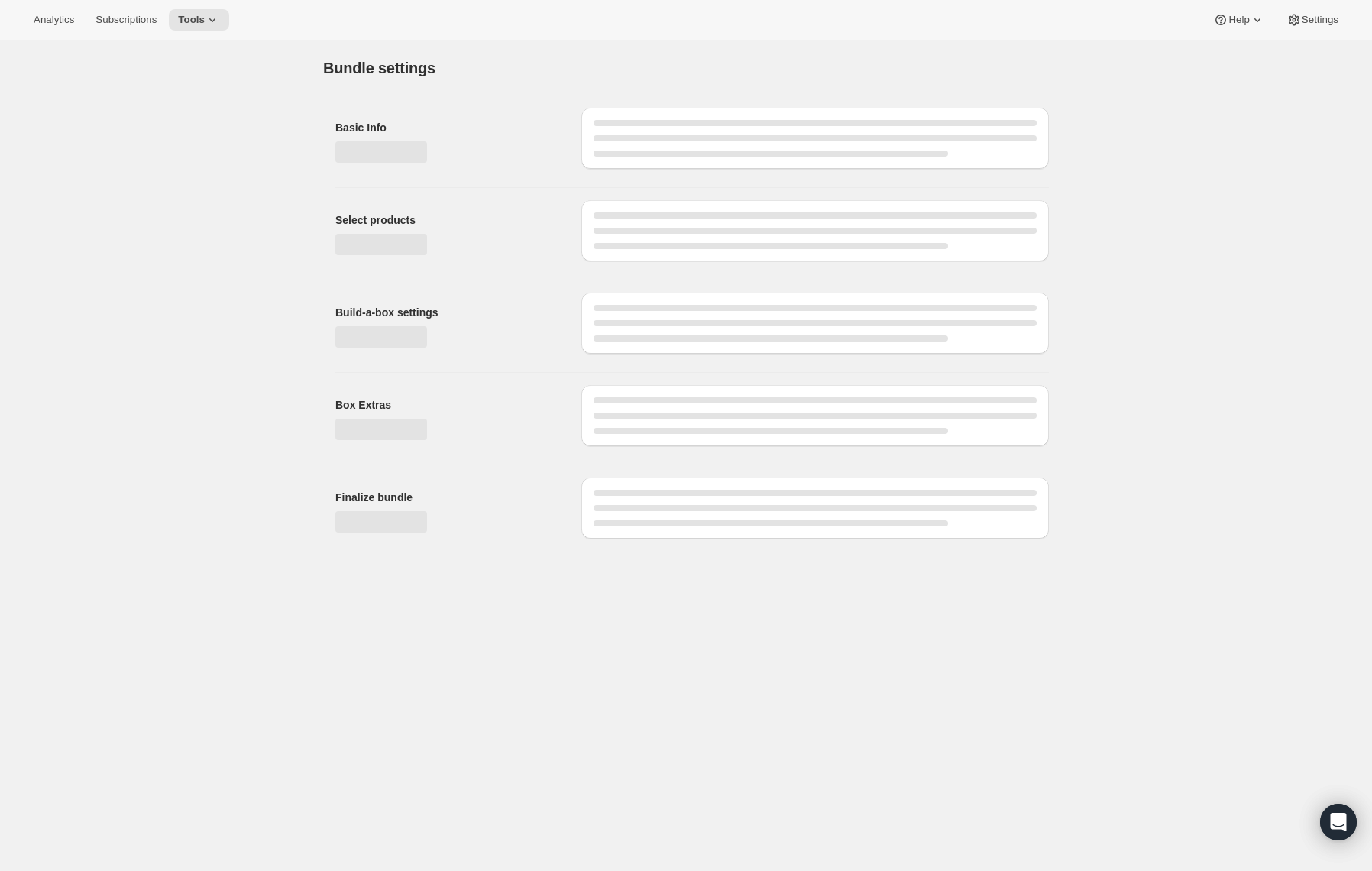
type input "Espresso A Go-Go (Pay As You Go) - Espresso Grind 8-12oz"
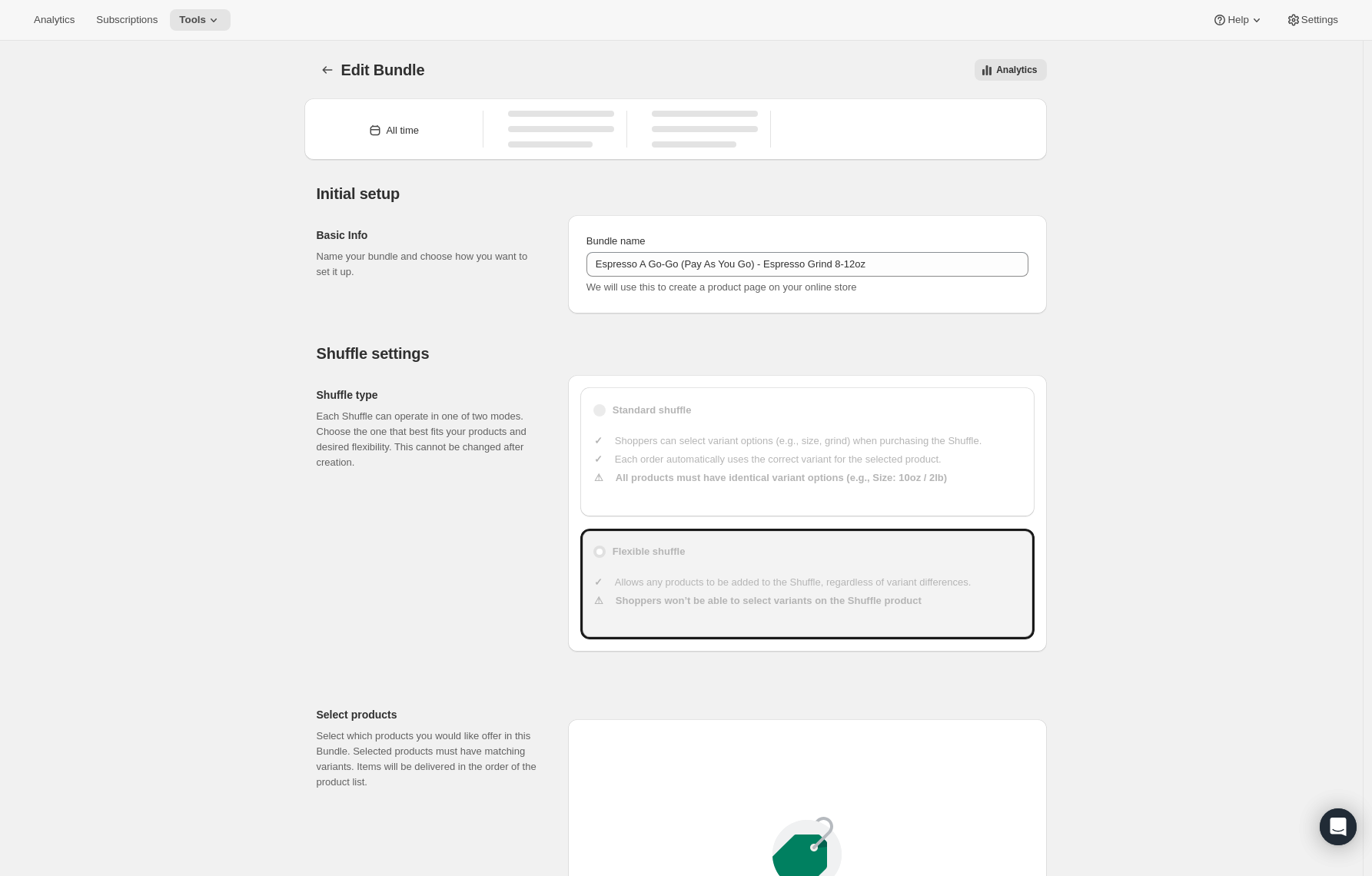
type input "21"
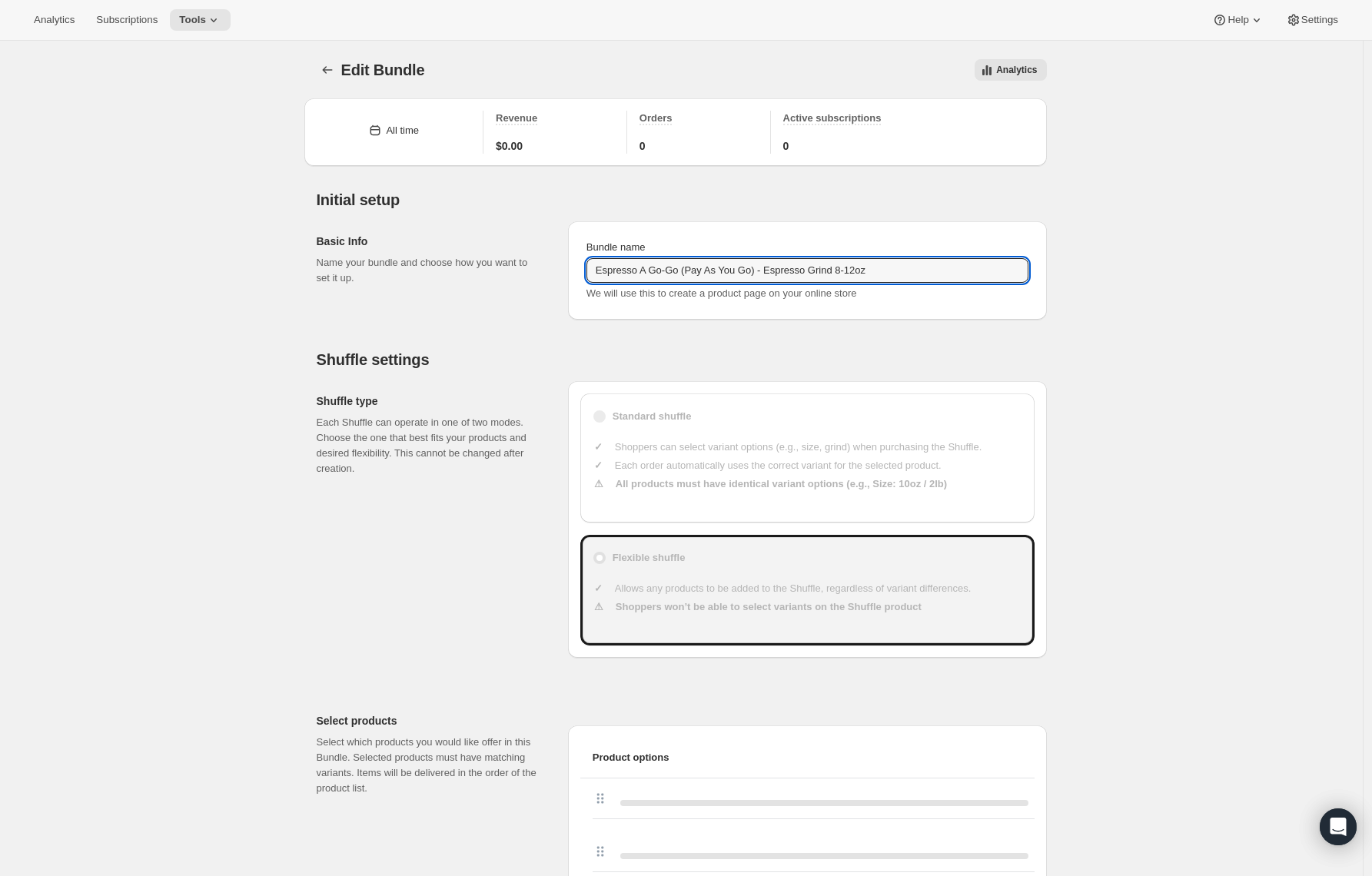
drag, startPoint x: 766, startPoint y: 270, endPoint x: 691, endPoint y: 291, distance: 77.9
click at [693, 269] on input "Espresso A Go-Go (Pay As You Go) - Espresso Grind 8-12oz" at bounding box center [808, 270] width 442 height 24
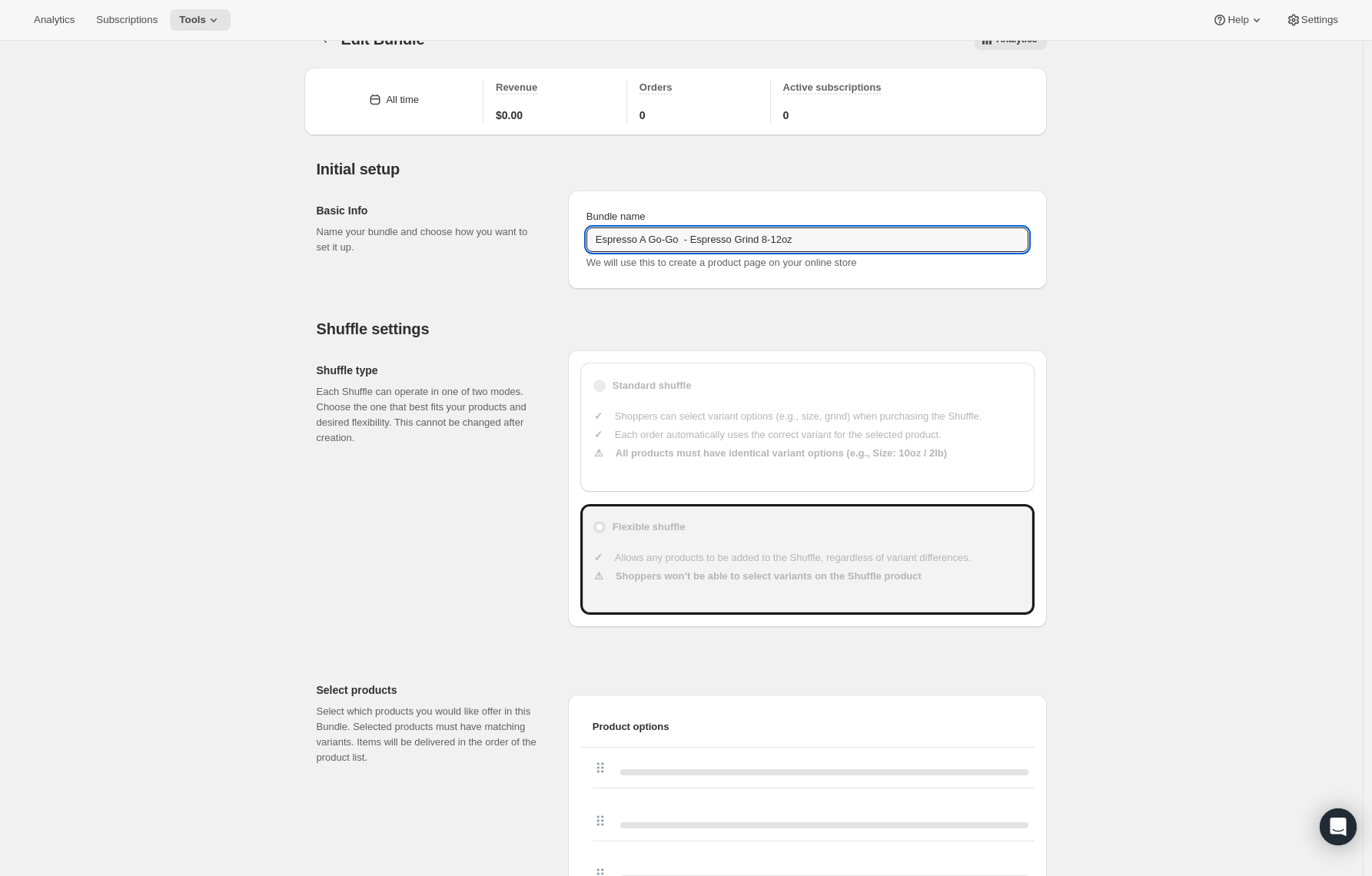
scroll to position [3547, 0]
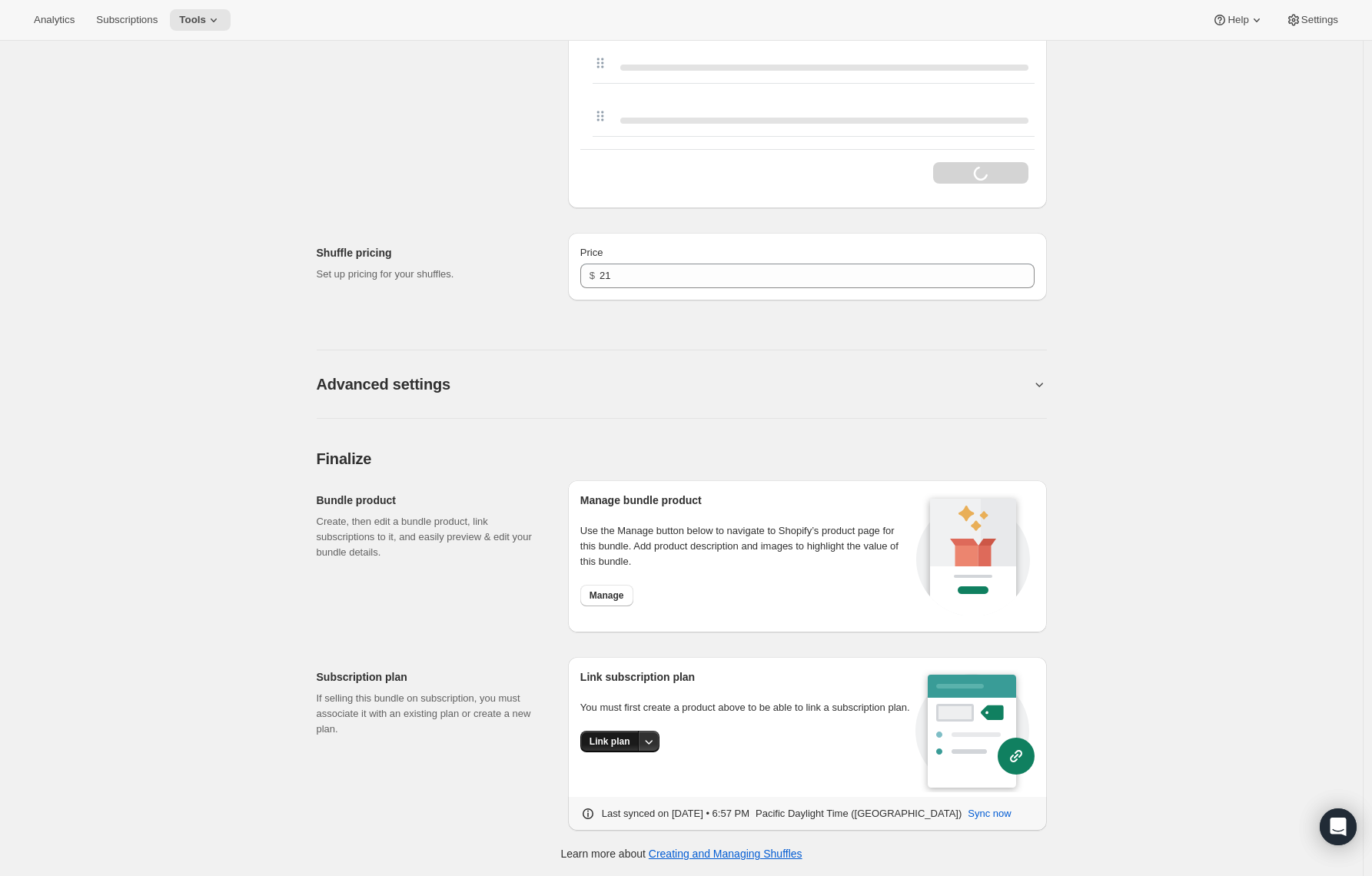
type input "Espresso A Go-Go - Espresso Grind 8-12oz"
click at [592, 752] on button "Link plan" at bounding box center [609, 741] width 59 height 22
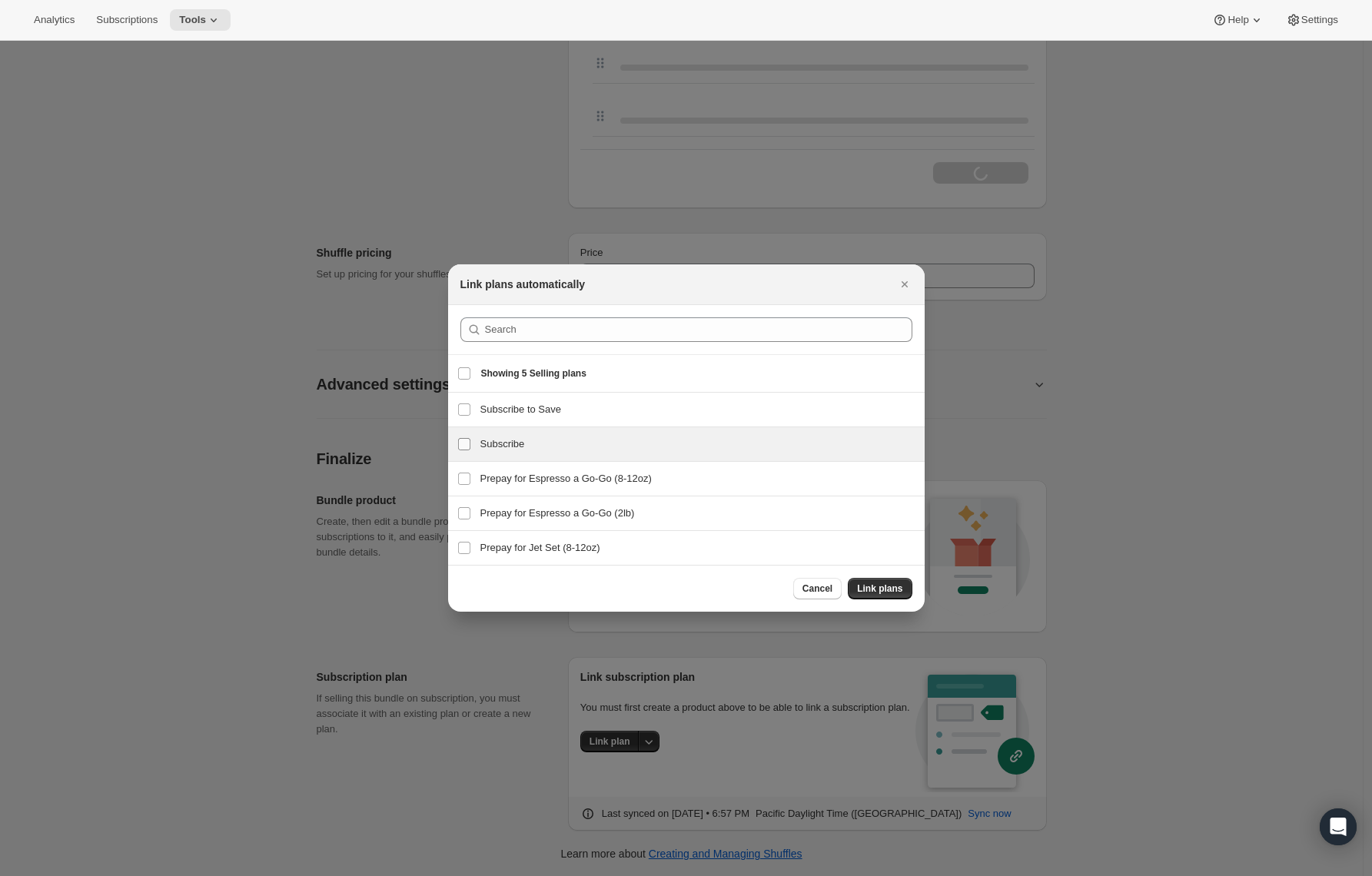
click at [469, 449] on input "Subscribe" at bounding box center [464, 444] width 12 height 12
click at [462, 450] on input "Subscribe" at bounding box center [464, 444] width 12 height 12
click at [463, 445] on input "Subscribe" at bounding box center [464, 444] width 12 height 12
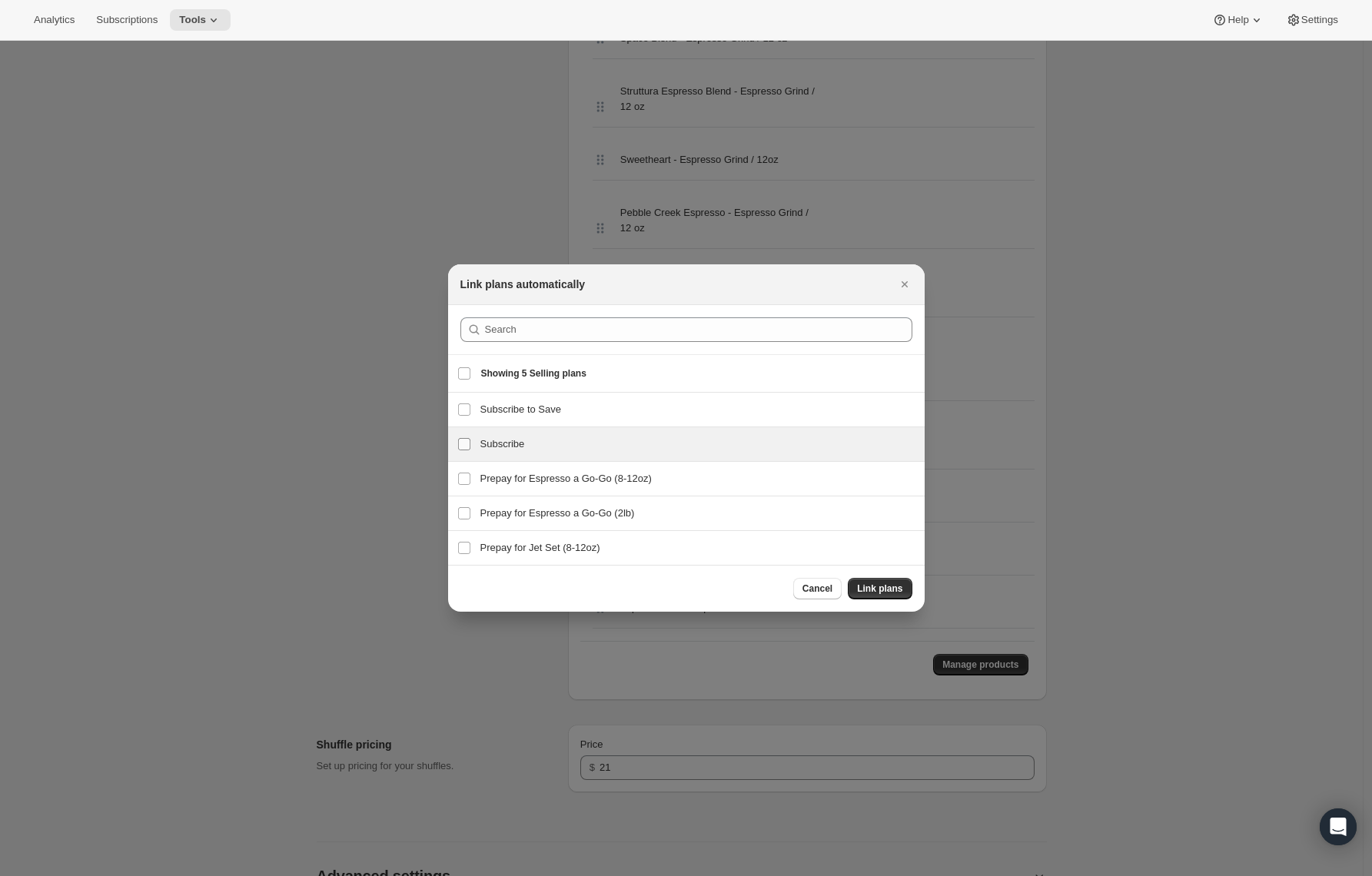
click at [467, 445] on input "Subscribe" at bounding box center [464, 444] width 12 height 12
checkbox input "true"
click at [462, 507] on input "Prepay for Espresso a Go-Go (2lb)" at bounding box center [464, 513] width 12 height 12
checkbox input "true"
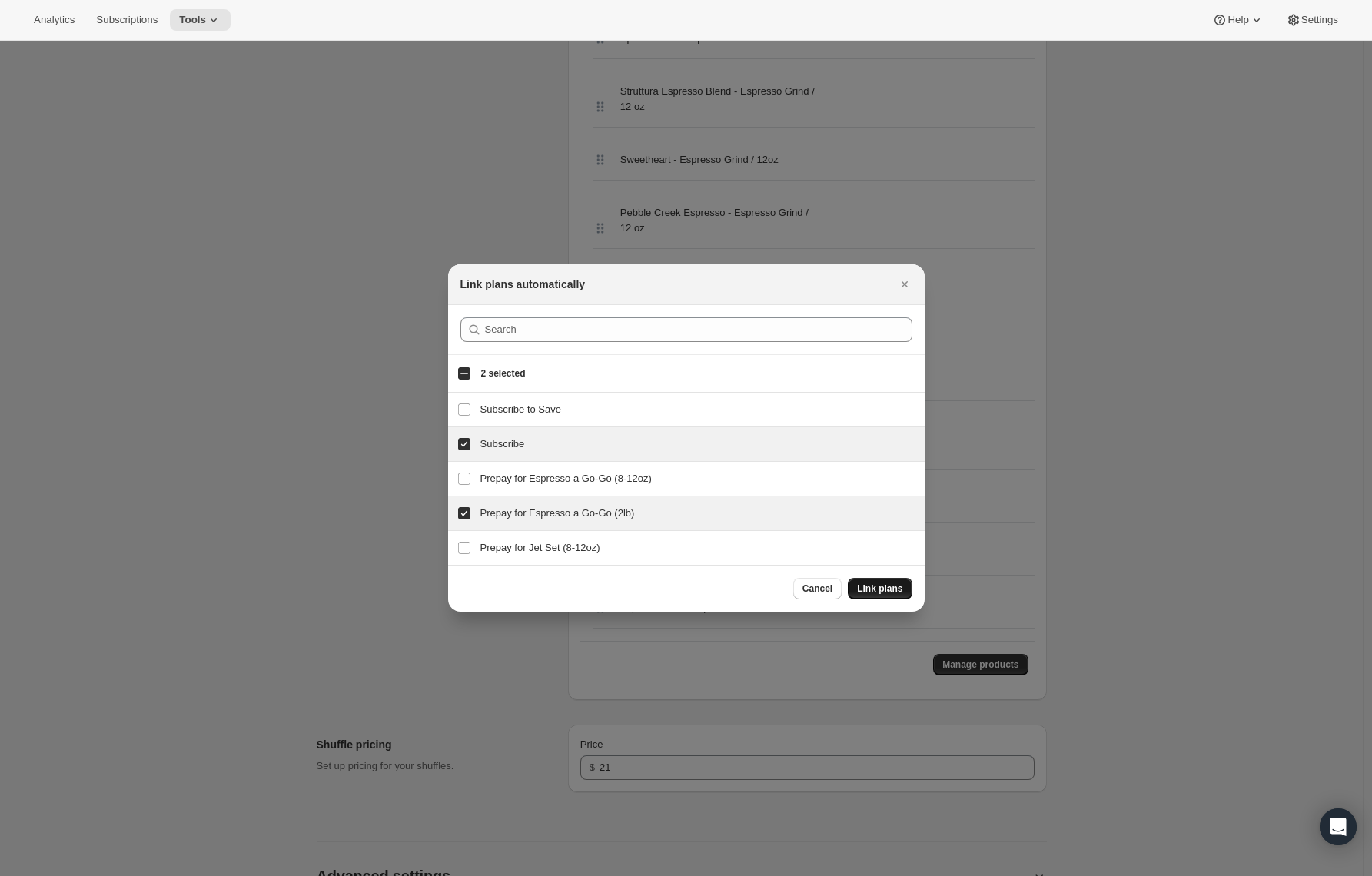
click at [888, 590] on span "Link plans" at bounding box center [880, 589] width 45 height 12
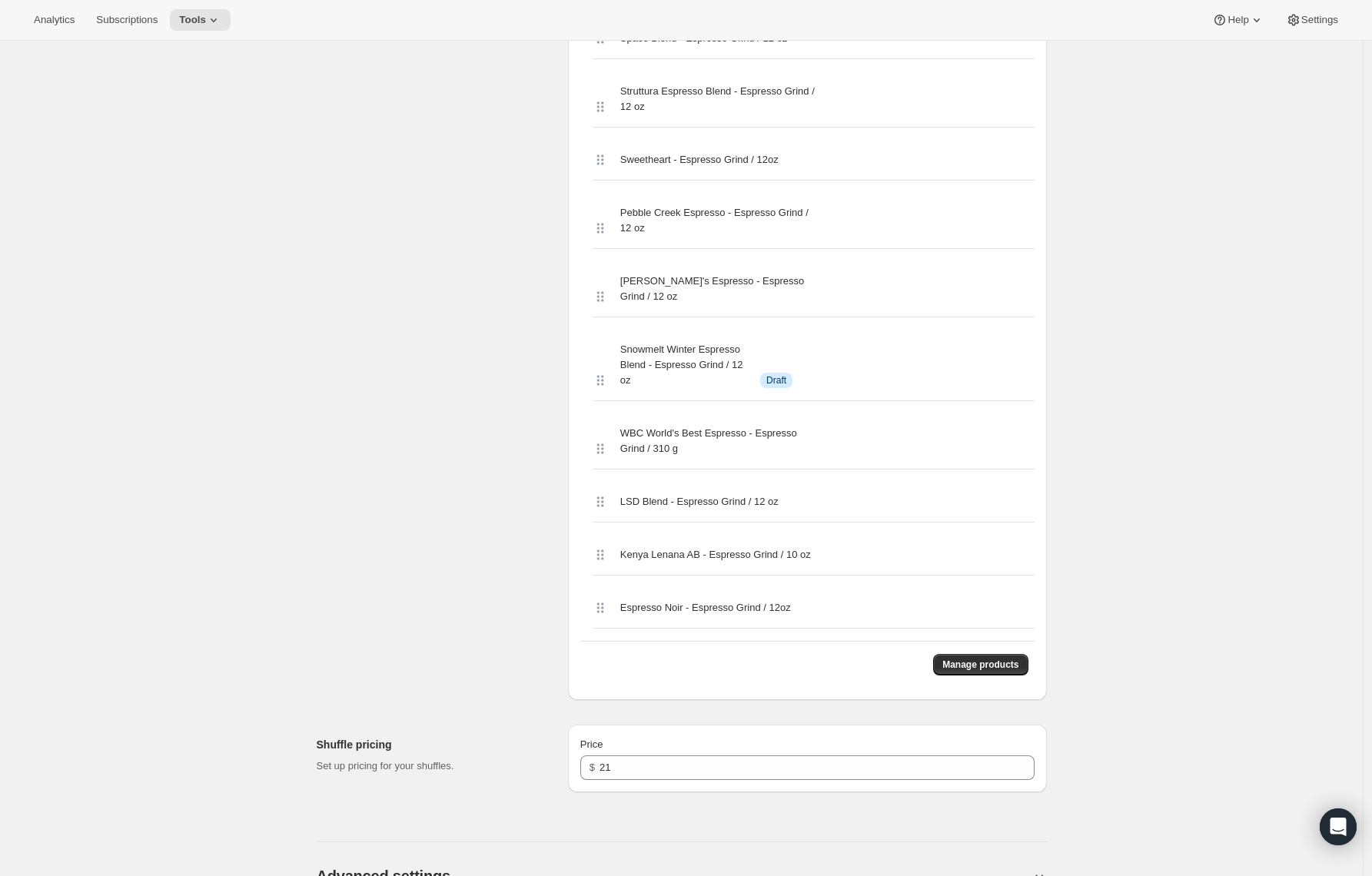
scroll to position [0, 0]
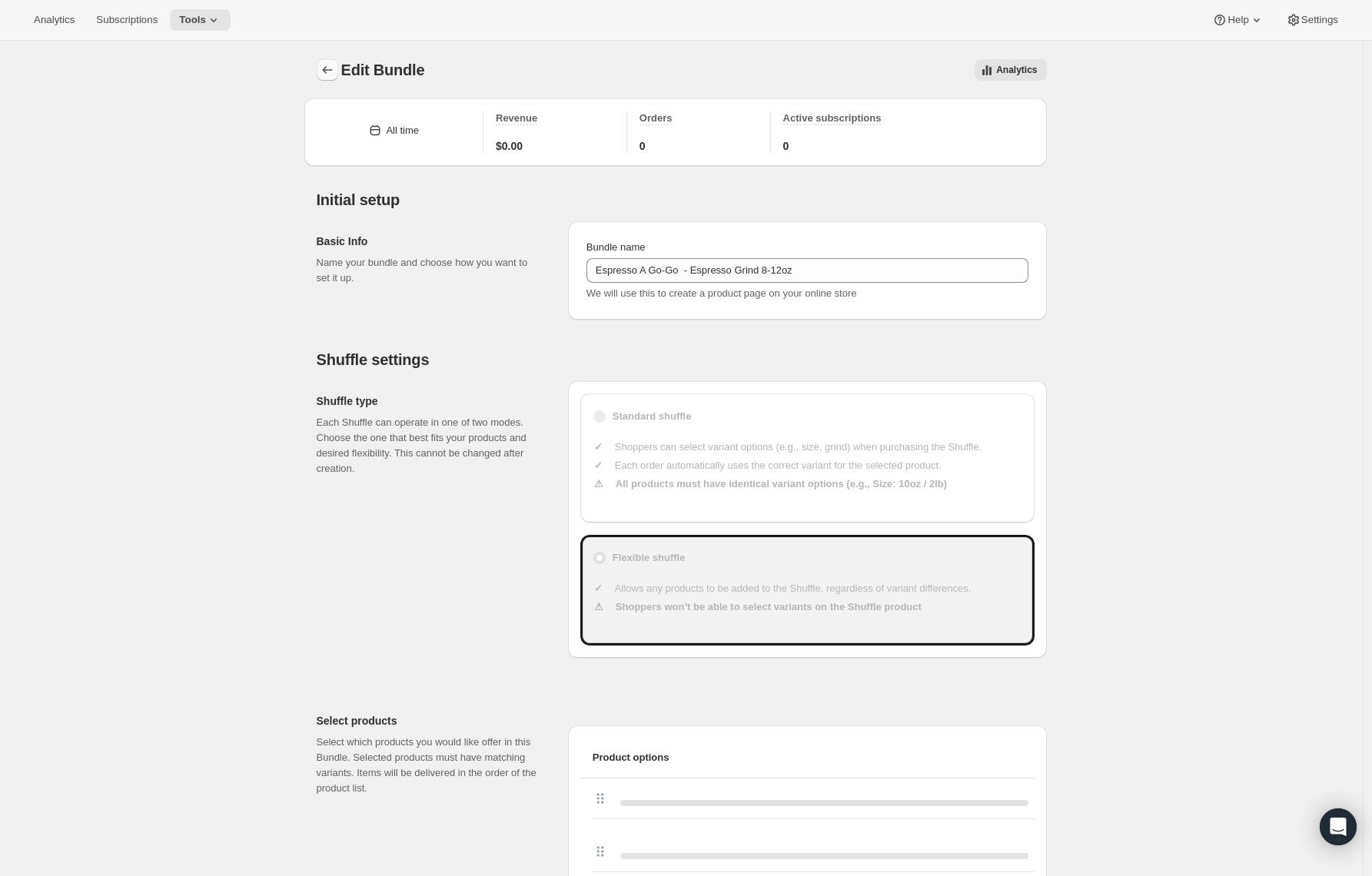
click at [335, 72] on icon "Bundles" at bounding box center [328, 70] width 15 height 15
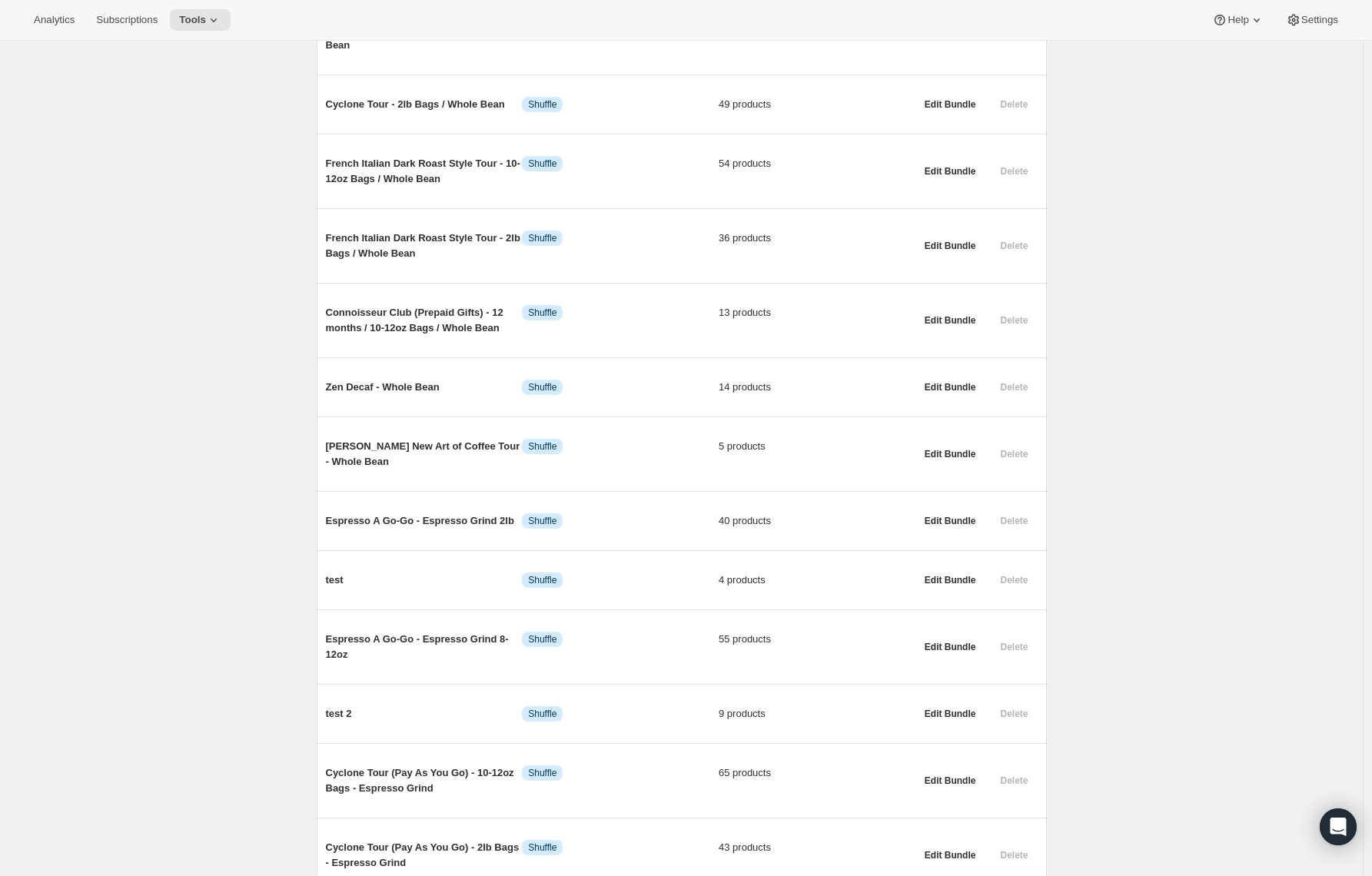
scroll to position [591, 0]
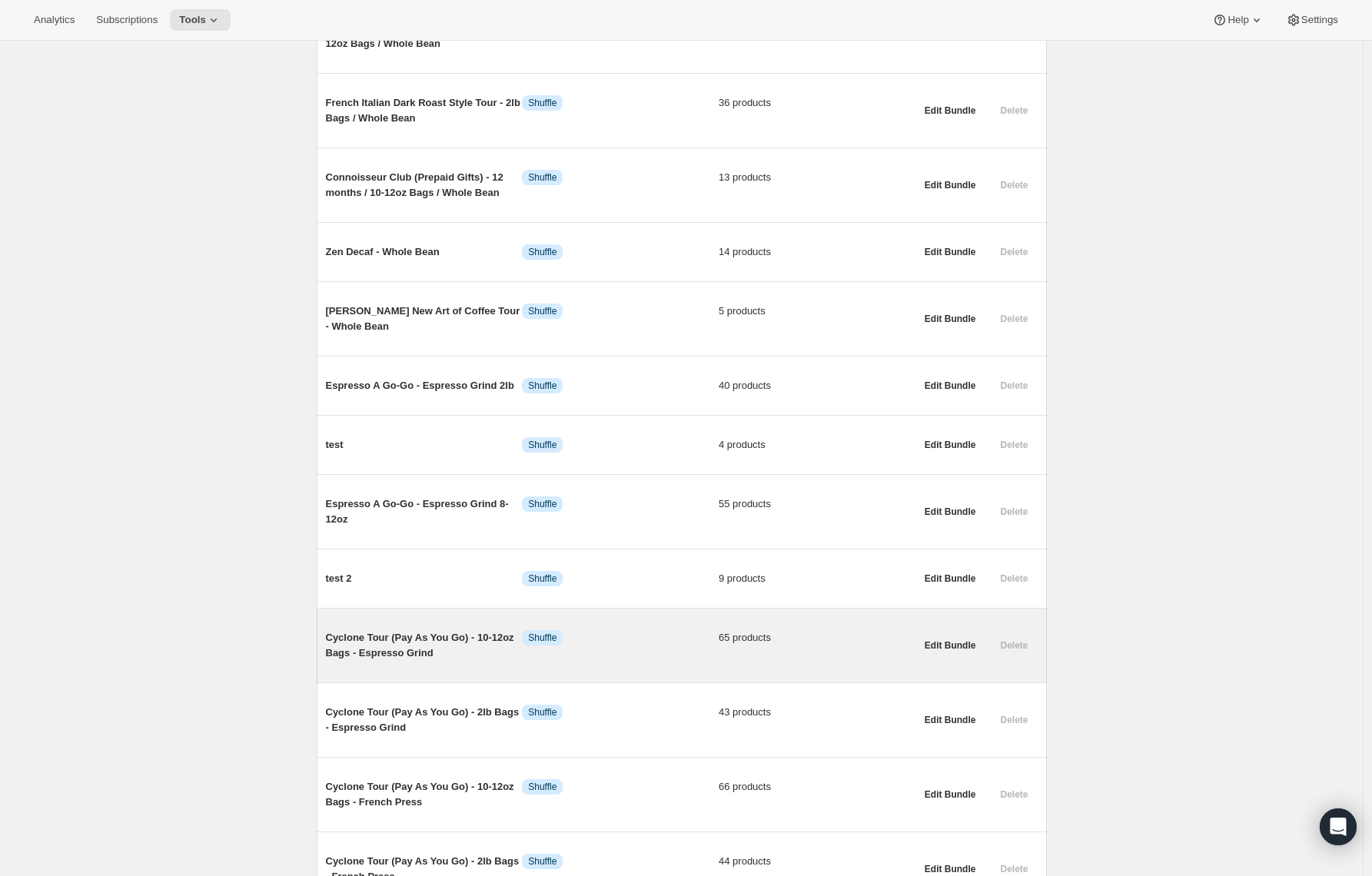
click at [371, 653] on span "Cyclone Tour (Pay As You Go) - 10-12oz Bags - Espresso Grind" at bounding box center [424, 646] width 197 height 31
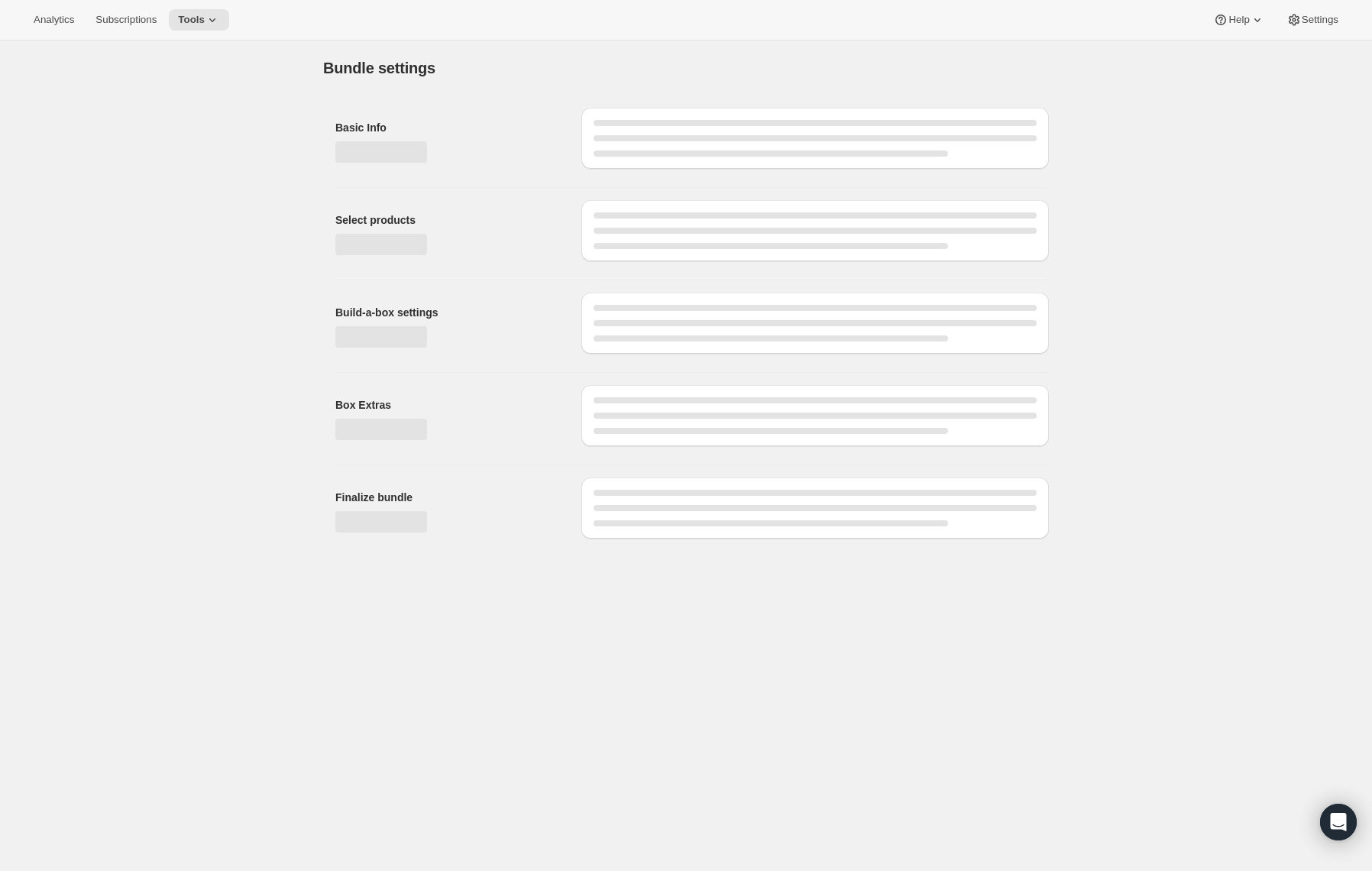
type input "Cyclone Tour (Pay As You Go) - 10-12oz Bags - Espresso Grind"
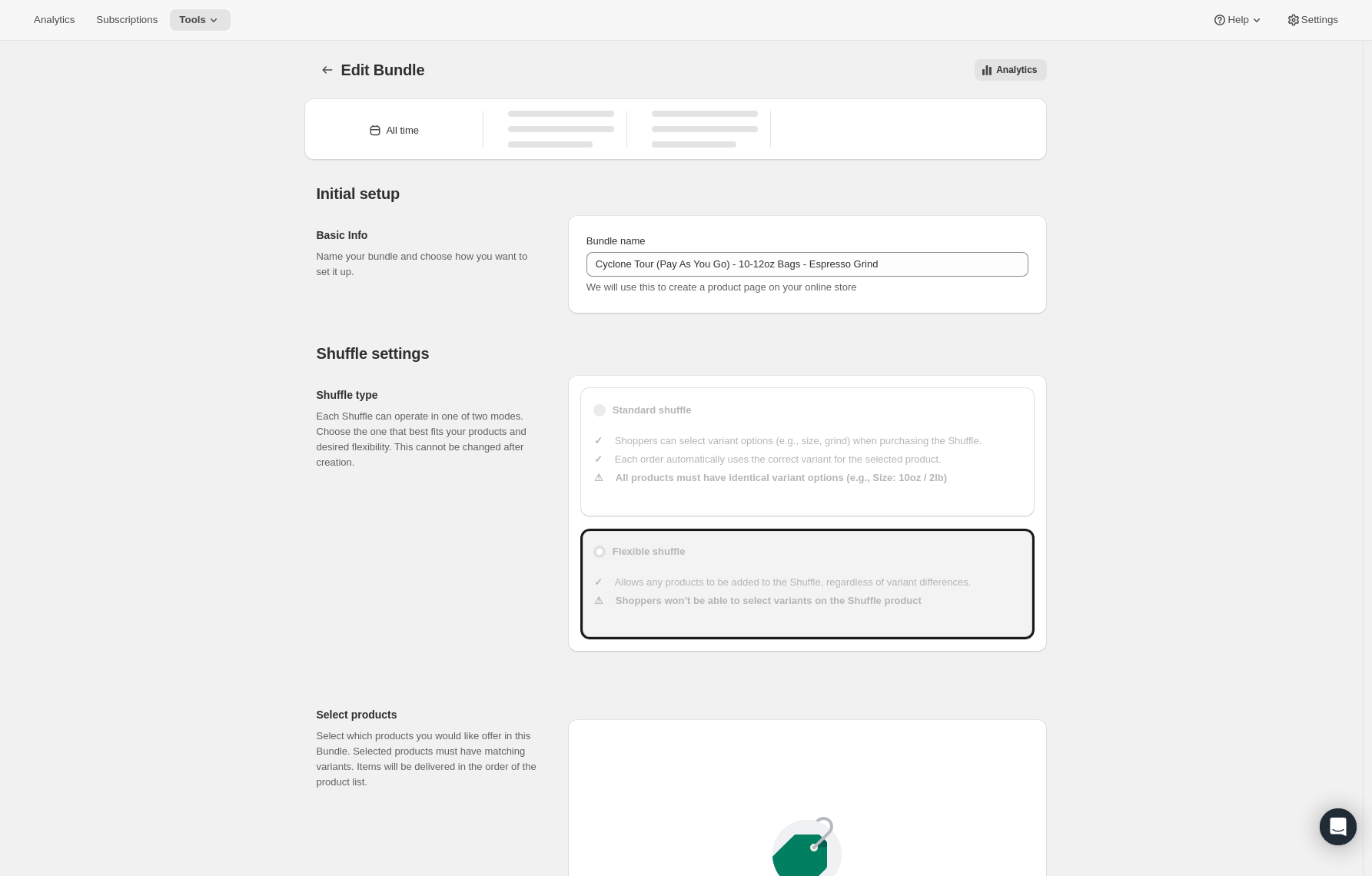
type input "23"
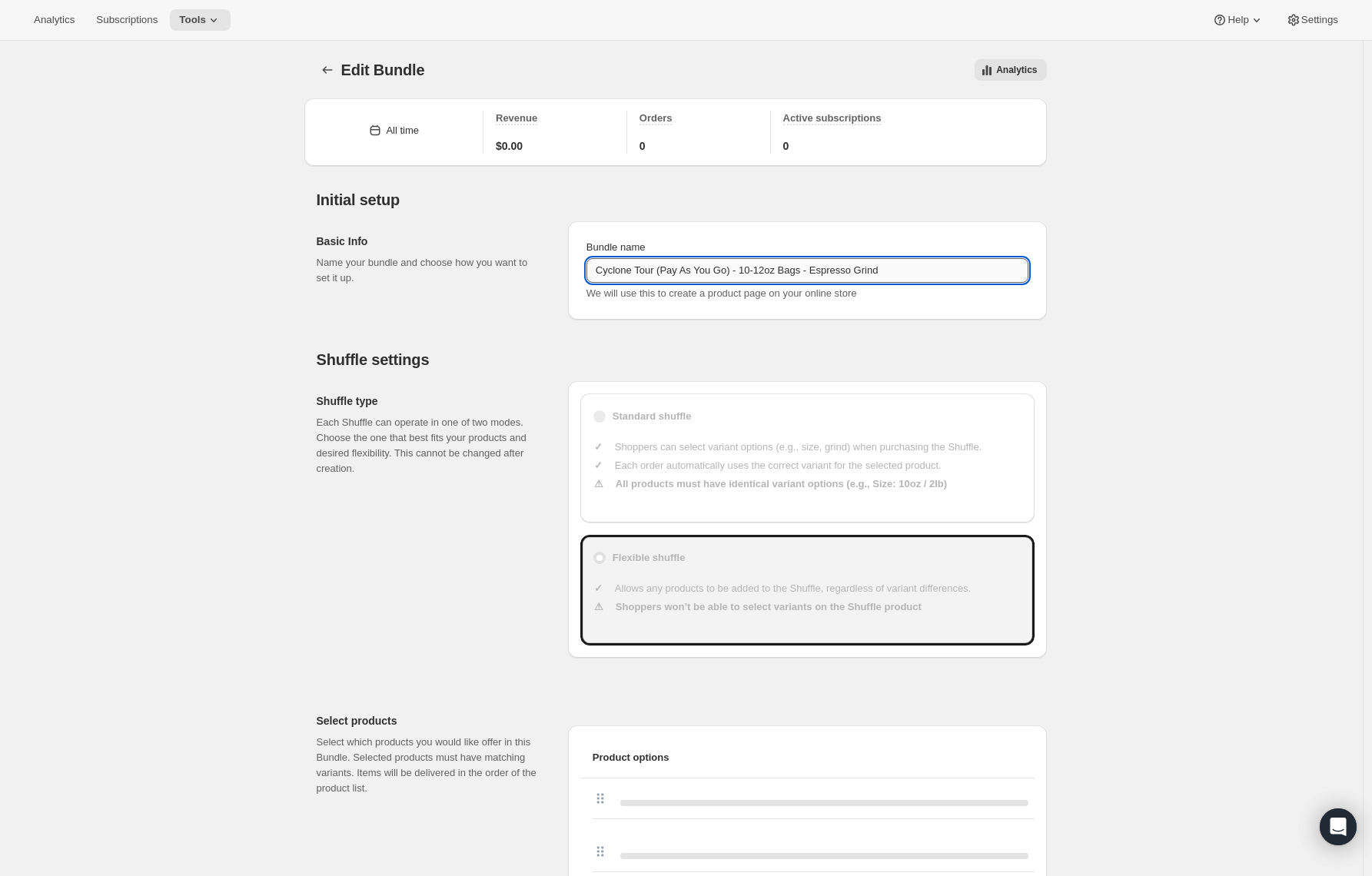
drag, startPoint x: 743, startPoint y: 269, endPoint x: 664, endPoint y: 276, distance: 79.3
click at [664, 276] on input "Cyclone Tour (Pay As You Go) - 10-12oz Bags - Espresso Grind" at bounding box center [808, 270] width 442 height 24
click at [616, 273] on input "Cyclone Tour - 10-12oz Bags - Espresso Grind" at bounding box center [808, 270] width 442 height 24
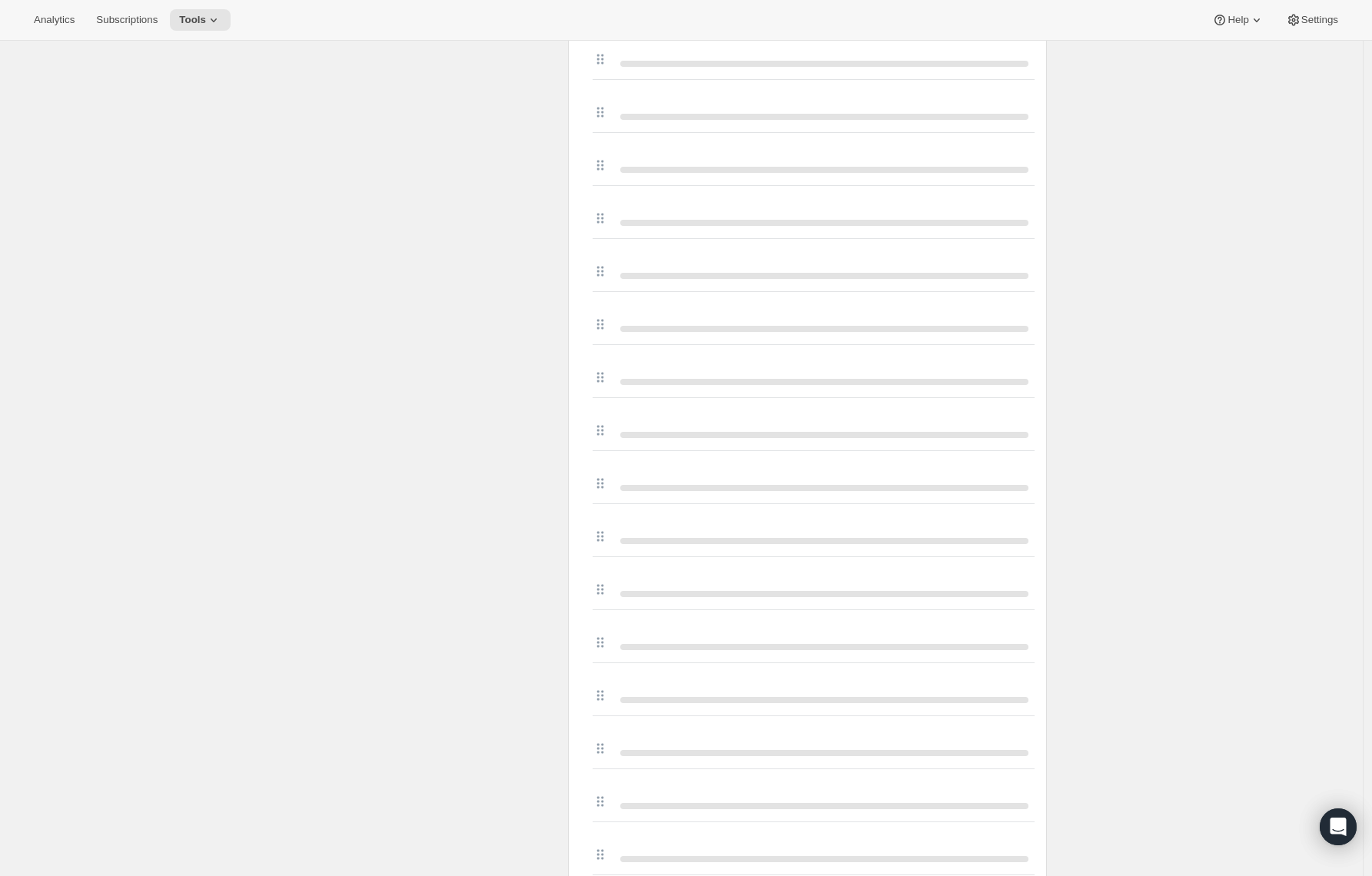
scroll to position [4162, 0]
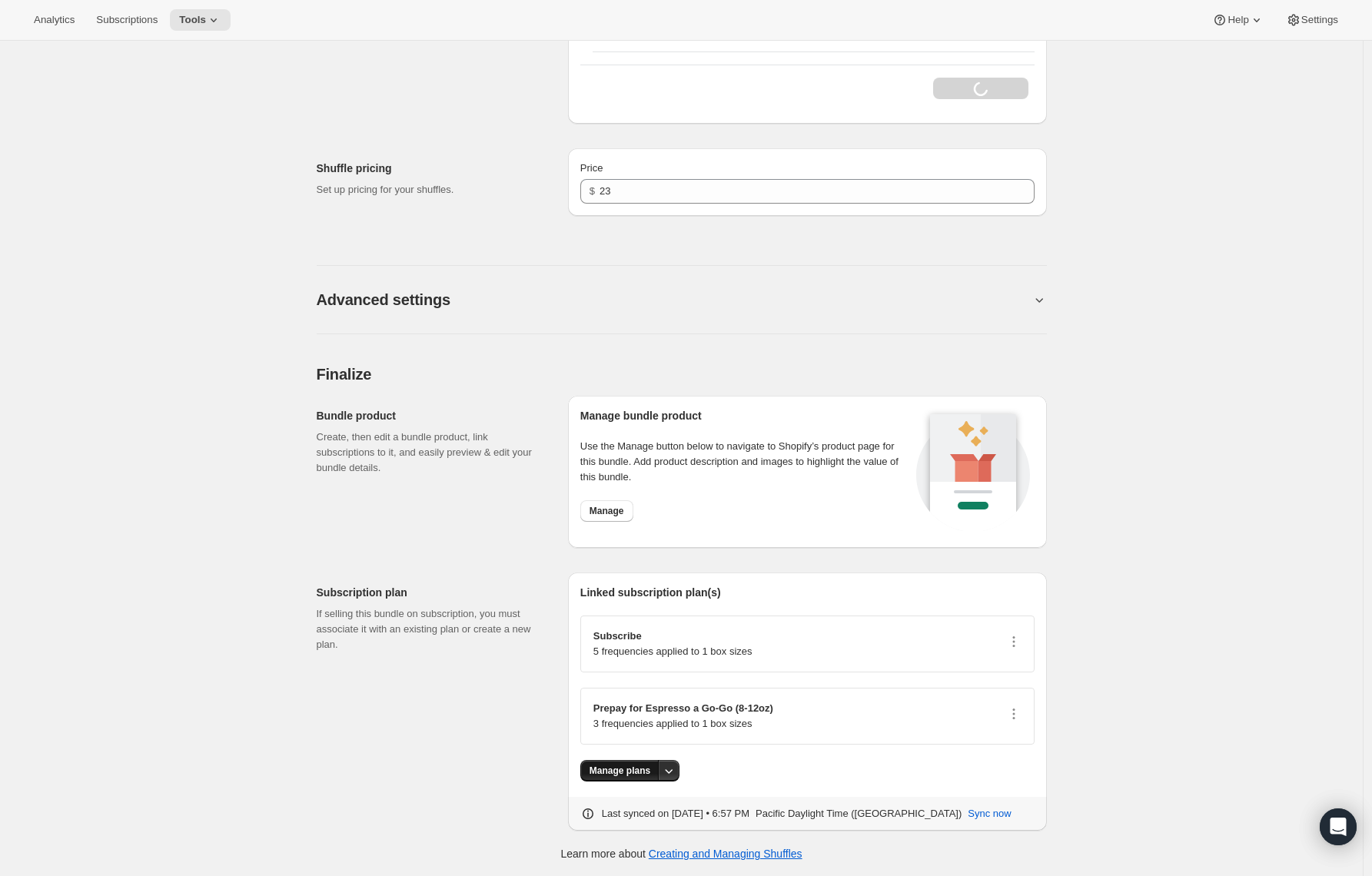
type input "Cyclone Tour - 10-12oz Bags - Espresso Grind"
click at [612, 764] on button "Manage plans" at bounding box center [620, 770] width 80 height 22
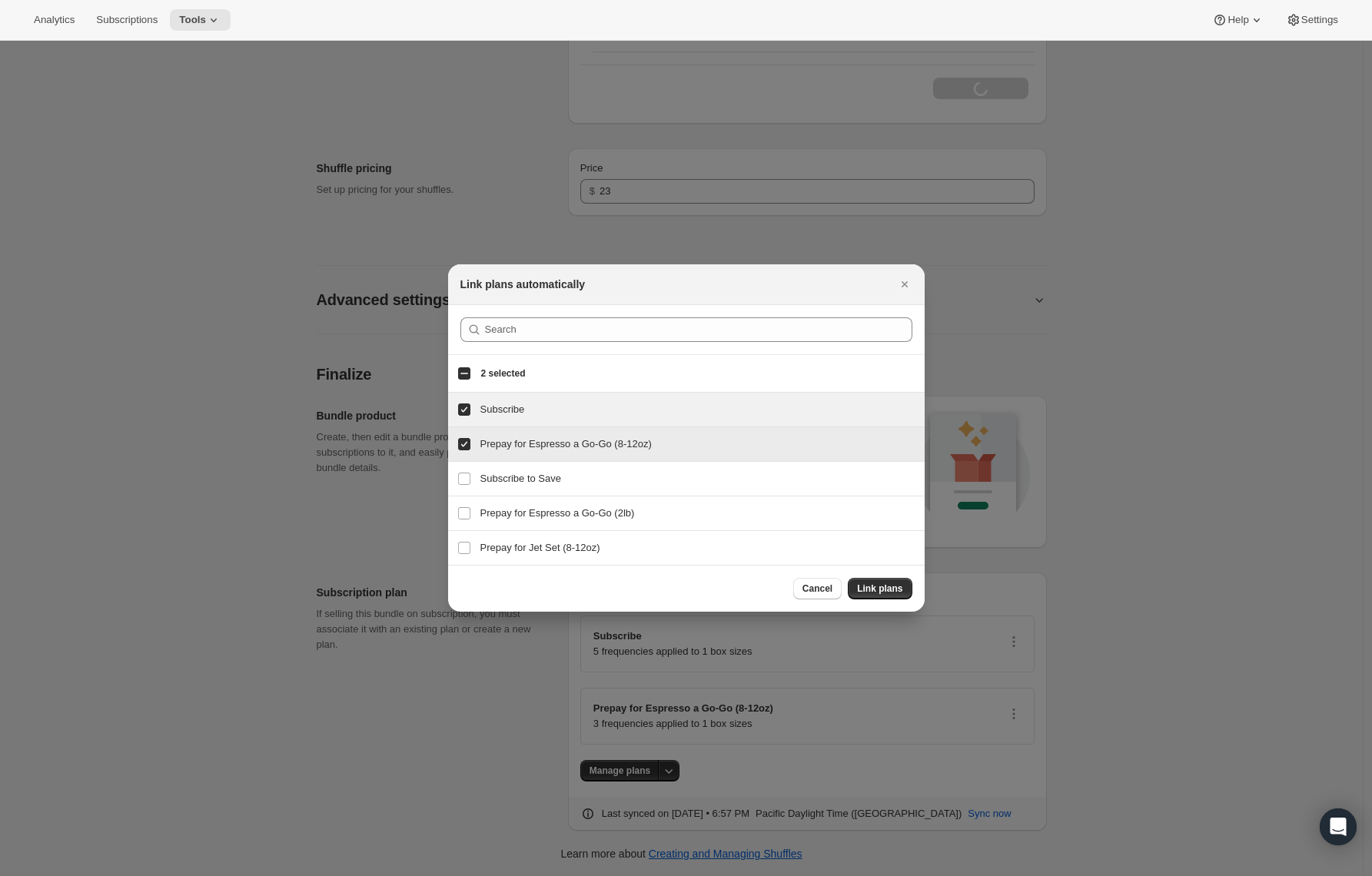
click at [467, 450] on span ":r16u:" at bounding box center [464, 444] width 14 height 14
click at [467, 450] on input "Prepay for Espresso a Go-Go (8-12oz)" at bounding box center [464, 444] width 12 height 12
click at [460, 440] on input "Prepay for Espresso a Go-Go (8-12oz)" at bounding box center [464, 444] width 12 height 12
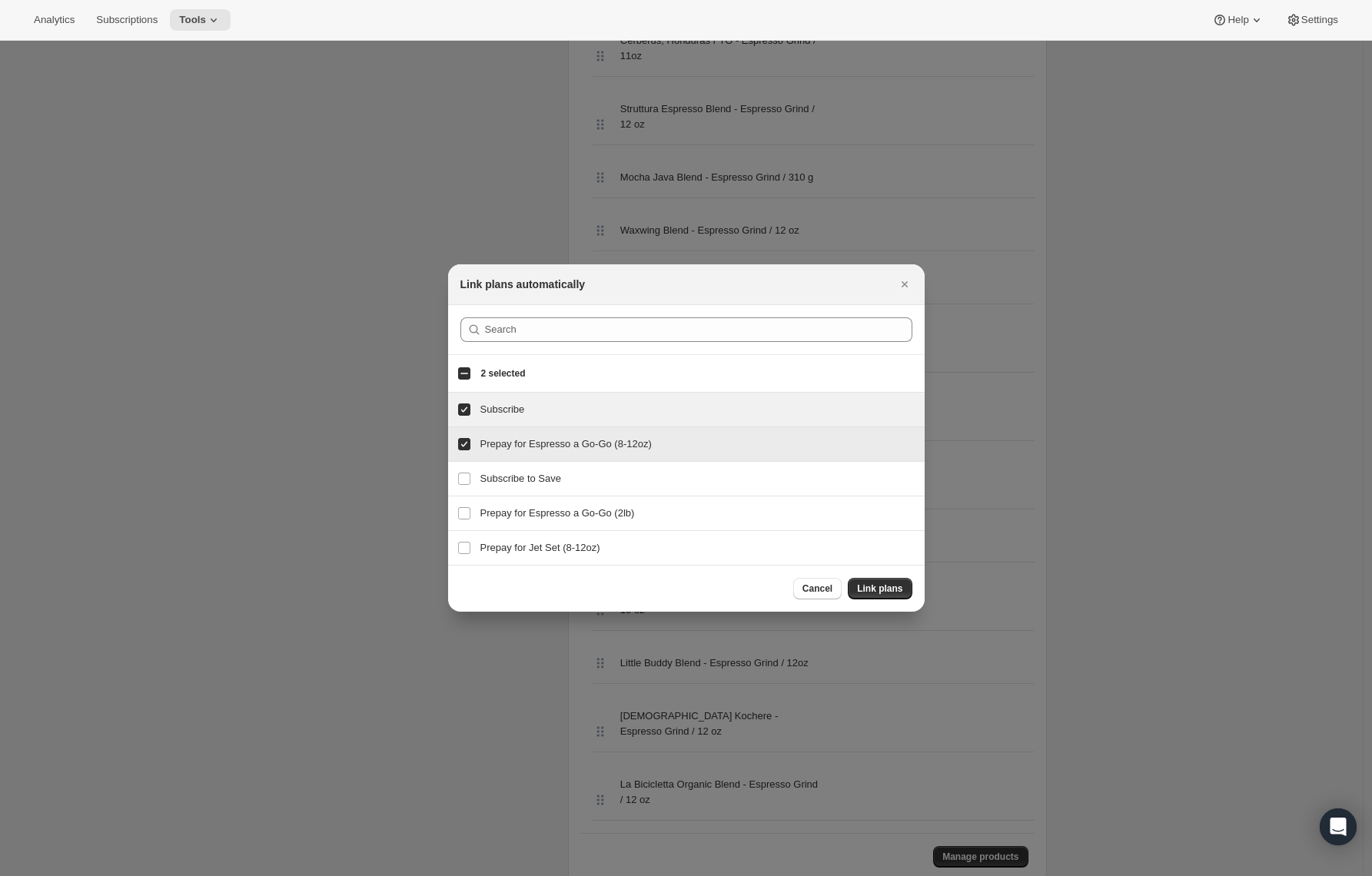
click at [461, 447] on input "Prepay for Espresso a Go-Go (8-12oz)" at bounding box center [464, 444] width 12 height 12
checkbox input "false"
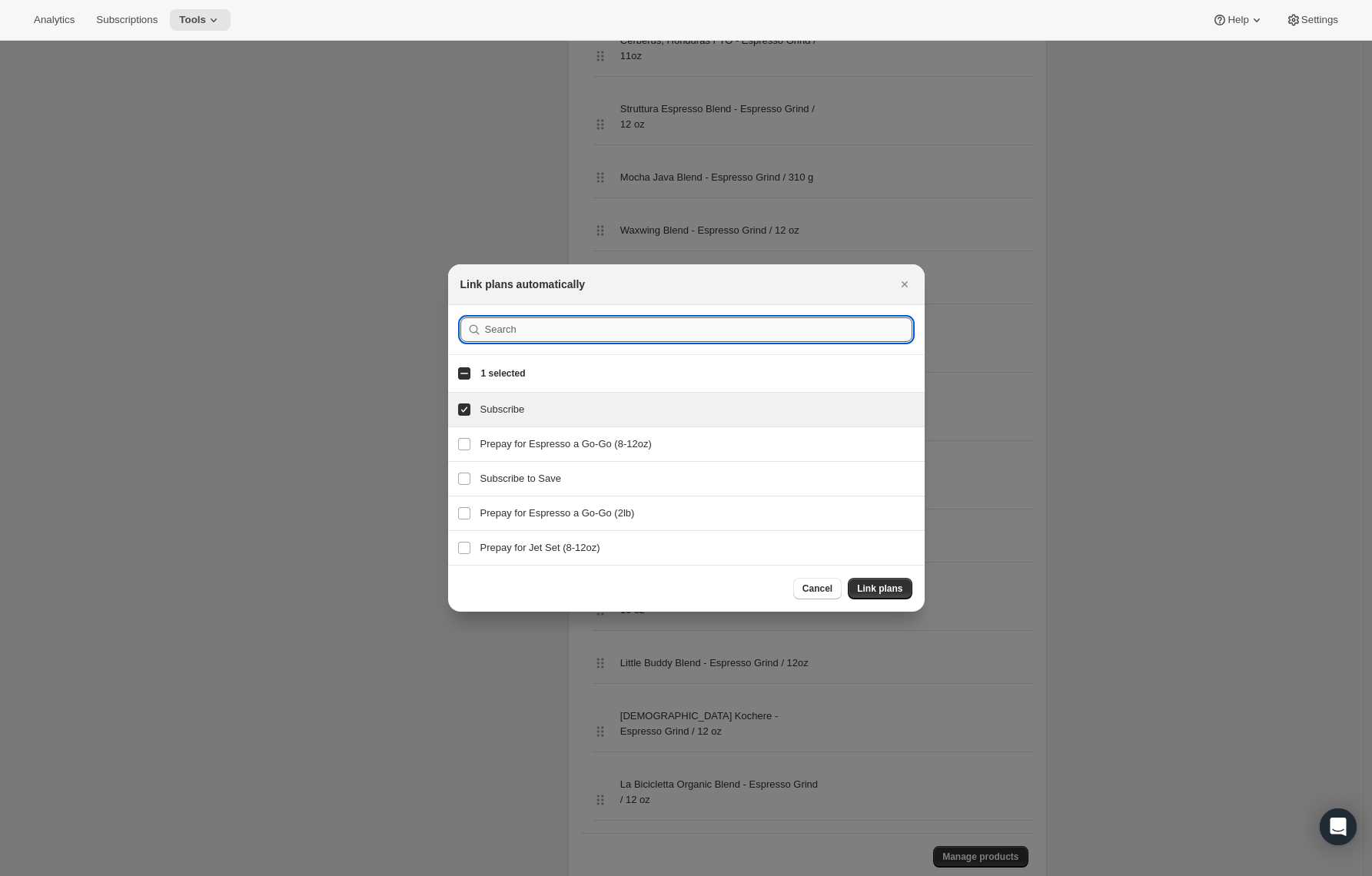
click at [489, 333] on input ":r16u:" at bounding box center [698, 329] width 428 height 24
paste input "Cyclone"
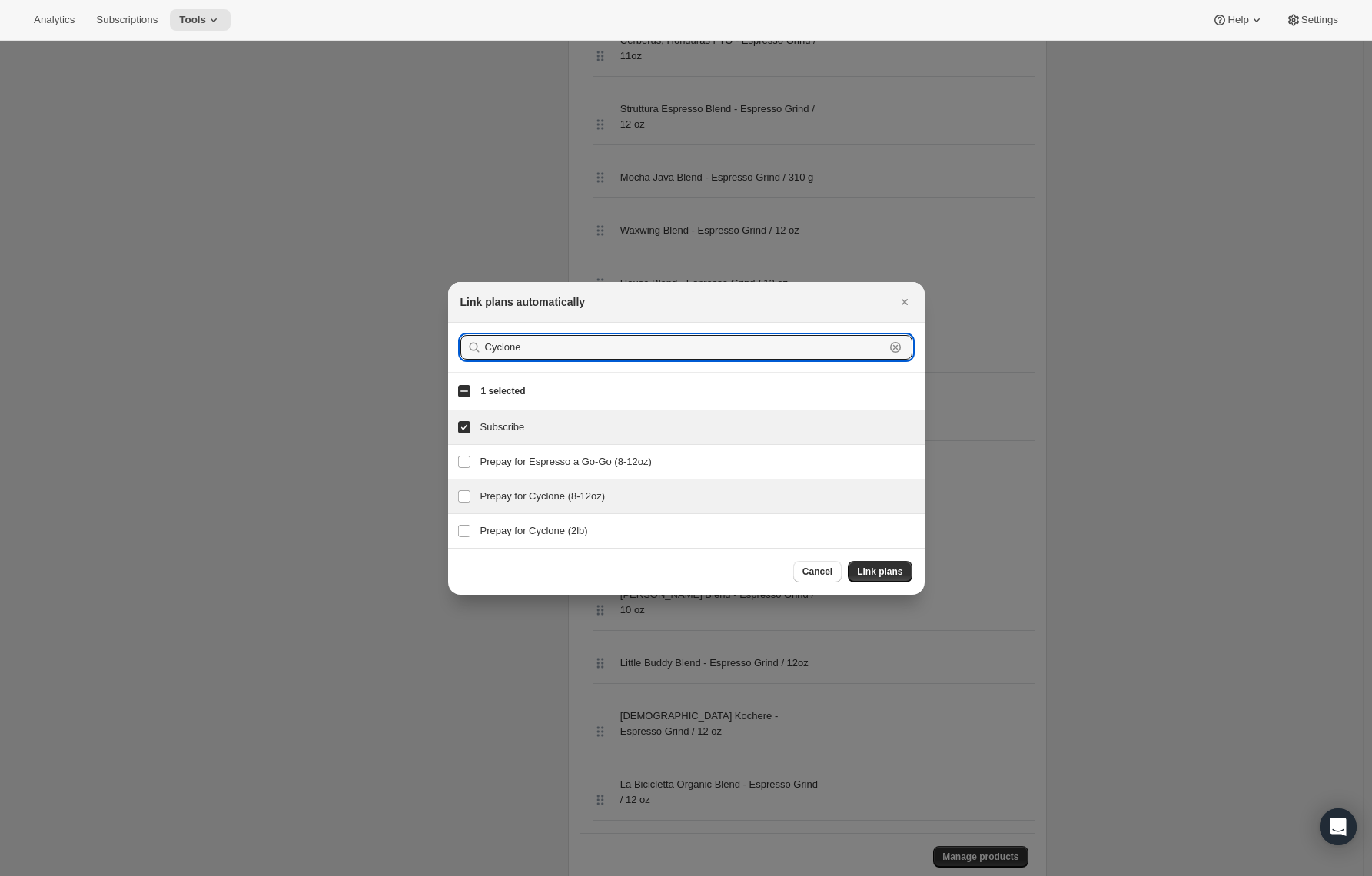
type input "Cyclone"
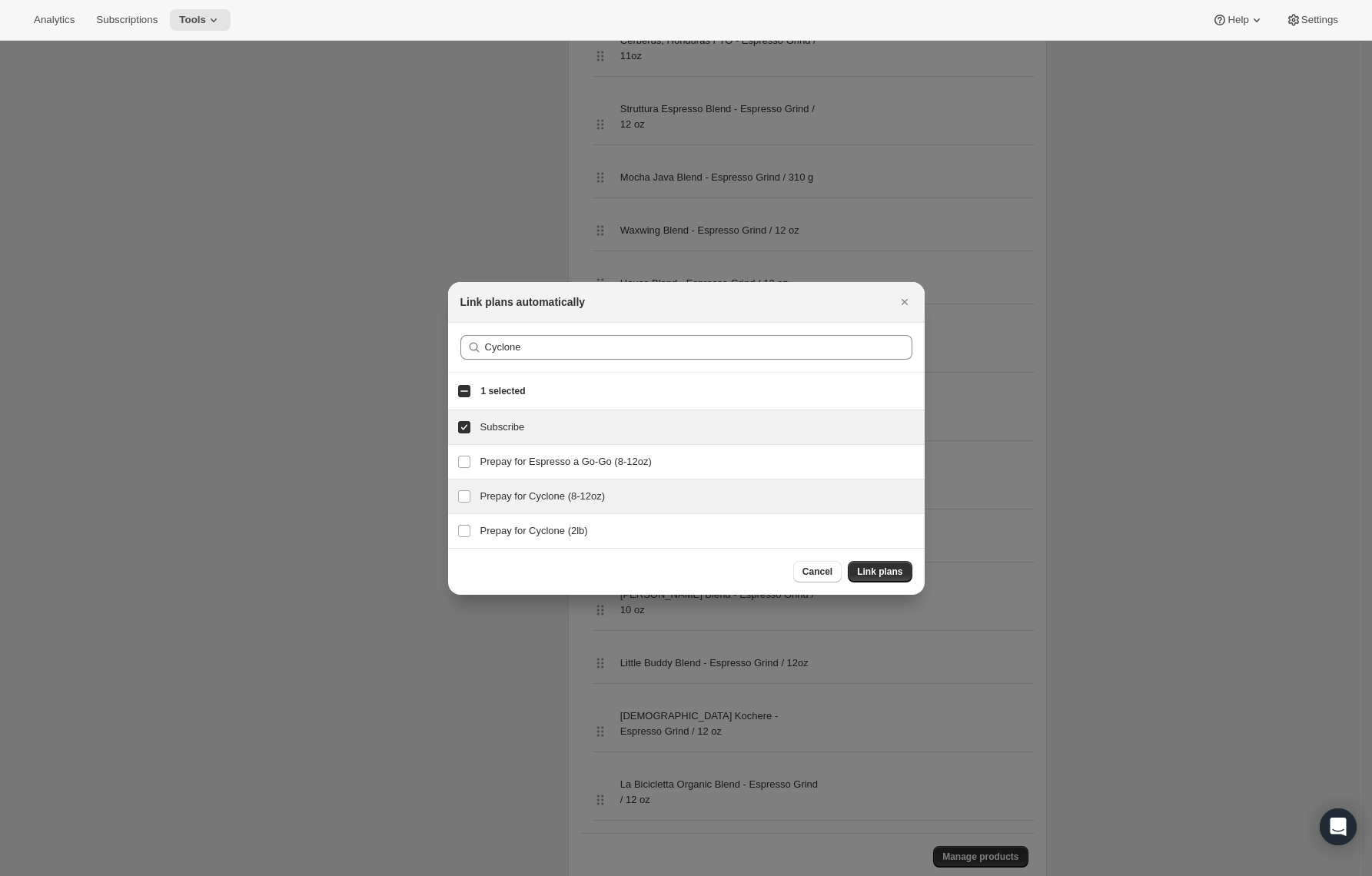
click at [504, 500] on h3 "Prepay for Cyclone (8-12oz)" at bounding box center [697, 496] width 435 height 15
checkbox input "true"
click at [873, 562] on button "Link plans" at bounding box center [880, 572] width 64 height 22
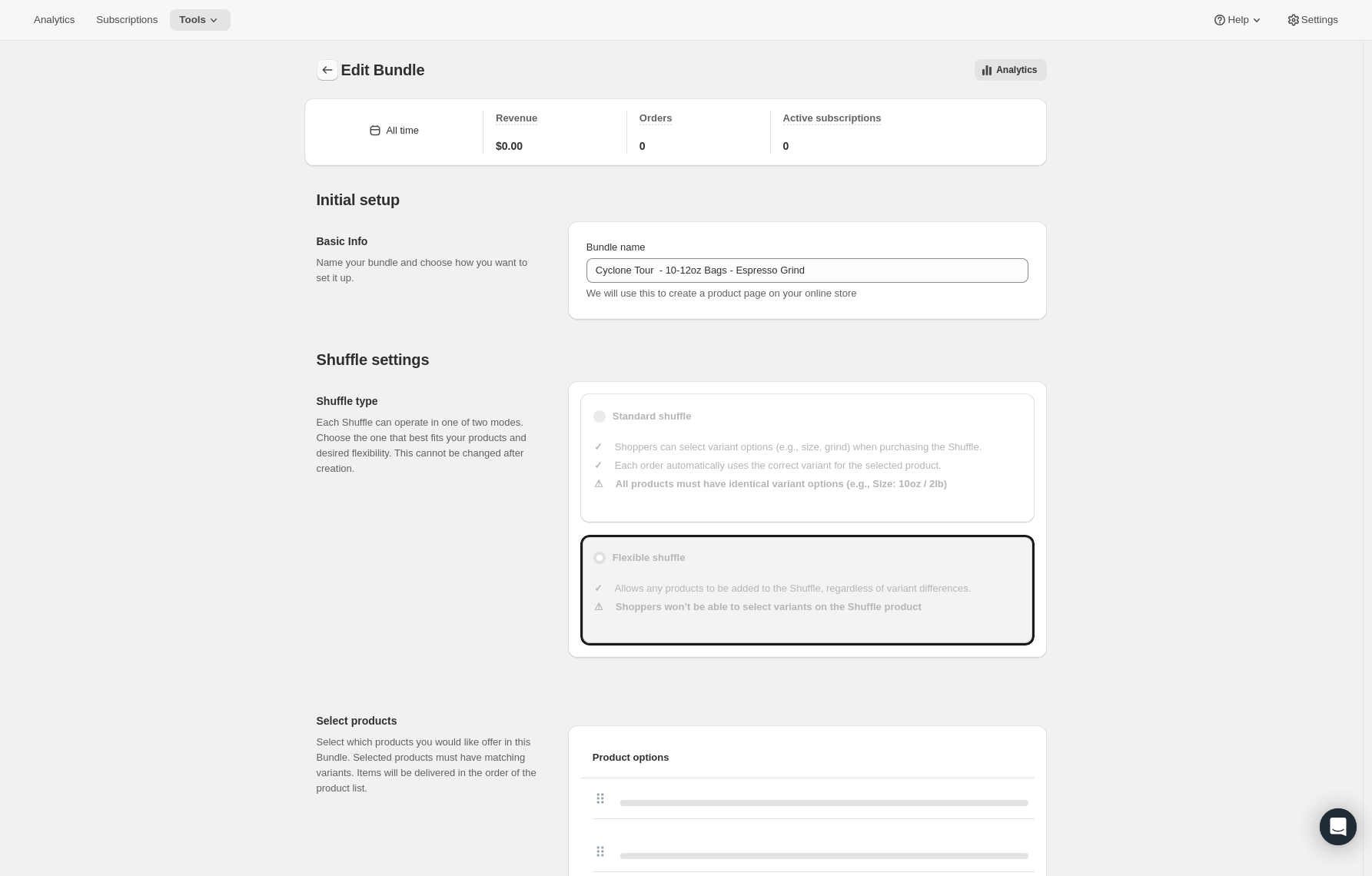
click at [325, 71] on icon "Bundles" at bounding box center [328, 70] width 15 height 15
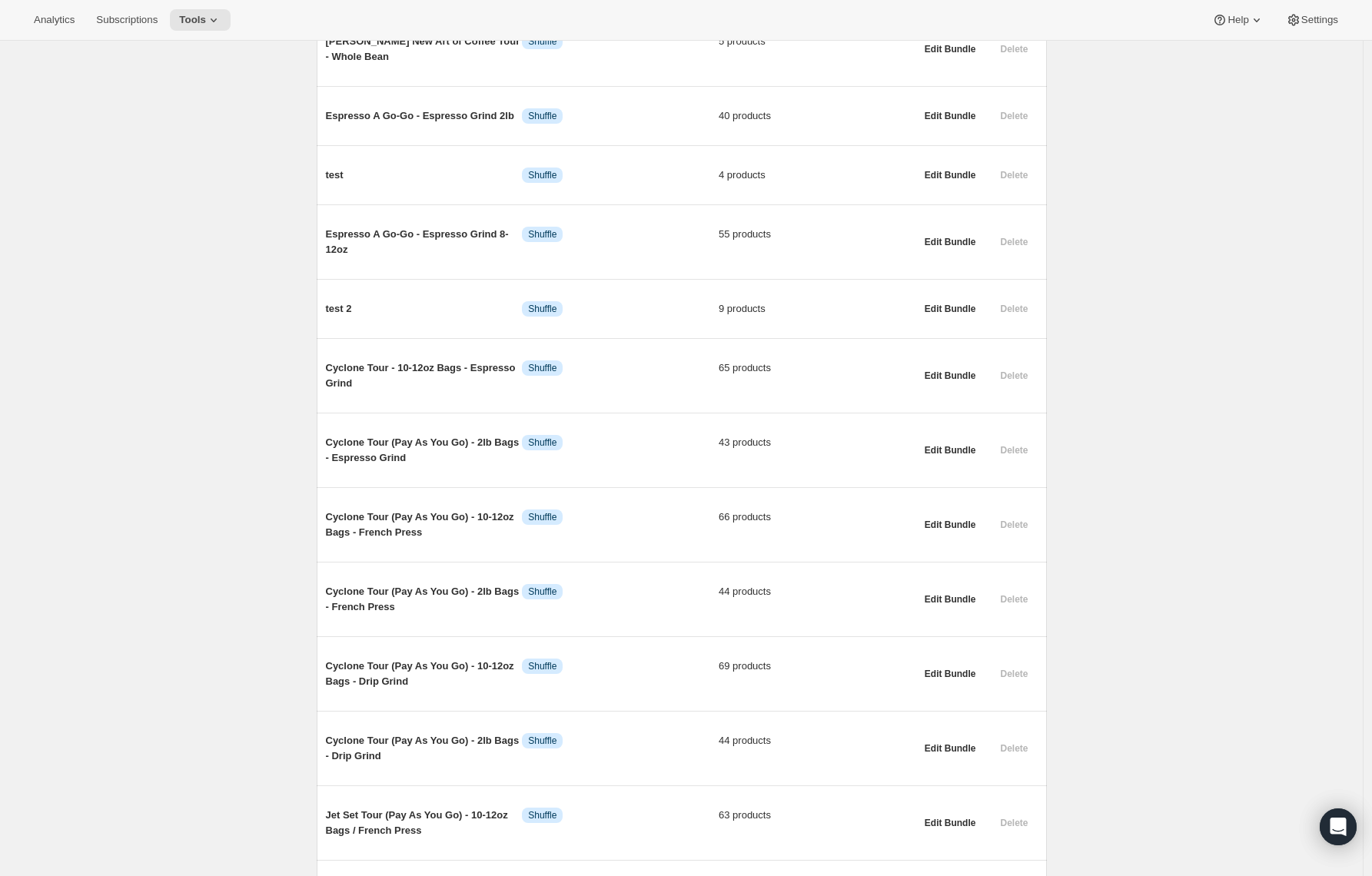
scroll to position [961, 0]
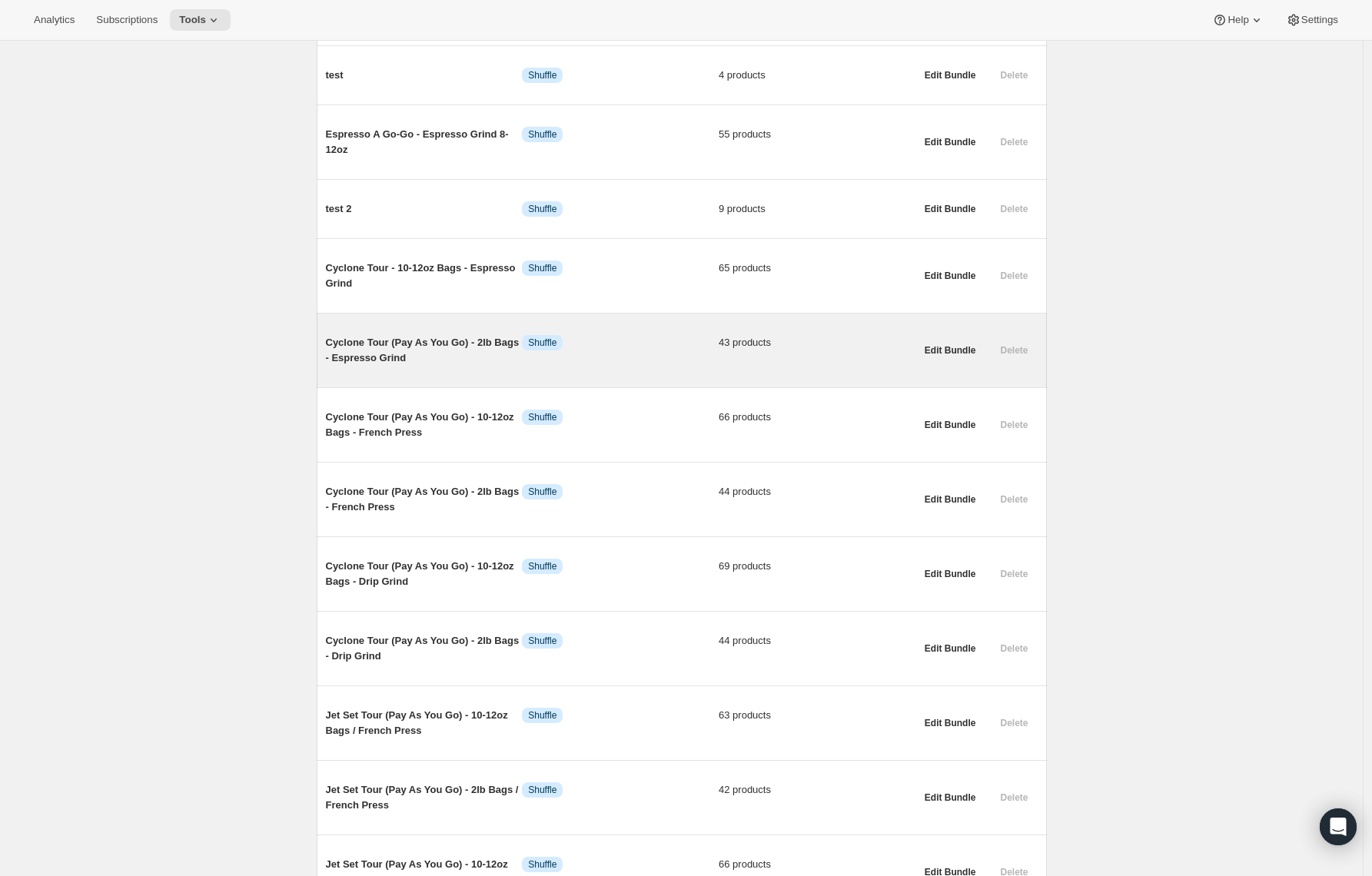
click at [454, 363] on span "Cyclone Tour (Pay As You Go) - 2lb Bags - Espresso Grind" at bounding box center [424, 350] width 197 height 31
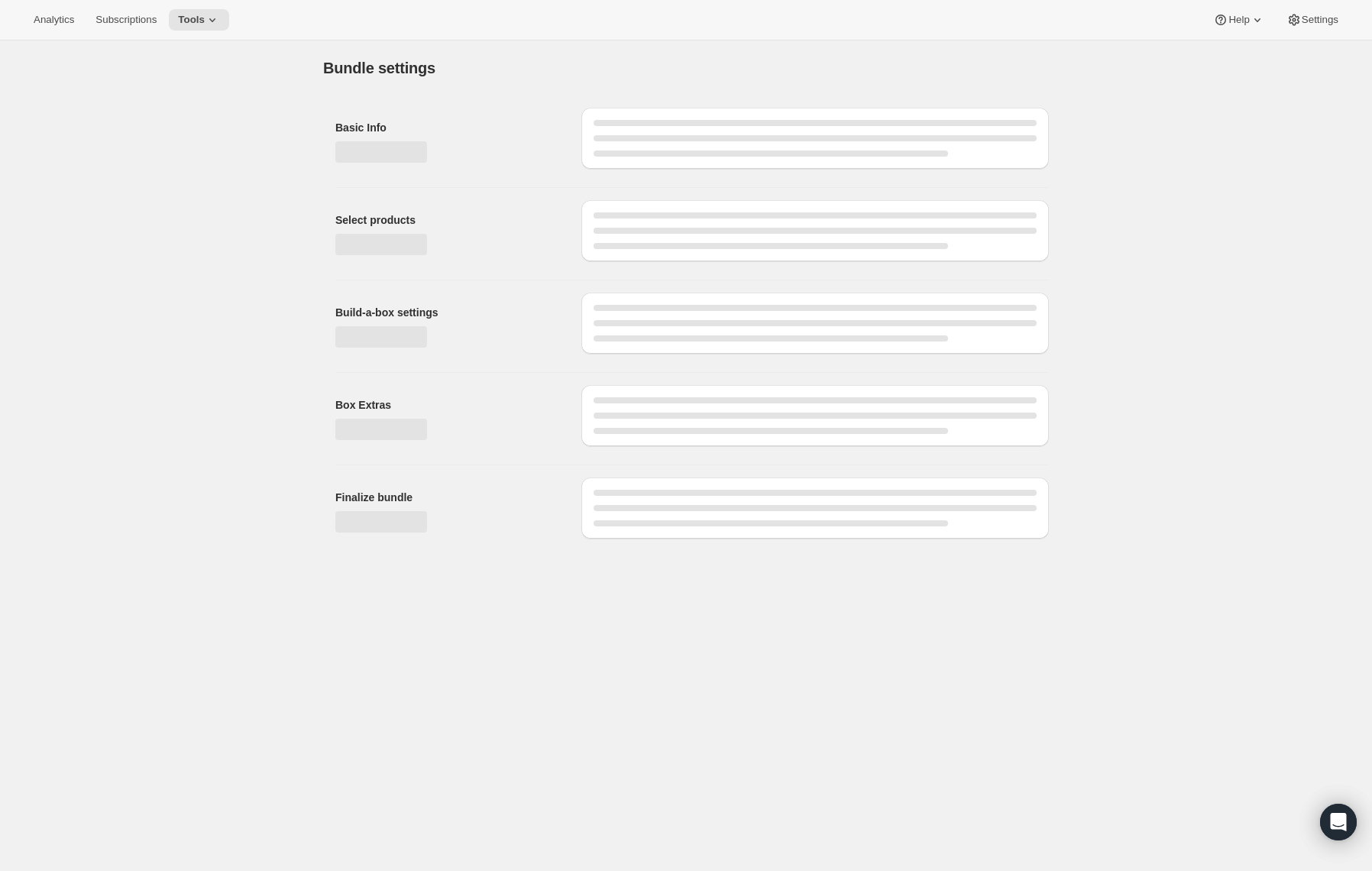
type input "Cyclone Tour (Pay As You Go) - 2lb Bags - Espresso Grind"
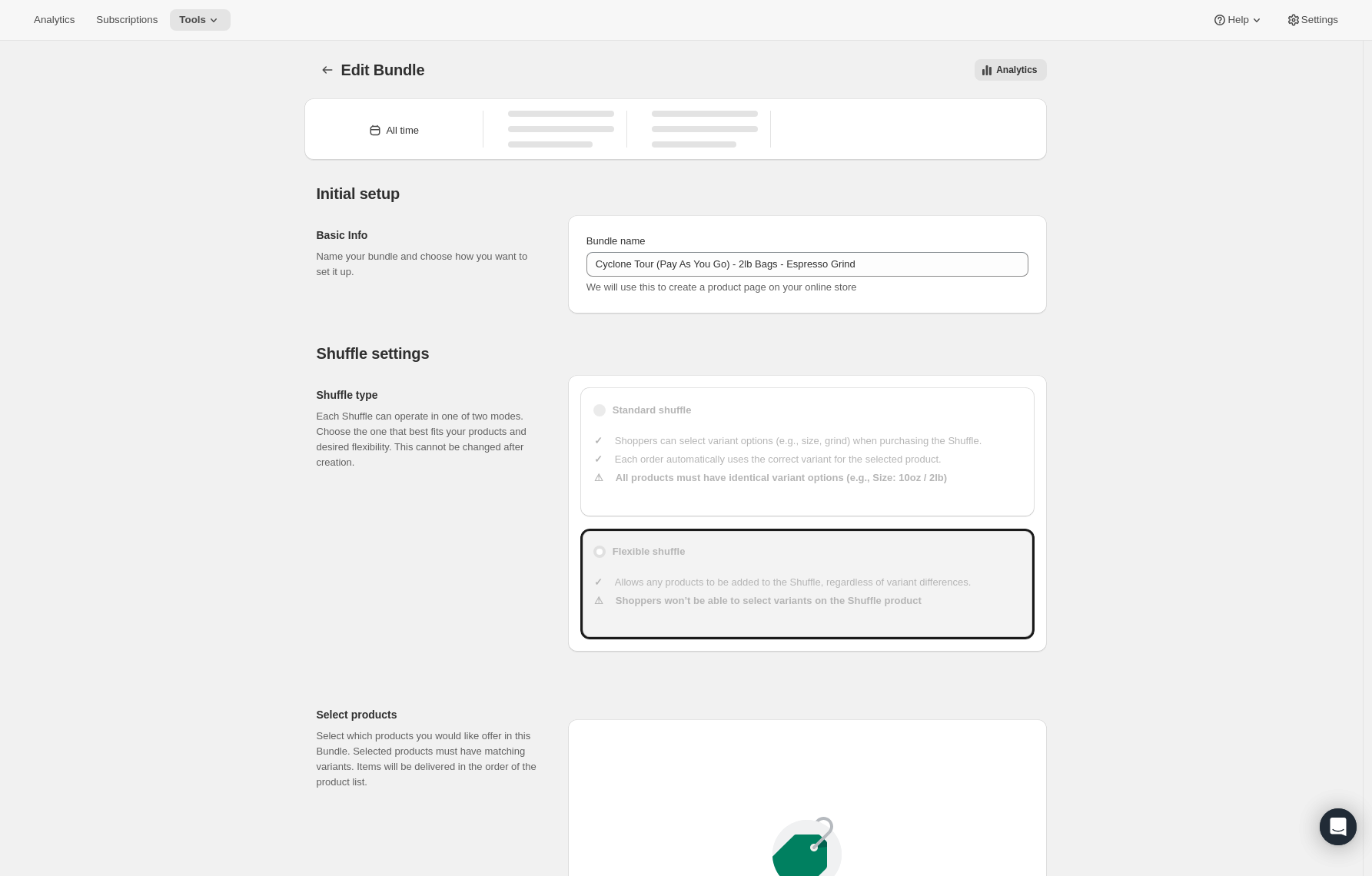
type input "45"
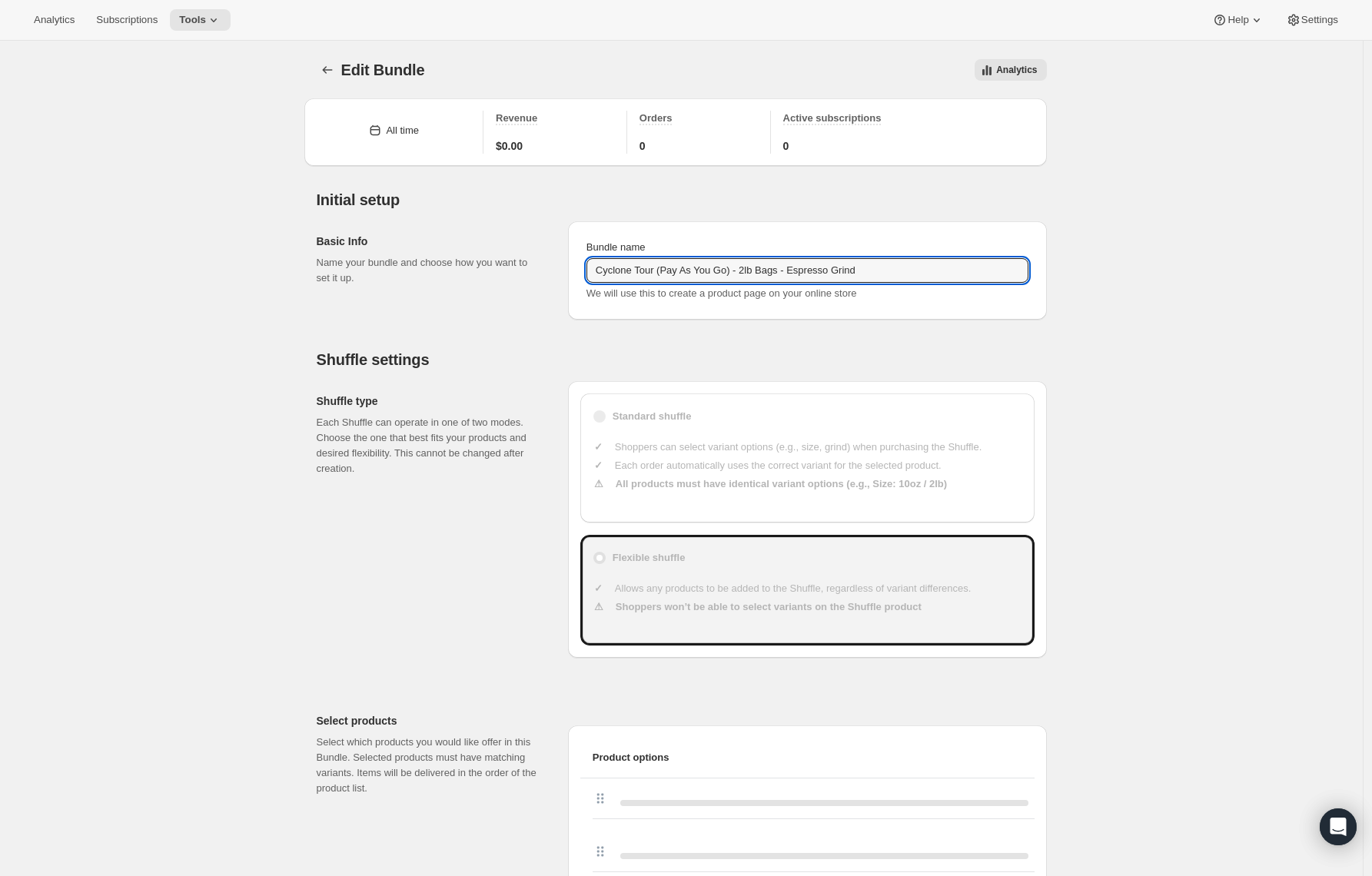
drag, startPoint x: 741, startPoint y: 272, endPoint x: 664, endPoint y: 290, distance: 79.1
click at [673, 274] on input "Cyclone Tour (Pay As You Go) - 2lb Bags - Espresso Grind" at bounding box center [808, 270] width 442 height 24
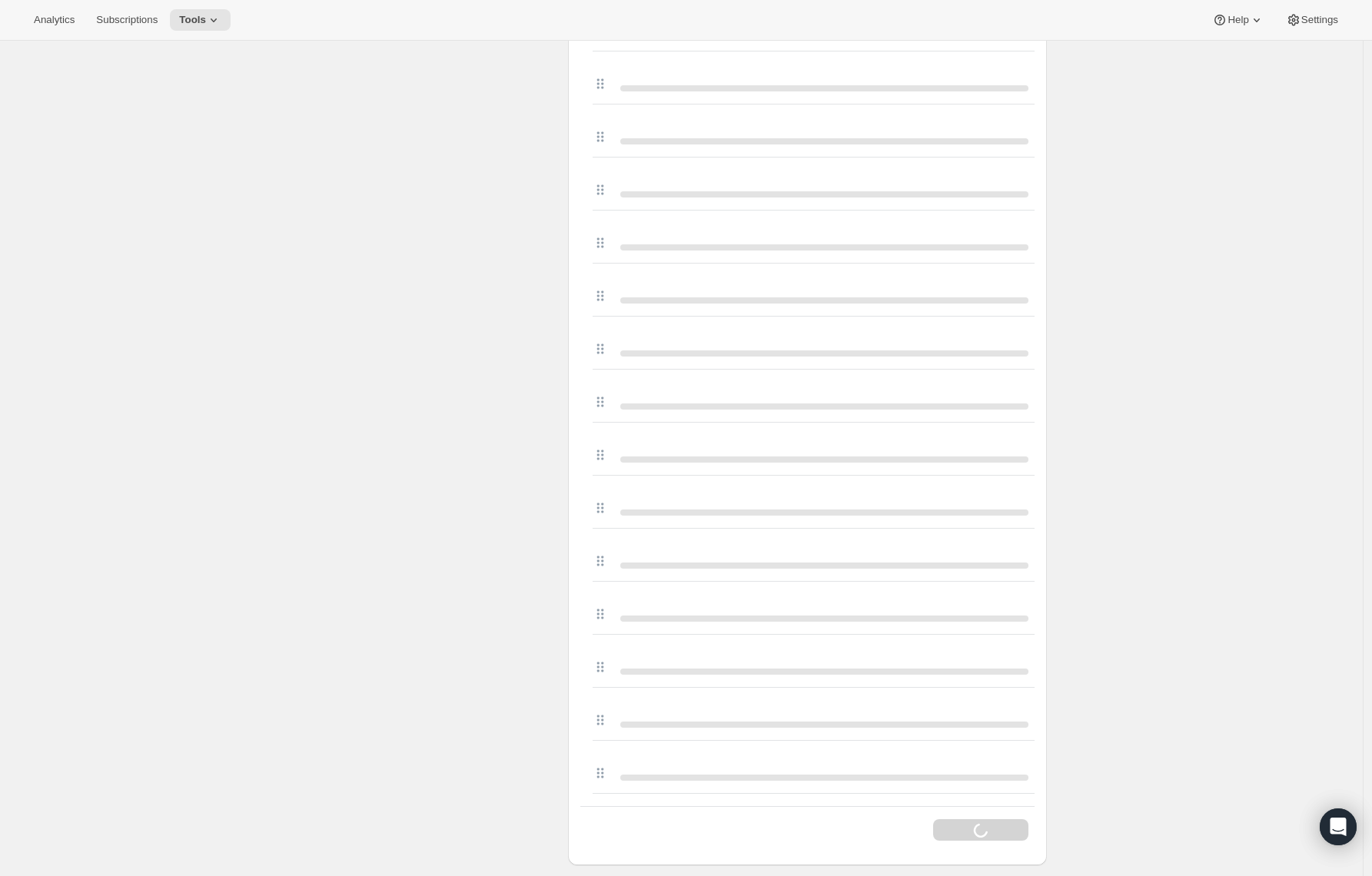
scroll to position [2995, 0]
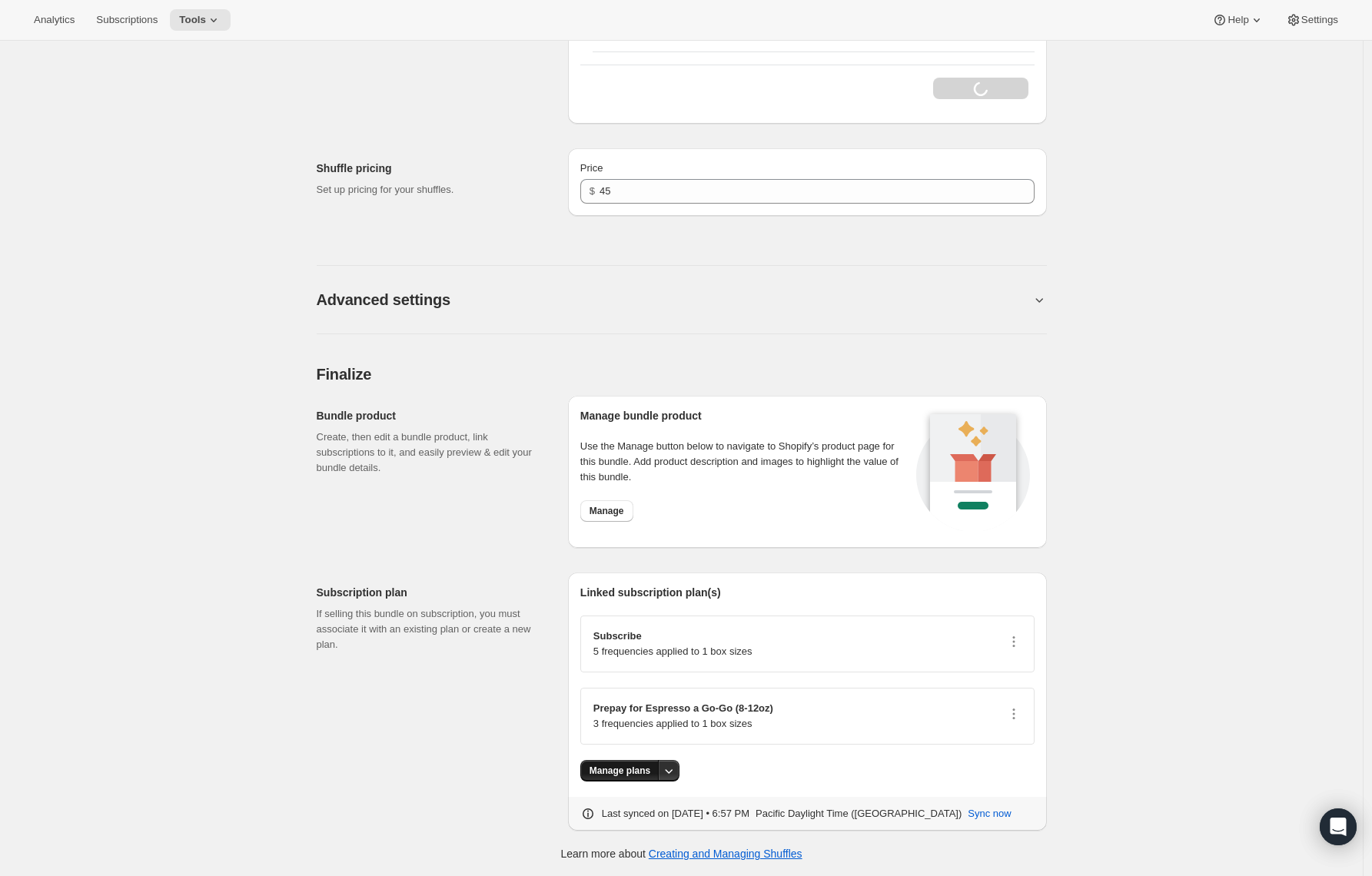
type input "Cyclone Tour - 2lb Bags - Espresso Grind"
click at [632, 774] on span "Manage plans" at bounding box center [620, 770] width 61 height 12
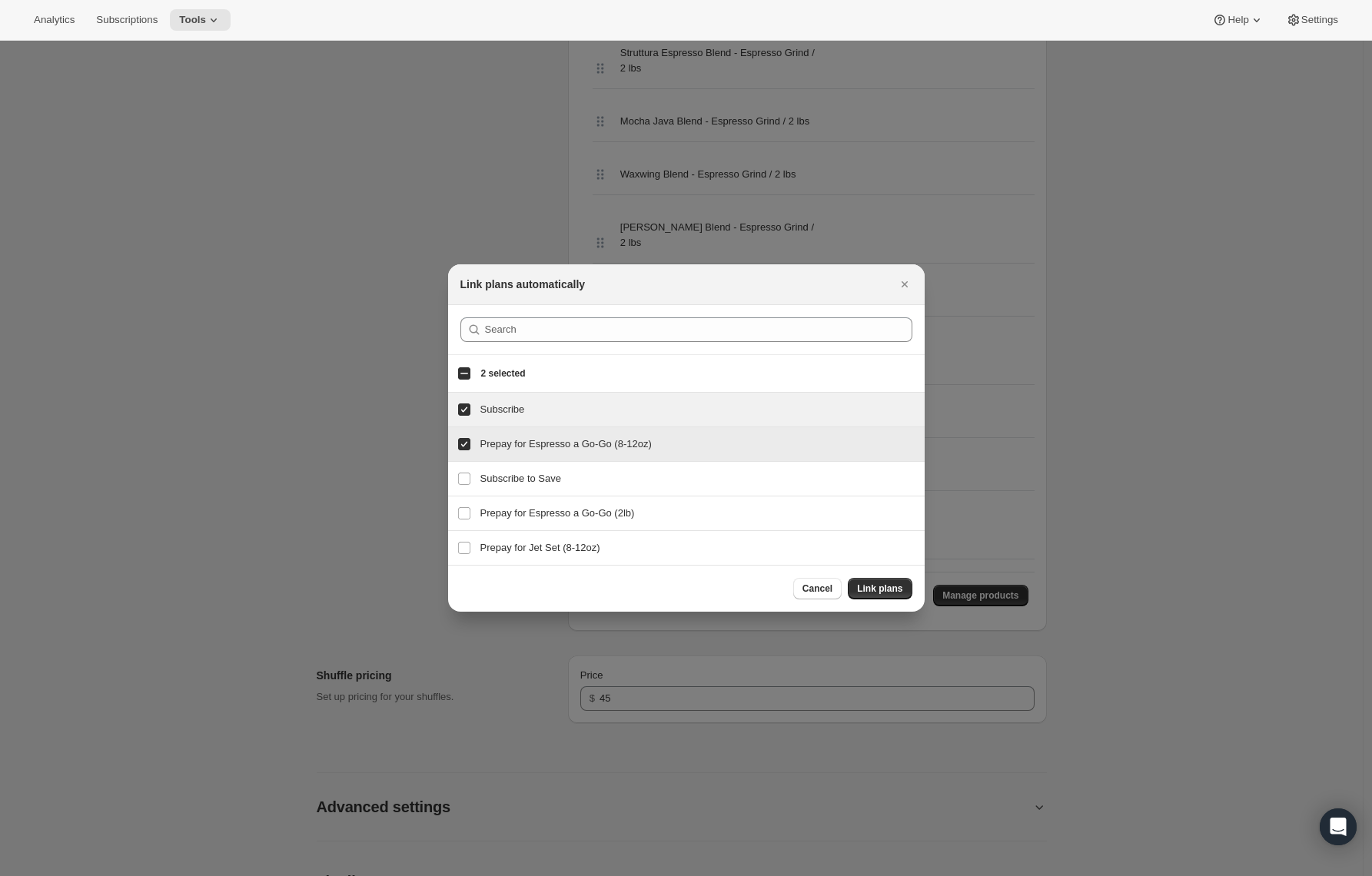
click at [466, 444] on input "Prepay for Espresso a Go-Go (8-12oz)" at bounding box center [464, 444] width 12 height 12
checkbox input "false"
click at [483, 334] on div ":r1b1:" at bounding box center [686, 329] width 452 height 24
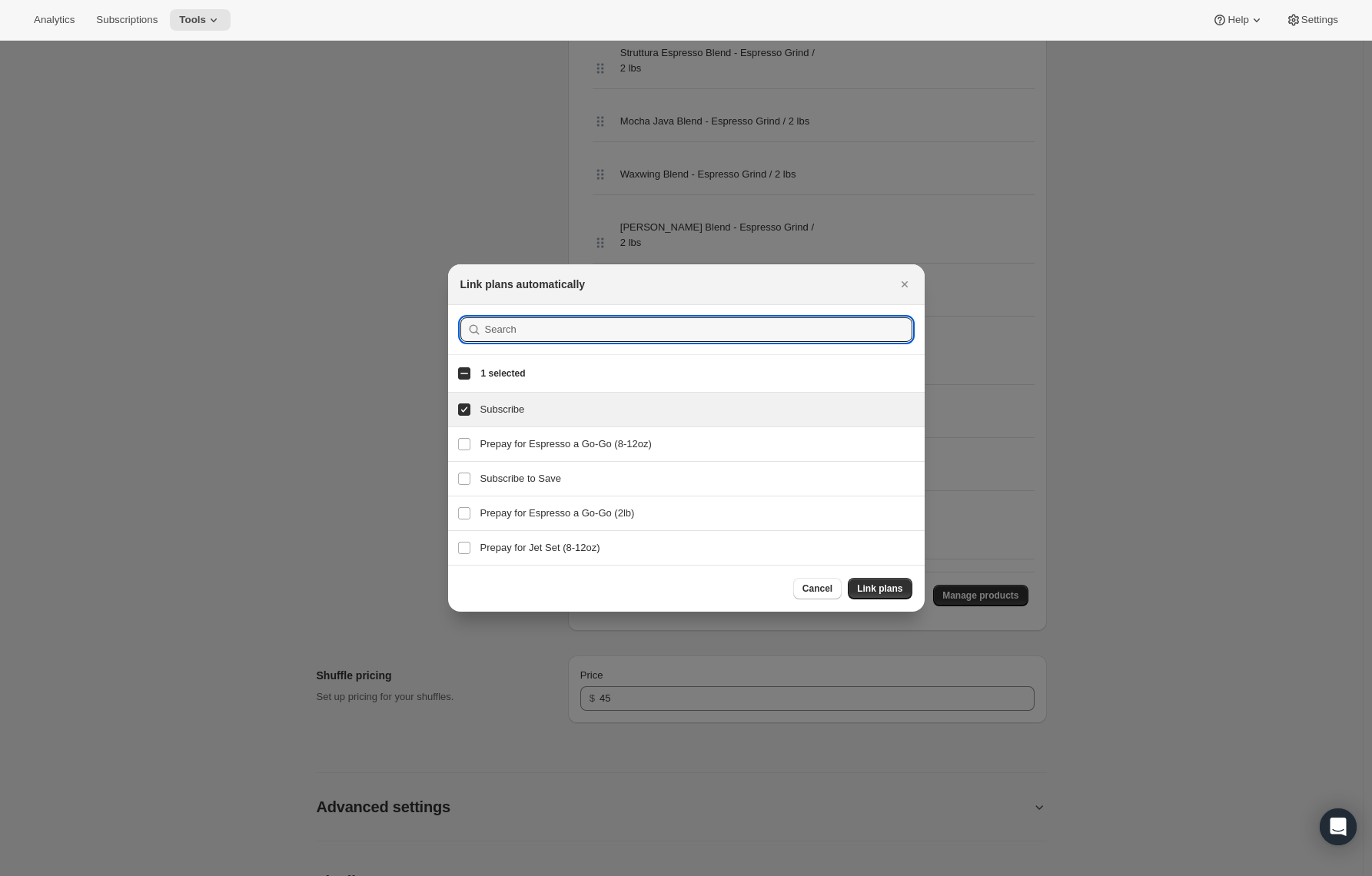
paste input "Cyclone"
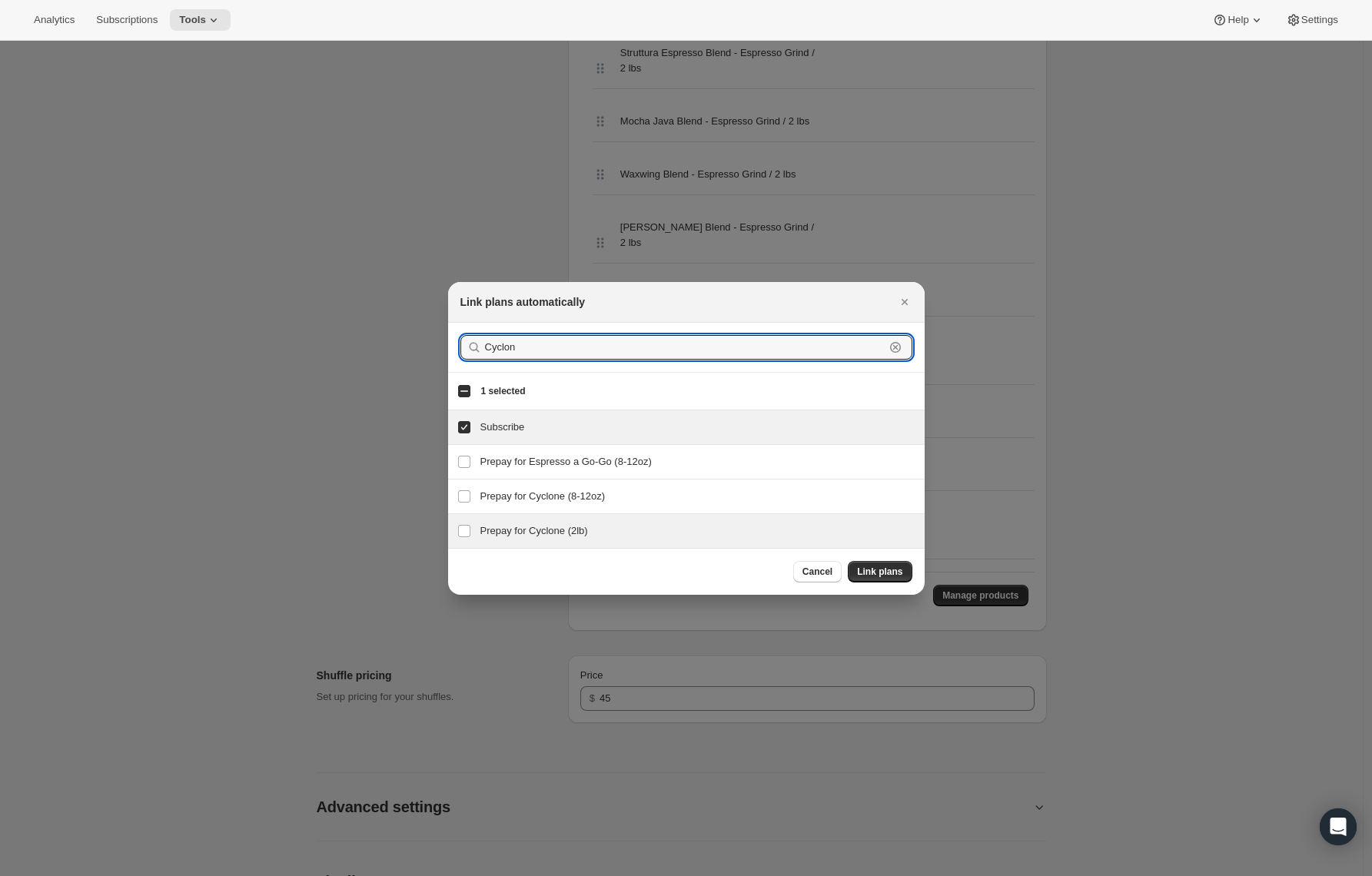
type input "Cyclon"
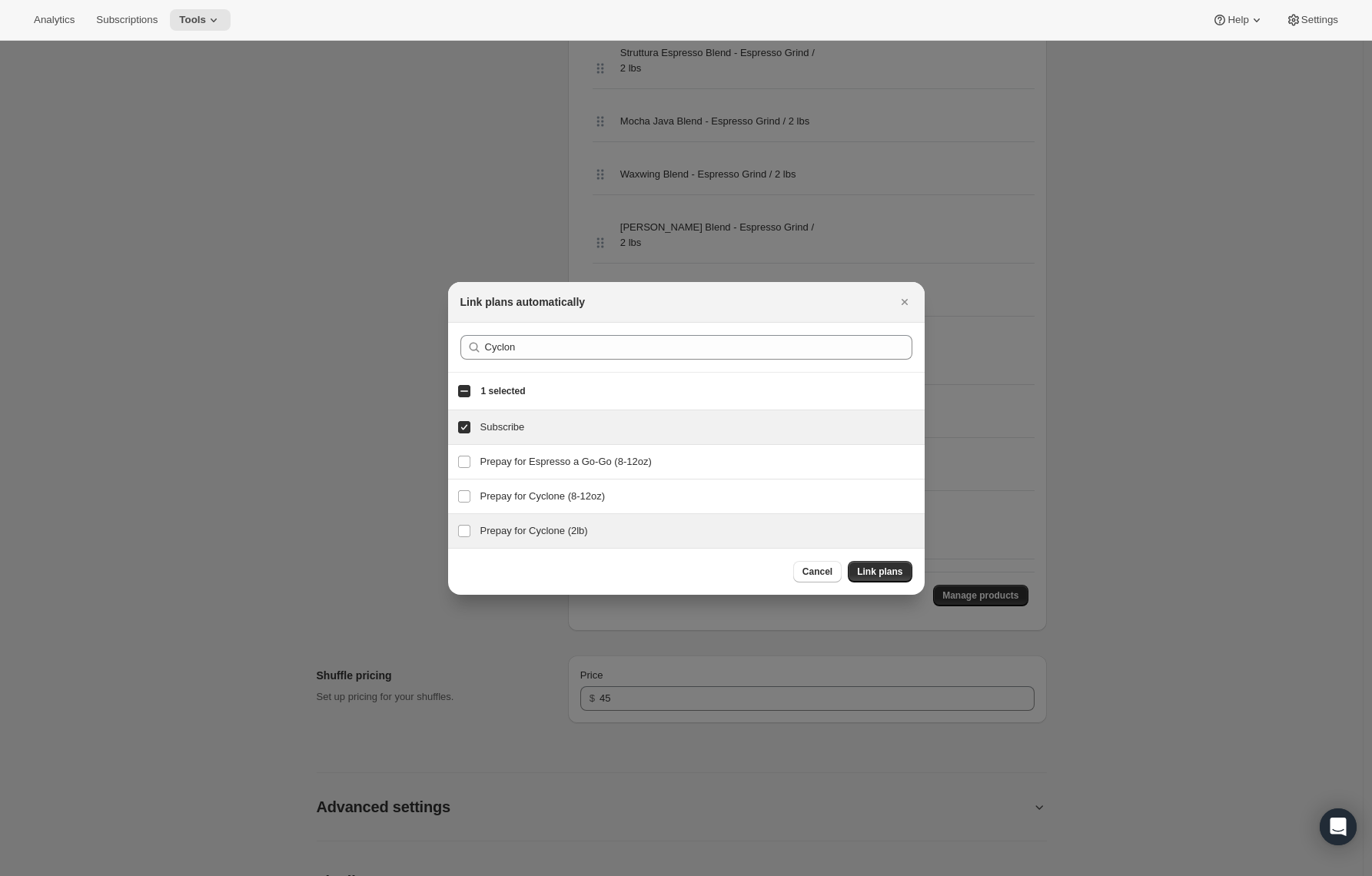
click at [501, 533] on h3 "Prepay for Cyclone (2lb)" at bounding box center [697, 531] width 435 height 15
checkbox input "true"
click at [873, 571] on span "Link plans" at bounding box center [880, 572] width 45 height 12
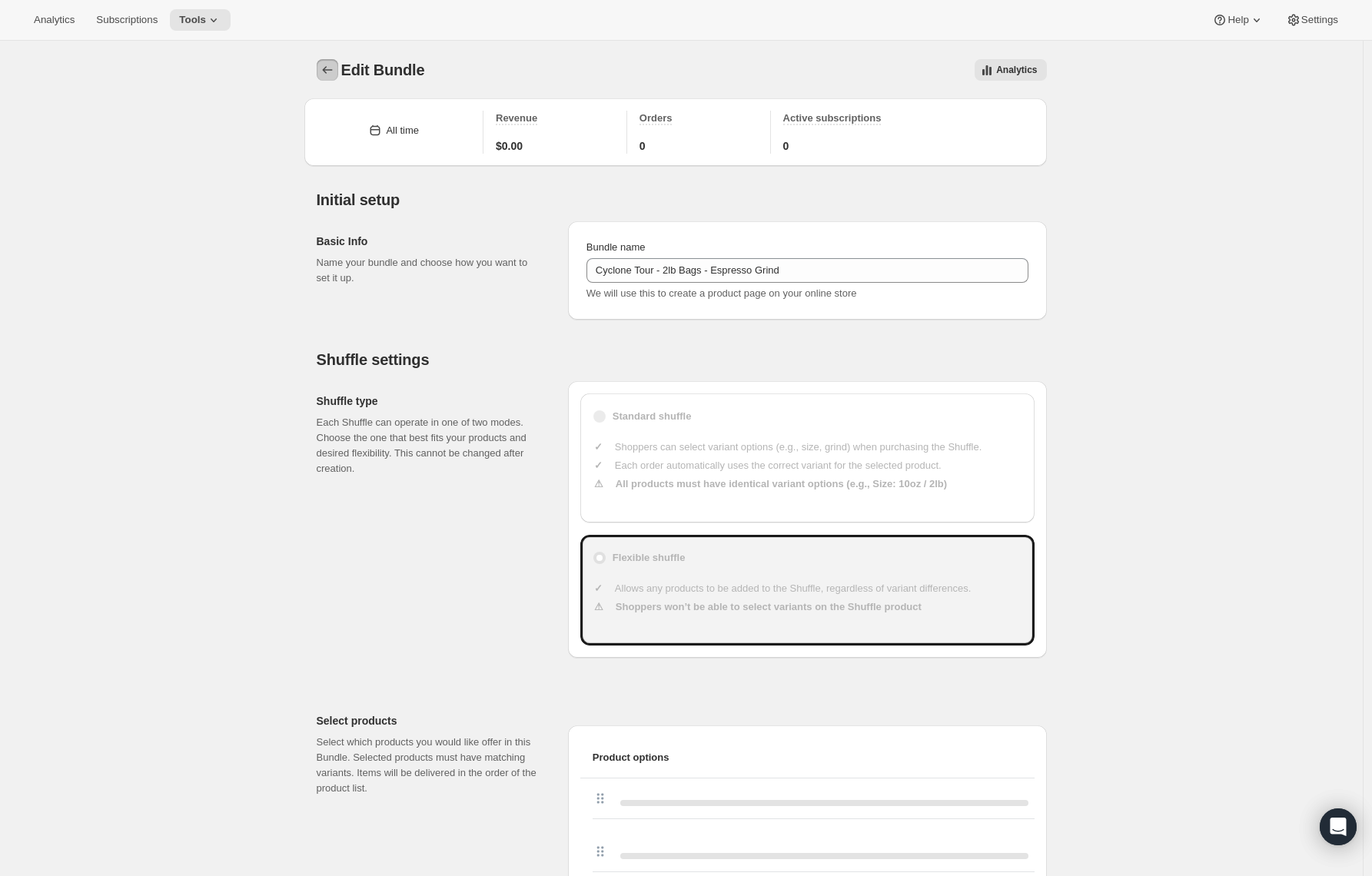
click at [329, 65] on icon "Bundles" at bounding box center [328, 70] width 15 height 15
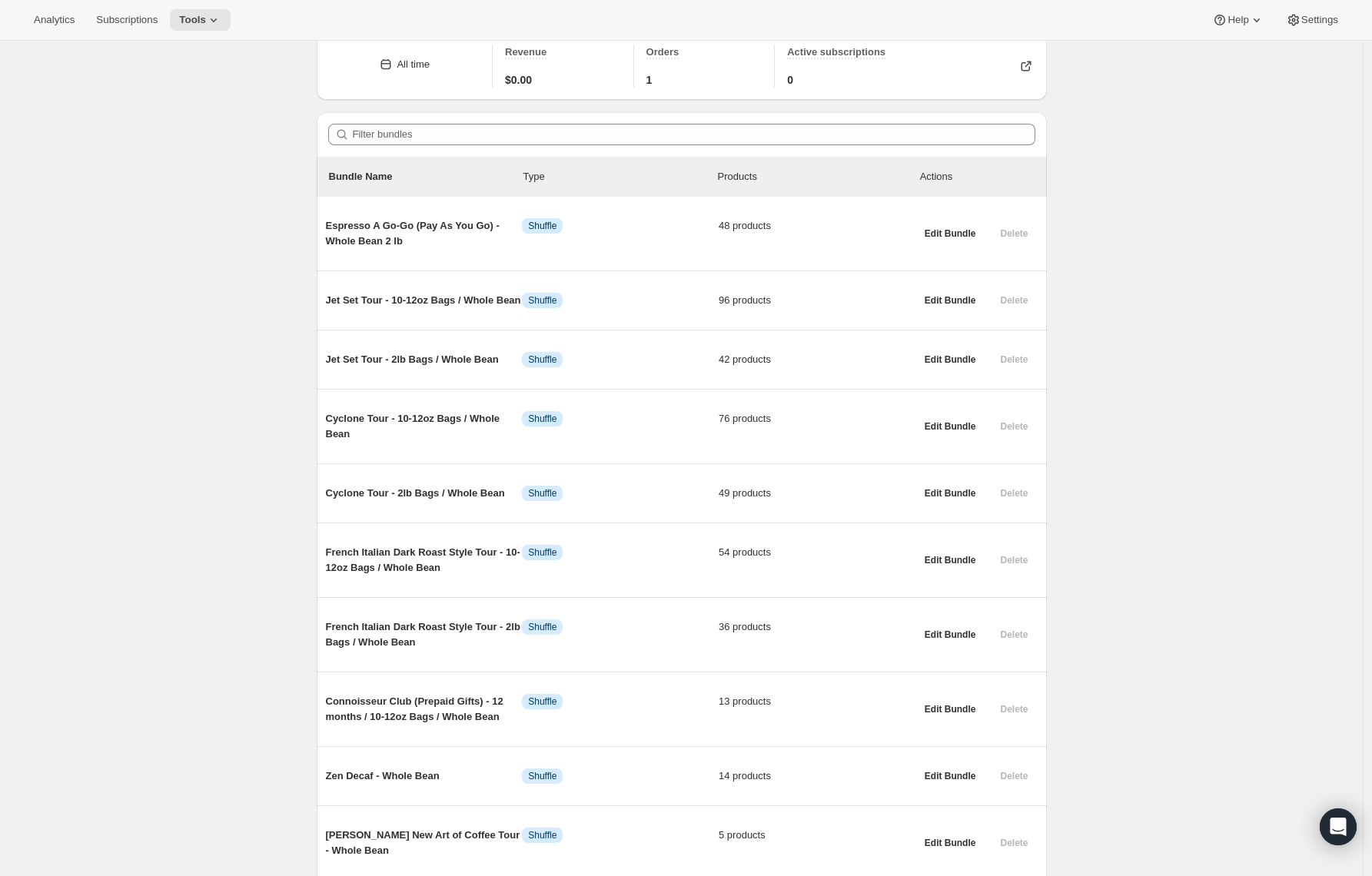
scroll to position [861, 0]
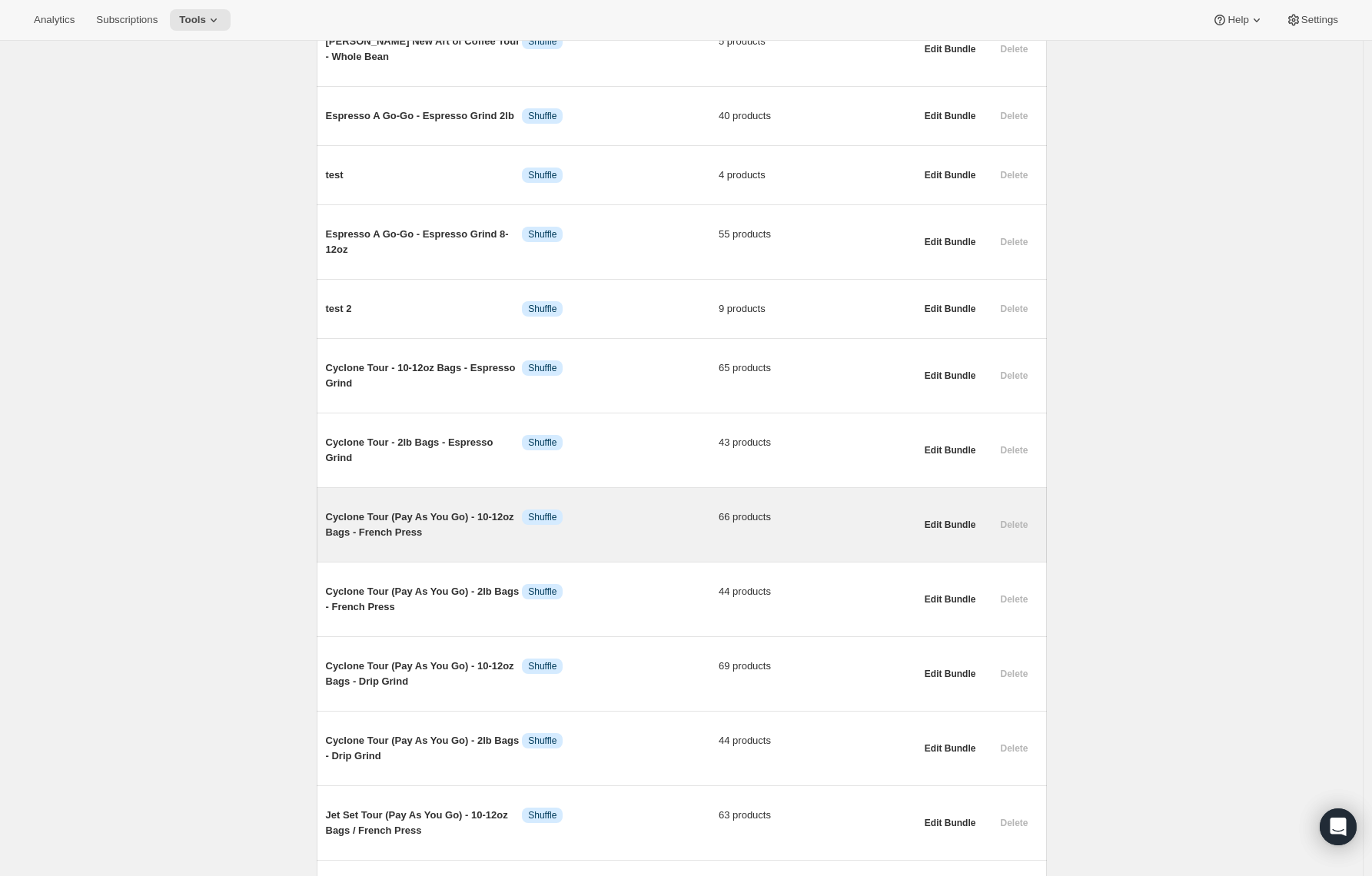
click at [384, 540] on span "Cyclone Tour (Pay As You Go) - 10-12oz Bags - French Press" at bounding box center [424, 525] width 197 height 31
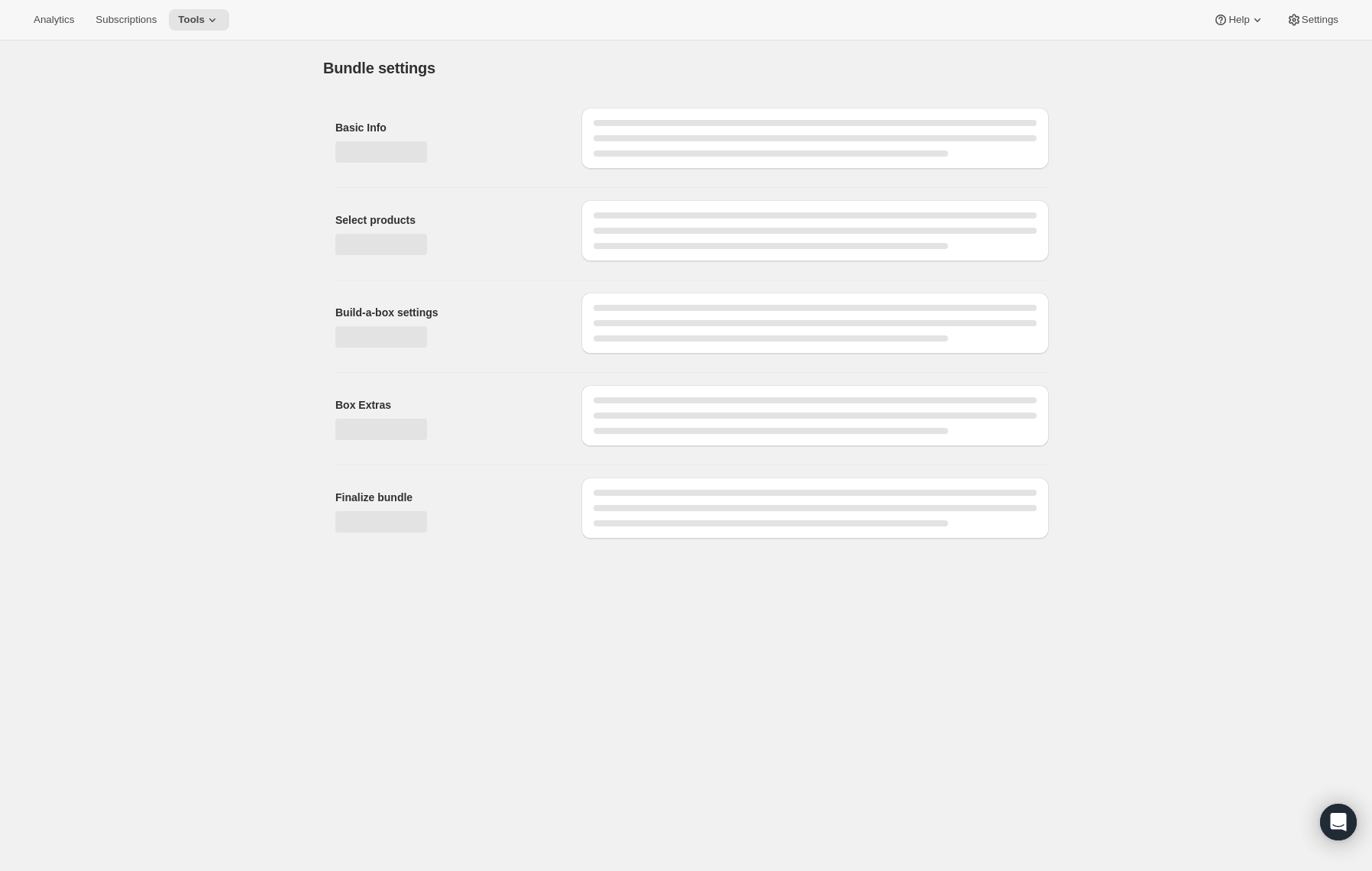
type input "Cyclone Tour (Pay As You Go) - 10-12oz Bags - French Press"
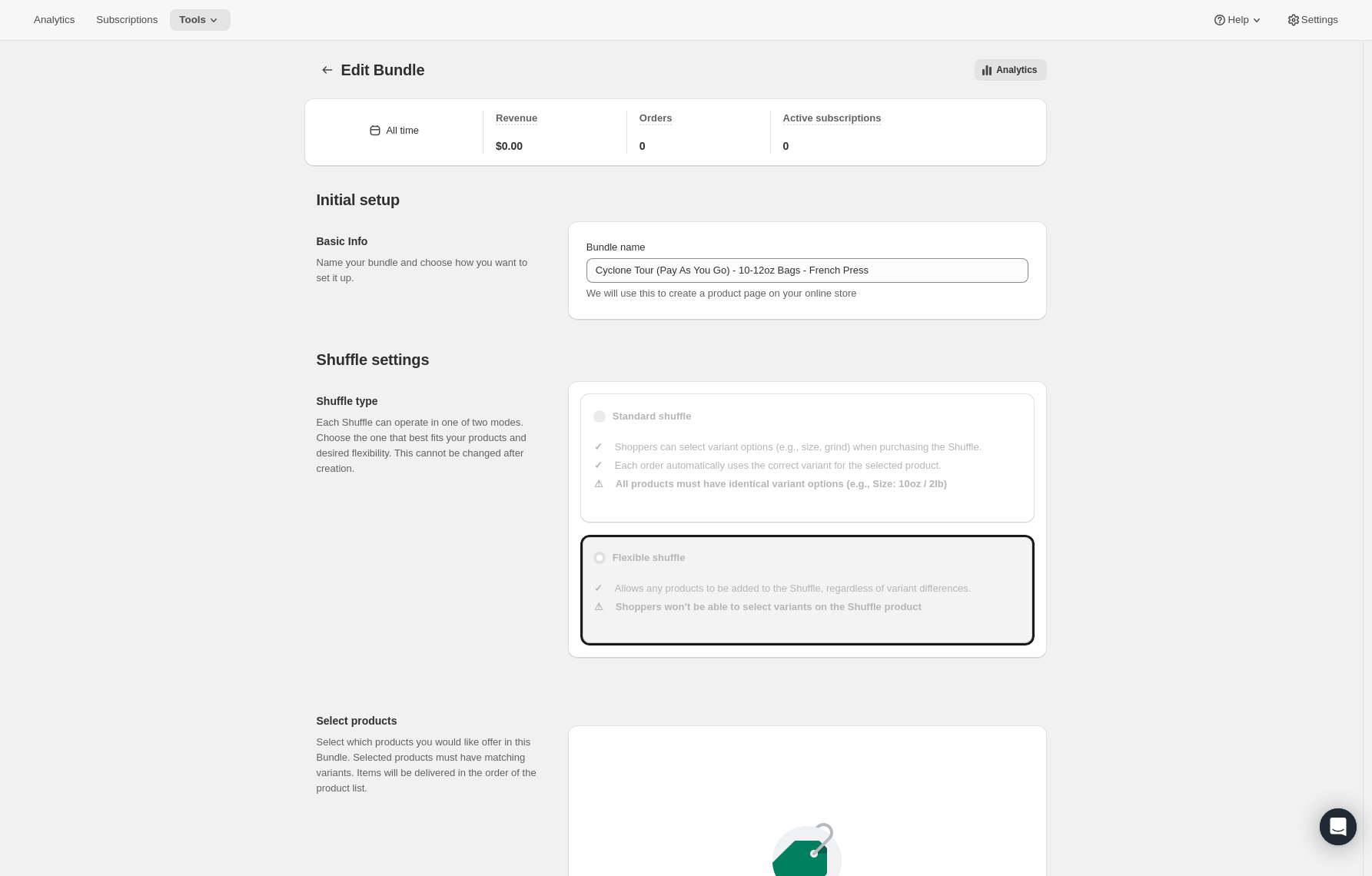
type input "23"
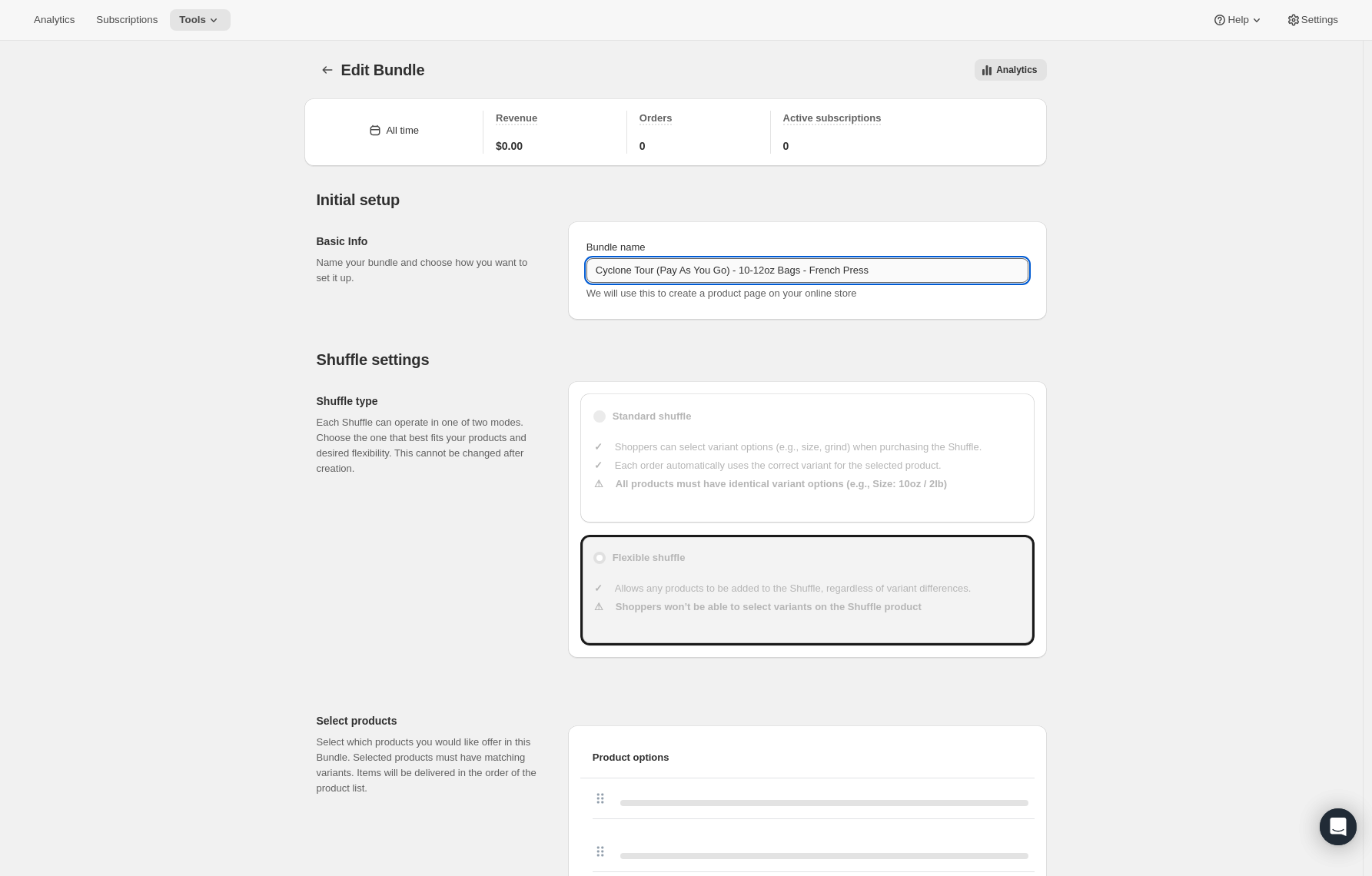
drag, startPoint x: 742, startPoint y: 271, endPoint x: 667, endPoint y: 276, distance: 75.2
click at [667, 275] on input "Cyclone Tour (Pay As You Go) - 10-12oz Bags - French Press" at bounding box center [808, 270] width 442 height 24
type input "Cyclone Tour - 10-12oz Bags - French Press"
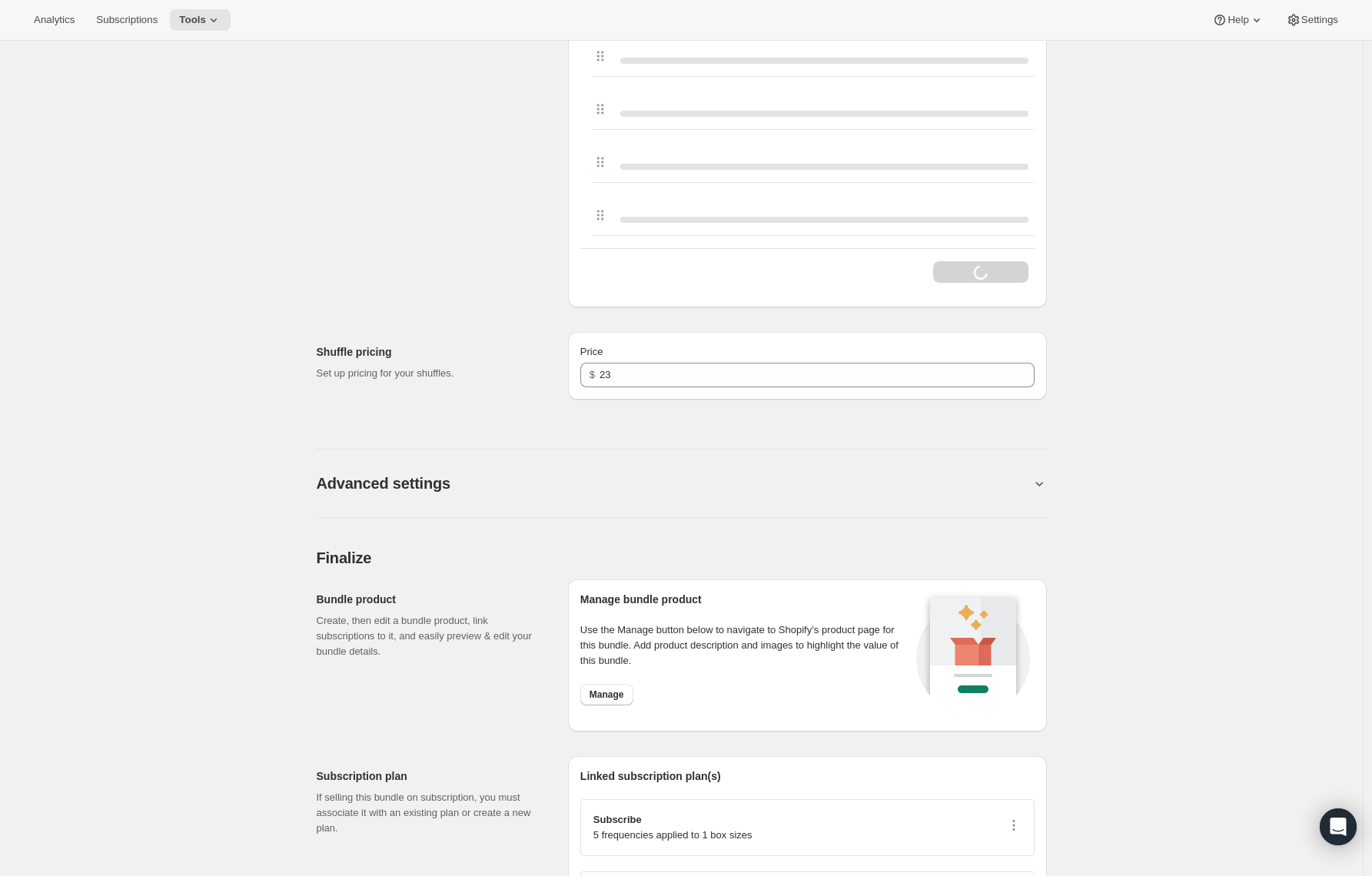
scroll to position [4215, 0]
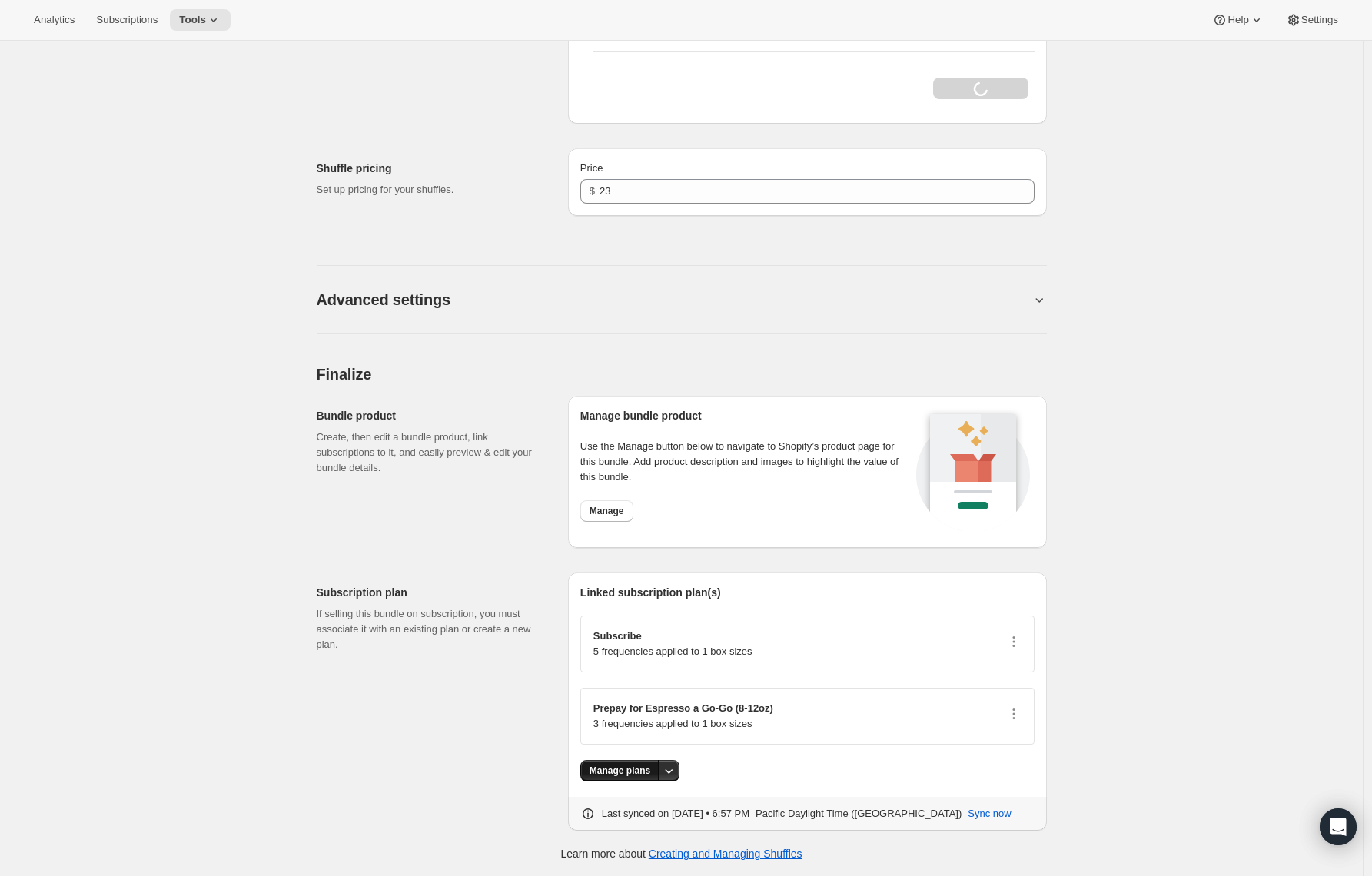
click at [644, 774] on span "Manage plans" at bounding box center [620, 770] width 61 height 12
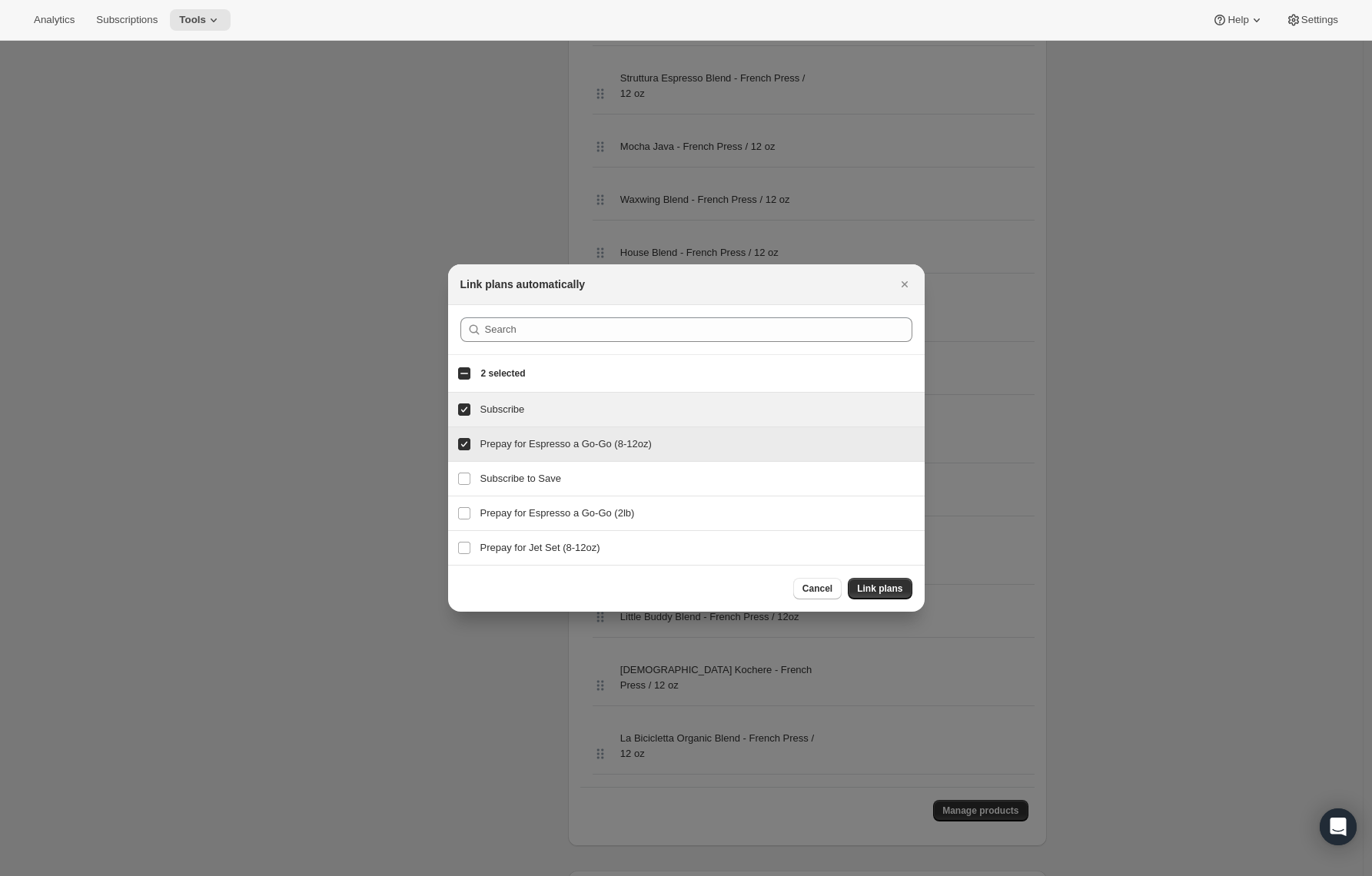
click at [455, 434] on label "Prepay for Espresso a Go-Go (8-12oz)" at bounding box center [464, 445] width 32 height 34
click at [459, 438] on input "Prepay for Espresso a Go-Go (8-12oz)" at bounding box center [464, 444] width 12 height 12
checkbox input "false"
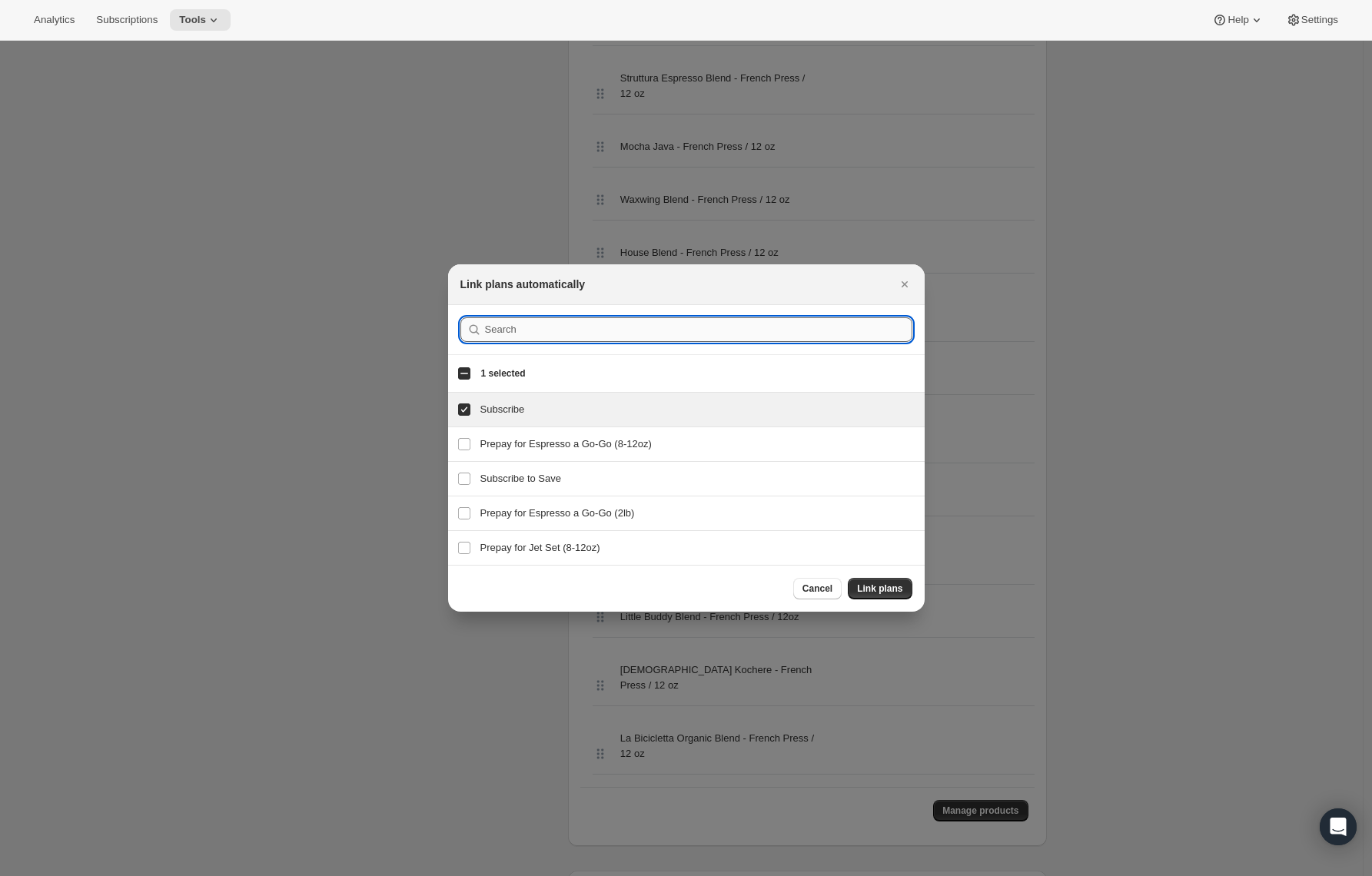
click at [493, 328] on input ":r1f4:" at bounding box center [698, 329] width 428 height 24
paste input "Cyclone"
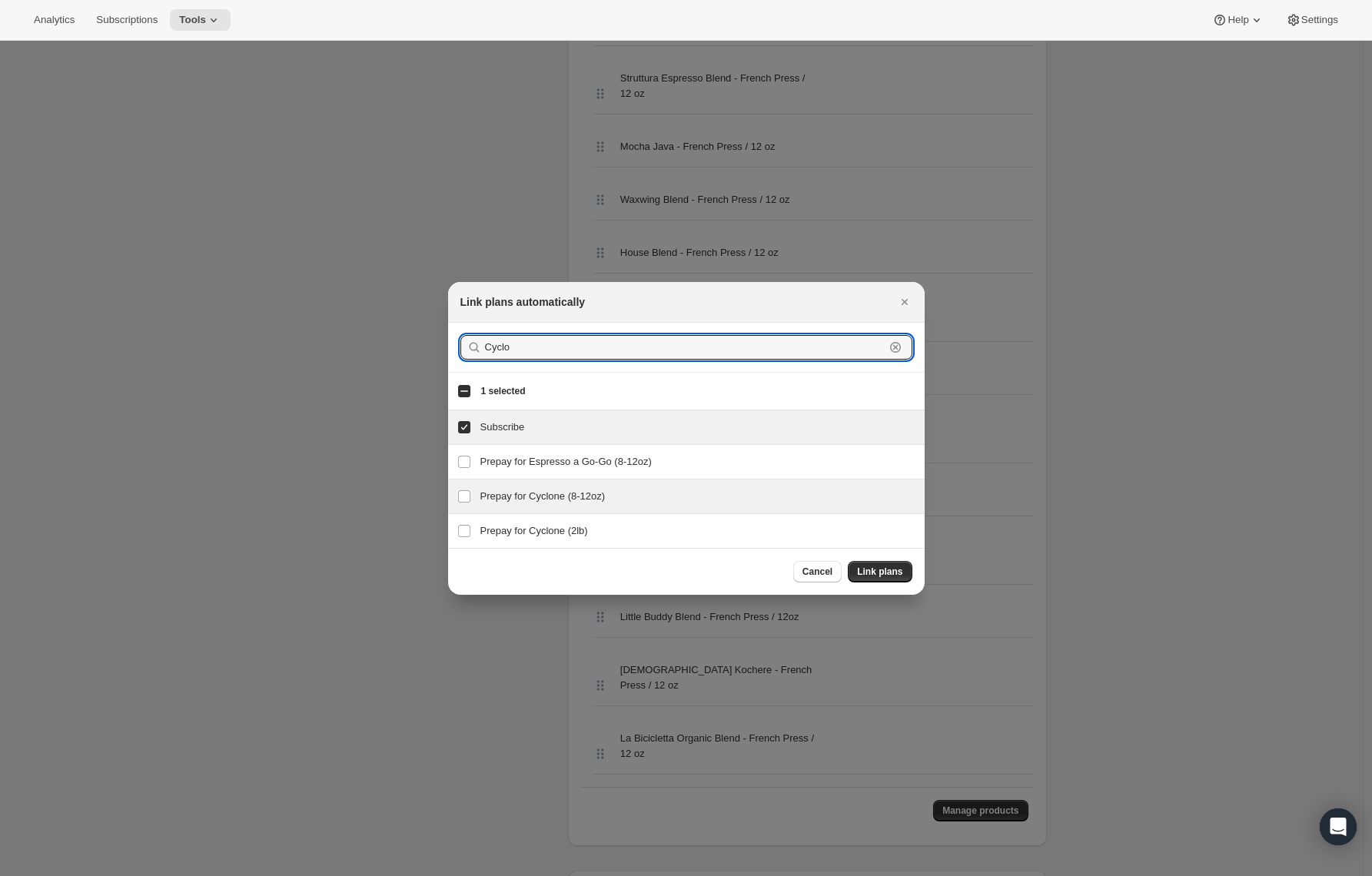
type input "Cyclo"
click at [500, 499] on h3 "Prepay for Cyclone (8-12oz)" at bounding box center [697, 496] width 435 height 15
checkbox input "true"
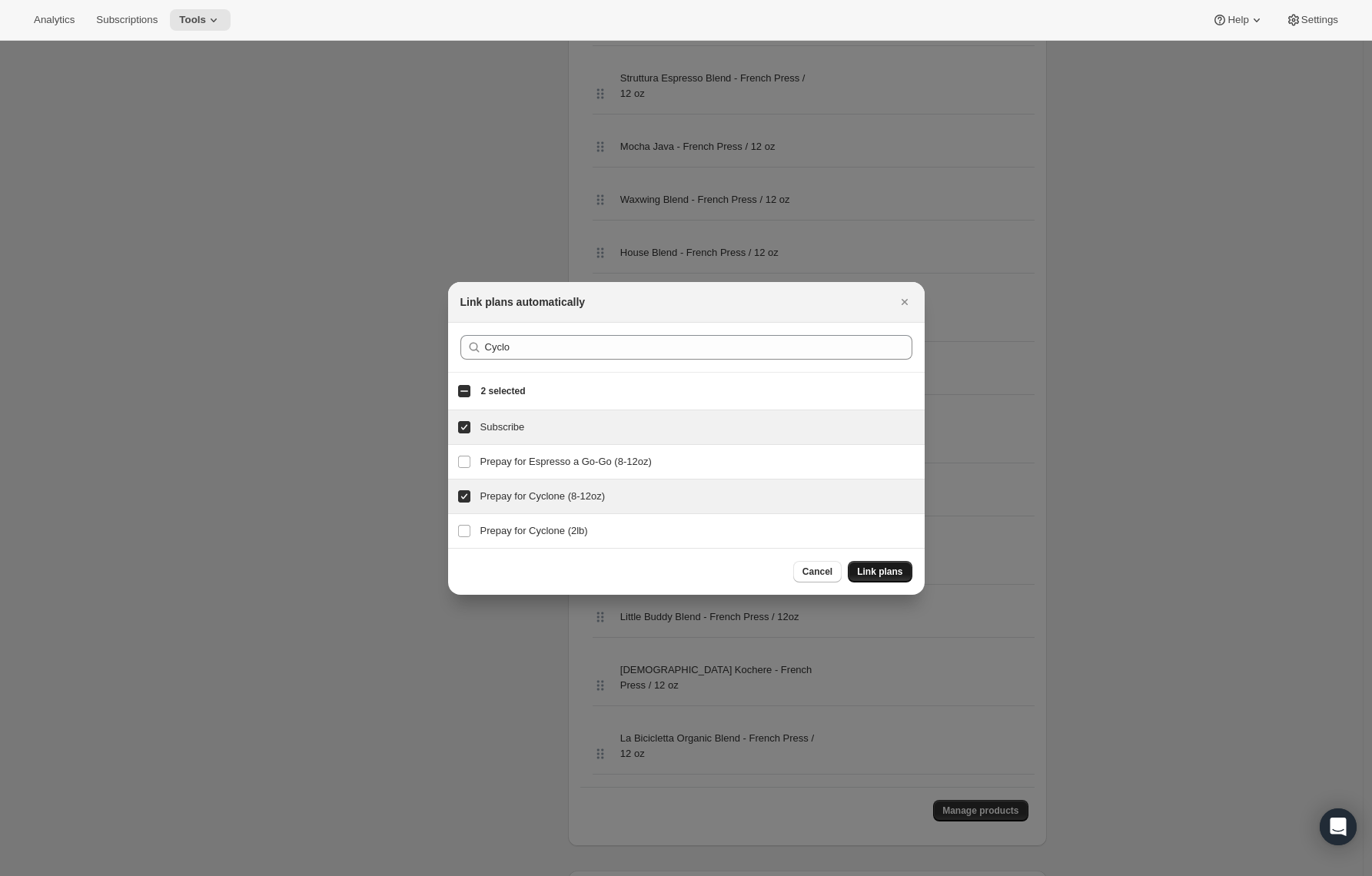
click at [861, 570] on span "Link plans" at bounding box center [880, 572] width 45 height 12
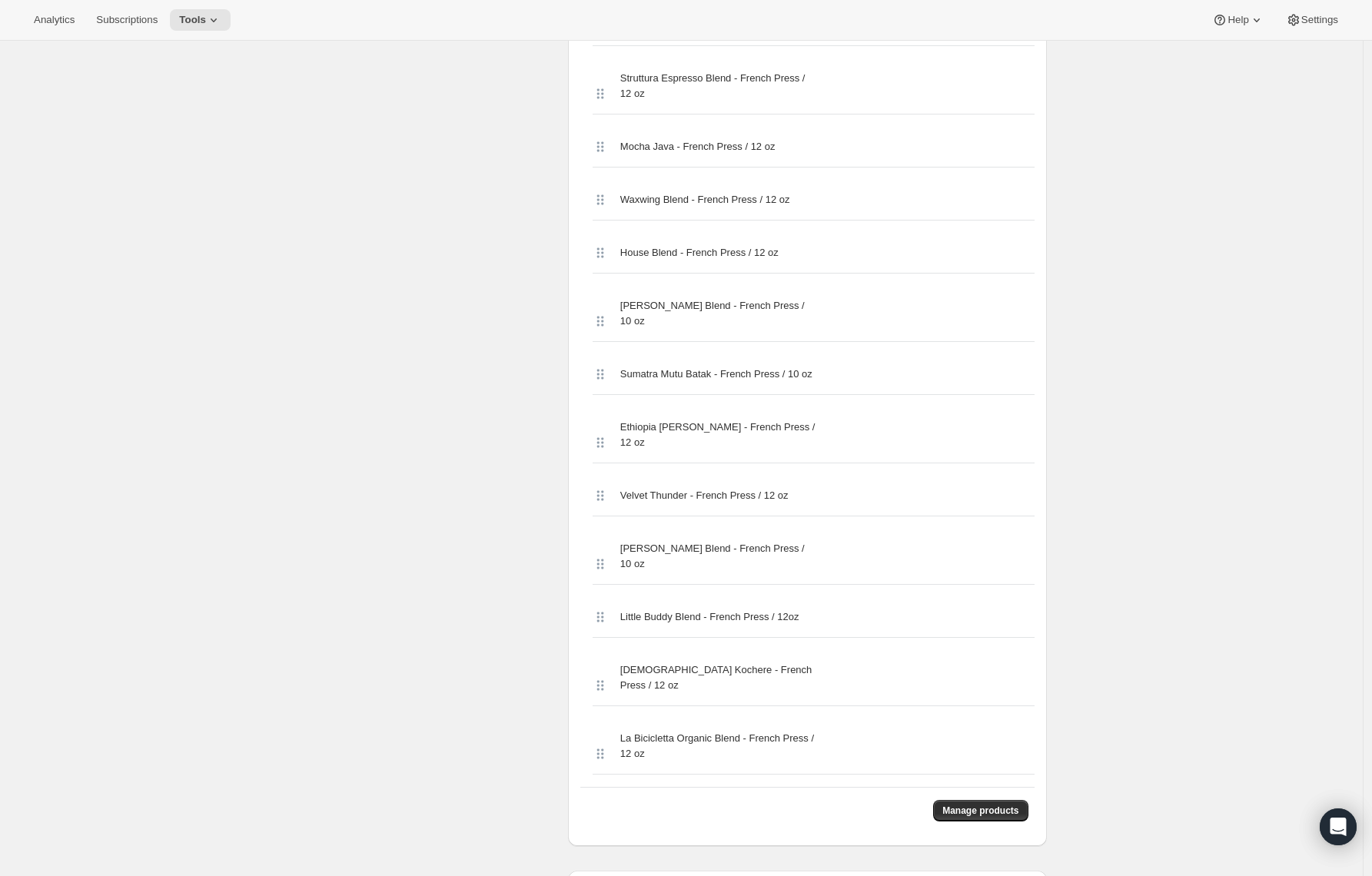
scroll to position [0, 0]
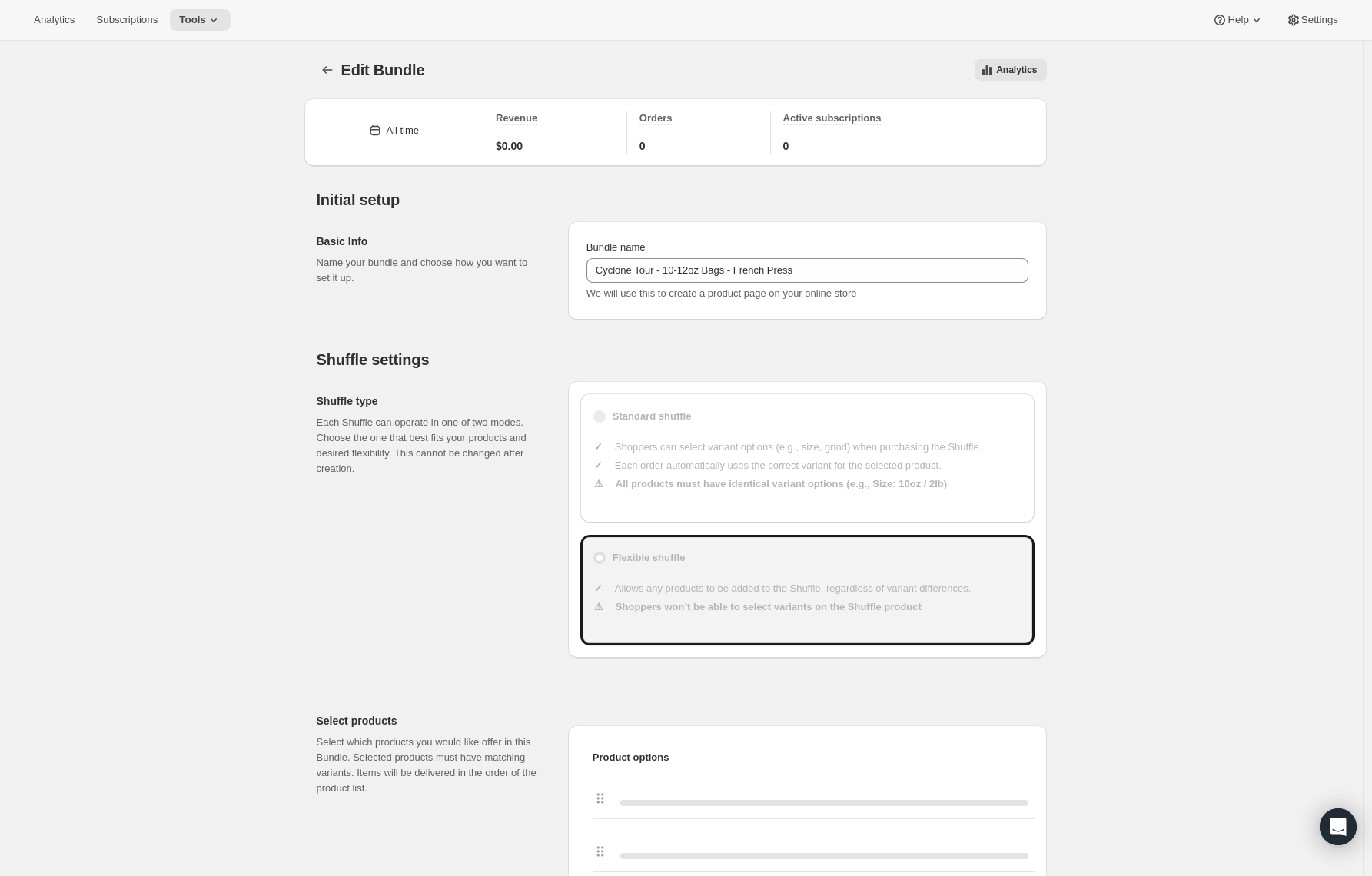
click at [327, 58] on div "Edit Bundle. This page is ready Edit Bundle Analytics More actions Analytics" at bounding box center [681, 70] width 730 height 58
click at [322, 69] on button "Bundles" at bounding box center [327, 69] width 22 height 22
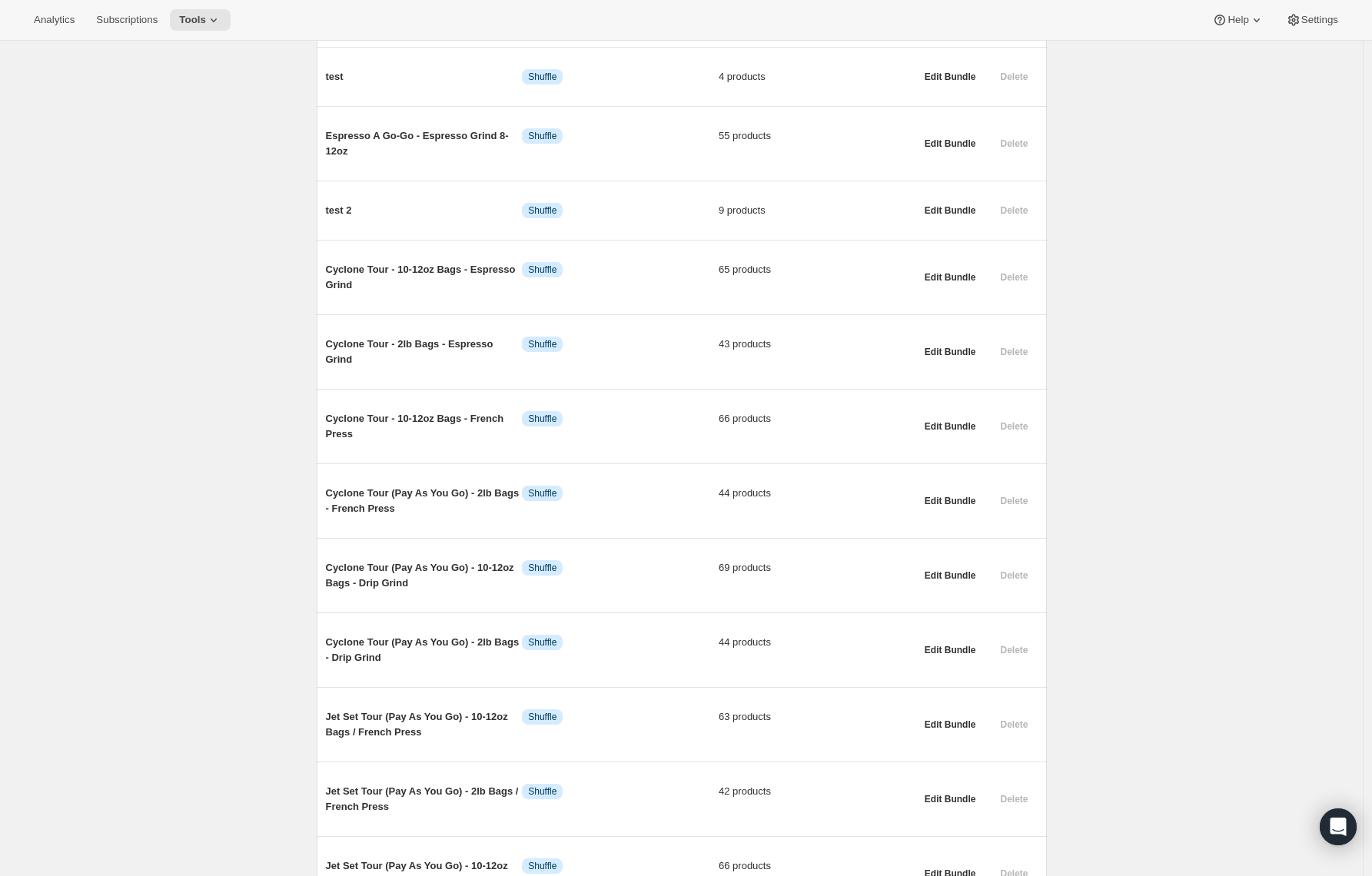
scroll to position [962, 0]
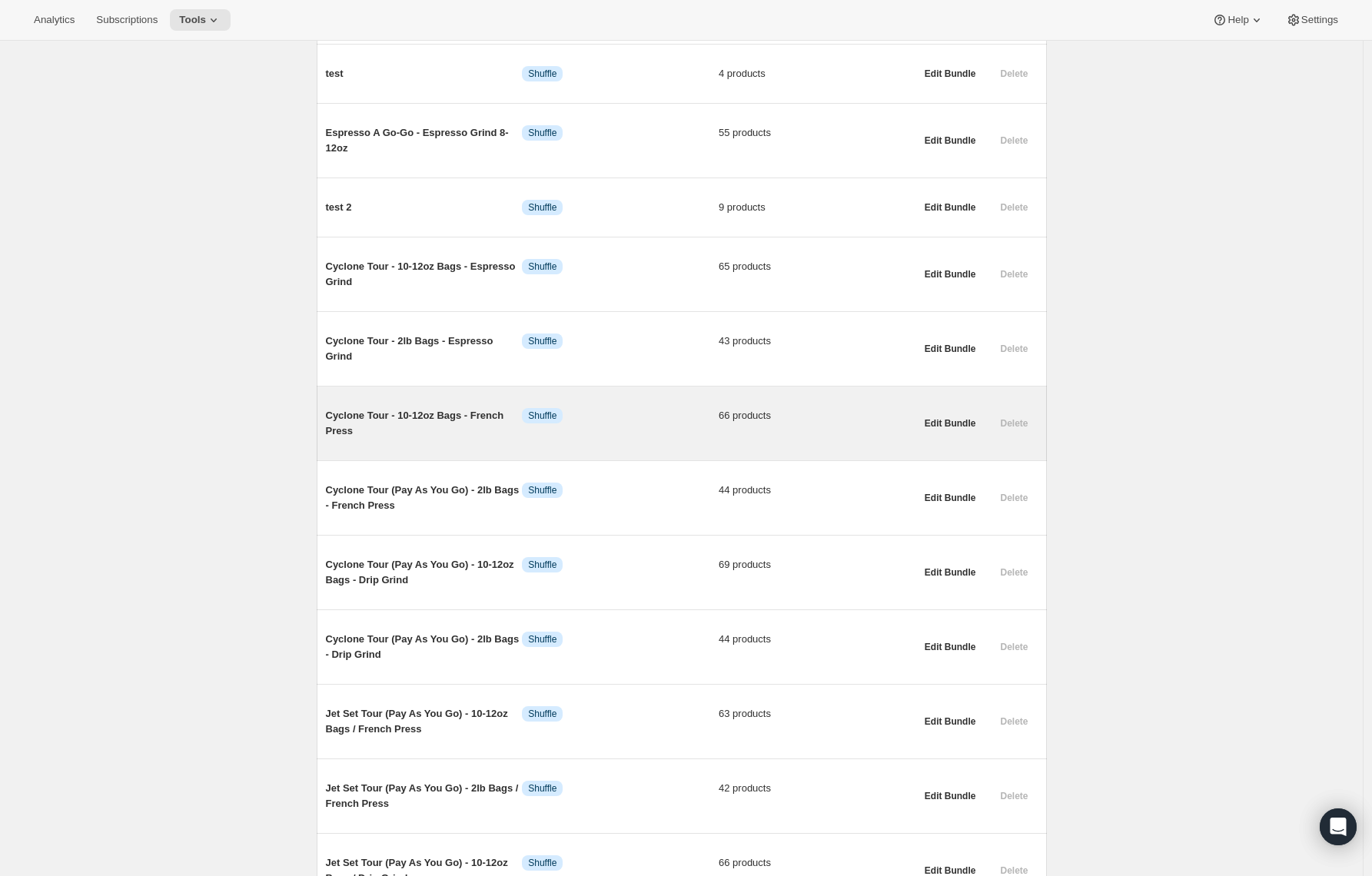
click at [374, 431] on span "Cyclone Tour - 10-12oz Bags - French Press" at bounding box center [424, 423] width 197 height 31
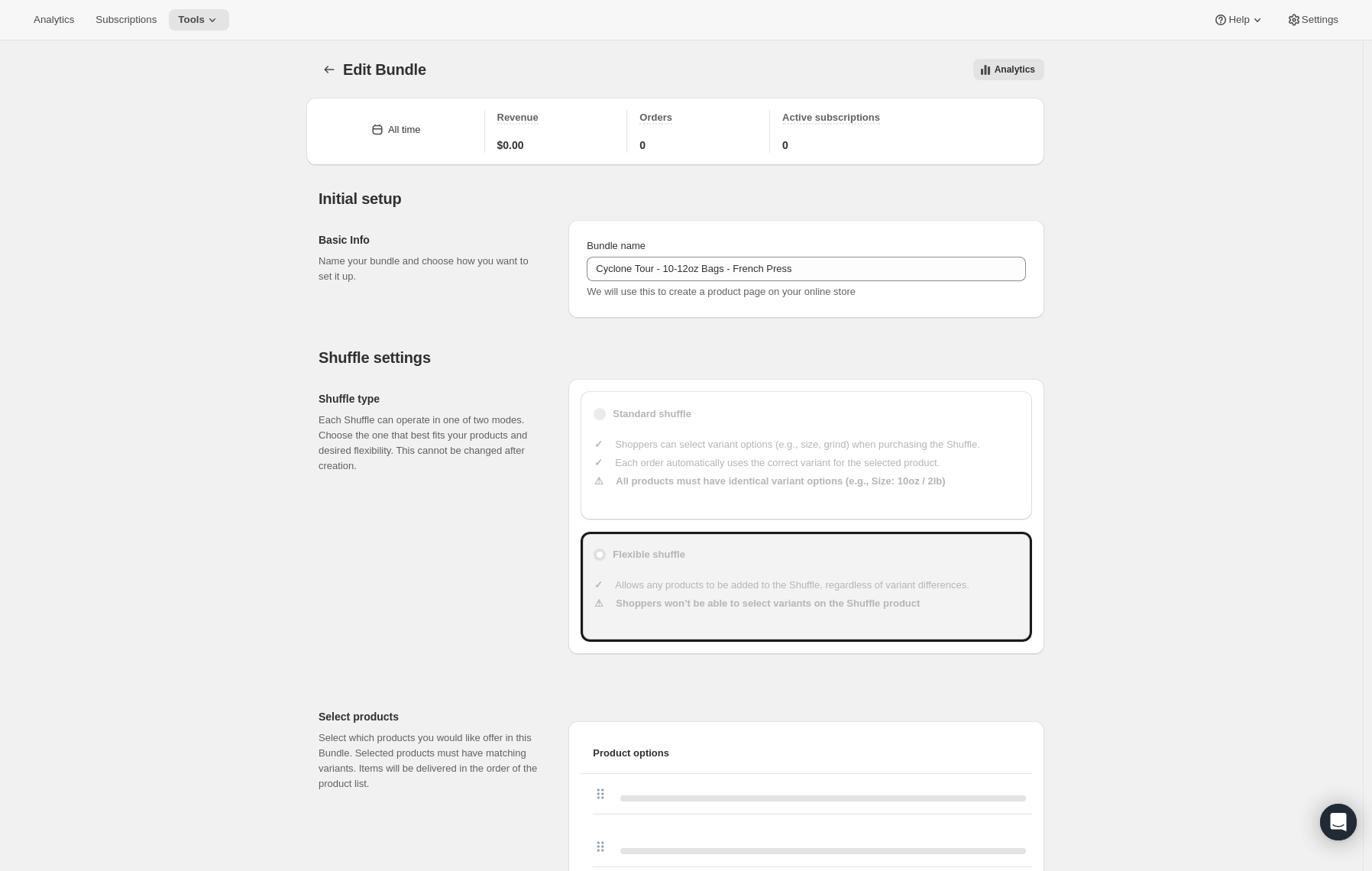
type input "Cyclone Tour - 10-12oz Bags - French Press"
type input "23"
drag, startPoint x: 343, startPoint y: 74, endPoint x: 335, endPoint y: 74, distance: 8.0
click at [343, 74] on span "Edit Bundle" at bounding box center [381, 70] width 84 height 17
click at [329, 74] on icon "Bundles" at bounding box center [326, 70] width 15 height 15
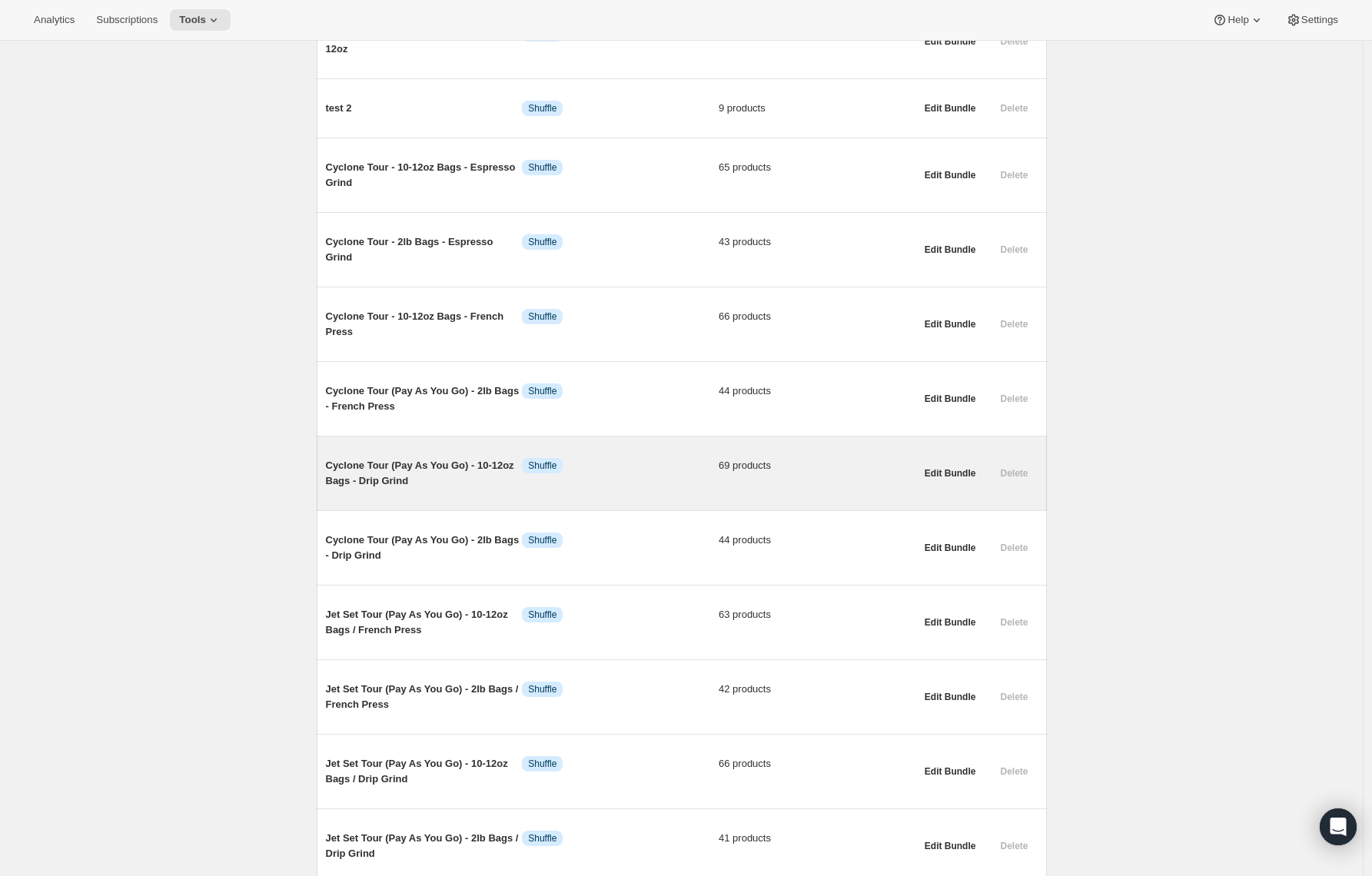
scroll to position [1059, 0]
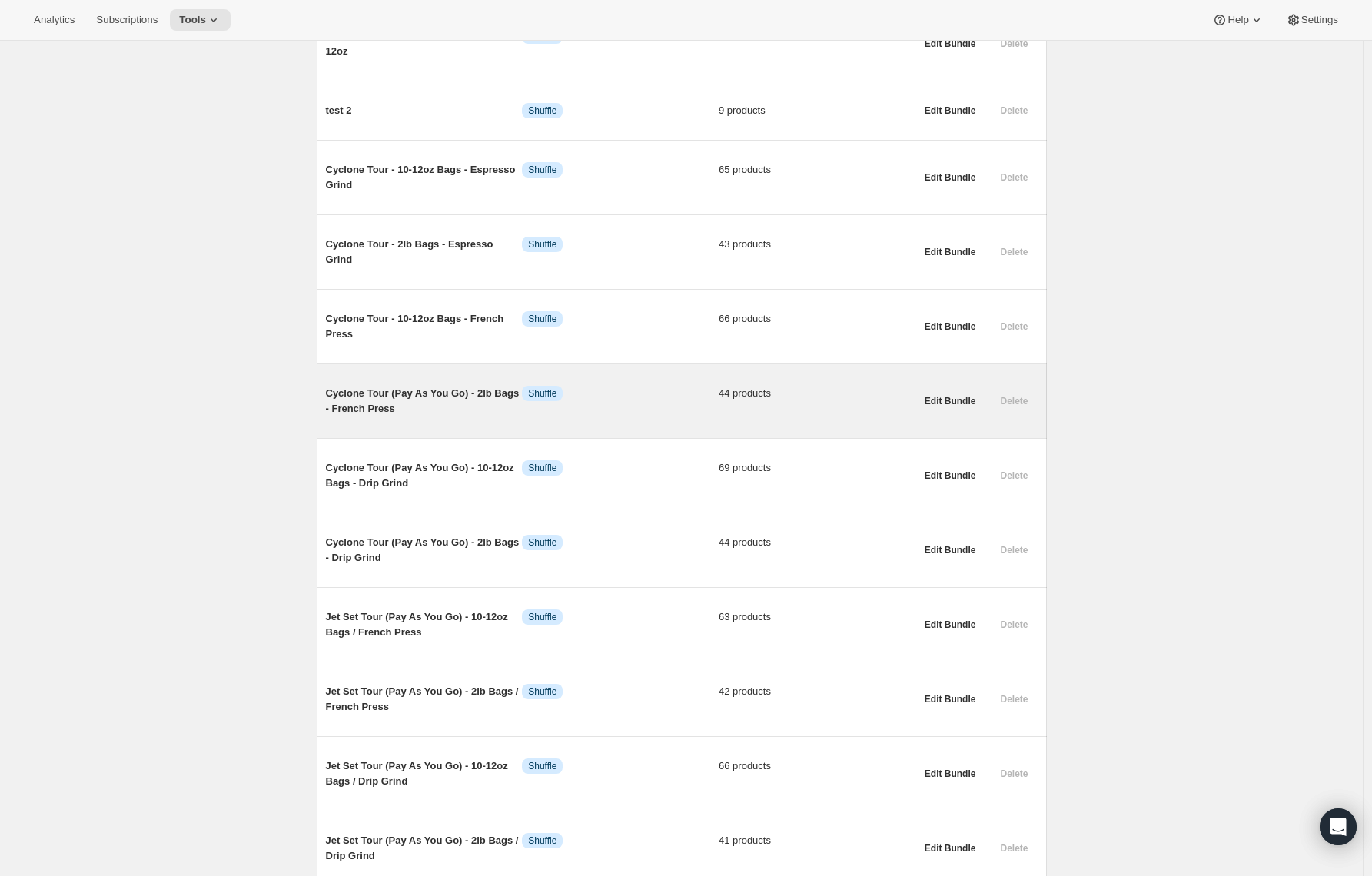
click at [368, 407] on span "Cyclone Tour (Pay As You Go) - 2lb Bags - French Press" at bounding box center [424, 401] width 197 height 31
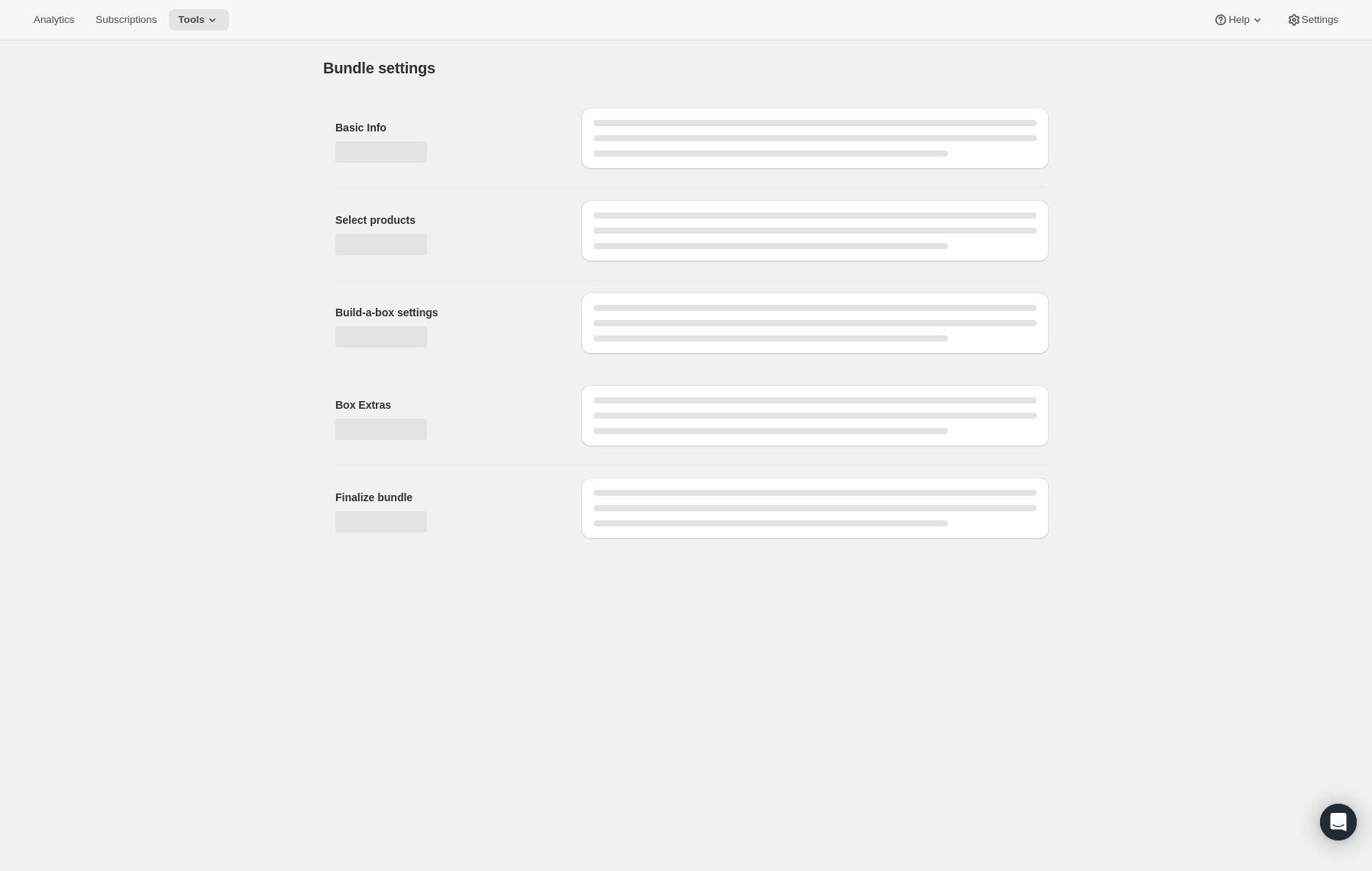
type input "Cyclone Tour (Pay As You Go) - 2lb Bags - French Press"
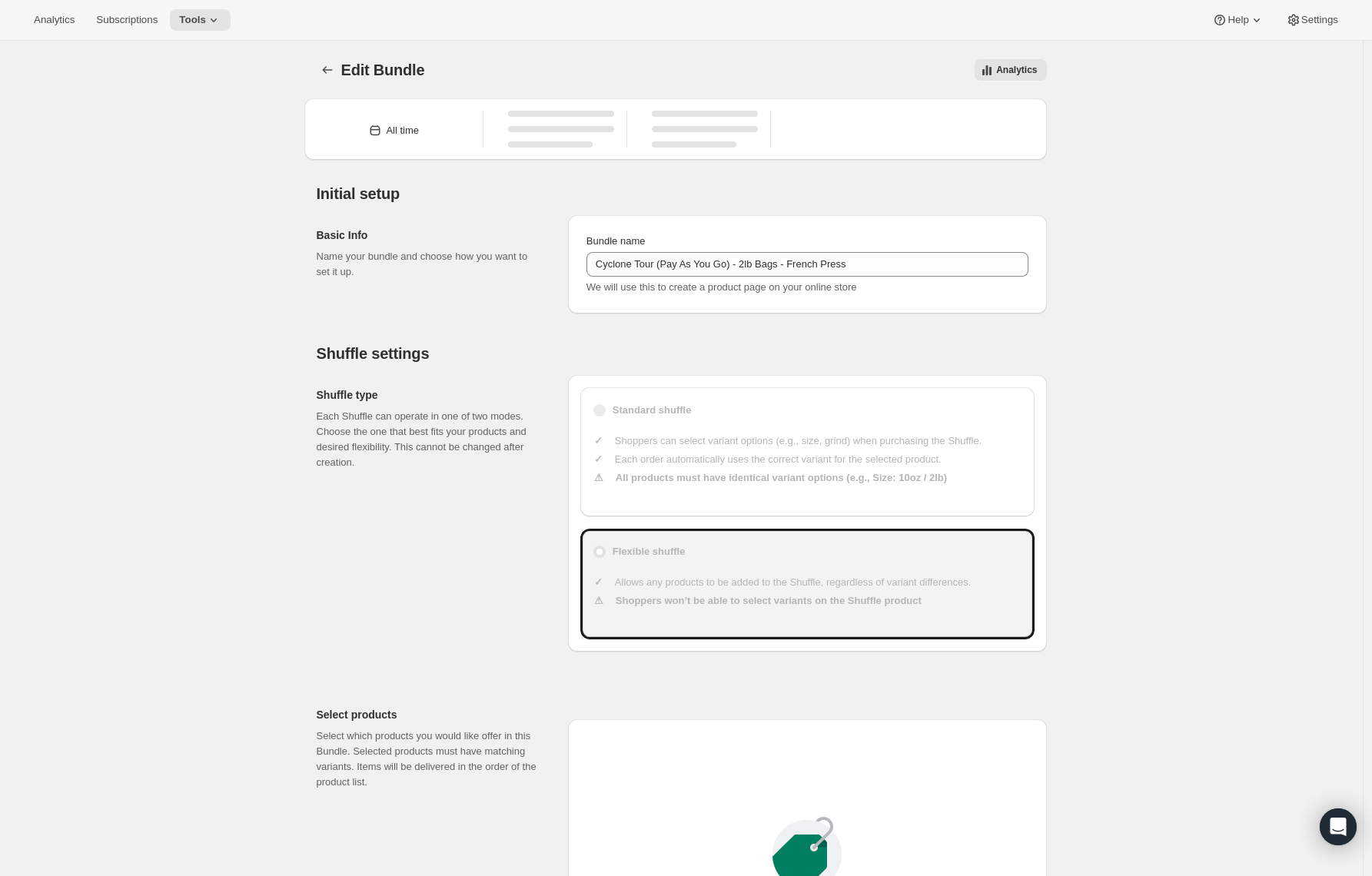
type input "49"
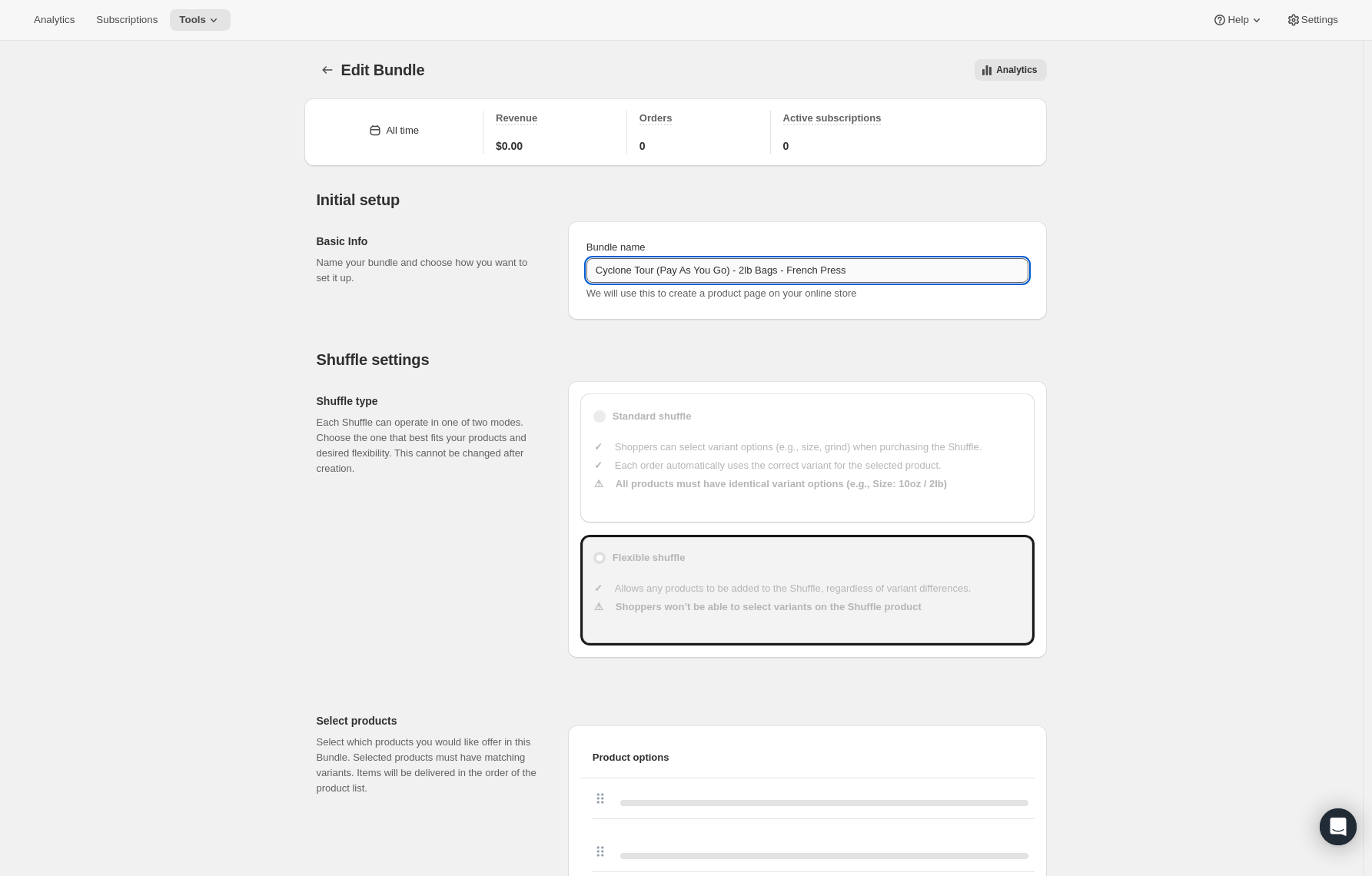
drag, startPoint x: 742, startPoint y: 270, endPoint x: 679, endPoint y: 269, distance: 63.0
click at [679, 269] on input "Cyclone Tour (Pay As You Go) - 2lb Bags - French Press" at bounding box center [808, 270] width 442 height 24
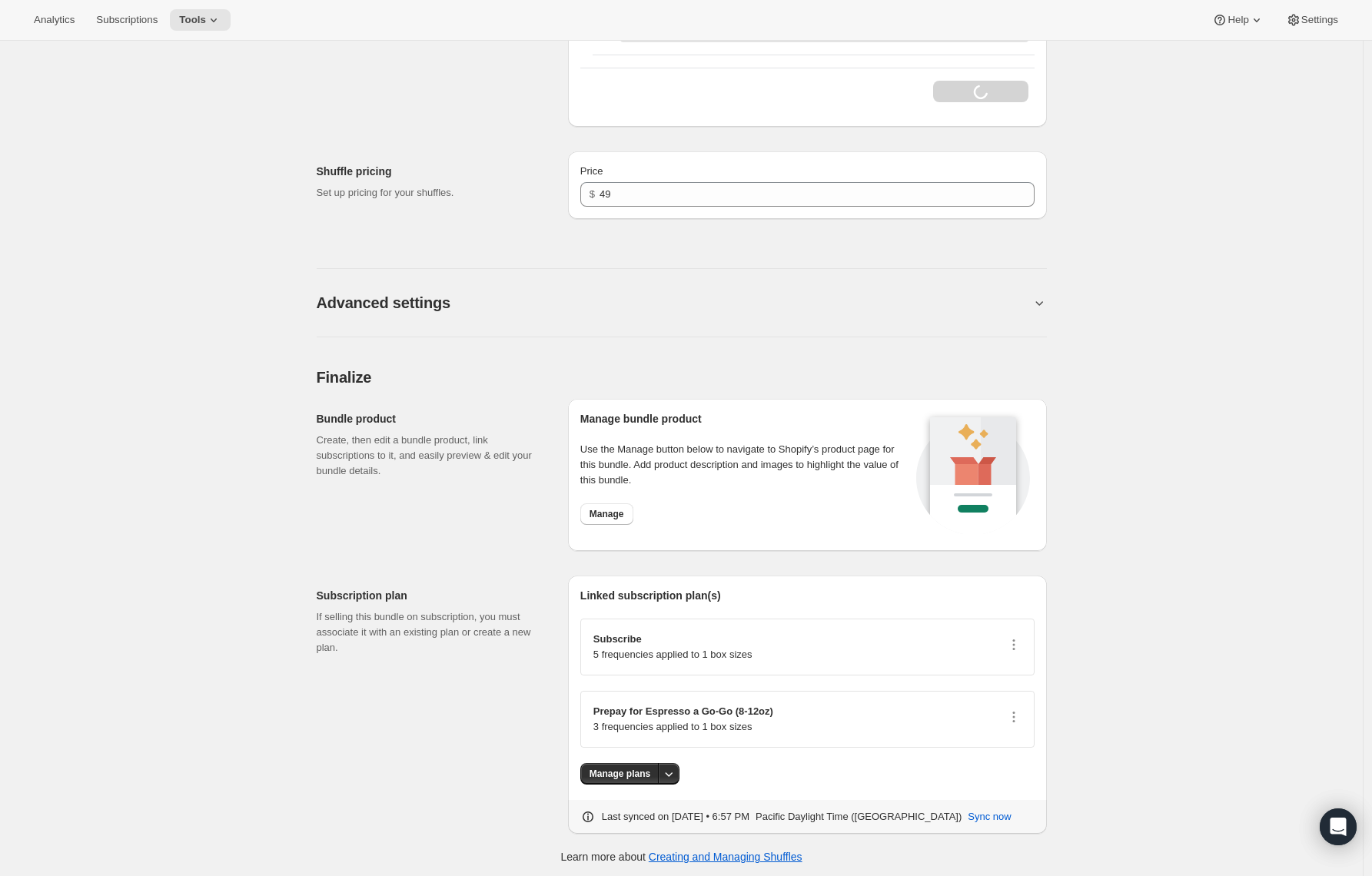
scroll to position [3048, 0]
type input "Cyclone Tour - 2lb Bags - French Press"
click at [658, 761] on button "Manage plans" at bounding box center [620, 770] width 80 height 22
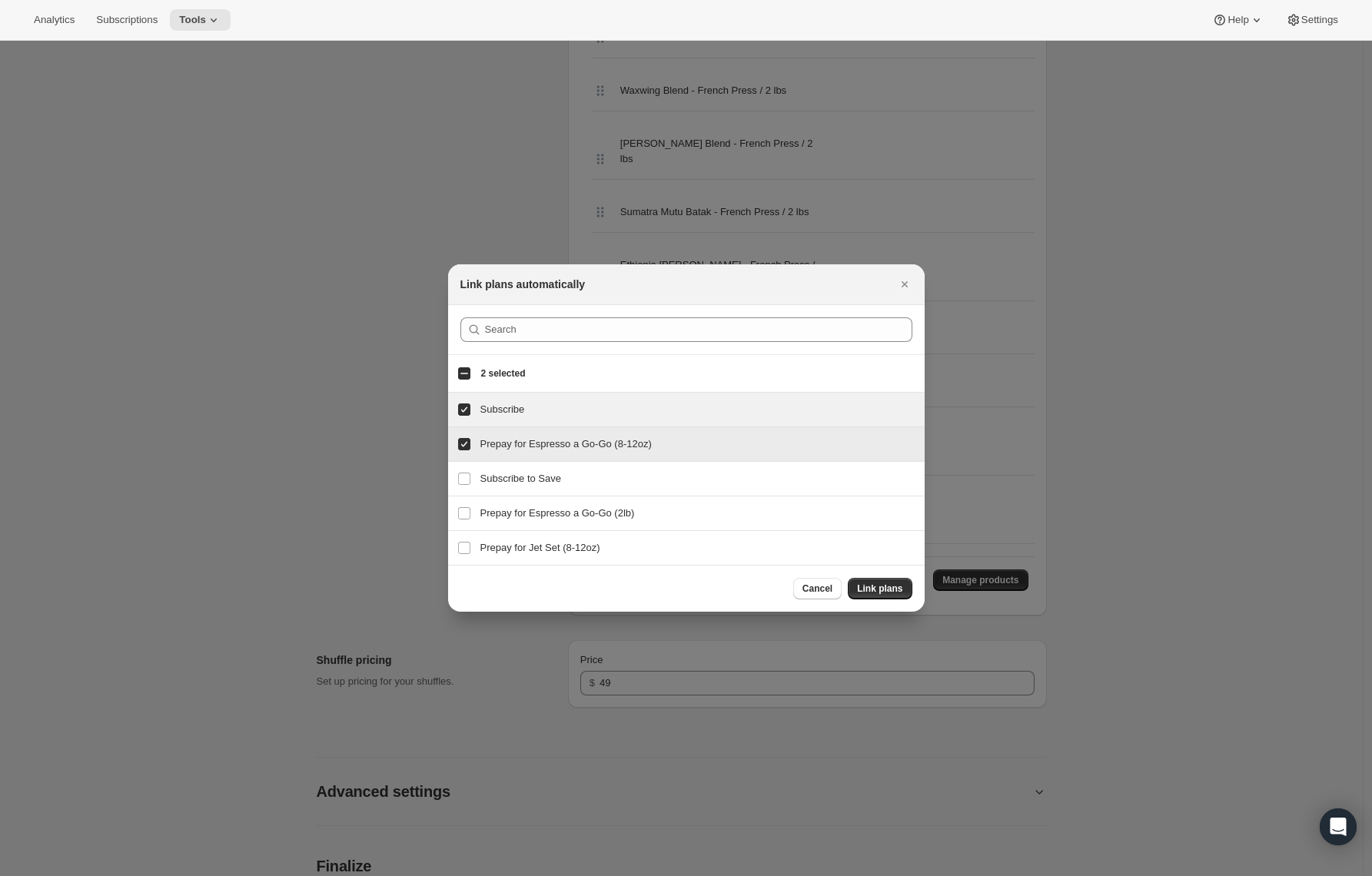
click at [459, 442] on input "Prepay for Espresso a Go-Go (8-12oz)" at bounding box center [464, 444] width 12 height 12
checkbox input "false"
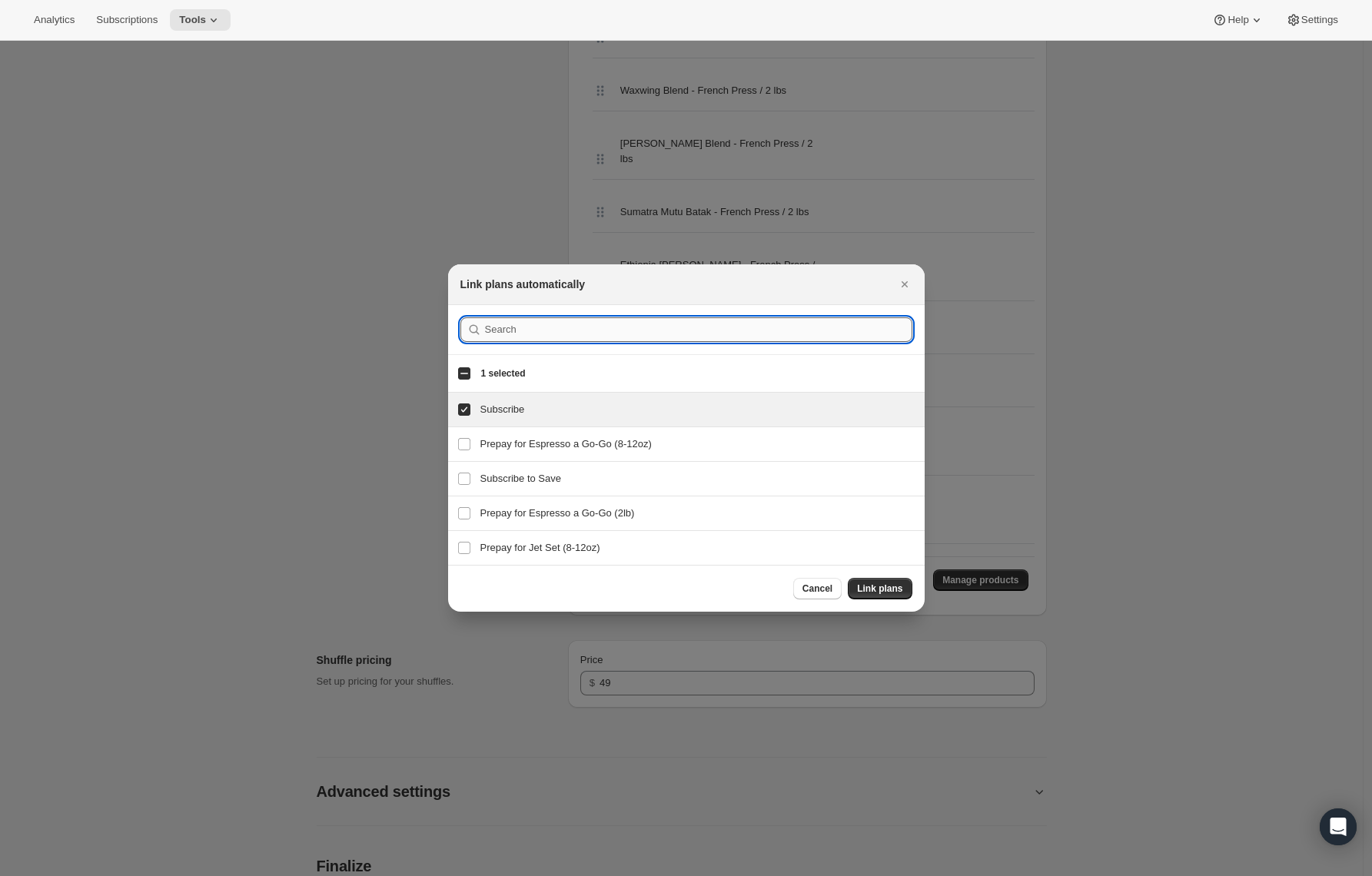
click at [495, 333] on input ":r1lu:" at bounding box center [698, 329] width 428 height 24
paste input "Cyclone"
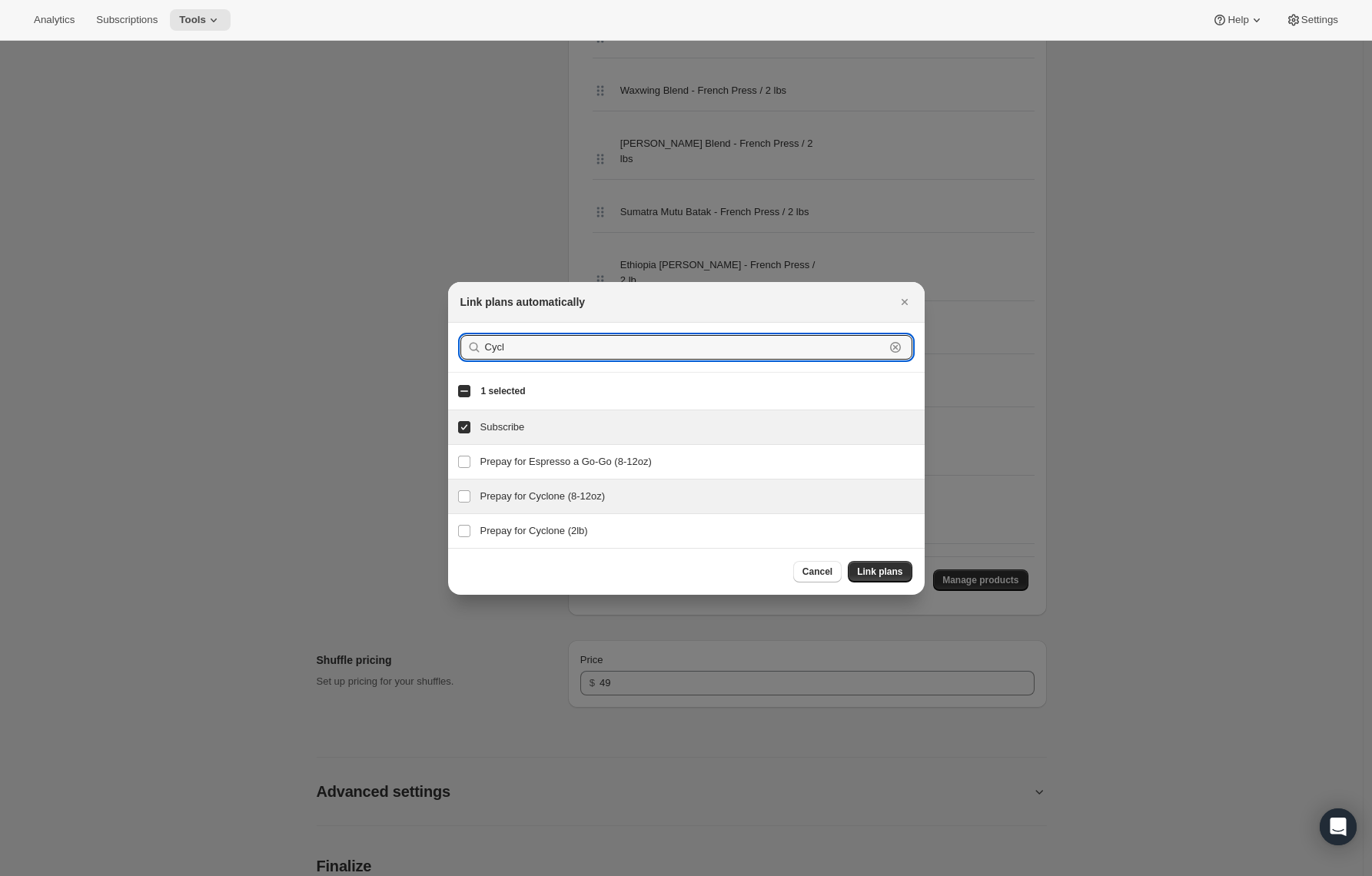
type input "Cycl"
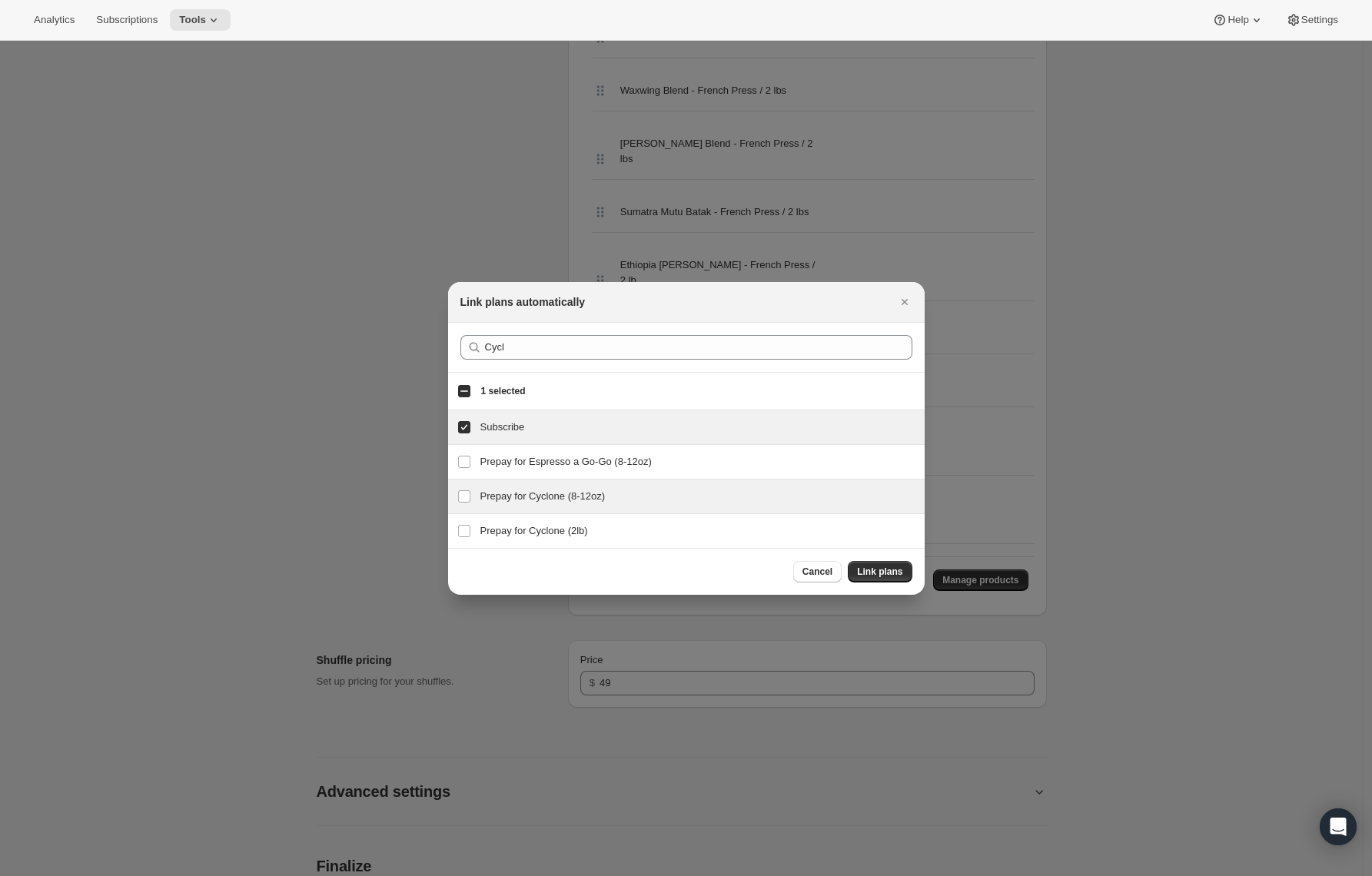
click at [494, 503] on h3 "Prepay for Cyclone (8-12oz)" at bounding box center [697, 496] width 435 height 15
checkbox input "true"
click at [876, 579] on button "Link plans" at bounding box center [880, 572] width 64 height 22
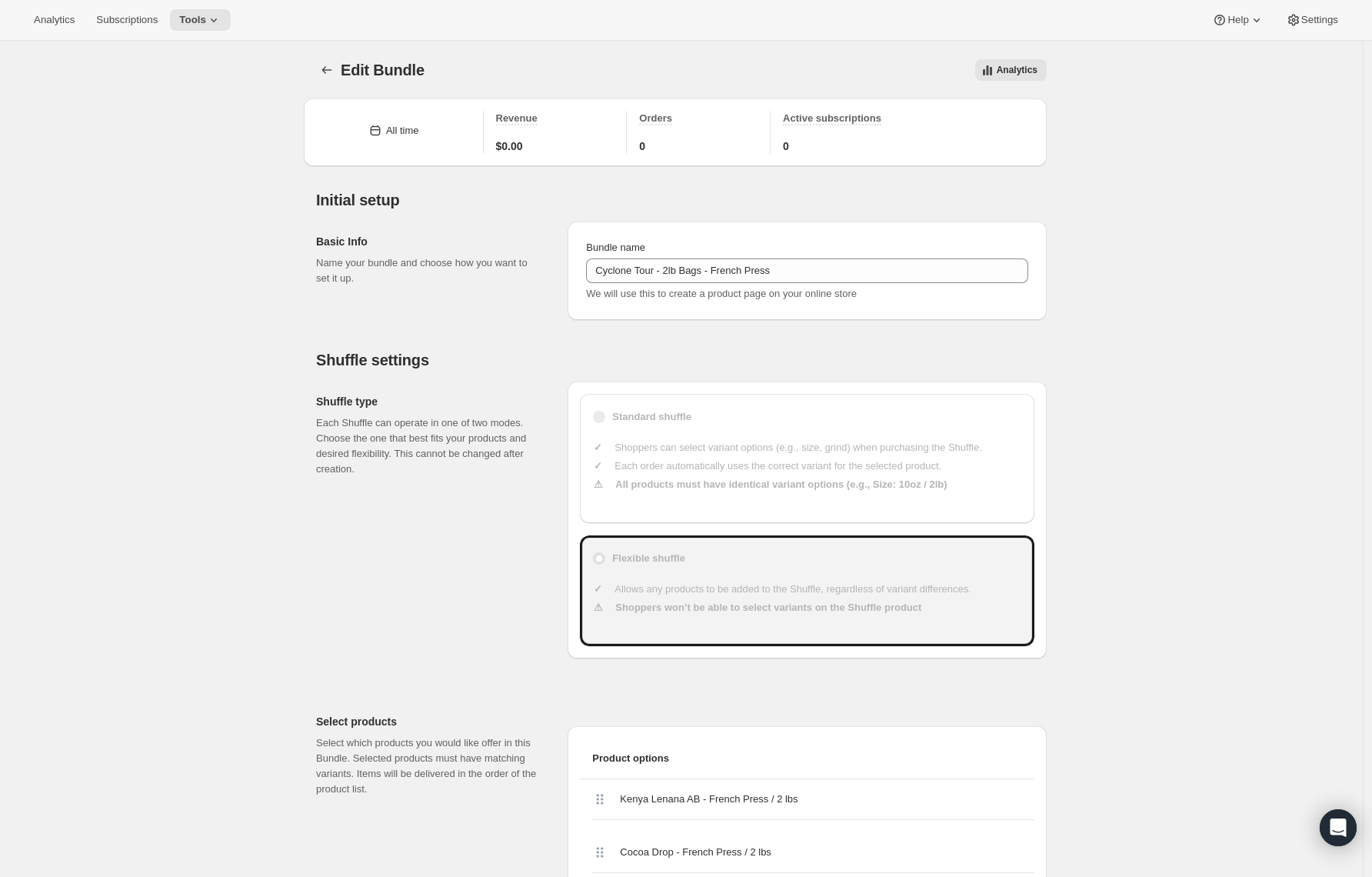
scroll to position [3467, 0]
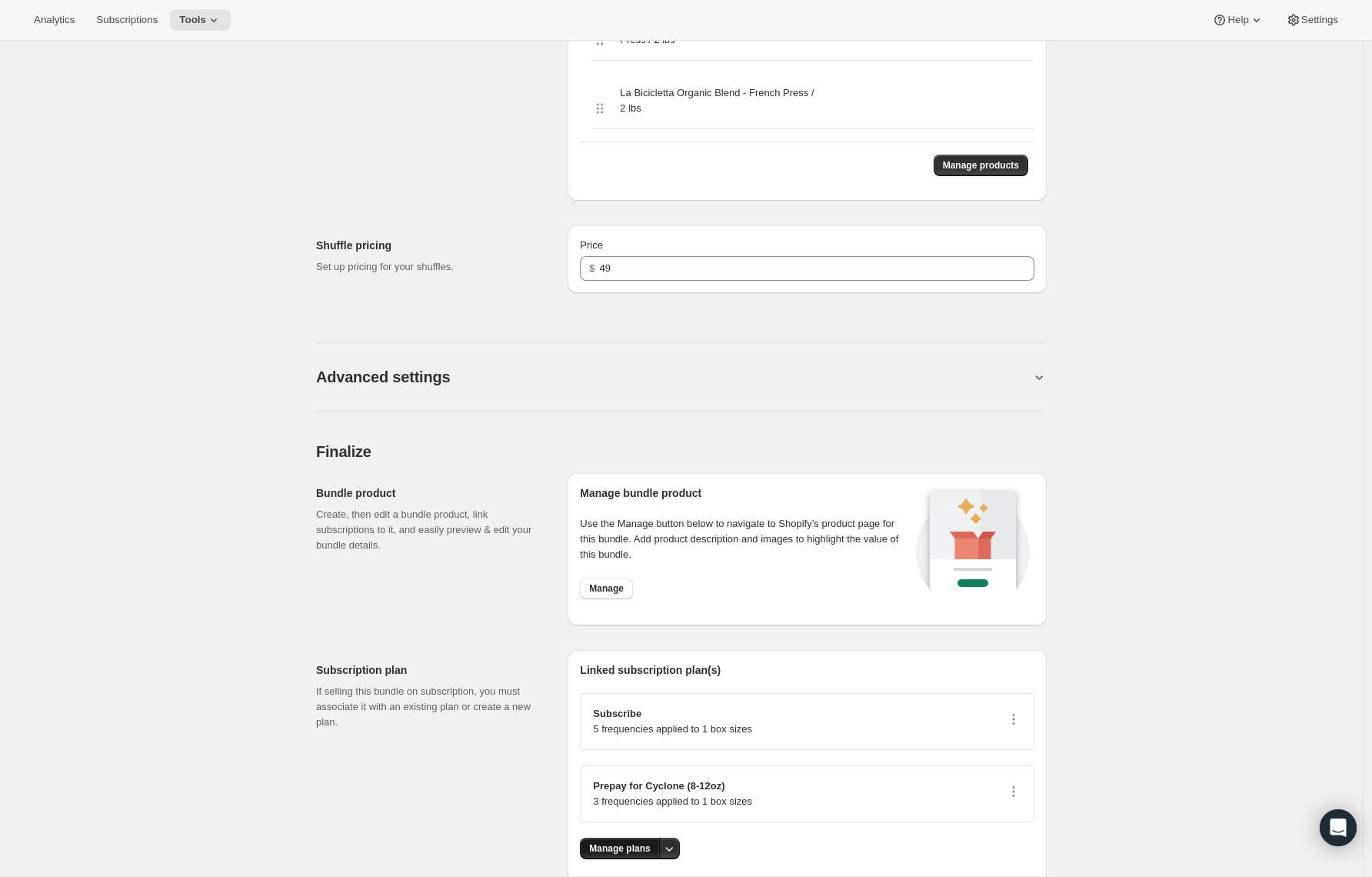
click at [628, 842] on span "Manage plans" at bounding box center [619, 848] width 61 height 12
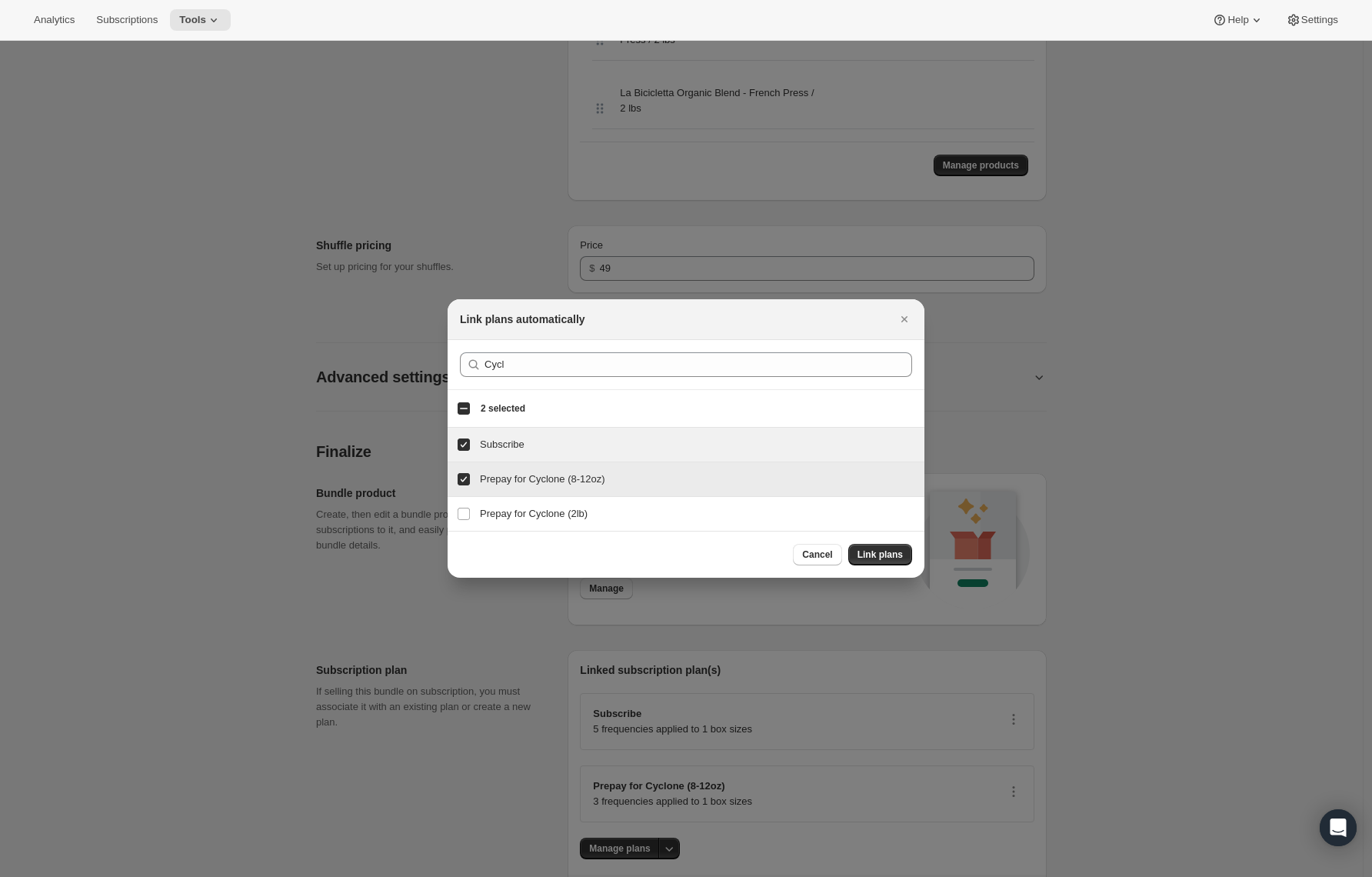
click at [463, 478] on input "Prepay for Cyclone (8-12oz)" at bounding box center [464, 479] width 12 height 12
checkbox input "false"
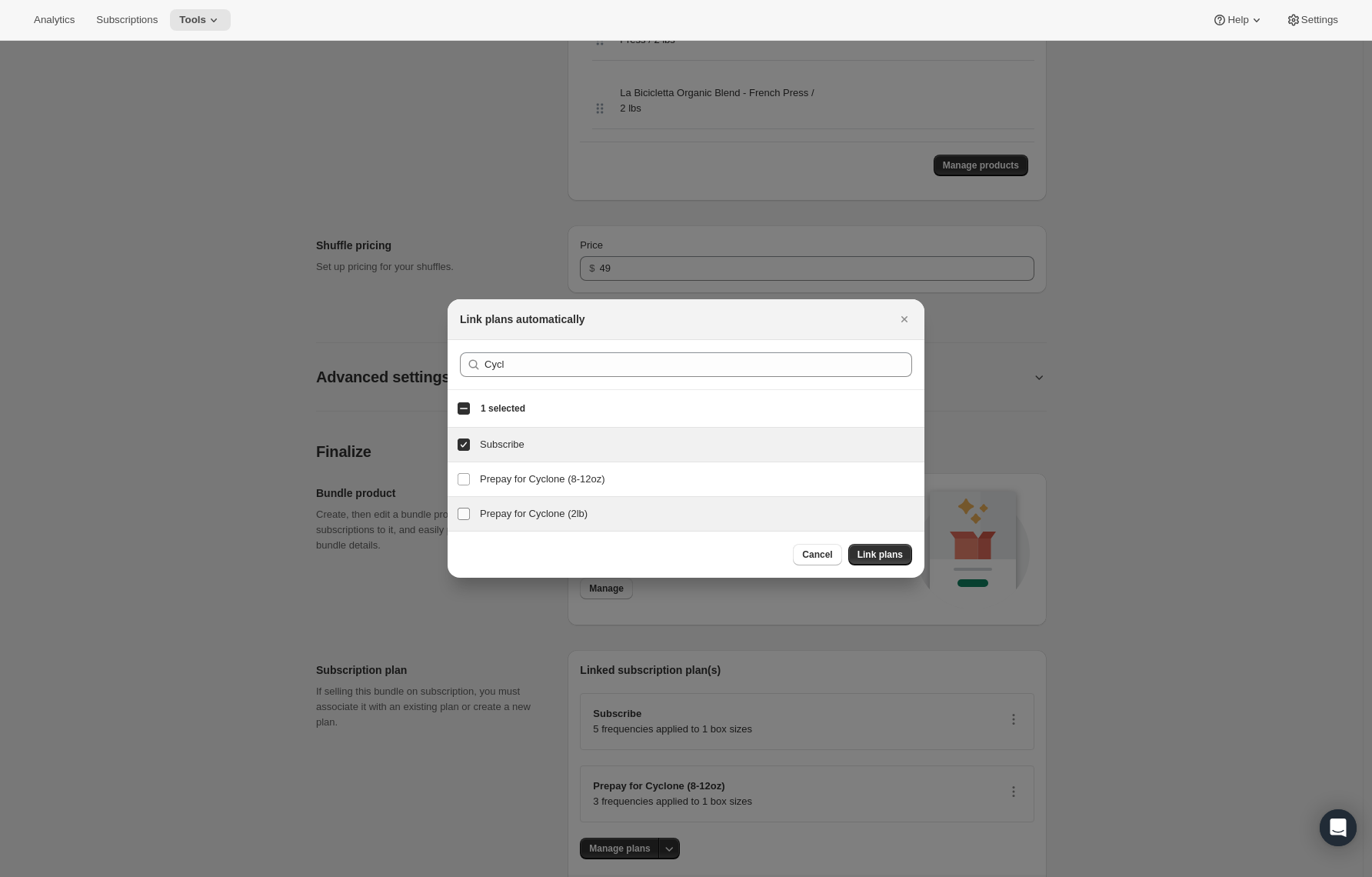
click at [457, 504] on label "Prepay for Cyclone (2lb)" at bounding box center [464, 514] width 32 height 34
click at [458, 508] on input "Prepay for Cyclone (2lb)" at bounding box center [464, 513] width 12 height 12
checkbox input "true"
click at [897, 555] on span "Link plans" at bounding box center [880, 555] width 45 height 12
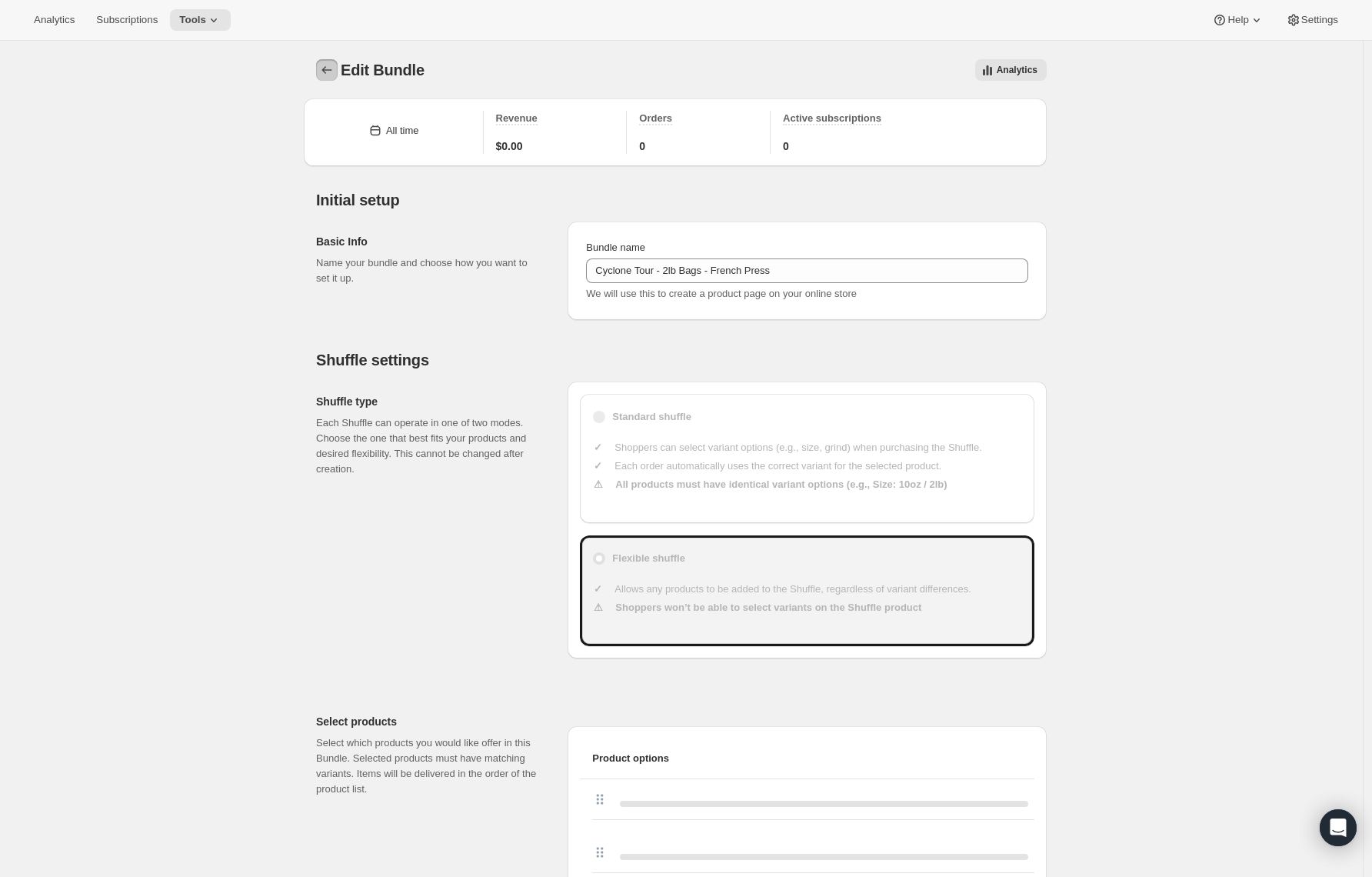
click at [326, 75] on icon "Bundles" at bounding box center [327, 70] width 15 height 15
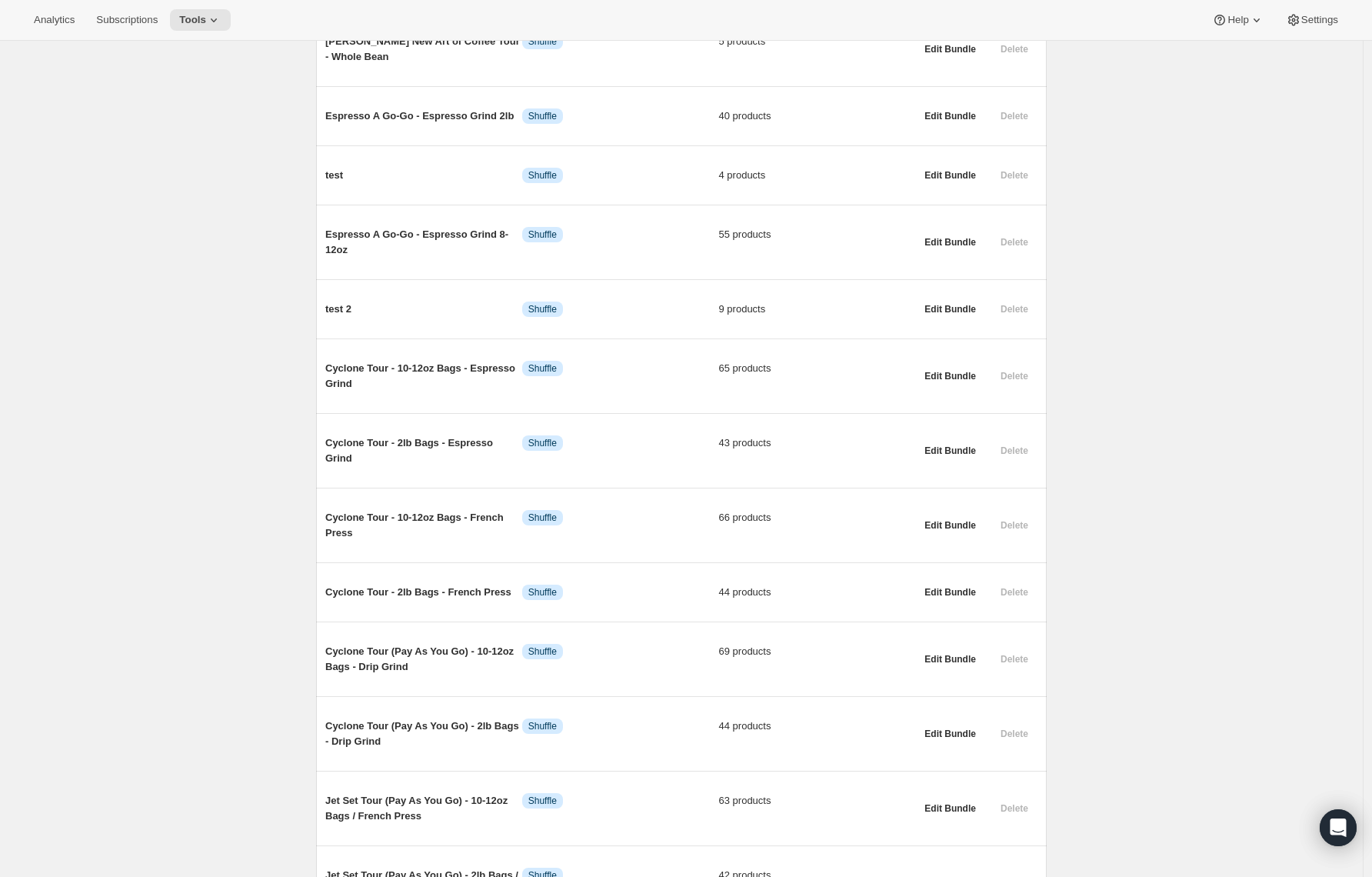
scroll to position [1063, 0]
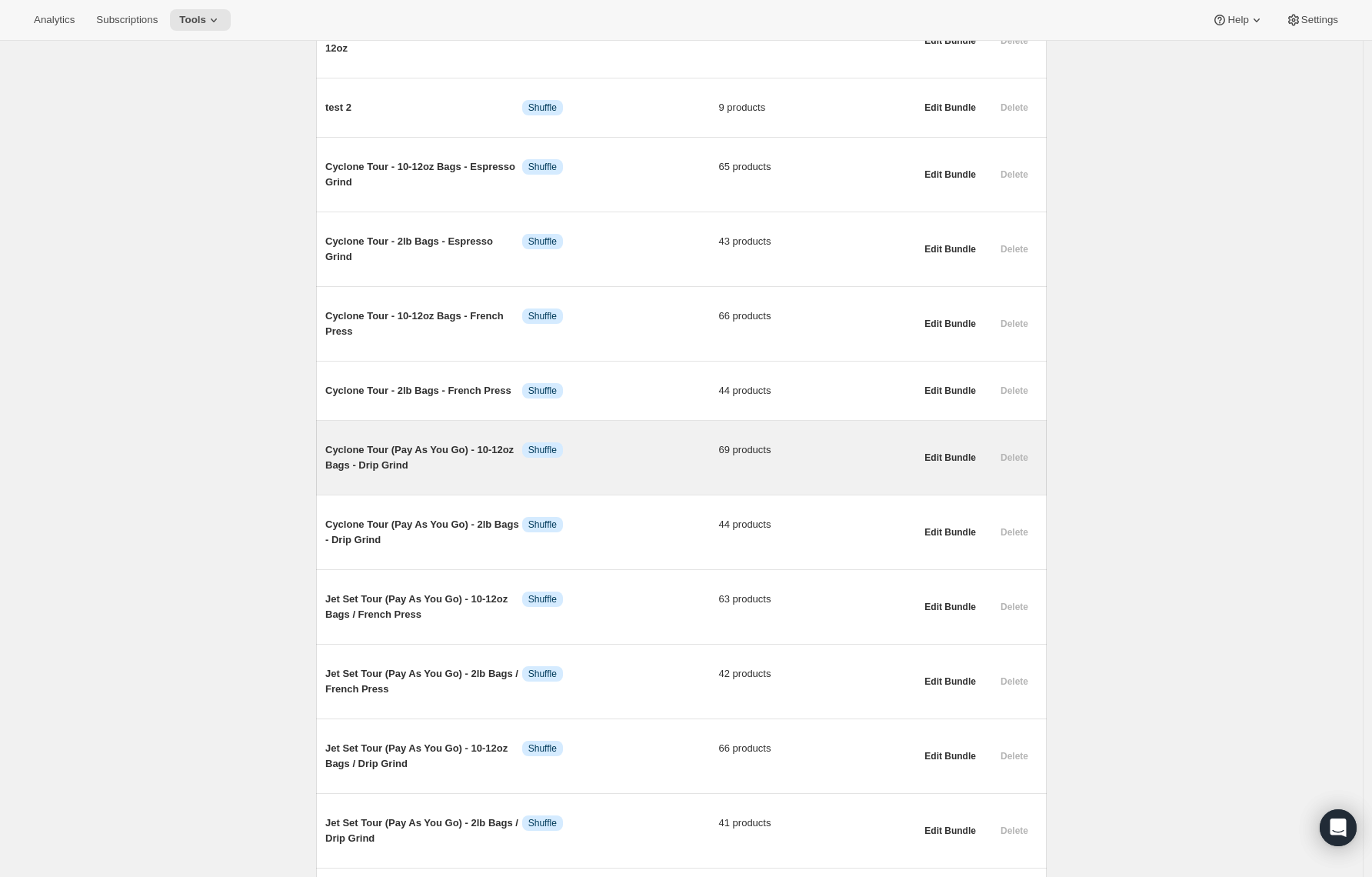
click at [376, 459] on span "Cyclone Tour (Pay As You Go) - 10-12oz Bags - Drip Grind" at bounding box center [423, 457] width 197 height 31
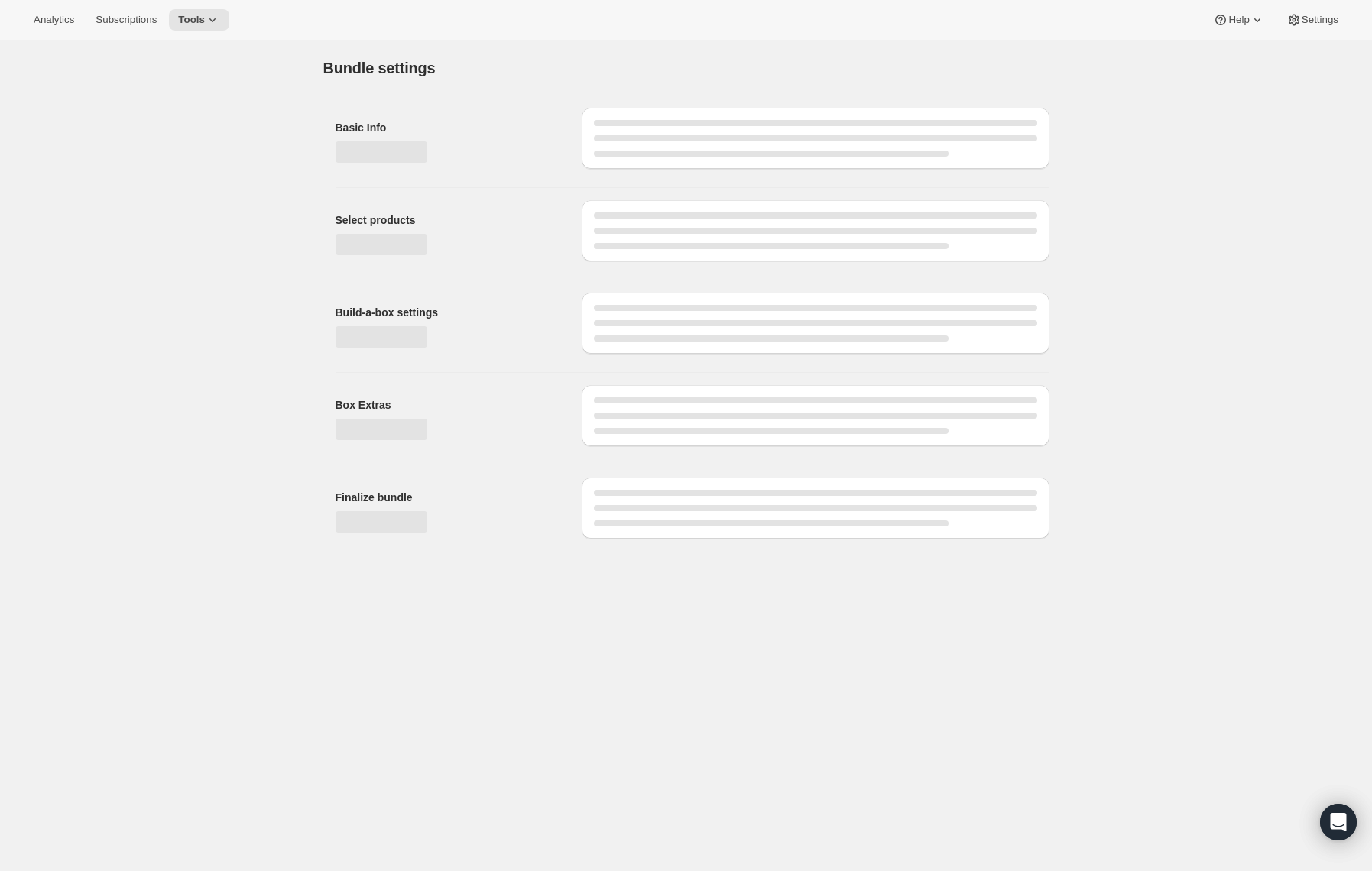
type input "Cyclone Tour (Pay As You Go) - 10-12oz Bags - Drip Grind"
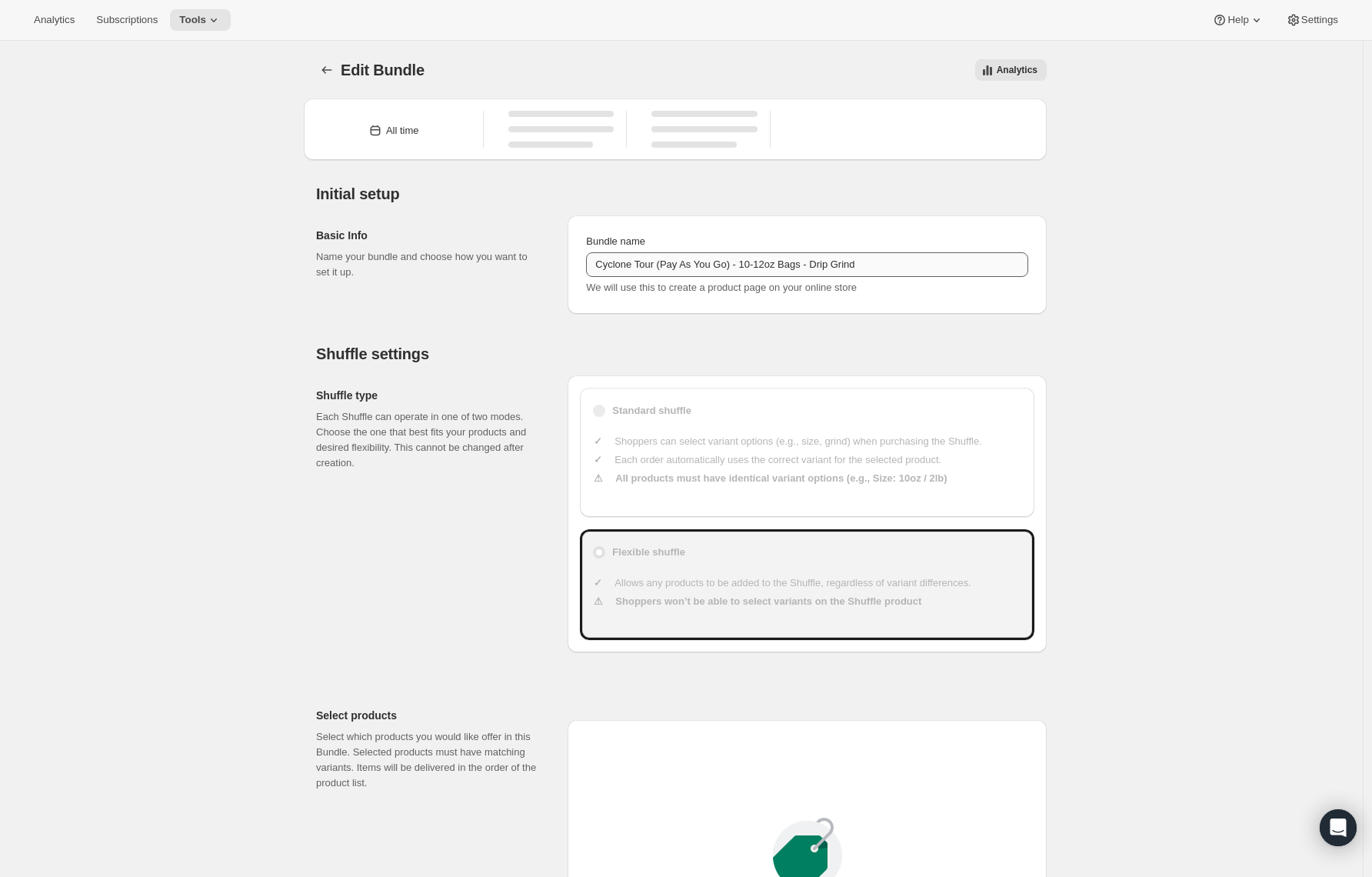
type input "23"
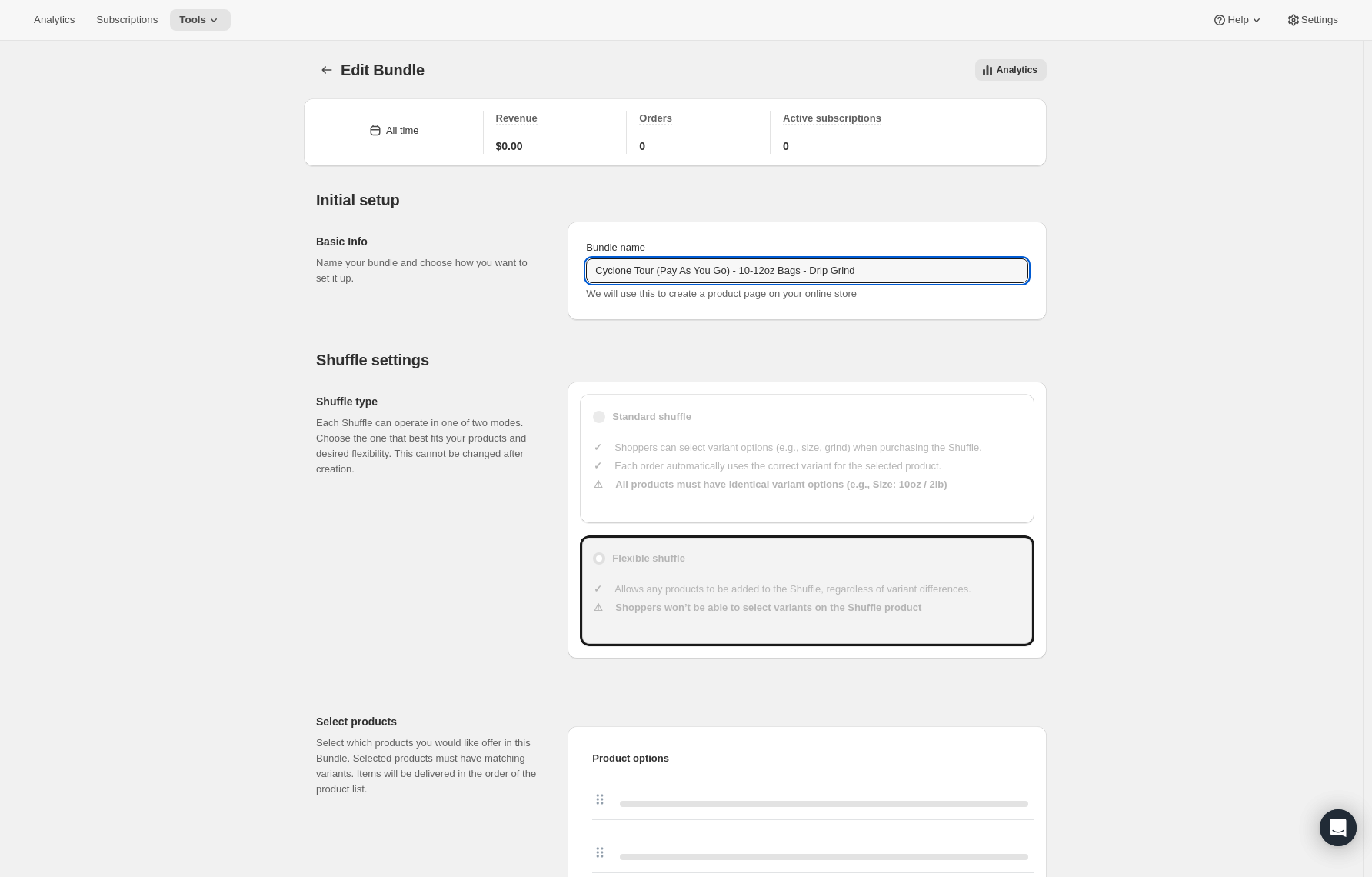
drag, startPoint x: 743, startPoint y: 271, endPoint x: 652, endPoint y: 291, distance: 93.2
click at [666, 278] on input "Cyclone Tour (Pay As You Go) - 10-12oz Bags - Drip Grind" at bounding box center [807, 271] width 442 height 24
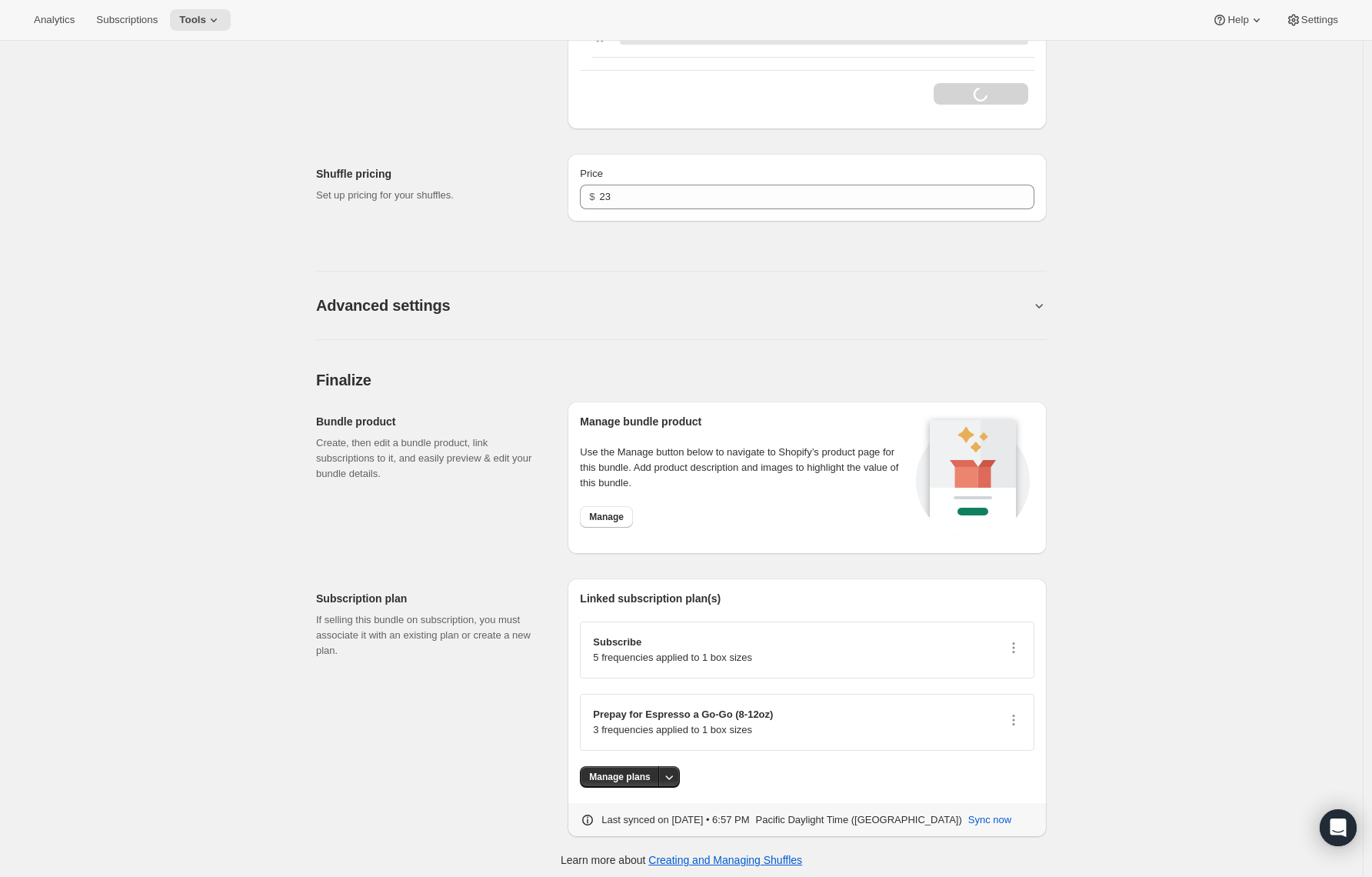
scroll to position [4379, 0]
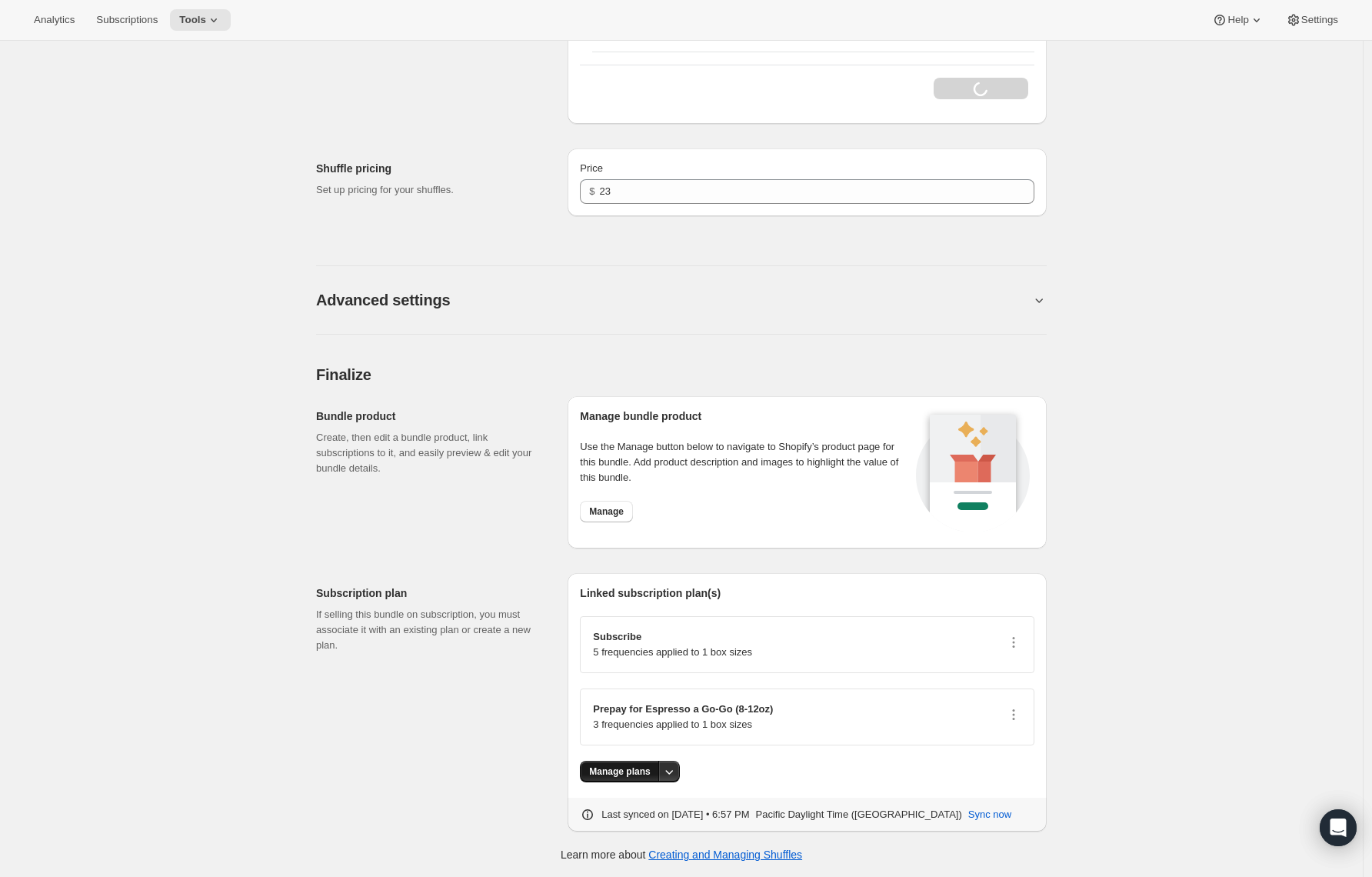
type input "Cyclone Tour - 10-12oz Bags - Drip Grind"
click at [608, 773] on span "Manage plans" at bounding box center [619, 771] width 61 height 12
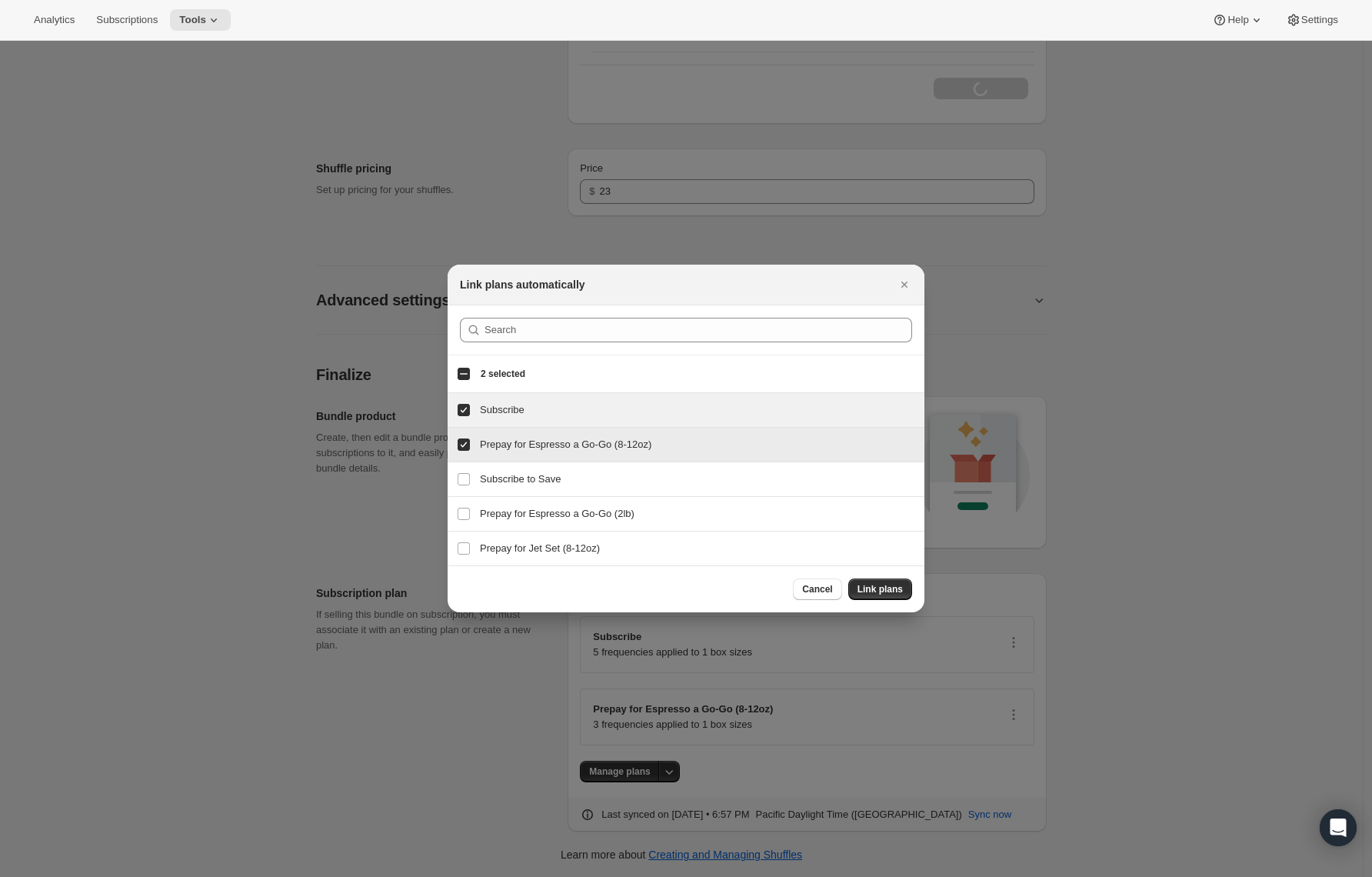
click at [467, 446] on input "Prepay for Espresso a Go-Go (8-12oz)" at bounding box center [464, 444] width 12 height 12
checkbox input "true"
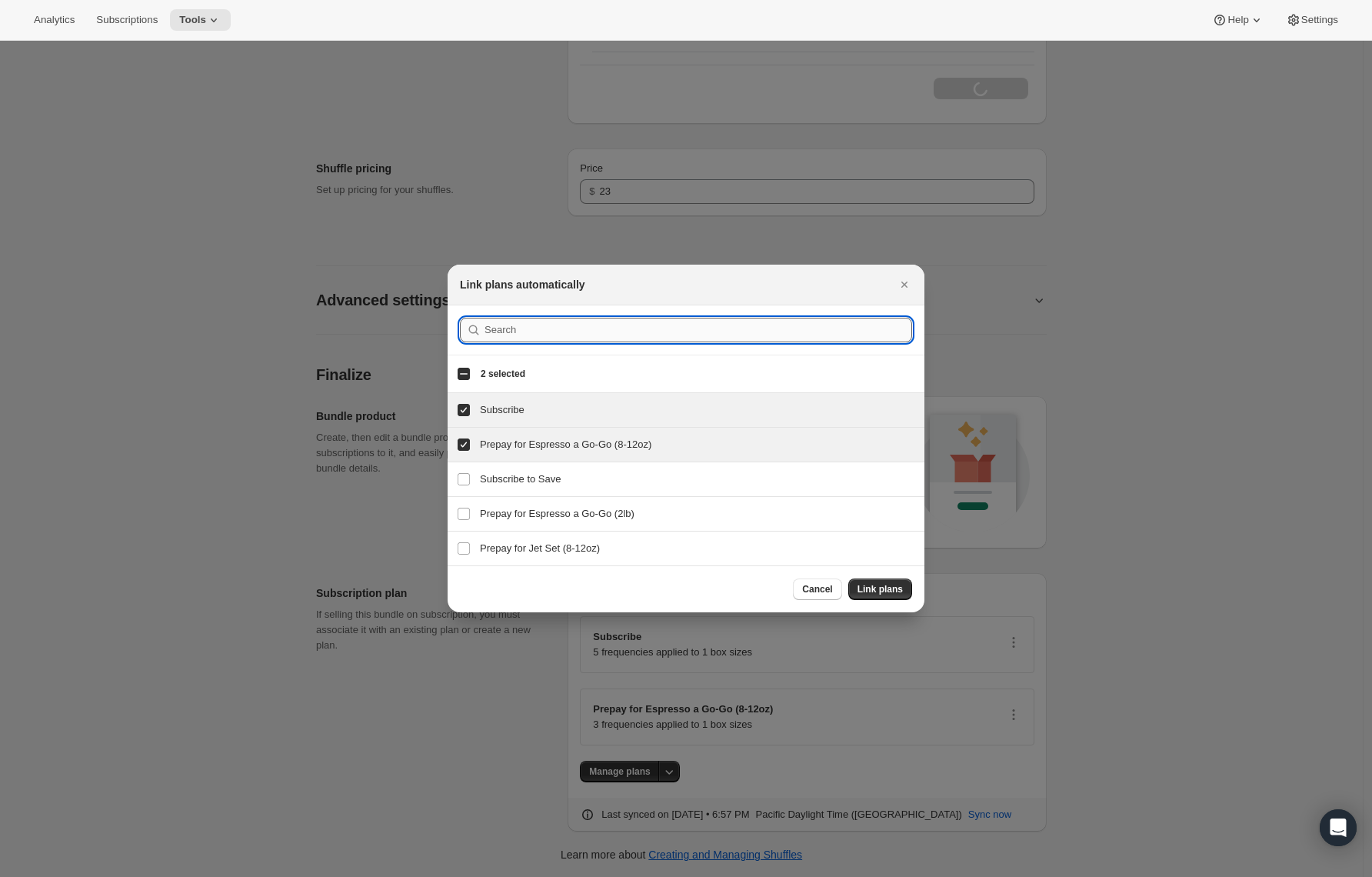
click at [502, 330] on input ":r1qf:" at bounding box center [698, 330] width 428 height 24
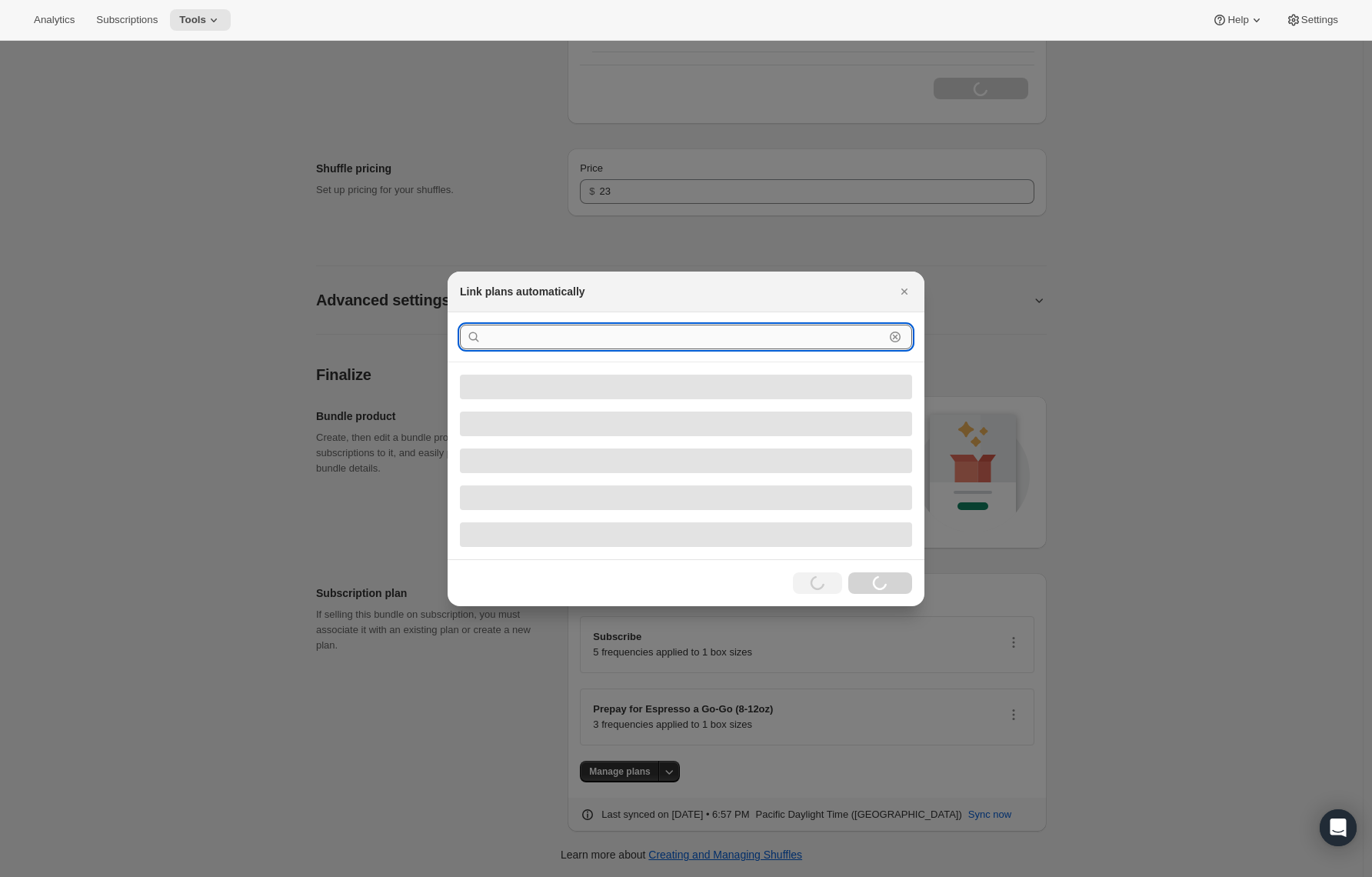
type input "b"
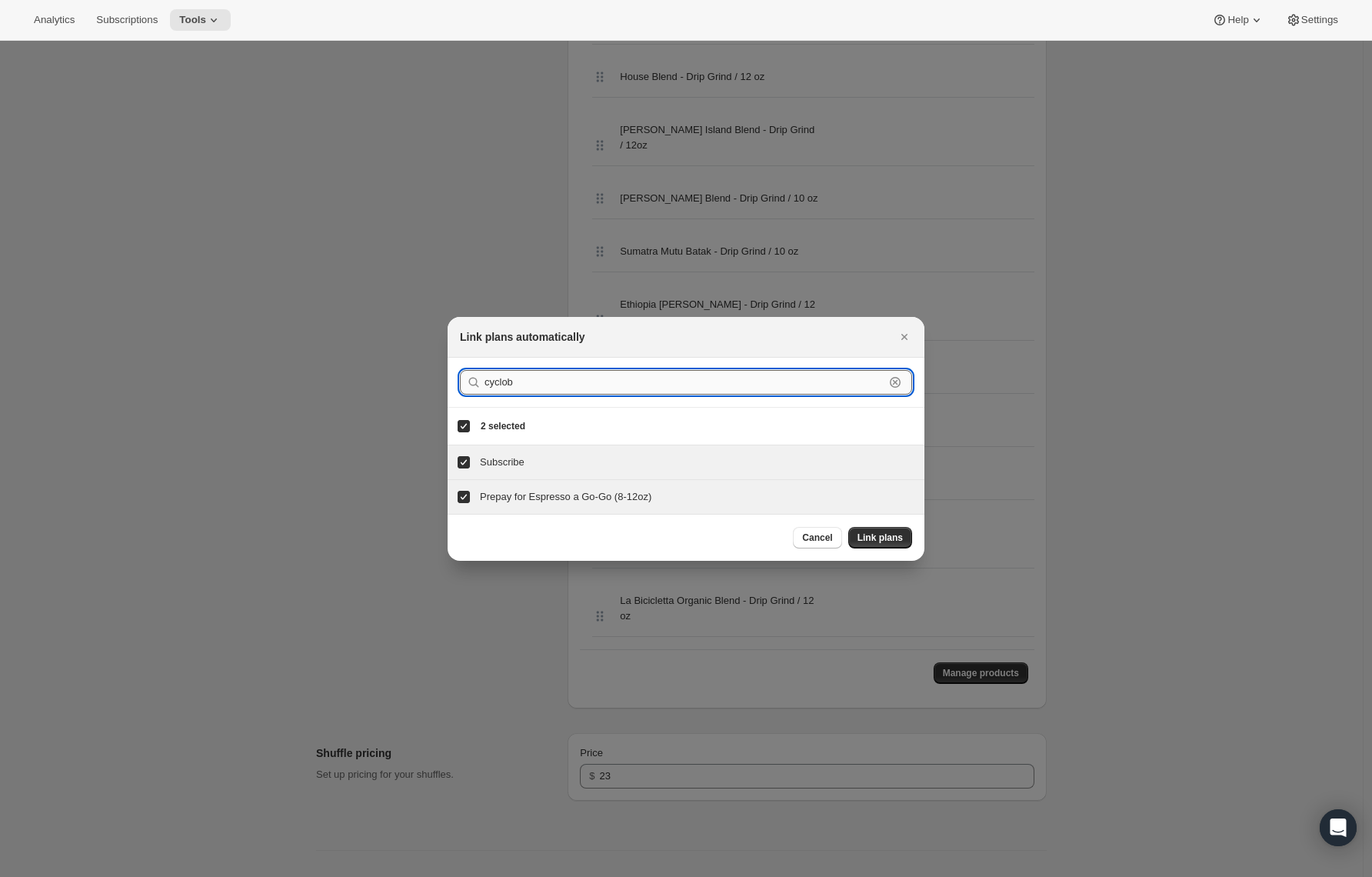
type input "cyclo"
checkbox input "false"
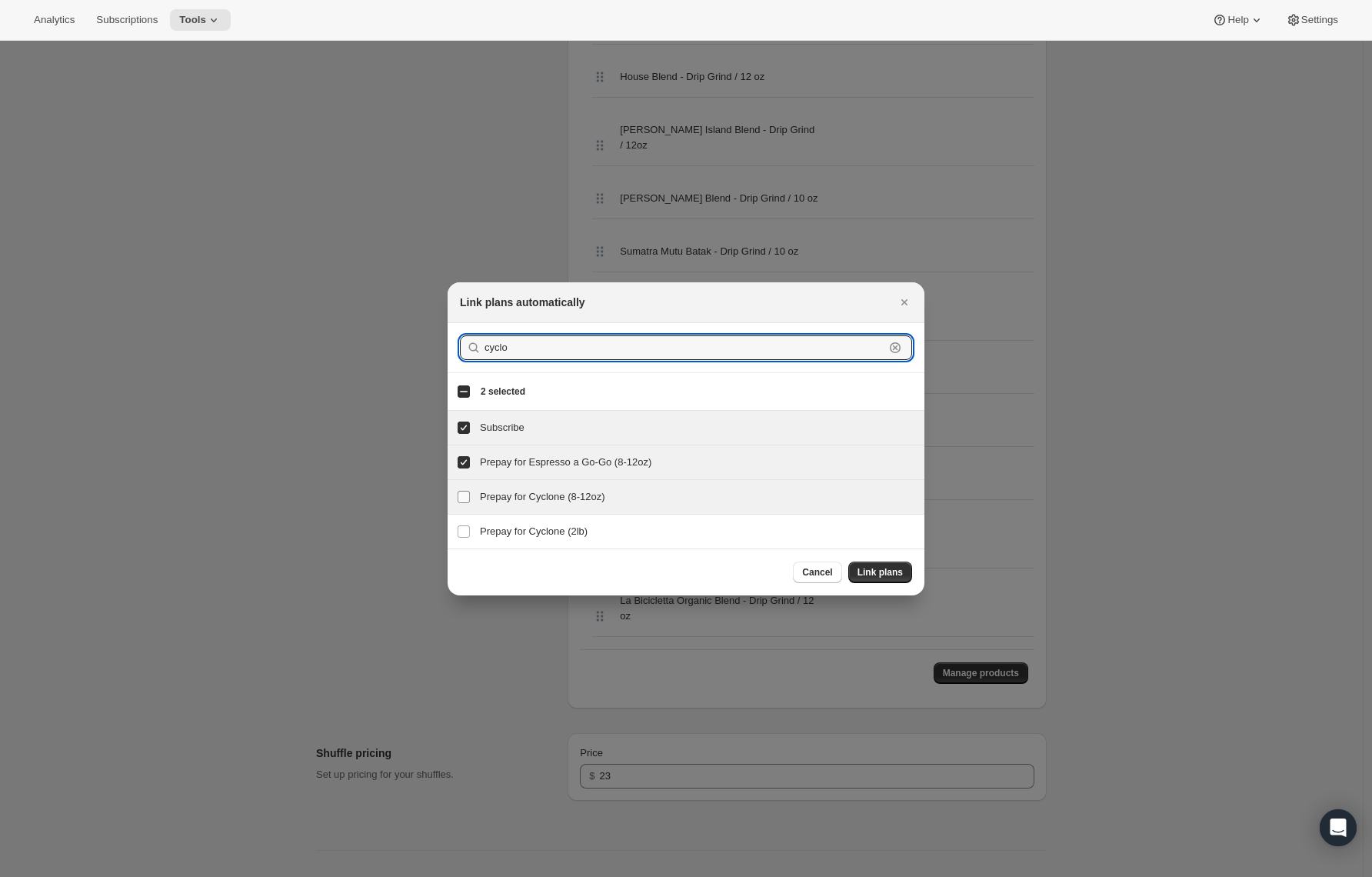
type input "cyclo"
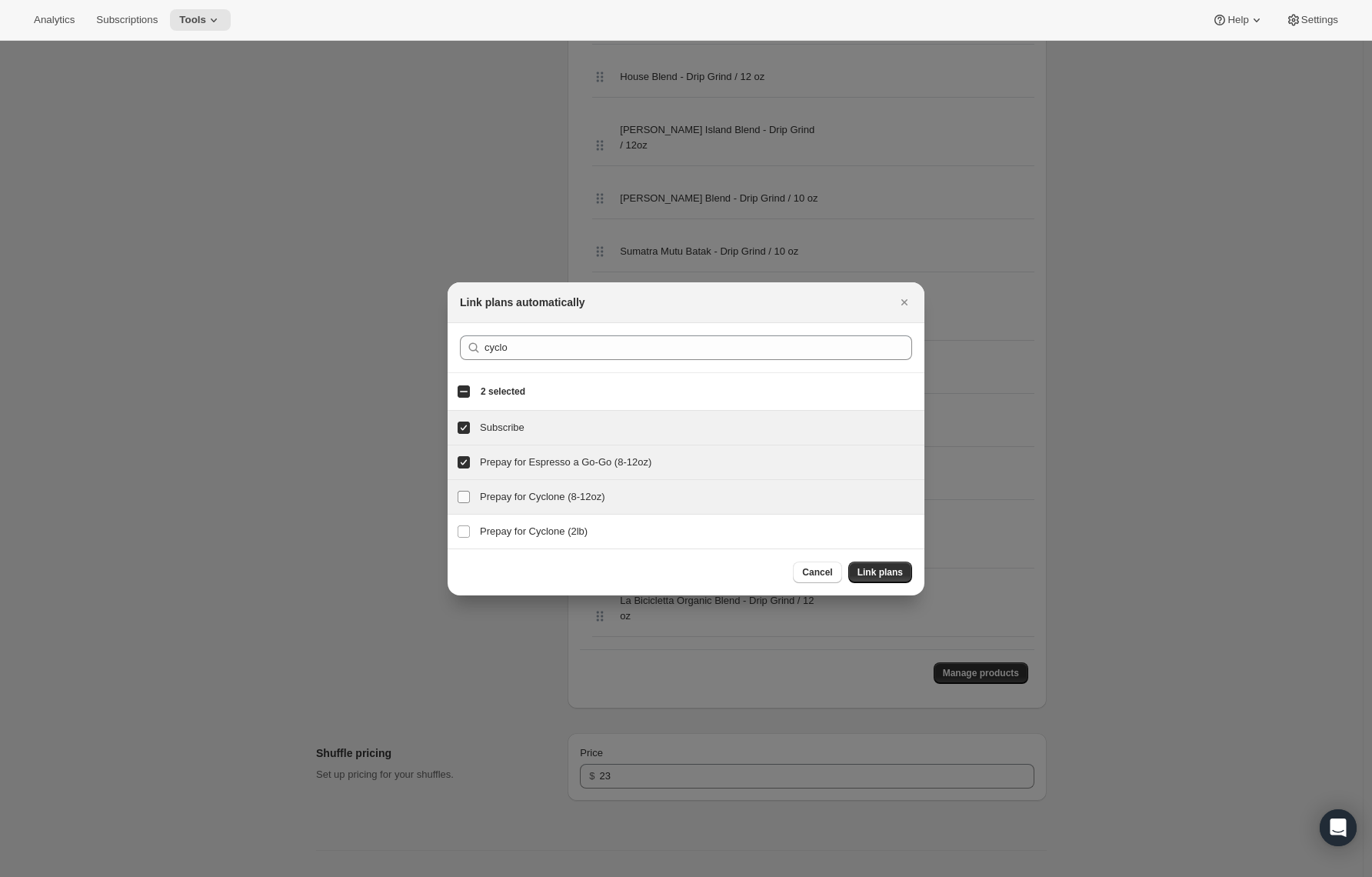
click at [462, 498] on input "Prepay for Cyclone (8-12oz)" at bounding box center [464, 497] width 12 height 12
checkbox input "true"
click at [549, 471] on div "Prepay for Espresso a Go-Go (8-12oz) Prepay for Espresso a Go-Go (8-12oz)" at bounding box center [686, 463] width 477 height 34
checkbox input "false"
click at [856, 572] on button "Link plans" at bounding box center [880, 572] width 64 height 22
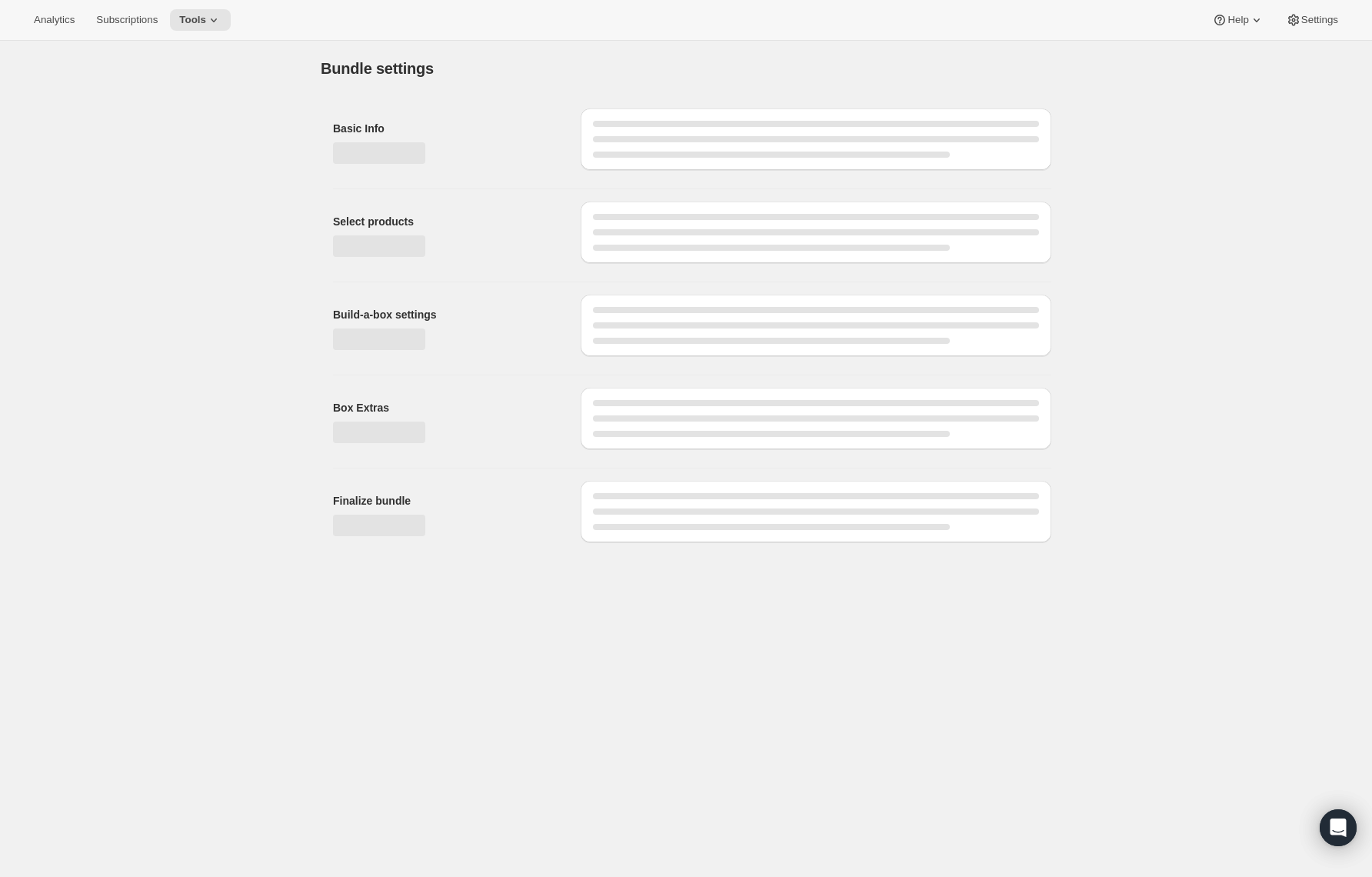
scroll to position [0, 0]
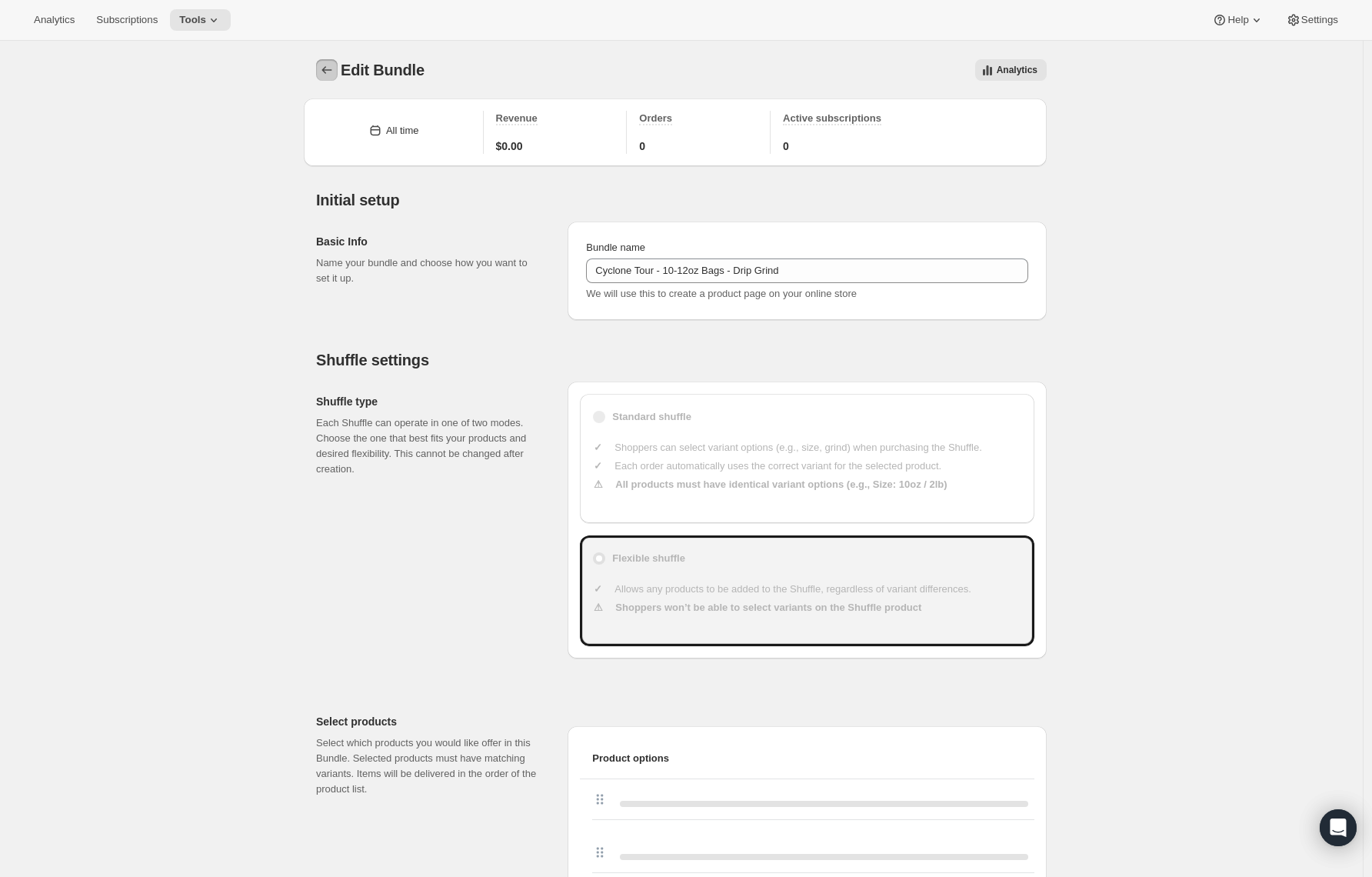
click at [334, 72] on icon "Bundles" at bounding box center [327, 70] width 15 height 15
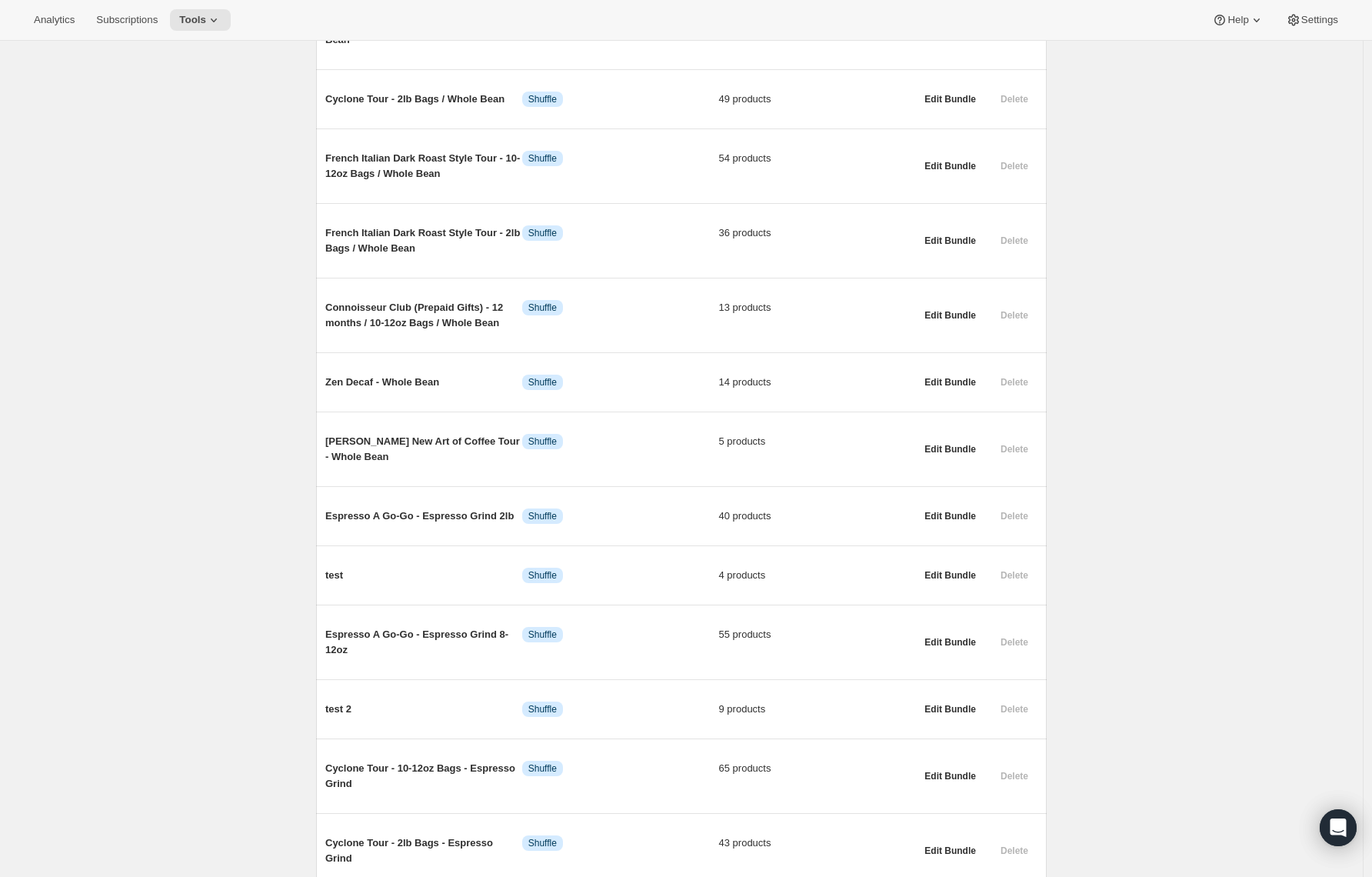
scroll to position [862, 0]
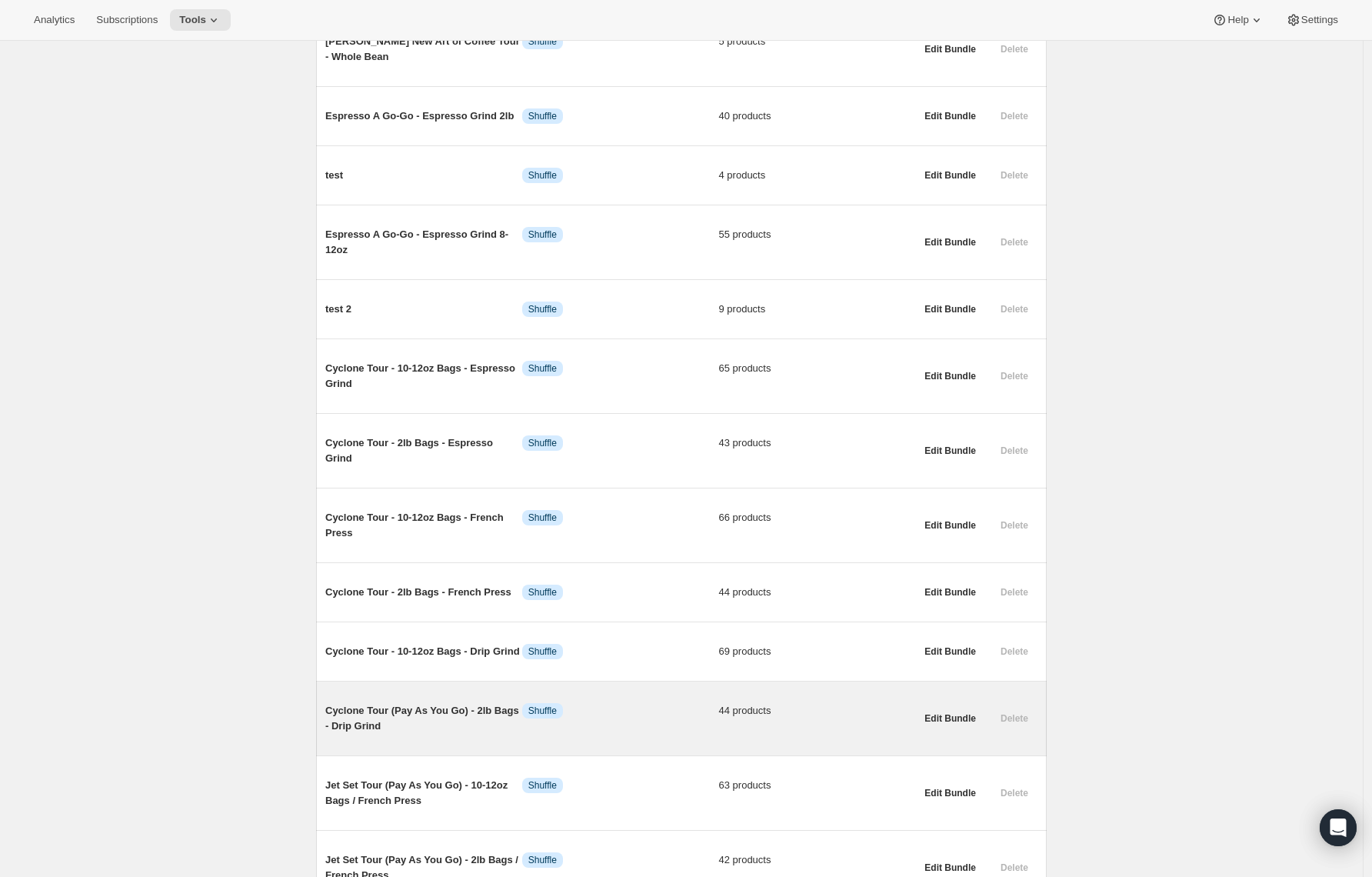
click at [399, 735] on span "Cyclone Tour (Pay As You Go) - 2lb Bags - Drip Grind" at bounding box center [423, 719] width 197 height 31
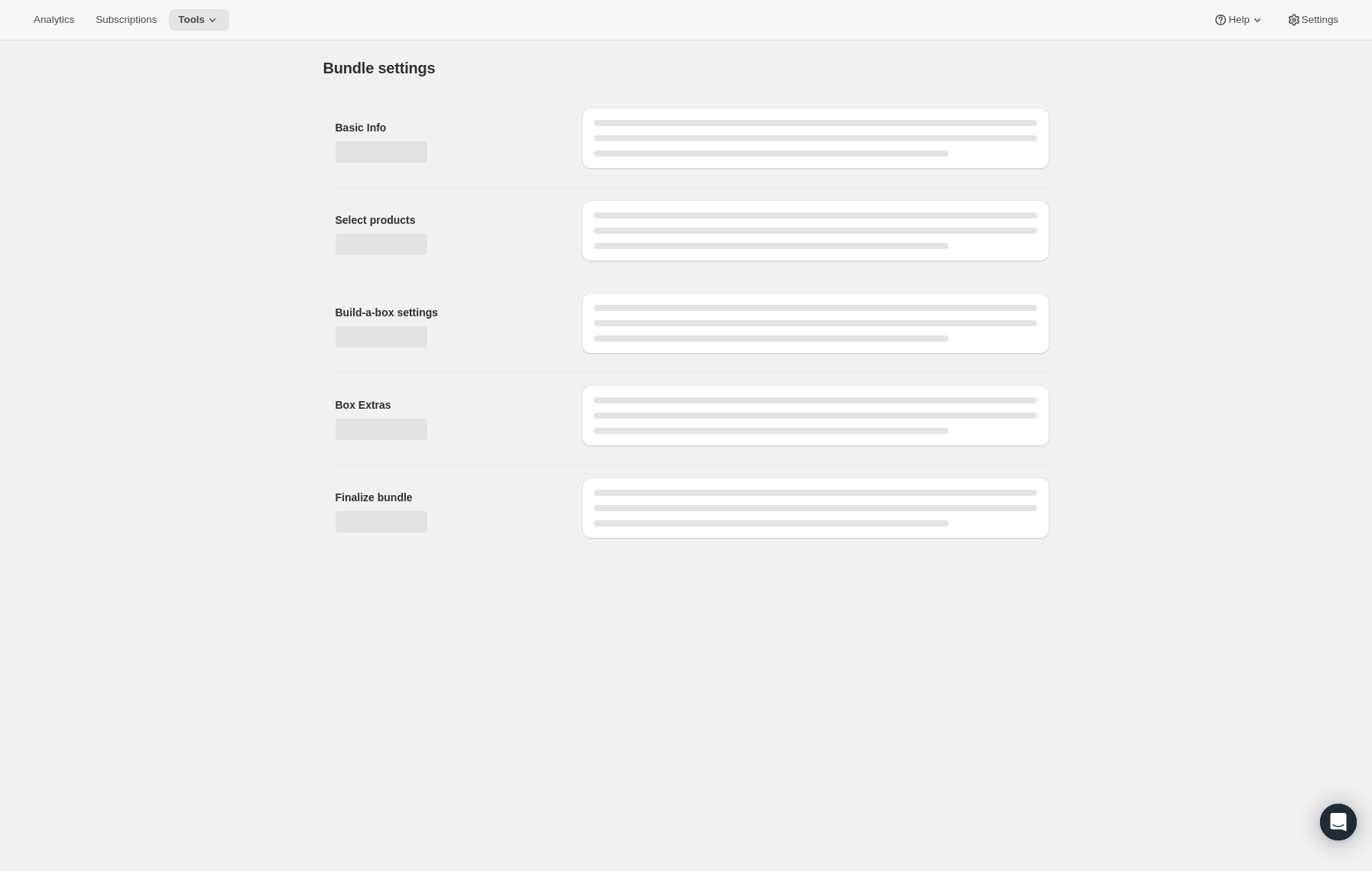
type input "Cyclone Tour (Pay As You Go) - 2lb Bags - Drip Grind"
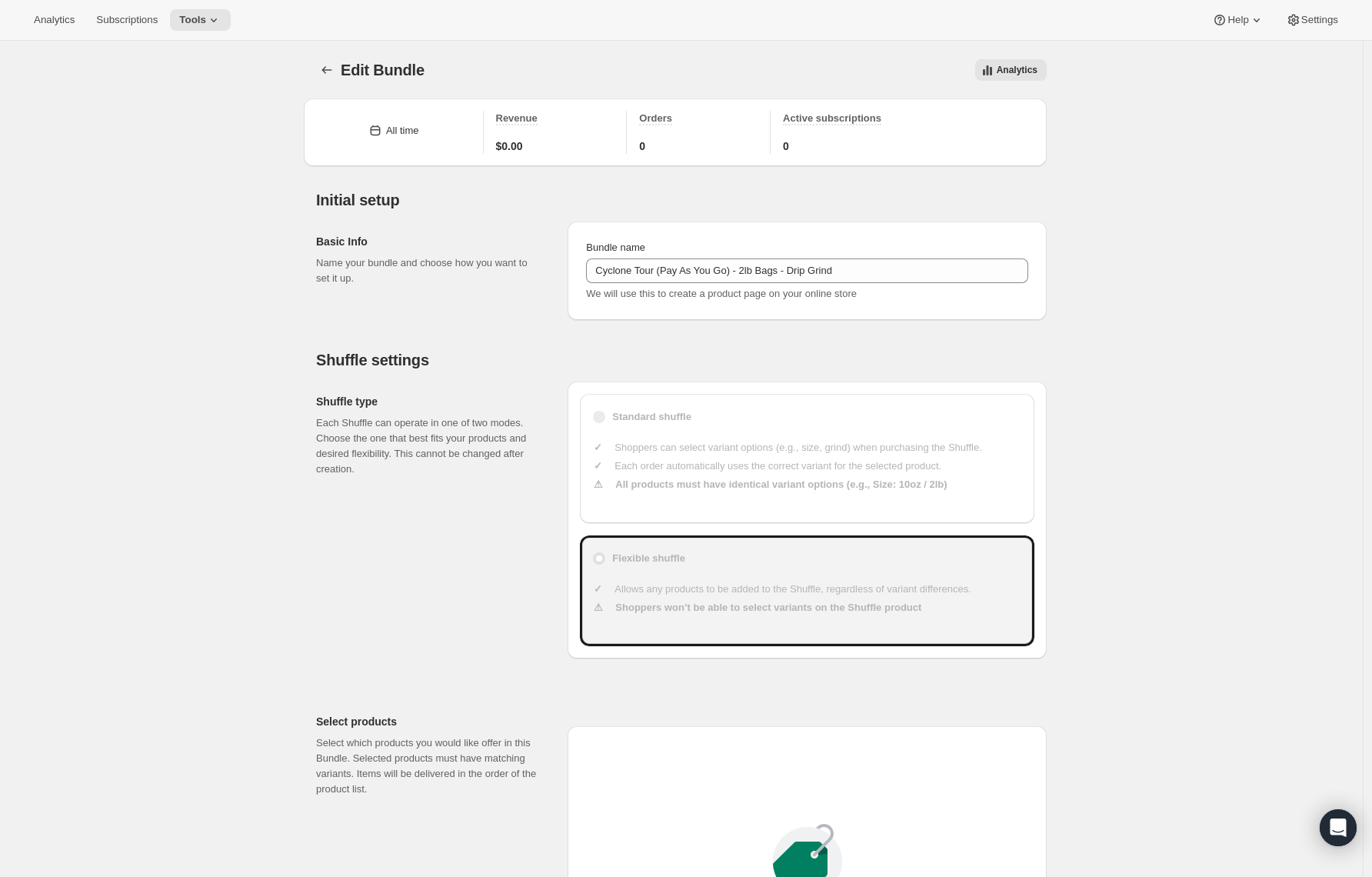
type input "49"
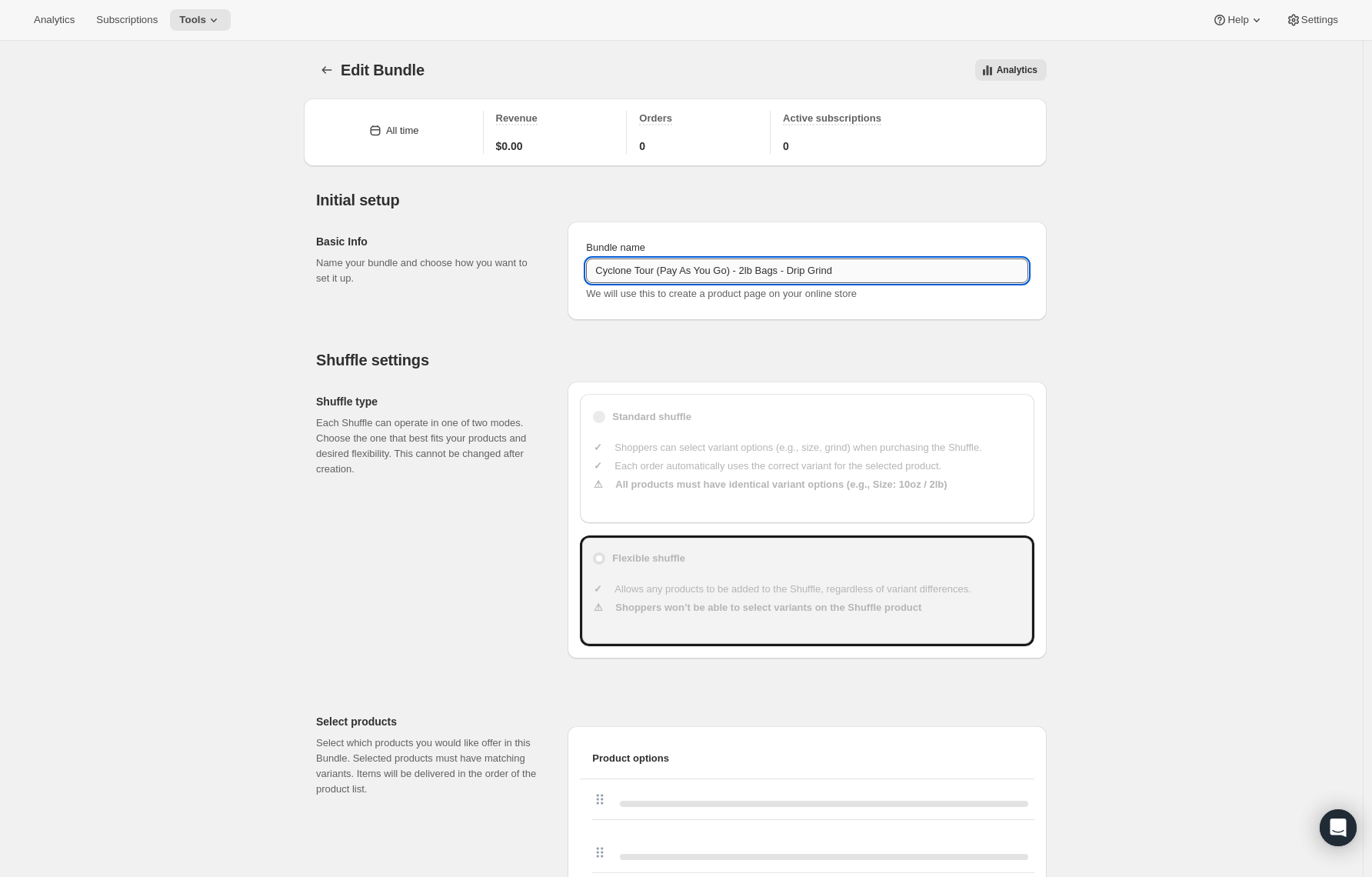
drag, startPoint x: 744, startPoint y: 272, endPoint x: 671, endPoint y: 276, distance: 73.1
click at [678, 268] on input "Cyclone Tour (Pay As You Go) - 2lb Bags - Drip Grind" at bounding box center [807, 271] width 442 height 24
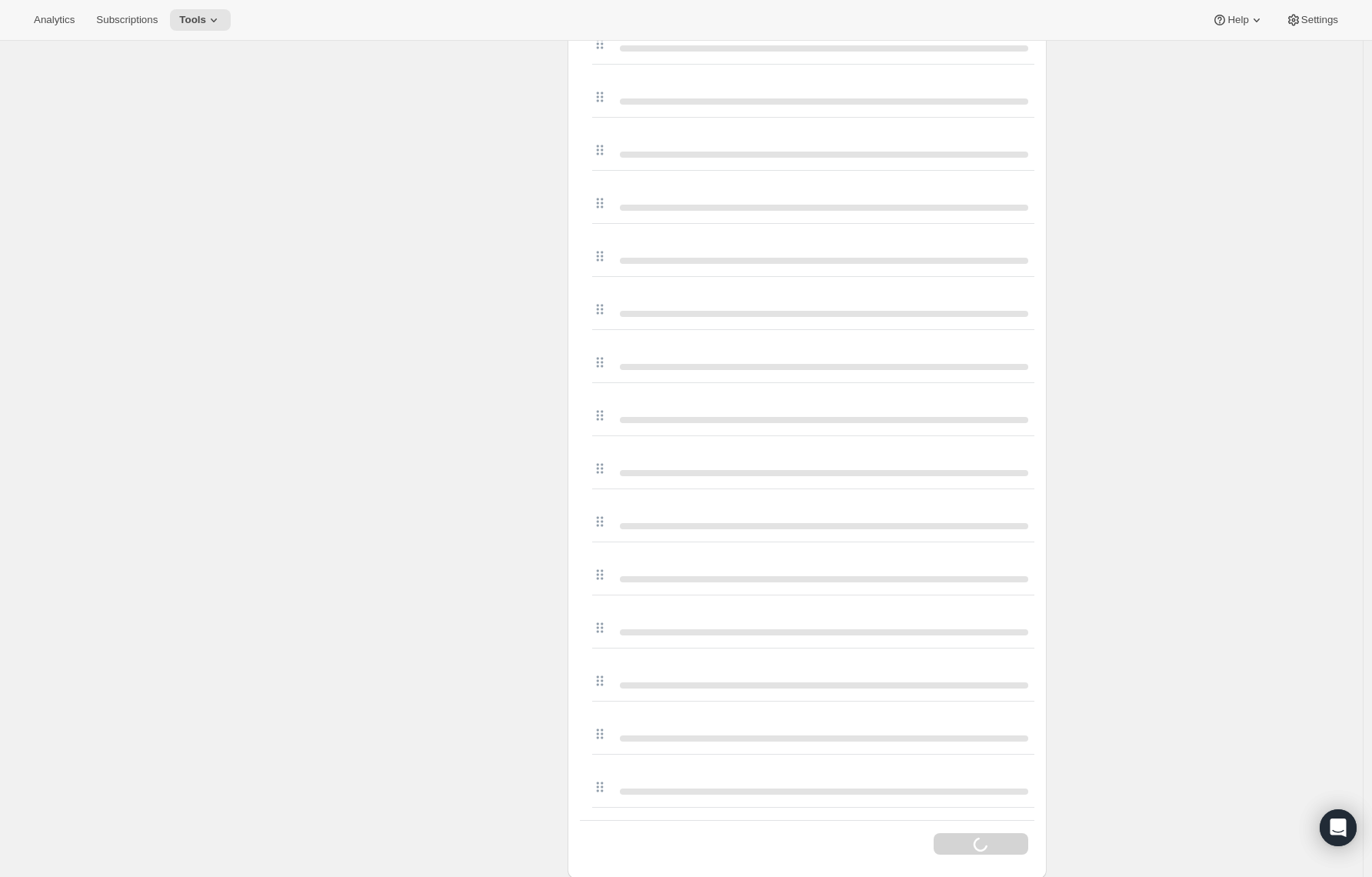
scroll to position [3052, 0]
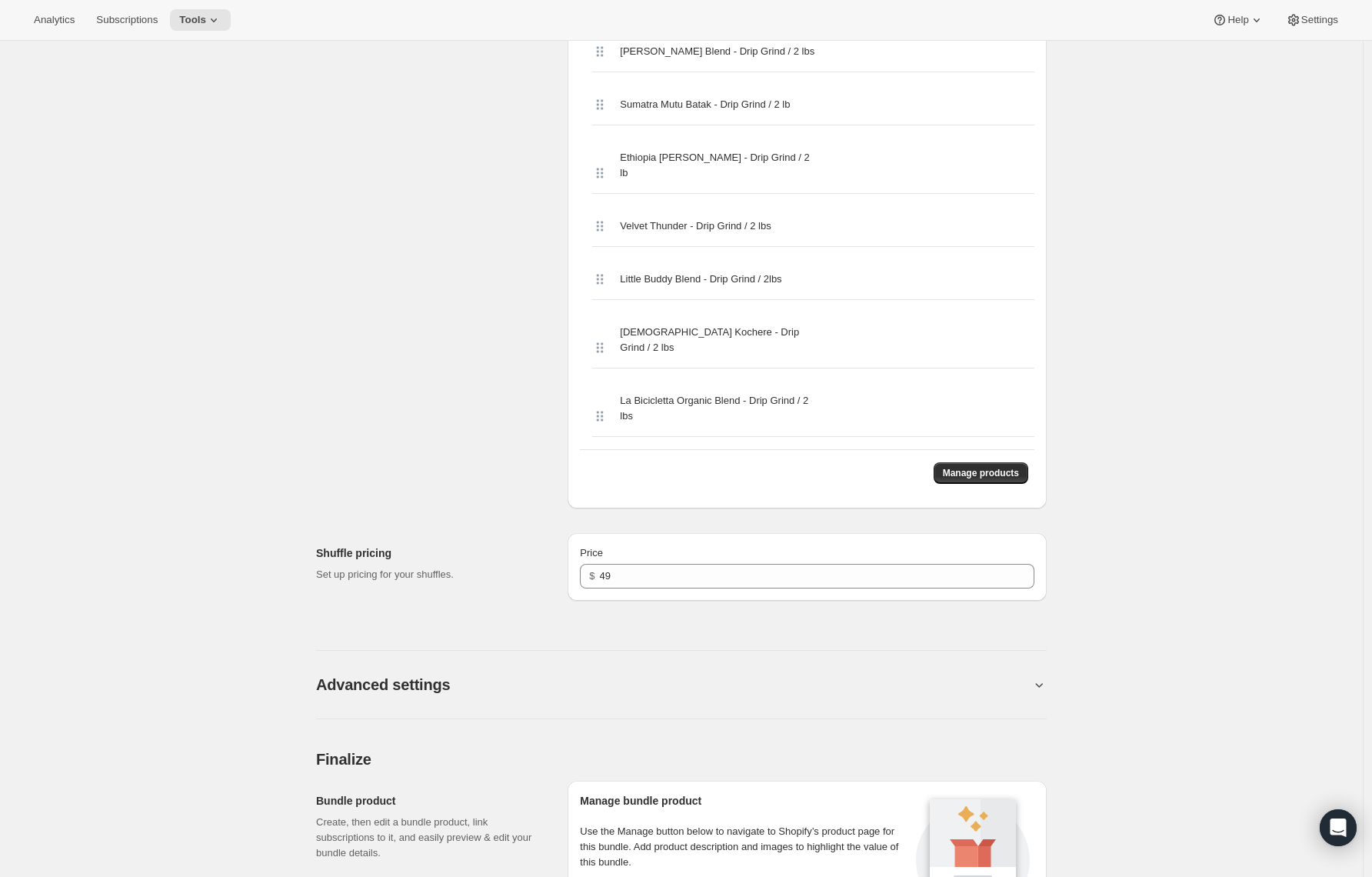
type input "Cyclone Tour - 2lb Bags - Drip Grind"
click at [651, 825] on p "Use the Manage button below to navigate to Shopify’s product page for this bund…" at bounding box center [745, 847] width 332 height 46
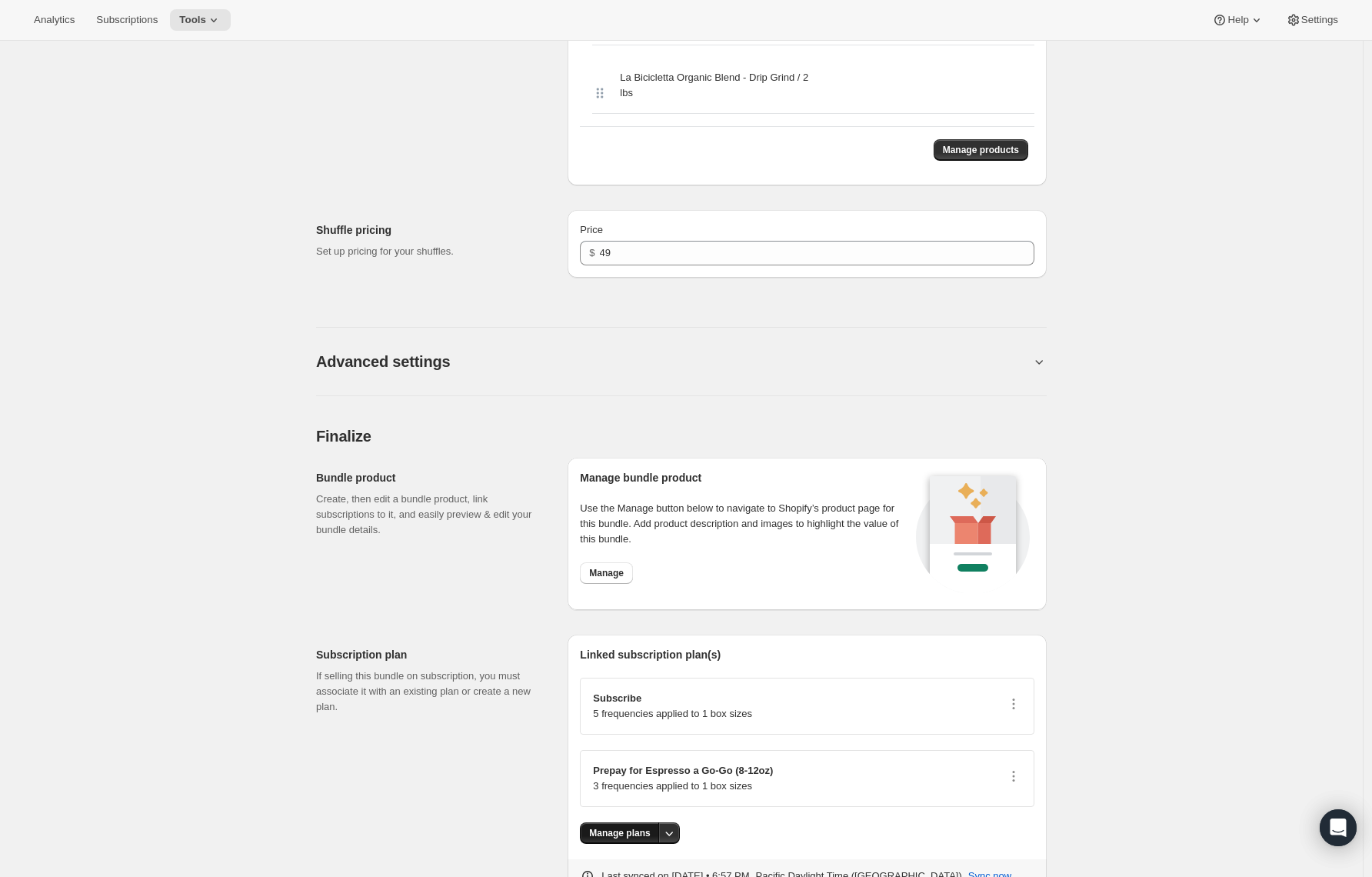
click at [618, 784] on div "Linked subscription plan(s) Subscribe 5 frequencies applied to 1 box sizes Prep…" at bounding box center [806, 753] width 454 height 213
click at [613, 827] on span "Manage plans" at bounding box center [619, 833] width 61 height 12
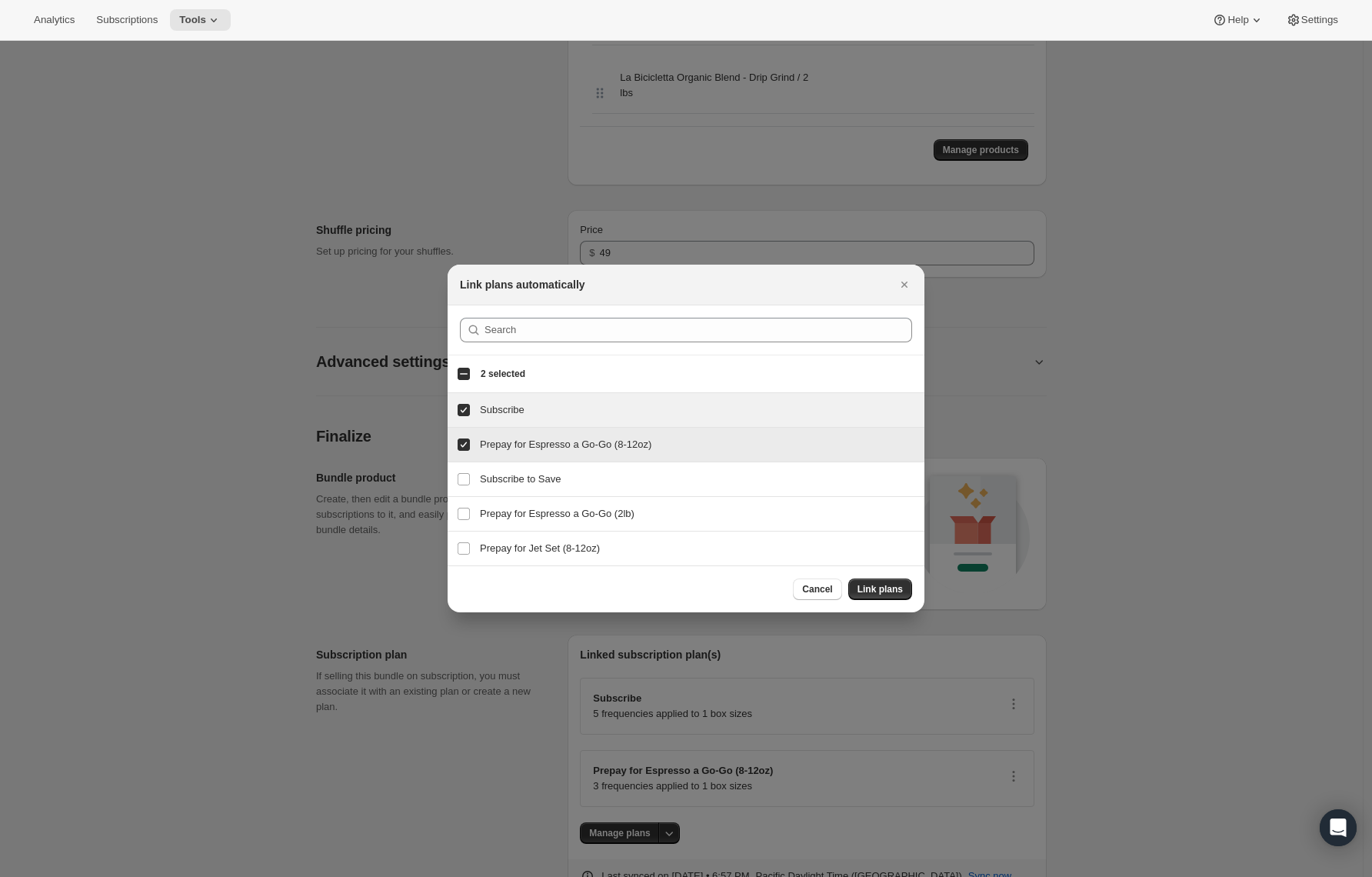
click at [463, 443] on input "Prepay for Espresso a Go-Go (8-12oz)" at bounding box center [464, 444] width 12 height 12
checkbox input "false"
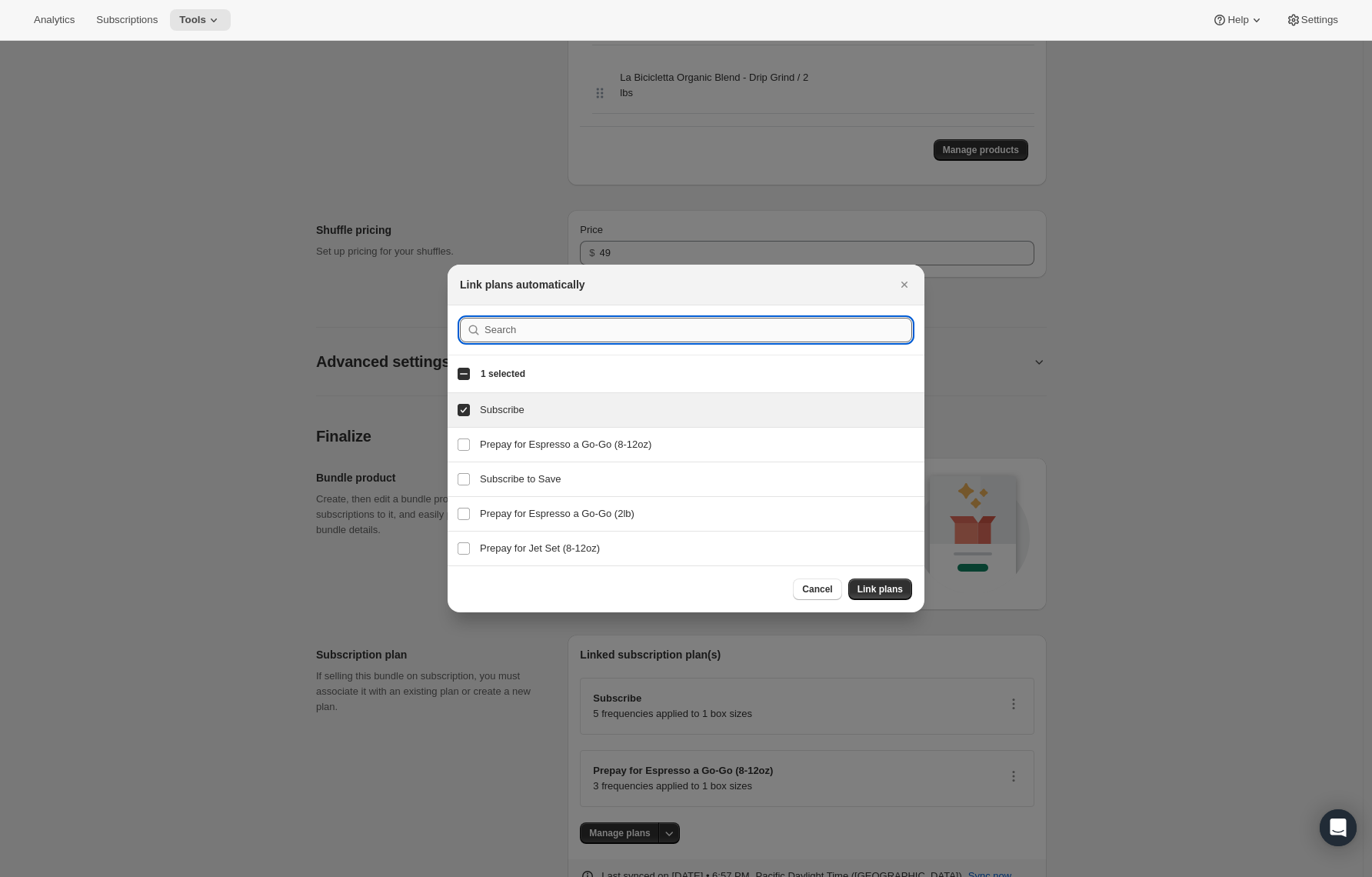
click at [495, 333] on input ":r200:" at bounding box center [698, 330] width 428 height 24
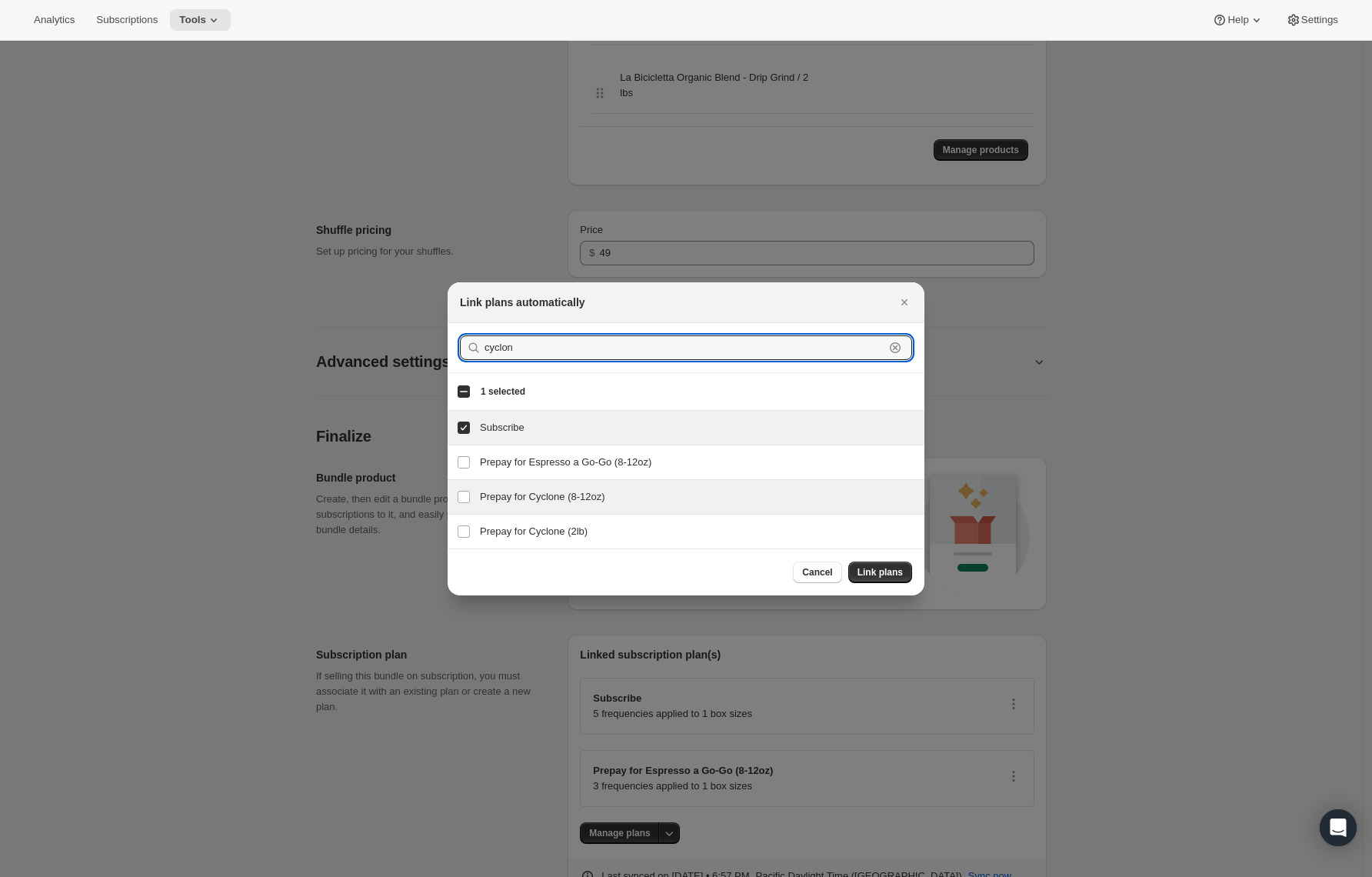
type input "cyclon"
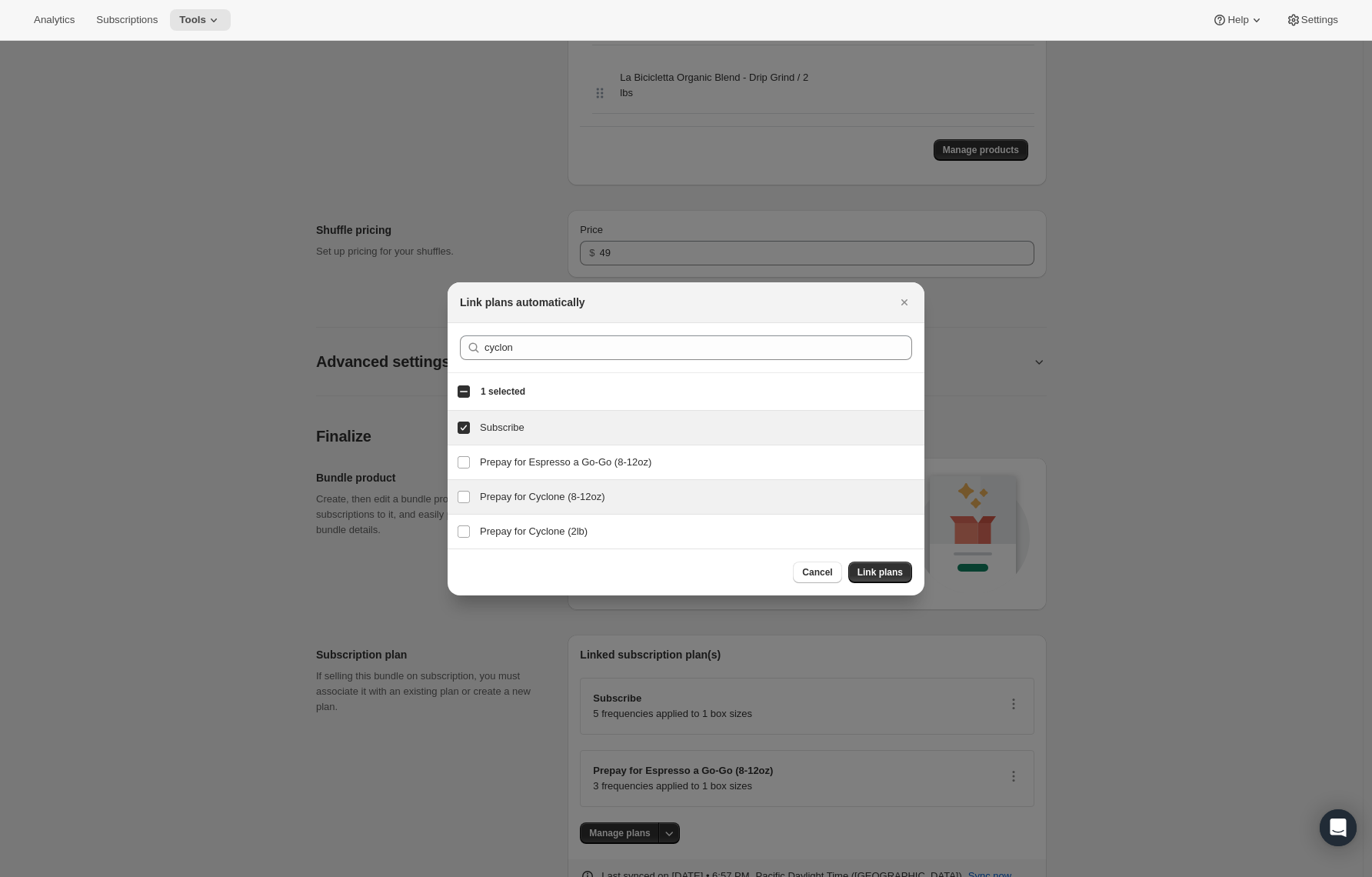
click at [505, 498] on h3 "Prepay for Cyclone (8-12oz)" at bounding box center [698, 497] width 435 height 15
drag, startPoint x: 504, startPoint y: 498, endPoint x: 510, endPoint y: 523, distance: 25.7
click at [504, 498] on h3 "Prepay for Cyclone (8-12oz)" at bounding box center [698, 497] width 435 height 15
checkbox input "false"
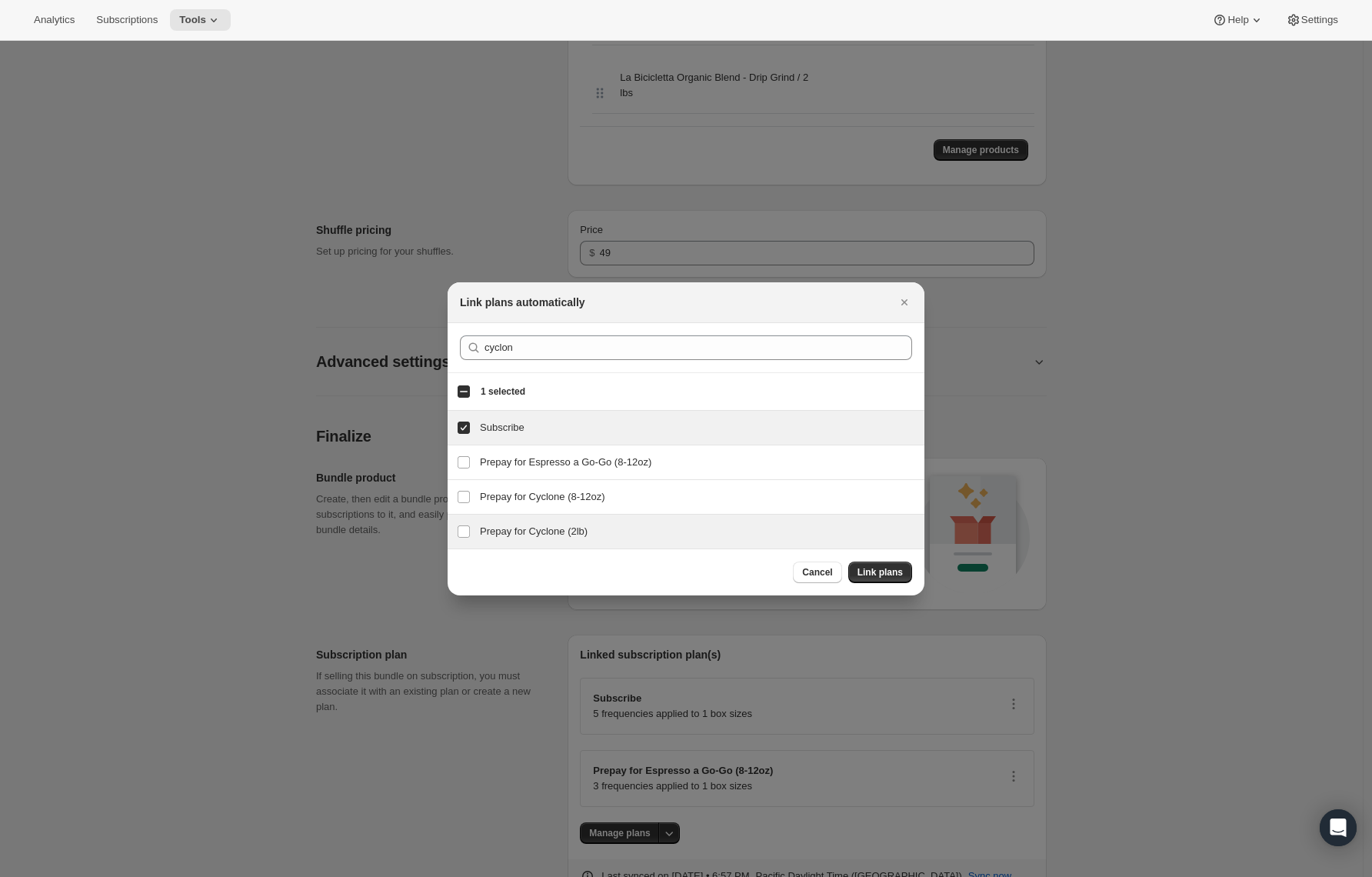
click at [510, 523] on div "Prepay for Cyclone (2lb) Prepay for Cyclone (2lb)" at bounding box center [686, 532] width 477 height 34
checkbox input "true"
click at [872, 572] on span "Link plans" at bounding box center [880, 572] width 45 height 12
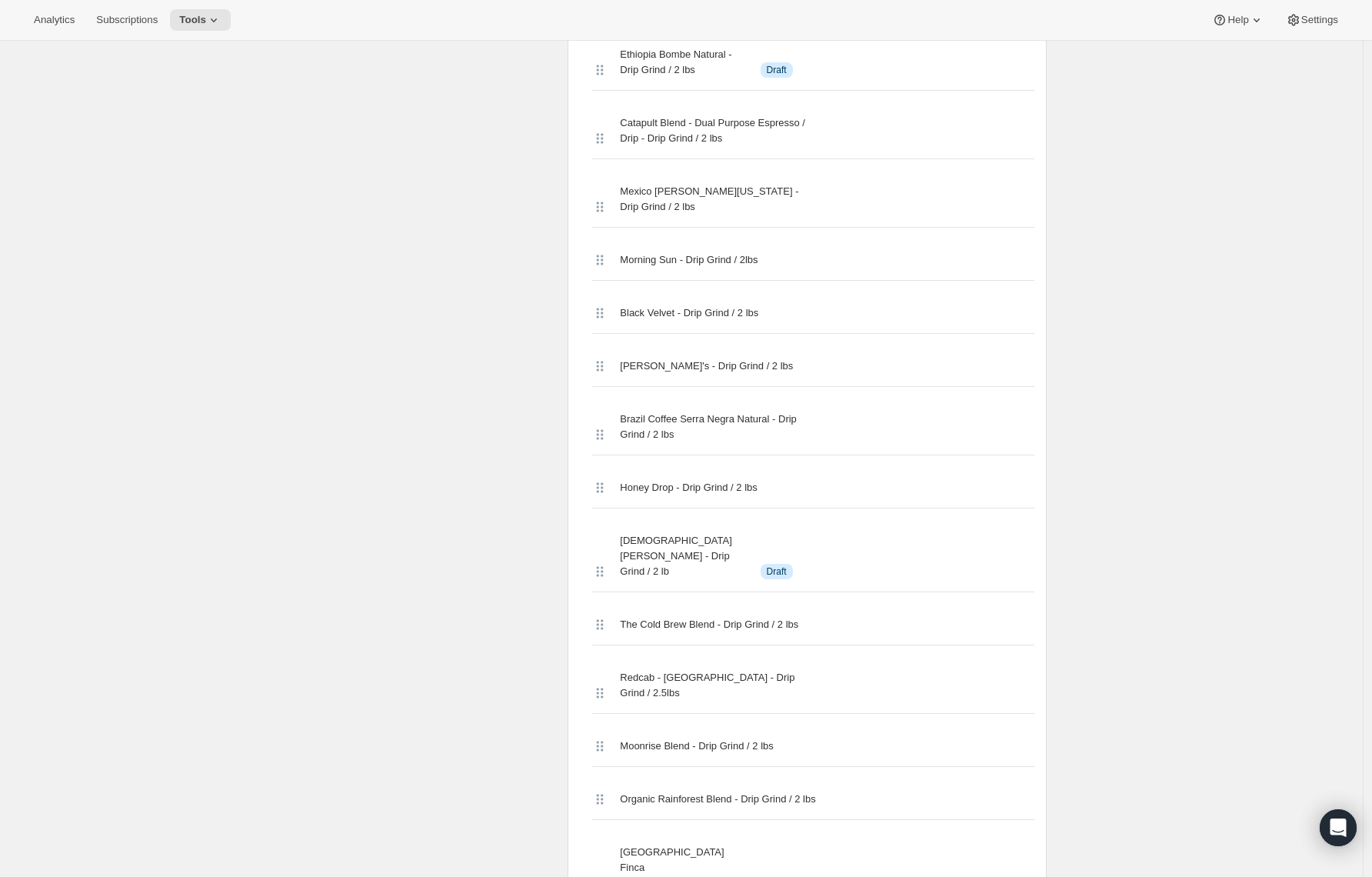
scroll to position [0, 0]
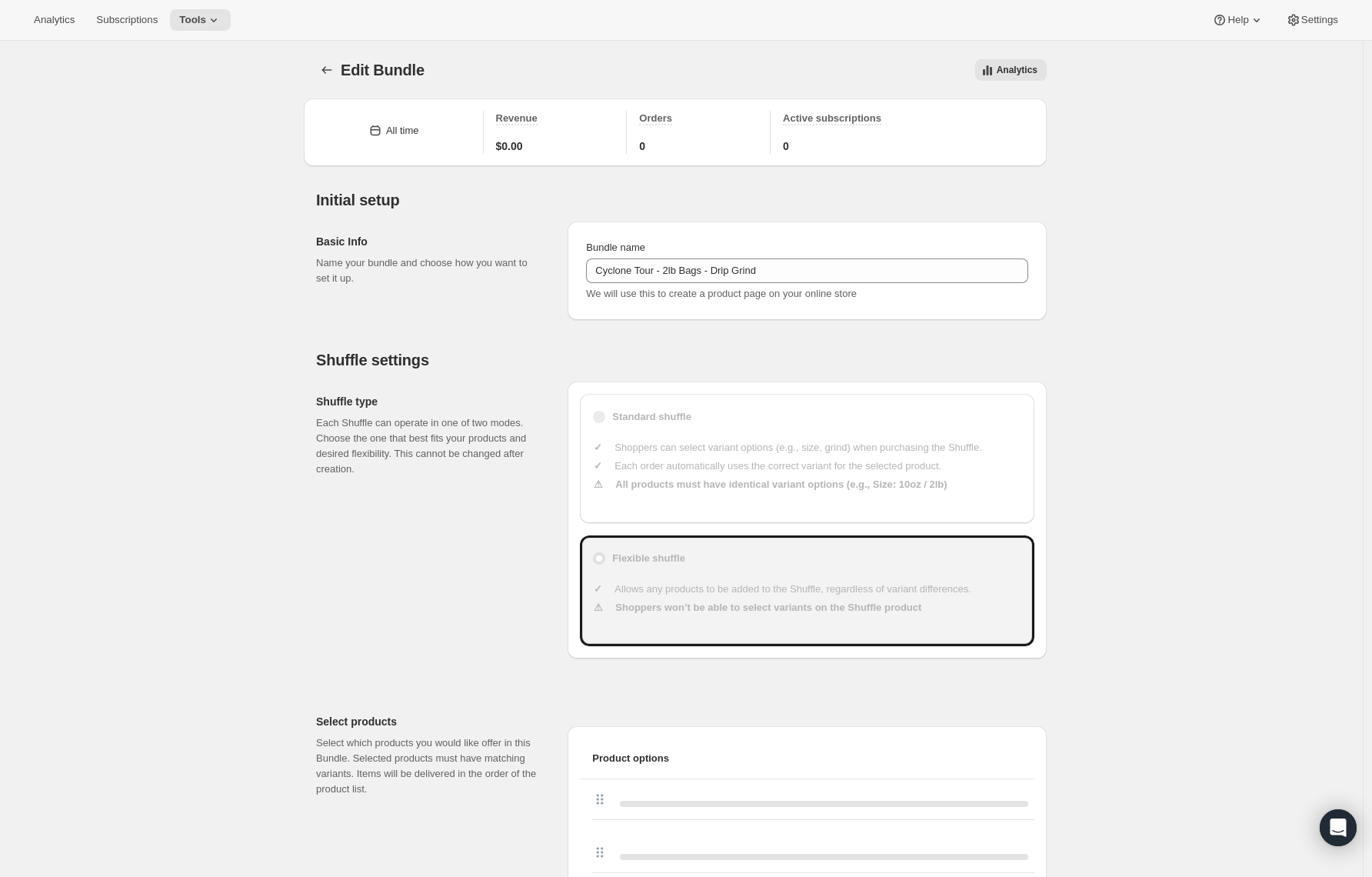
click at [321, 69] on button "Bundles" at bounding box center [327, 69] width 22 height 22
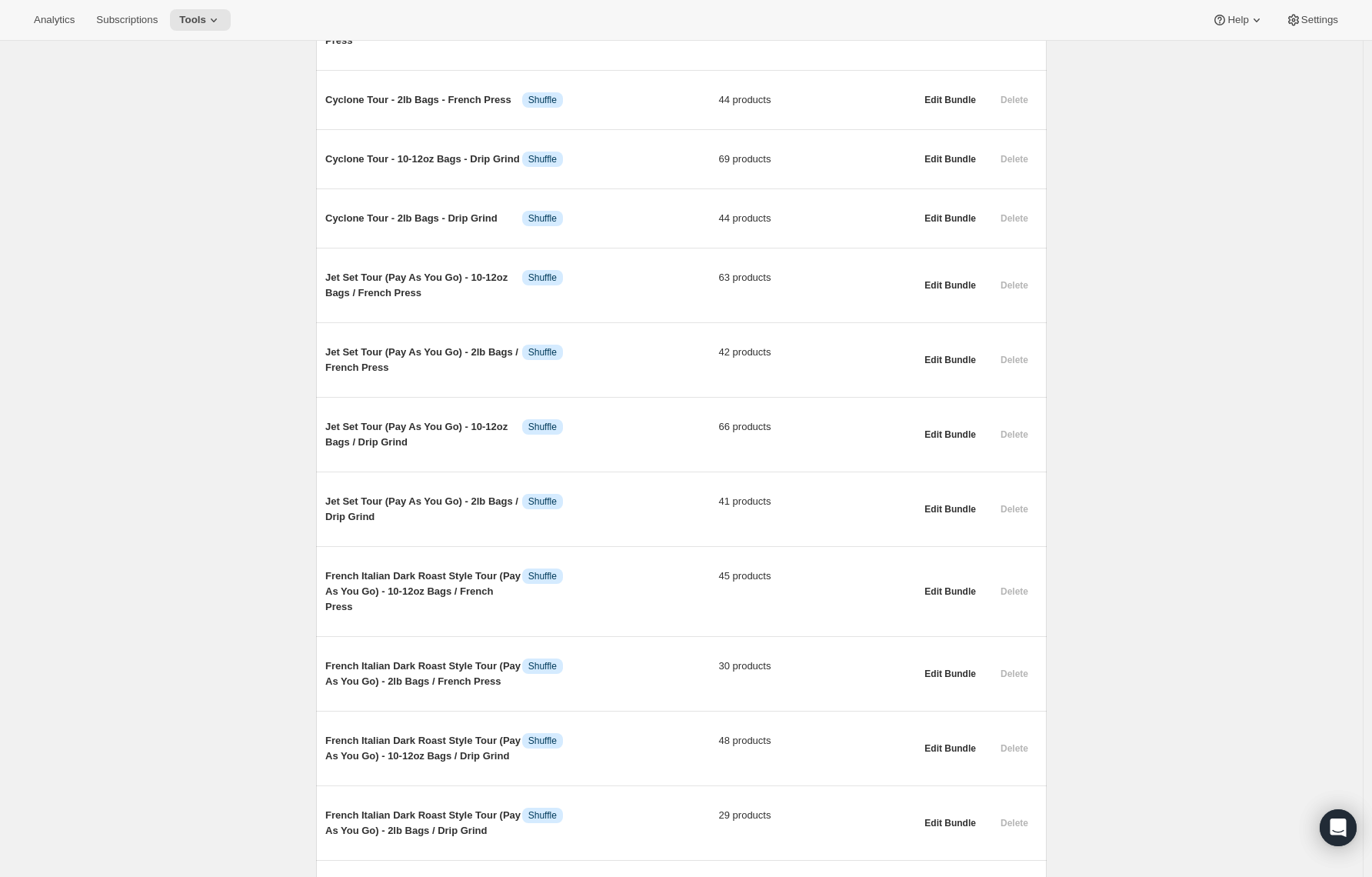
scroll to position [1353, 0]
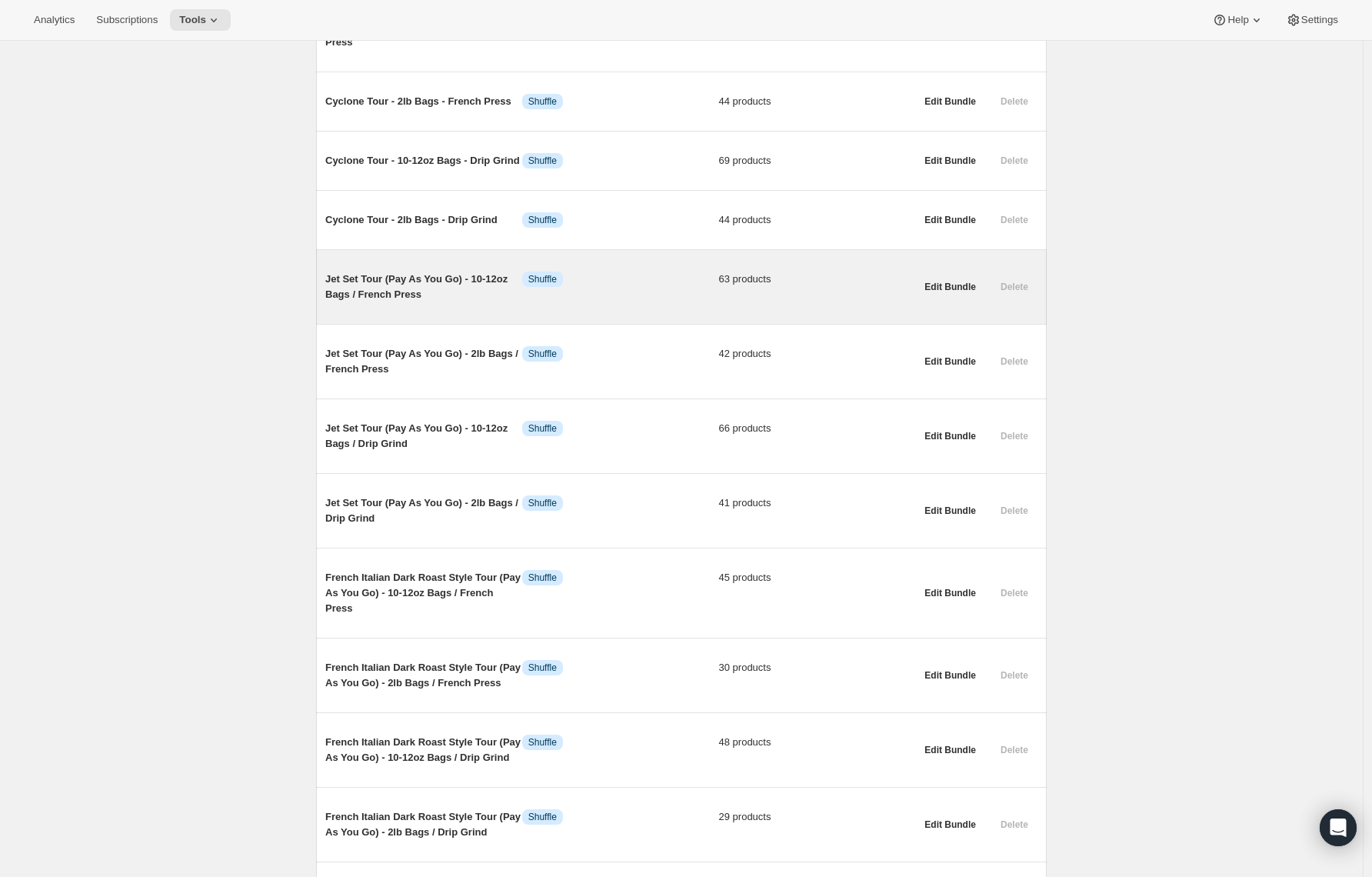
click at [432, 303] on span "Jet Set Tour (Pay As You Go) - 10-12oz Bags / French Press" at bounding box center [423, 287] width 197 height 31
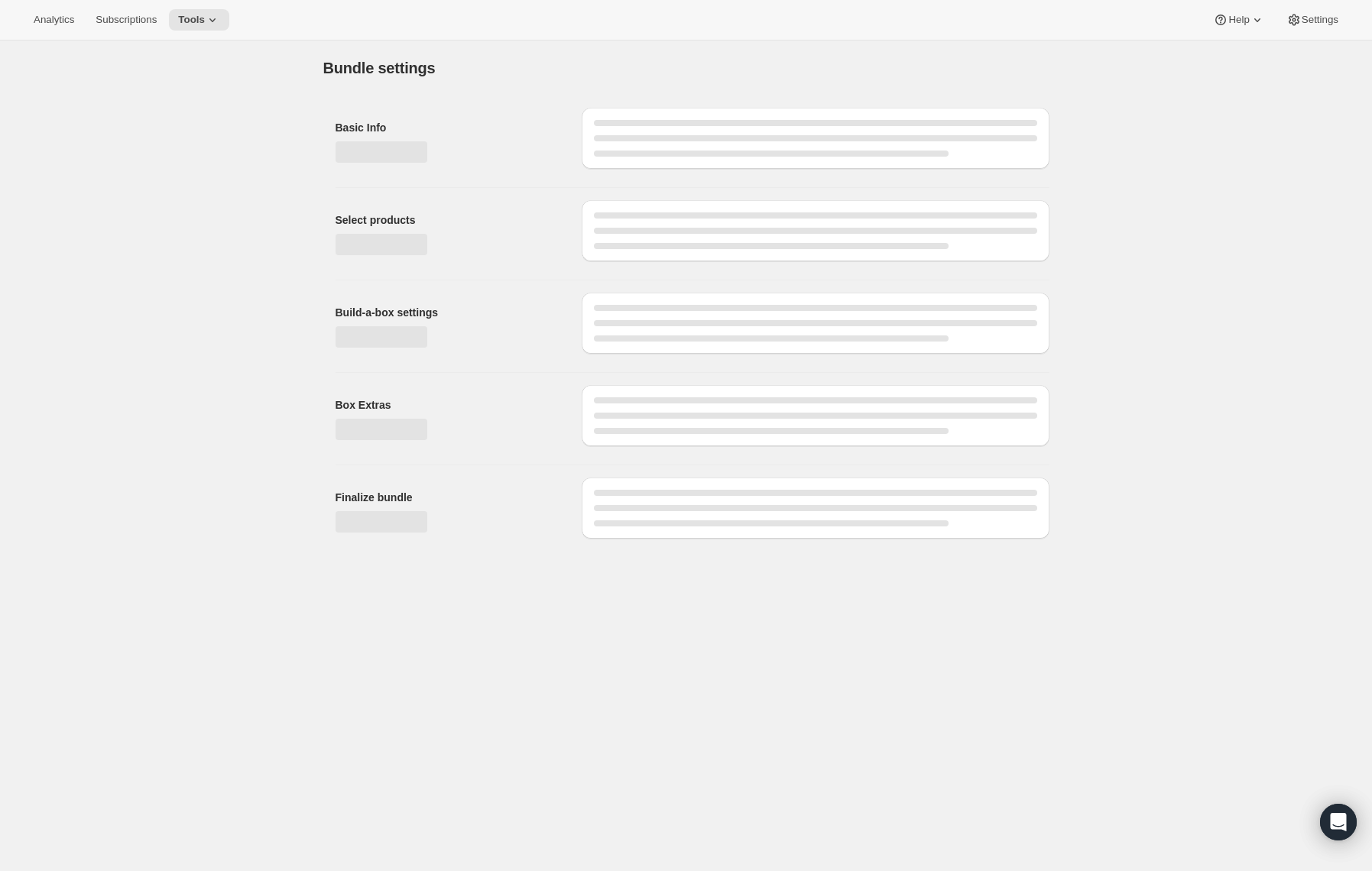
type input "Jet Set Tour (Pay As You Go) - 10-12oz Bags / French Press"
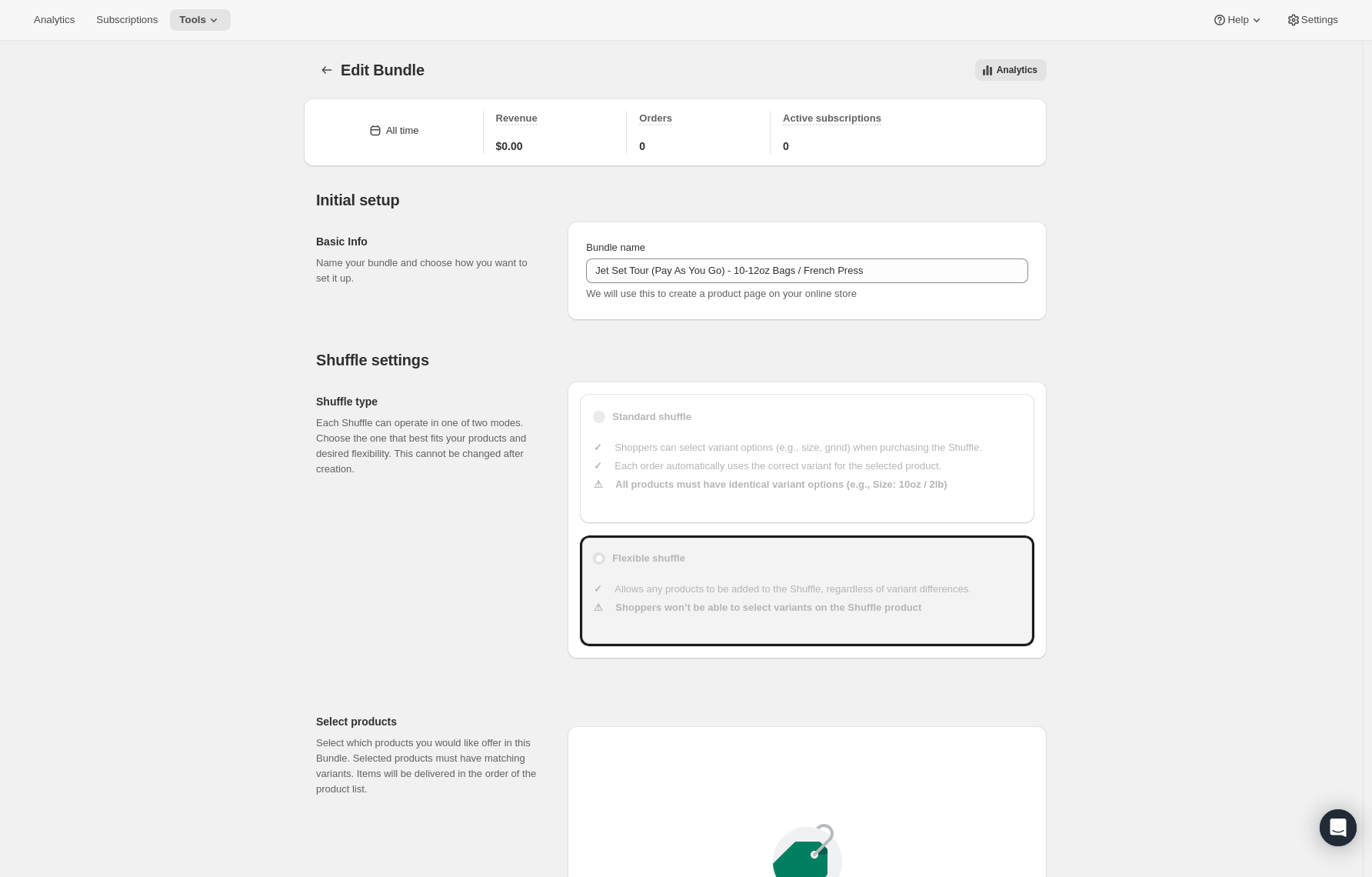
type input "23"
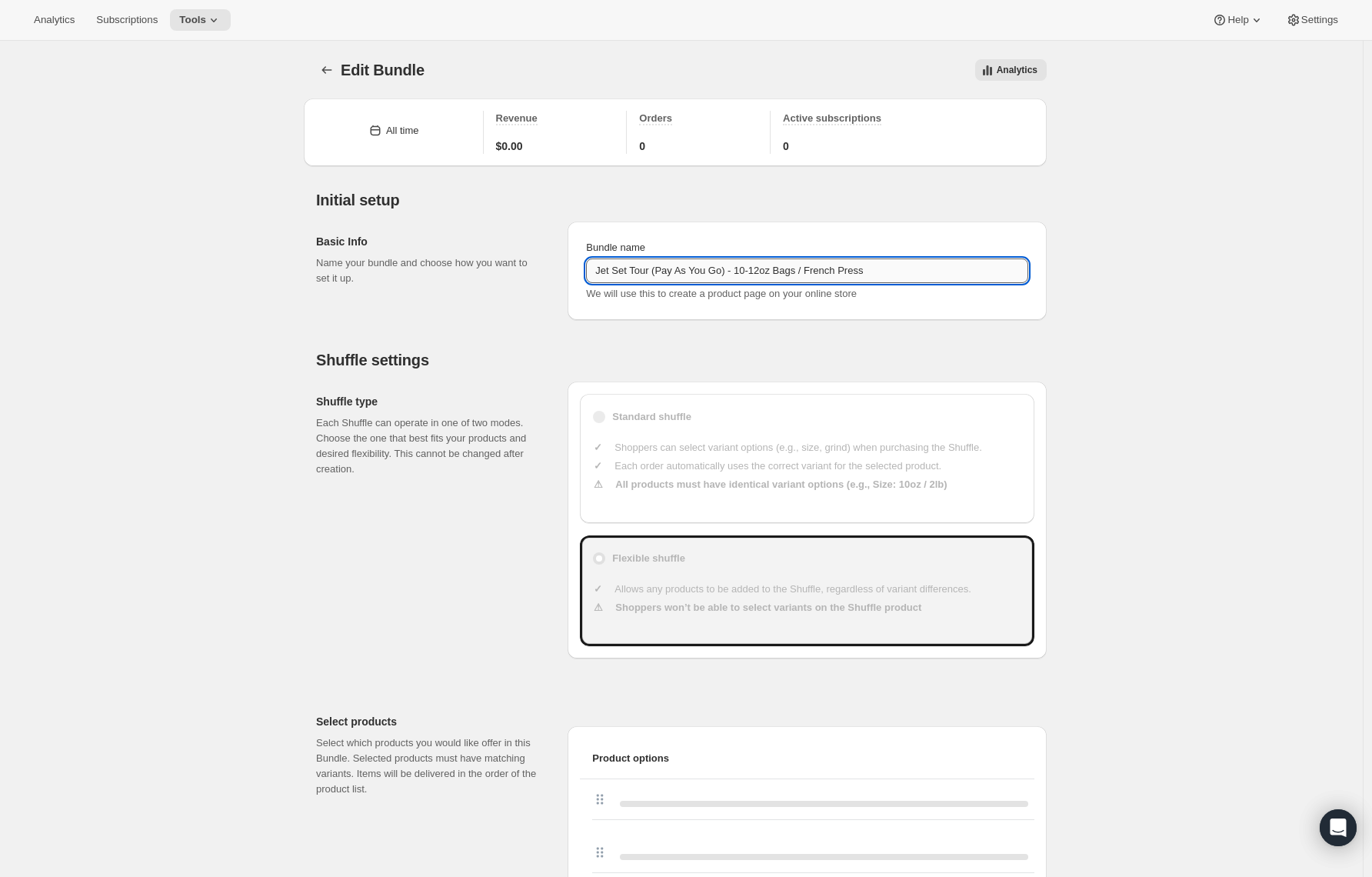
drag, startPoint x: 736, startPoint y: 273, endPoint x: 657, endPoint y: 276, distance: 79.1
click at [658, 275] on input "Jet Set Tour (Pay As You Go) - 10-12oz Bags / French Press" at bounding box center [807, 271] width 442 height 24
drag, startPoint x: 632, startPoint y: 274, endPoint x: 578, endPoint y: 273, distance: 54.0
click at [575, 272] on div "Bundle name Jet Set Tour - 10-12oz Bags / French Press We will use this to crea…" at bounding box center [807, 271] width 479 height 98
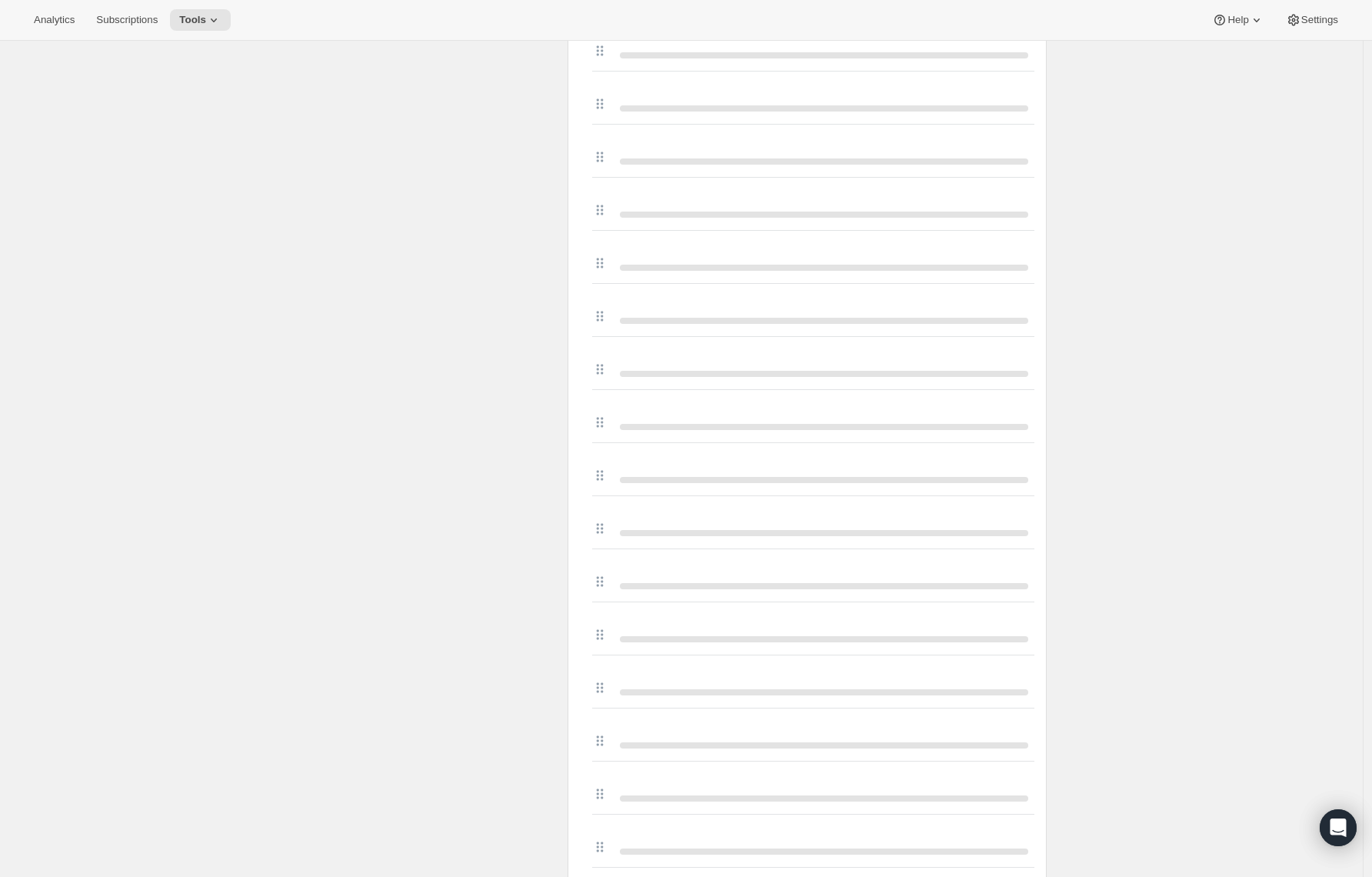
scroll to position [4061, 0]
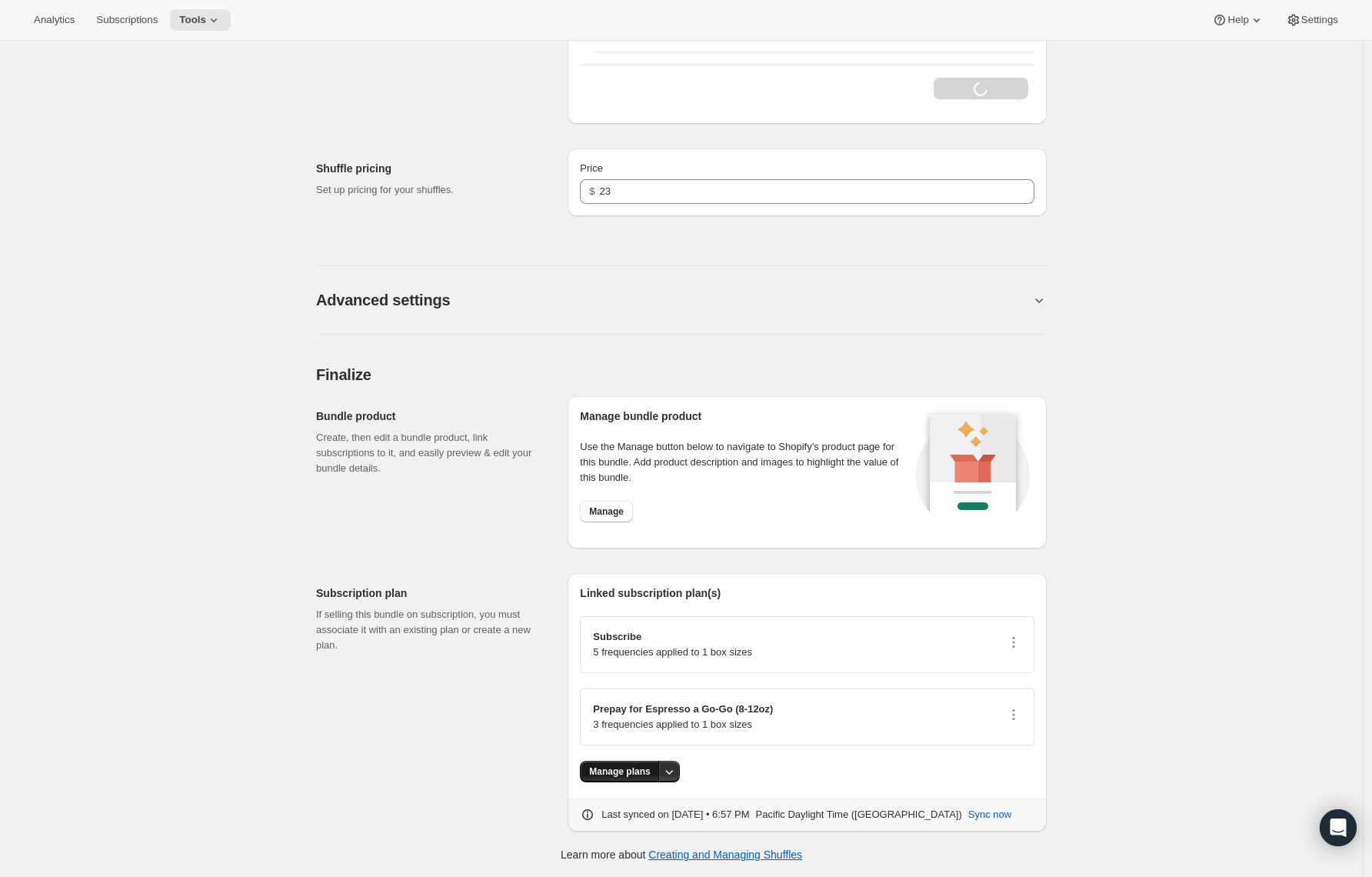
type input "Jet Set Tour - 10-12oz Bags / French Press"
click at [629, 767] on span "Manage plans" at bounding box center [619, 771] width 61 height 12
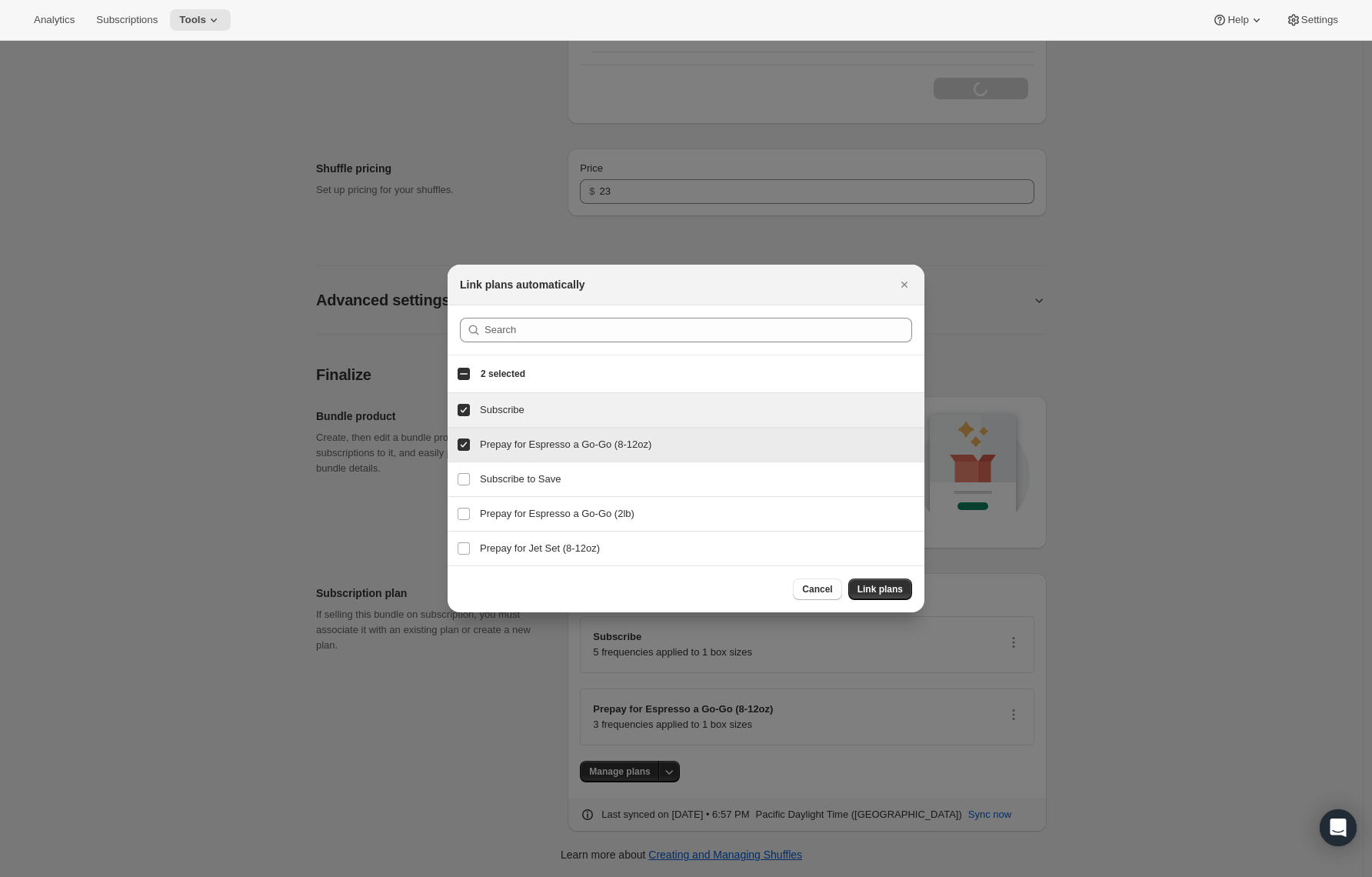
drag, startPoint x: 457, startPoint y: 446, endPoint x: 463, endPoint y: 451, distance: 7.8
click at [458, 446] on input "Prepay for Espresso a Go-Go (8-12oz)" at bounding box center [464, 444] width 12 height 12
checkbox input "true"
click at [502, 542] on h3 "Prepay for Jet Set (8-12oz)" at bounding box center [698, 548] width 435 height 15
click at [553, 546] on h3 "Prepay for Jet Set (8-12oz)" at bounding box center [698, 548] width 435 height 15
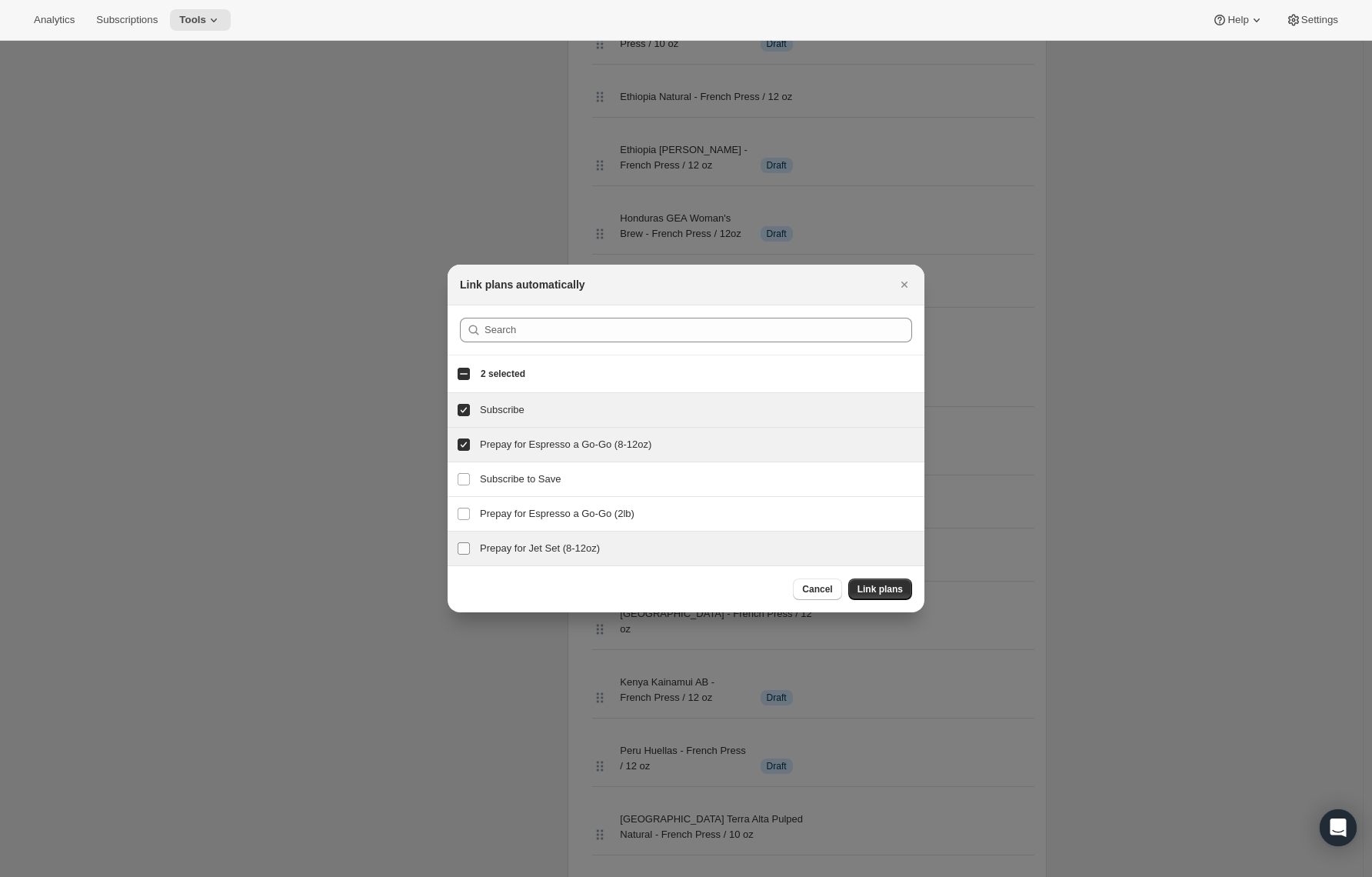
click at [468, 551] on input "Prepay for Jet Set (8-12oz)" at bounding box center [464, 548] width 12 height 12
checkbox input "true"
click at [460, 449] on input "Prepay for Espresso a Go-Go (8-12oz)" at bounding box center [464, 444] width 12 height 12
checkbox input "false"
click at [878, 590] on span "Link plans" at bounding box center [880, 589] width 45 height 12
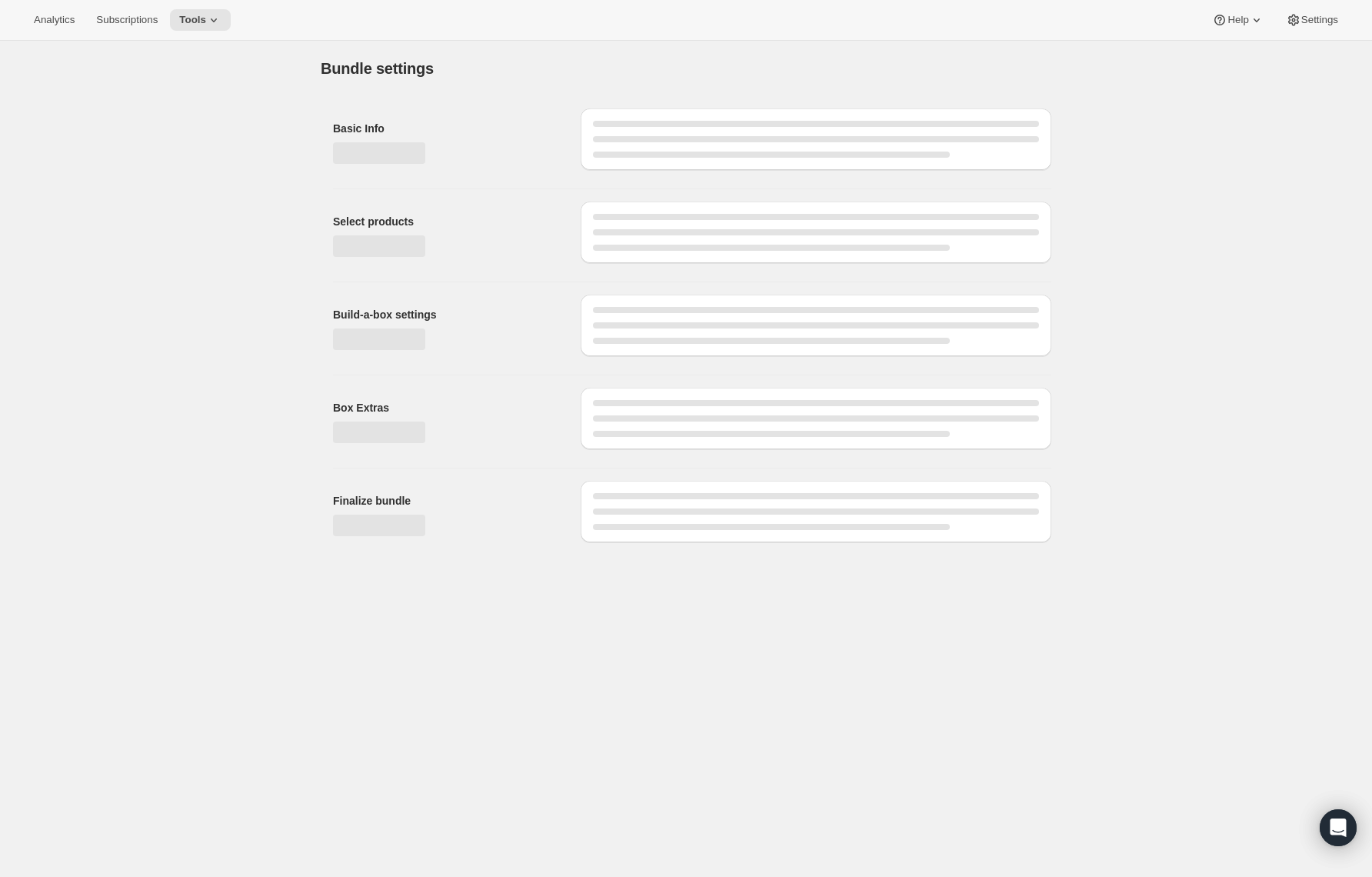
scroll to position [0, 0]
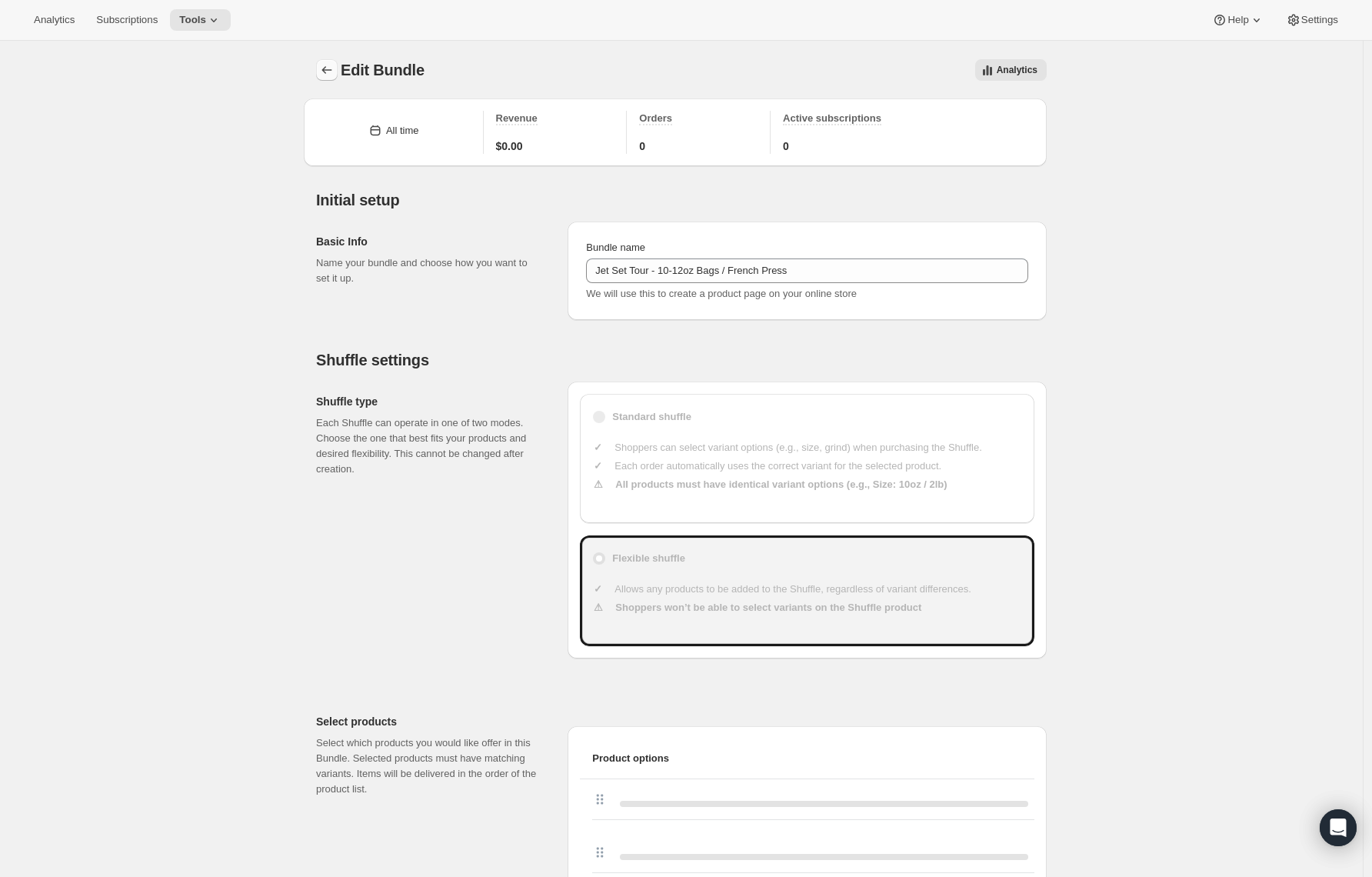
click at [325, 67] on icon "Bundles" at bounding box center [327, 70] width 15 height 15
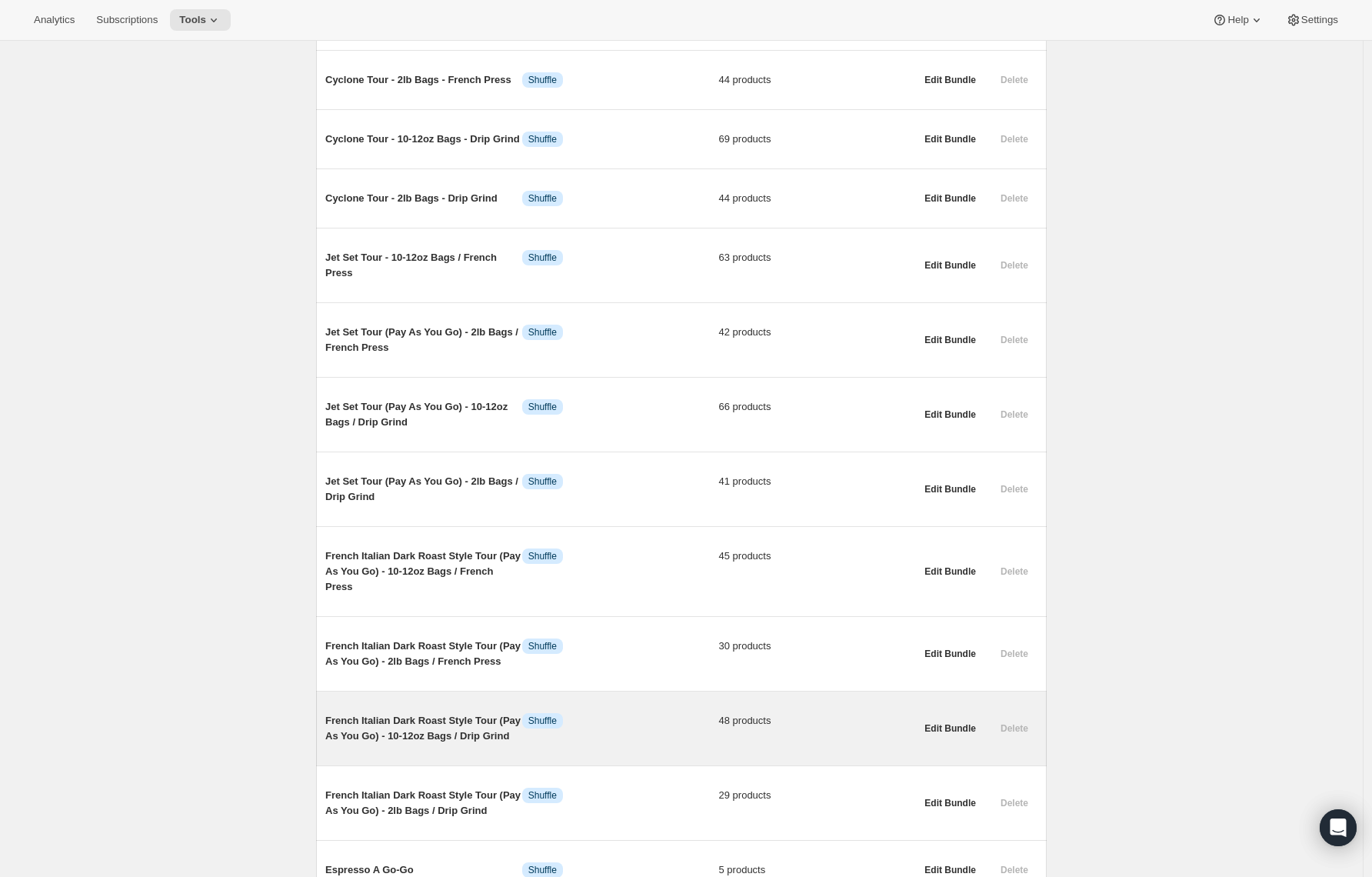
scroll to position [1376, 0]
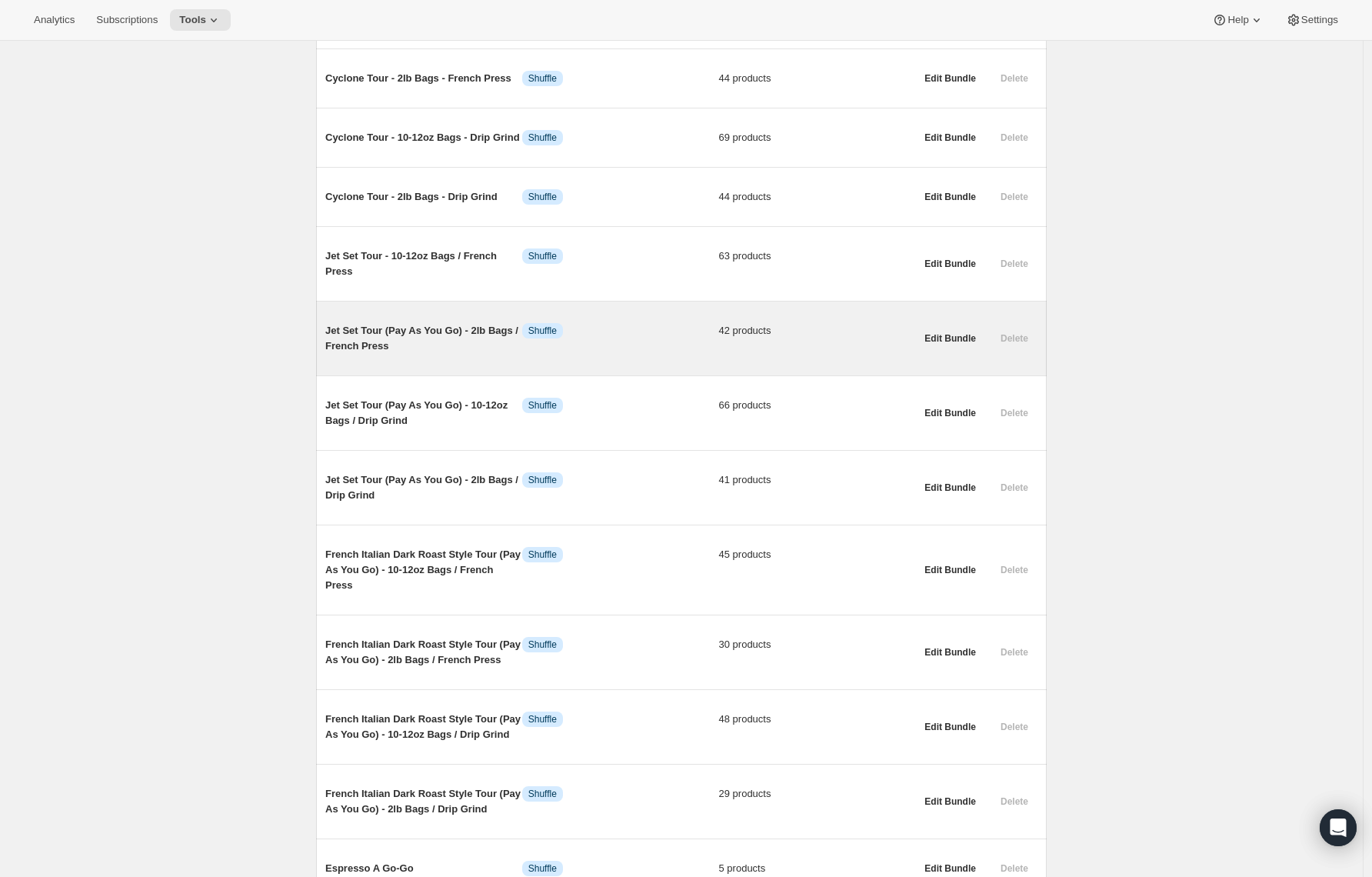
click at [355, 354] on span "Jet Set Tour (Pay As You Go) - 2lb Bags / French Press" at bounding box center [423, 338] width 197 height 31
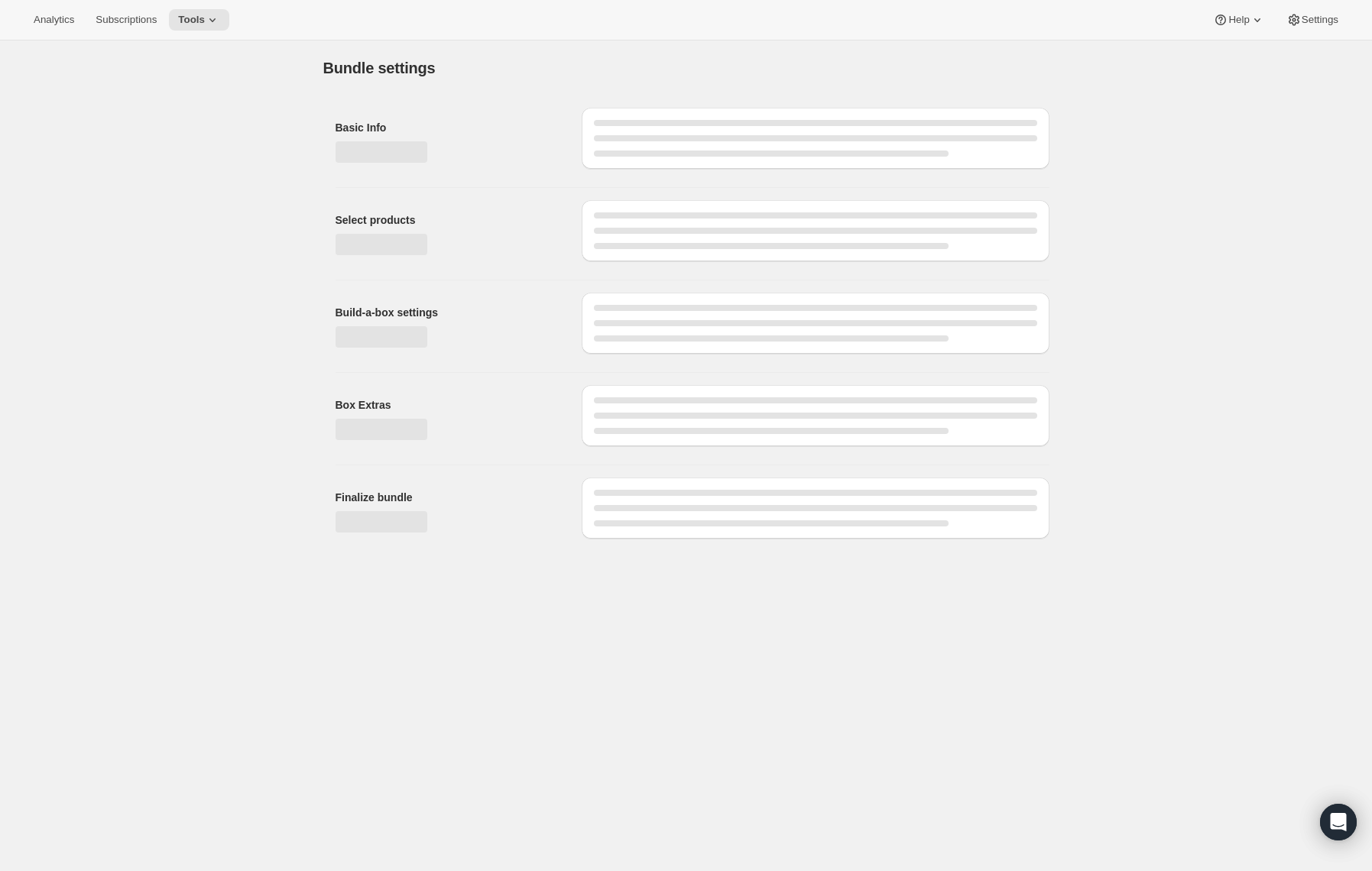
type input "Jet Set Tour (Pay As You Go) - 2lb Bags / French Press"
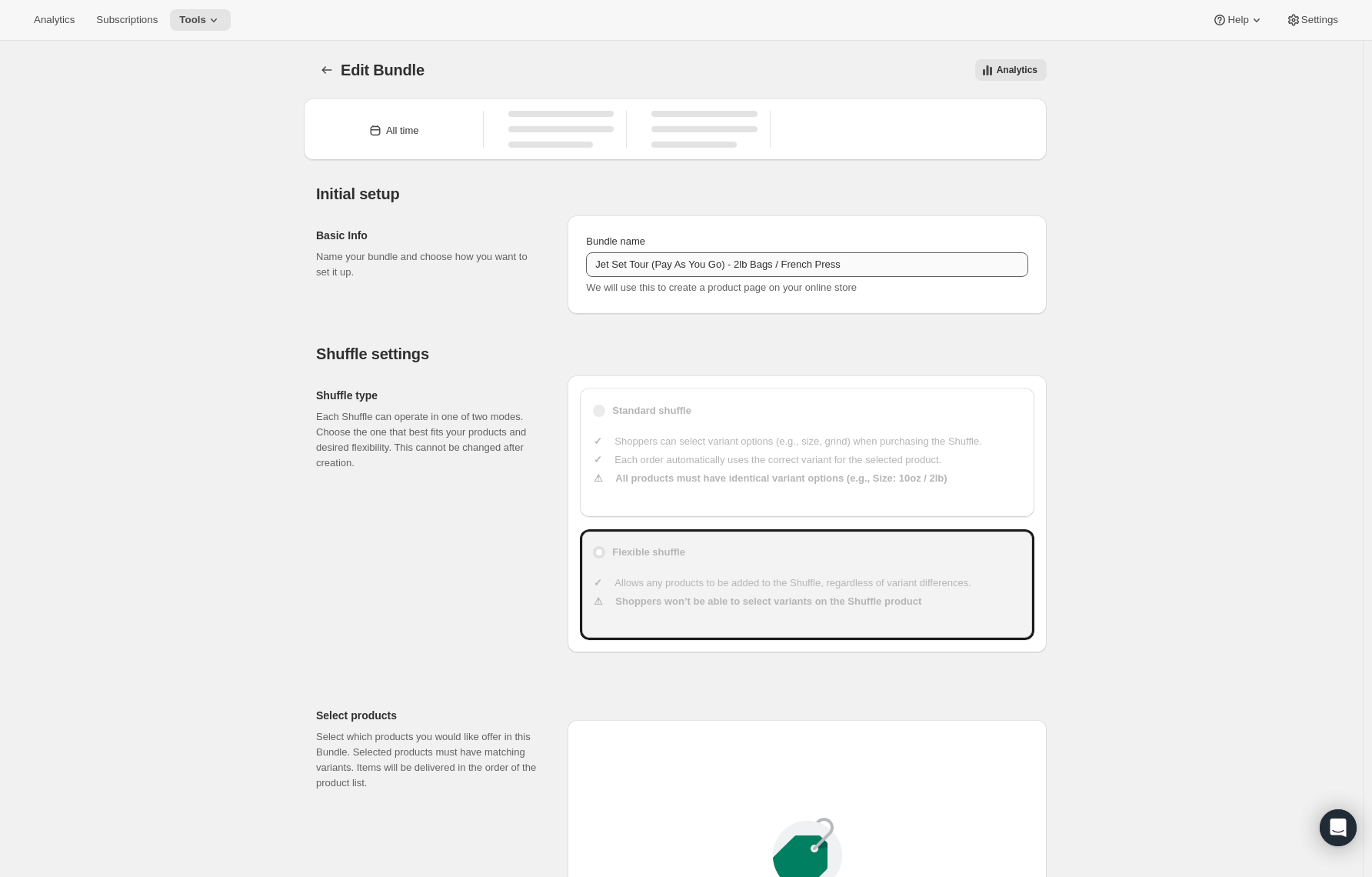
type input "49"
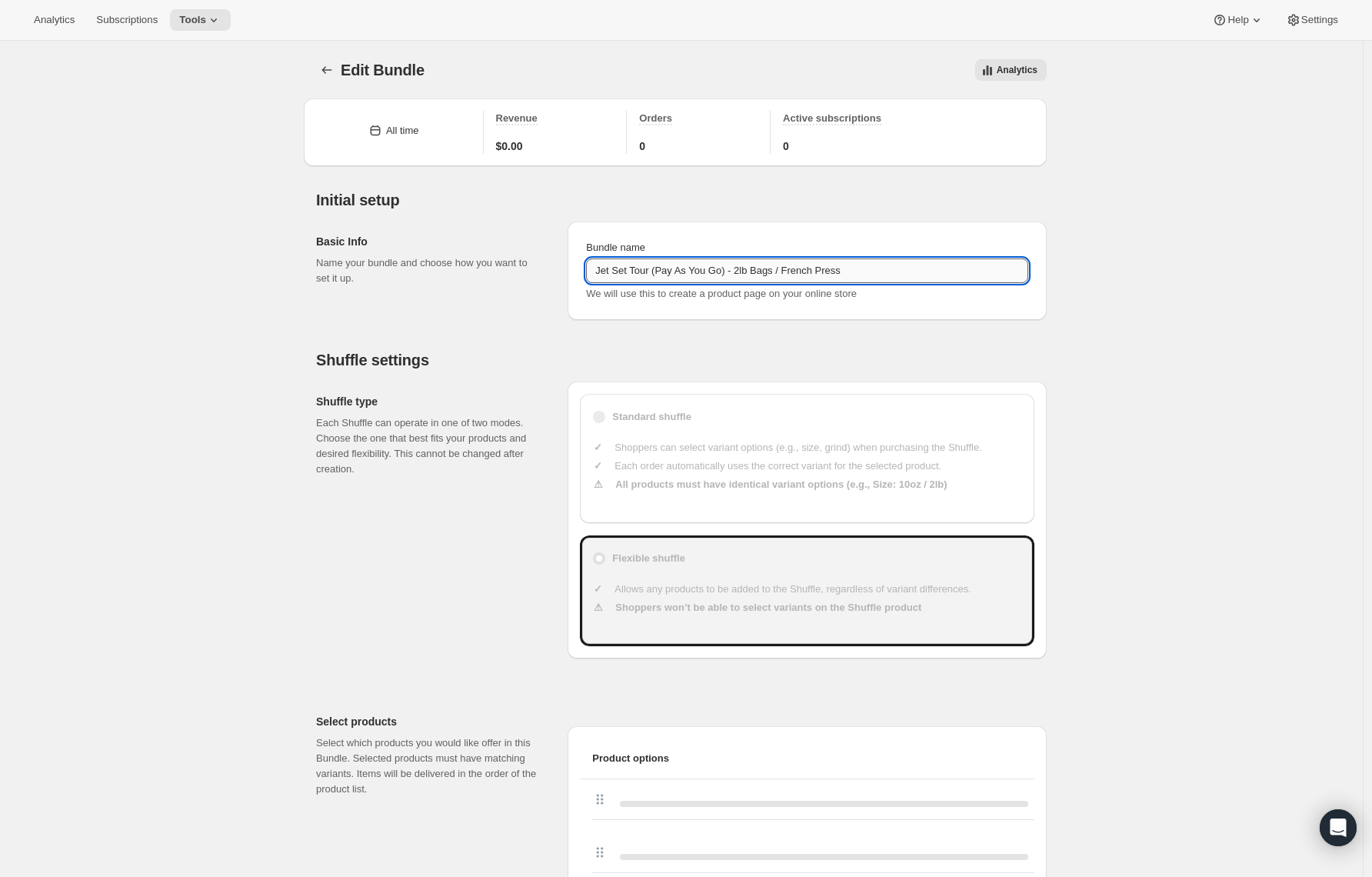
drag, startPoint x: 739, startPoint y: 274, endPoint x: 686, endPoint y: 275, distance: 53.0
click at [686, 275] on input "Jet Set Tour (Pay As You Go) - 2lb Bags / French Press" at bounding box center [807, 271] width 442 height 24
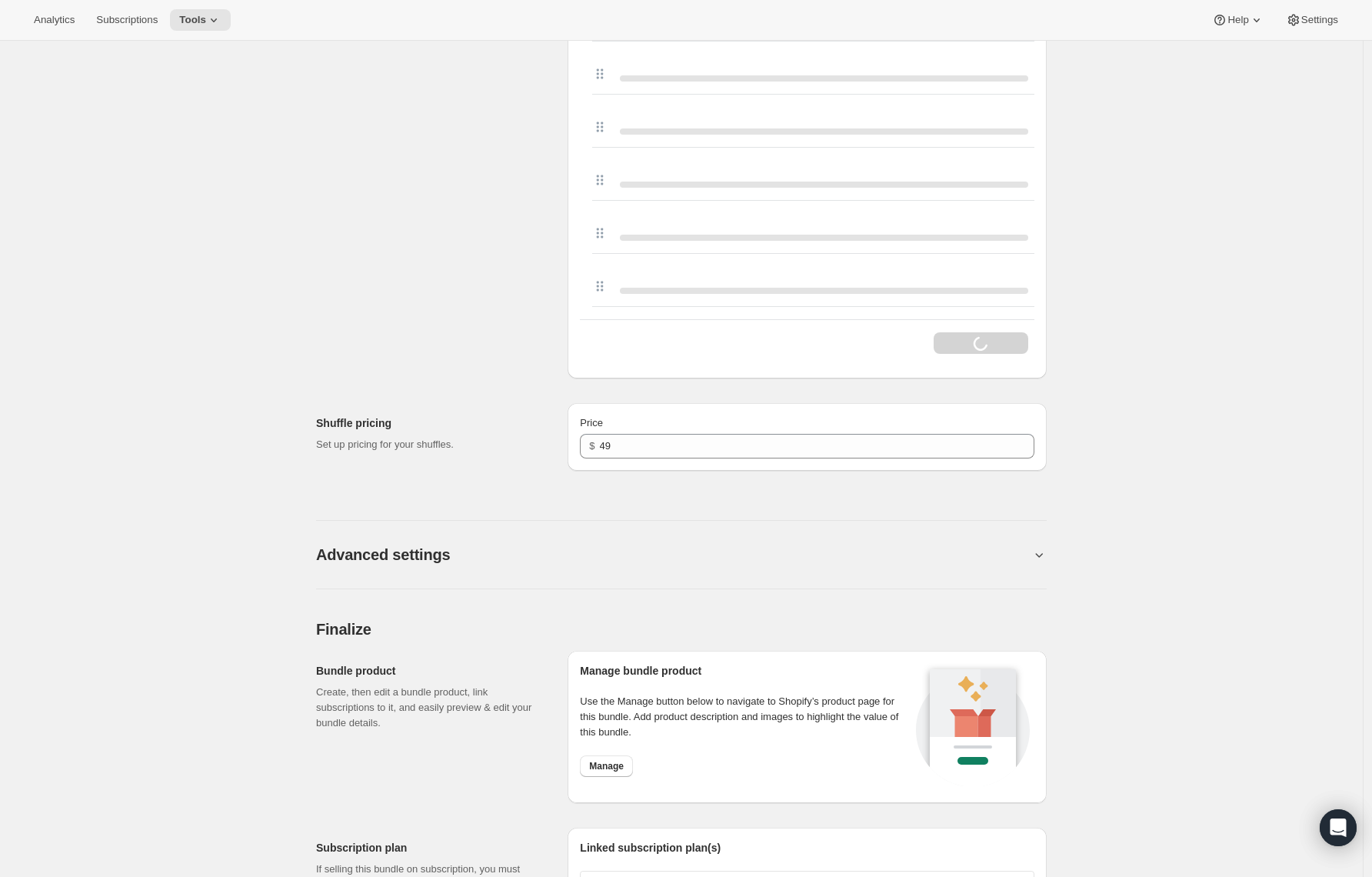
scroll to position [2946, 0]
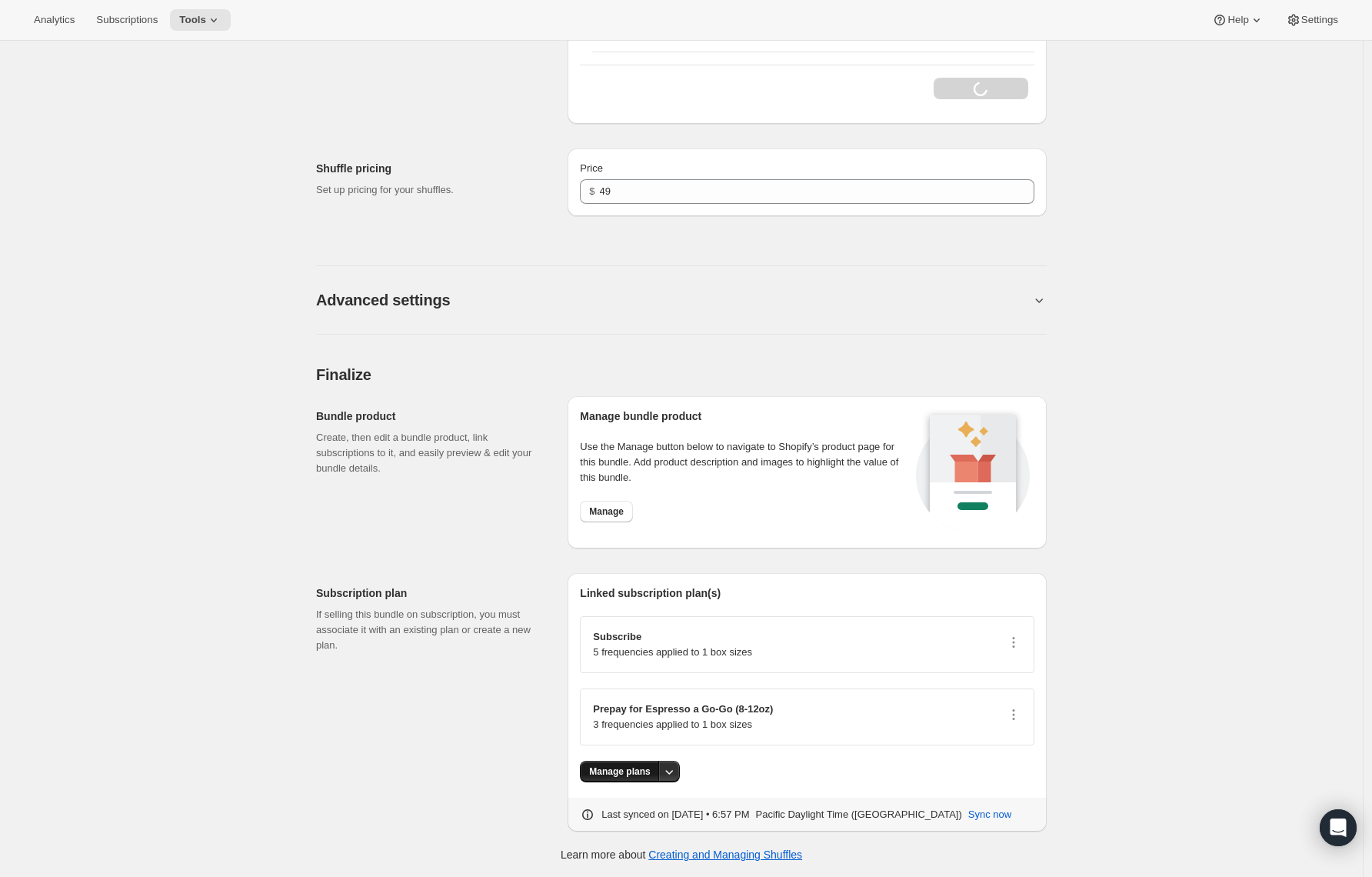
type input "Jet Set Tour - 2lb Bags / French Press"
click at [614, 762] on button "Manage plans" at bounding box center [619, 771] width 80 height 22
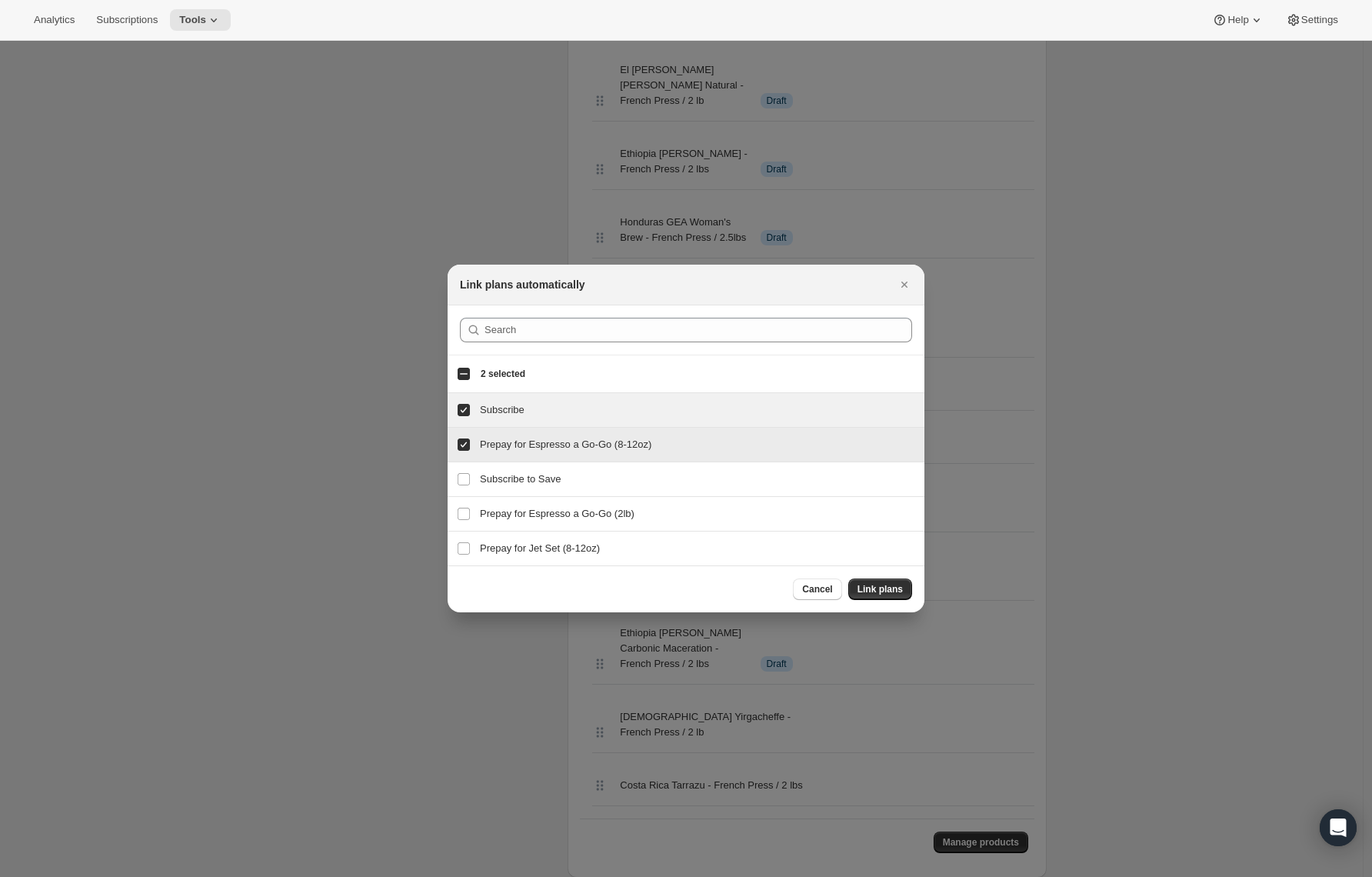
click at [465, 451] on span ":r27o:" at bounding box center [464, 444] width 14 height 14
click at [465, 451] on input "Prepay for Espresso a Go-Go (8-12oz)" at bounding box center [464, 444] width 12 height 12
checkbox input "false"
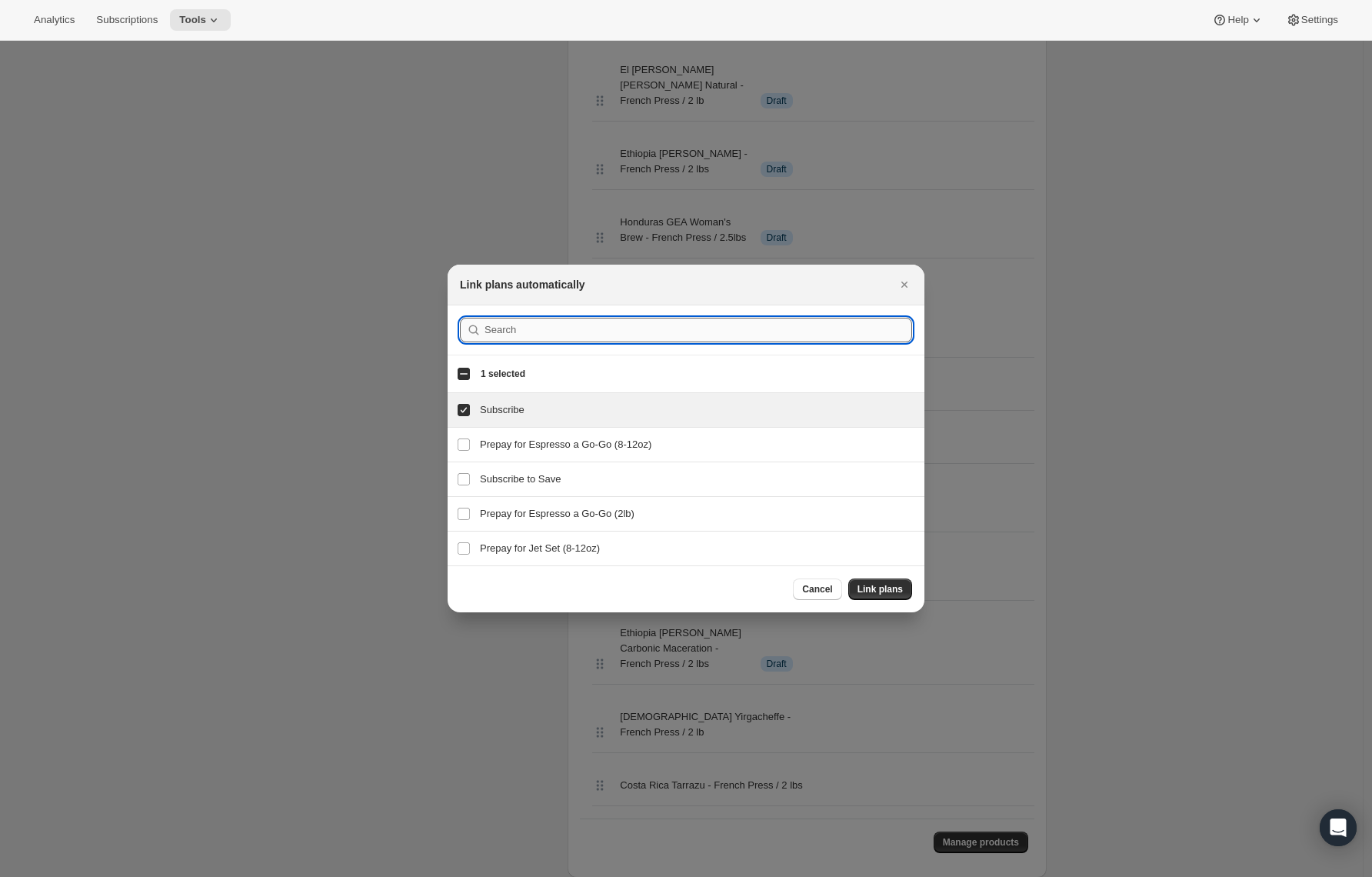
click at [489, 334] on input ":r27o:" at bounding box center [698, 330] width 428 height 24
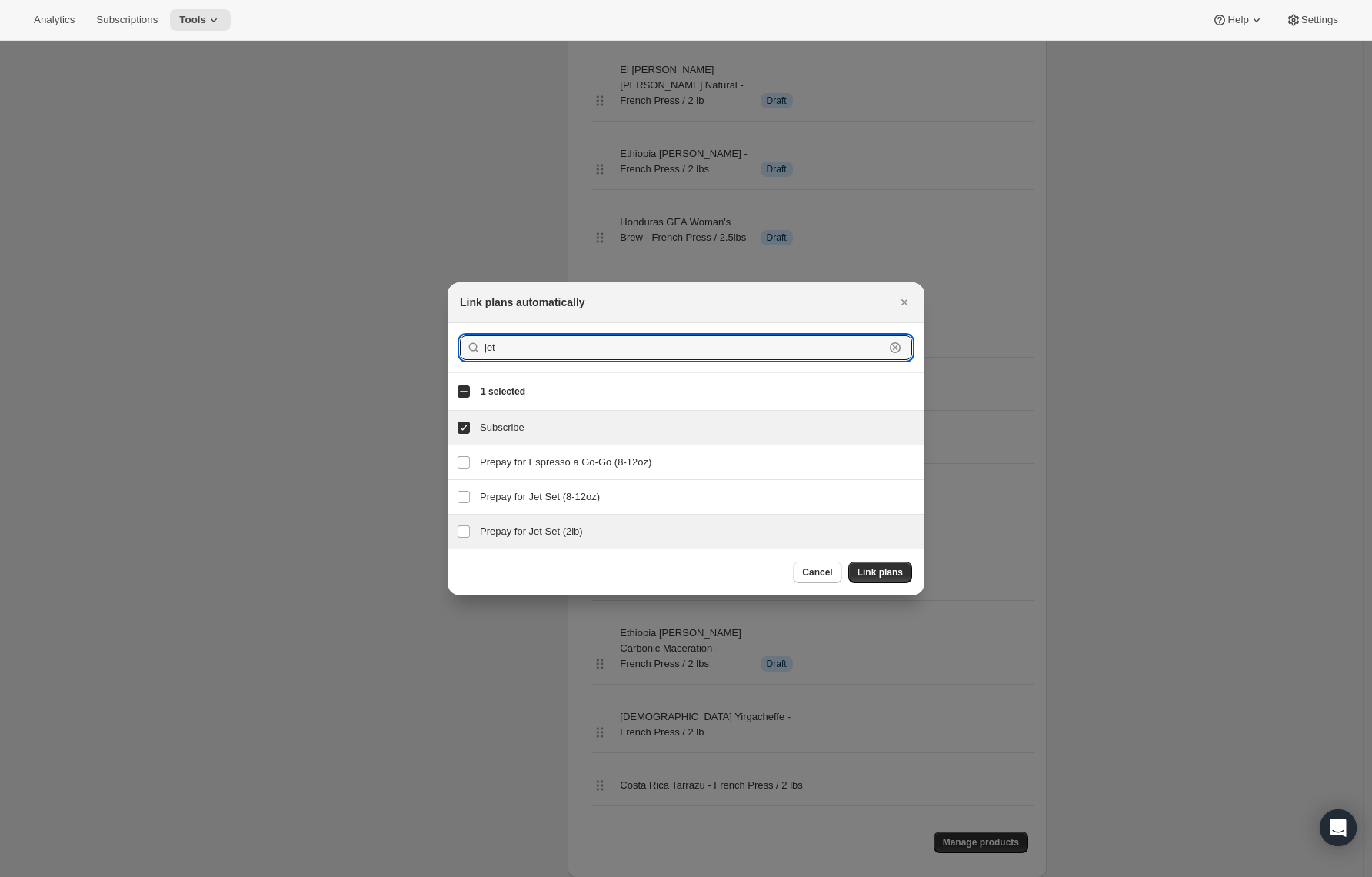
type input "jet"
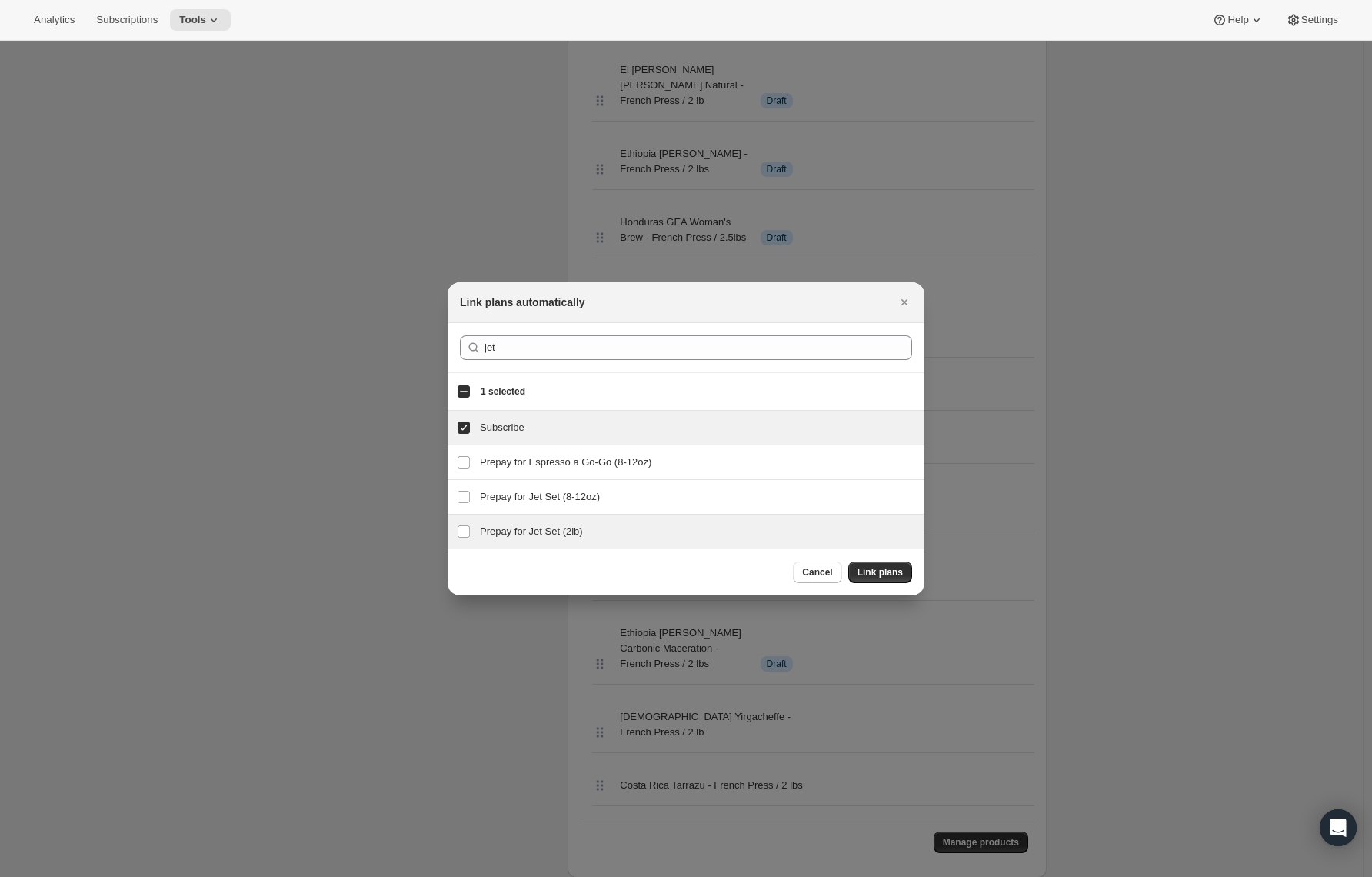
click at [524, 532] on h3 "Prepay for Jet Set (2lb)" at bounding box center [698, 531] width 435 height 15
checkbox input "true"
click at [869, 567] on span "Link plans" at bounding box center [880, 572] width 45 height 12
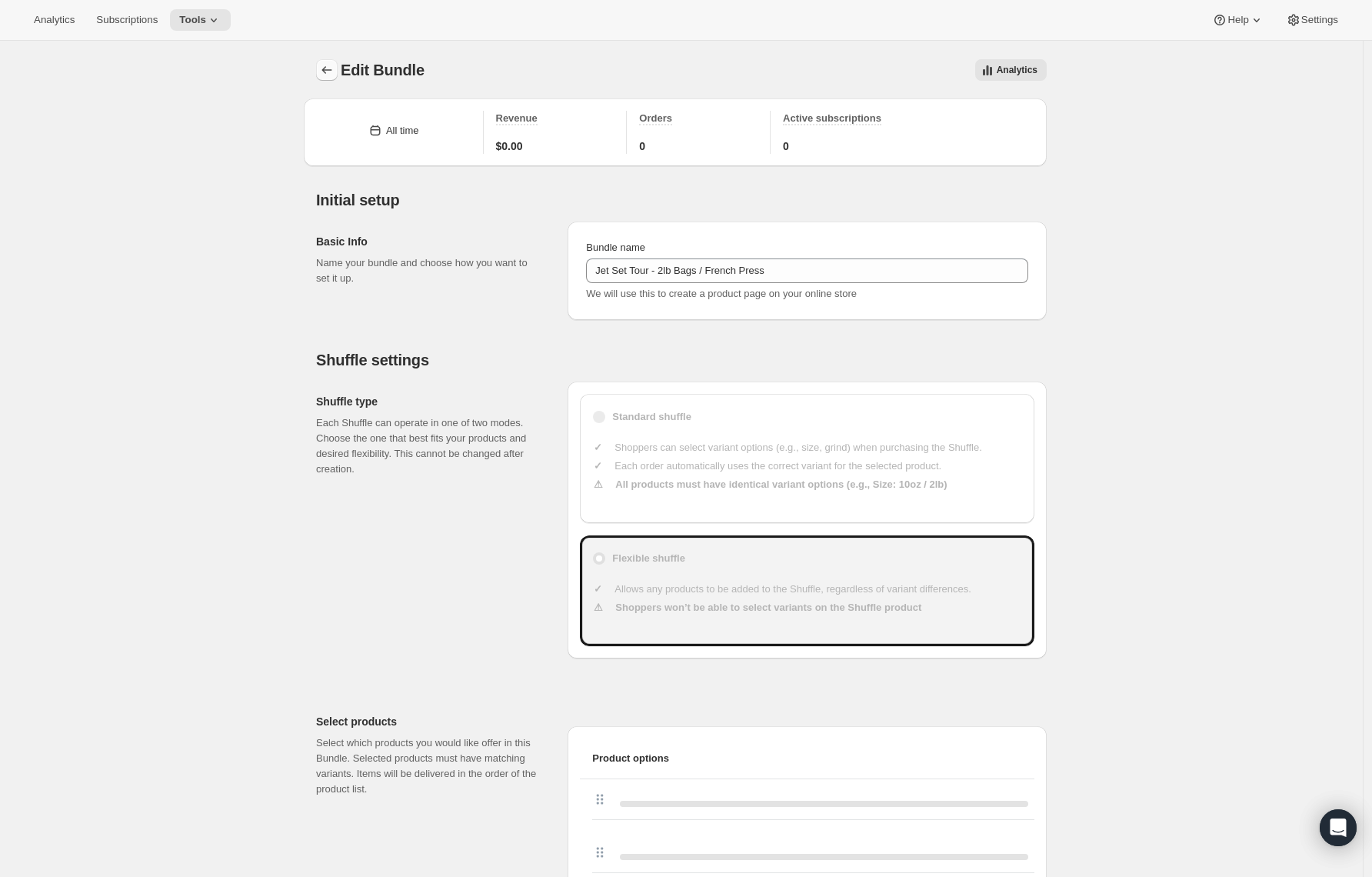
click at [329, 75] on icon "Bundles" at bounding box center [327, 70] width 15 height 15
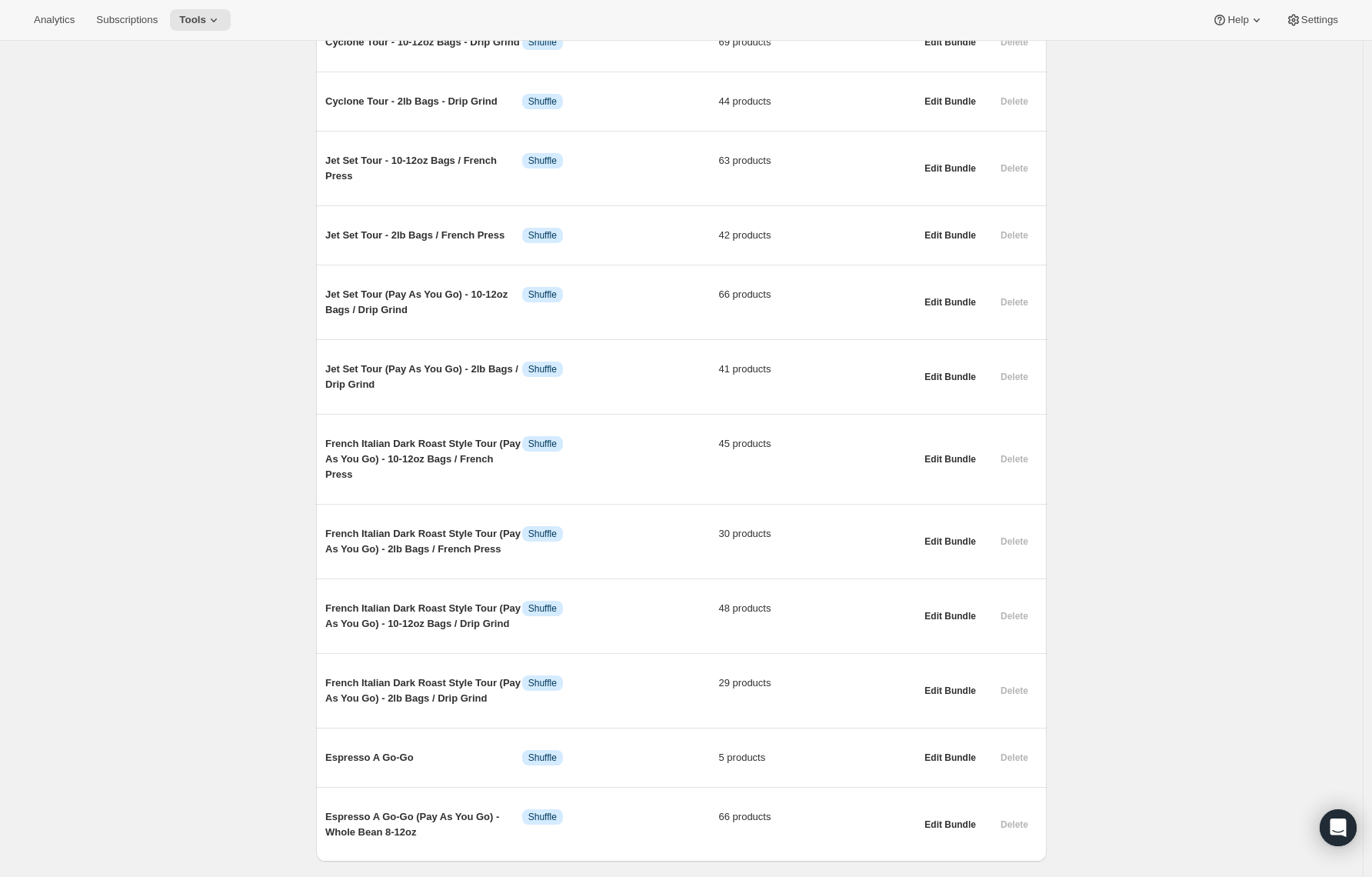
scroll to position [1468, 0]
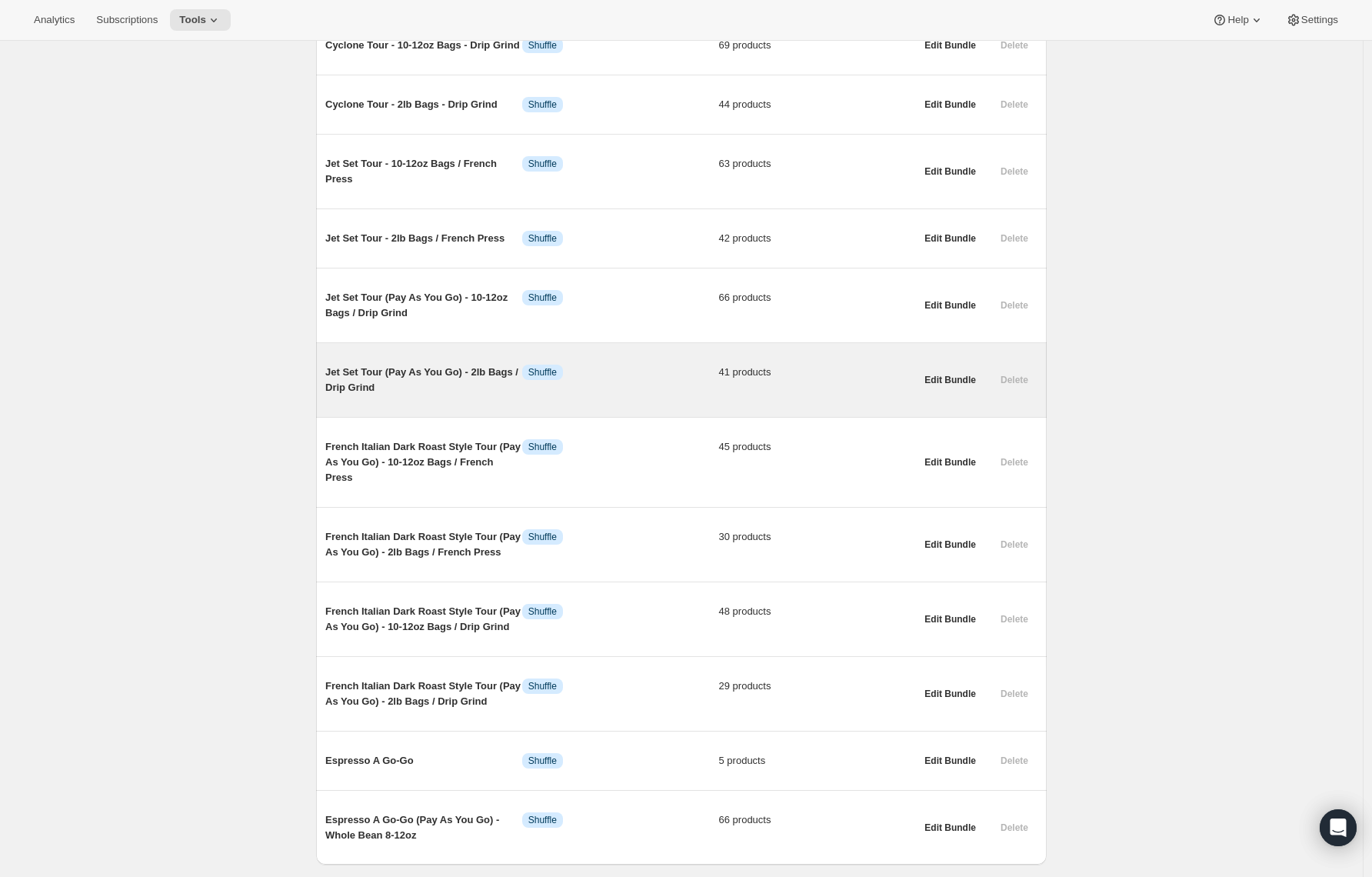
click at [448, 395] on span "Jet Set Tour (Pay As You Go) - 2lb Bags / Drip Grind" at bounding box center [423, 379] width 197 height 31
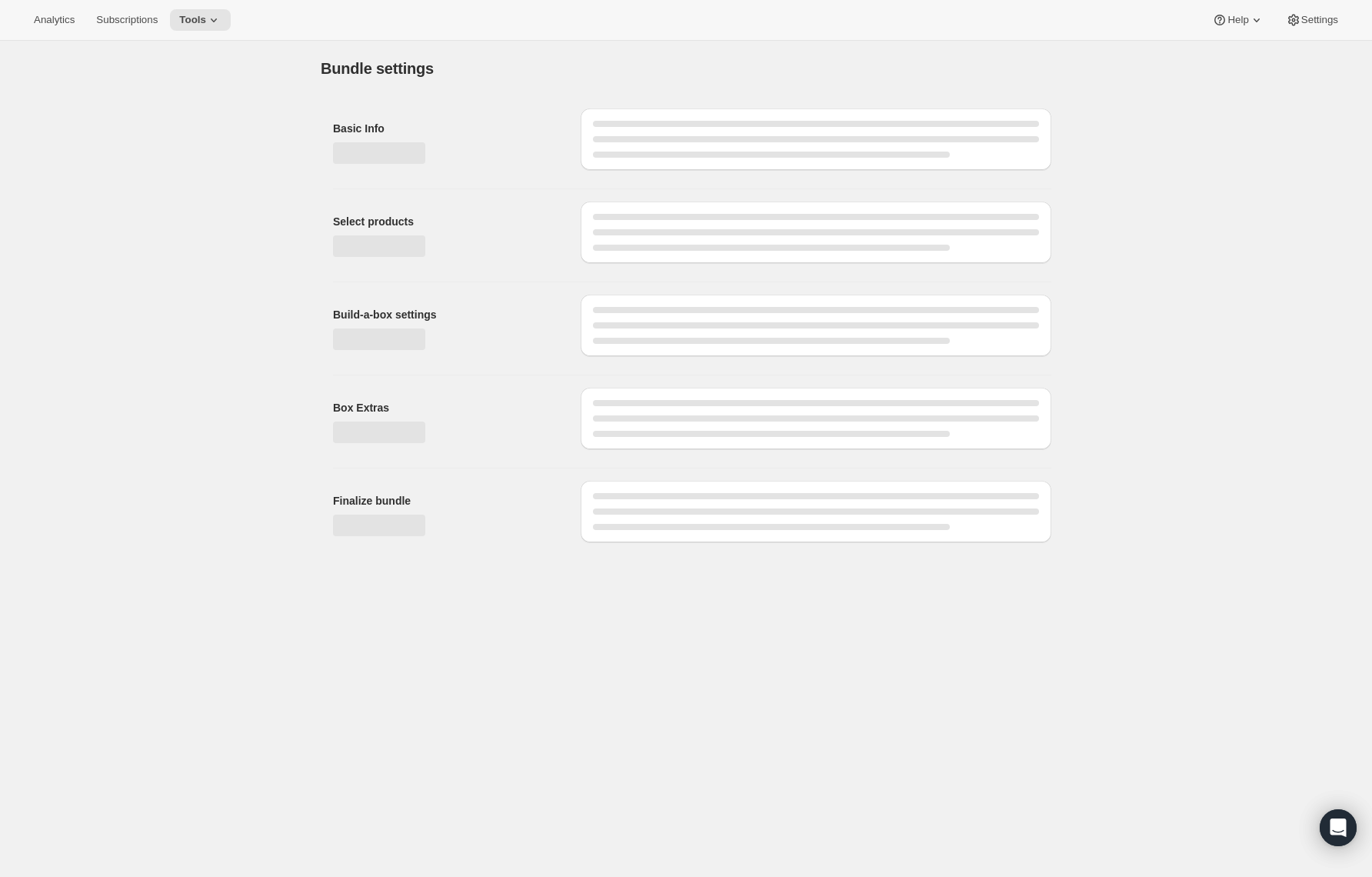
type input "Jet Set Tour (Pay As You Go) - 2lb Bags / Drip Grind"
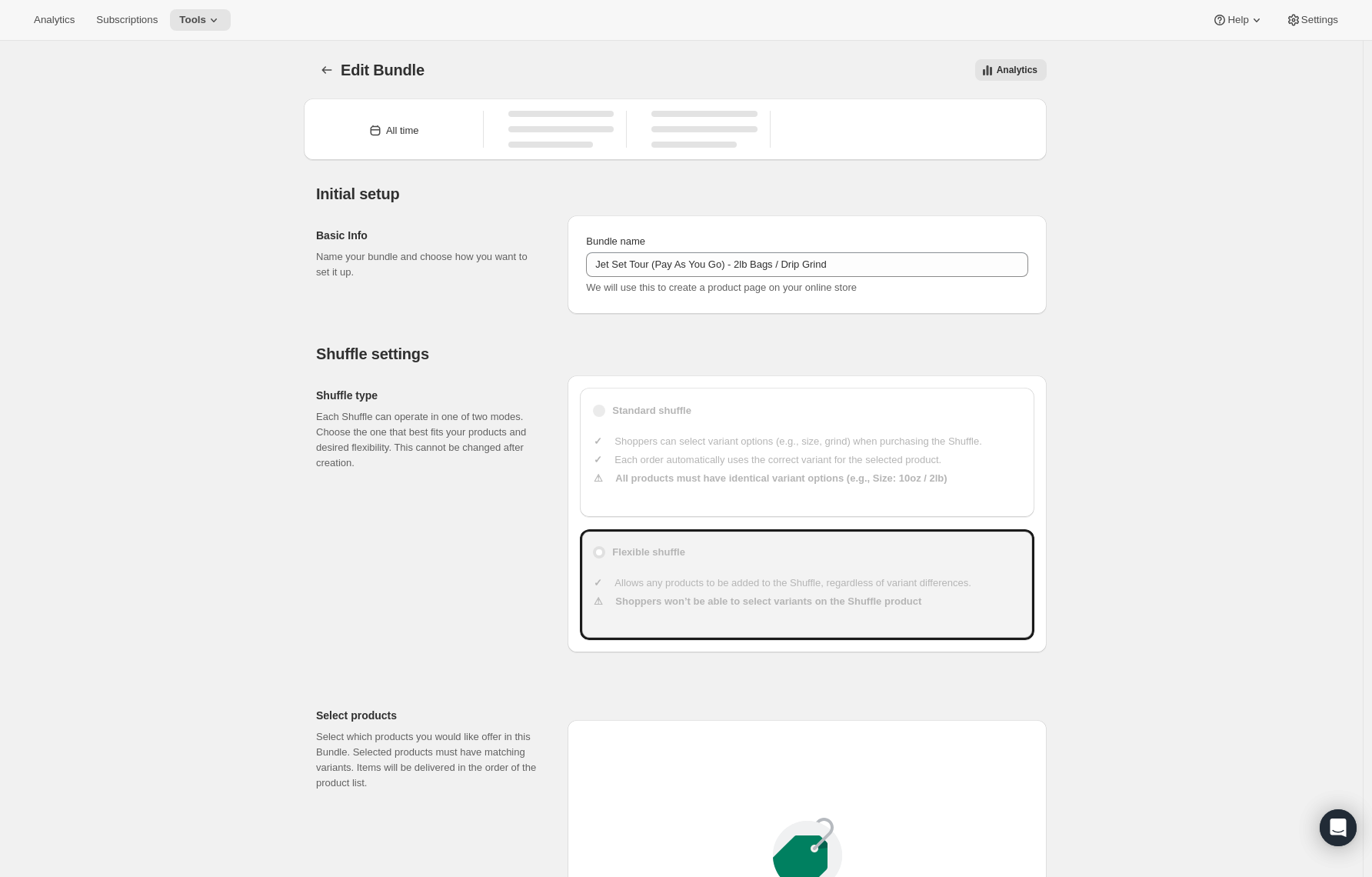
type input "49"
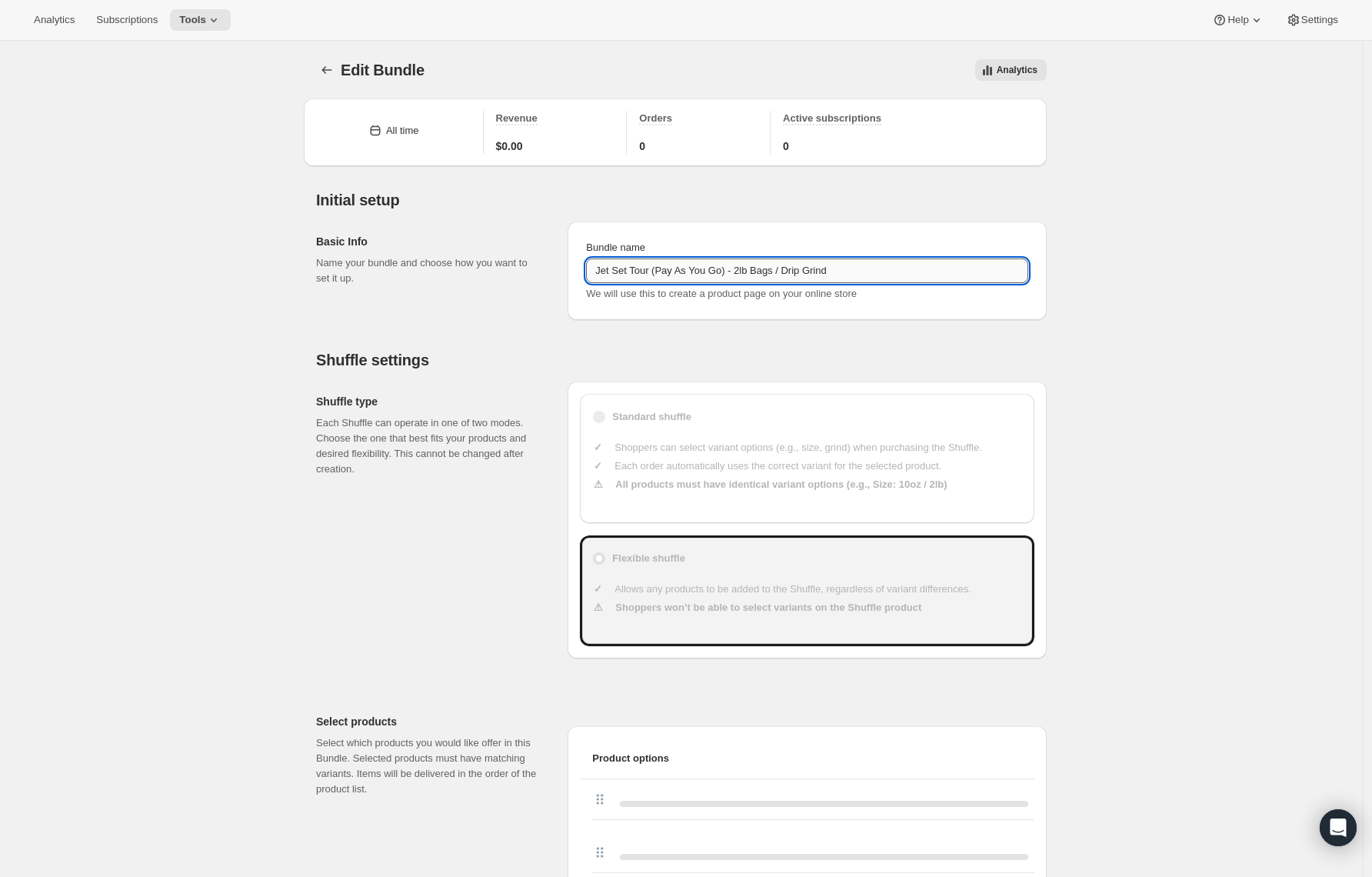
drag, startPoint x: 740, startPoint y: 274, endPoint x: 676, endPoint y: 276, distance: 64.0
click at [678, 273] on input "Jet Set Tour (Pay As You Go) - 2lb Bags / Drip Grind" at bounding box center [807, 271] width 442 height 24
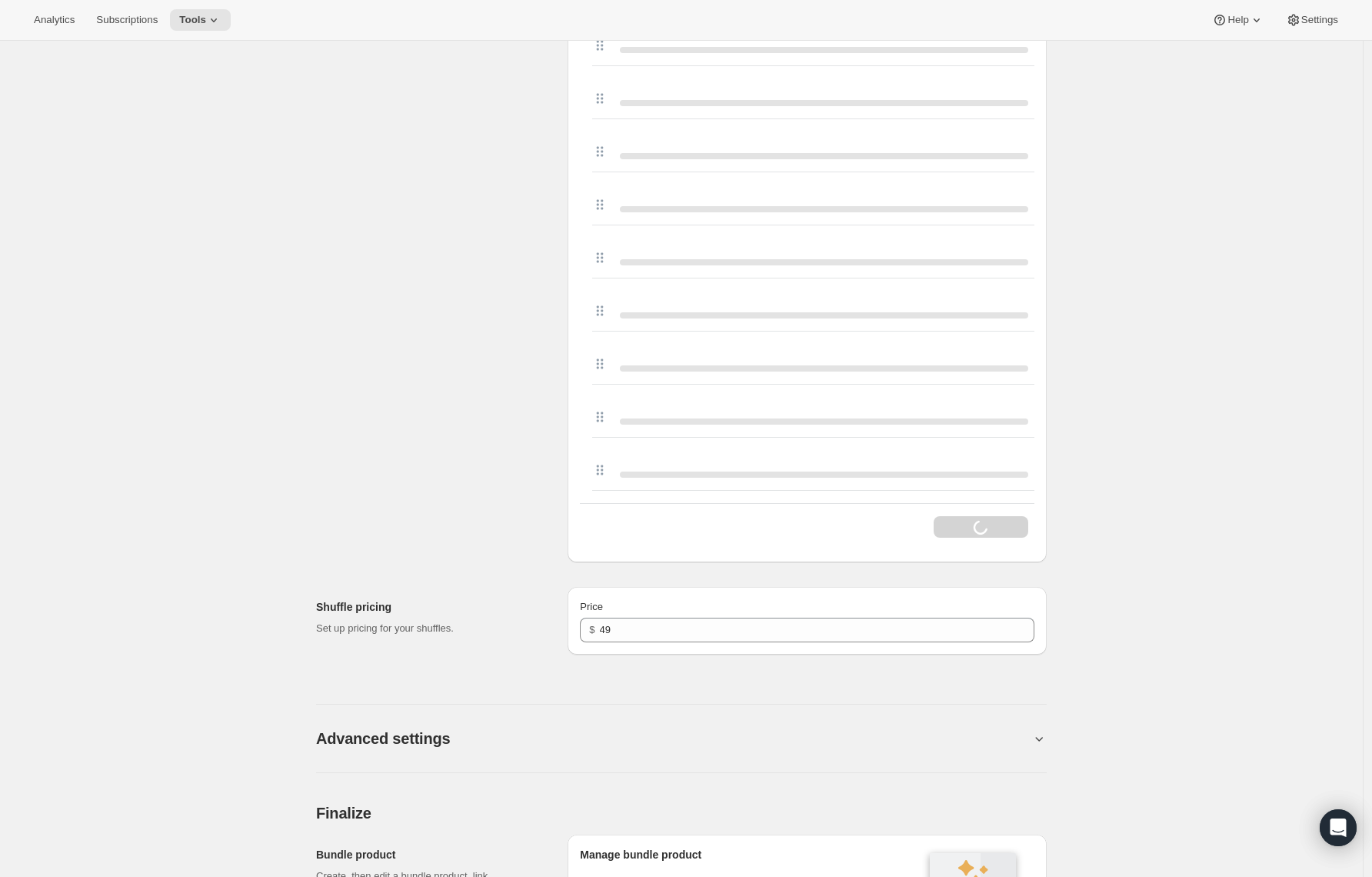
scroll to position [2892, 0]
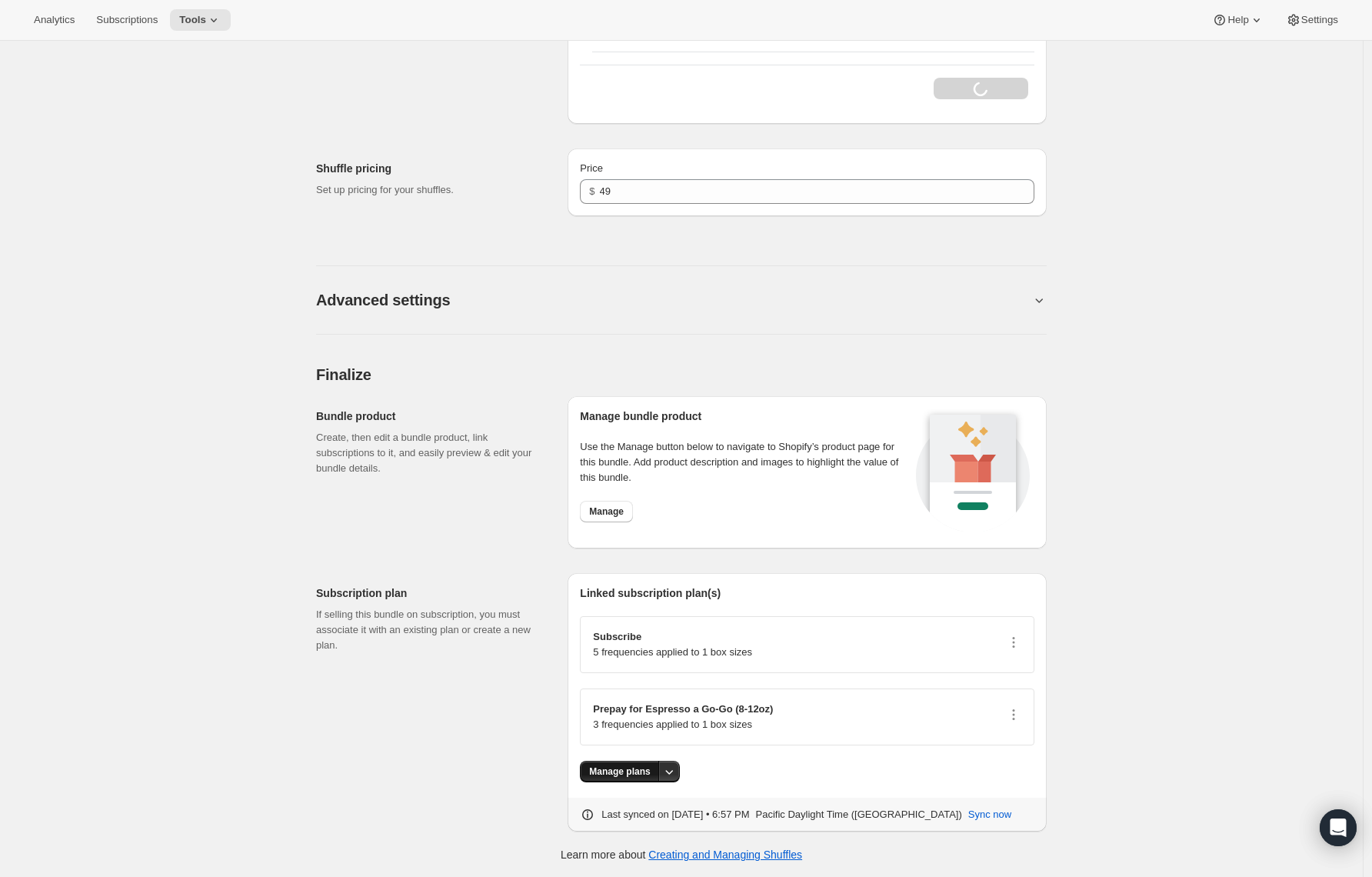
type input "Jet Set Tour - 2lb Bags / Drip Grind"
click at [632, 776] on span "Manage plans" at bounding box center [619, 771] width 61 height 12
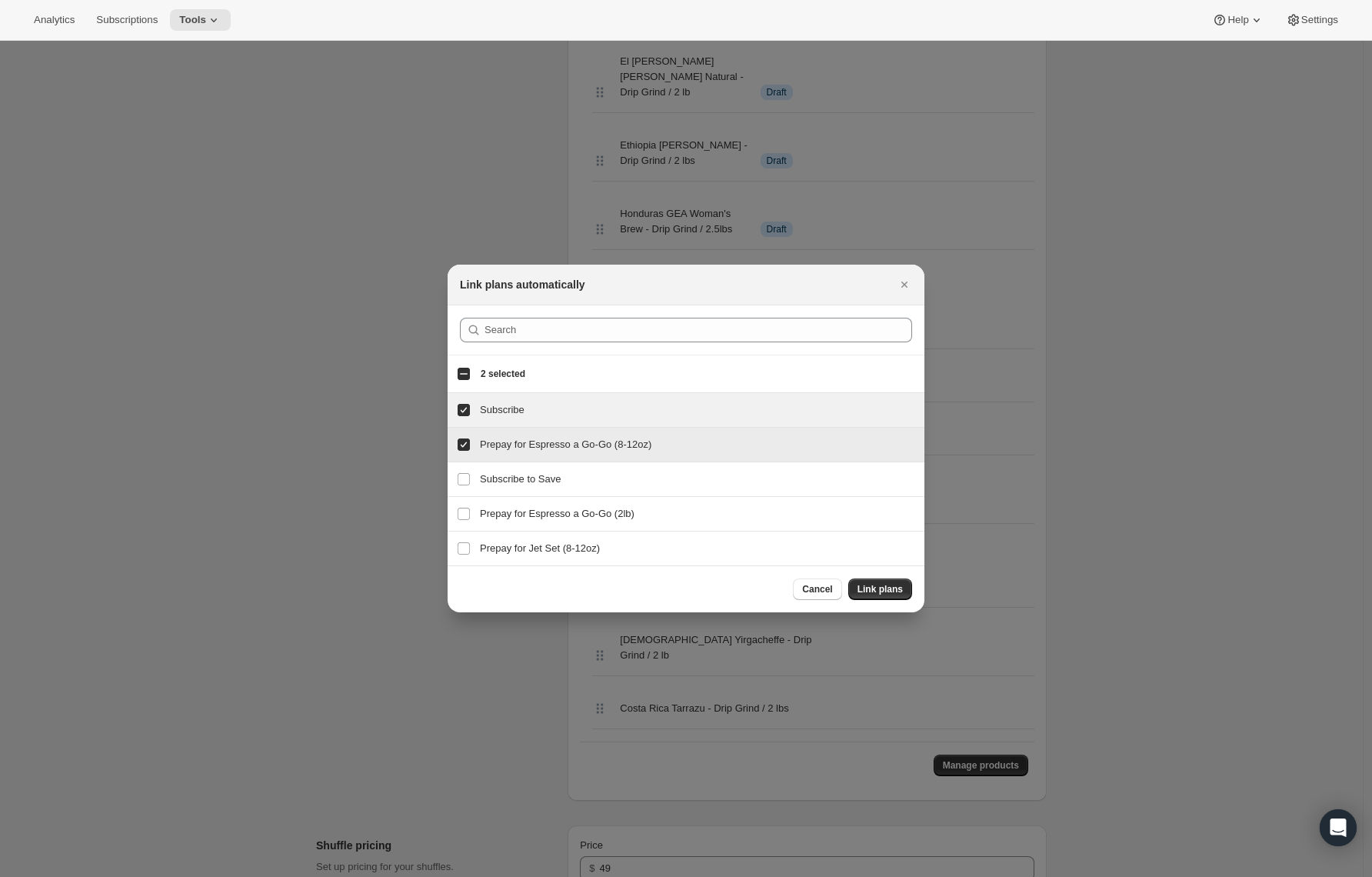
click at [461, 446] on input "Prepay for Espresso a Go-Go (8-12oz)" at bounding box center [464, 444] width 12 height 12
checkbox input "false"
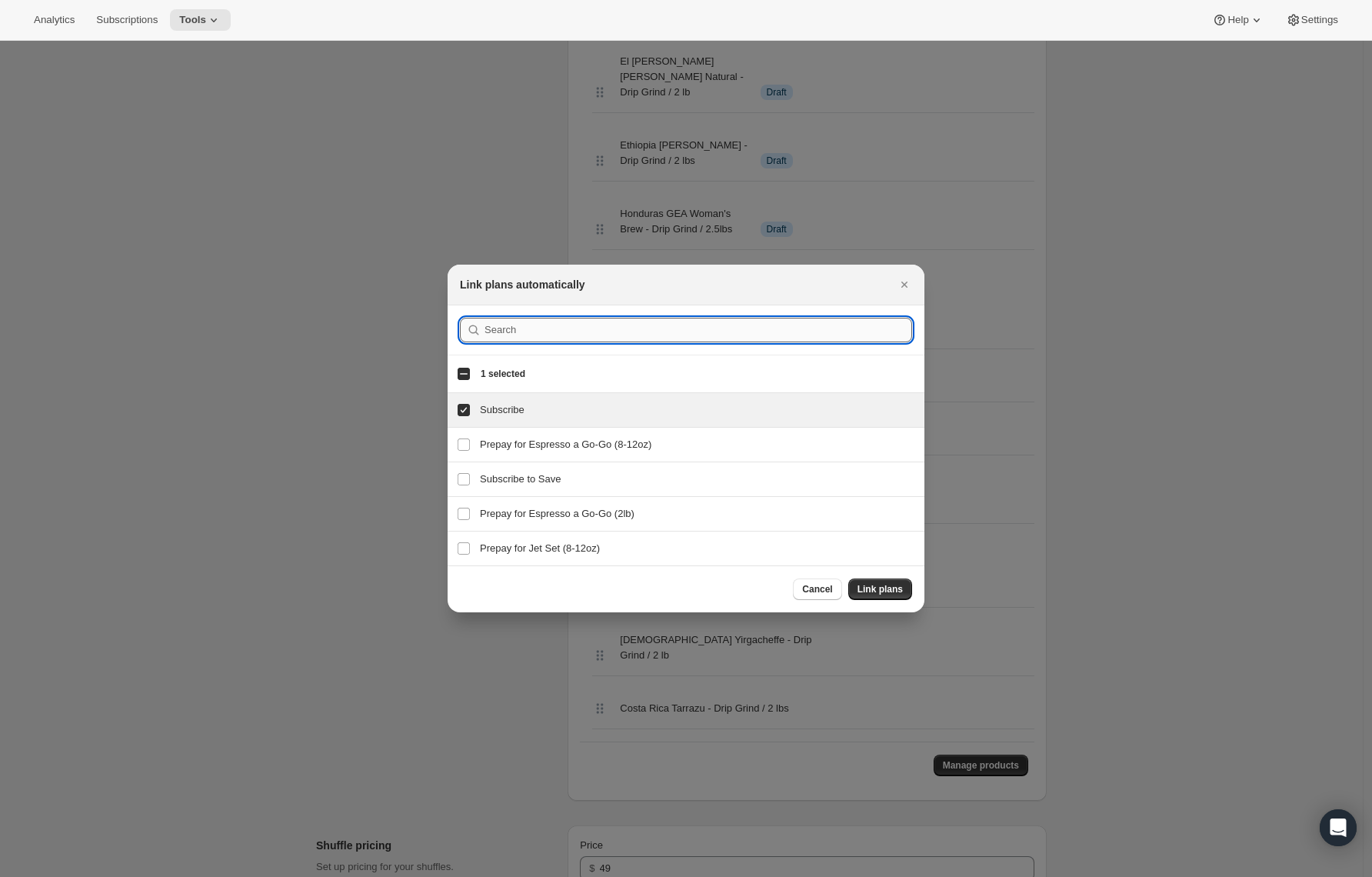
click at [502, 334] on input ":r2c5:" at bounding box center [698, 330] width 428 height 24
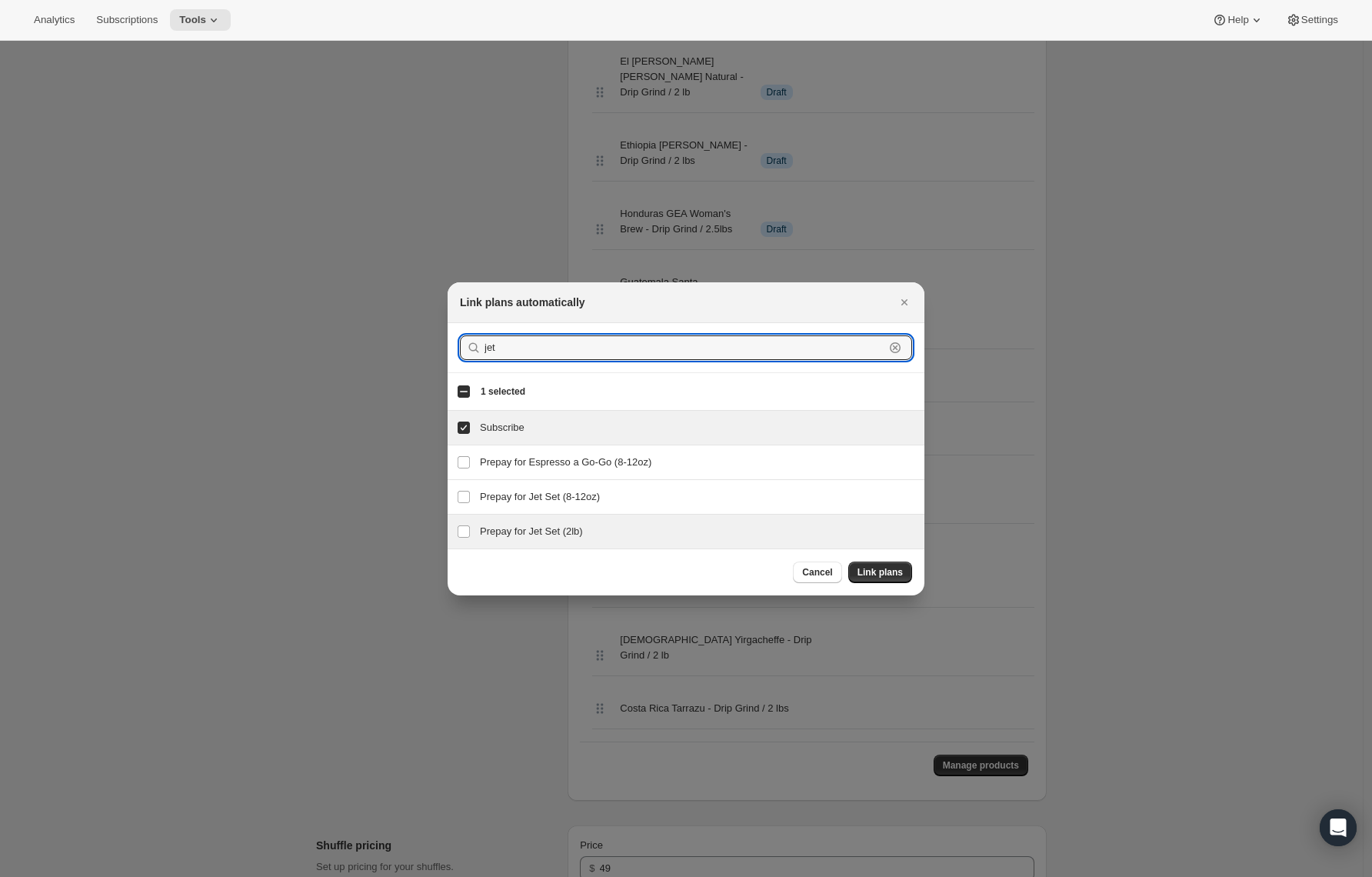
type input "jet"
click at [516, 526] on h3 "Prepay for Jet Set (2lb)" at bounding box center [698, 531] width 435 height 15
checkbox input "true"
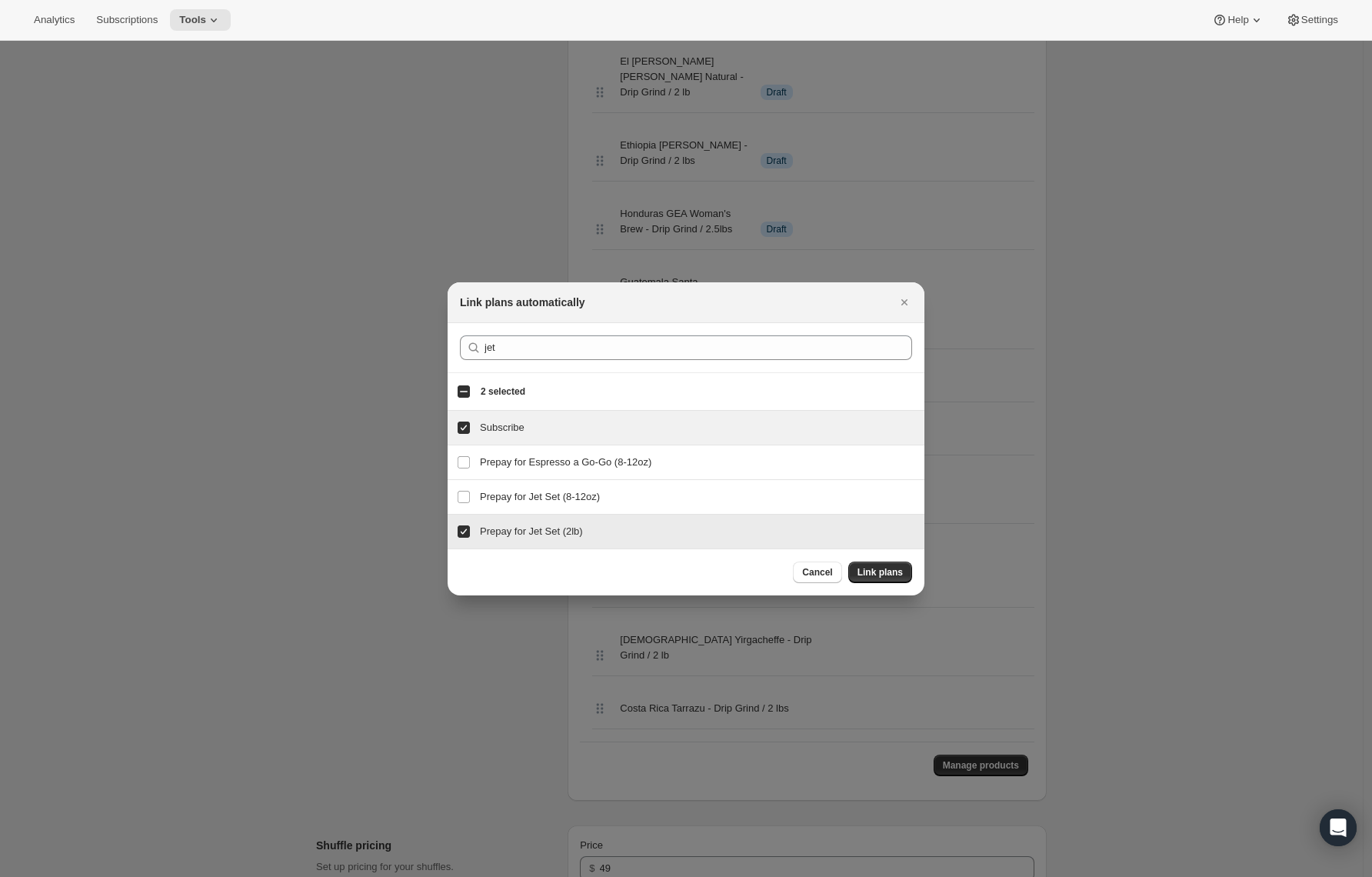
click at [889, 568] on span "Link plans" at bounding box center [880, 572] width 45 height 12
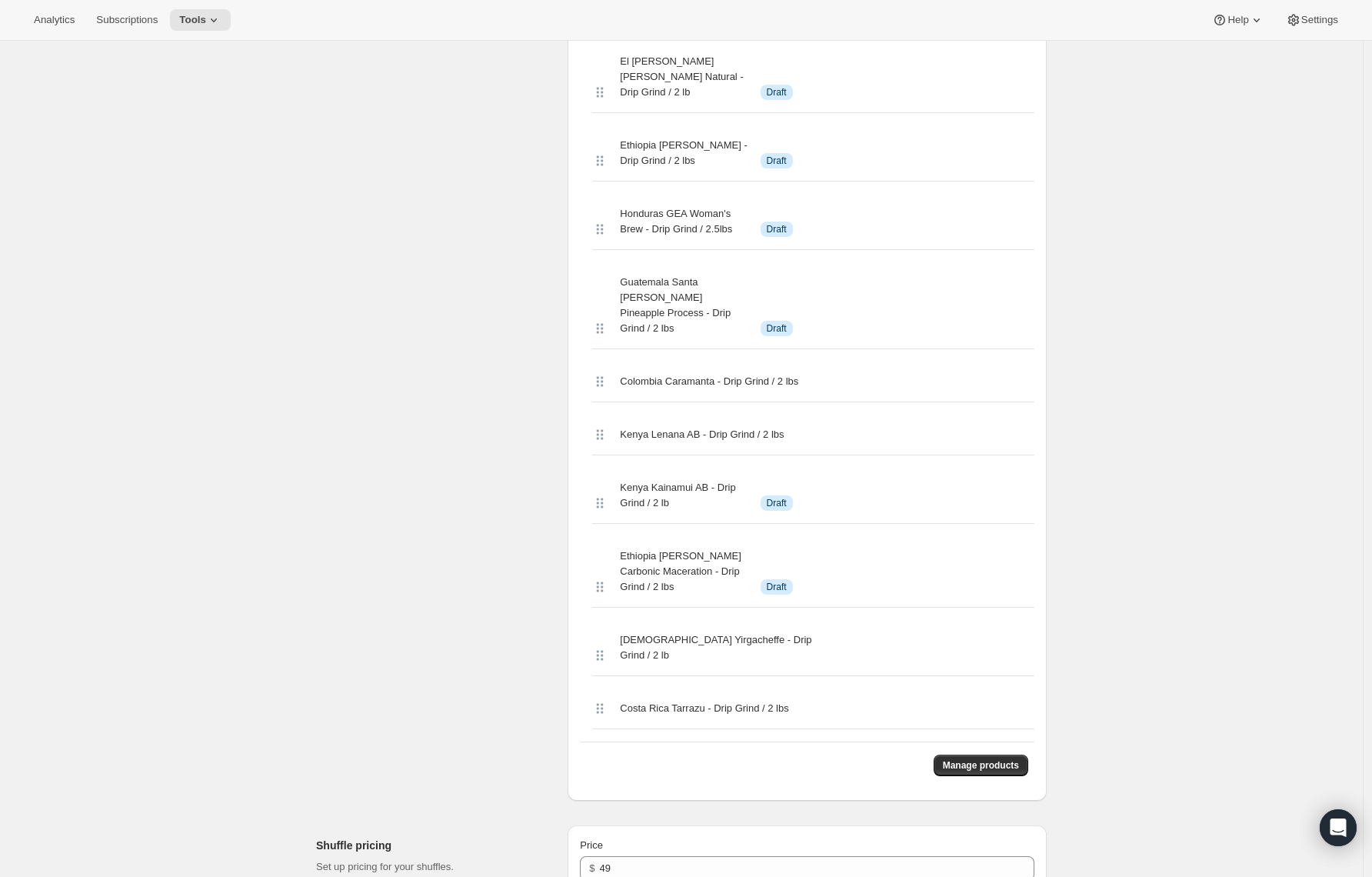
scroll to position [0, 0]
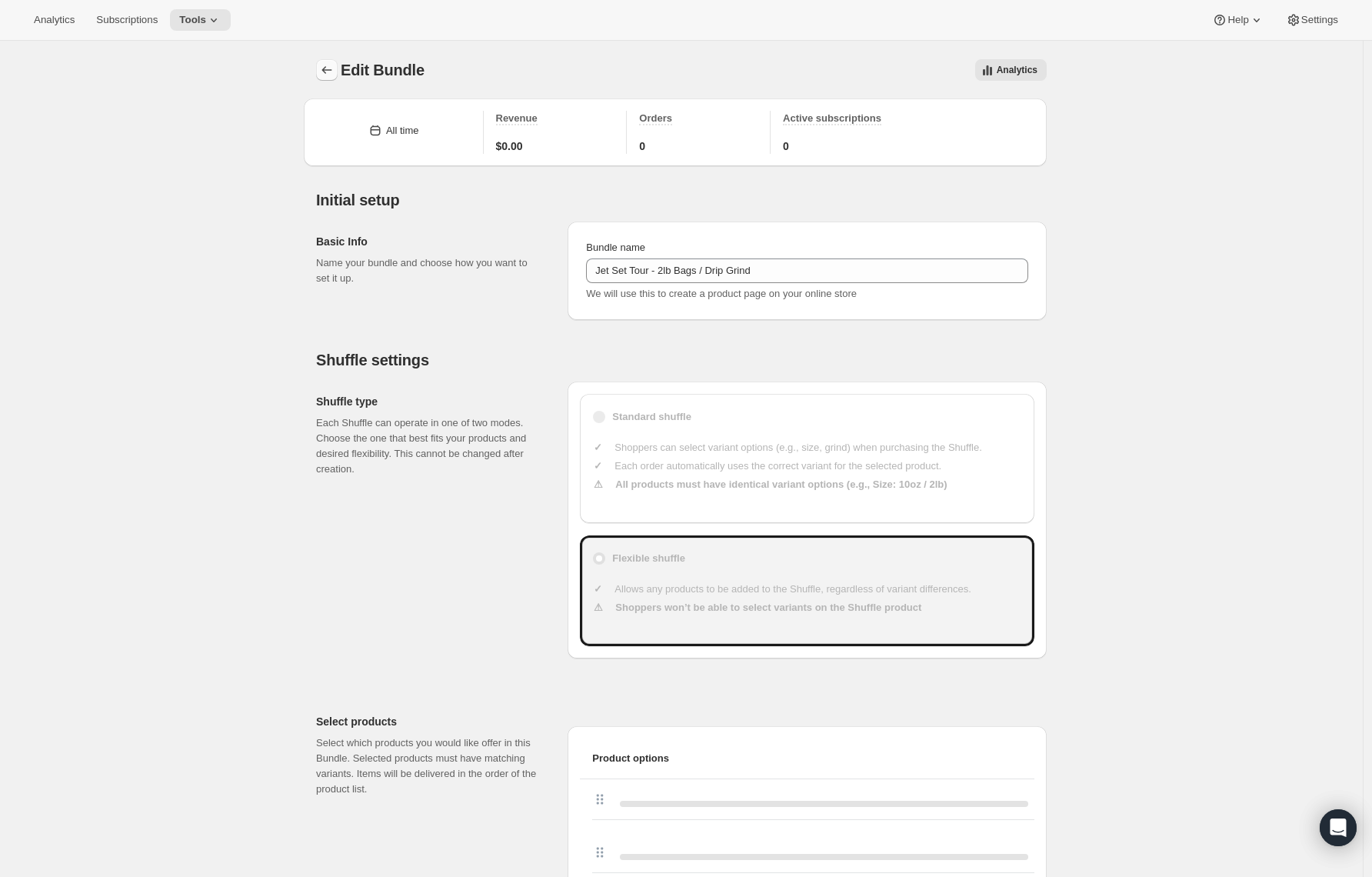
click at [332, 67] on icon "Bundles" at bounding box center [327, 70] width 15 height 15
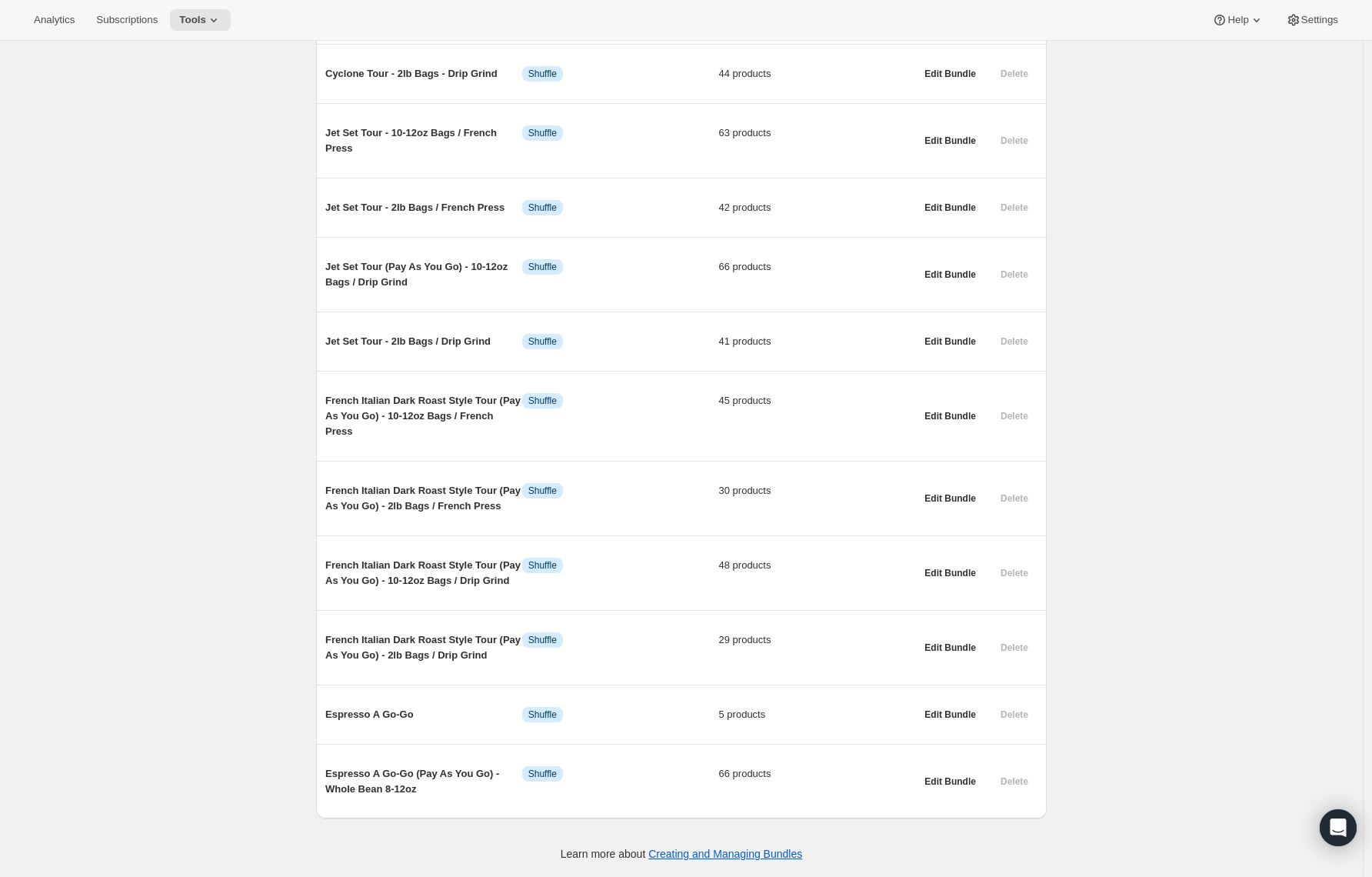
scroll to position [1565, 0]
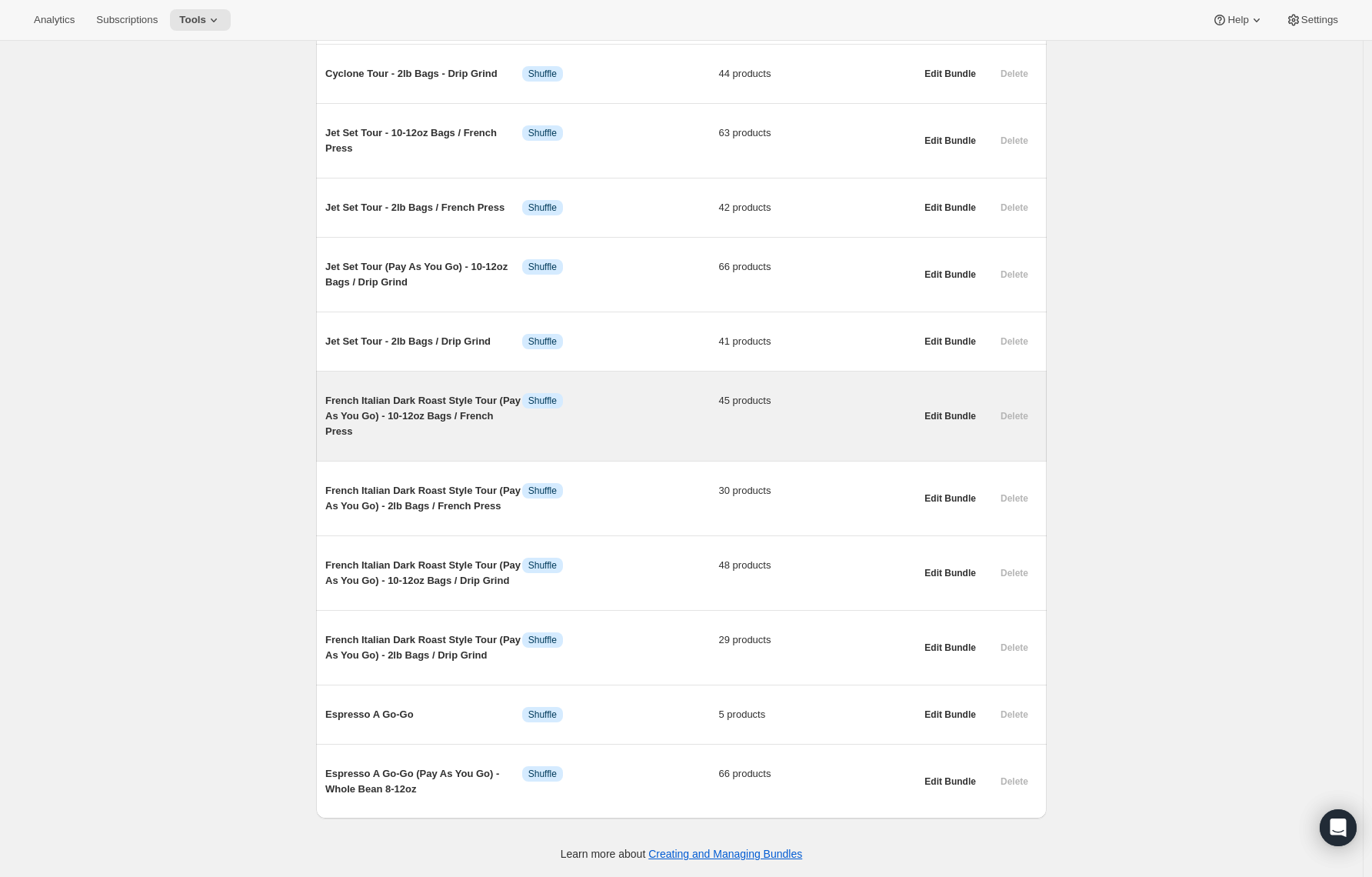
click at [369, 394] on span "French Italian Dark Roast Style Tour (Pay As You Go) - 10-12oz Bags / French Pr…" at bounding box center [423, 416] width 197 height 46
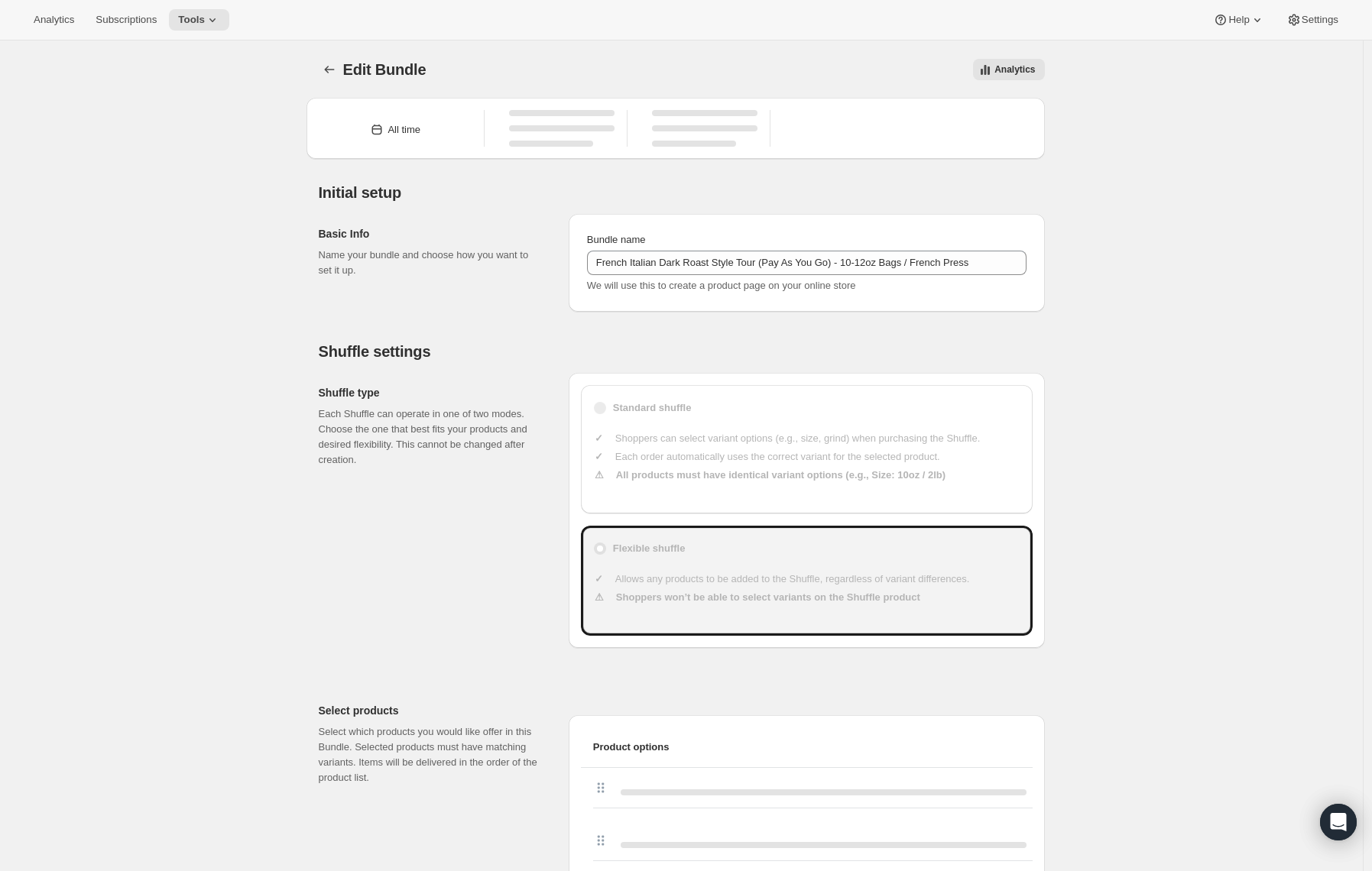
type input "French Italian Dark Roast Style Tour (Pay As You Go) - 10-12oz Bags / French Pr…"
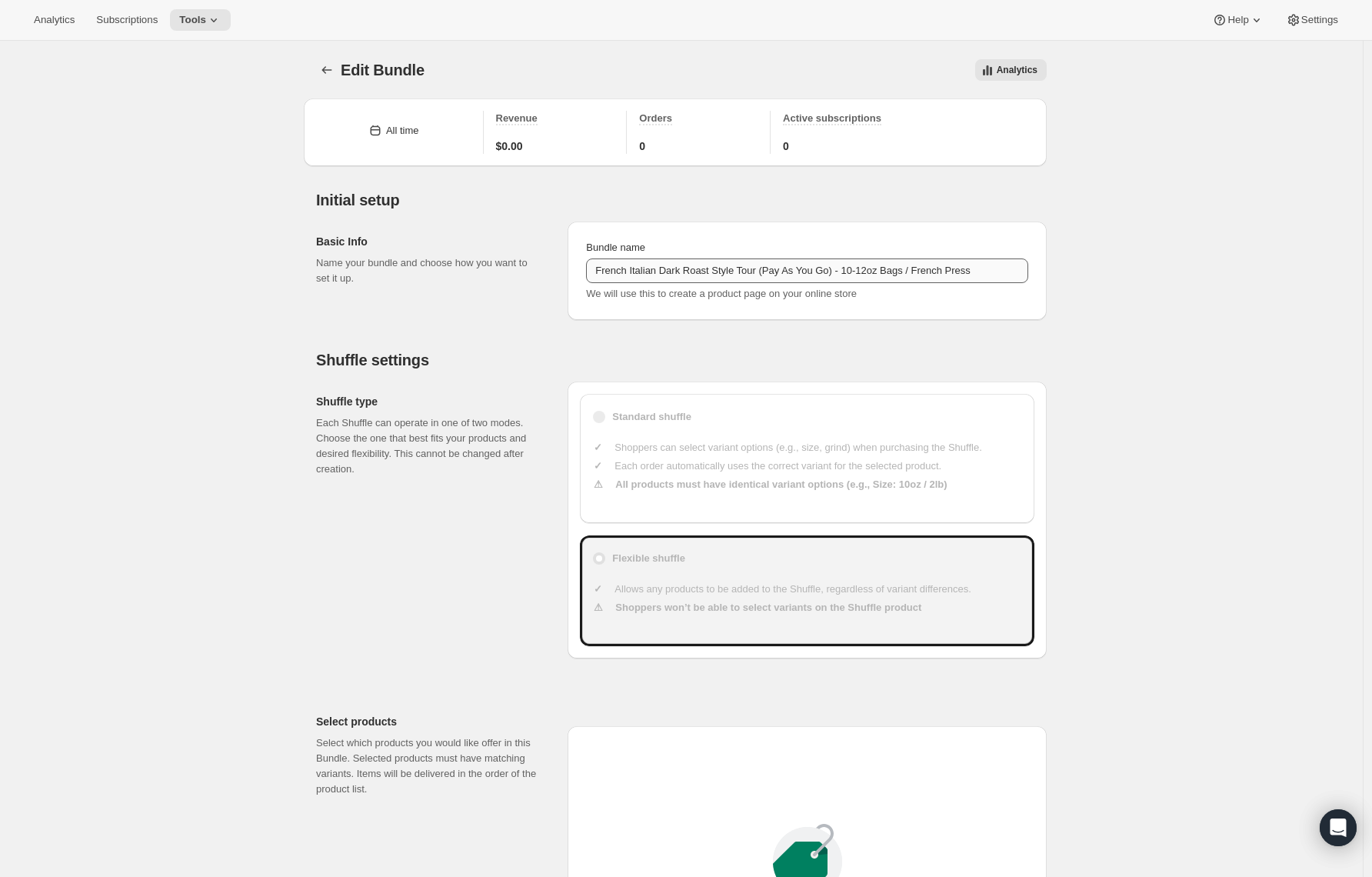
type input "26.26"
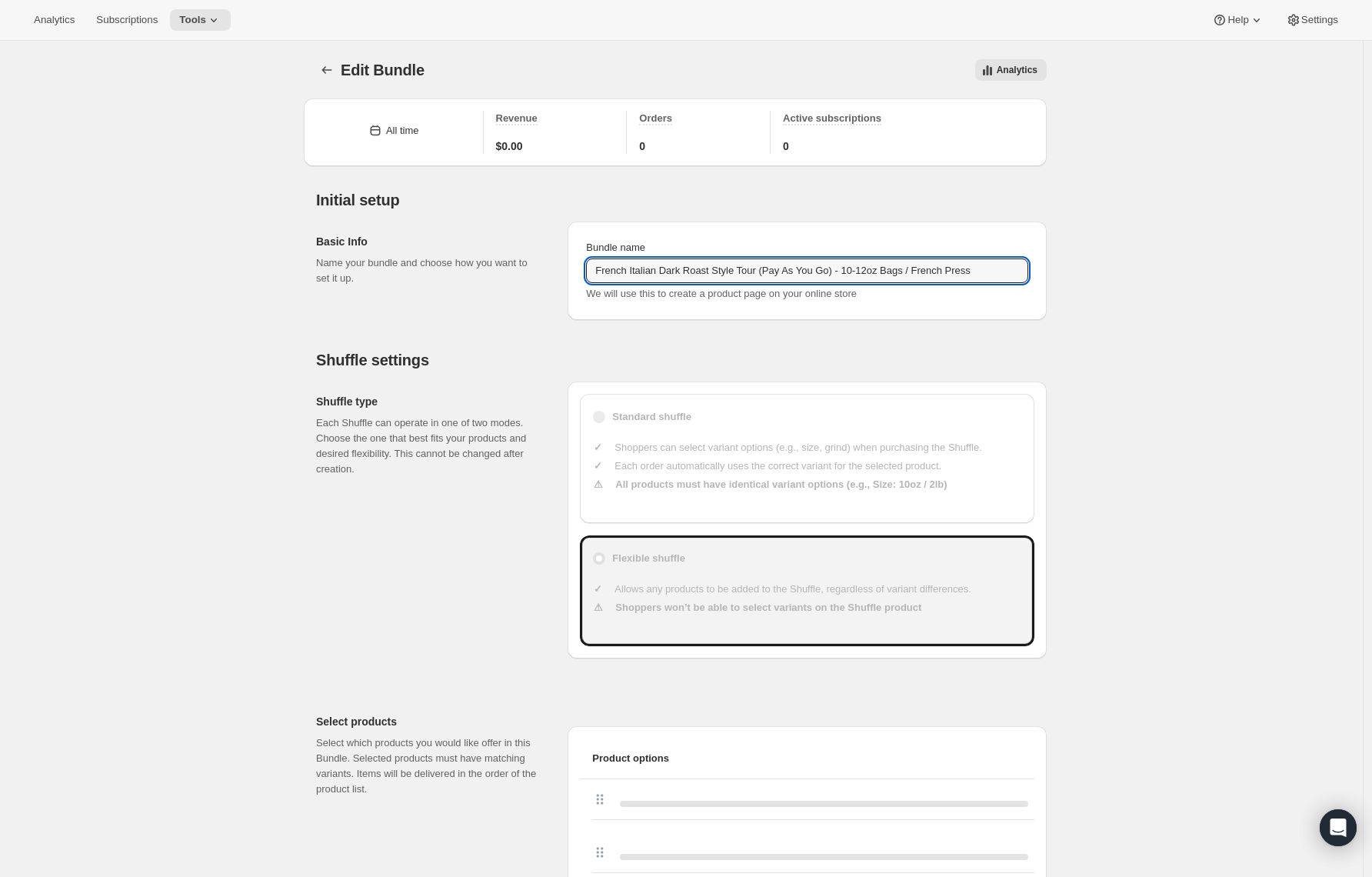
drag, startPoint x: 662, startPoint y: 272, endPoint x: 574, endPoint y: 271, distance: 88.0
click at [574, 271] on div "Bundle name French Italian Dark Roast Style Tour (Pay As You Go) - 10-12oz Bags…" at bounding box center [807, 271] width 479 height 98
drag, startPoint x: 851, startPoint y: 271, endPoint x: 778, endPoint y: 275, distance: 73.1
click at [778, 275] on input "French Italian Dark Roast Style Tour (Pay As You Go) - 10-12oz Bags / French Pr…" at bounding box center [807, 271] width 442 height 24
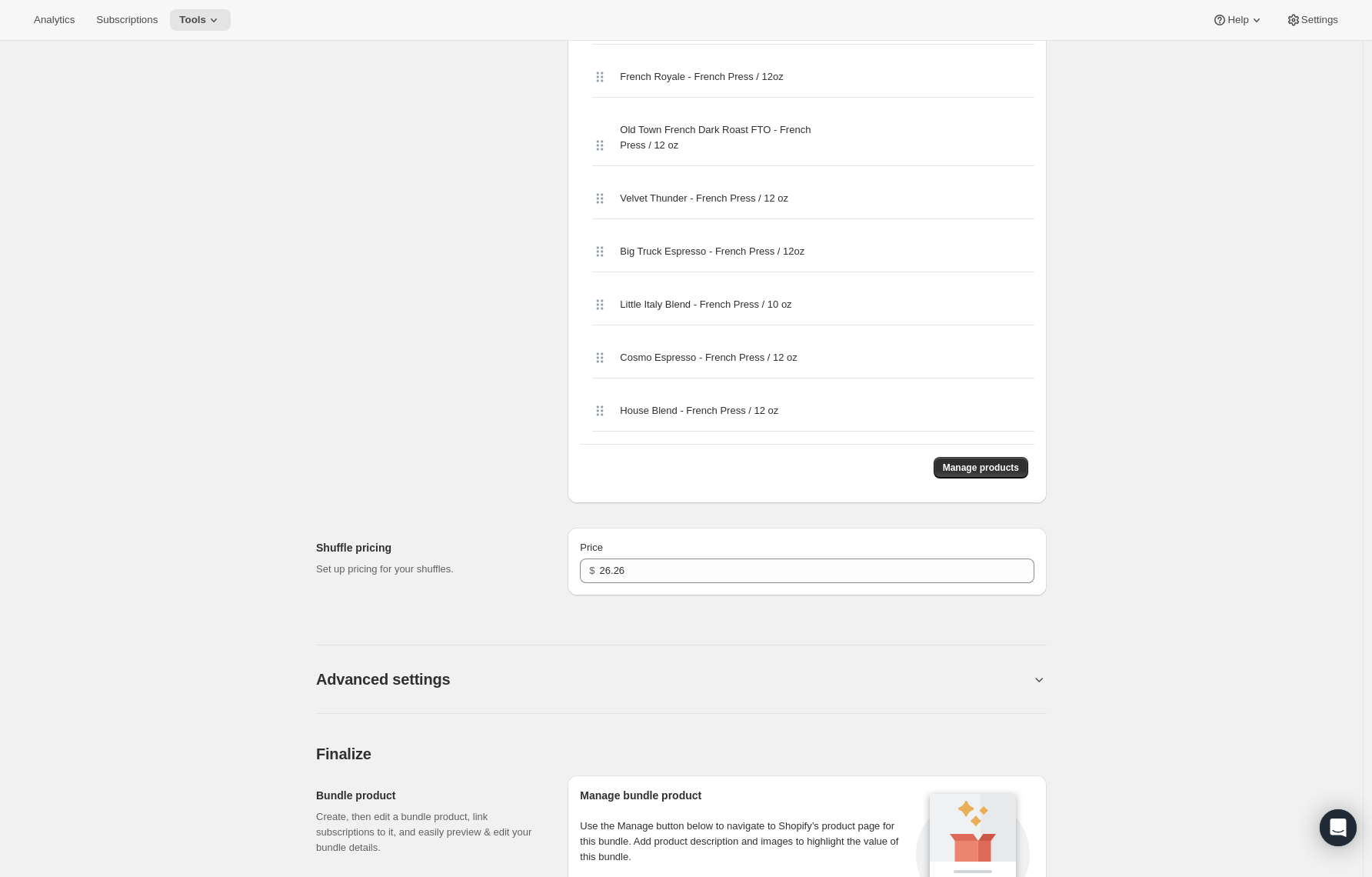
scroll to position [3351, 0]
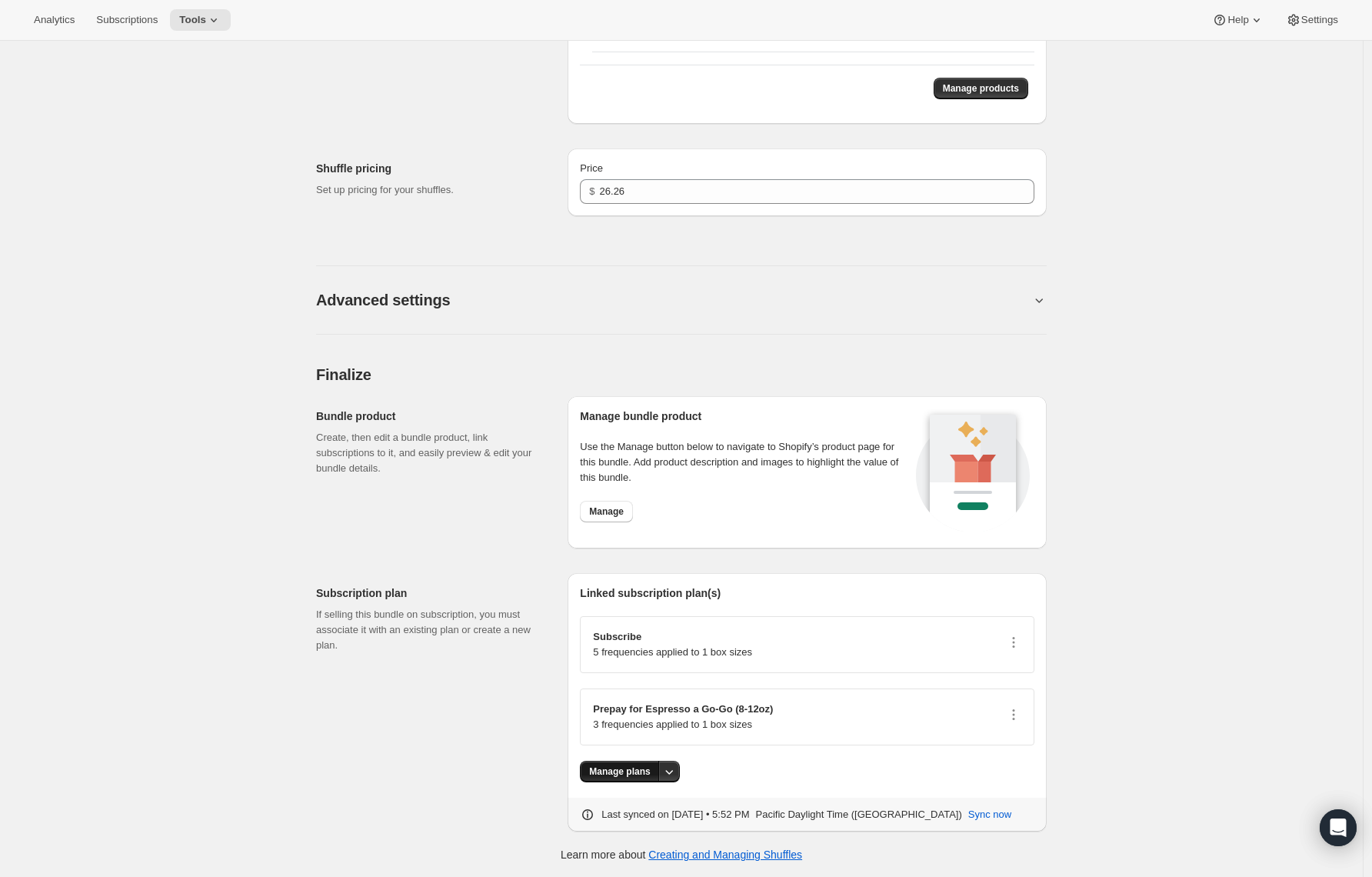
type input "French Italian Dark Roast Style Tour - 10-12oz Bags / French Press"
click at [636, 769] on span "Manage plans" at bounding box center [619, 771] width 61 height 12
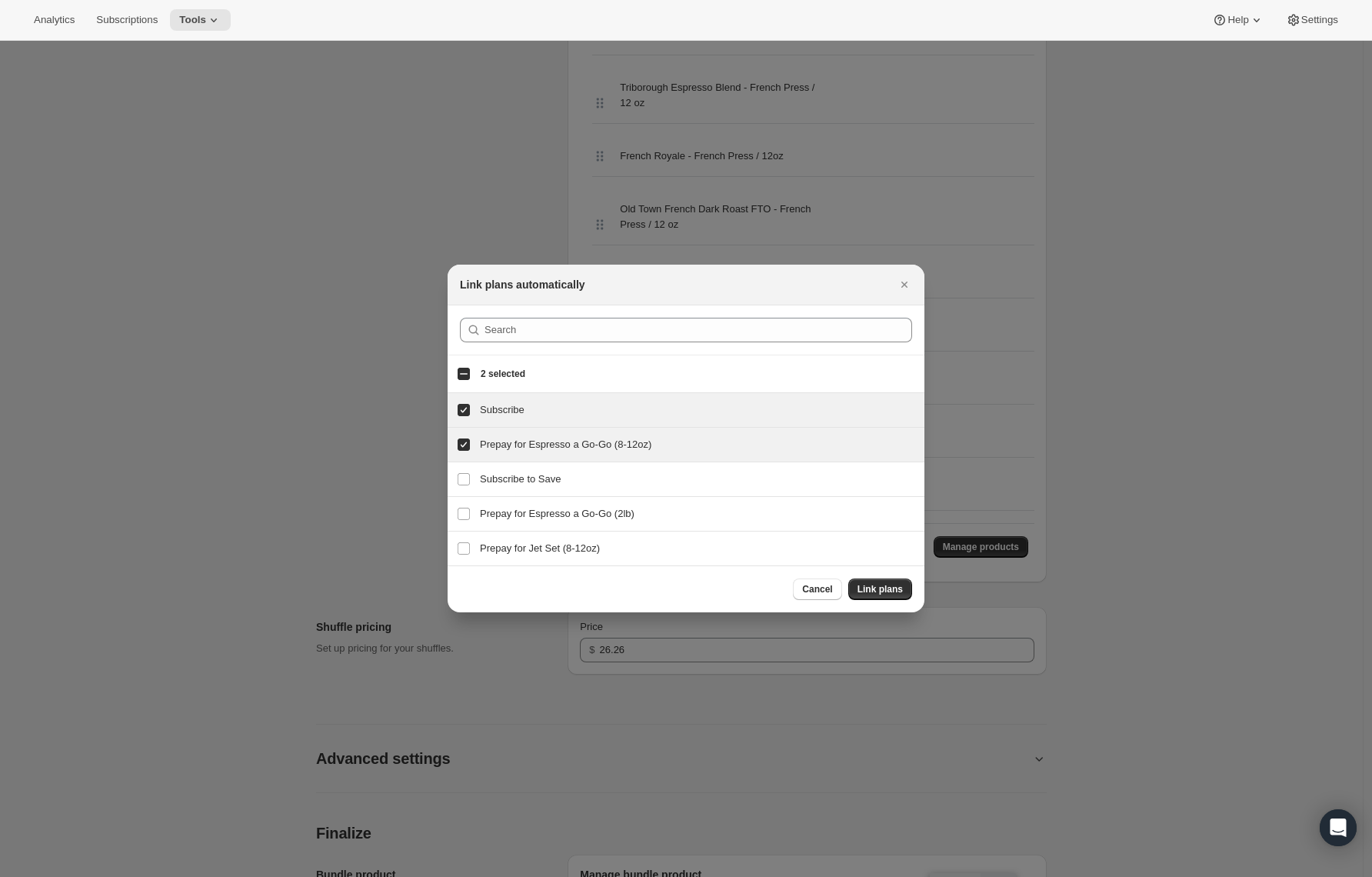
scroll to position [0, 0]
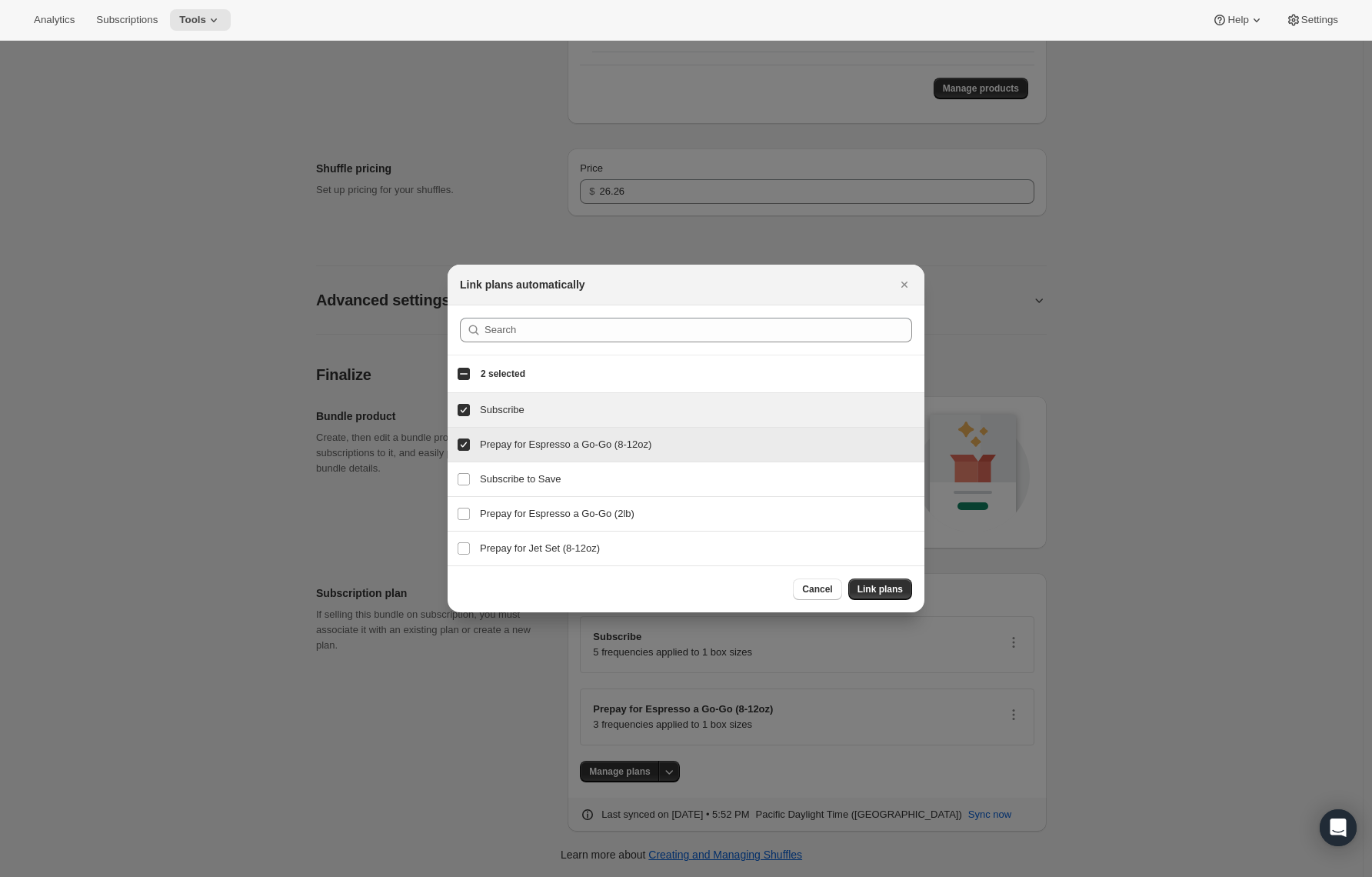
click at [462, 444] on input "Prepay for Espresso a Go-Go (8-12oz)" at bounding box center [464, 444] width 12 height 12
checkbox input "false"
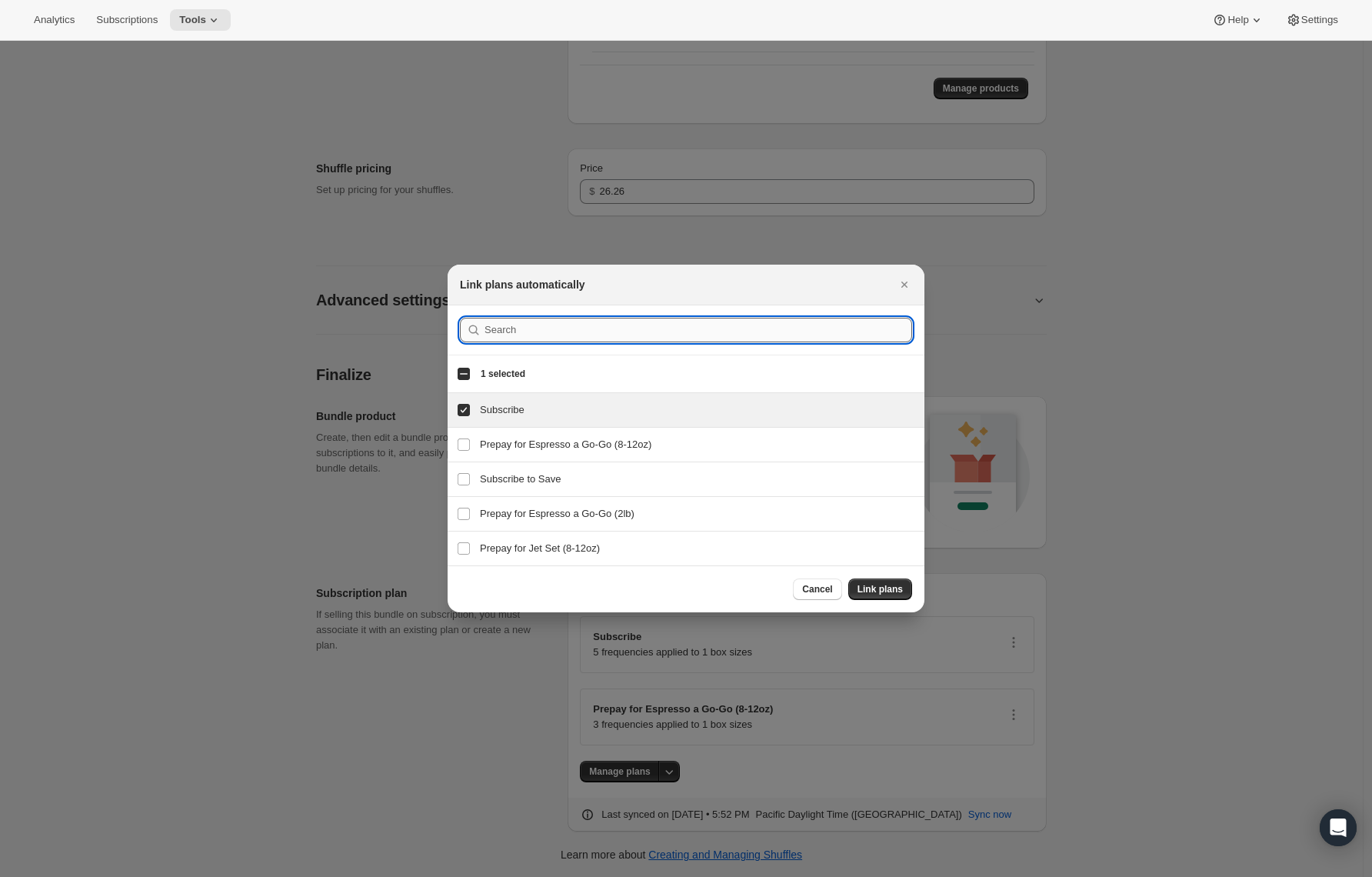
click at [497, 341] on input ":r2g8:" at bounding box center [698, 330] width 428 height 24
paste input "French Italian"
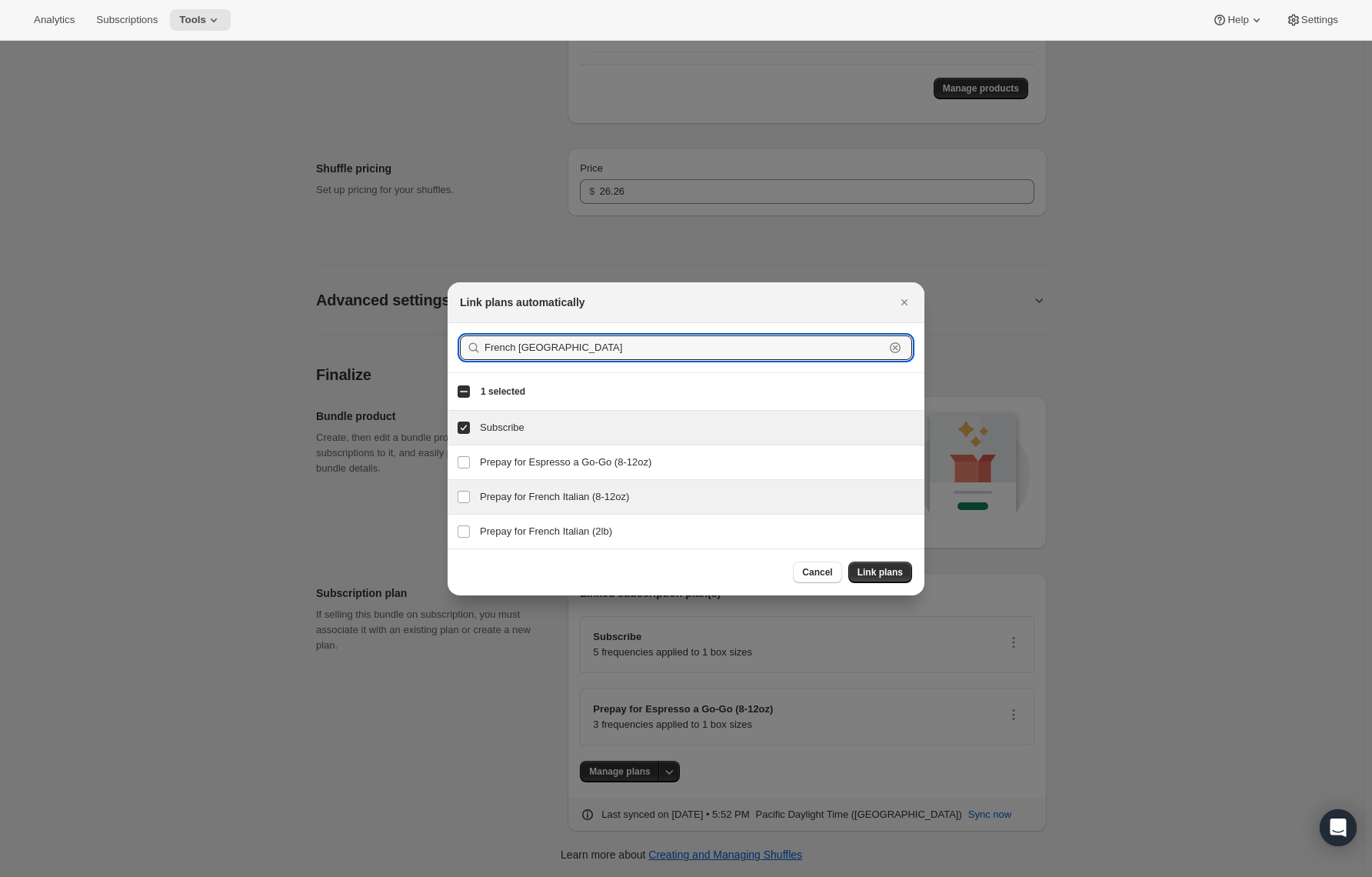
type input "French [GEOGRAPHIC_DATA]"
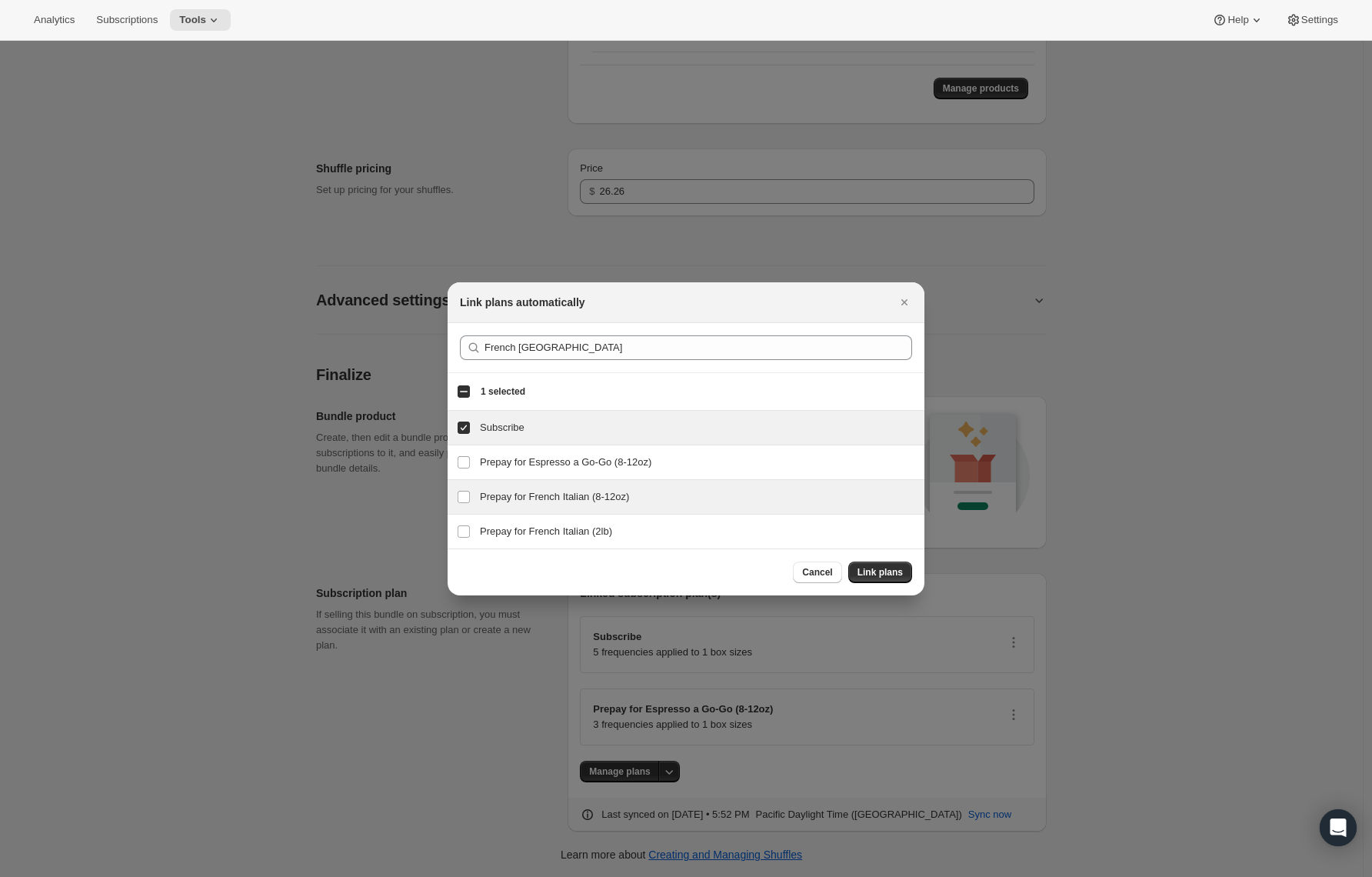
click at [515, 499] on h3 "Prepay for French Italian (8-12oz)" at bounding box center [698, 497] width 435 height 15
checkbox input "true"
click at [859, 567] on span "Link plans" at bounding box center [880, 572] width 45 height 12
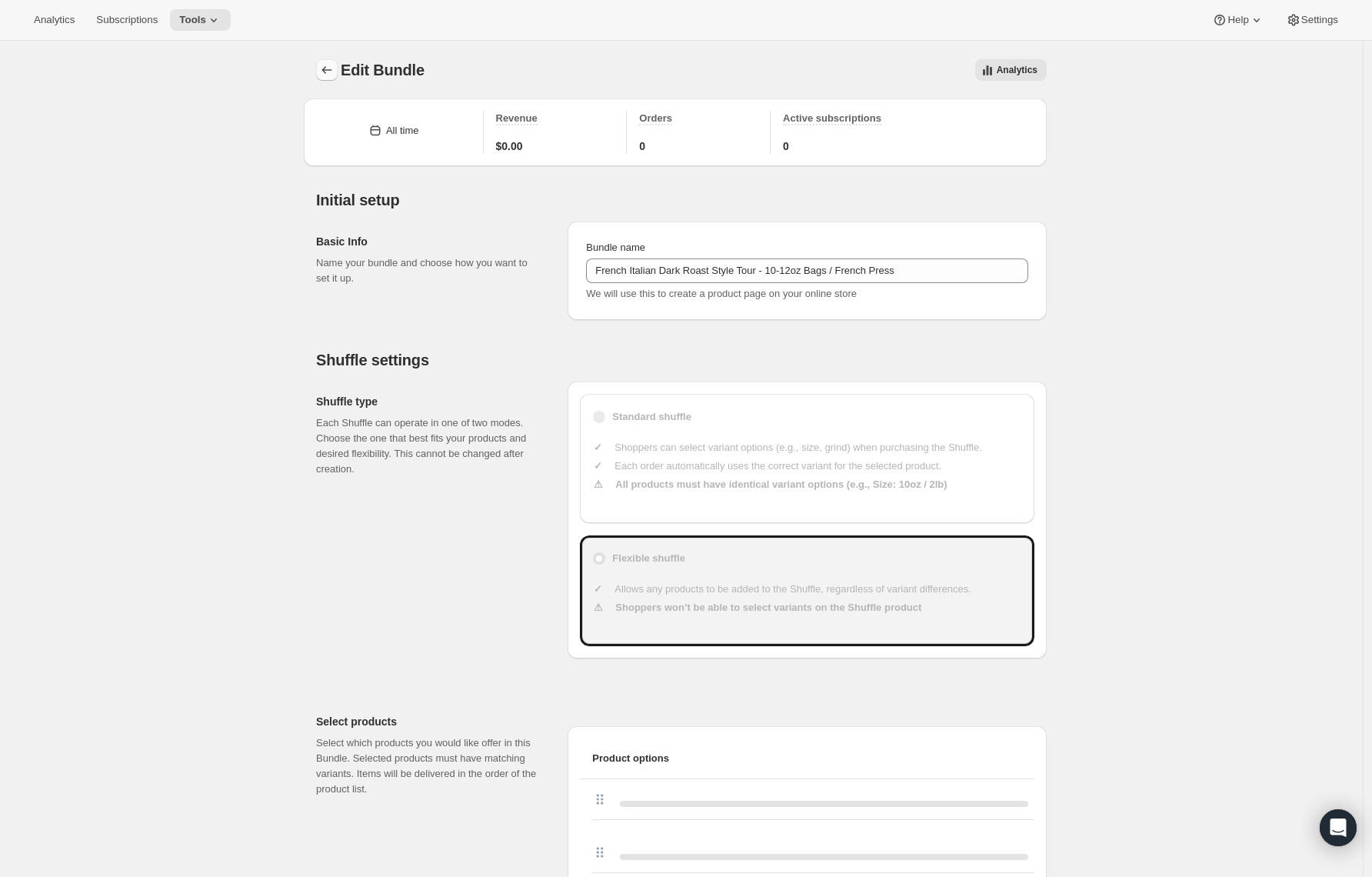
drag, startPoint x: 343, startPoint y: 74, endPoint x: 335, endPoint y: 70, distance: 8.9
click at [341, 74] on div at bounding box center [329, 69] width 24 height 22
click at [332, 70] on icon "Bundles" at bounding box center [327, 70] width 10 height 7
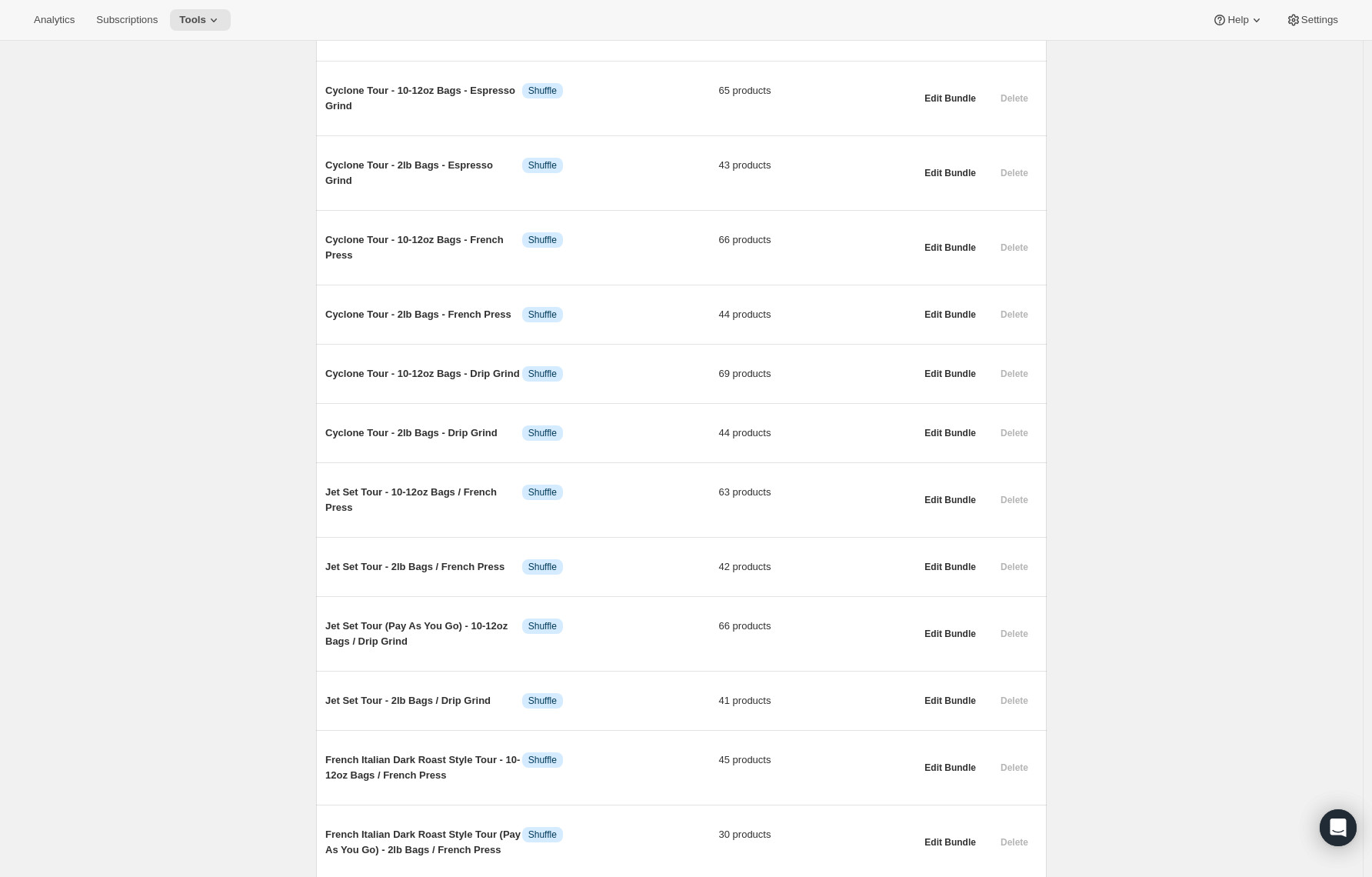
scroll to position [1550, 0]
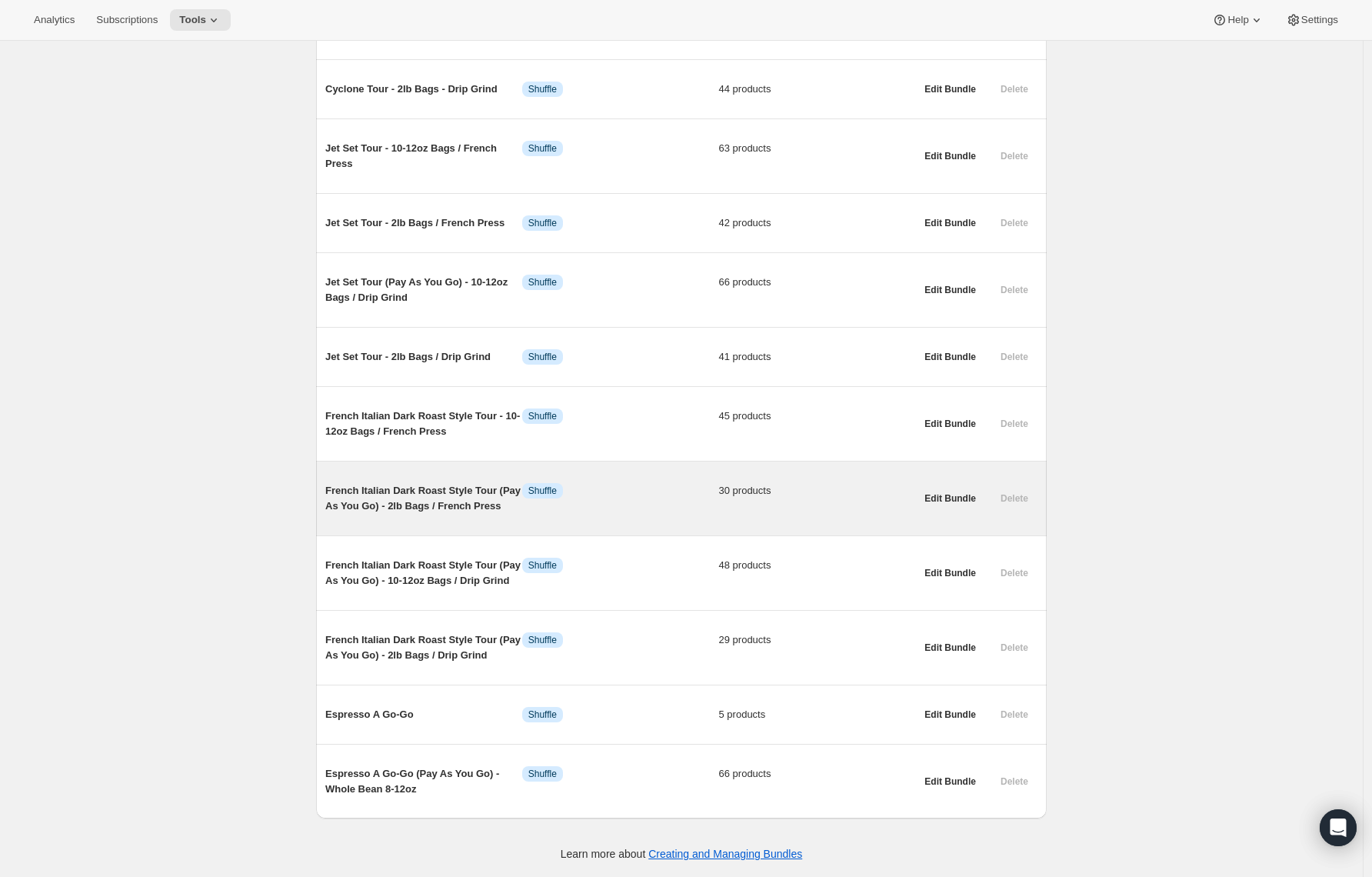
click at [377, 483] on span "French Italian Dark Roast Style Tour (Pay As You Go) - 2lb Bags / French Press" at bounding box center [423, 498] width 197 height 31
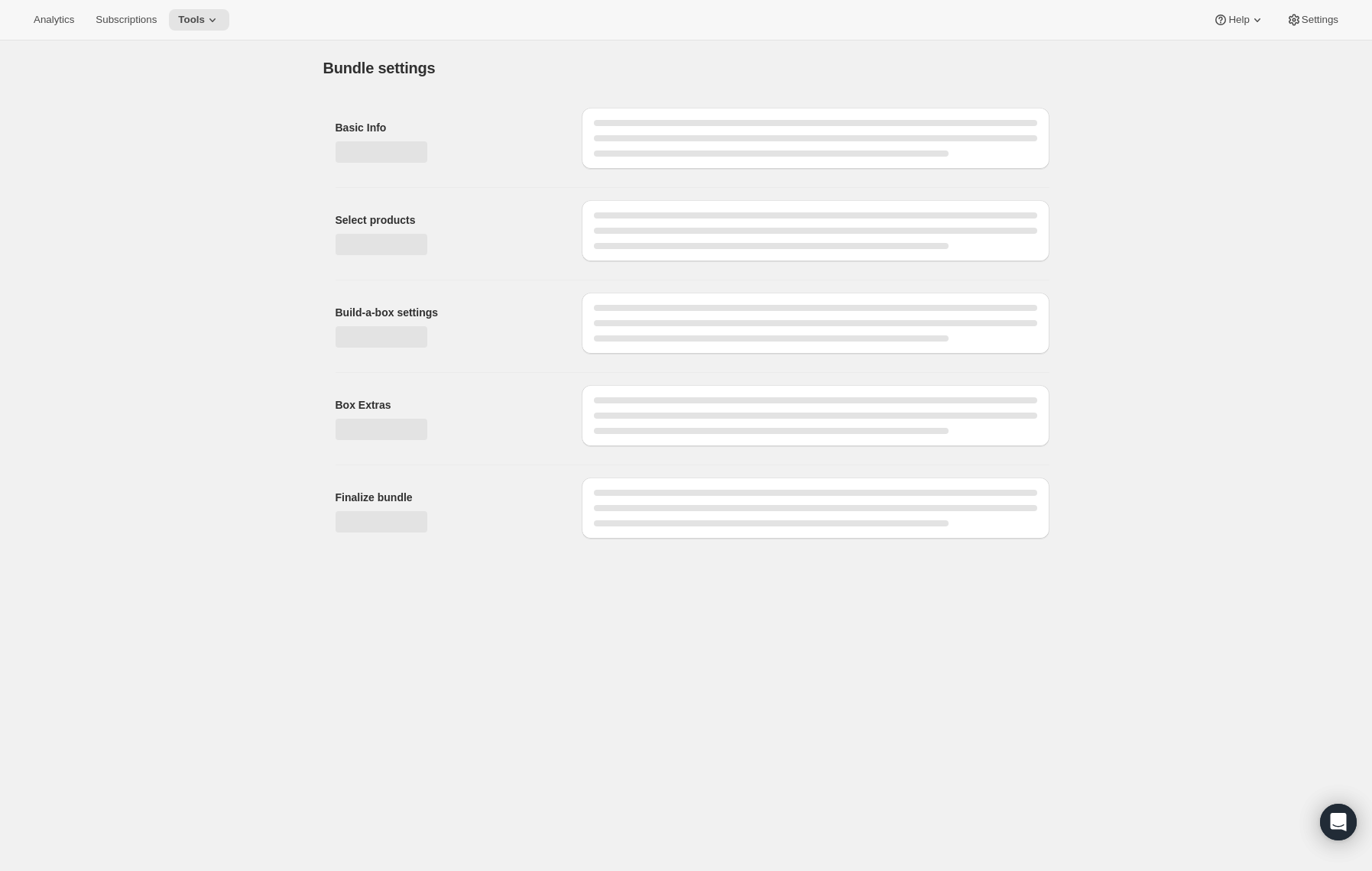
type input "French Italian Dark Roast Style Tour (Pay As You Go) - 2lb Bags / French Press"
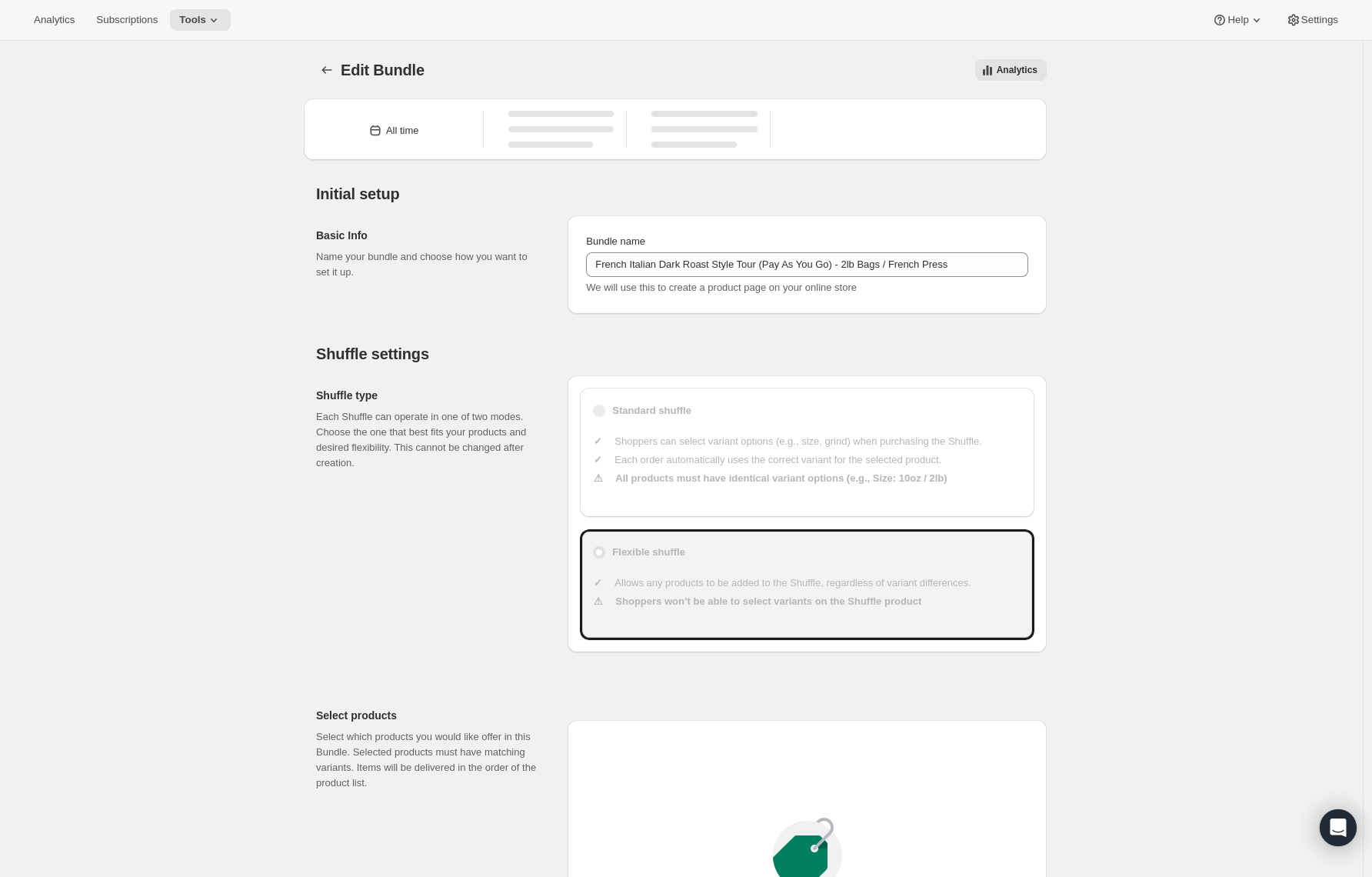
type input "49"
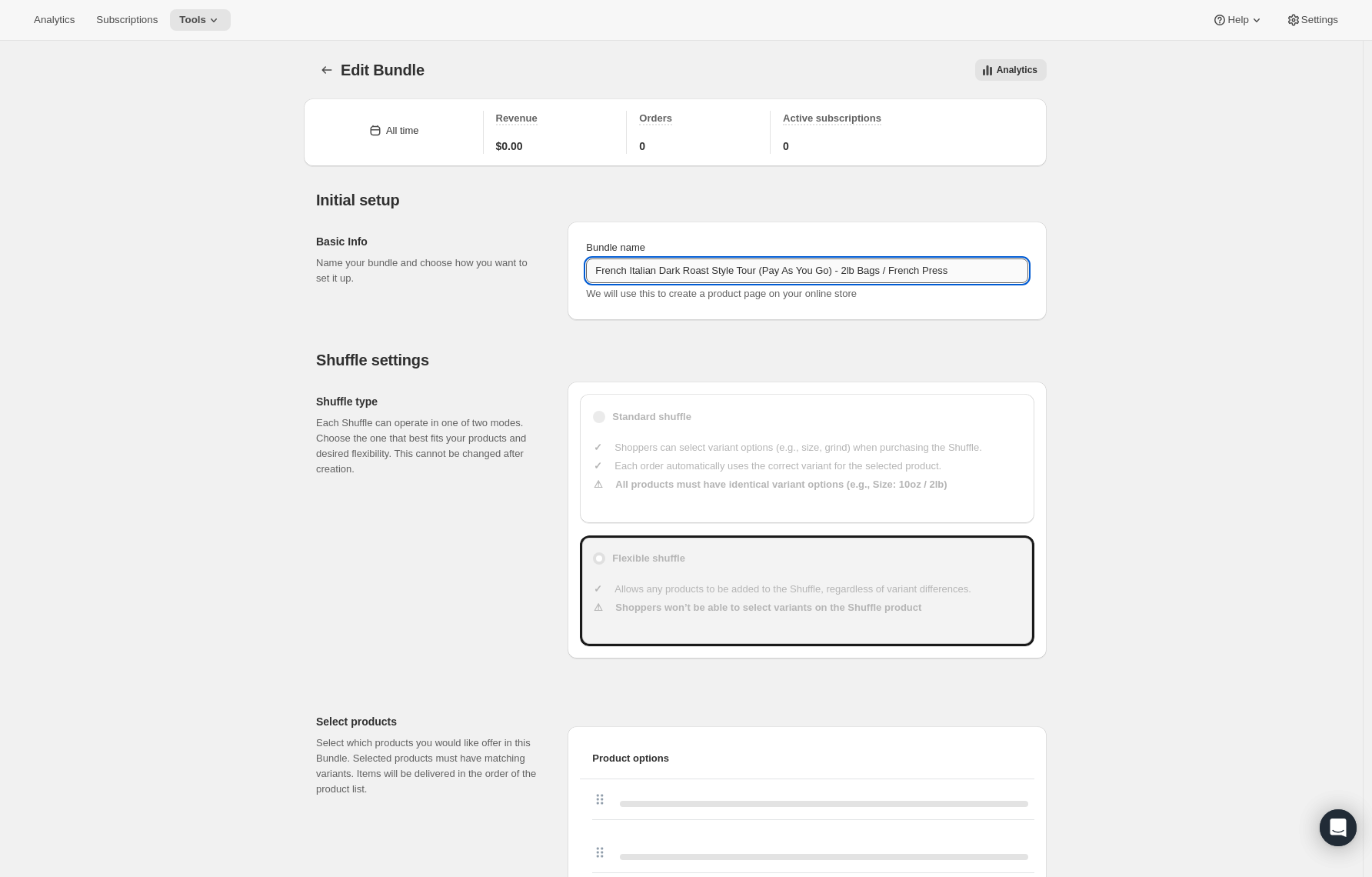
drag, startPoint x: 850, startPoint y: 270, endPoint x: 774, endPoint y: 276, distance: 76.2
click at [774, 276] on input "French Italian Dark Roast Style Tour (Pay As You Go) - 2lb Bags / French Press" at bounding box center [807, 271] width 442 height 24
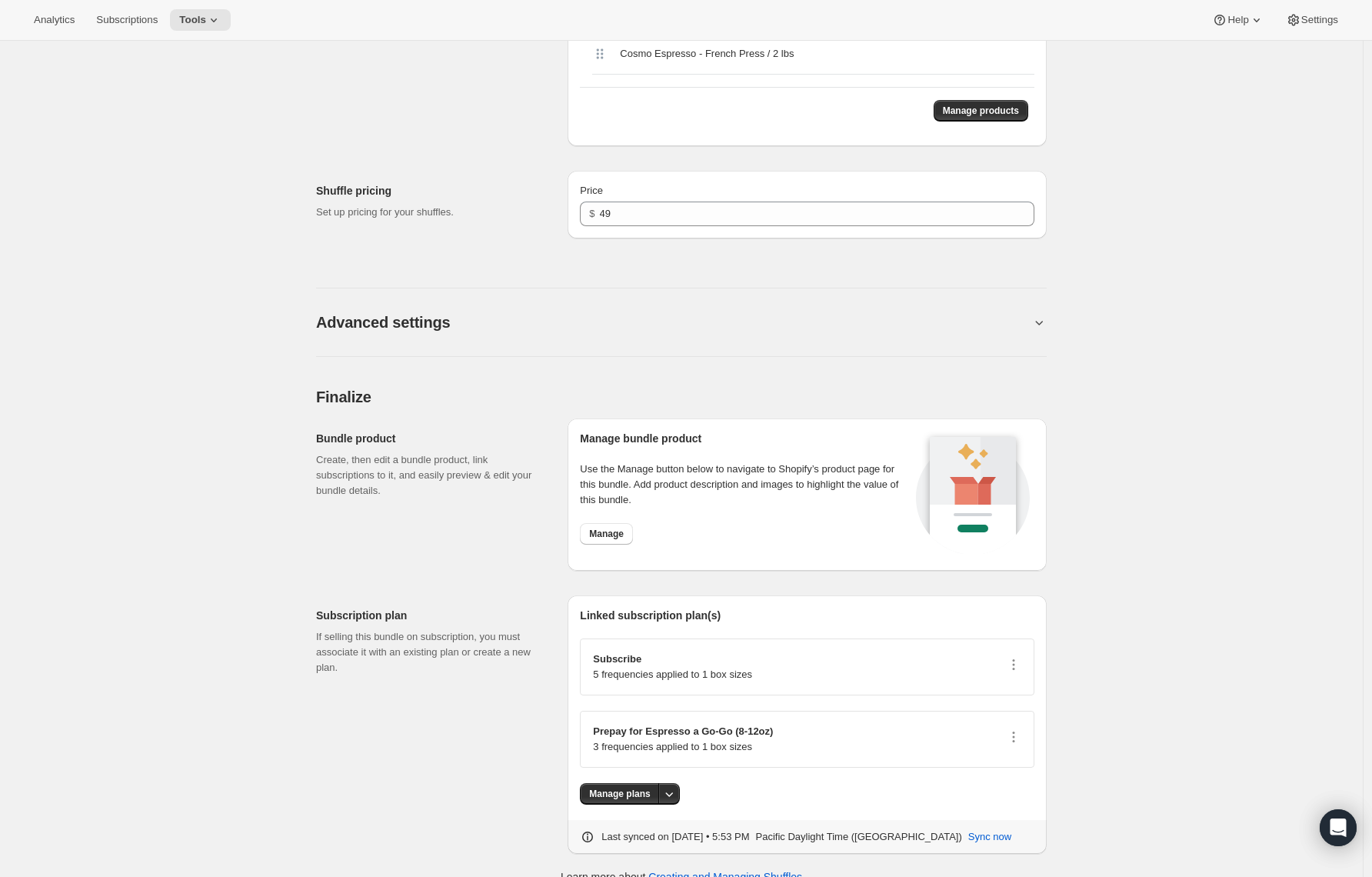
scroll to position [2430, 0]
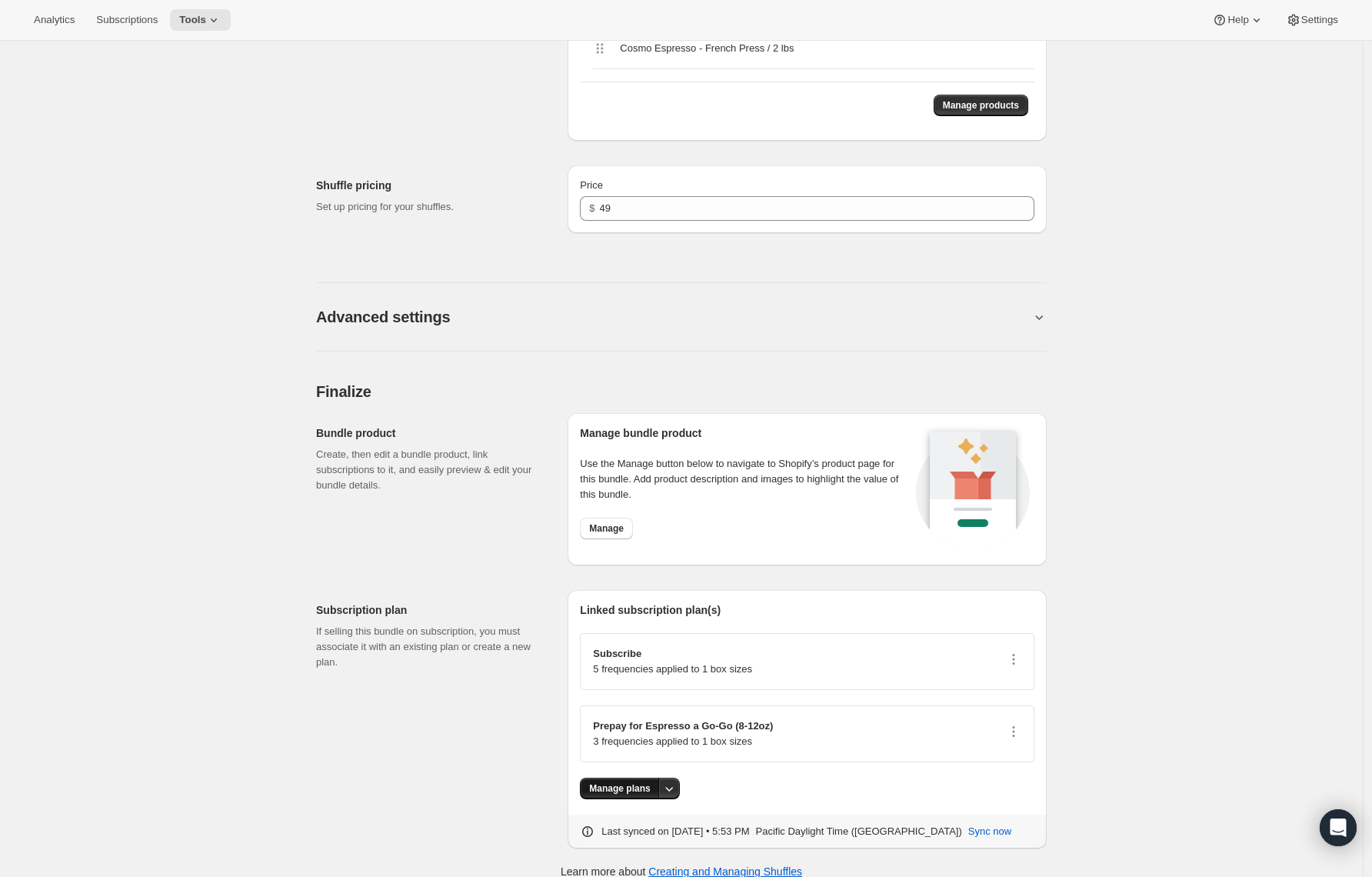
type input "French Italian Dark Roast Style Tour - 2lb Bags / French Press"
click at [644, 786] on span "Manage plans" at bounding box center [619, 788] width 61 height 12
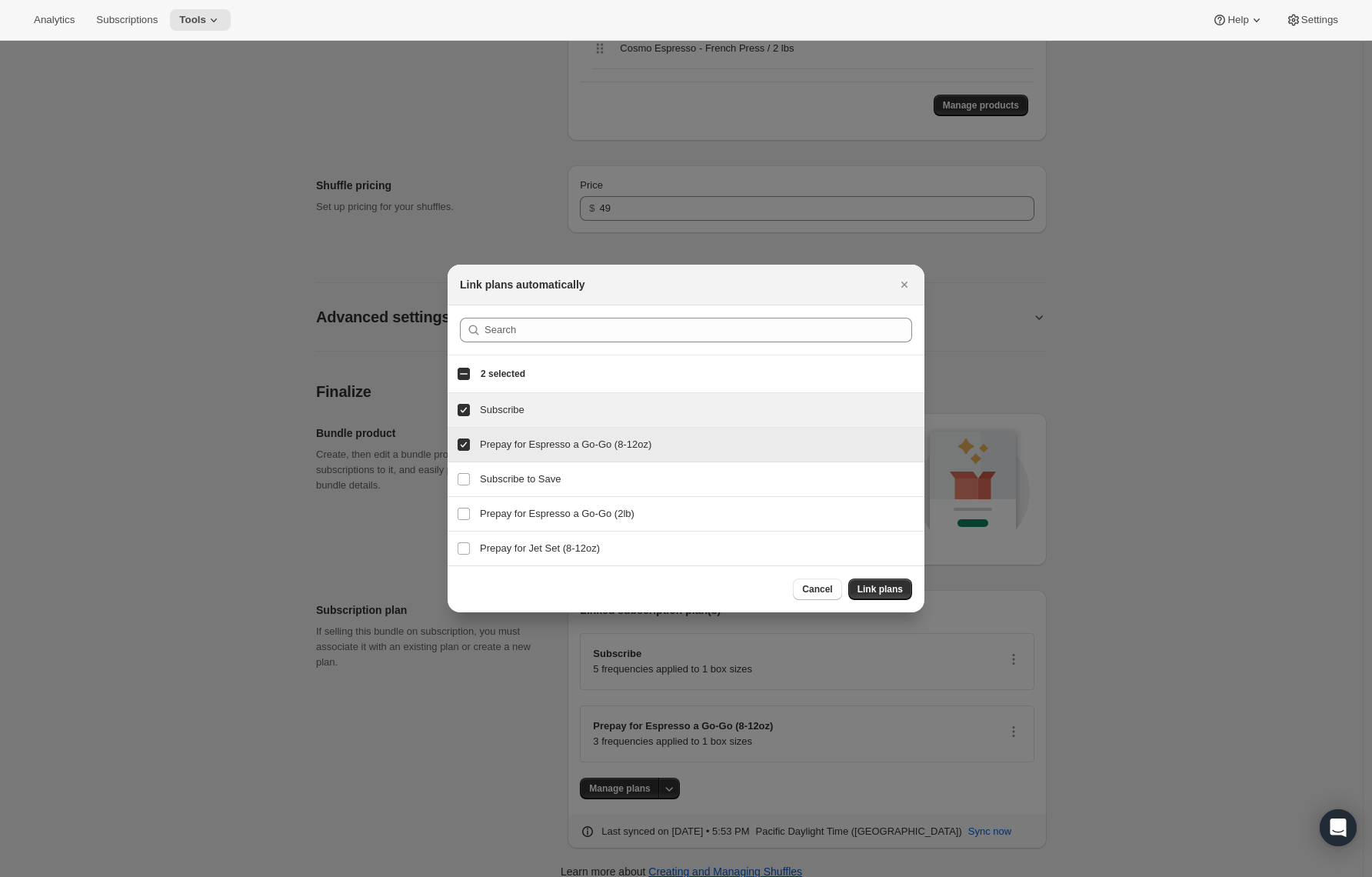
click at [466, 446] on input "Prepay for Espresso a Go-Go (8-12oz)" at bounding box center [464, 444] width 12 height 12
checkbox input "false"
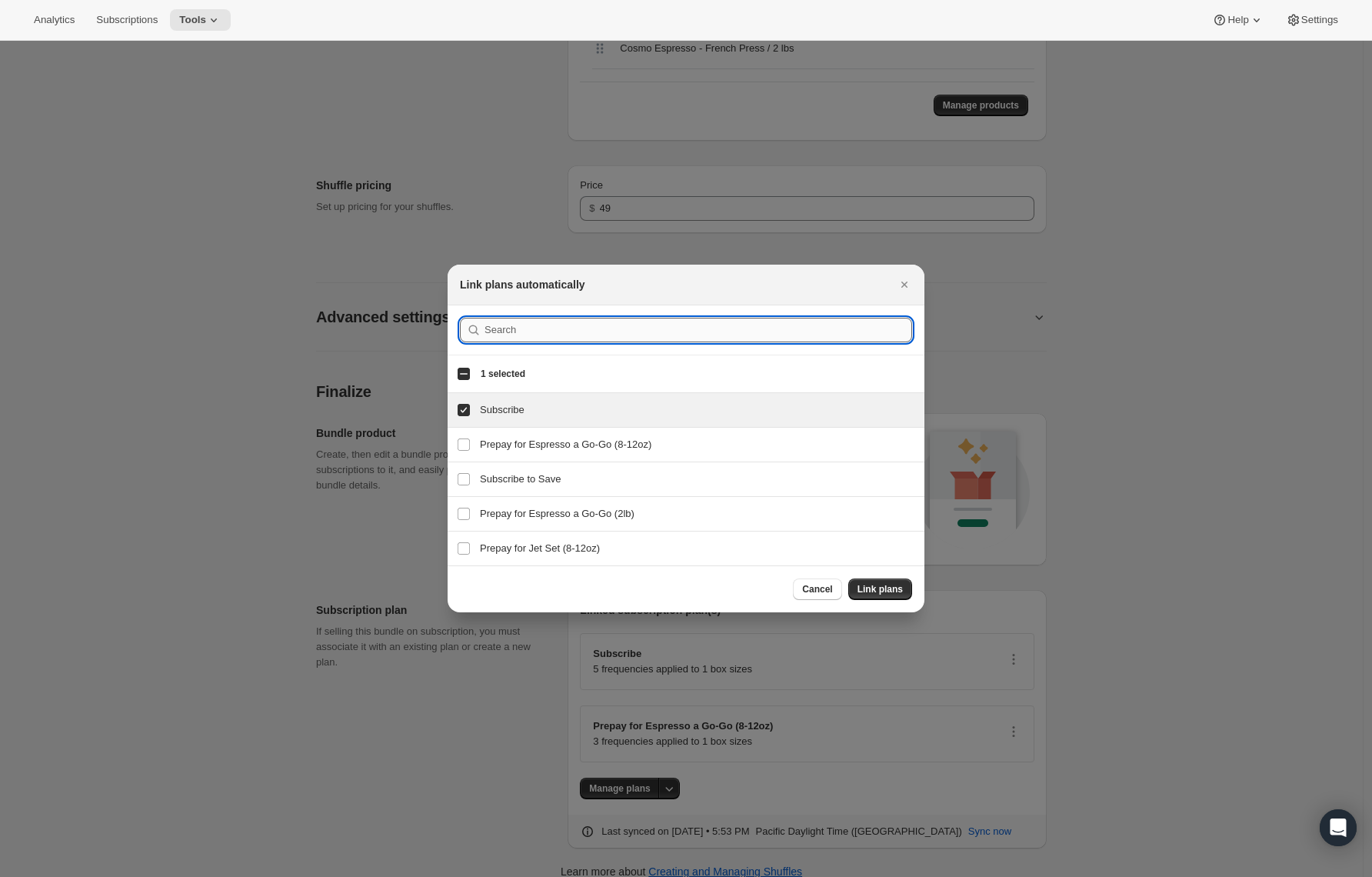
click at [502, 329] on input ":r2kb:" at bounding box center [698, 330] width 428 height 24
paste input "French Italian"
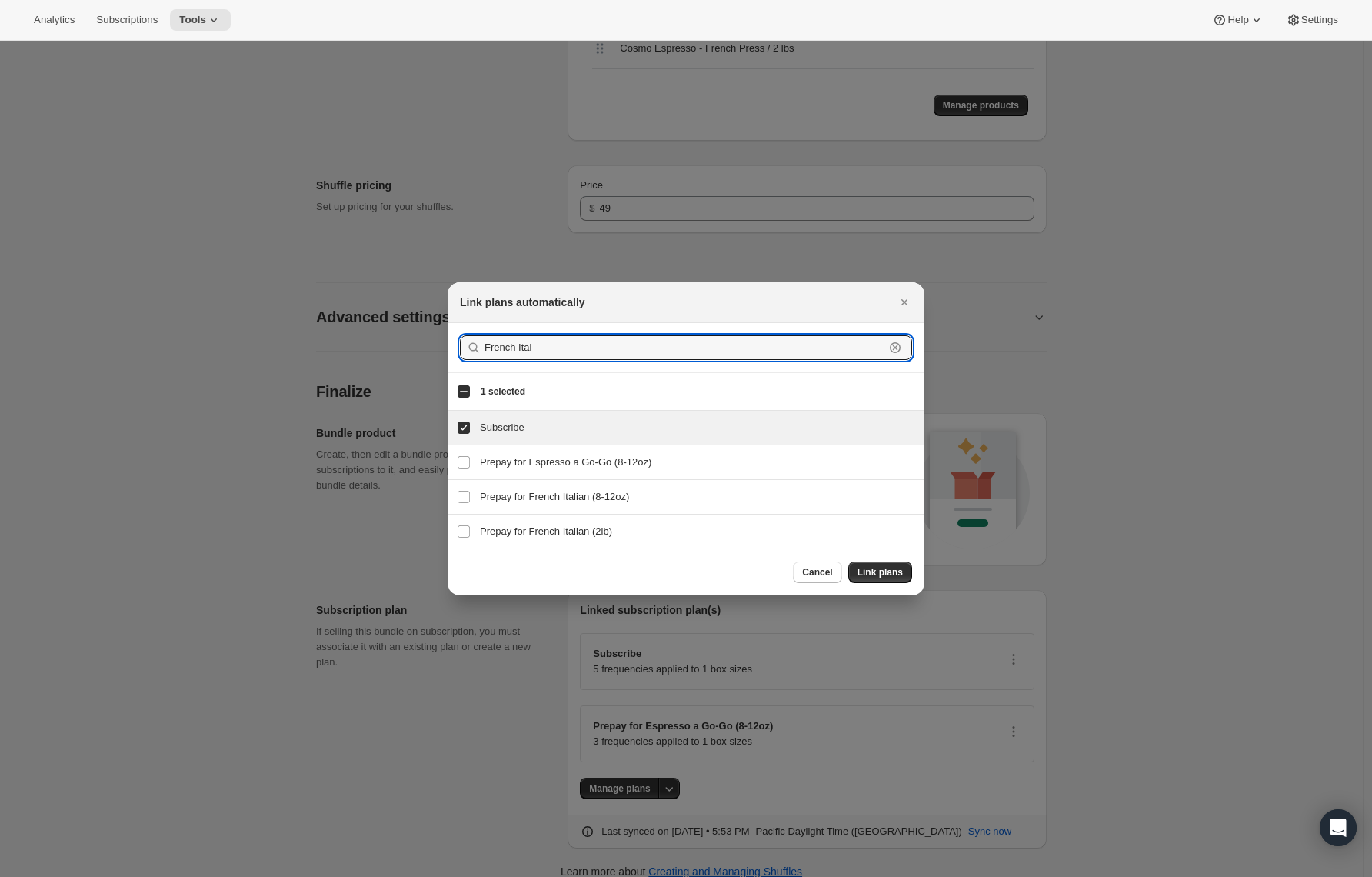
type input "French Ital"
click at [516, 489] on h3 "Prepay for French Italian (8-12oz)" at bounding box center [698, 497] width 435 height 15
checkbox input "true"
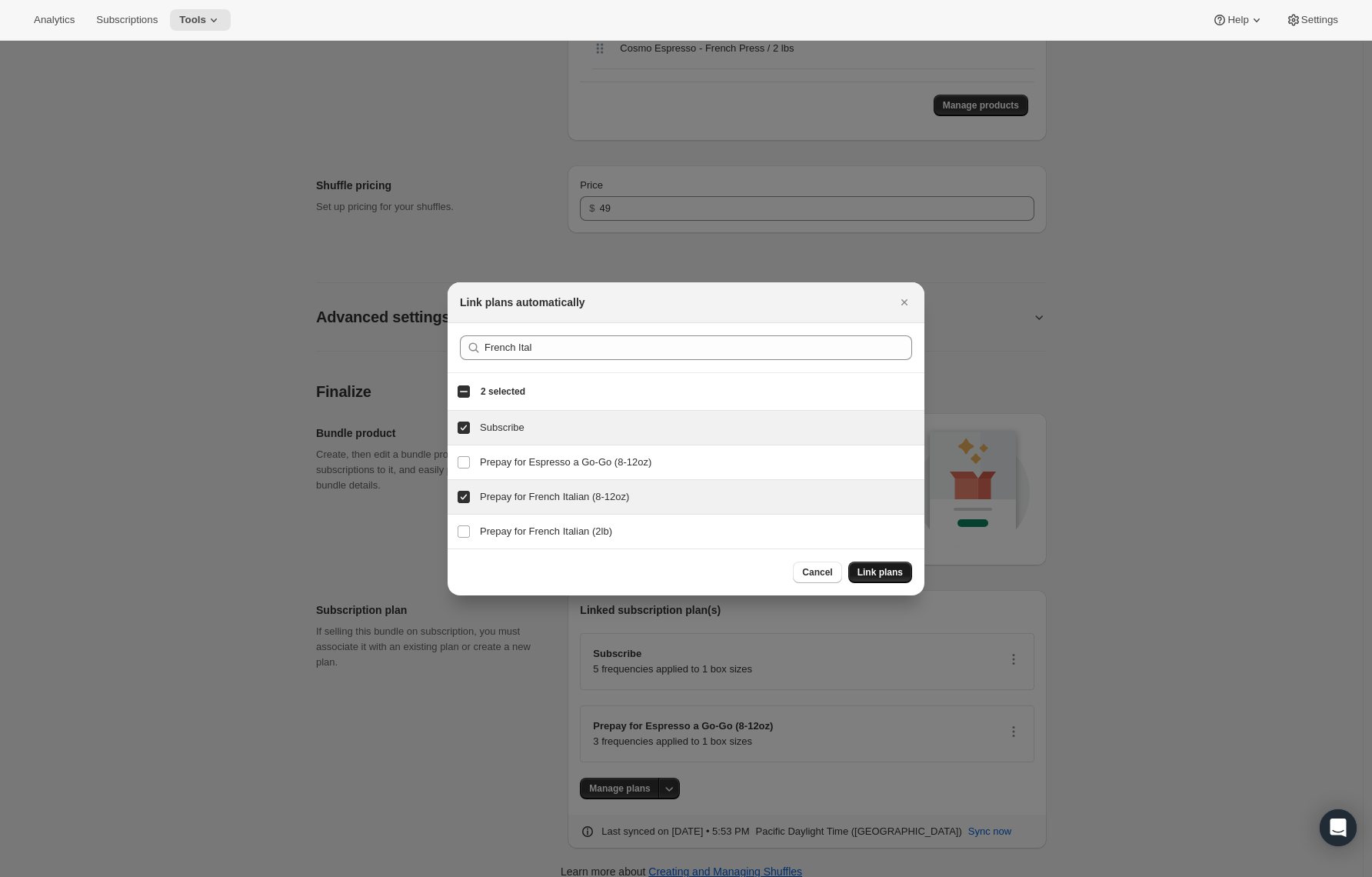
click at [860, 573] on span "Link plans" at bounding box center [880, 572] width 45 height 12
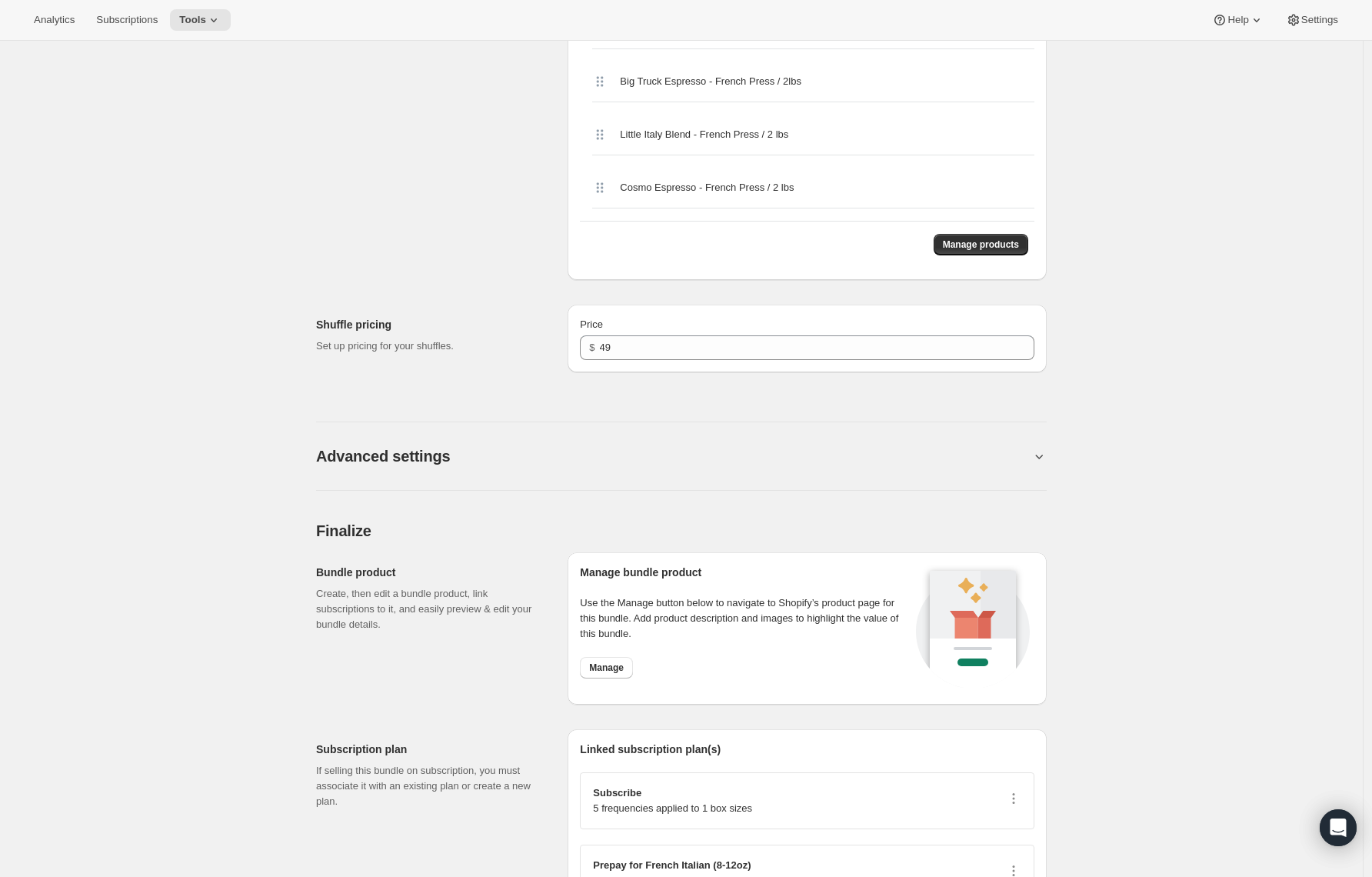
scroll to position [2446, 0]
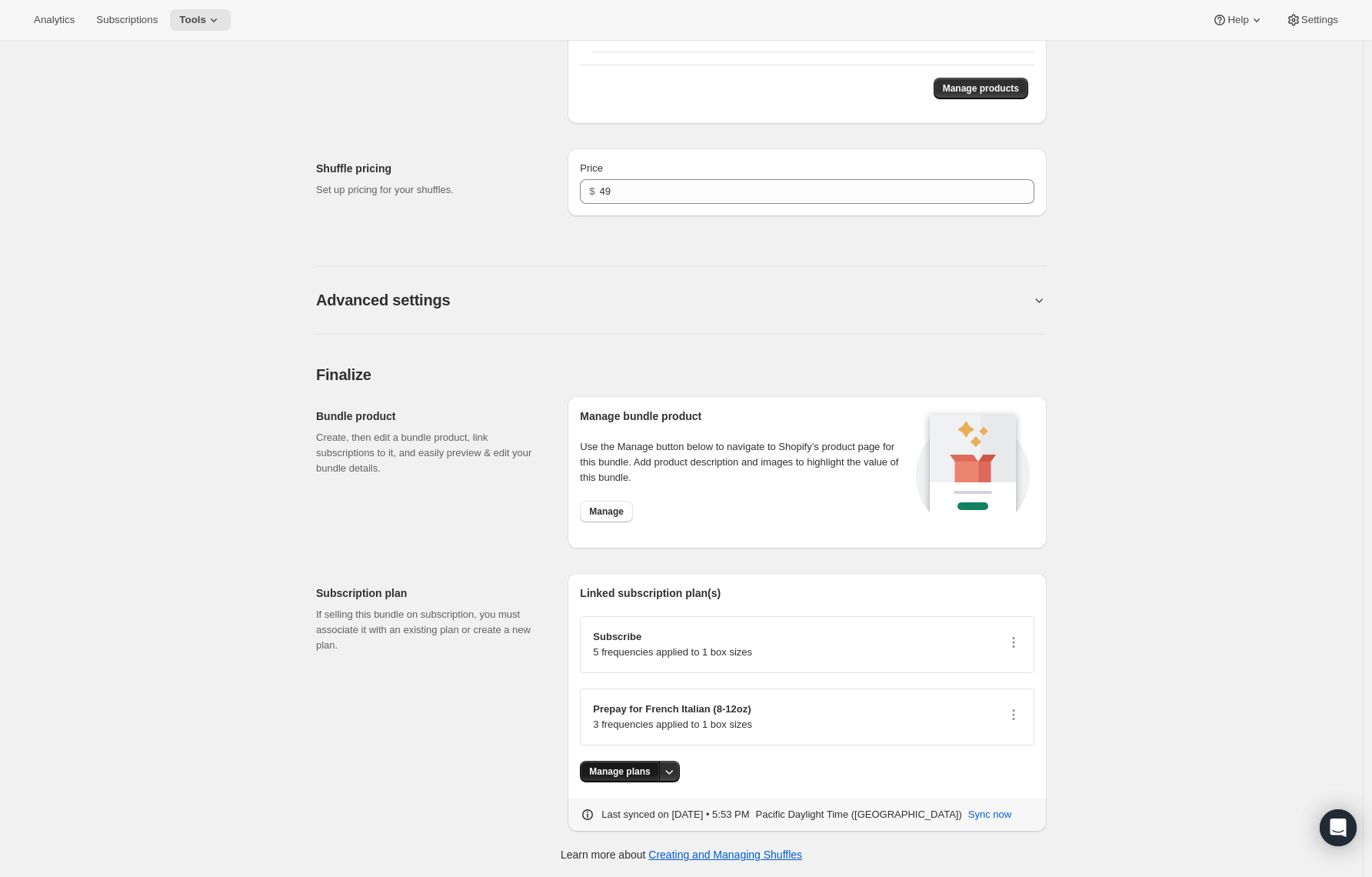
click at [640, 773] on span "Manage plans" at bounding box center [619, 771] width 61 height 12
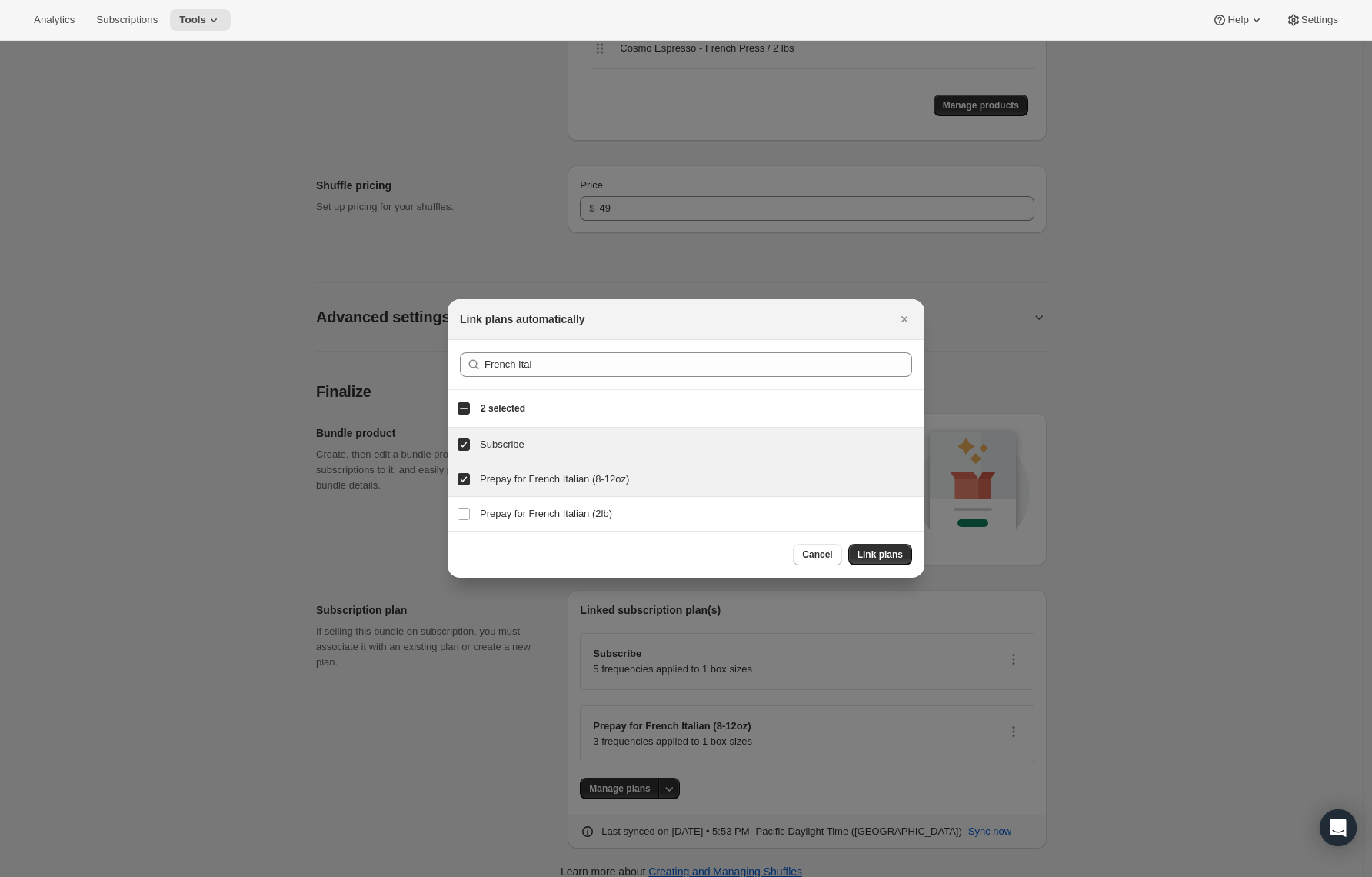
scroll to position [0, 0]
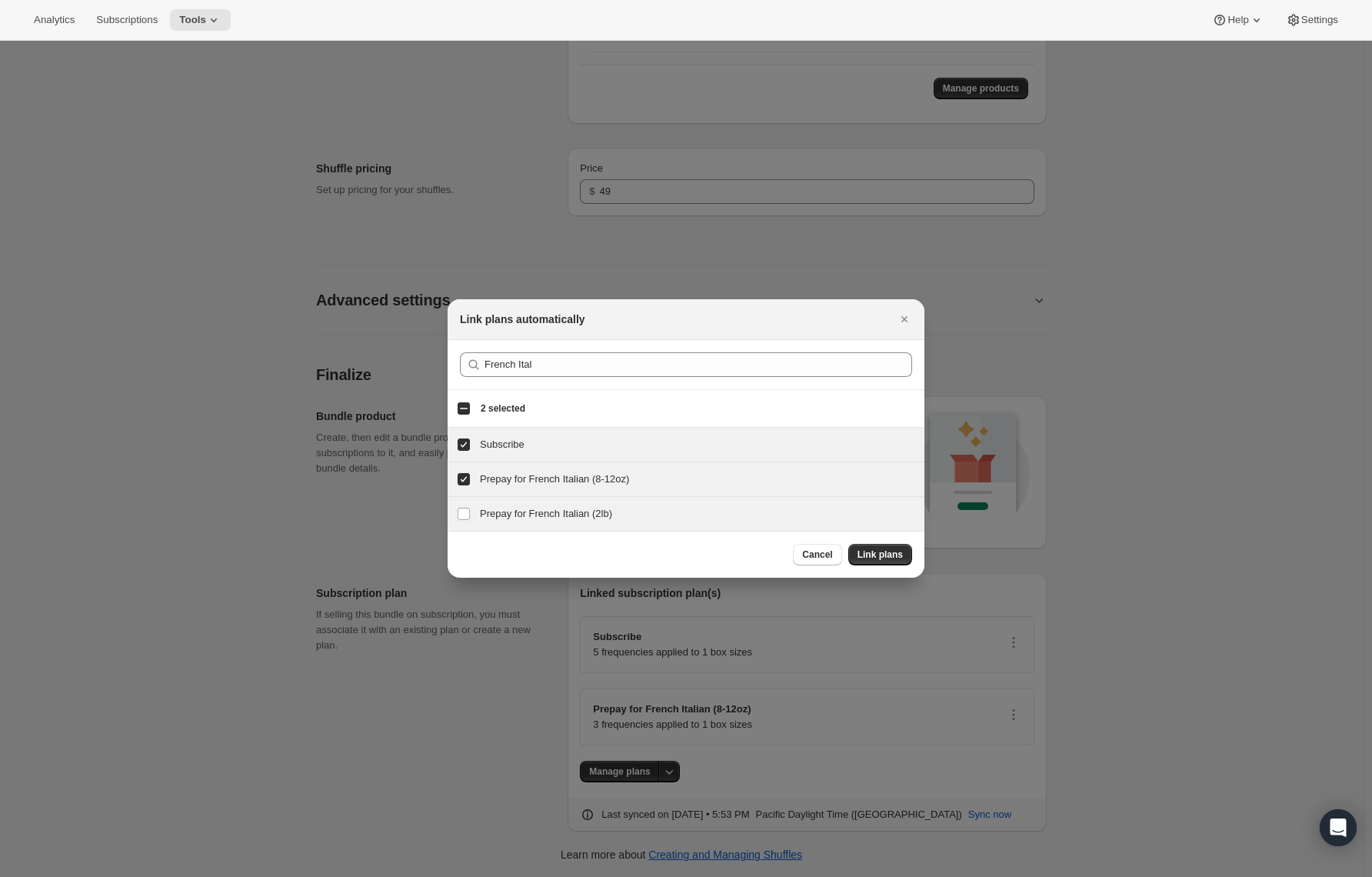
click at [514, 503] on div "Prepay for French Italian (2lb) Prepay for French Italian (2lb)" at bounding box center [686, 514] width 477 height 34
checkbox input "true"
click at [507, 488] on div "Prepay for French Italian (8-12oz) Prepay for French Italian (8-12oz)" at bounding box center [686, 480] width 477 height 34
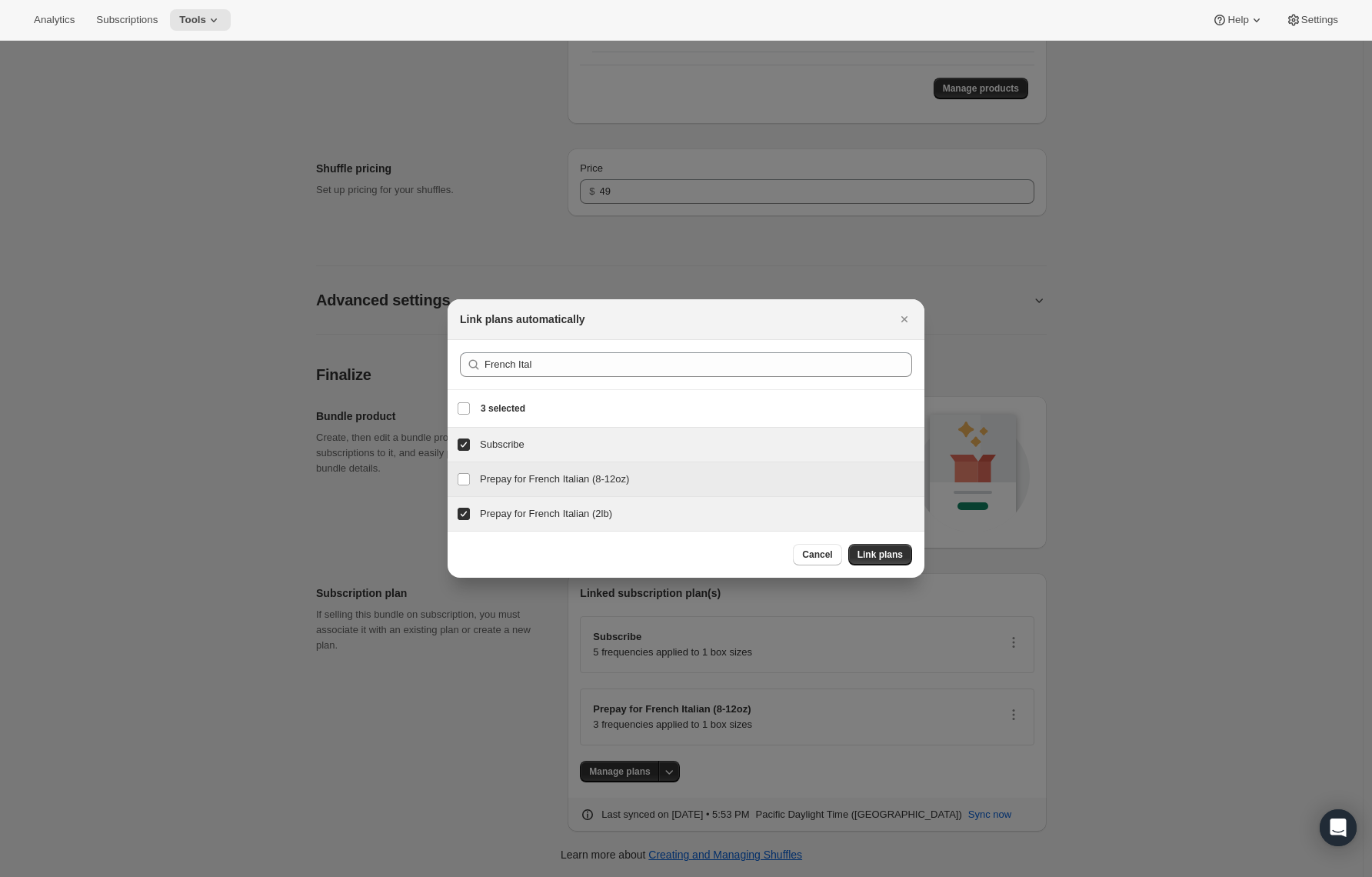
checkbox input "false"
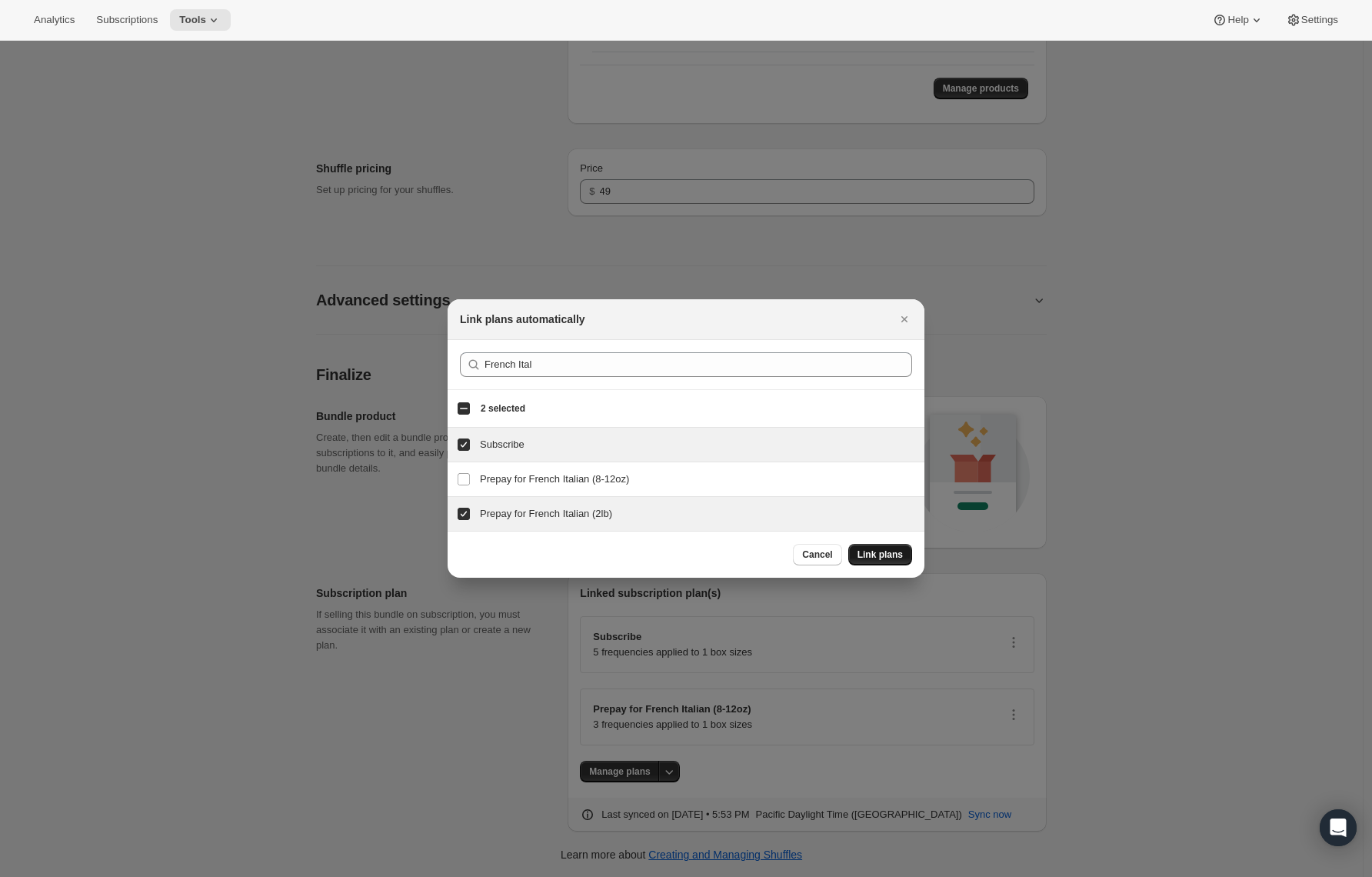
click at [857, 555] on button "Link plans" at bounding box center [880, 555] width 64 height 22
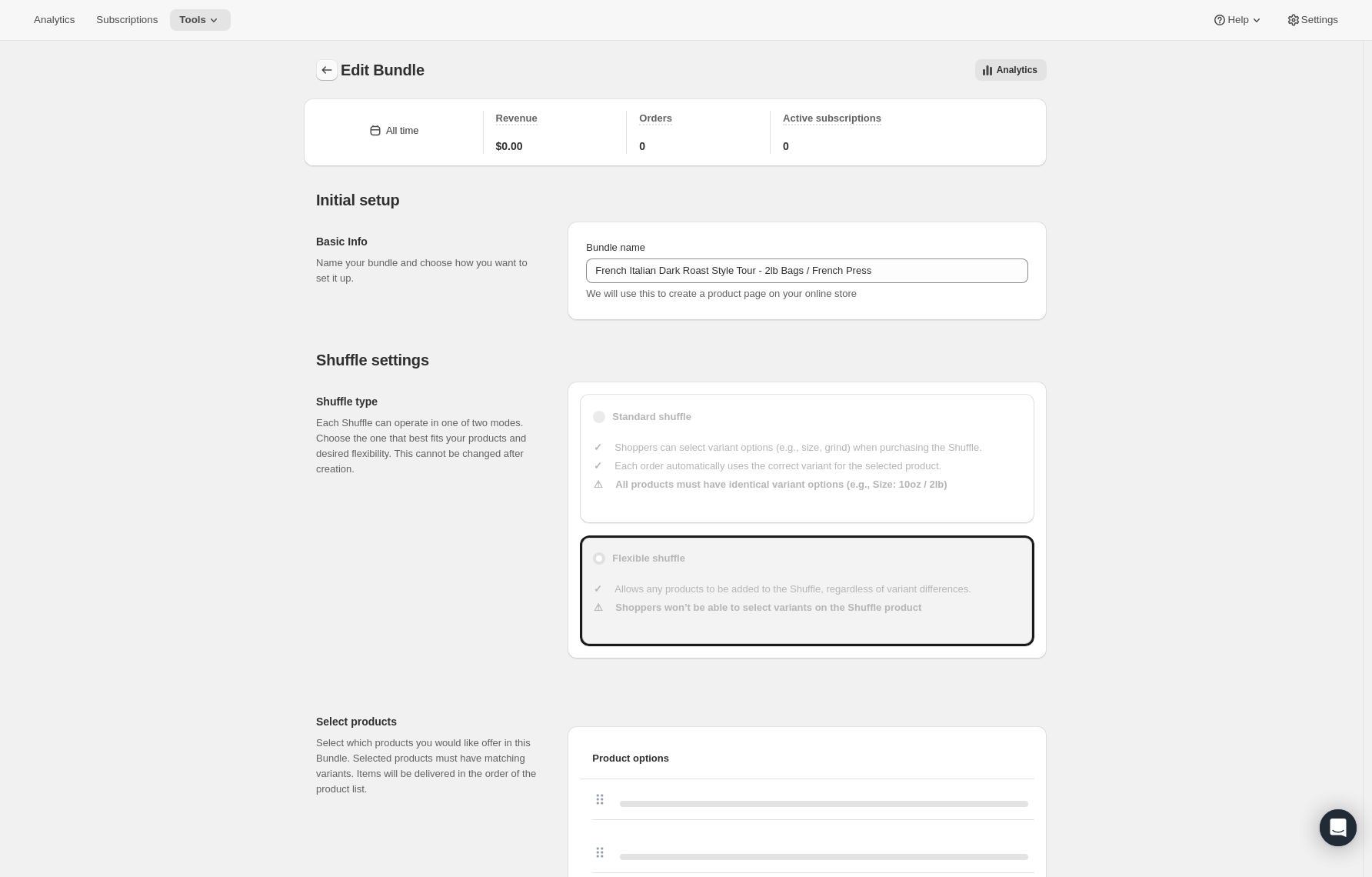
click at [332, 69] on icon "Bundles" at bounding box center [327, 70] width 15 height 15
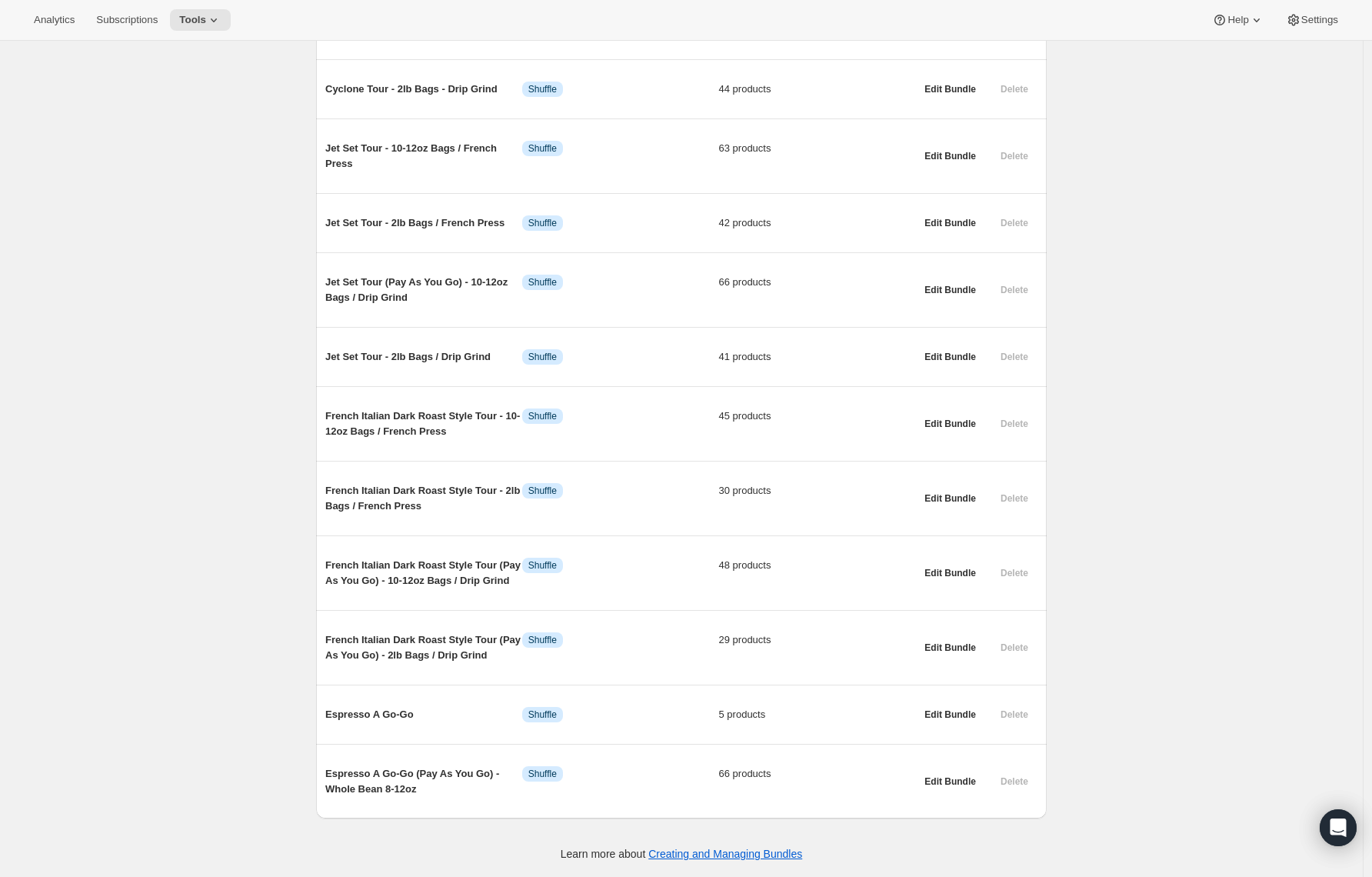
scroll to position [1534, 0]
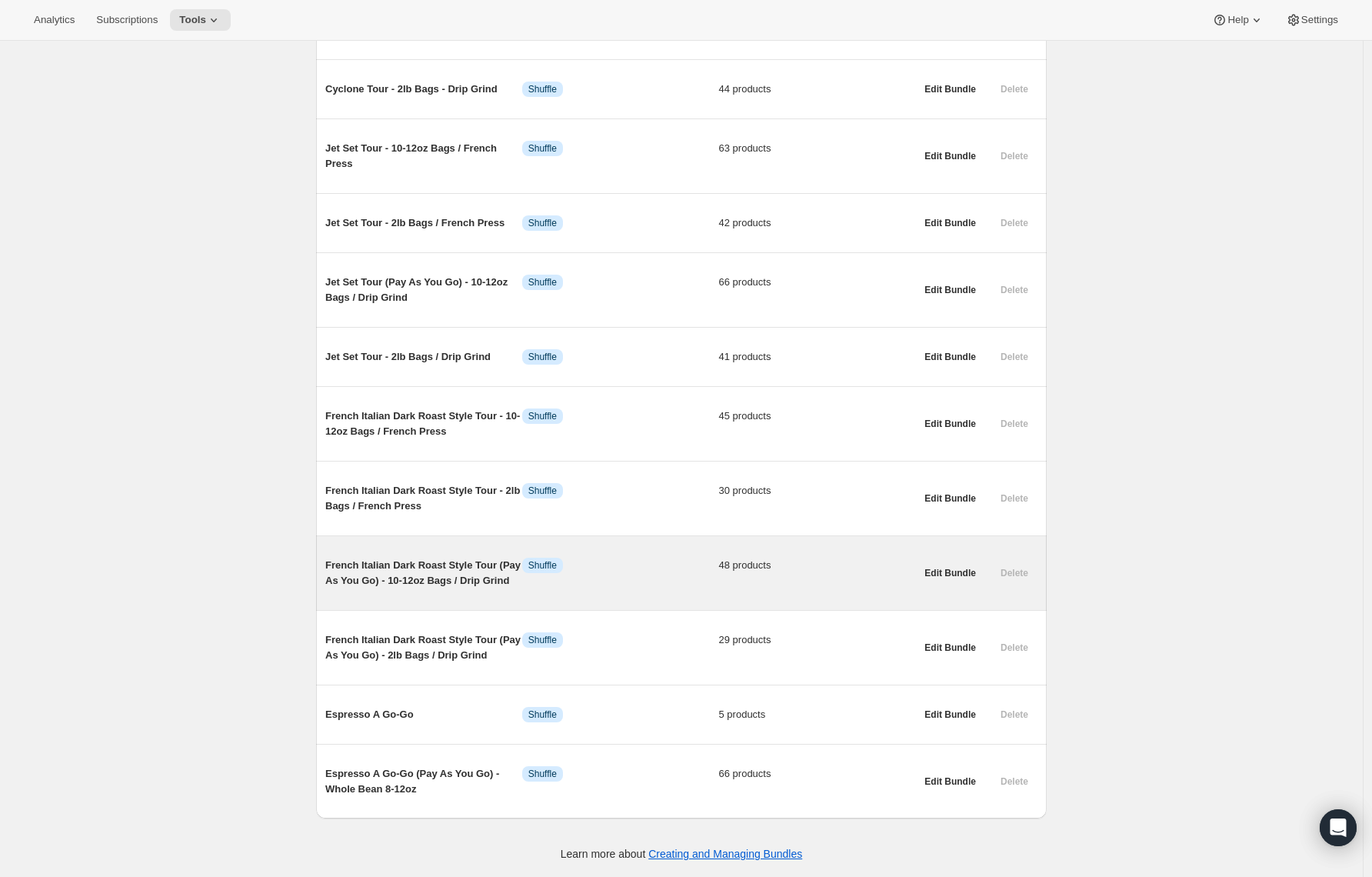
click at [394, 567] on span "French Italian Dark Roast Style Tour (Pay As You Go) - 10-12oz Bags / Drip Grind" at bounding box center [423, 573] width 197 height 31
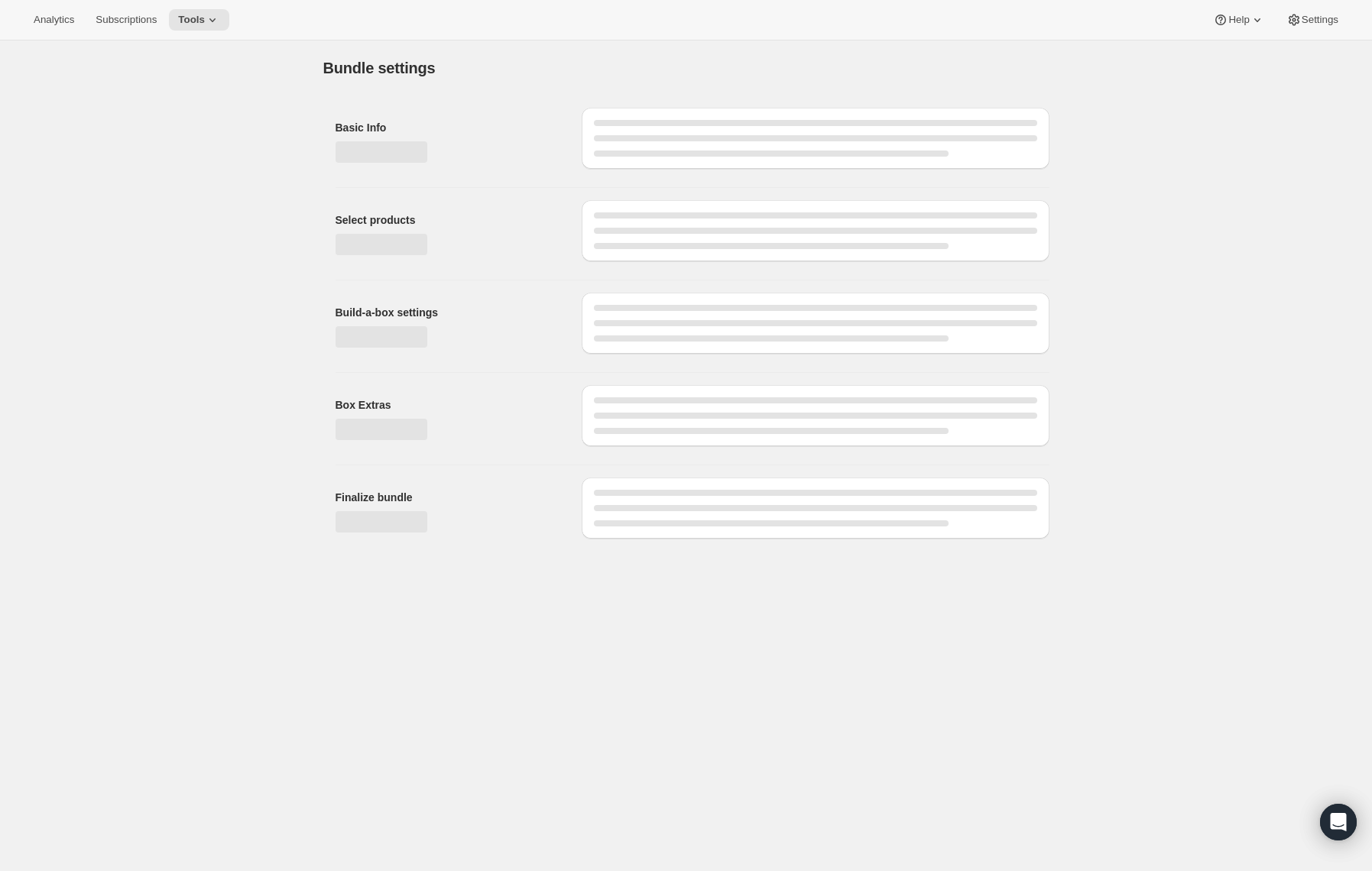
type input "French Italian Dark Roast Style Tour (Pay As You Go) - 10-12oz Bags / Drip Grind"
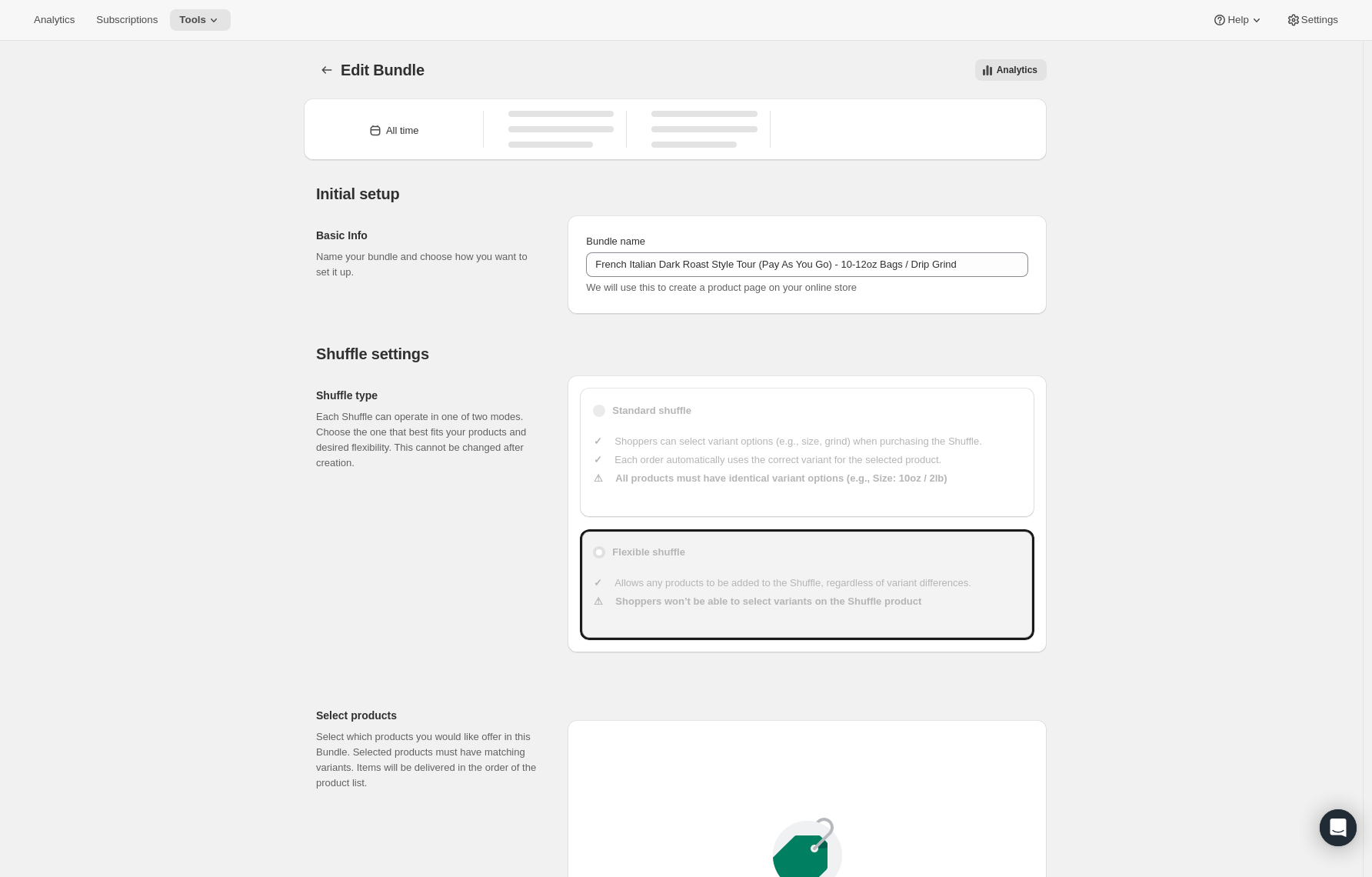
type input "23"
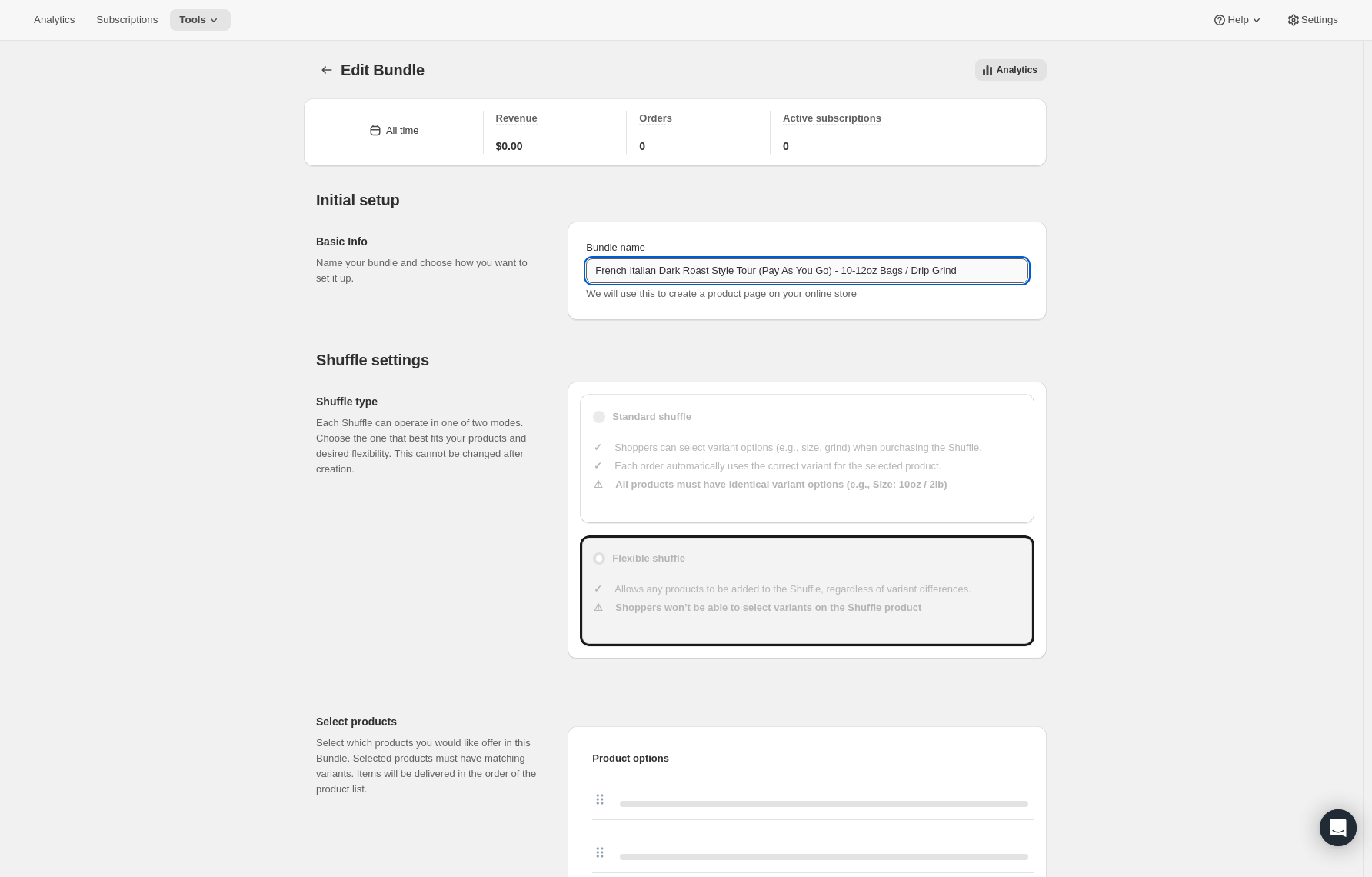
drag, startPoint x: 772, startPoint y: 271, endPoint x: 850, endPoint y: 269, distance: 78.0
click at [850, 269] on input "French Italian Dark Roast Style Tour (Pay As You Go) - 10-12oz Bags / Drip Grind" at bounding box center [807, 271] width 442 height 24
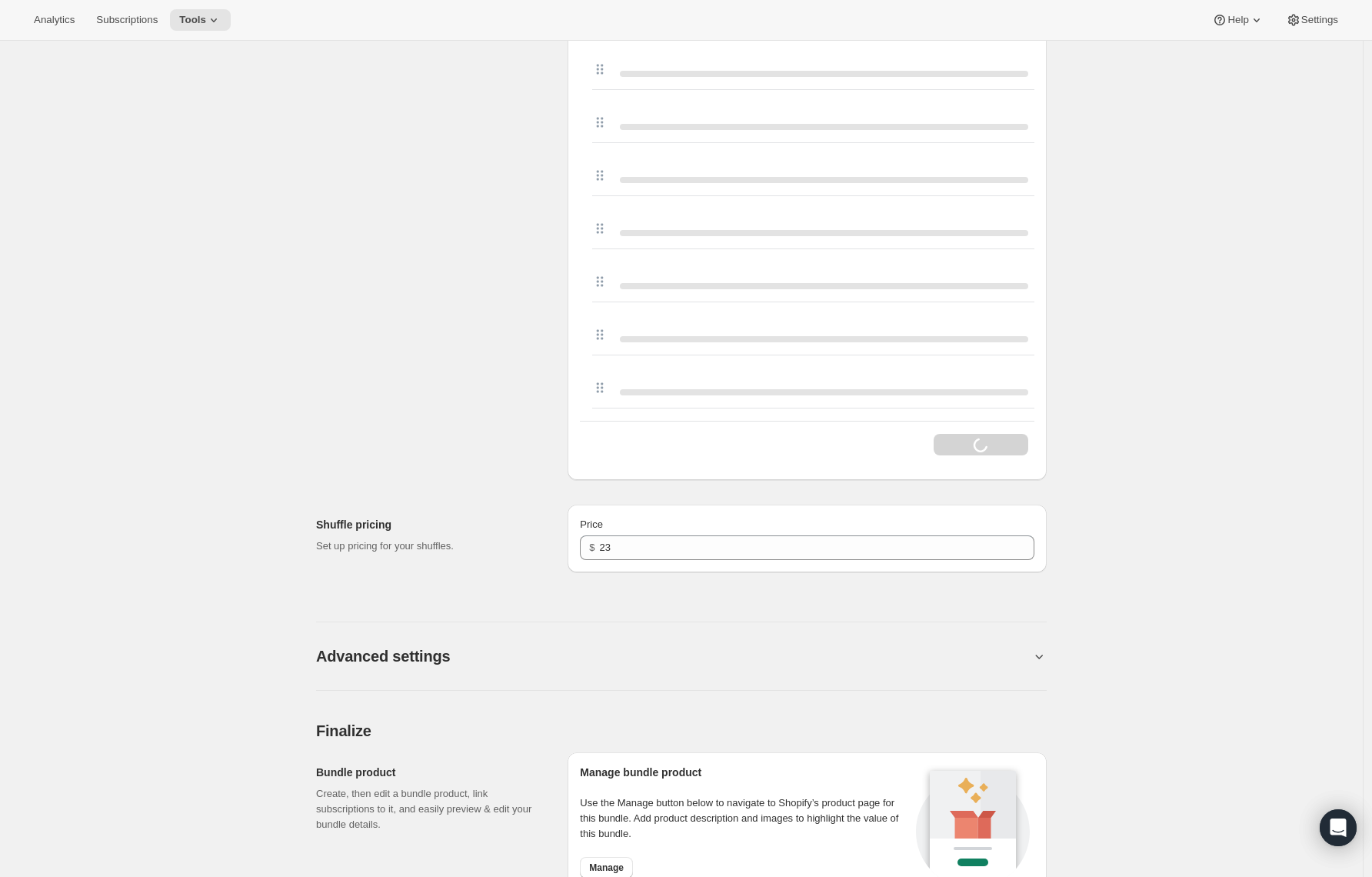
scroll to position [3264, 0]
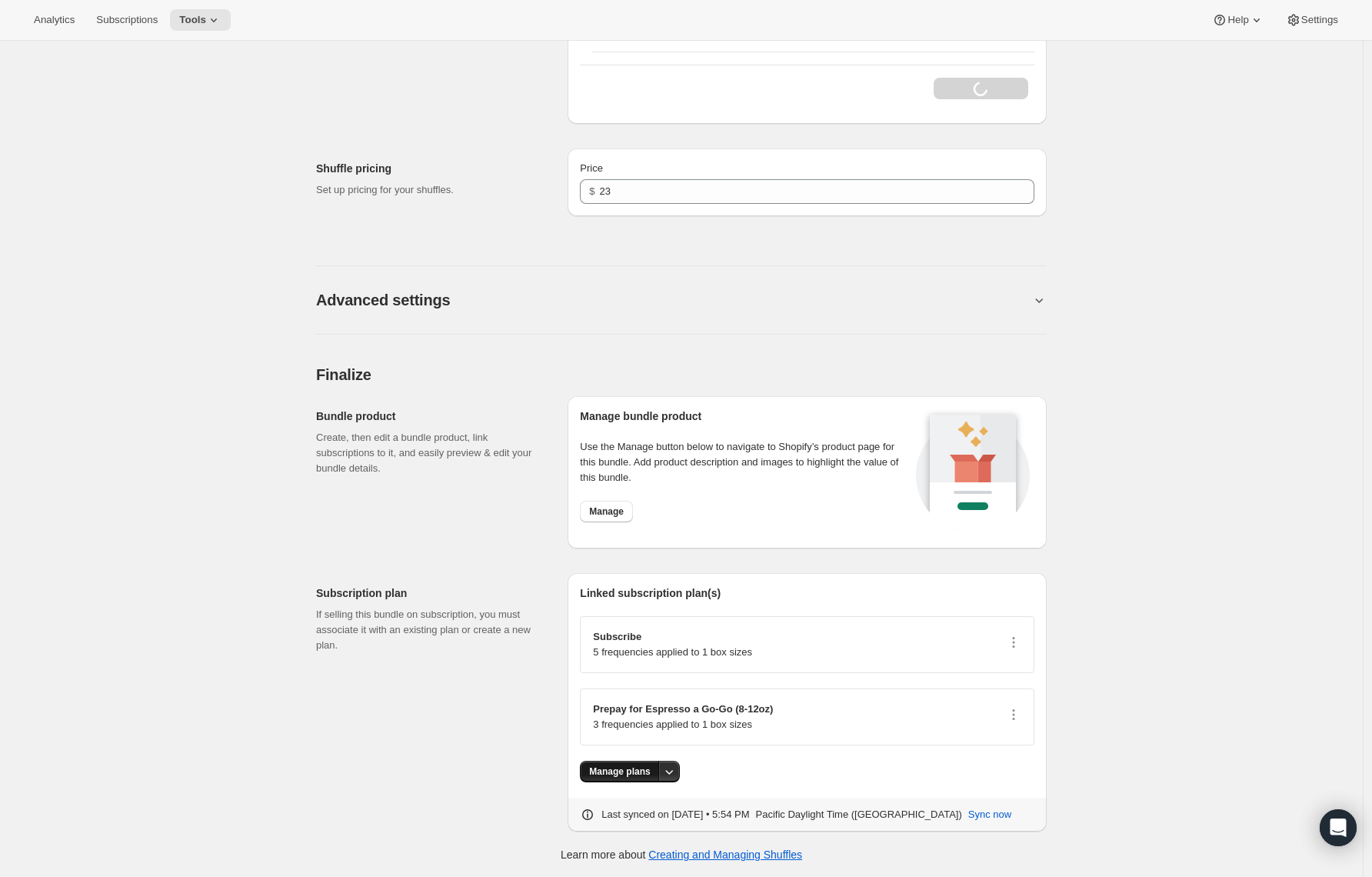
type input "French Italian Dark Roast Style Tour - 10-12oz Bags / Drip Grind"
click at [609, 773] on span "Manage plans" at bounding box center [619, 771] width 61 height 12
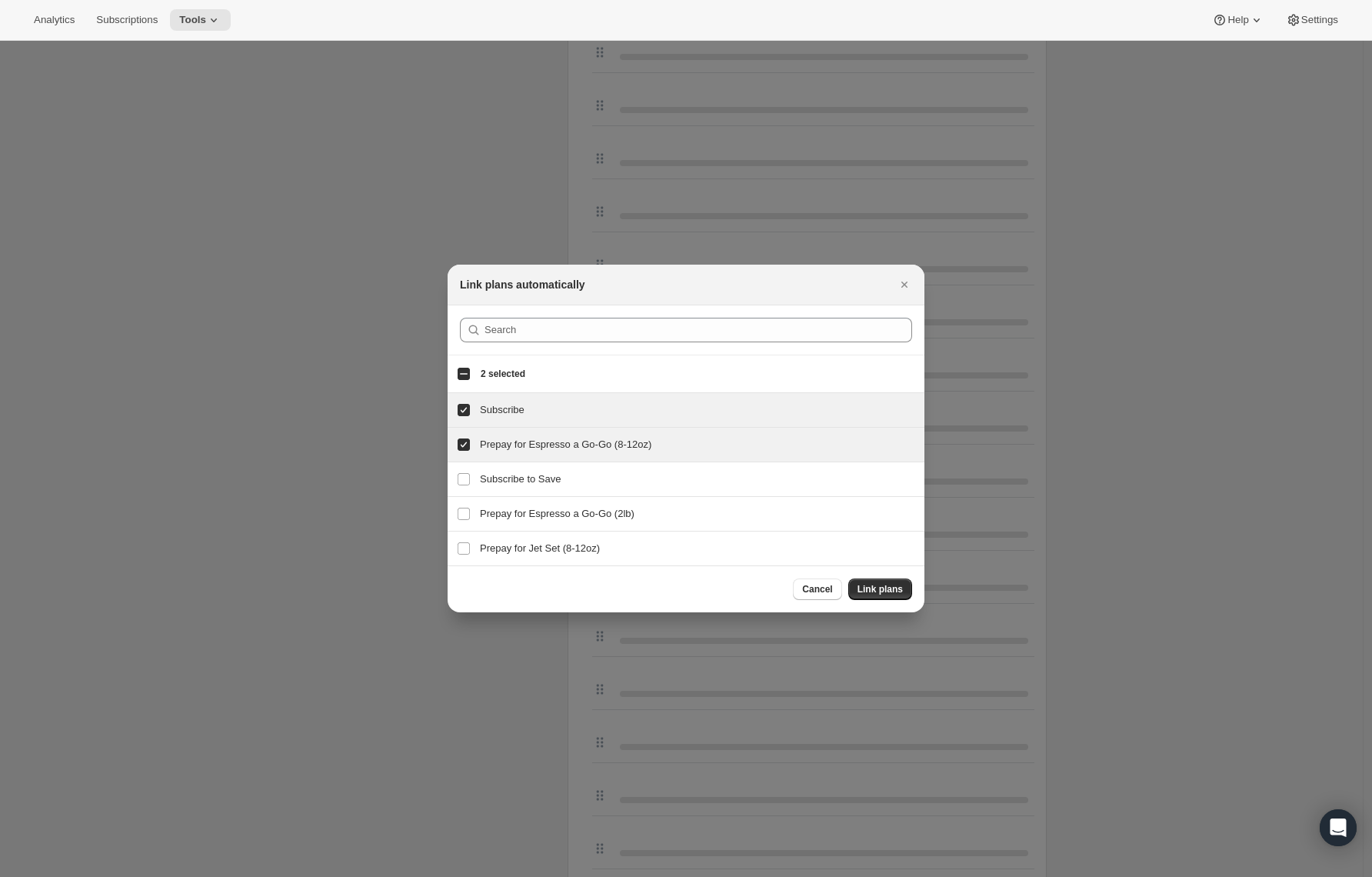
scroll to position [0, 0]
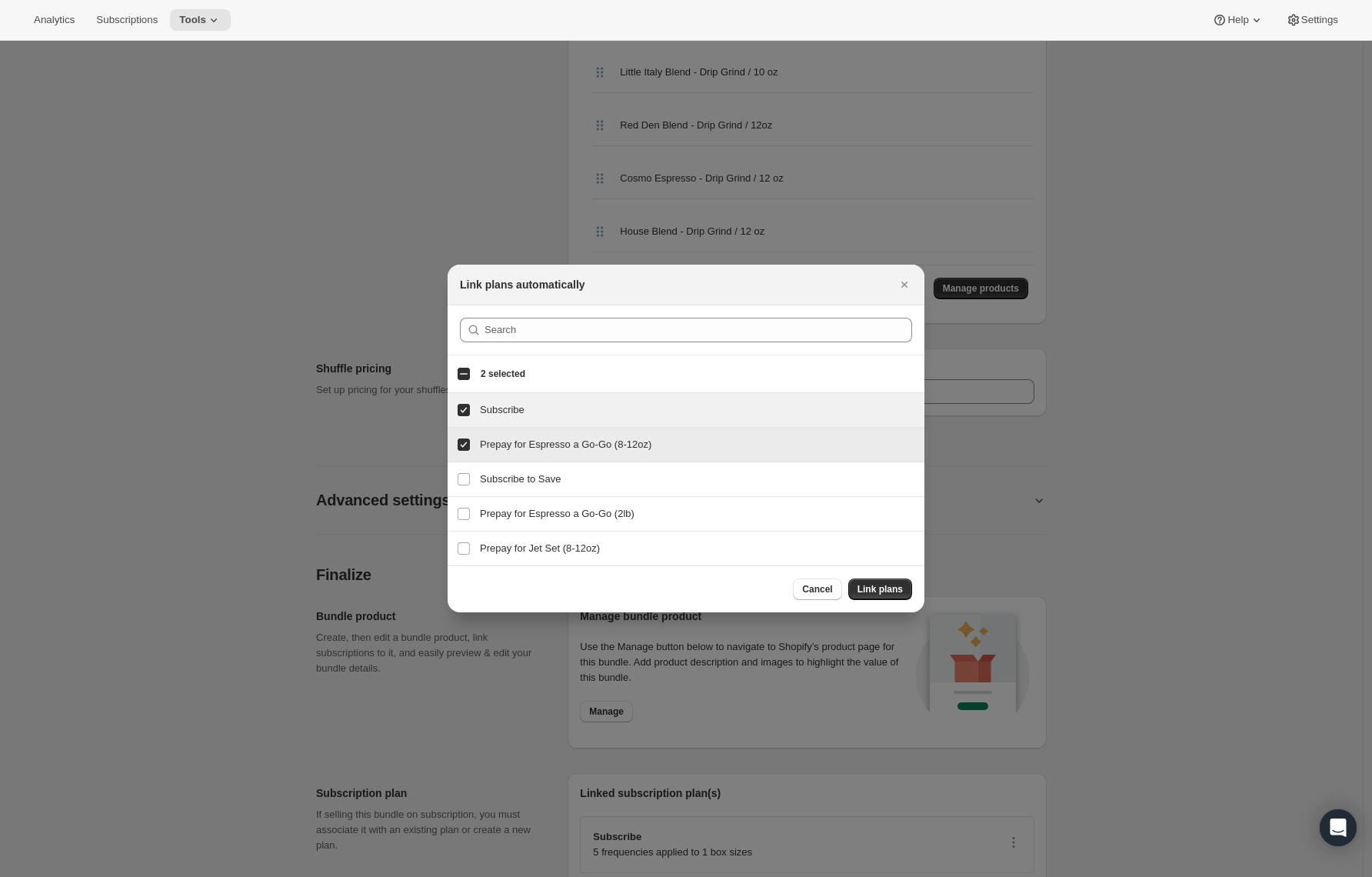
click at [463, 446] on input "Prepay for Espresso a Go-Go (8-12oz)" at bounding box center [464, 444] width 12 height 12
checkbox input "false"
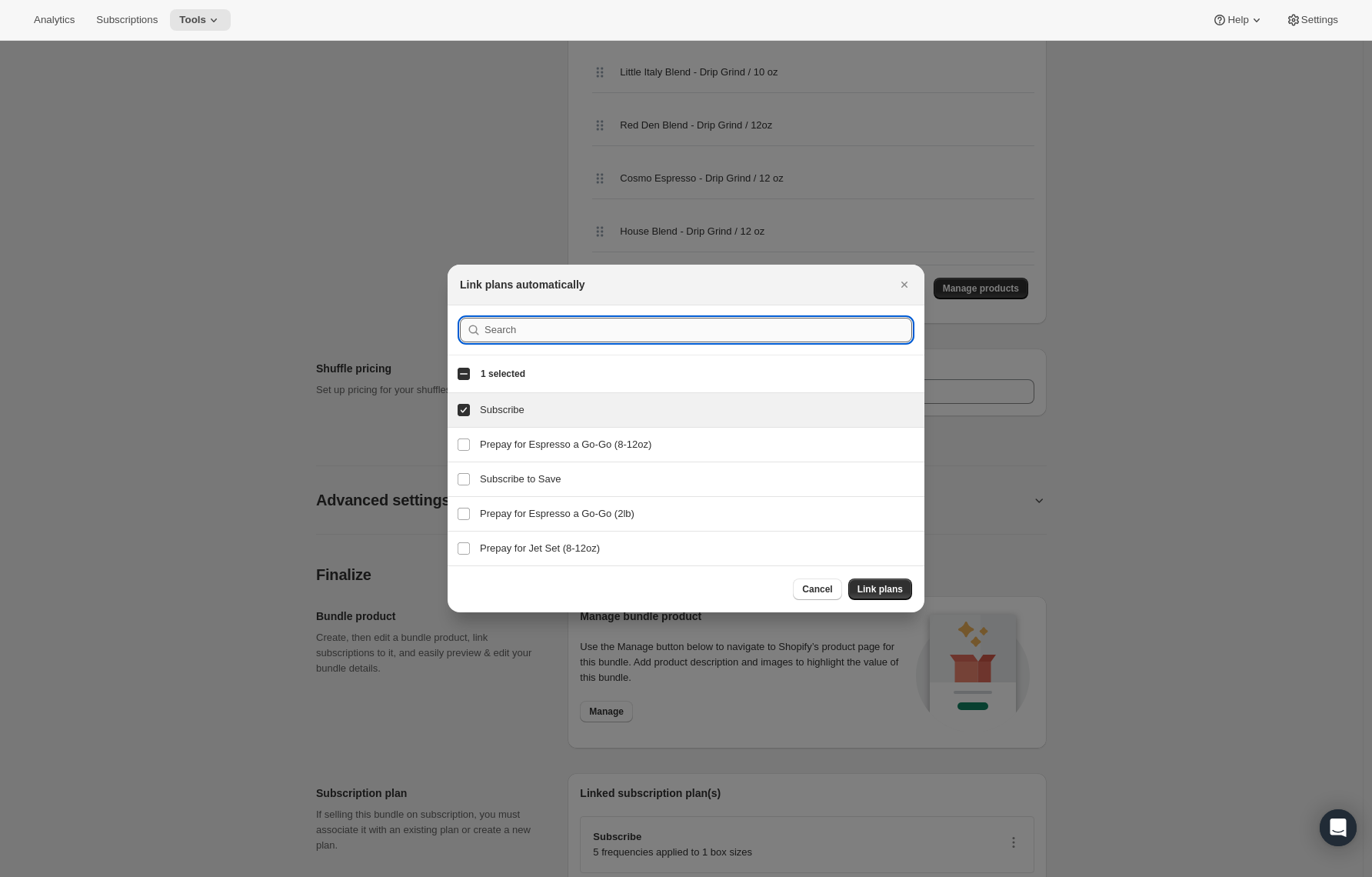
click at [519, 331] on input ":r2oq:" at bounding box center [698, 330] width 428 height 24
paste input "French Italian"
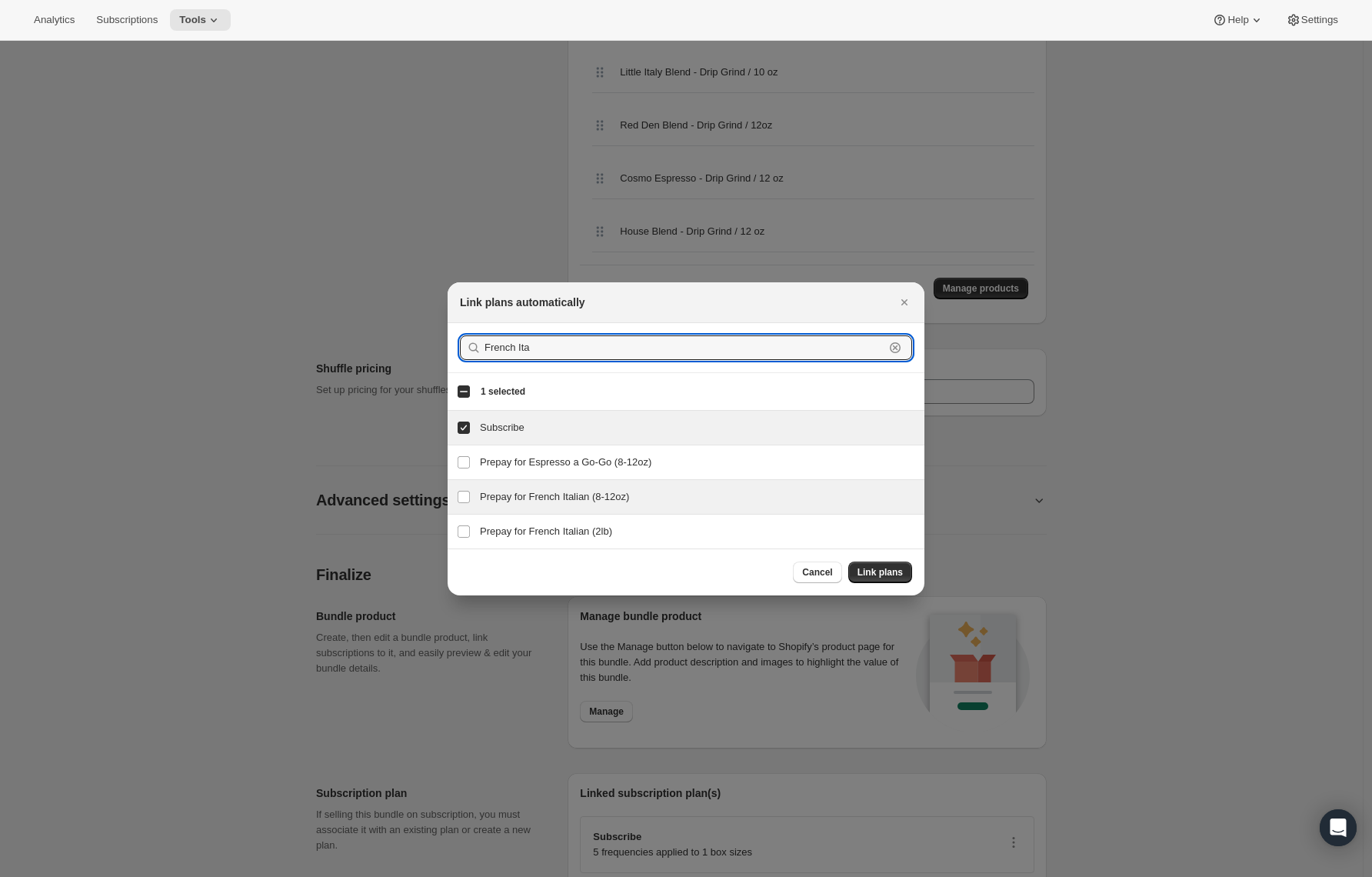
type input "French Ita"
click at [505, 493] on h3 "Prepay for French Italian (8-12oz)" at bounding box center [698, 497] width 435 height 15
checkbox input "true"
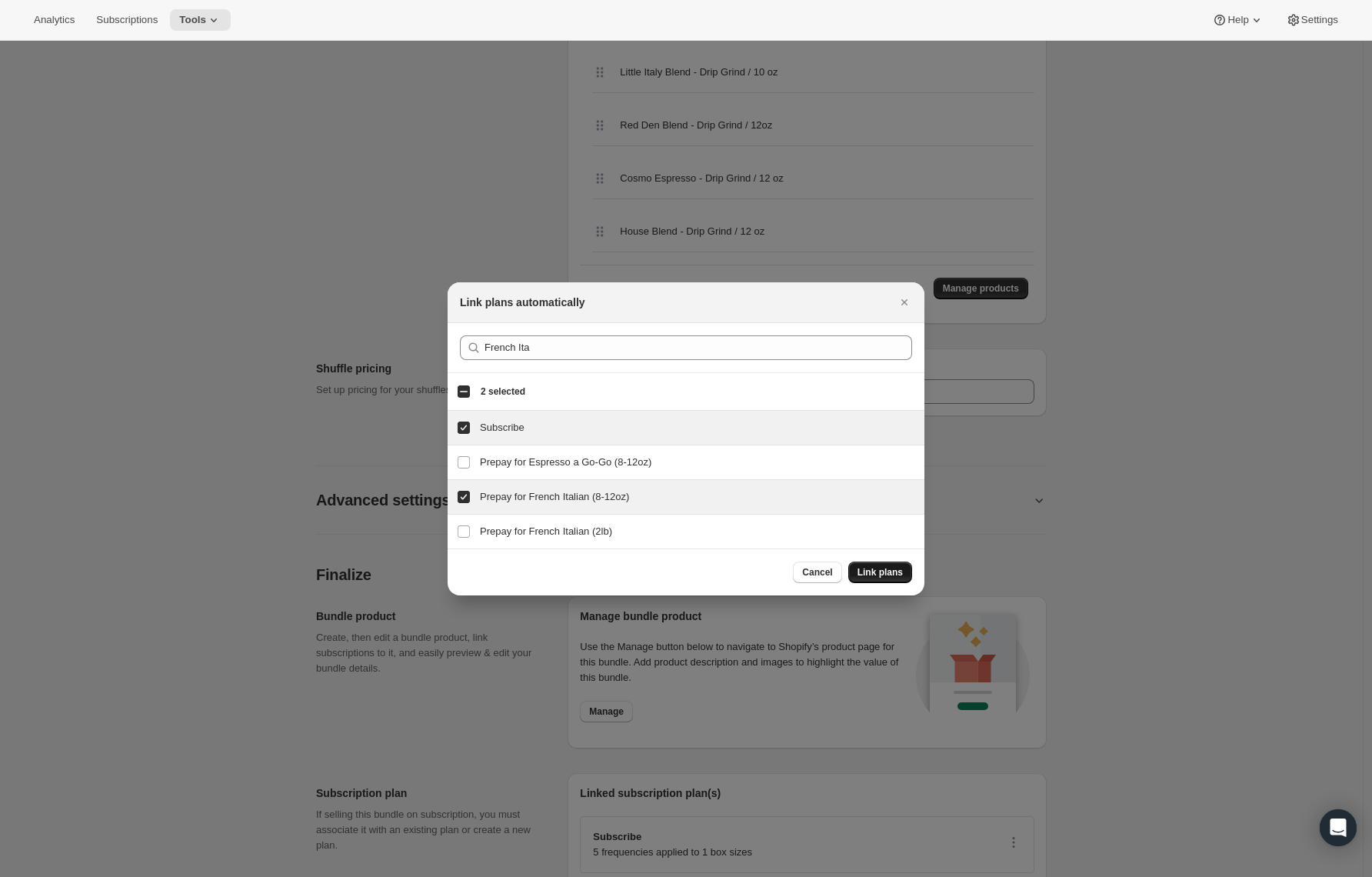
click at [866, 577] on span "Link plans" at bounding box center [880, 572] width 45 height 12
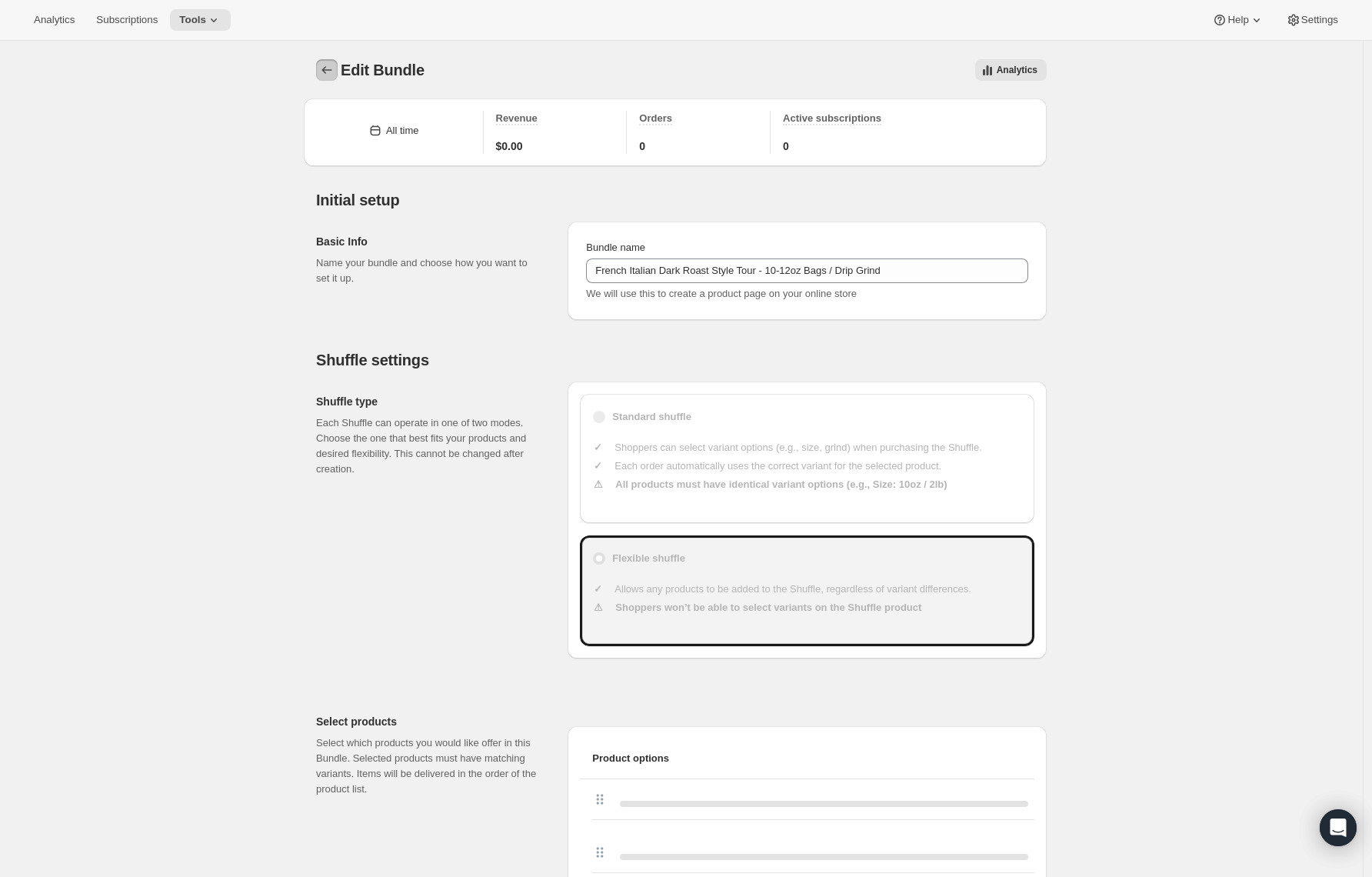
click at [334, 75] on icon "Bundles" at bounding box center [327, 70] width 15 height 15
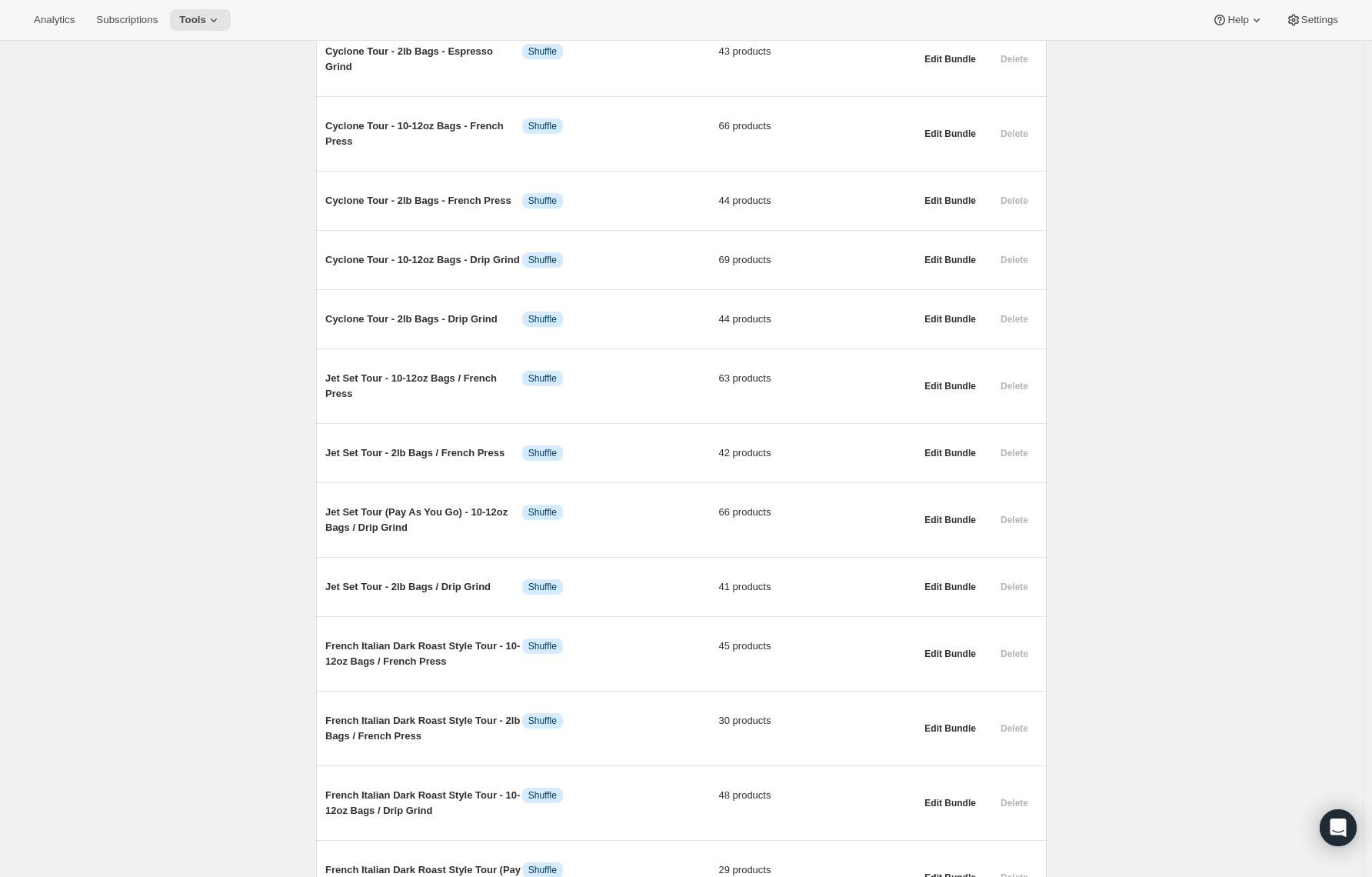
scroll to position [1519, 0]
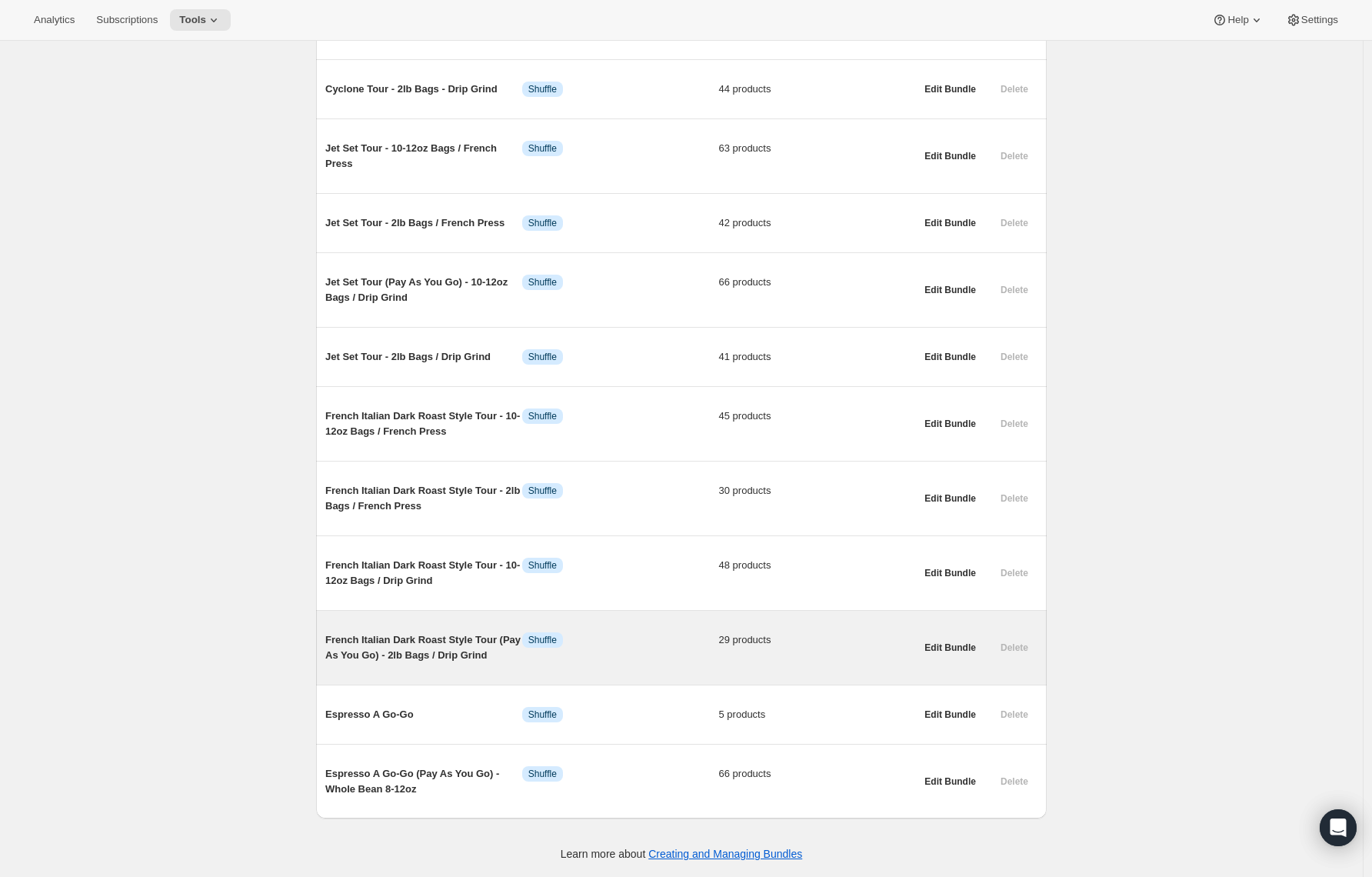
click at [427, 647] on span "French Italian Dark Roast Style Tour (Pay As You Go) - 2lb Bags / Drip Grind" at bounding box center [423, 647] width 197 height 31
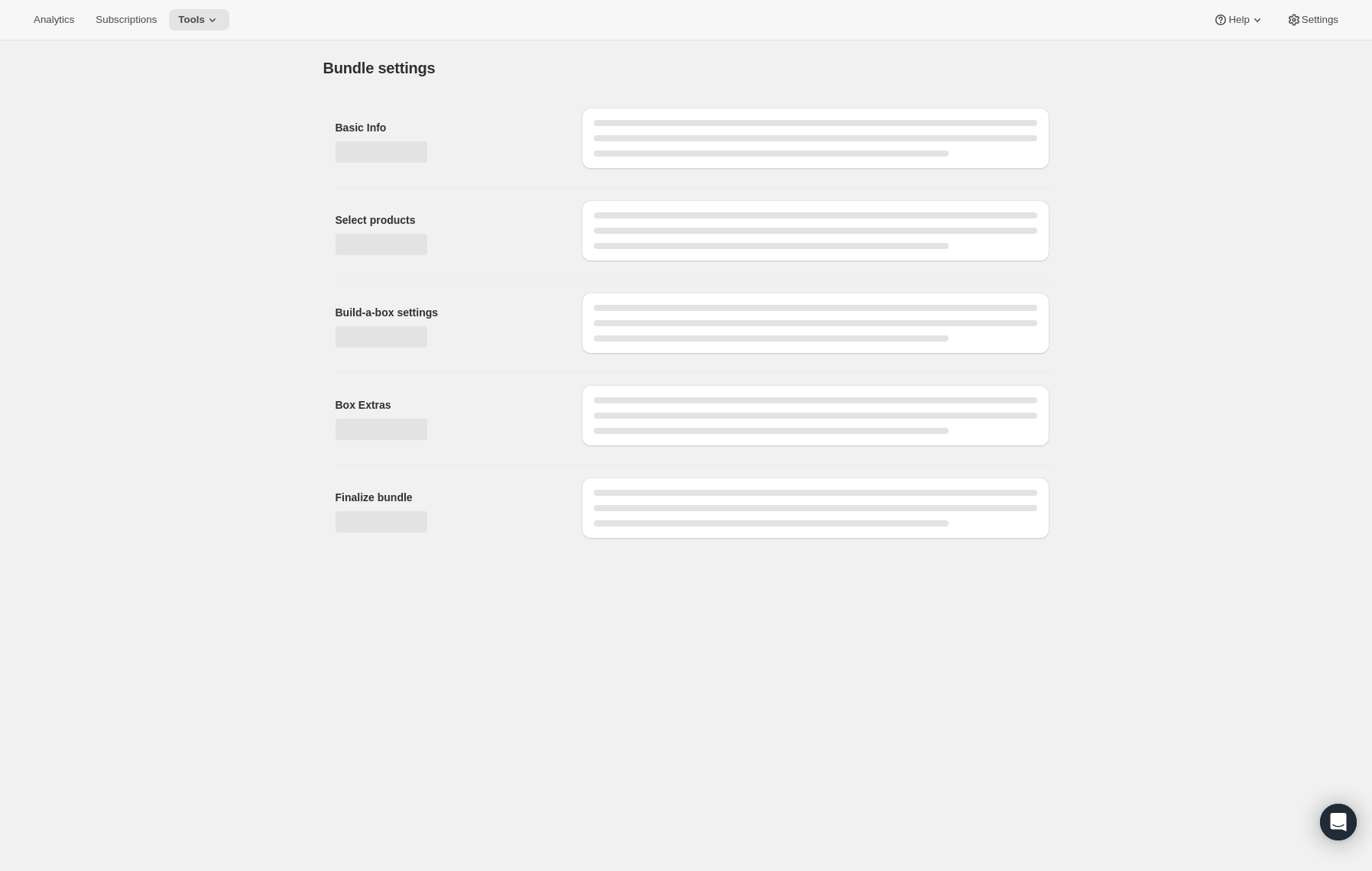
type input "French Italian Dark Roast Style Tour (Pay As You Go) - 2lb Bags / Drip Grind"
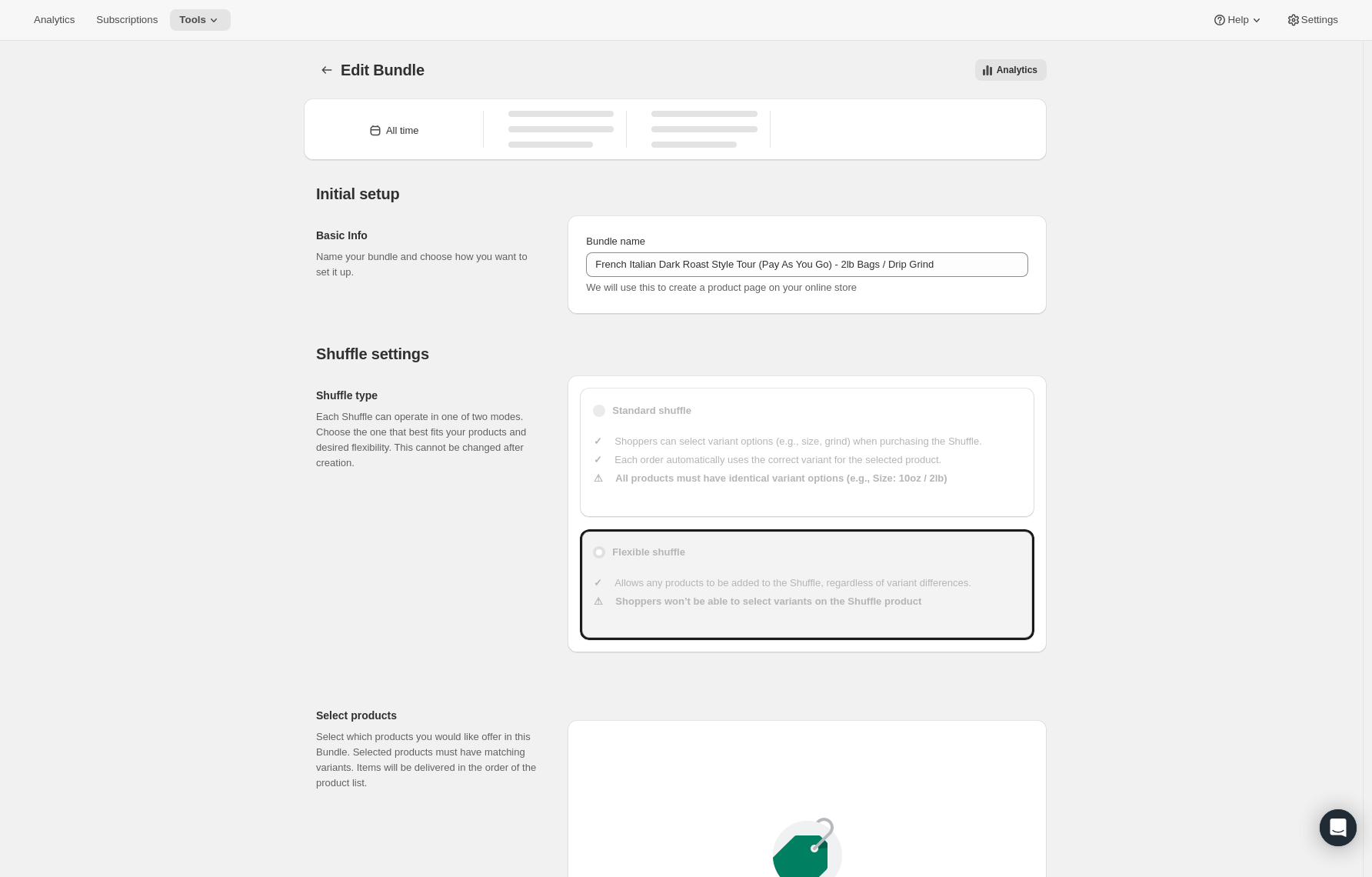
type input "49"
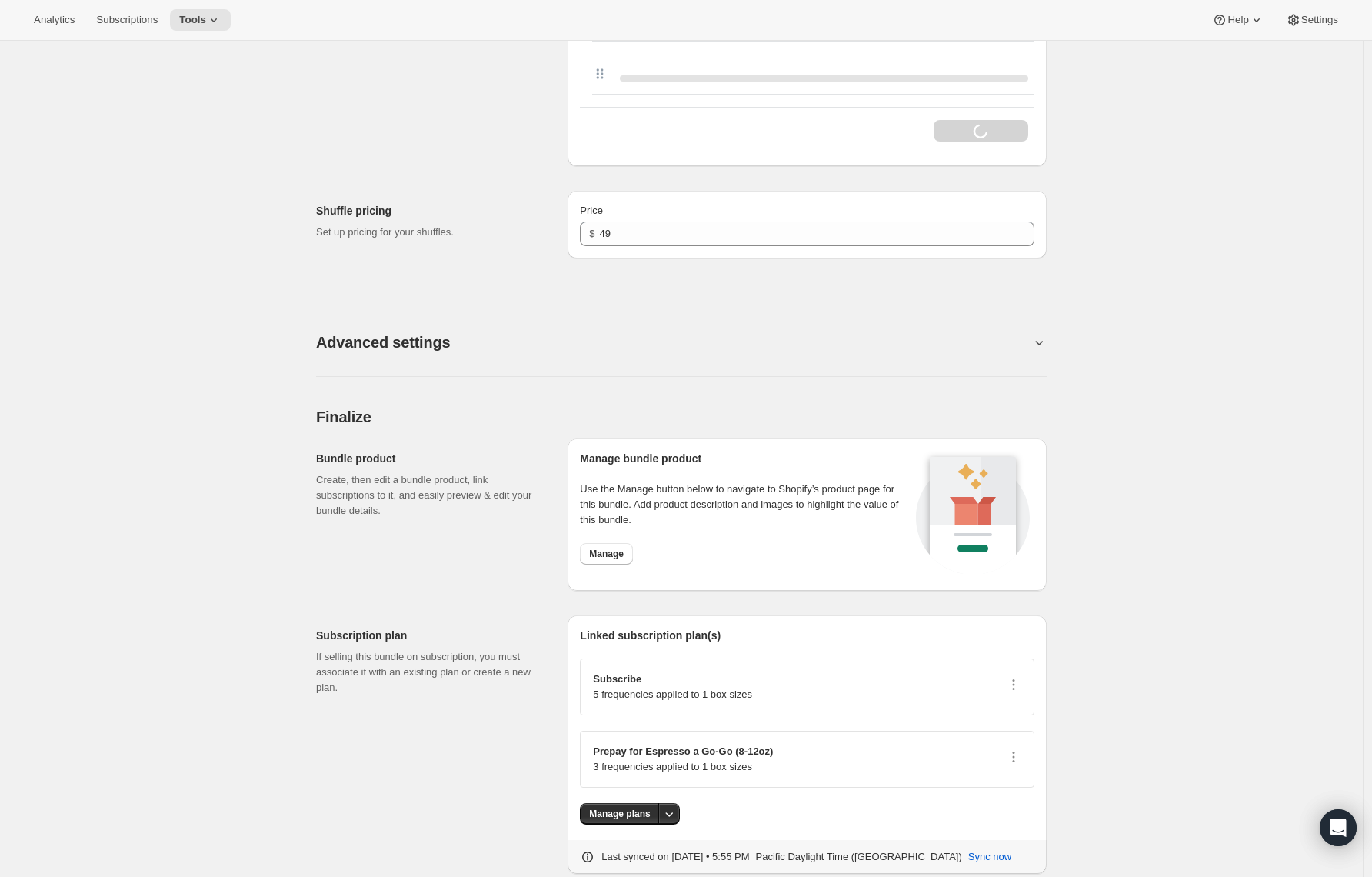
scroll to position [2207, 0]
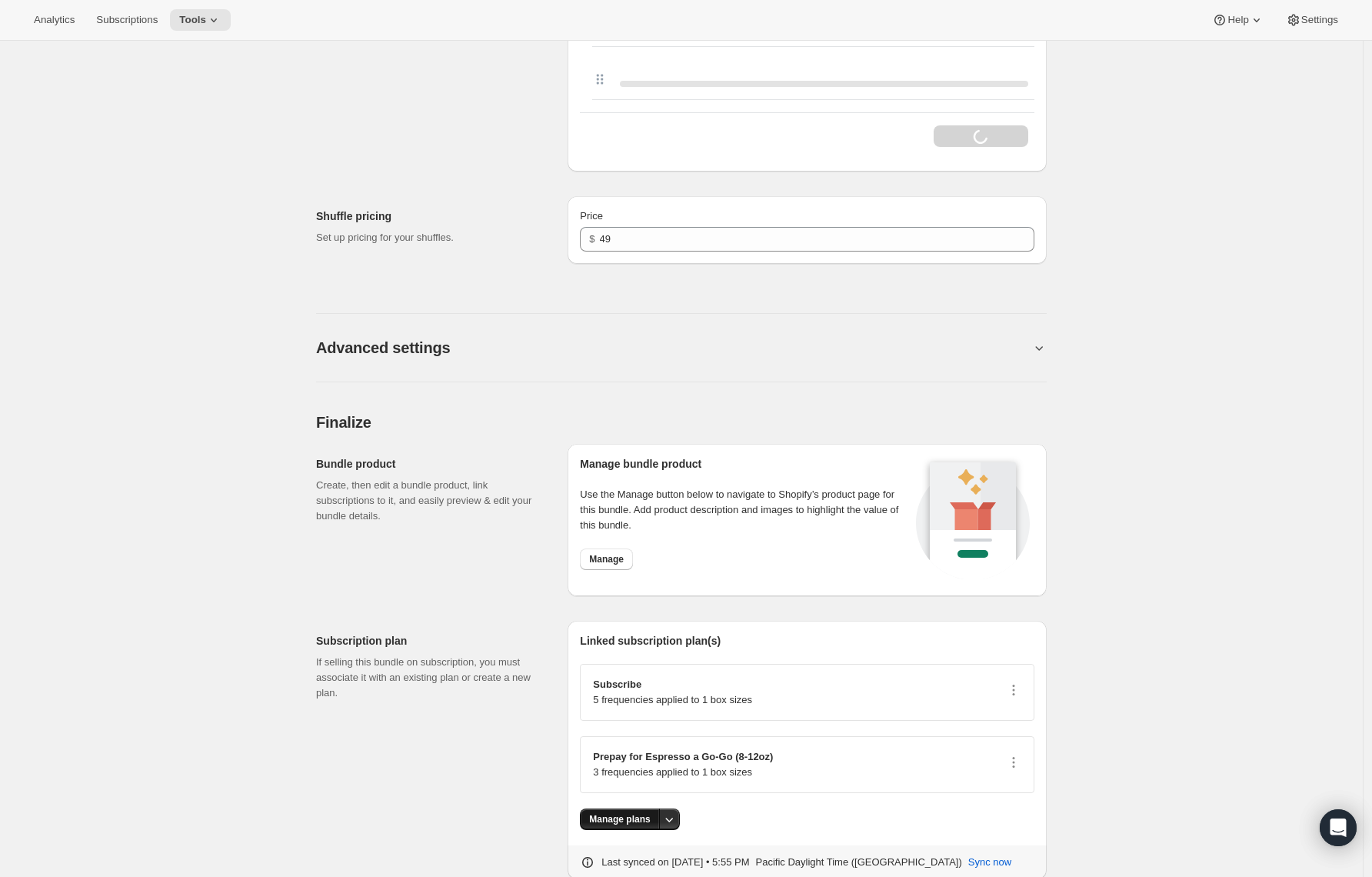
click at [634, 812] on button "Manage plans" at bounding box center [619, 819] width 80 height 22
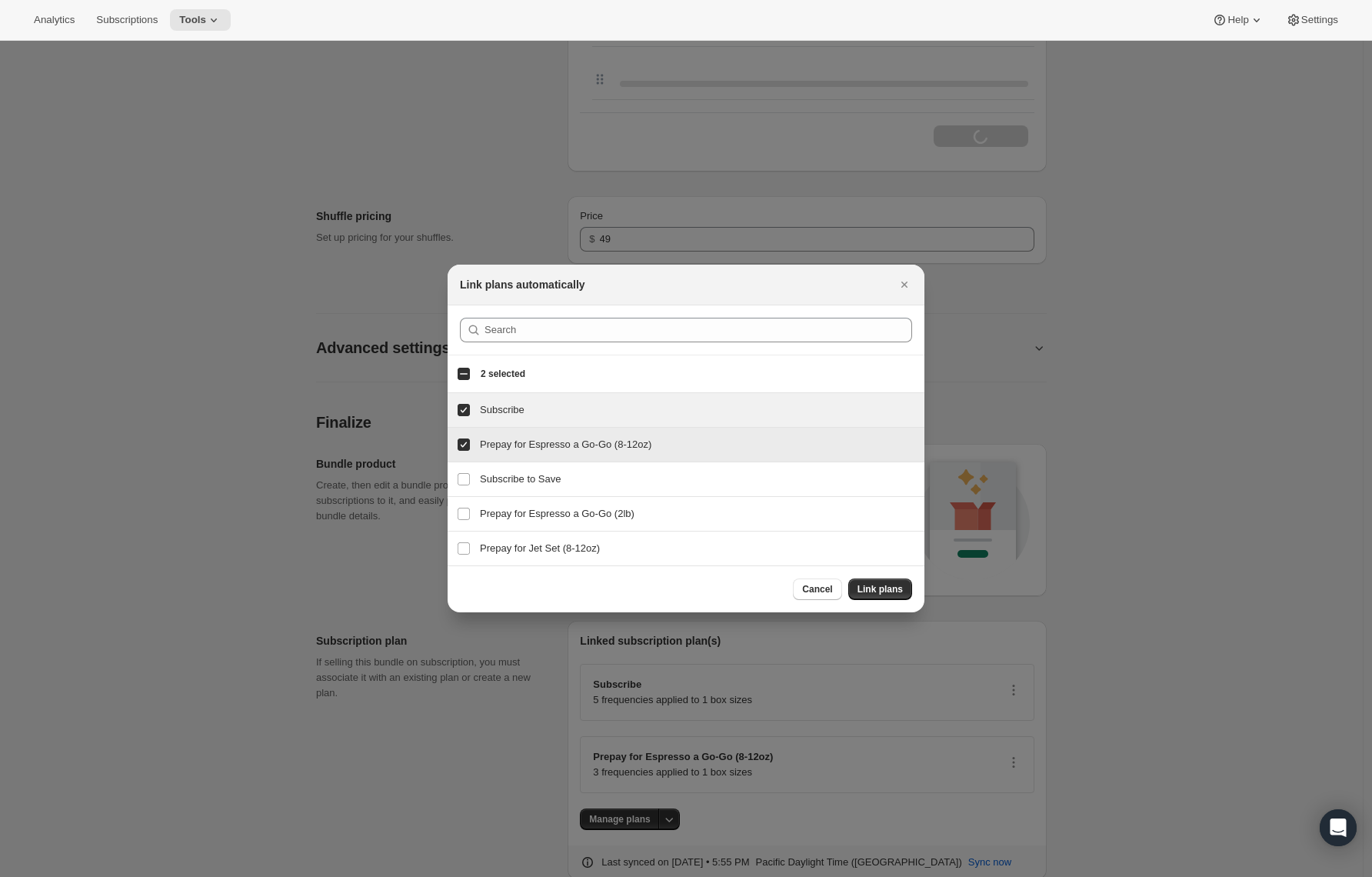
click at [466, 445] on input "Prepay for Espresso a Go-Go (8-12oz)" at bounding box center [464, 444] width 12 height 12
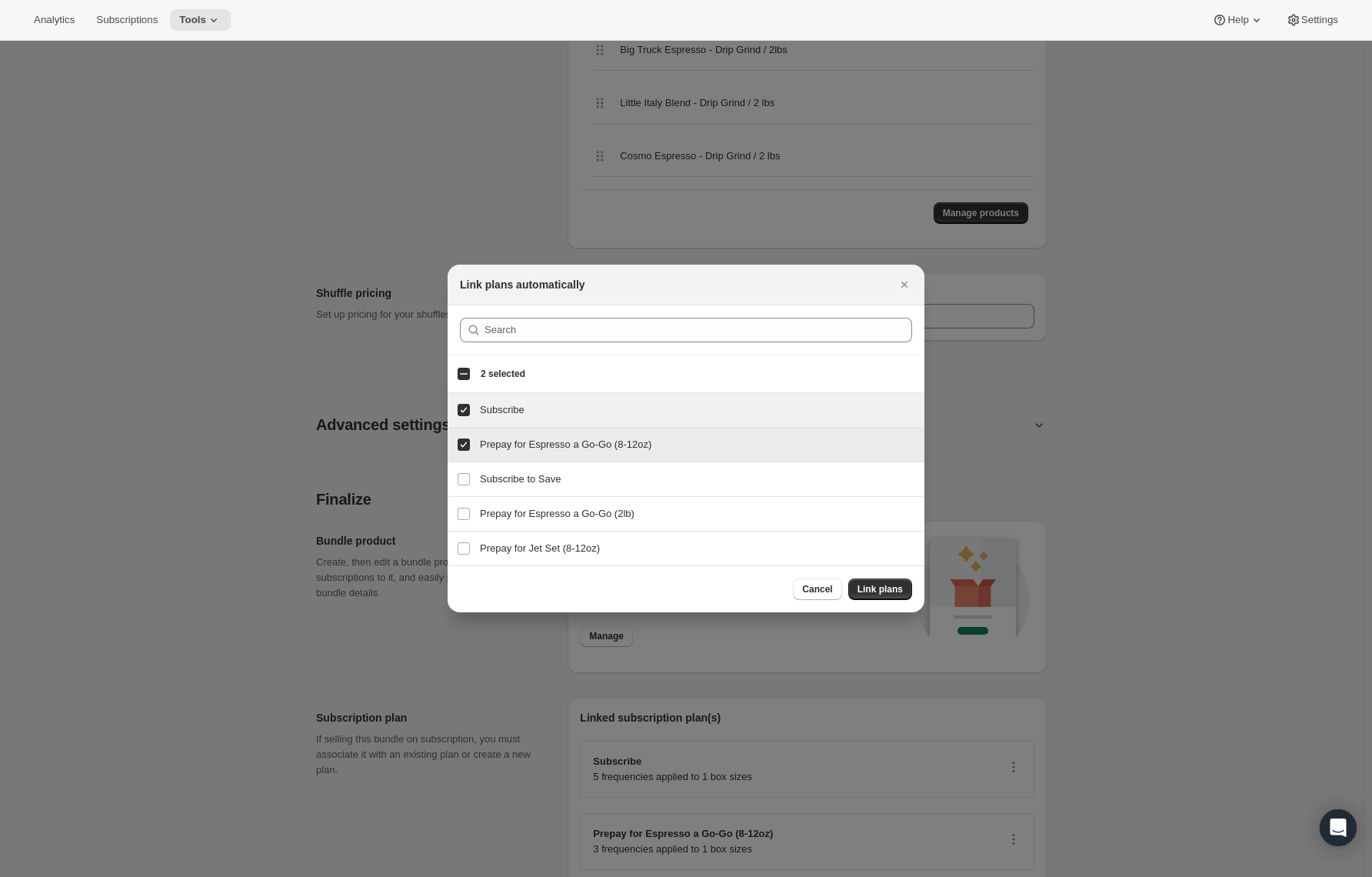
click at [502, 446] on h3 "Prepay for Espresso a Go-Go (8-12oz)" at bounding box center [698, 445] width 435 height 15
checkbox input "false"
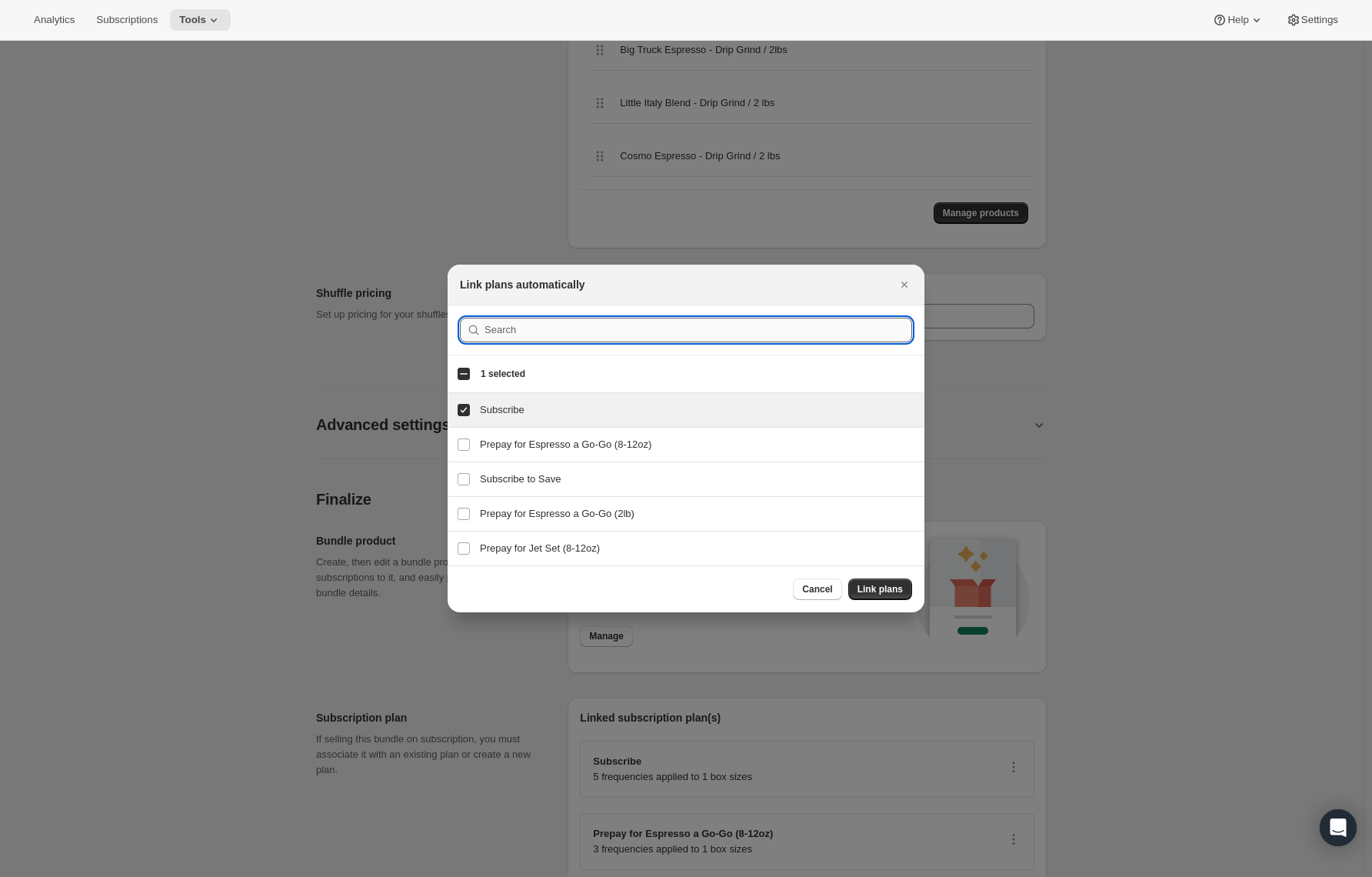
click at [497, 336] on input ":r2st:" at bounding box center [698, 330] width 428 height 24
paste input "French Italian"
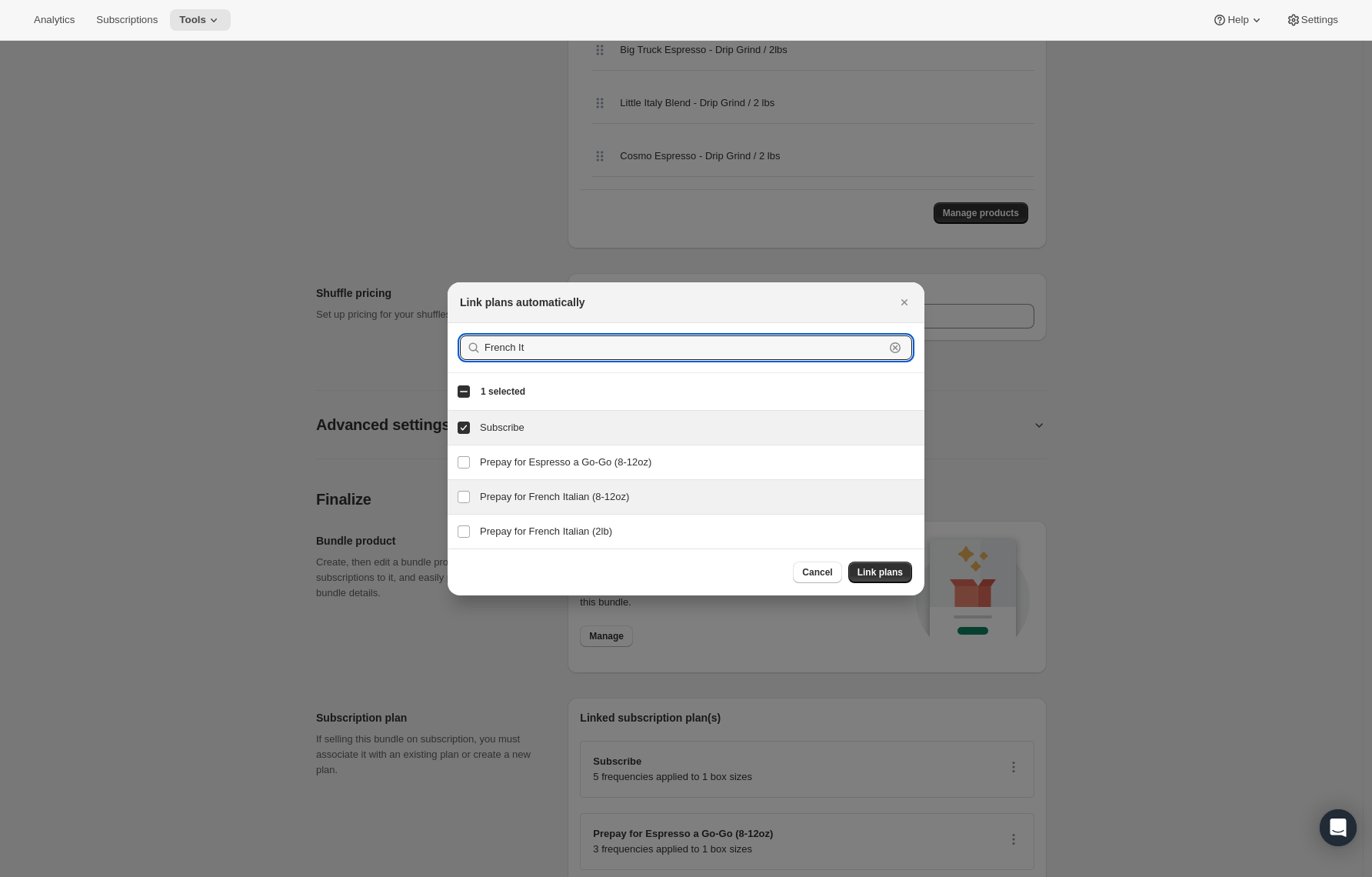
type input "French It"
click at [510, 513] on div "Prepay for French Italian (8-12oz) Prepay for French Italian (8-12oz)" at bounding box center [686, 498] width 477 height 34
checkbox input "true"
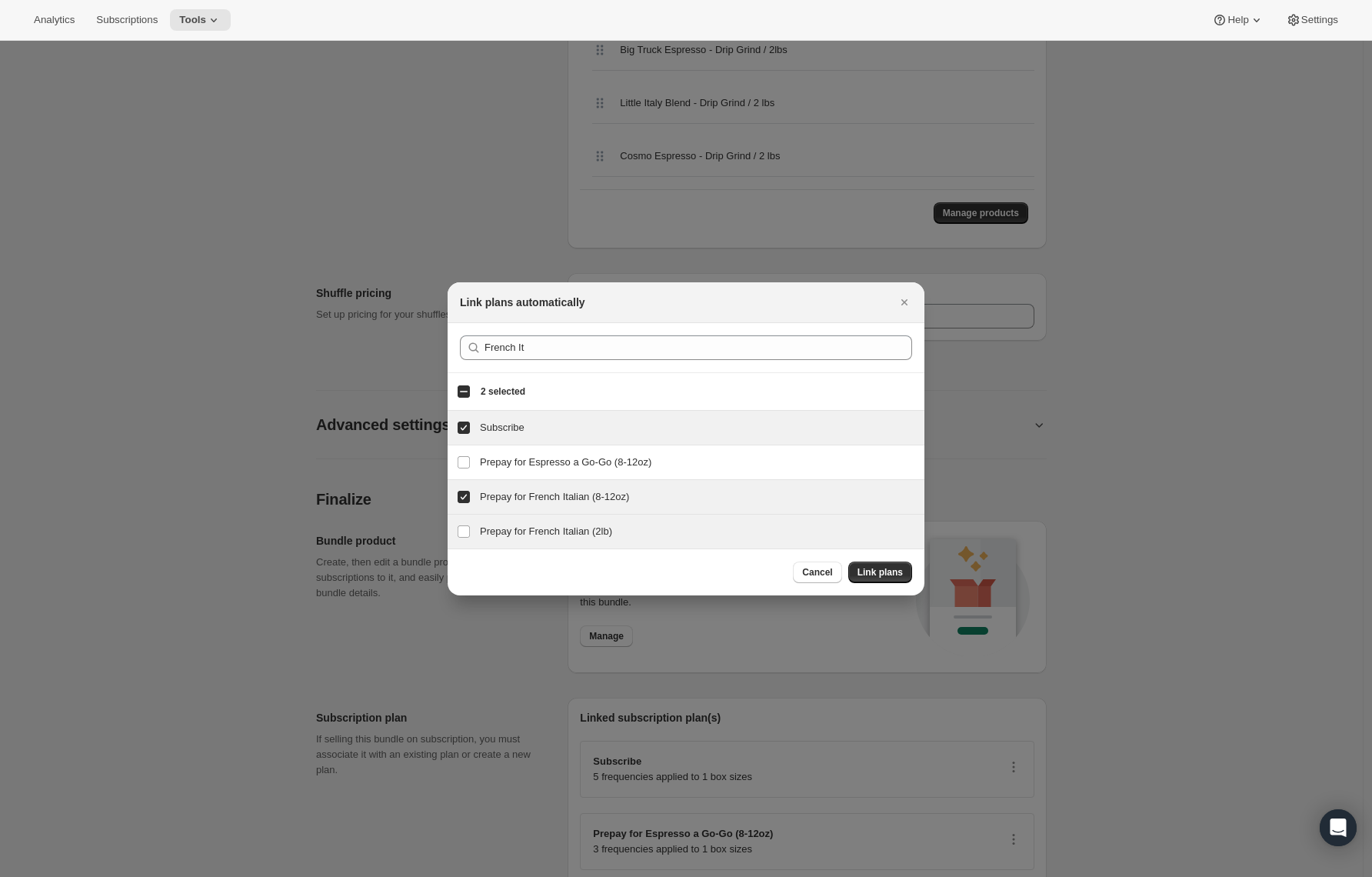
click at [512, 524] on h3 "Prepay for French Italian (2lb)" at bounding box center [698, 531] width 435 height 15
checkbox input "true"
click at [510, 494] on h3 "Prepay for French Italian (8-12oz)" at bounding box center [698, 497] width 435 height 15
checkbox input "false"
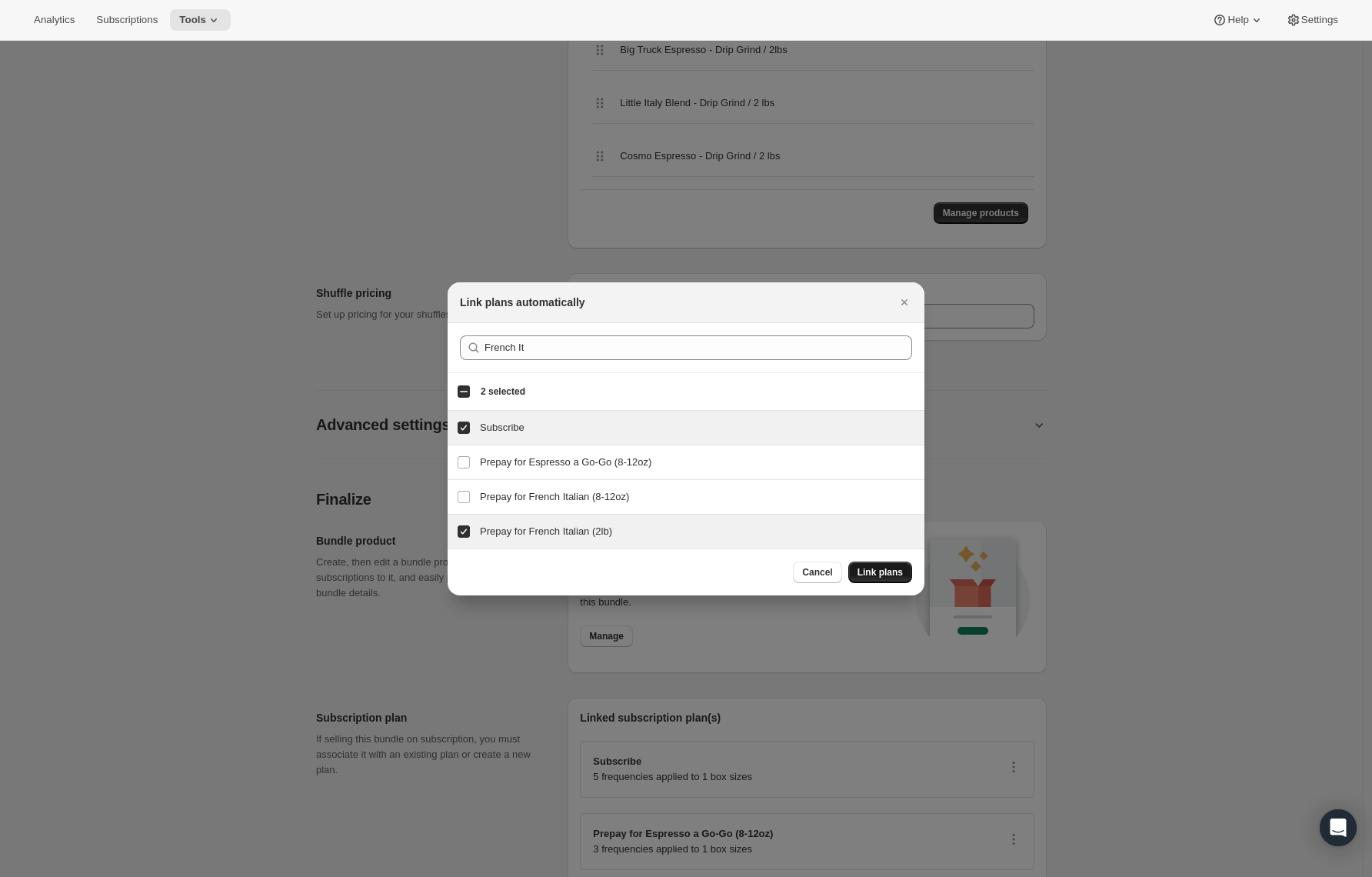
click at [893, 573] on span "Link plans" at bounding box center [880, 572] width 45 height 12
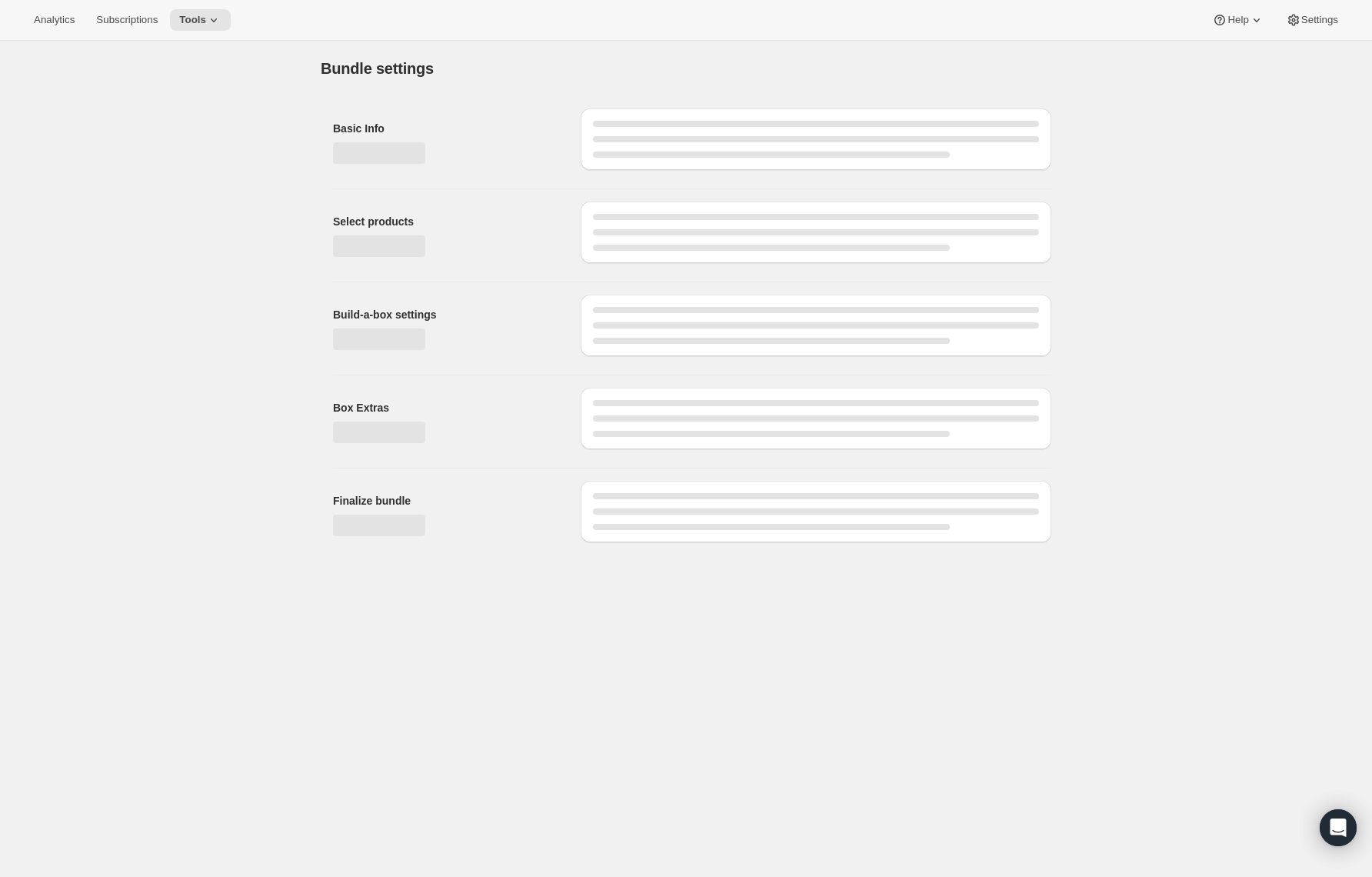
scroll to position [0, 0]
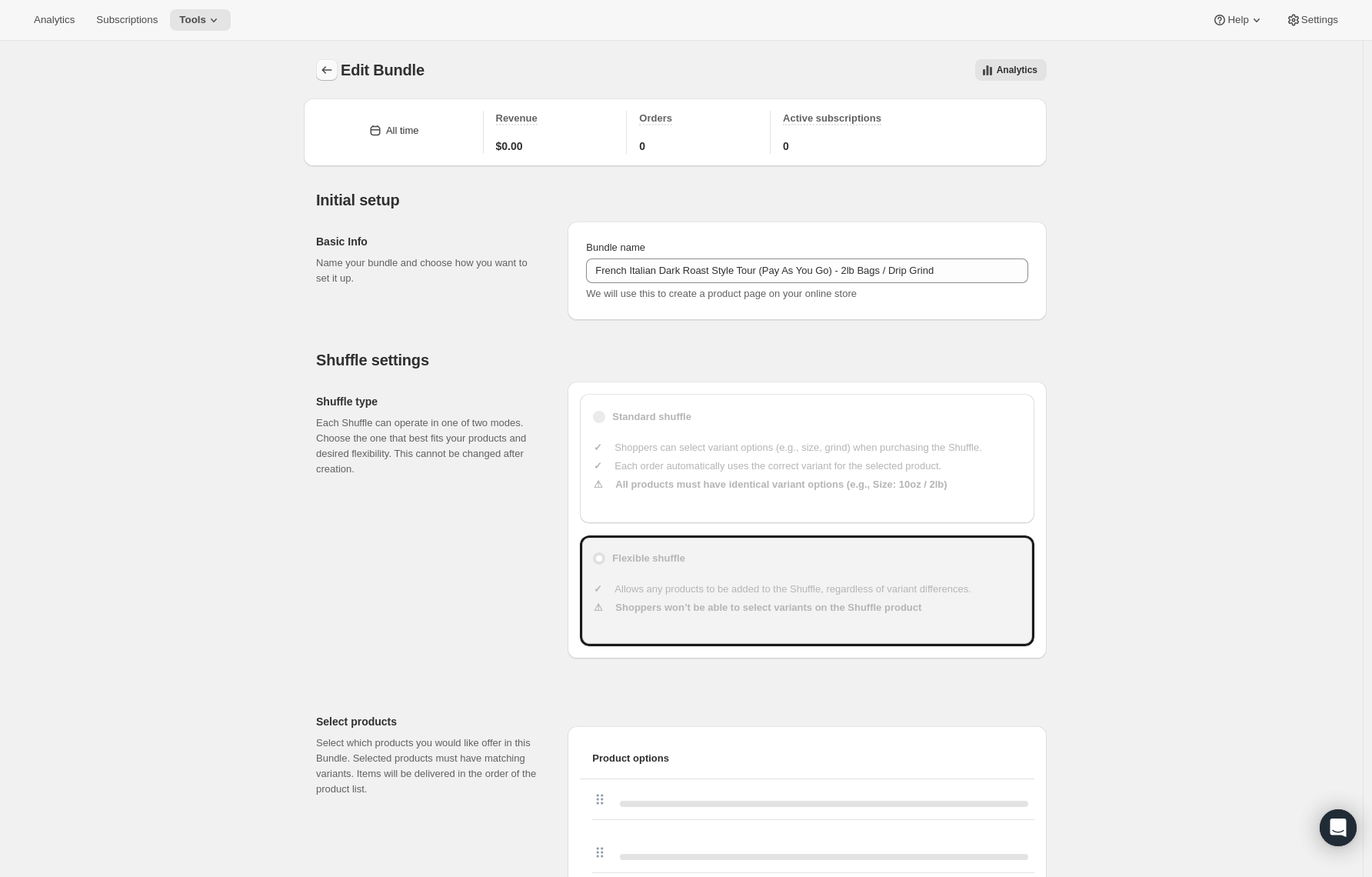
click at [332, 71] on icon "Bundles" at bounding box center [327, 70] width 15 height 15
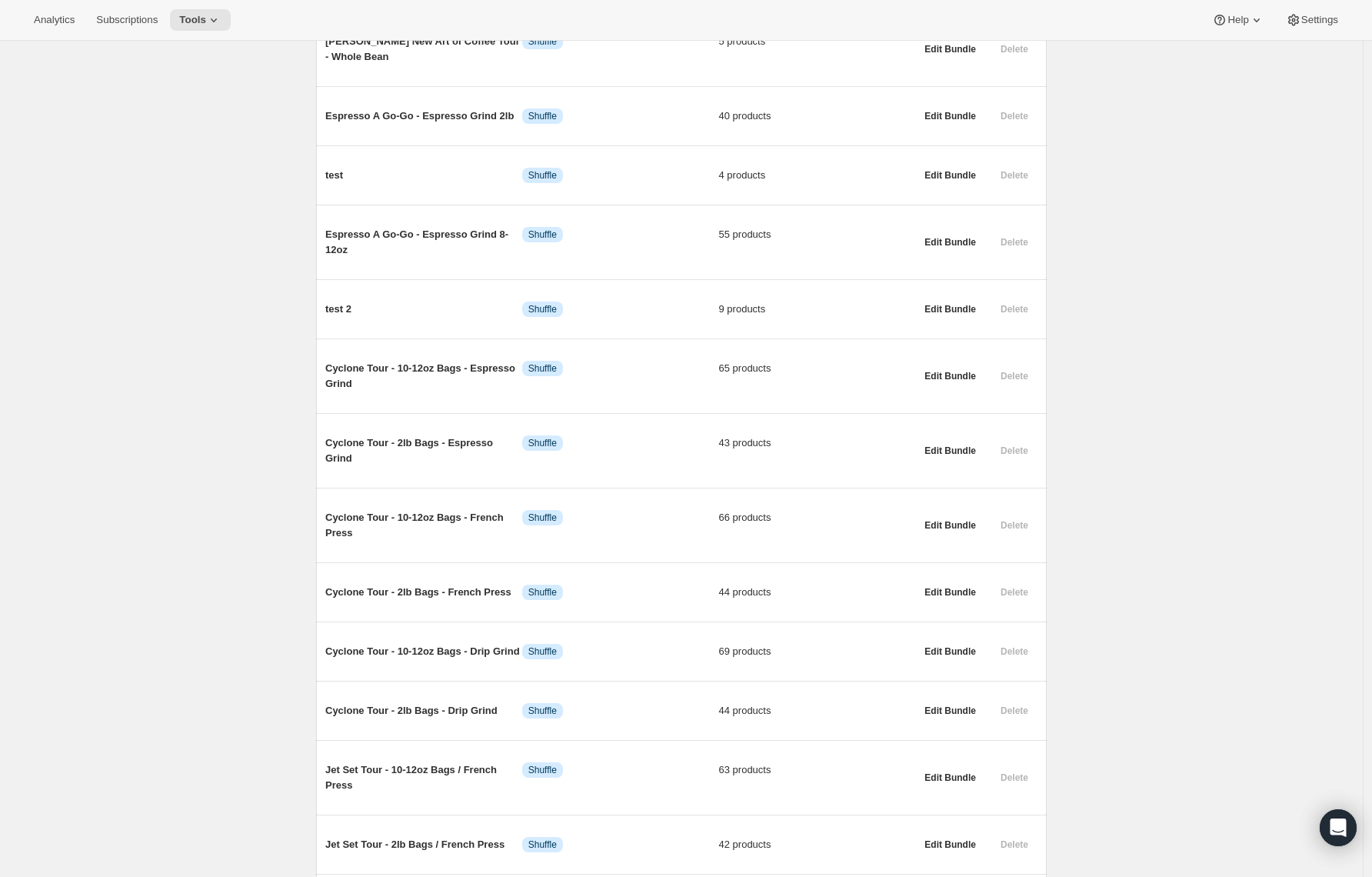
scroll to position [1519, 0]
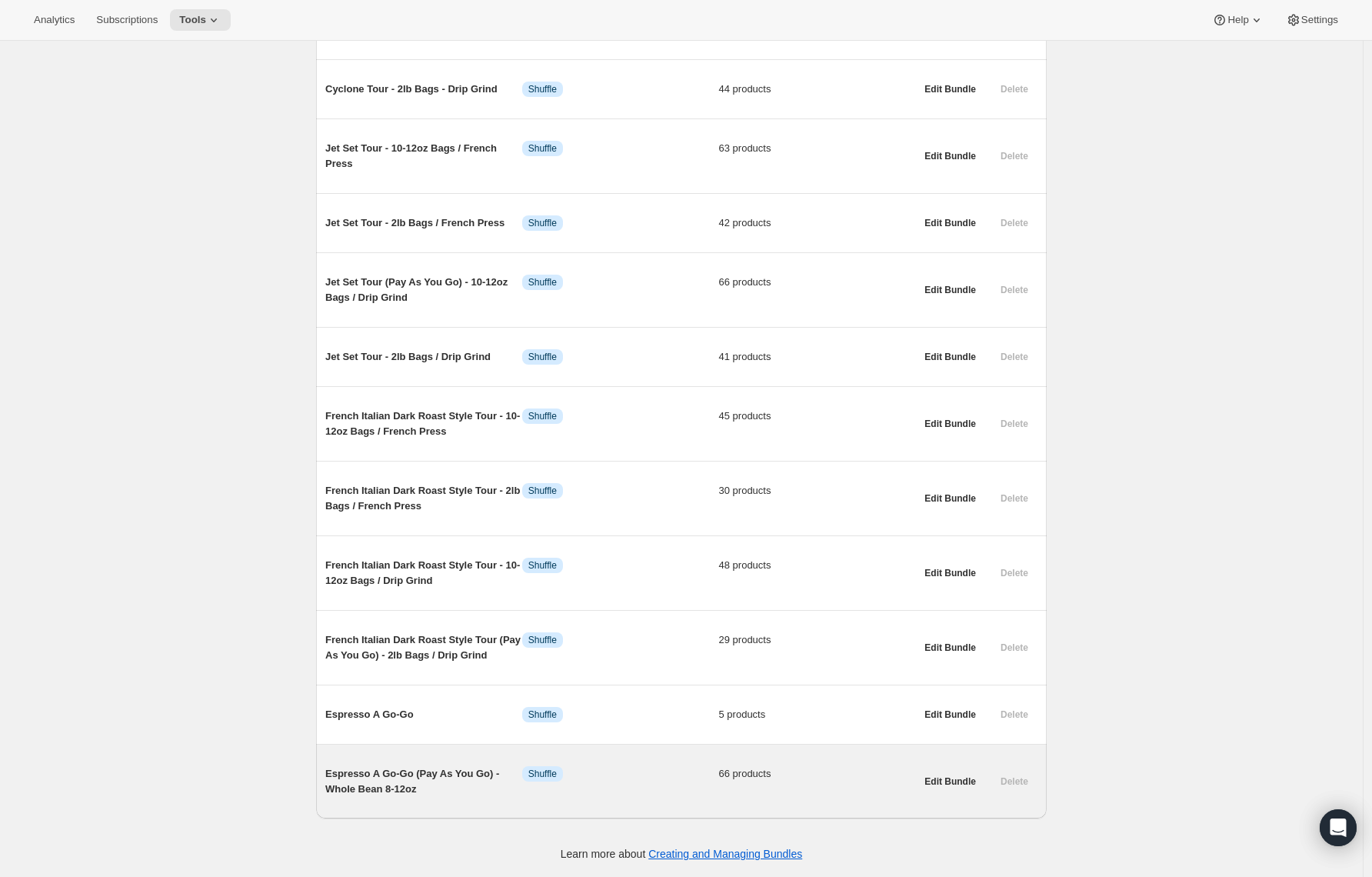
click at [353, 777] on span "Espresso A Go-Go (Pay As You Go) - Whole Bean 8-12oz" at bounding box center [423, 781] width 197 height 31
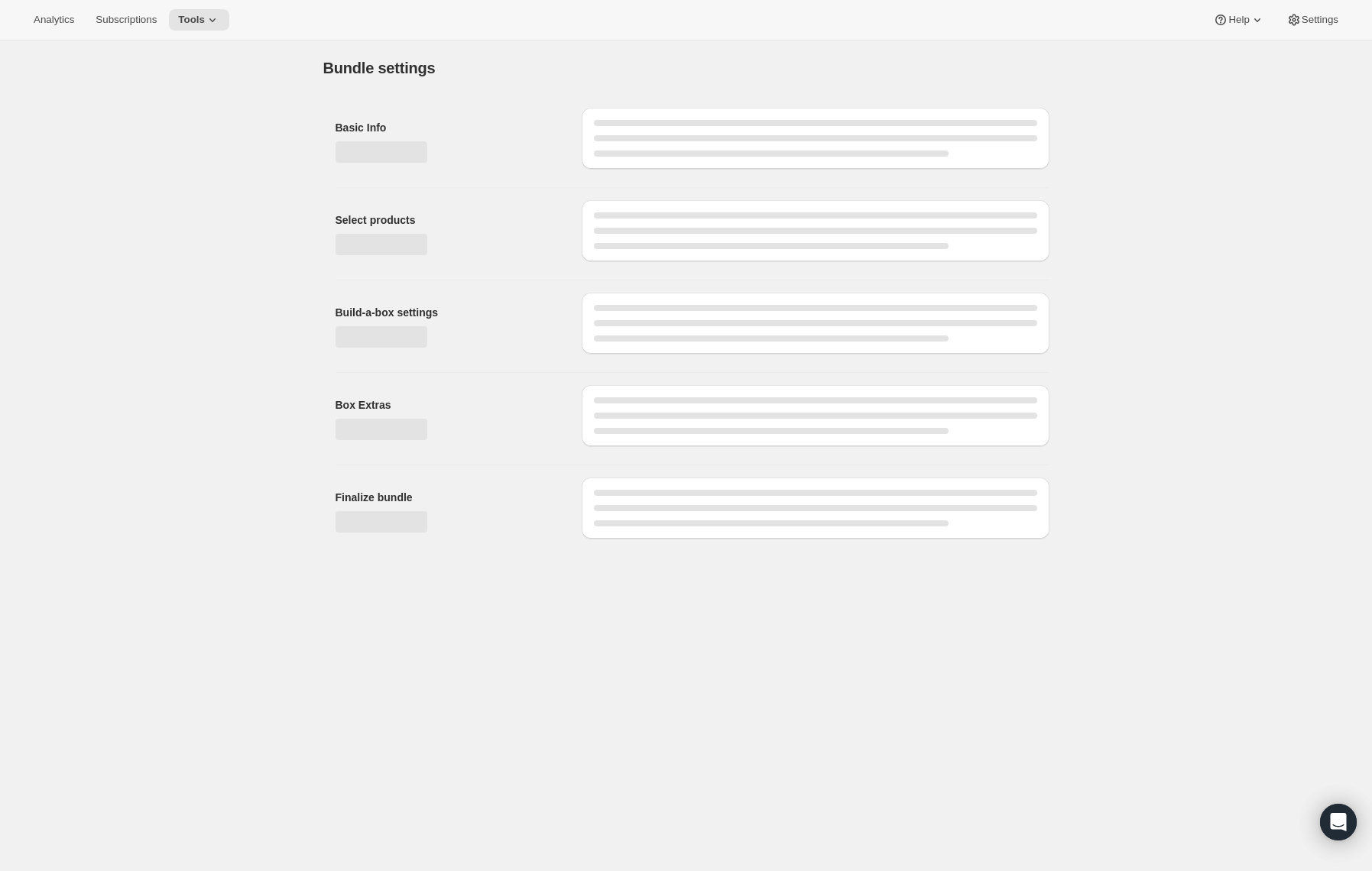
type input "Espresso A Go-Go (Pay As You Go) - Whole Bean 8-12oz"
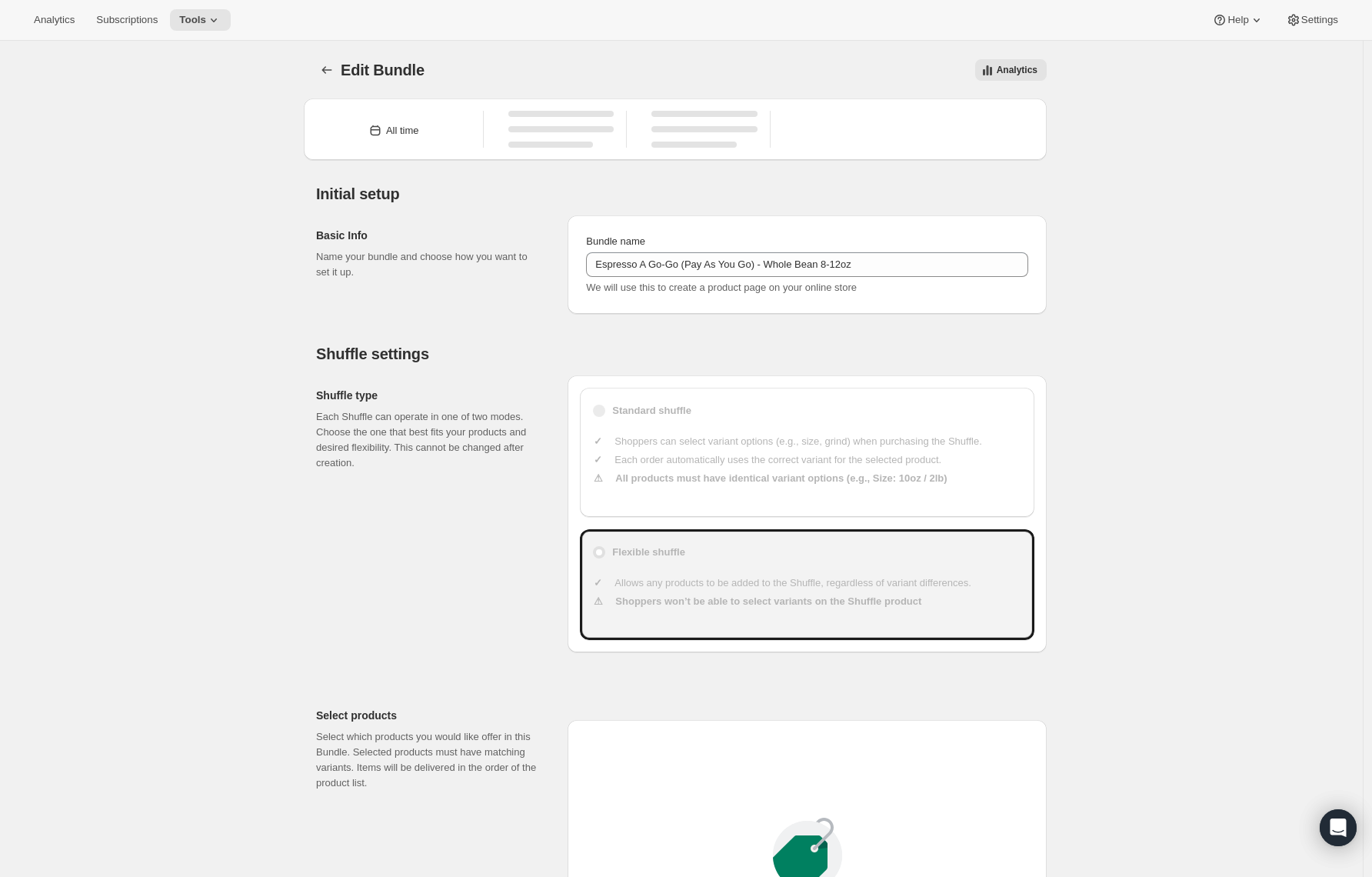
type input "20.99"
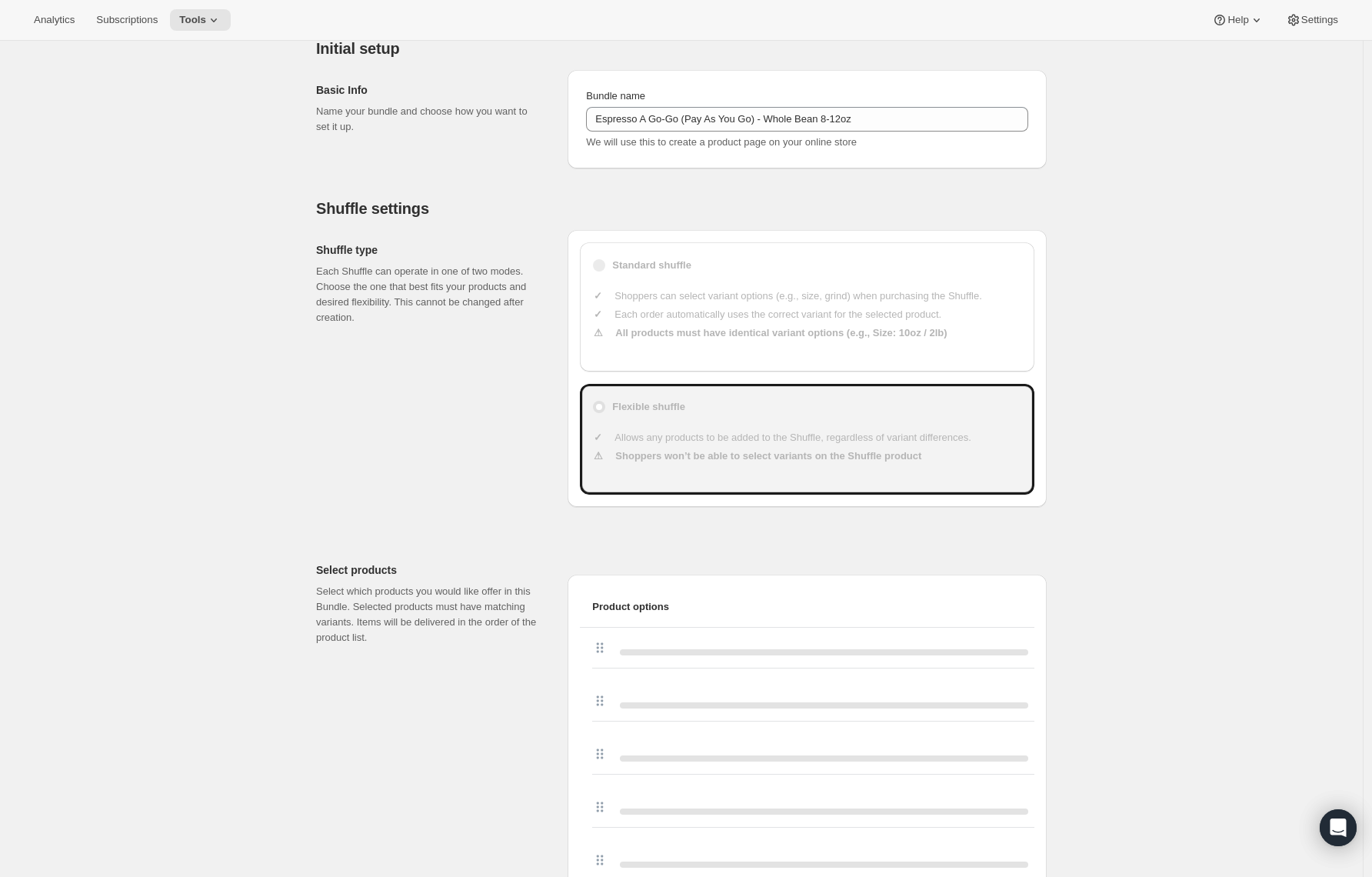
scroll to position [114, 0]
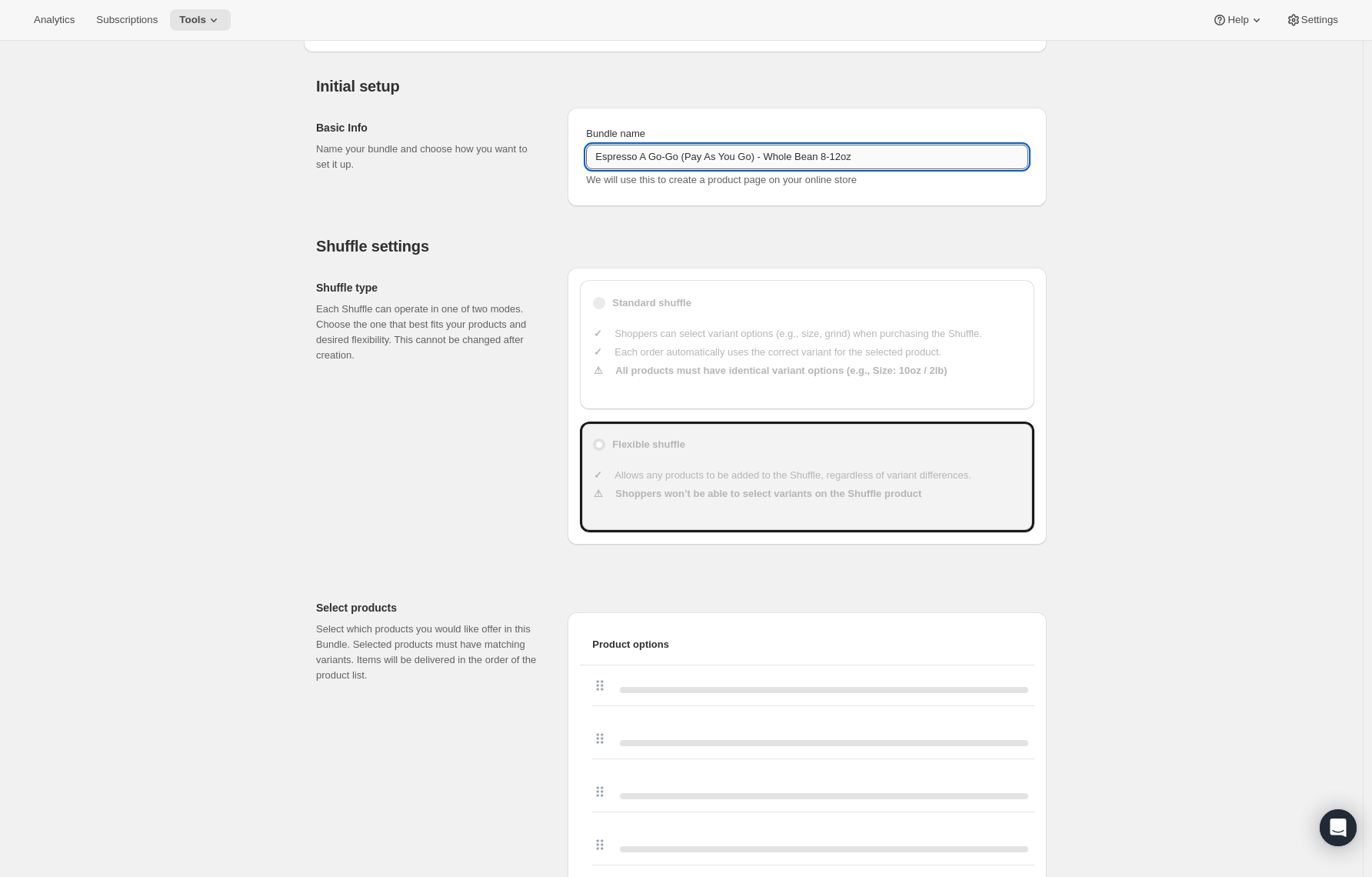
drag, startPoint x: 768, startPoint y: 156, endPoint x: 695, endPoint y: 153, distance: 73.1
click at [695, 153] on input "Espresso A Go-Go (Pay As You Go) - Whole Bean 8-12oz" at bounding box center [807, 156] width 442 height 24
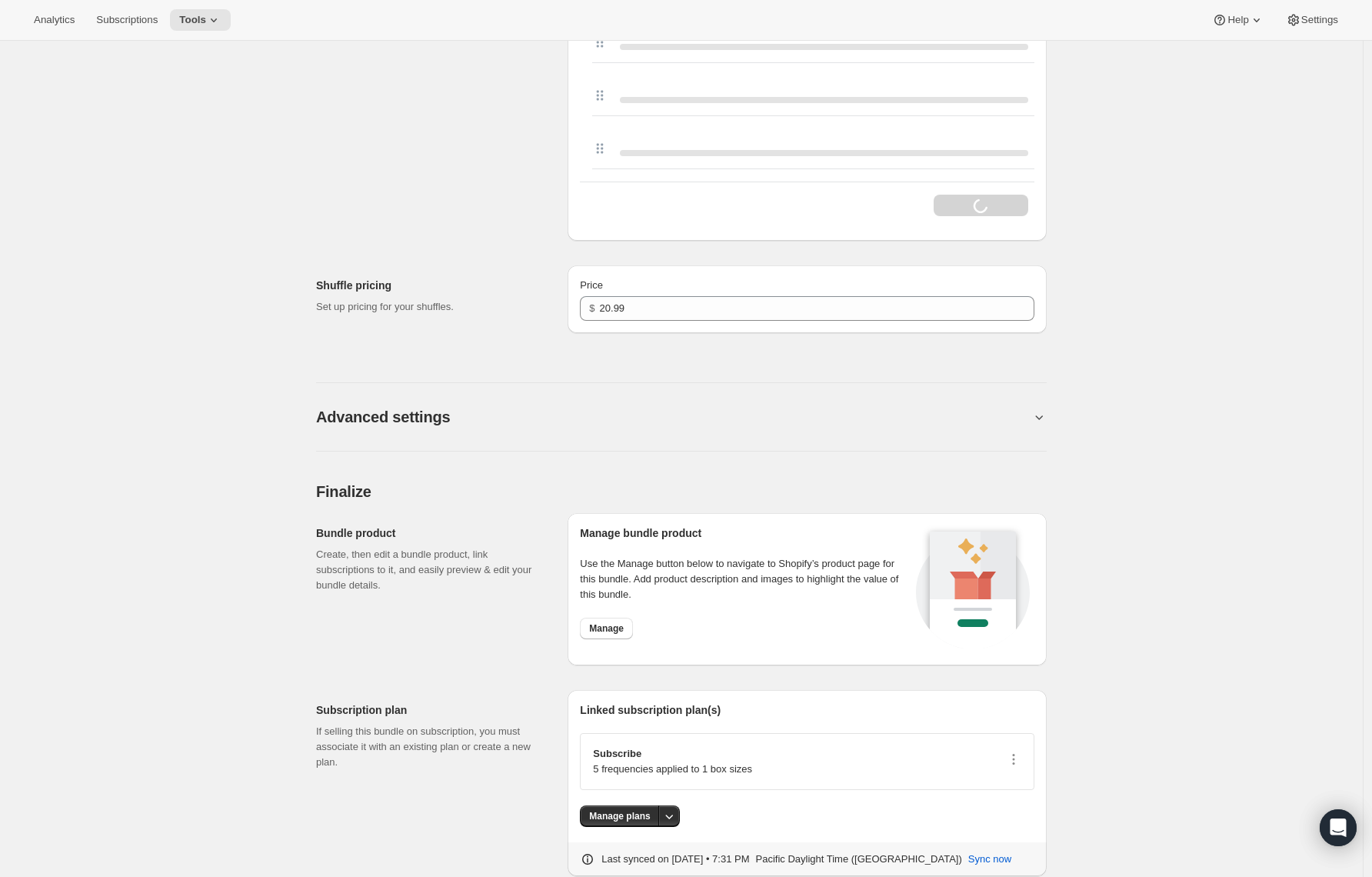
scroll to position [4148, 0]
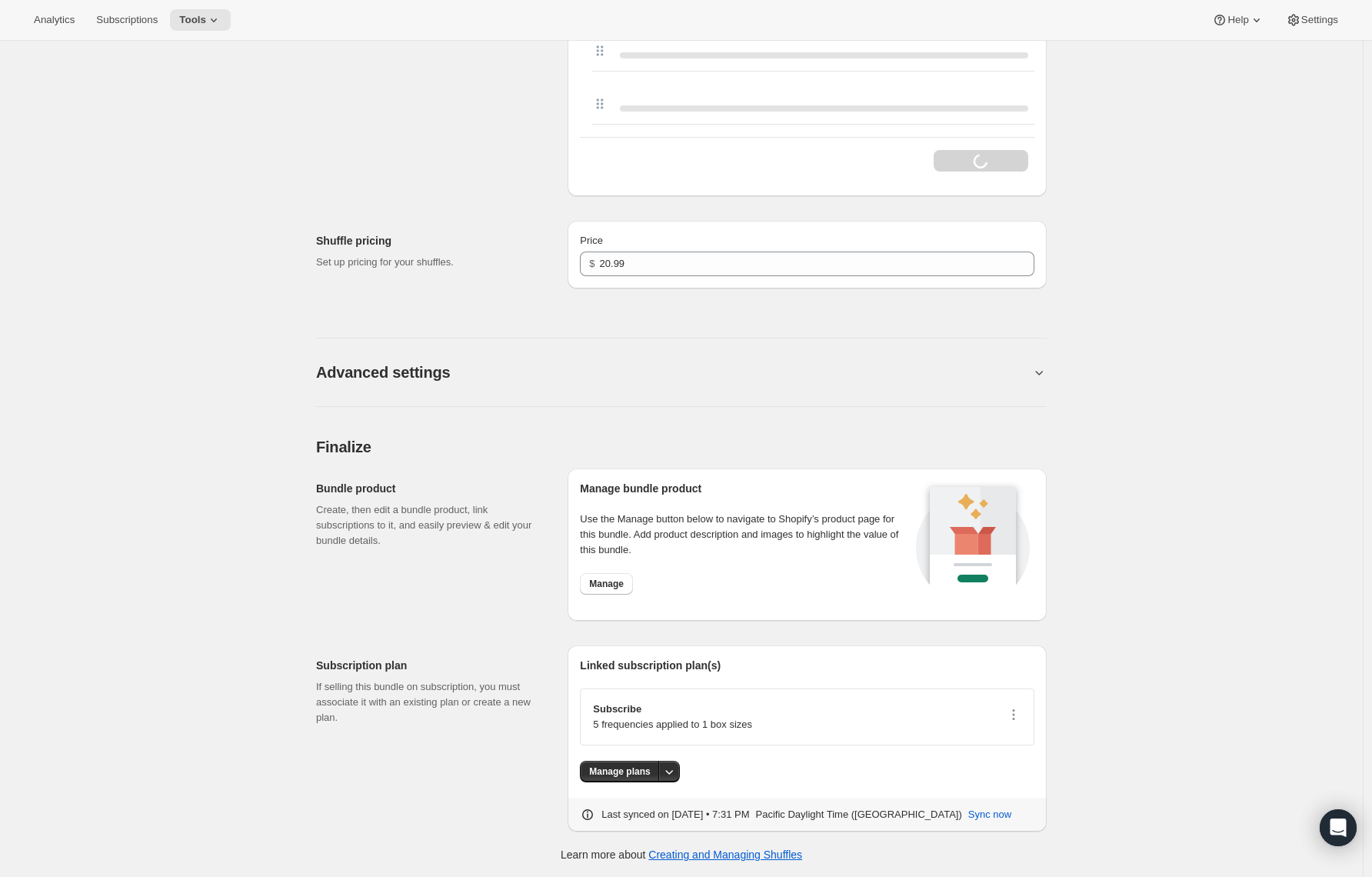
type input "Espresso A Go-Go - Whole Bean 8-12oz"
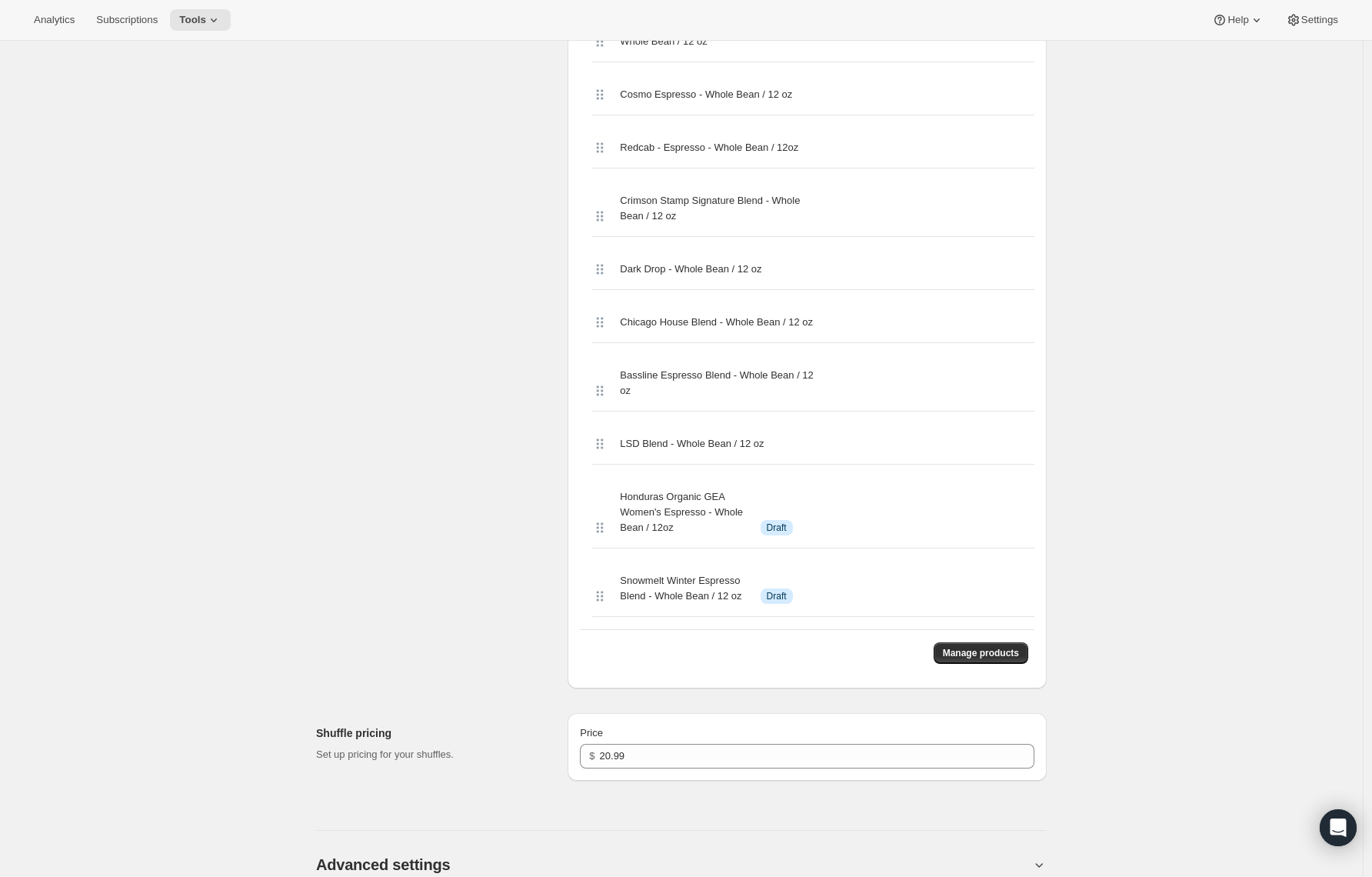
click at [616, 777] on div "Price $ 20.99" at bounding box center [807, 747] width 479 height 67
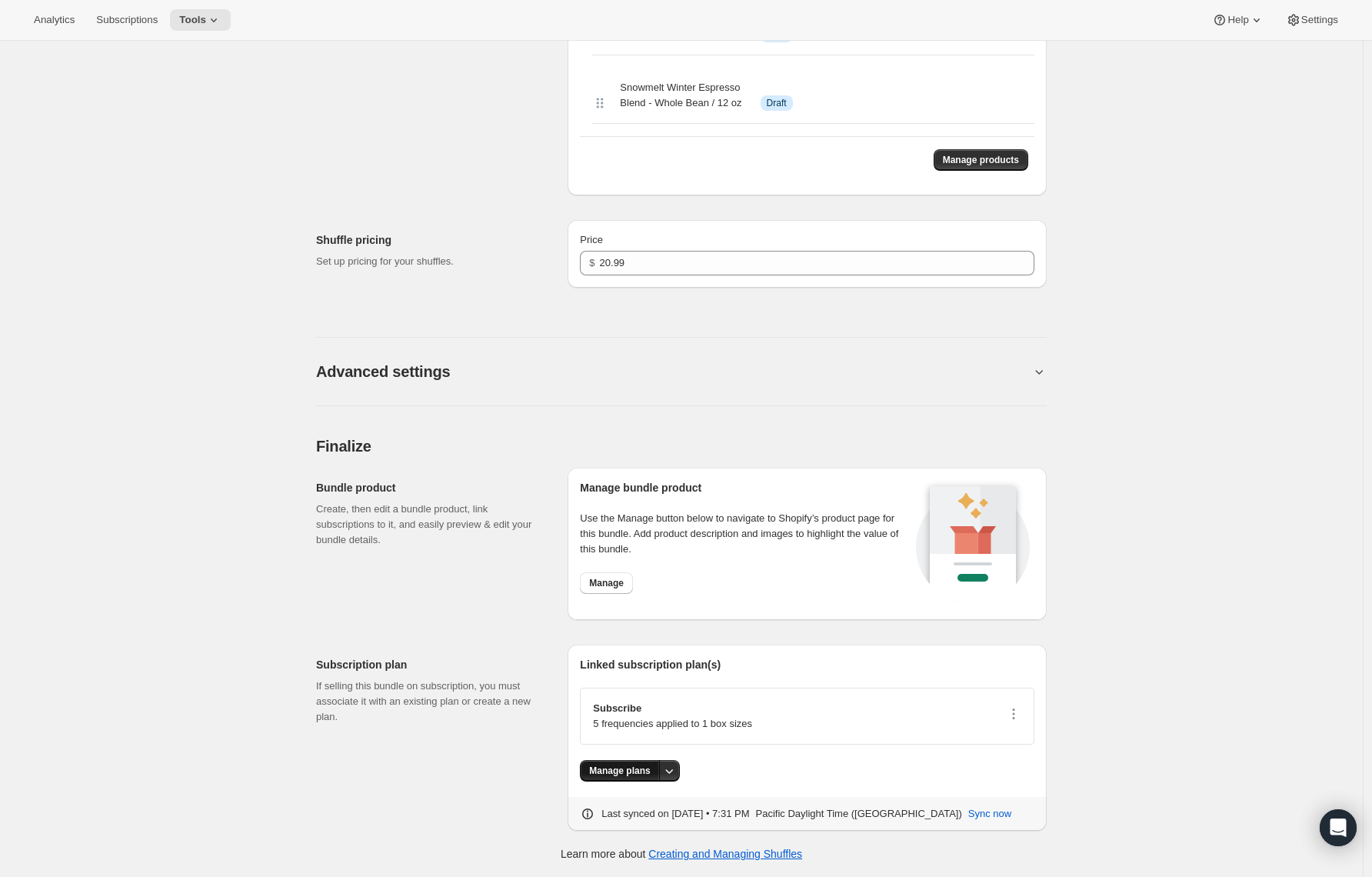
click at [631, 770] on span "Manage plans" at bounding box center [619, 770] width 61 height 12
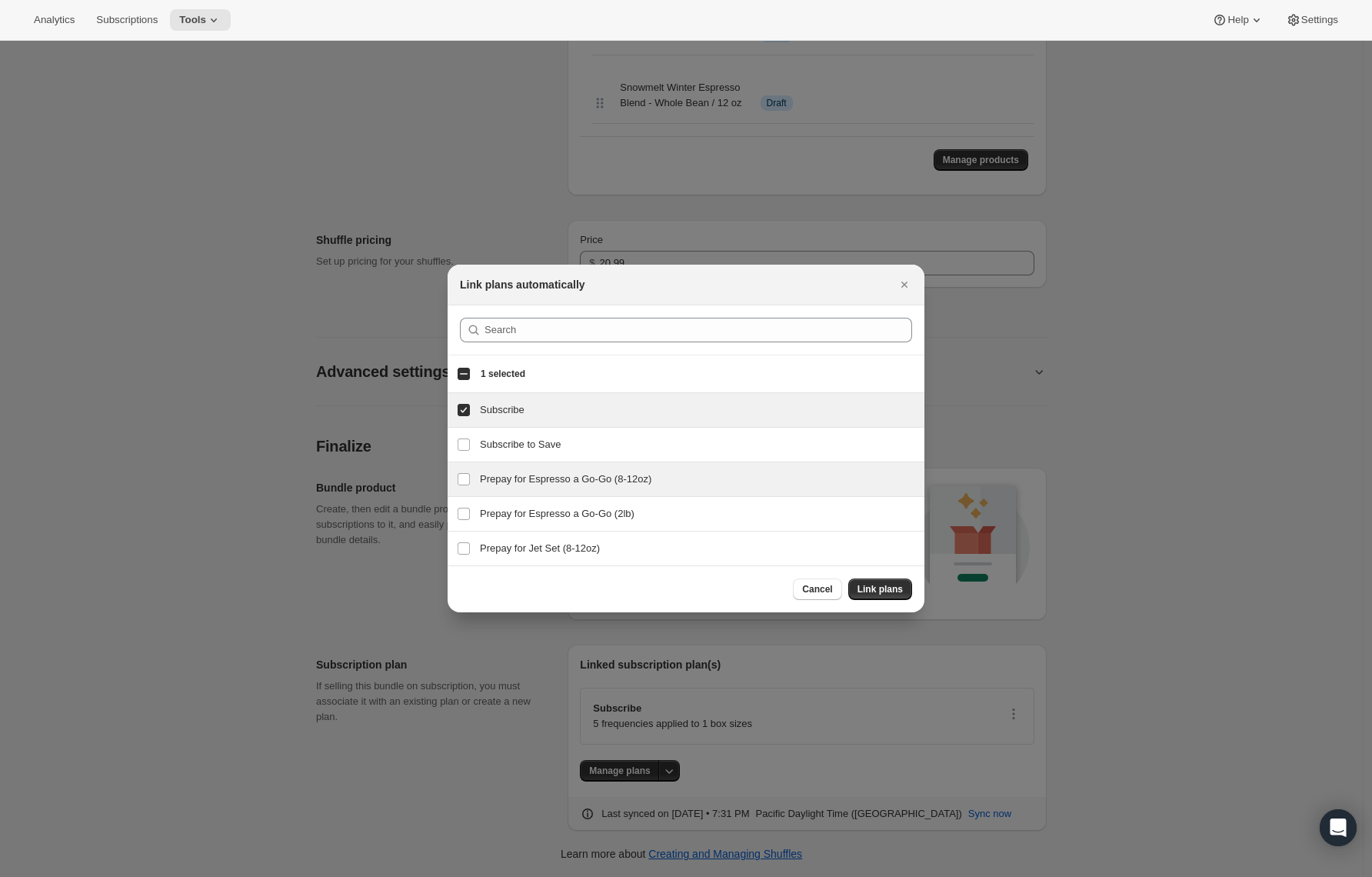
click at [519, 484] on h3 "Prepay for Espresso a Go-Go (8-12oz)" at bounding box center [698, 480] width 435 height 15
checkbox input "true"
click at [857, 587] on button "Link plans" at bounding box center [880, 589] width 64 height 22
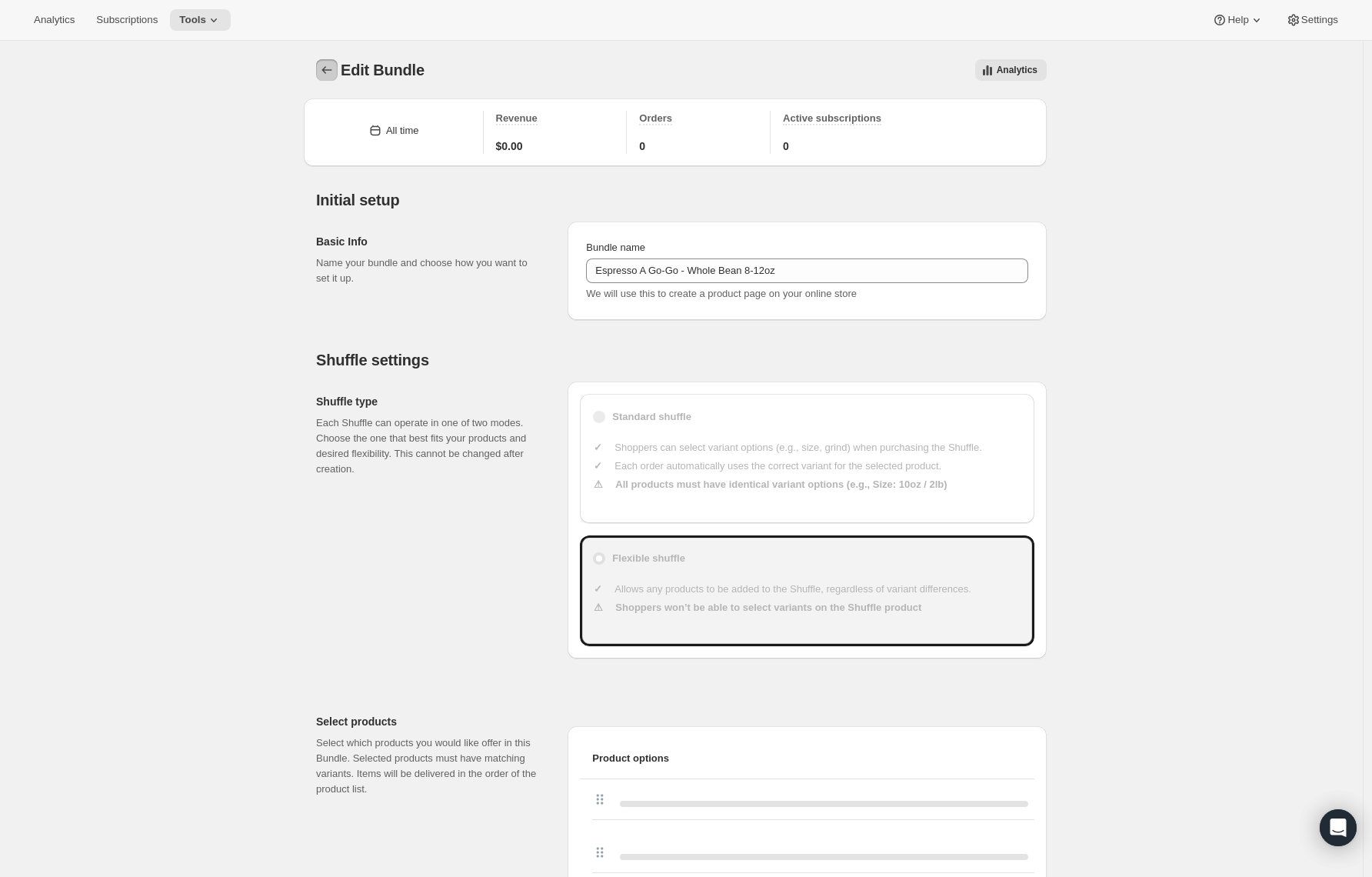
click at [326, 63] on button "Bundles" at bounding box center [327, 69] width 22 height 22
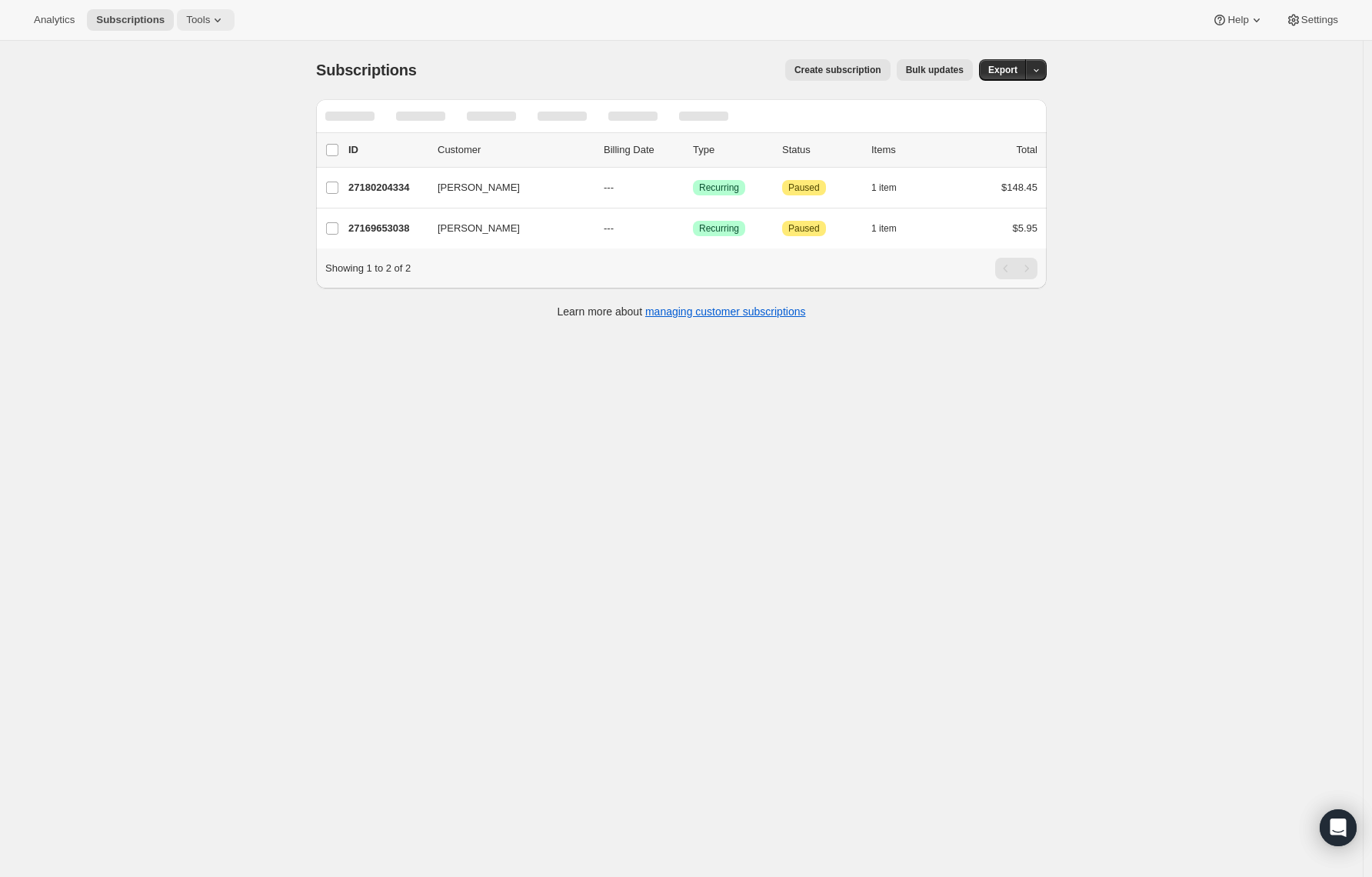
click at [210, 22] on span "Tools" at bounding box center [198, 20] width 23 height 12
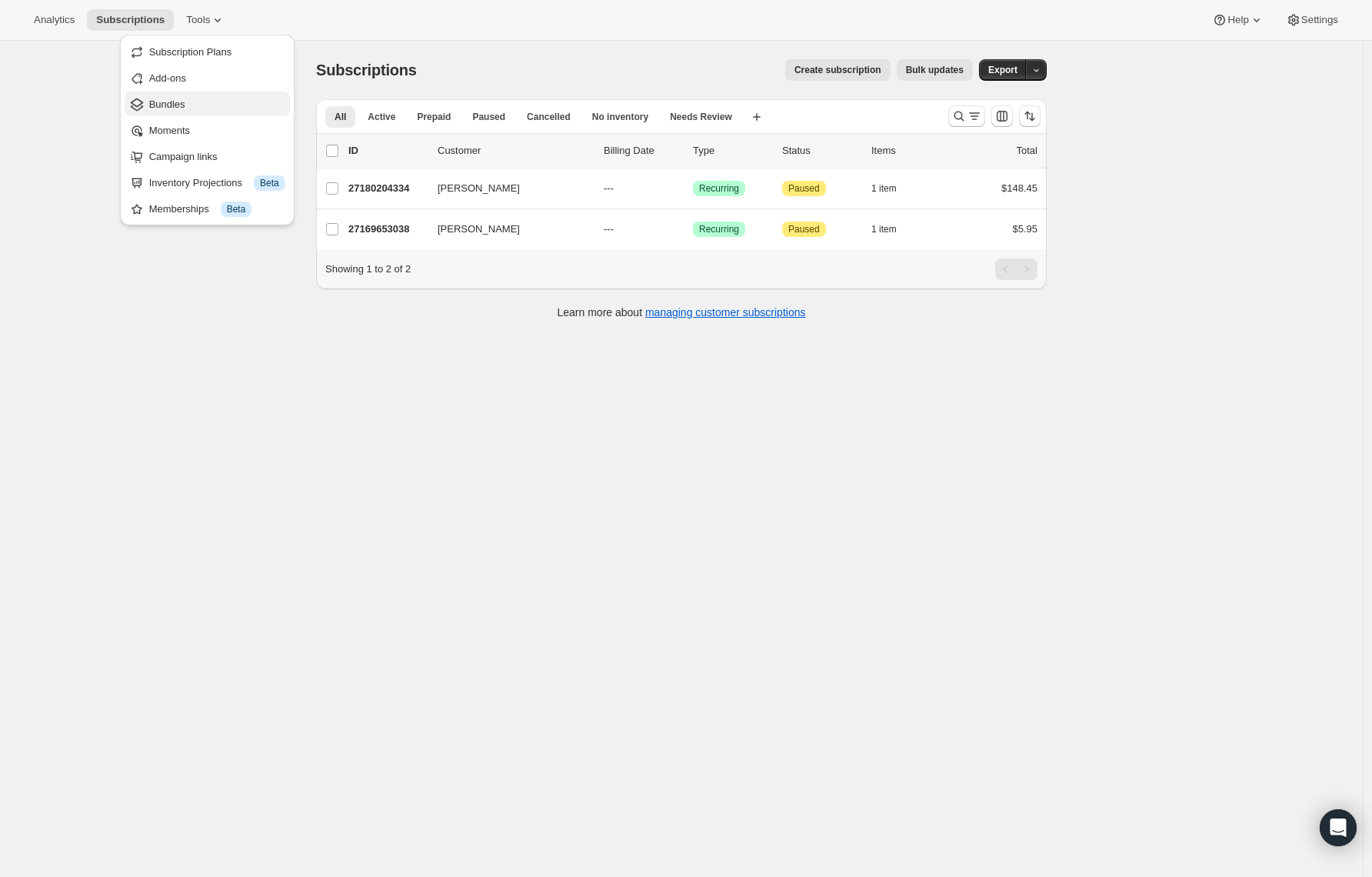
click at [180, 97] on span "Bundles" at bounding box center [216, 104] width 136 height 15
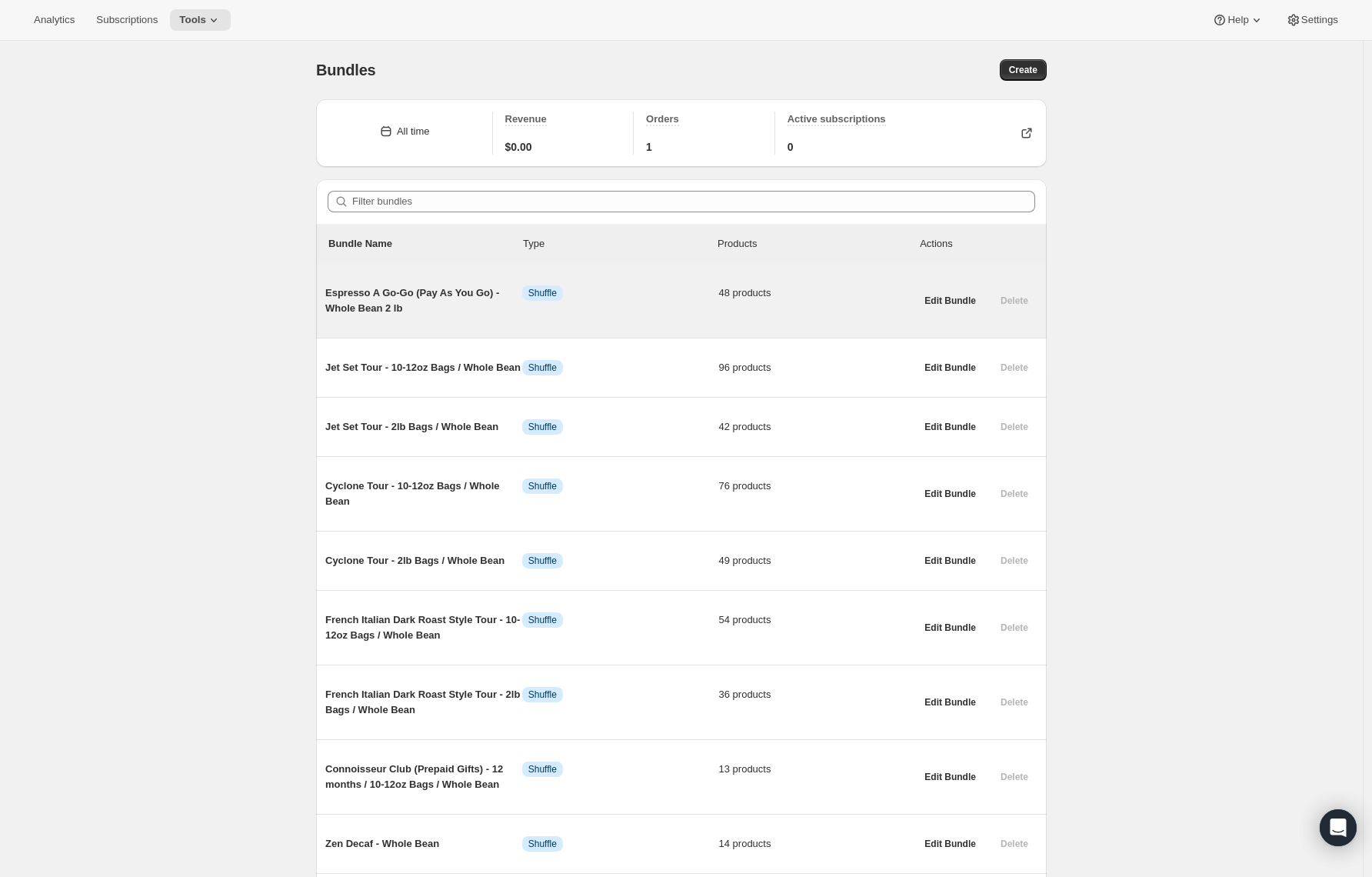
click at [456, 303] on span "Espresso A Go-Go (Pay As You Go) - Whole Bean 2 lb" at bounding box center [423, 301] width 197 height 31
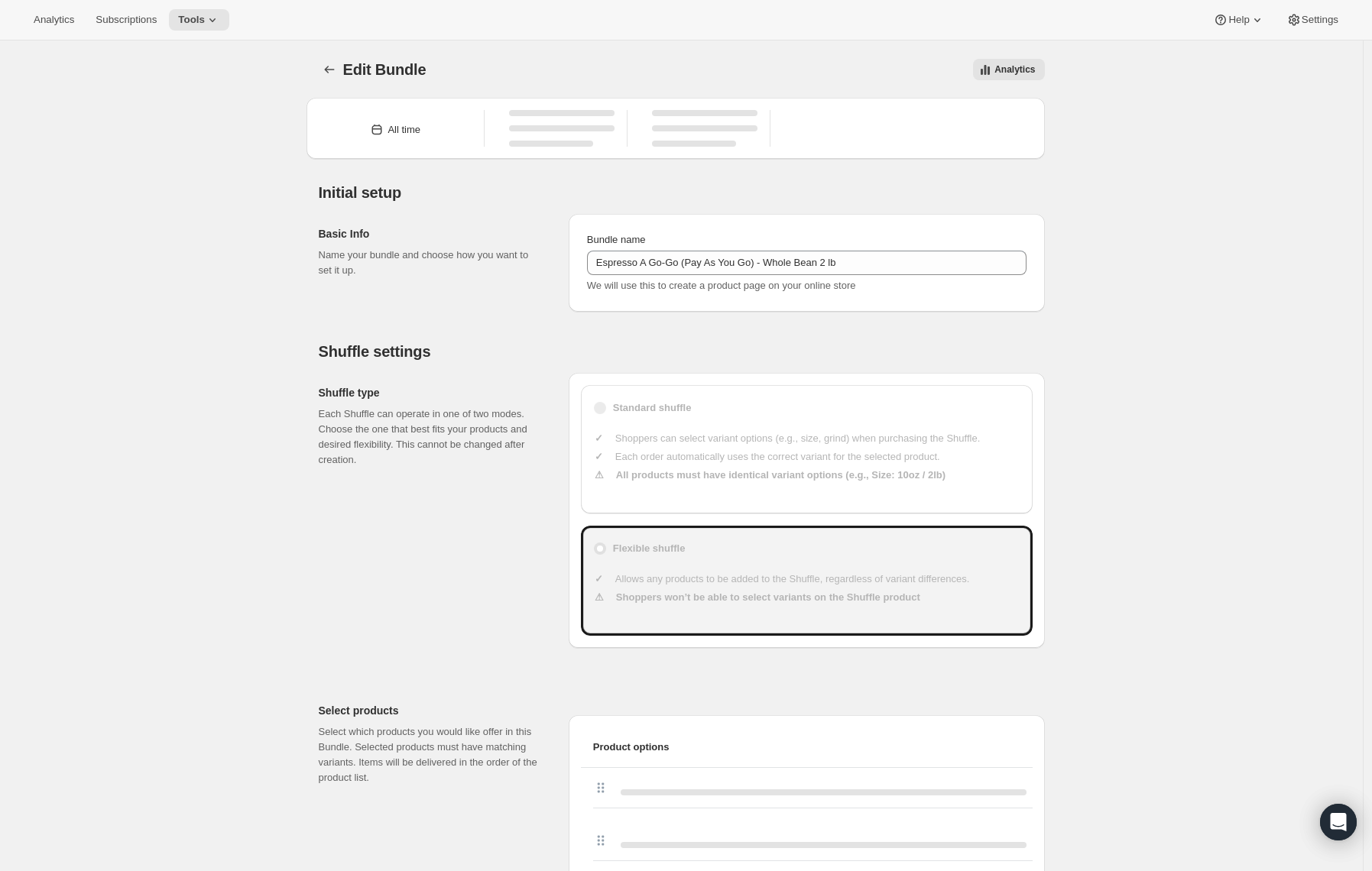
type input "Espresso A Go-Go (Pay As You Go) - Whole Bean 2 lb"
type input "30"
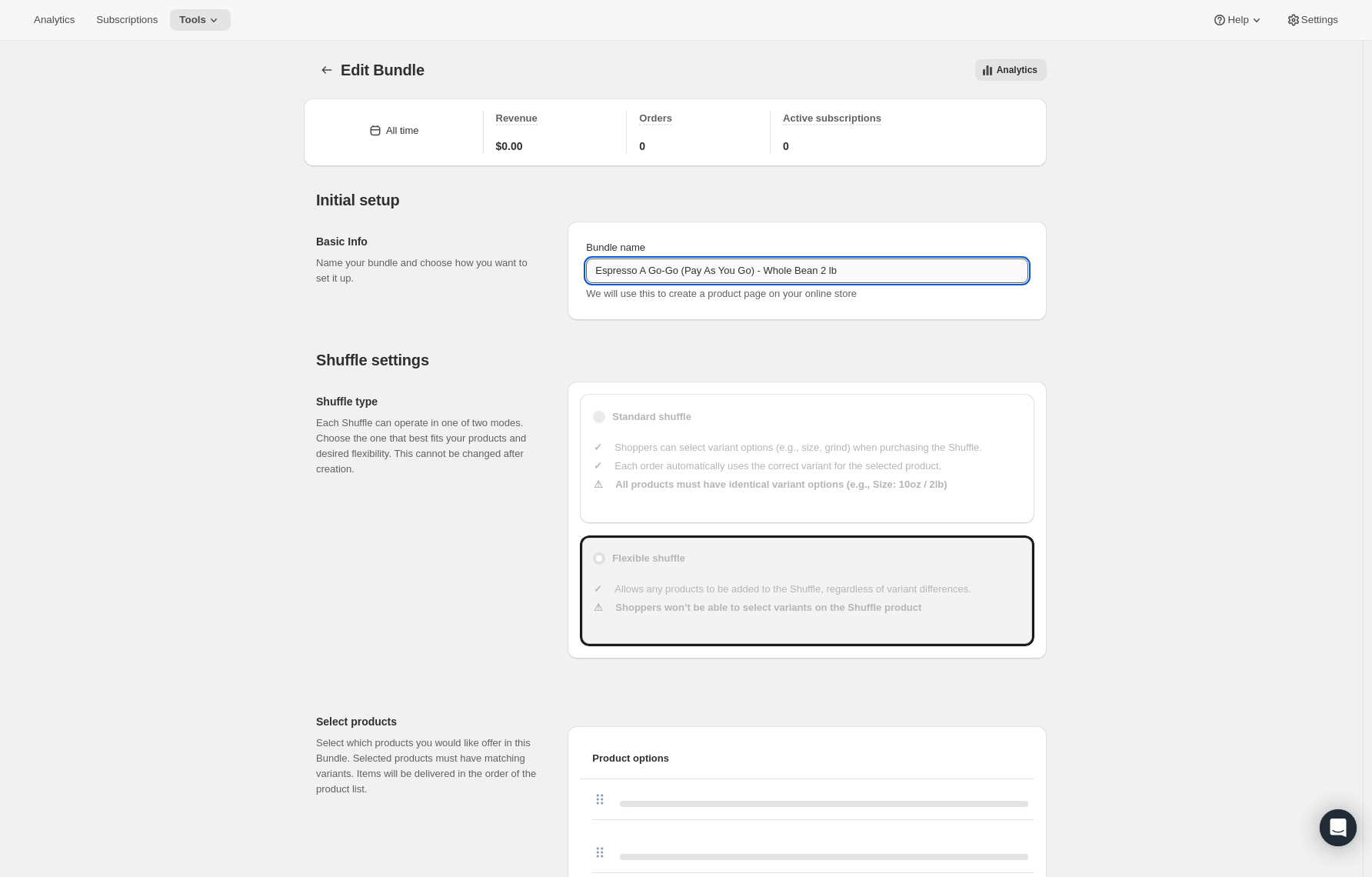
drag, startPoint x: 770, startPoint y: 271, endPoint x: 701, endPoint y: 271, distance: 69.0
click at [701, 271] on input "Espresso A Go-Go (Pay As You Go) - Whole Bean 2 lb" at bounding box center [807, 271] width 442 height 24
type input "Espresso A Go-Go - Whole Bean 2 lb"
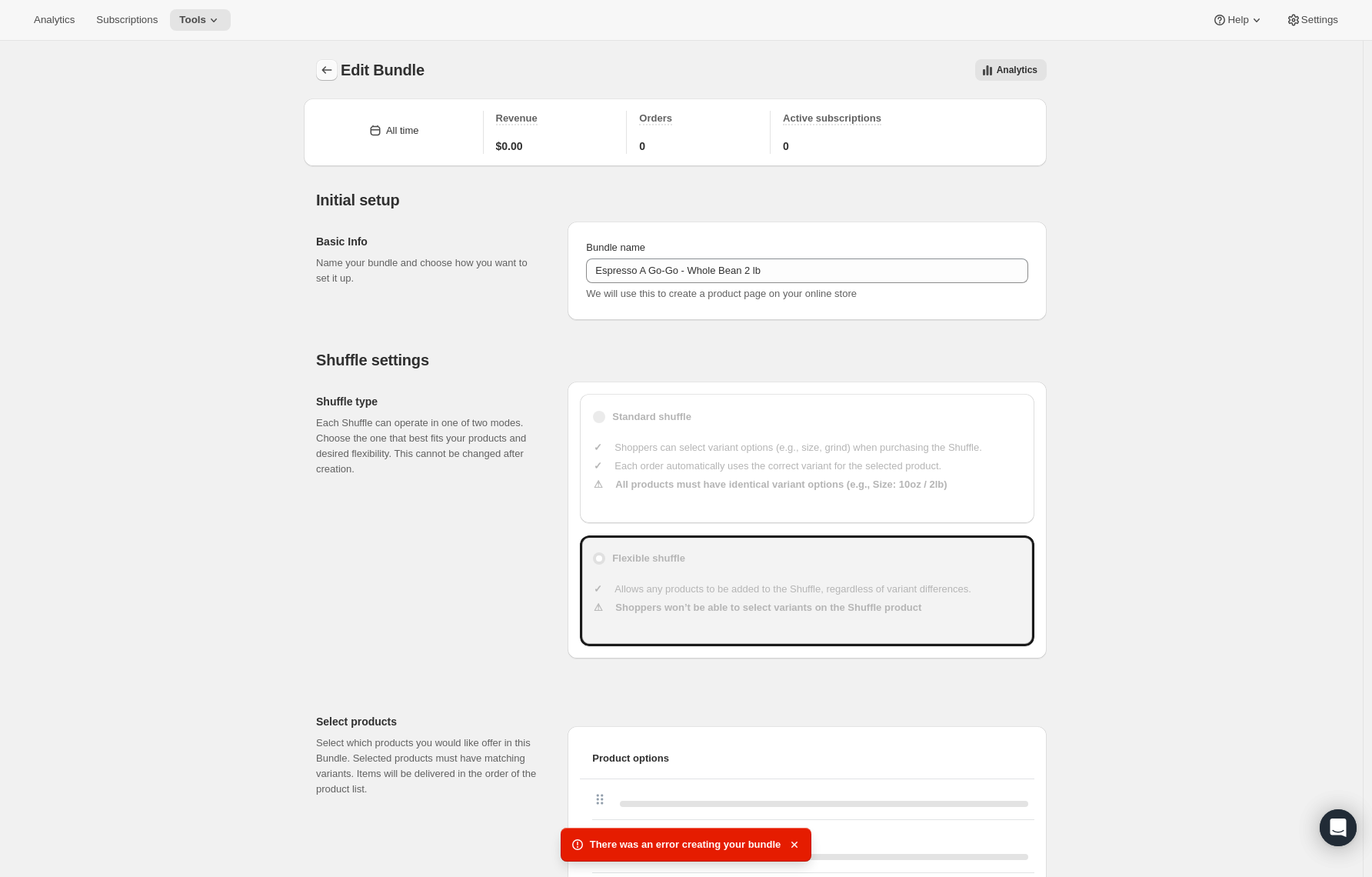
click at [326, 73] on icon "Bundles" at bounding box center [327, 70] width 15 height 15
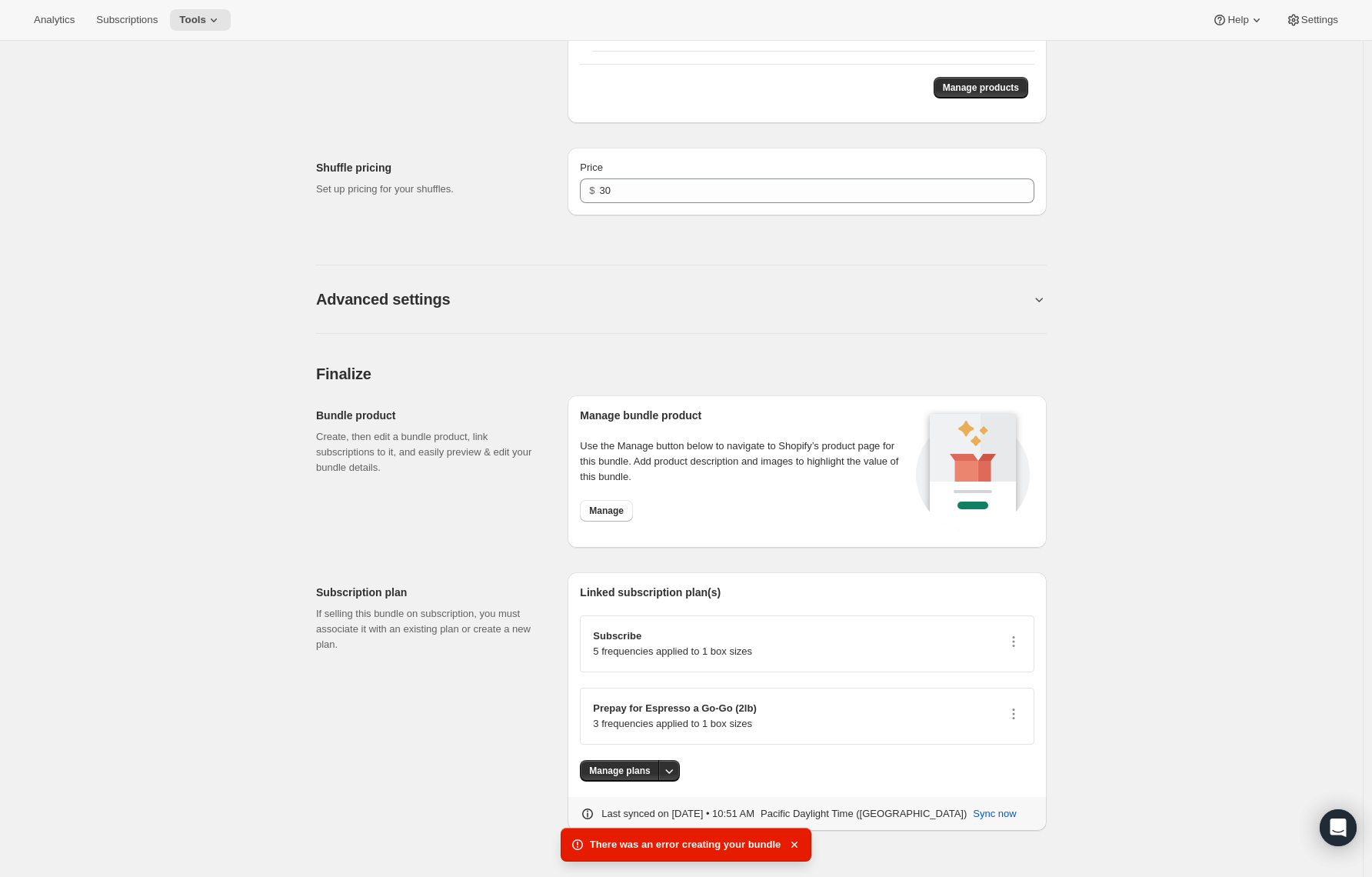
scroll to position [3664, 0]
click at [665, 775] on button "More actions" at bounding box center [669, 771] width 22 height 22
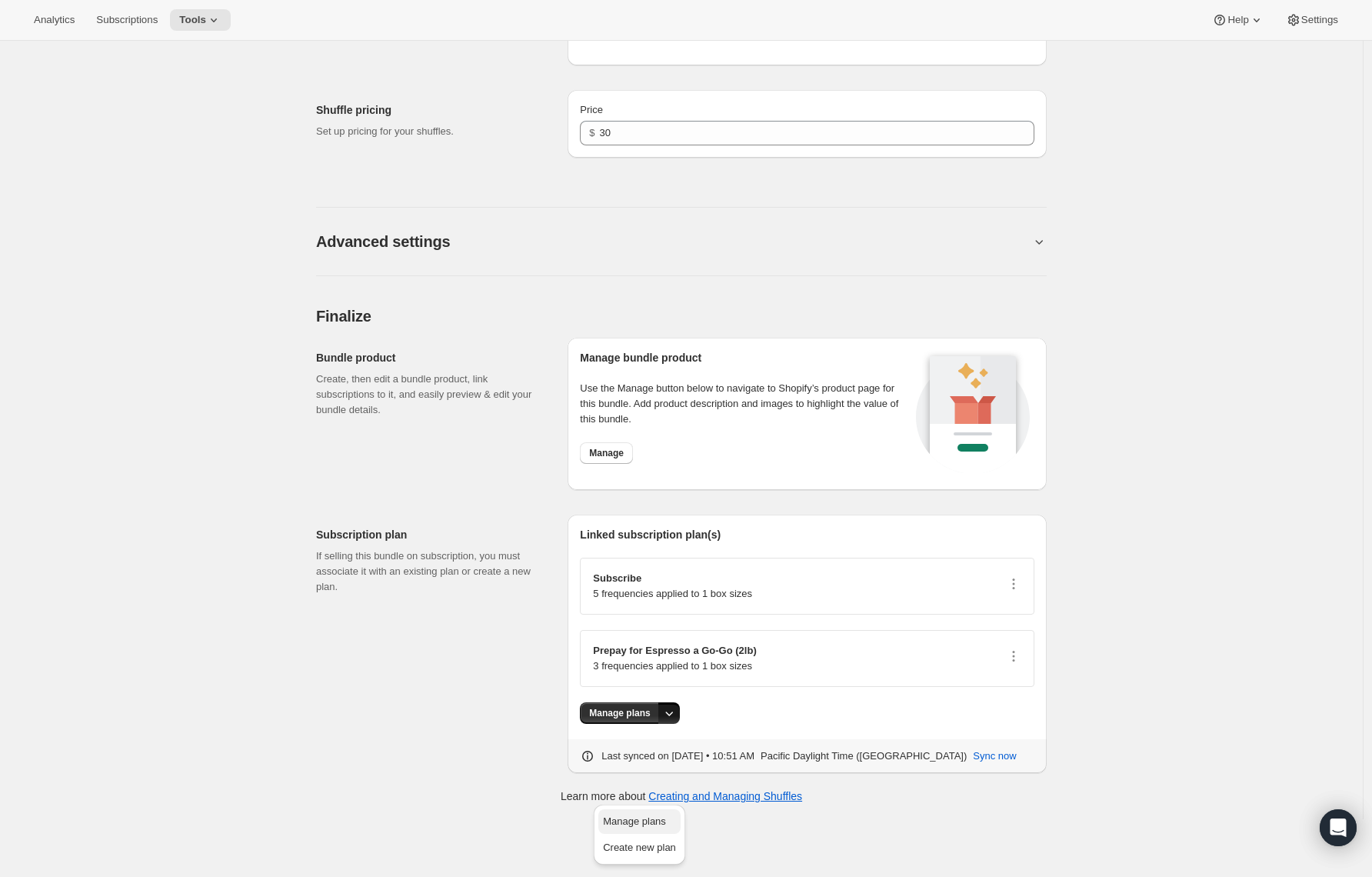
click at [656, 810] on button "Manage plans" at bounding box center [640, 822] width 82 height 24
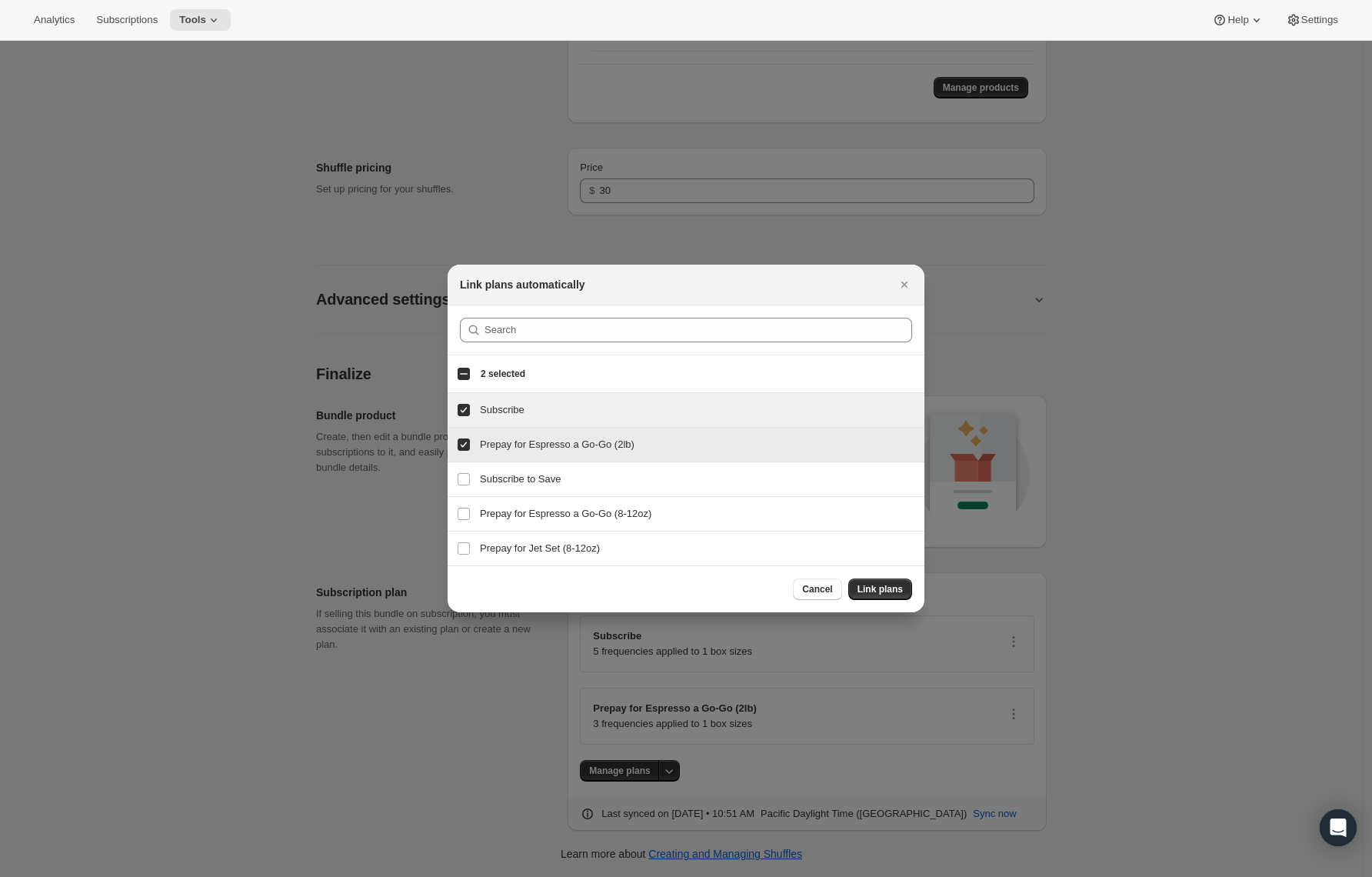
click at [467, 446] on input "Prepay for Espresso a Go-Go (2lb)" at bounding box center [464, 444] width 12 height 12
checkbox input "true"
click at [896, 588] on span "Link plans" at bounding box center [880, 589] width 45 height 12
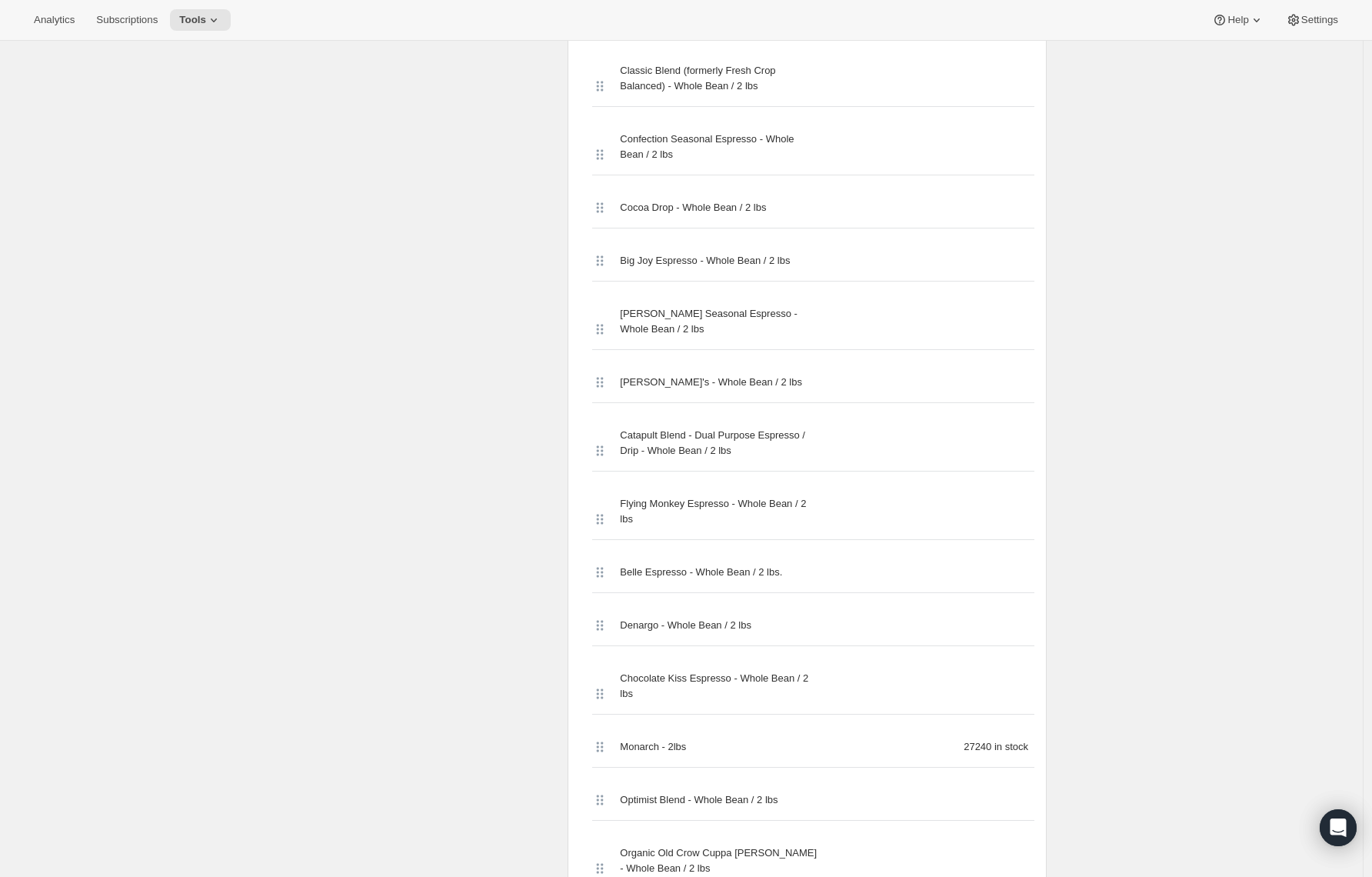
scroll to position [0, 0]
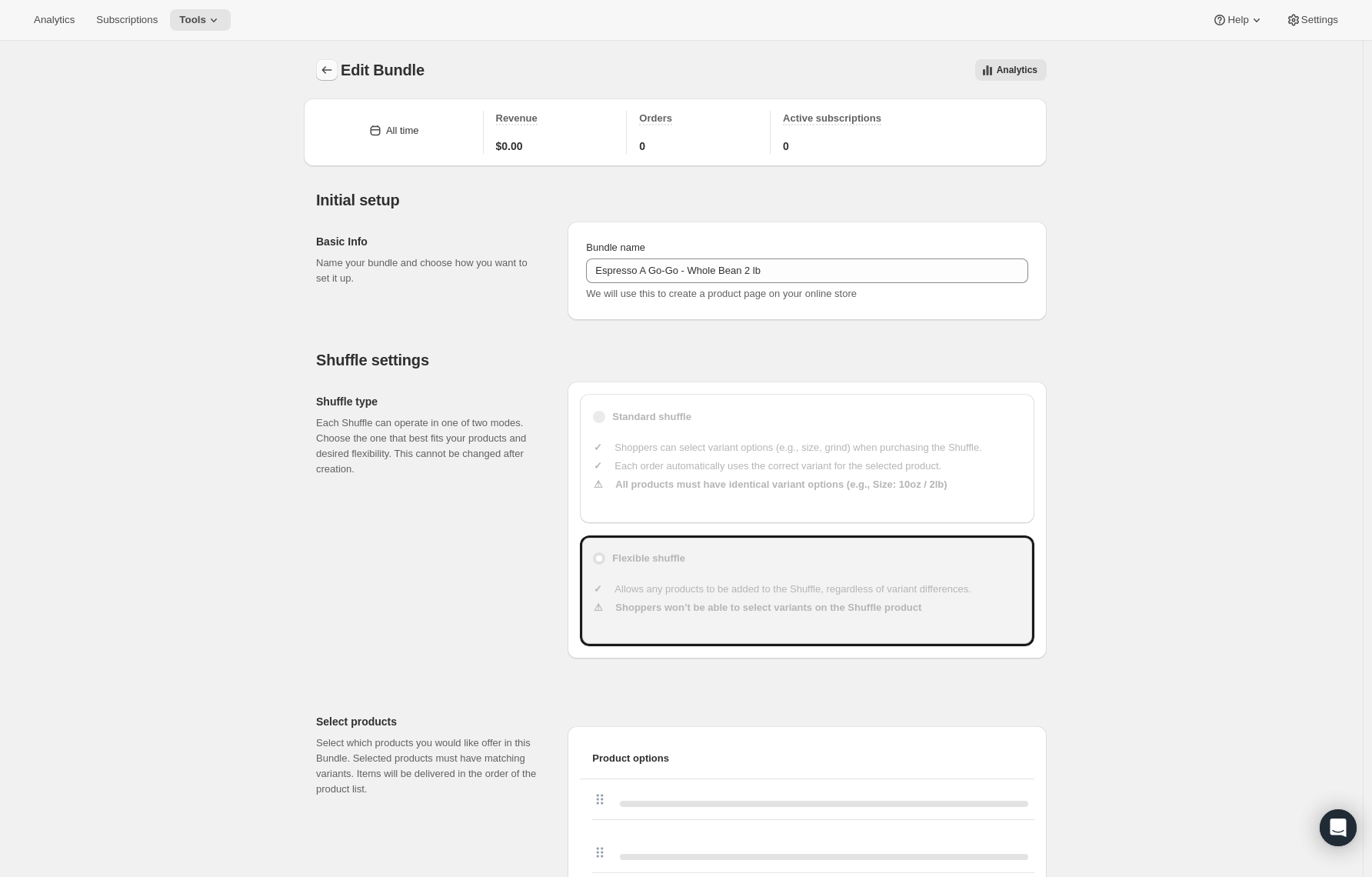
click at [324, 69] on icon "Bundles" at bounding box center [327, 70] width 15 height 15
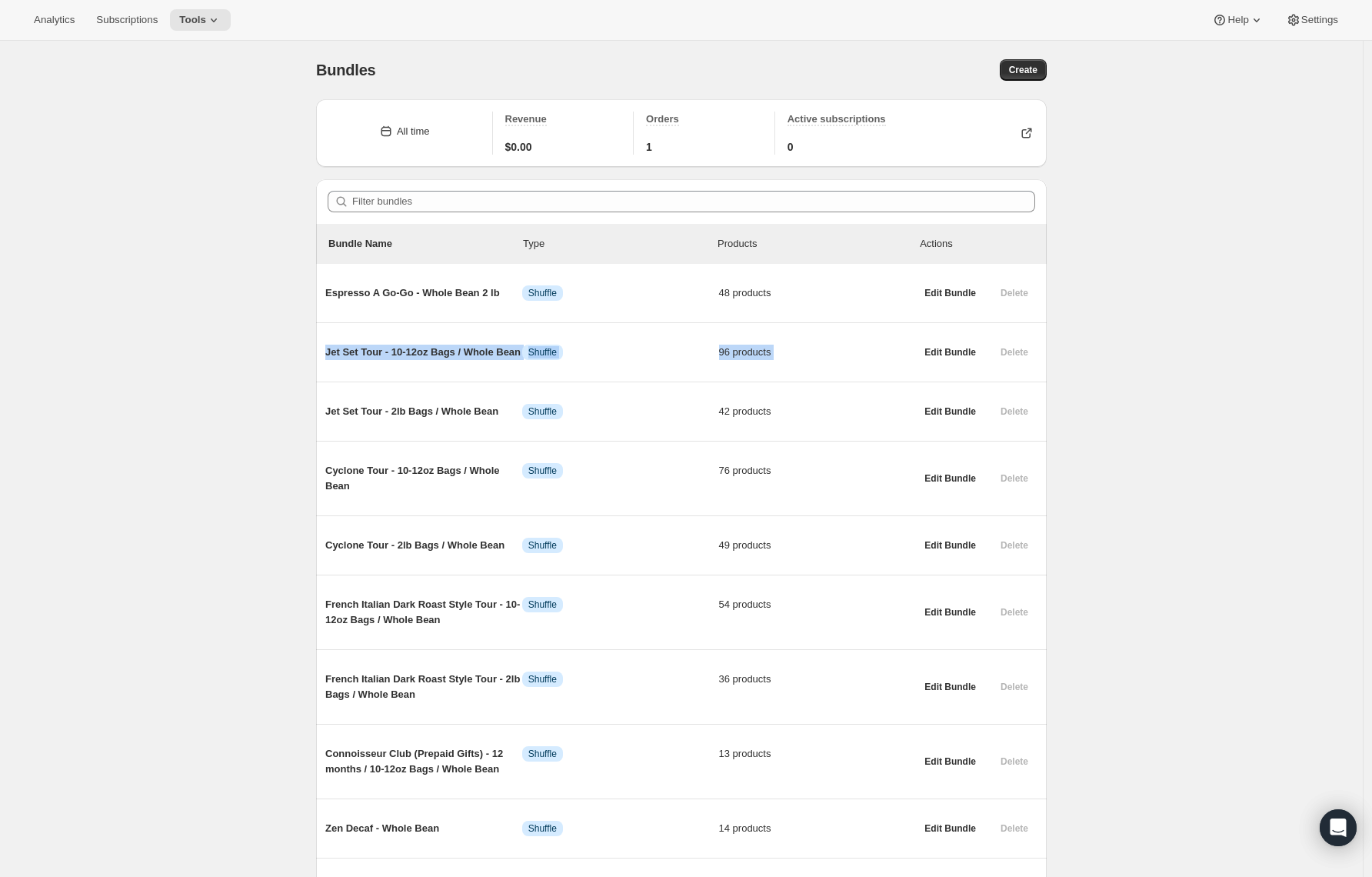
drag, startPoint x: 1370, startPoint y: 300, endPoint x: 1350, endPoint y: 328, distance: 34.4
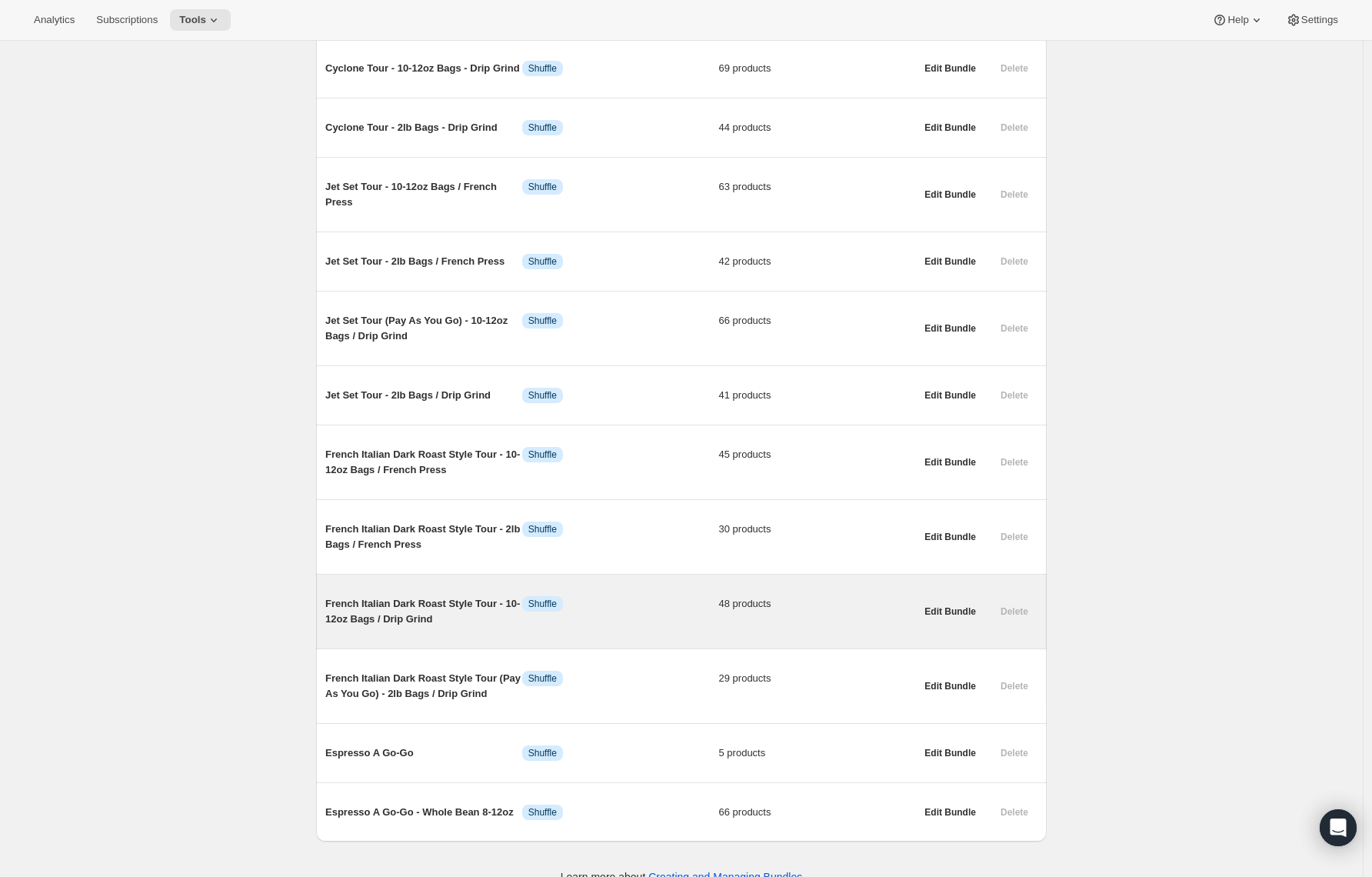
scroll to position [1420, 0]
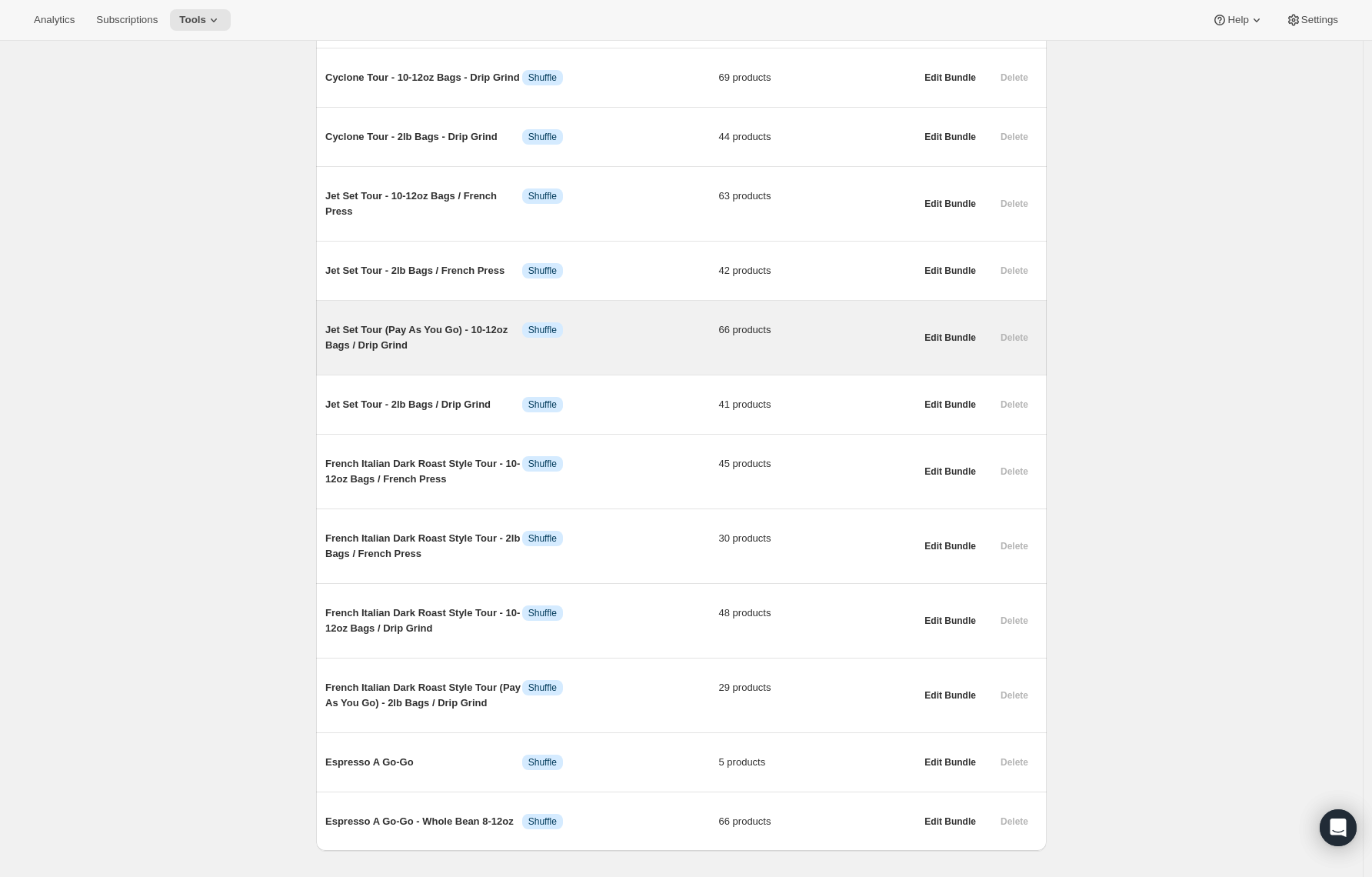
click at [465, 353] on span "Jet Set Tour (Pay As You Go) - 10-12oz Bags / Drip Grind" at bounding box center [423, 337] width 197 height 31
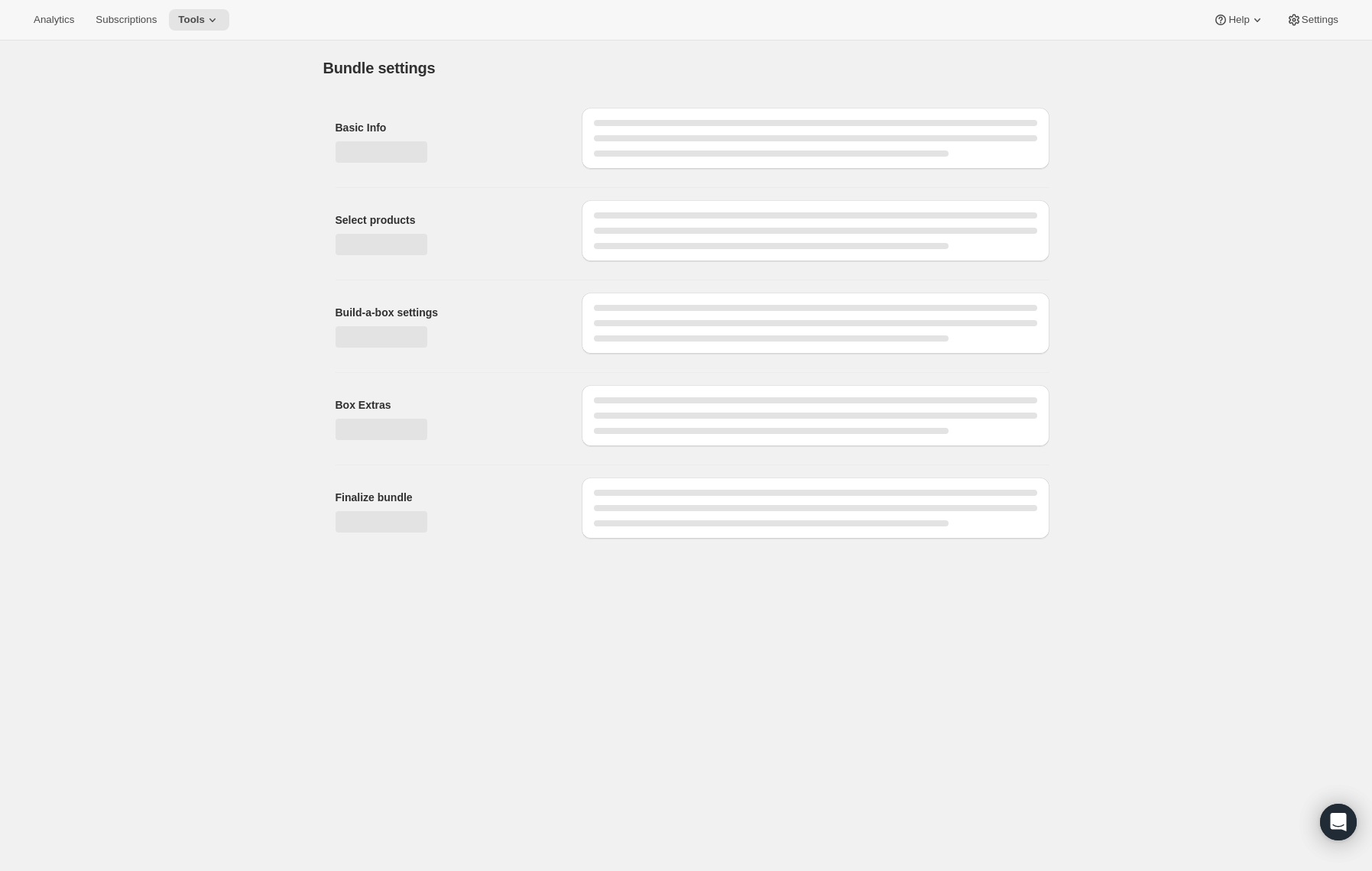
type input "Jet Set Tour (Pay As You Go) - 10-12oz Bags / Drip Grind"
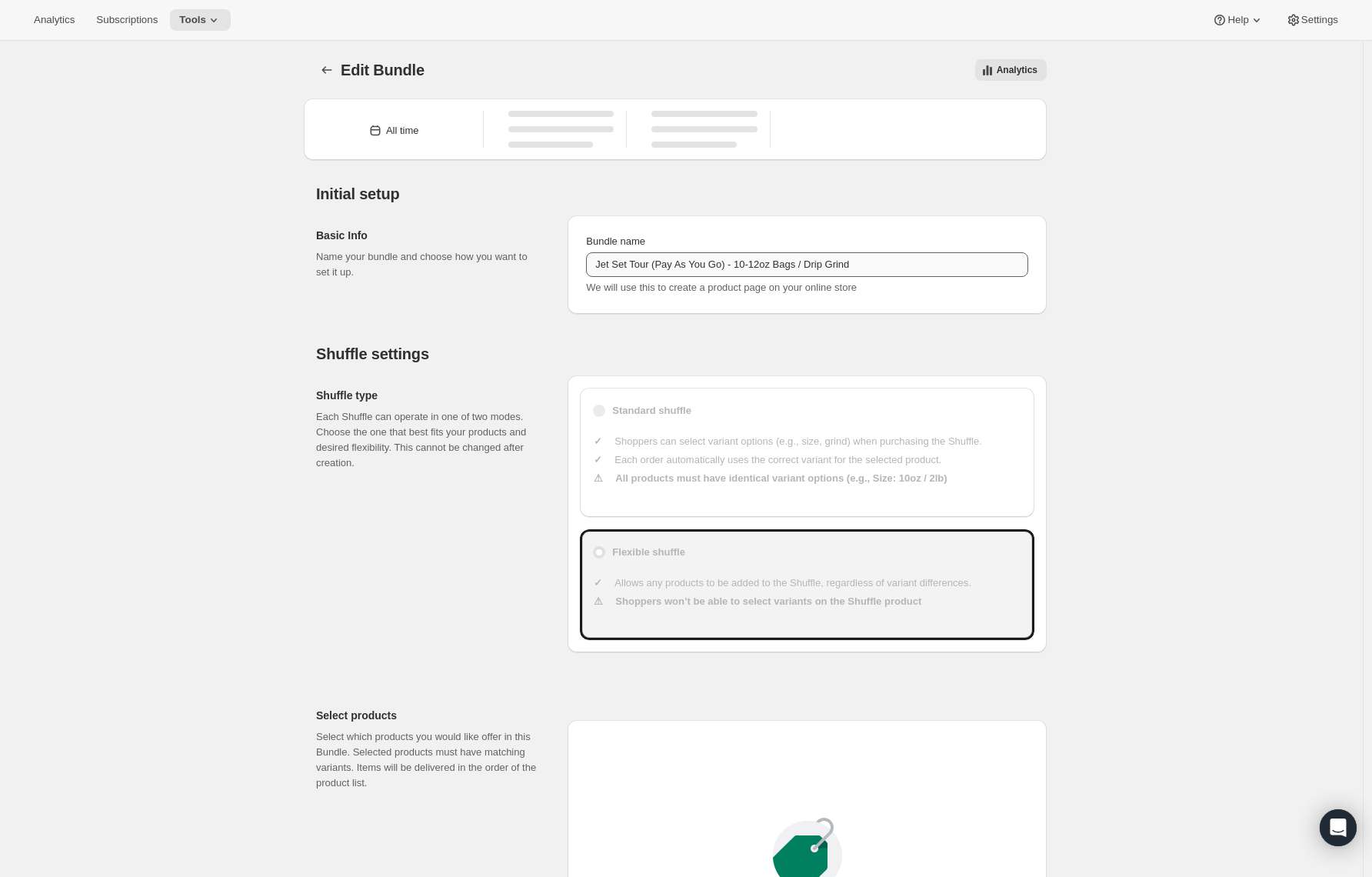
type input "23"
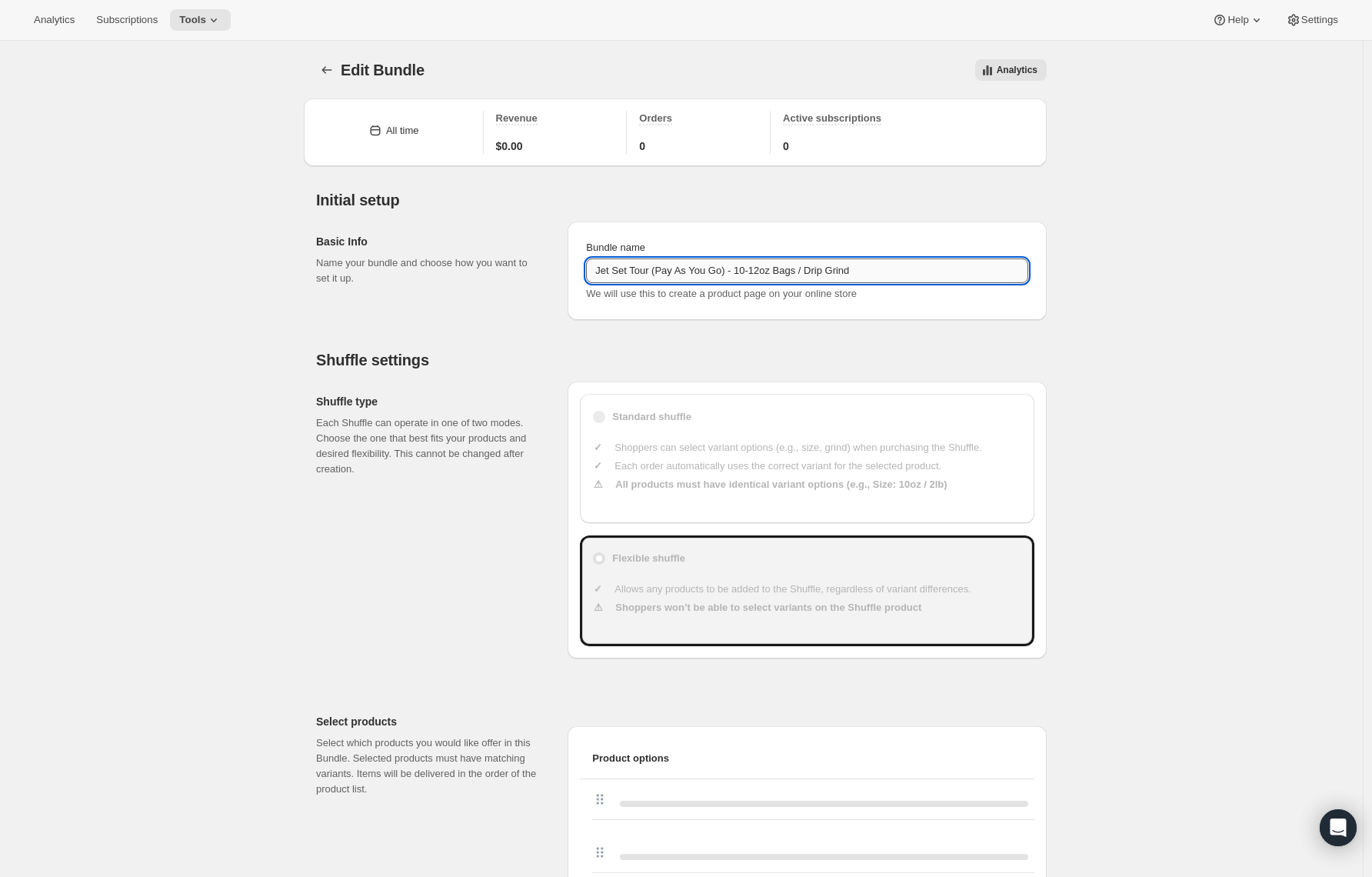
drag, startPoint x: 742, startPoint y: 268, endPoint x: 675, endPoint y: 269, distance: 67.0
click at [675, 269] on input "Jet Set Tour (Pay As You Go) - 10-12oz Bags / Drip Grind" at bounding box center [807, 271] width 442 height 24
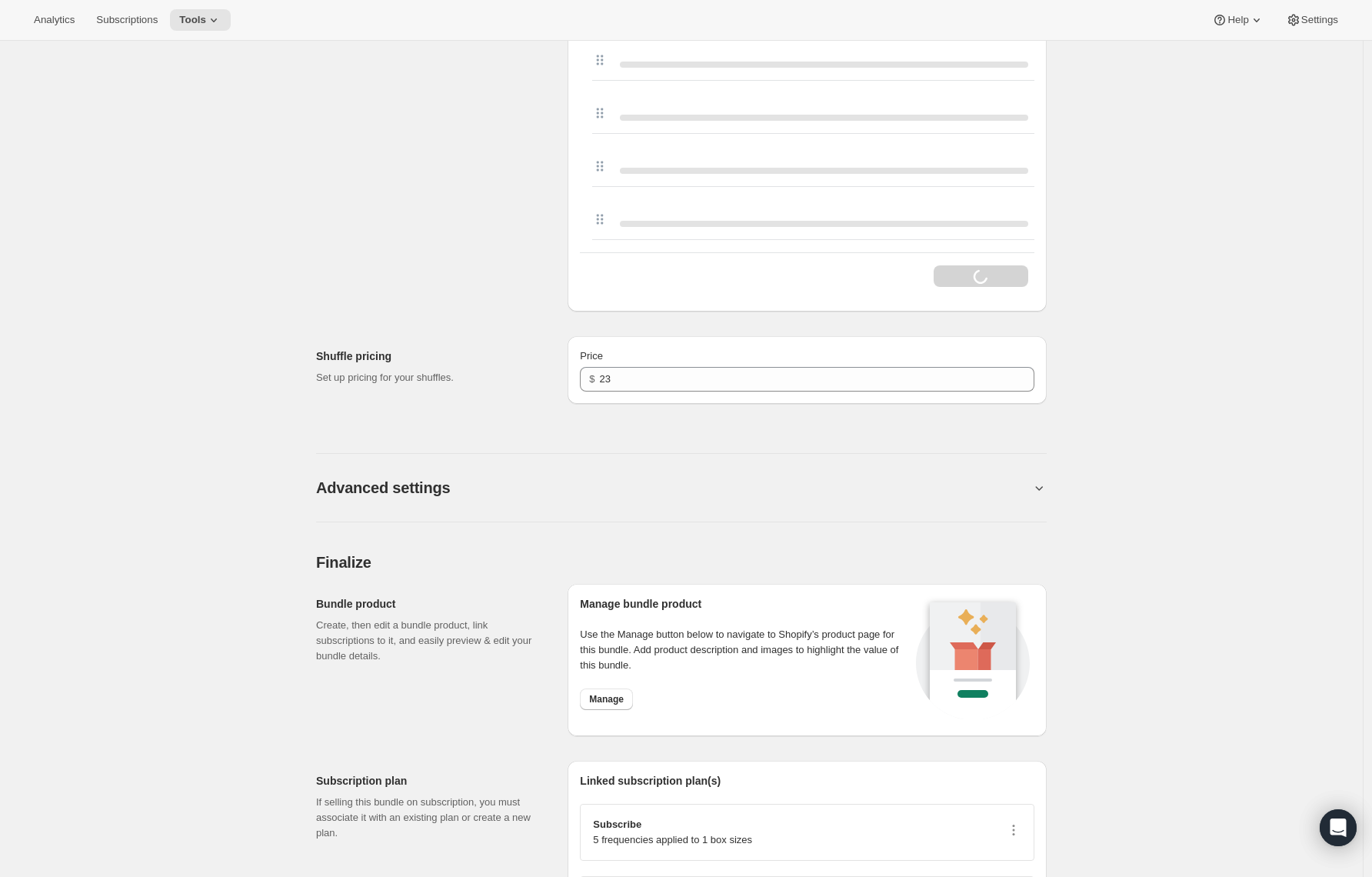
scroll to position [4036, 0]
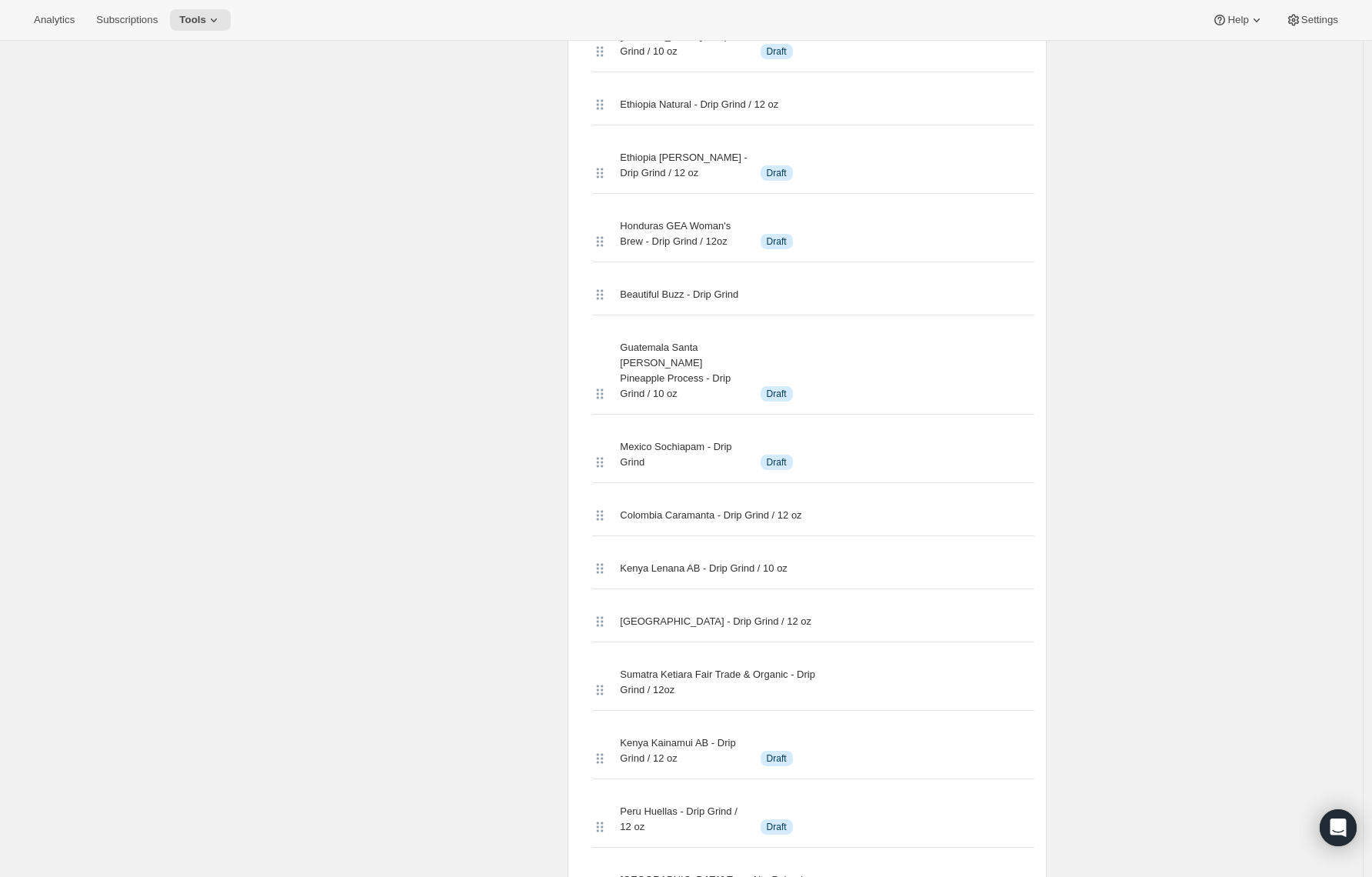
type input "Jet Set Tour - 10-12oz Bags / Drip Grind"
